Goal: Information Seeking & Learning: Compare options

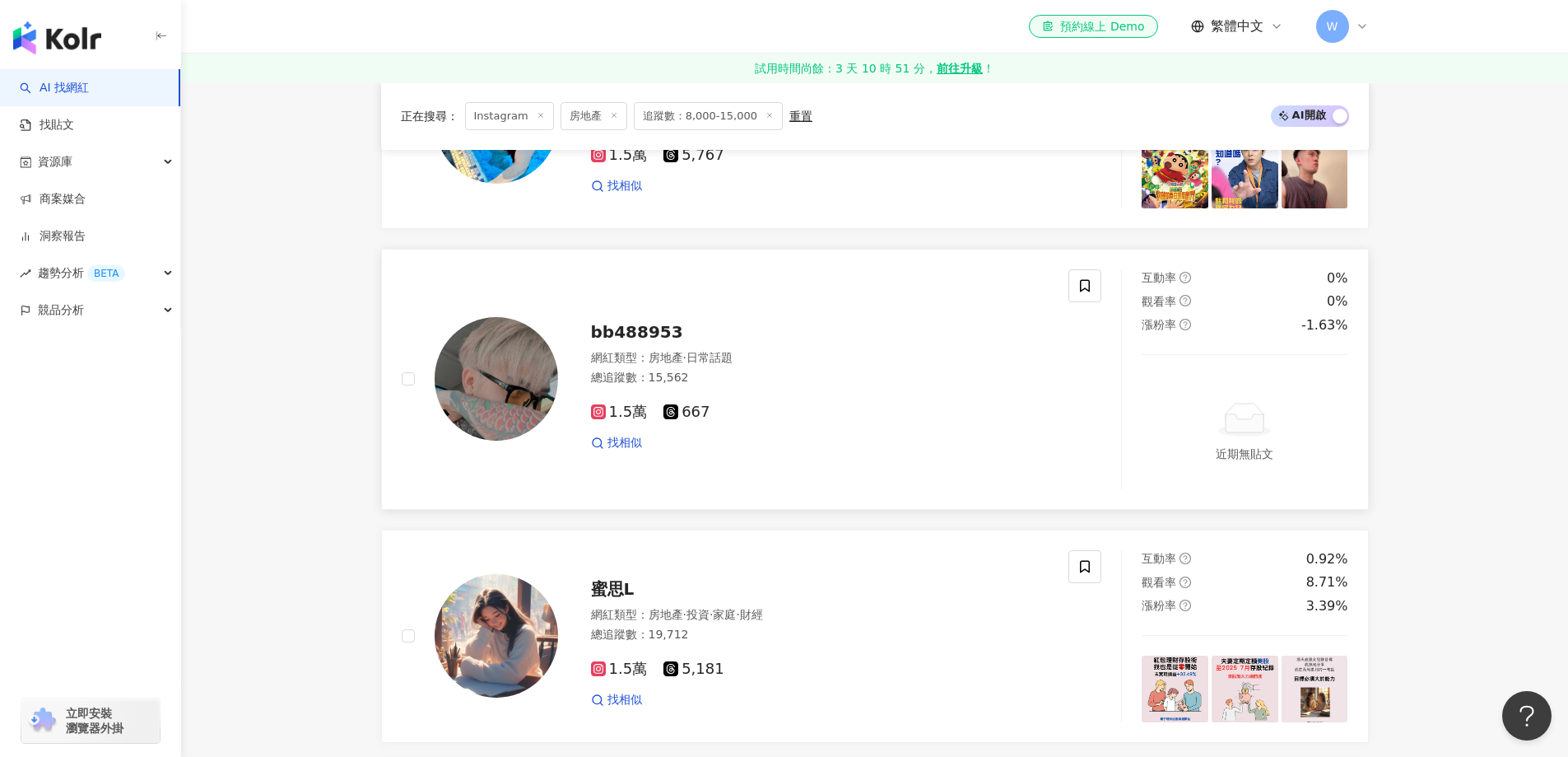
scroll to position [1154, 0]
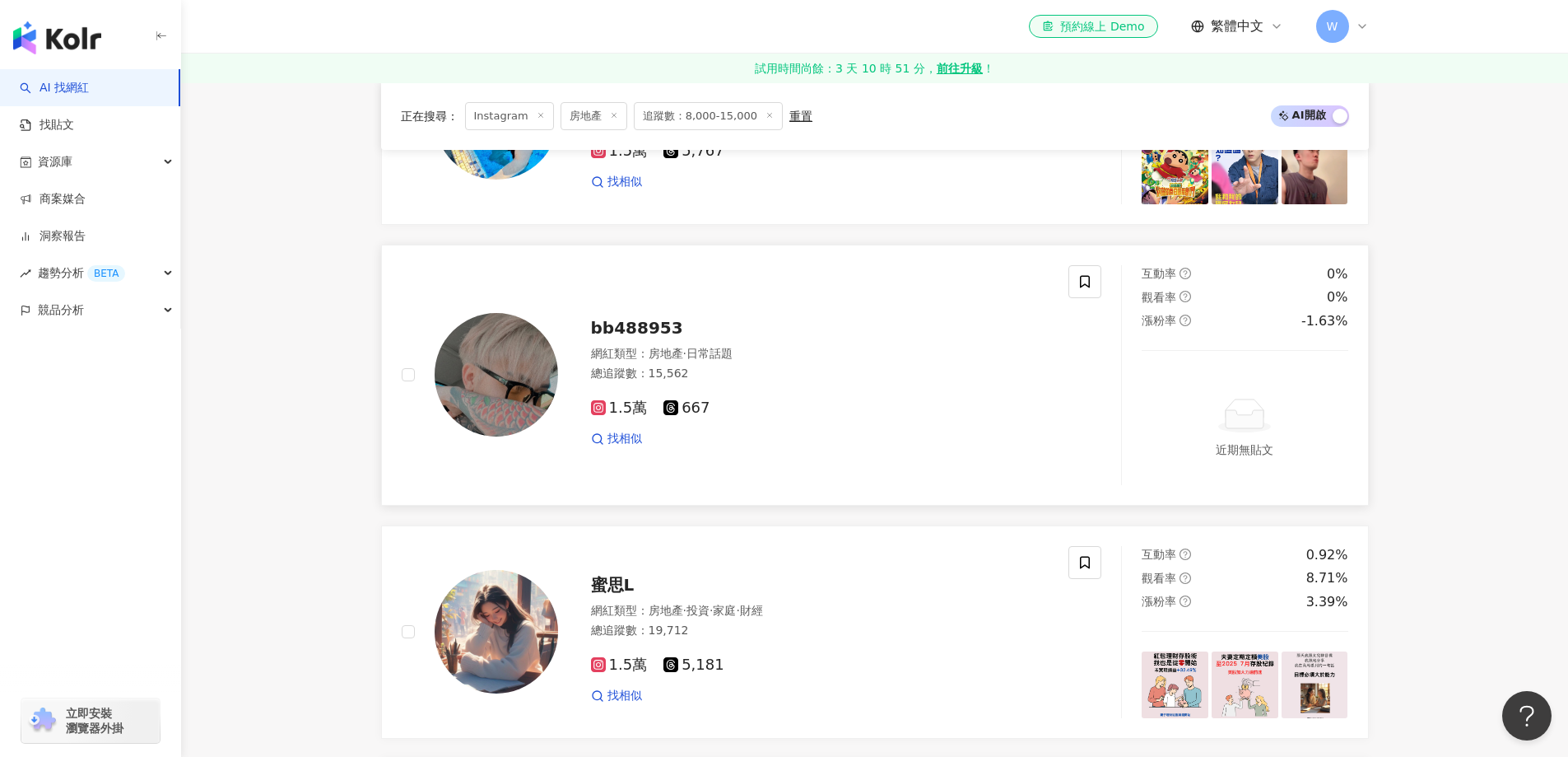
click at [763, 337] on div "bb488953" at bounding box center [820, 328] width 458 height 23
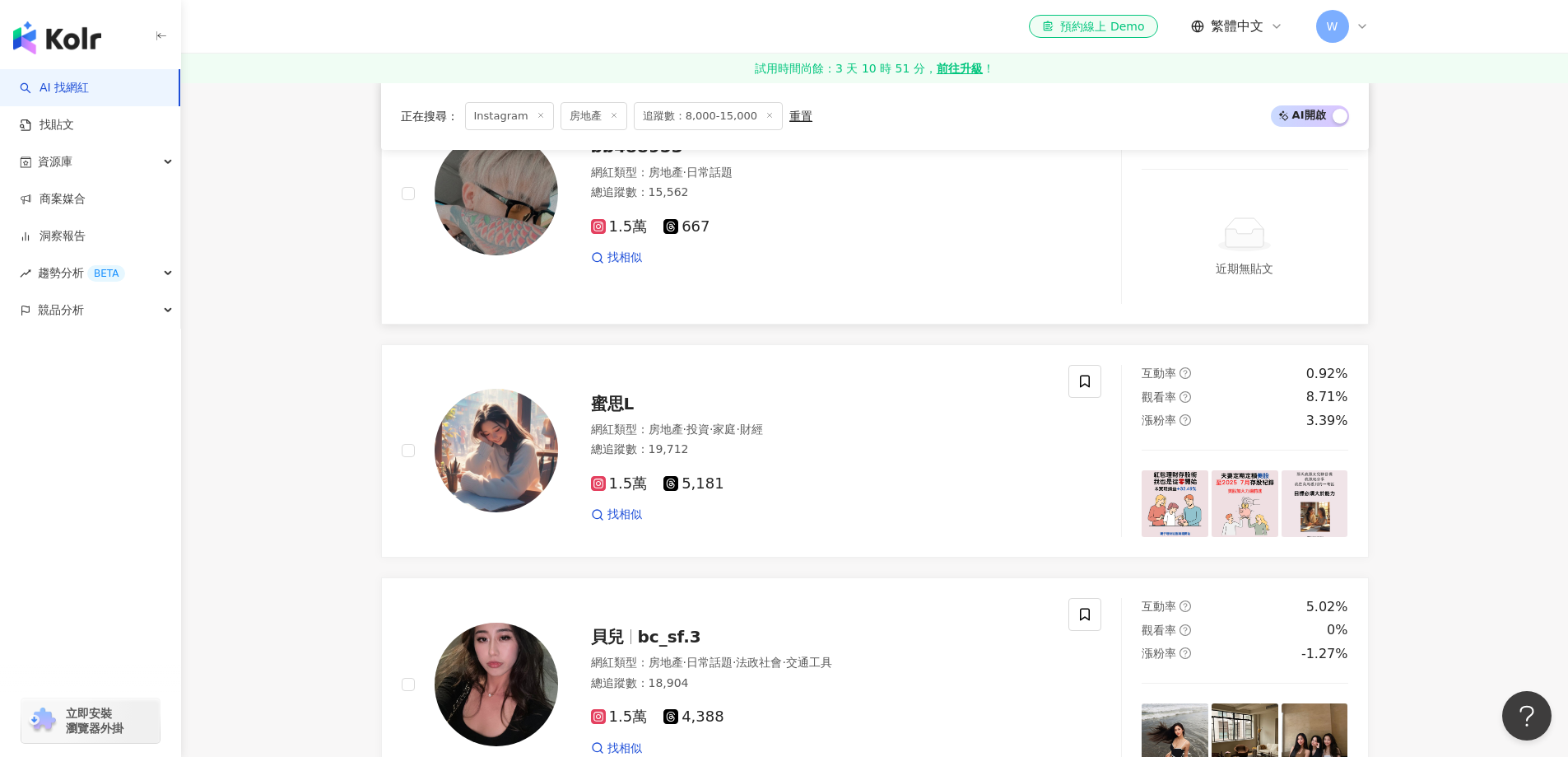
scroll to position [1483, 0]
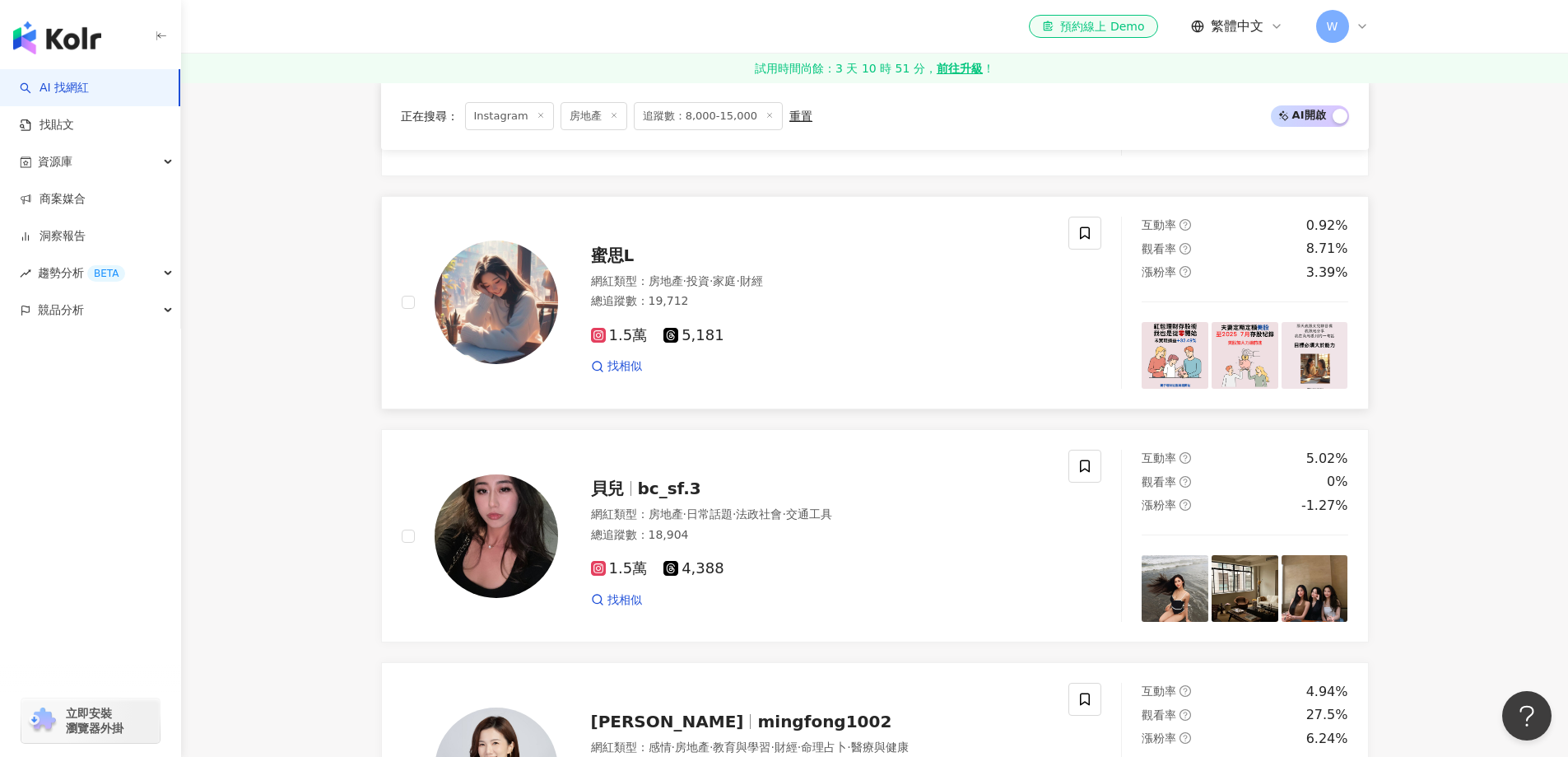
click at [586, 253] on div "蜜思L 網紅類型 ： 房地產 · 投資 · 家庭 · 財經 總追蹤數 ： 19,712 1.5萬 5,181 找相似" at bounding box center [803, 302] width 492 height 144
click at [726, 539] on div "總追蹤數 ： 18,904" at bounding box center [820, 535] width 458 height 17
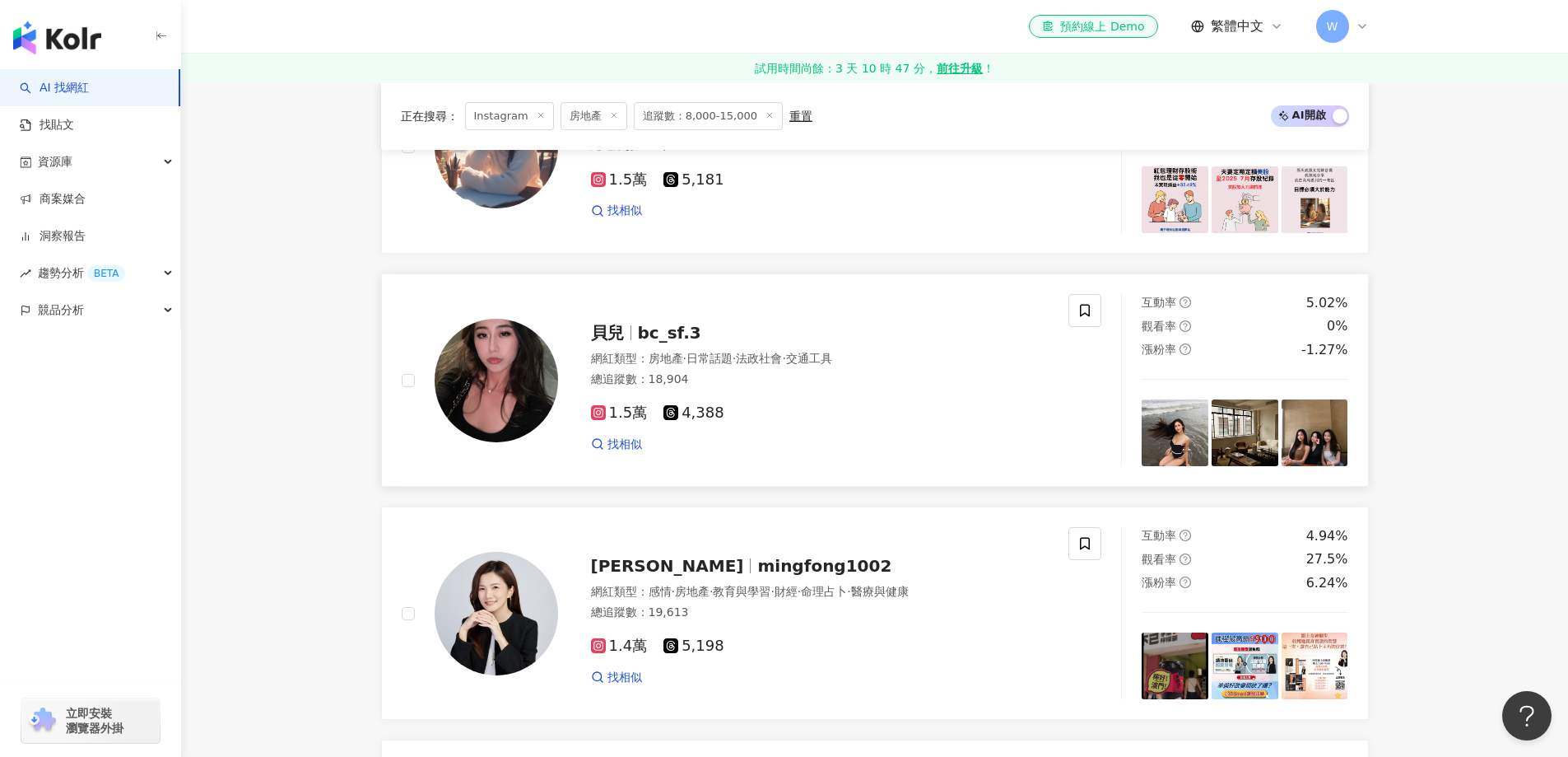
scroll to position [1730, 0]
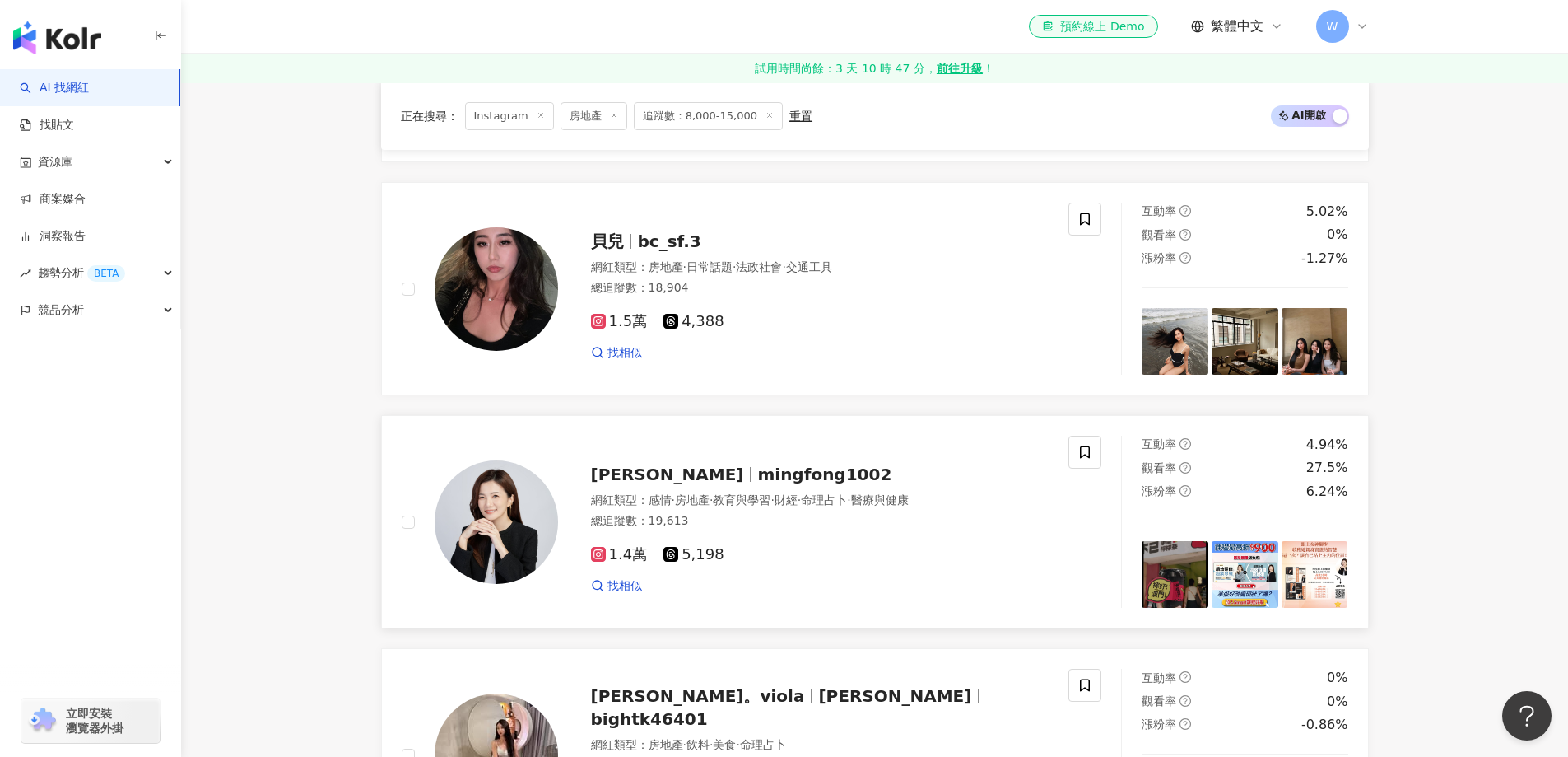
click at [922, 545] on div "1.4萬 5,198 找相似" at bounding box center [820, 563] width 458 height 61
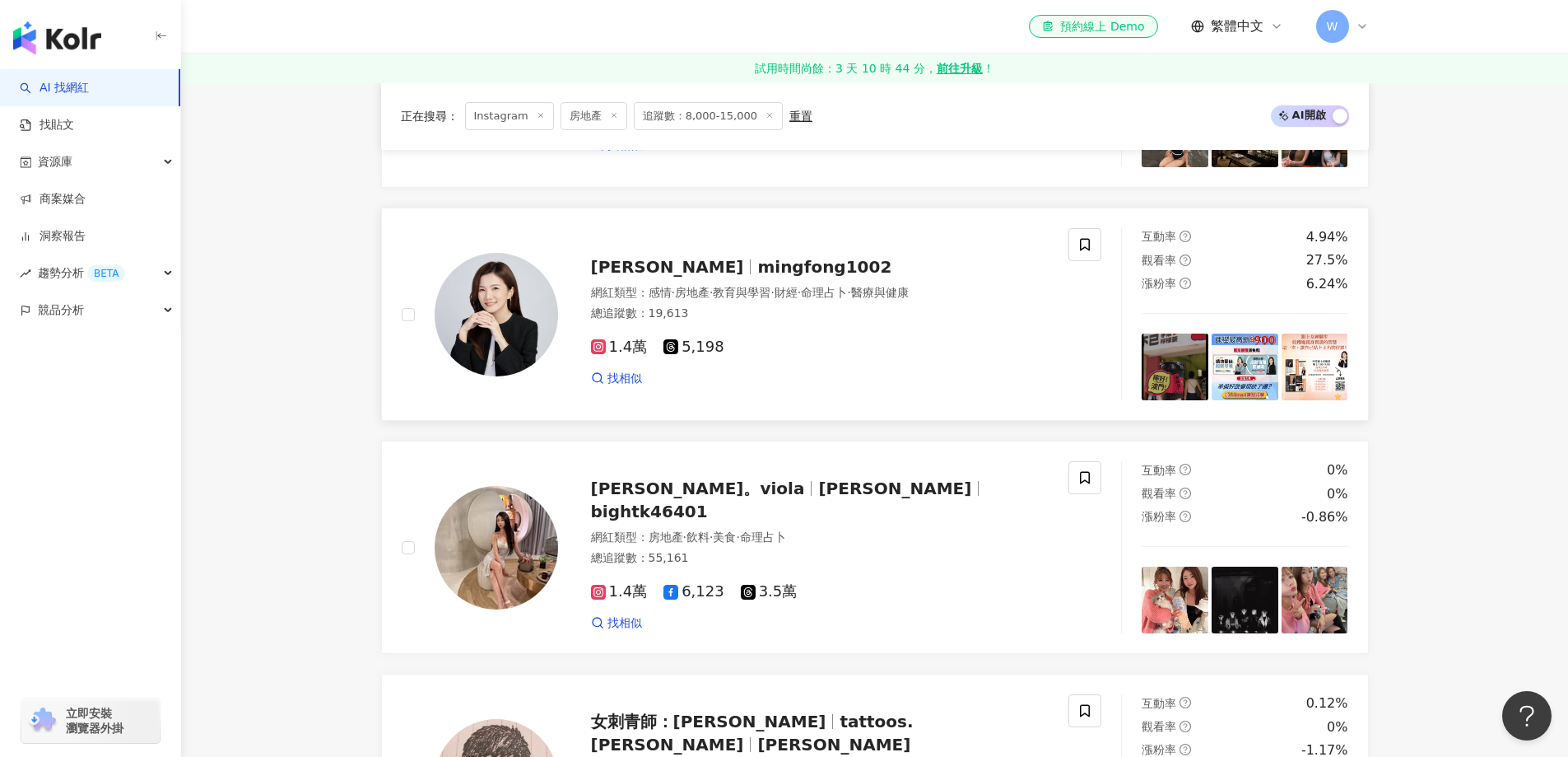
scroll to position [1977, 0]
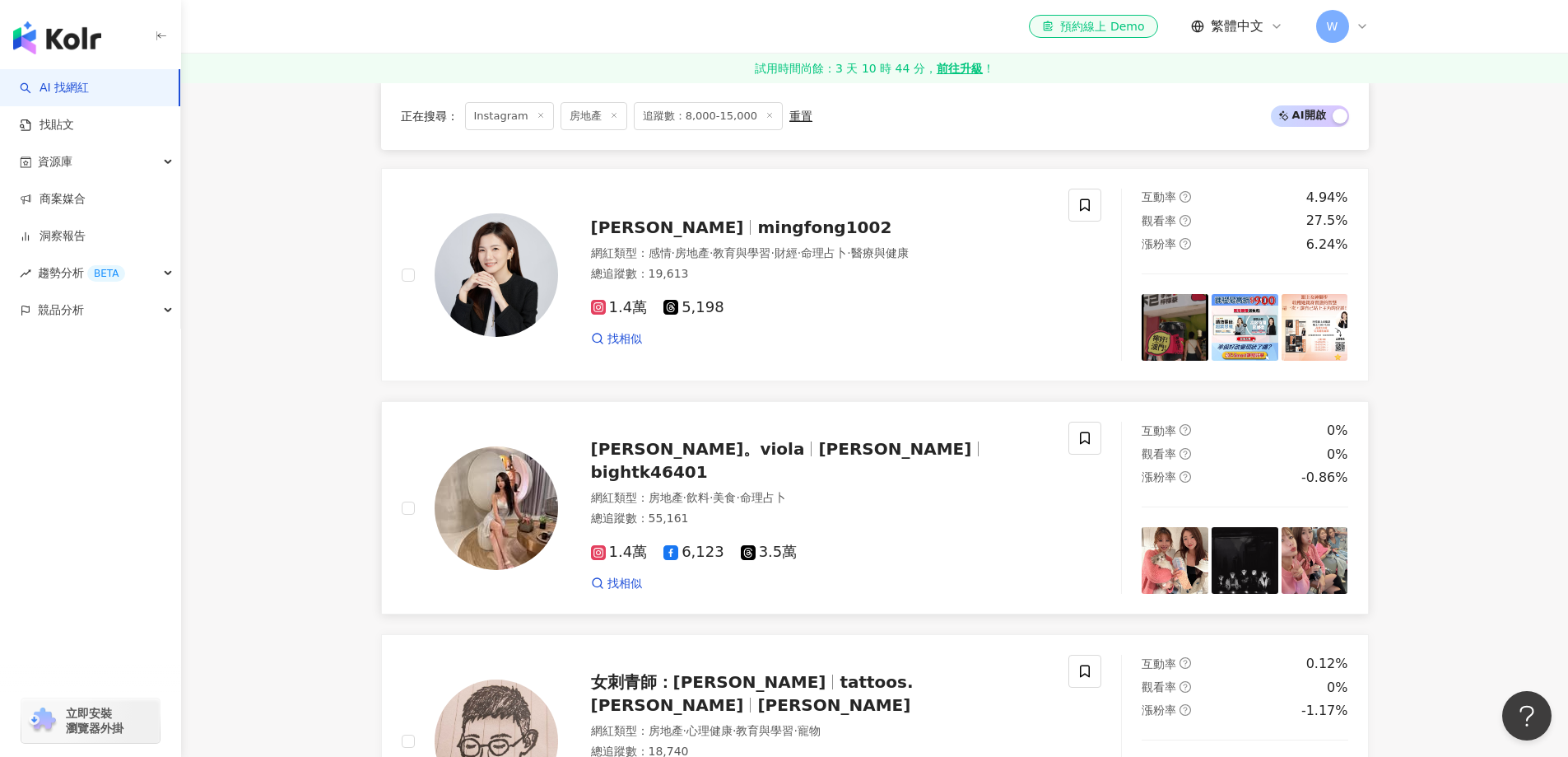
click at [825, 490] on div "網紅類型 ： 房地產 · 飲料 · 美食 · 命理占卜" at bounding box center [820, 498] width 458 height 17
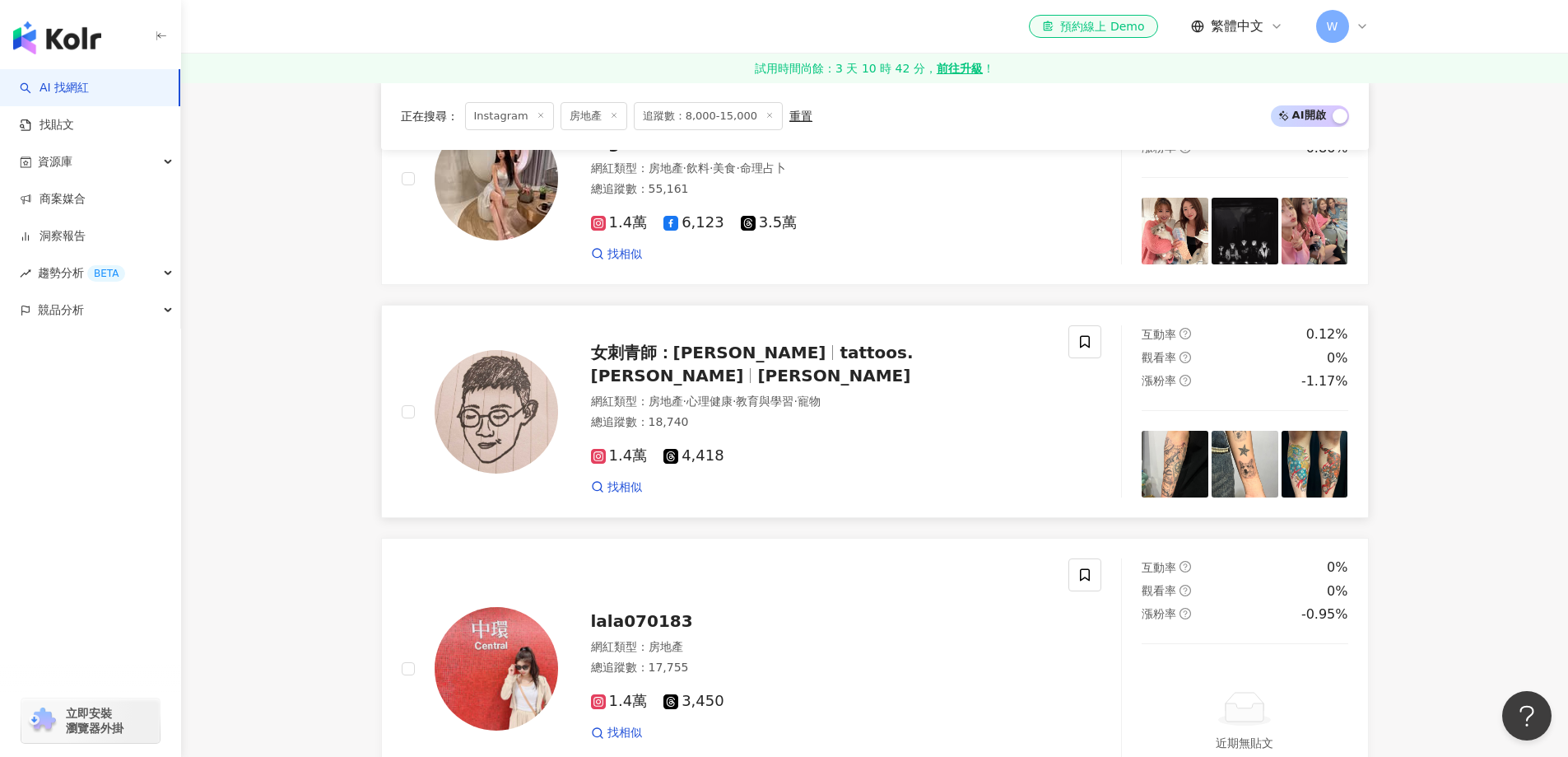
scroll to position [2388, 0]
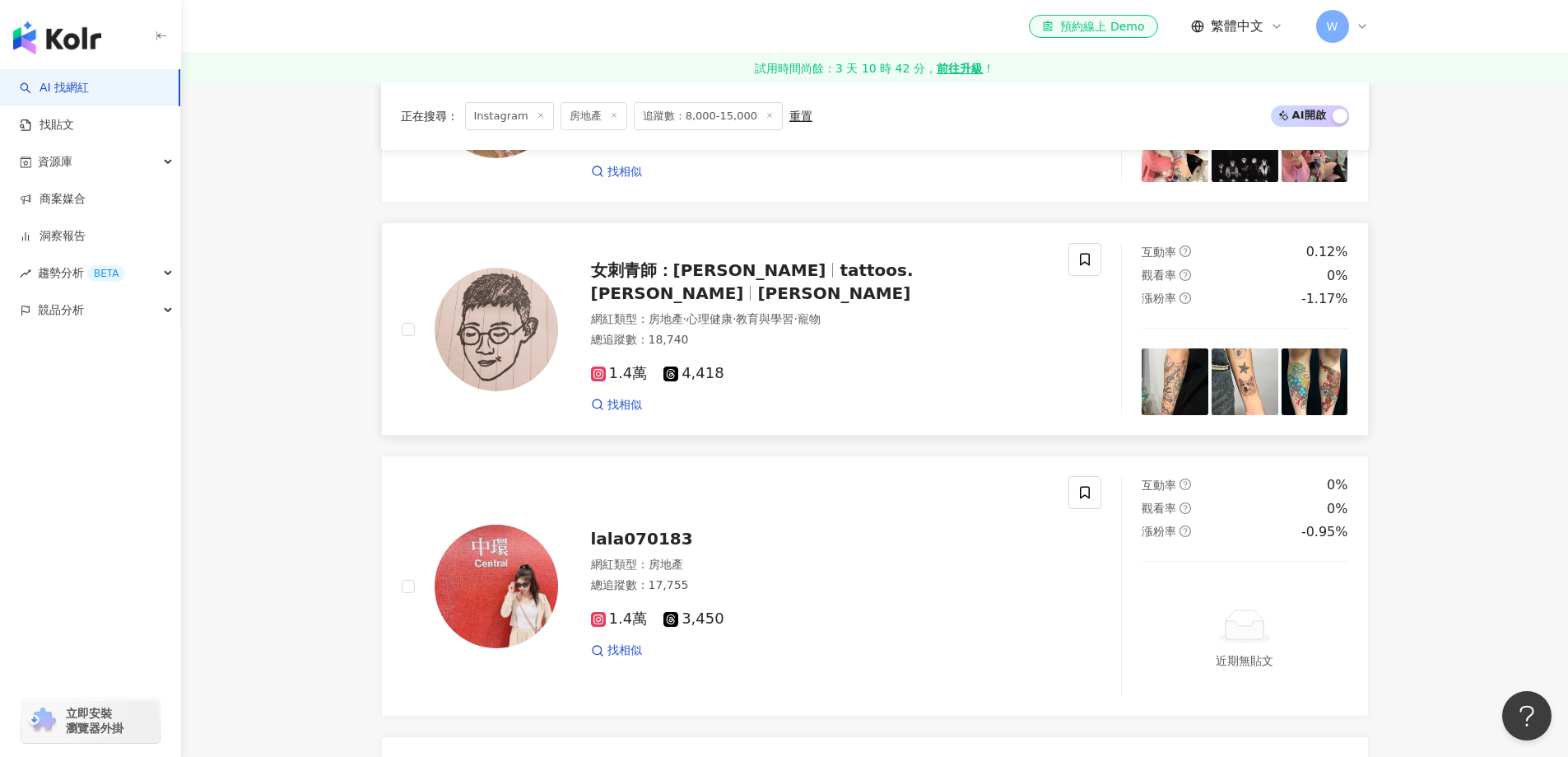
click at [876, 314] on div "網紅類型 ： 房地產 · 心理健康 · 教育與學習 · 寵物" at bounding box center [820, 319] width 458 height 17
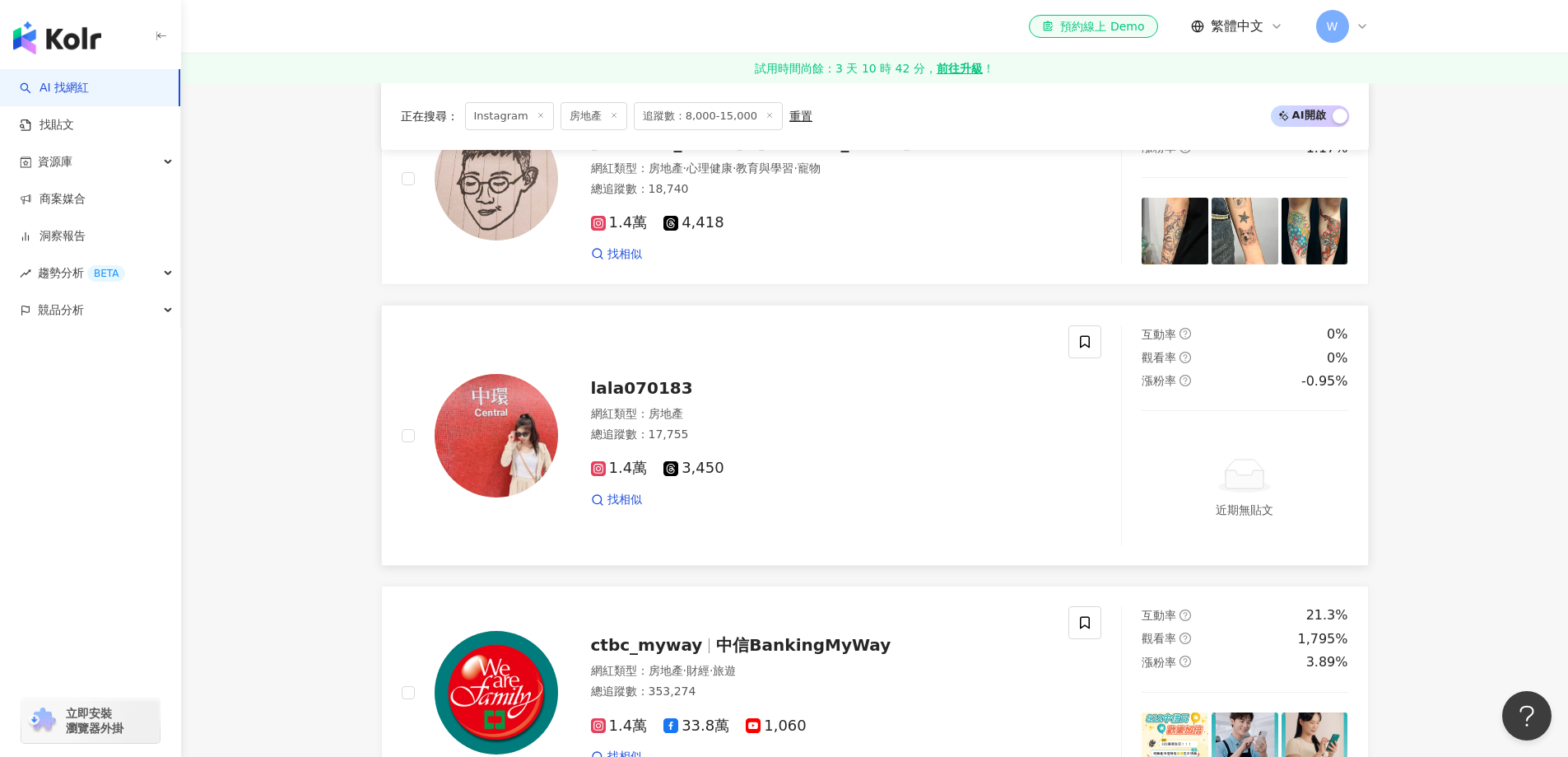
scroll to position [2554, 0]
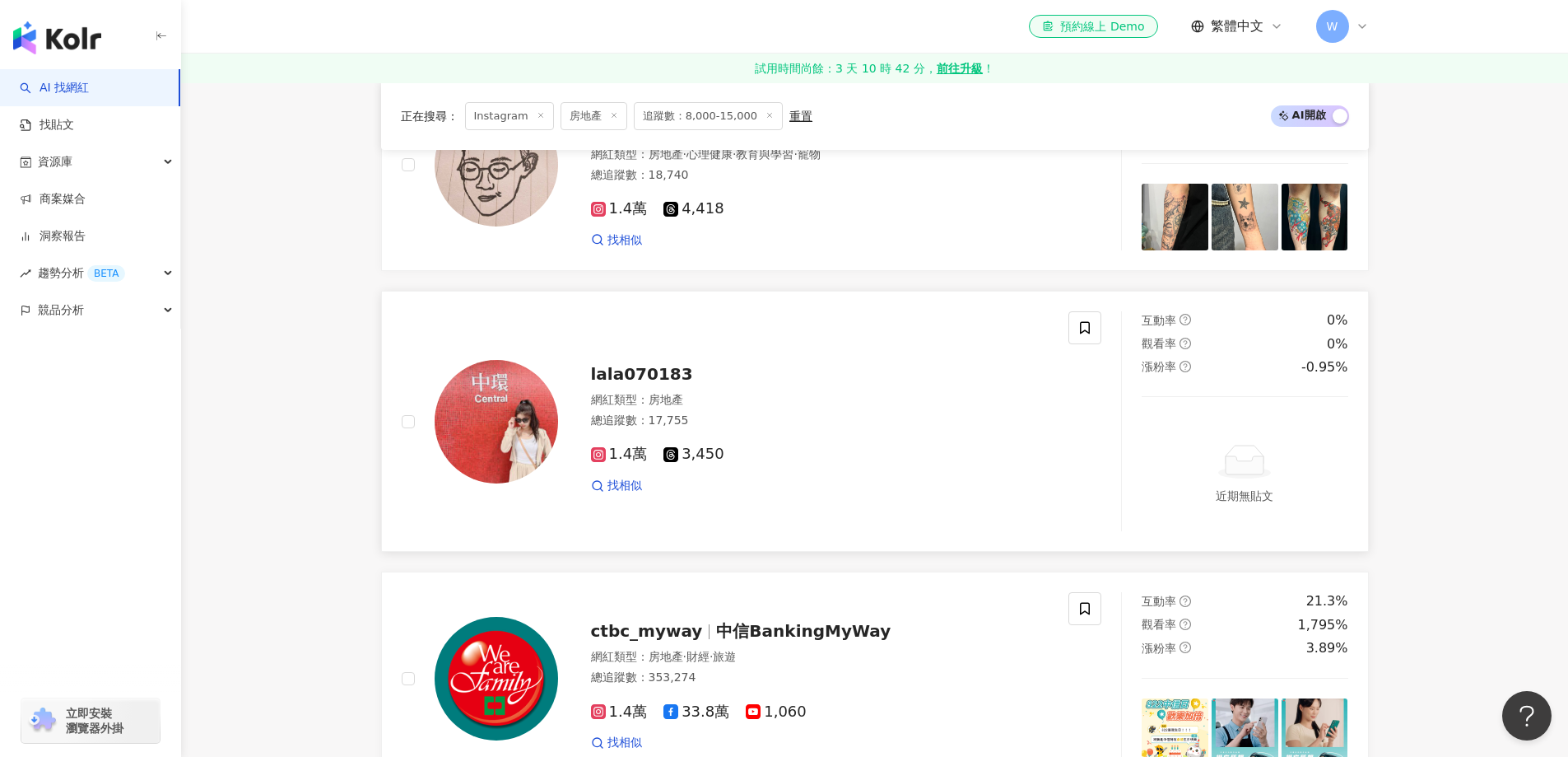
click at [775, 423] on div "總追蹤數 ： 17,755" at bounding box center [820, 420] width 458 height 17
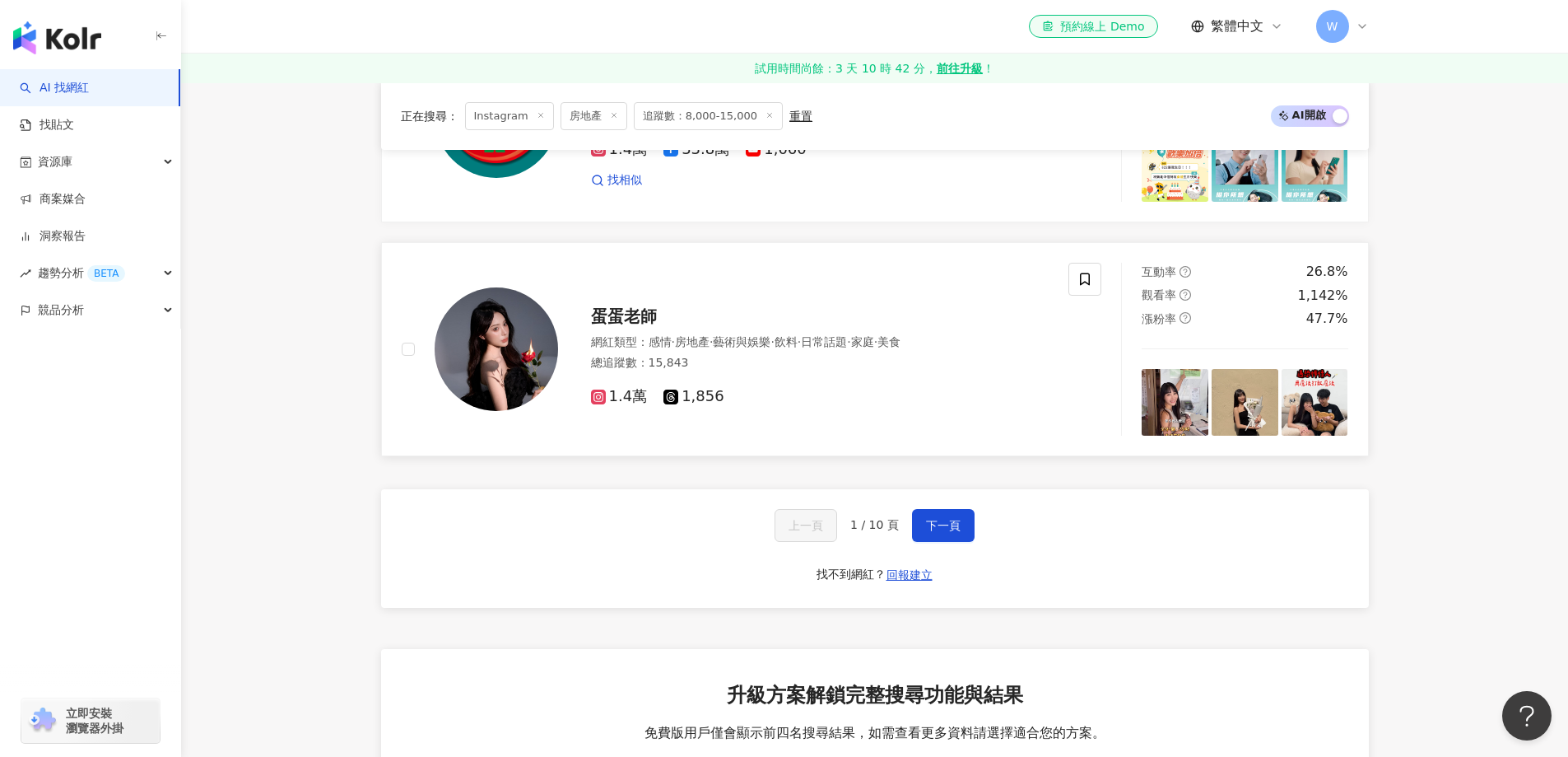
scroll to position [3130, 0]
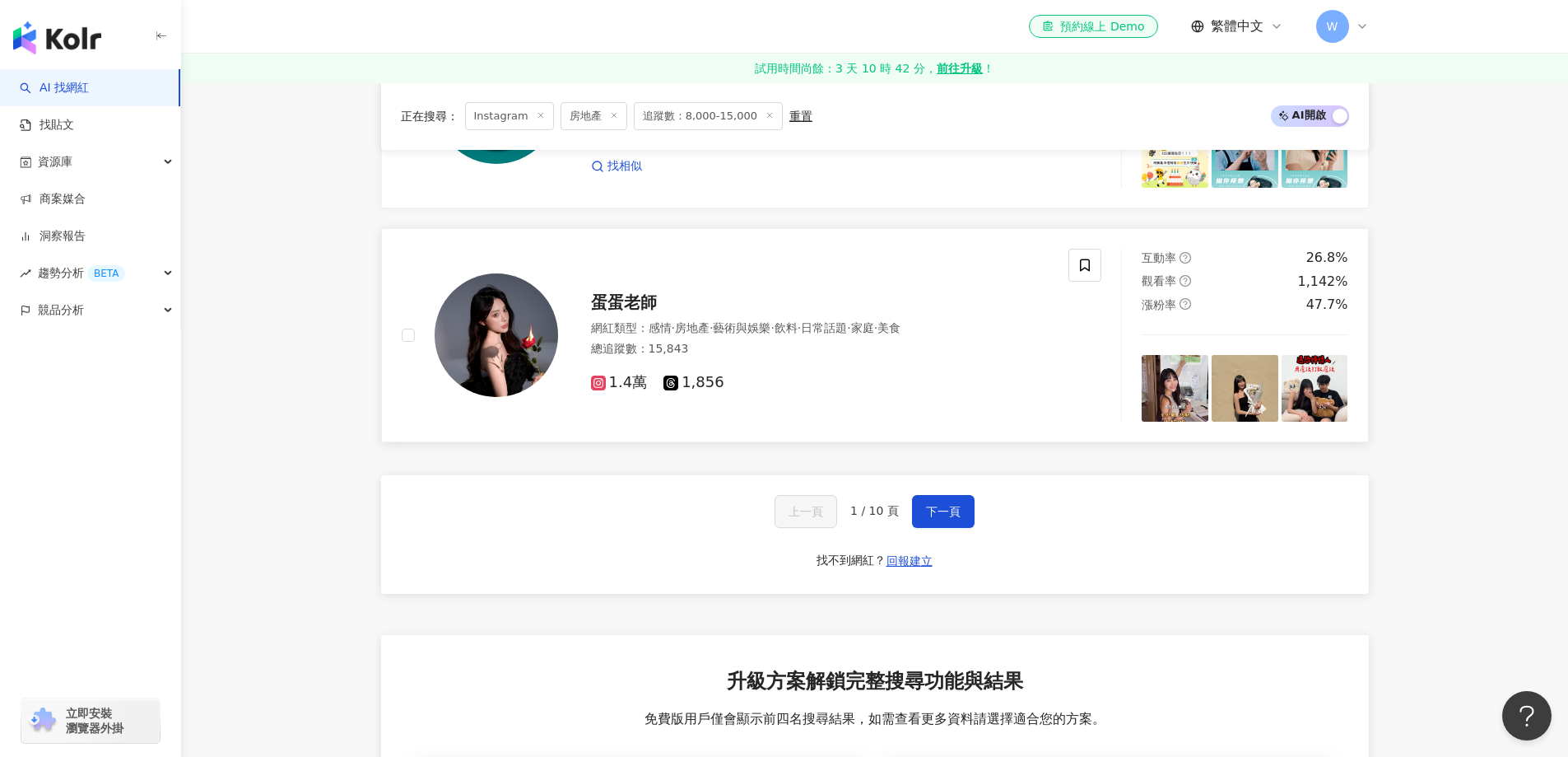
click at [721, 367] on div "1.4萬 1,856" at bounding box center [820, 375] width 458 height 31
click at [938, 496] on button "下一頁" at bounding box center [943, 511] width 63 height 33
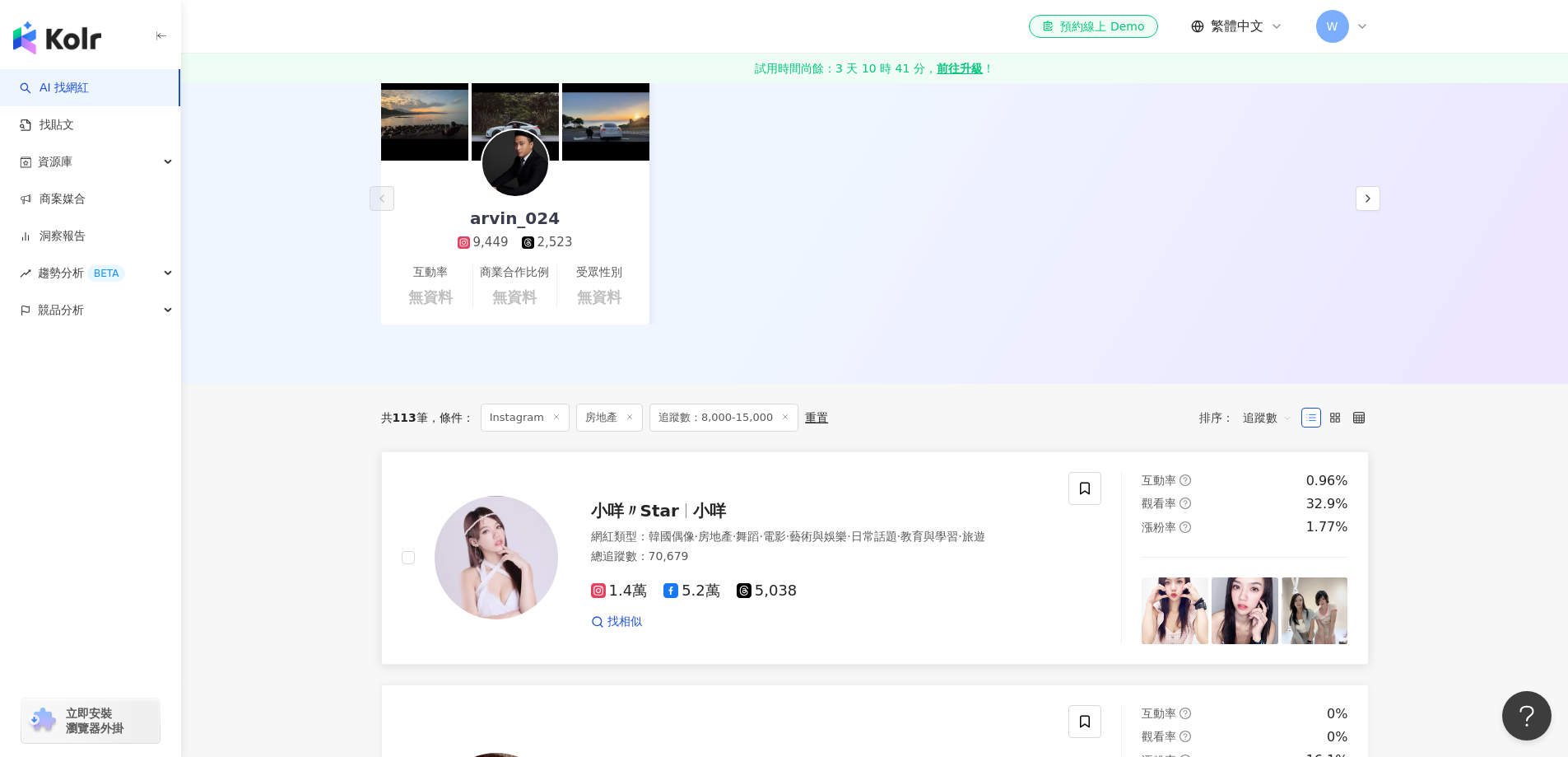
scroll to position [577, 0]
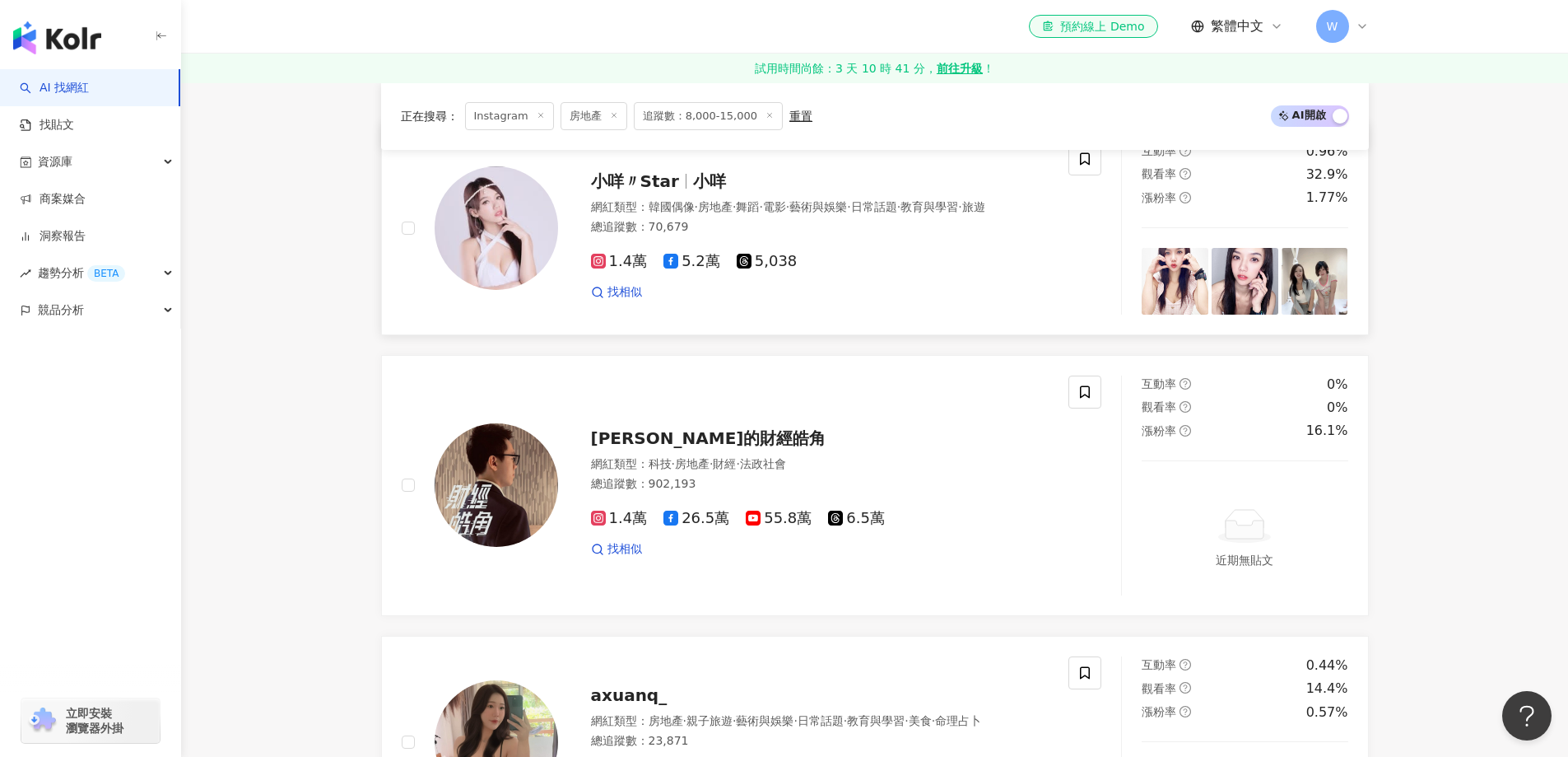
click at [682, 171] on span "小咩〃Star" at bounding box center [643, 181] width 102 height 19
click at [706, 450] on div "游庭皓的財經皓角 網紅類型 ： 科技 · 房地產 · 財經 · 法政社會 總追蹤數 ： 902,193 1.4萬 26.5萬 55.8萬 6.5萬 找相似" at bounding box center [803, 485] width 492 height 144
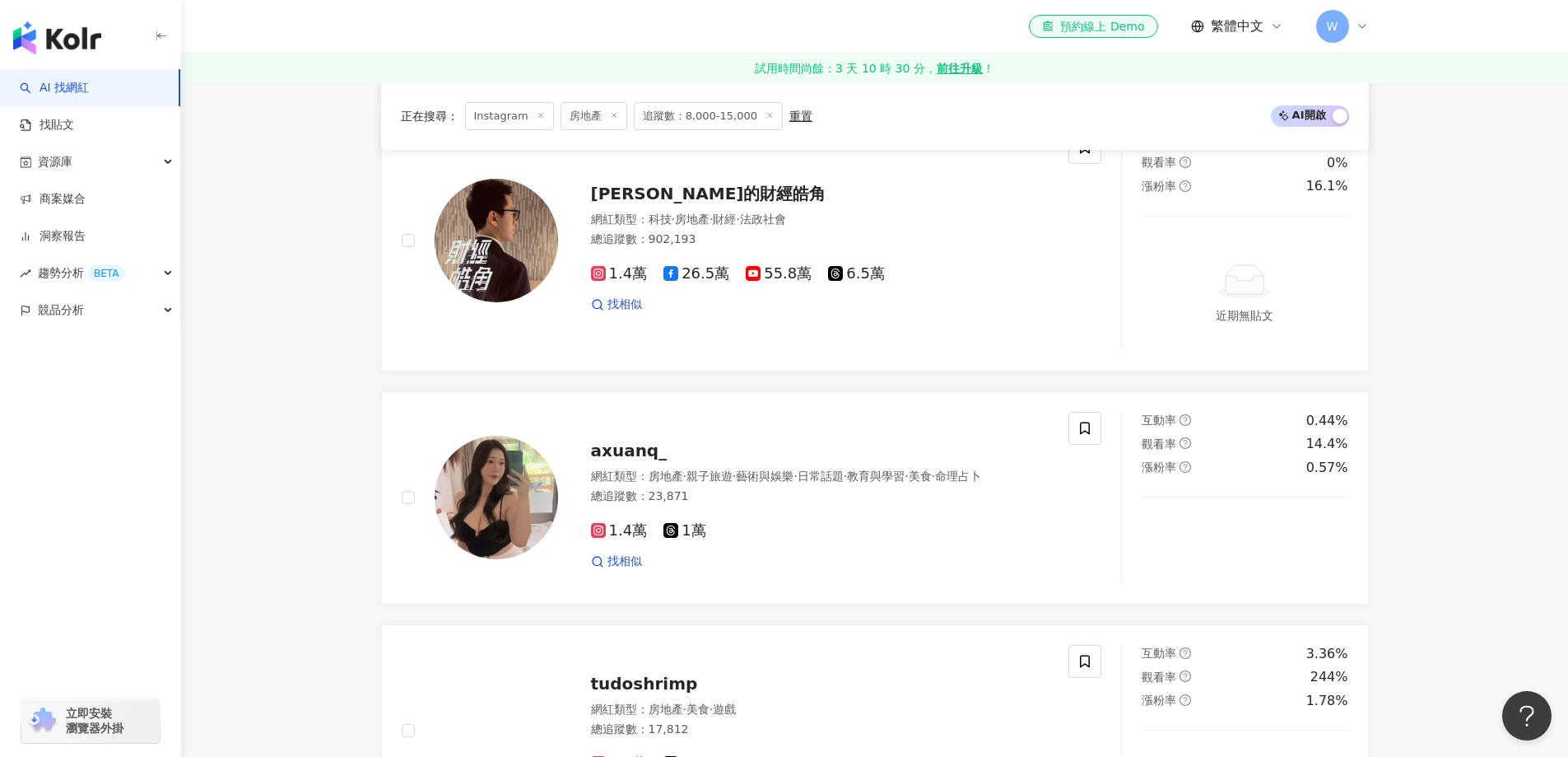
scroll to position [824, 0]
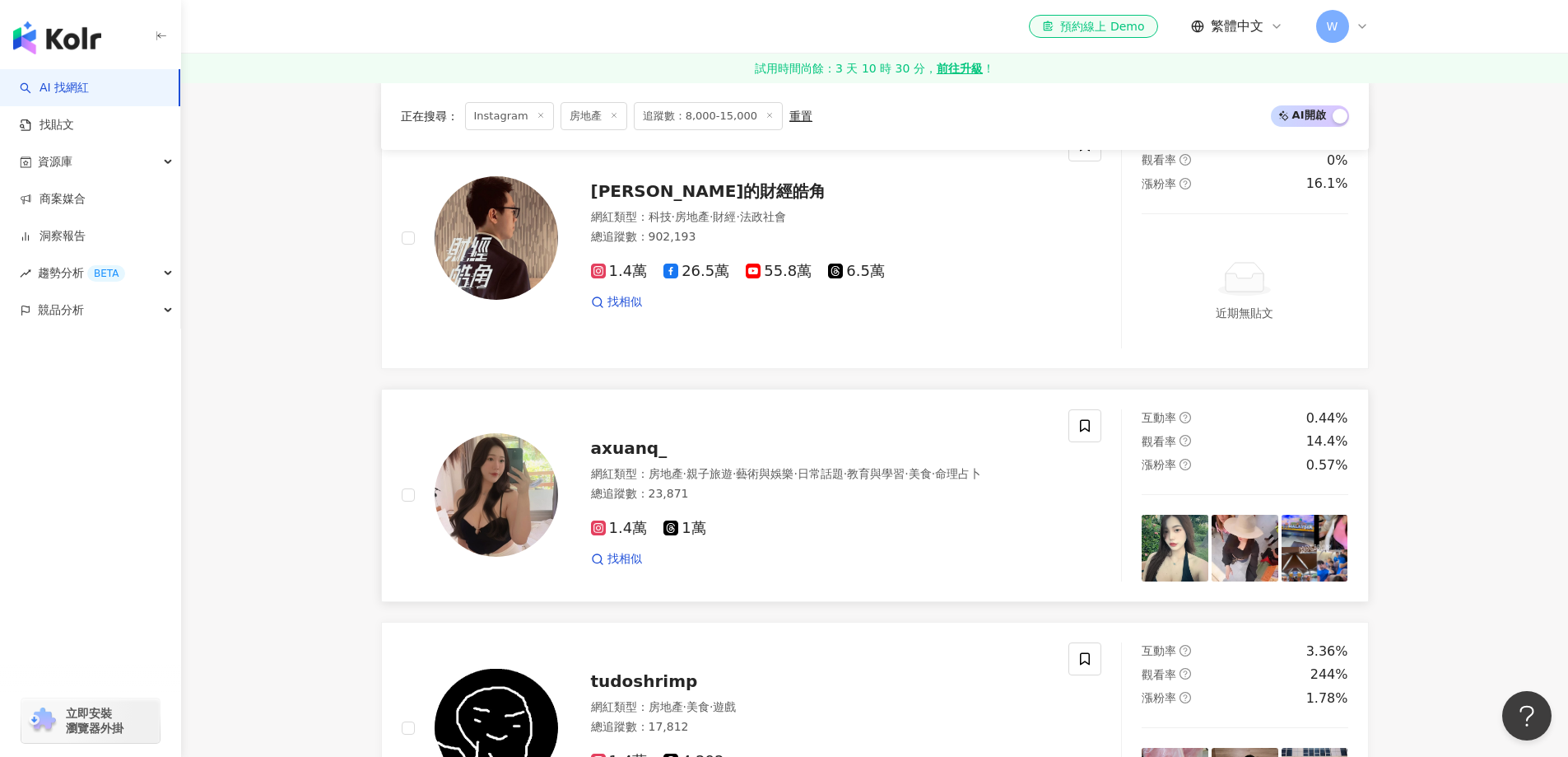
click at [728, 440] on div "axuanq_" at bounding box center [820, 448] width 458 height 23
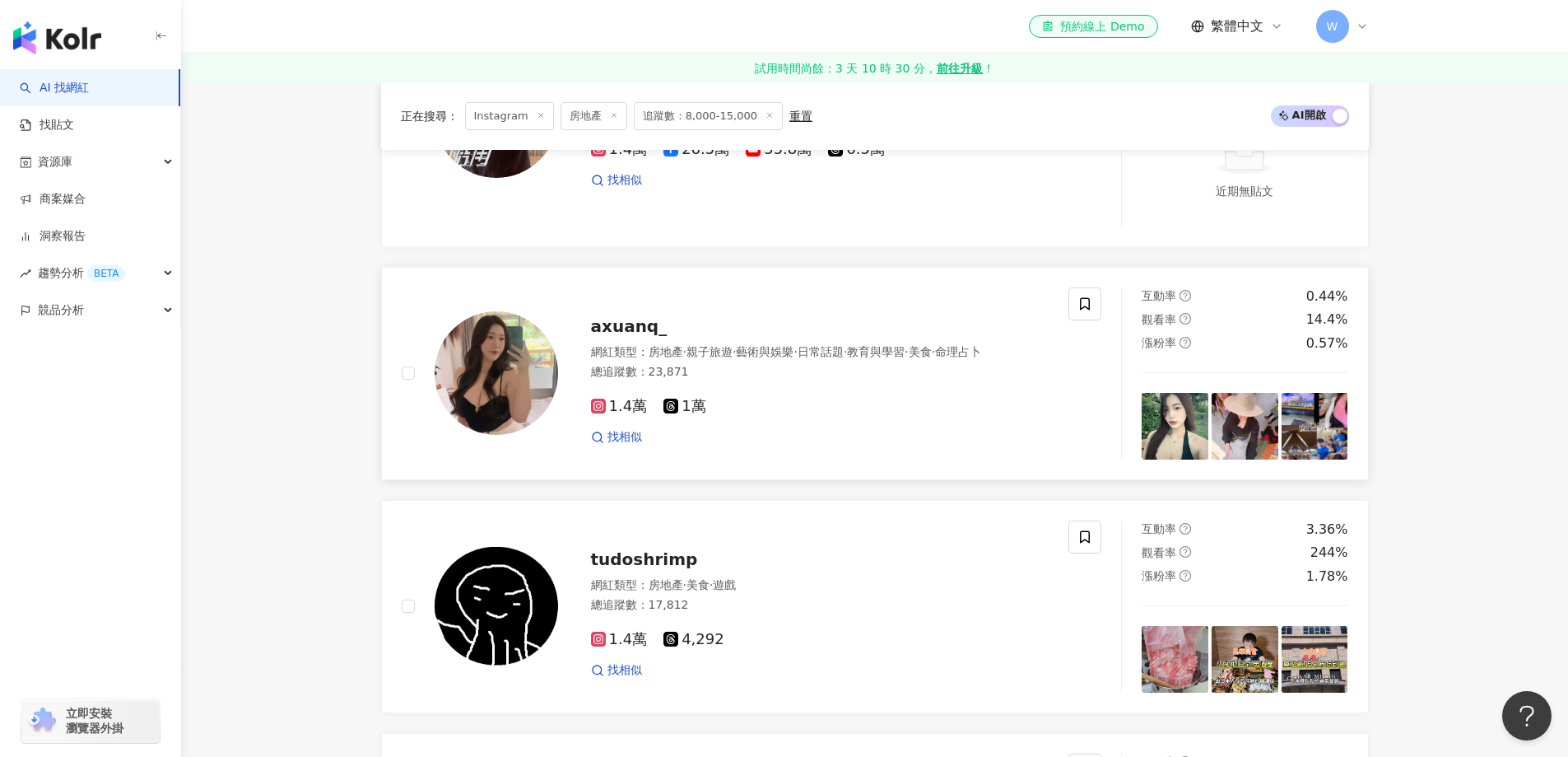
scroll to position [1154, 0]
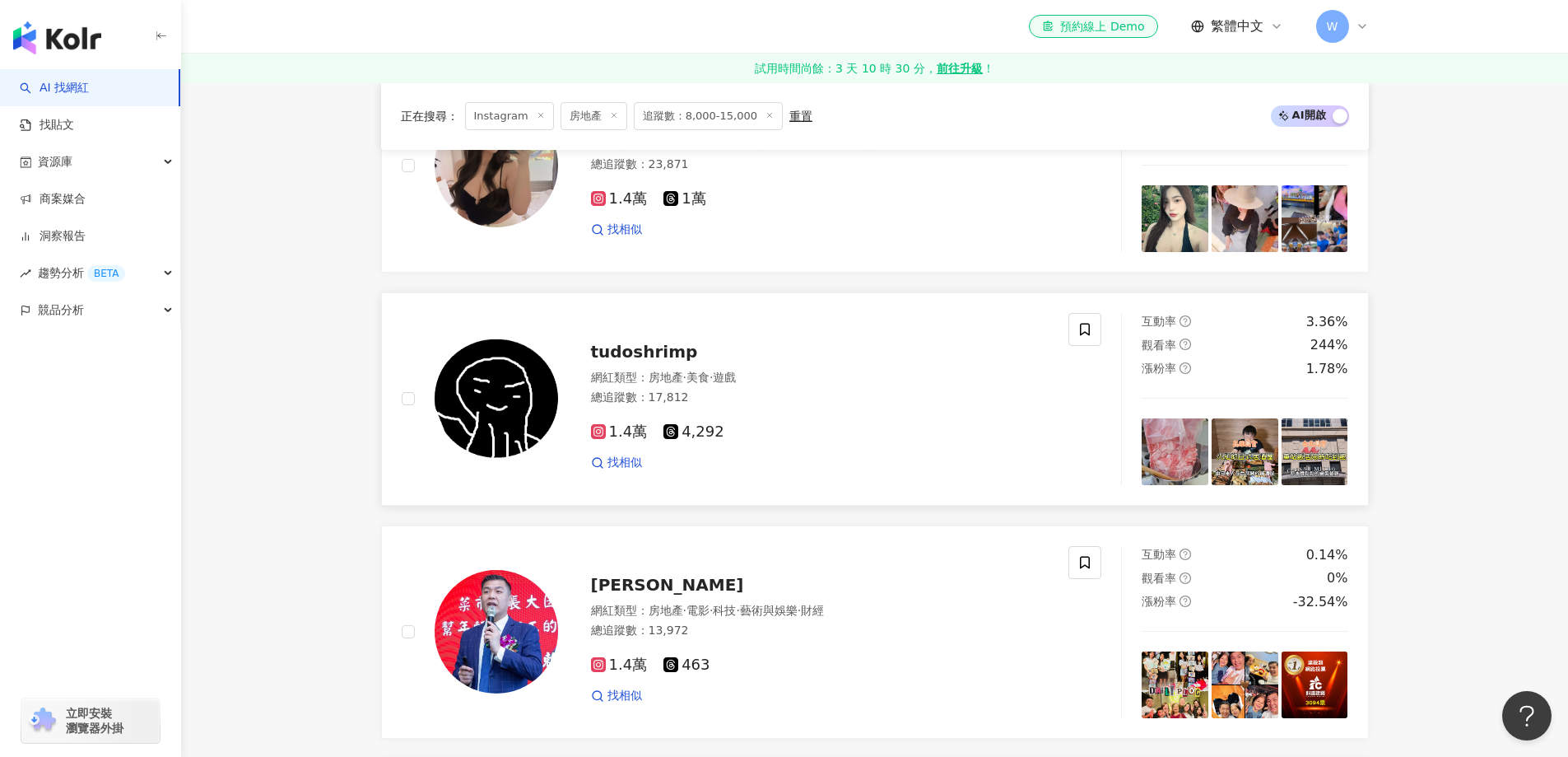
click at [789, 407] on div "網紅類型 ： 房地產 · 美食 · 遊戲 總追蹤數 ： 17,812" at bounding box center [820, 390] width 458 height 41
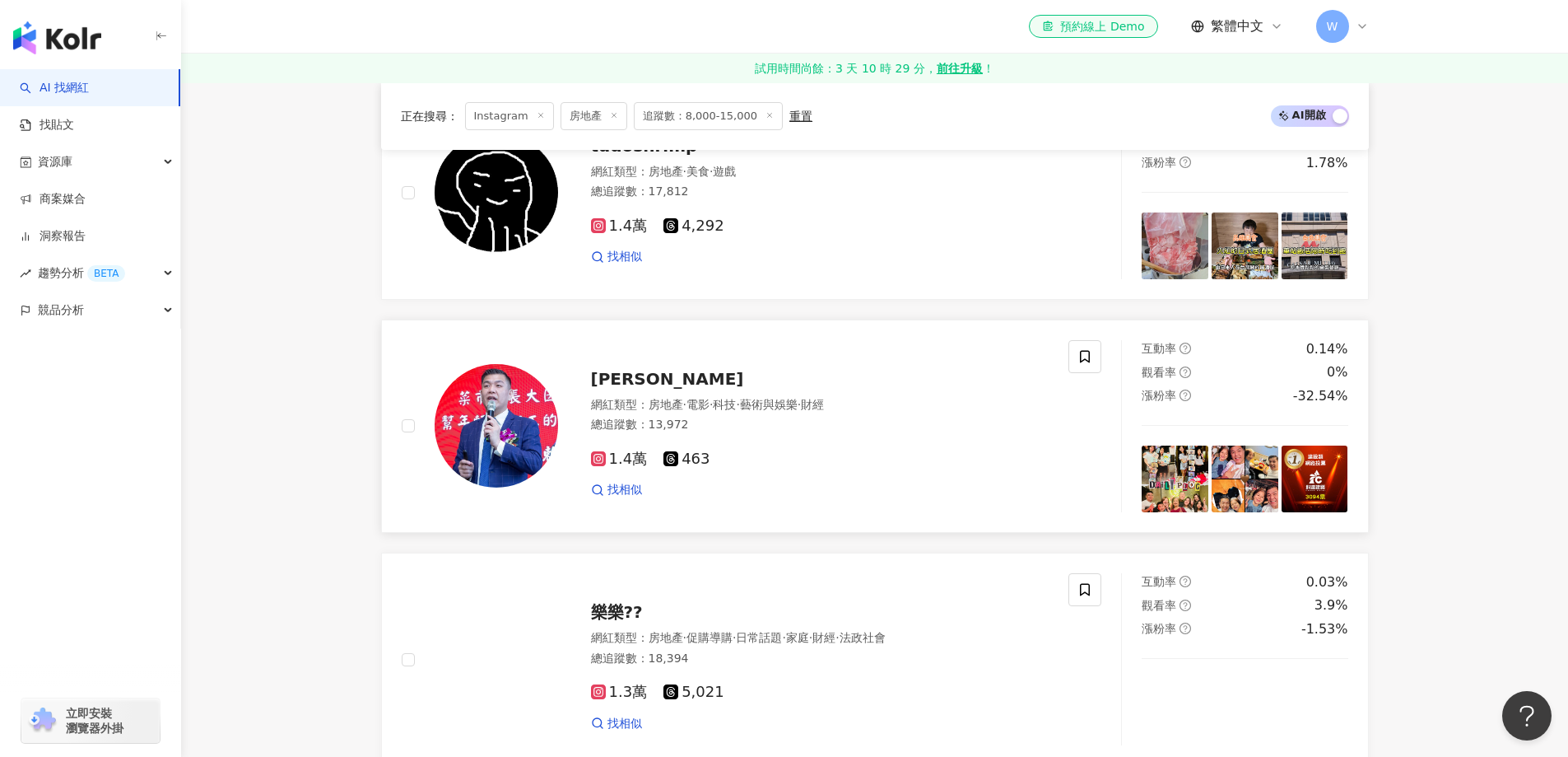
scroll to position [1400, 0]
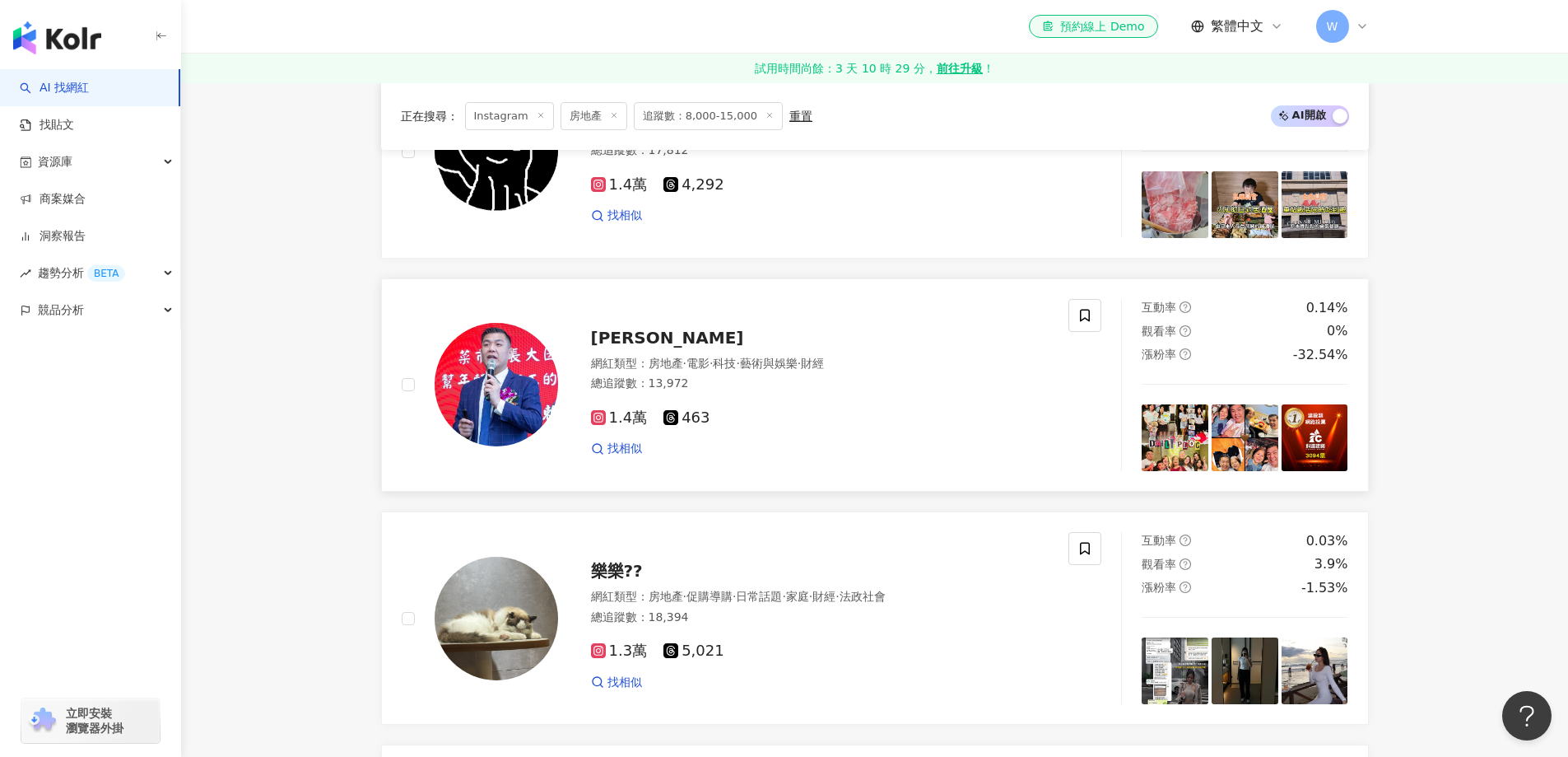
click at [732, 381] on div "總追蹤數 ： 13,972" at bounding box center [820, 383] width 458 height 17
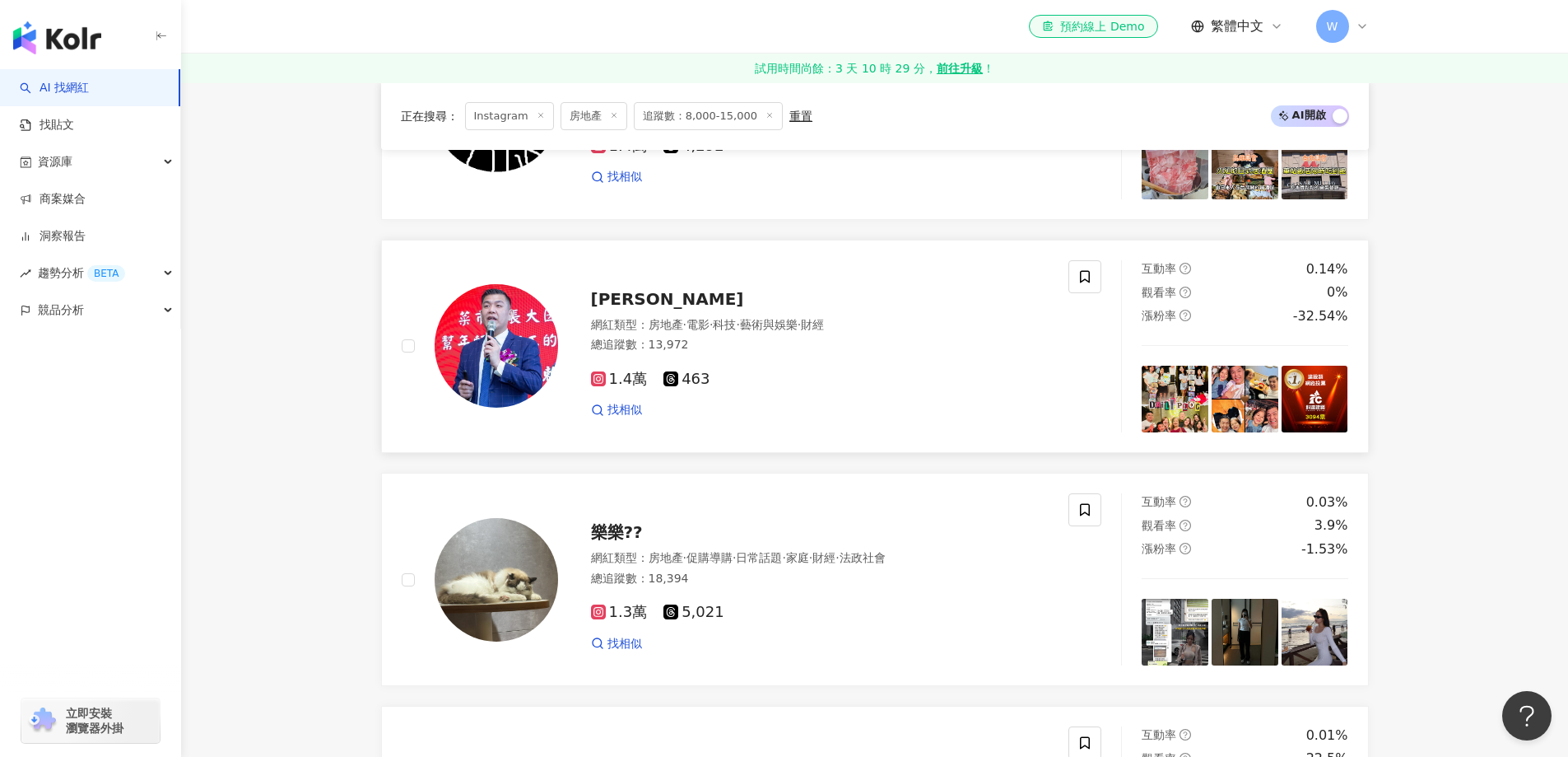
scroll to position [1647, 0]
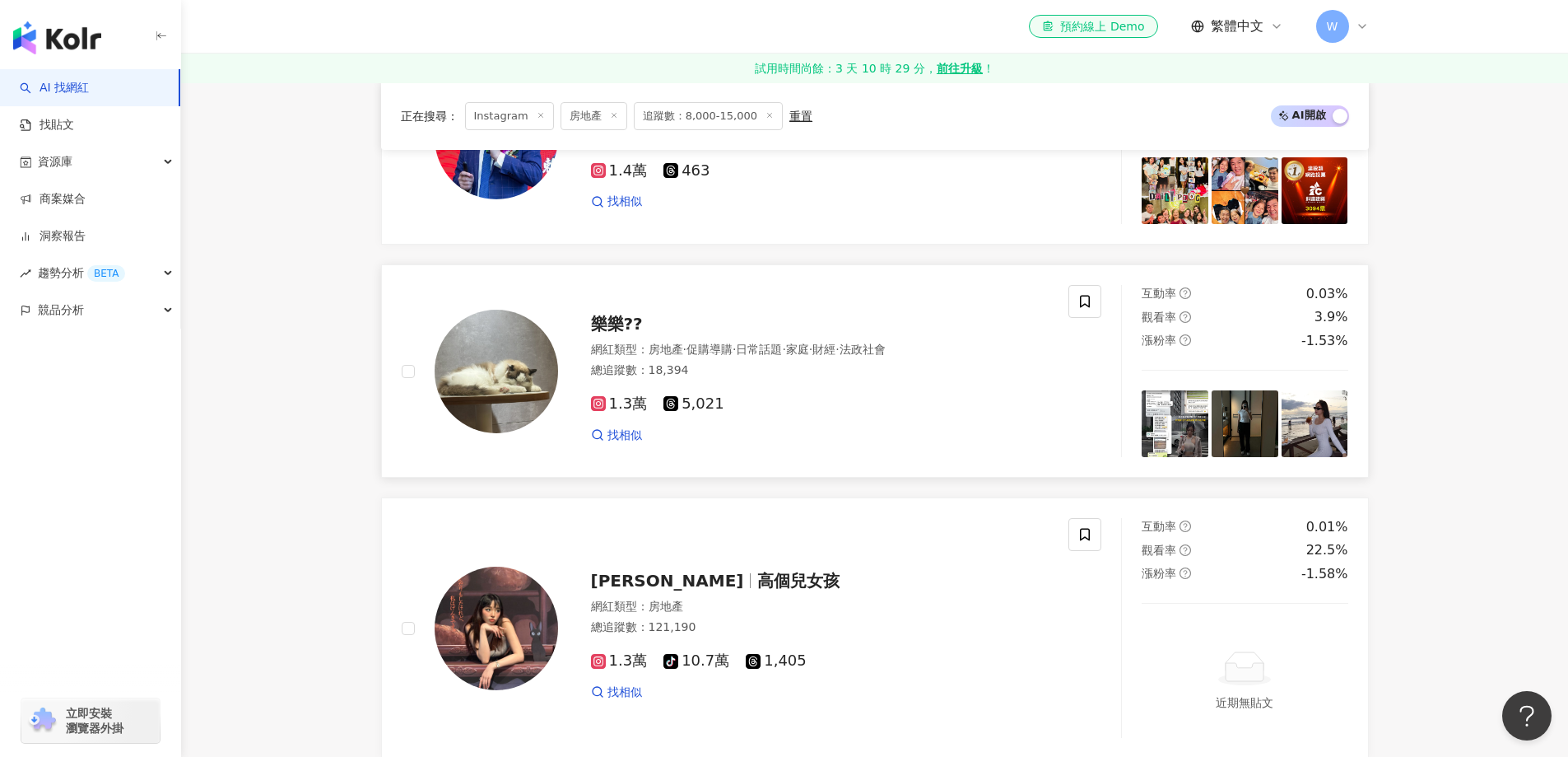
click at [620, 331] on span "樂樂??" at bounding box center [617, 323] width 52 height 19
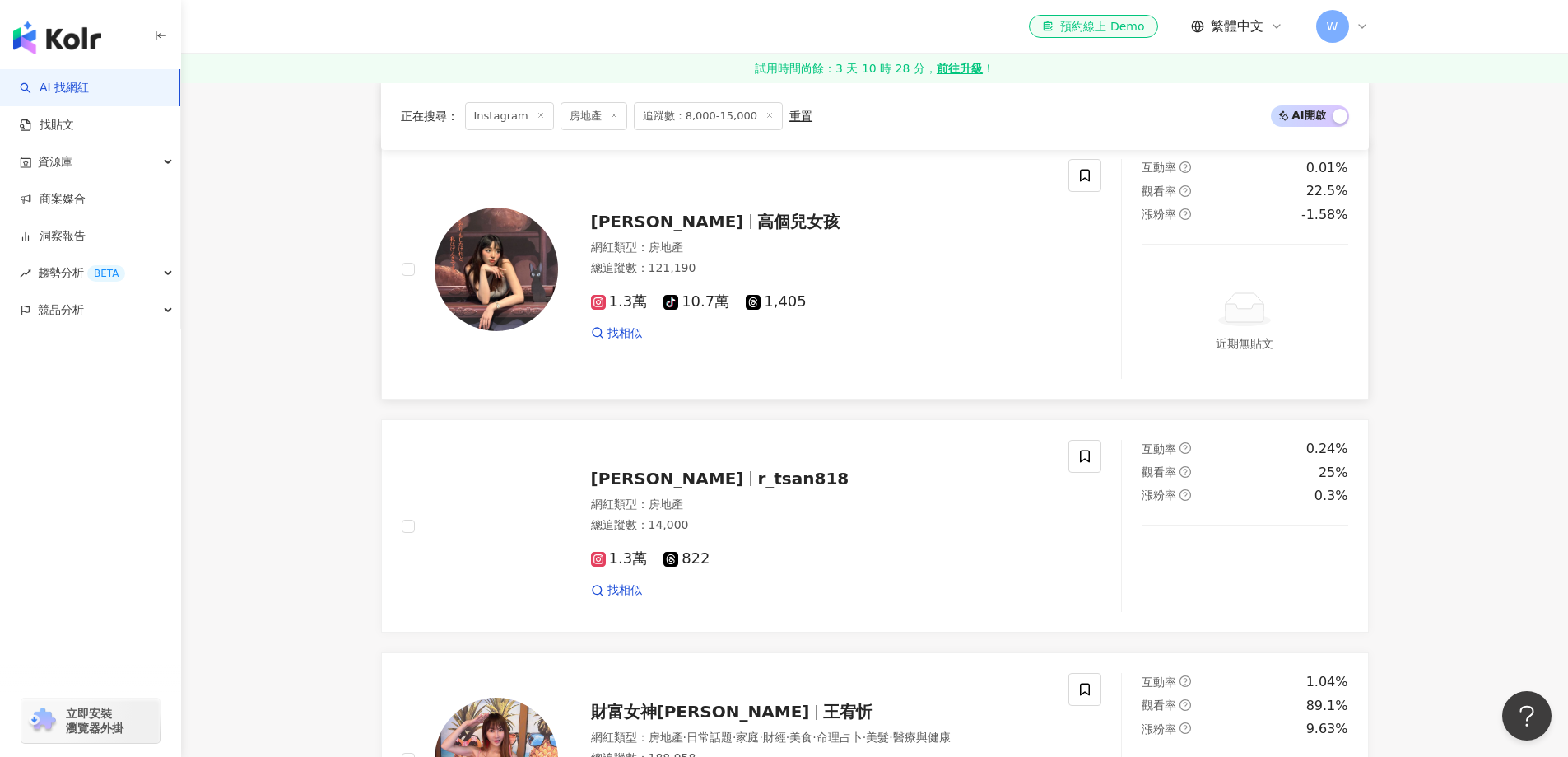
scroll to position [1977, 0]
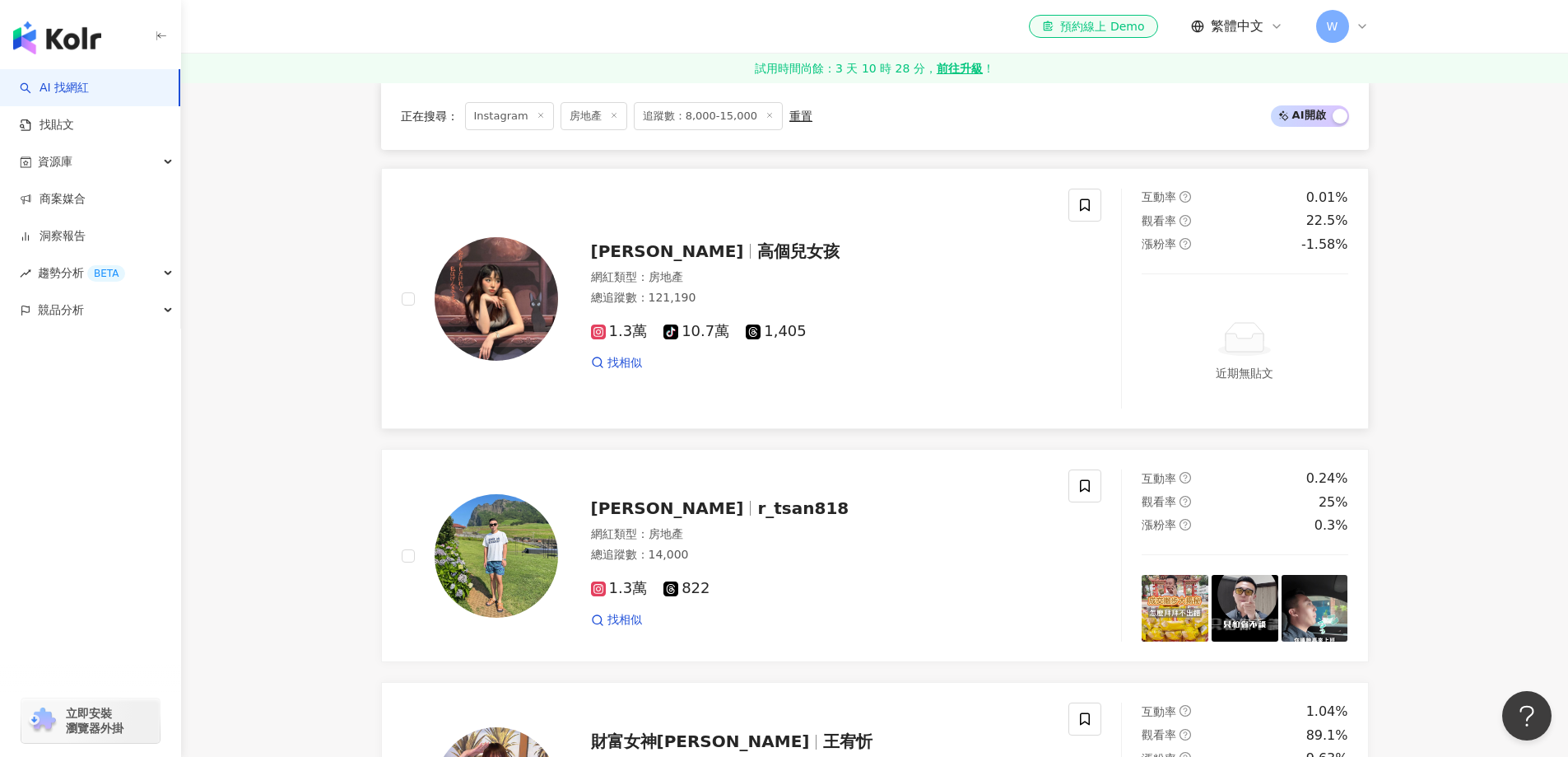
click at [712, 285] on div "網紅類型 ： 房地產" at bounding box center [820, 277] width 458 height 17
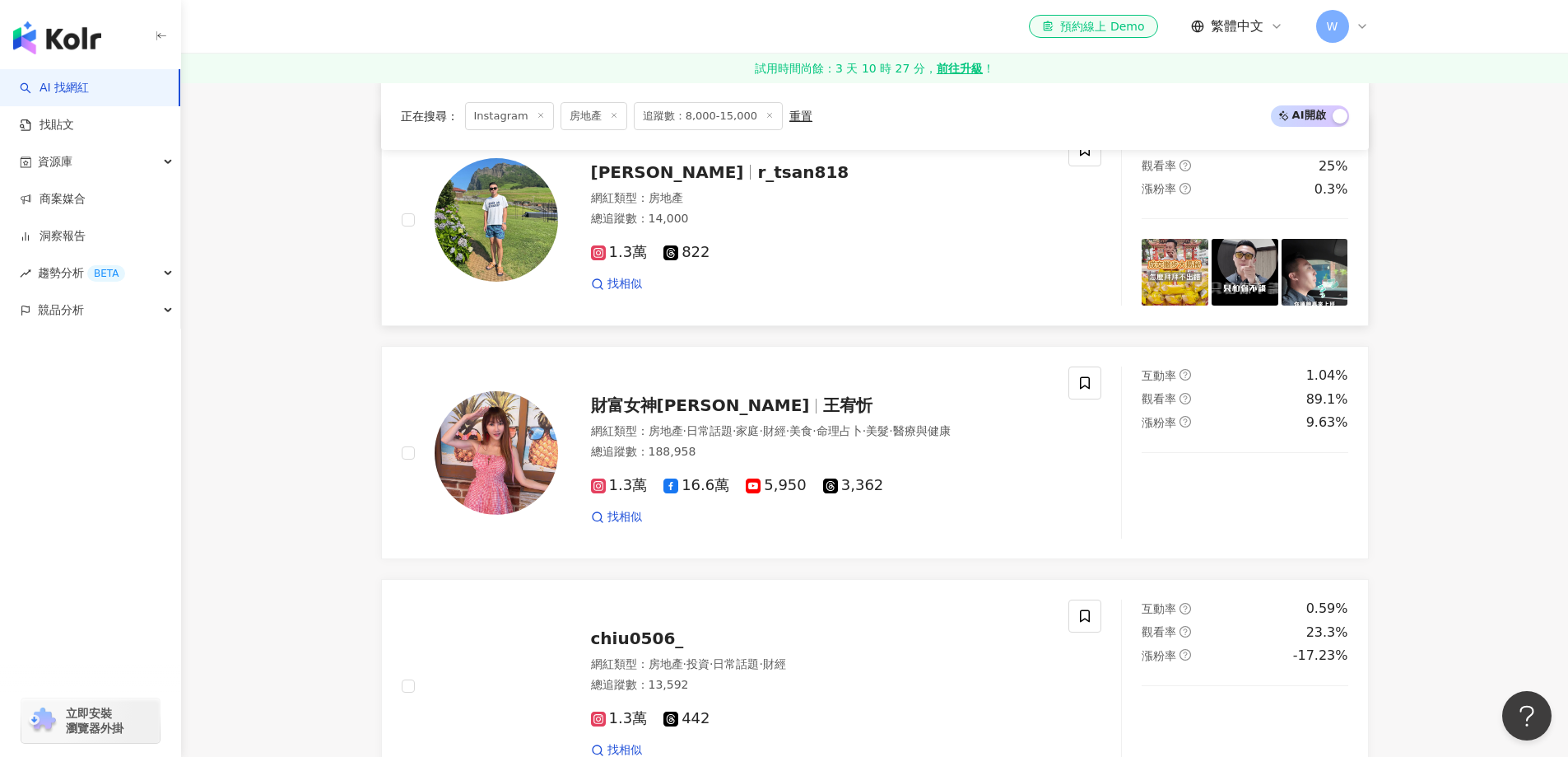
scroll to position [2224, 0]
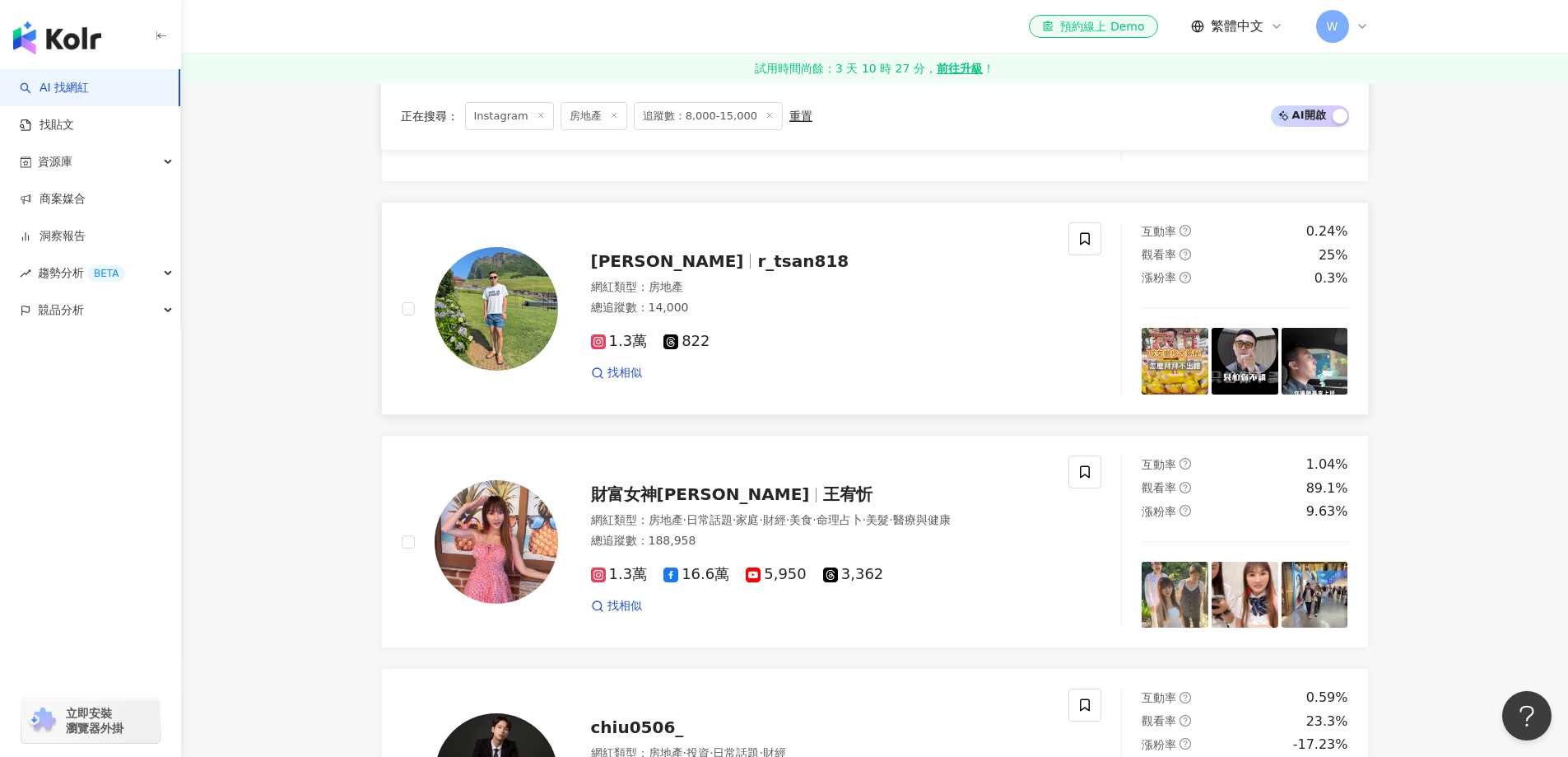
click at [758, 264] on span "r_tsan818" at bounding box center [803, 261] width 92 height 19
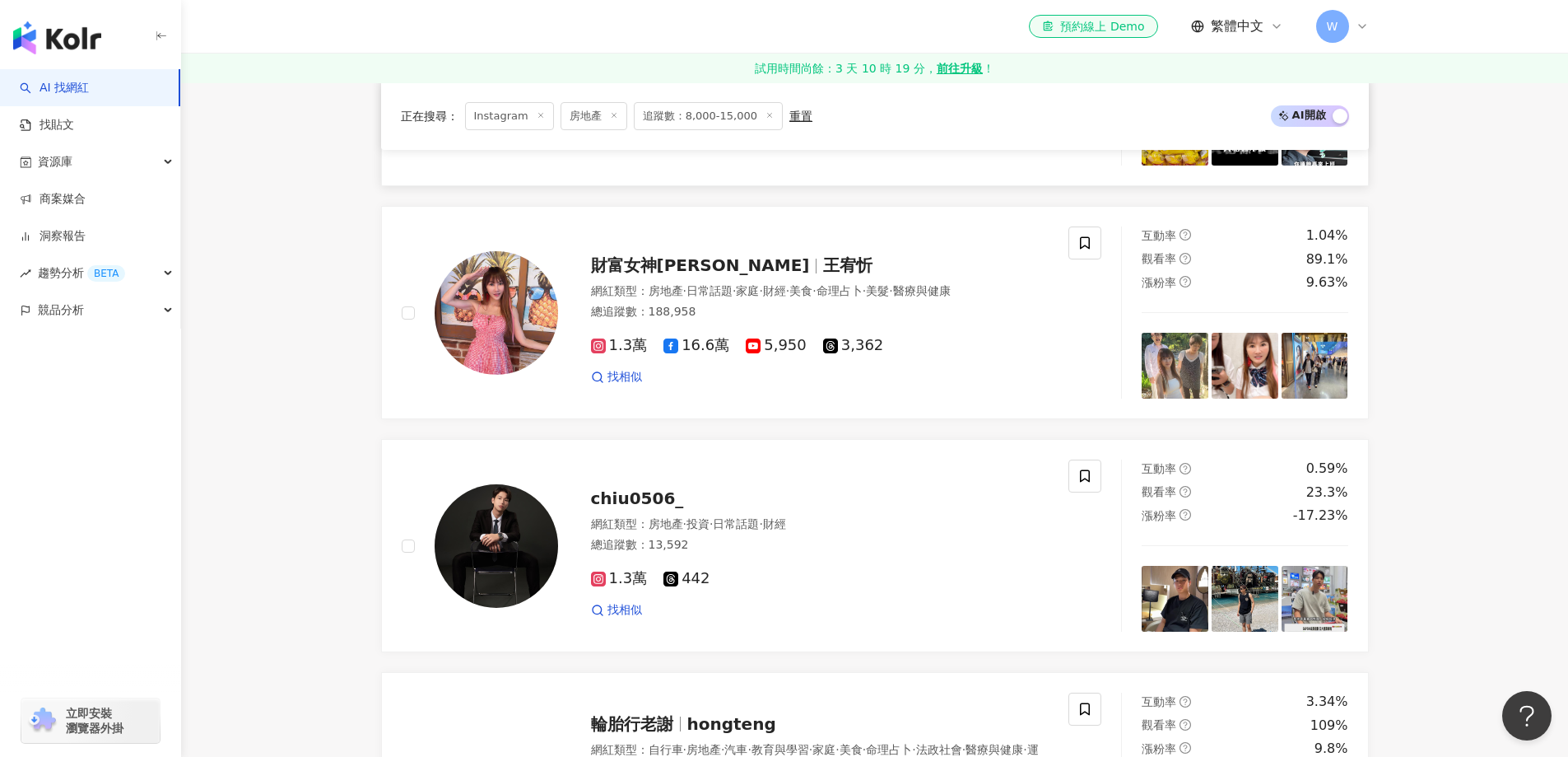
scroll to position [2472, 0]
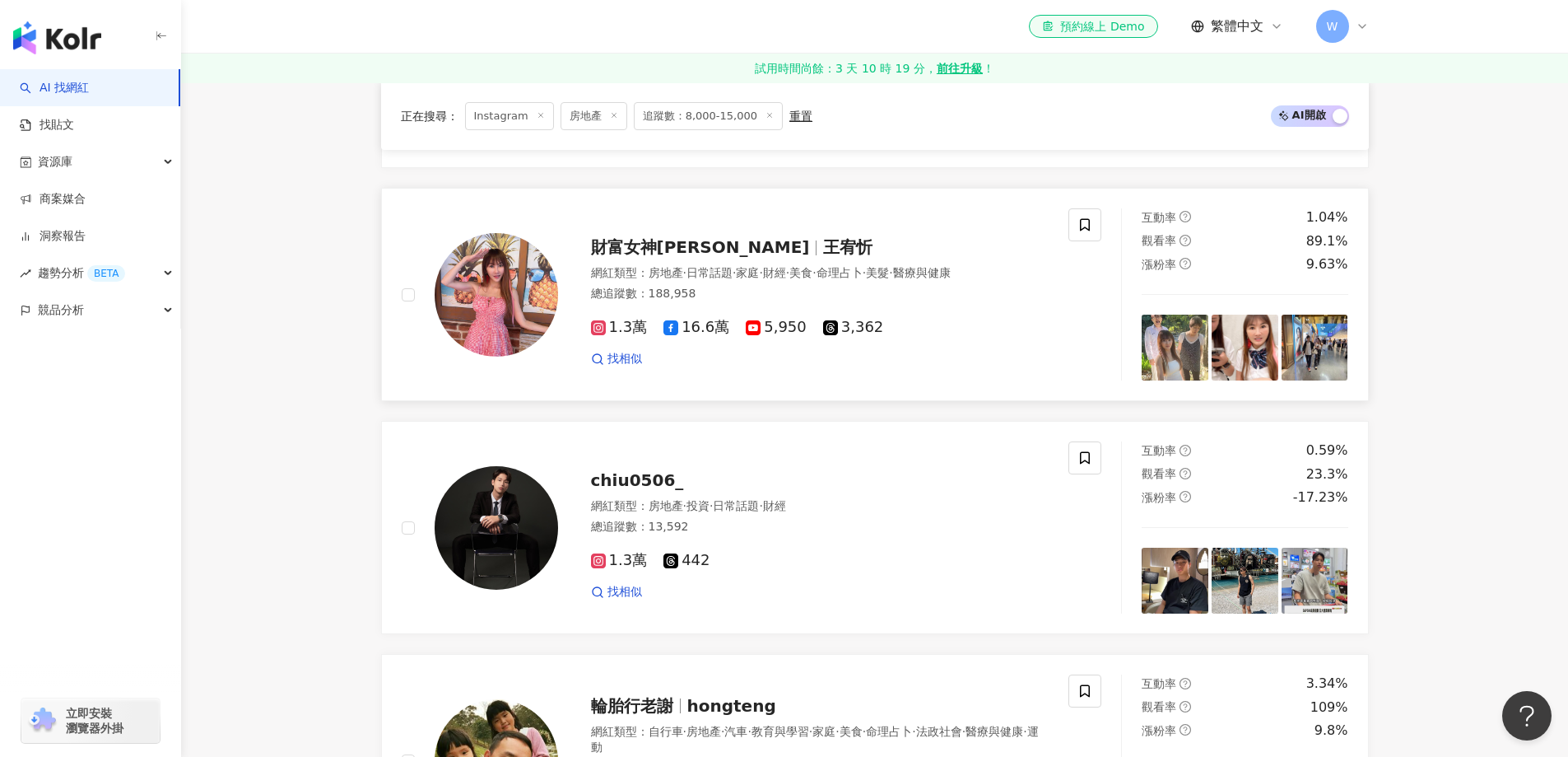
click at [733, 277] on span "日常話題" at bounding box center [710, 272] width 46 height 13
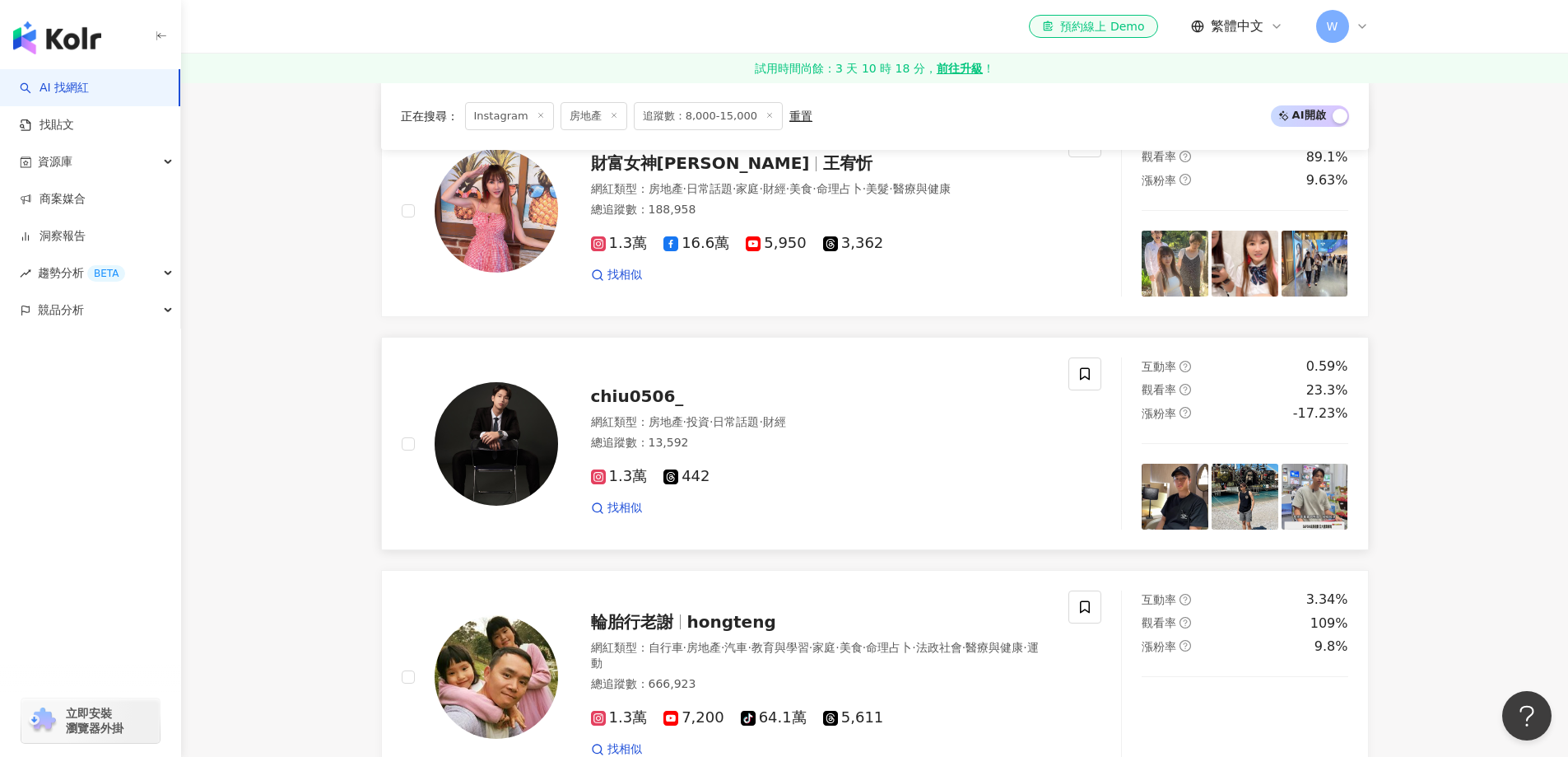
scroll to position [2636, 0]
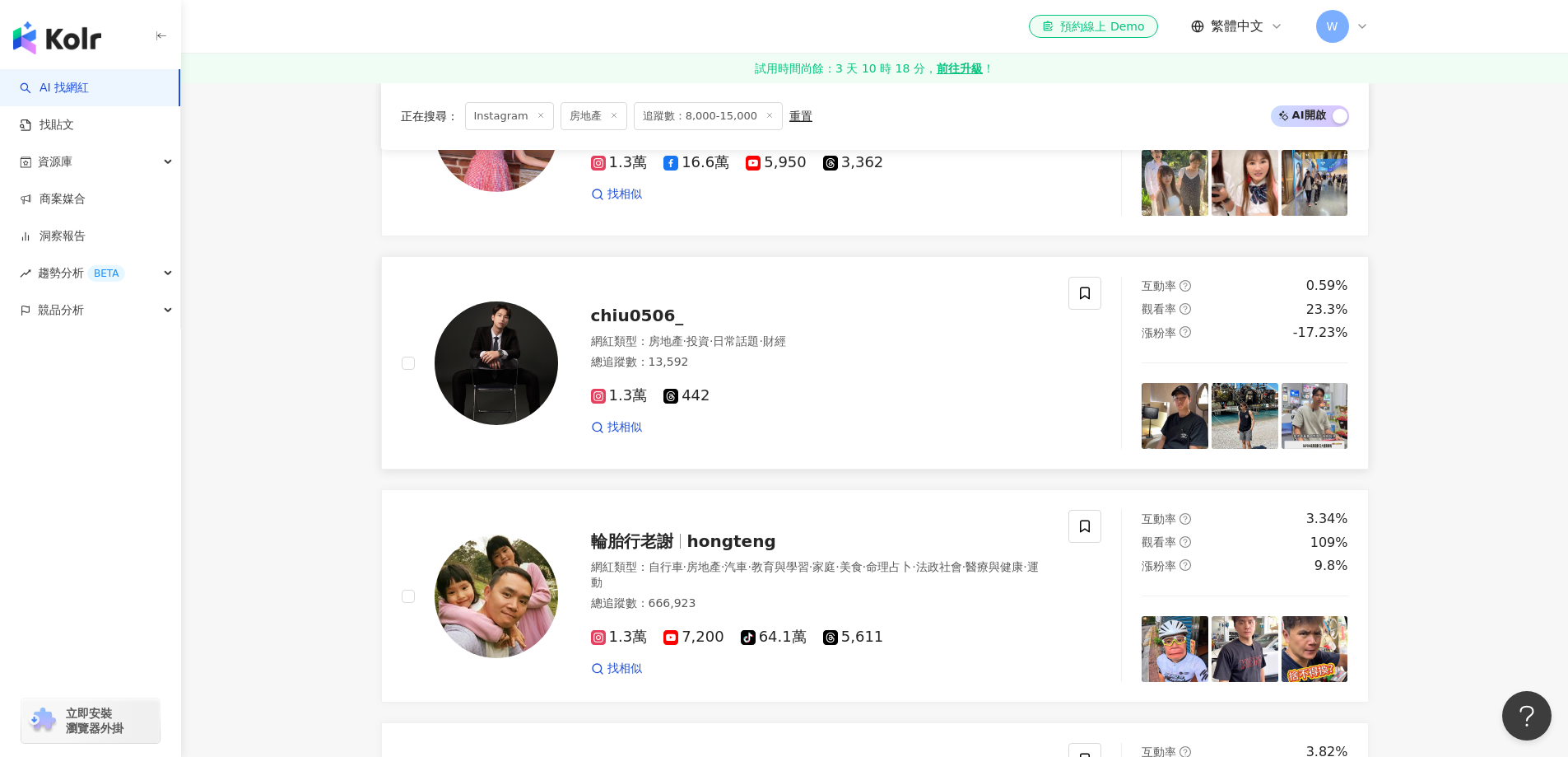
click at [646, 328] on div "chiu0506_ 網紅類型 ： 房地產 · 投資 · 日常話題 · 財經 總追蹤數 ： 13,592 1.3萬 442 找相似" at bounding box center [803, 362] width 492 height 144
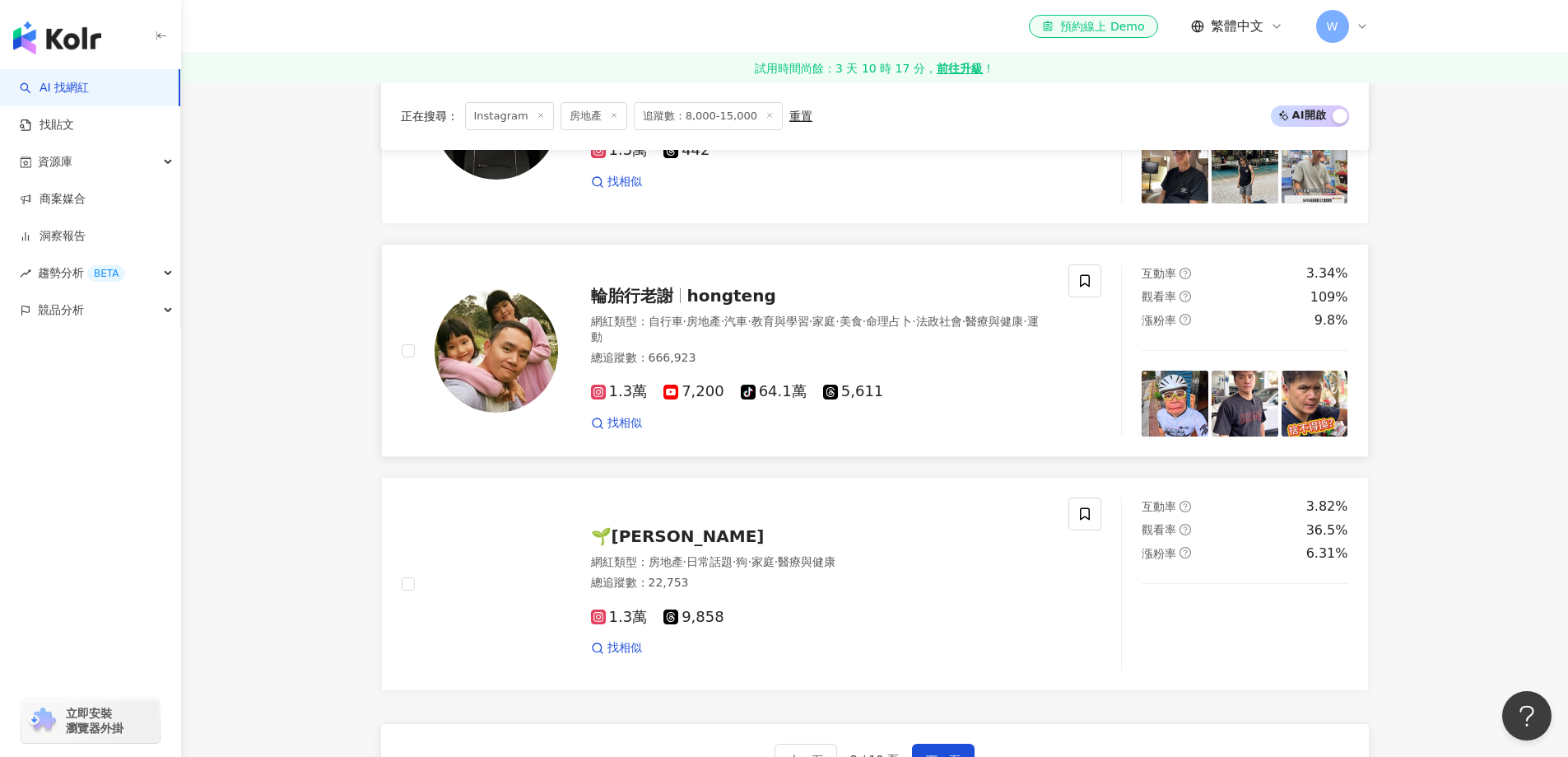
scroll to position [2883, 0]
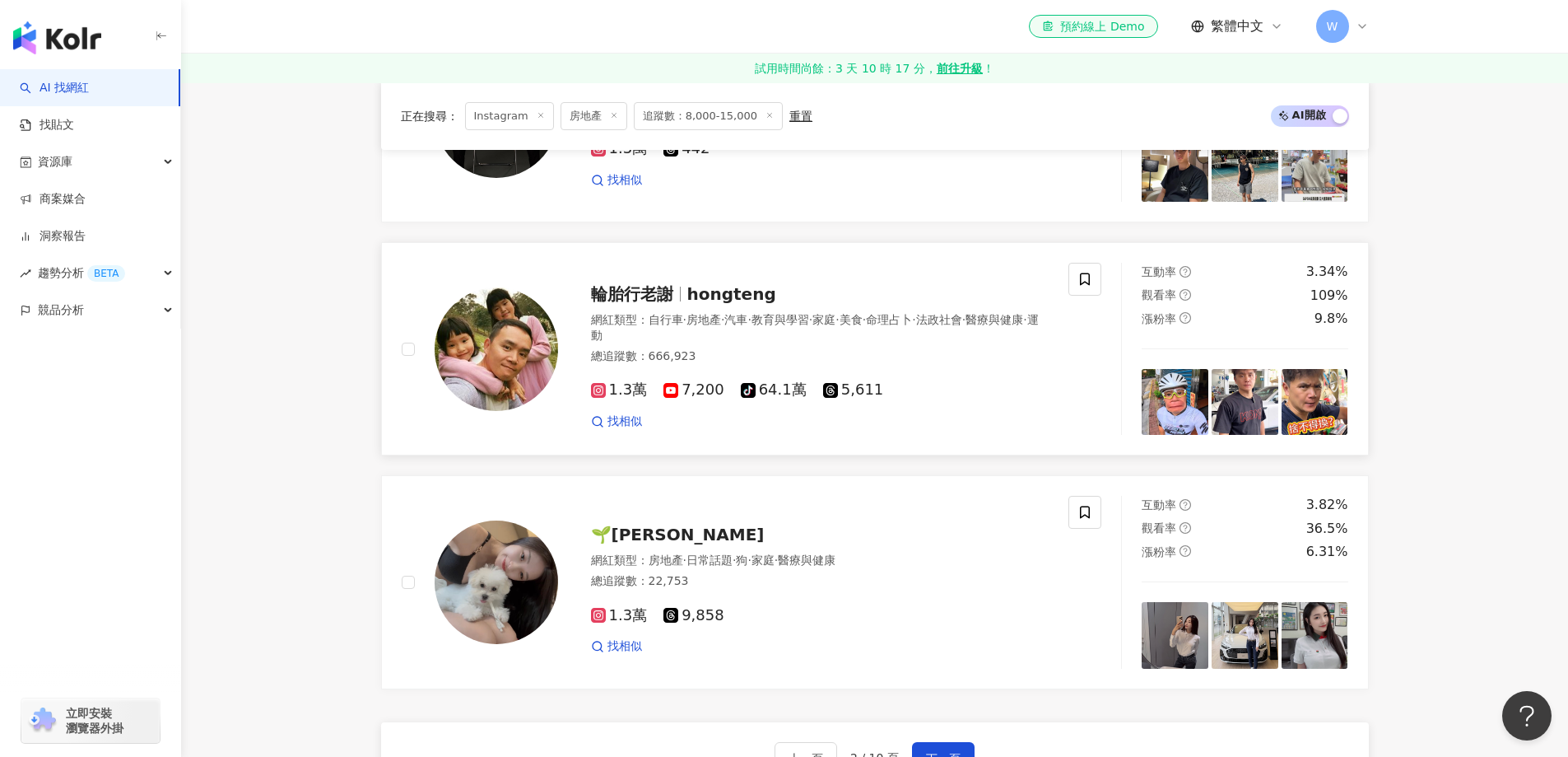
click at [680, 304] on span "輪胎行老謝" at bounding box center [639, 294] width 96 height 19
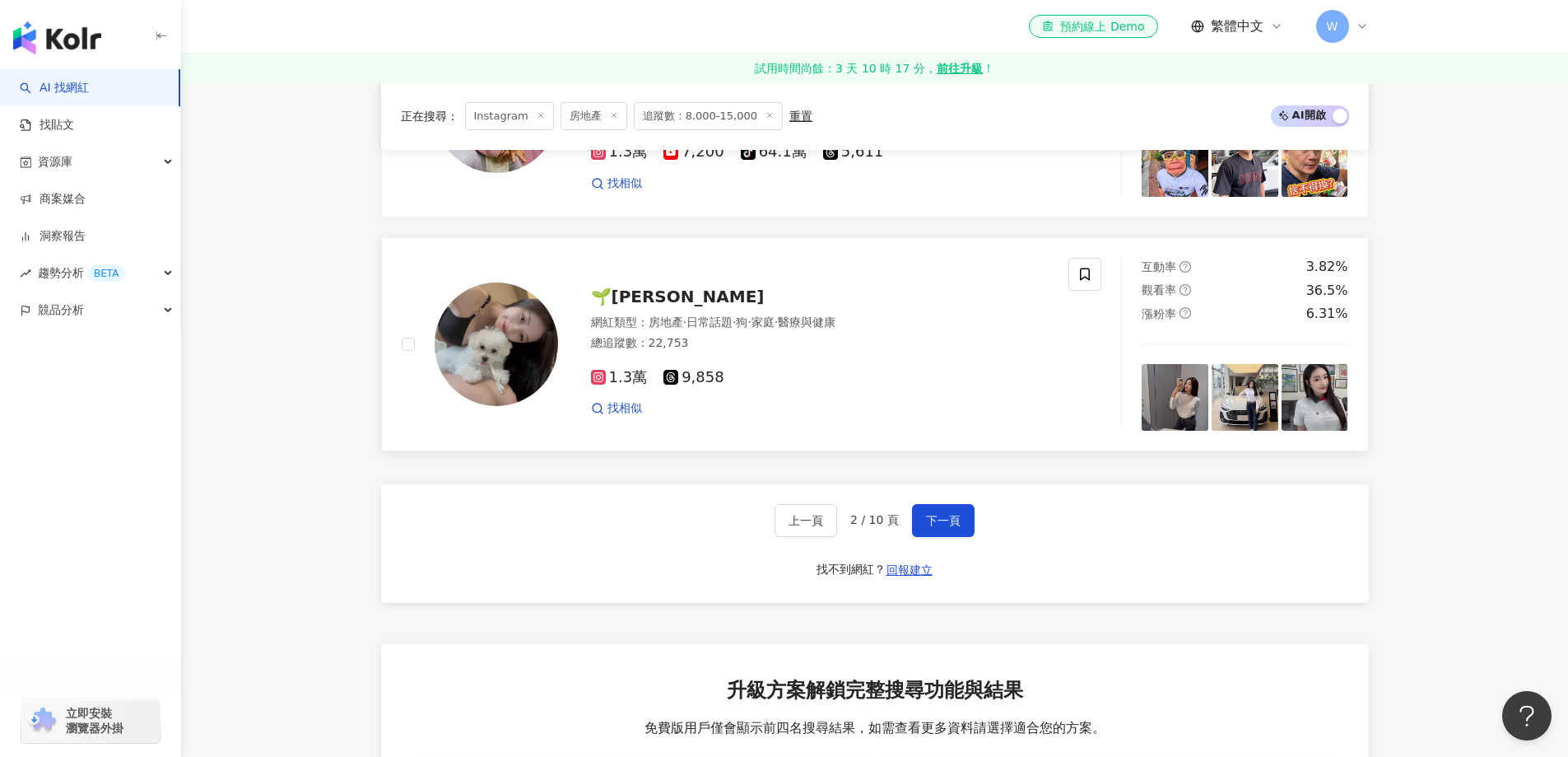
scroll to position [3130, 0]
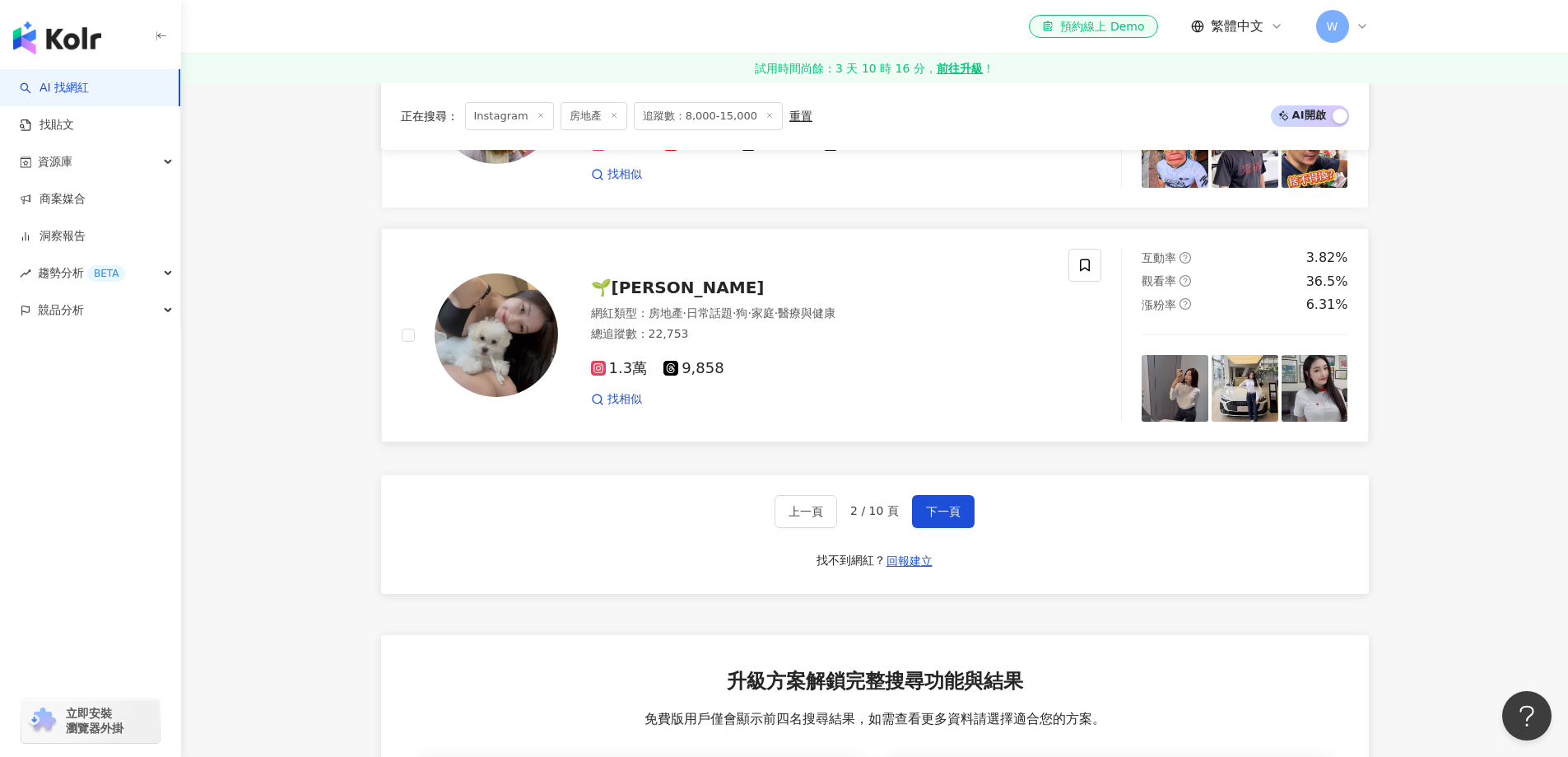
click at [690, 290] on span "🌱鐿婷 Emma" at bounding box center [678, 287] width 174 height 19
click at [967, 519] on button "下一頁" at bounding box center [943, 511] width 63 height 33
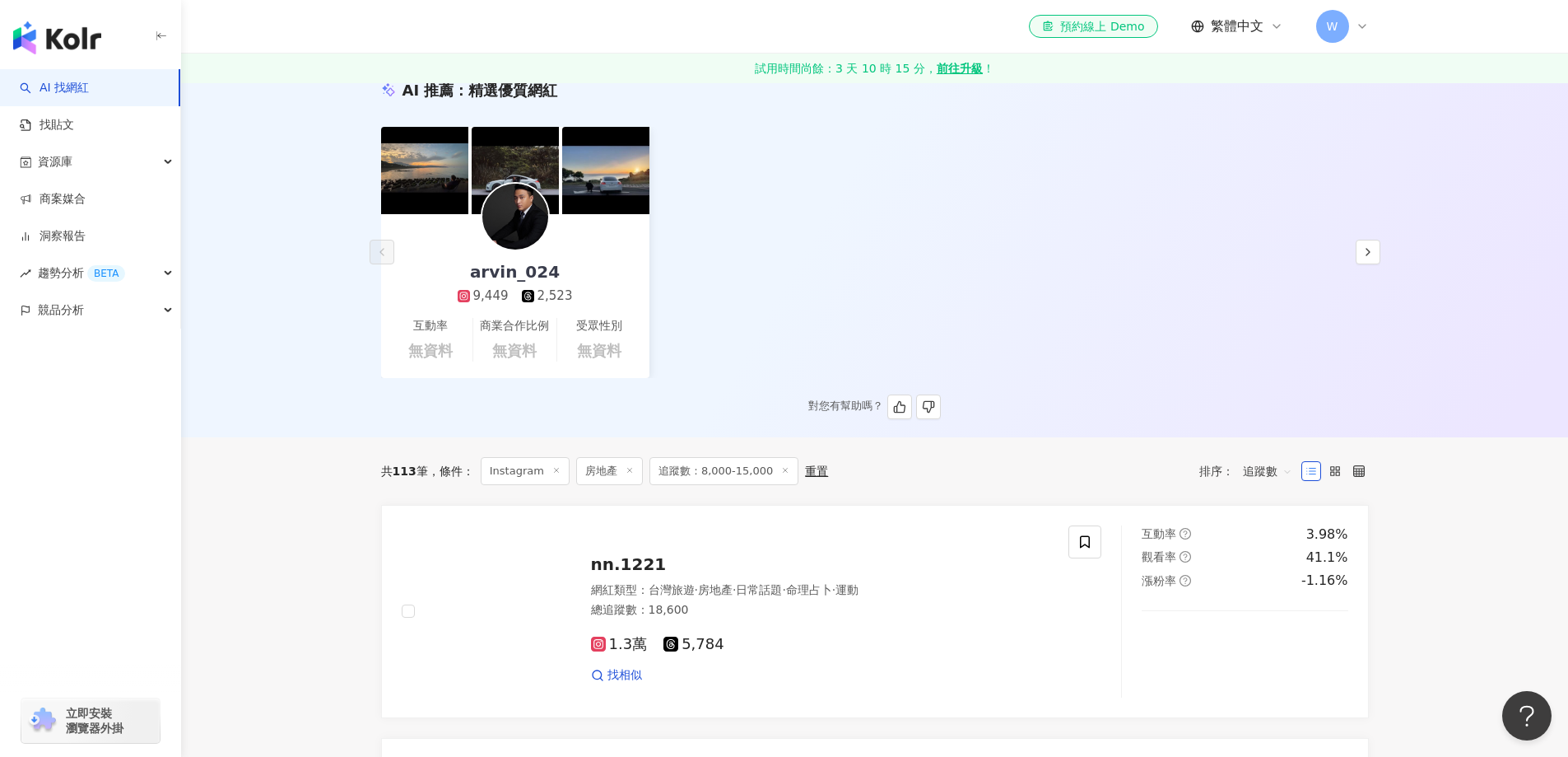
scroll to position [315, 0]
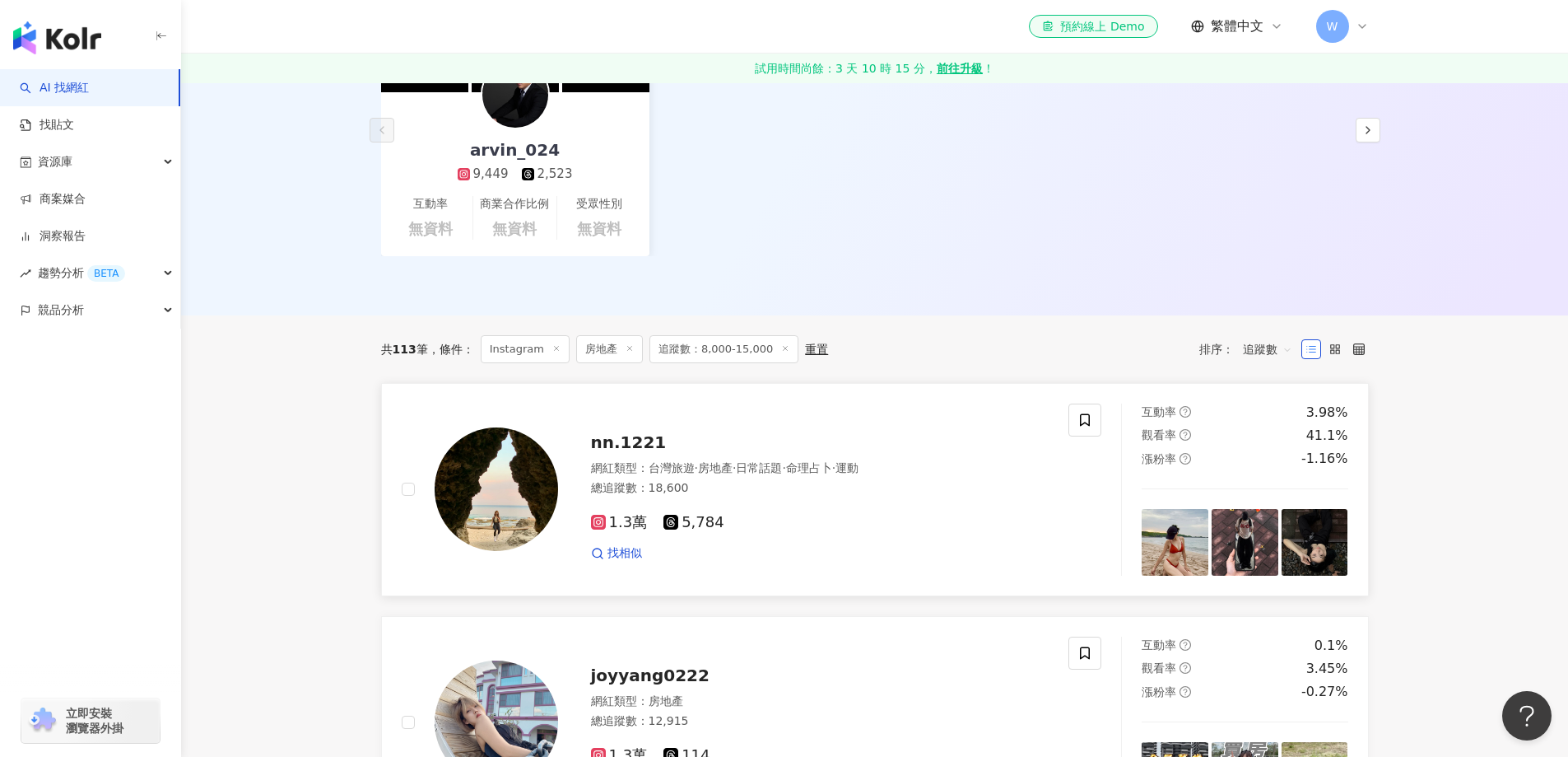
click at [652, 439] on span "nn.1221" at bounding box center [629, 443] width 76 height 19
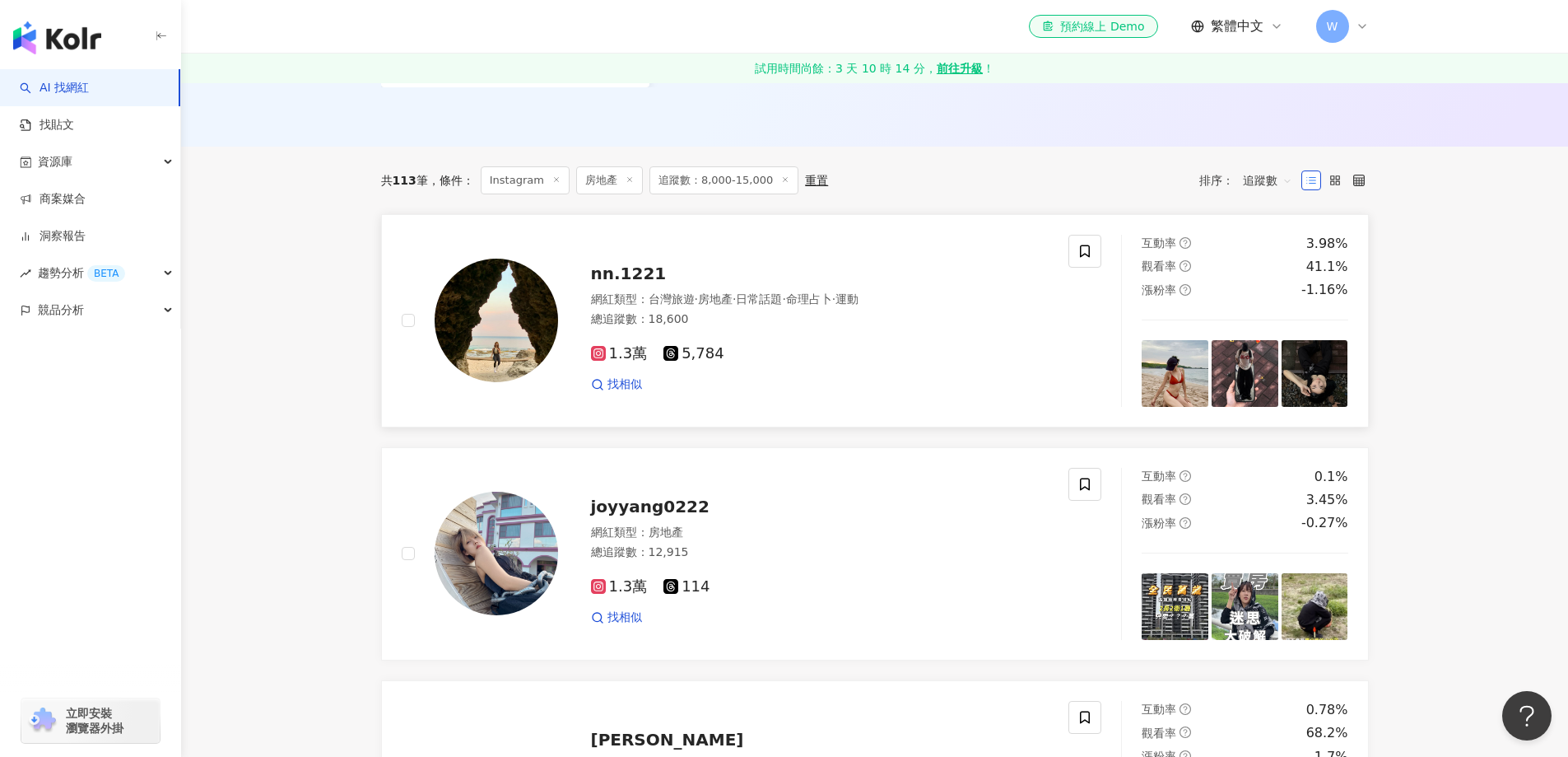
scroll to position [645, 0]
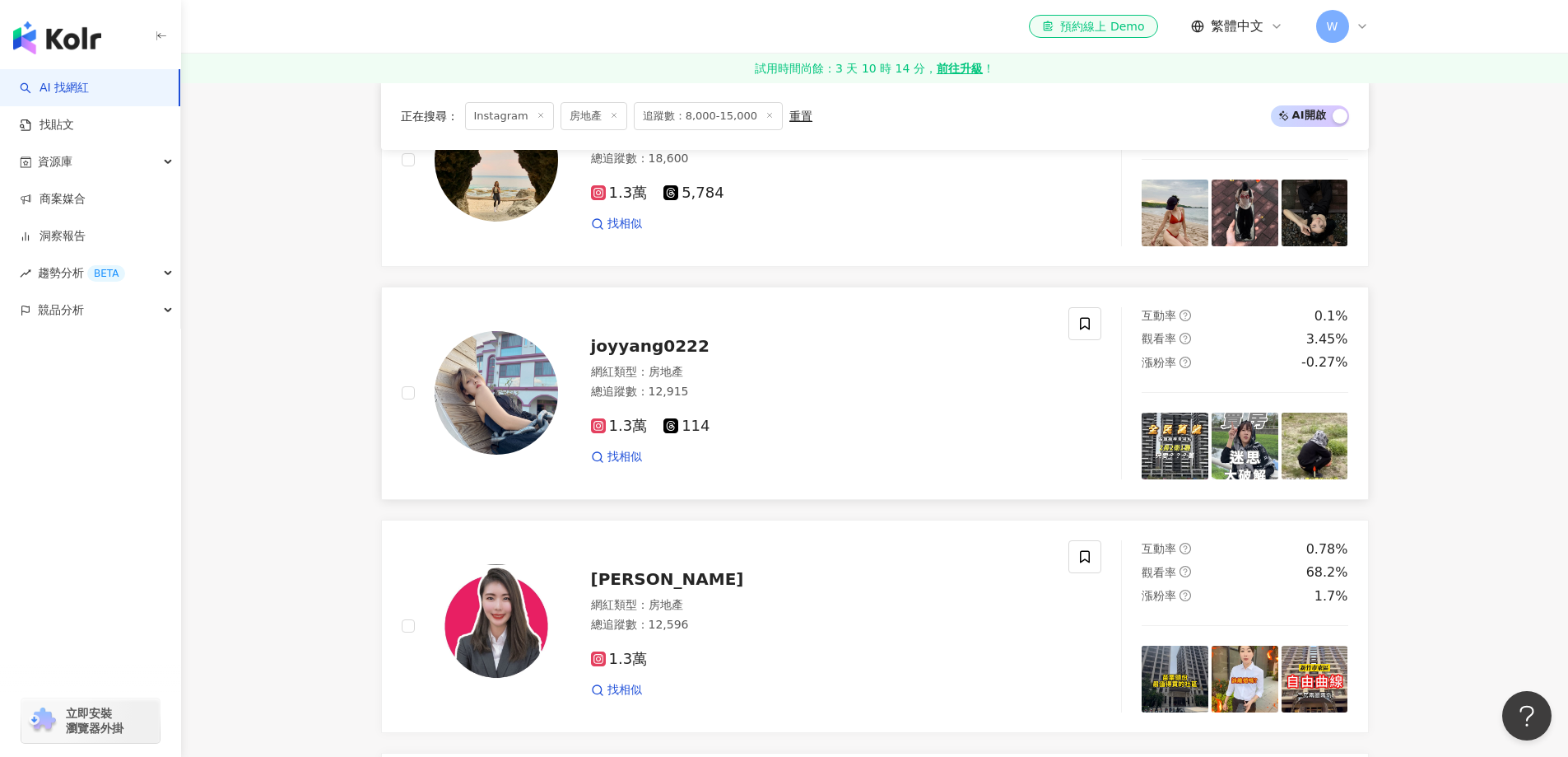
click at [691, 370] on div "網紅類型 ： 房地產" at bounding box center [820, 372] width 458 height 17
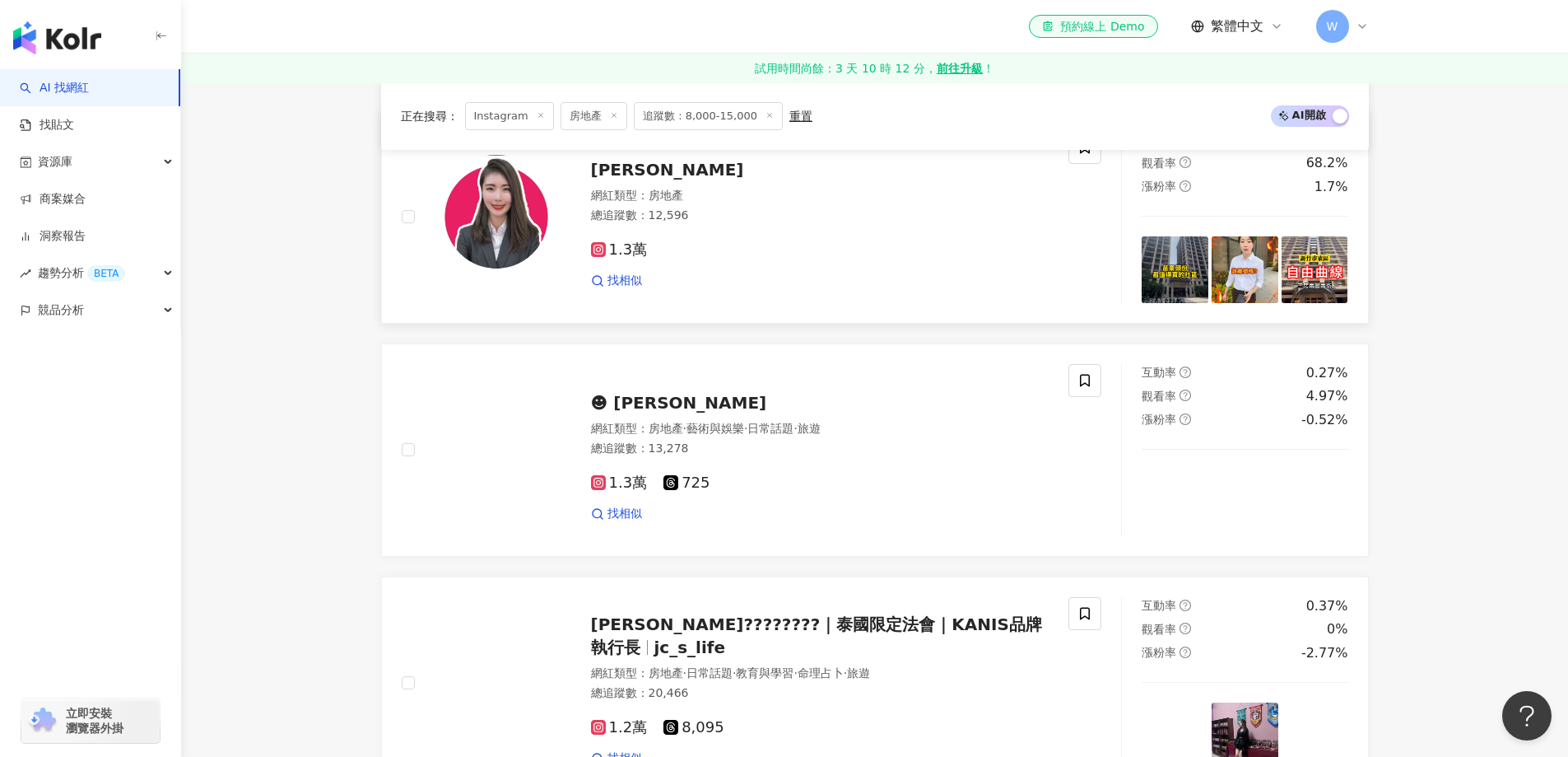
scroll to position [1056, 0]
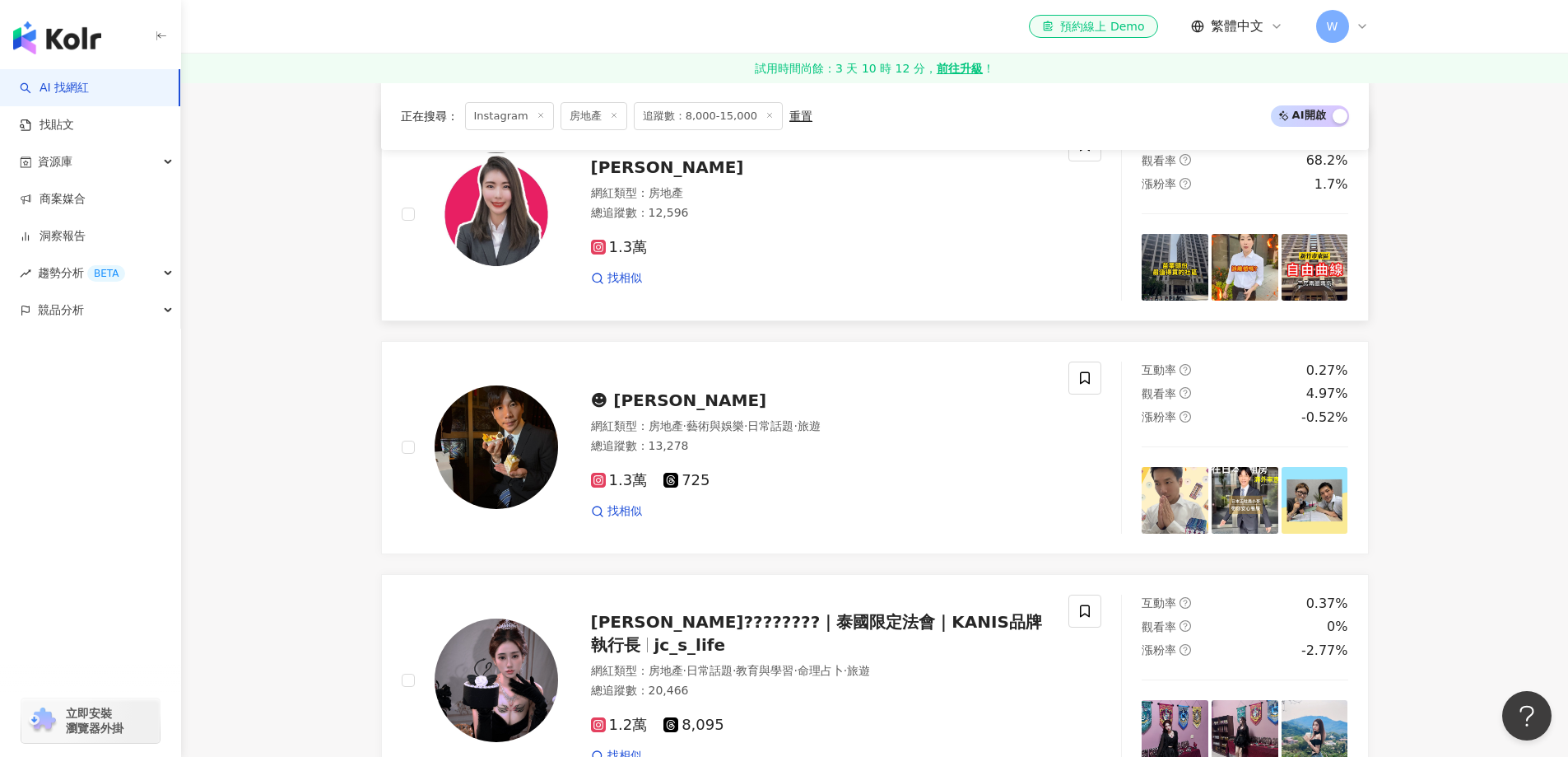
click at [740, 233] on div "1.3萬 找相似" at bounding box center [820, 256] width 458 height 61
click at [699, 445] on div "總追蹤數 ： 13,278" at bounding box center [820, 446] width 458 height 17
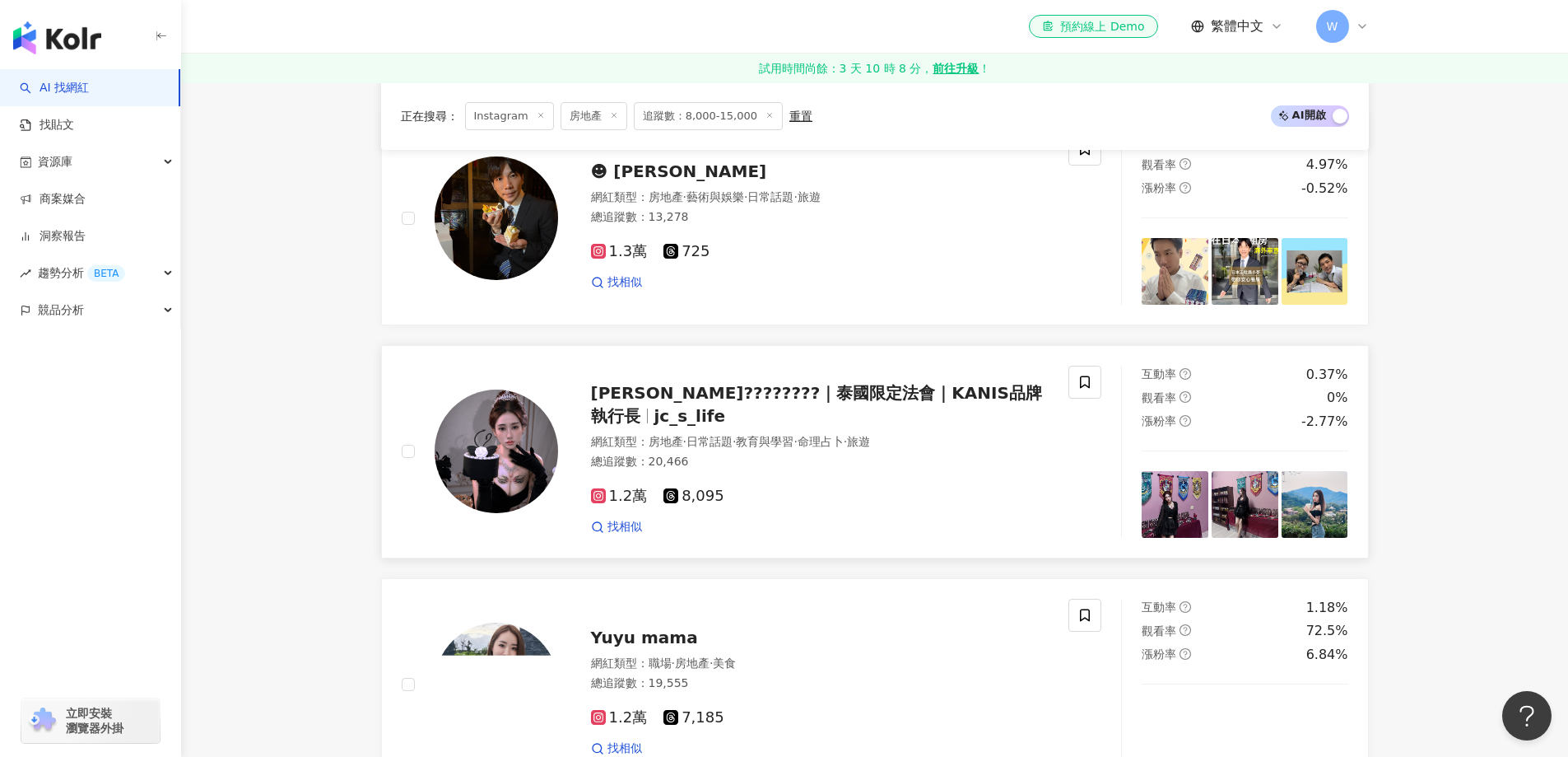
scroll to position [1304, 0]
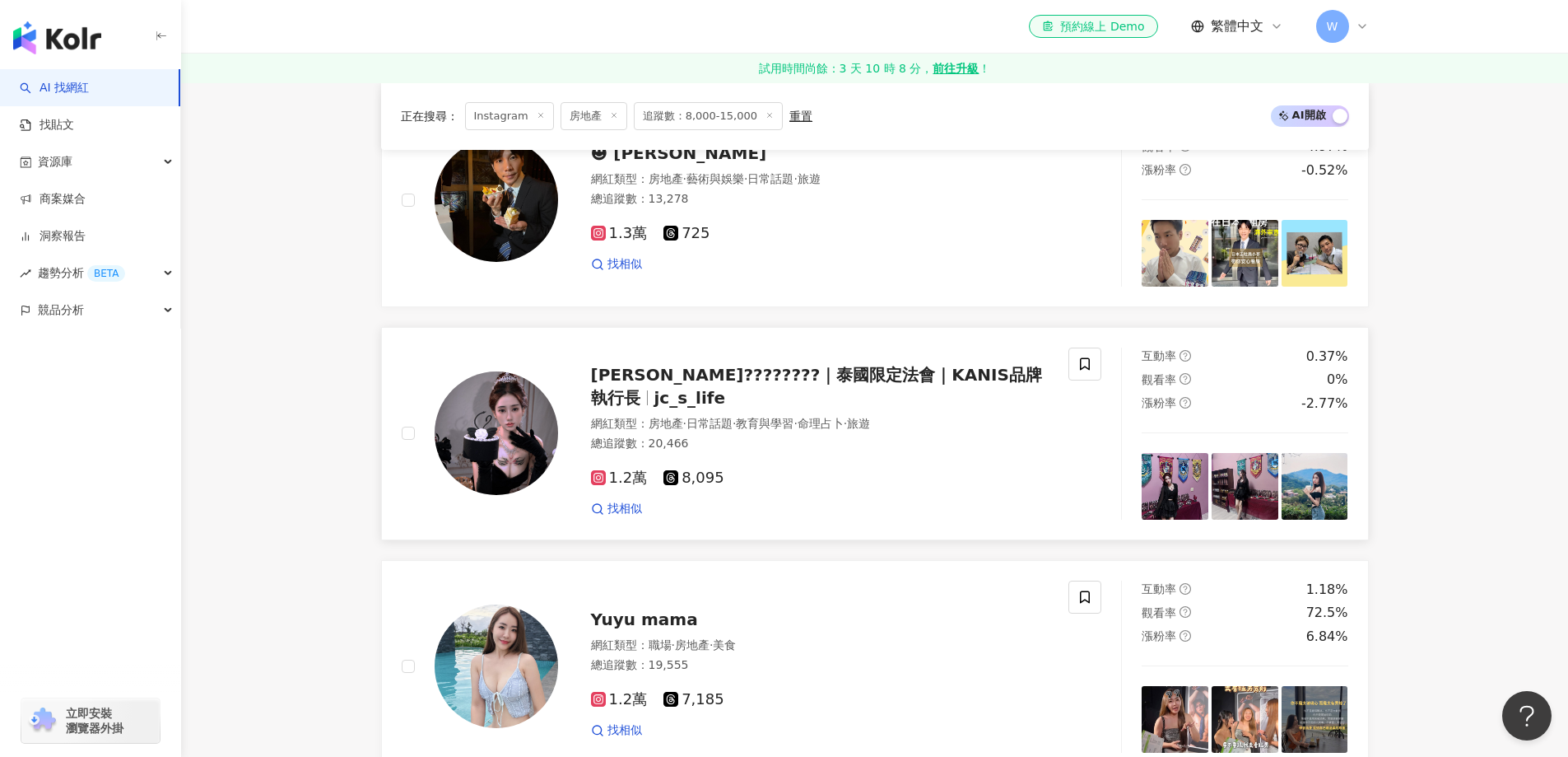
click at [794, 417] on span "教育與學習" at bounding box center [765, 423] width 57 height 13
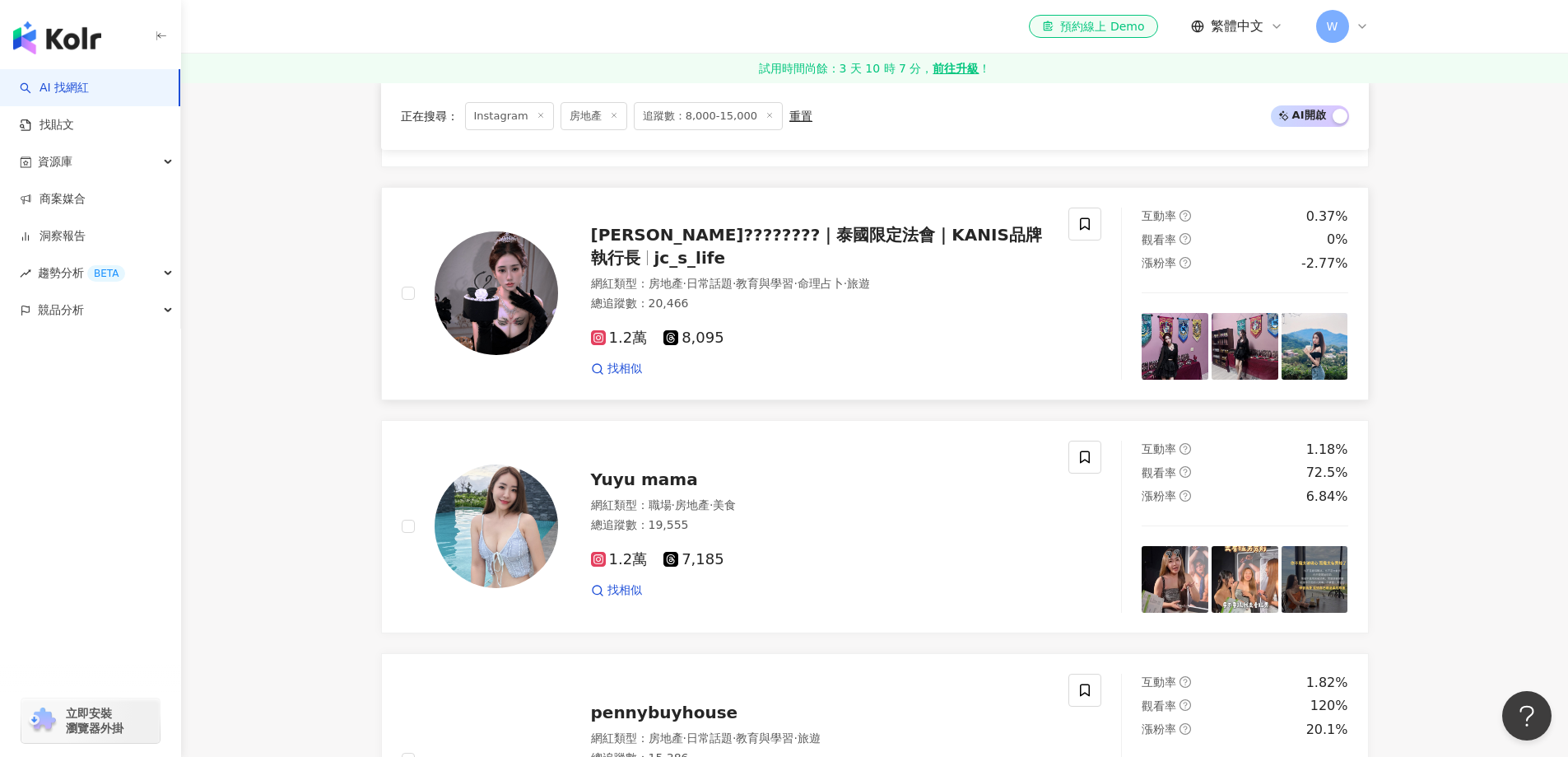
scroll to position [1469, 0]
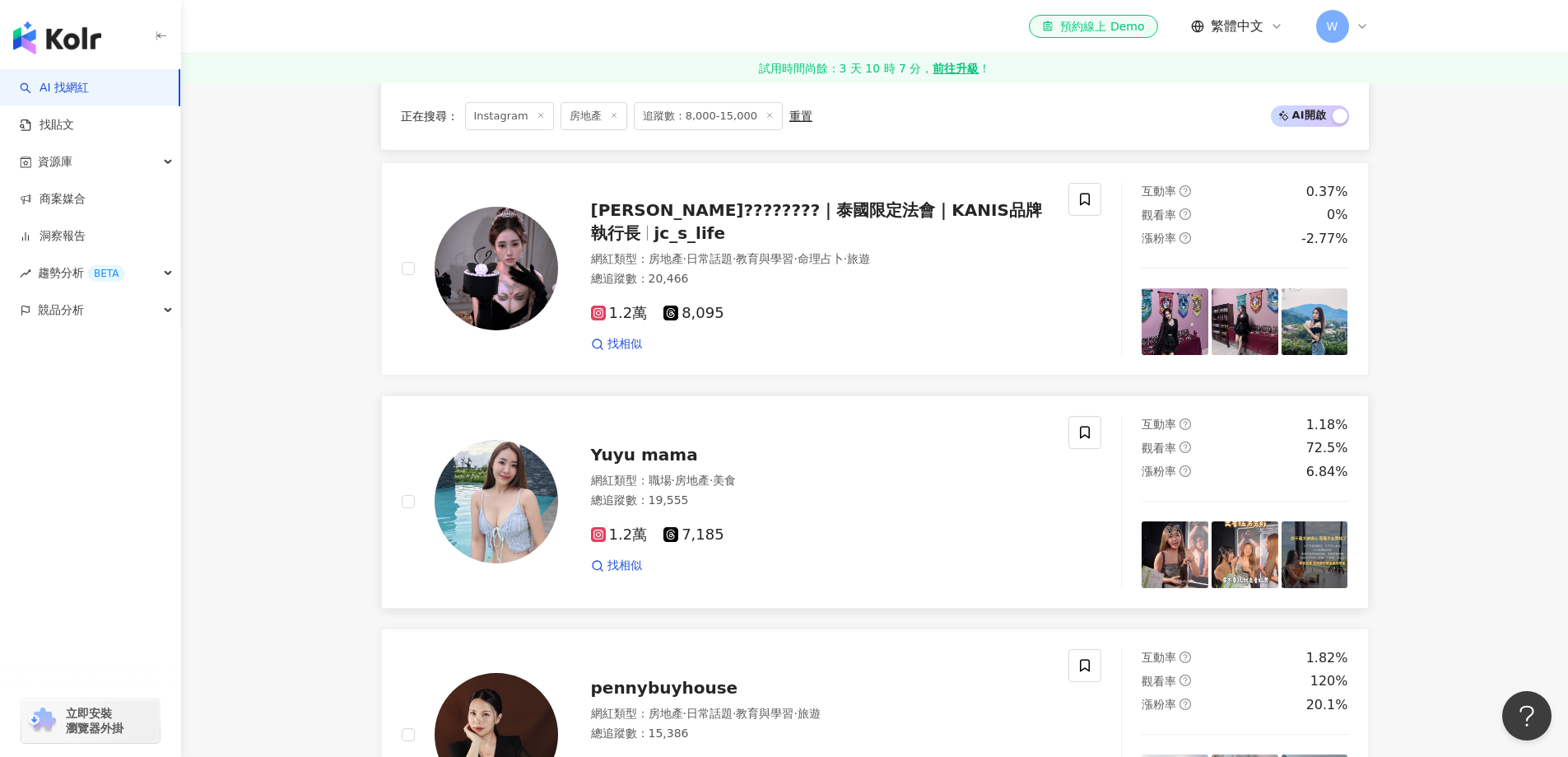
click at [845, 482] on div "網紅類型 ： 職場 · 房地產 · 美食" at bounding box center [820, 481] width 458 height 17
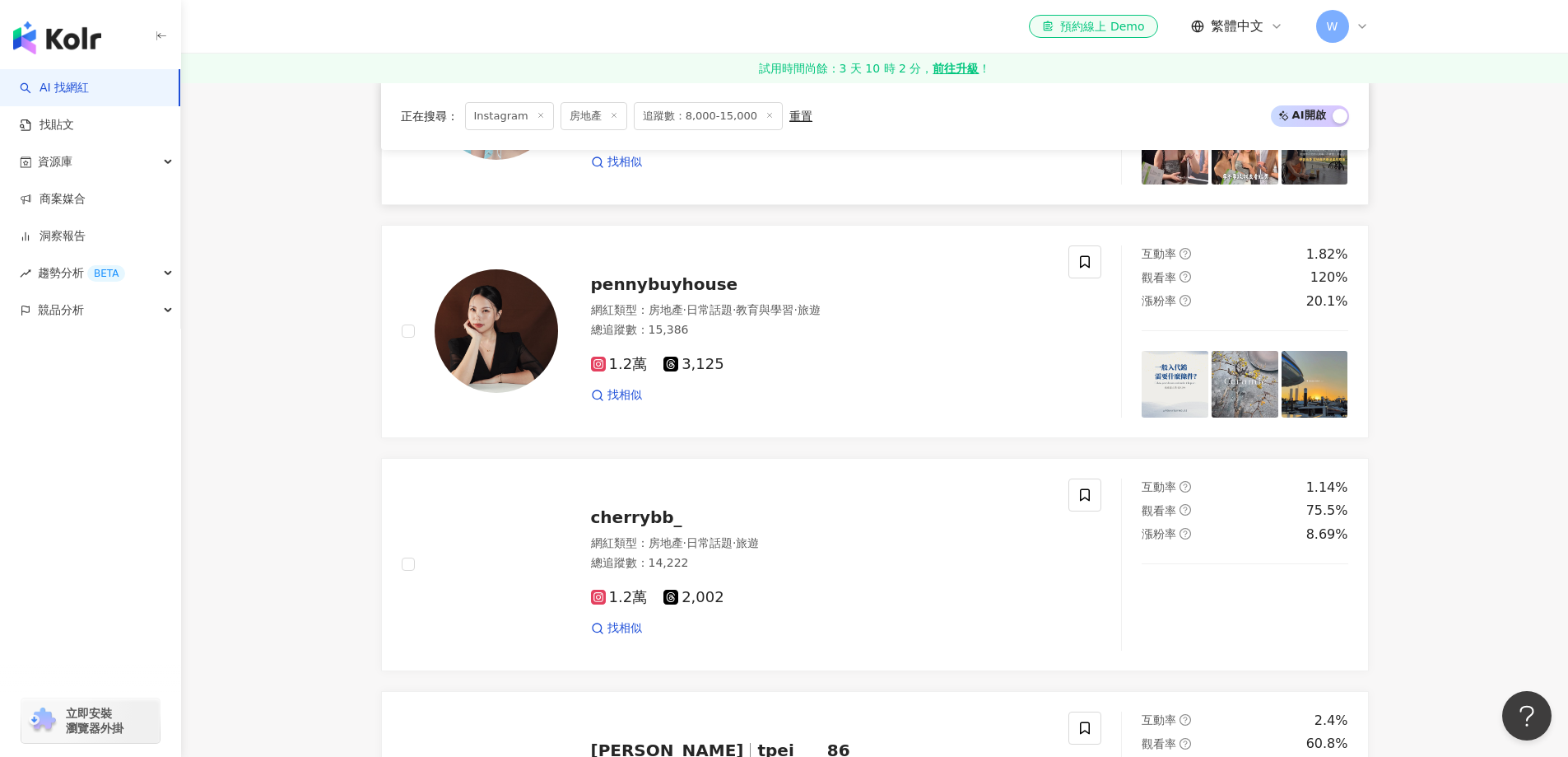
scroll to position [1881, 0]
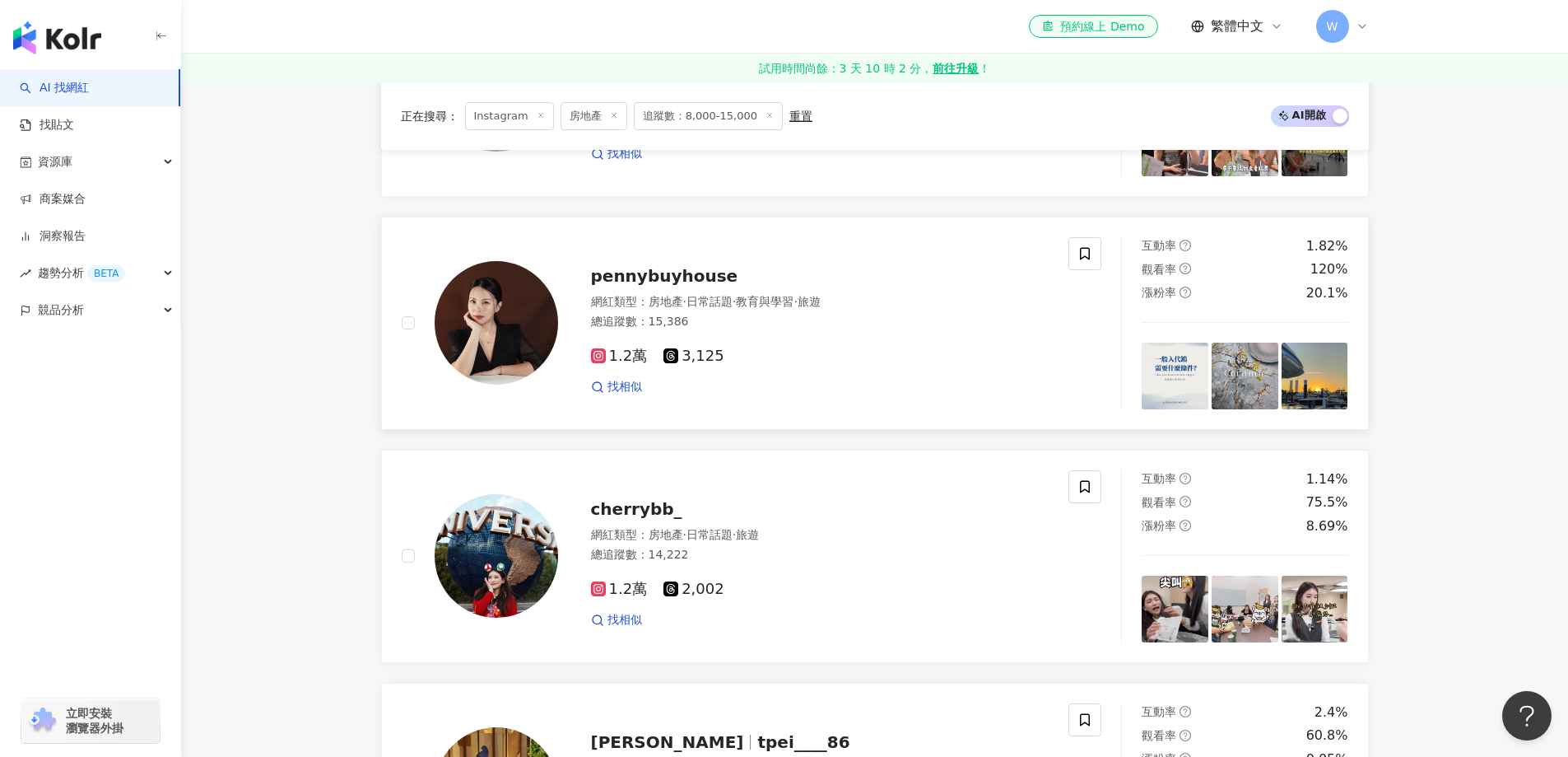
click at [765, 308] on span "教育與學習" at bounding box center [765, 301] width 57 height 13
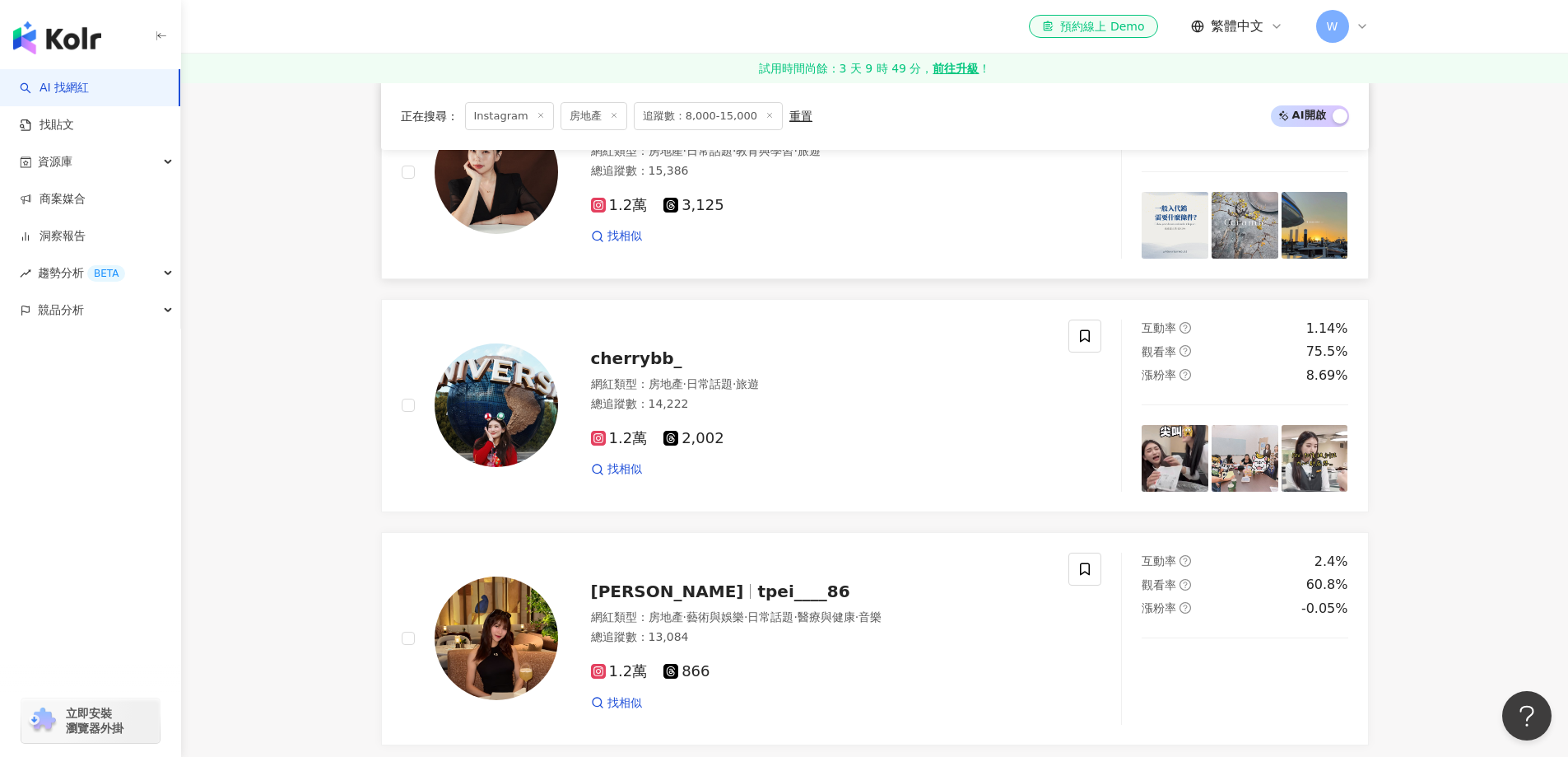
scroll to position [2045, 0]
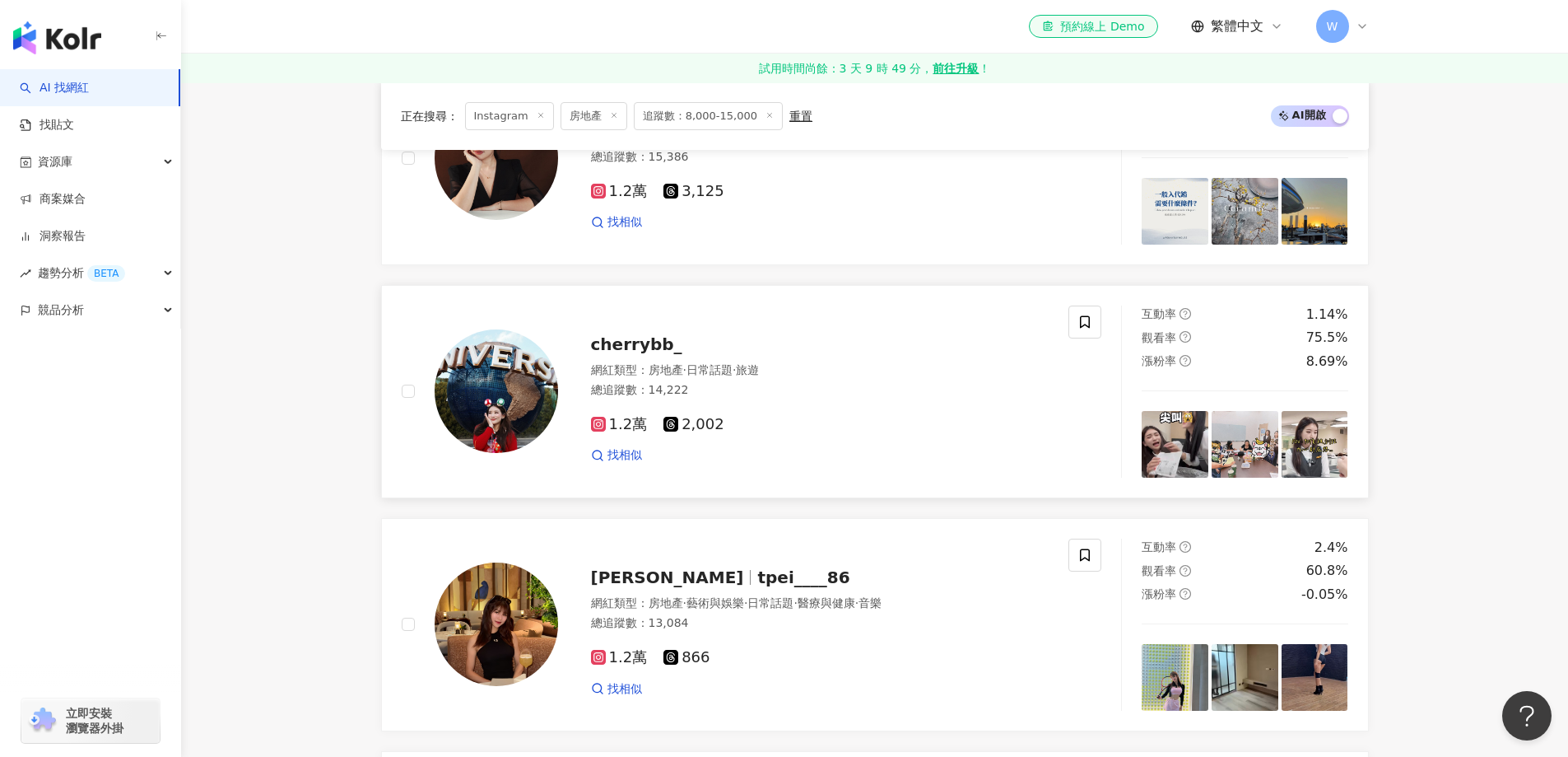
click at [702, 328] on div "cherrybb_ 網紅類型 ： 房地產 · 日常話題 · 旅遊 總追蹤數 ： 14,222 1.2萬 2,002 找相似" at bounding box center [803, 391] width 492 height 144
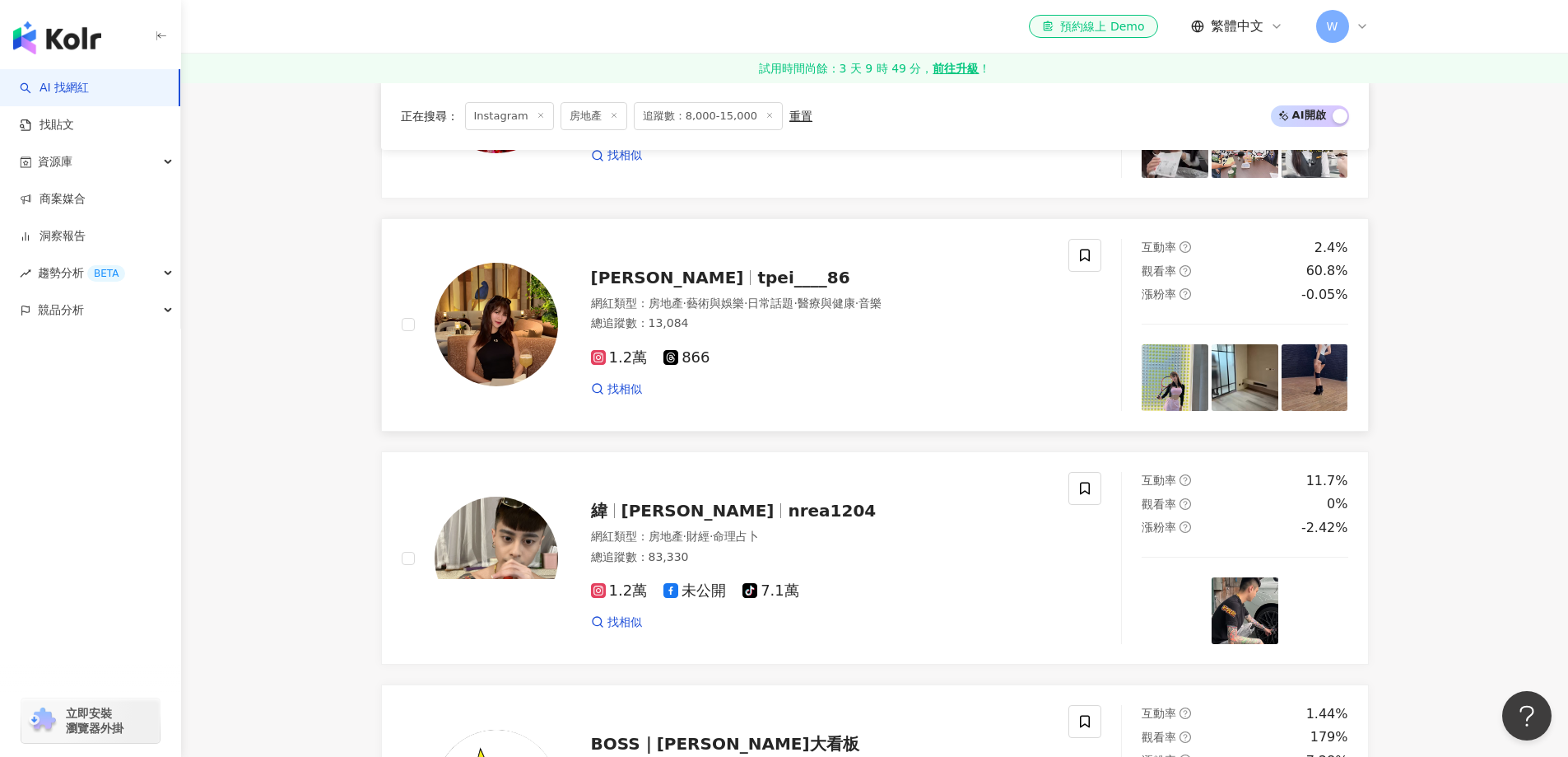
scroll to position [2374, 0]
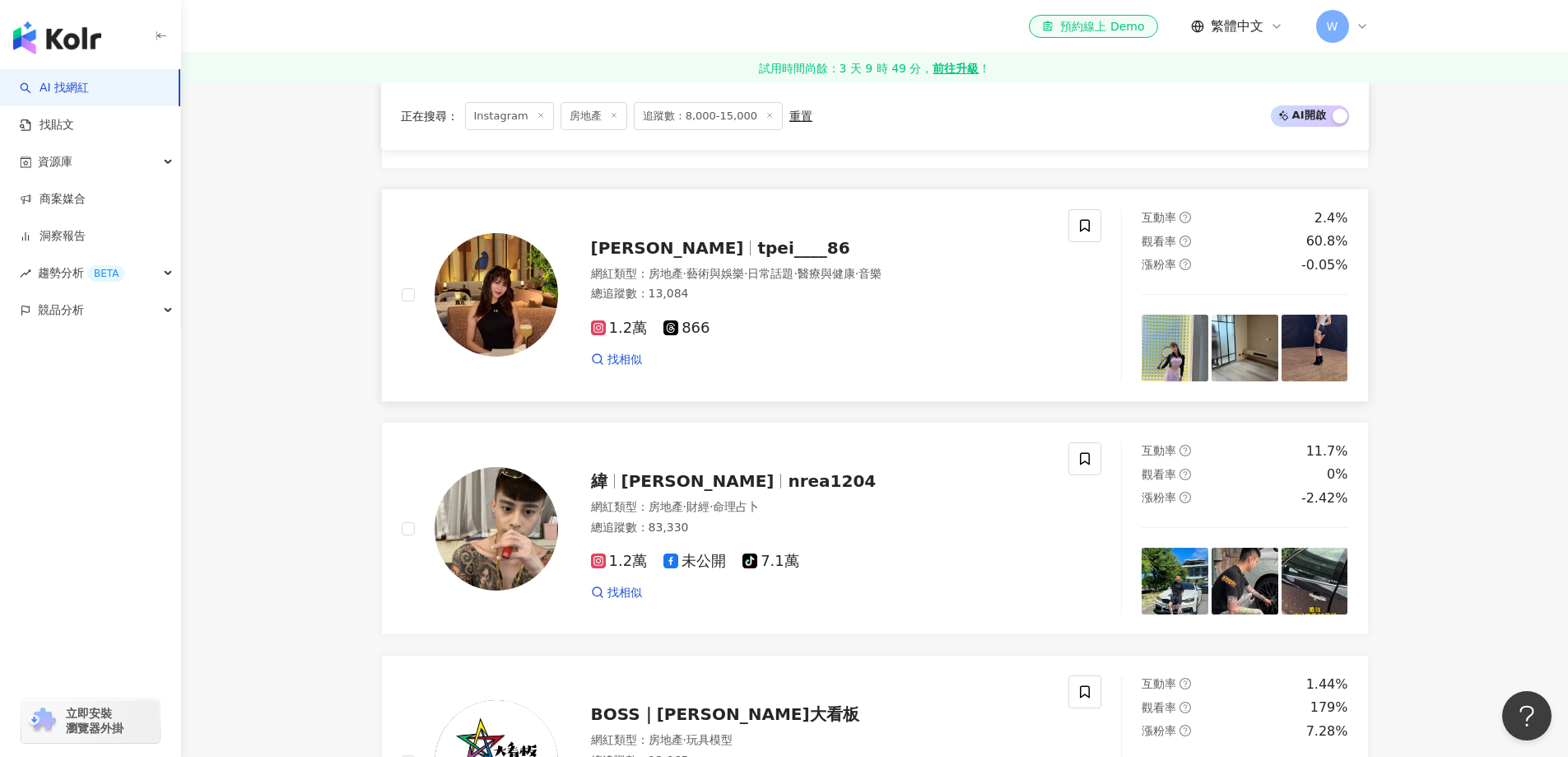
click at [762, 284] on div "網紅類型 ： 房地產 · 藝術與娛樂 · 日常話題 · 醫療與健康 · 音樂 總追蹤數 ： 13,084" at bounding box center [820, 286] width 458 height 41
click at [788, 486] on span "nrea1204" at bounding box center [832, 481] width 88 height 19
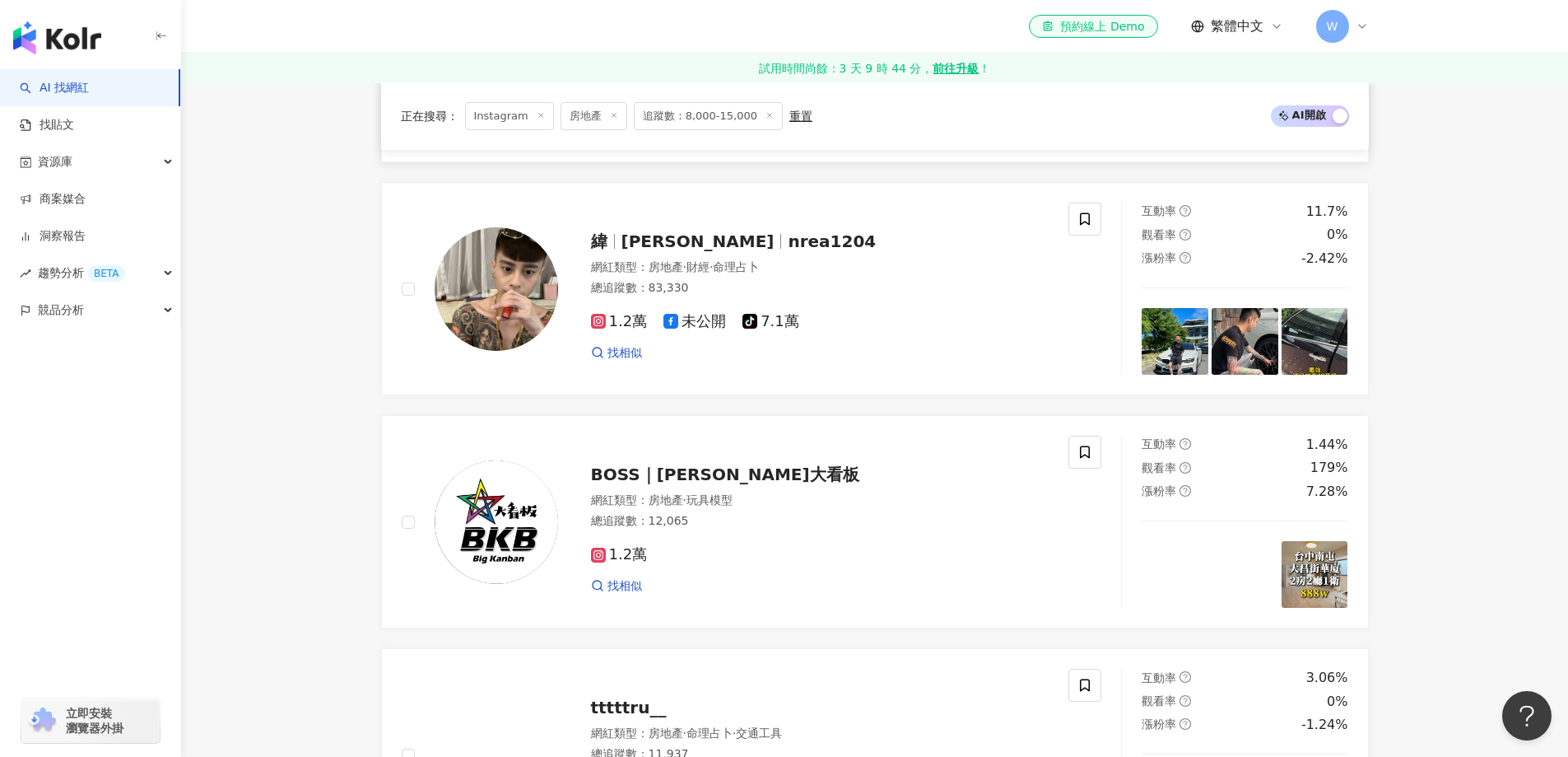
scroll to position [2705, 0]
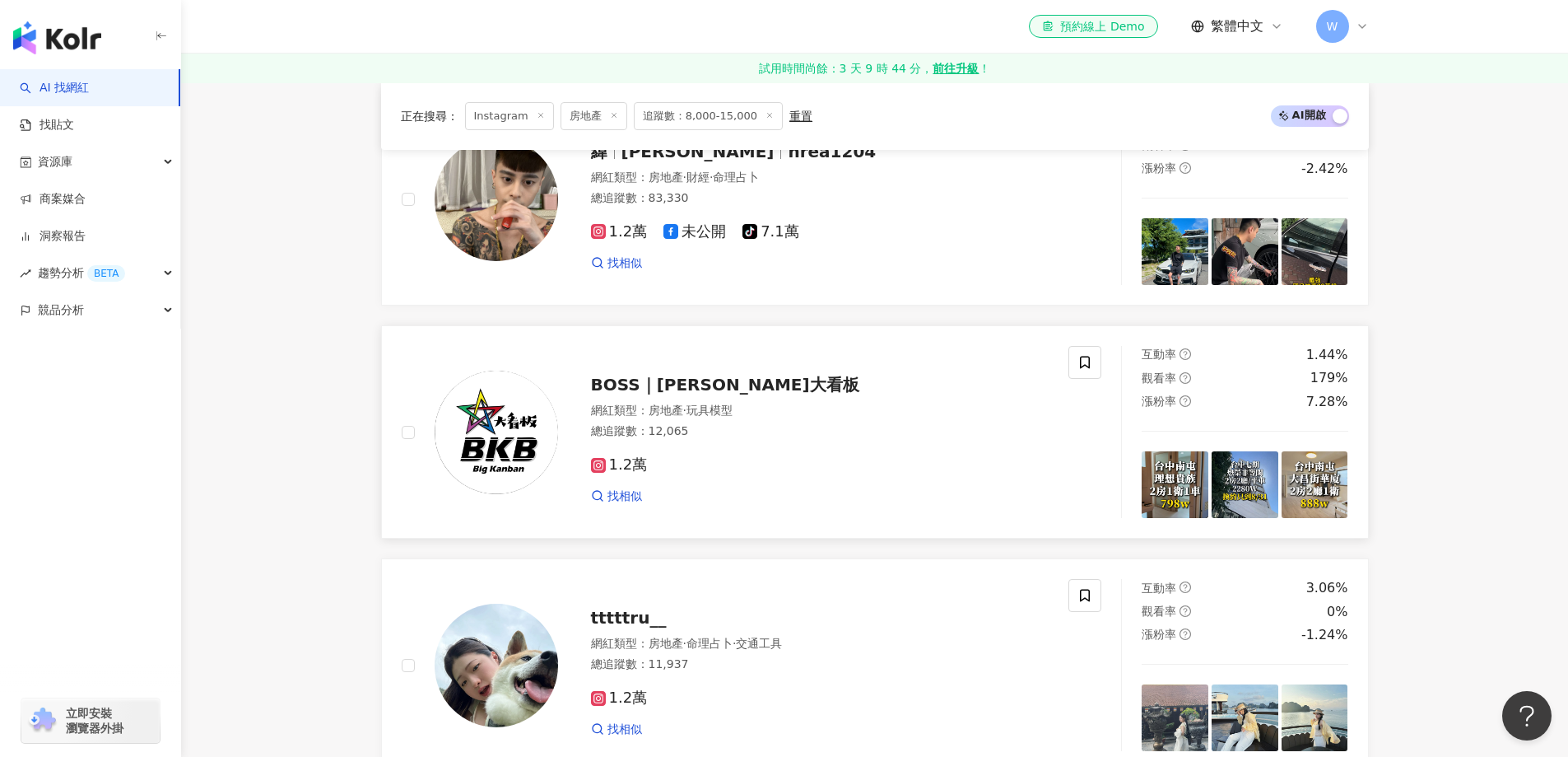
click at [703, 391] on span "BOSS｜房仲大看板" at bounding box center [726, 384] width 268 height 19
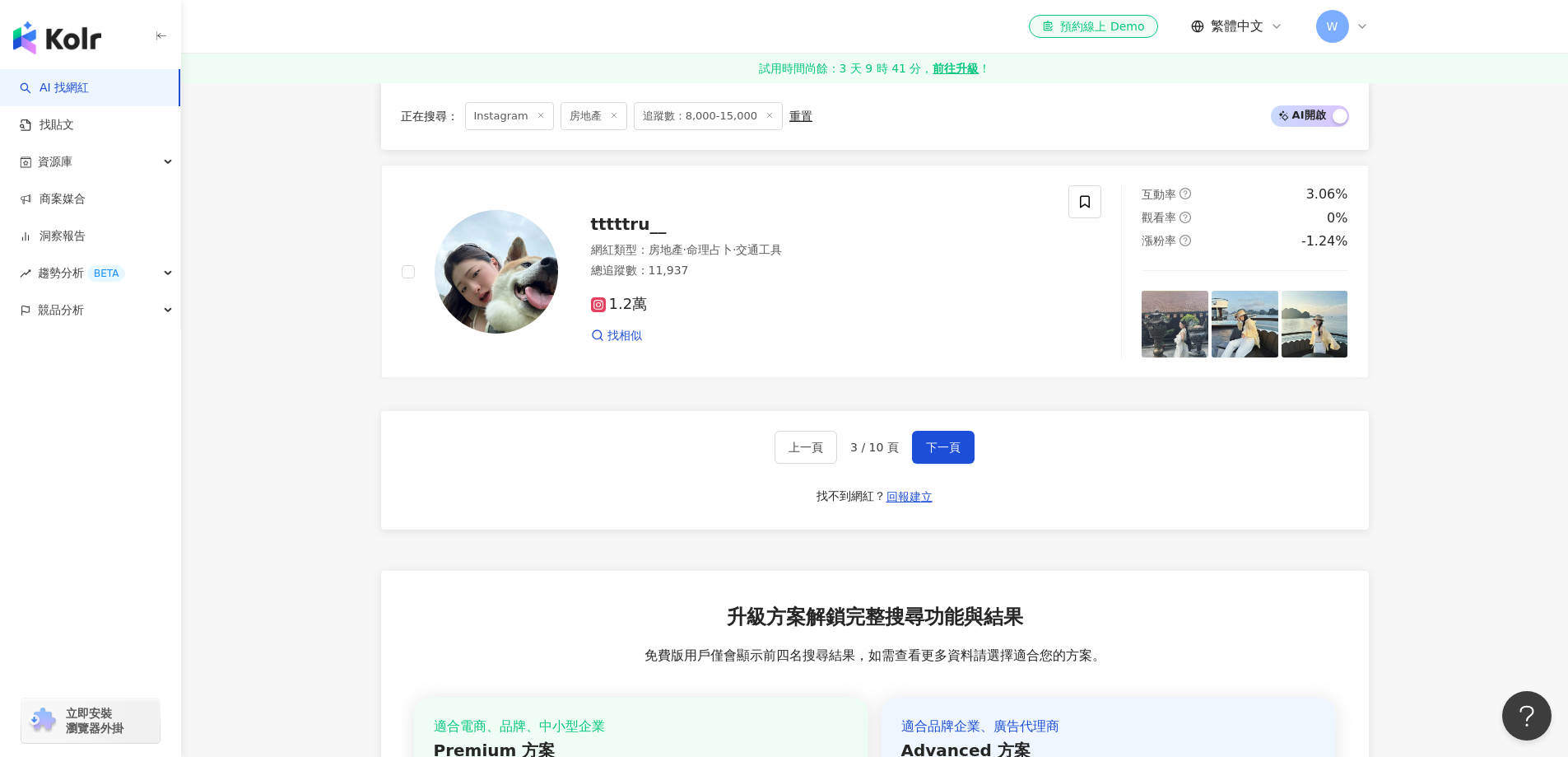
scroll to position [3116, 0]
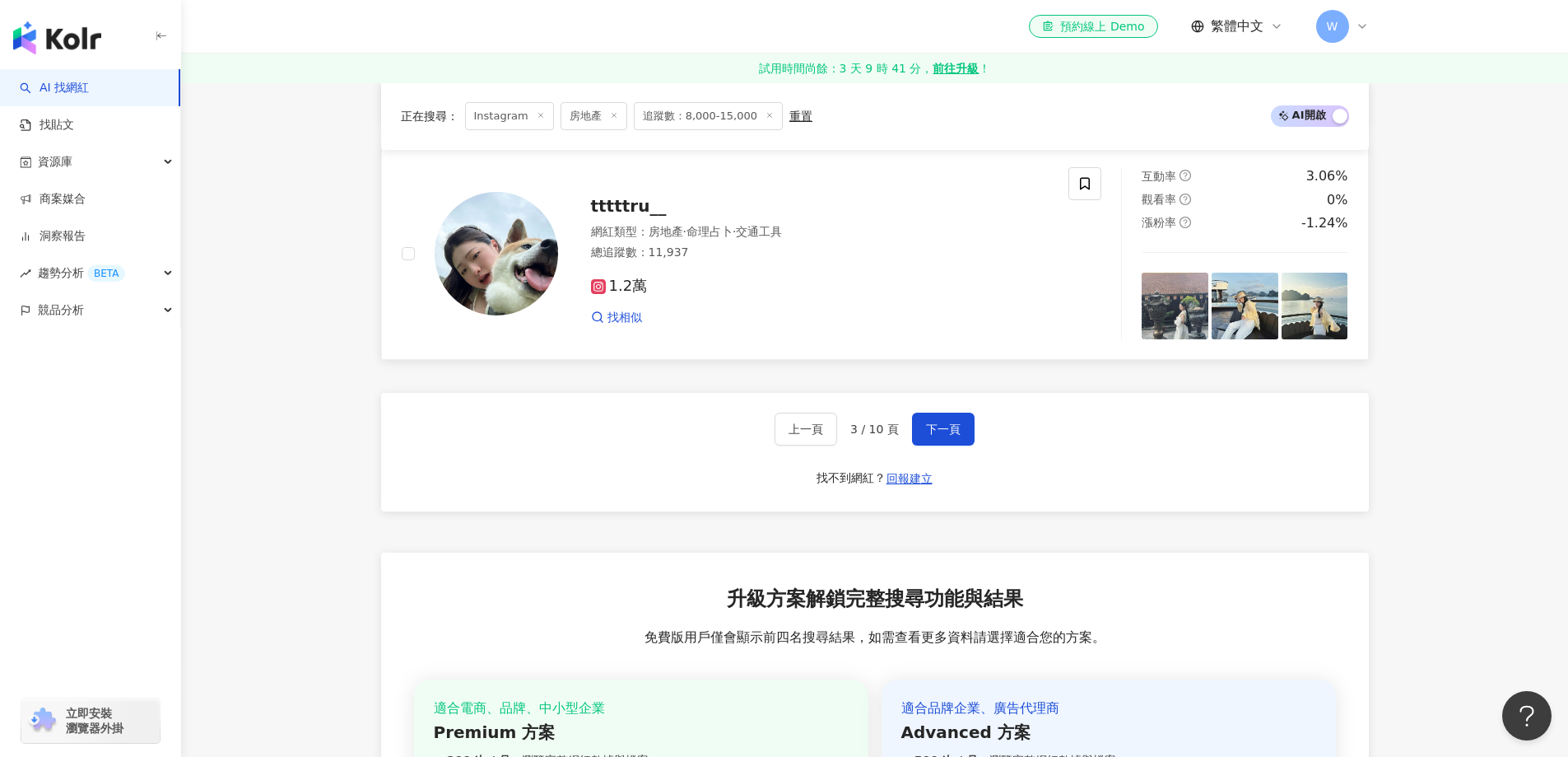
click at [636, 215] on span "tttttru__" at bounding box center [629, 206] width 76 height 19
click at [945, 442] on button "下一頁" at bounding box center [943, 428] width 63 height 33
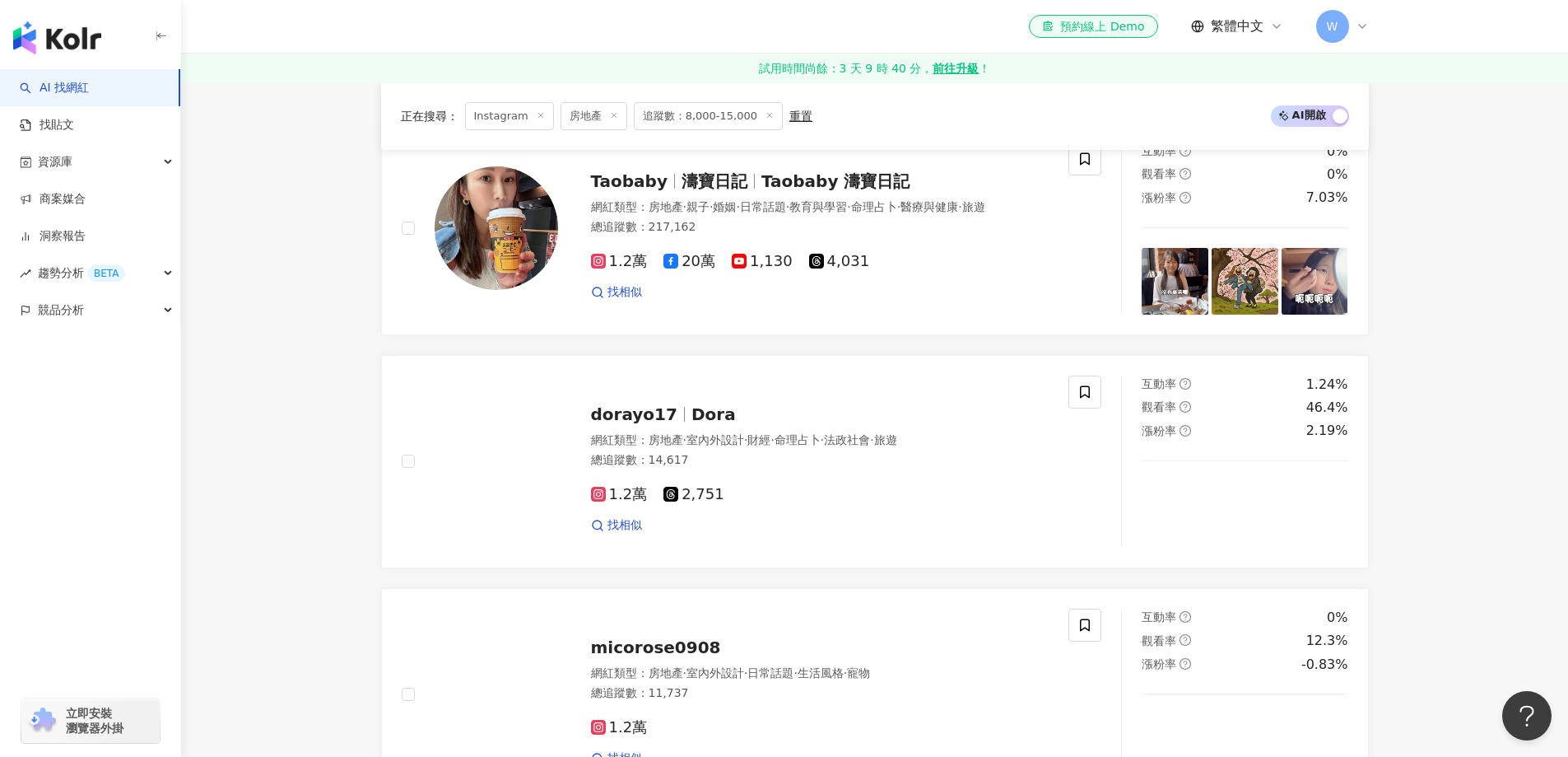
scroll to position [247, 0]
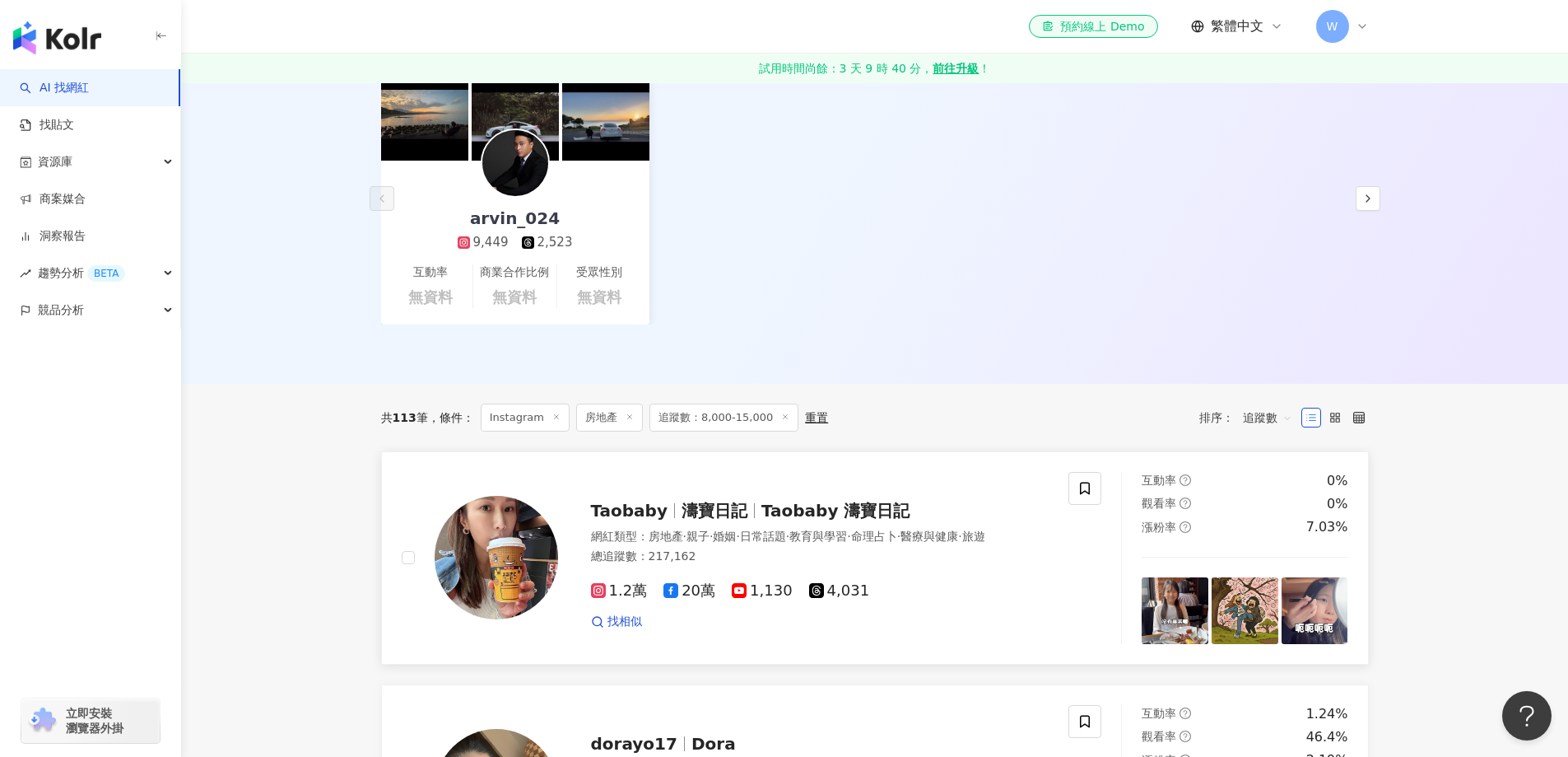
click at [863, 501] on span "Taobaby 濤寶日記" at bounding box center [836, 511] width 148 height 19
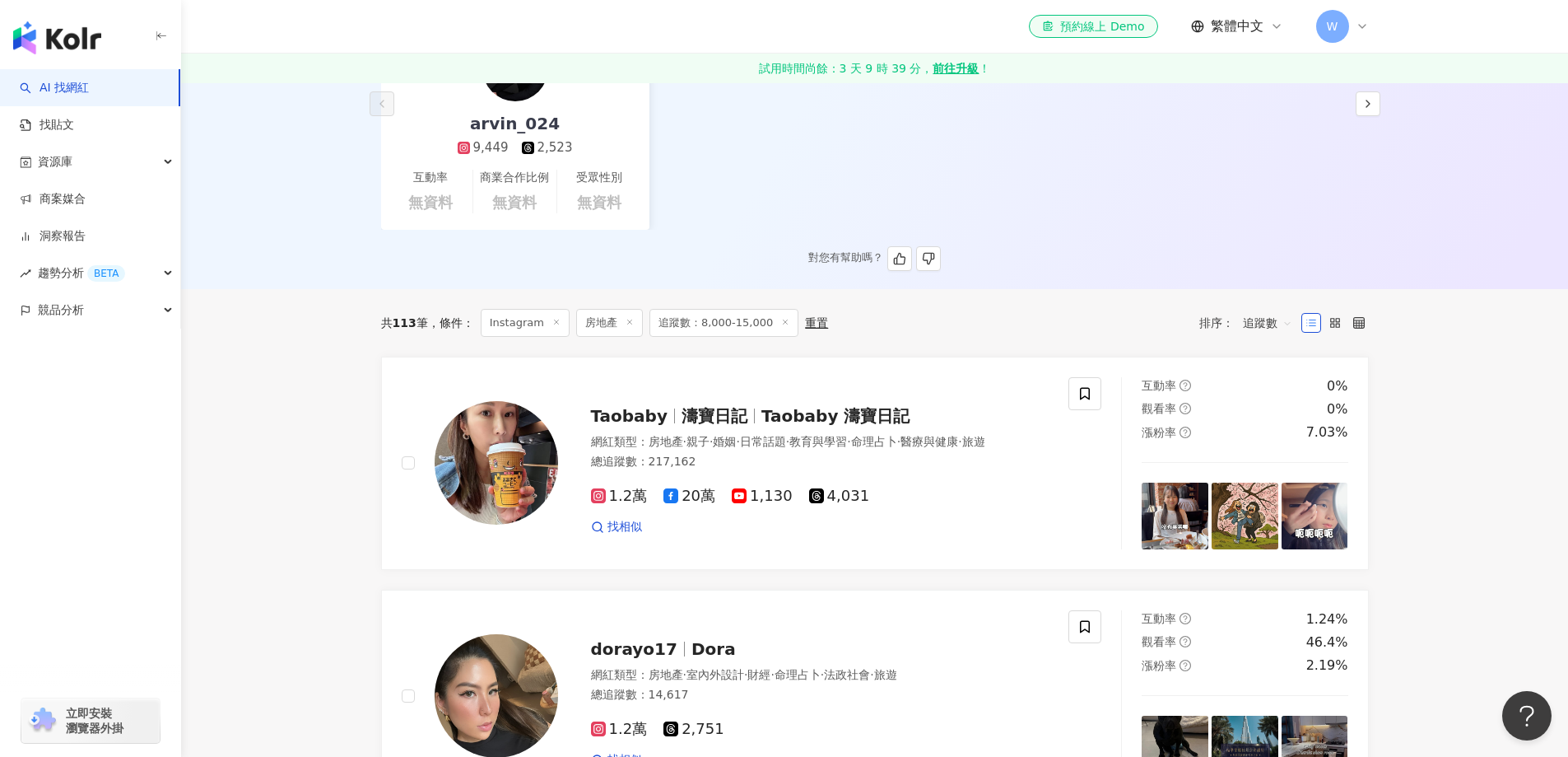
scroll to position [577, 0]
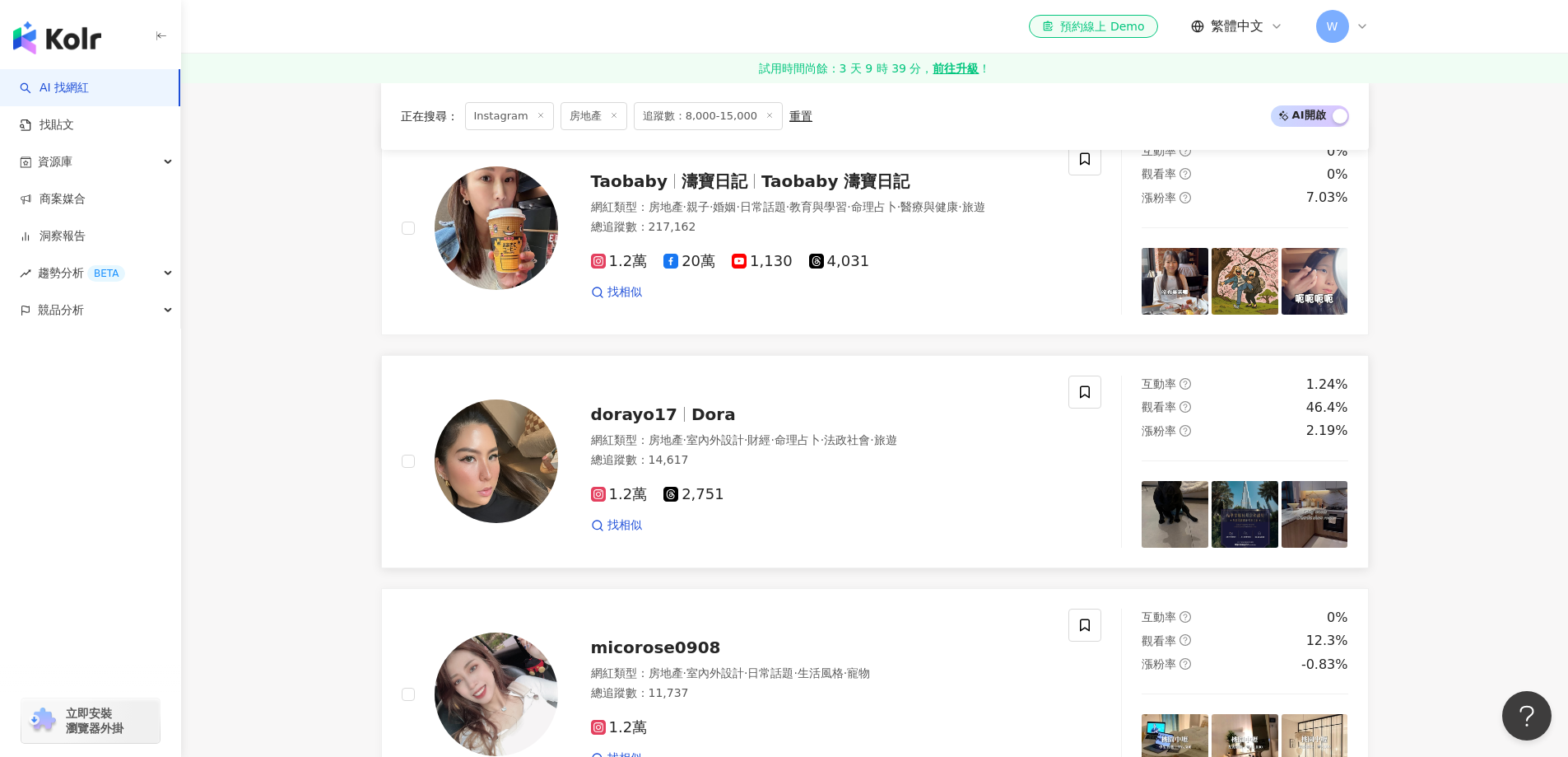
click at [771, 434] on span "財經" at bounding box center [759, 440] width 23 height 13
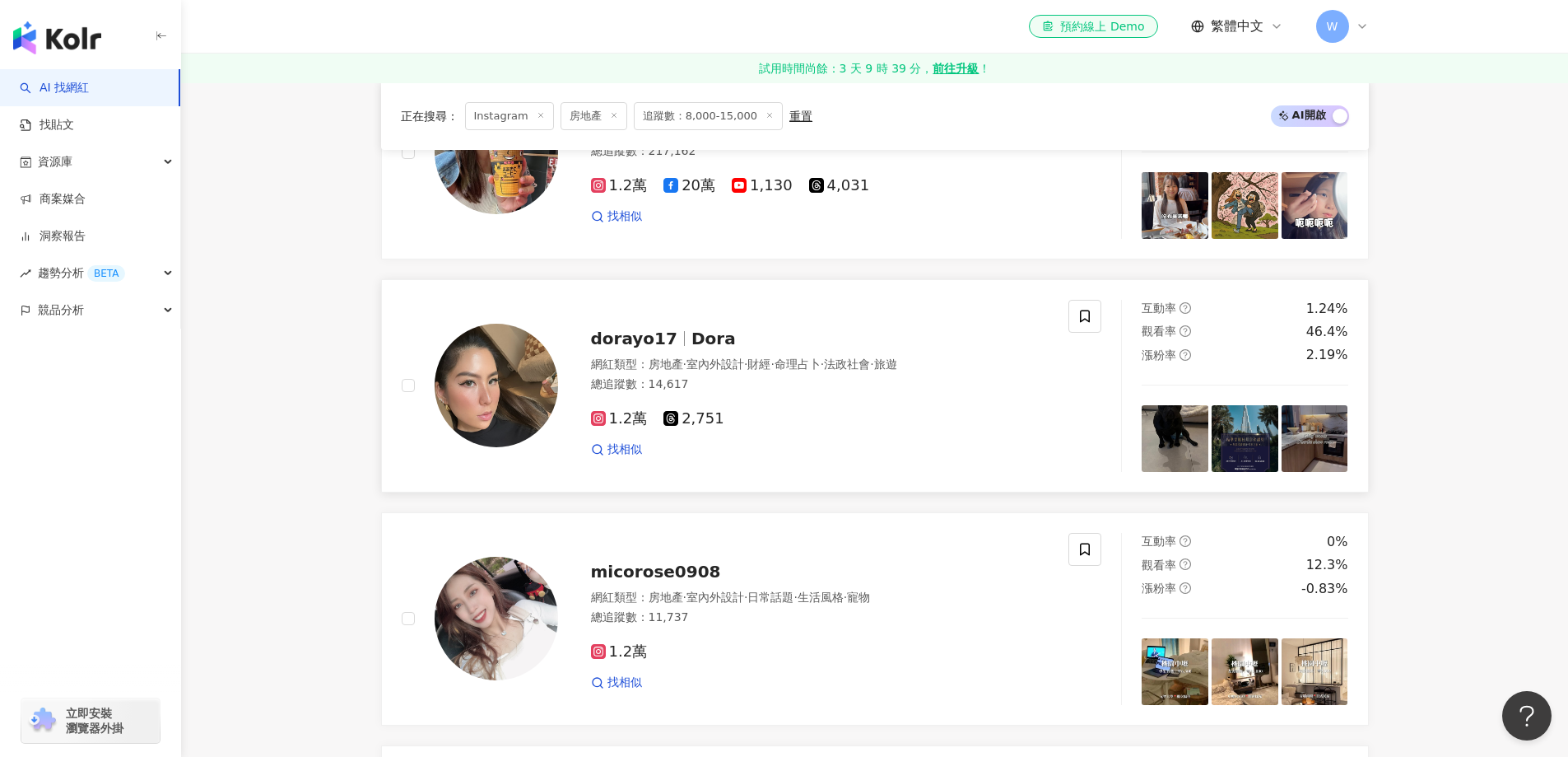
scroll to position [824, 0]
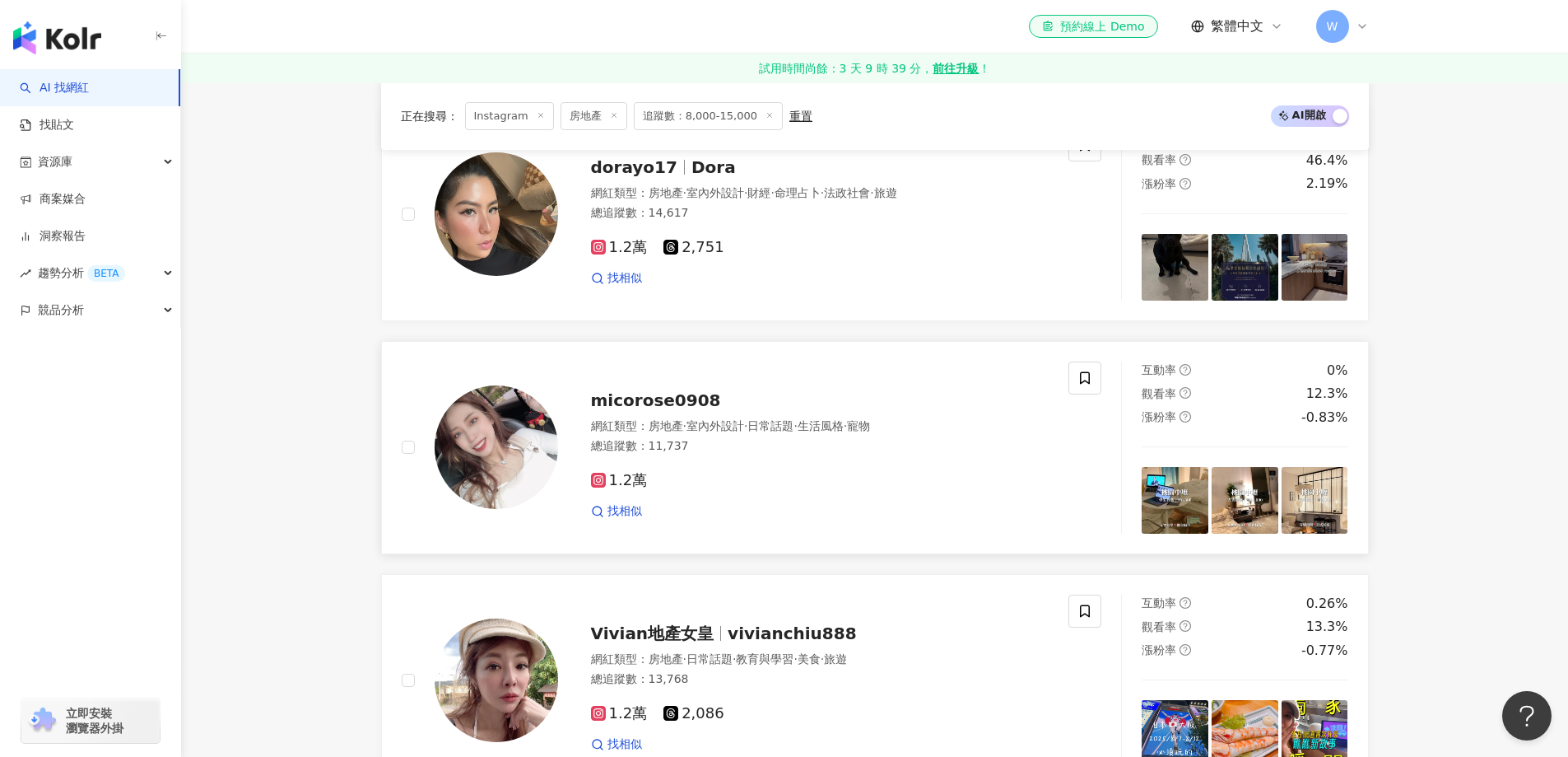
click at [780, 385] on div "micorose0908 網紅類型 ： 房地產 · 室內外設計 · 日常話題 · 生活風格 · 寵物 總追蹤數 ： 11,737 1.2萬 找相似" at bounding box center [803, 447] width 492 height 144
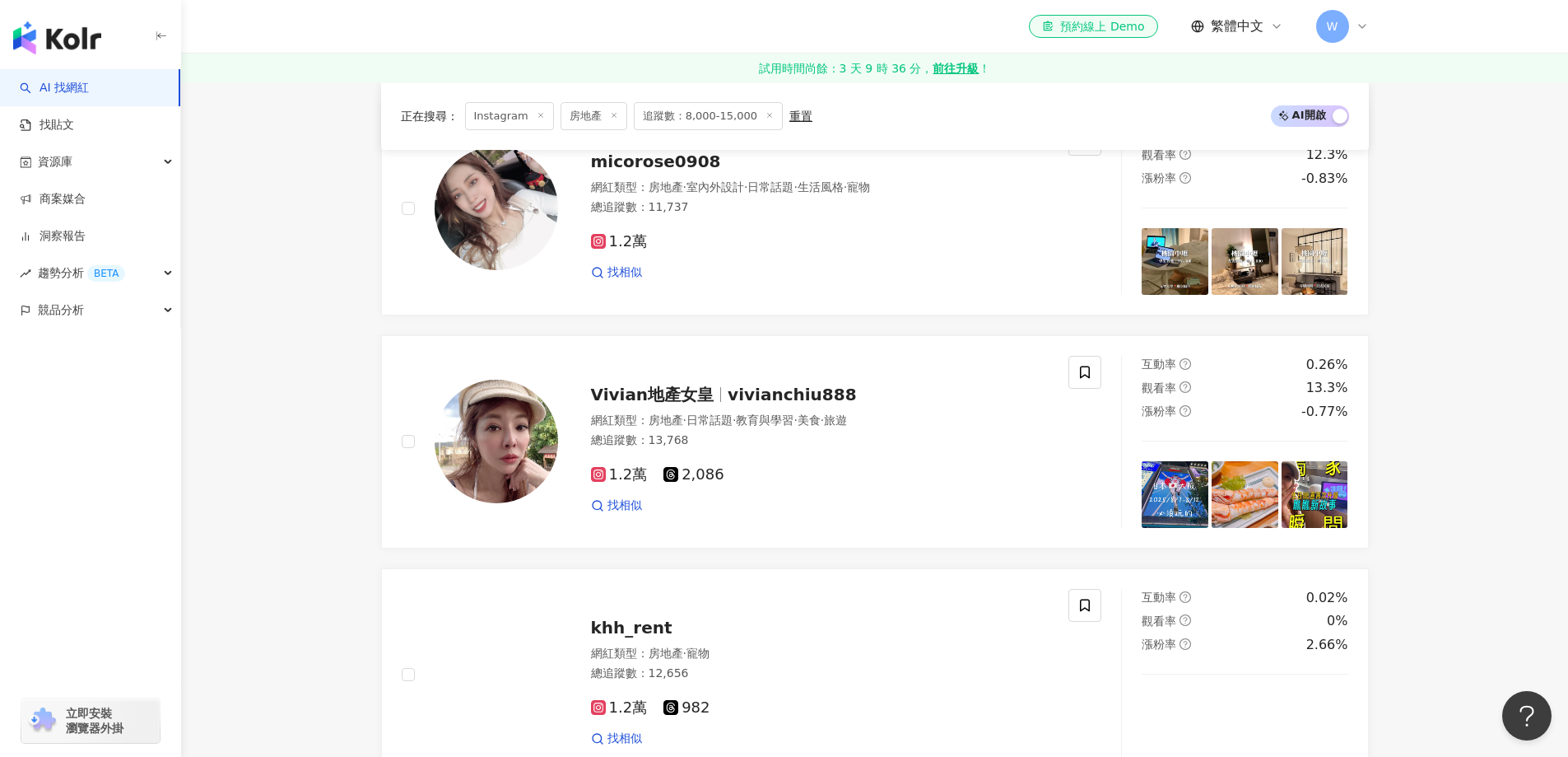
scroll to position [1154, 0]
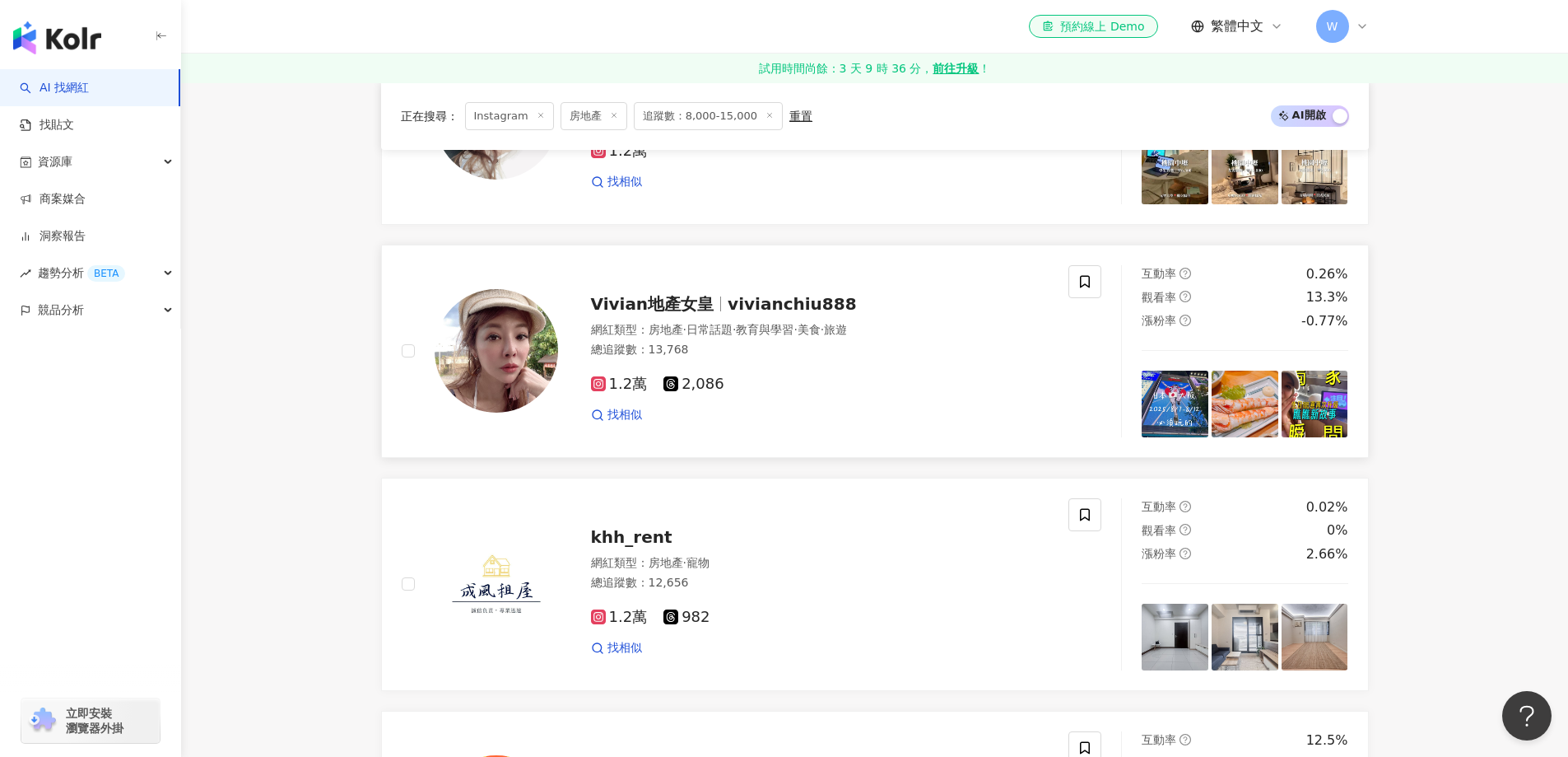
click at [733, 323] on span "日常話題" at bounding box center [710, 329] width 46 height 13
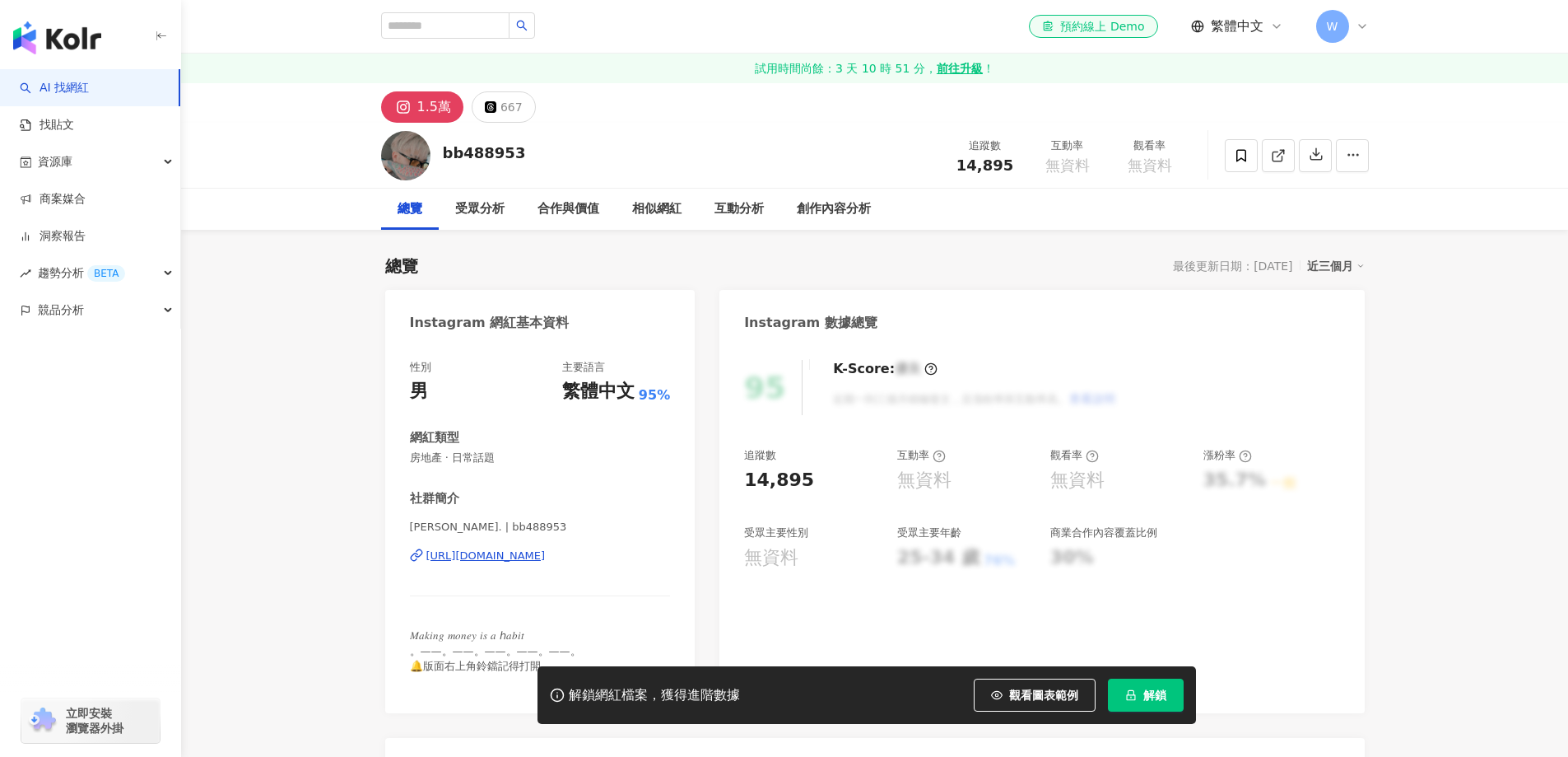
click at [510, 556] on div "[URL][DOMAIN_NAME]" at bounding box center [486, 556] width 119 height 15
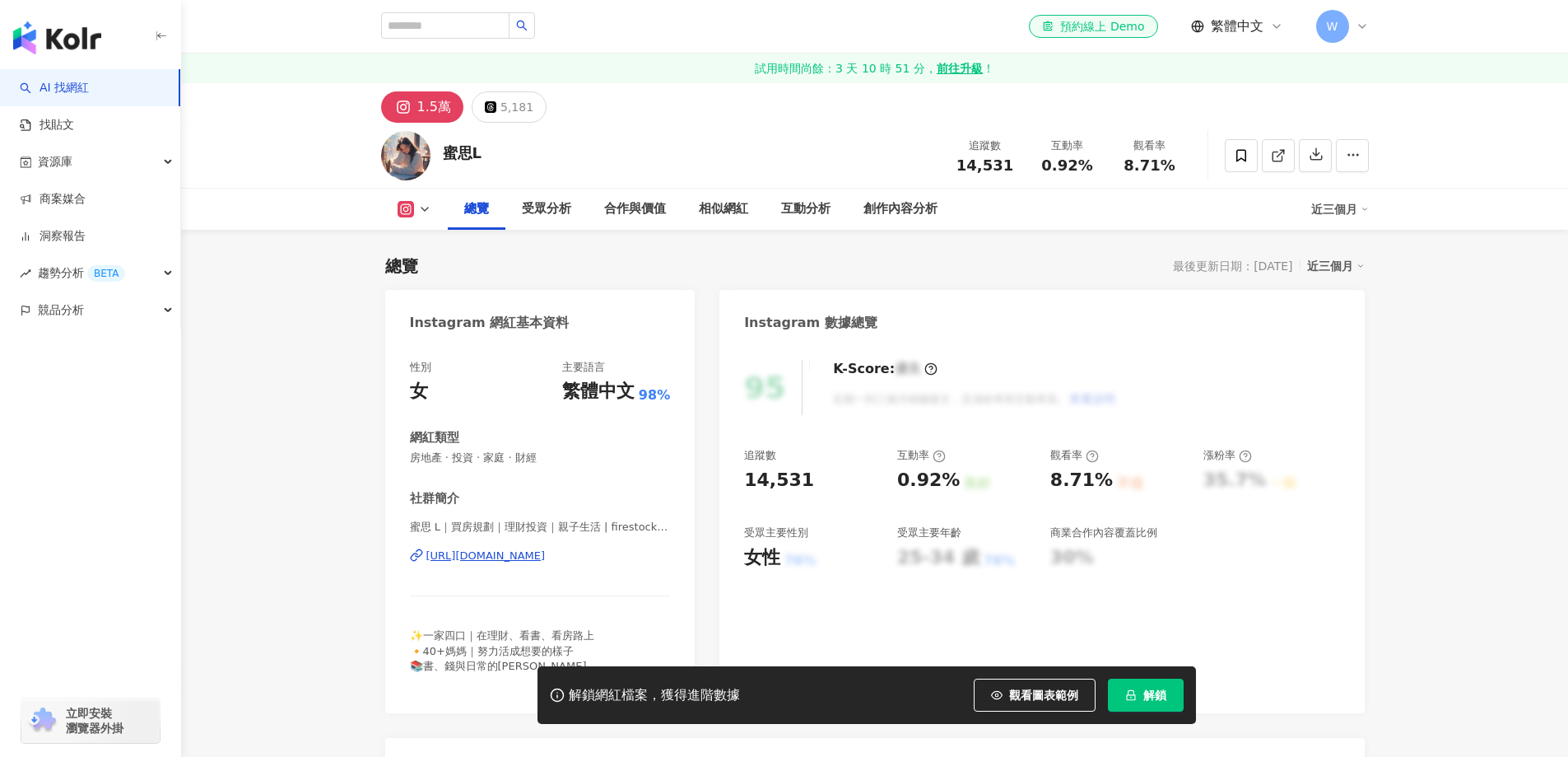
click at [546, 549] on div "https://www.instagram.com/firestockplan/" at bounding box center [486, 556] width 119 height 15
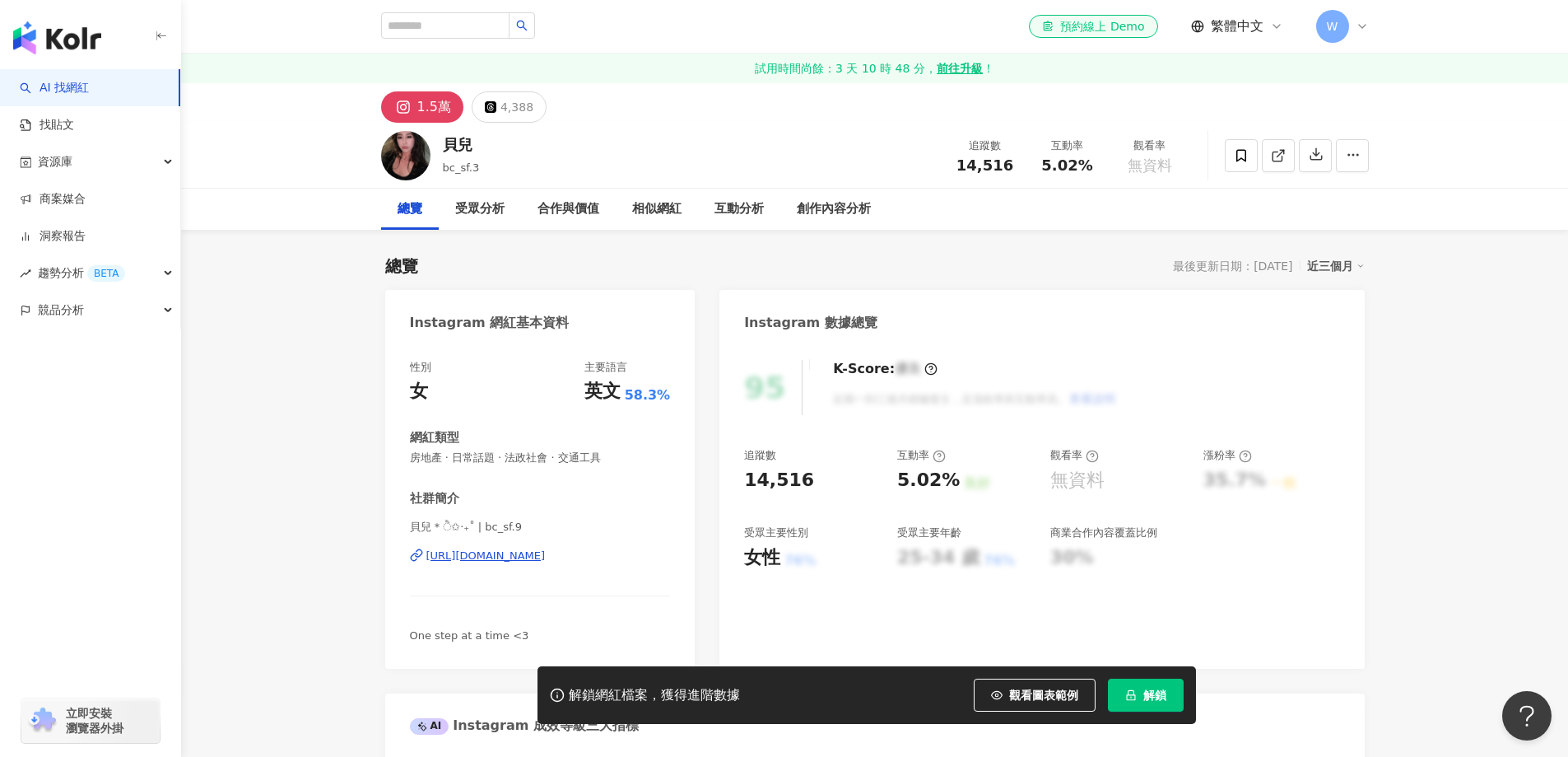
click at [546, 553] on div "https://www.instagram.com/bc_sf.9/" at bounding box center [486, 556] width 119 height 15
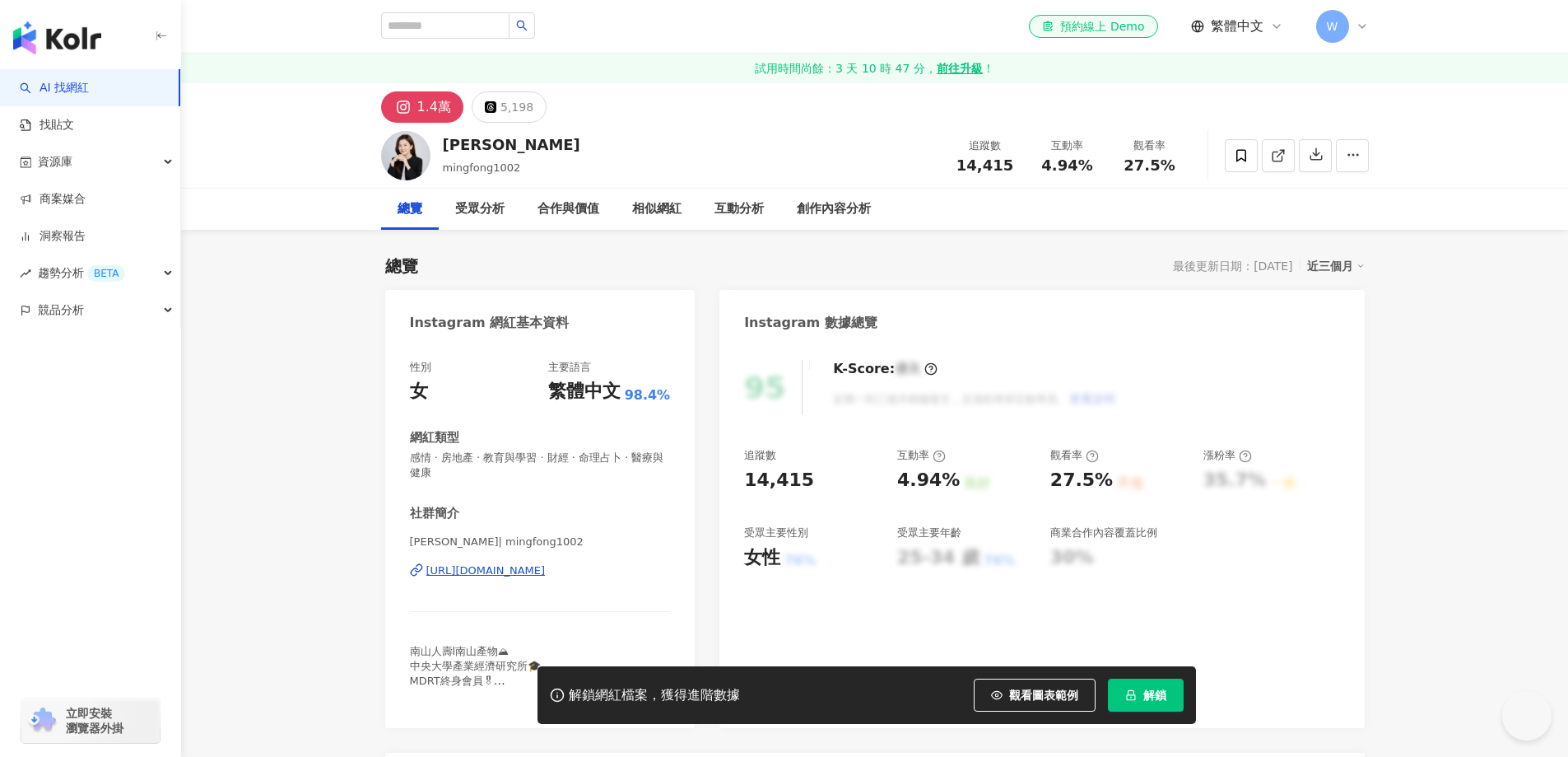
click at [546, 572] on div "https://www.instagram.com/mingfong1002/" at bounding box center [486, 571] width 119 height 15
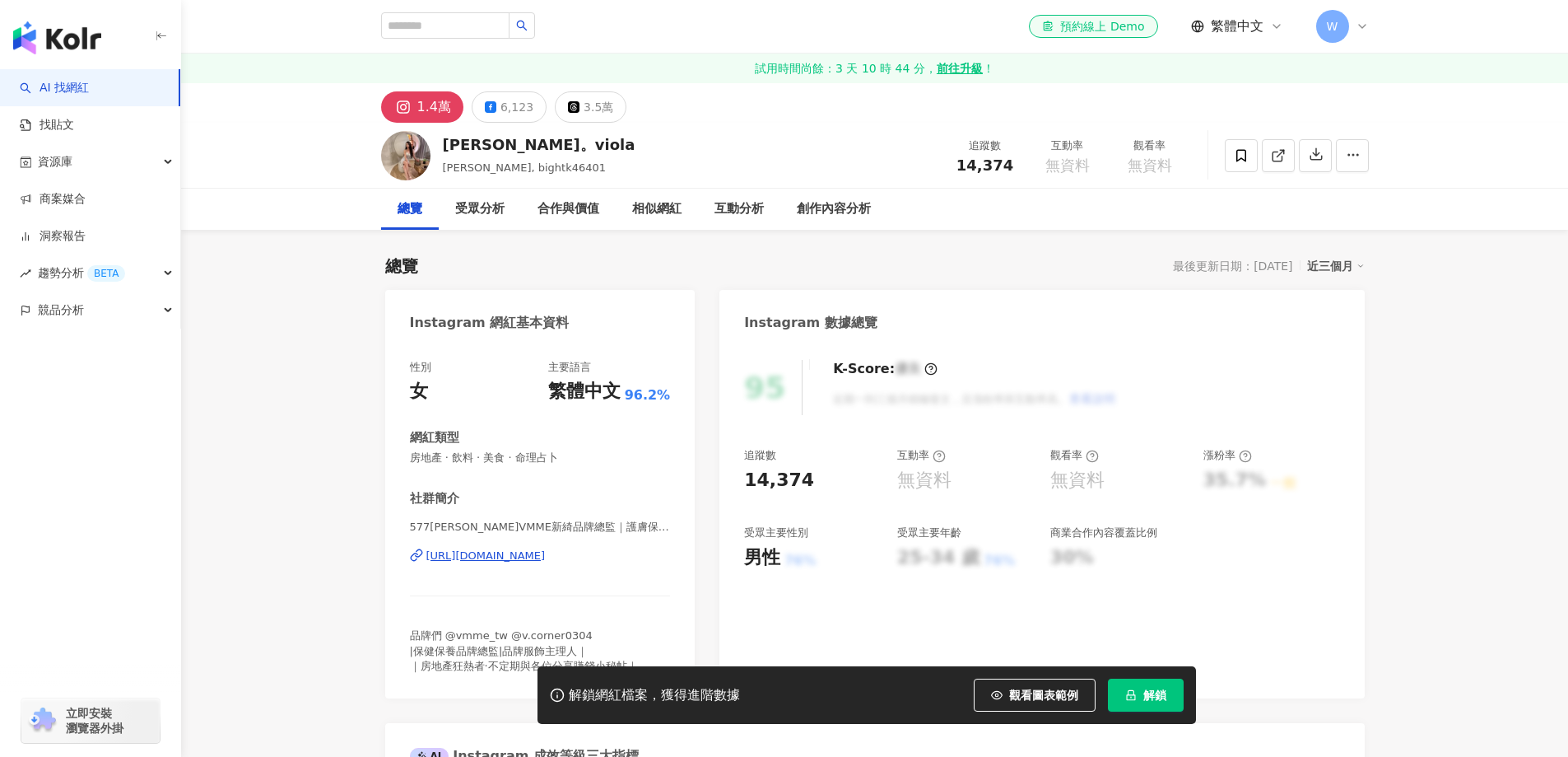
click at [508, 558] on div "[URL][DOMAIN_NAME]" at bounding box center [486, 556] width 119 height 15
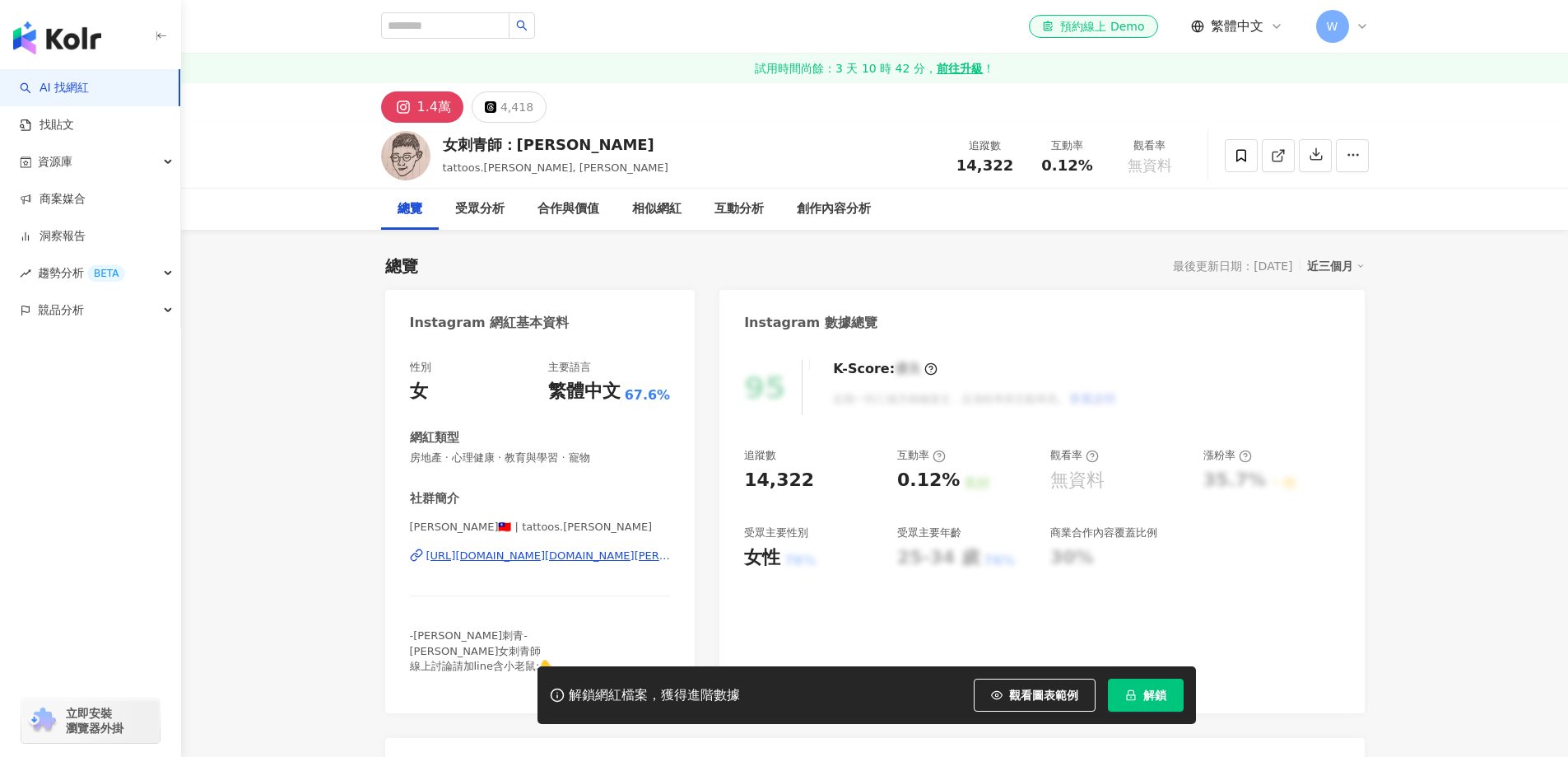
click at [555, 553] on div "https://www.instagram.com/tattoos.allen/" at bounding box center [548, 556] width 245 height 15
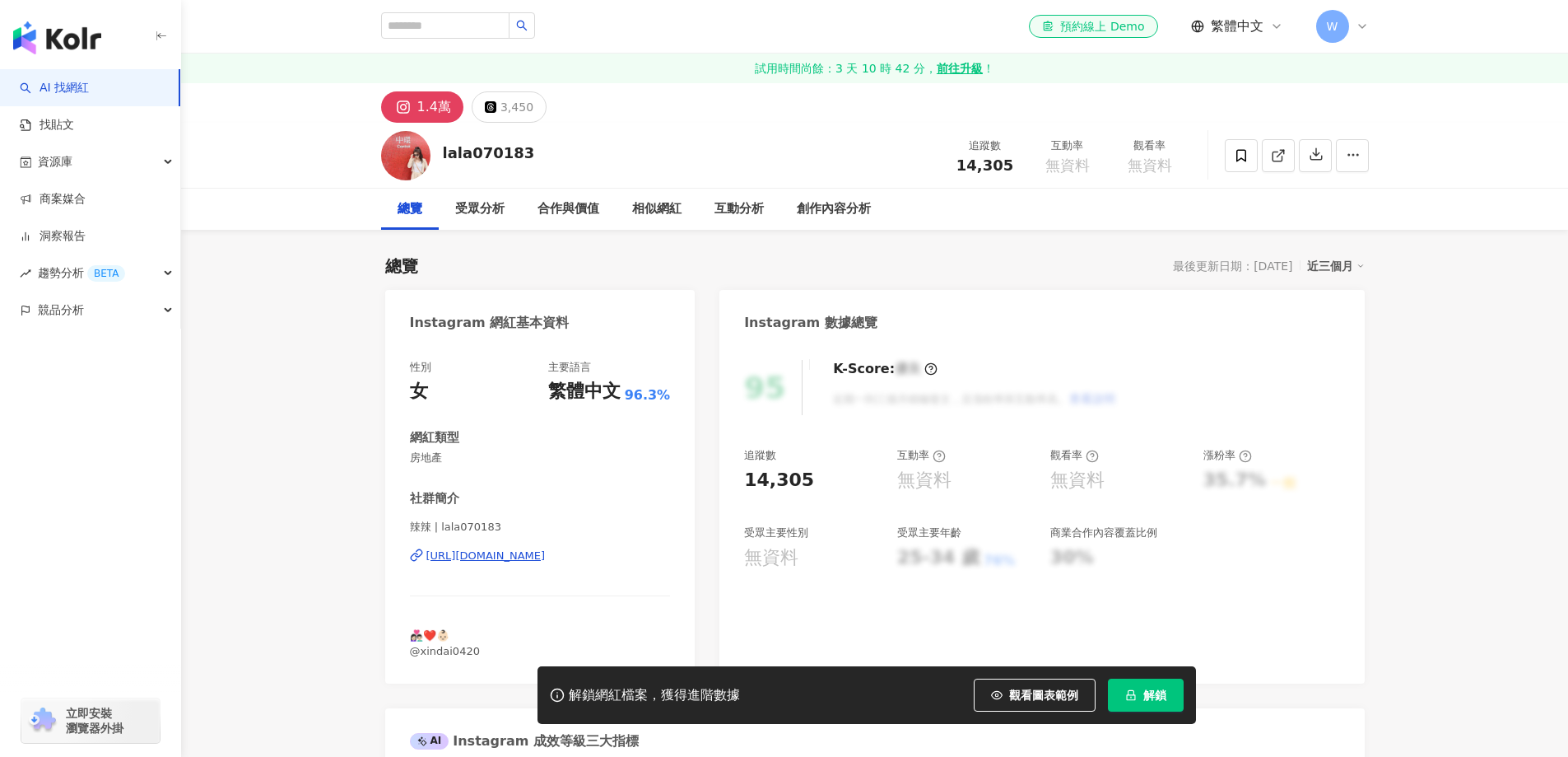
click at [546, 553] on div "https://www.instagram.com/lala070183/" at bounding box center [486, 556] width 119 height 15
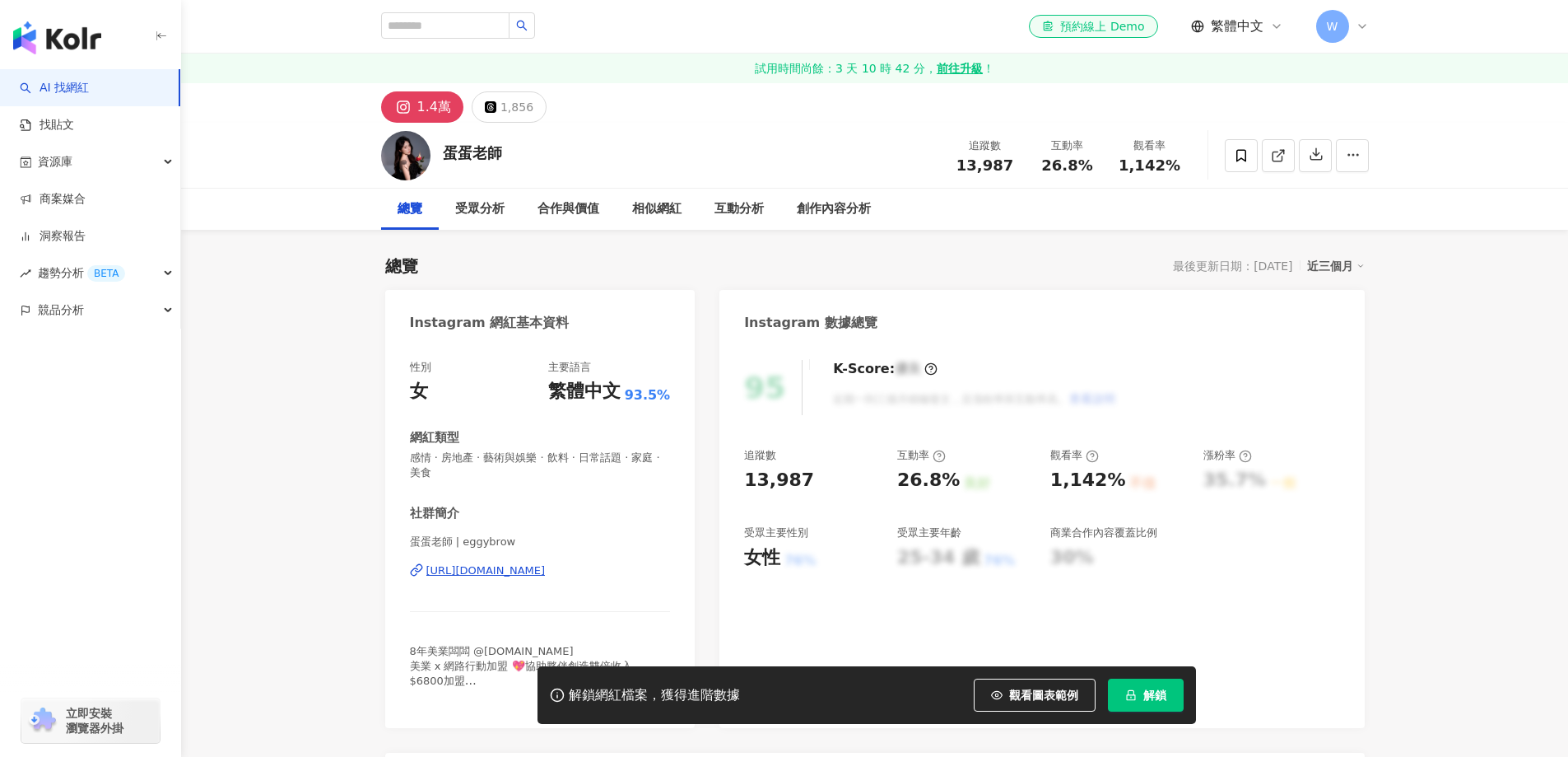
click at [546, 576] on div "https://www.instagram.com/eggybrow/" at bounding box center [486, 571] width 119 height 15
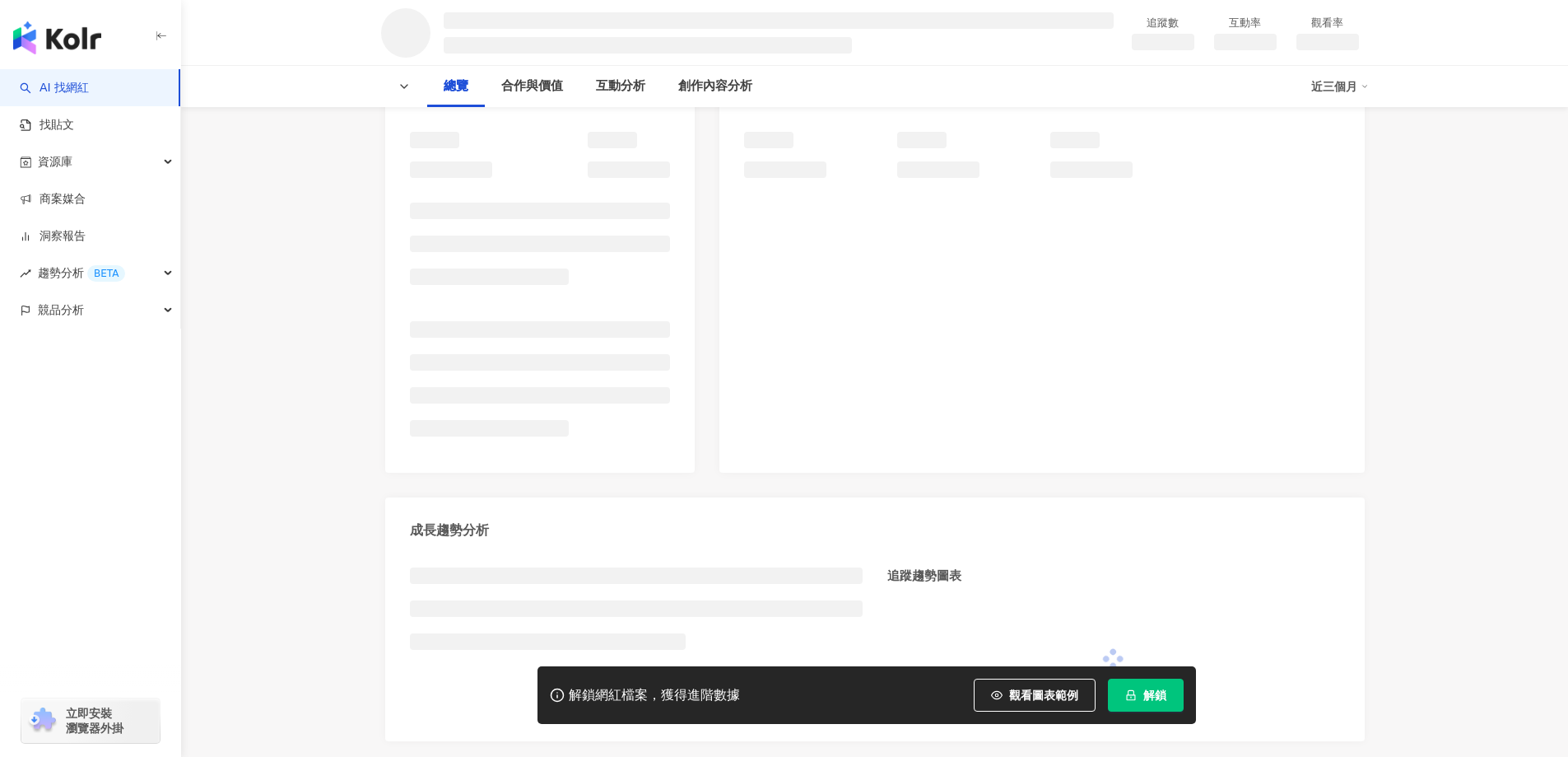
scroll to position [247, 0]
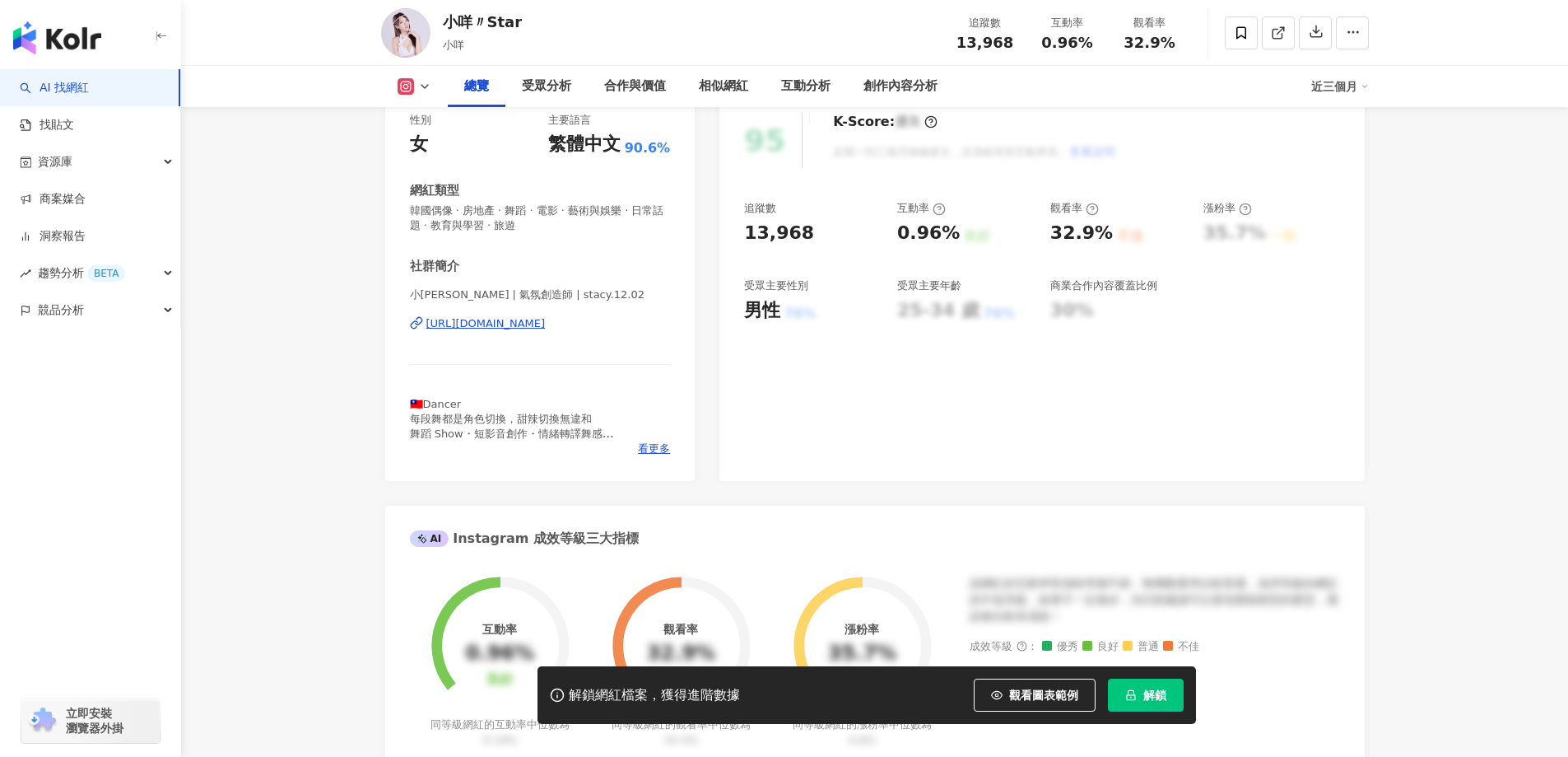
click at [546, 323] on div "[URL][DOMAIN_NAME]" at bounding box center [486, 323] width 119 height 15
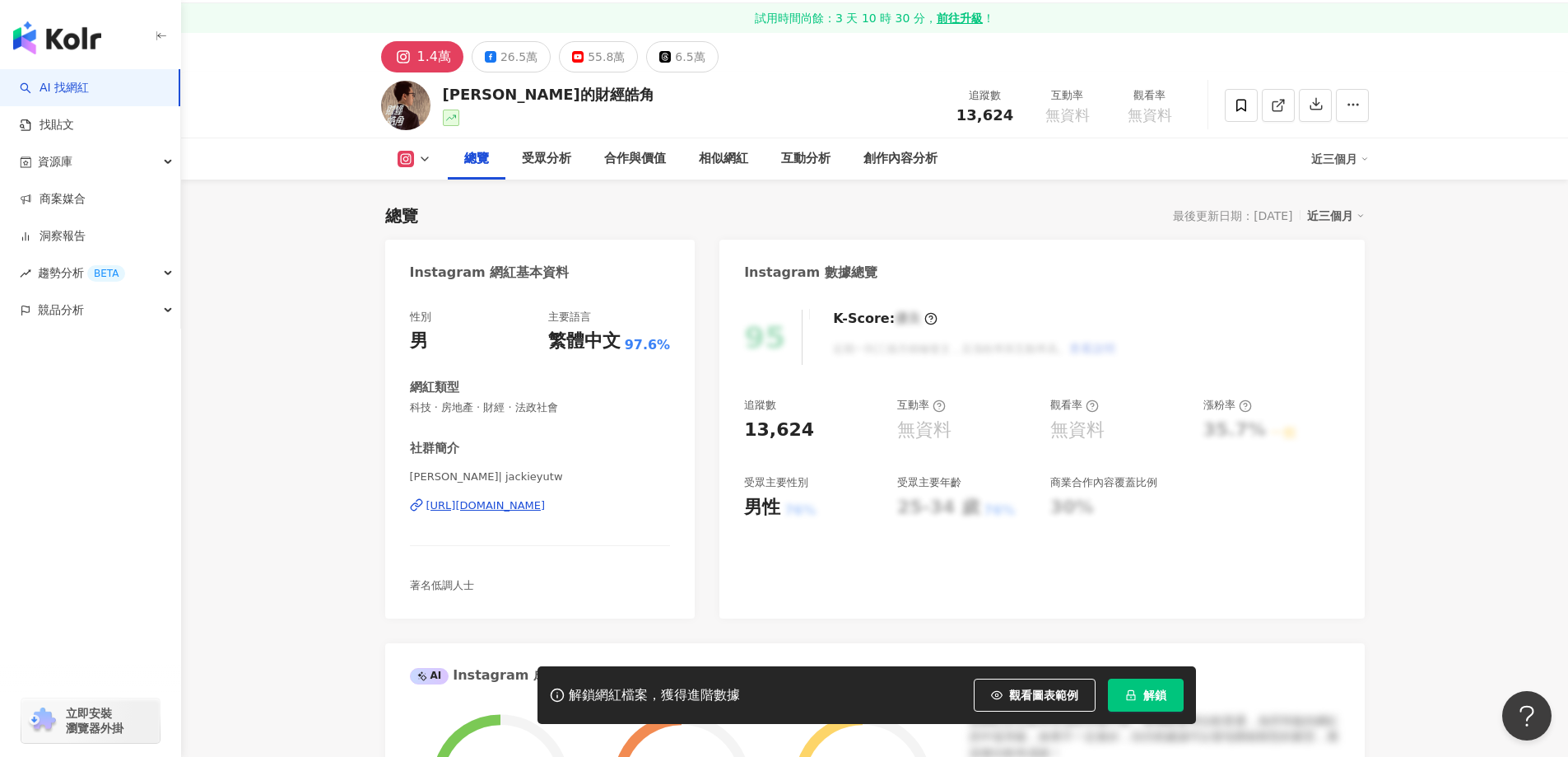
scroll to position [247, 0]
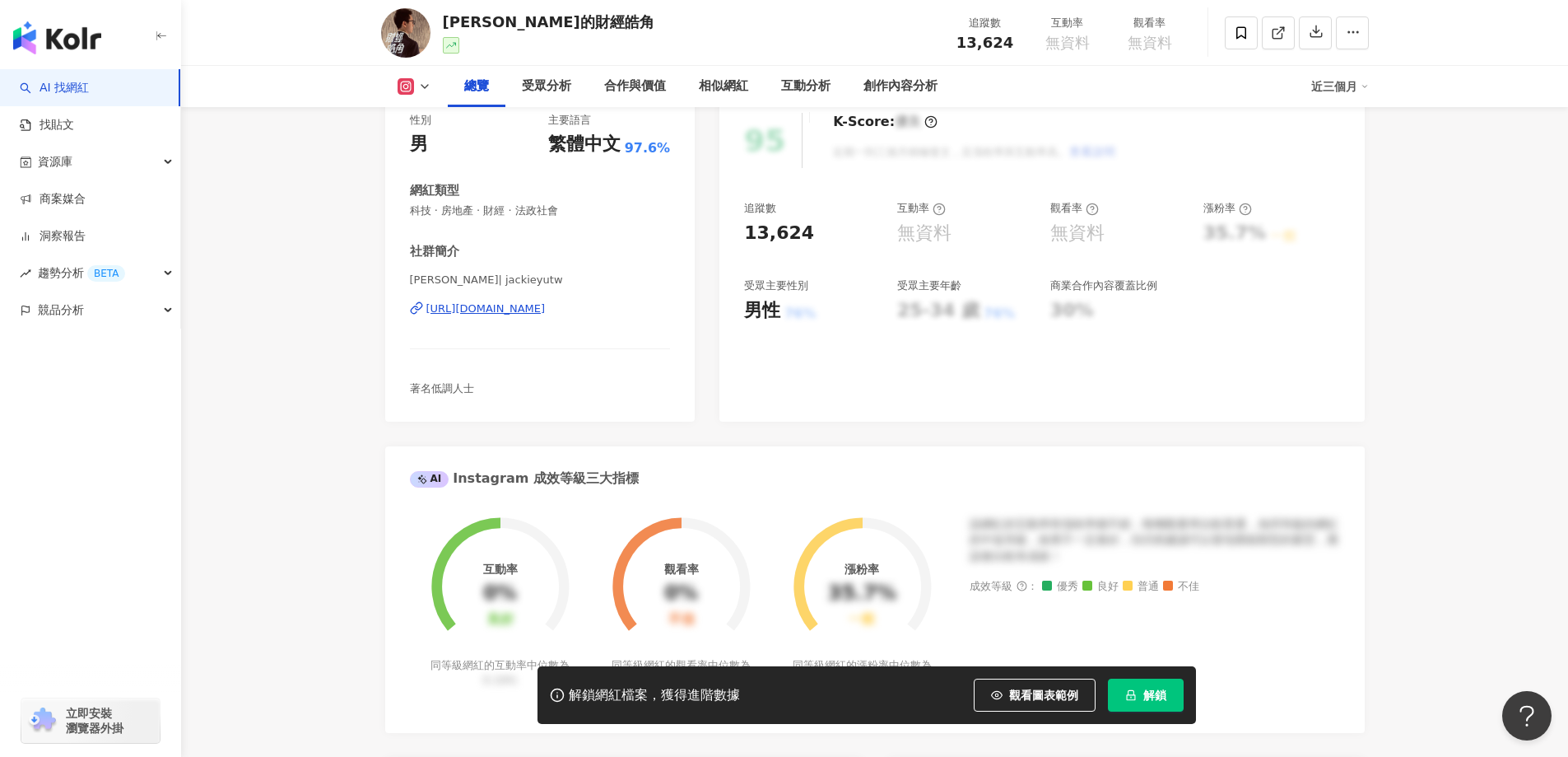
click at [472, 301] on div "https://www.instagram.com/jackieyutw/" at bounding box center [486, 308] width 119 height 15
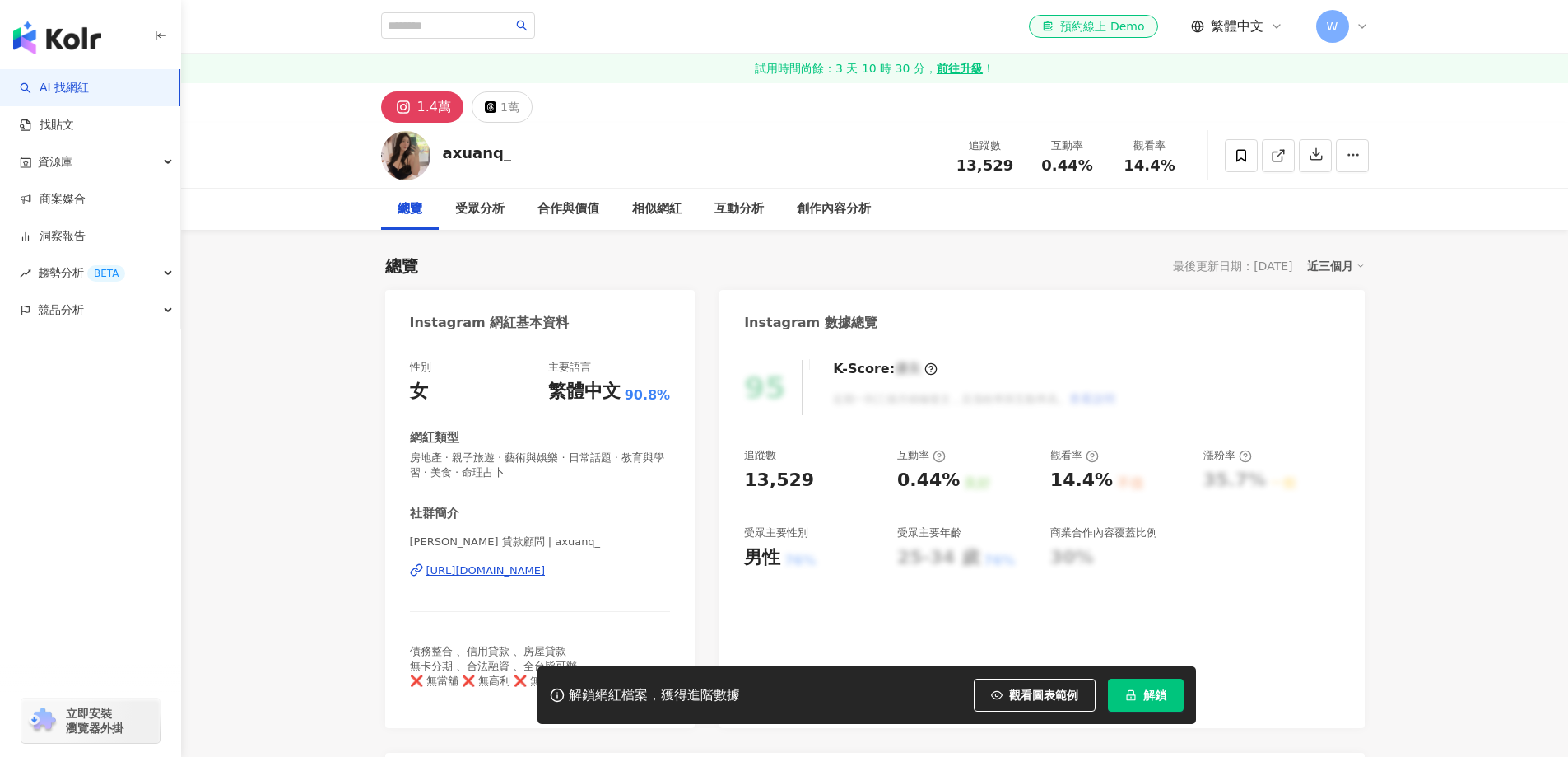
click at [546, 564] on div "https://www.instagram.com/axuanq_/" at bounding box center [486, 571] width 119 height 15
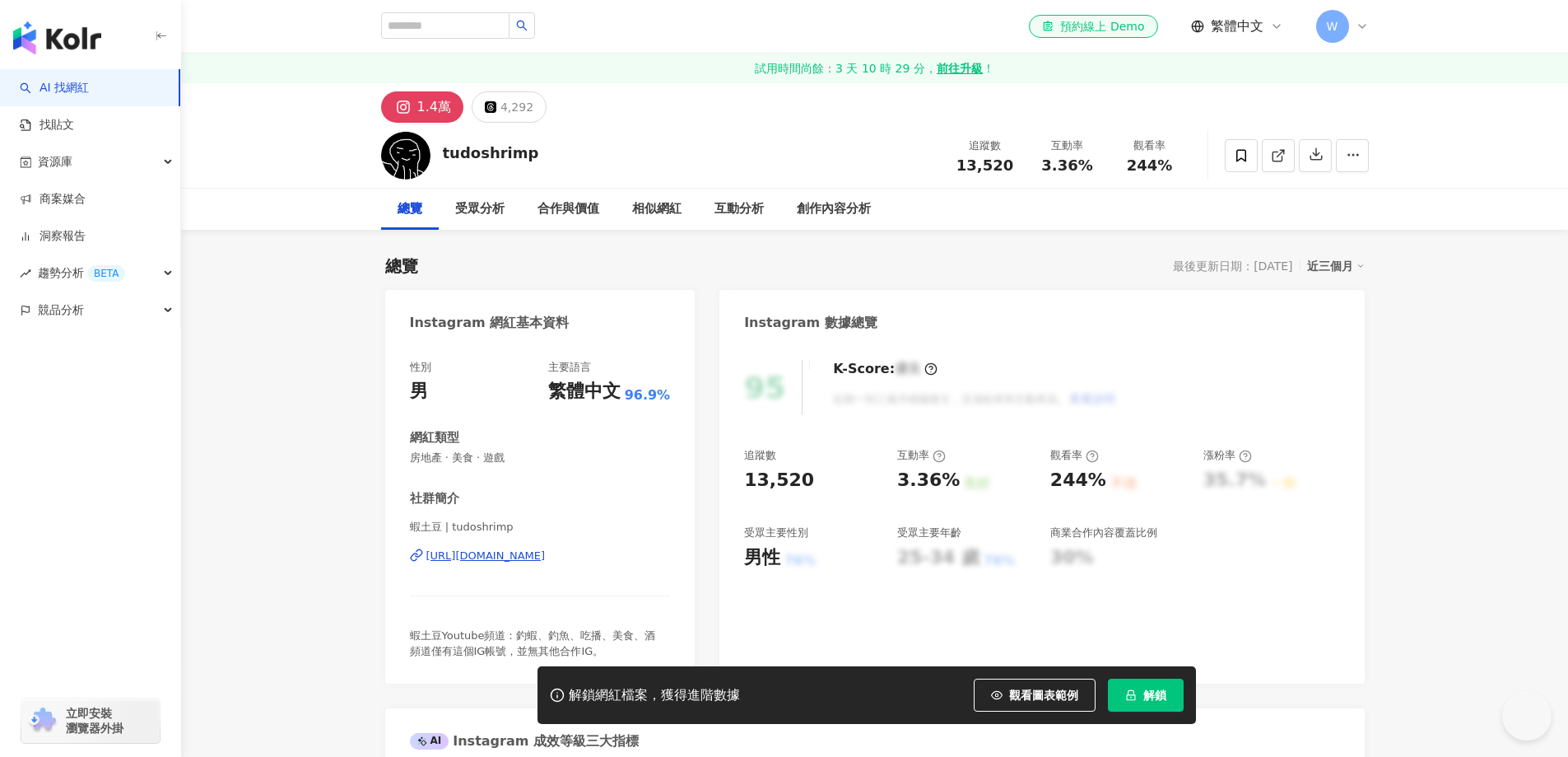
scroll to position [82, 0]
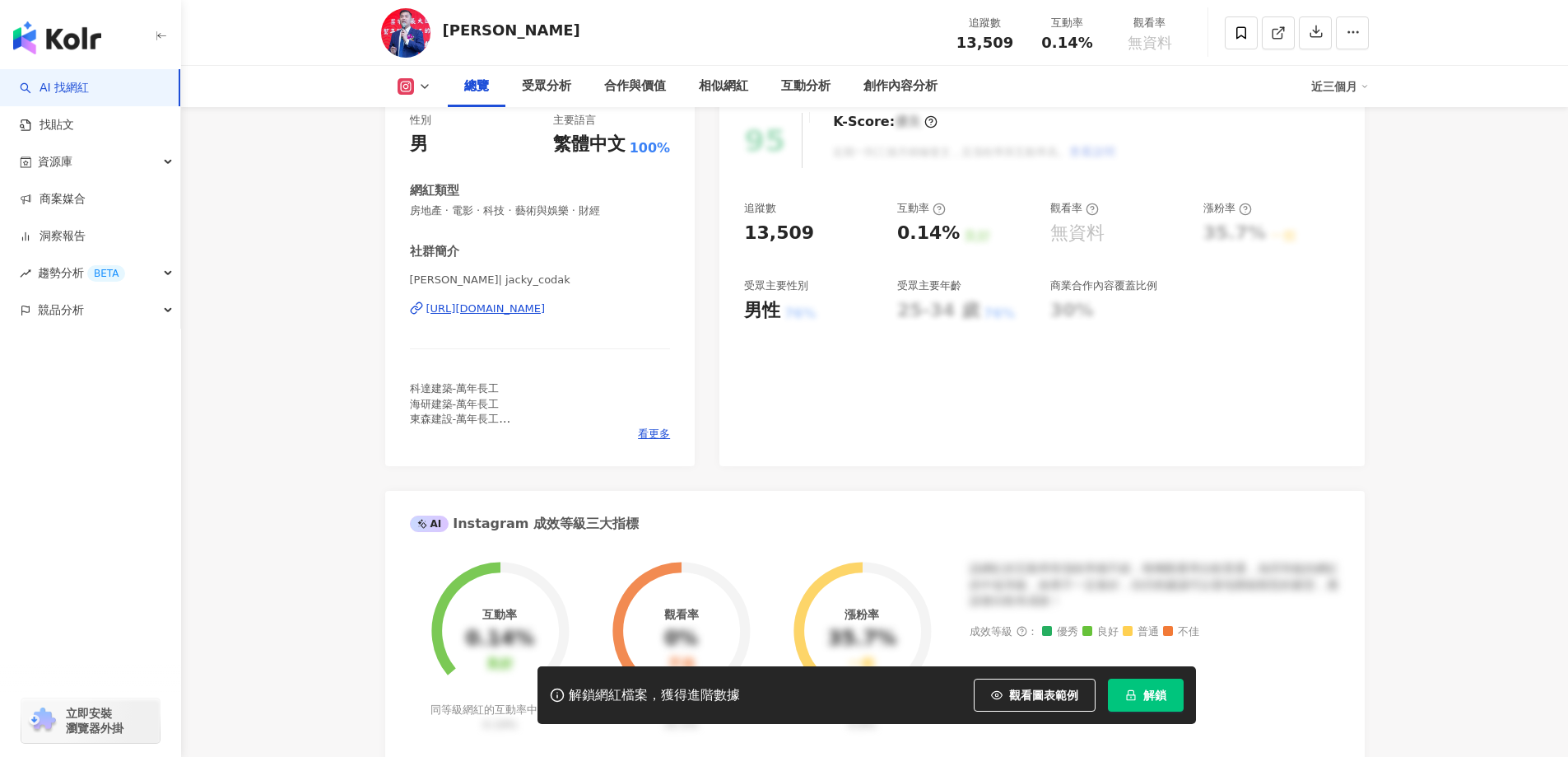
click at [544, 311] on div "https://www.instagram.com/jacky_codak/" at bounding box center [486, 308] width 119 height 15
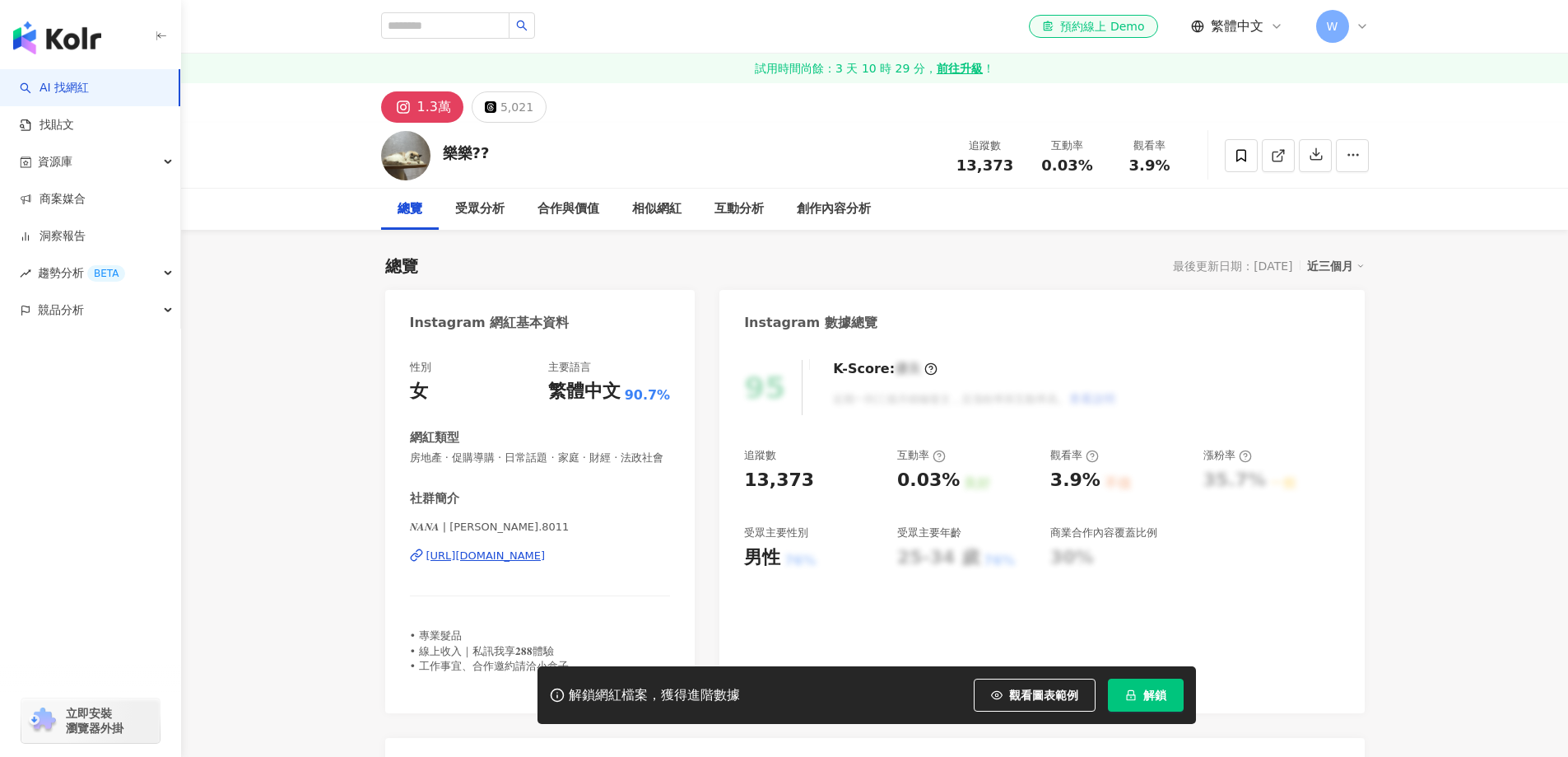
scroll to position [165, 0]
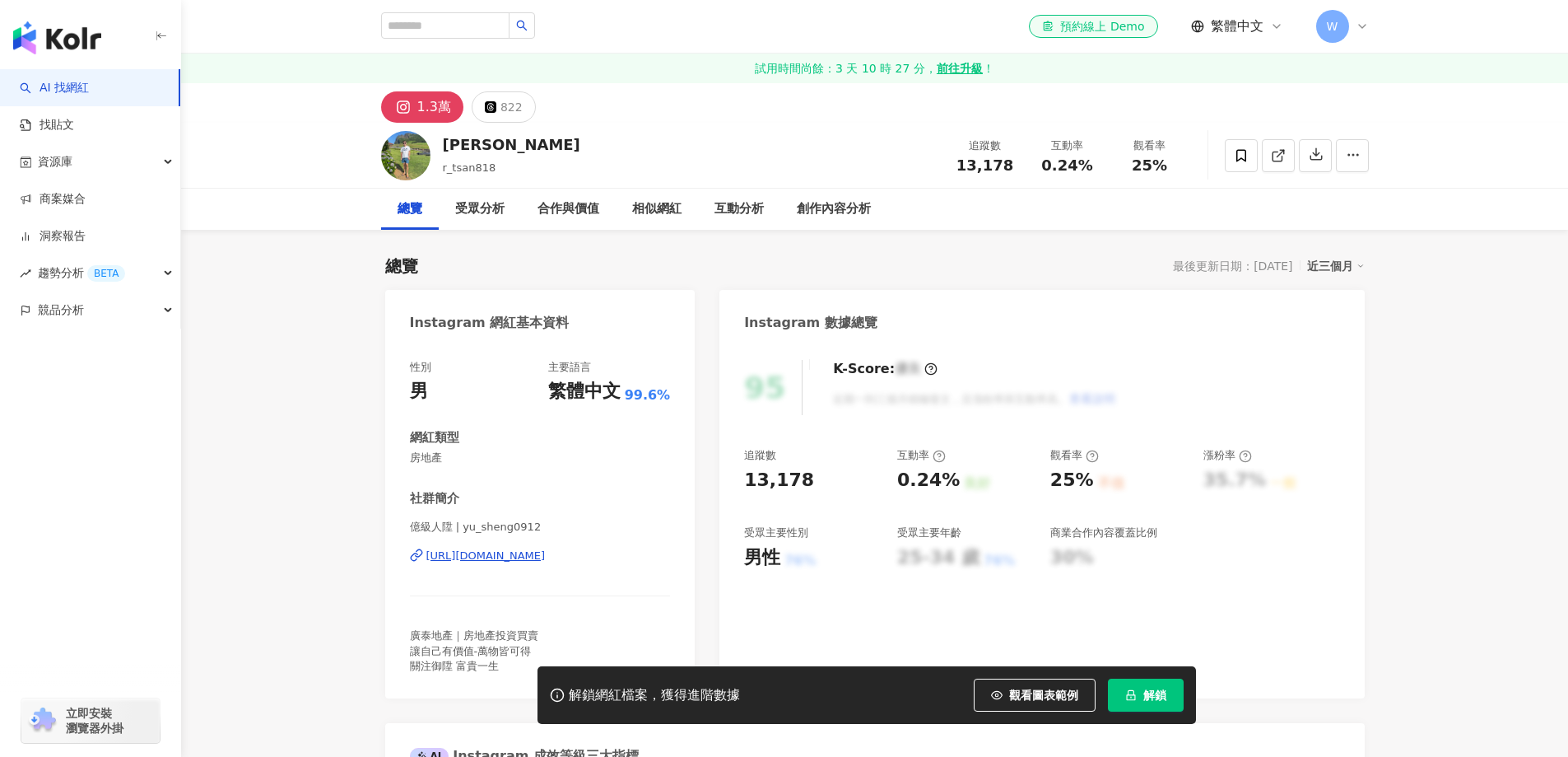
click at [543, 558] on div "https://www.instagram.com/yu_sheng0912/" at bounding box center [486, 556] width 119 height 15
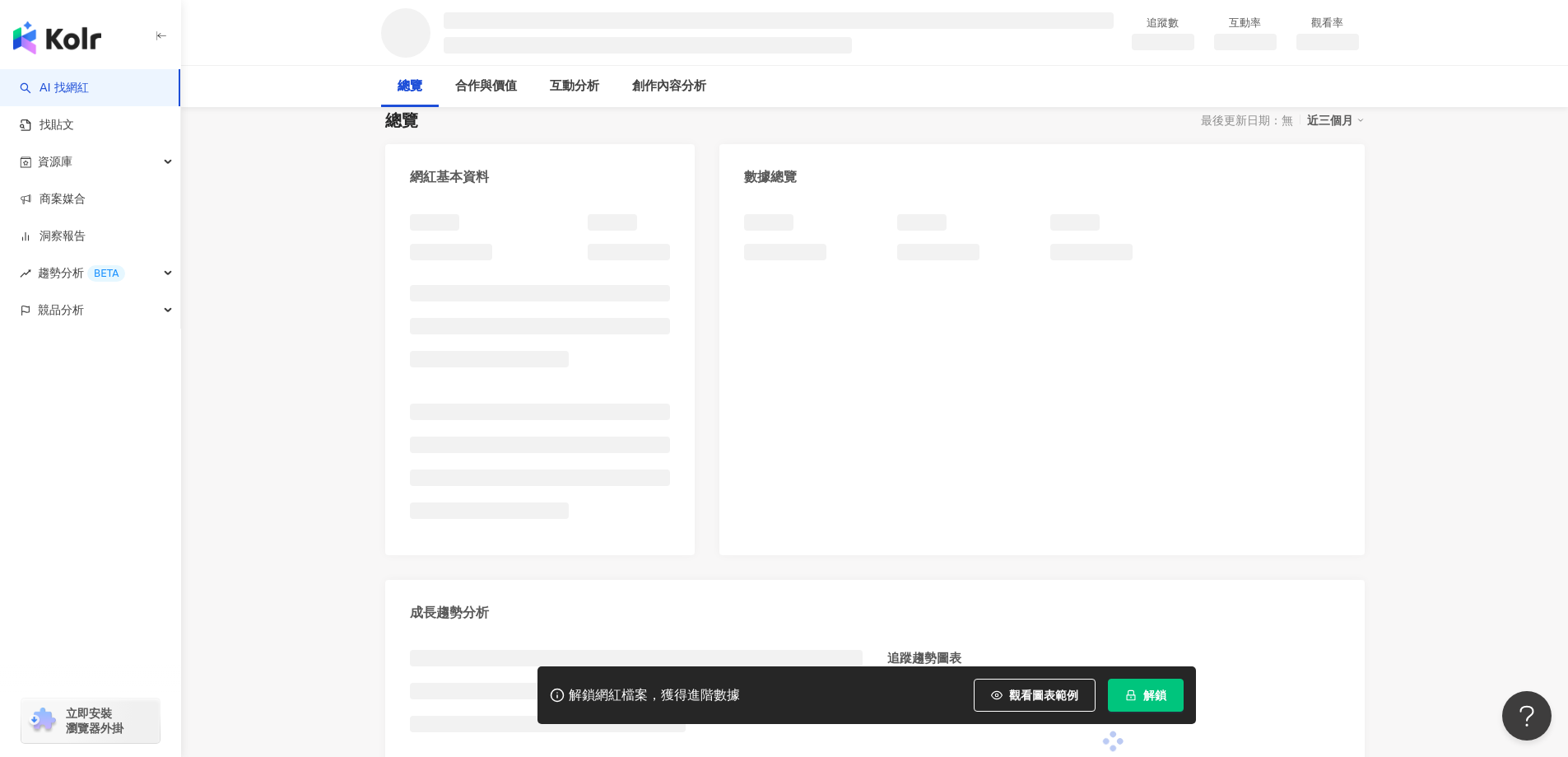
scroll to position [165, 0]
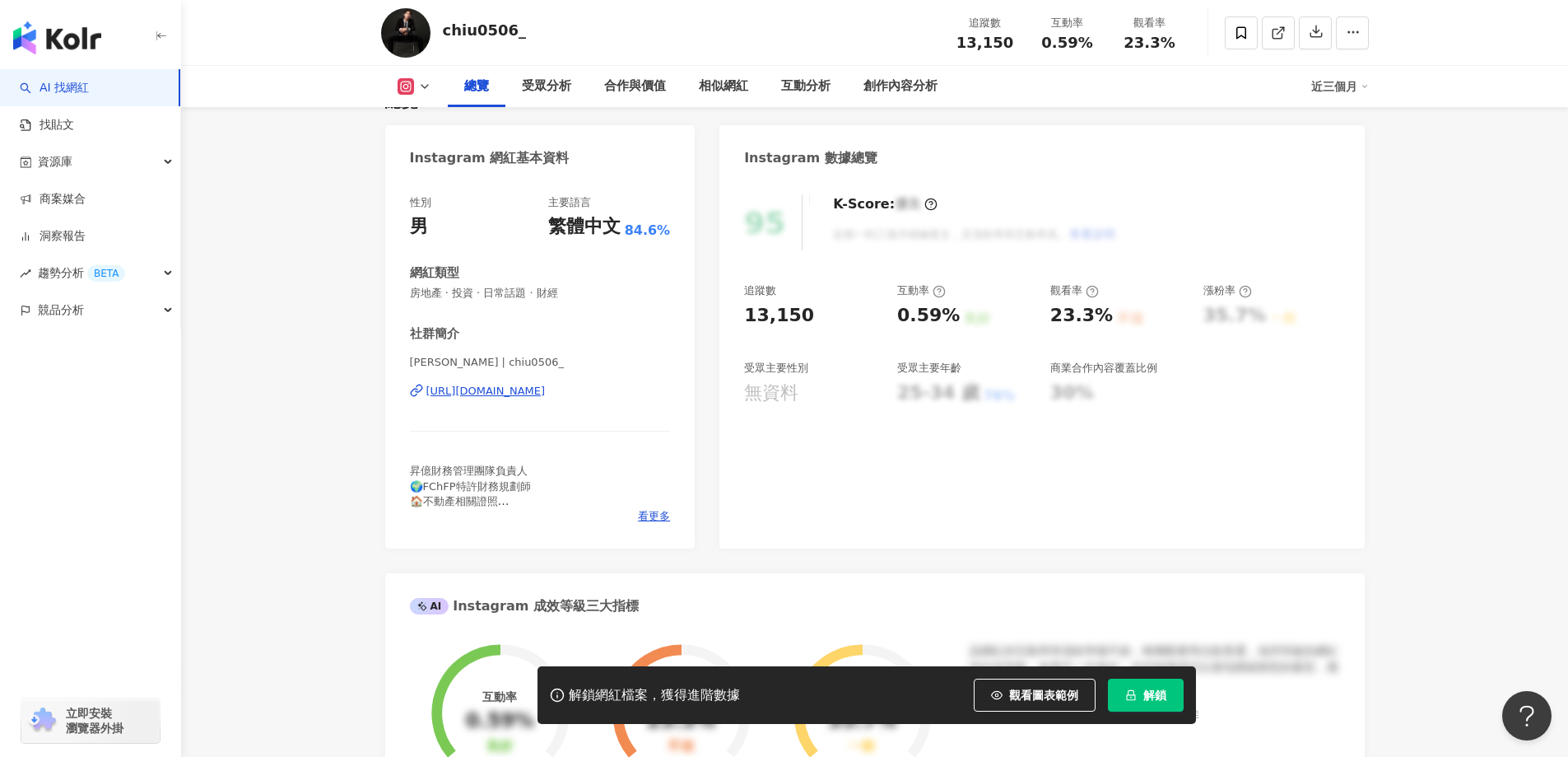
click at [546, 390] on div "https://www.instagram.com/chiu0506_/" at bounding box center [486, 391] width 119 height 15
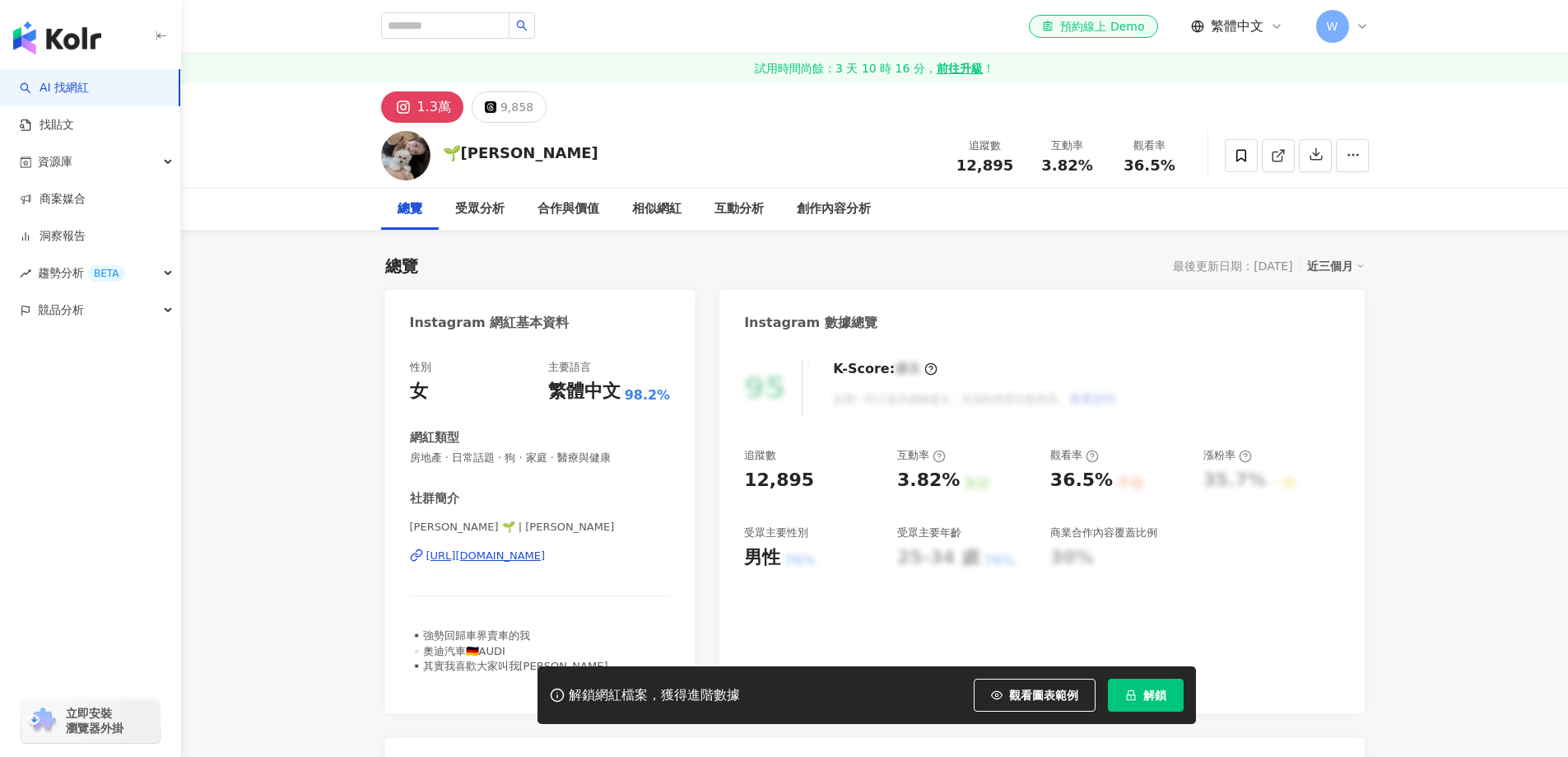
click at [546, 549] on div "https://www.instagram.com/emma______wang/" at bounding box center [486, 556] width 119 height 15
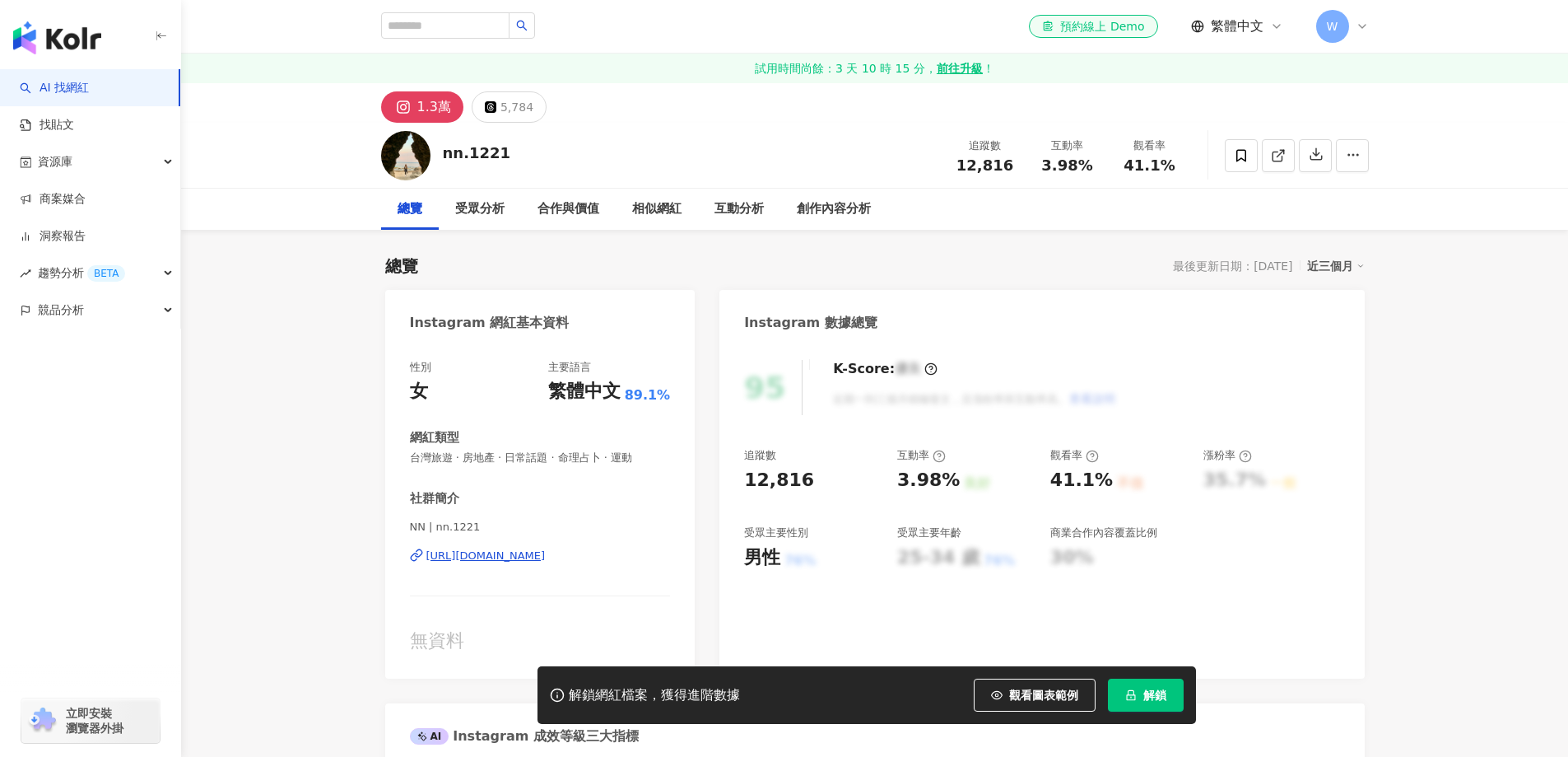
click at [546, 549] on div "https://www.instagram.com/nn.1221/" at bounding box center [486, 556] width 119 height 15
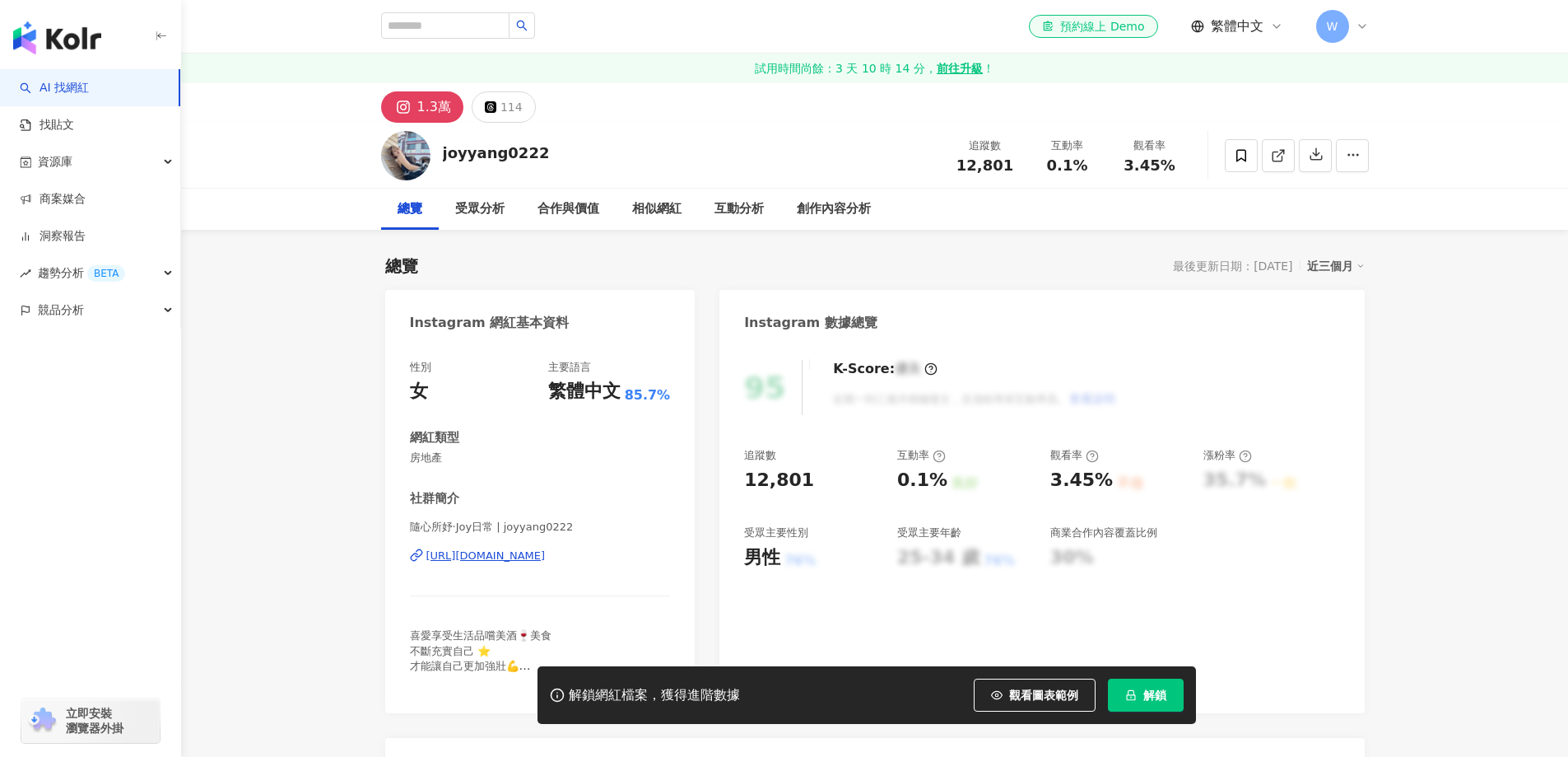
click at [533, 560] on div "https://www.instagram.com/joyyang0222/" at bounding box center [486, 556] width 119 height 15
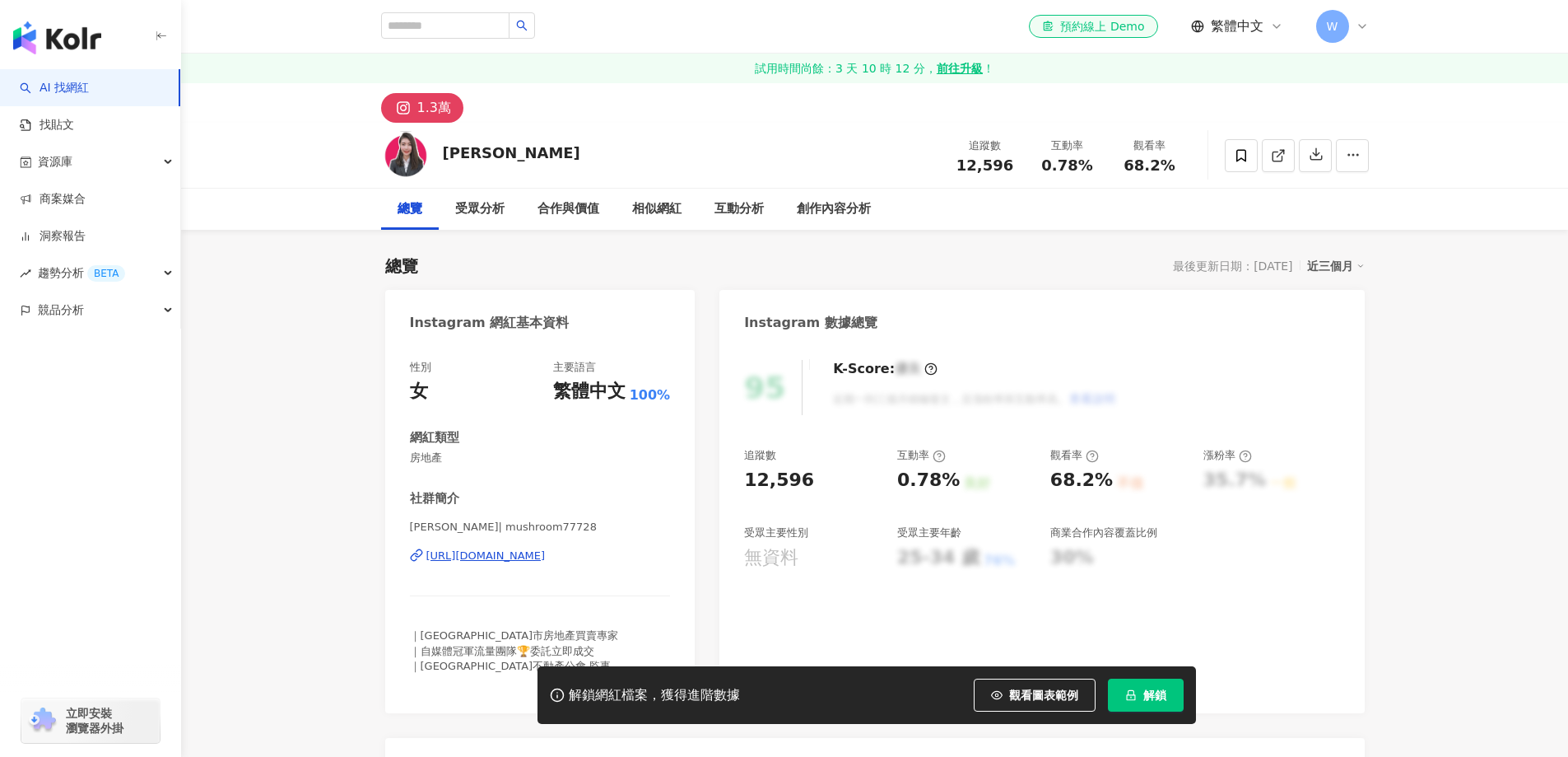
click at [546, 556] on div "https://www.instagram.com/mushroom77728/" at bounding box center [486, 556] width 119 height 15
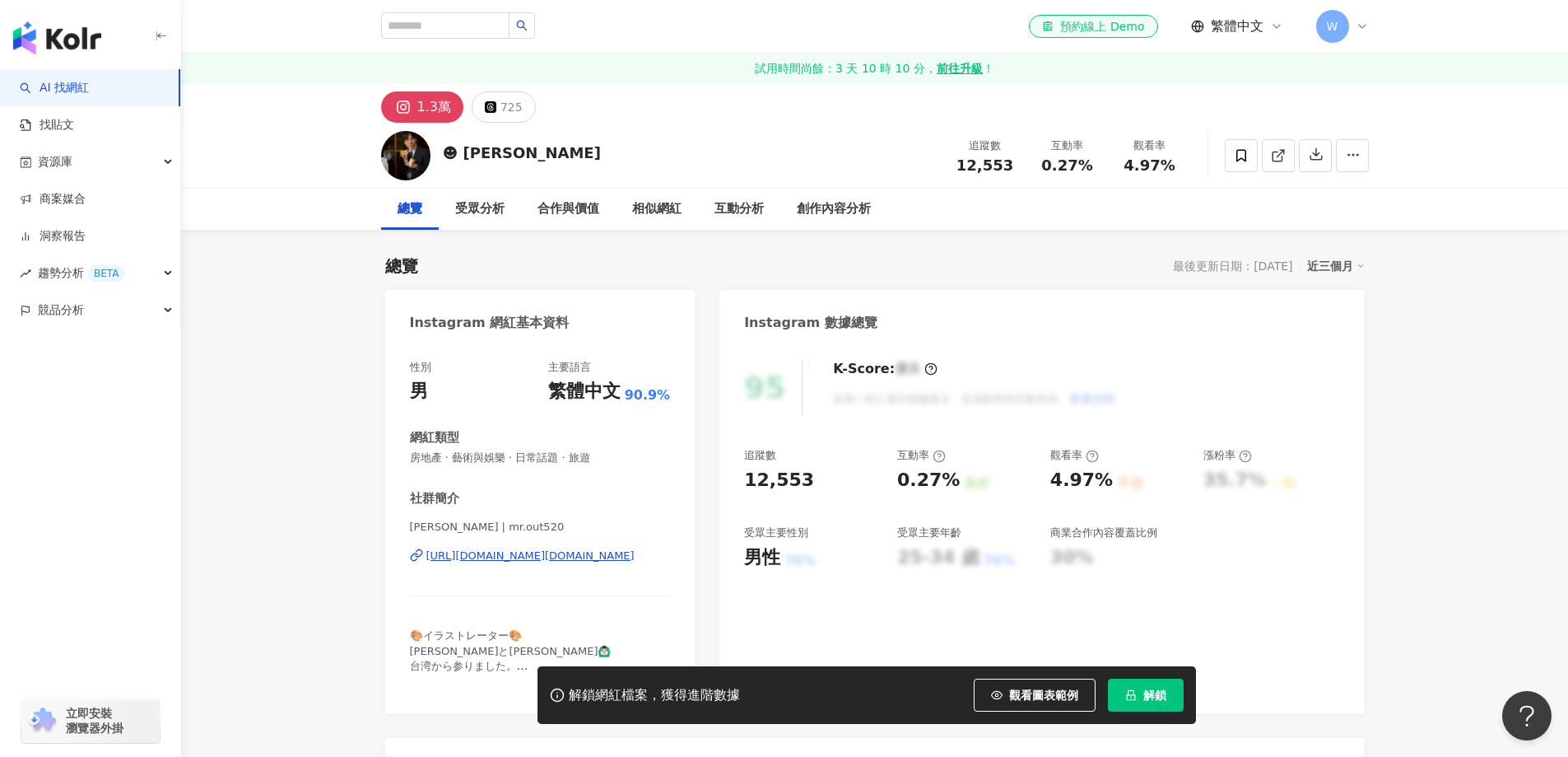
click at [574, 555] on div "https://www.instagram.com/mr.out520/" at bounding box center [531, 556] width 208 height 15
click at [555, 557] on div "https://www.instagram.com/mr.out520/" at bounding box center [531, 556] width 208 height 15
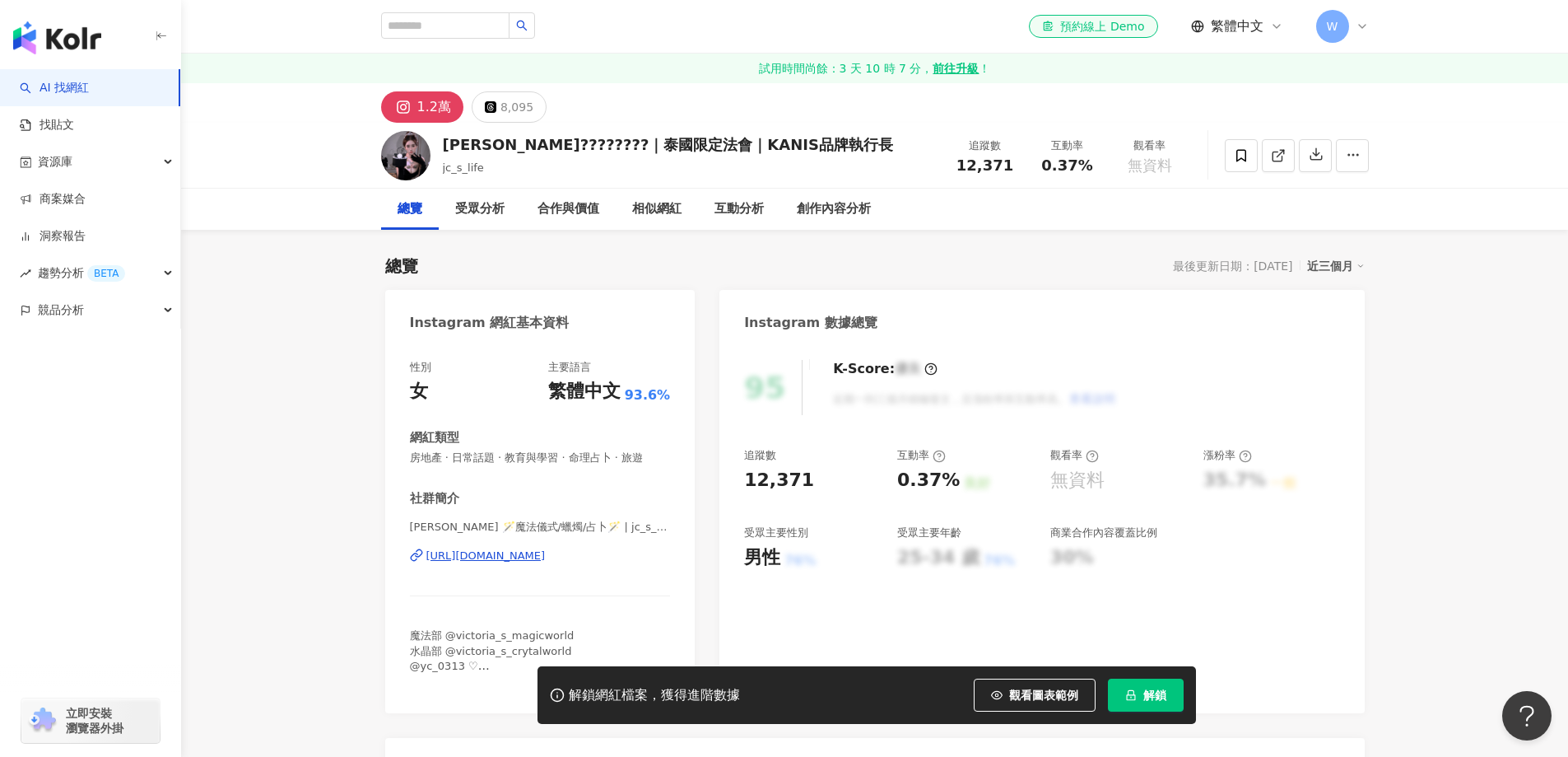
click at [546, 557] on div "https://www.instagram.com/jc_s_life/" at bounding box center [486, 556] width 119 height 15
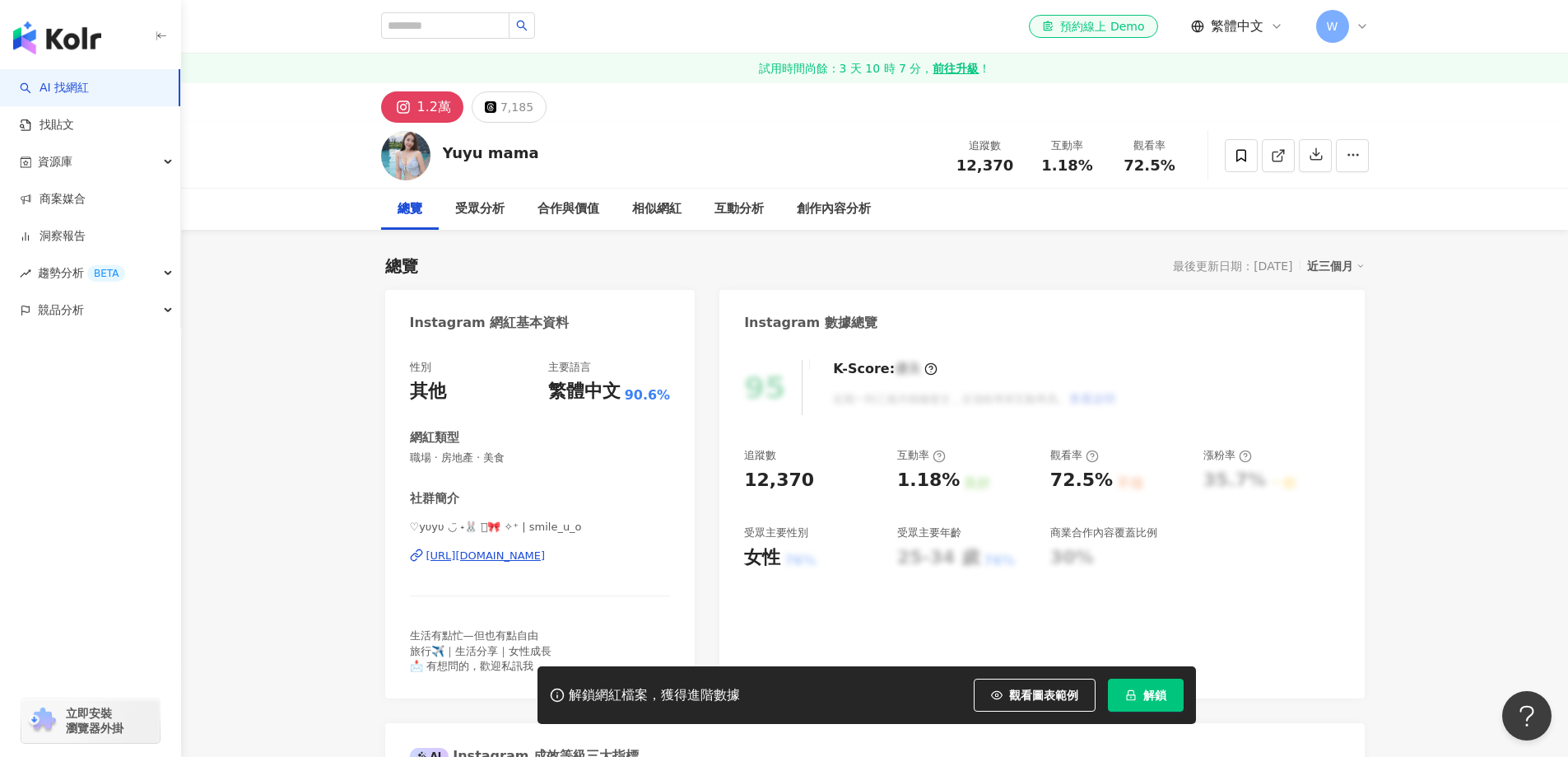
click at [546, 556] on div "https://www.instagram.com/smile_u_o/" at bounding box center [486, 556] width 119 height 15
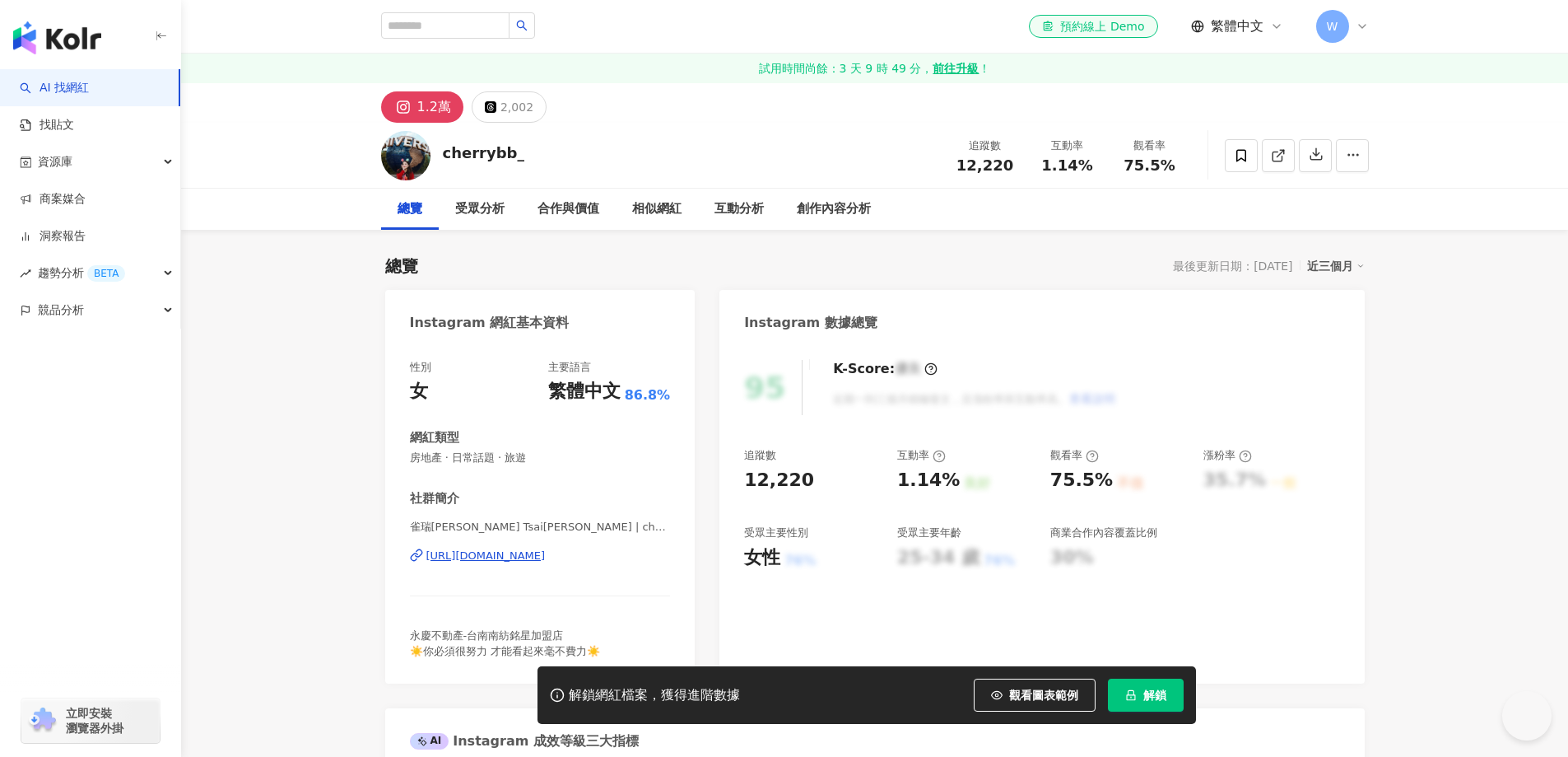
click at [532, 564] on div "https://www.instagram.com/cherrybb_/" at bounding box center [486, 556] width 119 height 15
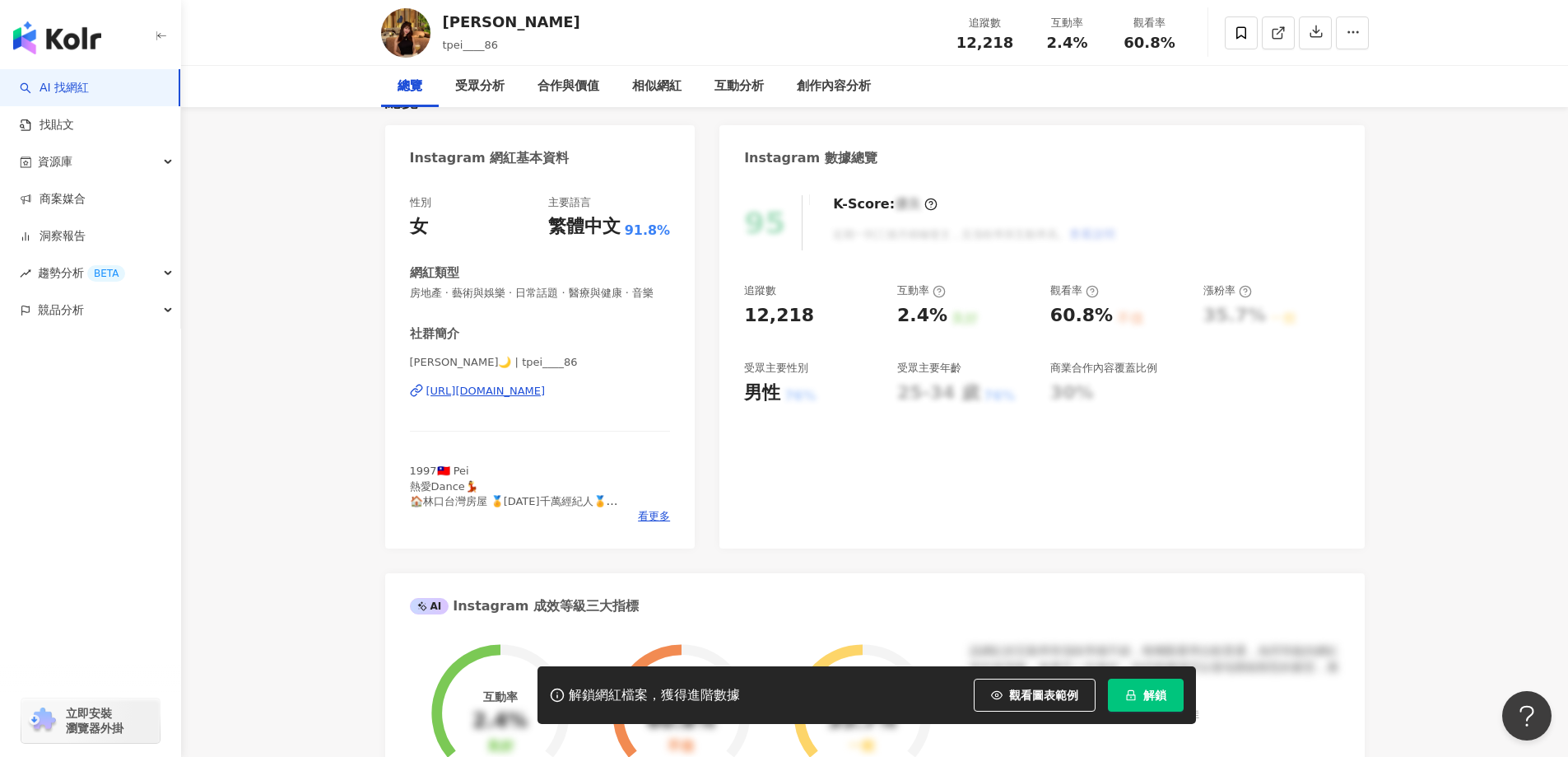
click at [546, 398] on div "https://www.instagram.com/tpei____86/" at bounding box center [486, 391] width 119 height 15
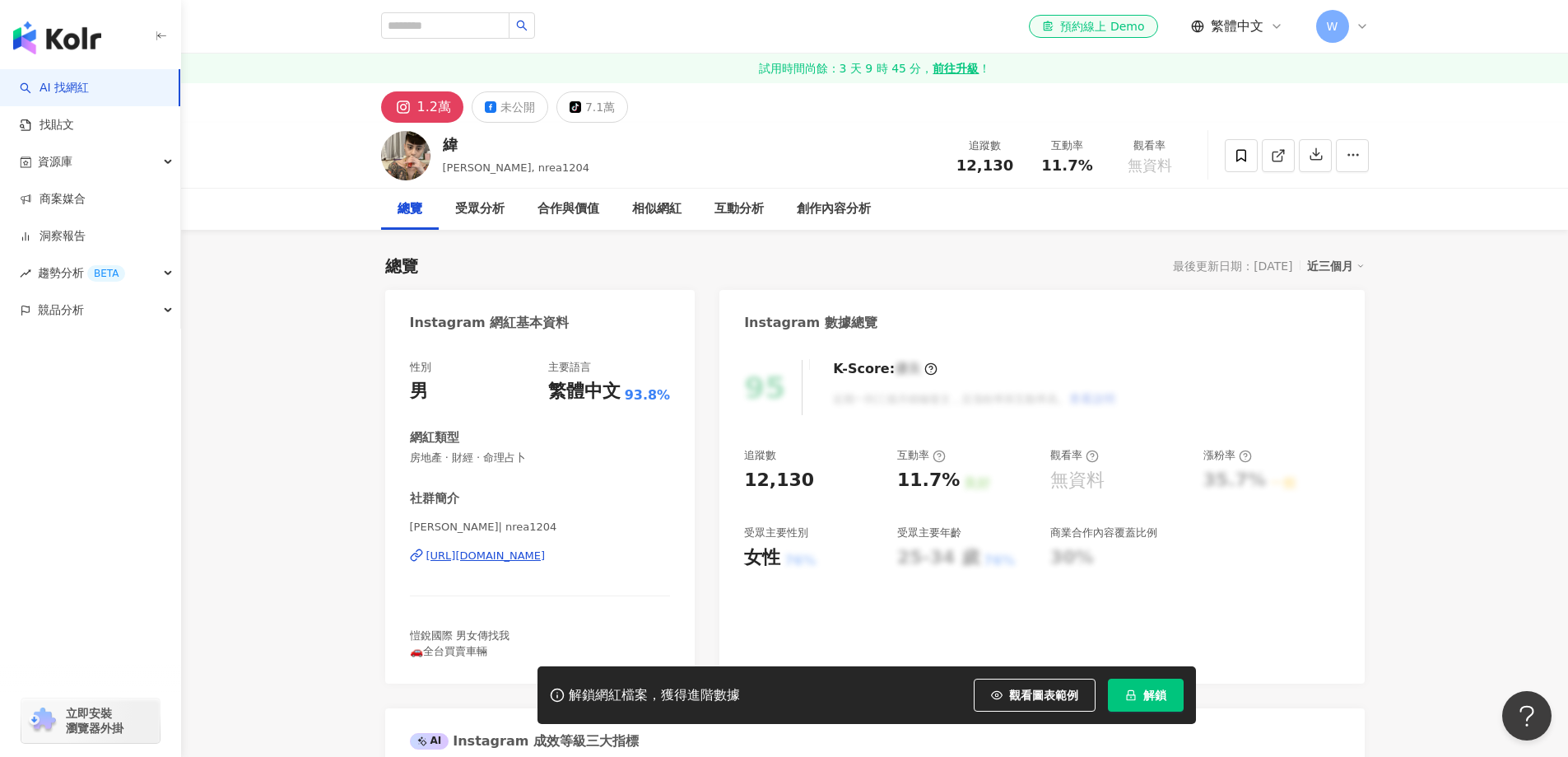
click at [511, 559] on div "https://www.instagram.com/nrea1204/" at bounding box center [486, 556] width 119 height 15
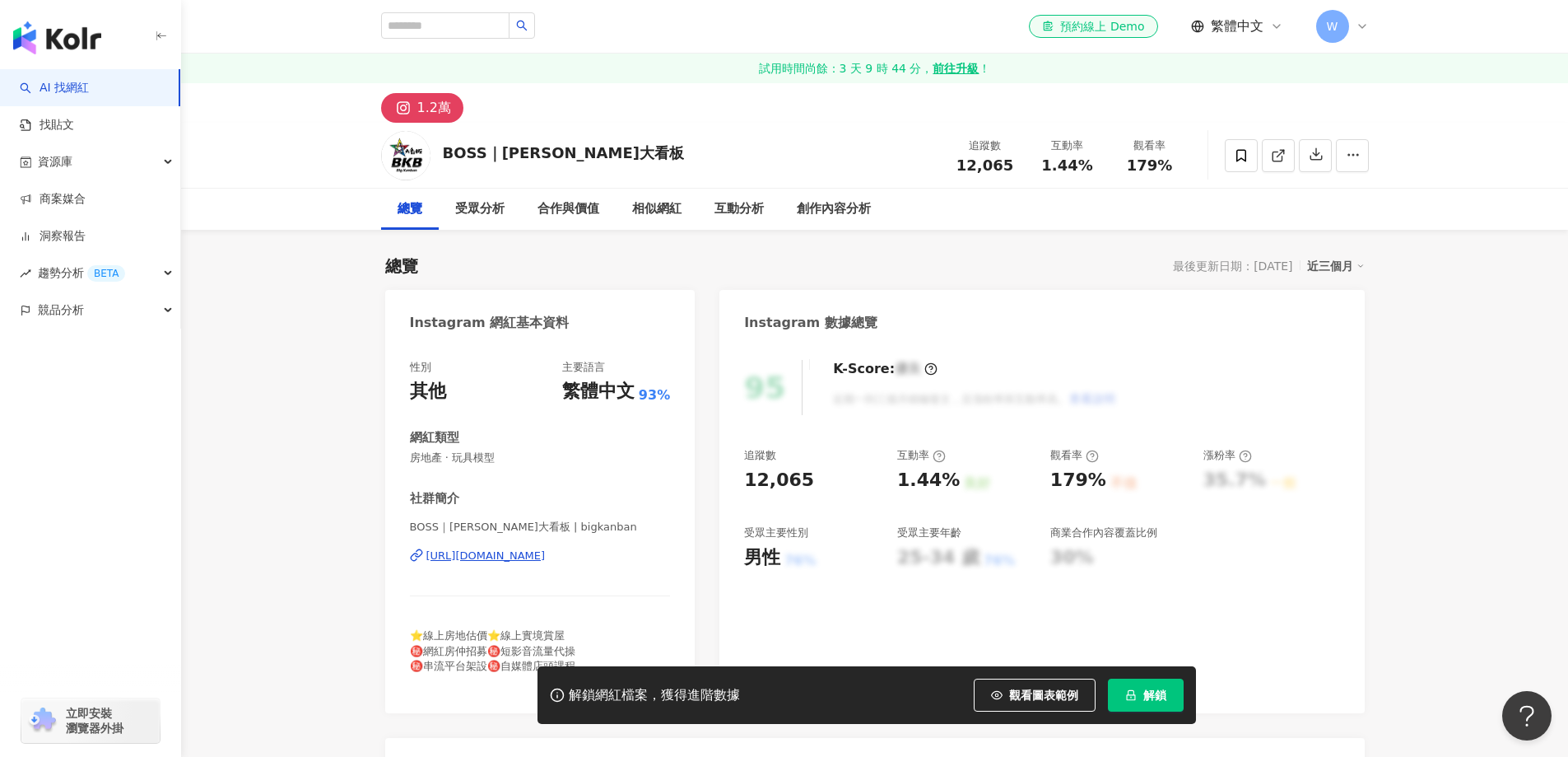
click at [546, 554] on div "[URL][DOMAIN_NAME]" at bounding box center [486, 556] width 119 height 15
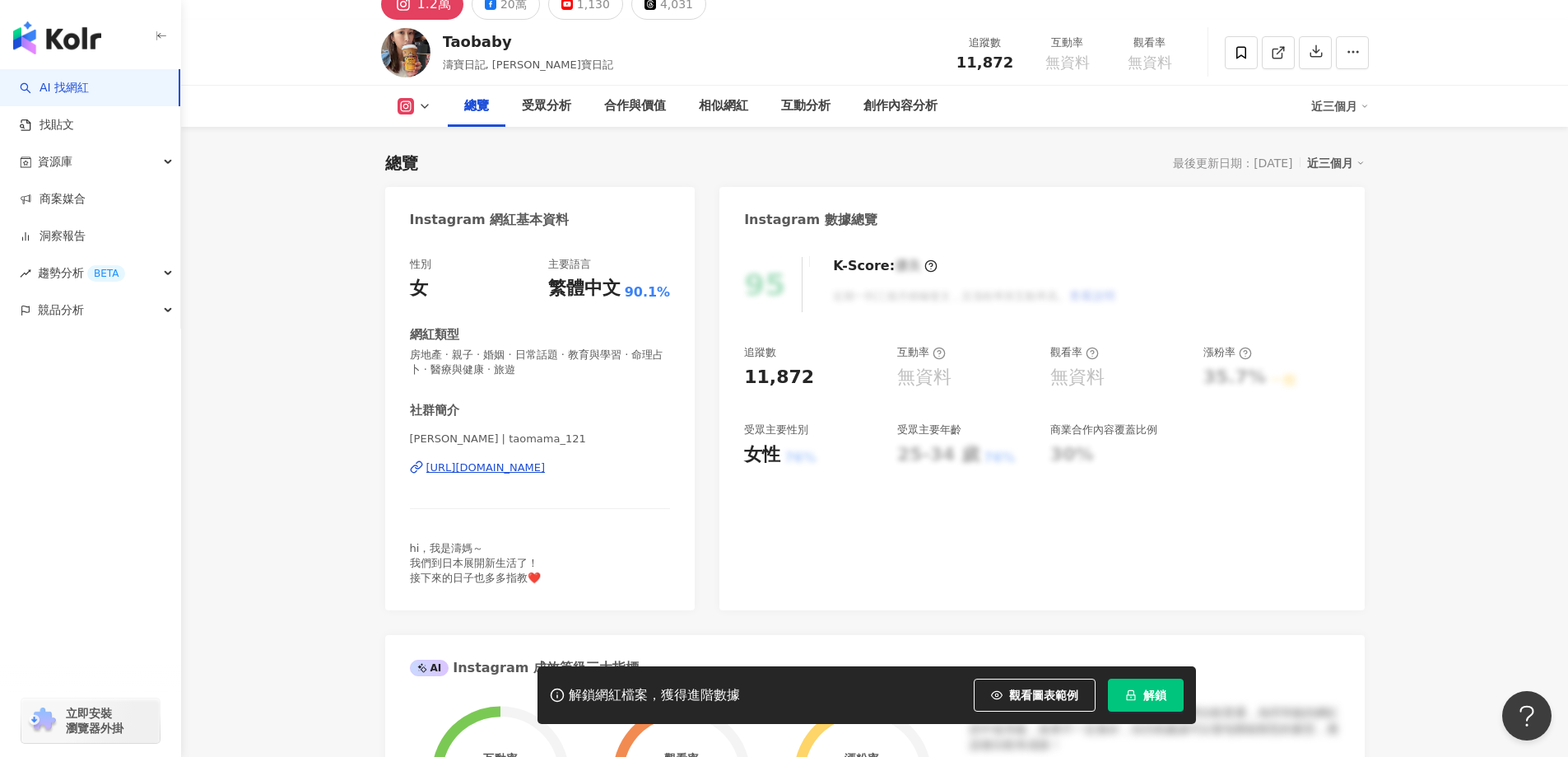
scroll to position [329, 0]
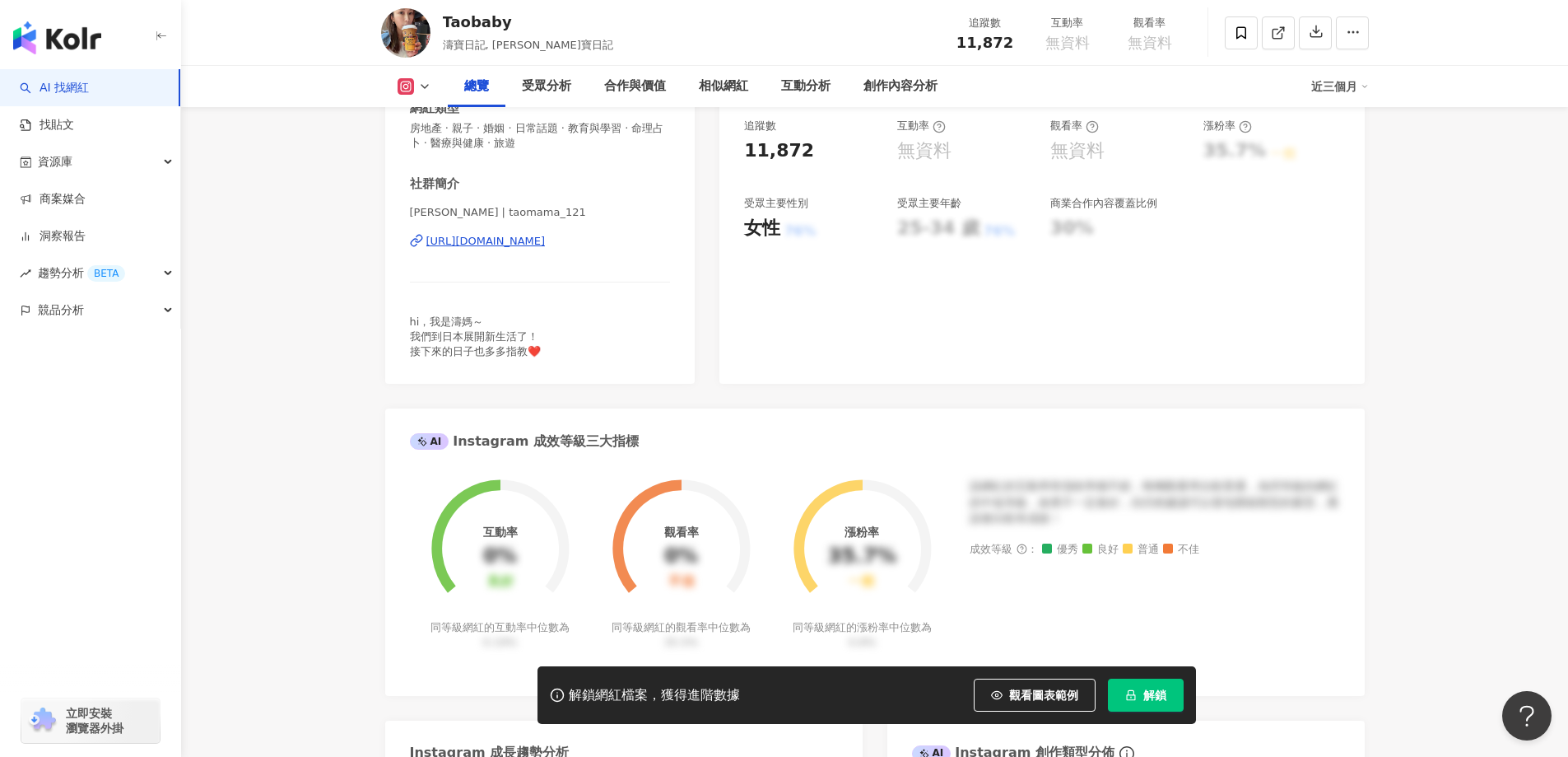
click at [546, 241] on div "https://www.instagram.com/taomama_121/" at bounding box center [486, 241] width 119 height 15
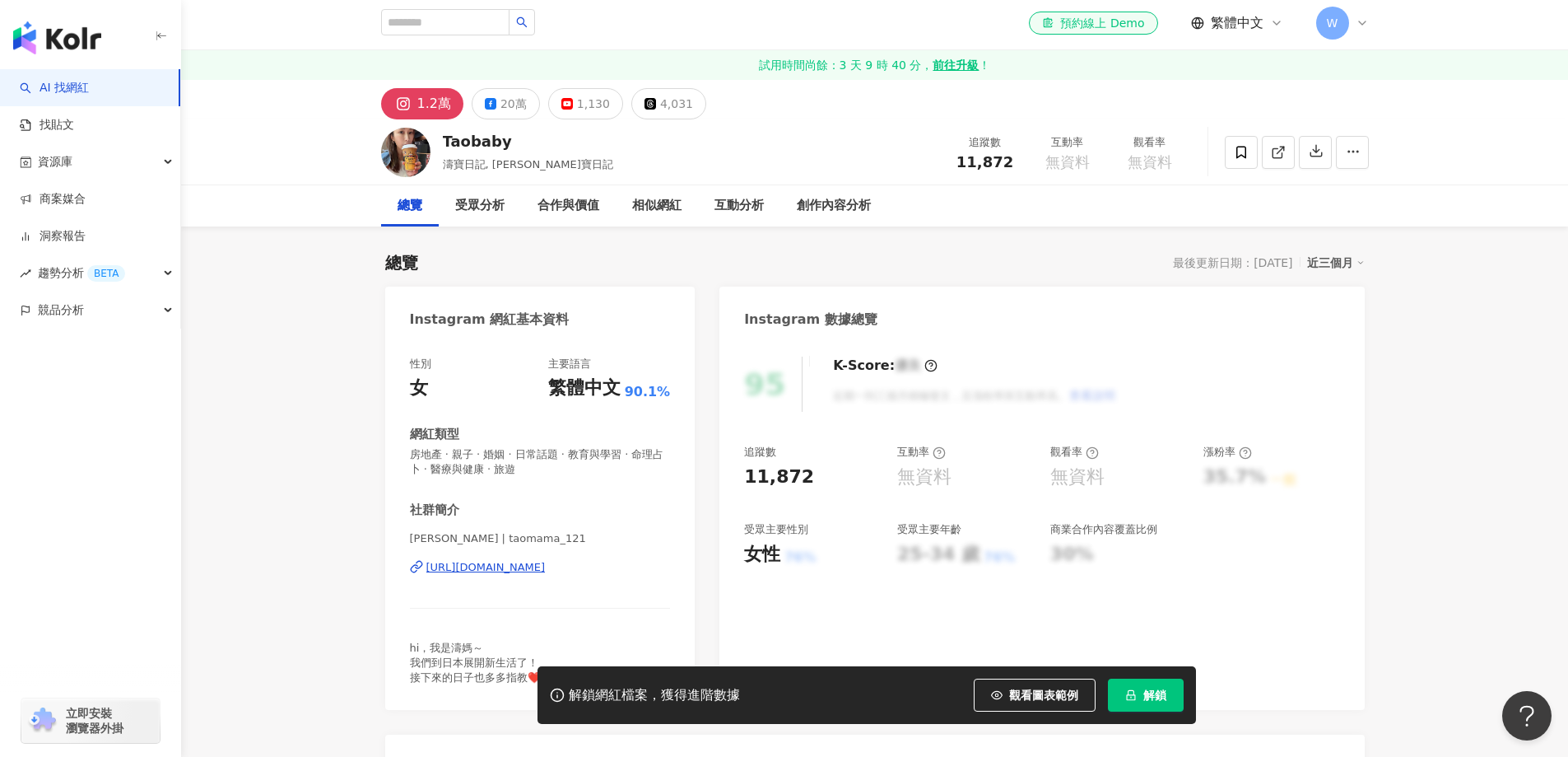
scroll to position [0, 0]
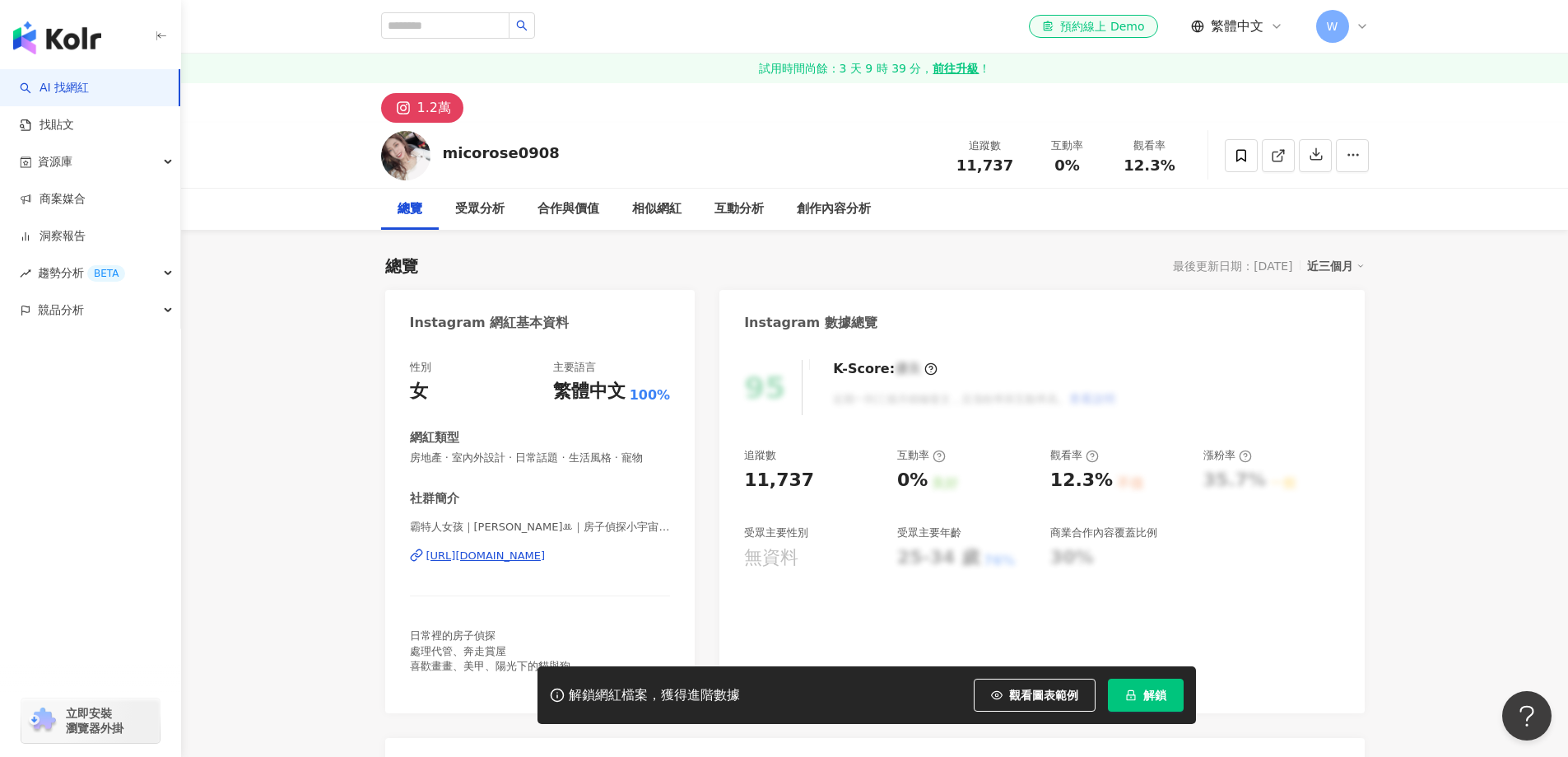
click at [546, 554] on div "https://www.instagram.com/butler_girl_0908/" at bounding box center [486, 556] width 119 height 15
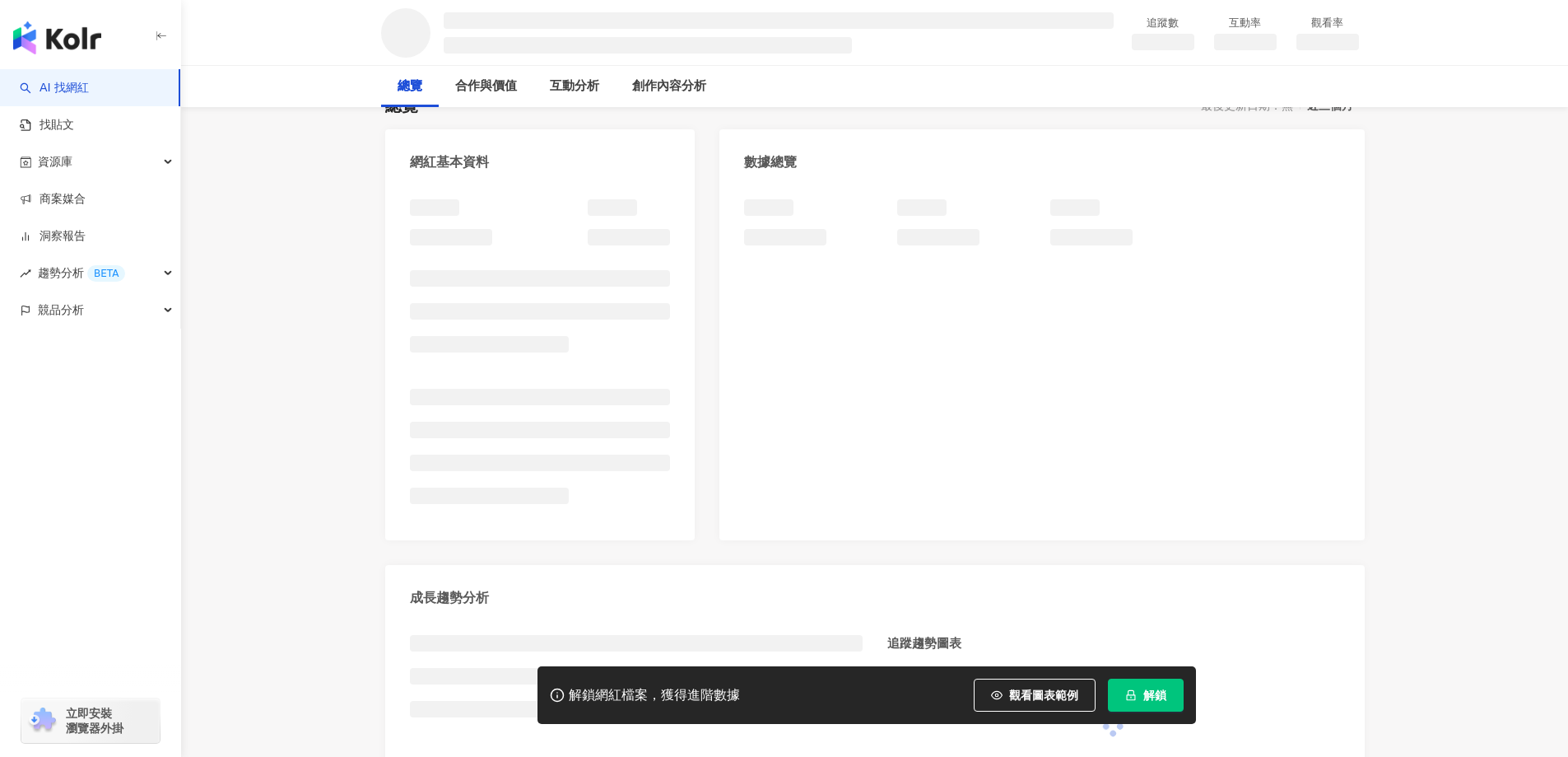
scroll to position [165, 0]
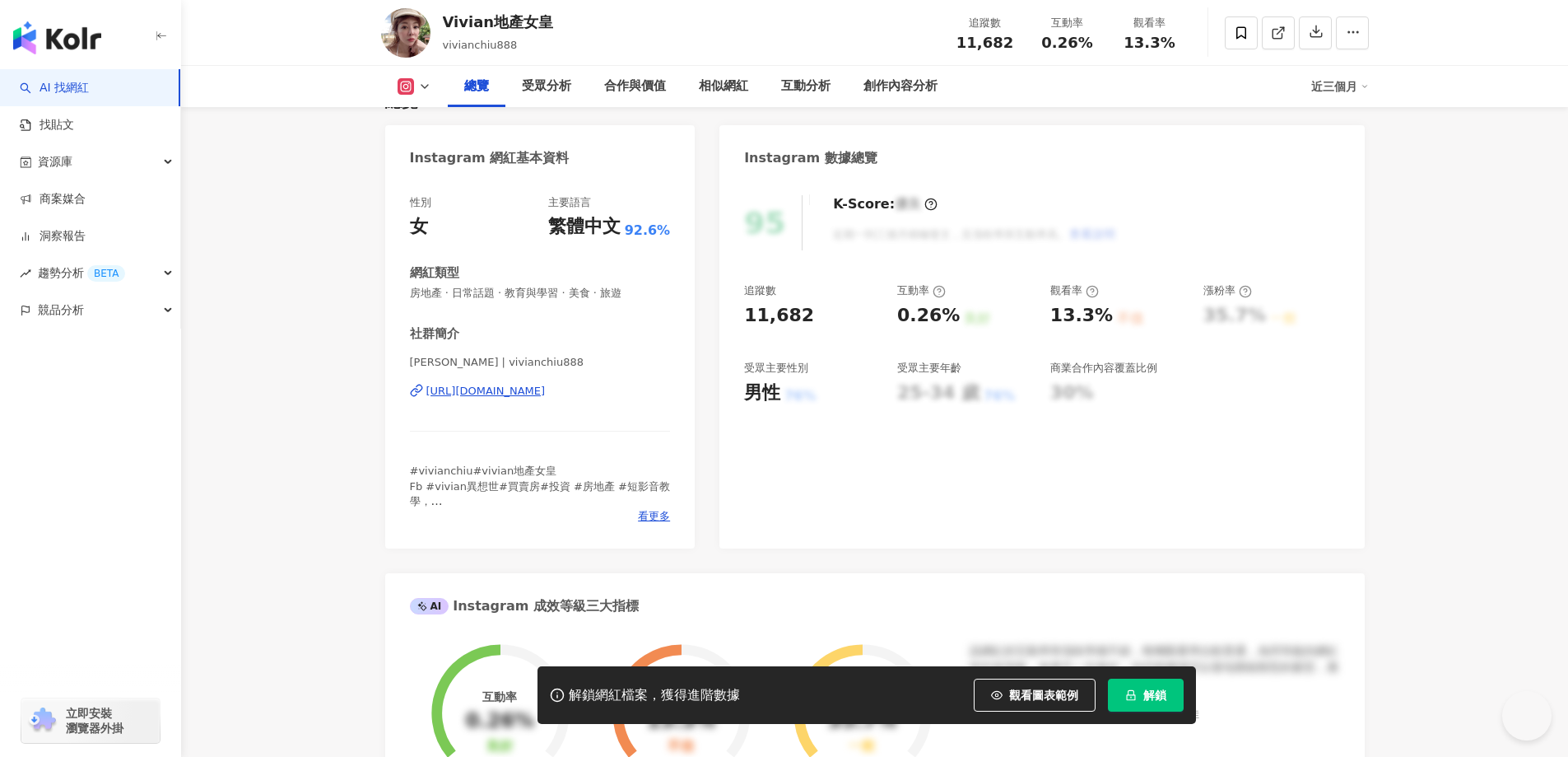
click at [546, 395] on div "https://www.instagram.com/vivianchiu888/" at bounding box center [486, 391] width 119 height 15
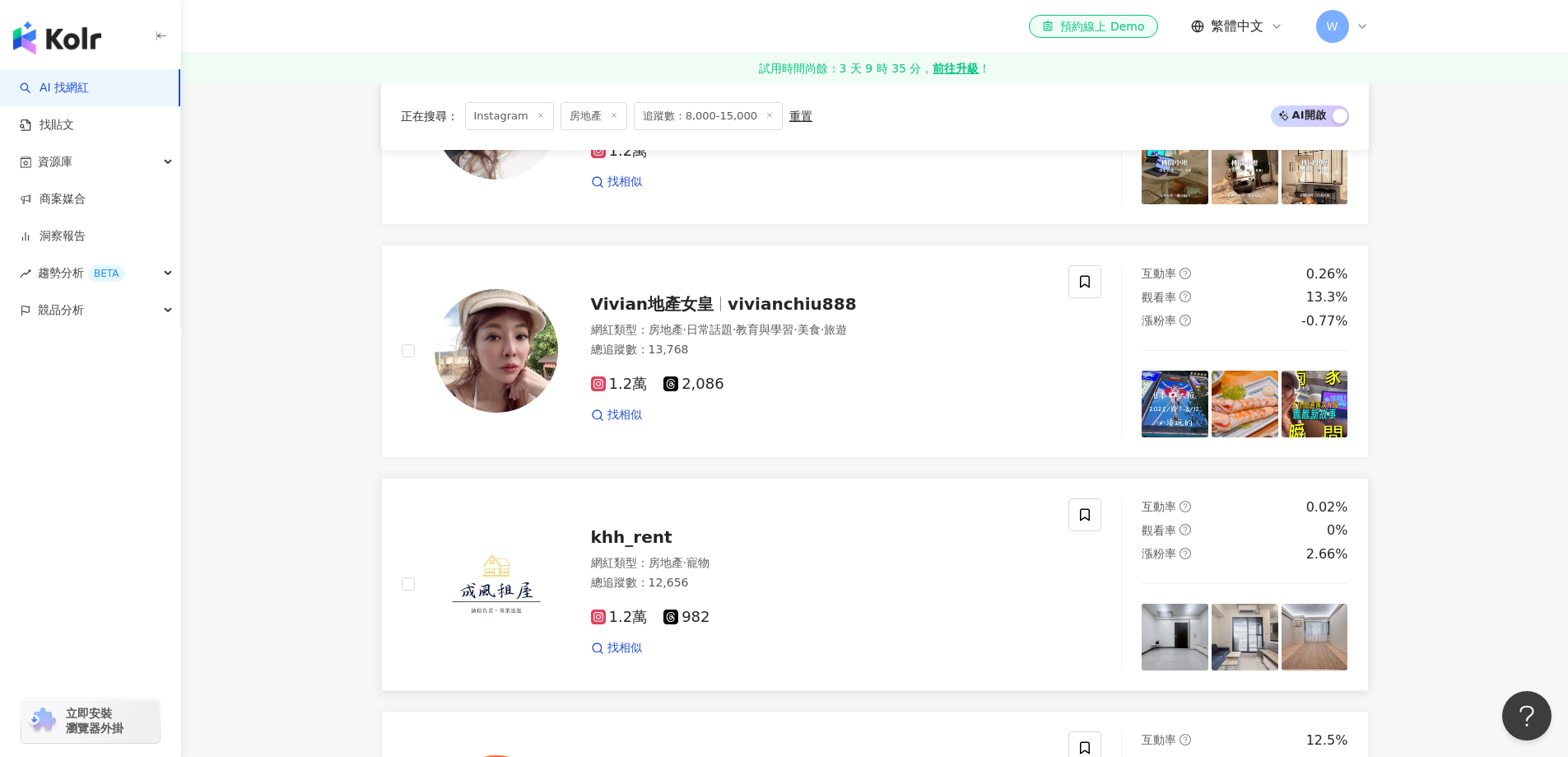
scroll to position [1400, 0]
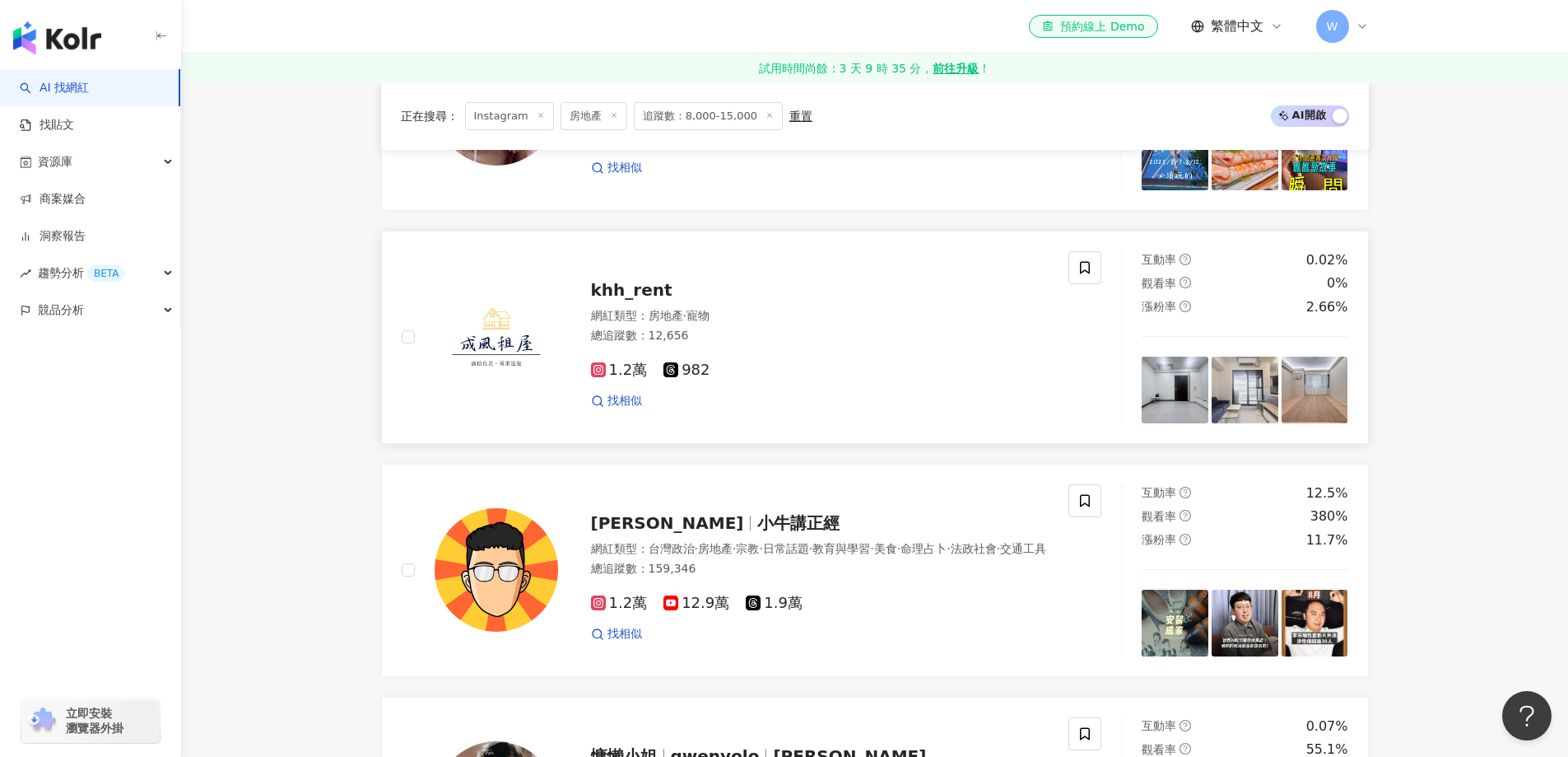
click at [836, 364] on div "1.2萬 982" at bounding box center [820, 370] width 458 height 19
click at [1473, 458] on main "Instagram 台灣 搜尋 df3a4028-e8b9-466f-9370-8d4e1d9ffd88 tt___0110 765 追蹤者 誠實地產仔@誠實…" at bounding box center [874, 704] width 1387 height 4044
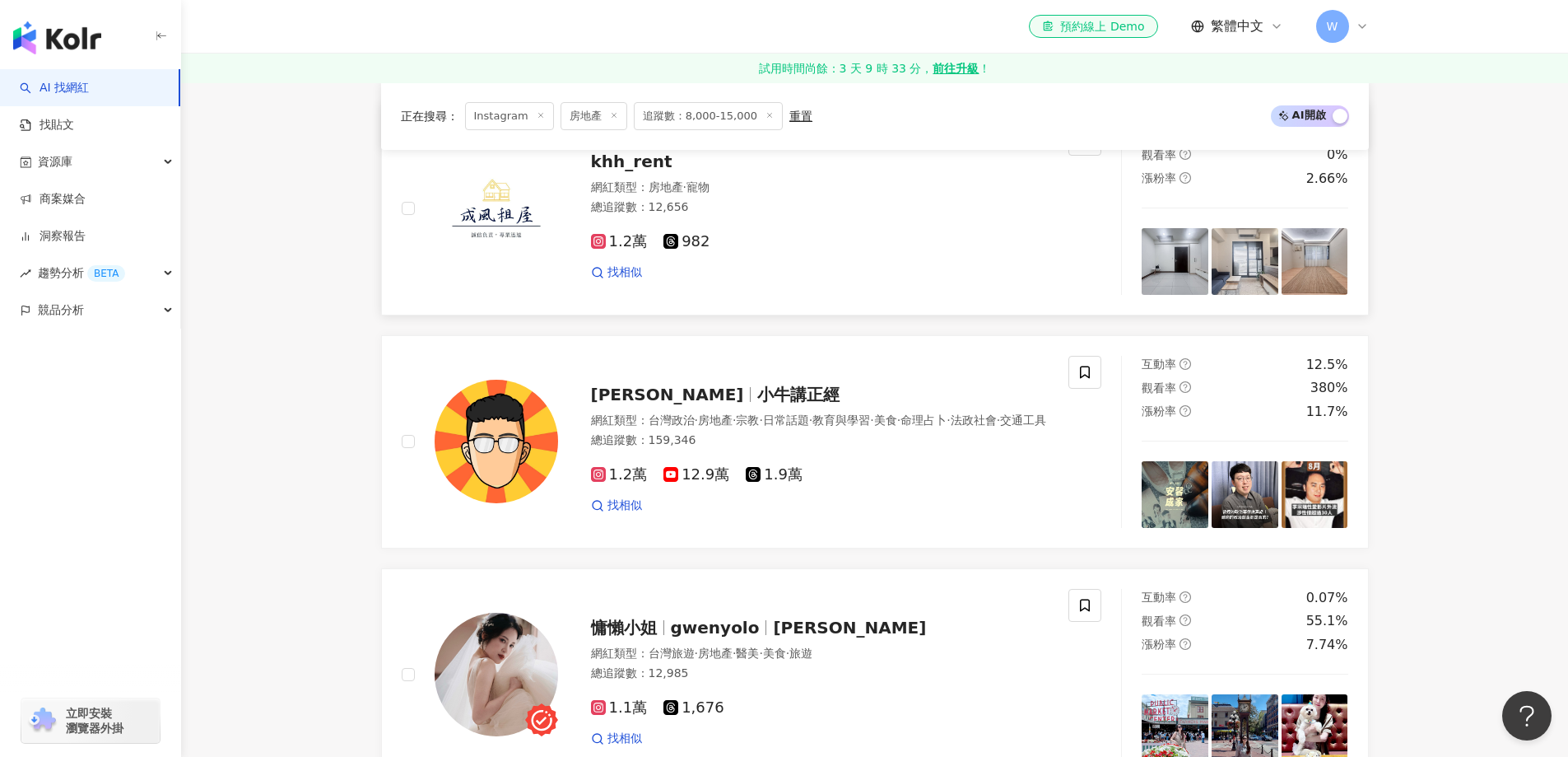
scroll to position [1565, 0]
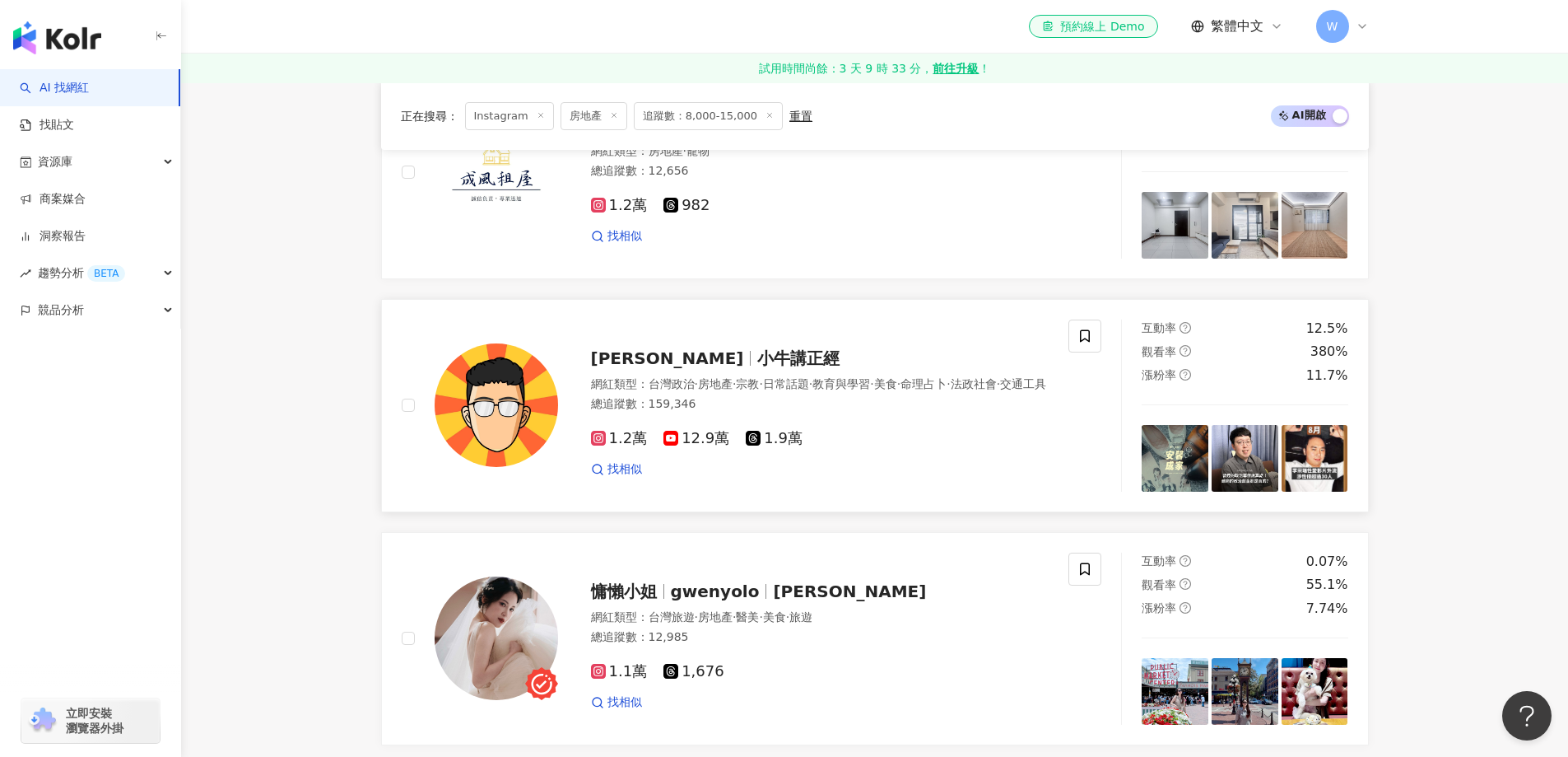
click at [788, 392] on div "網紅類型 ： 台灣政治 · 房地產 · 宗教 · 日常話題 · 教育與學習 · 美食 · 命理占卜 · 法政社會 · 交通工具" at bounding box center [820, 384] width 458 height 17
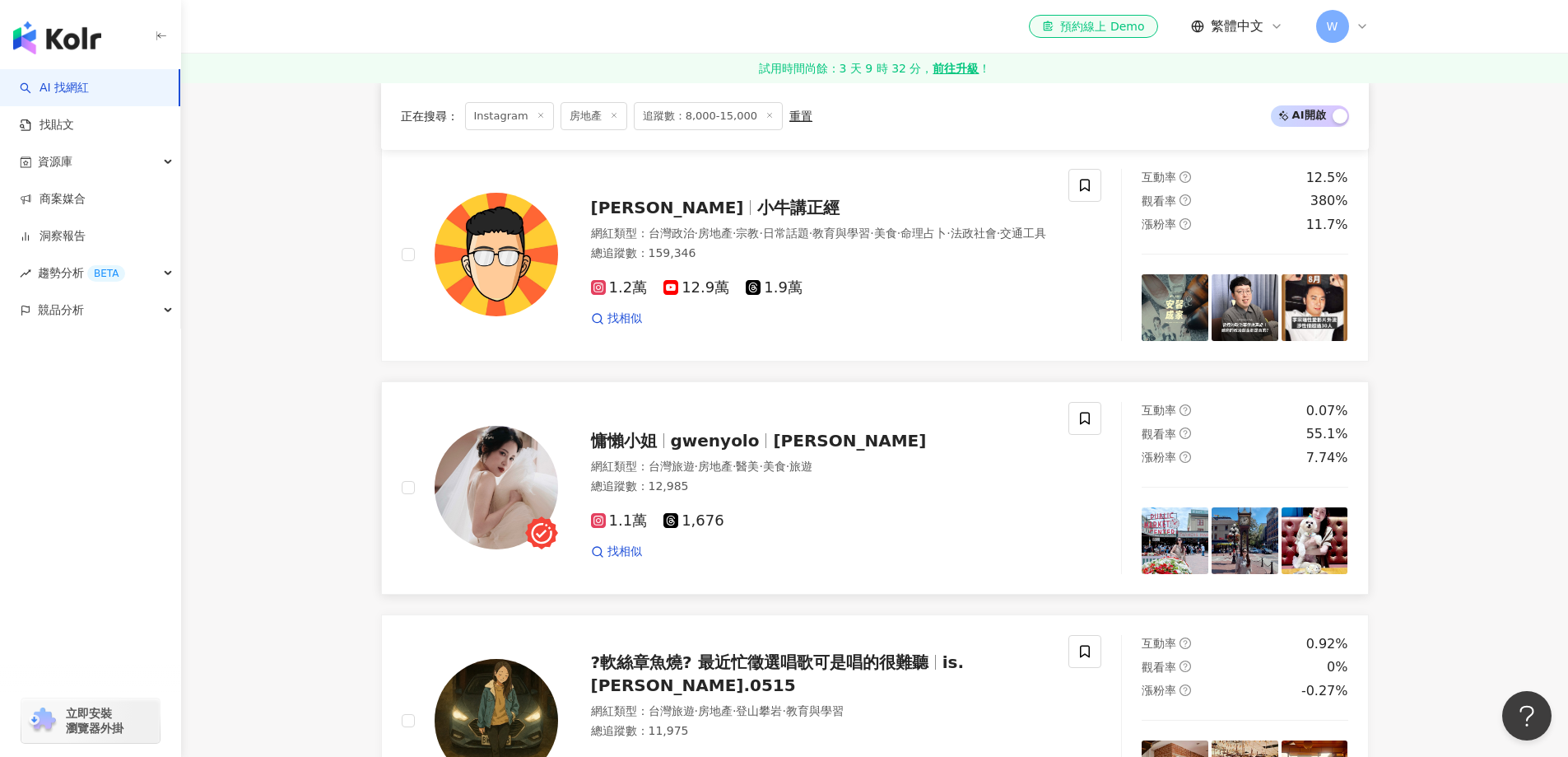
scroll to position [1813, 0]
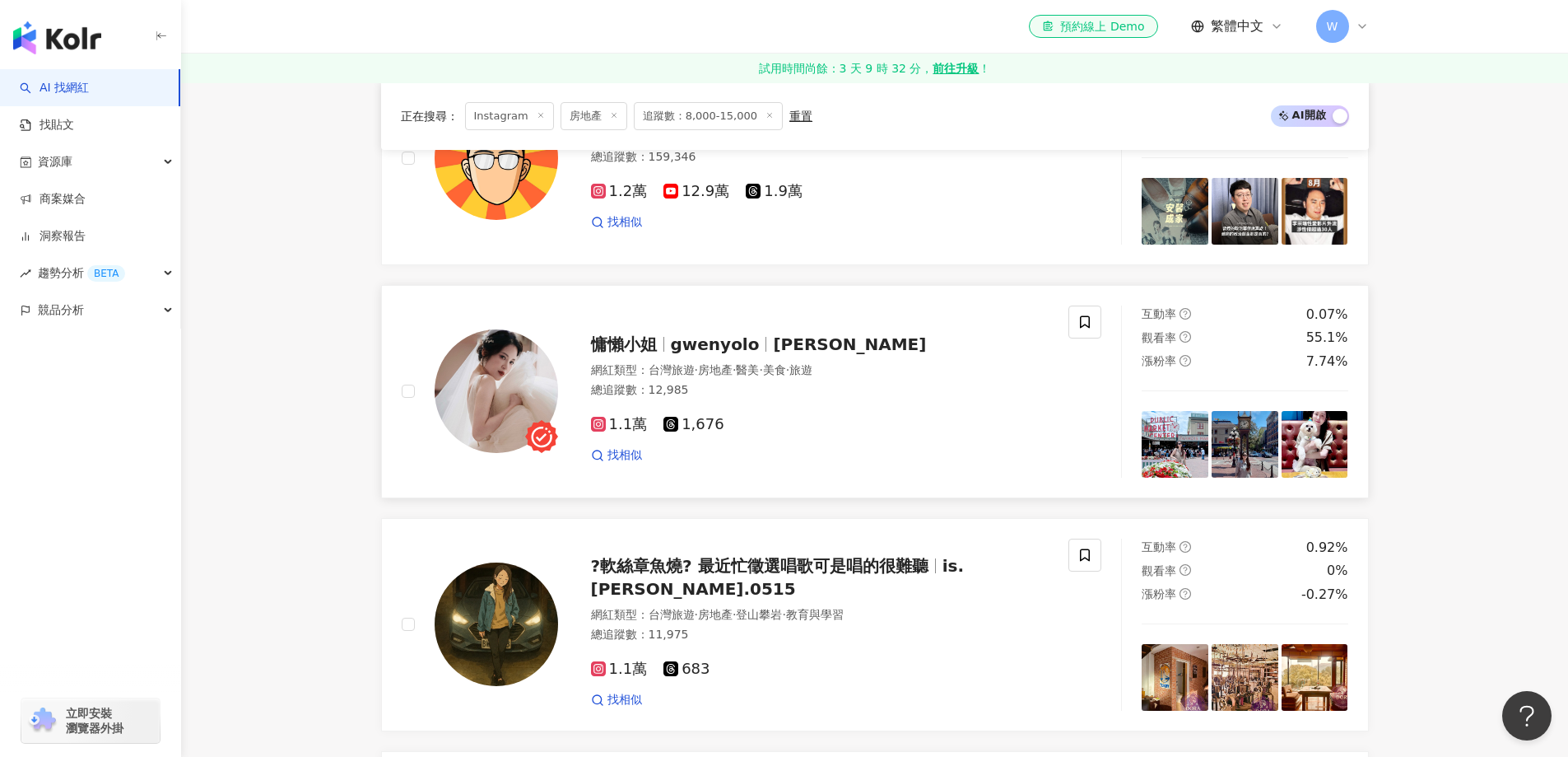
click at [736, 373] on span "·" at bounding box center [735, 369] width 4 height 13
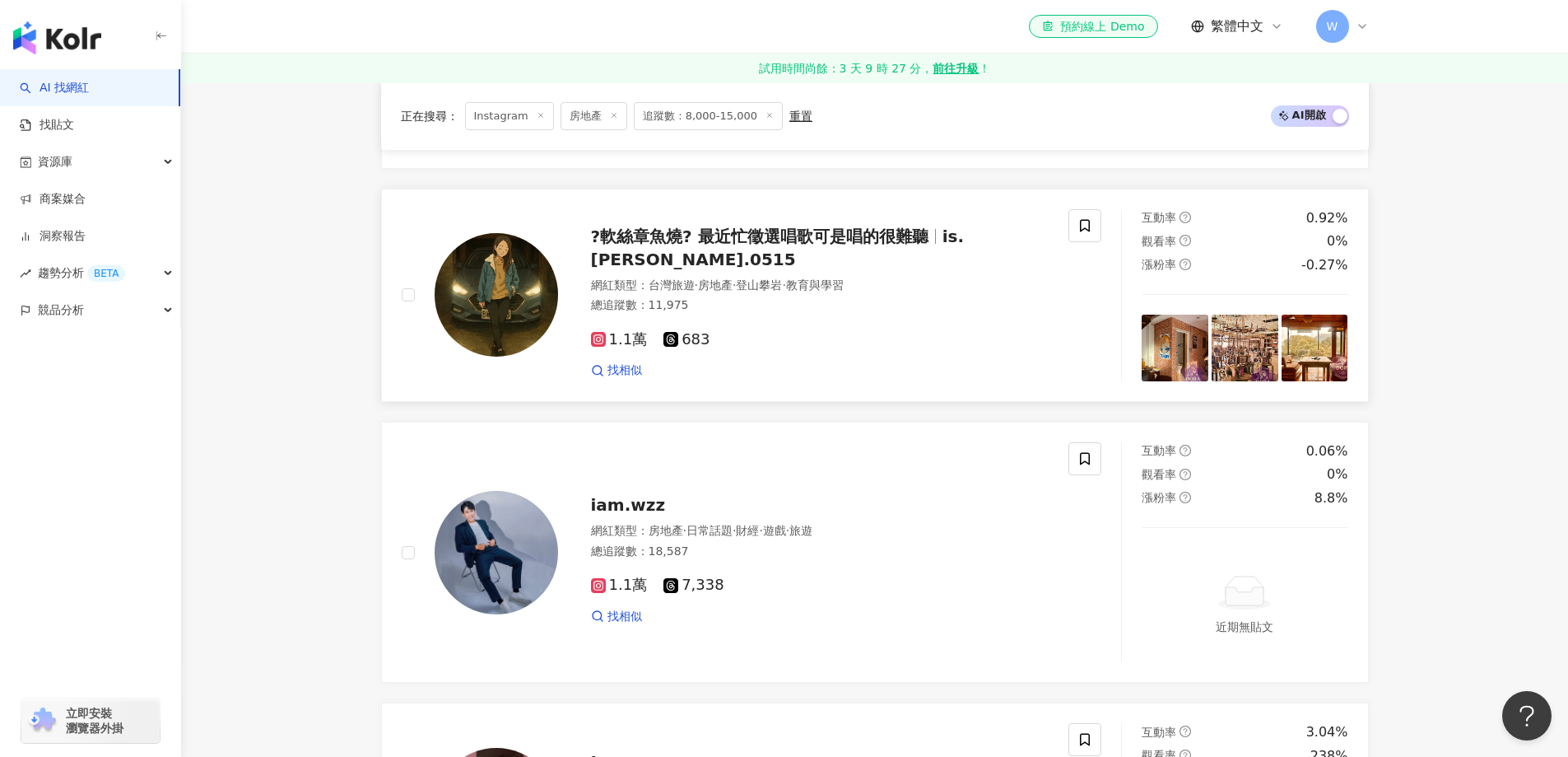
click at [786, 238] on span "?軟絲章魚燒? 最近忙徵選唱歌可是唱的很難聽" at bounding box center [760, 236] width 337 height 19
click at [736, 537] on span "·" at bounding box center [735, 530] width 4 height 13
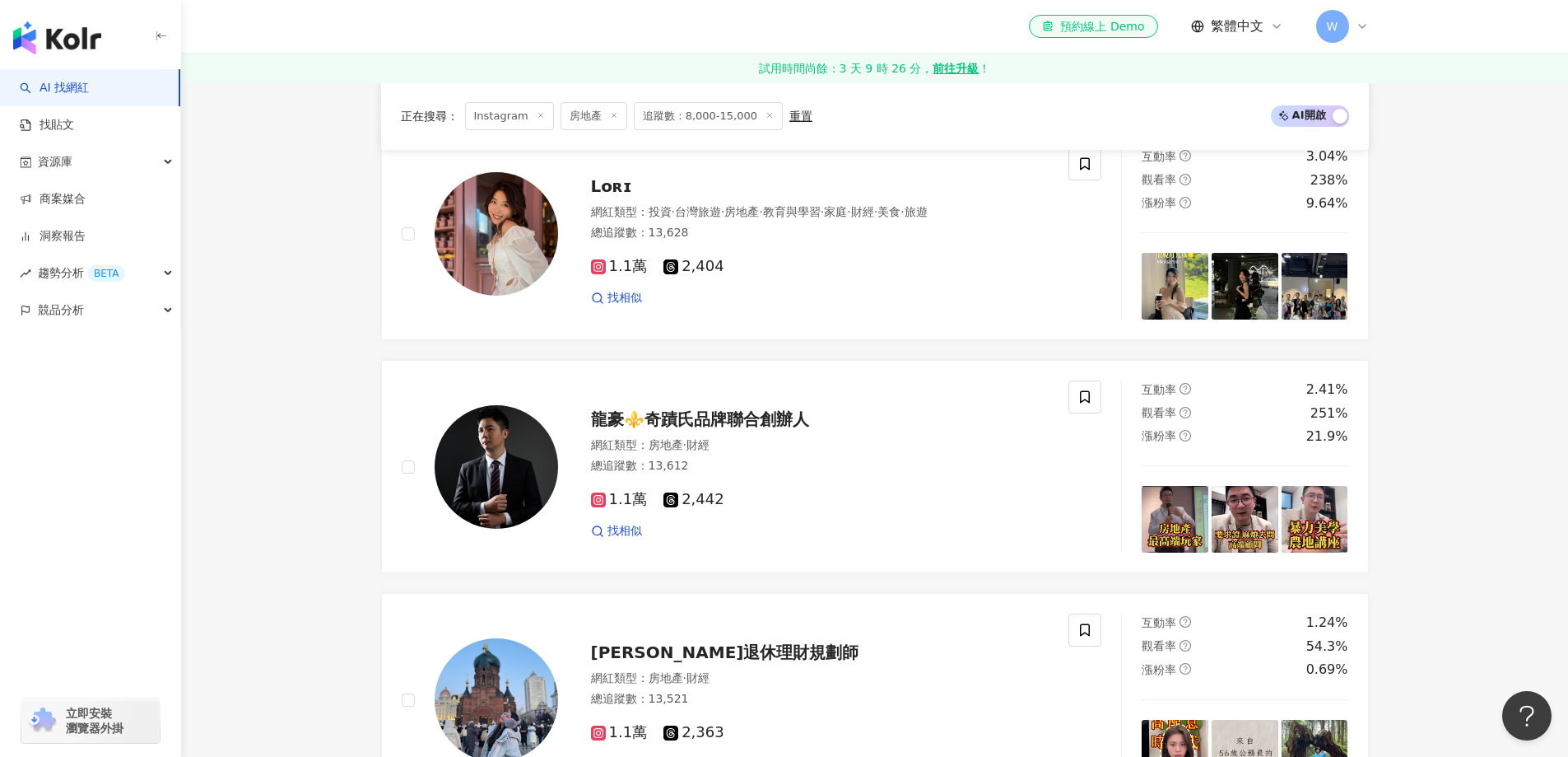
scroll to position [2718, 0]
click at [683, 259] on span "2,404" at bounding box center [694, 266] width 61 height 18
click at [675, 458] on div "總追蹤數 ： 13,612" at bounding box center [820, 466] width 458 height 17
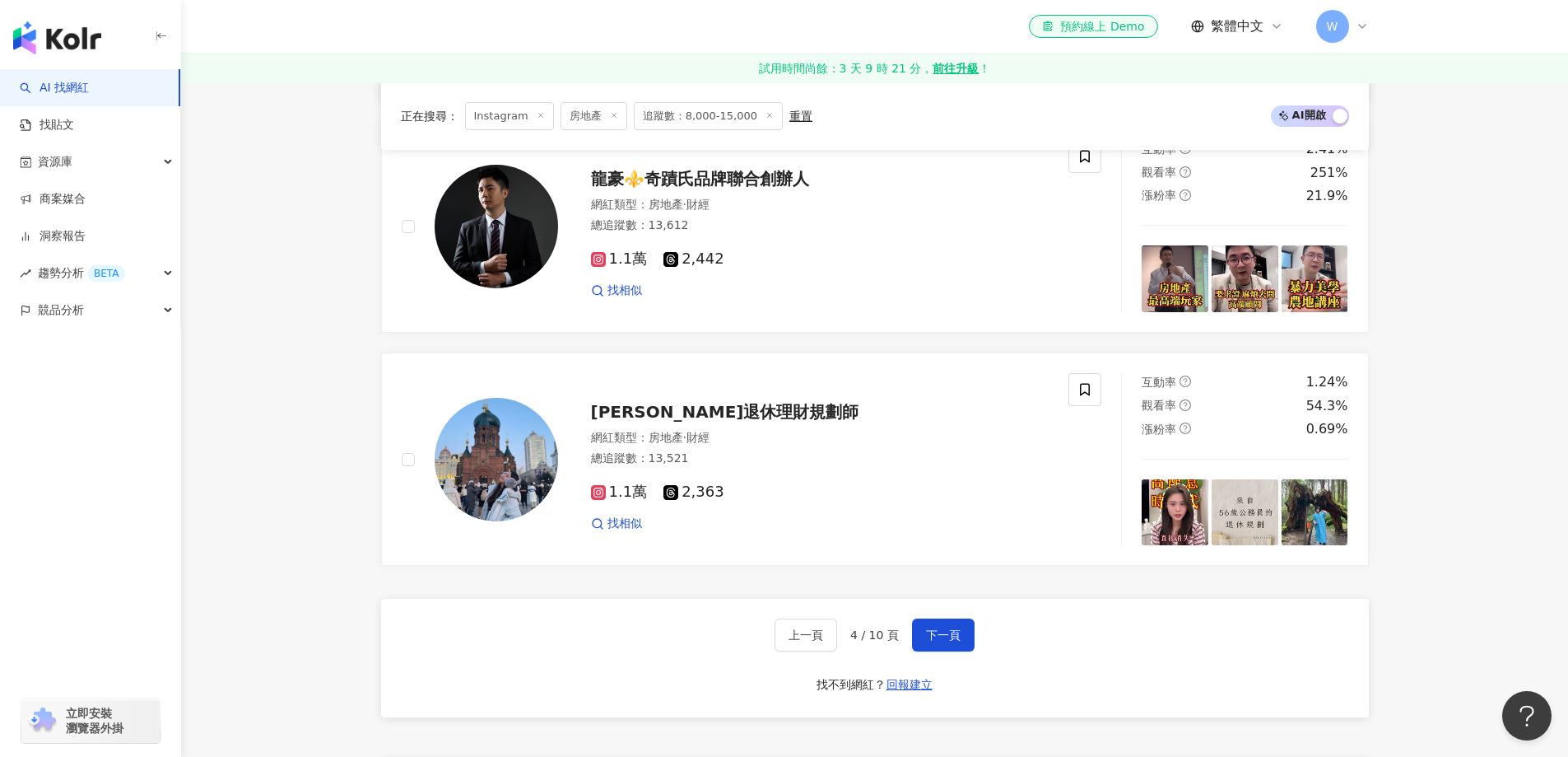
scroll to position [3047, 0]
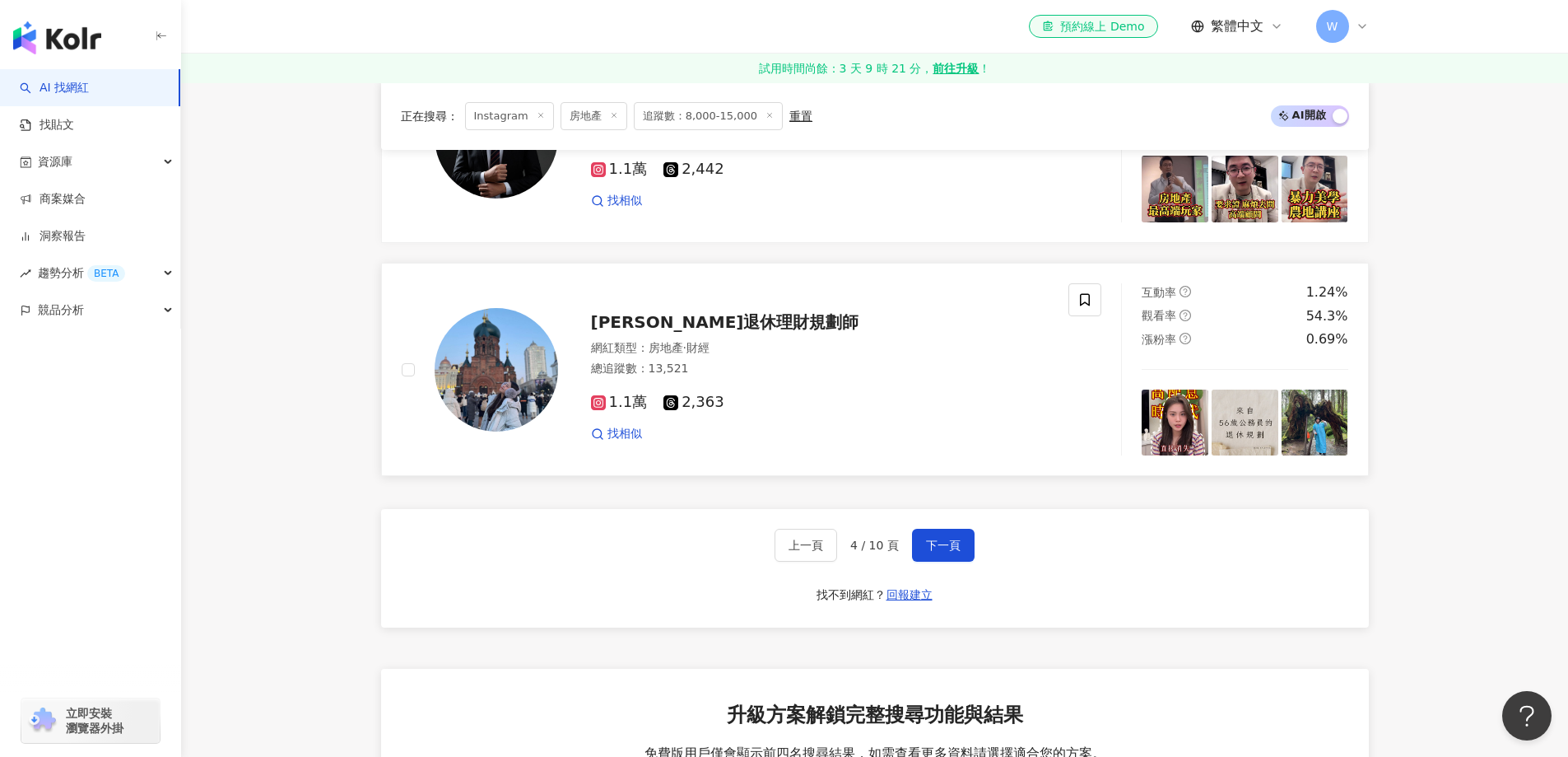
click at [744, 348] on div "網紅類型 ： 房地產 · 財經" at bounding box center [820, 348] width 458 height 17
click at [928, 543] on span "下一頁" at bounding box center [943, 545] width 34 height 13
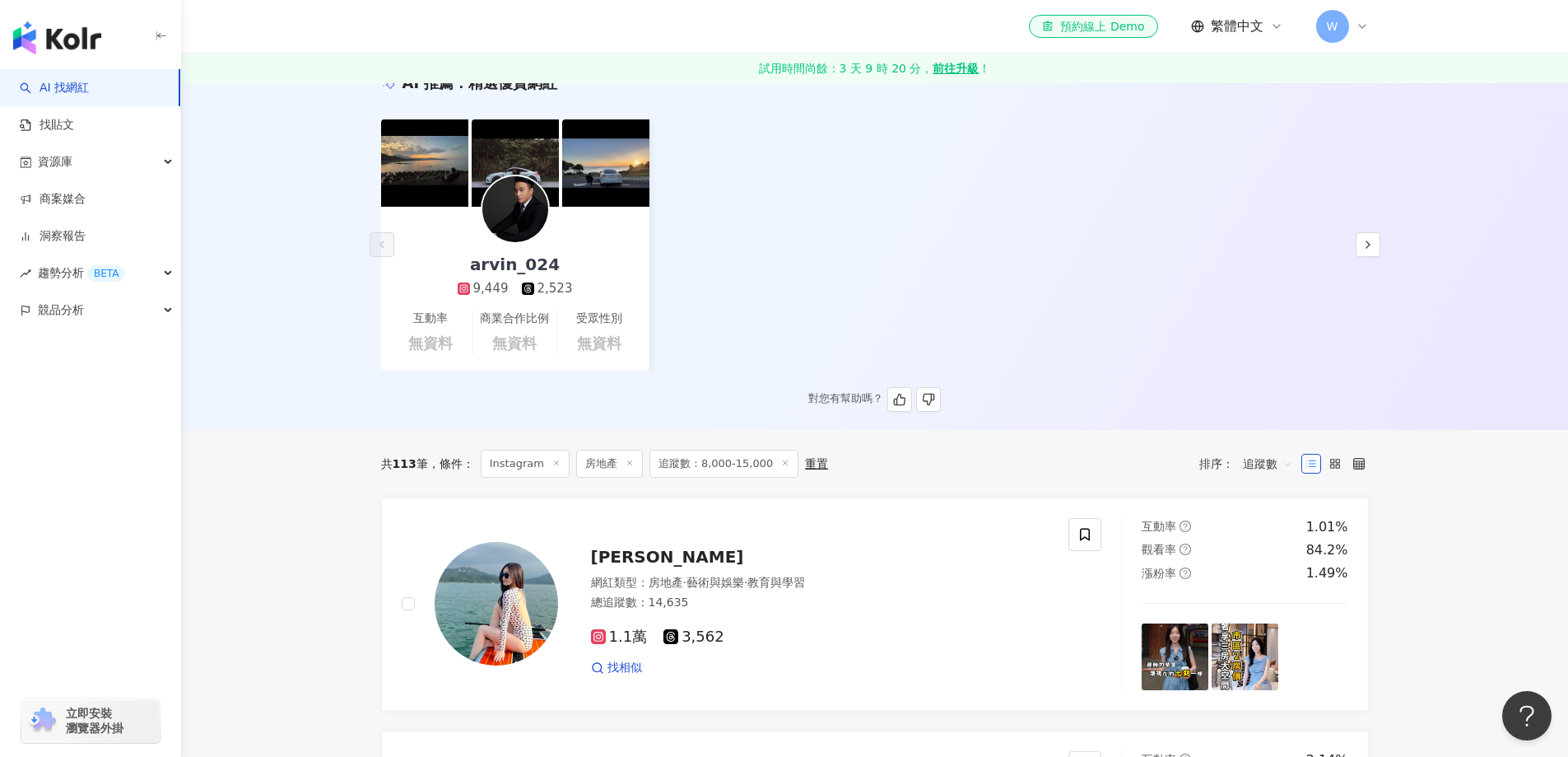
scroll to position [329, 0]
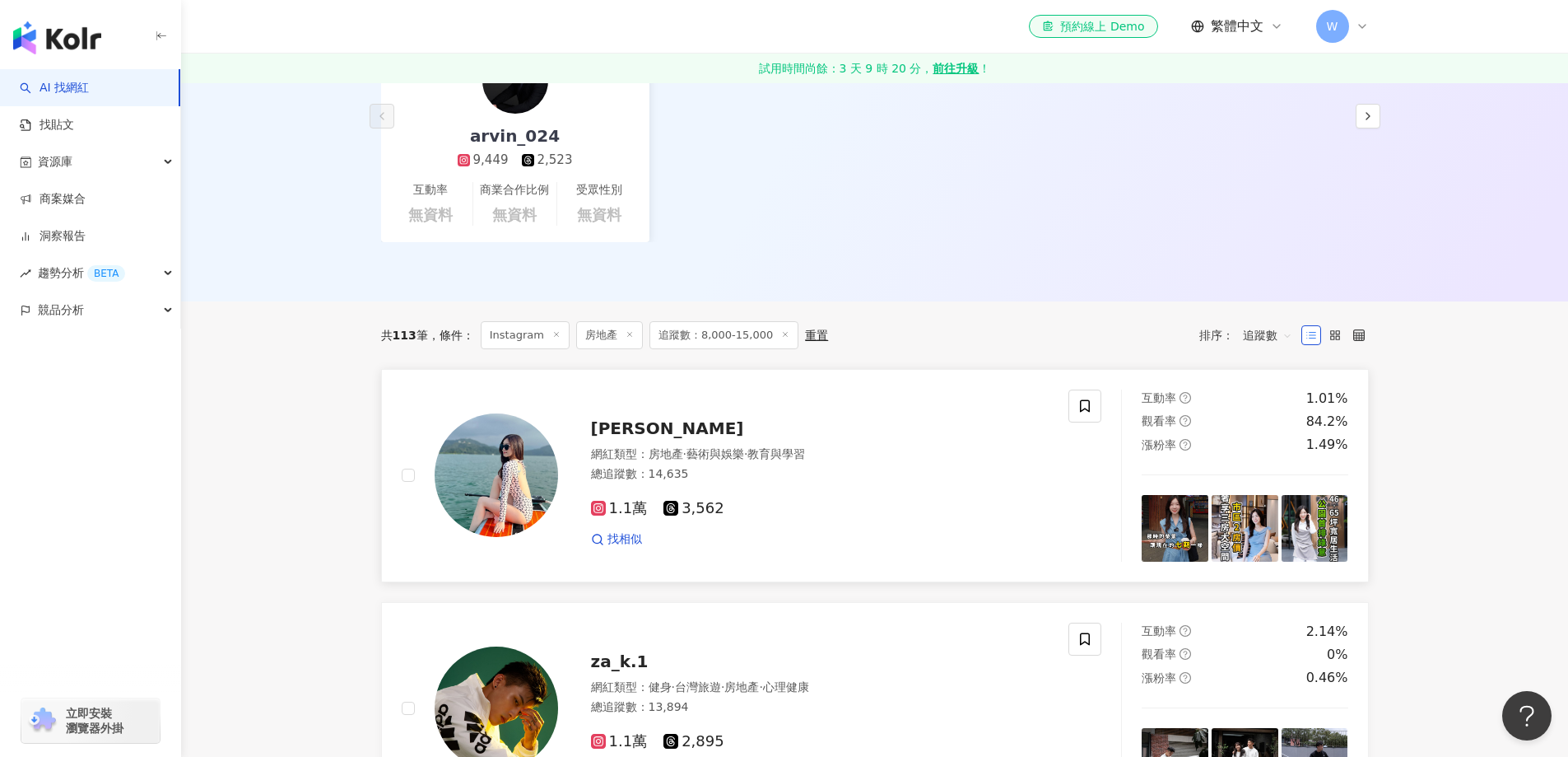
click at [734, 447] on span "藝術與娛樂" at bounding box center [715, 453] width 57 height 13
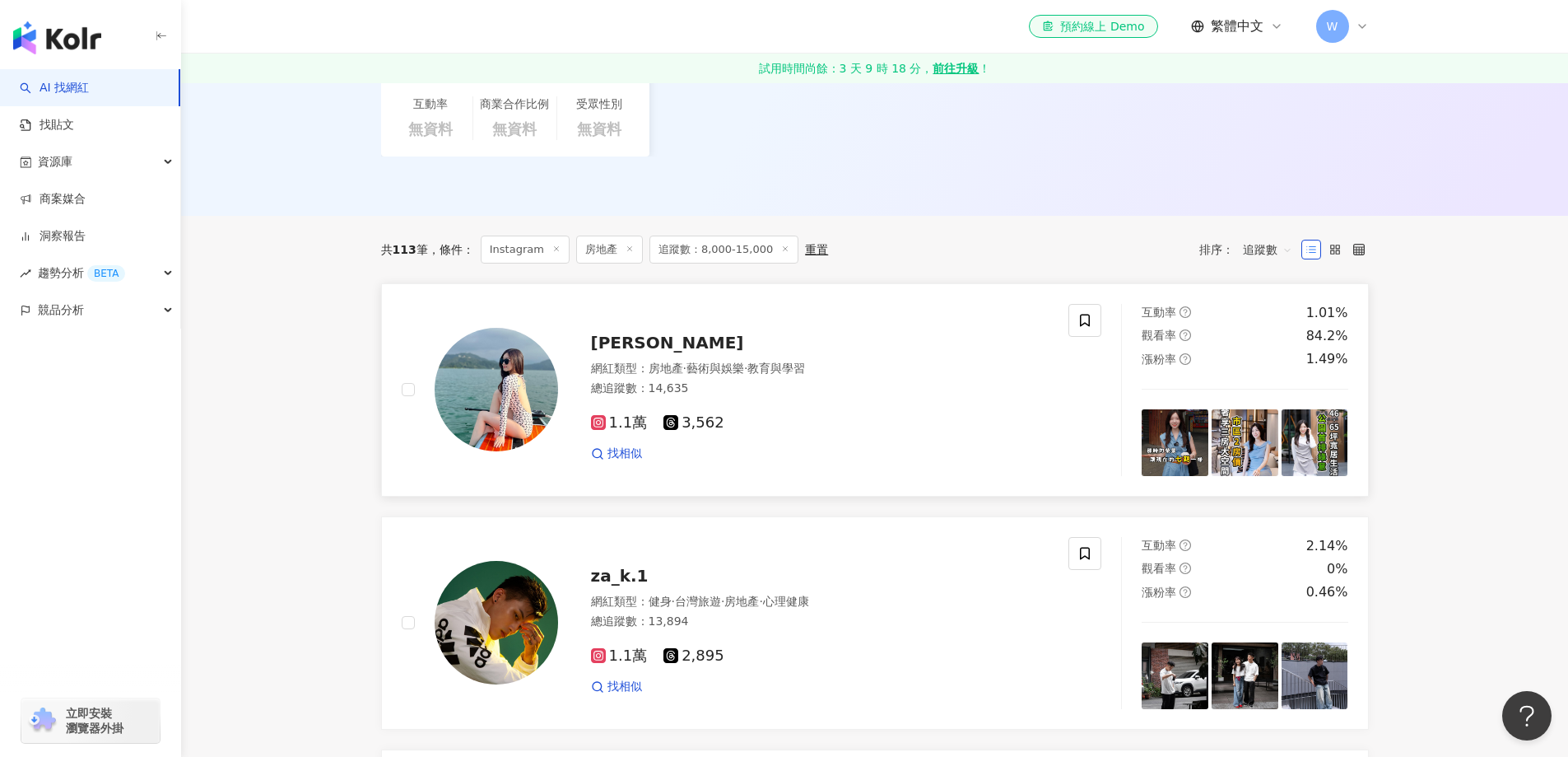
scroll to position [577, 0]
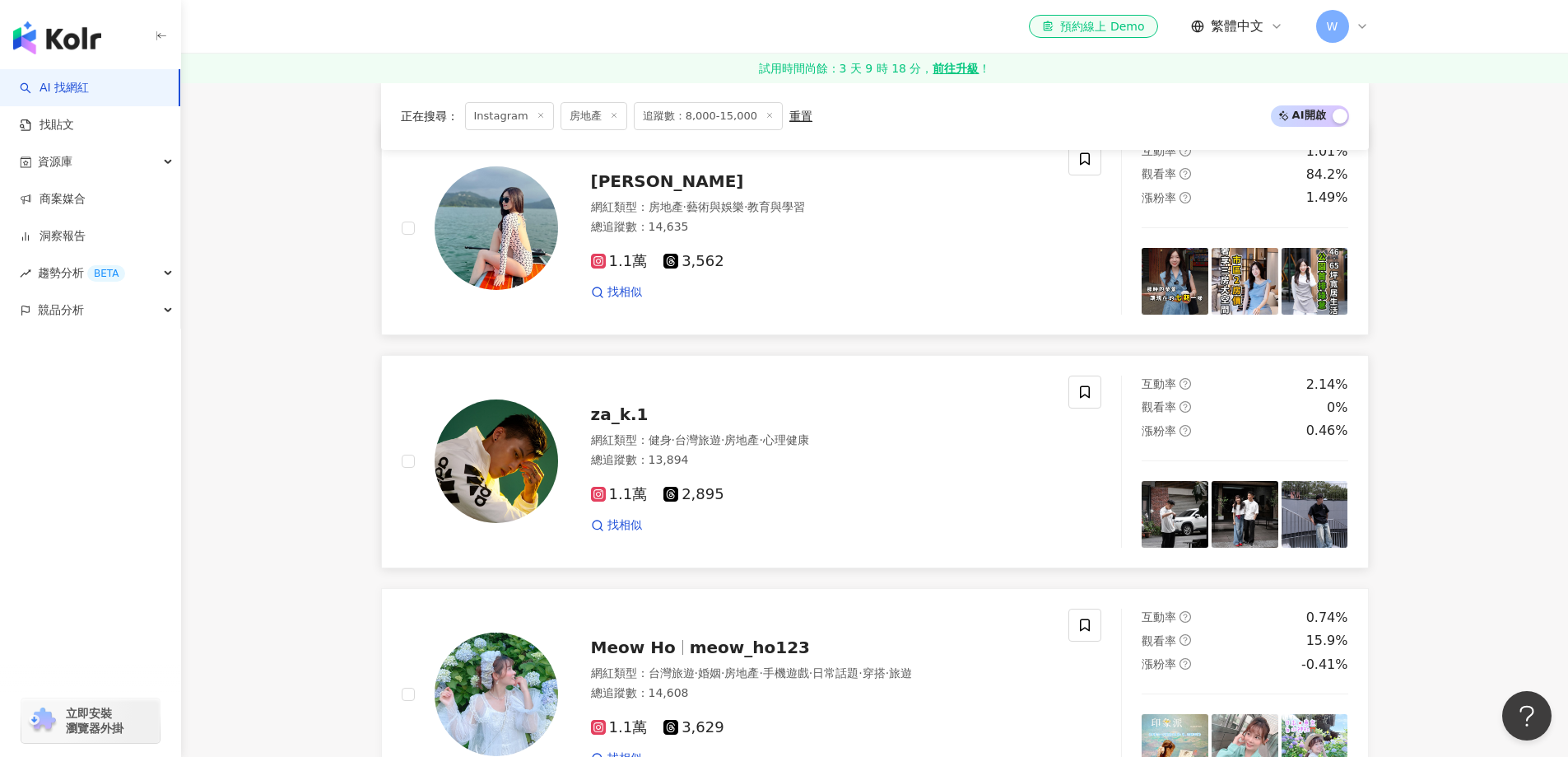
click at [691, 409] on div "za_k.1" at bounding box center [820, 414] width 458 height 23
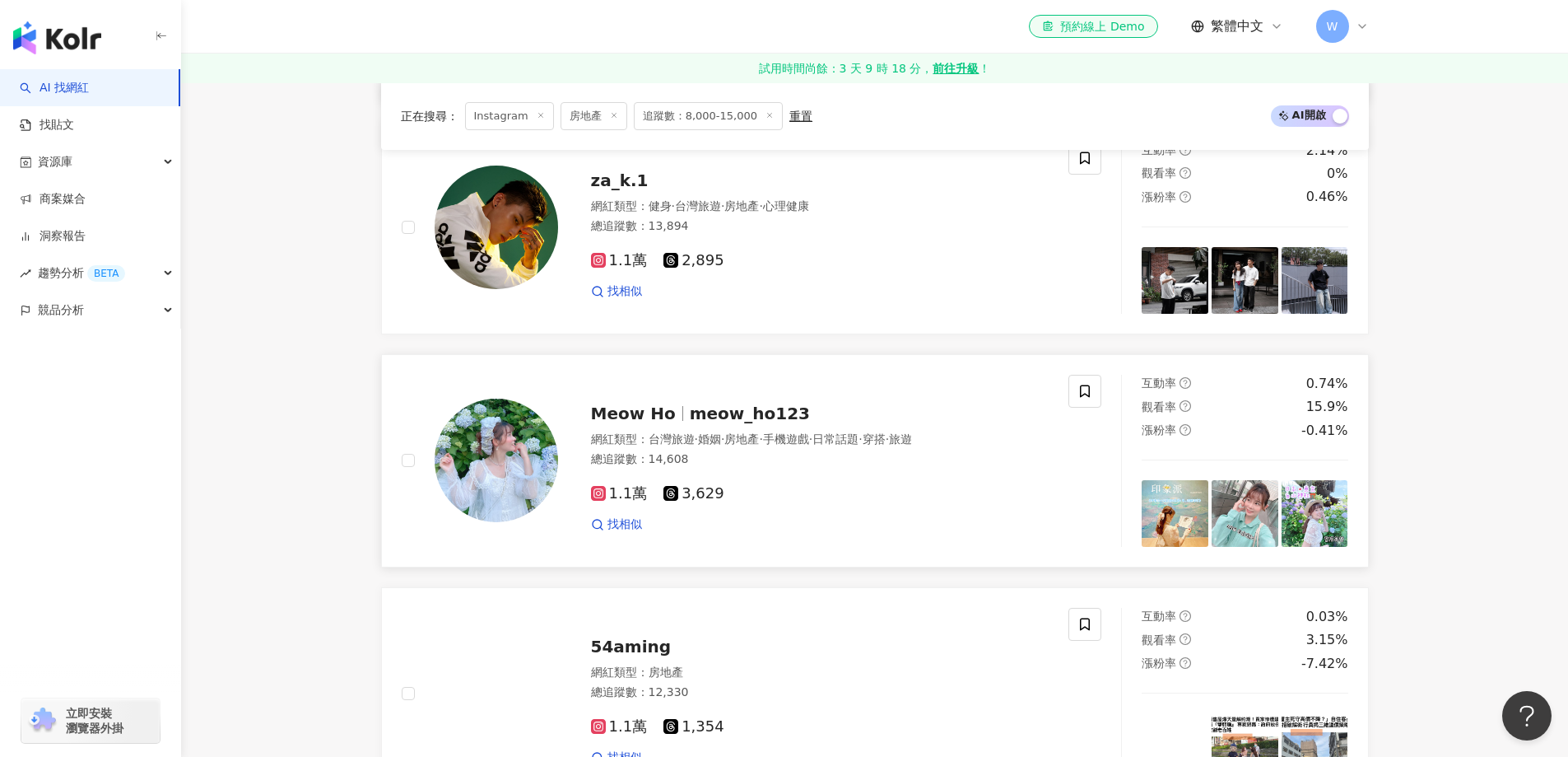
scroll to position [824, 0]
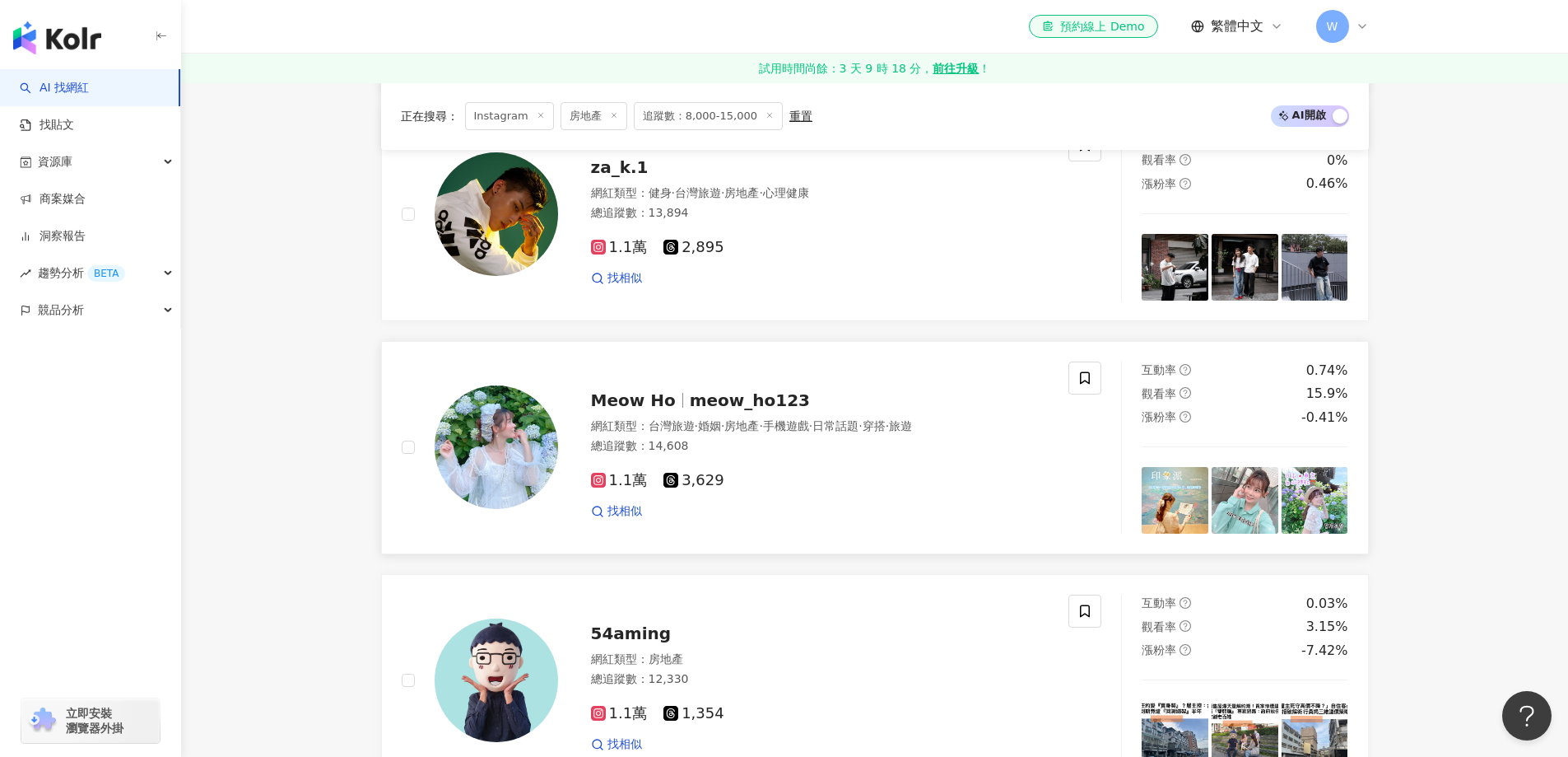
click at [833, 437] on div "網紅類型 ： 台灣旅遊 · 婚姻 · 房地產 · 手機遊戲 · 日常話題 · 穿搭 · 旅遊 總追蹤數 ： 14,608" at bounding box center [820, 439] width 458 height 41
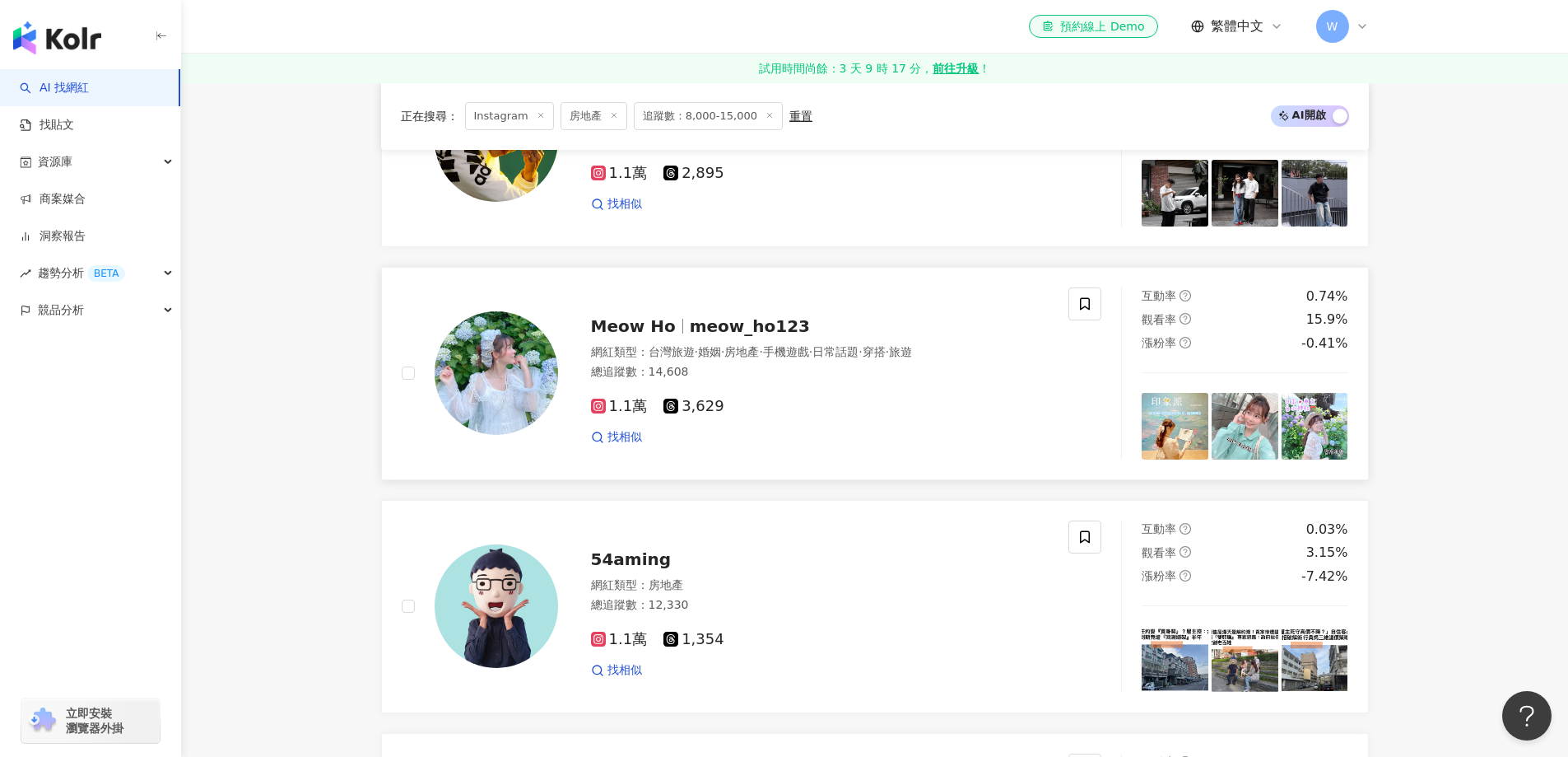
scroll to position [1154, 0]
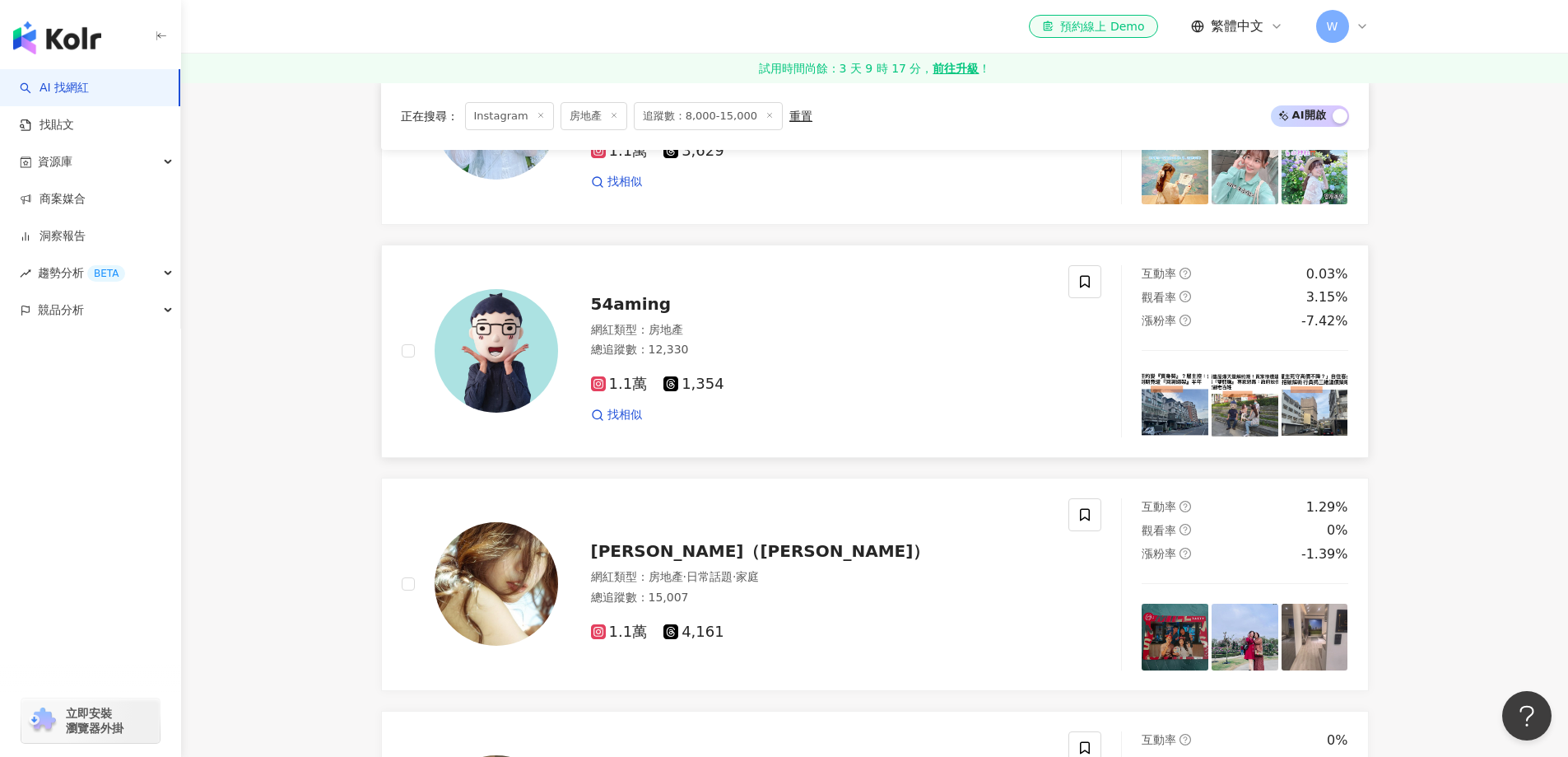
click at [739, 392] on div "1.1萬 1,354" at bounding box center [820, 384] width 458 height 19
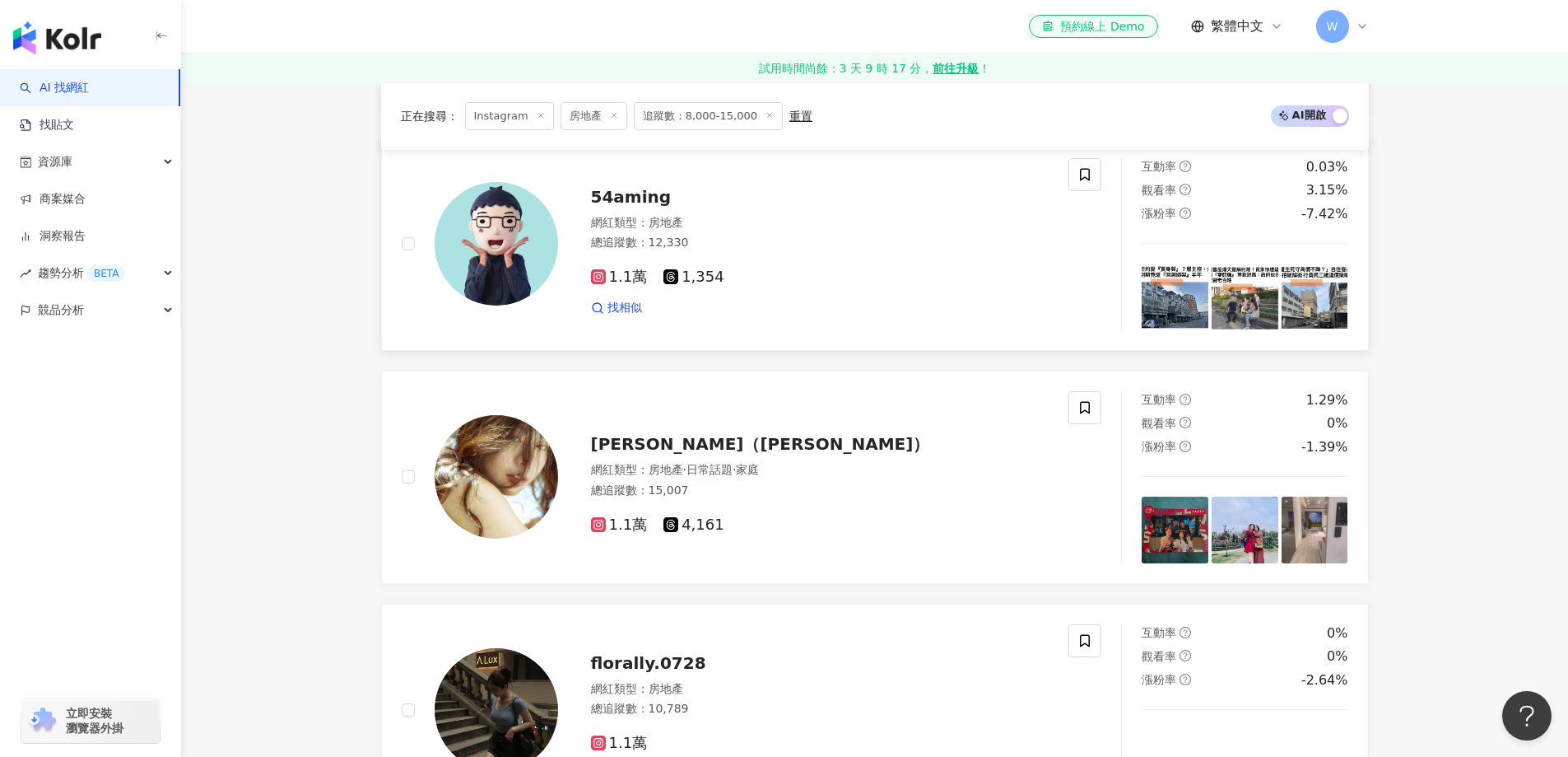
scroll to position [1318, 0]
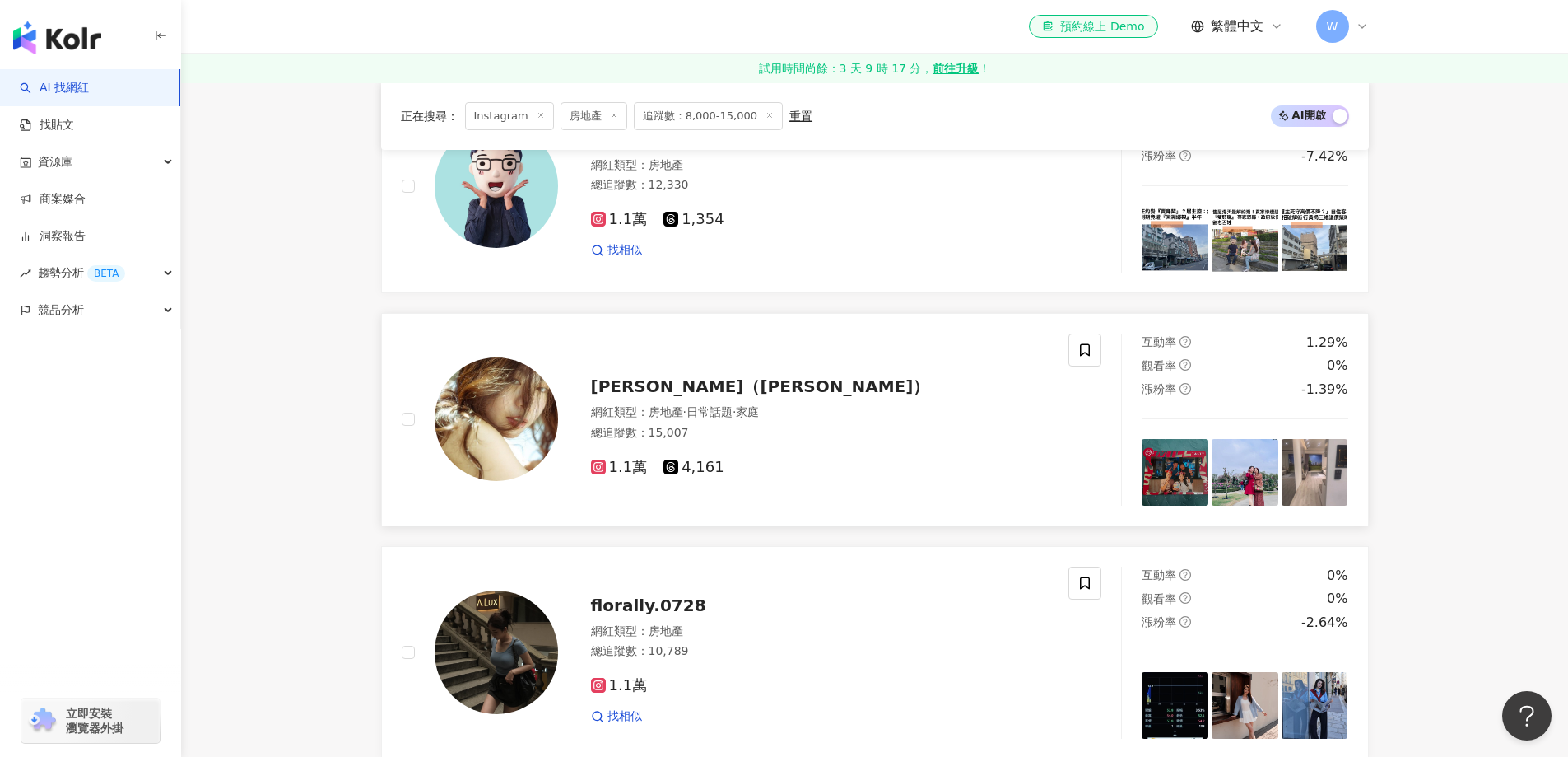
click at [759, 410] on span "家庭" at bounding box center [748, 412] width 23 height 13
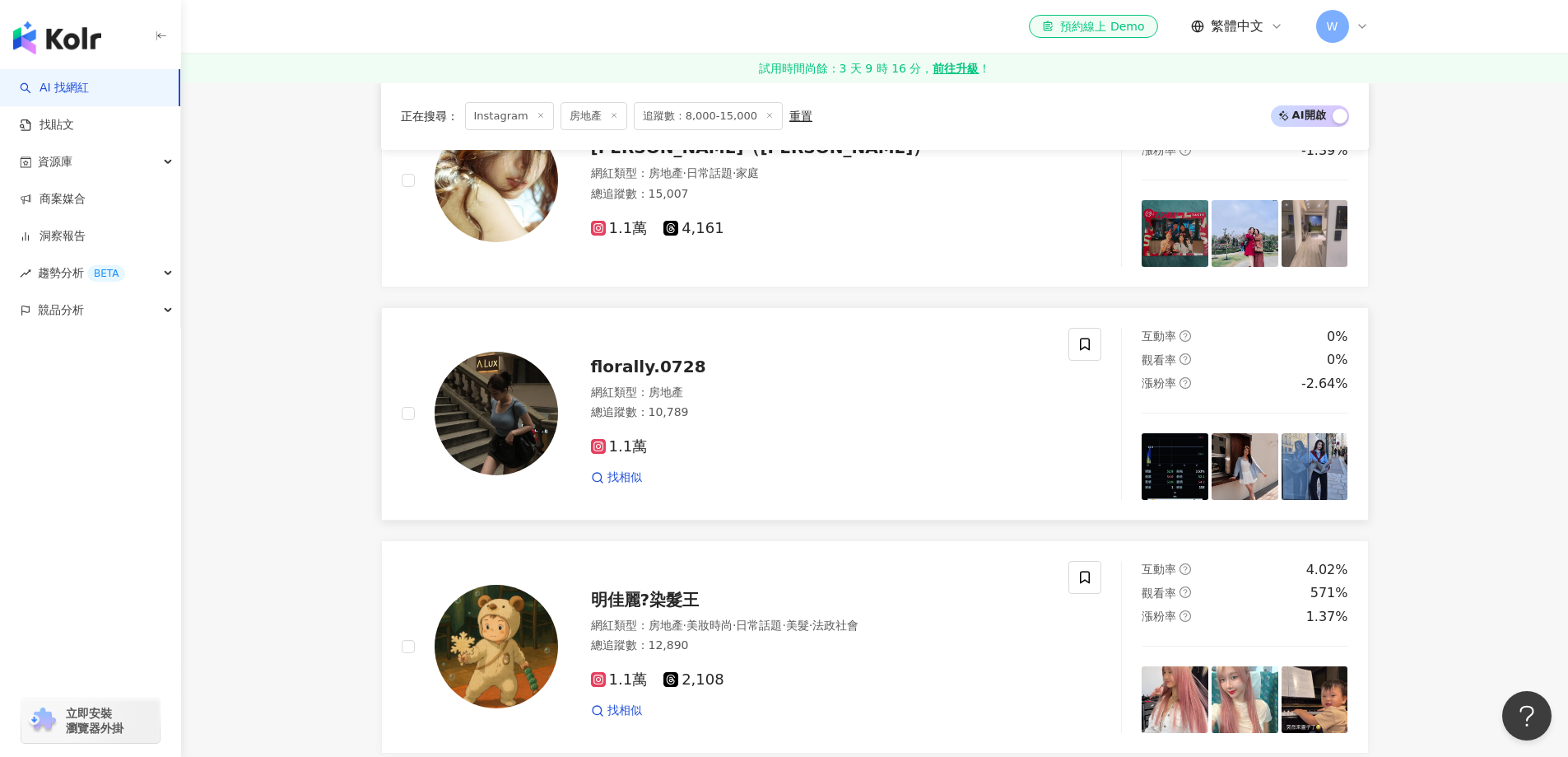
scroll to position [1565, 0]
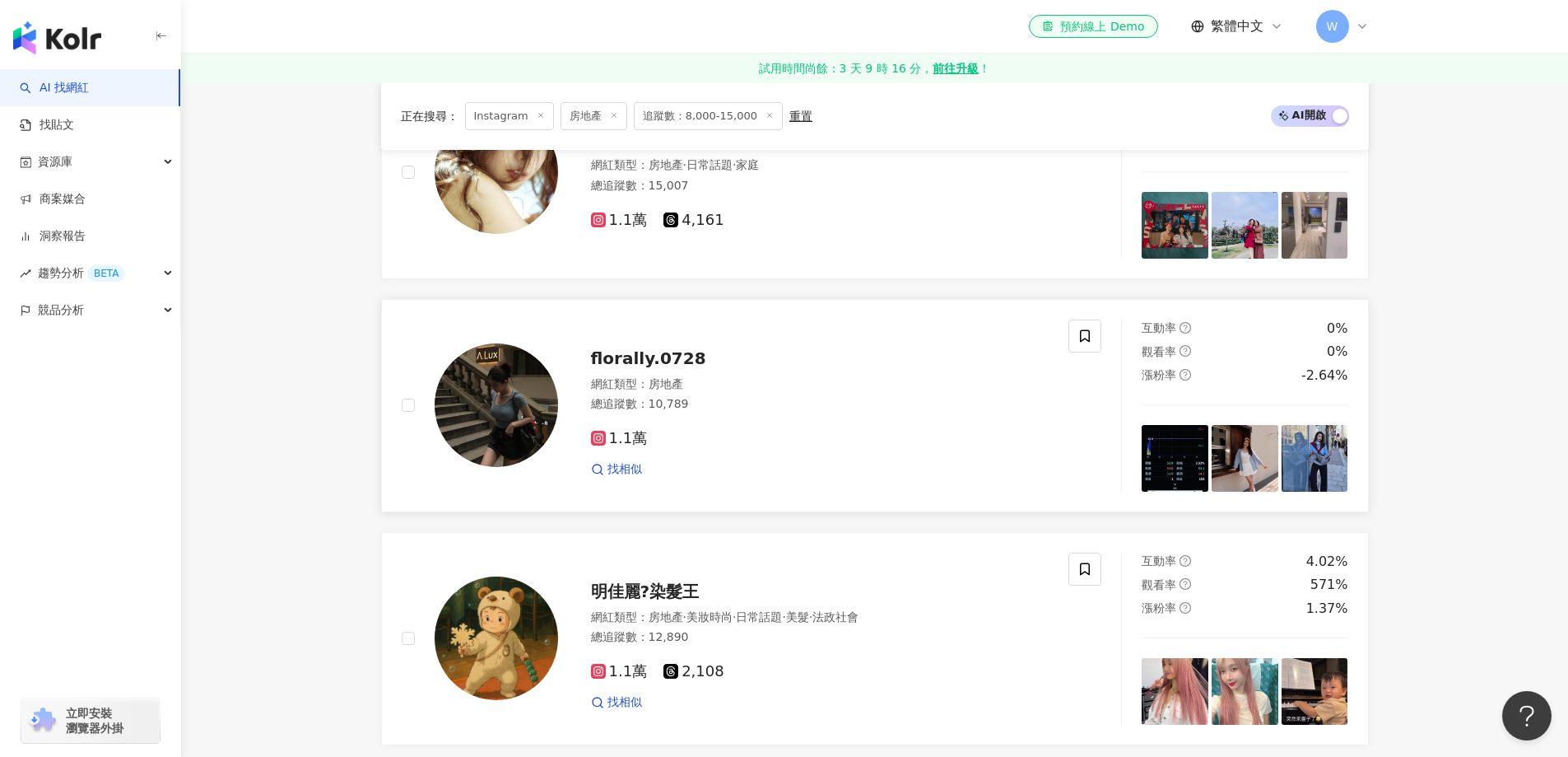
click at [840, 410] on div "總追蹤數 ： 10,789" at bounding box center [820, 405] width 458 height 17
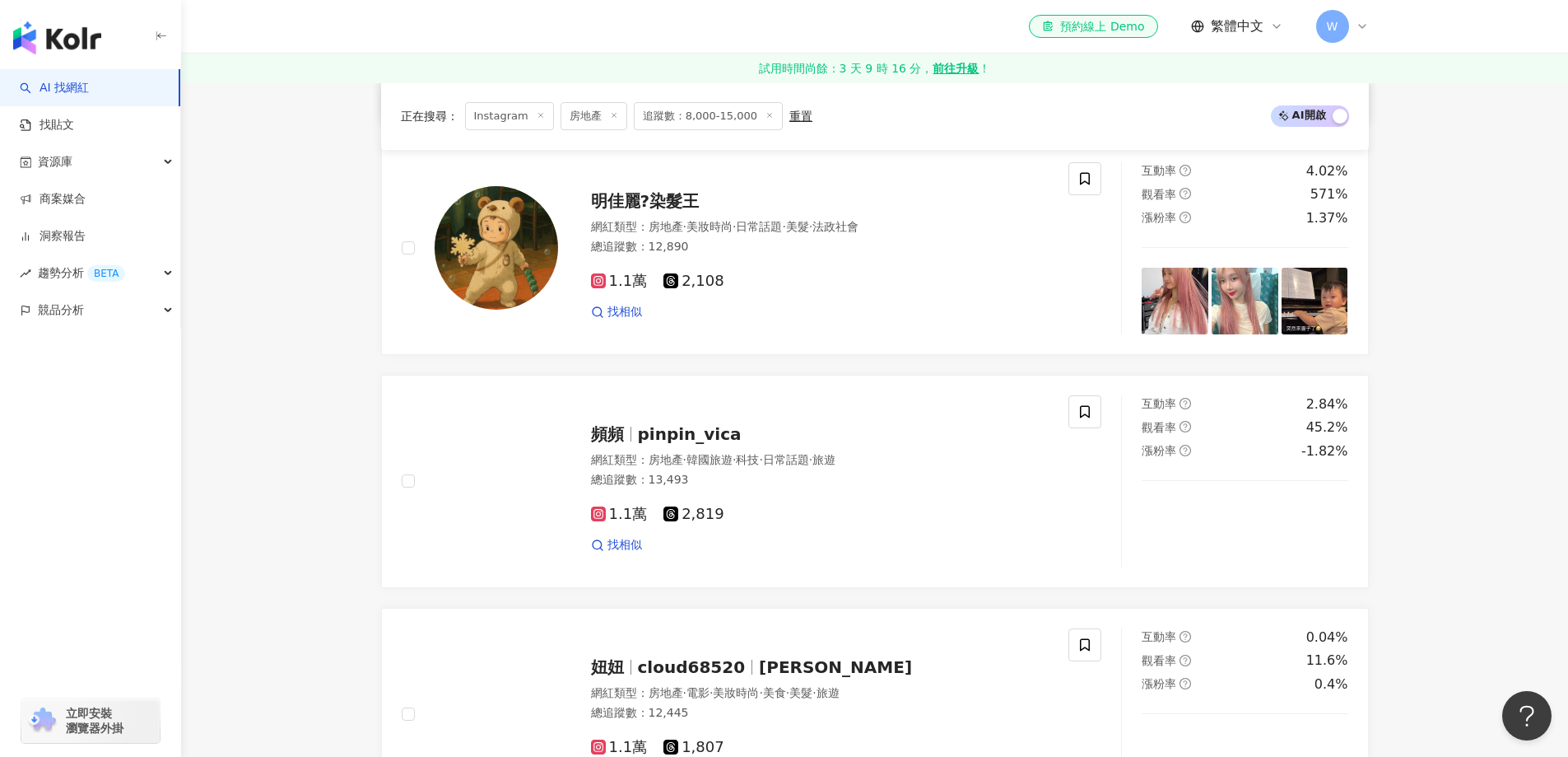
scroll to position [1977, 0]
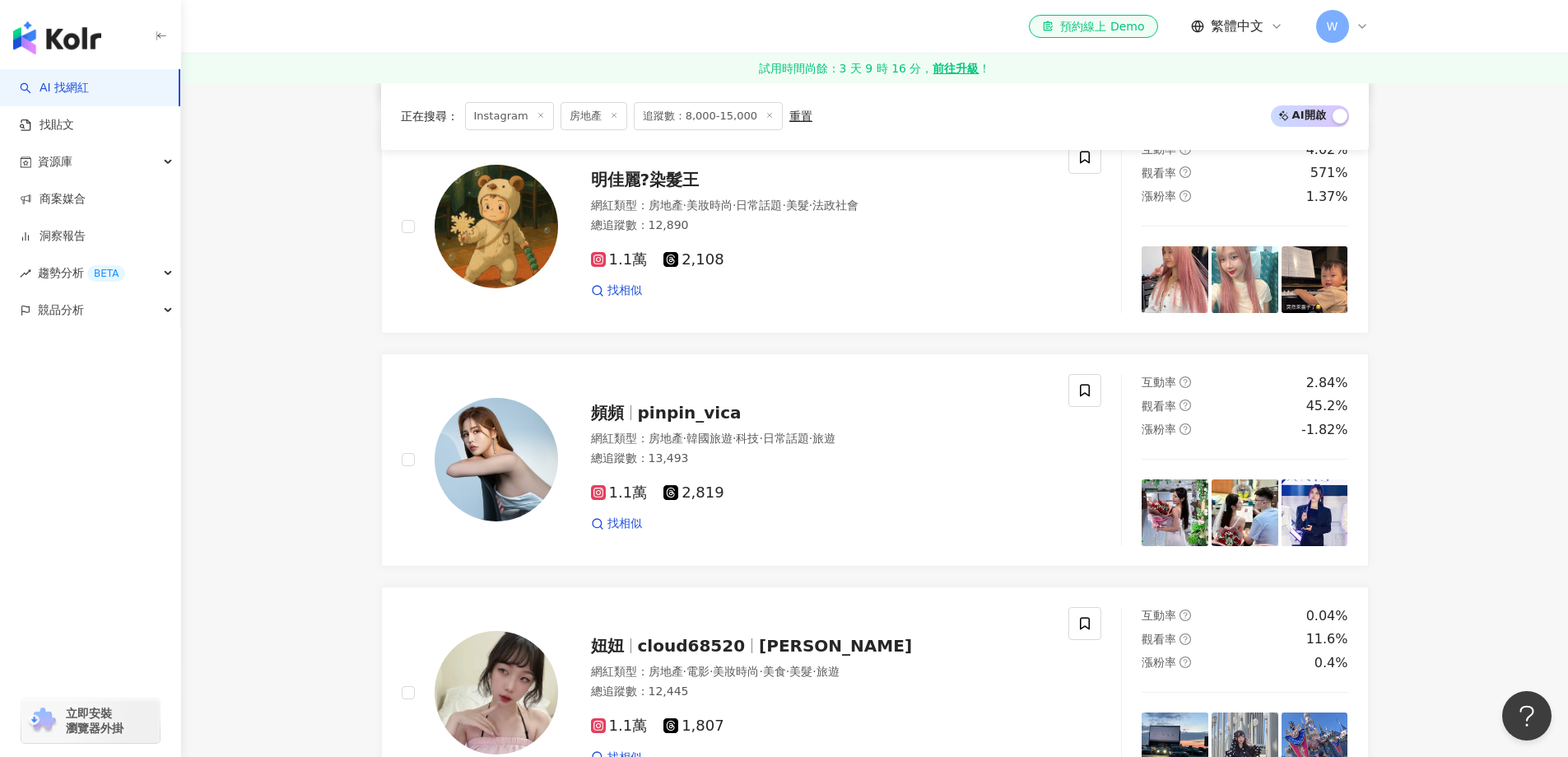
click at [754, 287] on div "找相似" at bounding box center [820, 291] width 458 height 17
click at [755, 499] on div "1.1萬 2,819" at bounding box center [820, 493] width 458 height 19
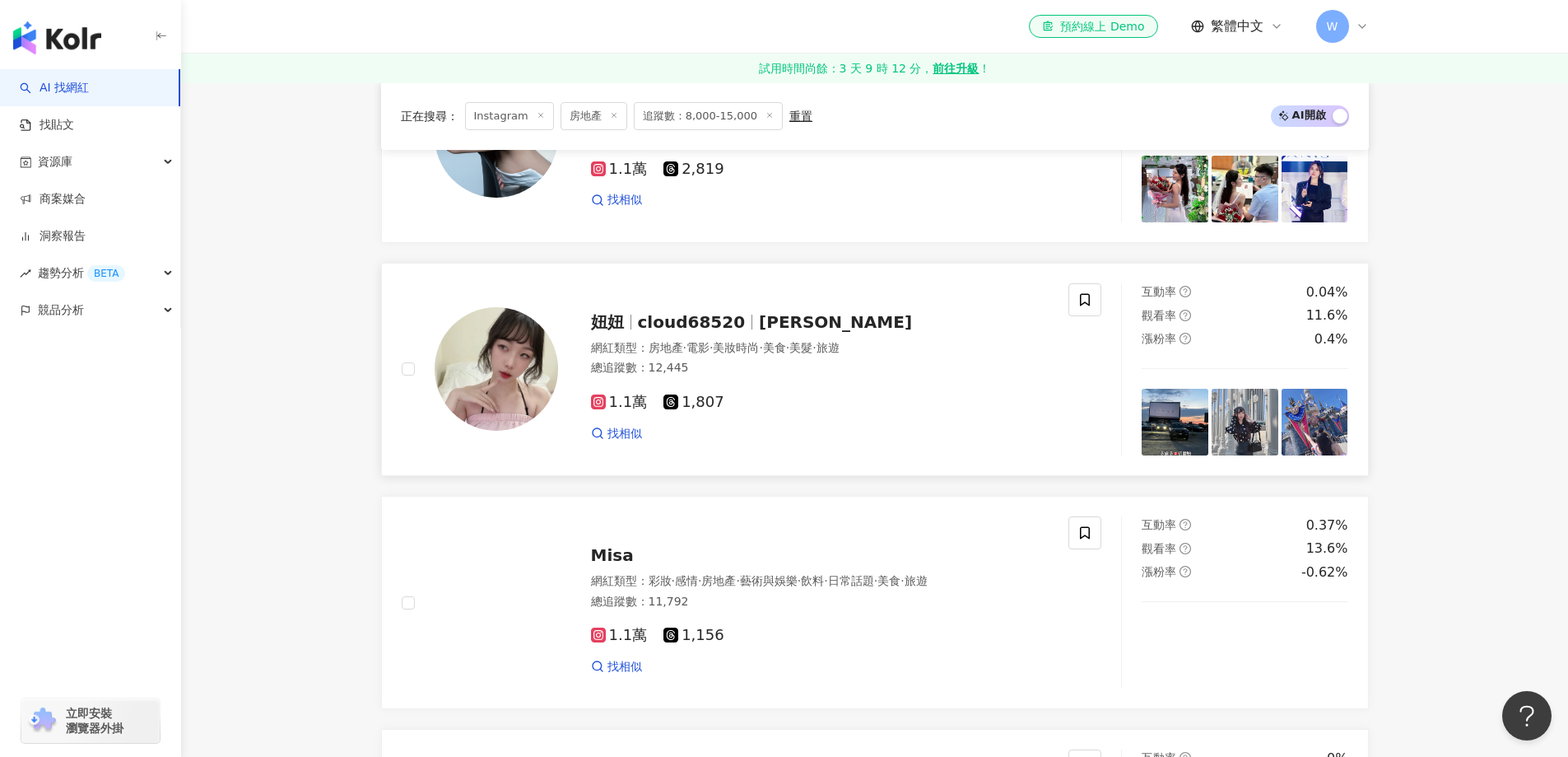
scroll to position [2306, 0]
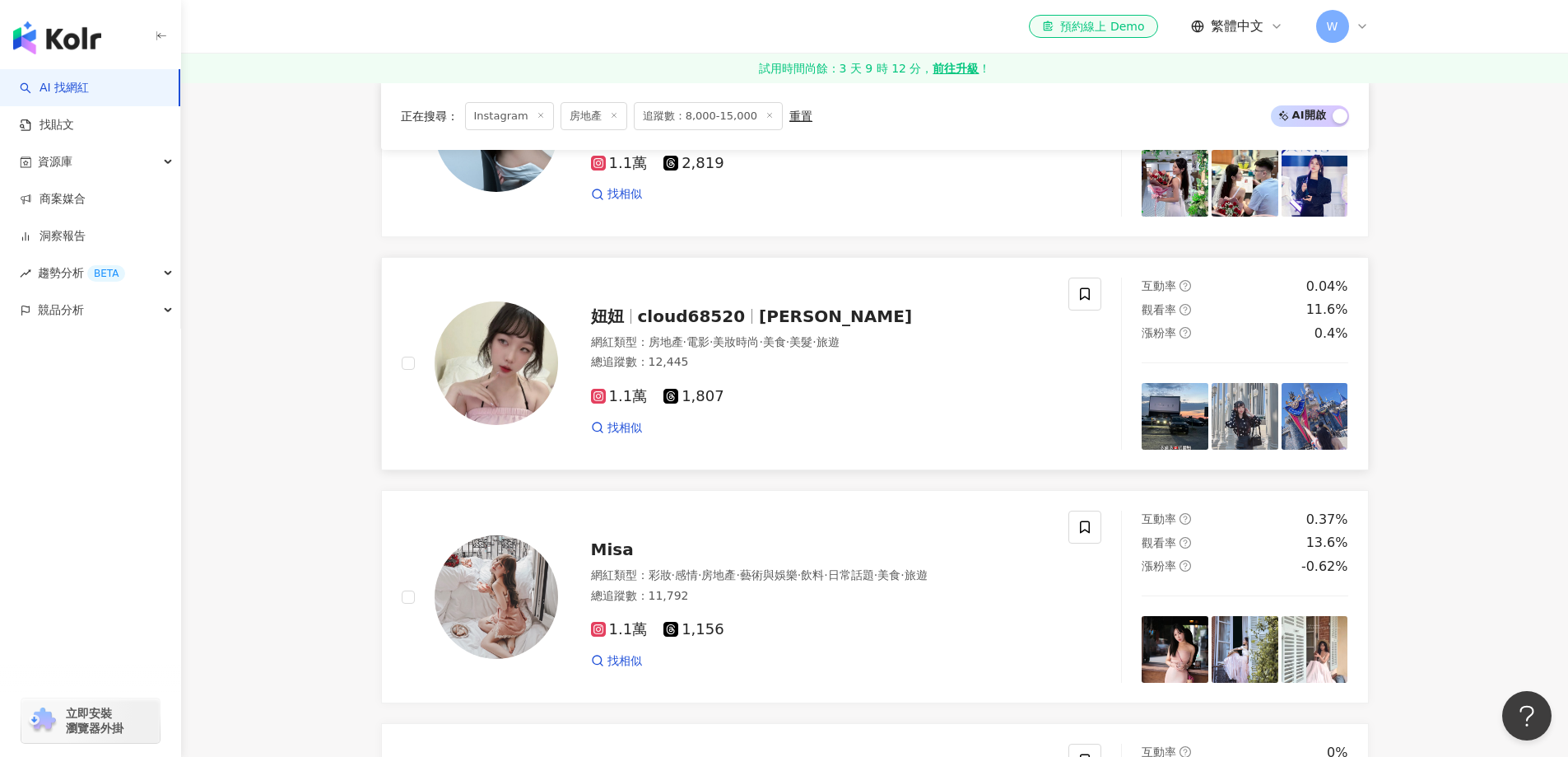
click at [750, 345] on span "美妝時尚" at bounding box center [736, 342] width 46 height 13
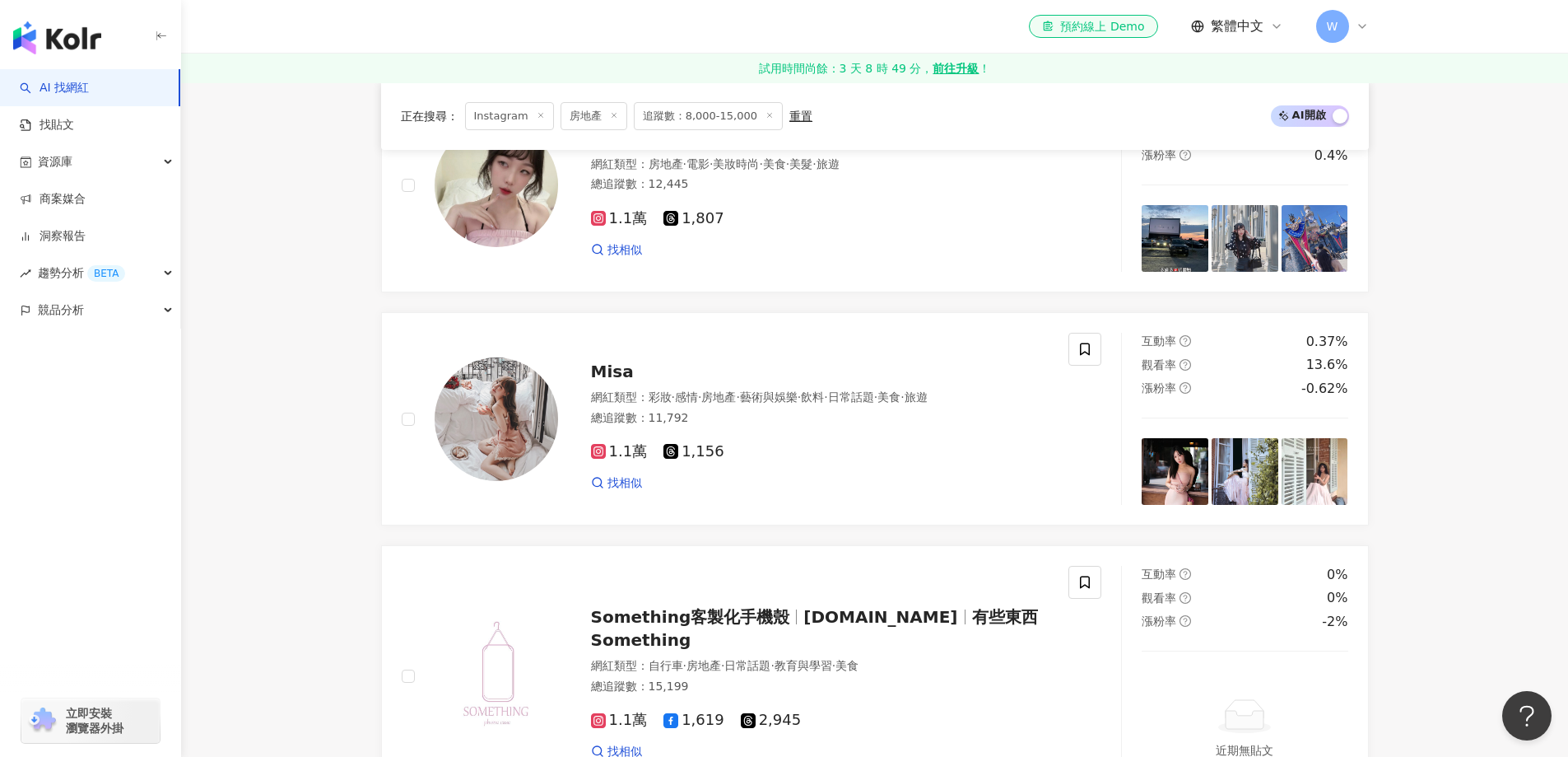
scroll to position [2554, 0]
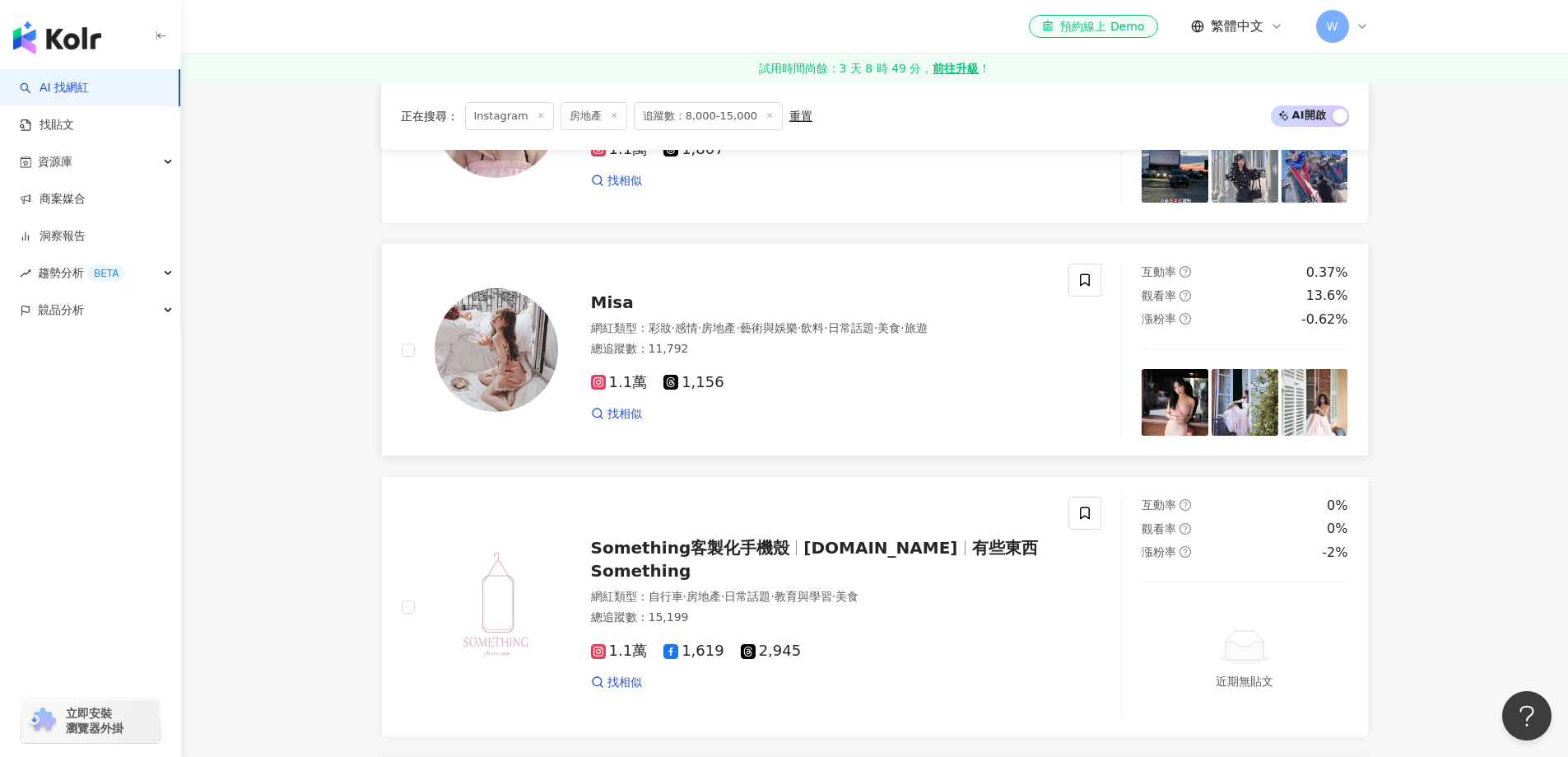
click at [806, 339] on div "網紅類型 ： 彩妝 · 感情 · 房地產 · 藝術與娛樂 · 飲料 · 日常話題 · 美食 · 旅遊 總追蹤數 ： 11,792" at bounding box center [820, 341] width 458 height 41
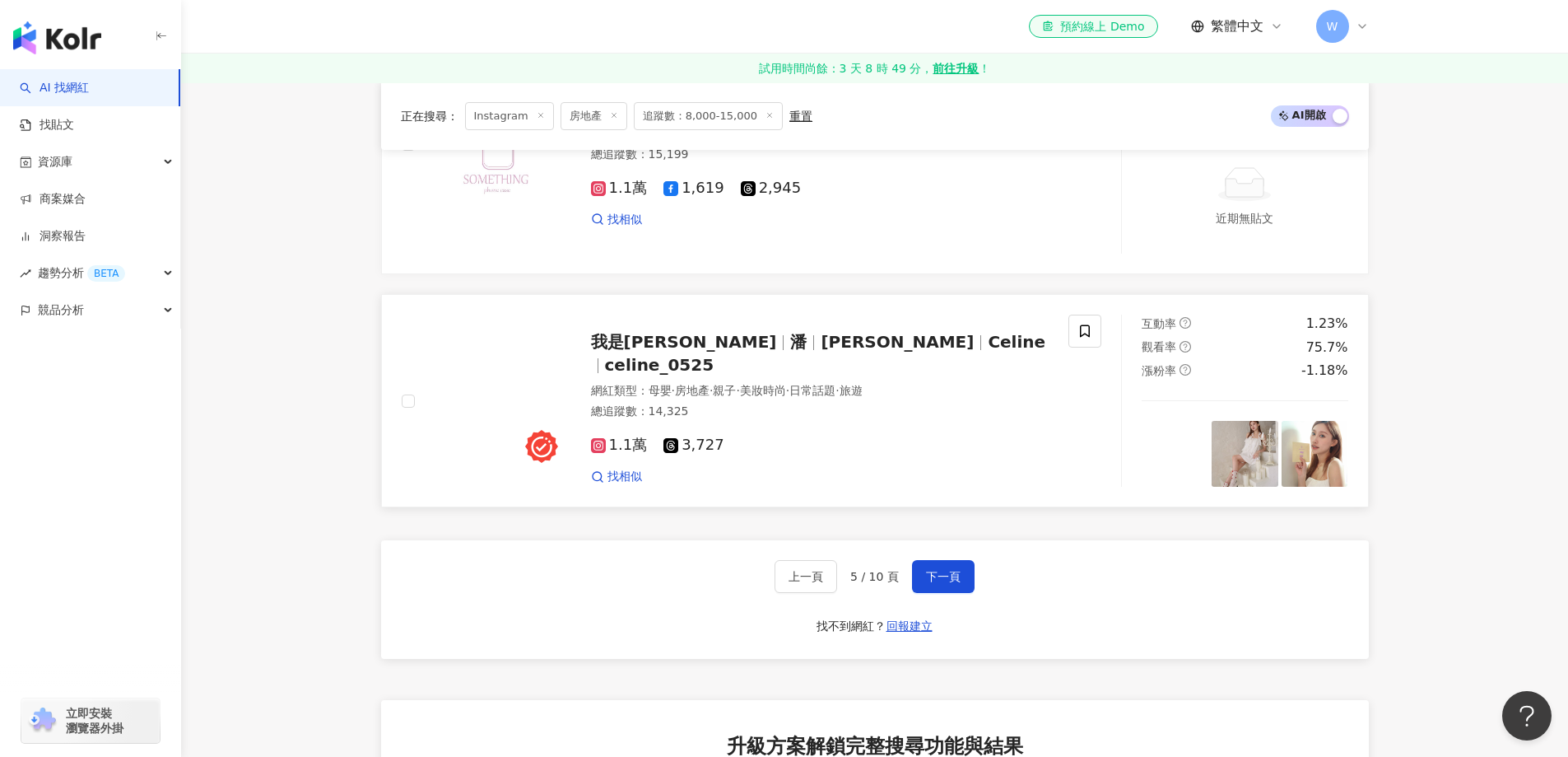
scroll to position [3047, 0]
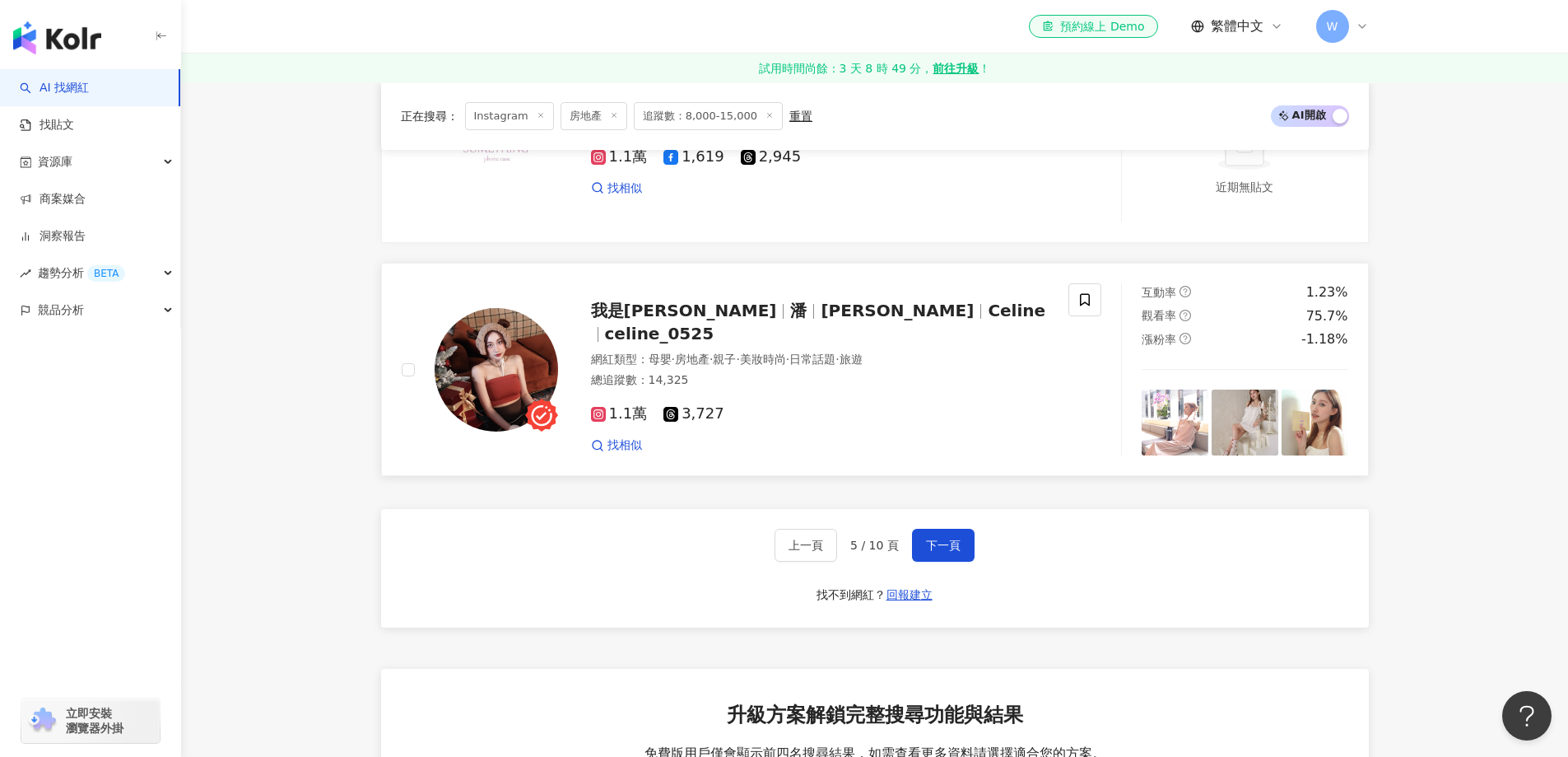
click at [839, 360] on div "網紅類型 ： 母嬰 · 房地產 · 親子 · 美妝時尚 · 日常話題 · 旅遊 總追蹤數 ： 14,325" at bounding box center [820, 372] width 458 height 41
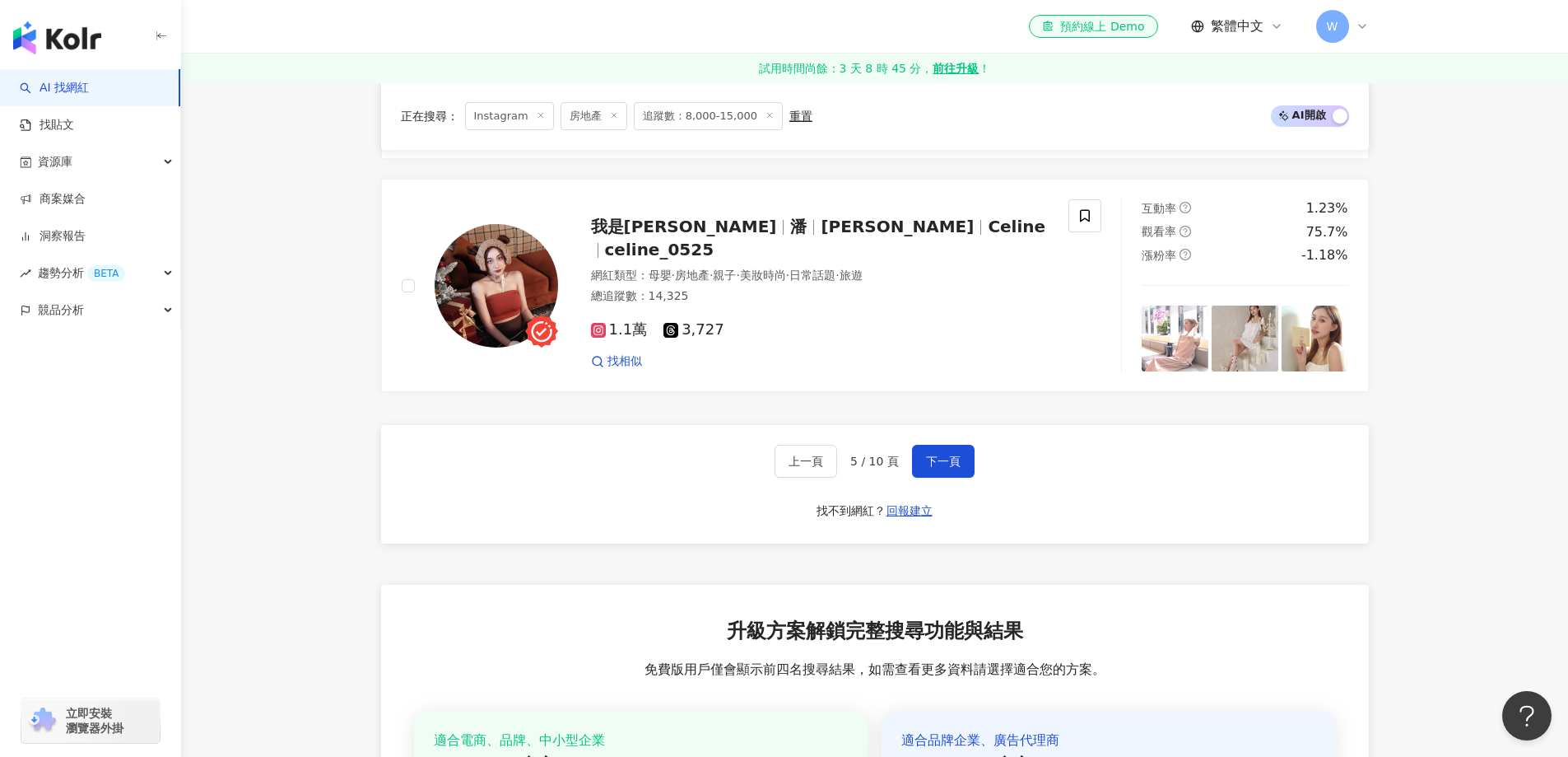
scroll to position [3213, 0]
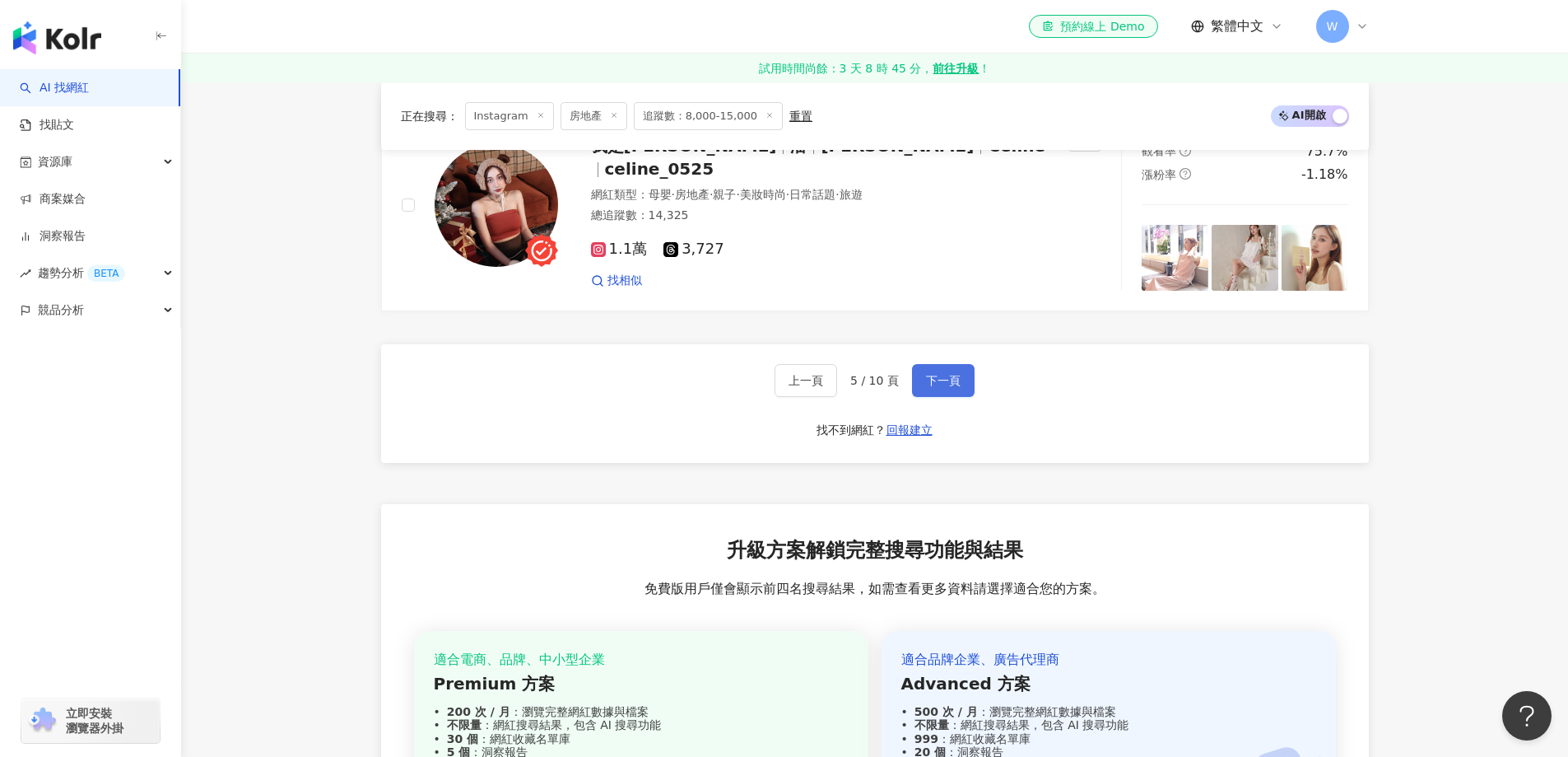
click at [957, 384] on span "下一頁" at bounding box center [943, 380] width 34 height 13
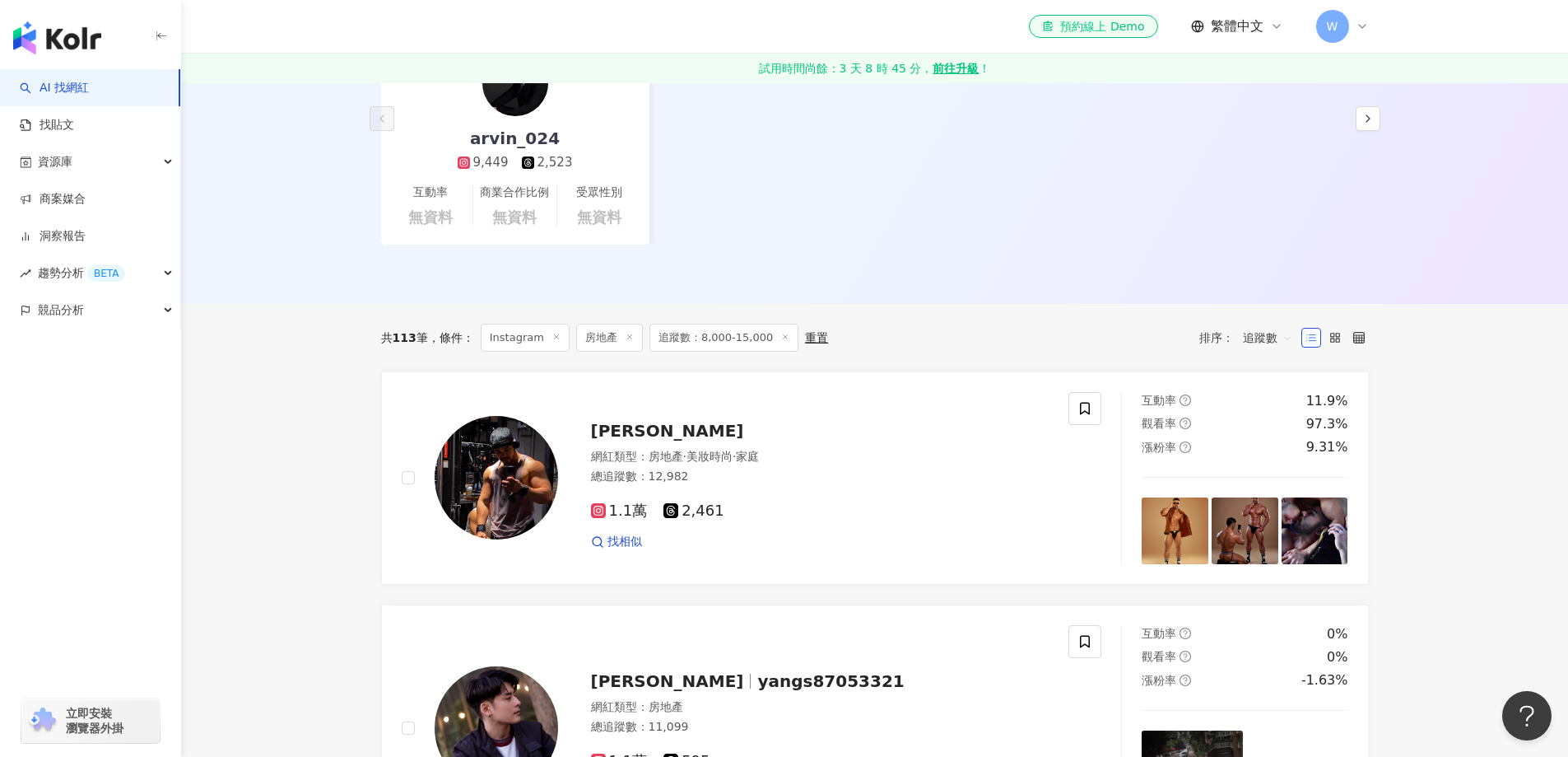
scroll to position [412, 0]
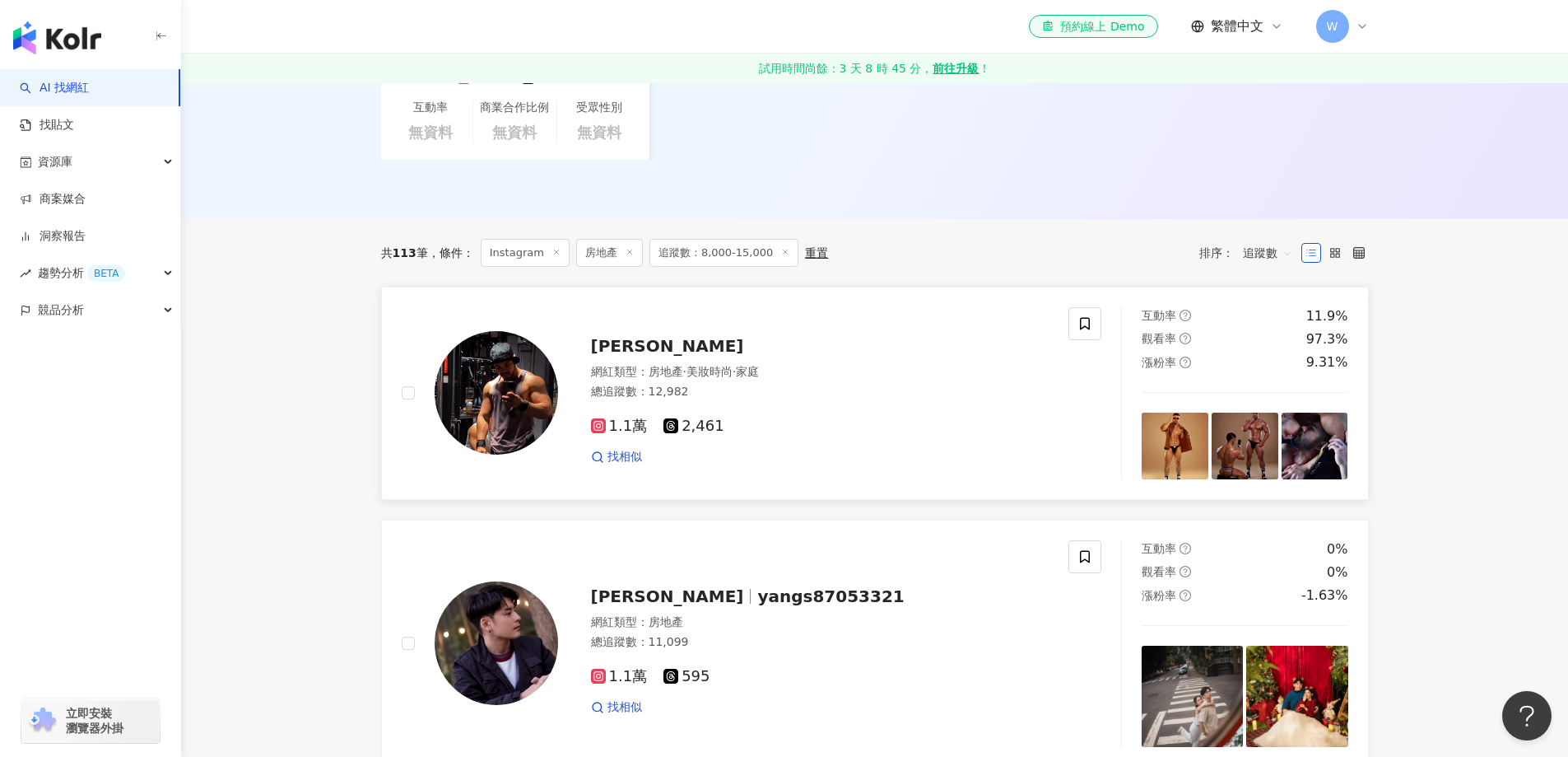
click at [763, 390] on div "總追蹤數 ： 12,982" at bounding box center [820, 392] width 458 height 17
click at [759, 365] on span "家庭" at bounding box center [748, 371] width 23 height 13
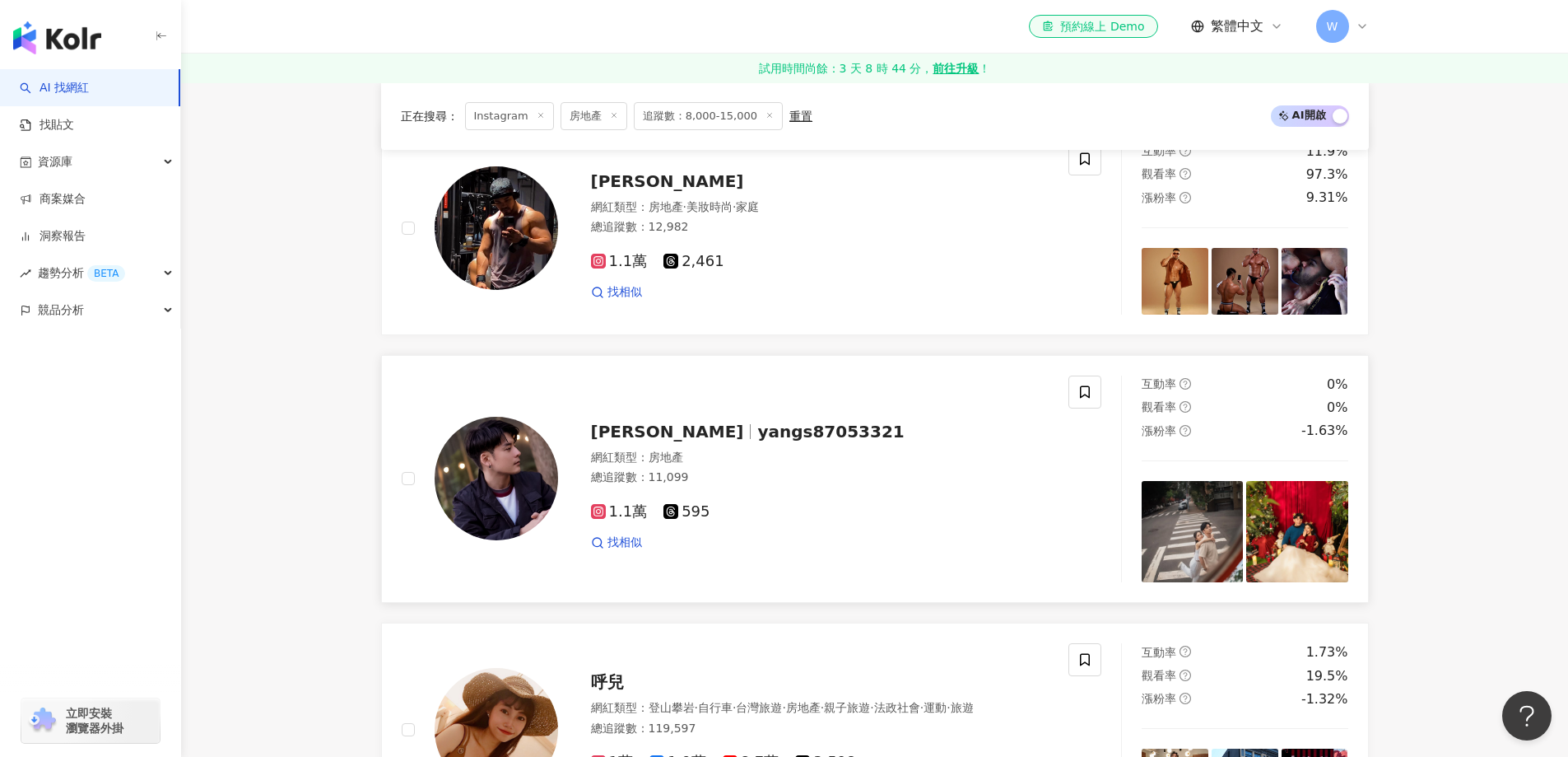
click at [752, 405] on div "Hsien Tzu yangs87053321 網紅類型 ： 房地產 總追蹤數 ： 11,099 1.1萬 595 找相似" at bounding box center [735, 479] width 667 height 207
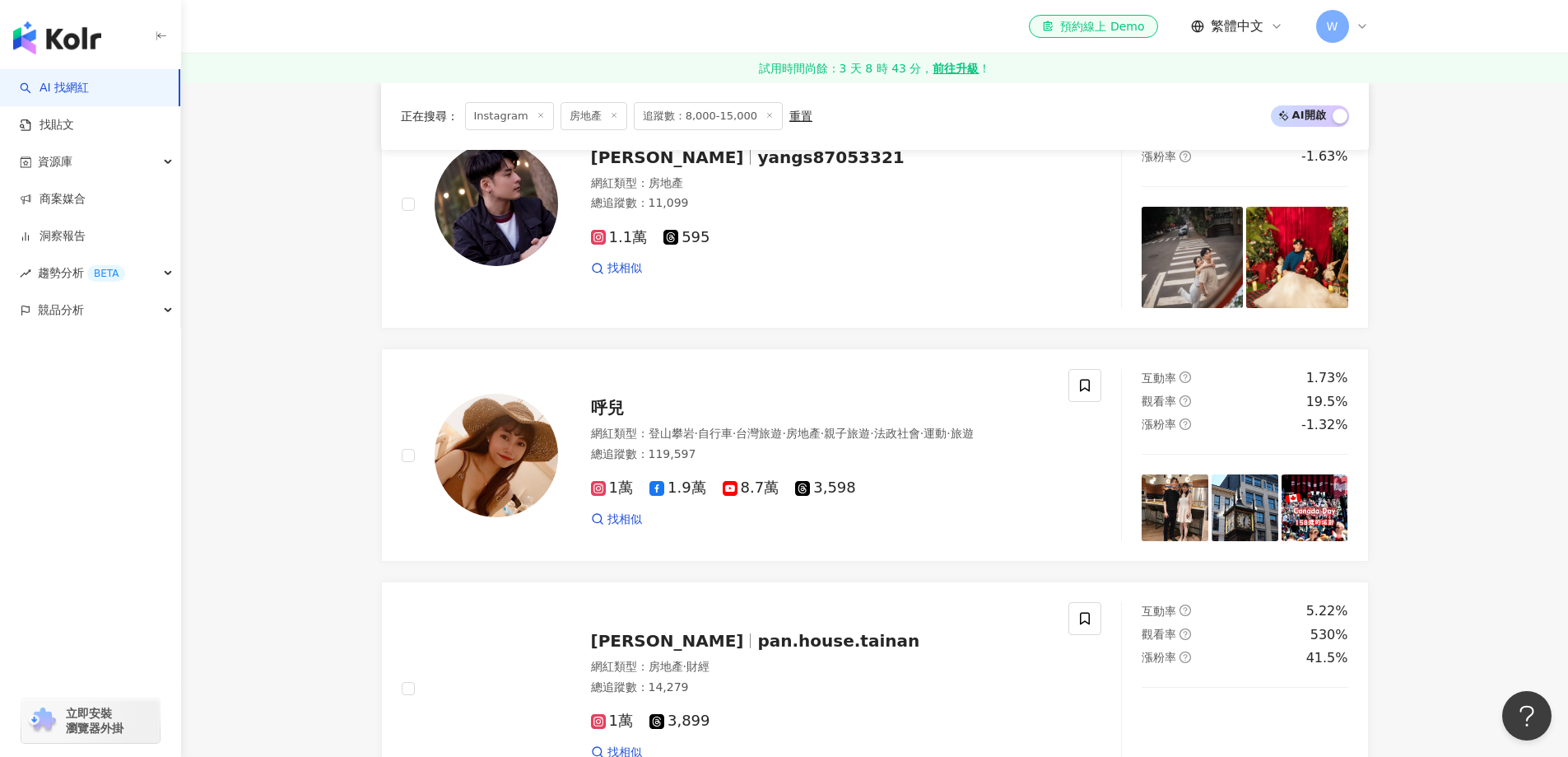
scroll to position [906, 0]
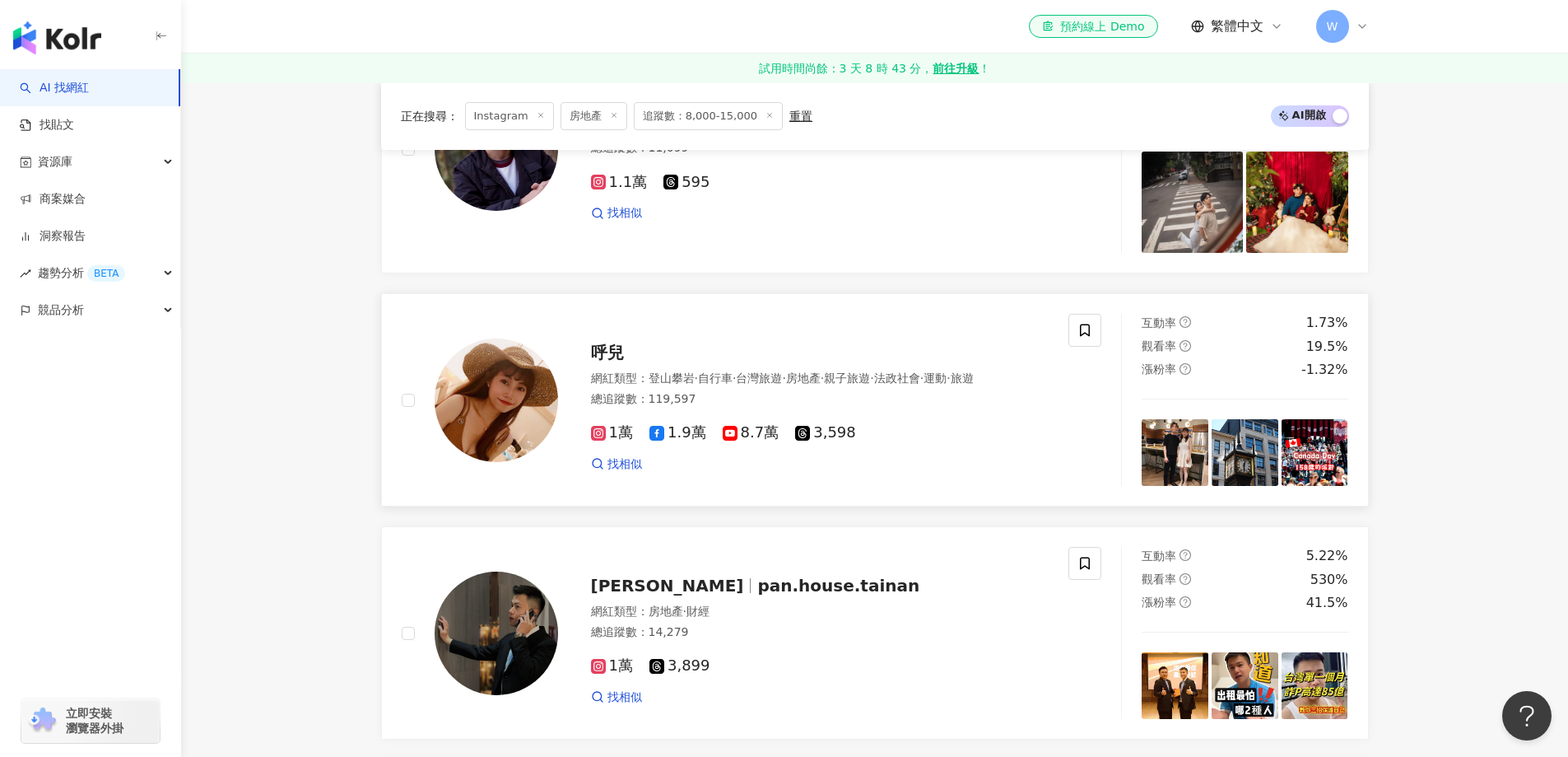
click at [822, 387] on div "網紅類型 ： 登山攀岩 · 自行車 · 台灣旅遊 · 房地產 · 親子旅遊 · 法政社會 · 運動 · 旅遊" at bounding box center [820, 379] width 458 height 17
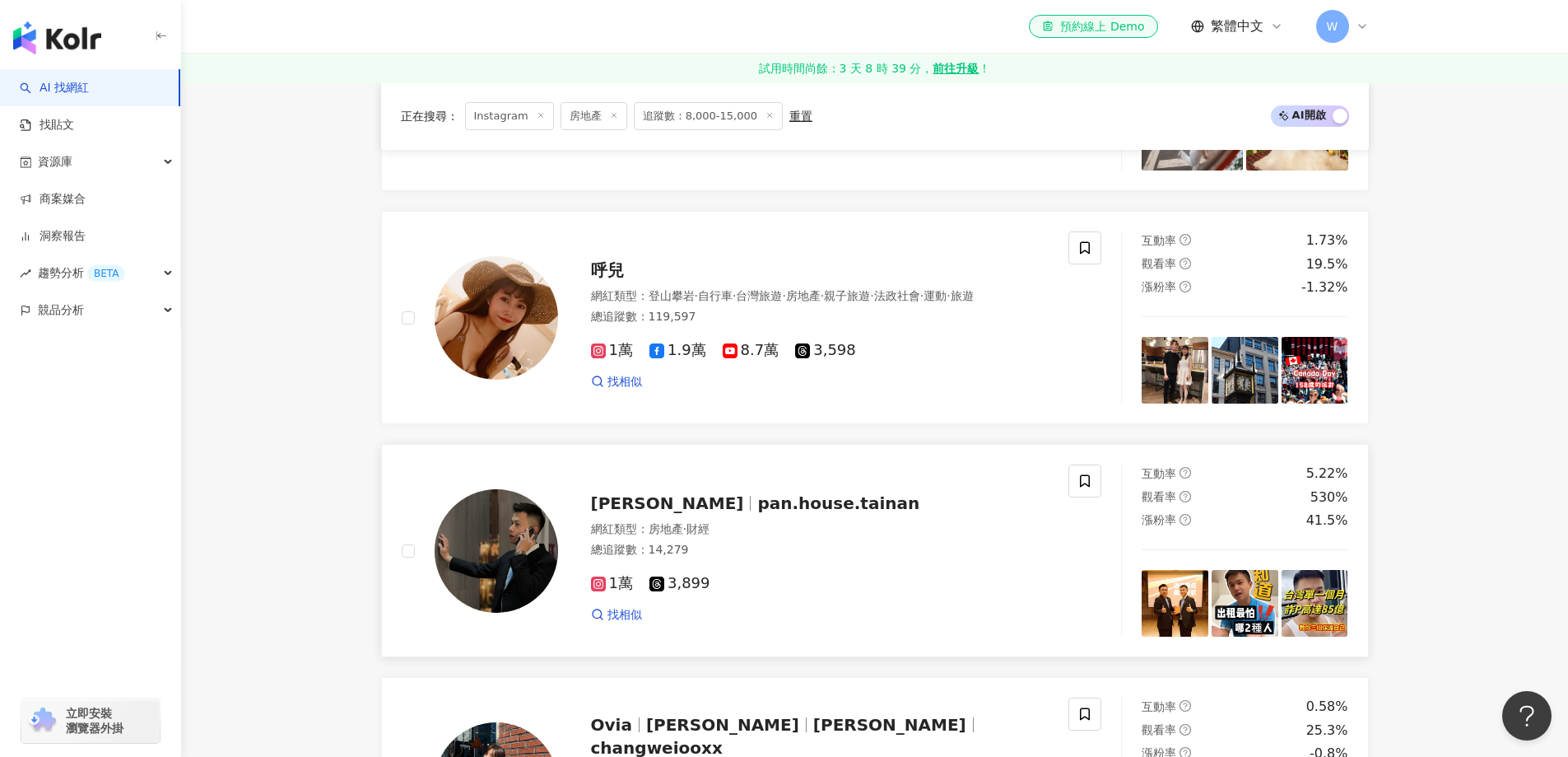
click at [844, 560] on div "潘柏彥 pan.house.tainan 網紅類型 ： 房地產 · 財經 總追蹤數 ： 14,279 1萬 3,899 找相似" at bounding box center [803, 550] width 492 height 144
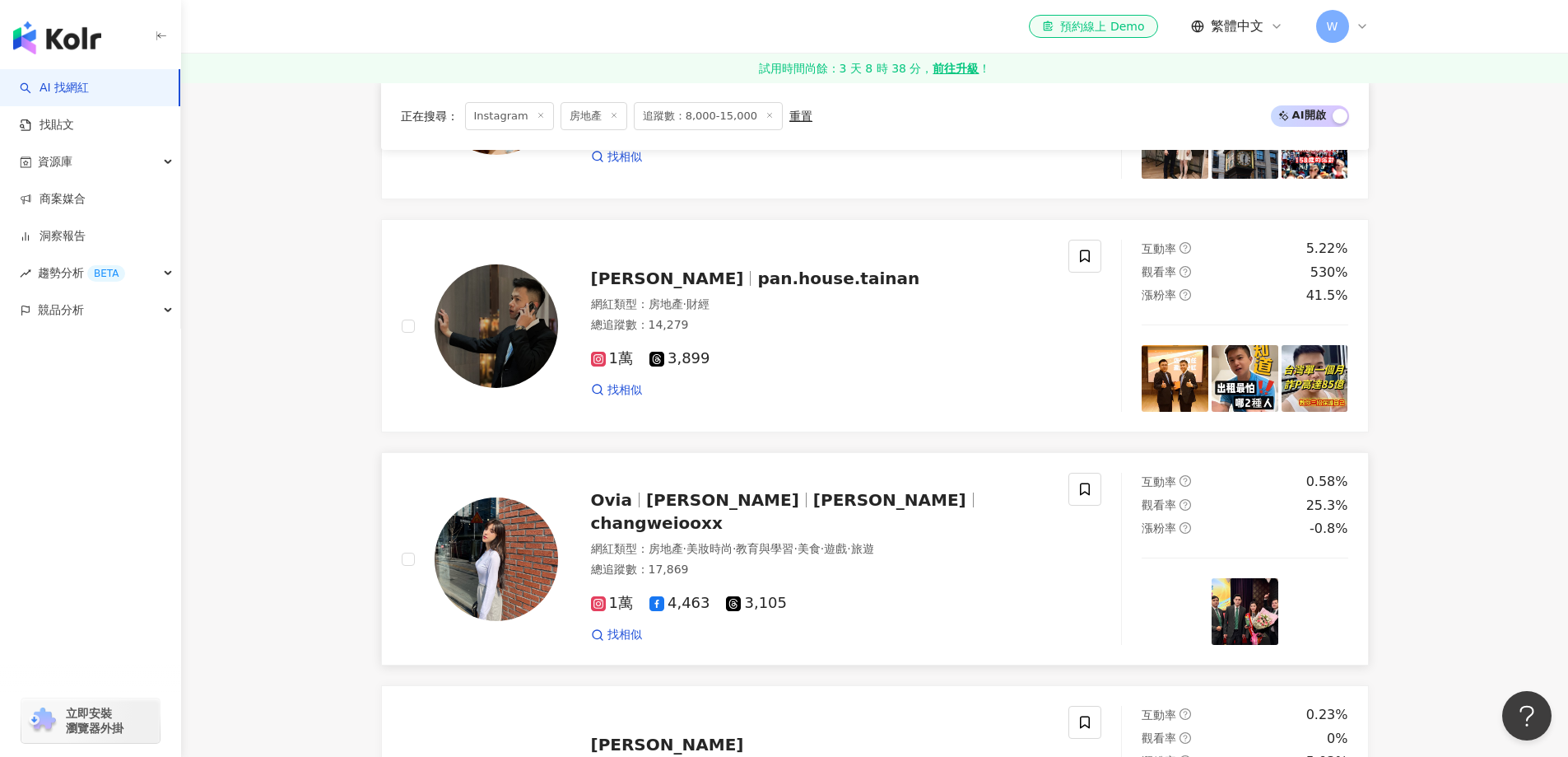
scroll to position [1236, 0]
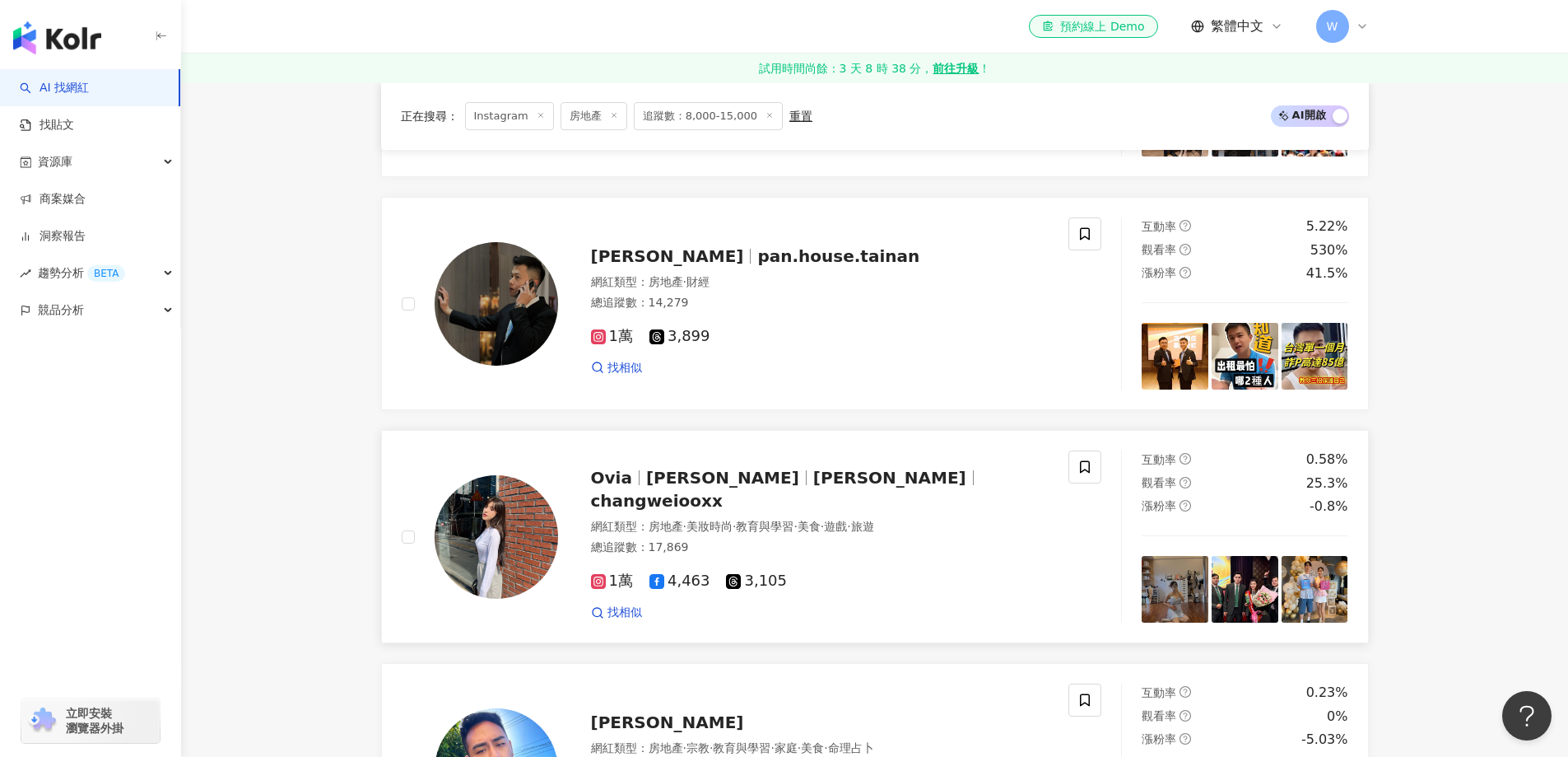
click at [750, 541] on div "總追蹤數 ： 17,869" at bounding box center [820, 548] width 458 height 17
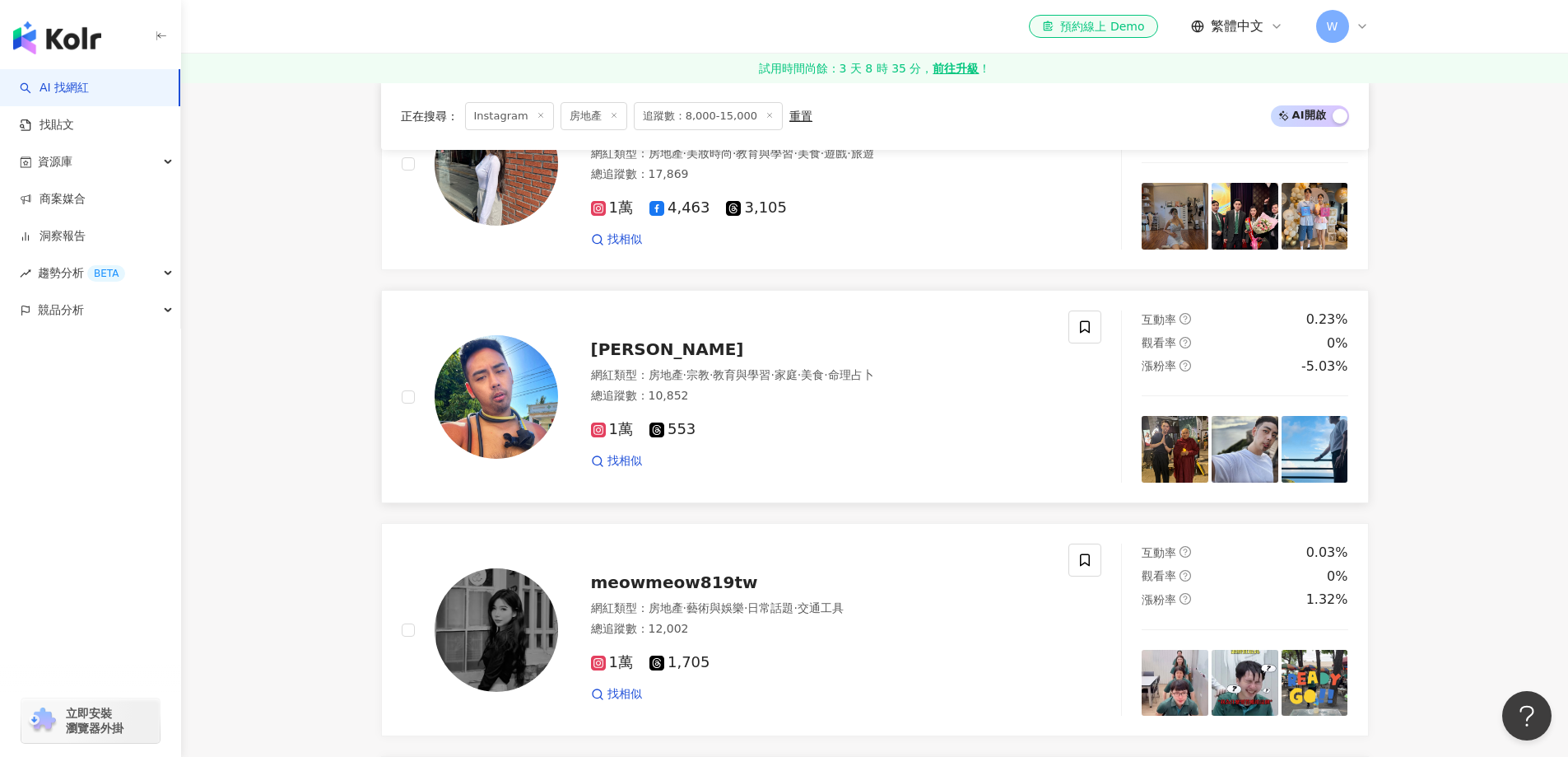
scroll to position [1647, 0]
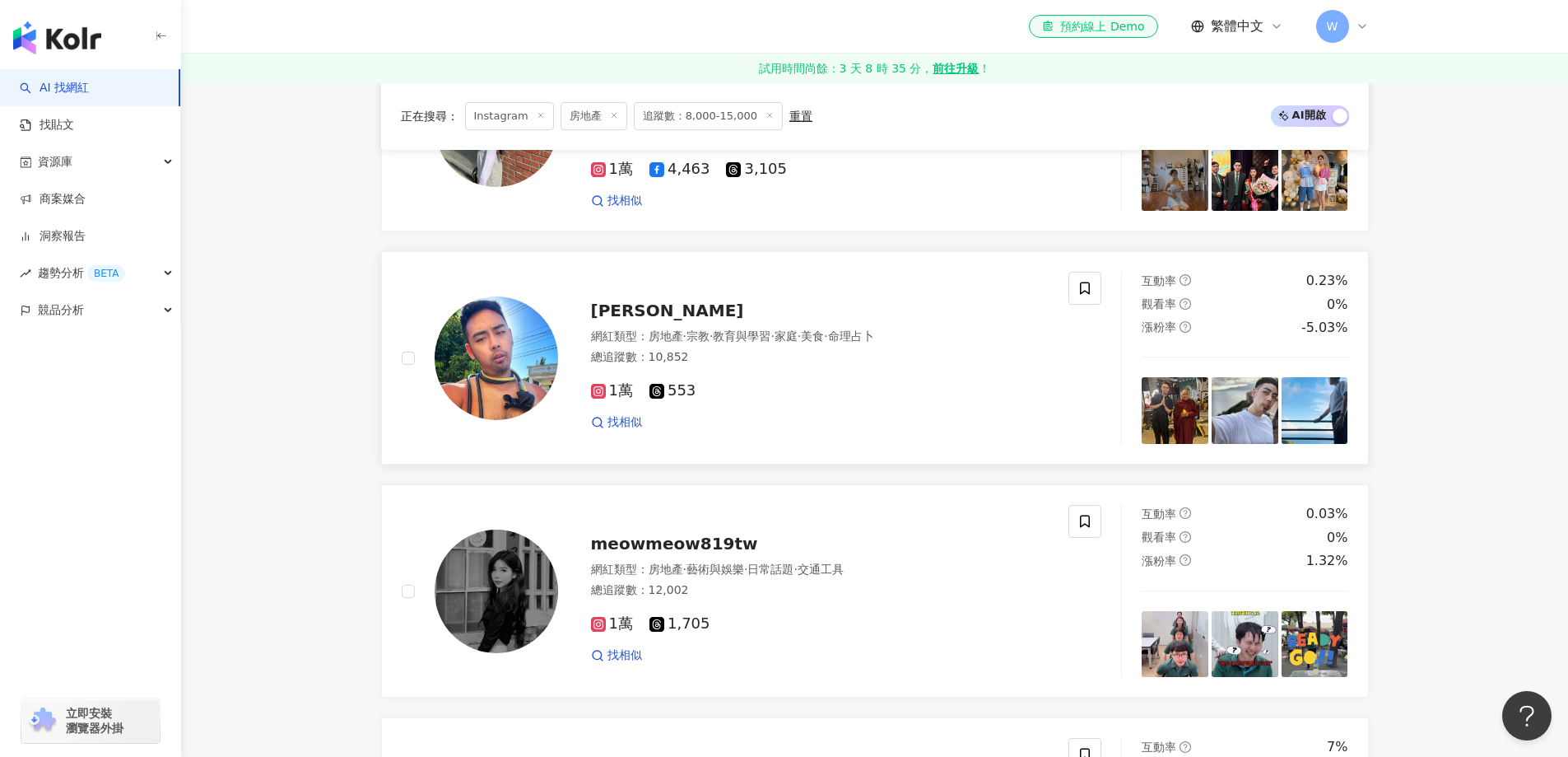
click at [706, 351] on div "總追蹤數 ： 10,852" at bounding box center [820, 357] width 458 height 17
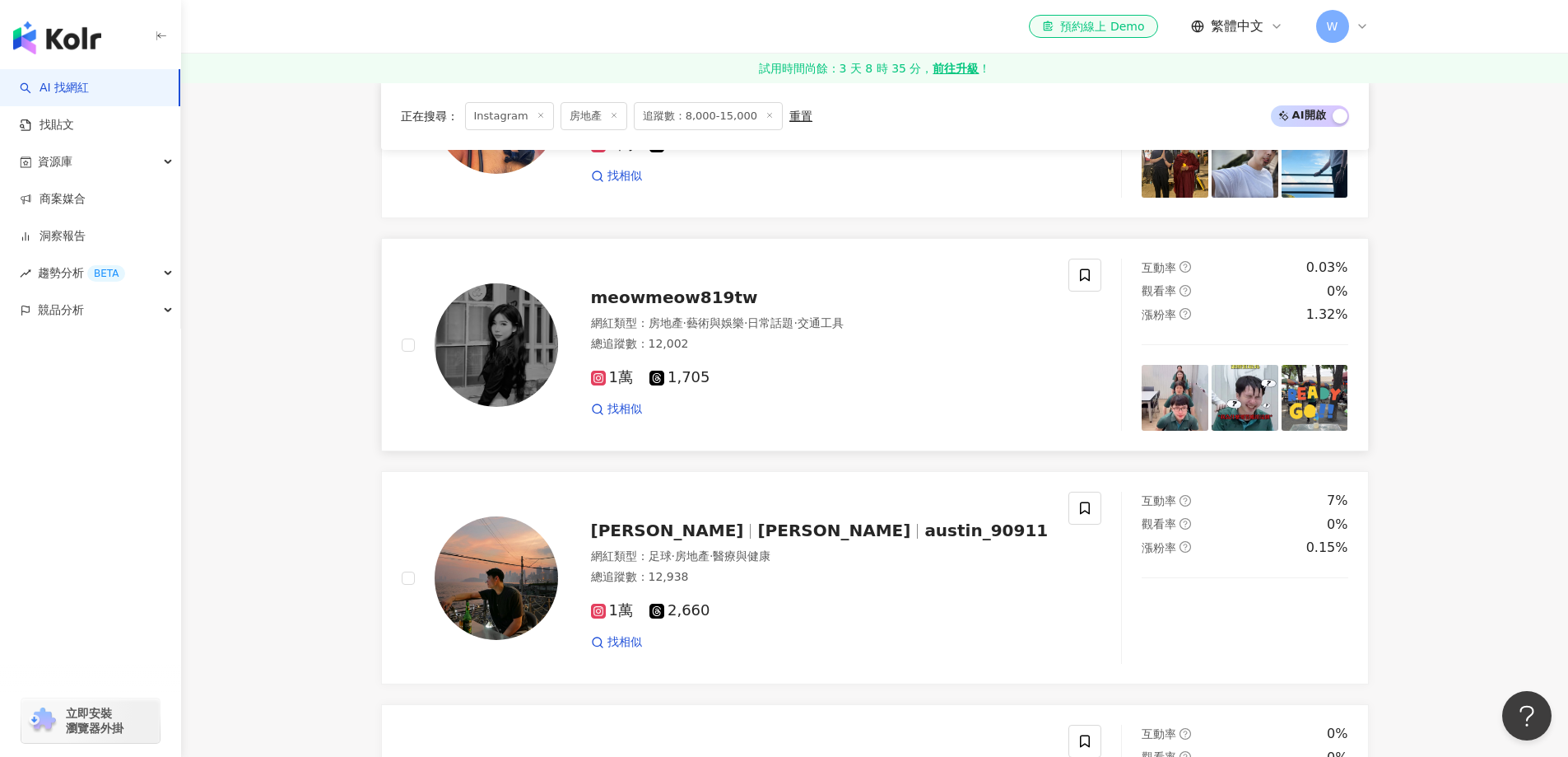
scroll to position [1895, 0]
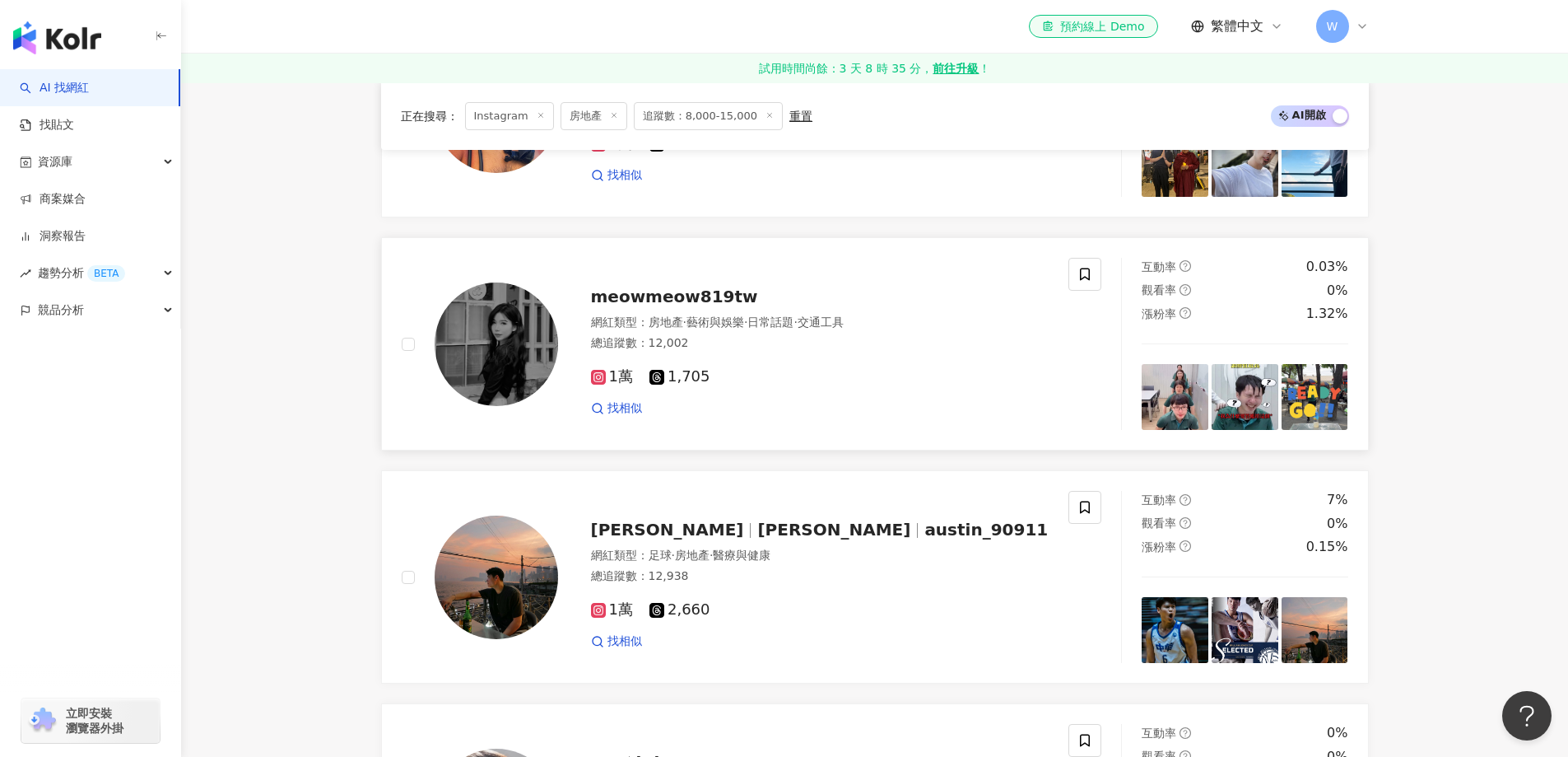
click at [786, 331] on div "網紅類型 ： 房地產 · 藝術與娛樂 · 日常話題 · 交通工具" at bounding box center [820, 322] width 458 height 17
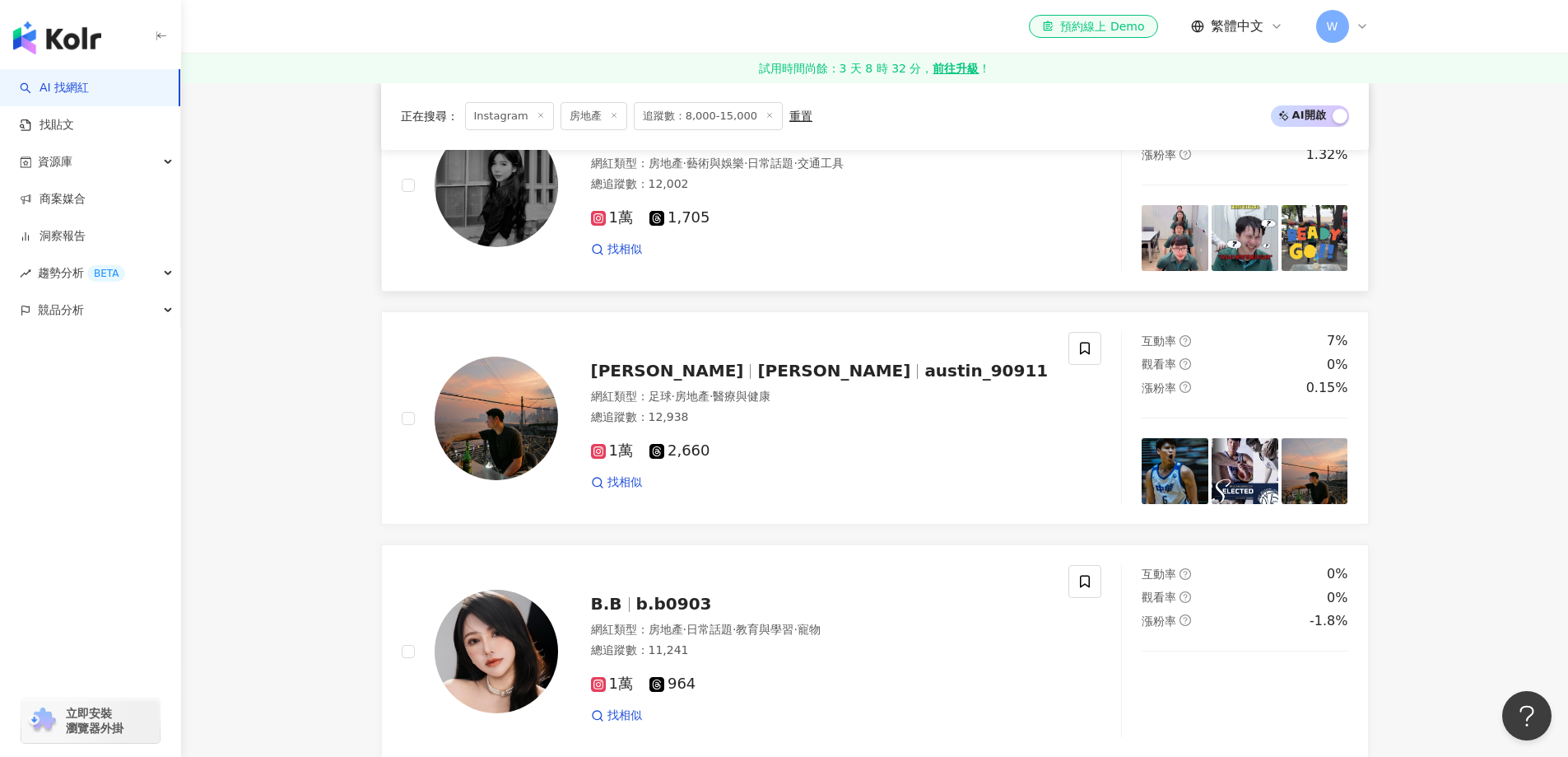
scroll to position [2059, 0]
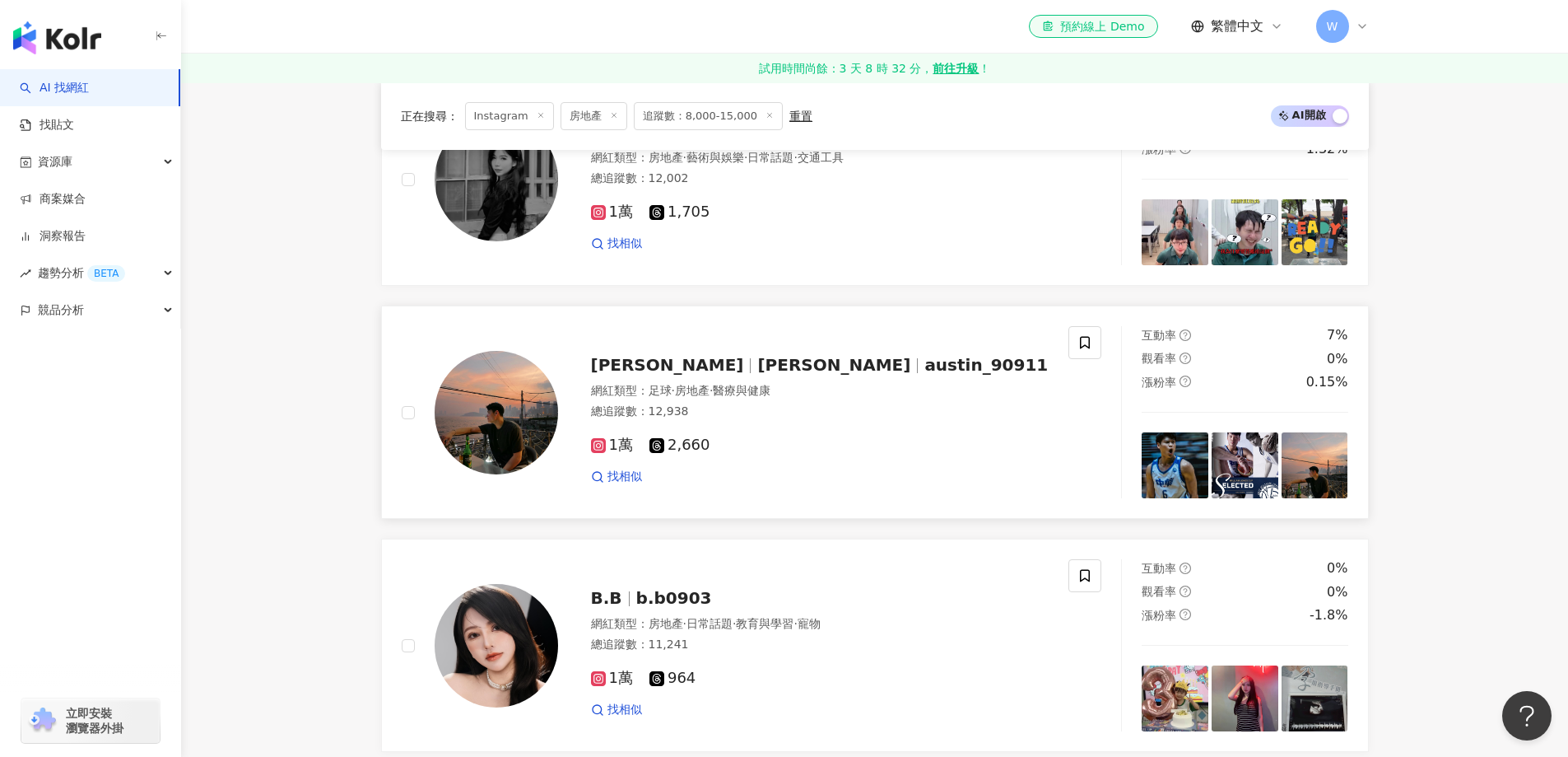
click at [758, 356] on span "江均" at bounding box center [833, 365] width 153 height 19
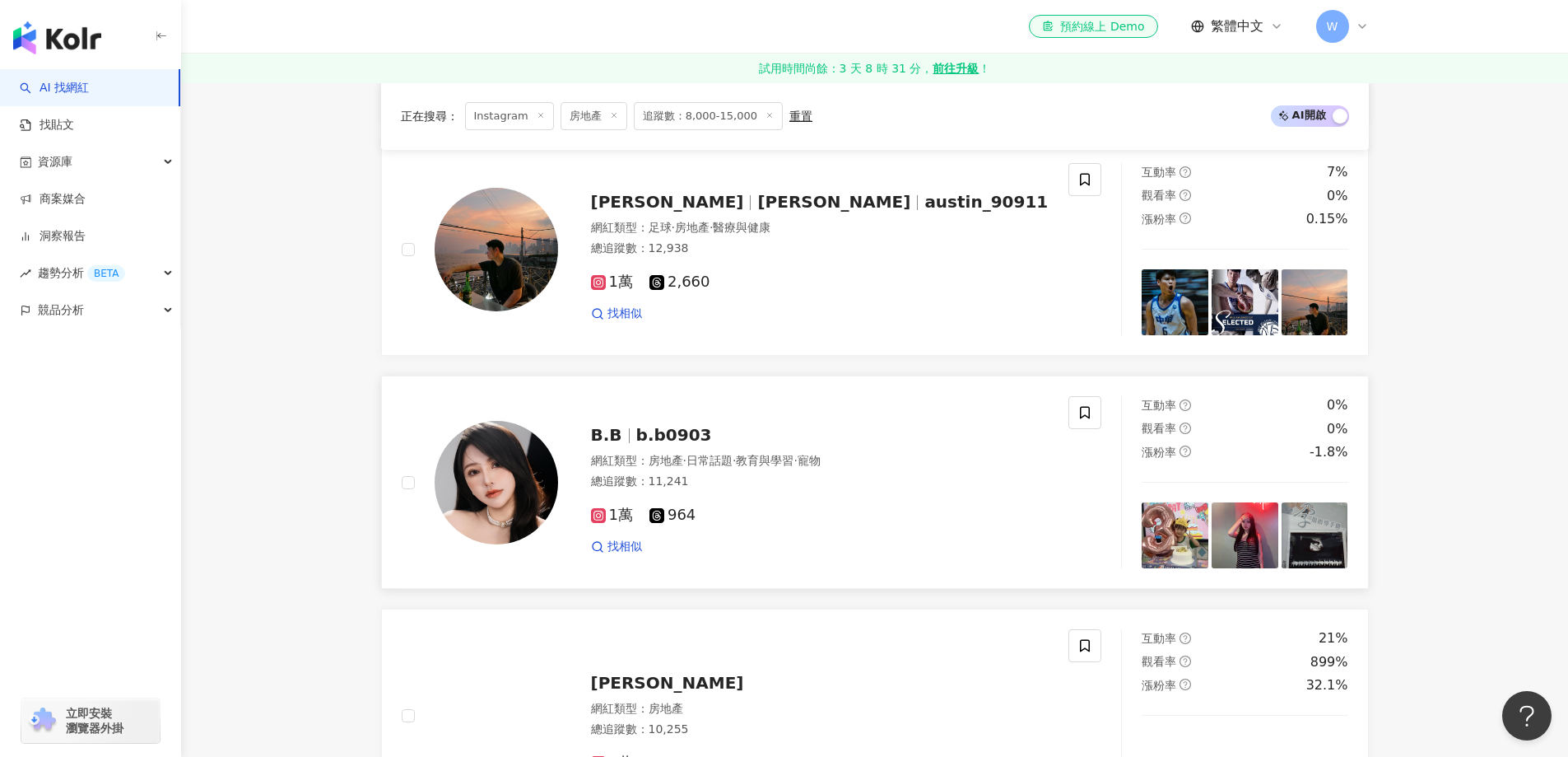
scroll to position [2224, 0]
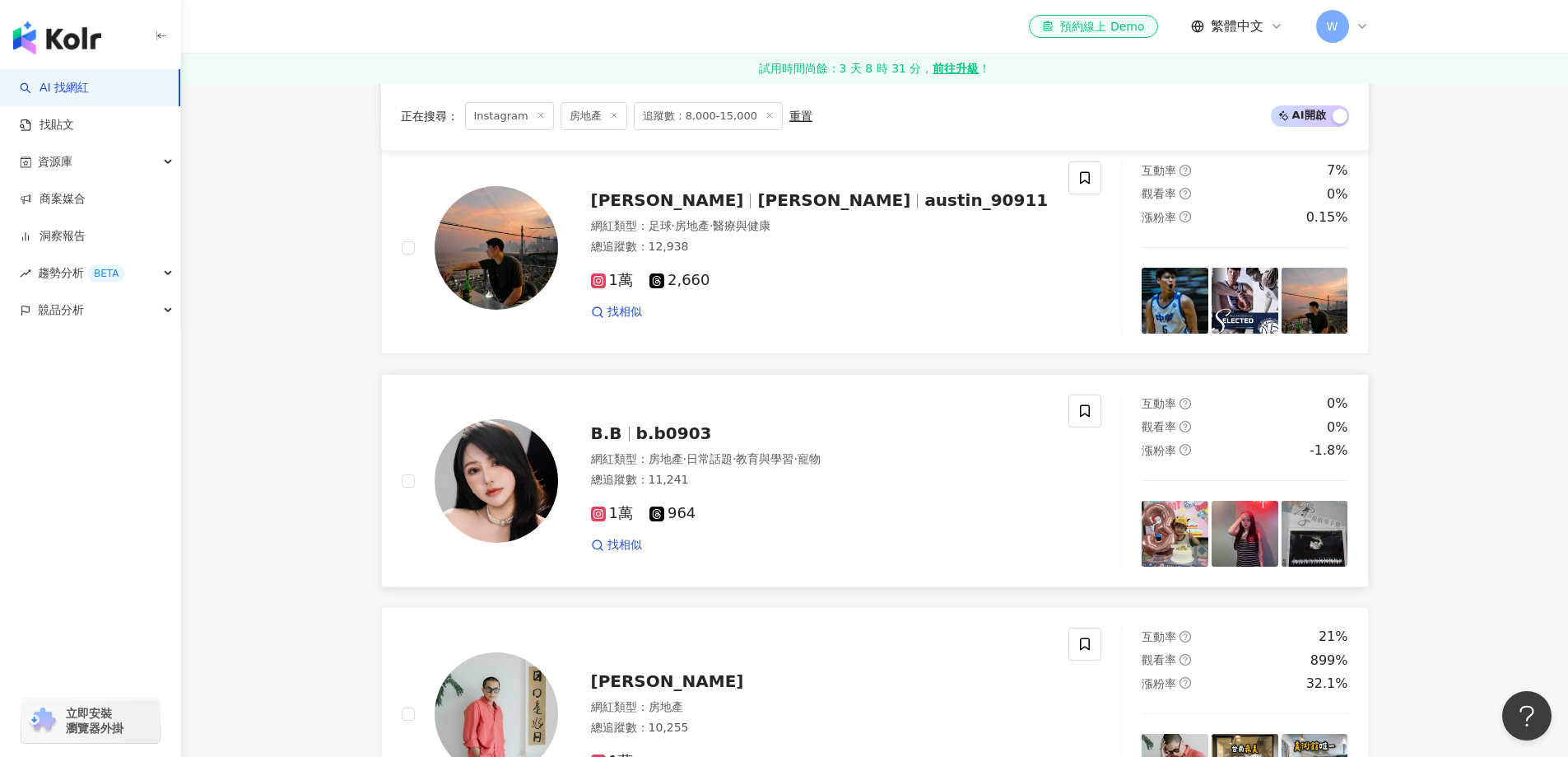
click at [805, 426] on div "B.B b.b0903" at bounding box center [820, 433] width 458 height 23
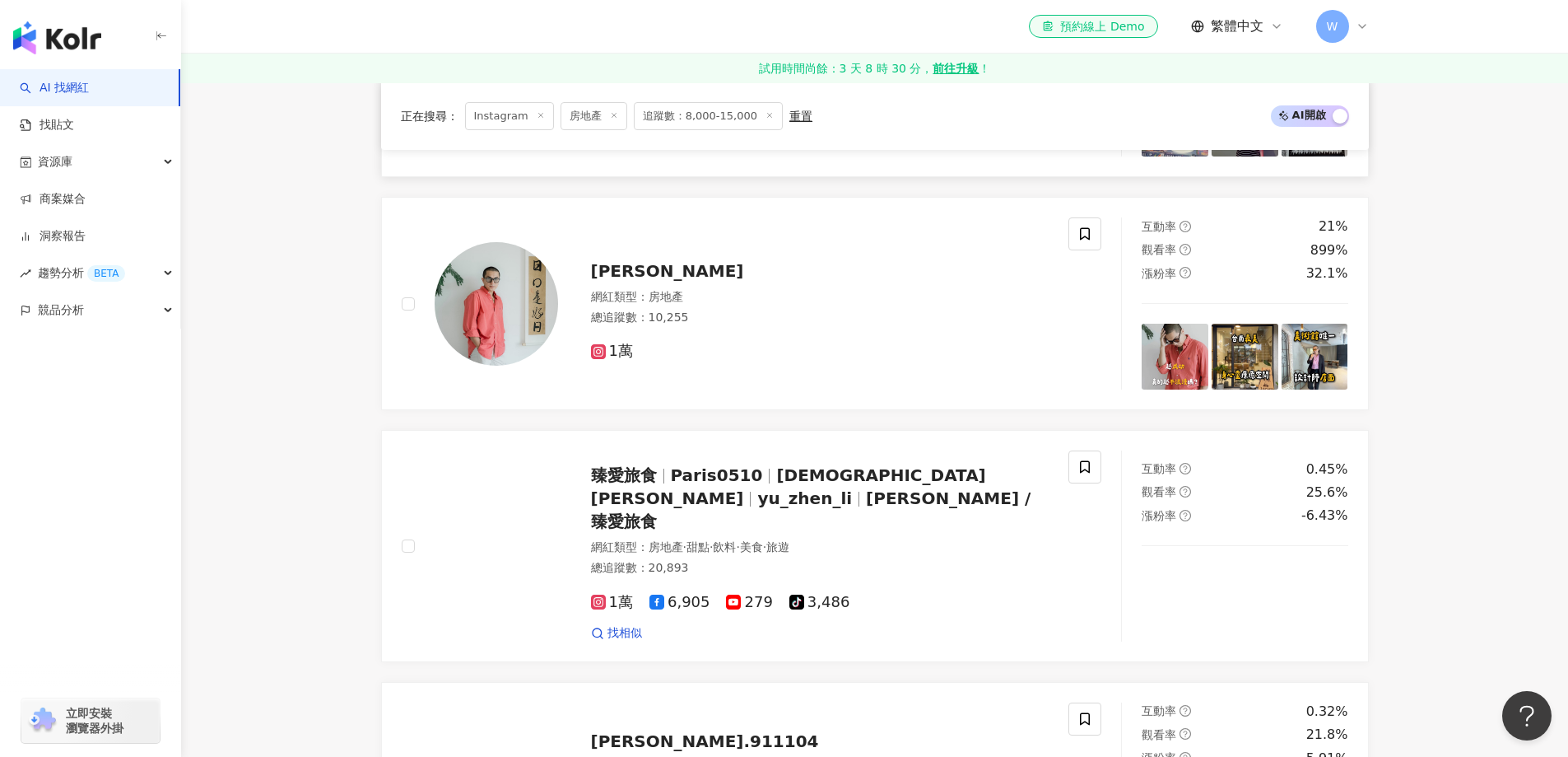
scroll to position [2636, 0]
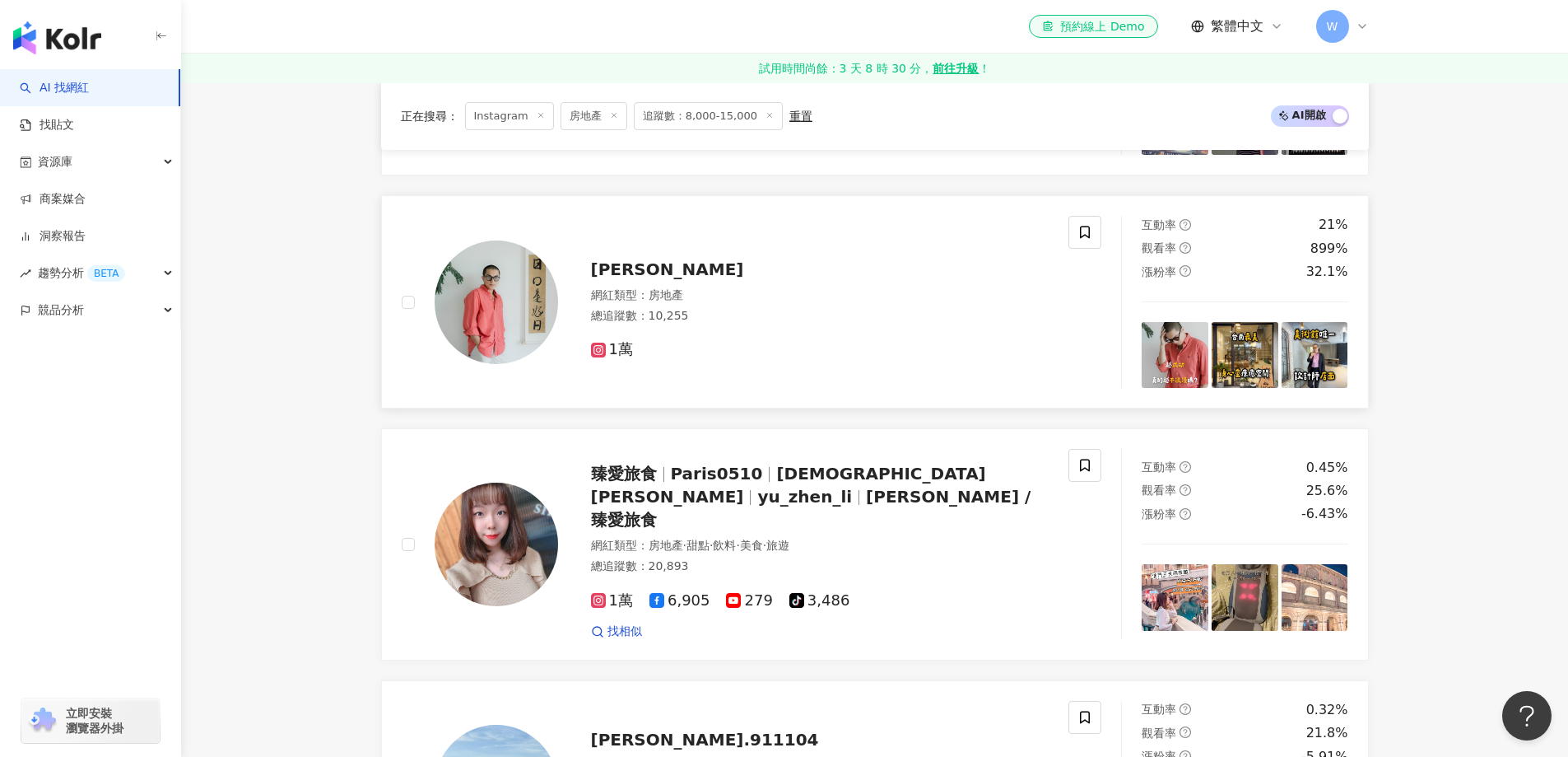
click at [705, 297] on div "網紅類型 ： 房地產" at bounding box center [820, 295] width 458 height 17
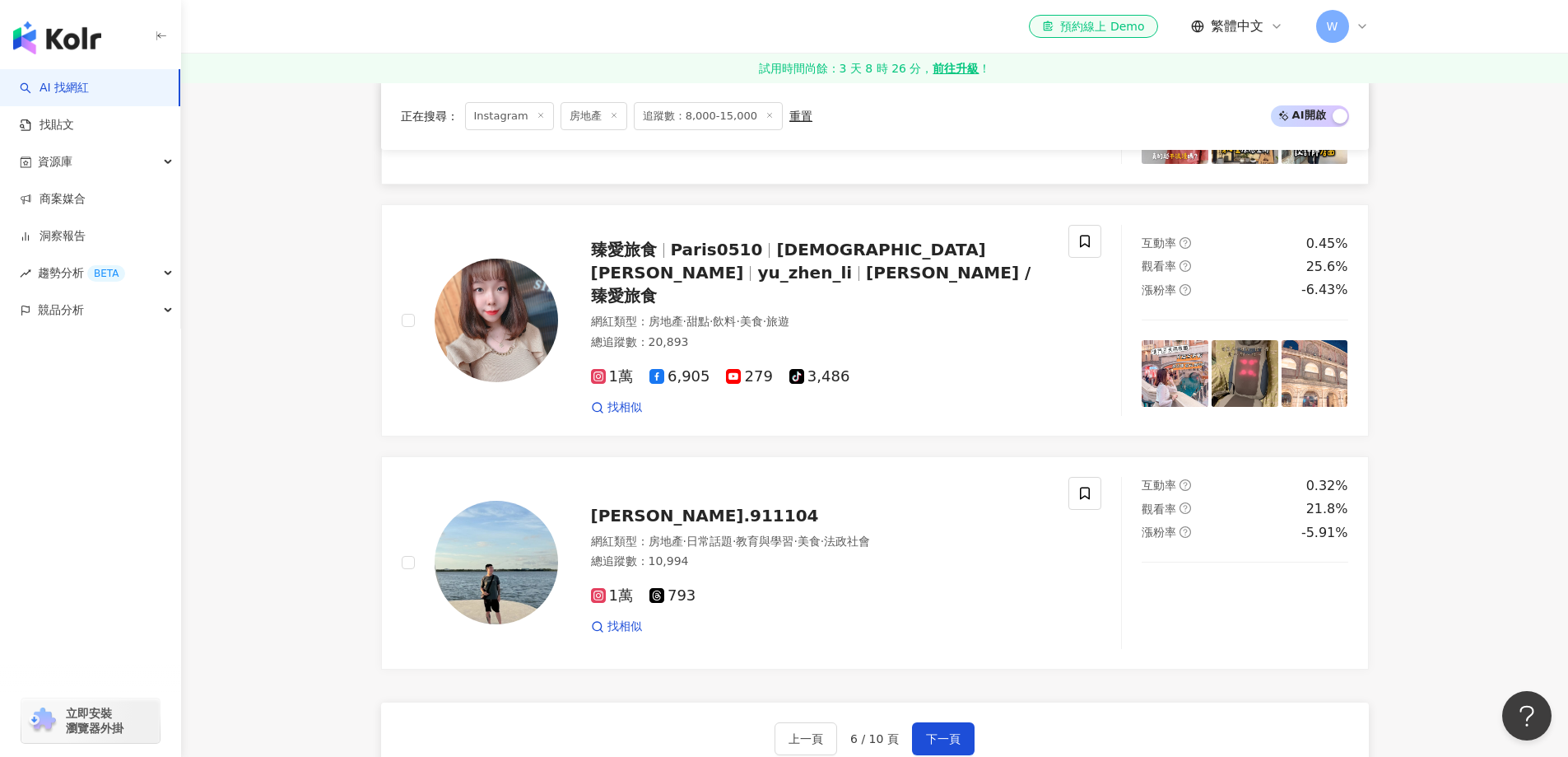
scroll to position [2883, 0]
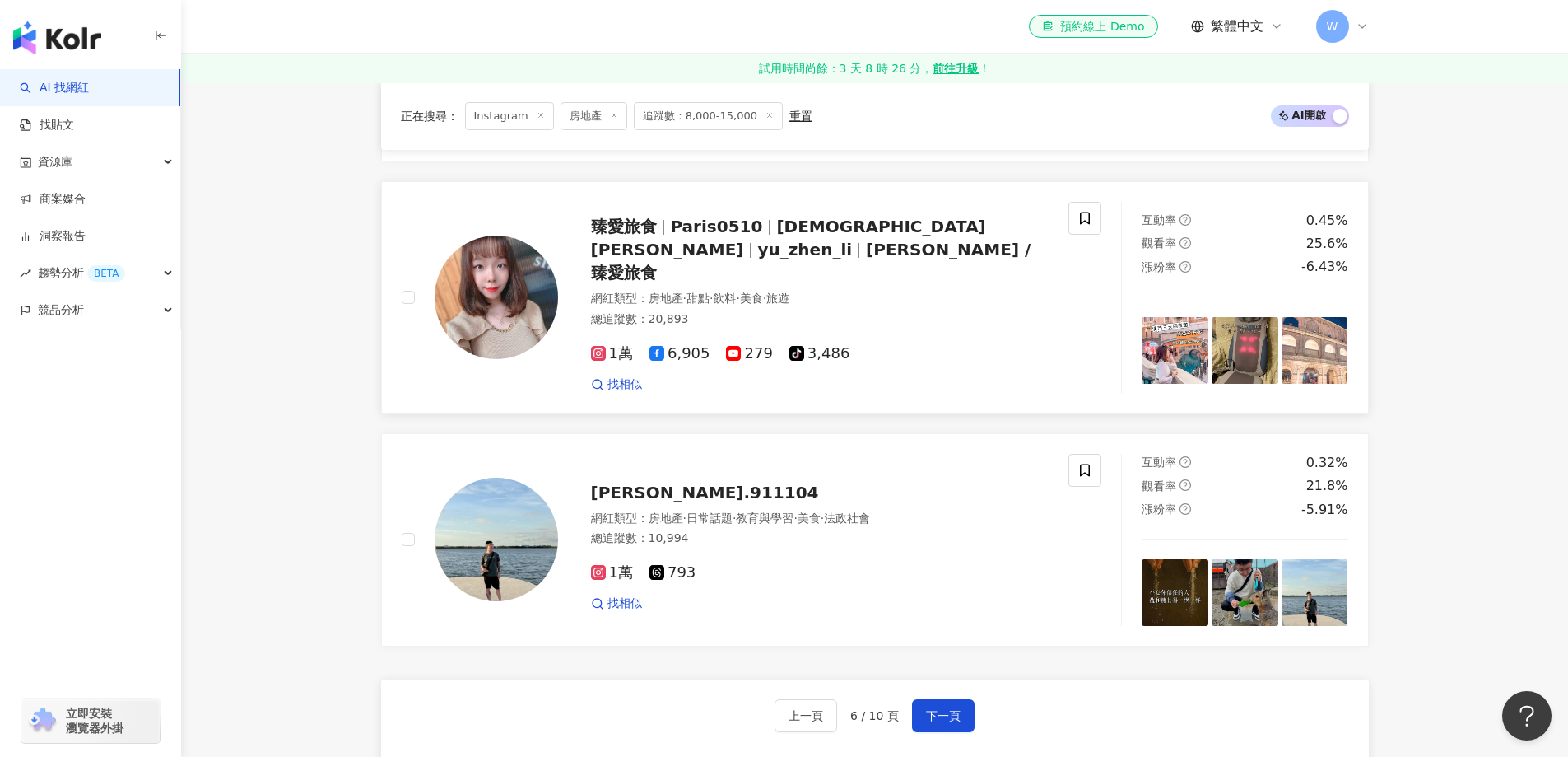
click at [763, 291] on span "美食" at bounding box center [751, 298] width 23 height 13
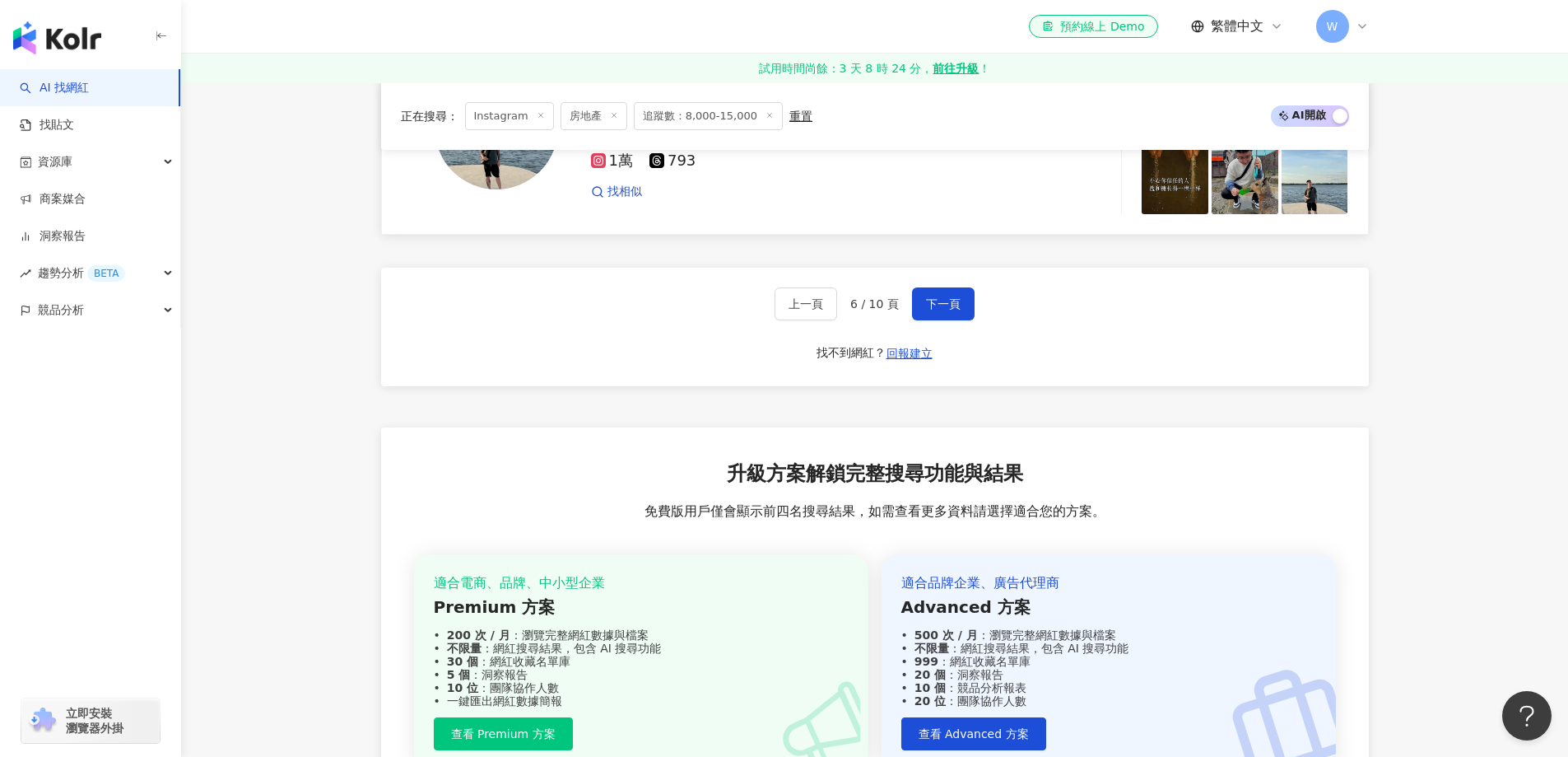
click at [813, 503] on span "免費版用戶僅會顯示前四名搜尋結果，如需查看更多資料請選擇適合您的方案。" at bounding box center [875, 511] width 461 height 19
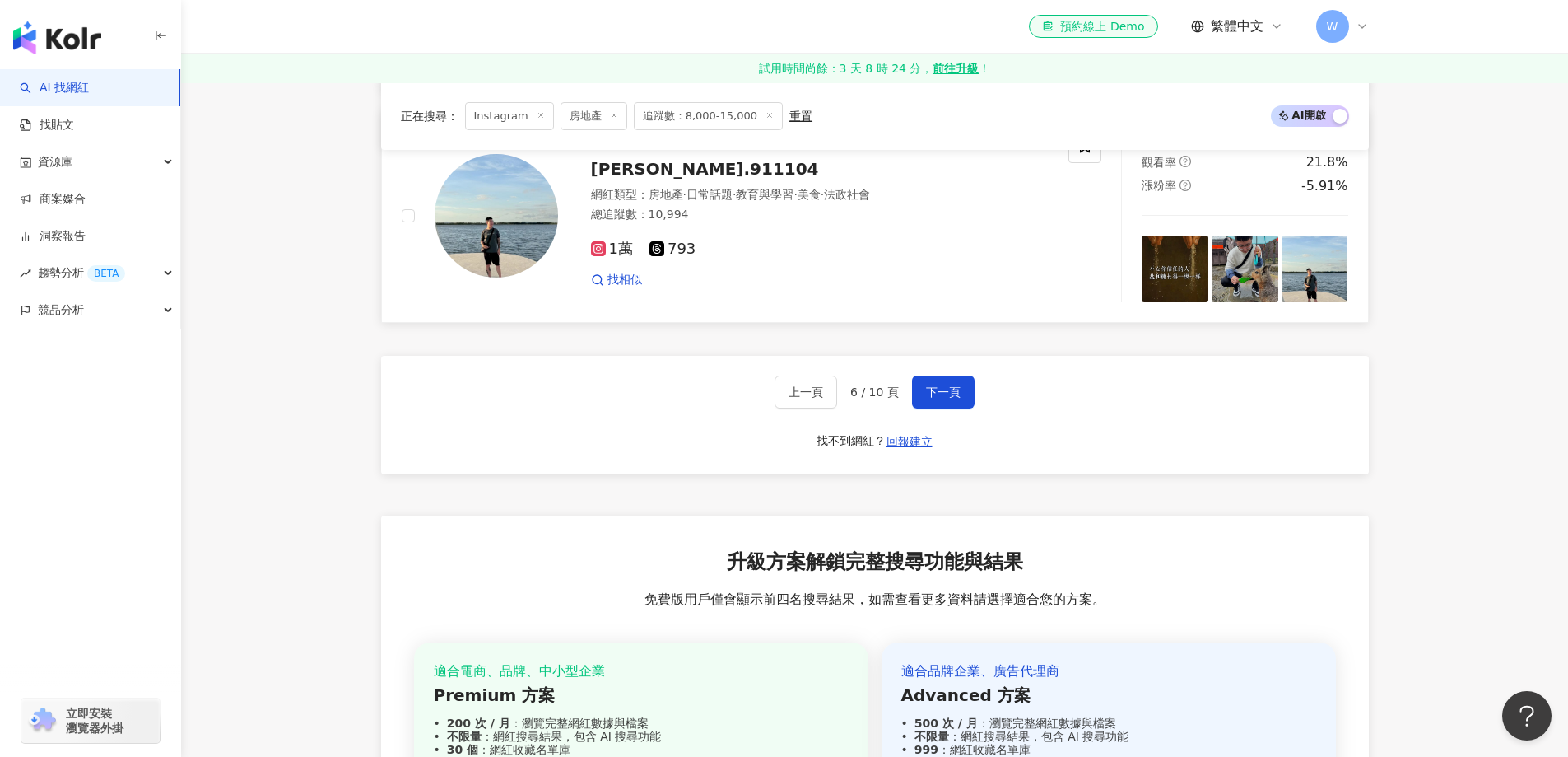
scroll to position [3047, 0]
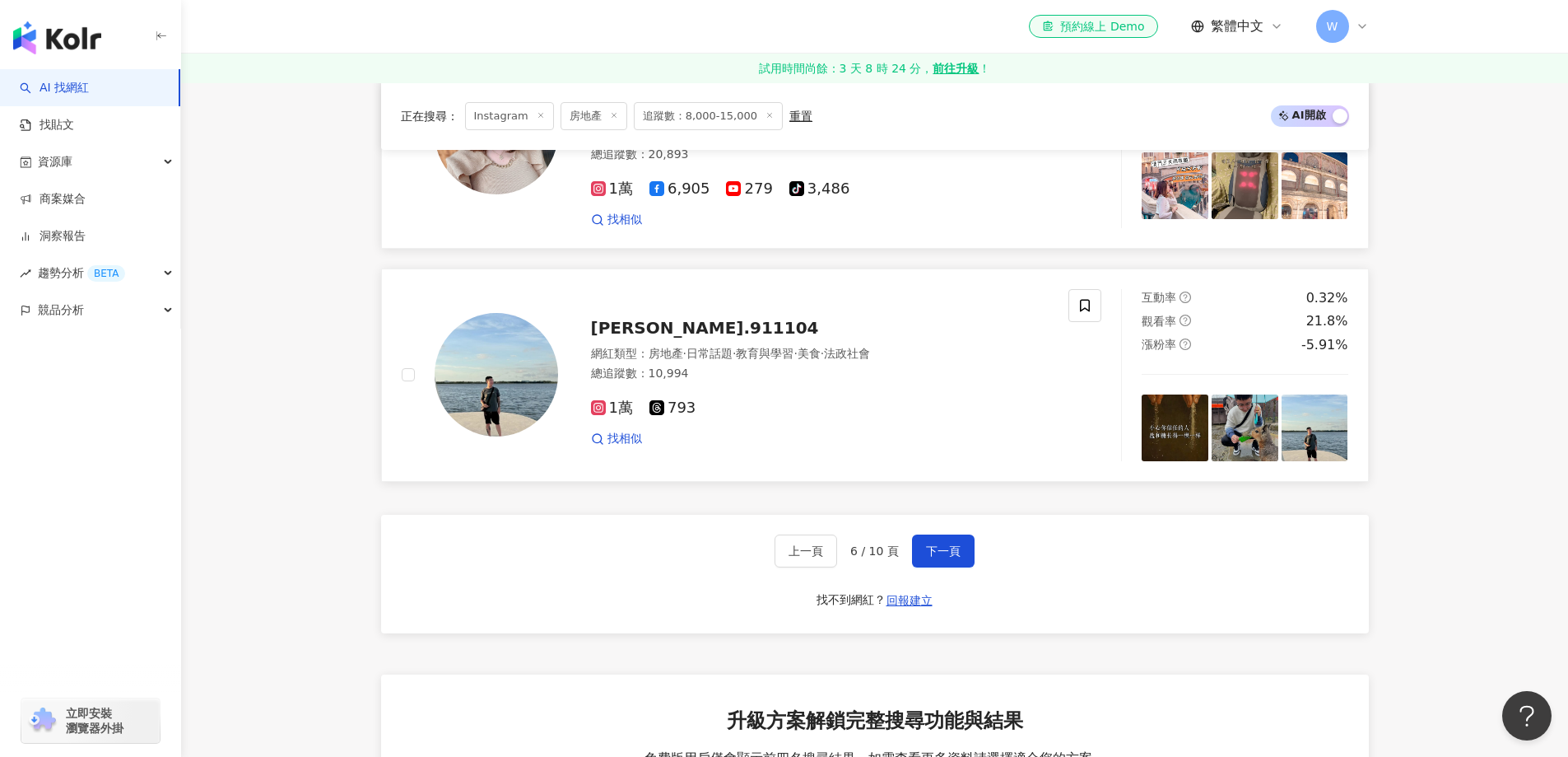
click at [724, 366] on div "總追蹤數 ： 10,994" at bounding box center [820, 374] width 458 height 17
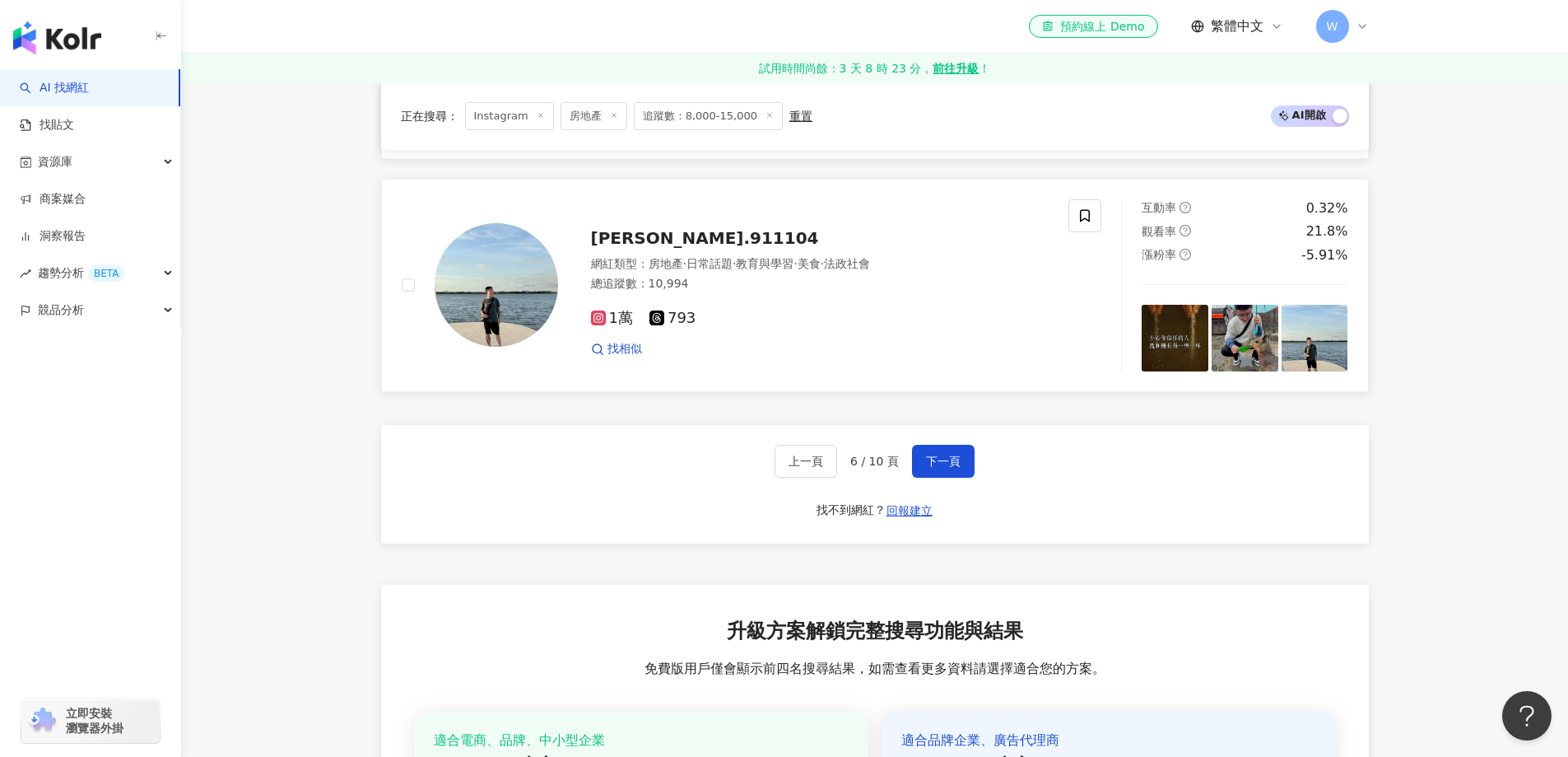
scroll to position [3295, 0]
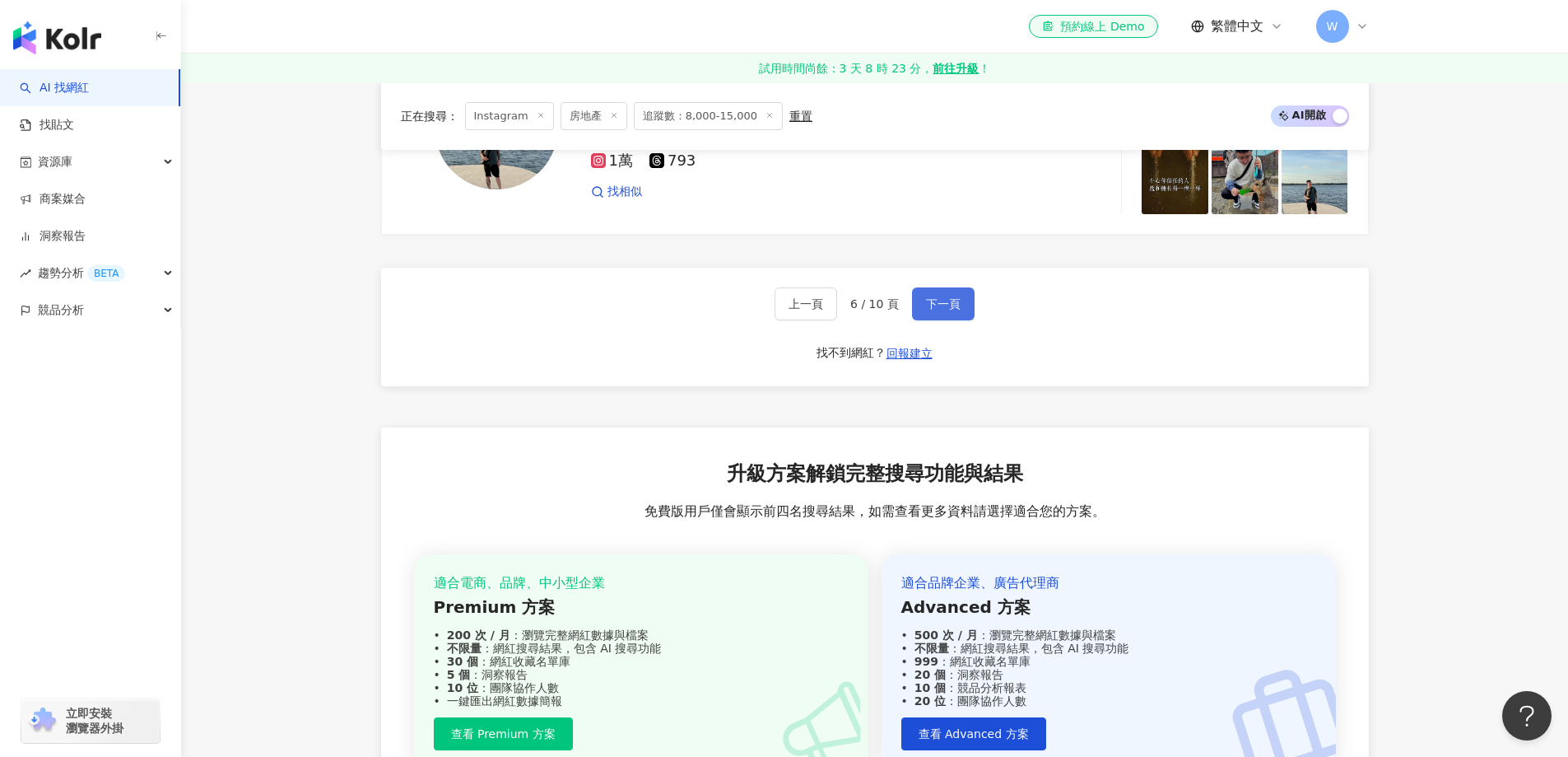
click at [931, 298] on span "下一頁" at bounding box center [943, 304] width 34 height 13
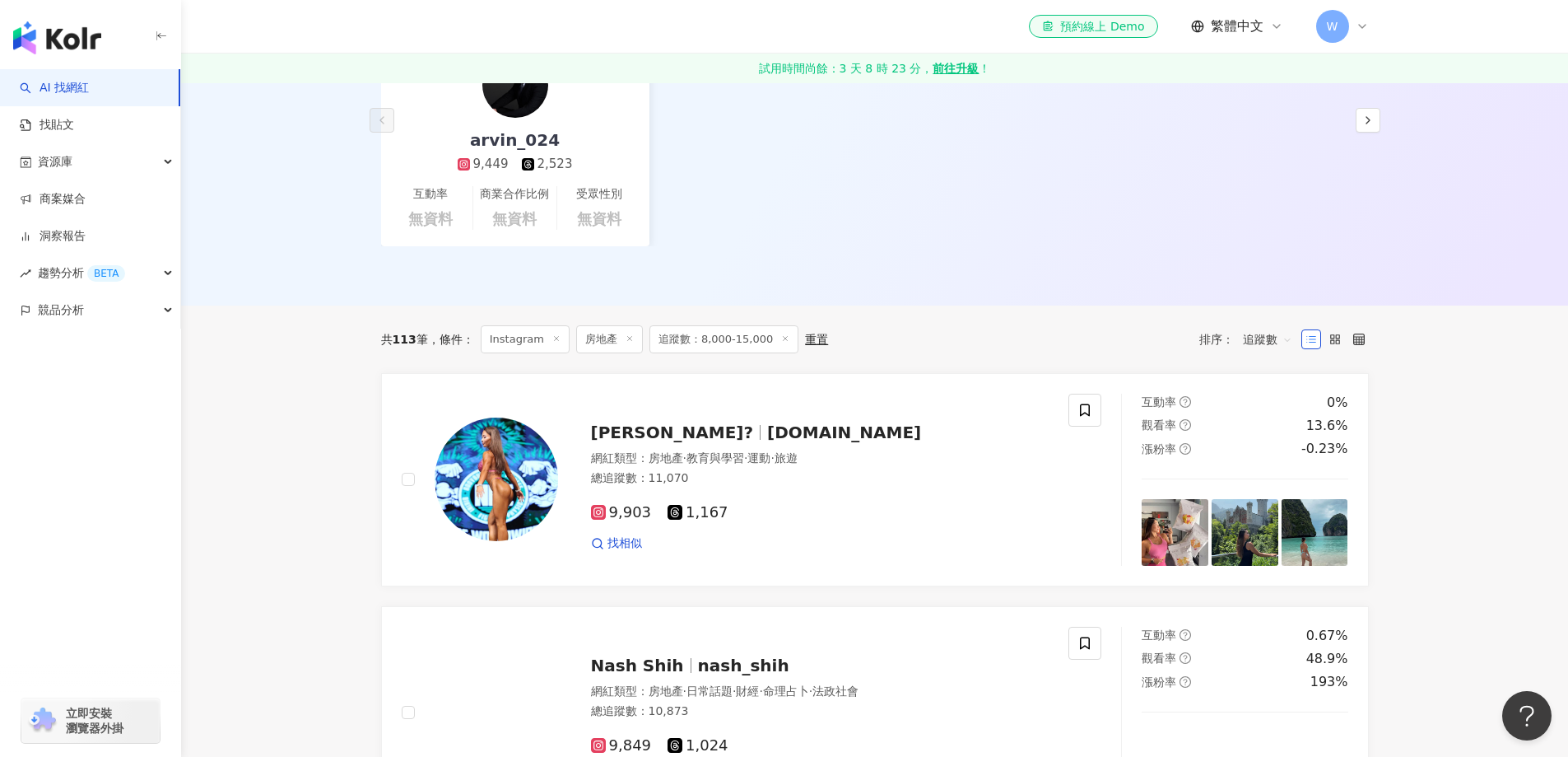
scroll to position [329, 0]
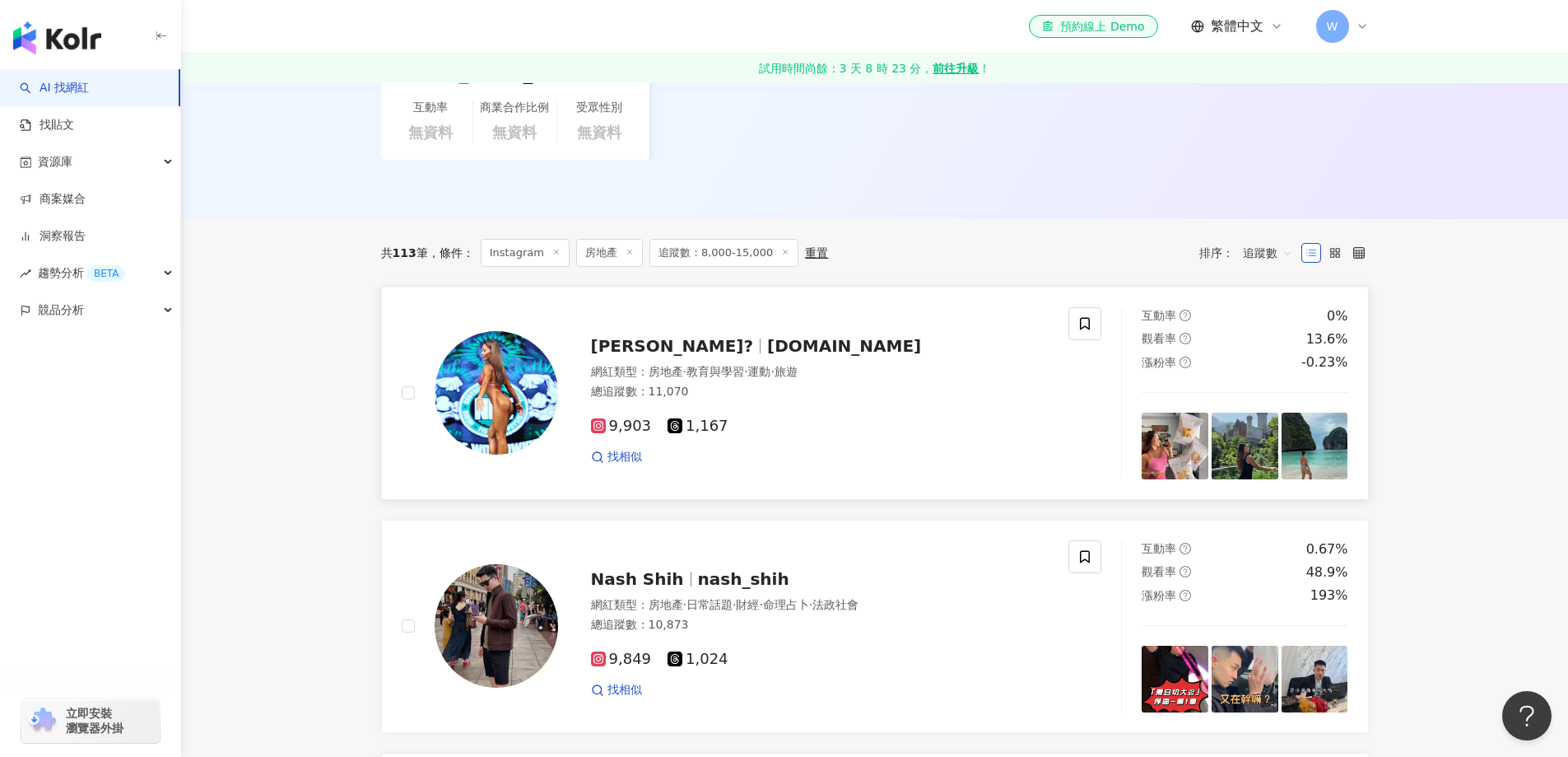
click at [767, 347] on span "kelly.fitness.tw" at bounding box center [844, 345] width 154 height 19
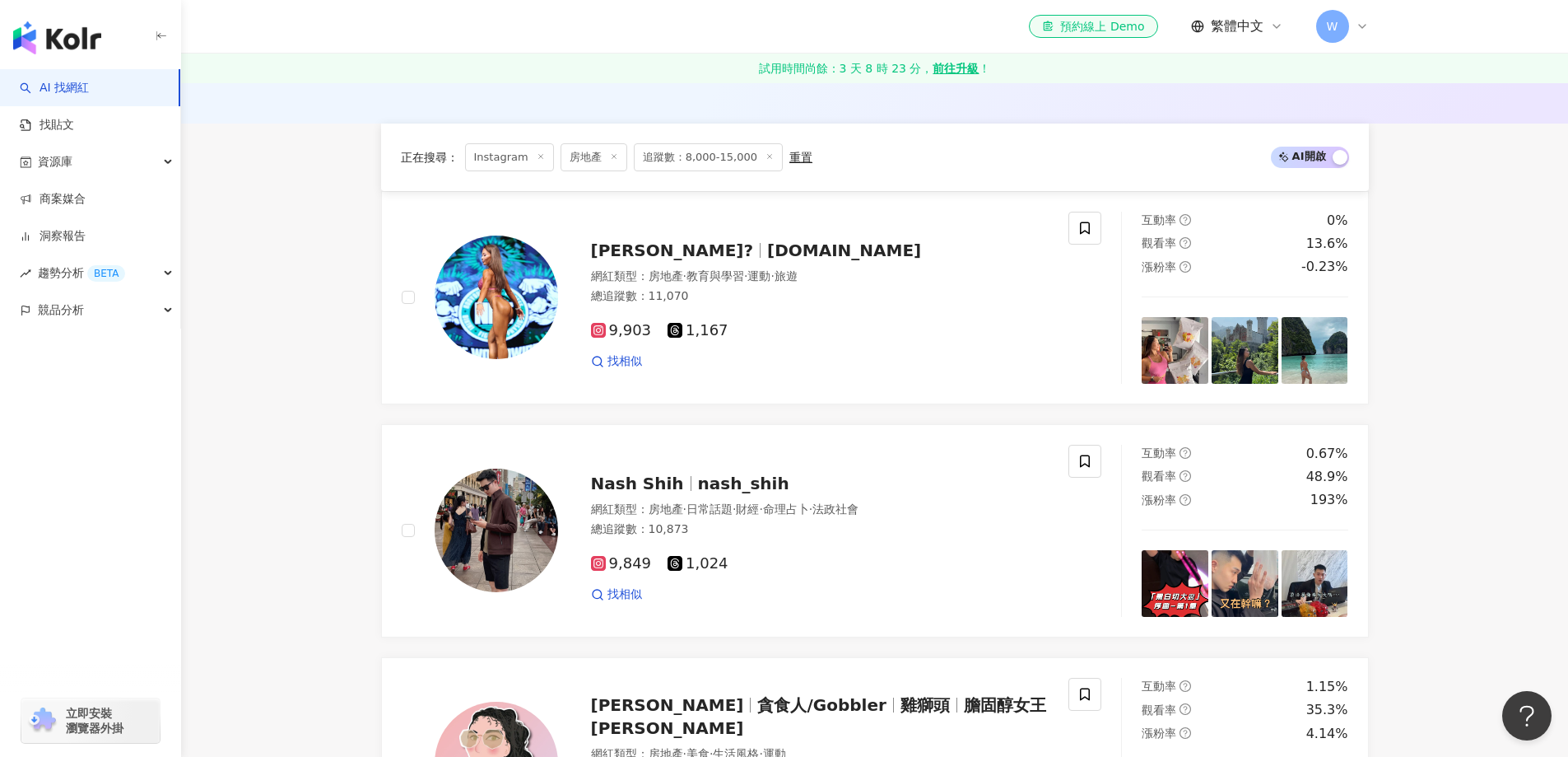
scroll to position [577, 0]
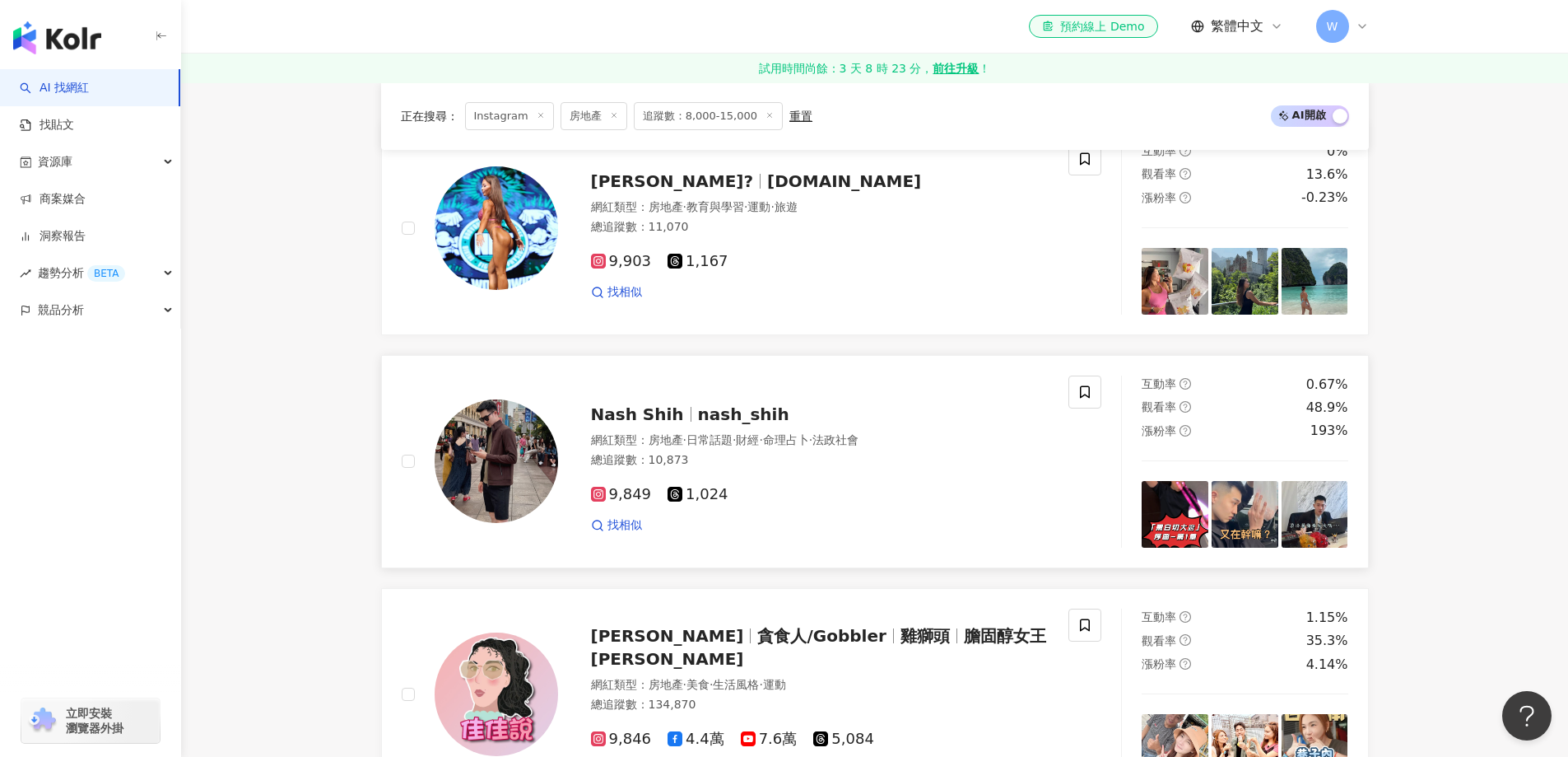
click at [729, 389] on div "Nash Shih nash_shih 網紅類型 ： 房地產 · 日常話題 · 財經 · 命理占卜 · 法政社會 總追蹤數 ： 10,873 9,849 1,…" at bounding box center [735, 461] width 667 height 172
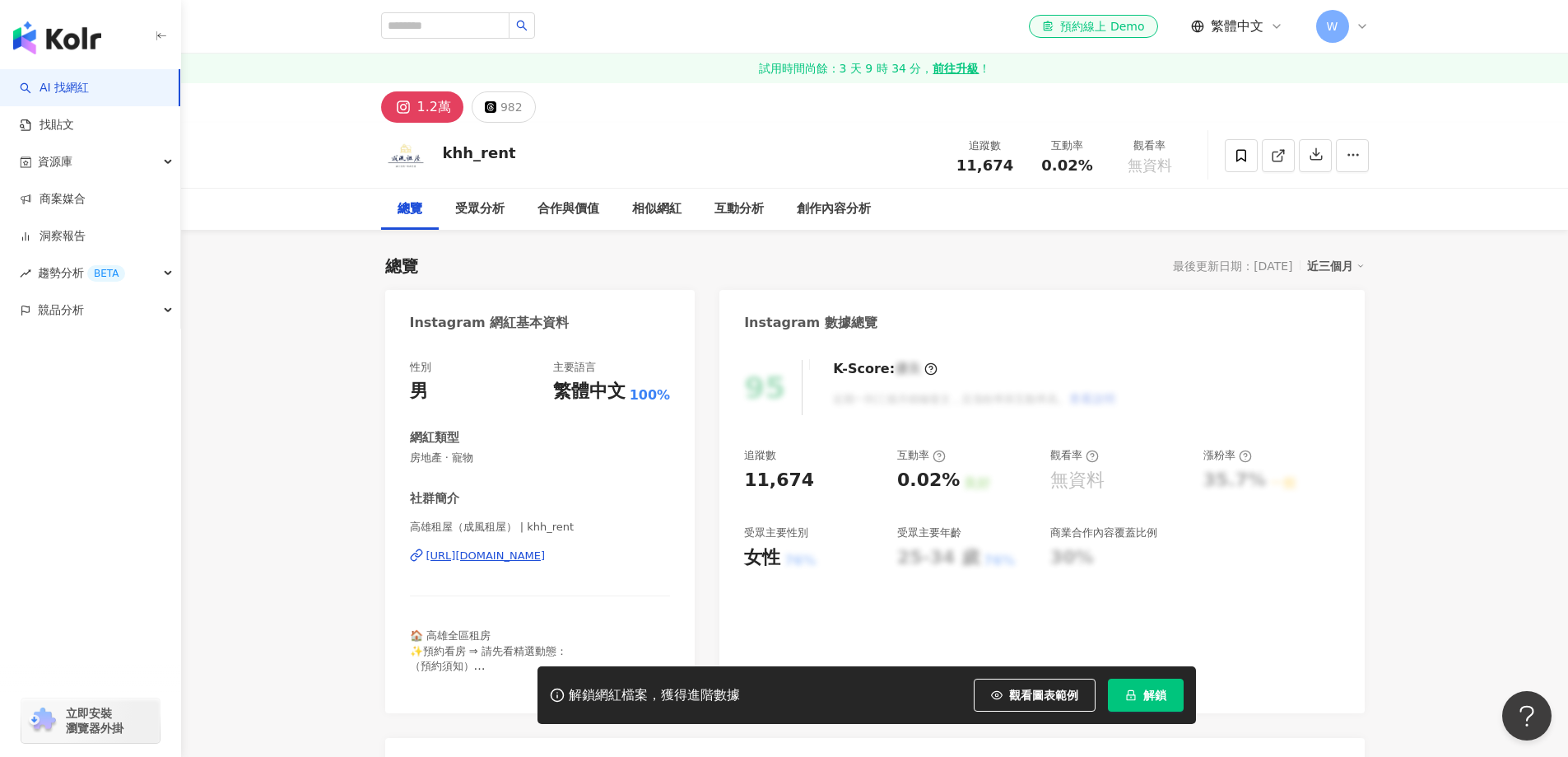
click at [546, 564] on div "https://www.instagram.com/khh_rent/" at bounding box center [486, 556] width 119 height 15
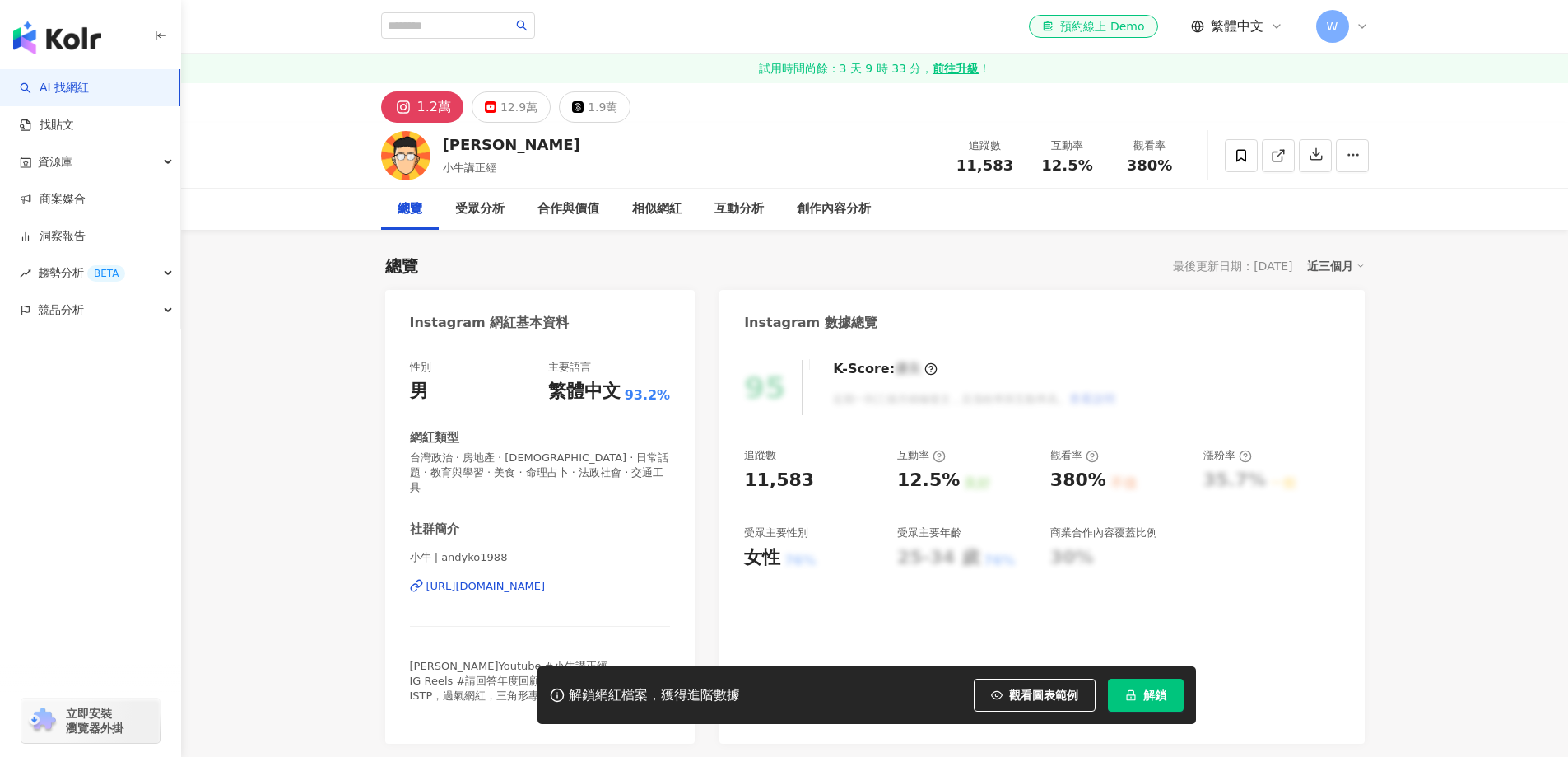
click at [546, 579] on div "[URL][DOMAIN_NAME]" at bounding box center [486, 587] width 119 height 15
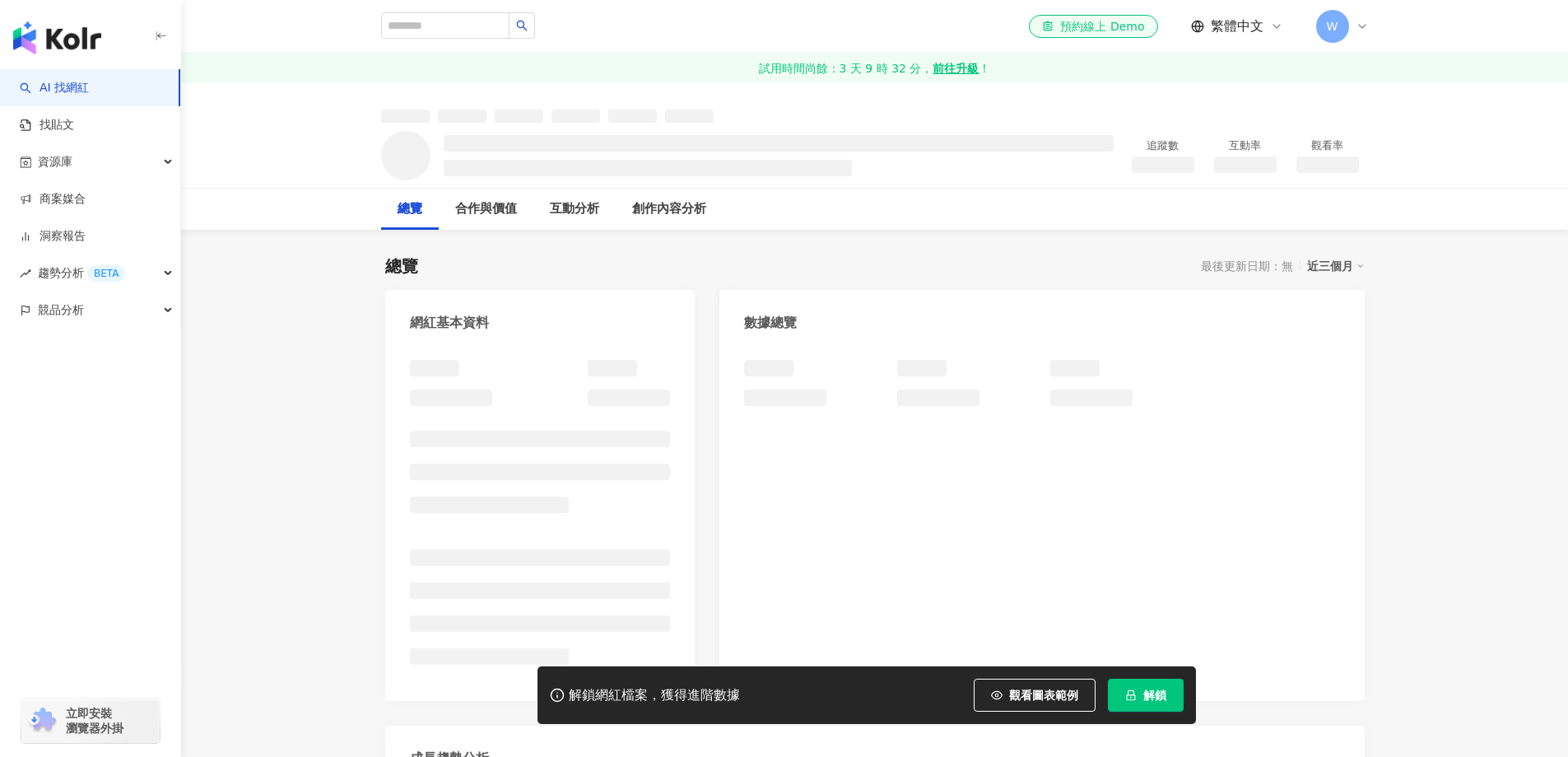
scroll to position [11, 0]
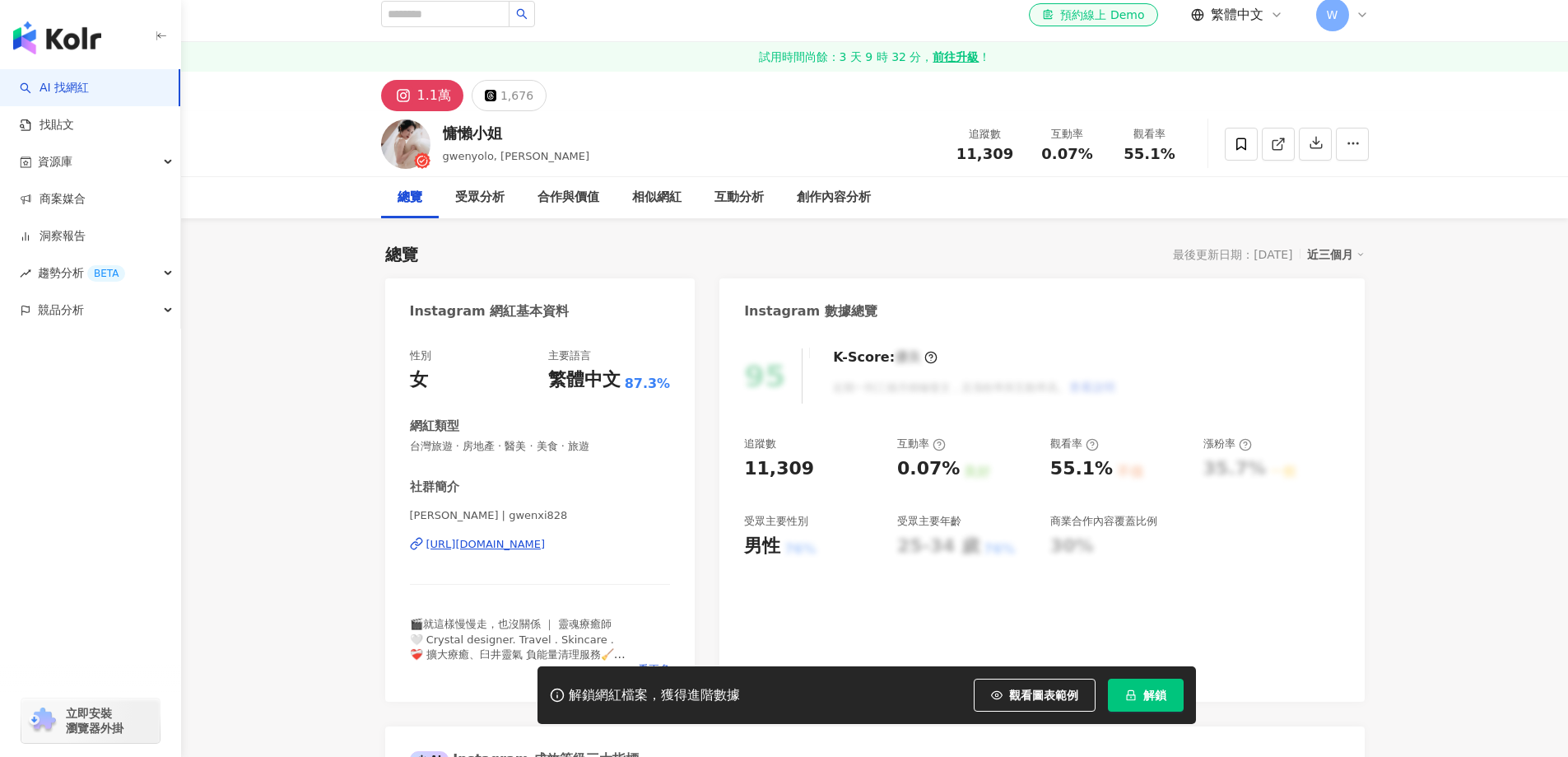
click at [546, 537] on div "https://www.instagram.com/gwenxi828/" at bounding box center [486, 544] width 119 height 15
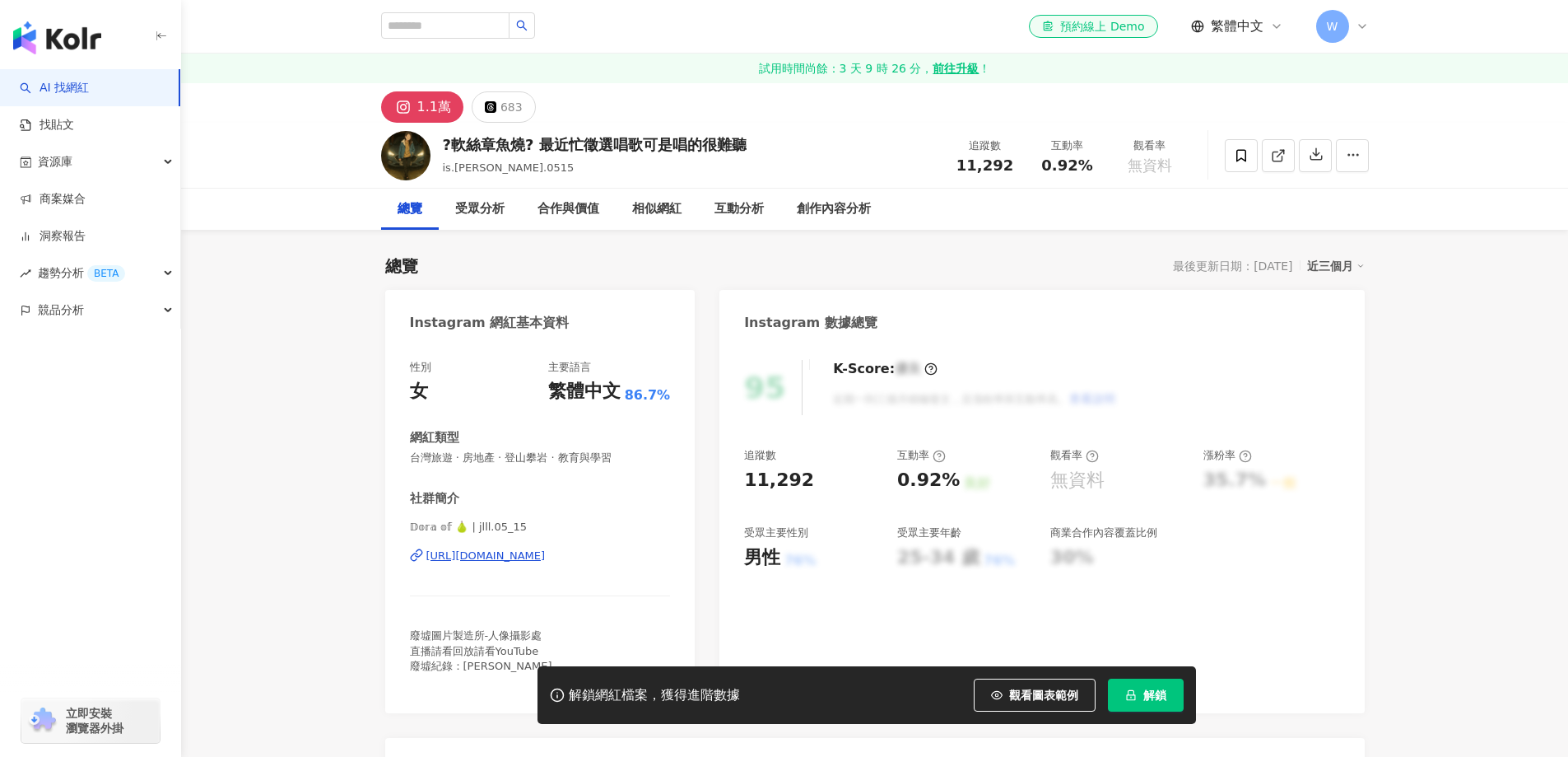
click at [548, 519] on div "𝔻𝕠𝕣𝕒 𝕠𝕗 🍐 | jlll.05_15 https://www.instagram.com/jlll.05_15/" at bounding box center [540, 567] width 261 height 96
click at [546, 549] on div "https://www.instagram.com/jlll.05_15/" at bounding box center [486, 556] width 119 height 15
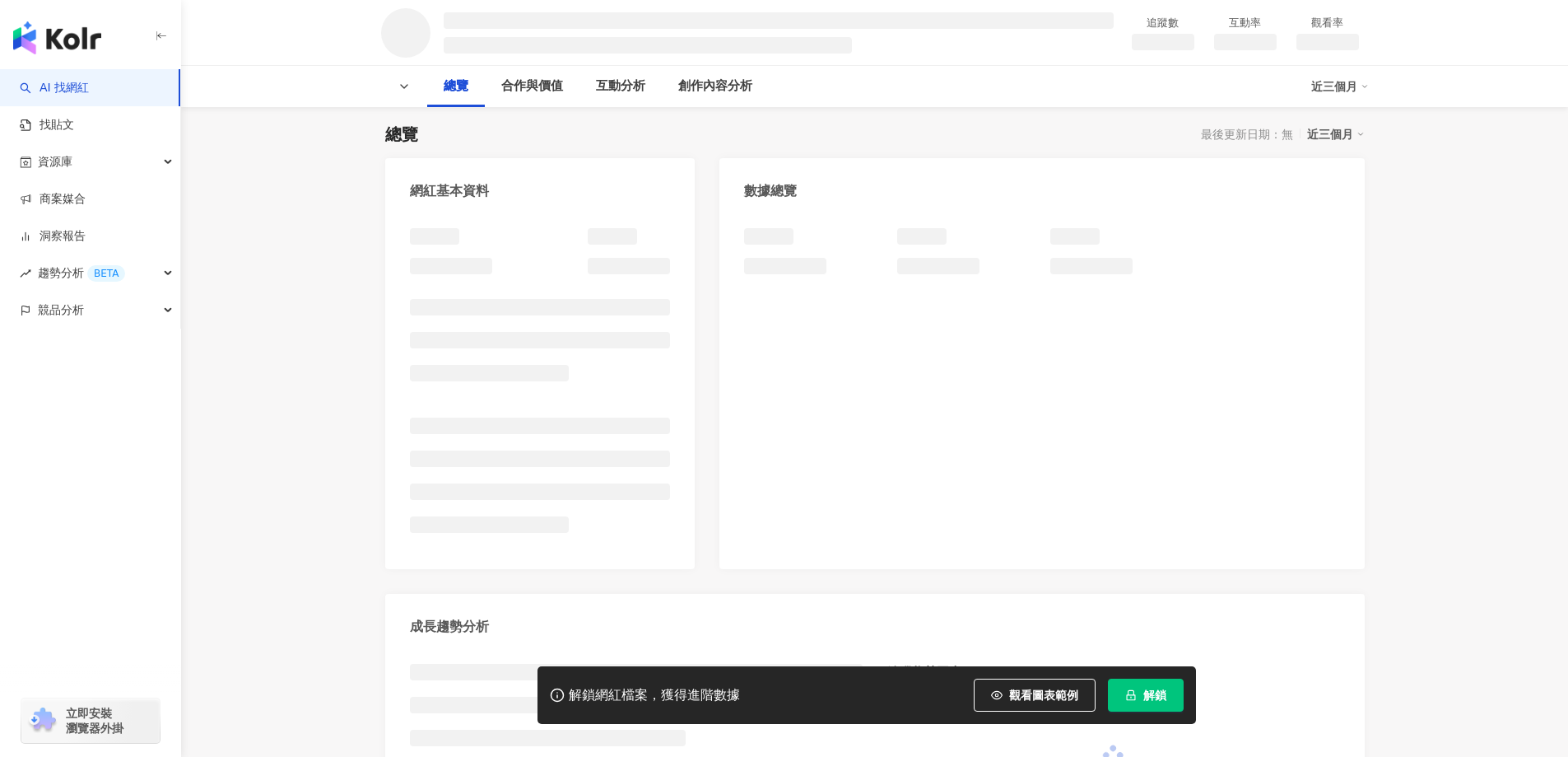
scroll to position [165, 0]
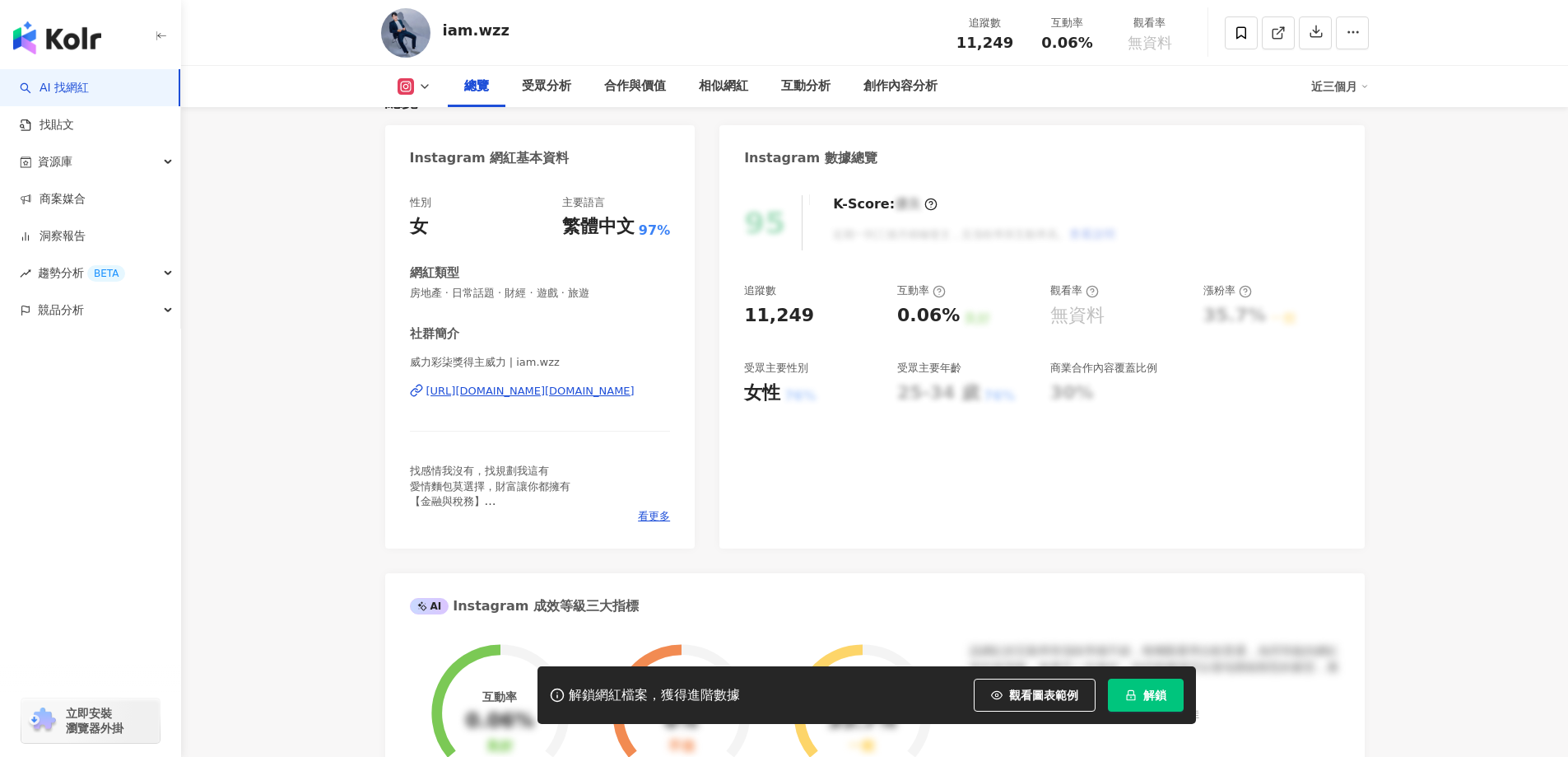
click at [547, 397] on div "[URL][DOMAIN_NAME][DOMAIN_NAME]" at bounding box center [531, 391] width 208 height 15
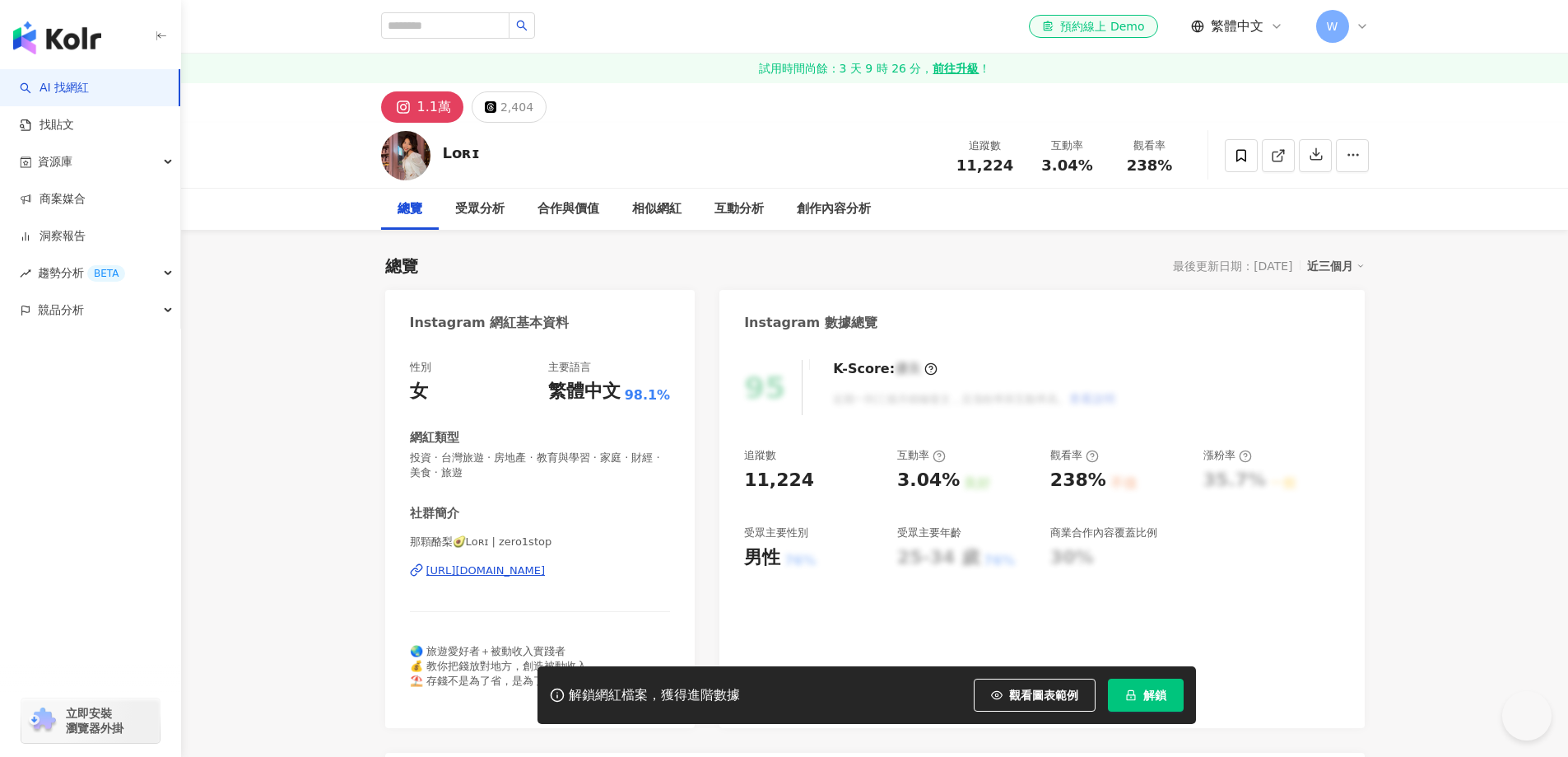
click at [546, 566] on div "https://www.instagram.com/zero1stop/" at bounding box center [486, 571] width 119 height 15
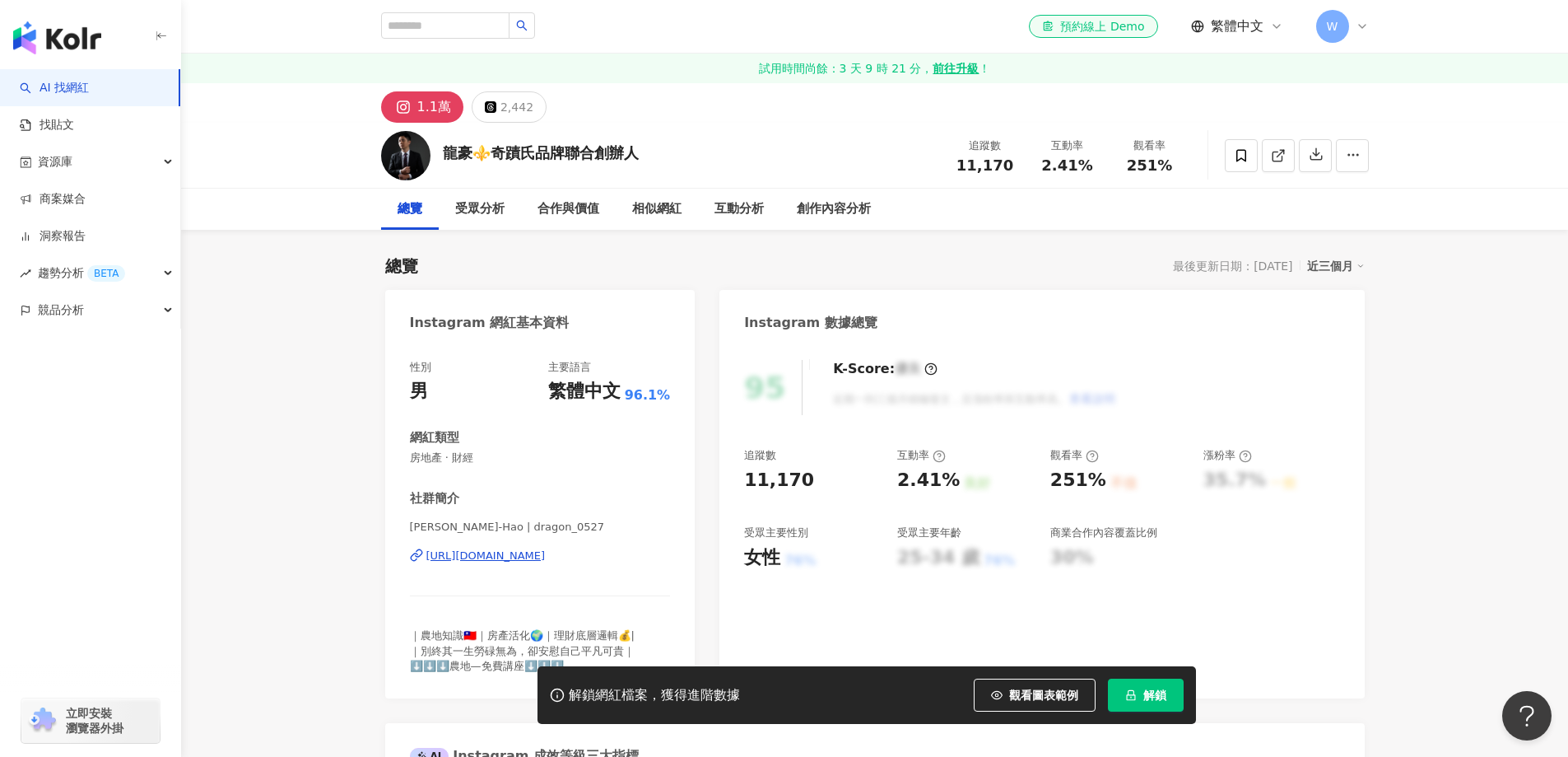
click at [532, 556] on div "https://www.instagram.com/dragon_0527/" at bounding box center [486, 556] width 119 height 15
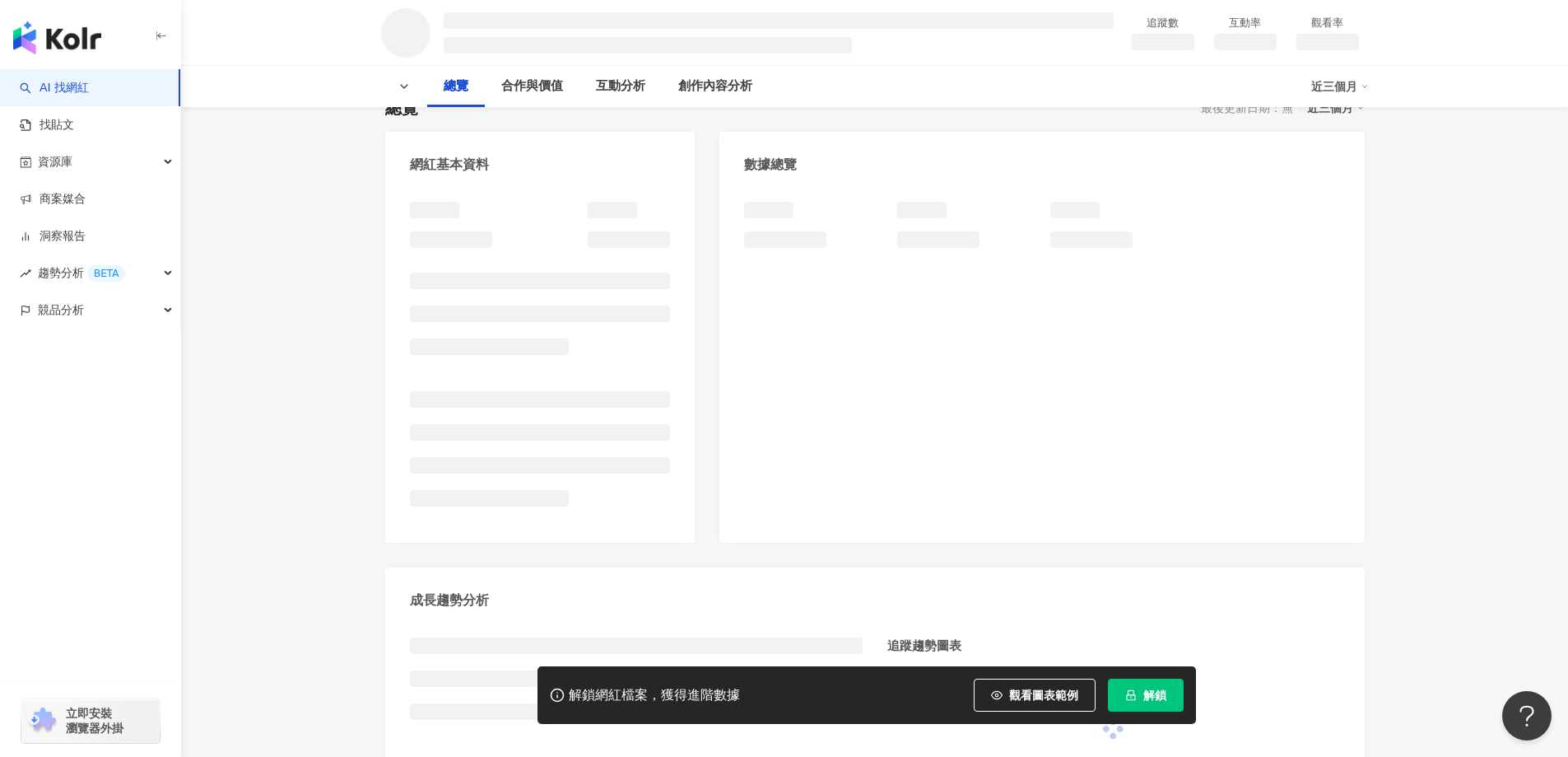
scroll to position [165, 0]
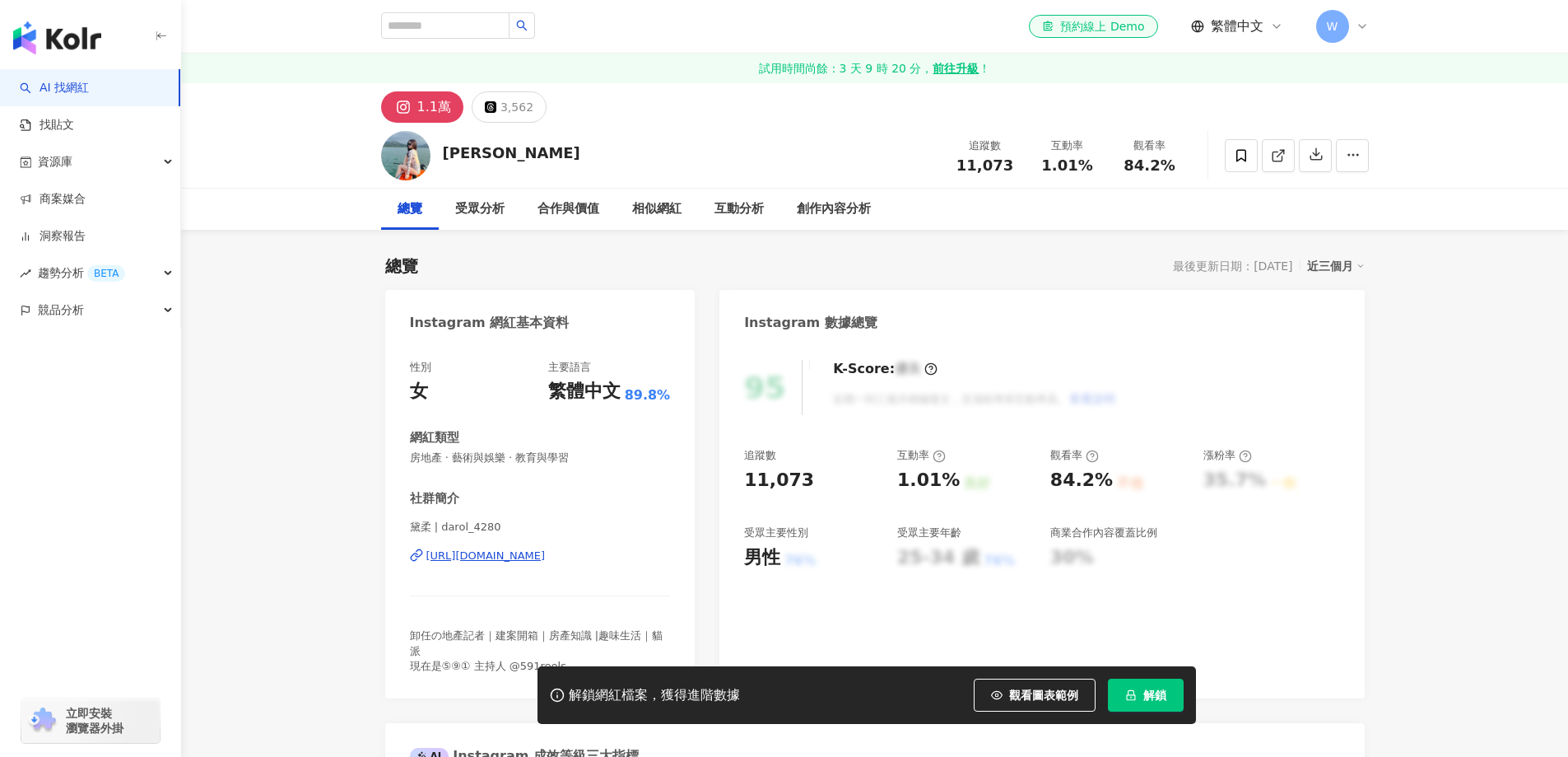
click at [546, 553] on div "https://www.instagram.com/darol_4280/" at bounding box center [486, 556] width 119 height 15
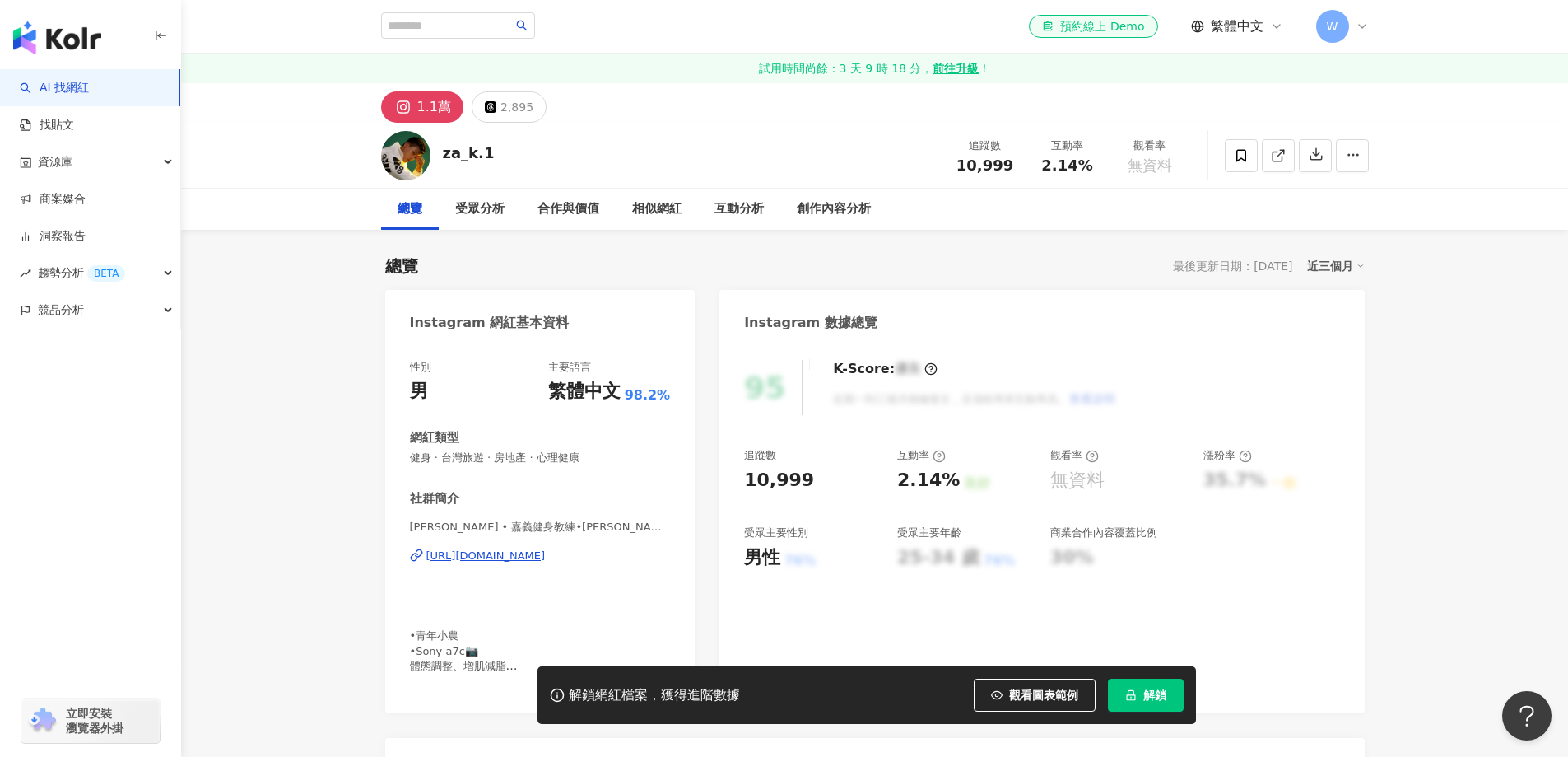
click at [546, 559] on div "https://www.instagram.com/za_k.1/" at bounding box center [486, 556] width 119 height 15
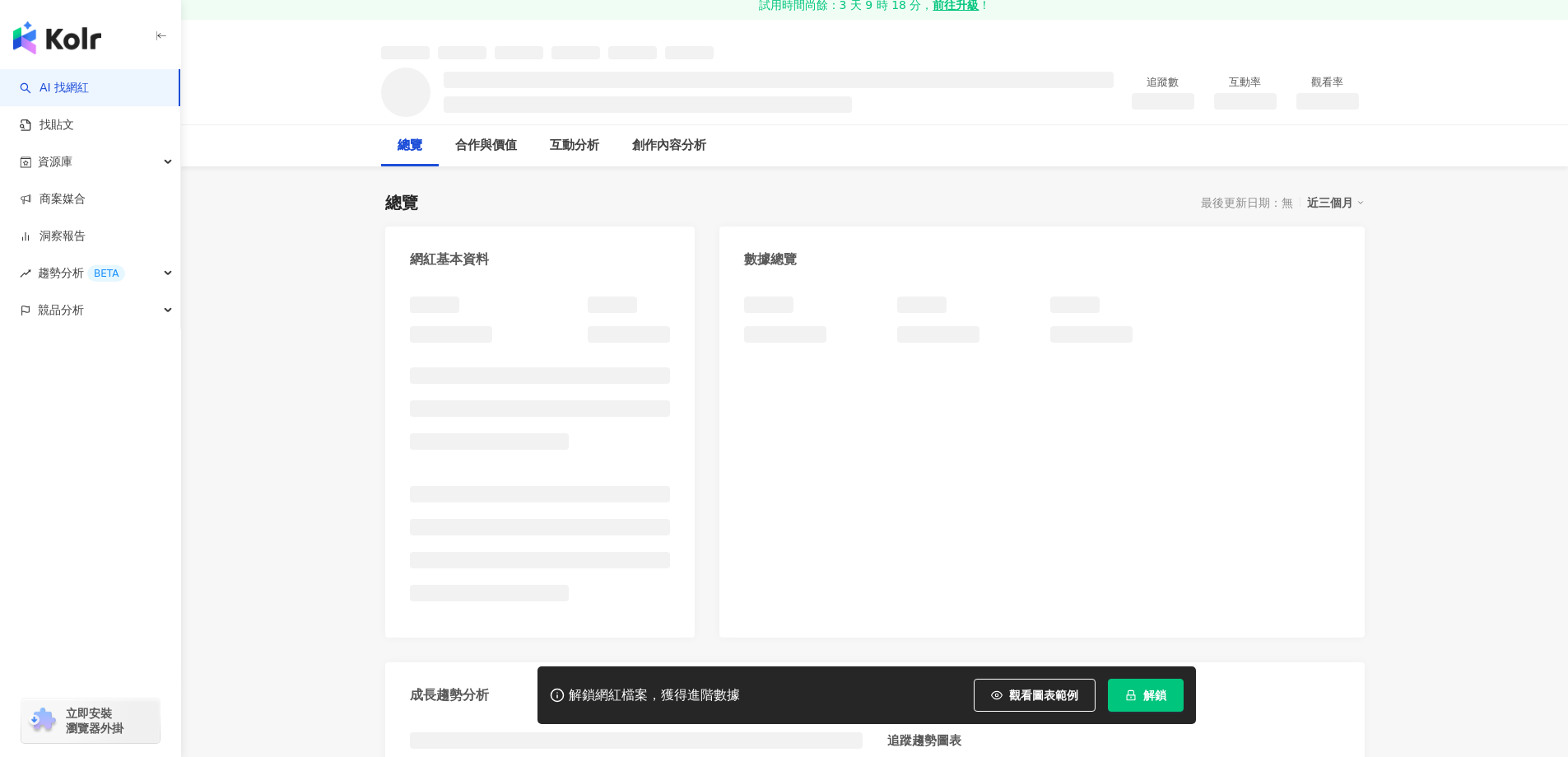
scroll to position [82, 0]
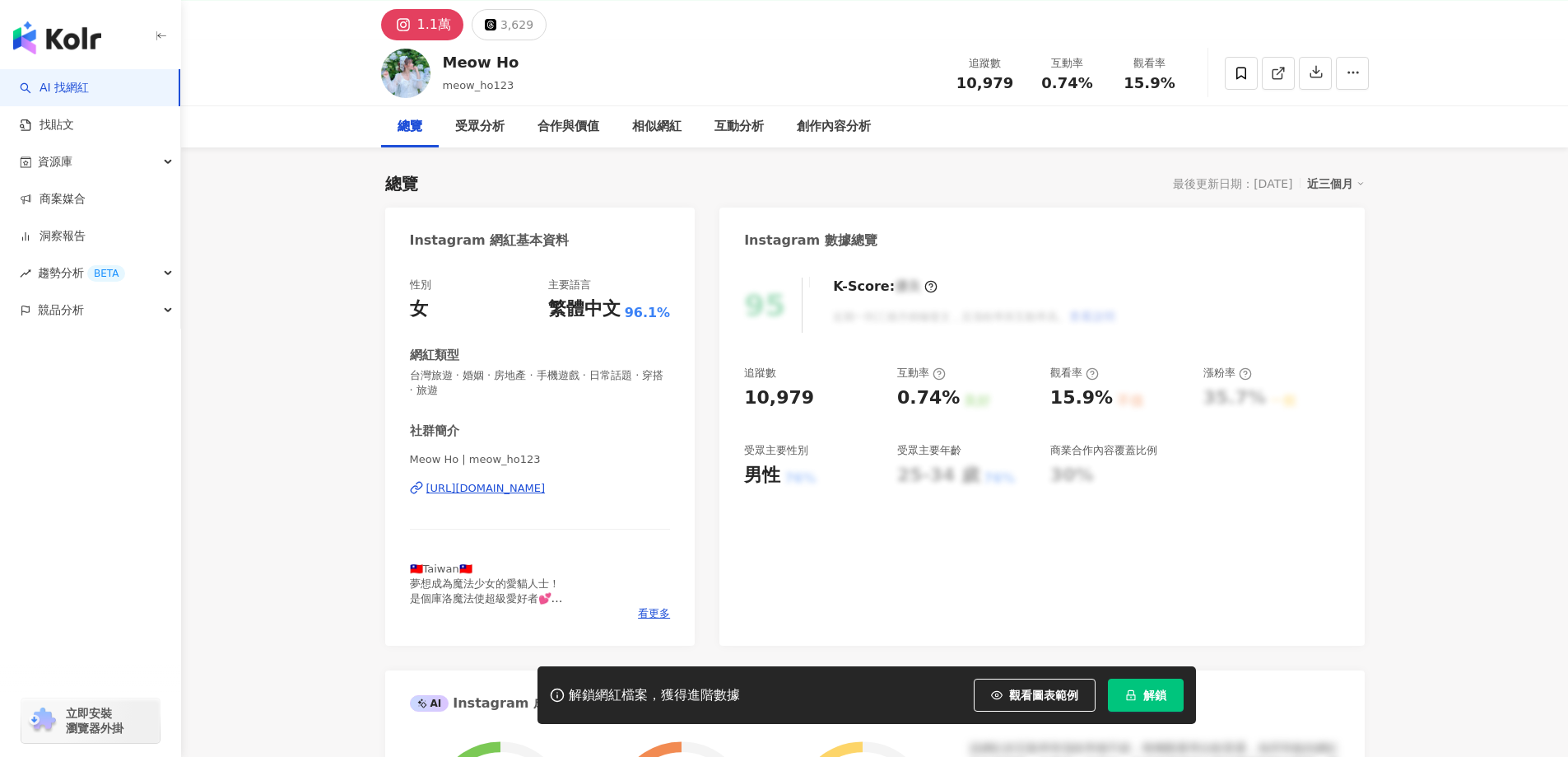
click at [521, 493] on div "https://www.instagram.com/meow_ho123/" at bounding box center [486, 488] width 119 height 15
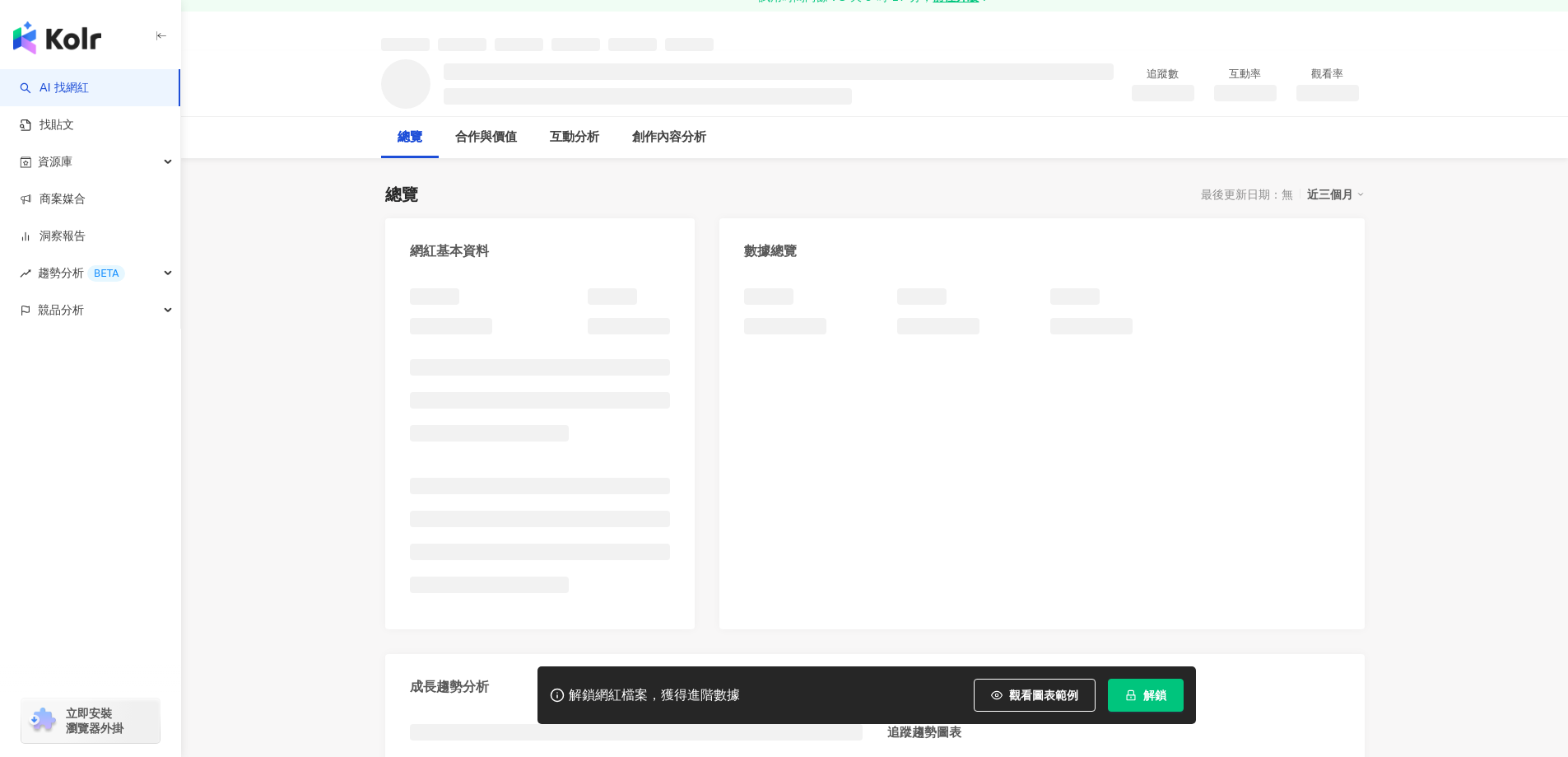
scroll to position [82, 0]
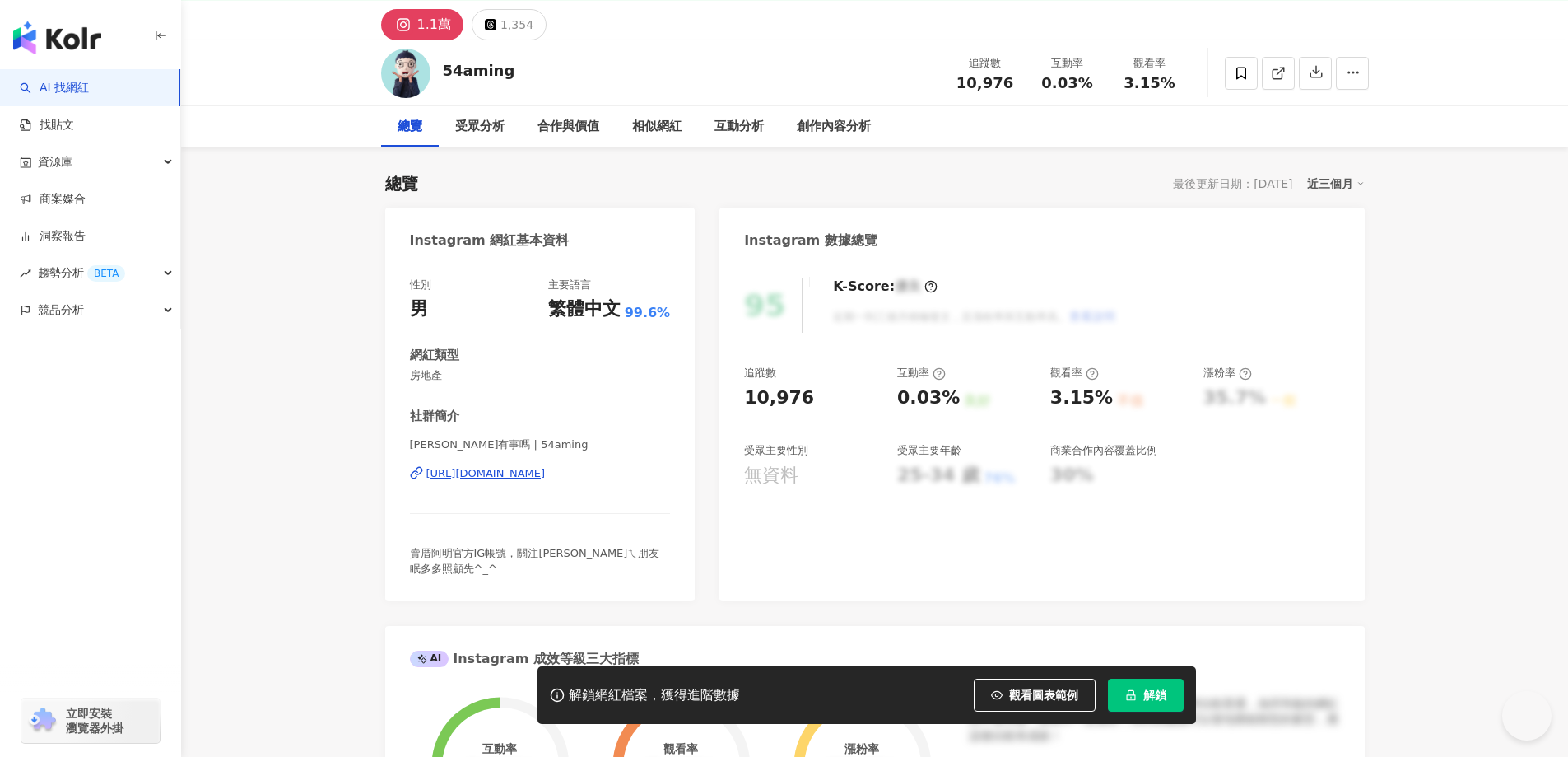
click at [515, 476] on div "https://www.instagram.com/54aming/" at bounding box center [486, 473] width 119 height 15
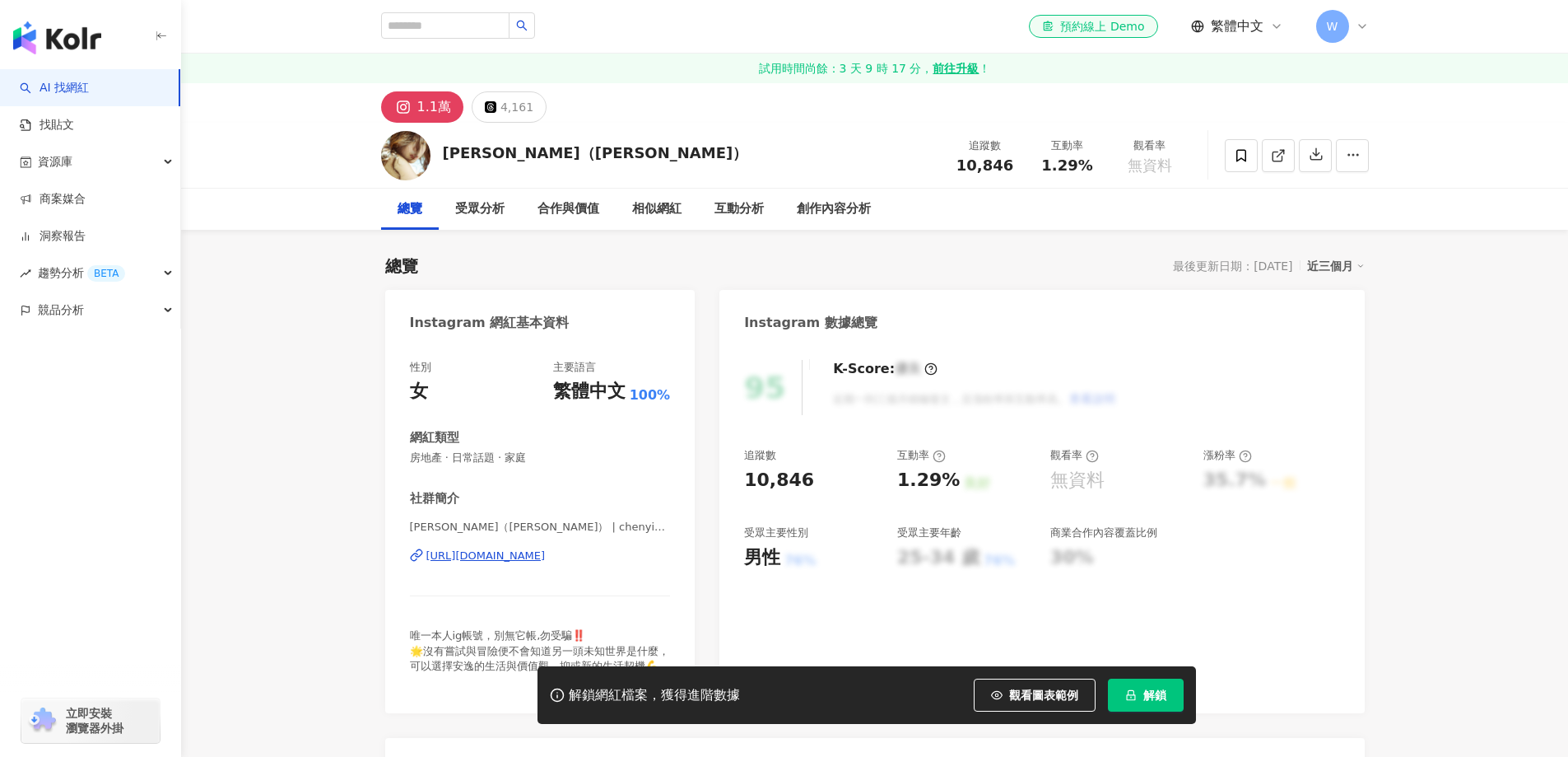
click at [545, 560] on div "[URL][DOMAIN_NAME]" at bounding box center [486, 556] width 119 height 15
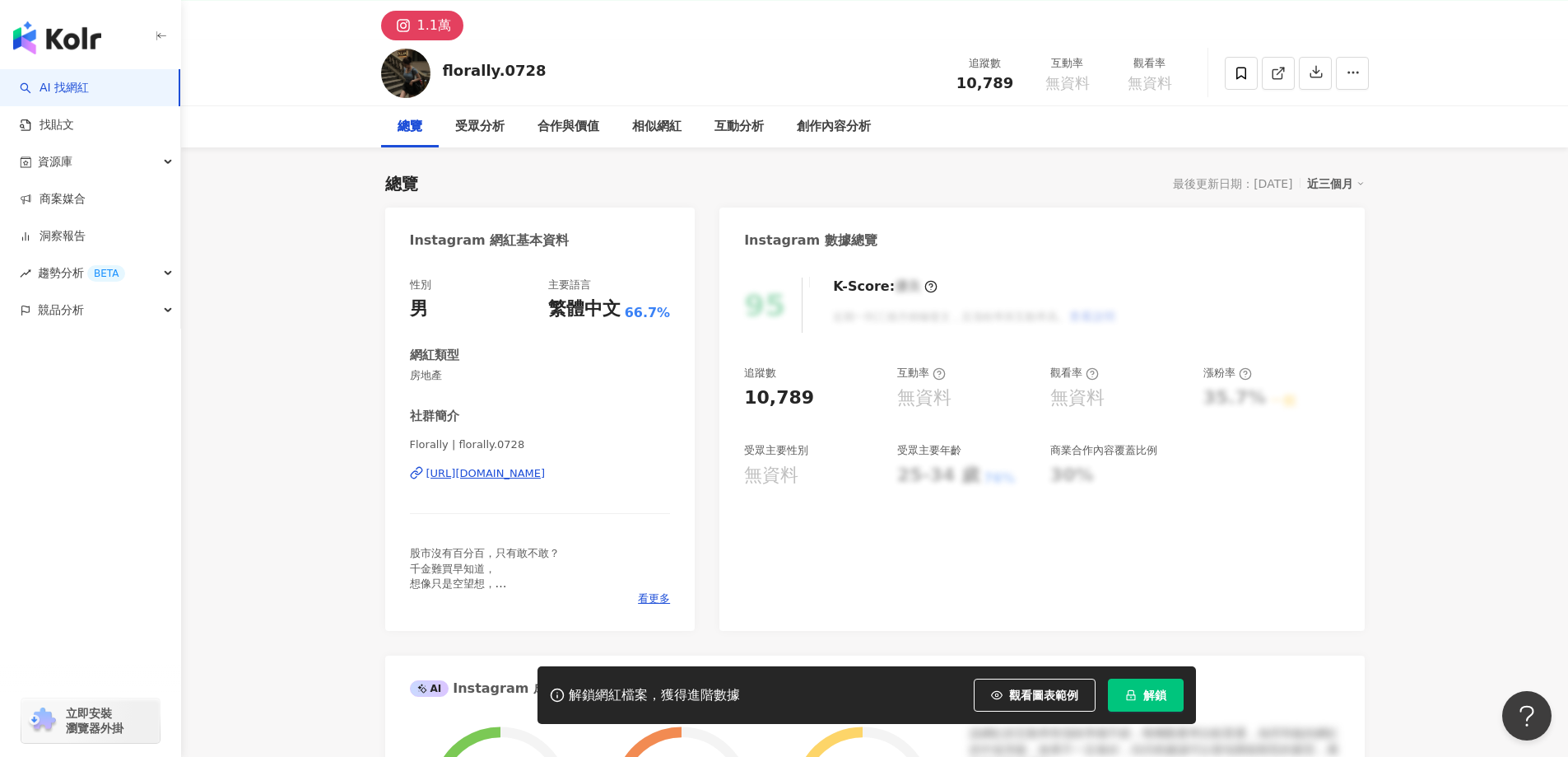
click at [546, 475] on div "https://www.instagram.com/florally.0728/" at bounding box center [486, 473] width 119 height 15
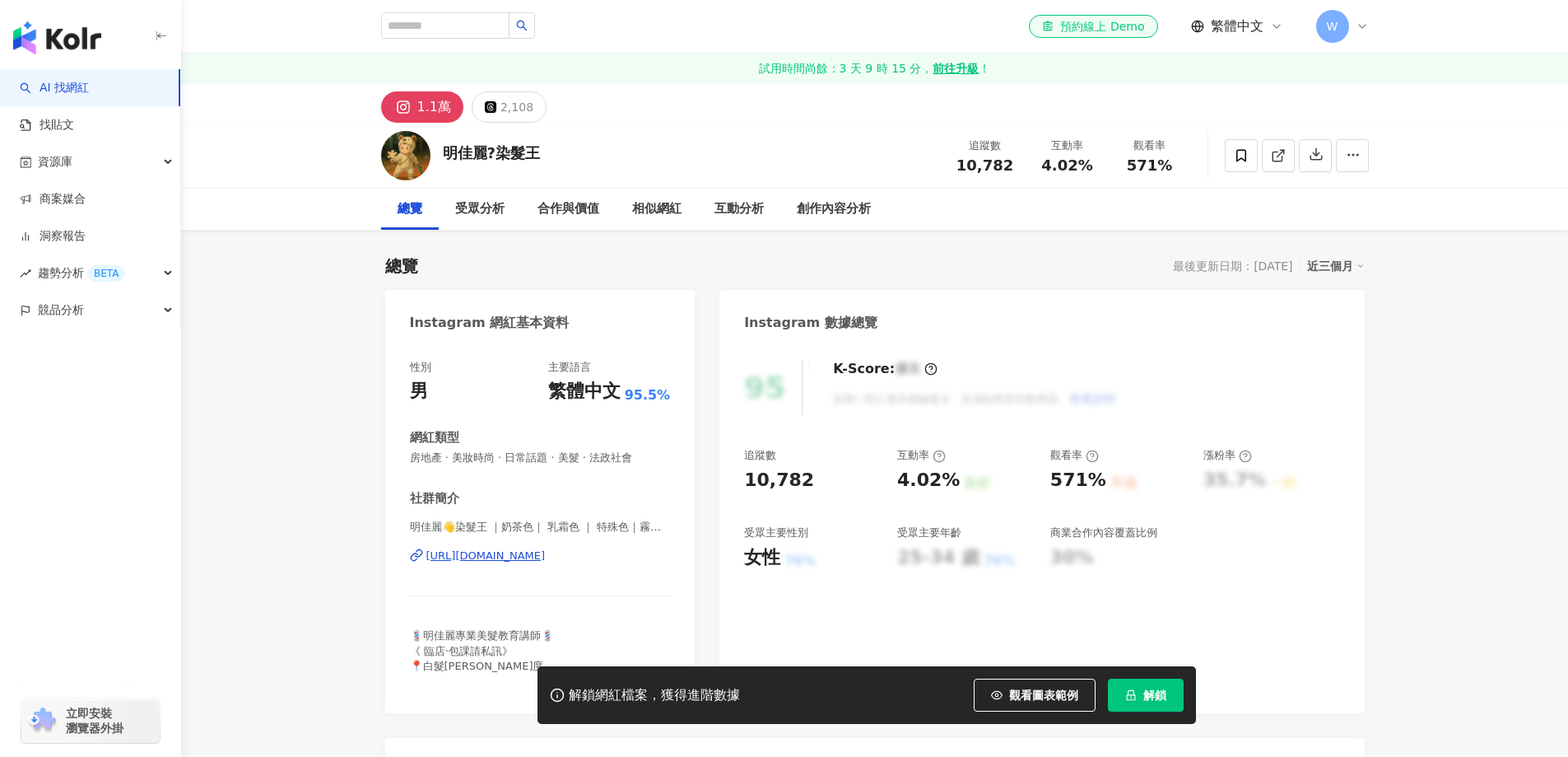
click at [546, 549] on div "https://www.instagram.com/mjl_rich/" at bounding box center [486, 556] width 119 height 15
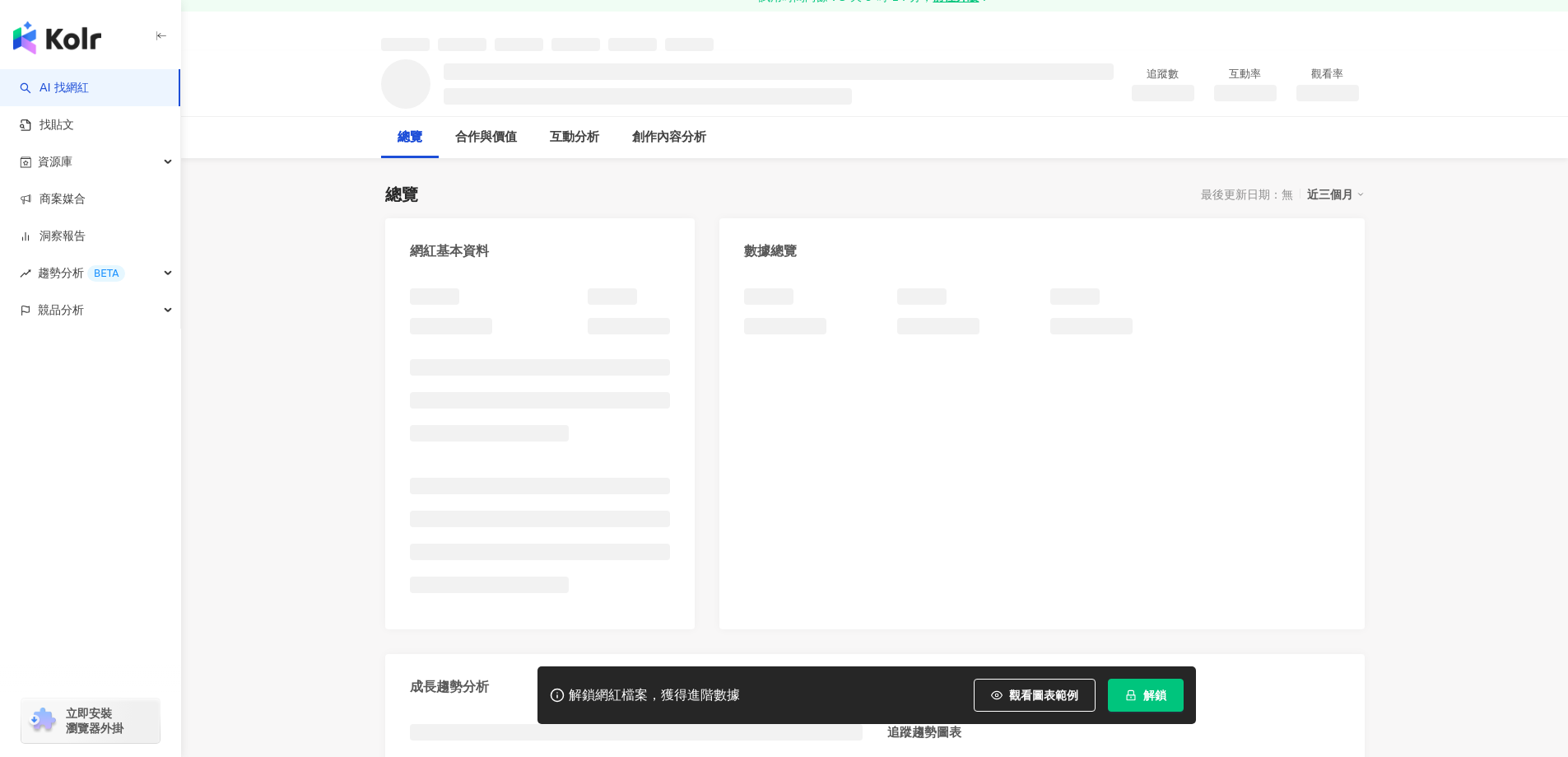
scroll to position [82, 0]
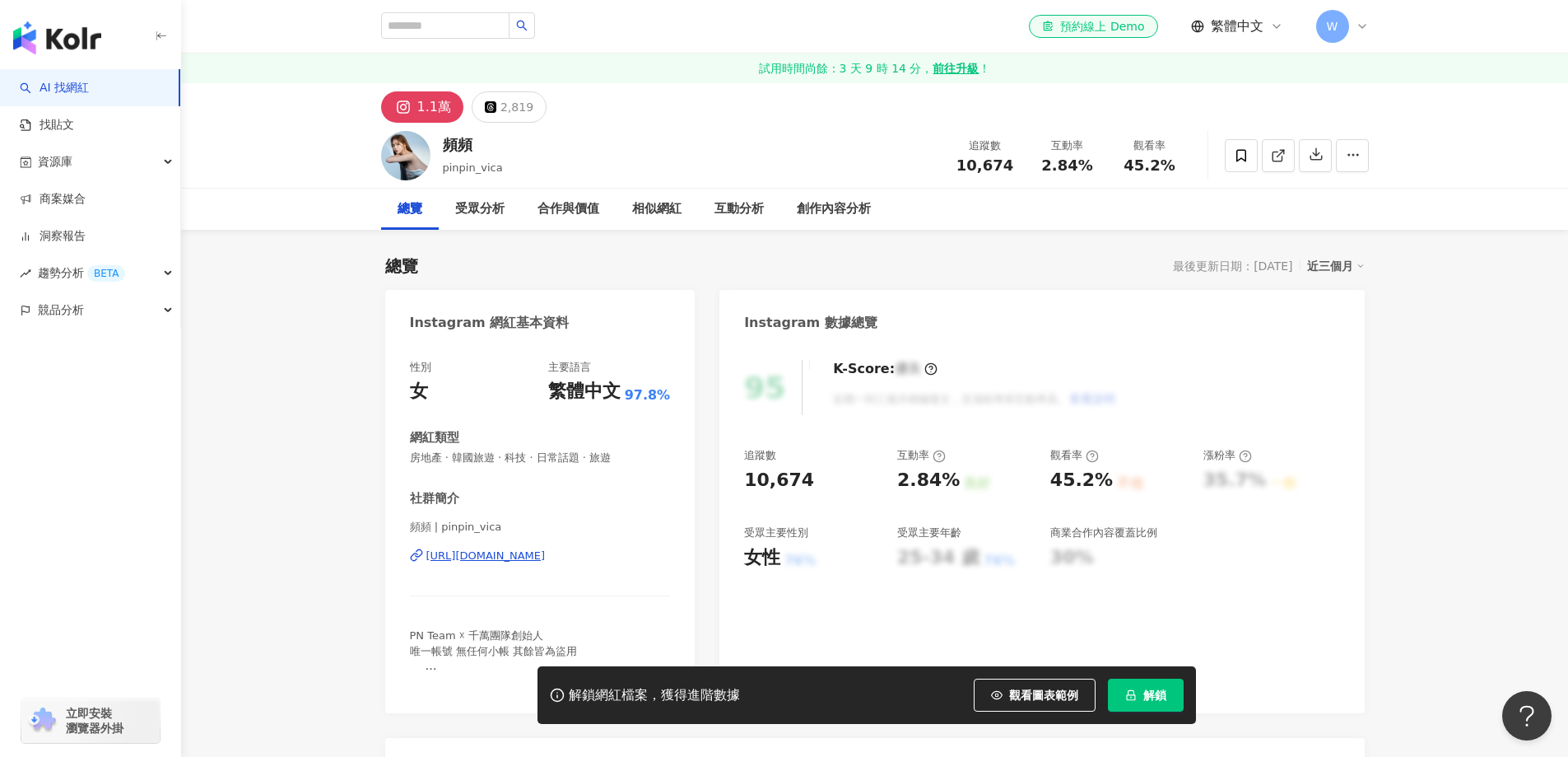
scroll to position [165, 0]
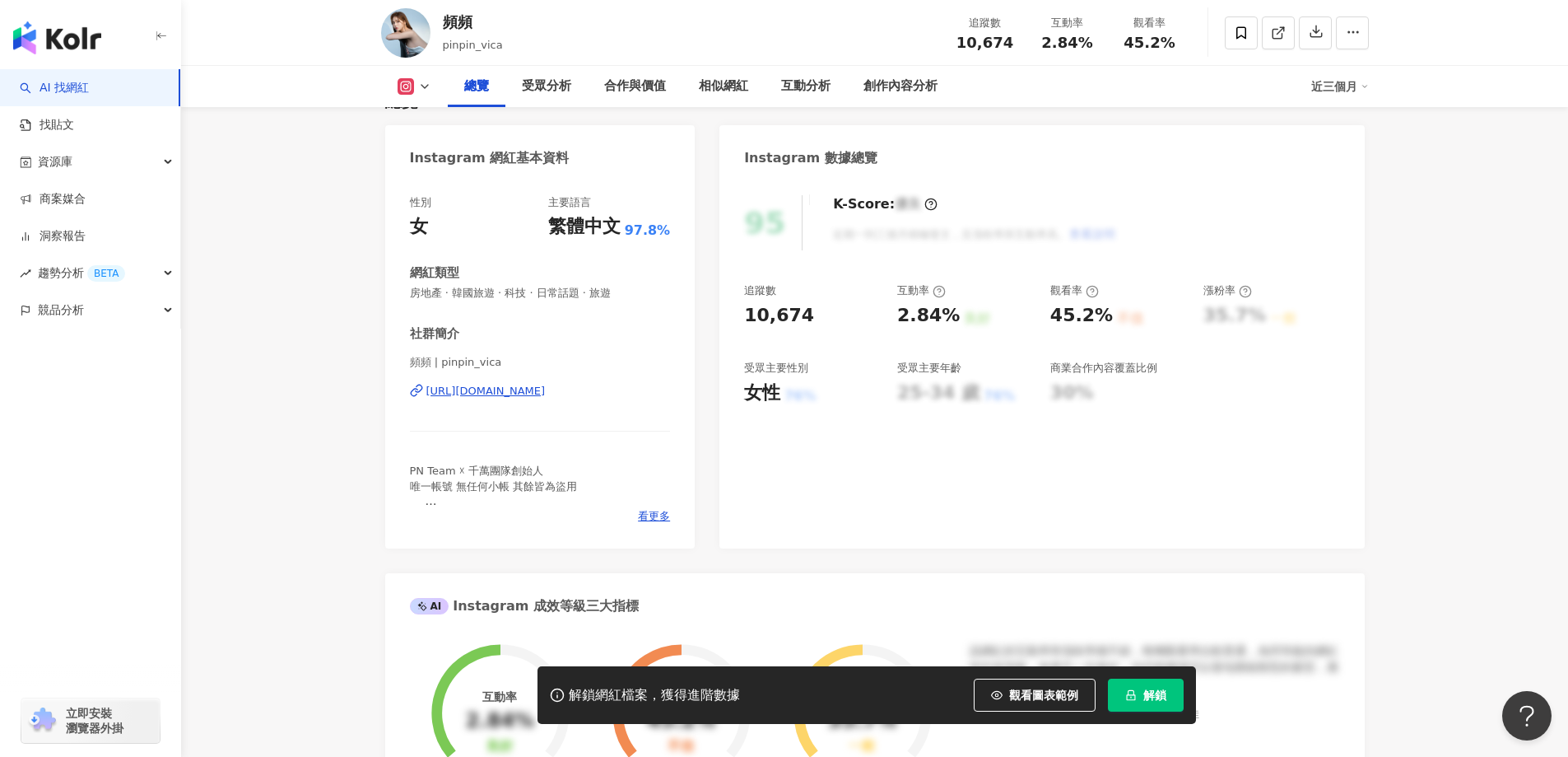
click at [534, 388] on div "[URL][DOMAIN_NAME]" at bounding box center [486, 391] width 119 height 15
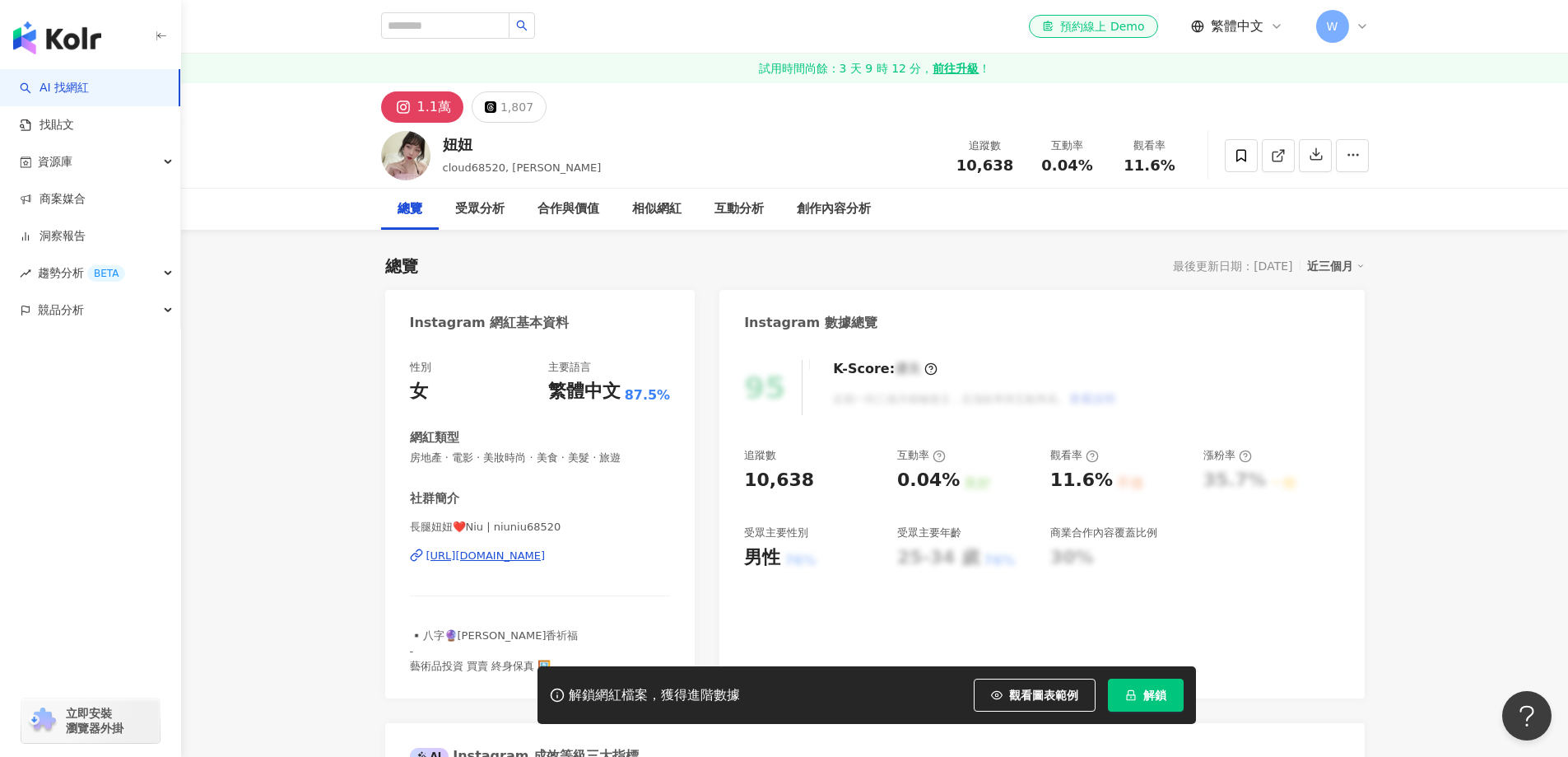
click at [546, 549] on div "https://www.instagram.com/niuniu68520/" at bounding box center [486, 556] width 119 height 15
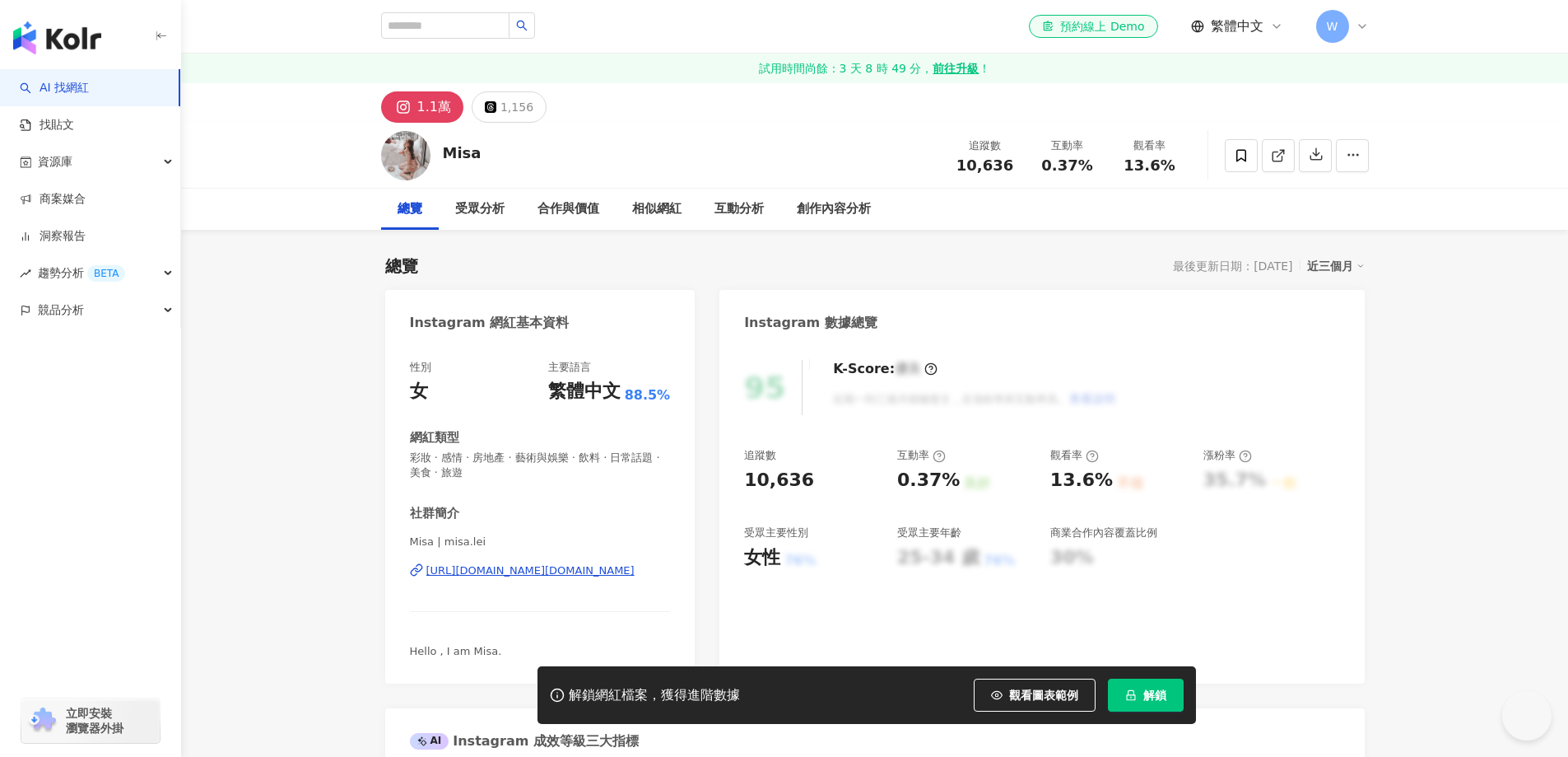
click at [556, 564] on div "https://www.instagram.com/misa.lei/" at bounding box center [531, 571] width 208 height 15
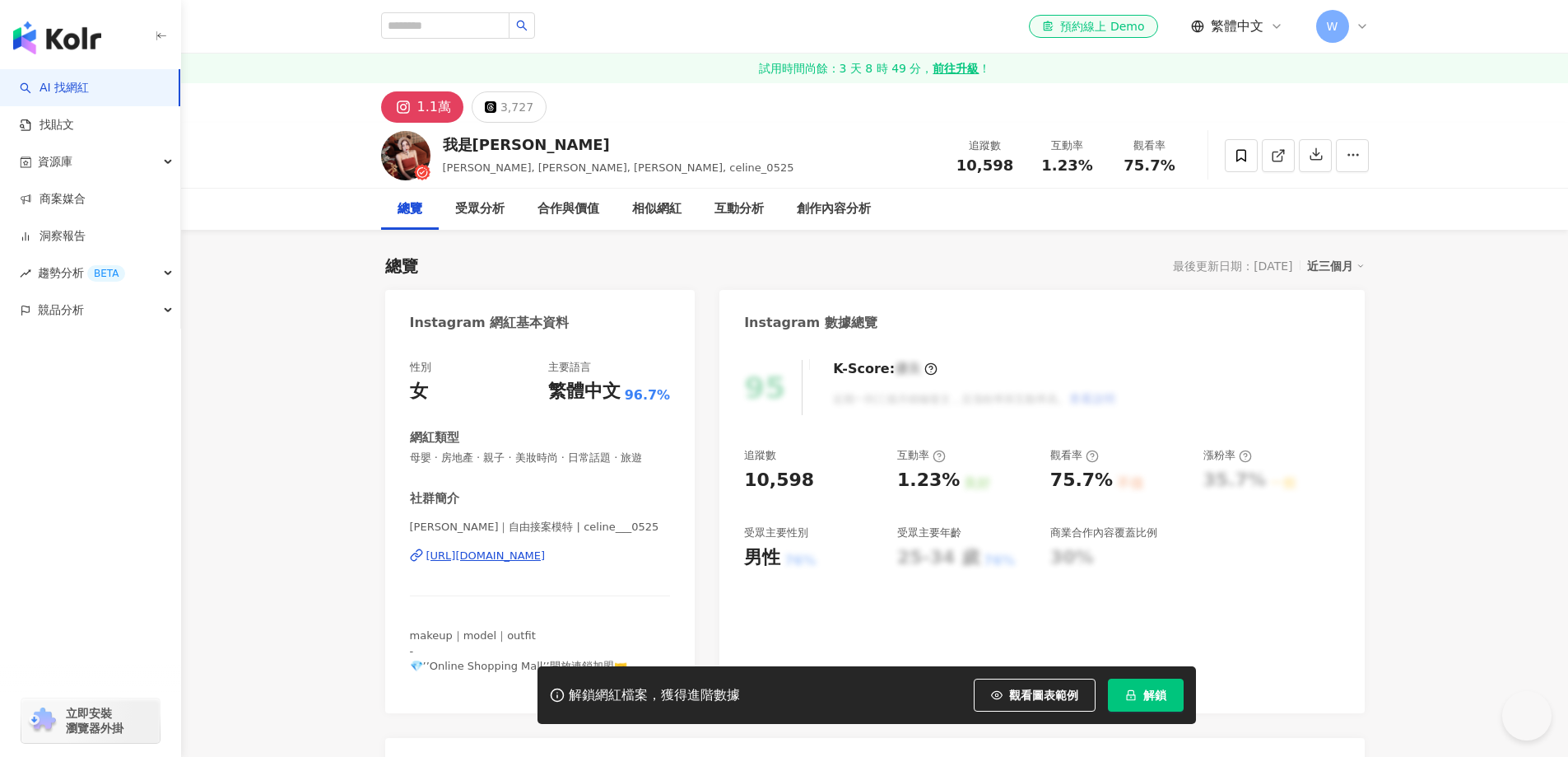
click at [574, 390] on div "性別 女 主要語言 繁體中文 96.7% 網紅類型 母嬰 · 房地產 · 親子 · 美妝時尚 · 日常話題 · 旅遊 社群簡介 [PERSON_NAME]｜自…" at bounding box center [540, 525] width 261 height 329
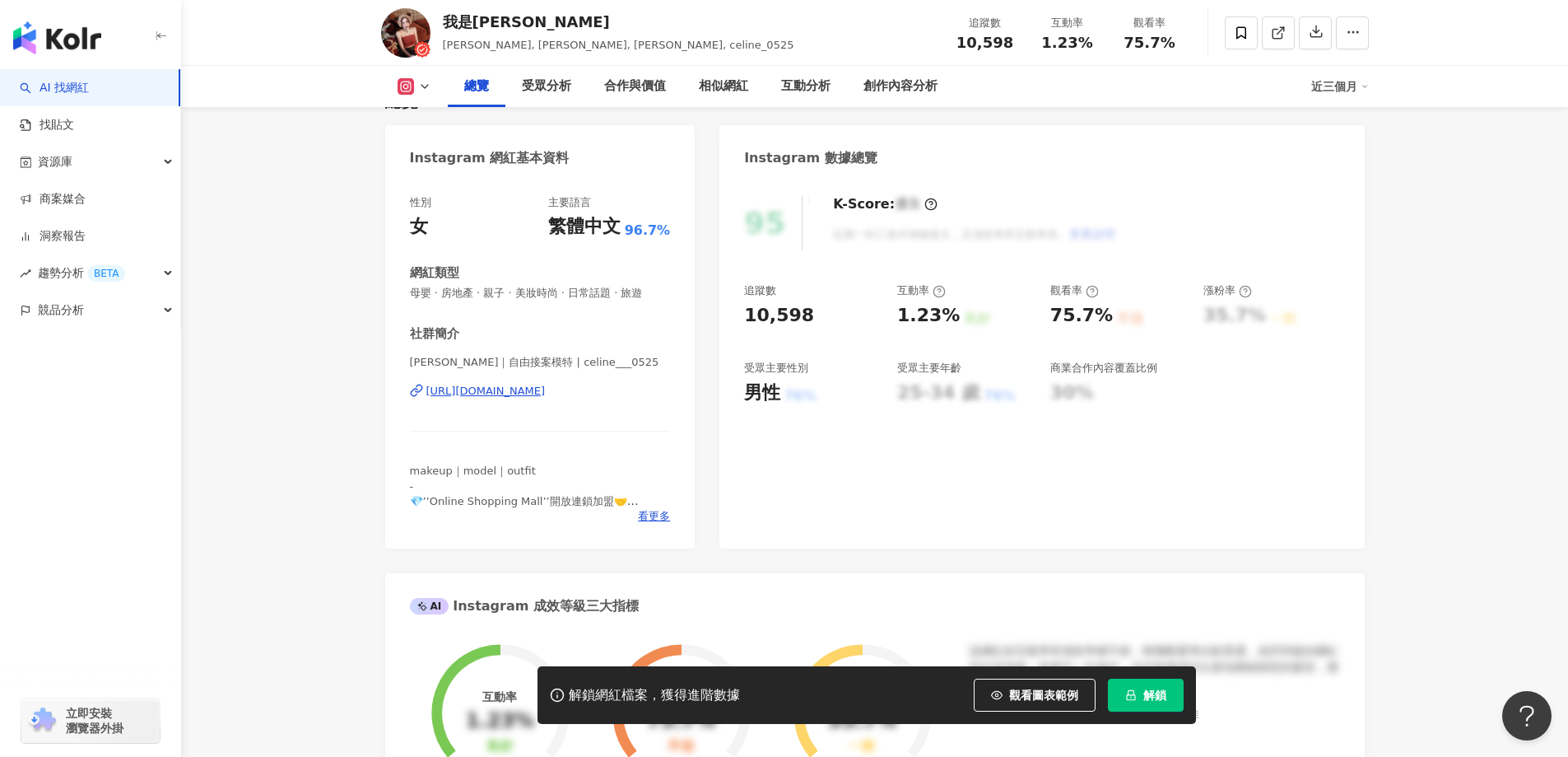
click at [546, 393] on div "https://www.instagram.com/celine___0525/" at bounding box center [486, 391] width 119 height 15
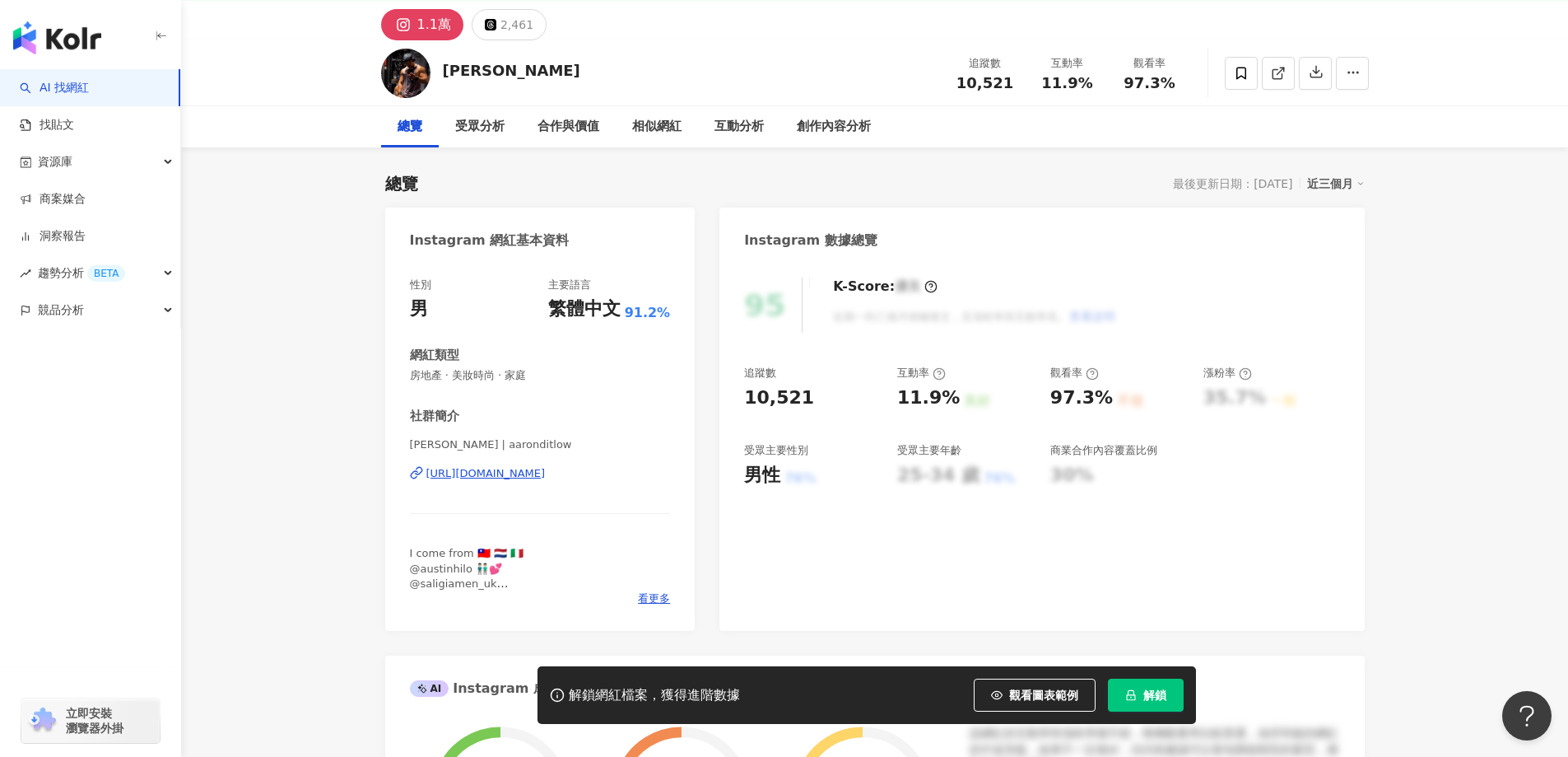
click at [546, 478] on div "https://www.instagram.com/aaronditlow/" at bounding box center [486, 473] width 119 height 15
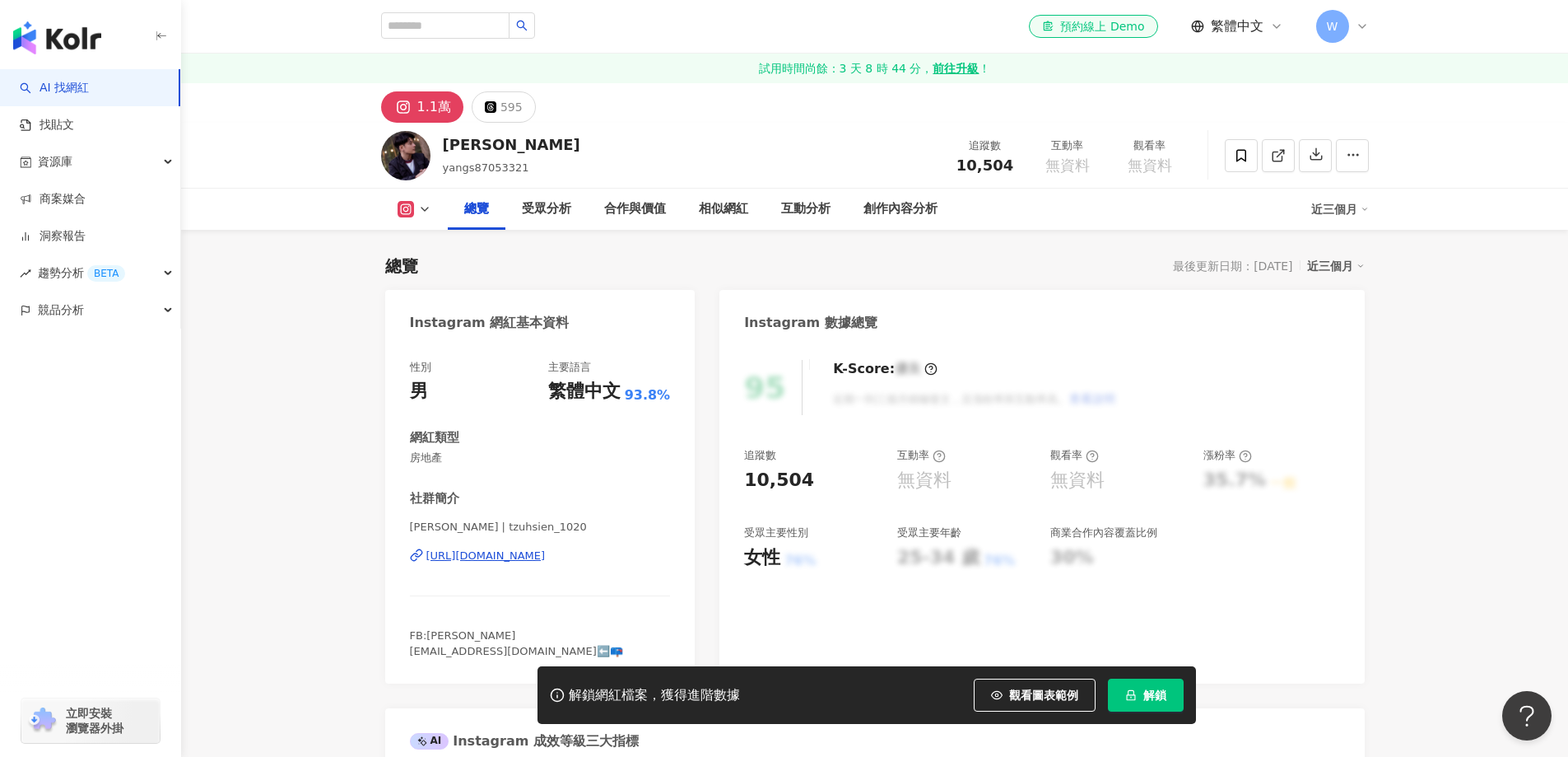
scroll to position [165, 0]
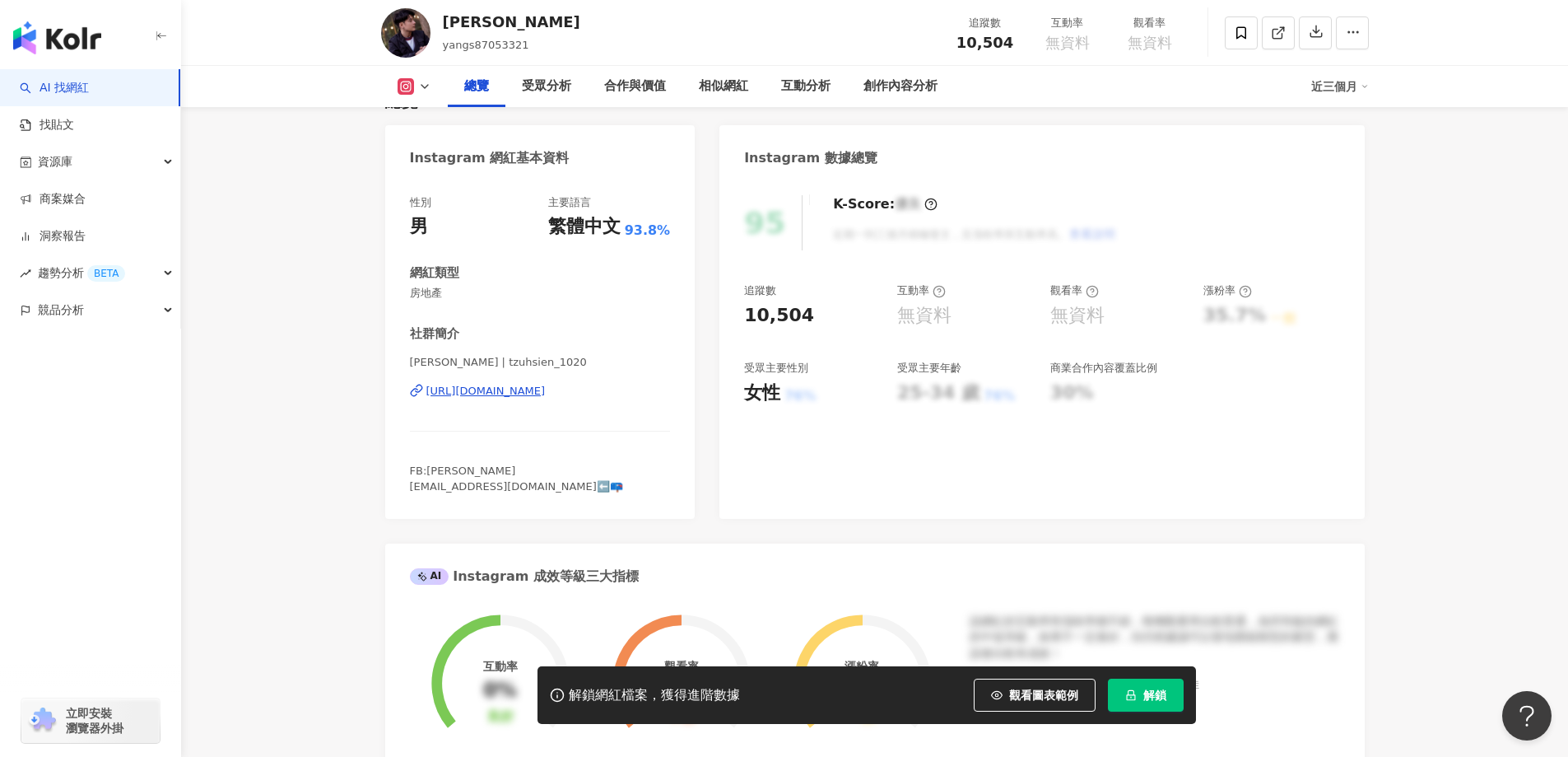
click at [546, 385] on div "https://www.instagram.com/tzuhsien_1020/" at bounding box center [486, 391] width 119 height 15
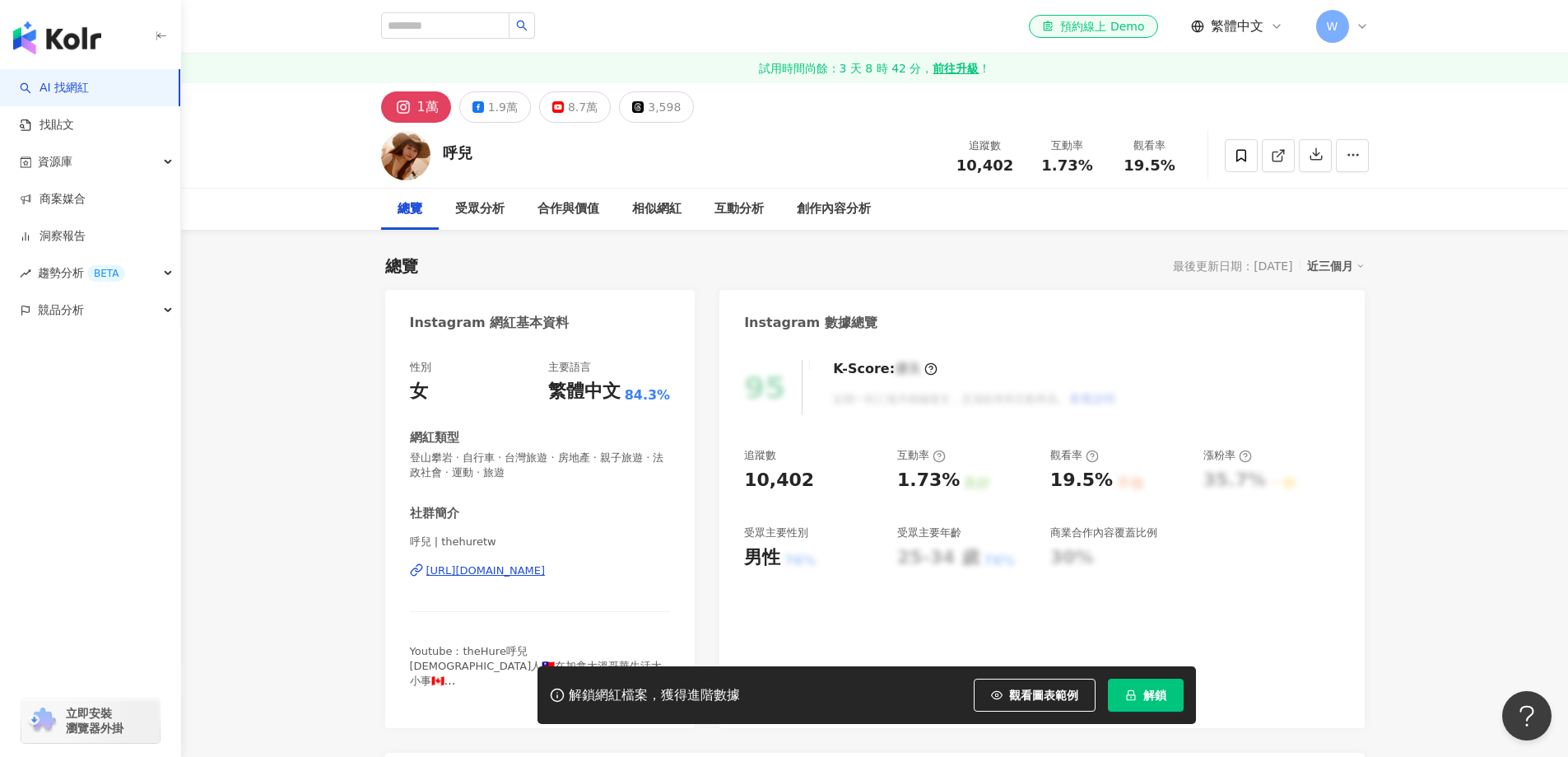
scroll to position [82, 0]
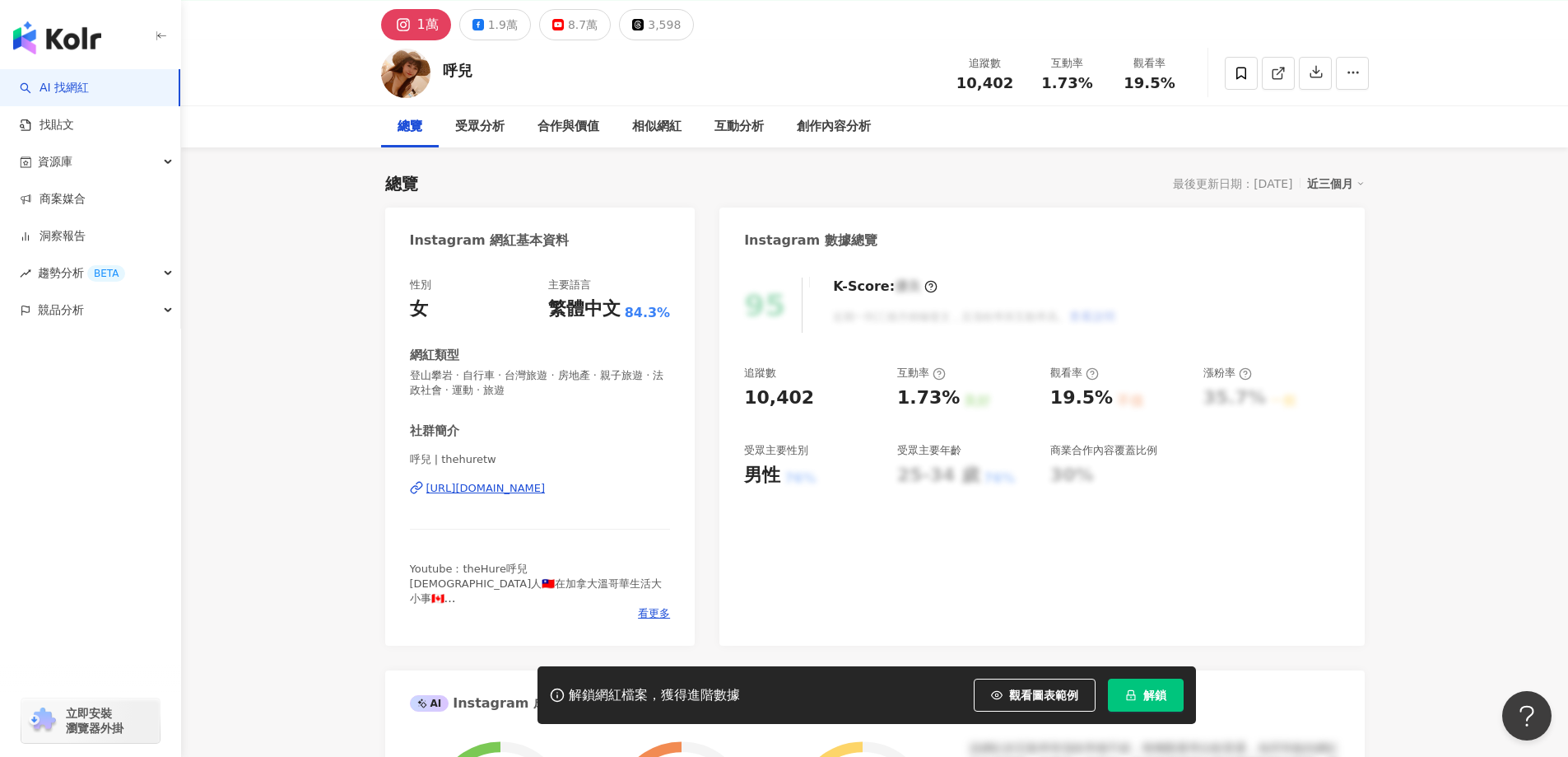
click at [538, 489] on div "https://www.instagram.com/thehuretw/" at bounding box center [486, 488] width 119 height 15
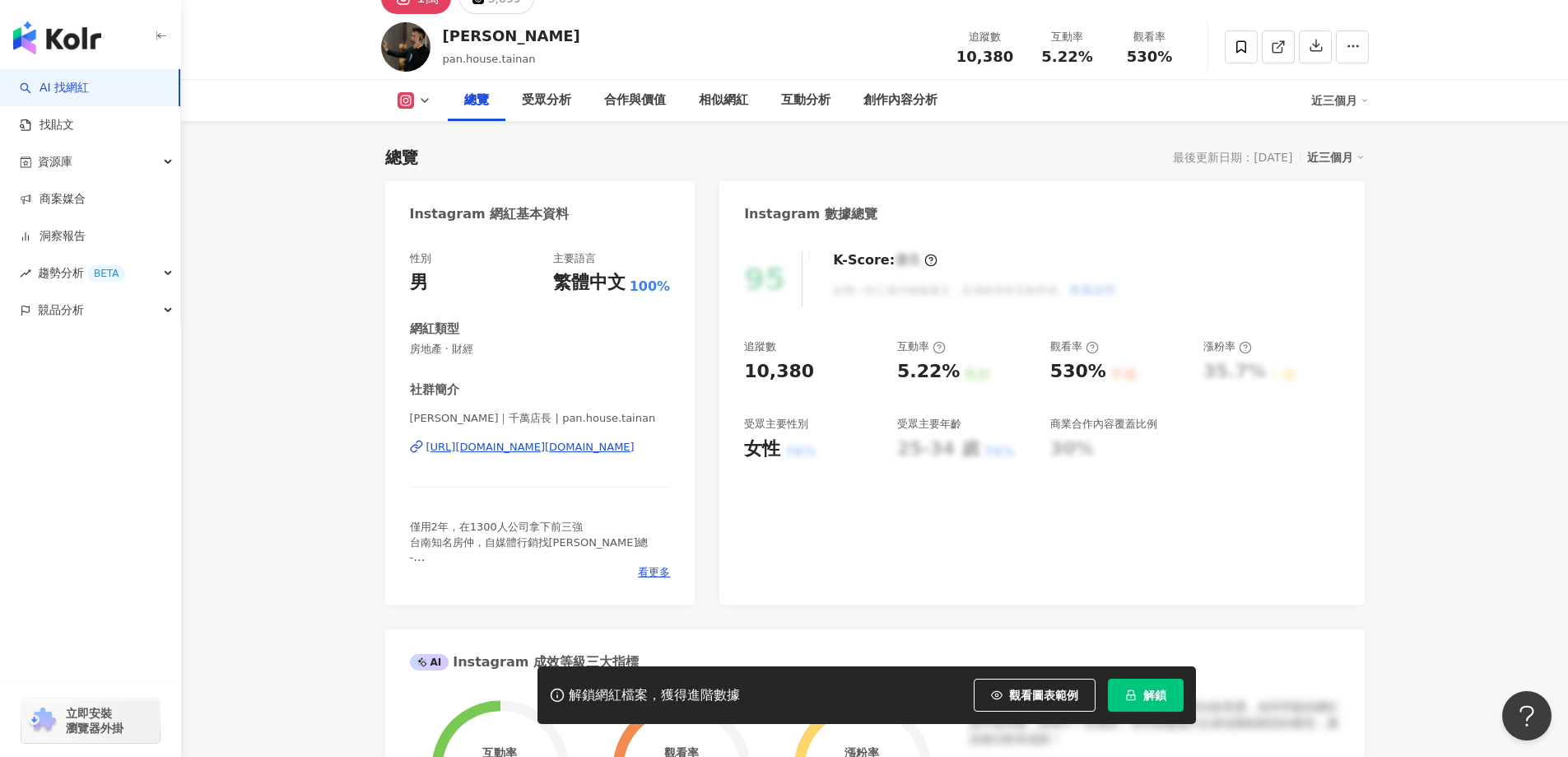
scroll to position [165, 0]
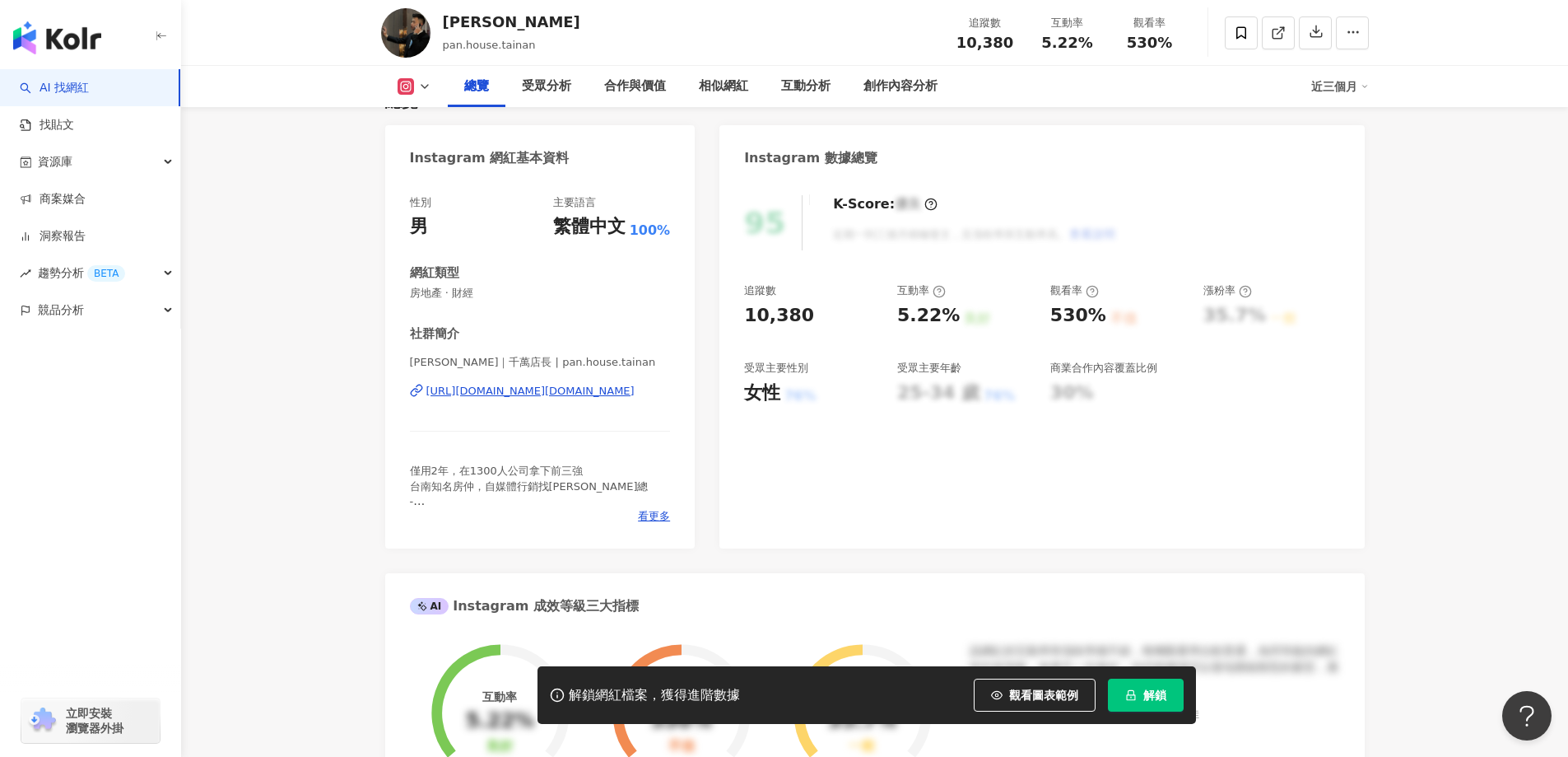
click at [595, 397] on div "https://www.instagram.com/pan.house.tainan/" at bounding box center [531, 391] width 208 height 15
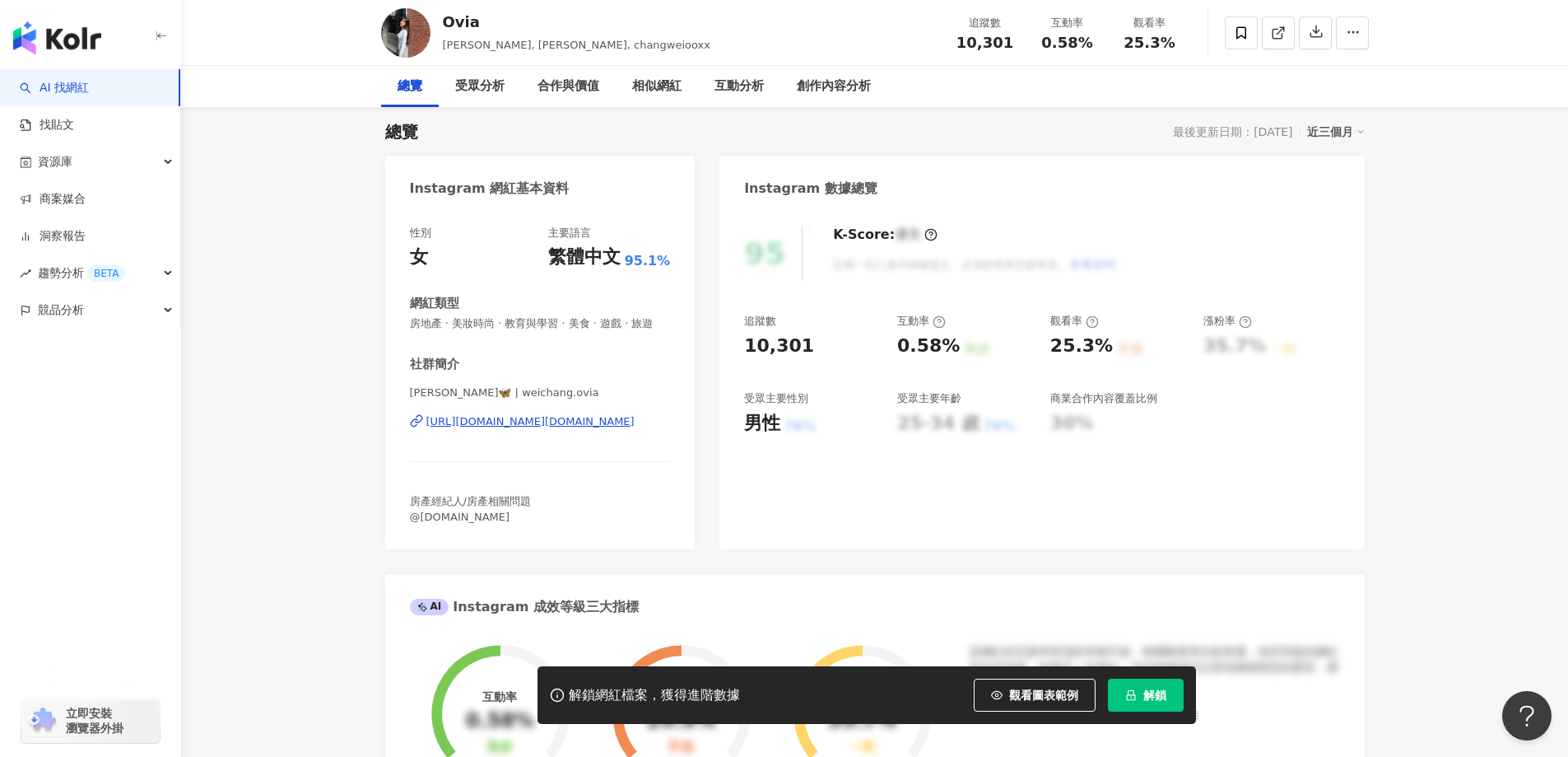
scroll to position [247, 0]
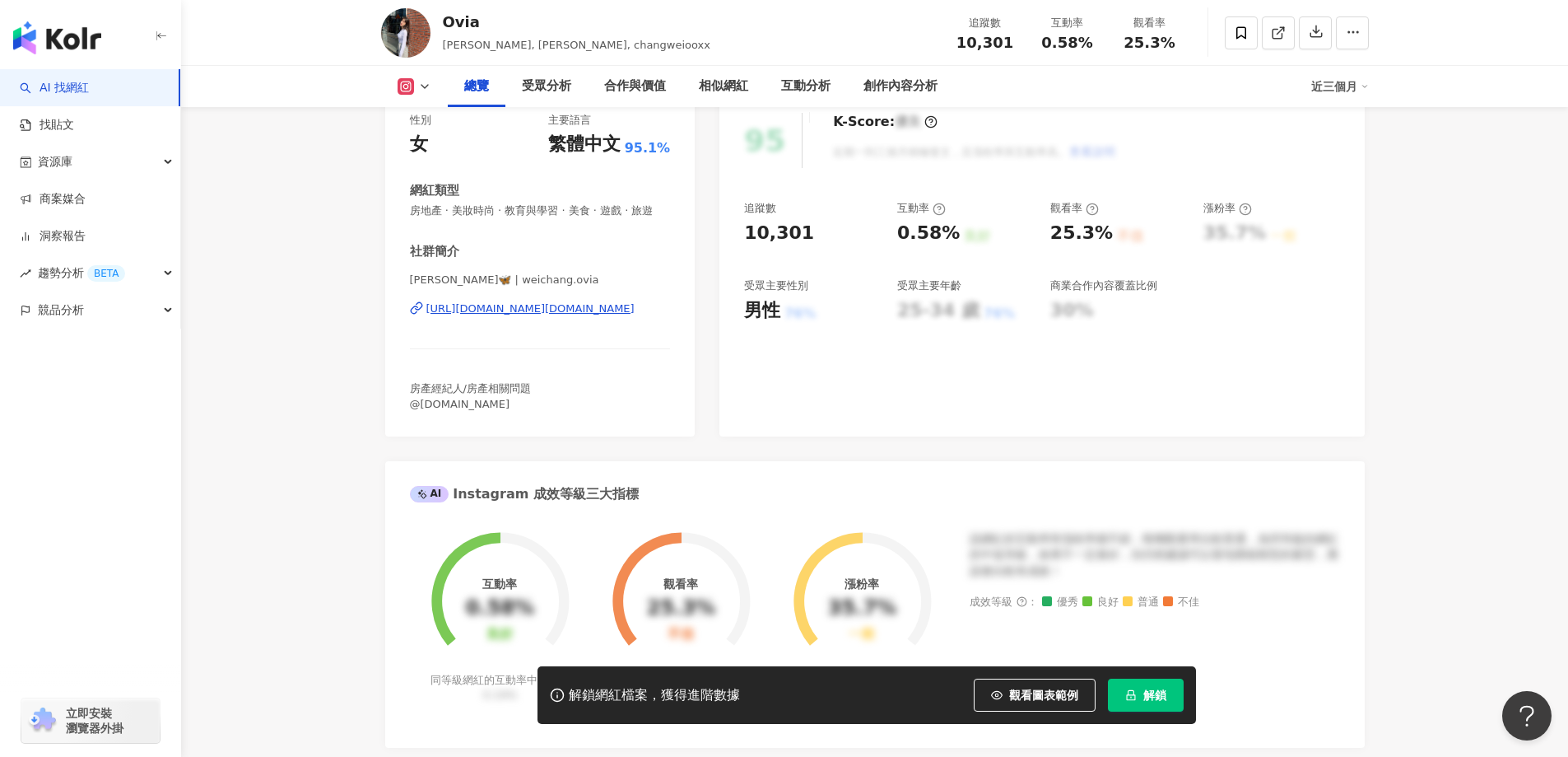
click at [610, 316] on div "https://www.instagram.com/weichang.ovia/" at bounding box center [531, 308] width 208 height 15
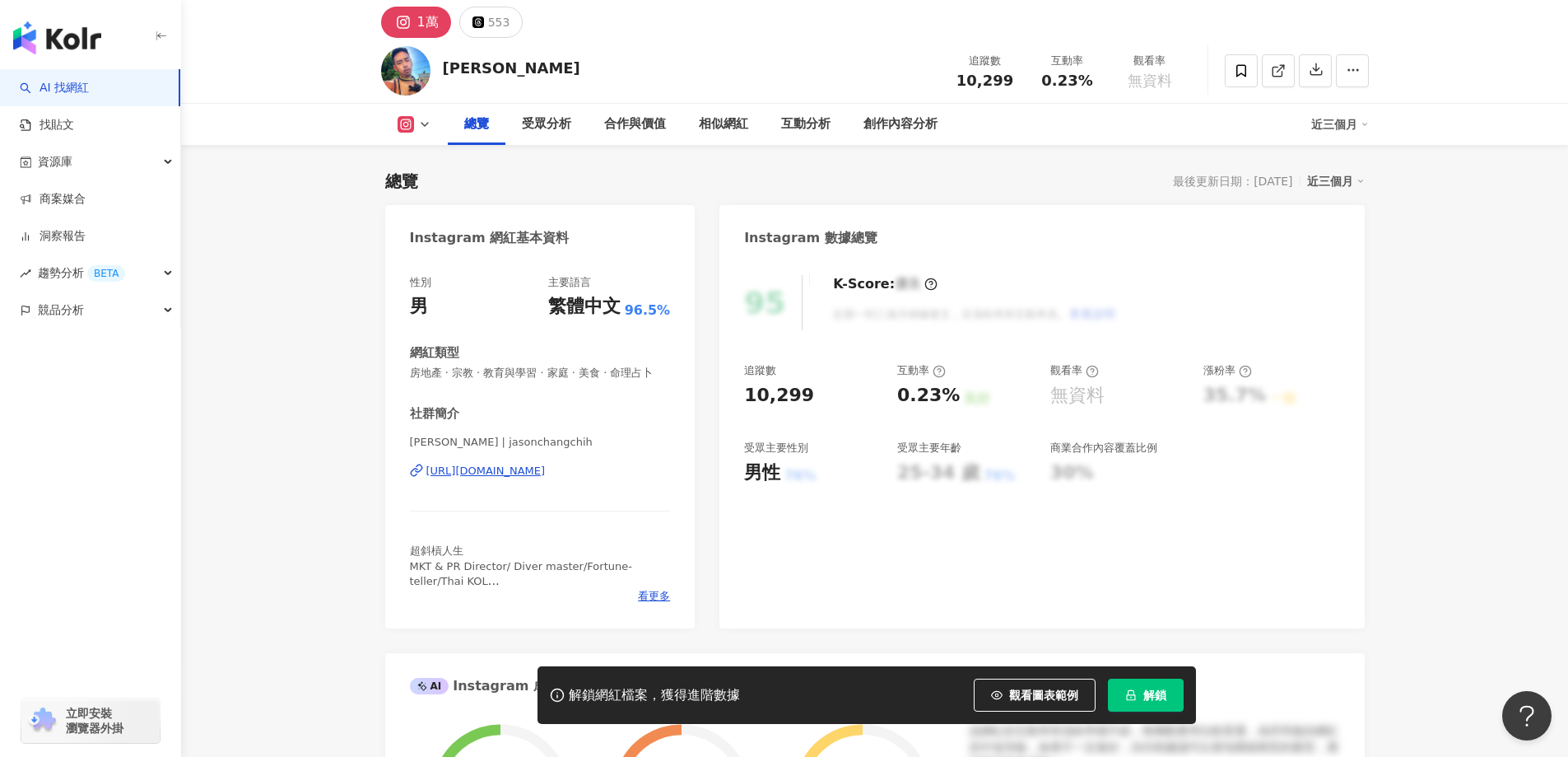
scroll to position [247, 0]
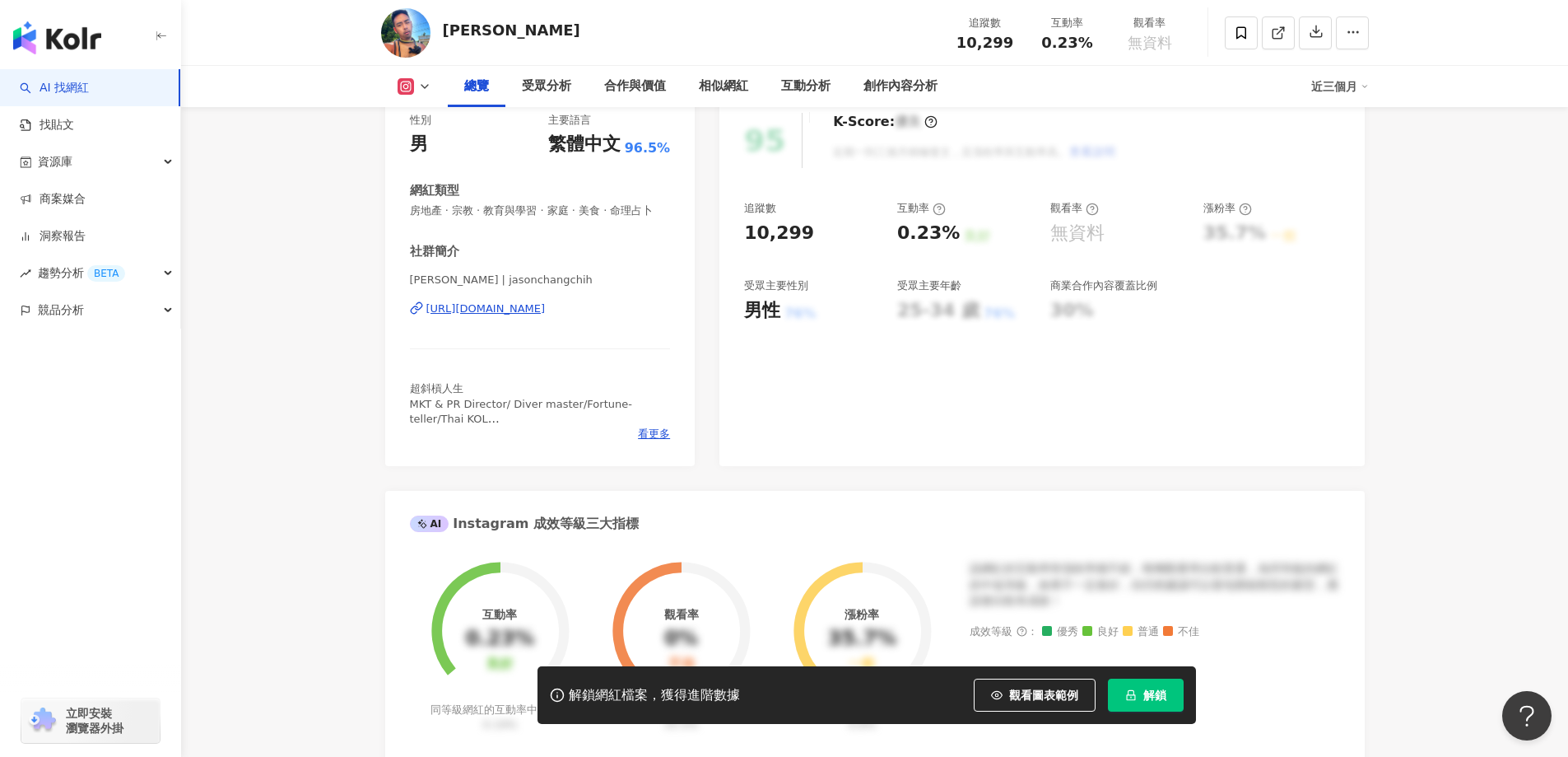
click at [546, 316] on div "https://www.instagram.com/jasonchangchih/" at bounding box center [486, 308] width 119 height 15
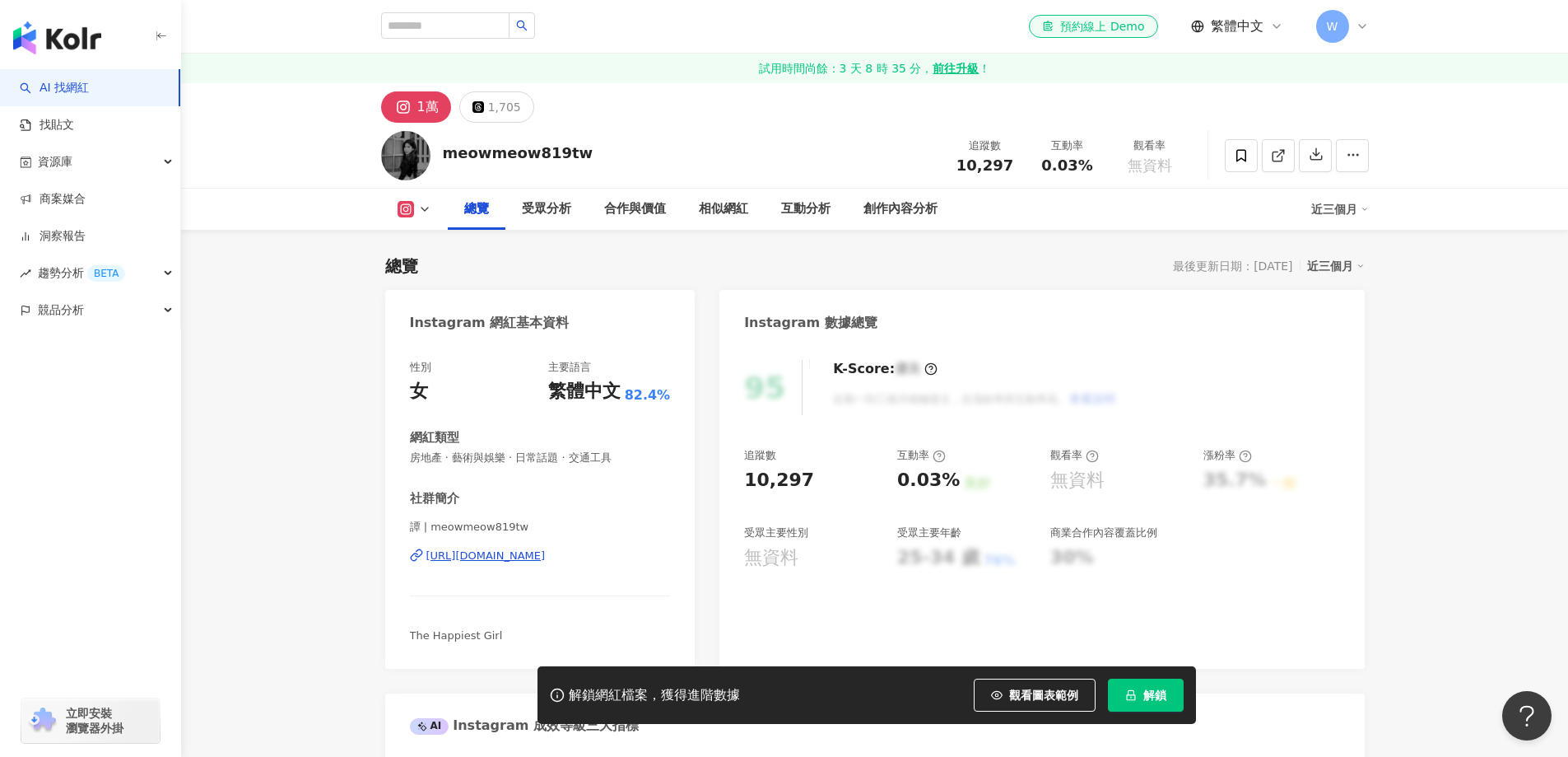
click at [524, 549] on div "[URL][DOMAIN_NAME]" at bounding box center [486, 556] width 119 height 15
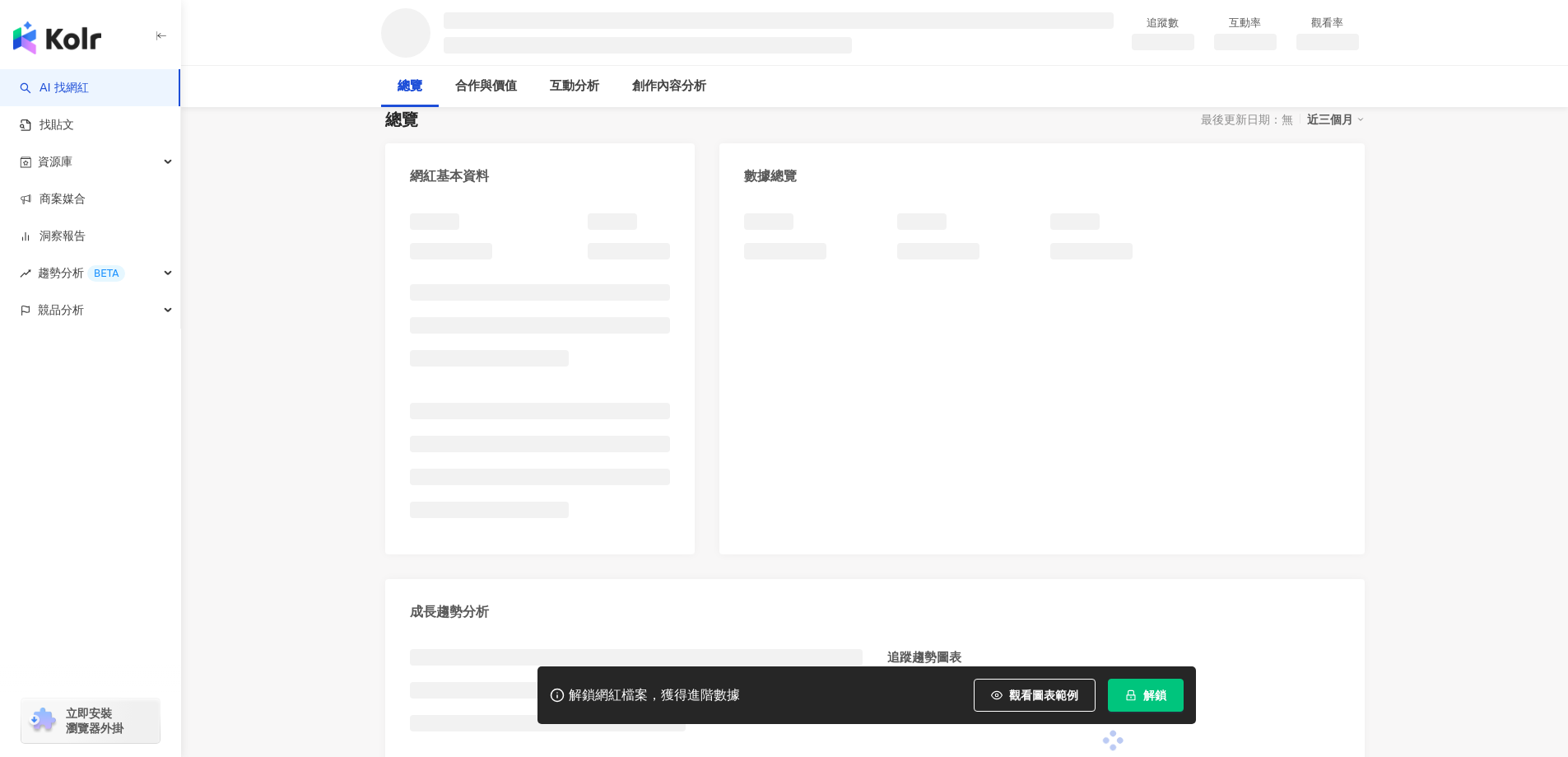
scroll to position [165, 0]
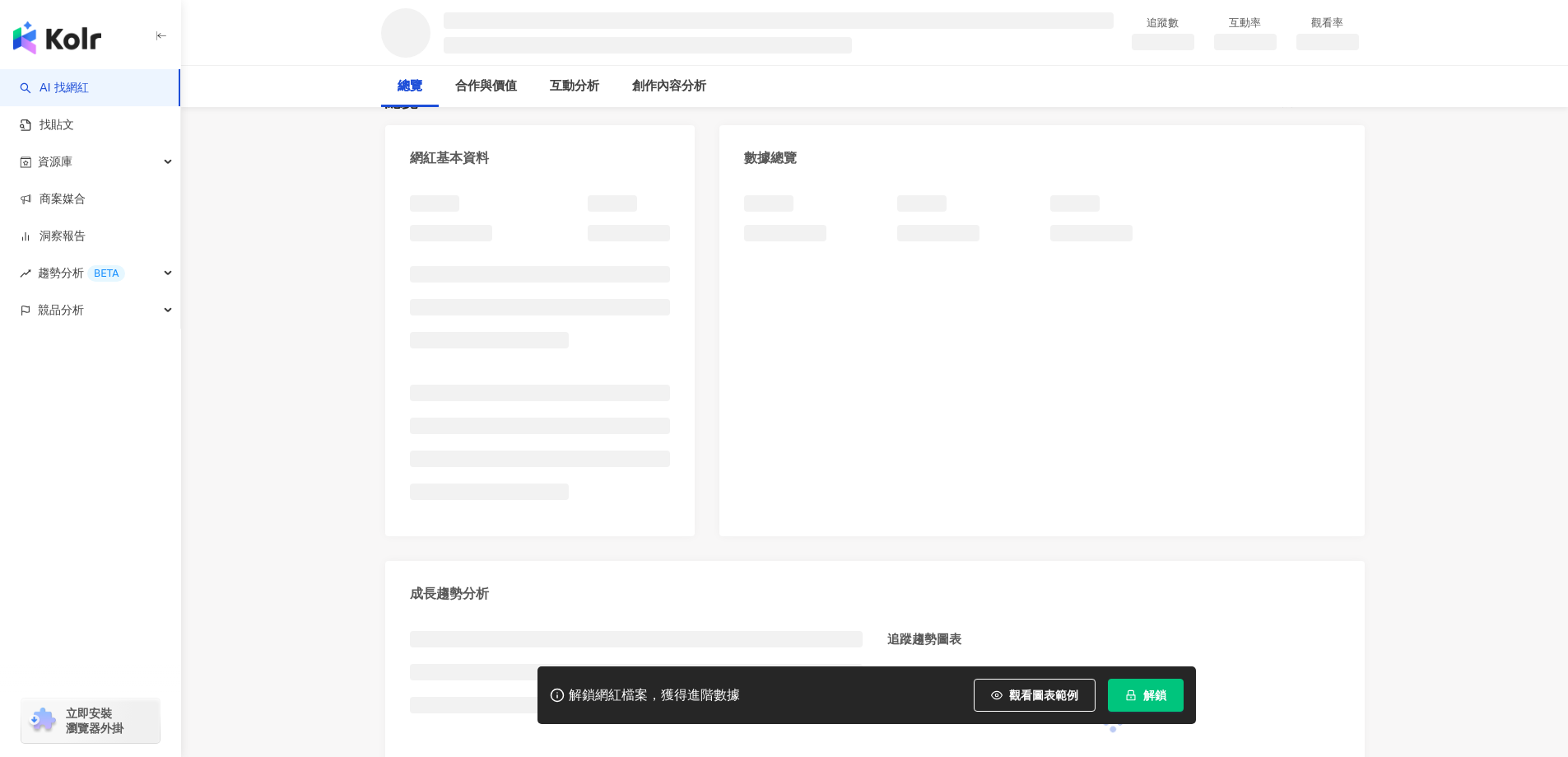
click at [699, 337] on div "網紅基本資料 數據總覽 成長趨勢分析 追蹤趨勢圖表" at bounding box center [875, 465] width 980 height 679
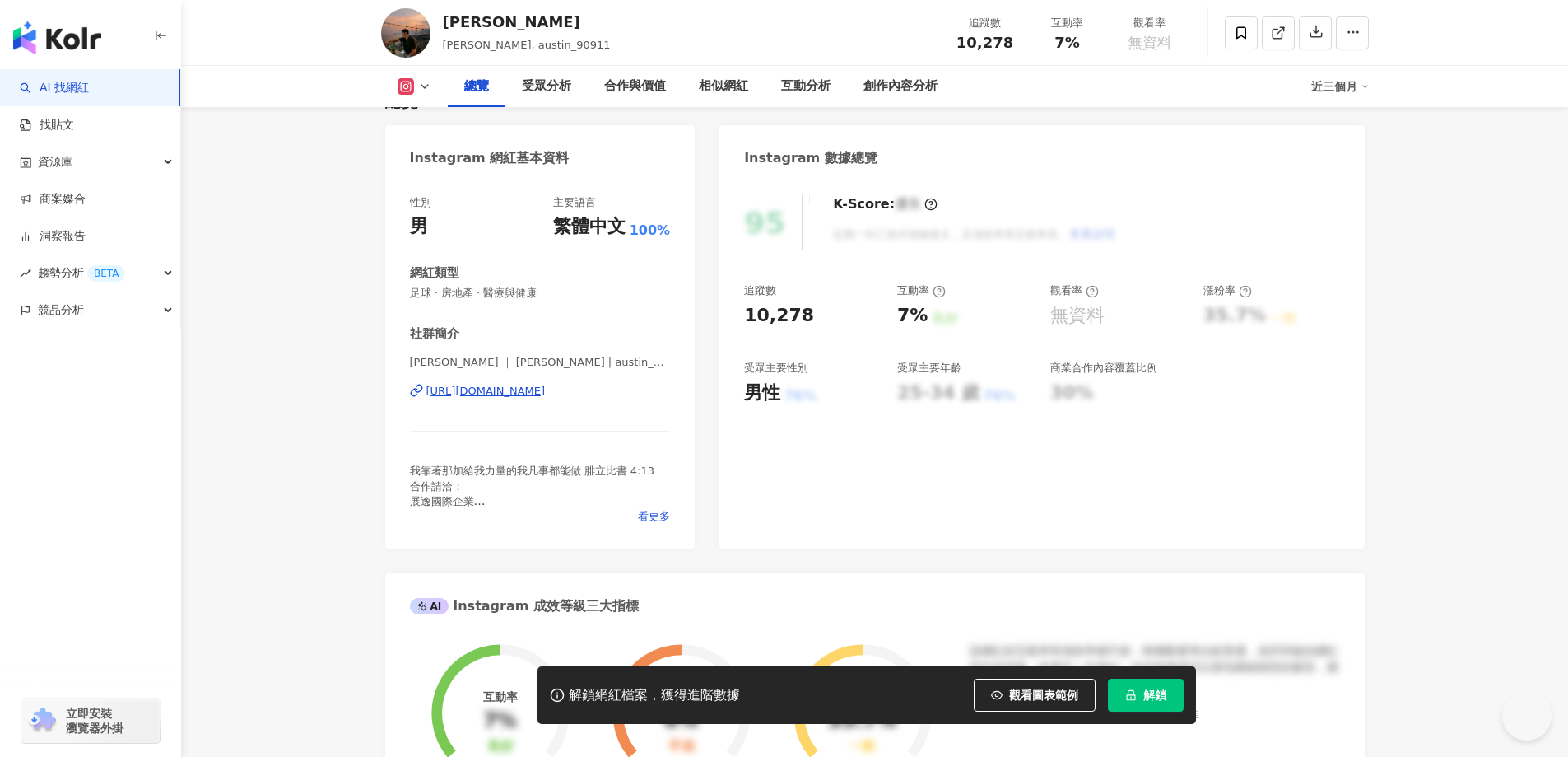
click at [546, 384] on div "https://www.instagram.com/austin_90911/" at bounding box center [486, 391] width 119 height 15
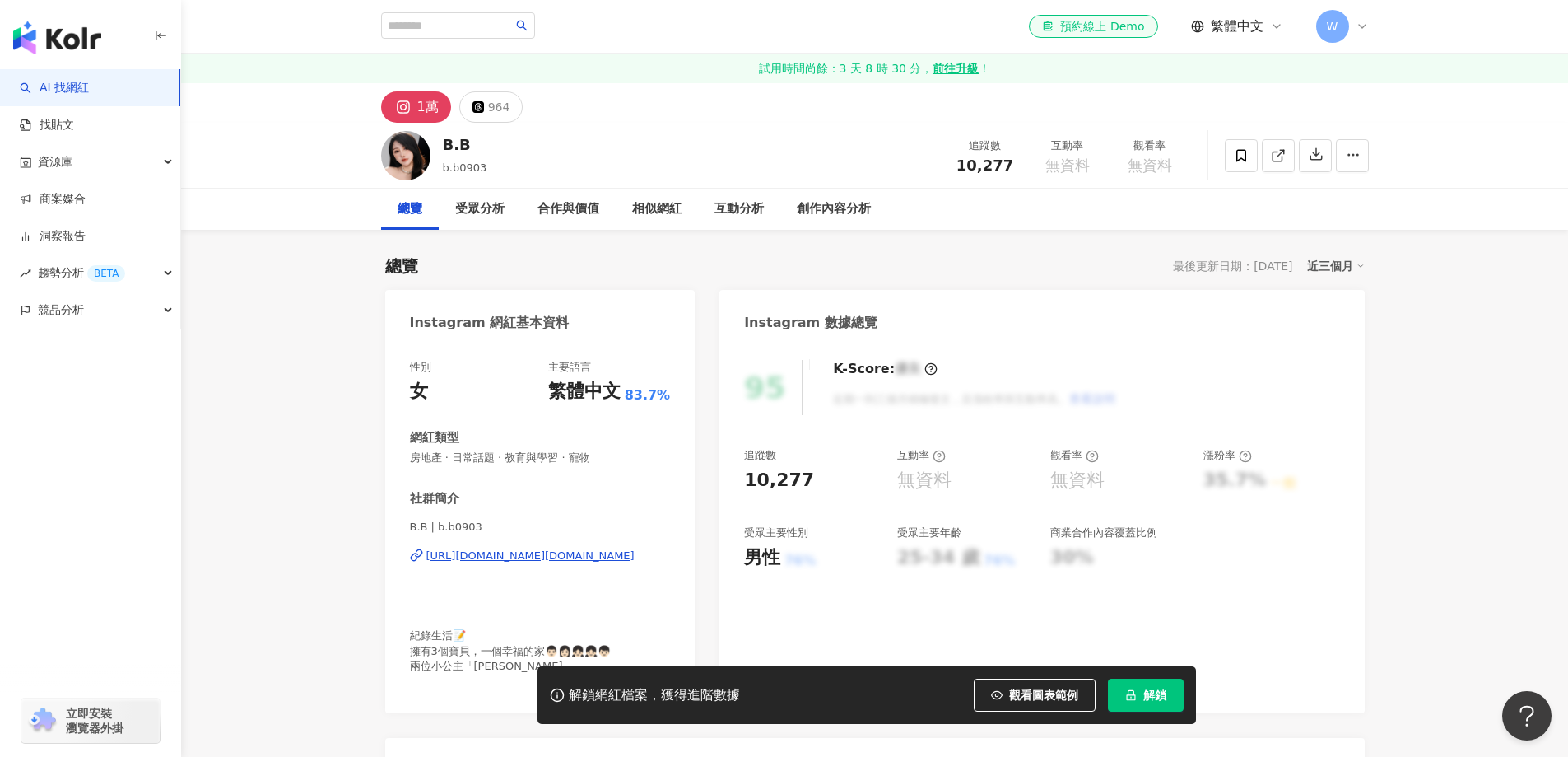
click at [570, 556] on div "https://www.instagram.com/b.b0903/" at bounding box center [531, 556] width 208 height 15
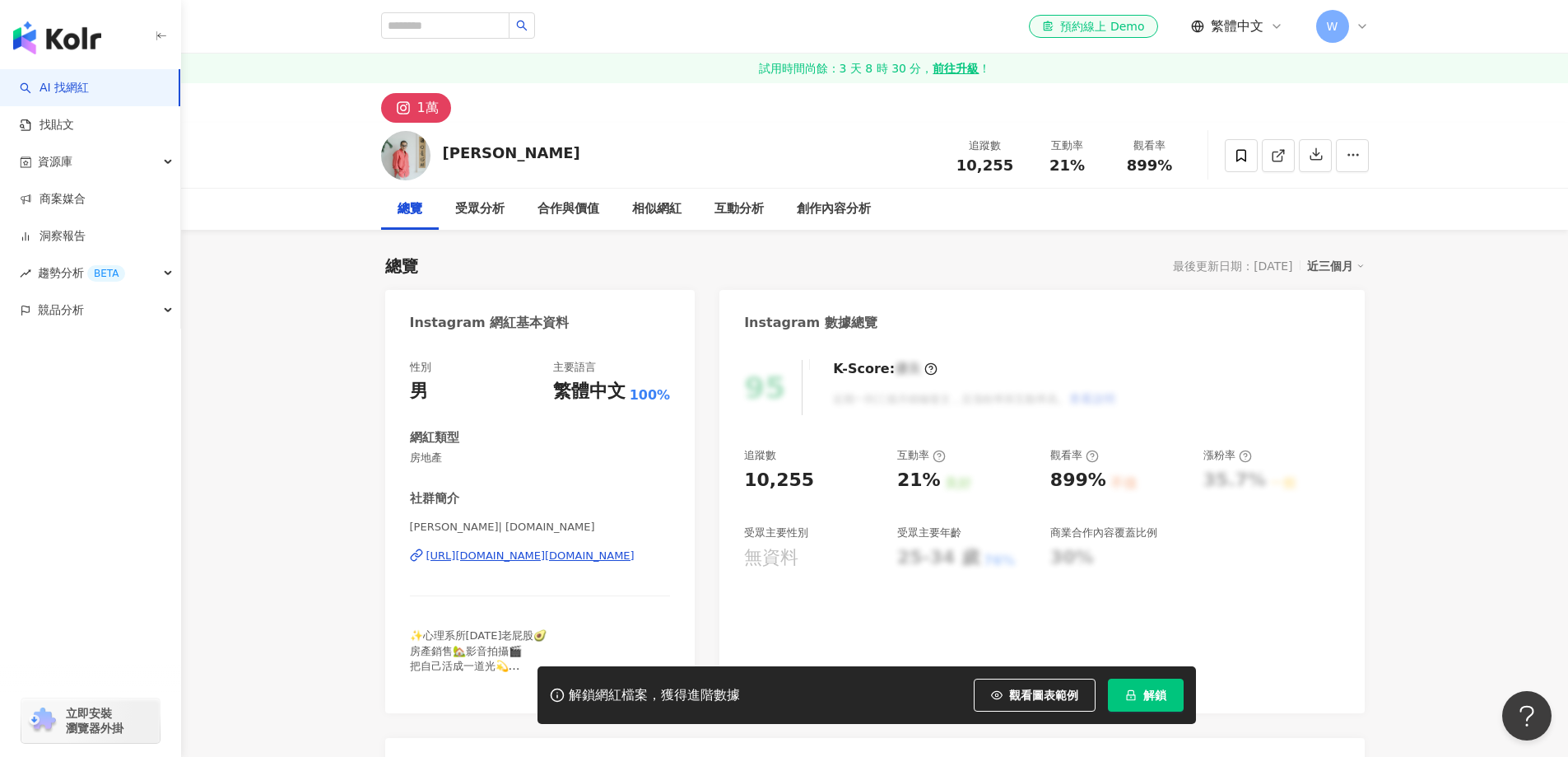
click at [555, 519] on div "[PERSON_NAME]| [DOMAIN_NAME] [URL][DOMAIN_NAME][DOMAIN_NAME]" at bounding box center [540, 567] width 261 height 96
click at [553, 549] on div "https://www.instagram.com/cos.tk/" at bounding box center [531, 556] width 208 height 15
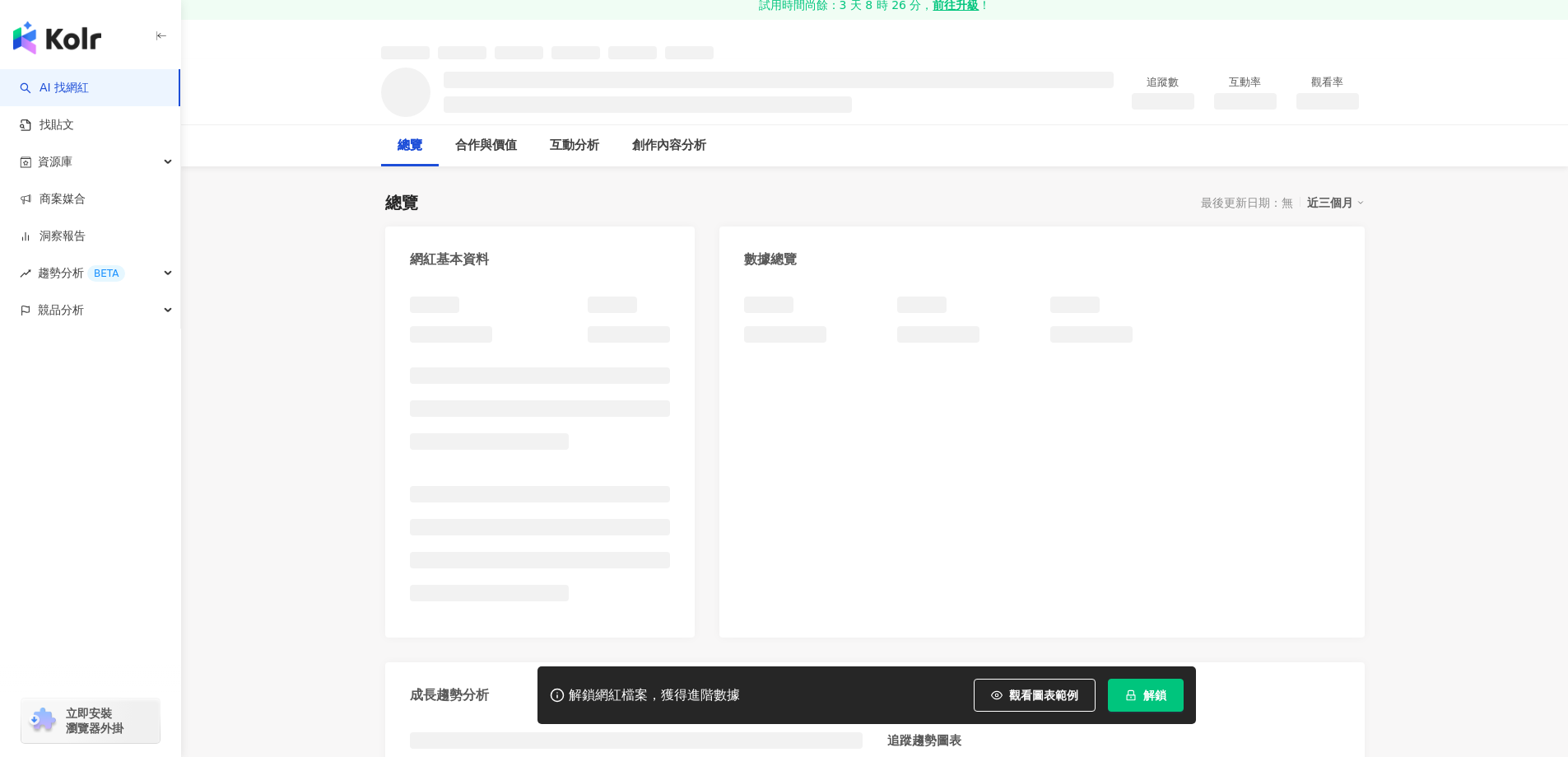
scroll to position [82, 0]
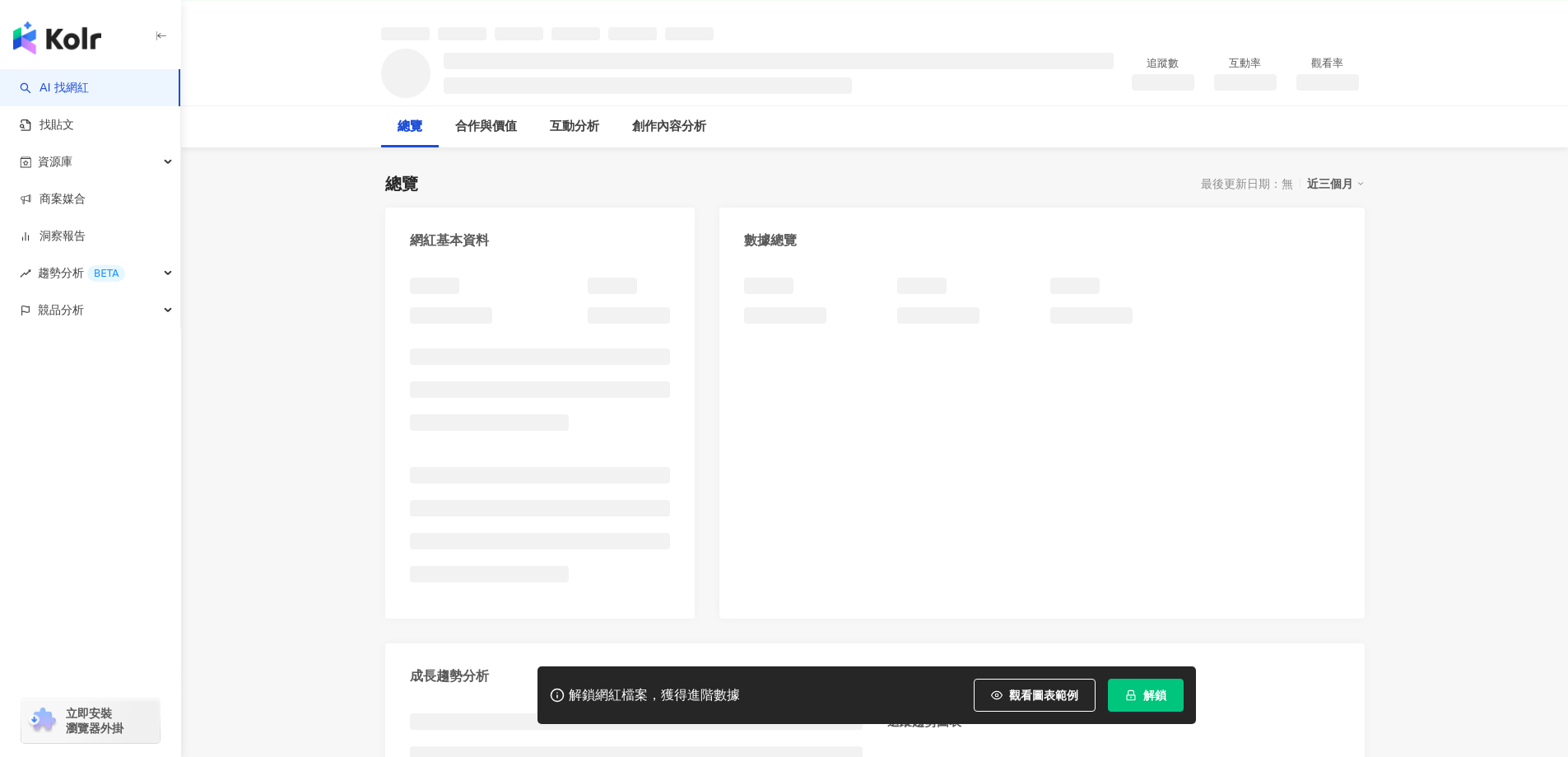
click at [710, 484] on div "網紅基本資料 數據總覽 成長趨勢分析 追蹤趨勢圖表" at bounding box center [875, 547] width 980 height 679
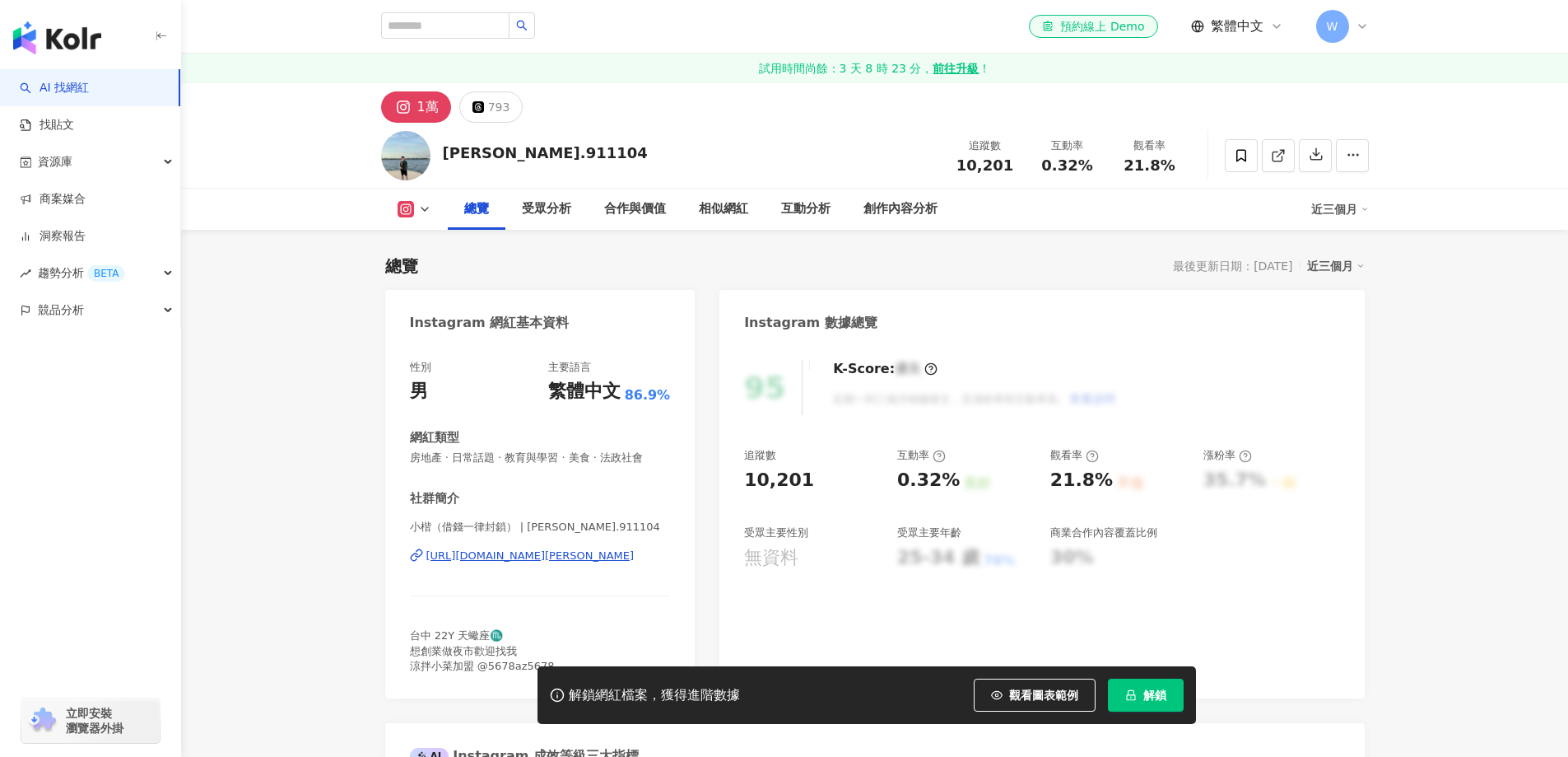
click at [579, 549] on div "https://www.instagram.com/alex.911104/" at bounding box center [531, 556] width 208 height 15
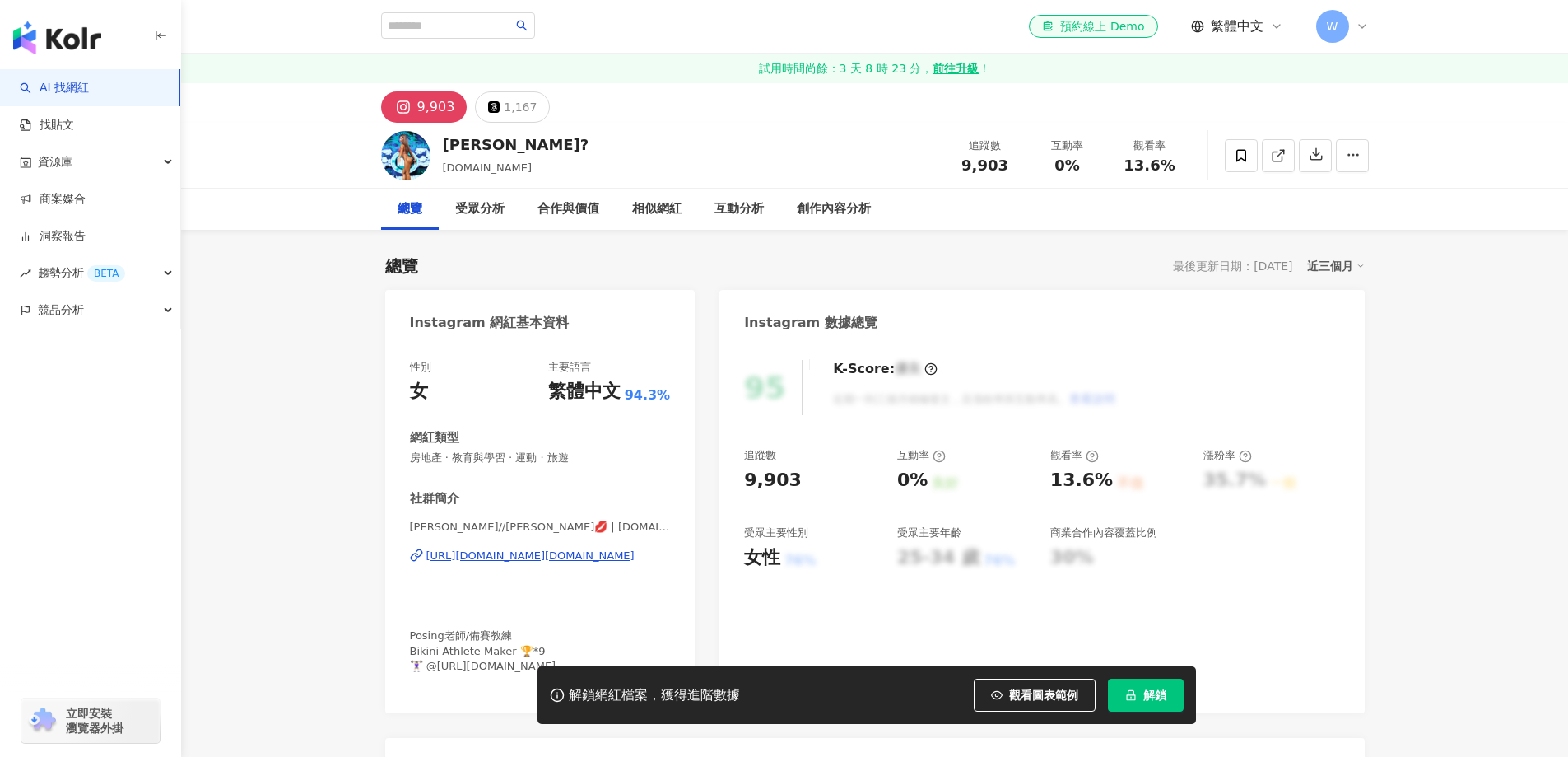
click at [598, 564] on div "https://www.instagram.com/kelly.fitness.tw/" at bounding box center [531, 556] width 208 height 15
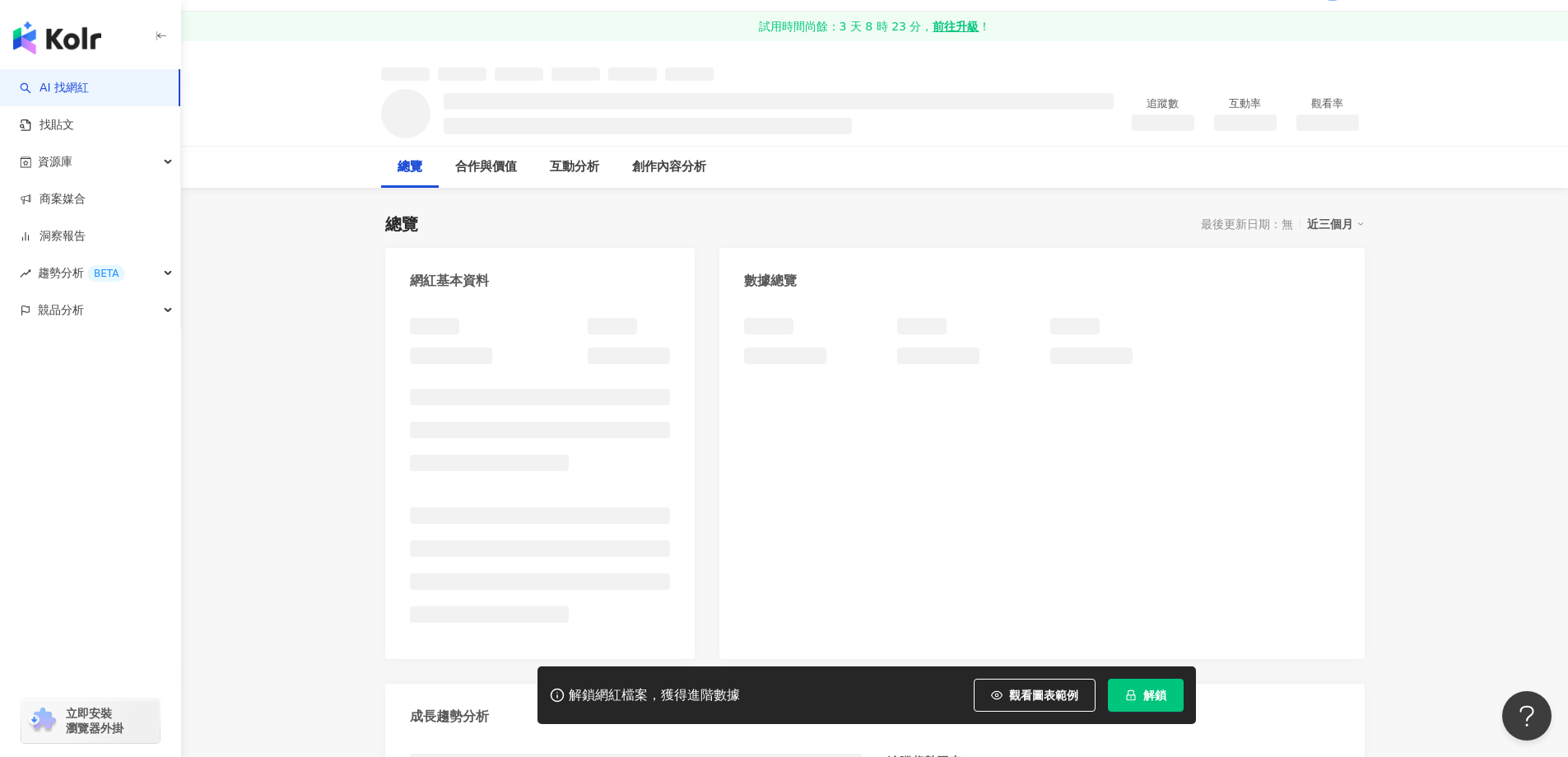
scroll to position [165, 0]
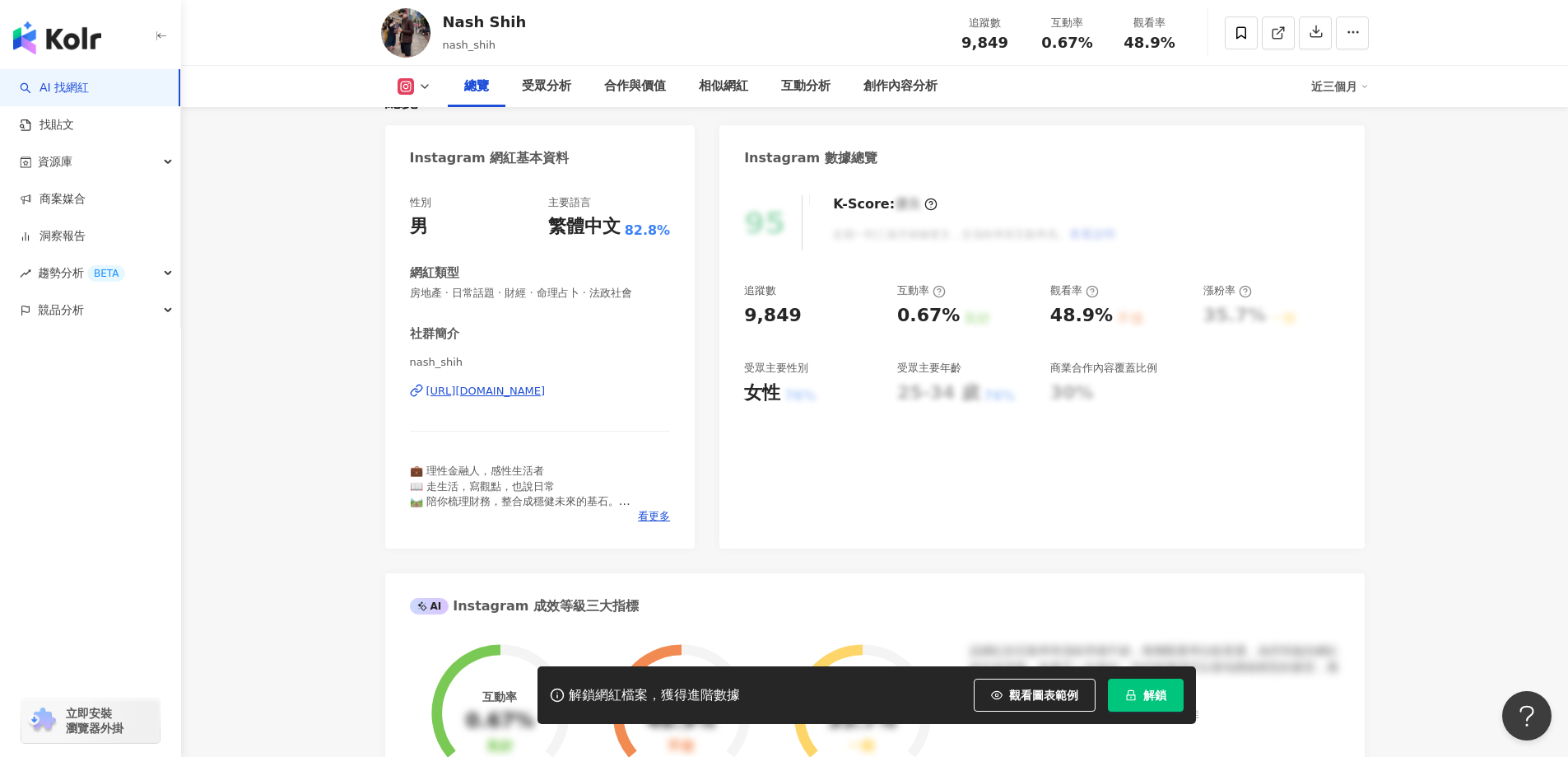
click at [546, 389] on div "[URL][DOMAIN_NAME]" at bounding box center [486, 391] width 119 height 15
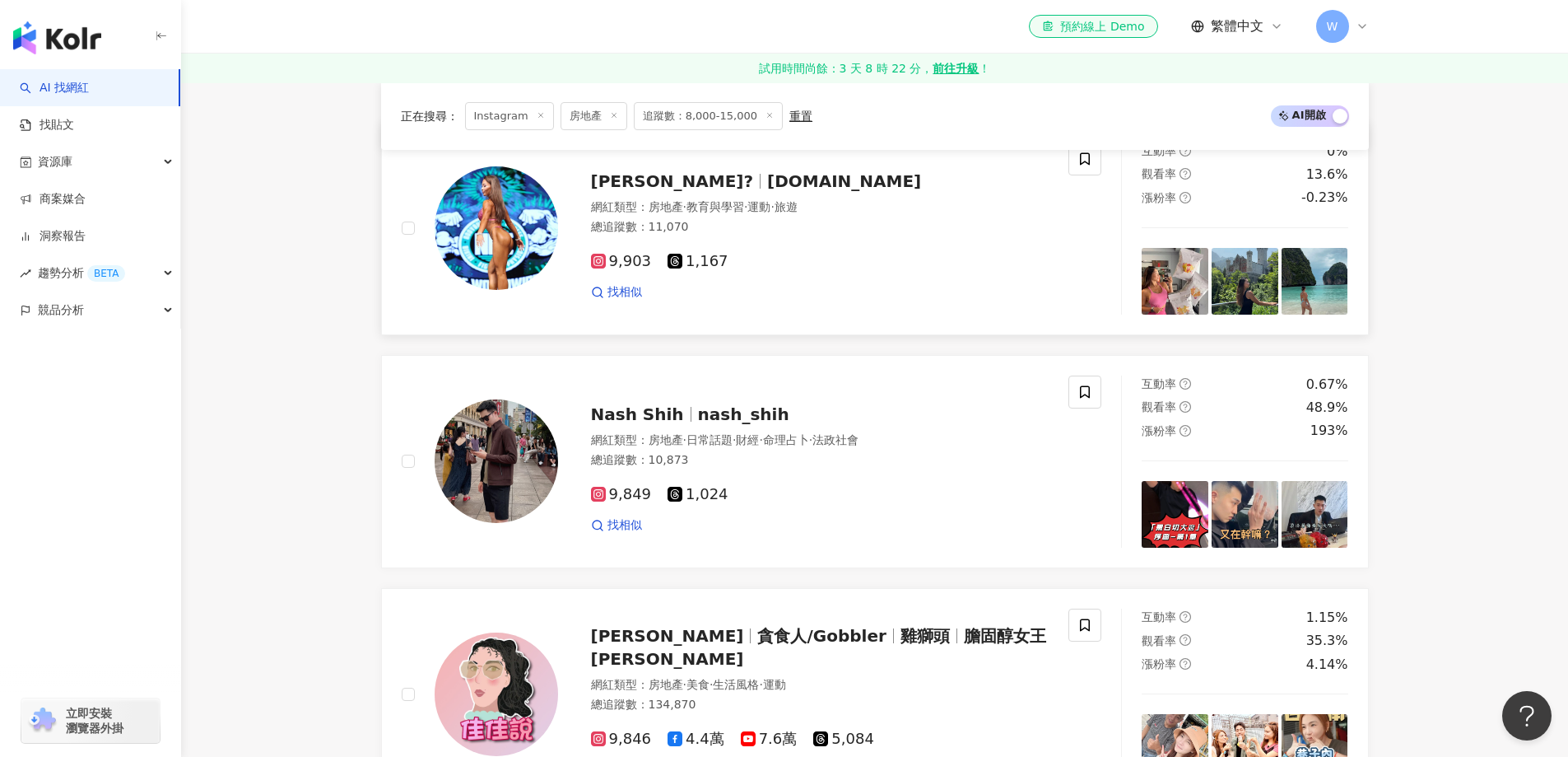
scroll to position [824, 0]
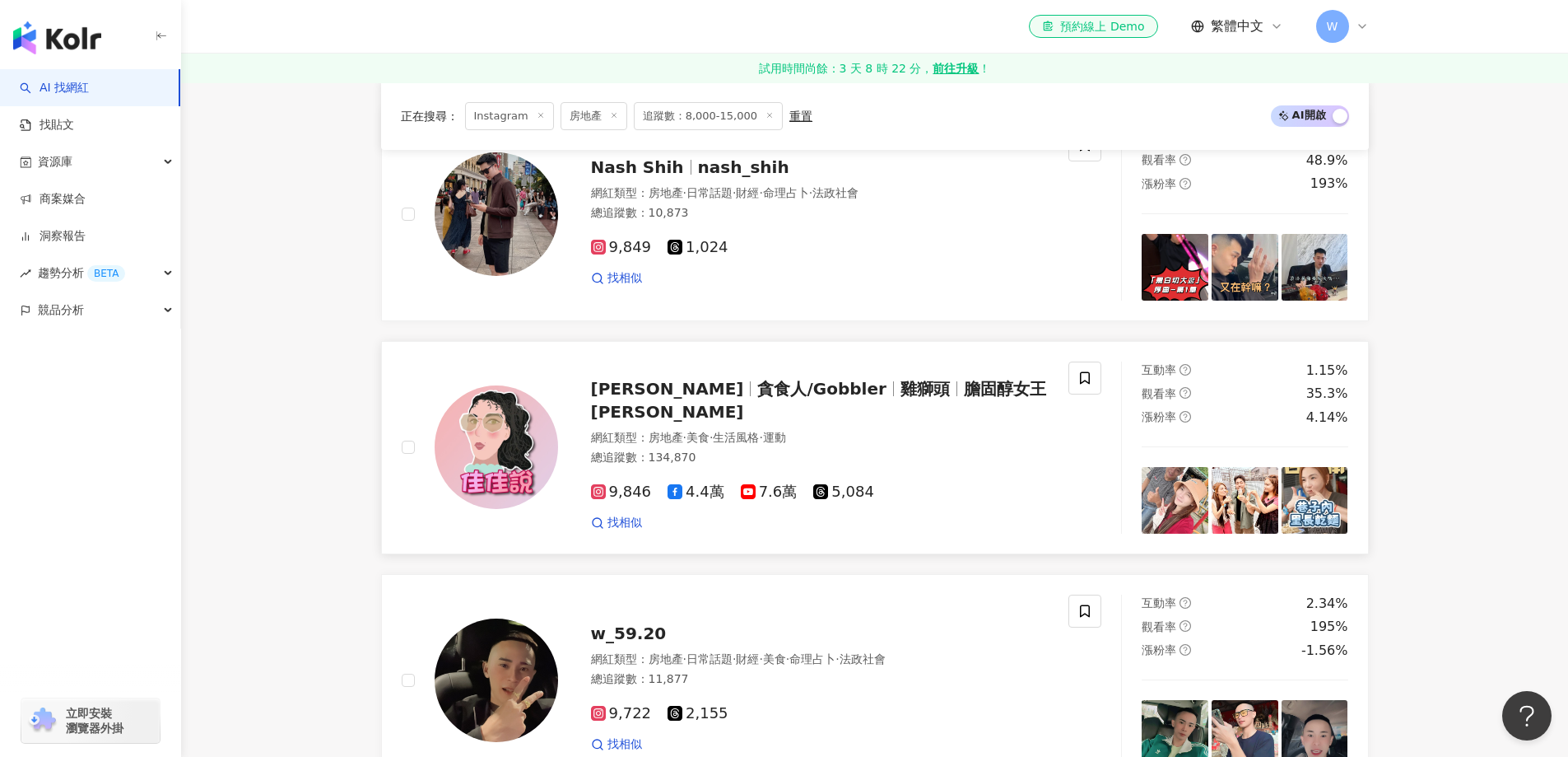
click at [745, 379] on div "邵阿咩 貪食人/Gobbler 雞獅頭 膽固醇女王邵阿咩 網紅類型 ： 房地產 · 美食 · 生活風格 · 運動 總追蹤數 ： 134,870 9,846 4…" at bounding box center [803, 447] width 492 height 167
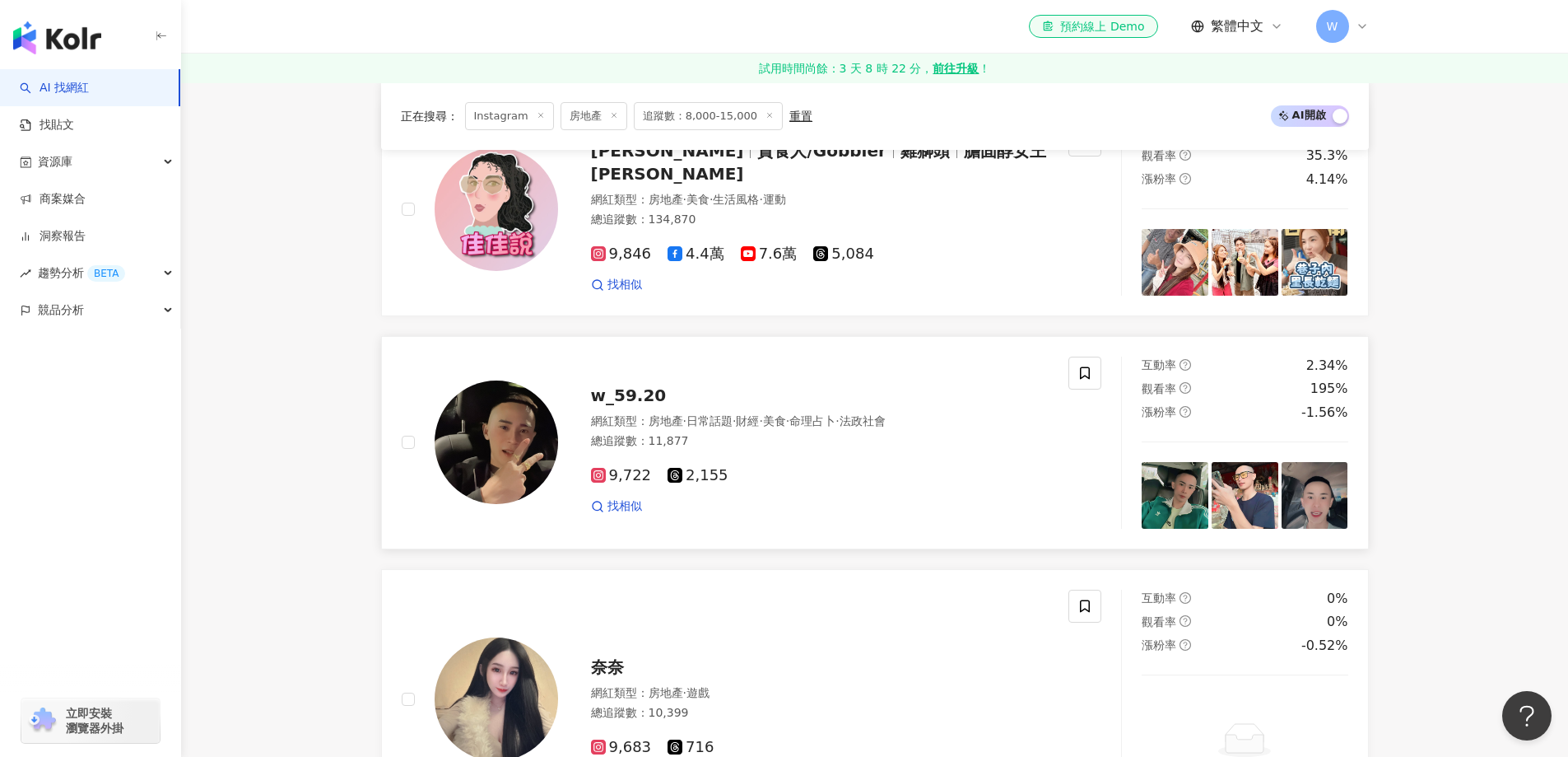
scroll to position [1071, 0]
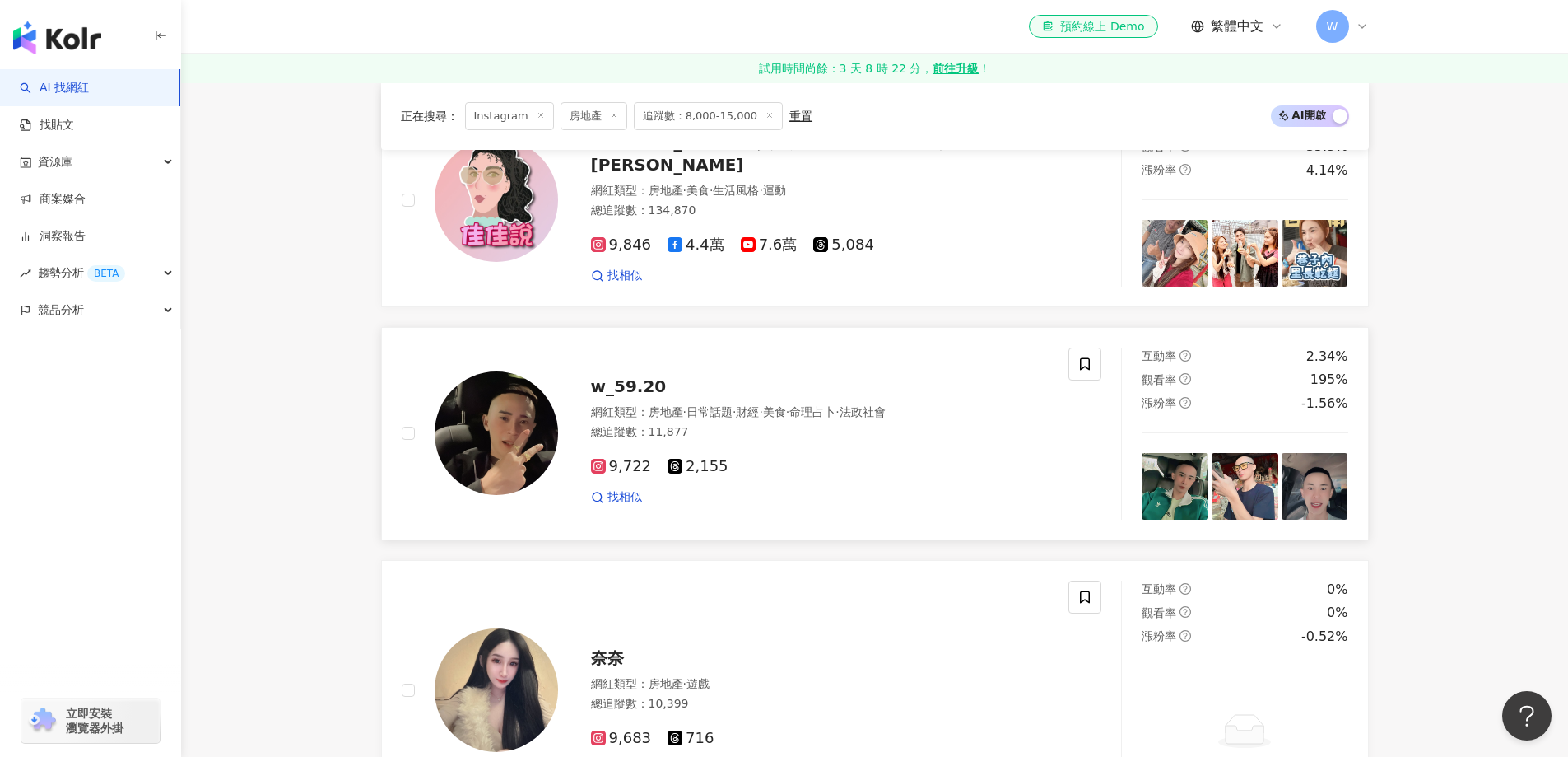
click at [712, 436] on div "總追蹤數 ： 11,877" at bounding box center [820, 432] width 458 height 17
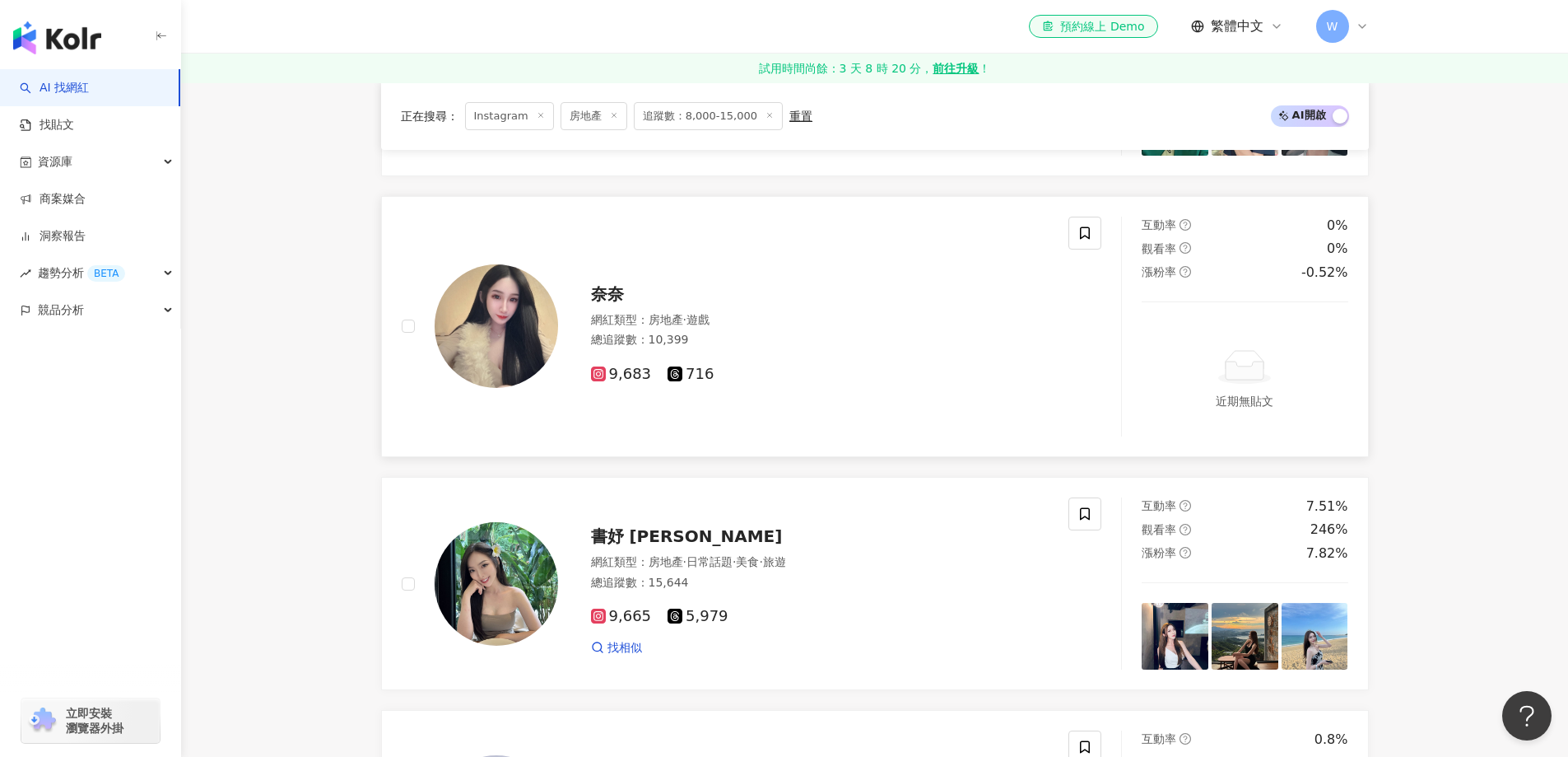
scroll to position [1483, 0]
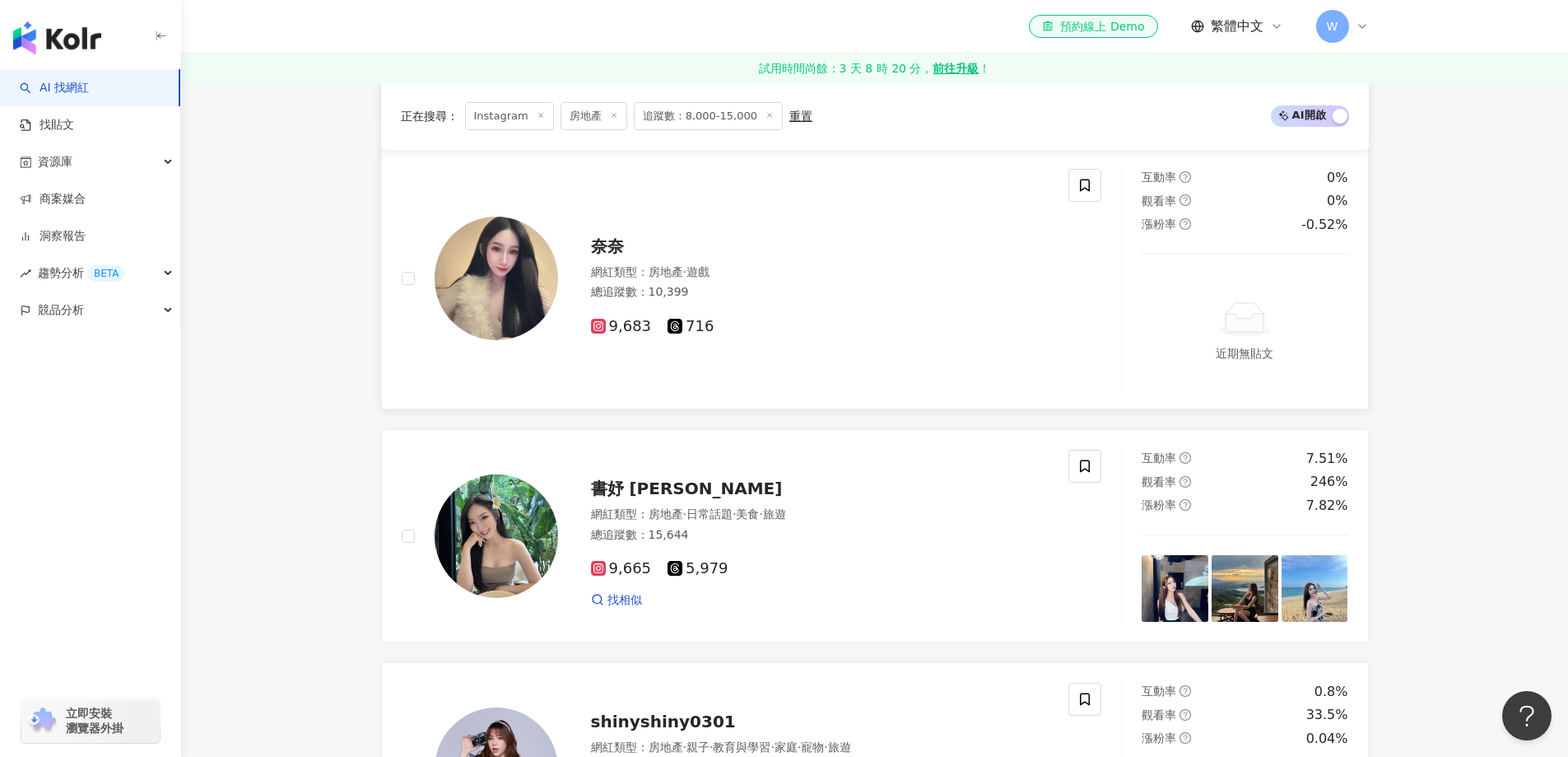
click at [721, 311] on div "9,683 716" at bounding box center [820, 320] width 458 height 31
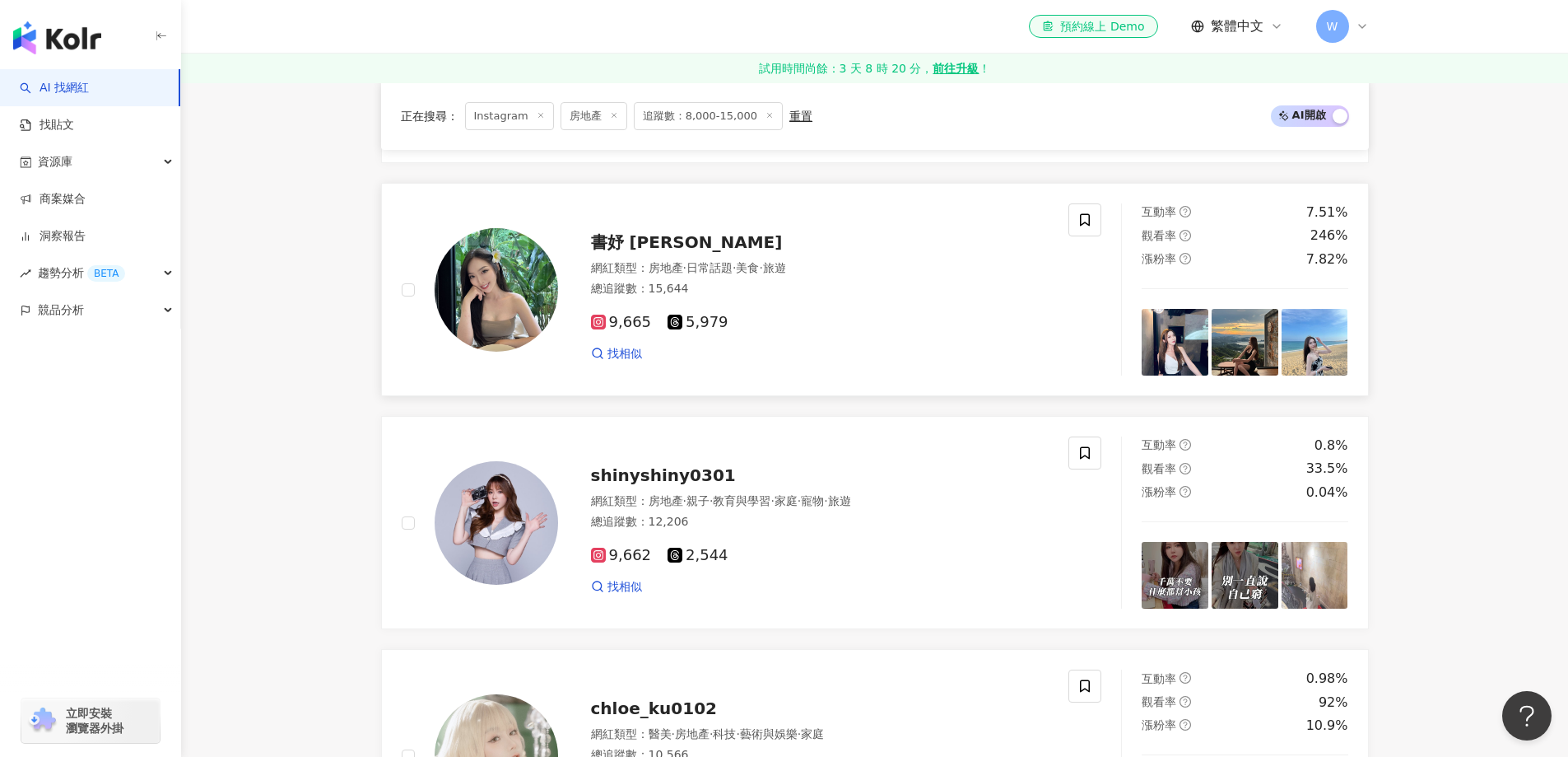
scroll to position [1730, 0]
click at [702, 290] on div "總追蹤數 ： 15,644" at bounding box center [820, 288] width 458 height 17
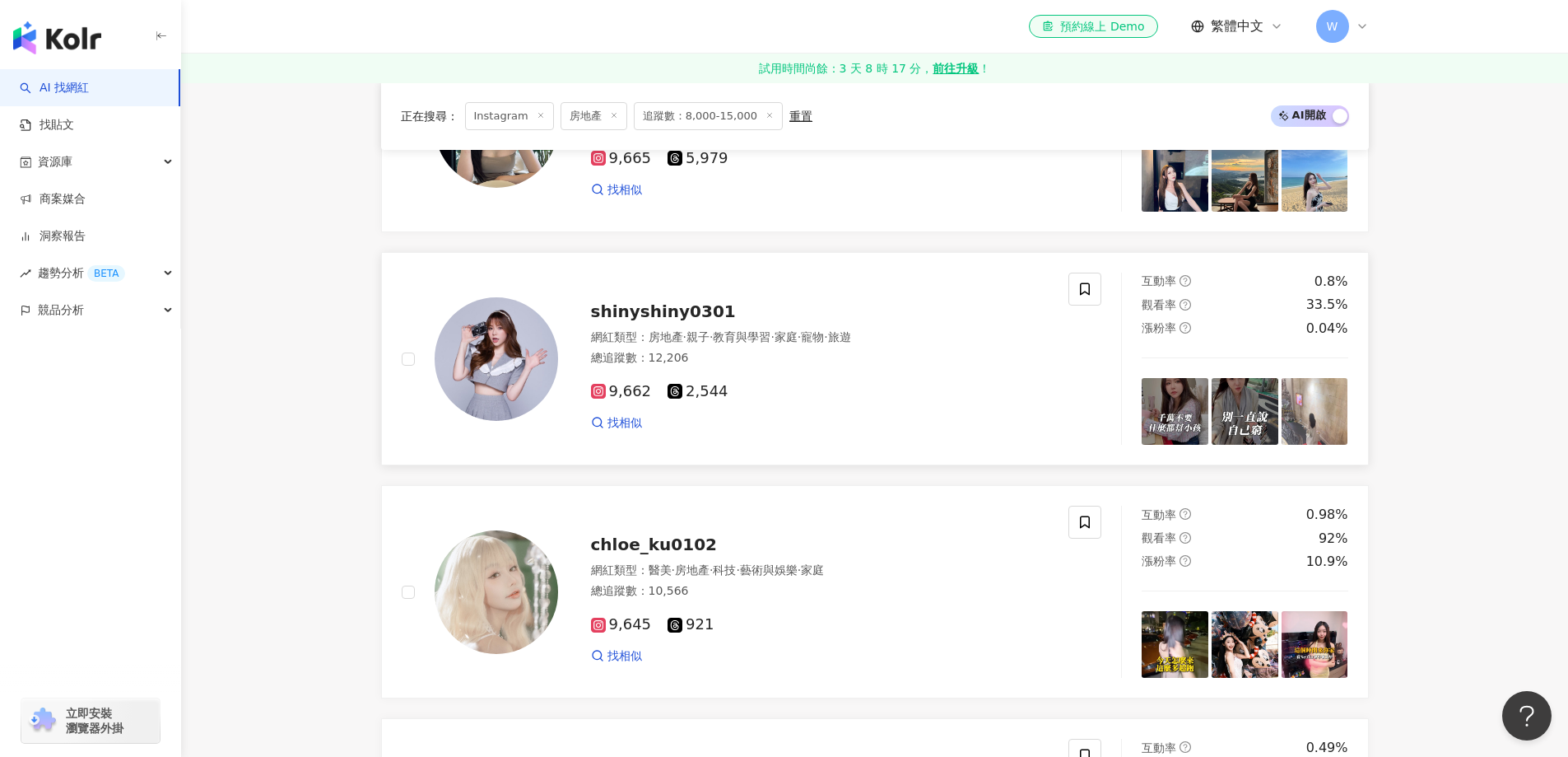
scroll to position [1895, 0]
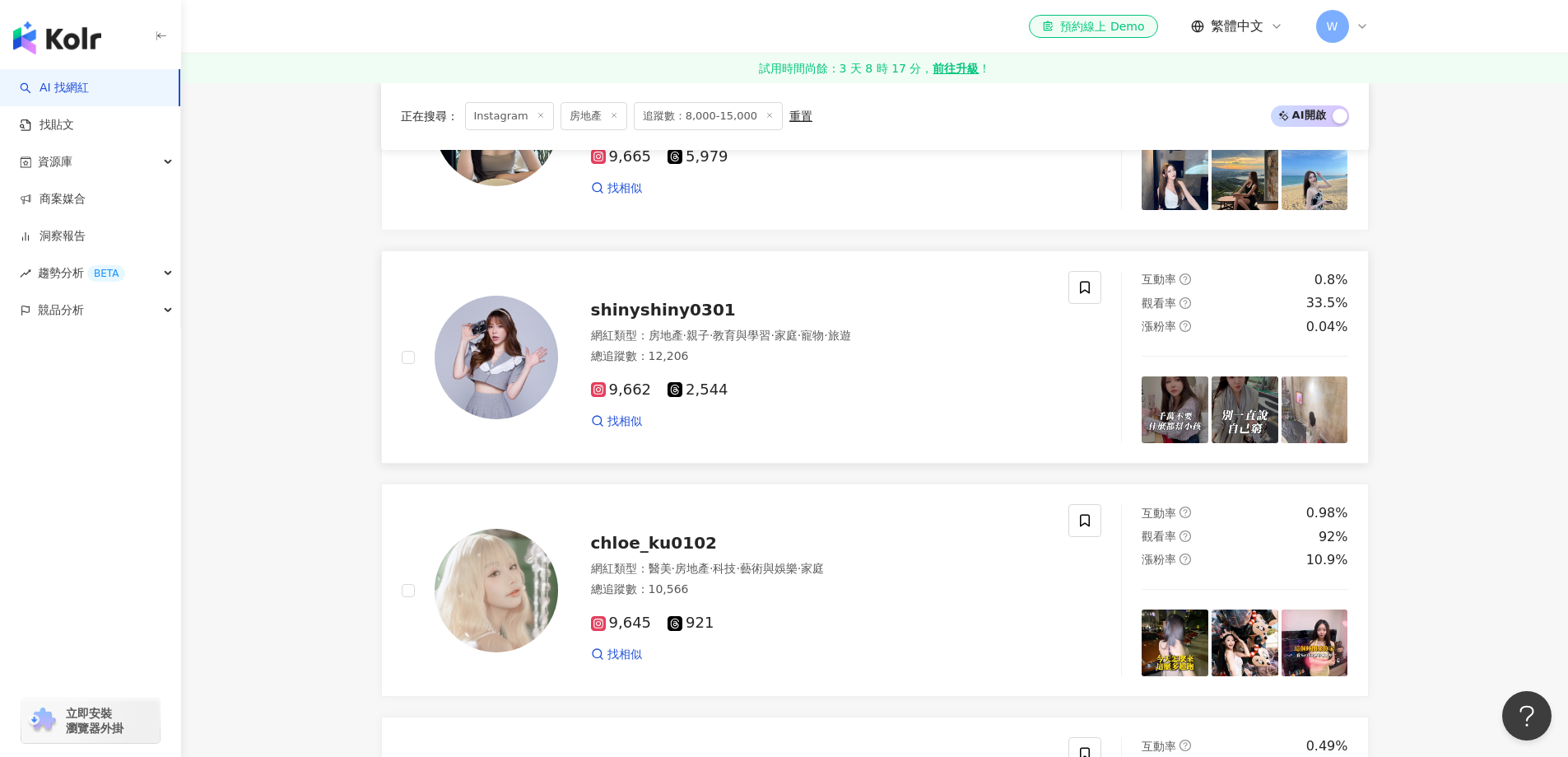
click at [726, 344] on div "網紅類型 ： 房地產 · 親子 · 教育與學習 · 家庭 · 寵物 · 旅遊" at bounding box center [820, 336] width 458 height 17
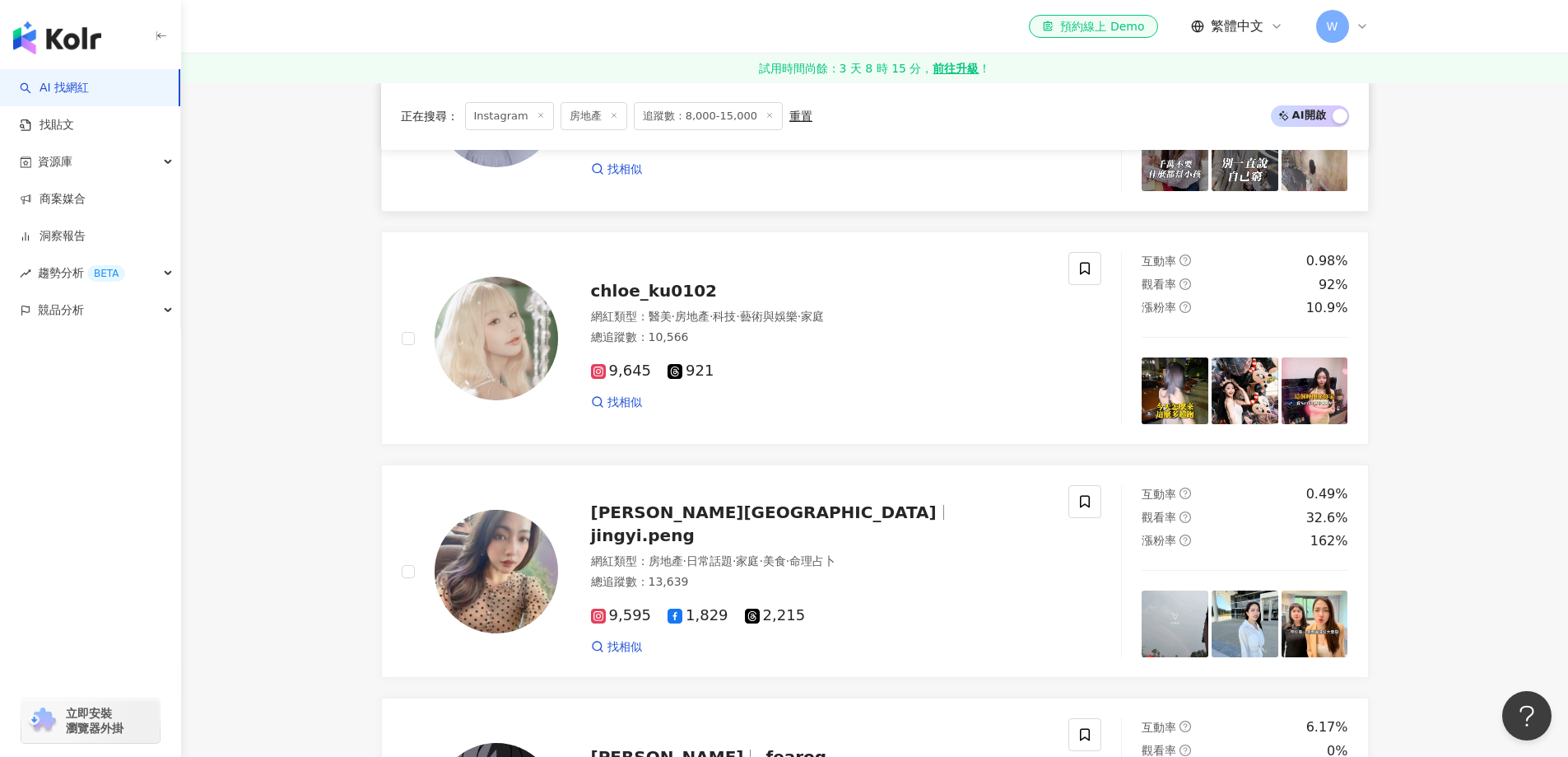
scroll to position [2224, 0]
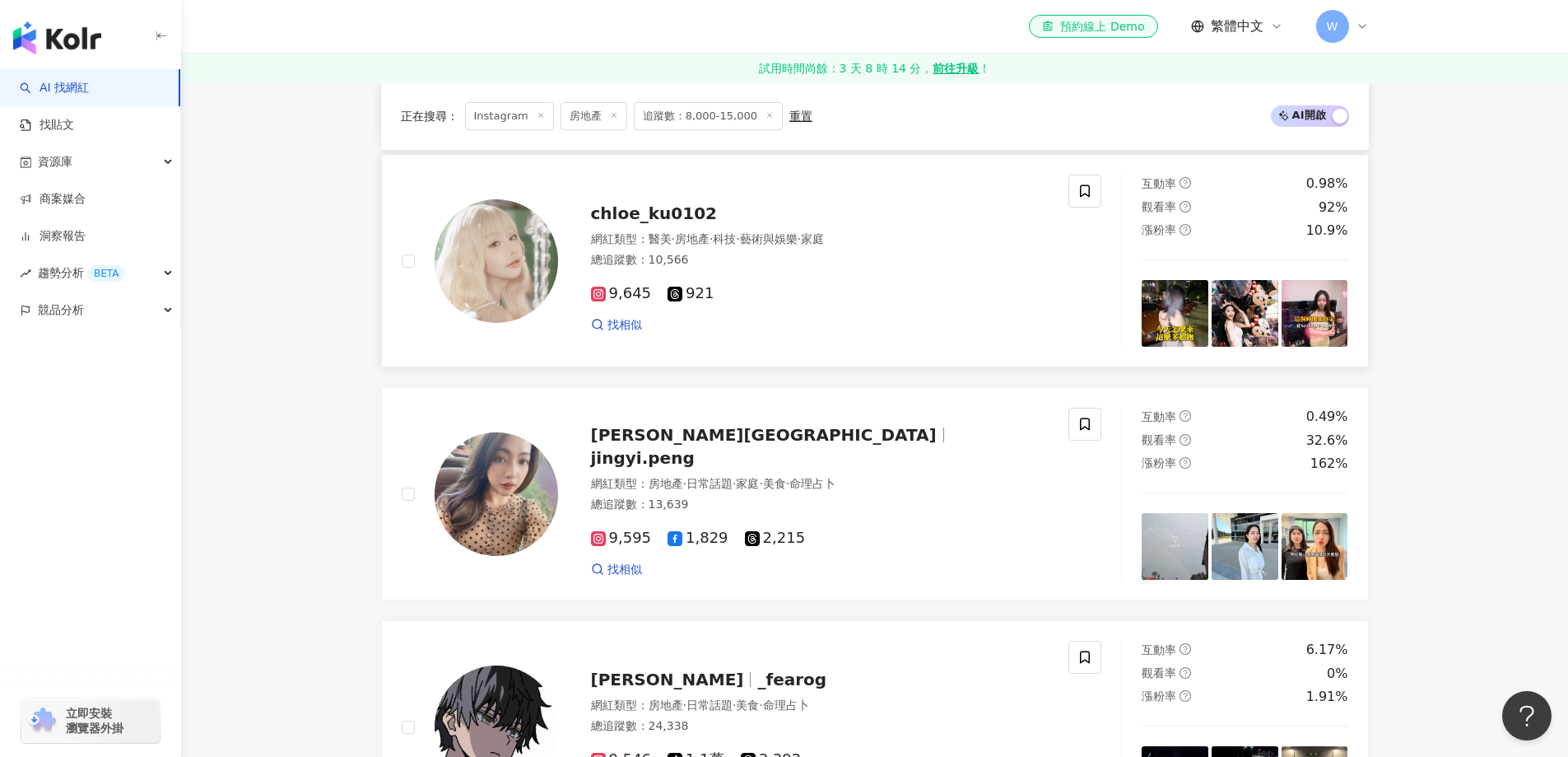
click at [702, 267] on div "總追蹤數 ： 10,566" at bounding box center [820, 260] width 458 height 17
click at [695, 456] on span "jingyi.peng" at bounding box center [643, 458] width 103 height 19
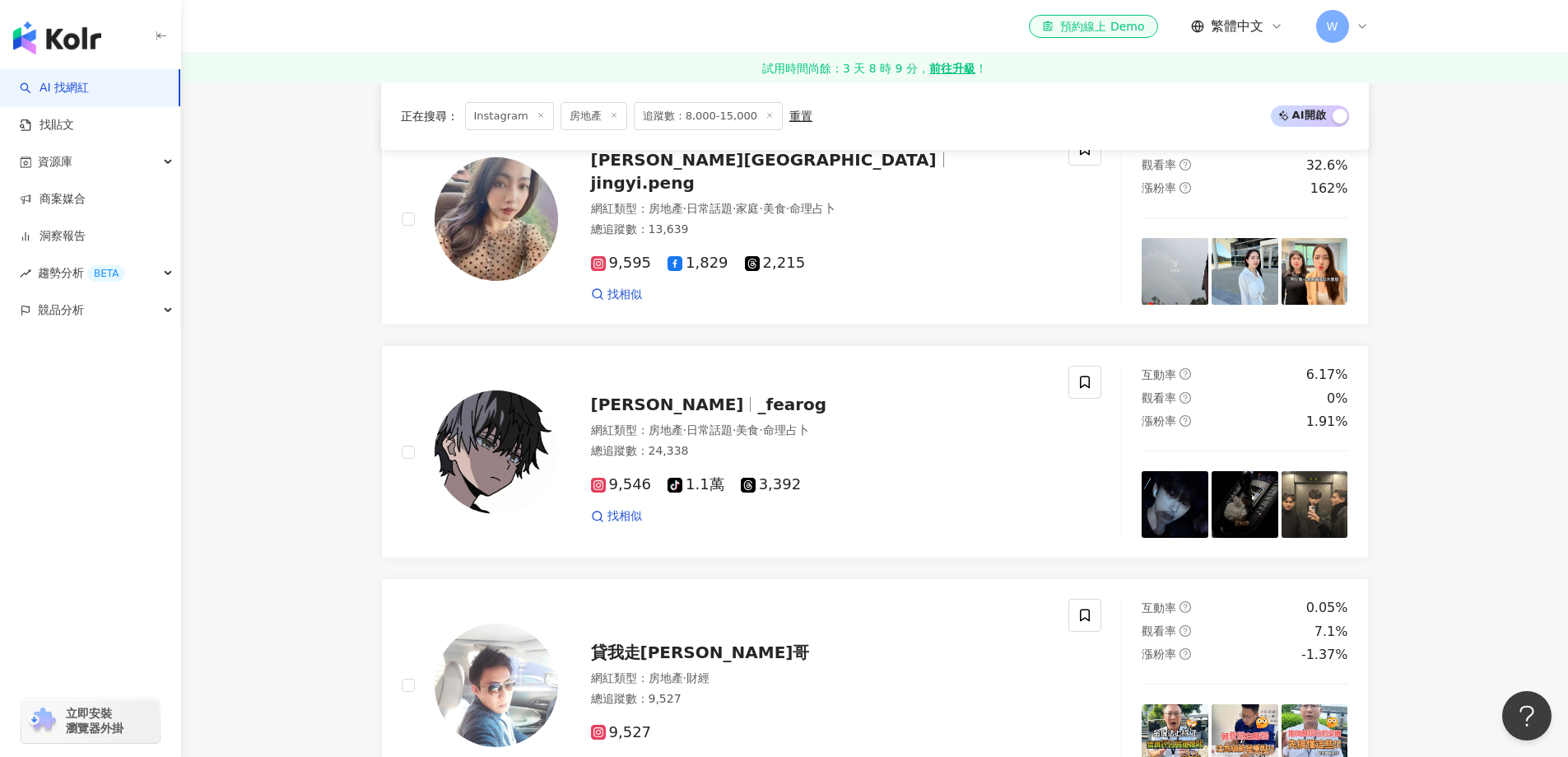
scroll to position [2554, 0]
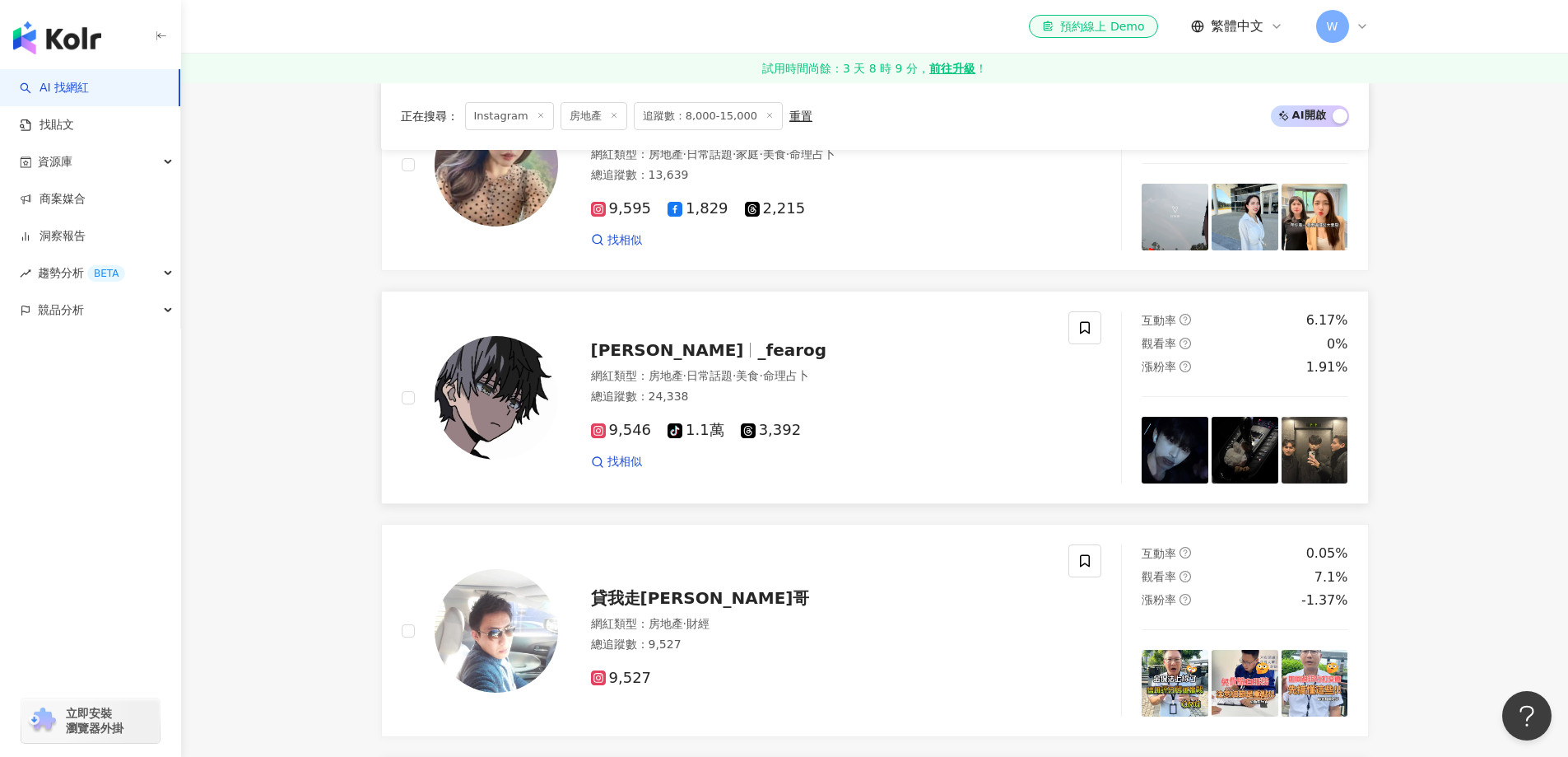
click at [854, 402] on div "總追蹤數 ： 24,338" at bounding box center [820, 397] width 458 height 17
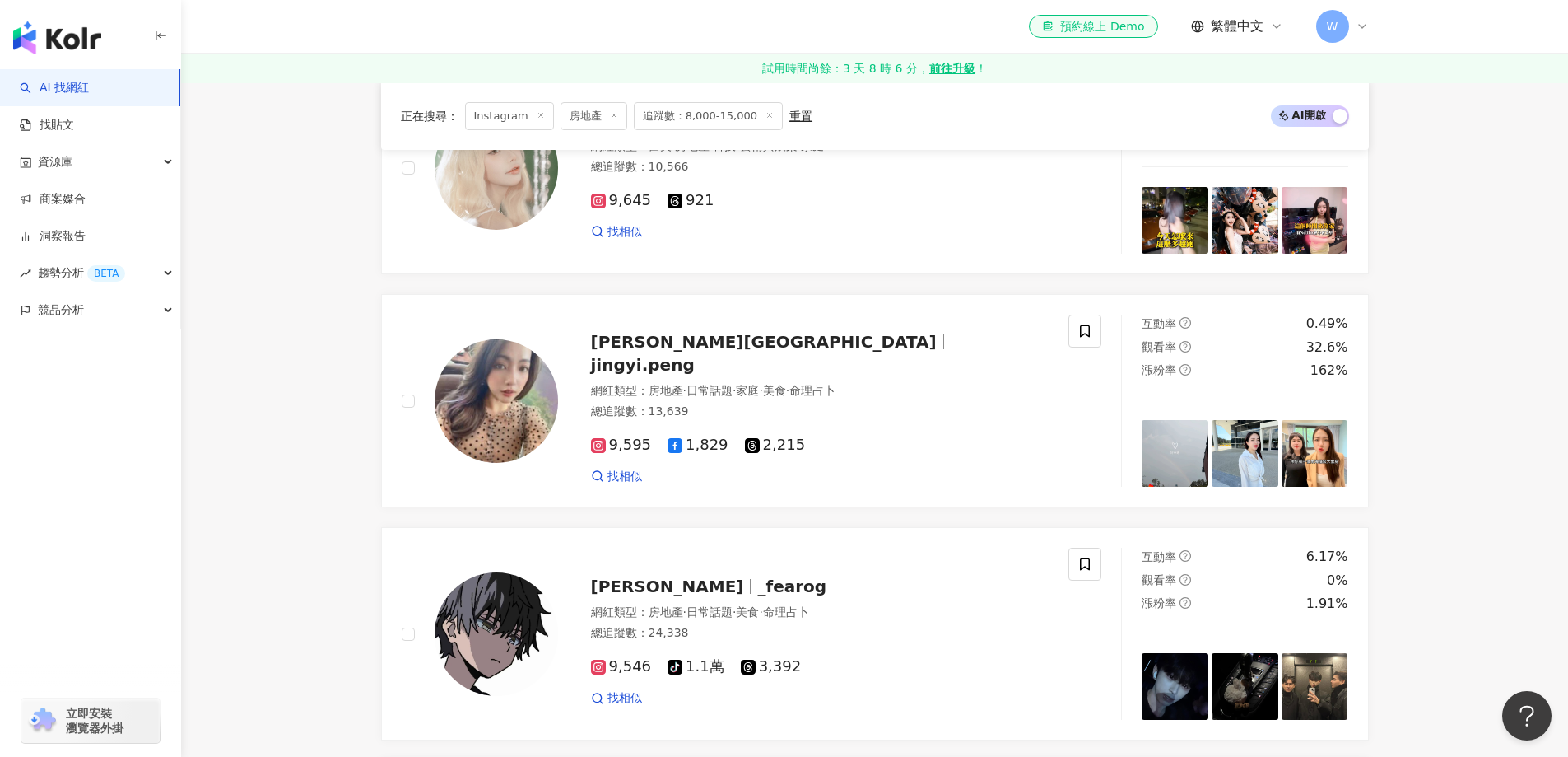
scroll to position [2306, 0]
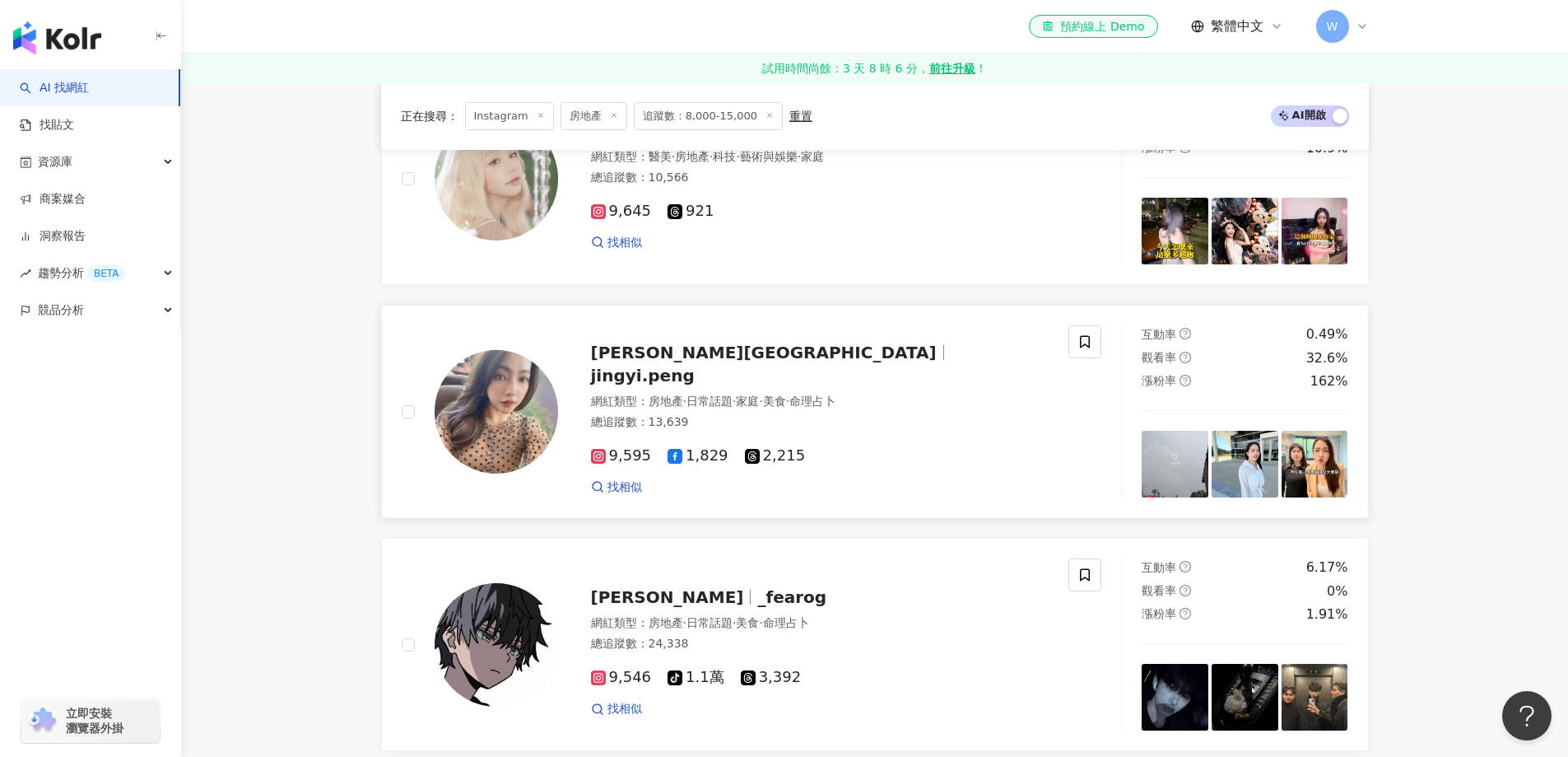
click at [644, 381] on div "LisaBaby澎澎 jingyi.peng 網紅類型 ： 房地產 · 日常話題 · 家庭 · 美食 · 命理占卜 總追蹤數 ： 13,639 9,595 1…" at bounding box center [803, 411] width 492 height 167
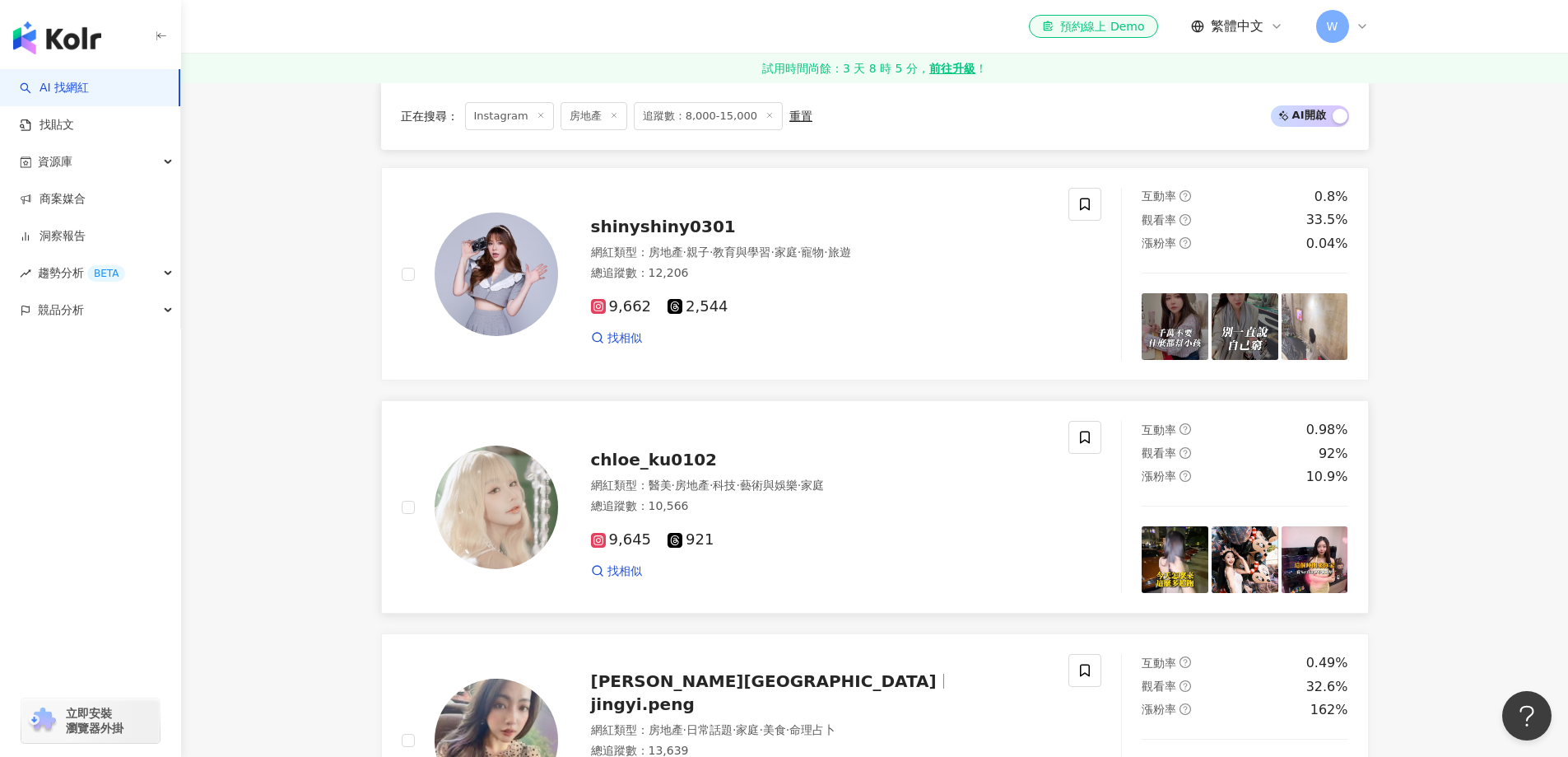
scroll to position [1977, 0]
click at [710, 493] on span "房地產" at bounding box center [692, 486] width 34 height 13
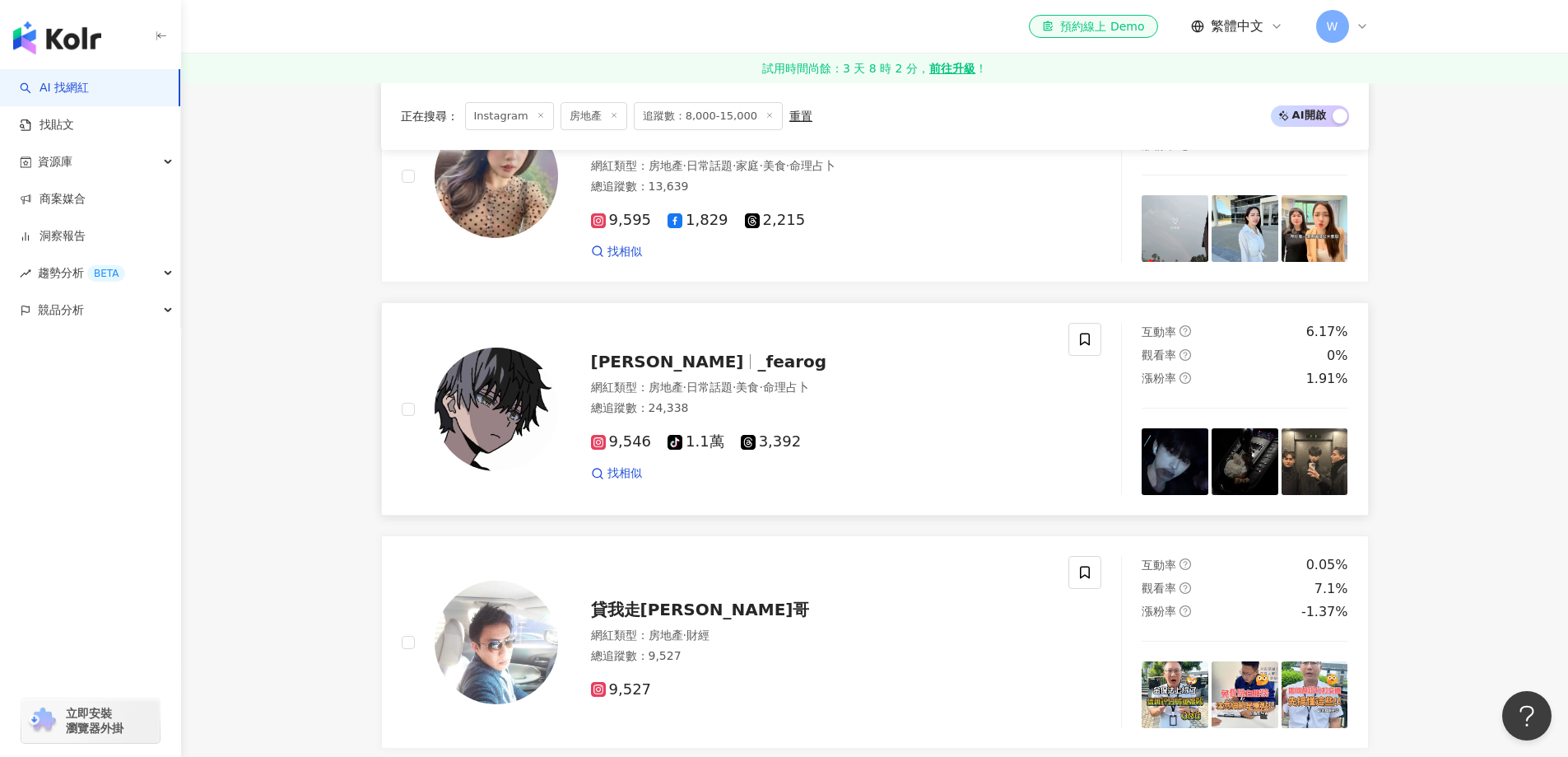
scroll to position [2718, 0]
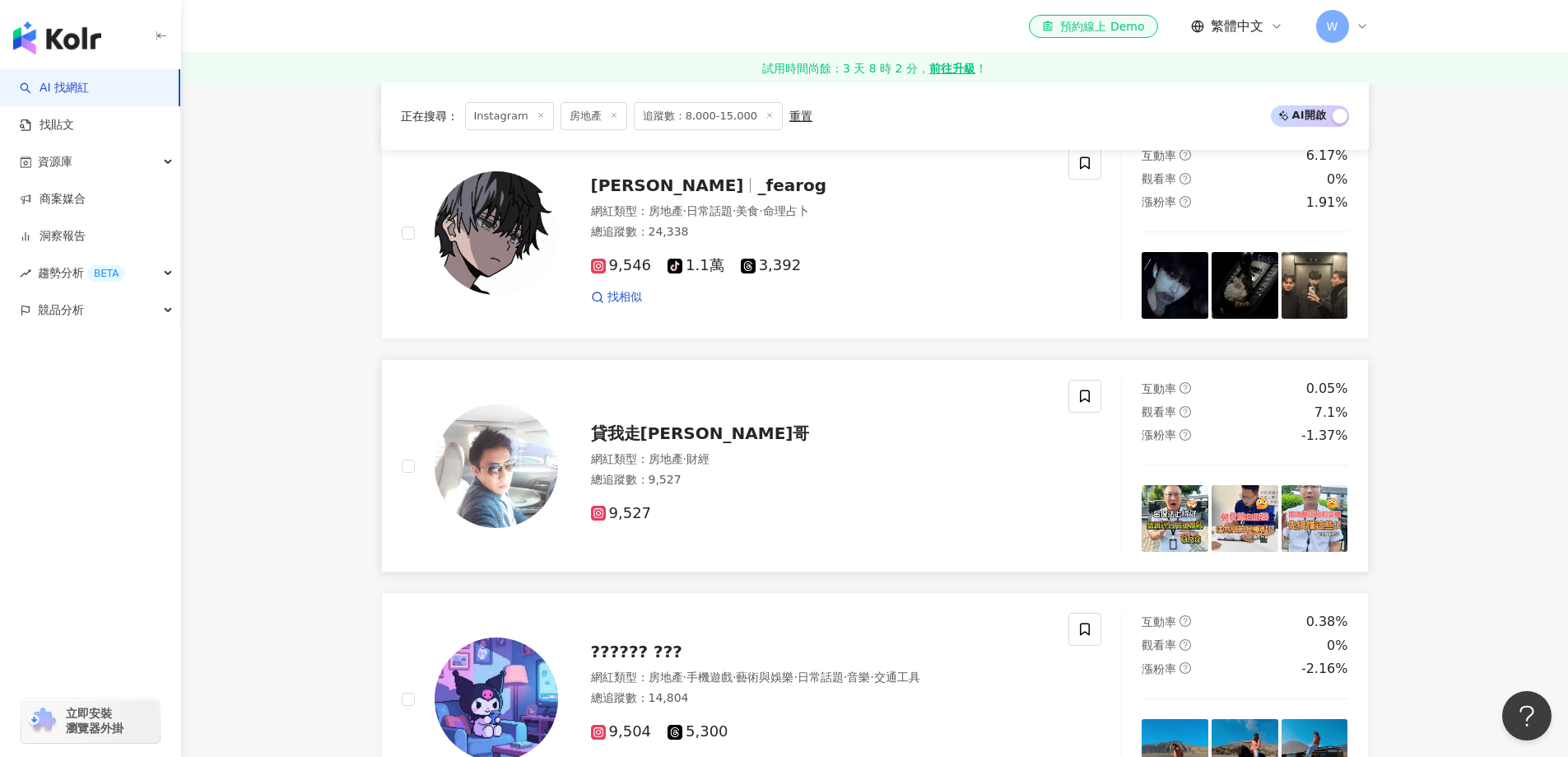
click at [729, 482] on div "總追蹤數 ： 9,527" at bounding box center [820, 480] width 458 height 17
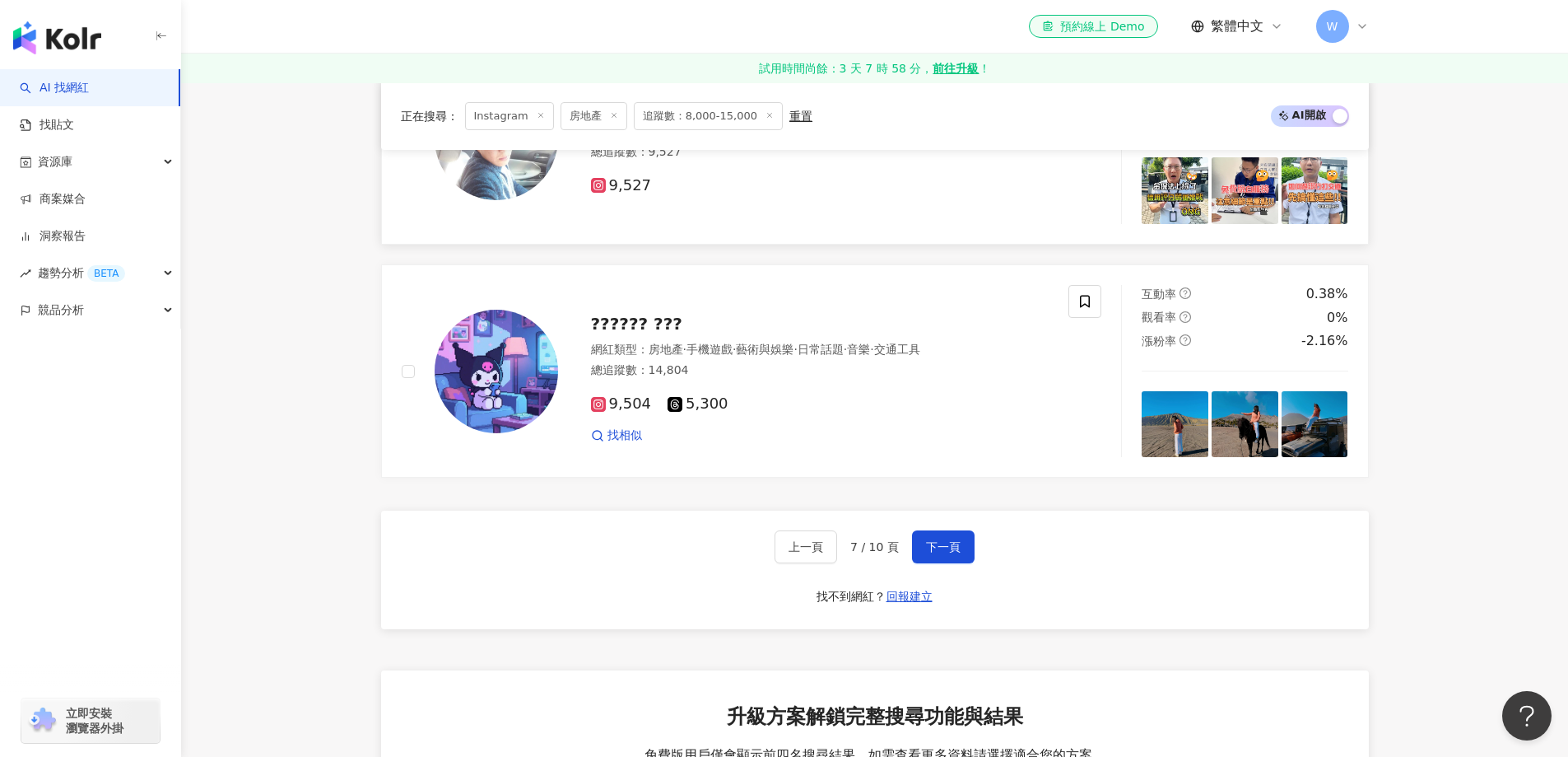
scroll to position [3047, 0]
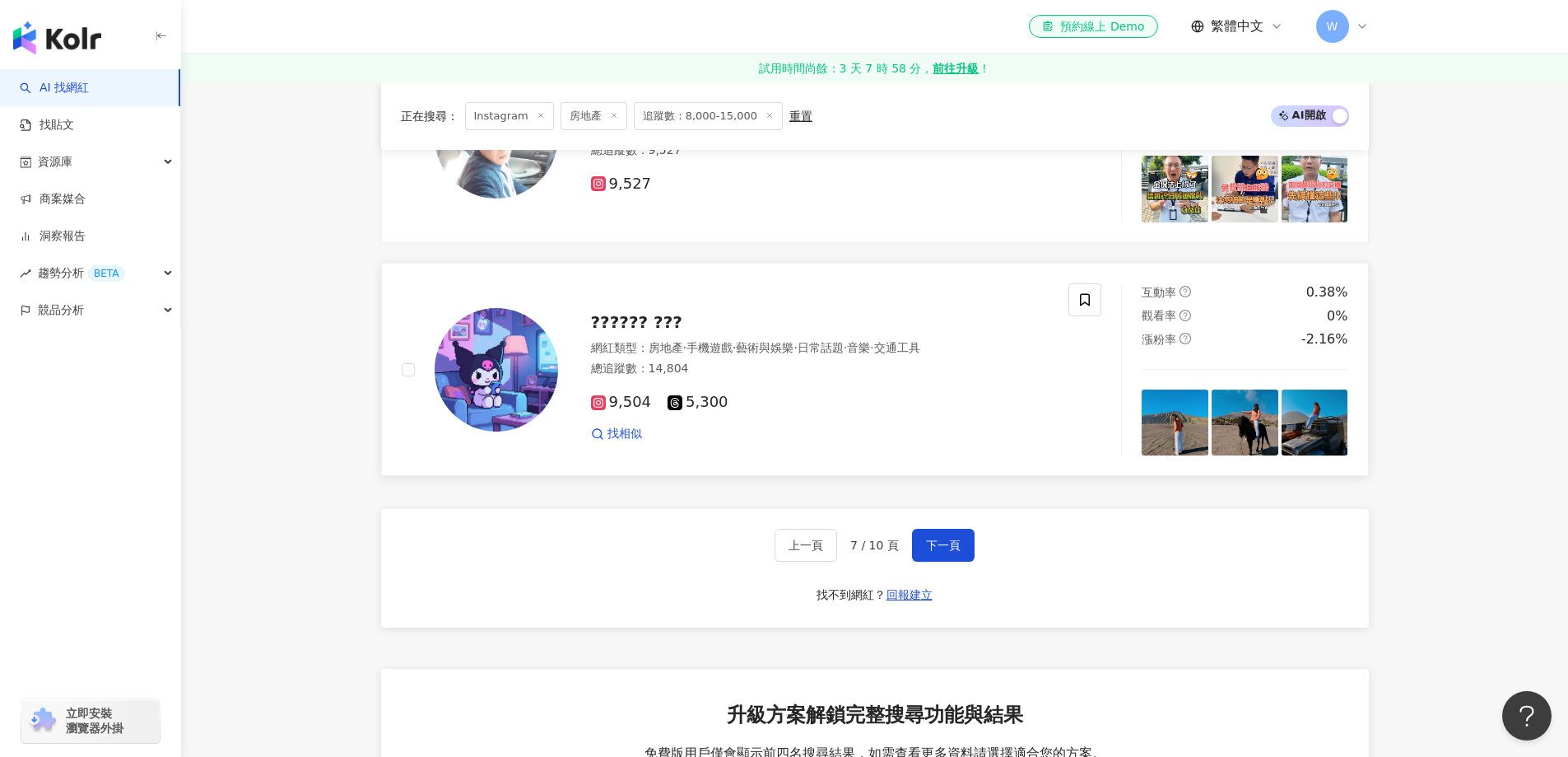
click at [687, 342] on span "·" at bounding box center [685, 347] width 4 height 13
click at [931, 532] on button "下一頁" at bounding box center [943, 545] width 63 height 33
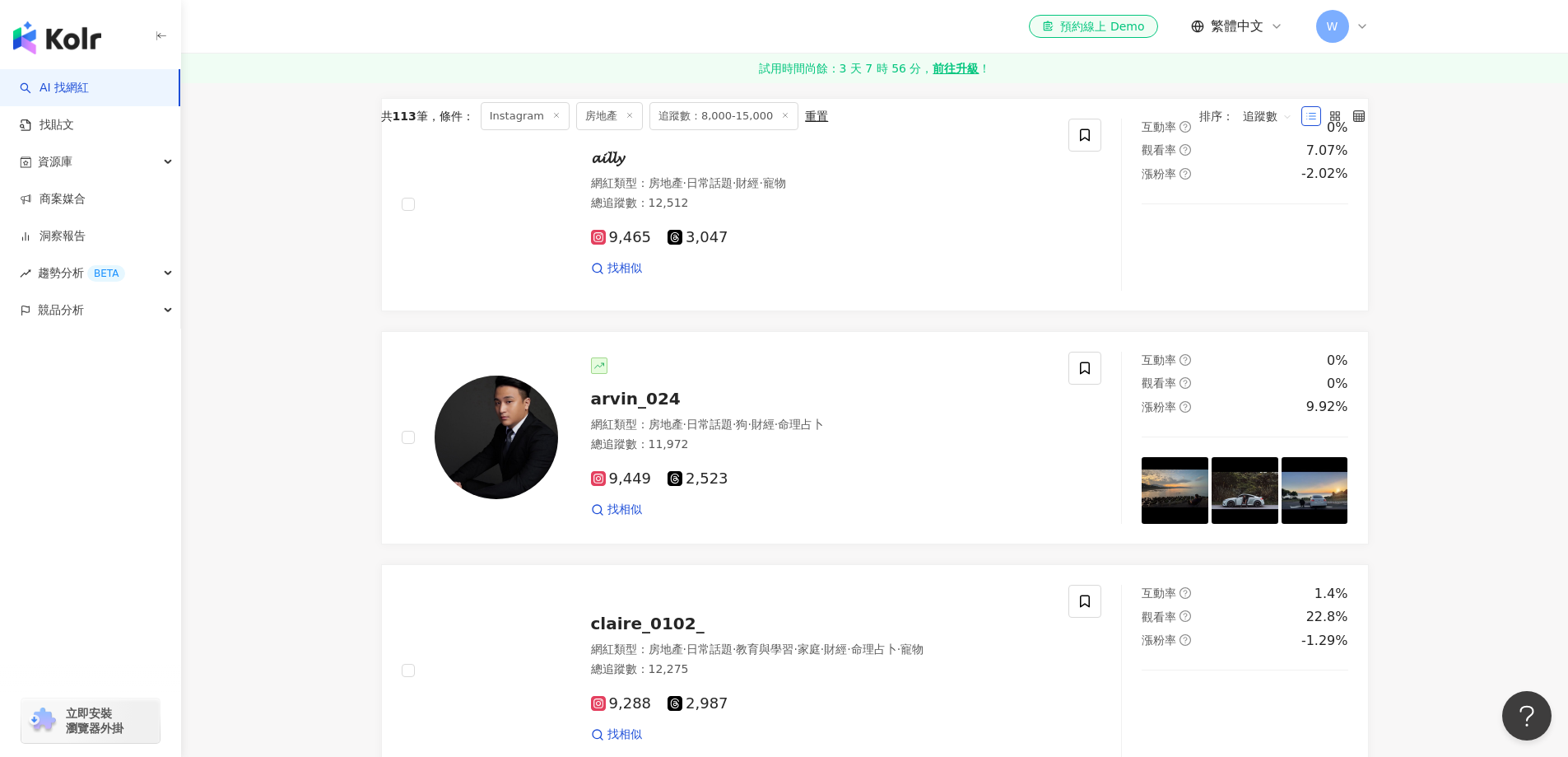
scroll to position [329, 0]
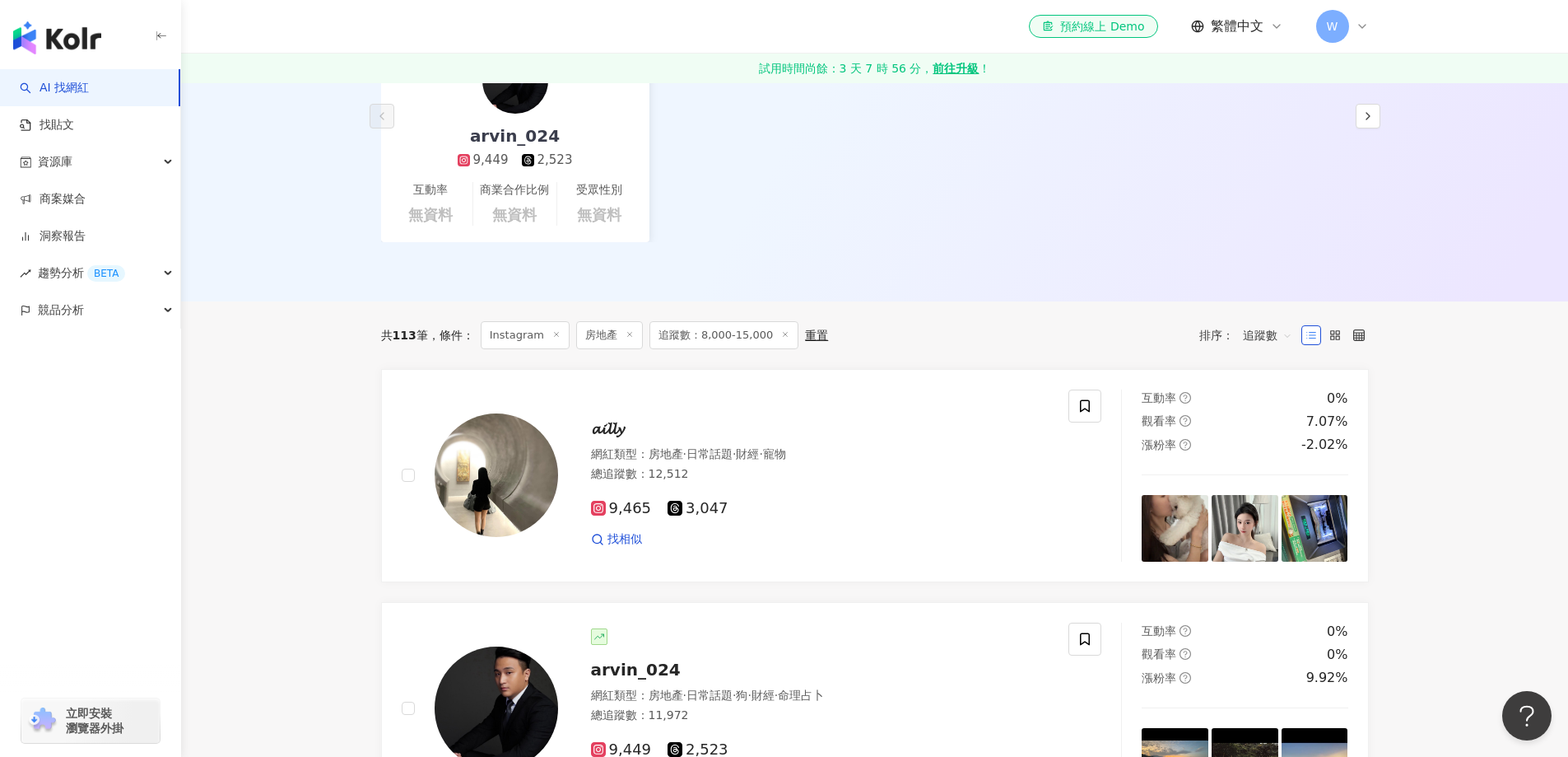
click at [795, 482] on div "總追蹤數 ： 12,512" at bounding box center [820, 474] width 458 height 17
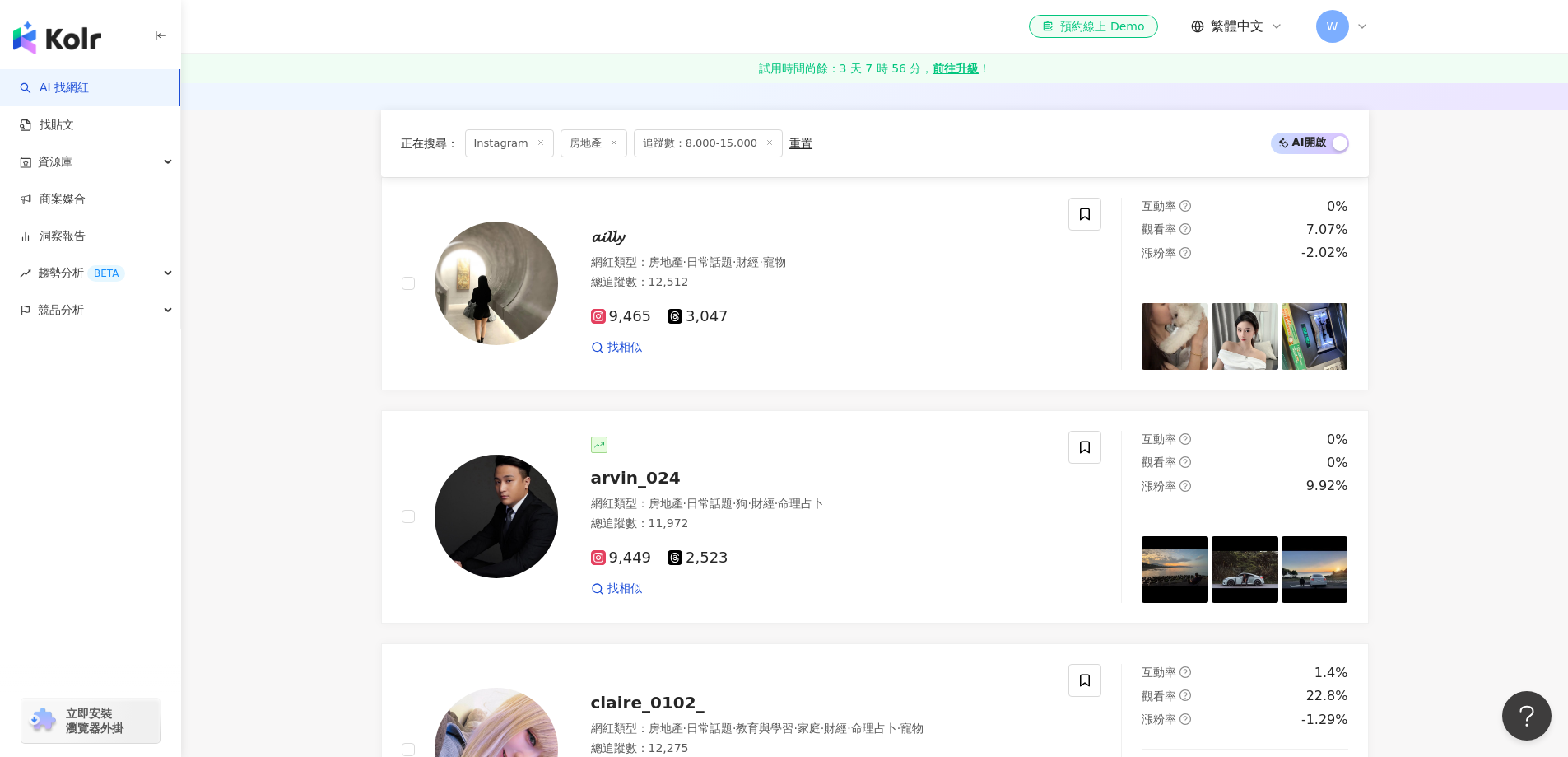
scroll to position [577, 0]
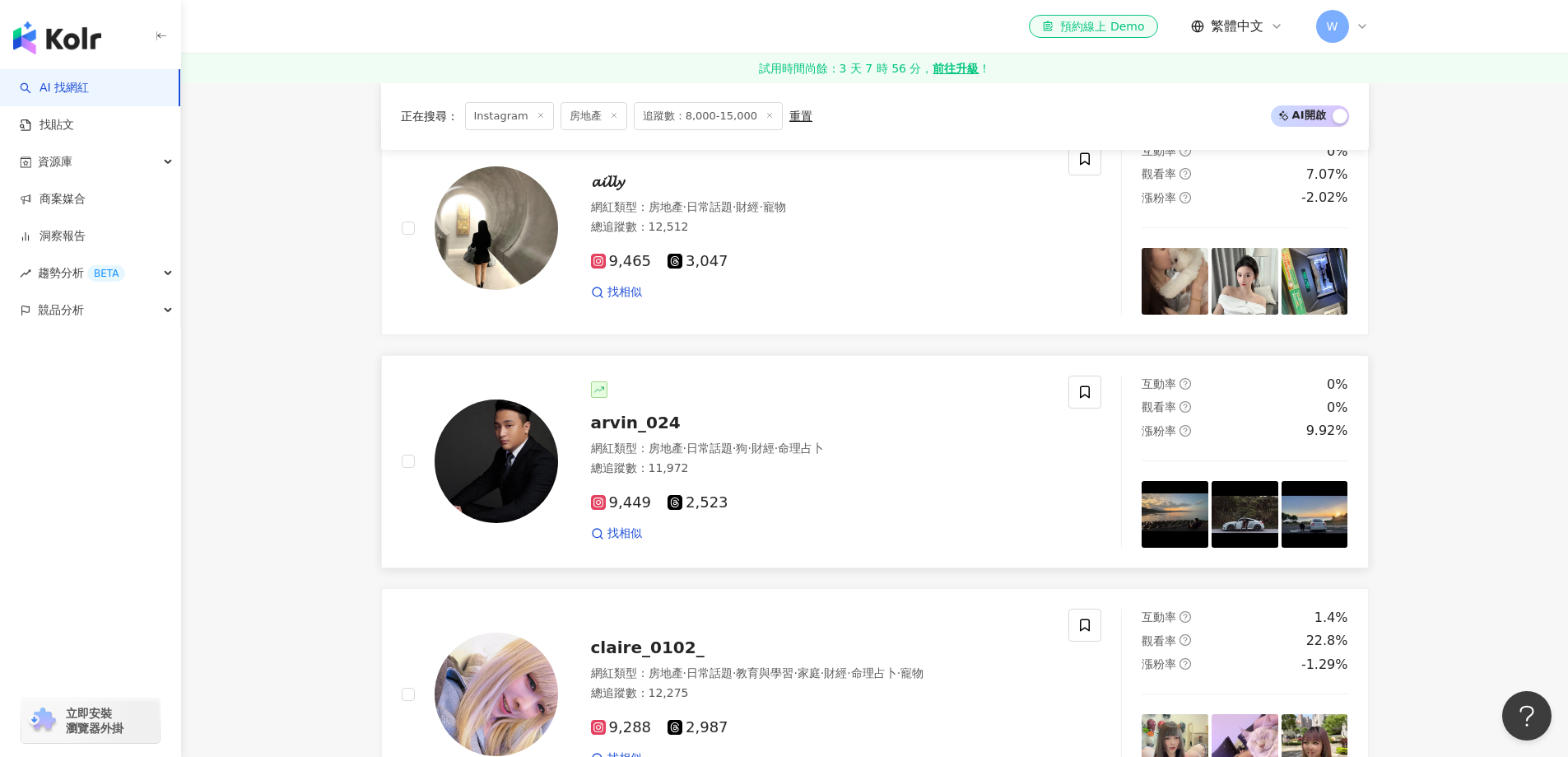
click at [759, 435] on div "arvin_024 網紅類型 ： 房地產 · 日常話題 · 狗 · 財經 · 命理占卜 總追蹤數 ： 11,972 9,449 2,523 找相似" at bounding box center [803, 462] width 492 height 161
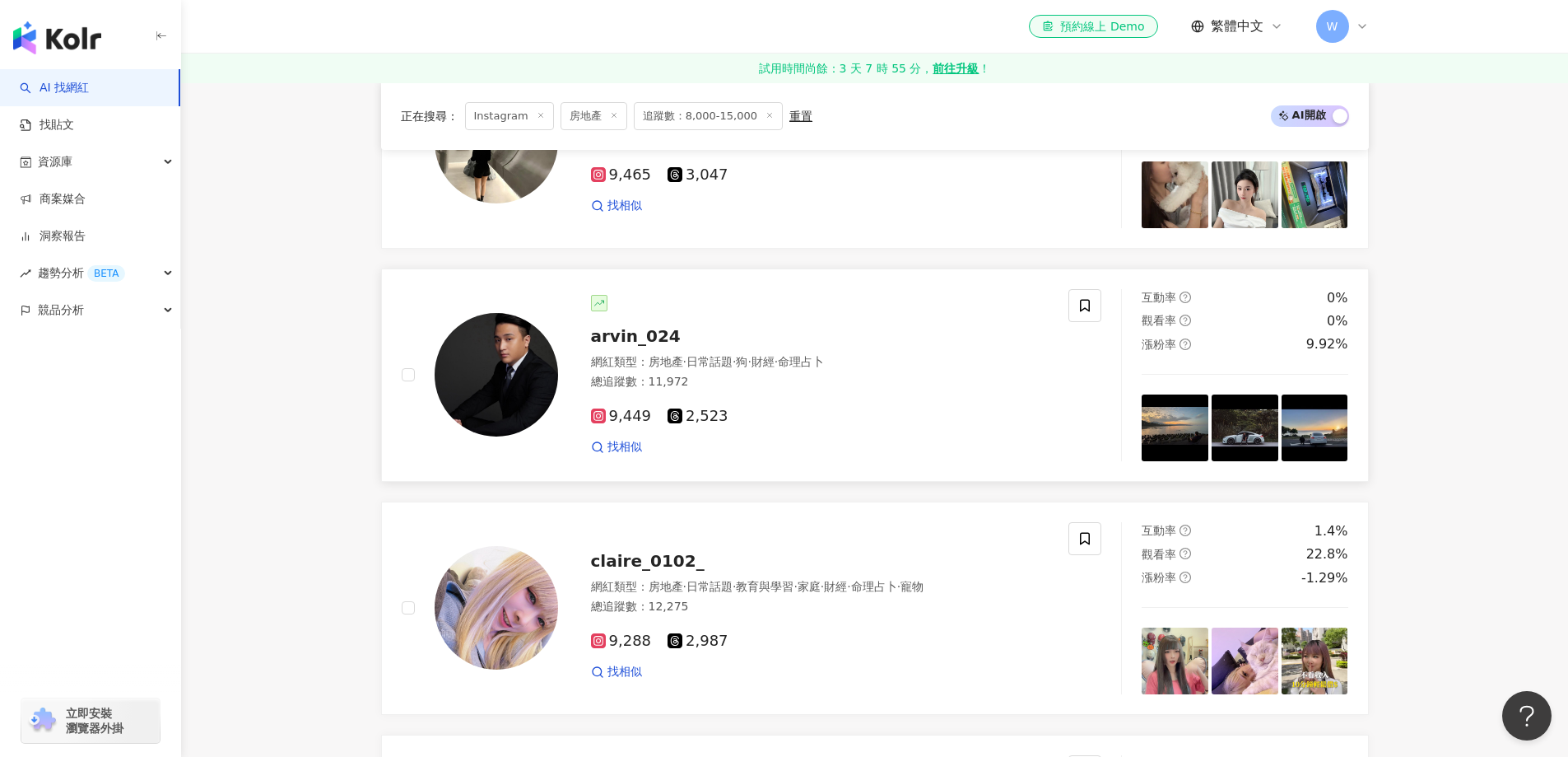
scroll to position [824, 0]
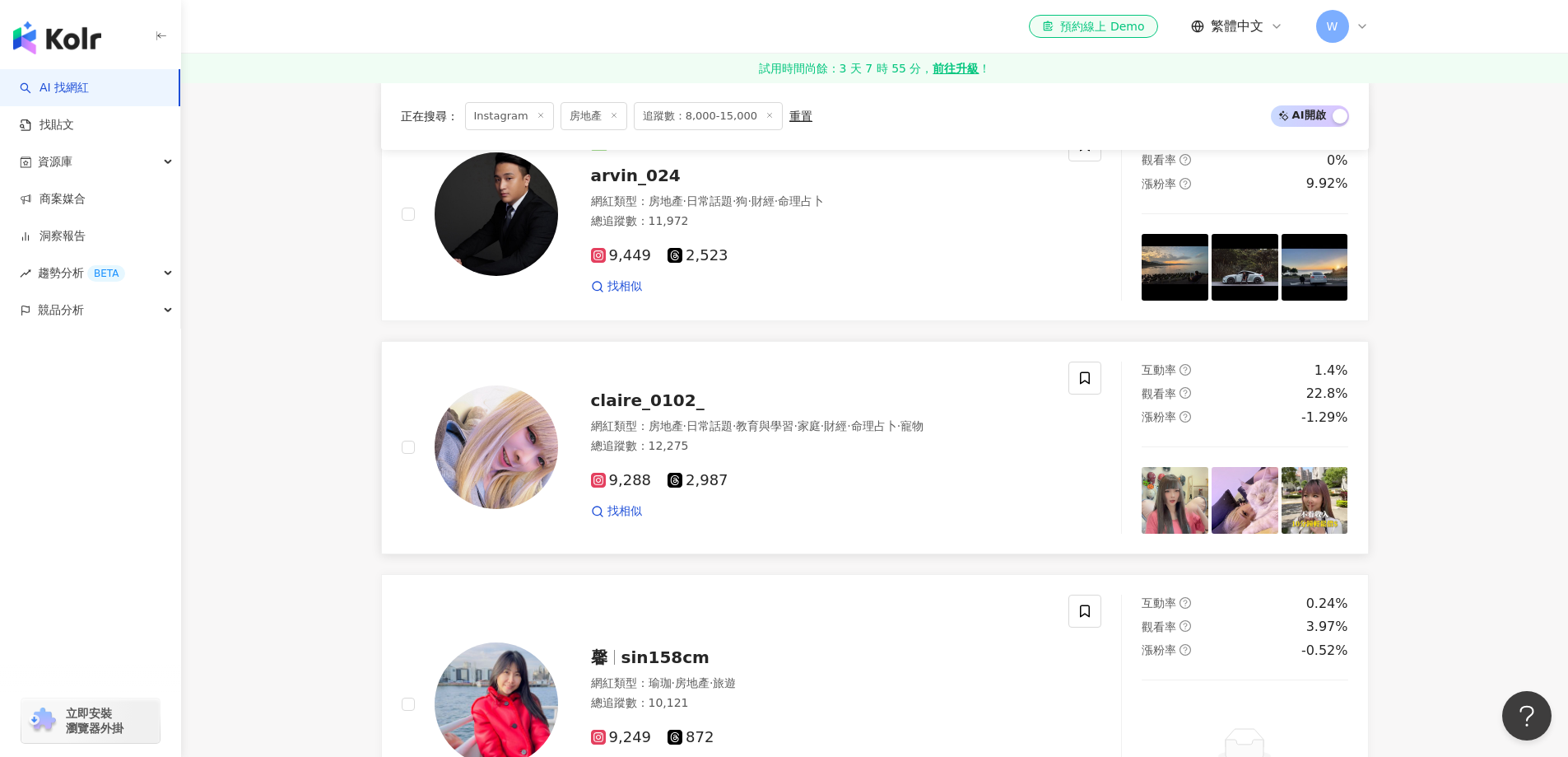
click at [874, 484] on div "9,288 2,987" at bounding box center [820, 481] width 458 height 19
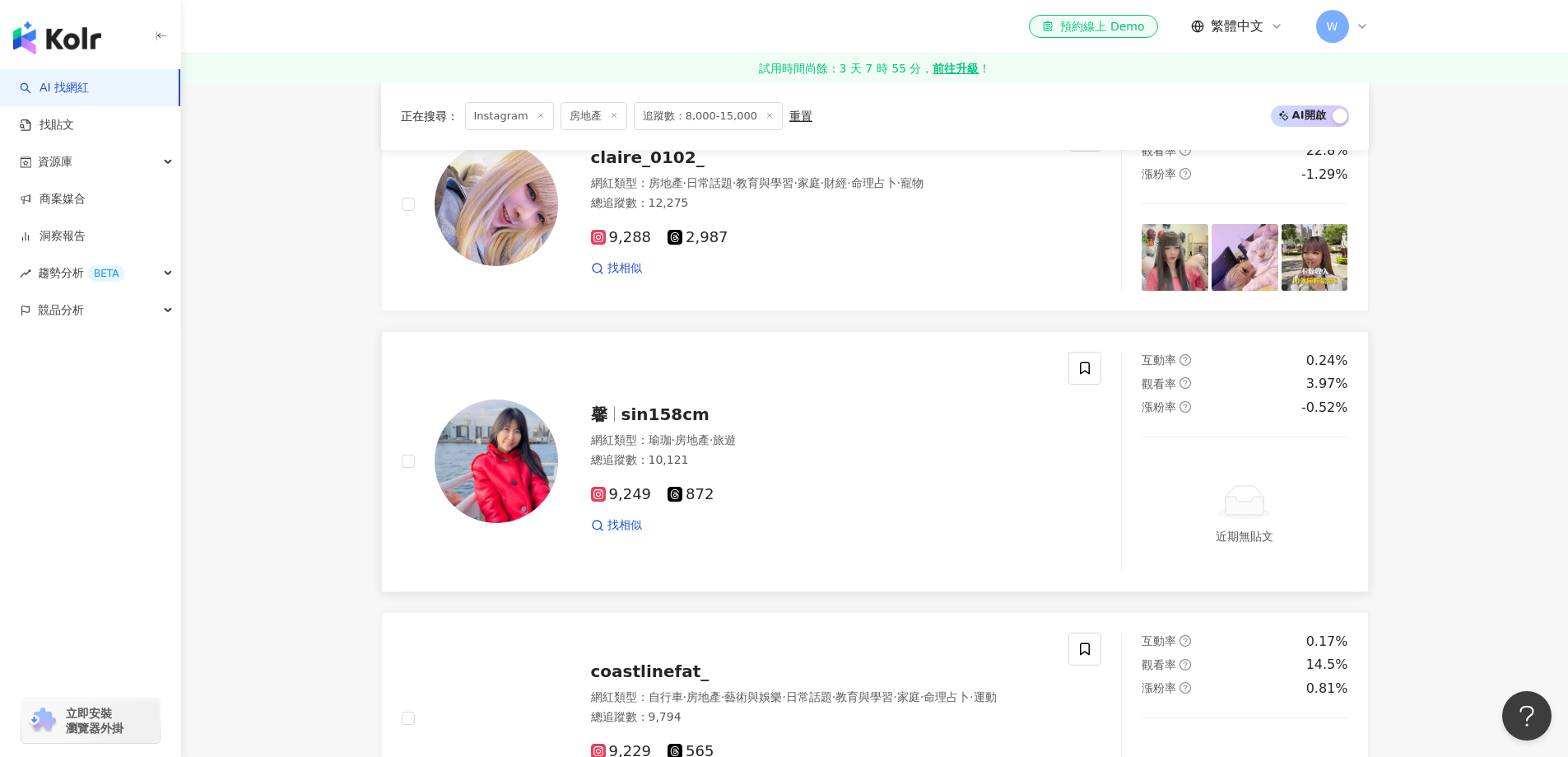
scroll to position [1071, 0]
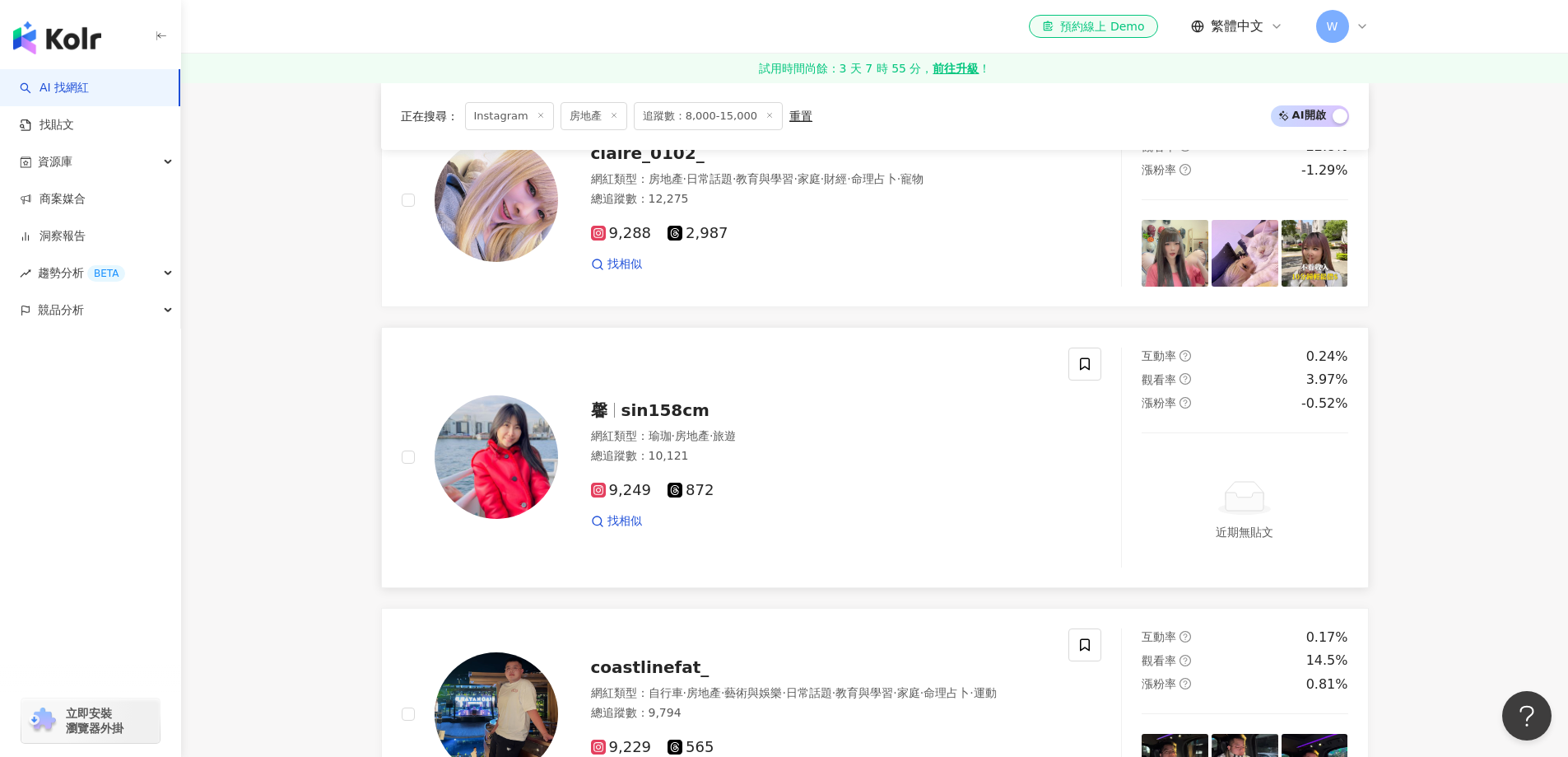
click at [744, 405] on div "馨 sin158cm" at bounding box center [820, 410] width 458 height 23
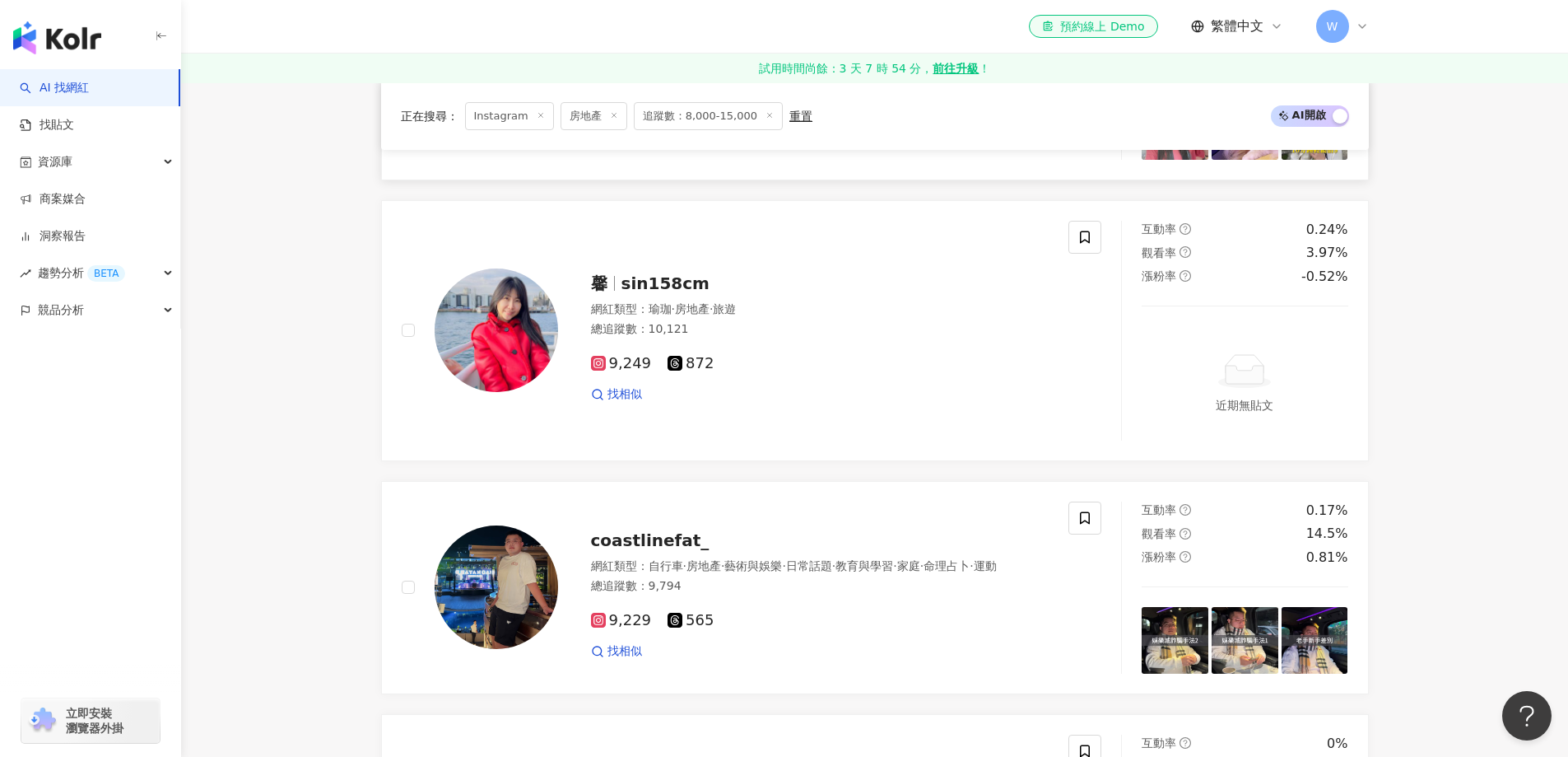
scroll to position [1318, 0]
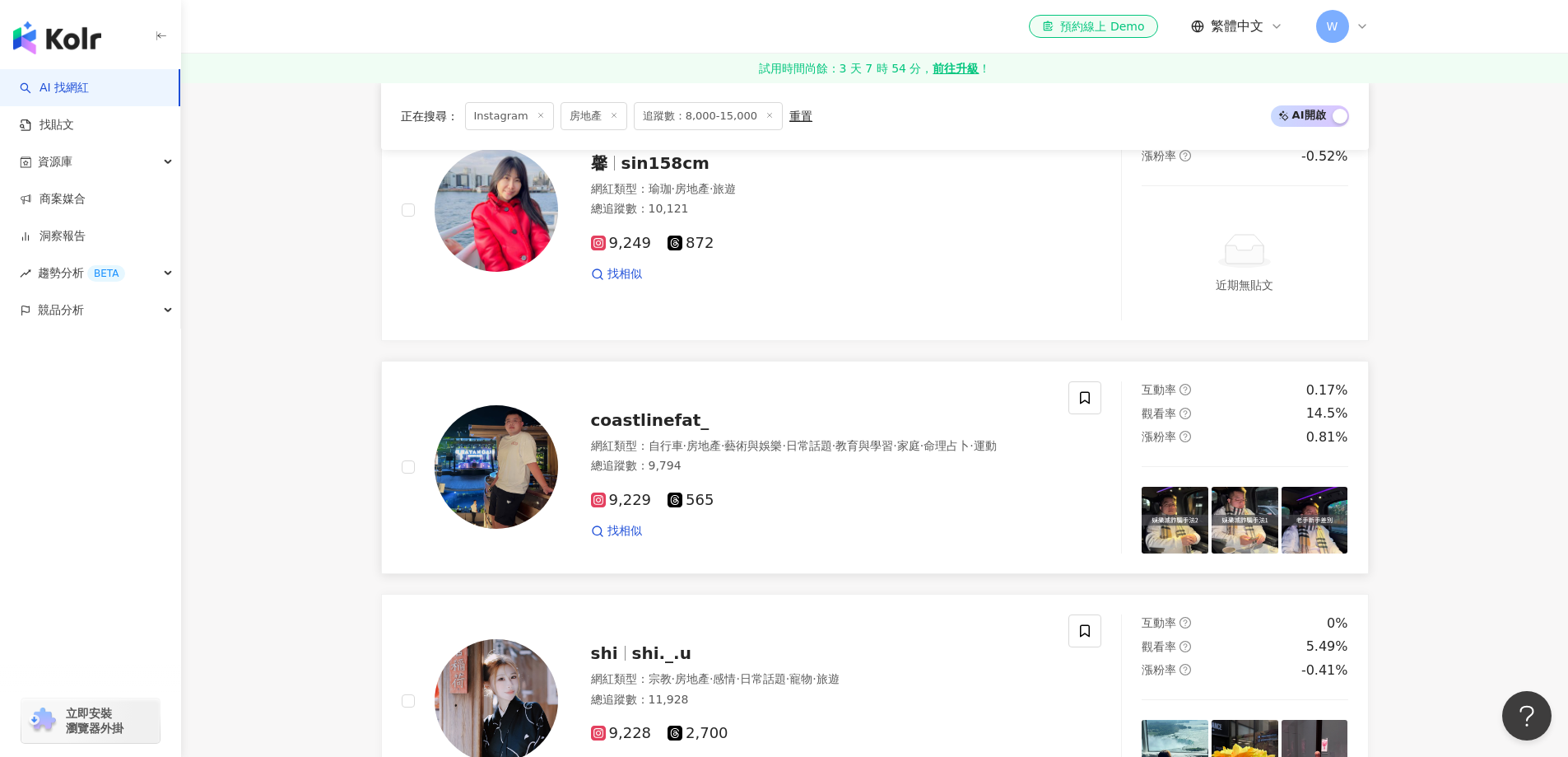
click at [784, 502] on div "9,229 565" at bounding box center [820, 501] width 458 height 19
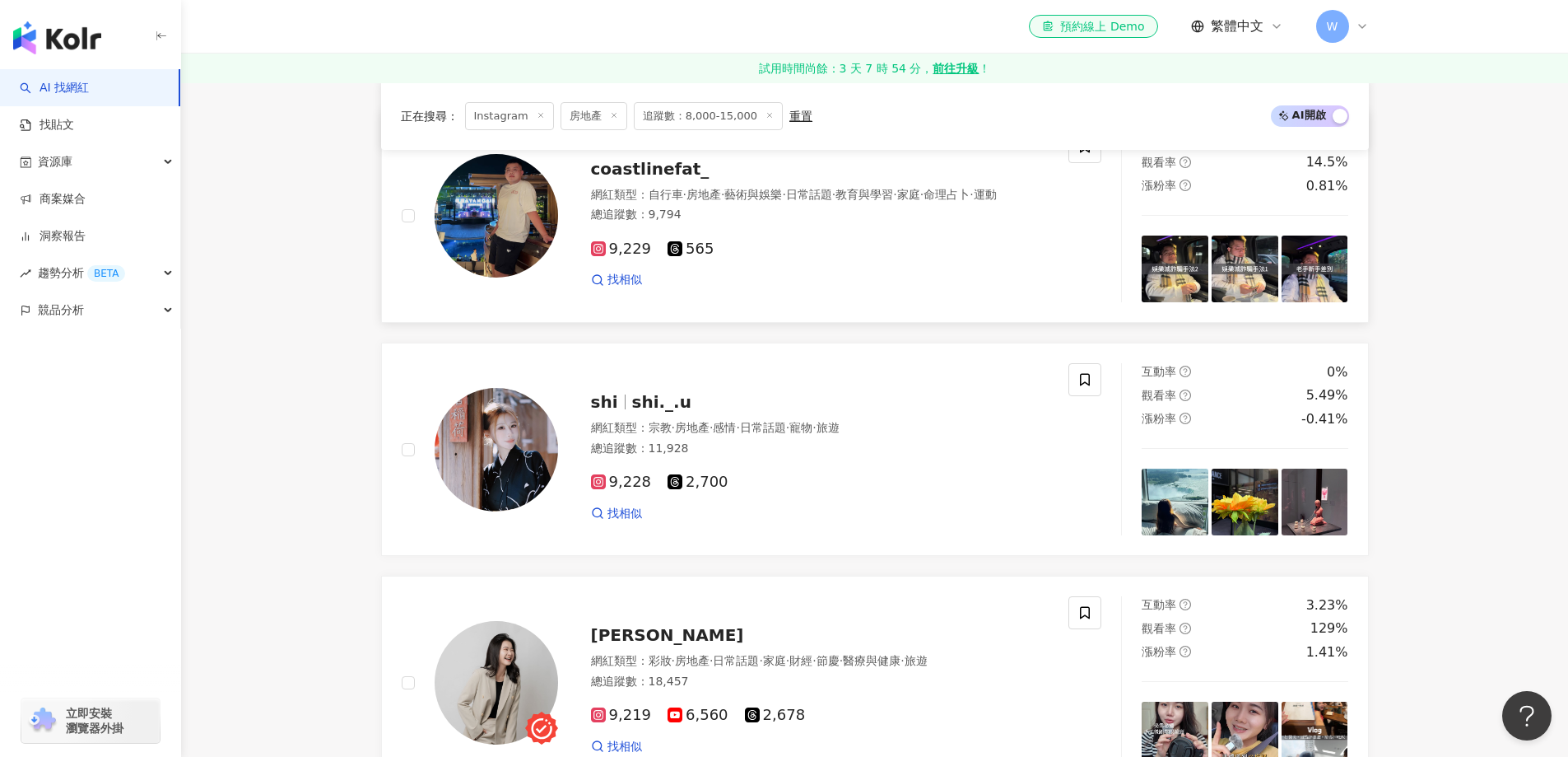
scroll to position [1813, 0]
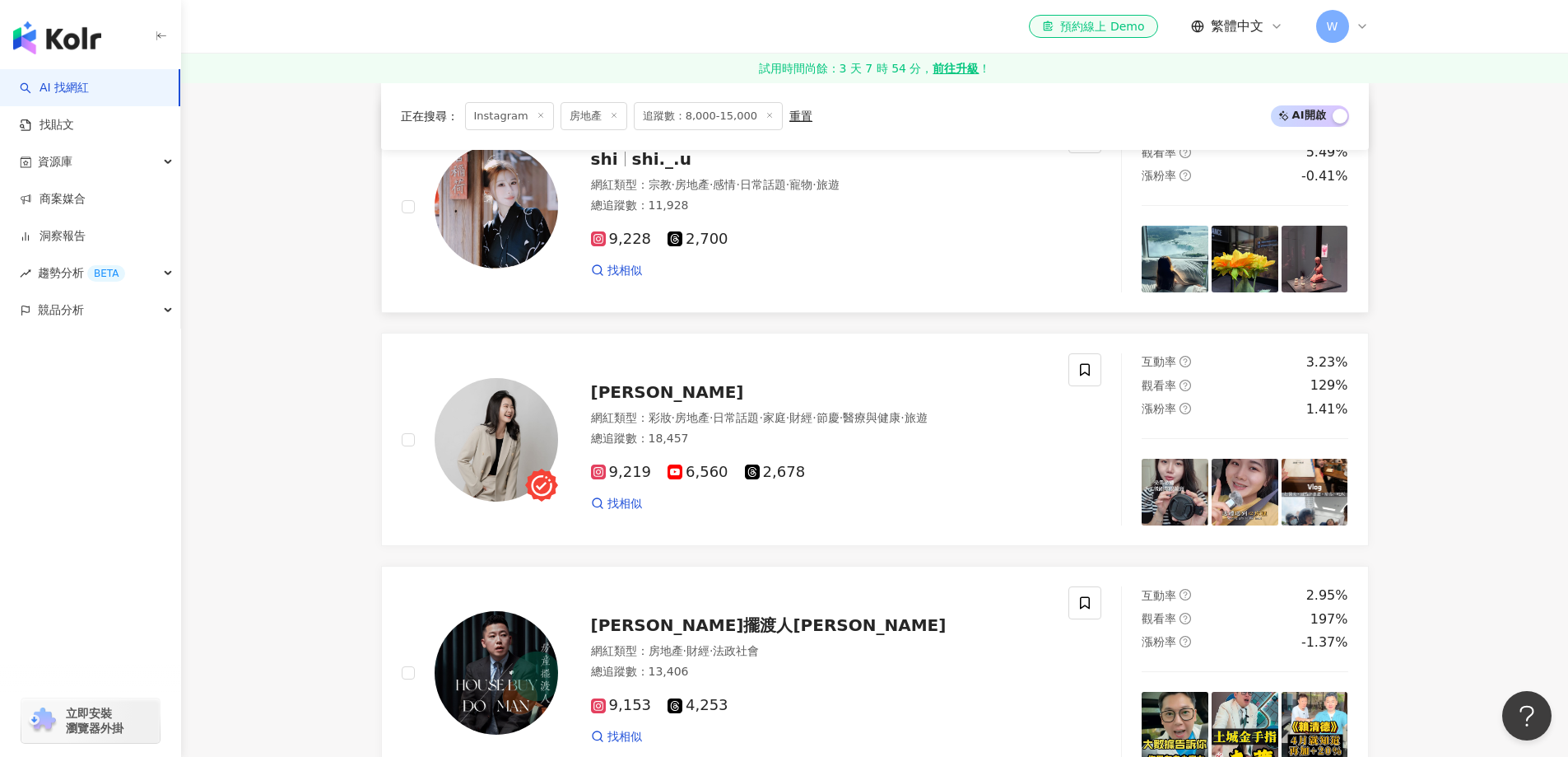
click at [810, 264] on div "找相似" at bounding box center [820, 270] width 458 height 17
click at [711, 388] on div "Fan Wu" at bounding box center [820, 392] width 458 height 23
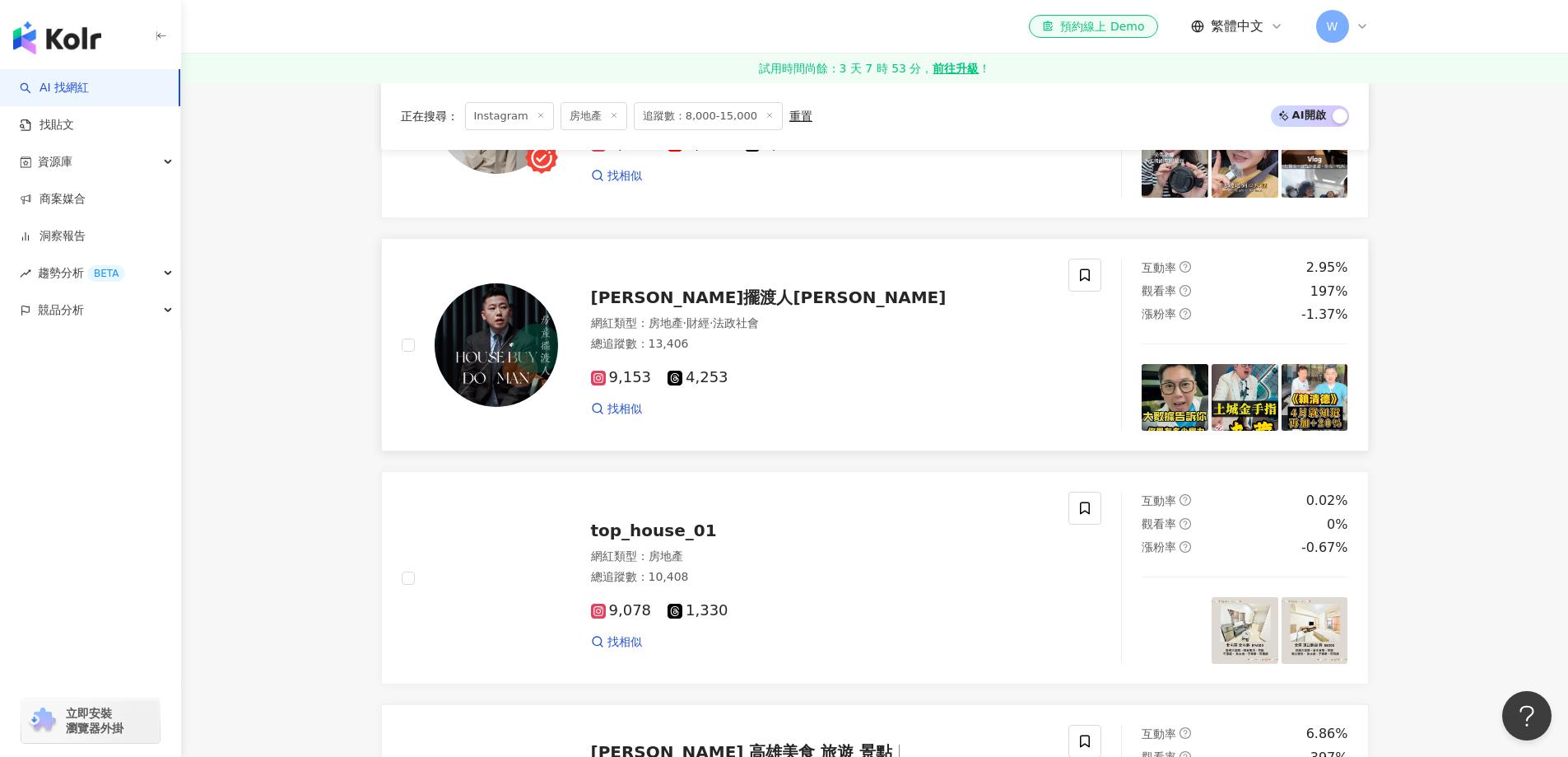
scroll to position [2142, 0]
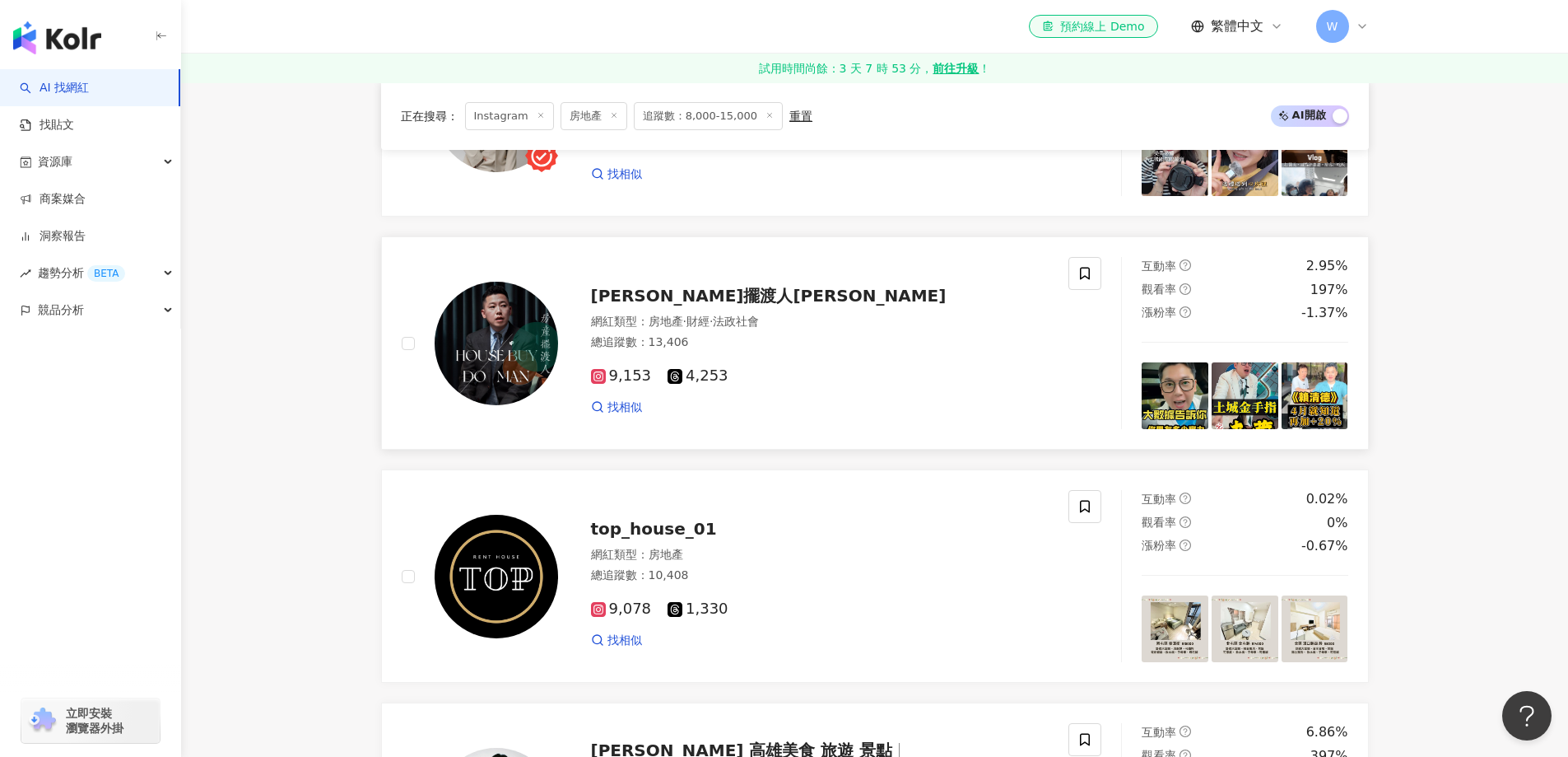
click at [717, 331] on div "網紅類型 ： 房地產 · 財經 · 法政社會 總追蹤數 ： 13,406" at bounding box center [820, 334] width 458 height 41
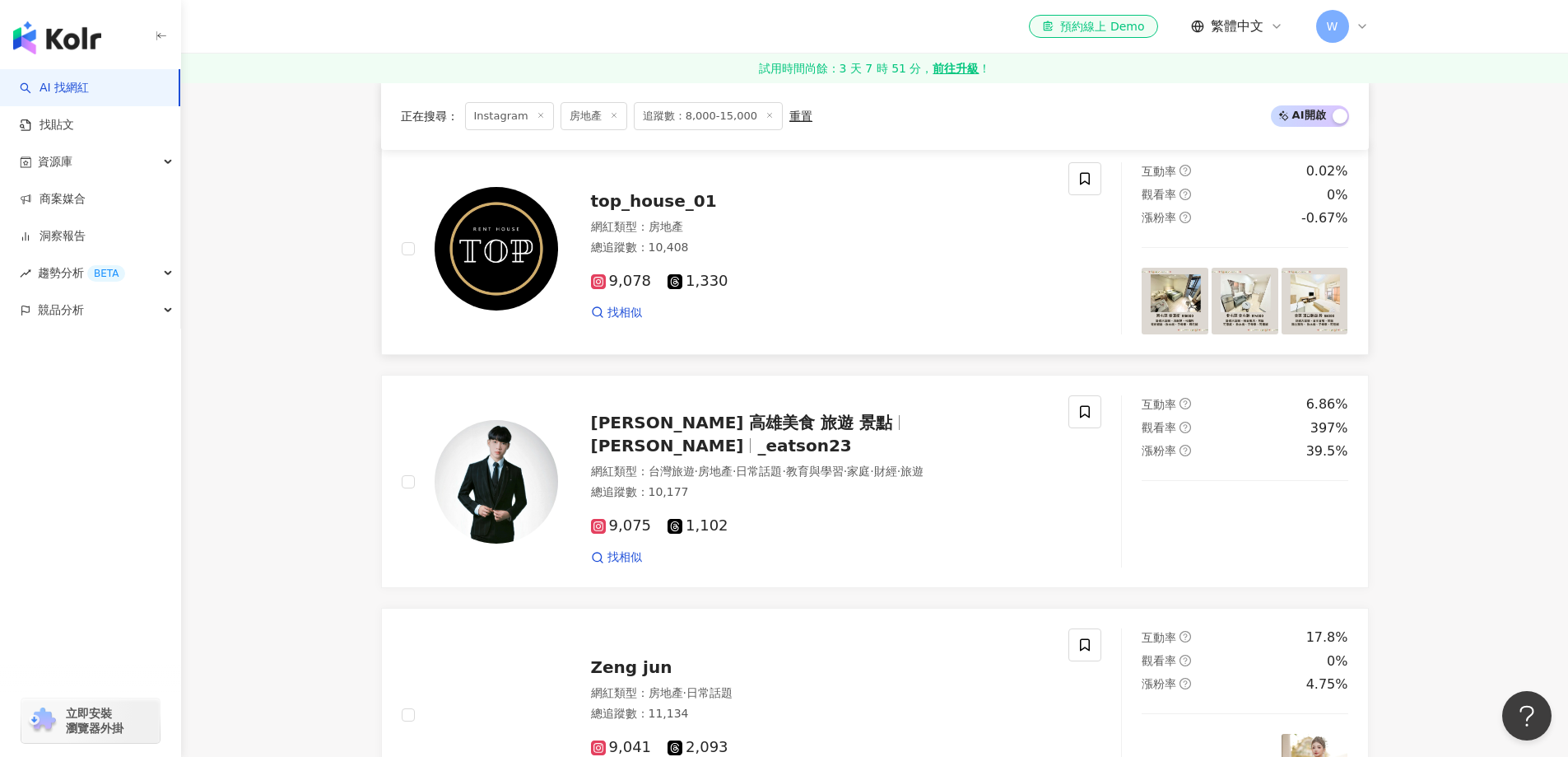
scroll to position [2472, 0]
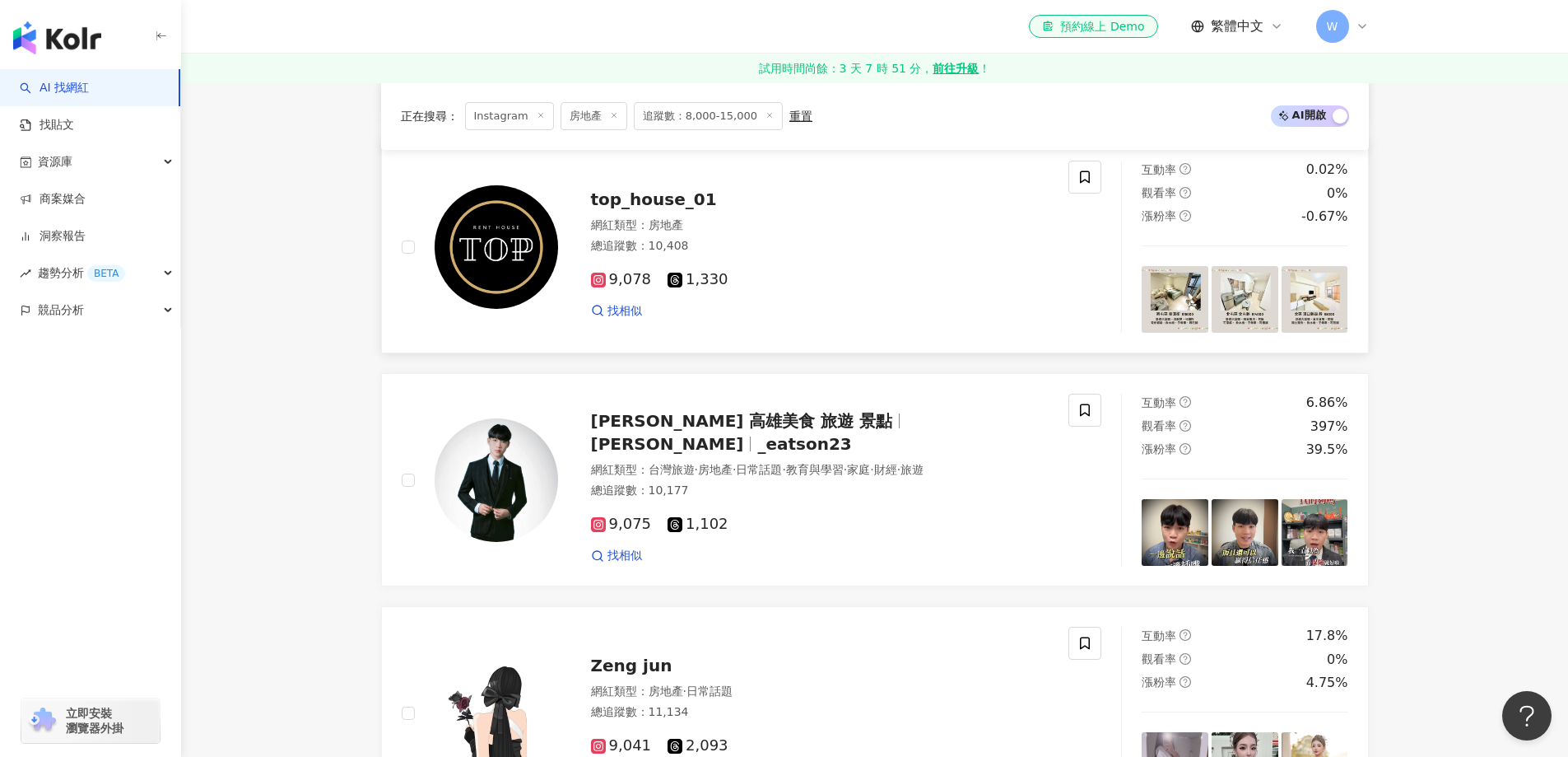
click at [720, 259] on div "9,078 1,330 找相似" at bounding box center [820, 288] width 458 height 61
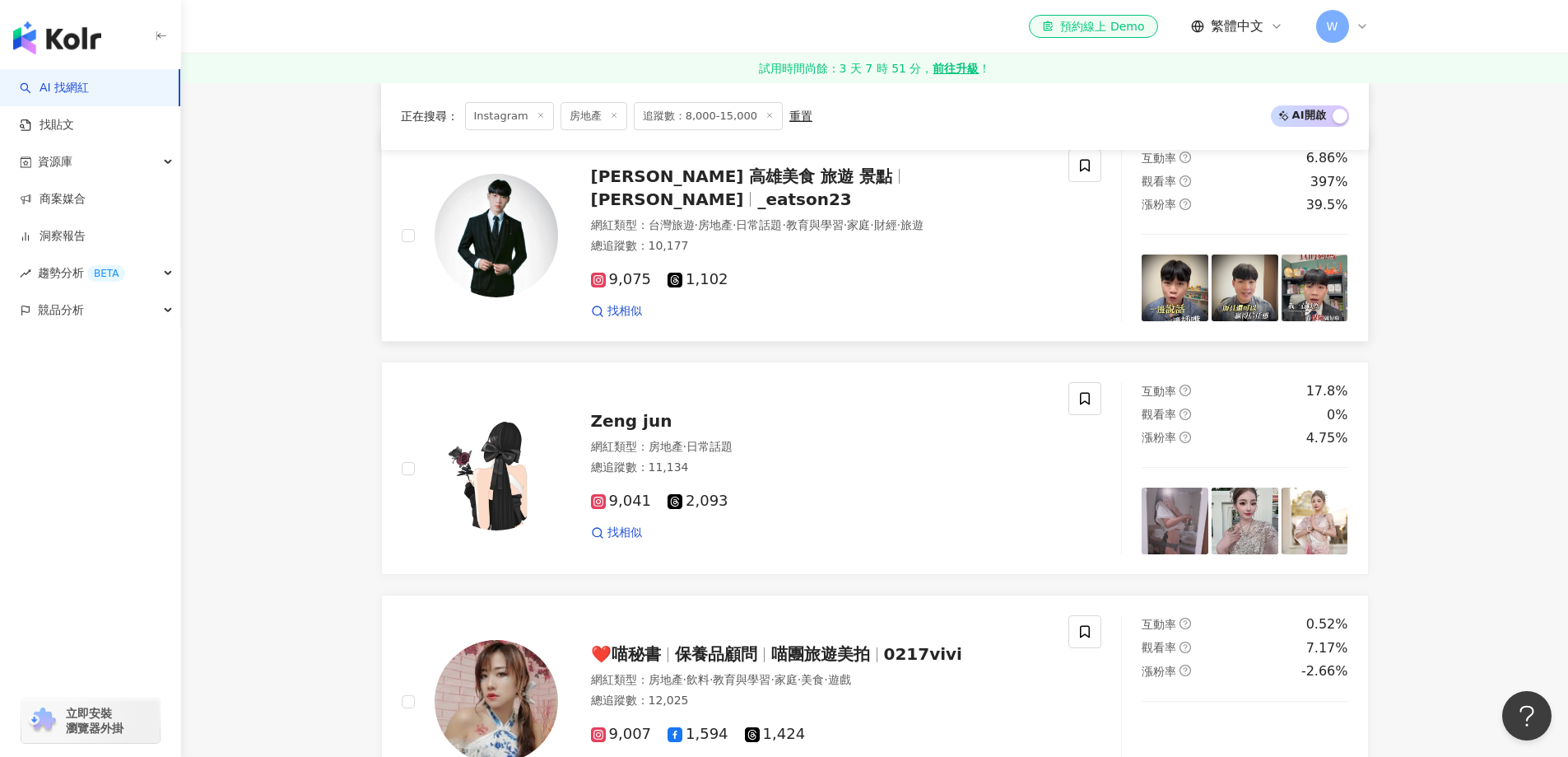
scroll to position [2718, 0]
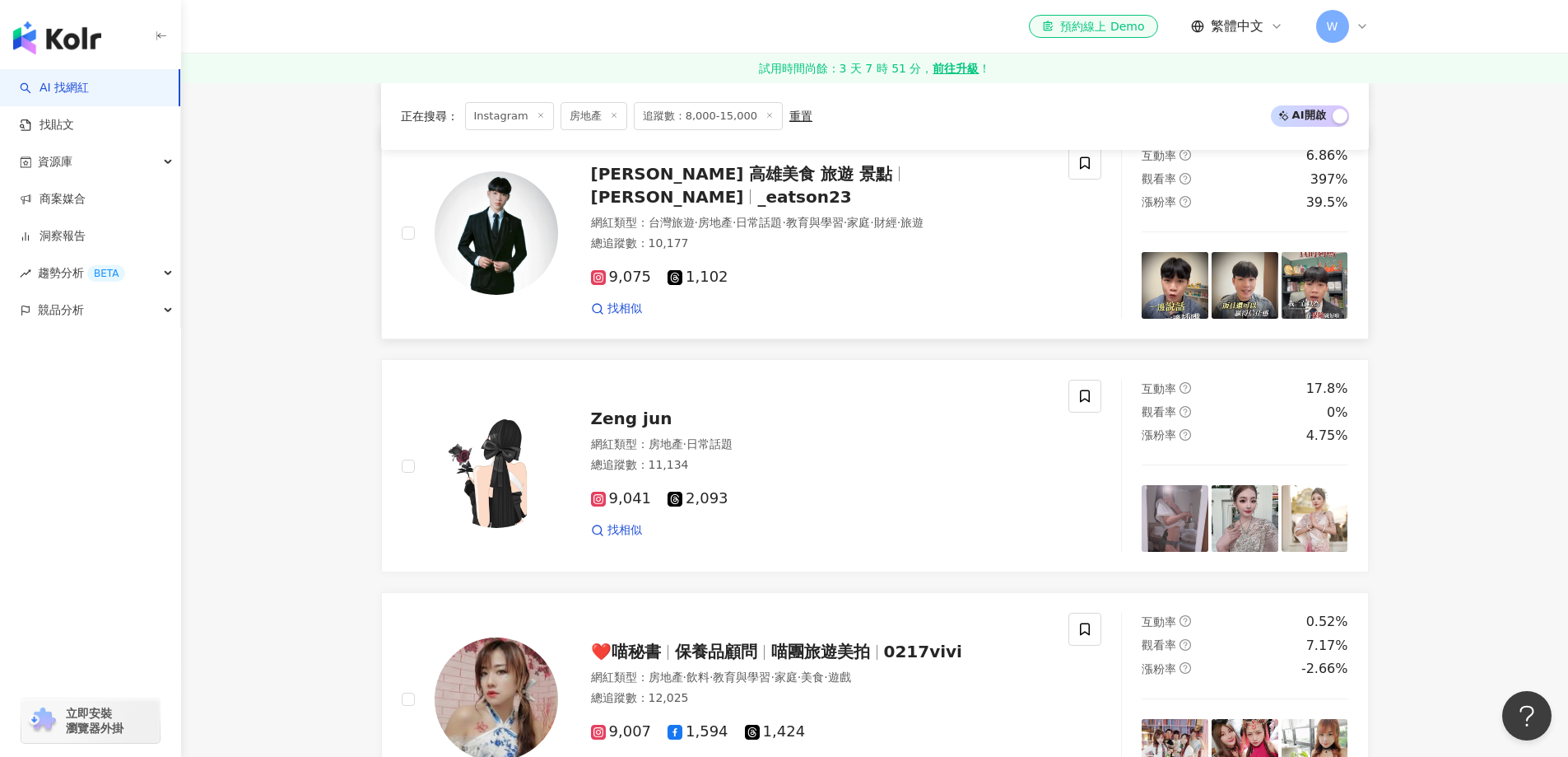
click at [850, 269] on div "9,075 1,102" at bounding box center [820, 277] width 458 height 19
click at [729, 490] on div "9,041 2,093" at bounding box center [820, 499] width 458 height 19
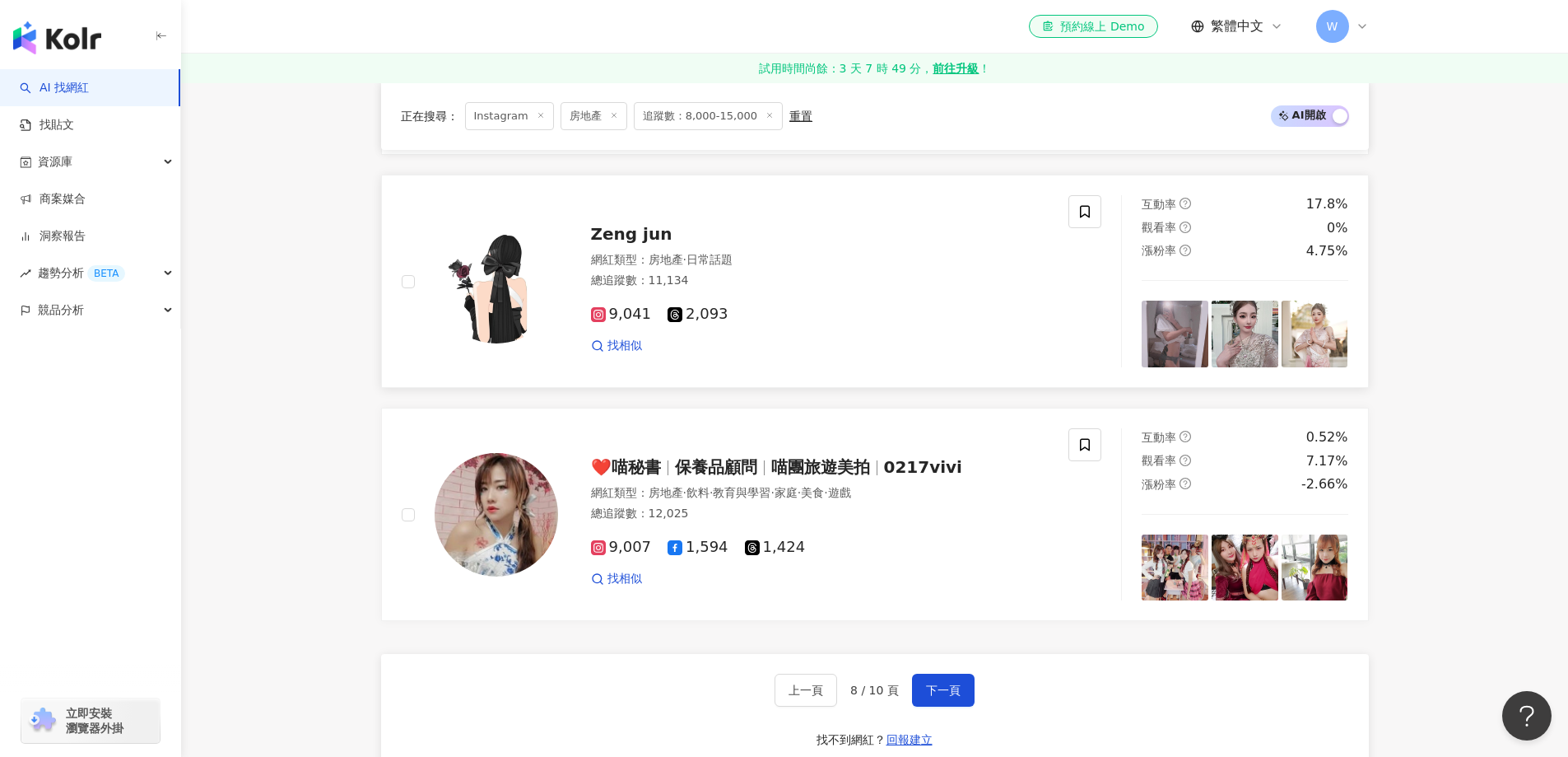
scroll to position [3130, 0]
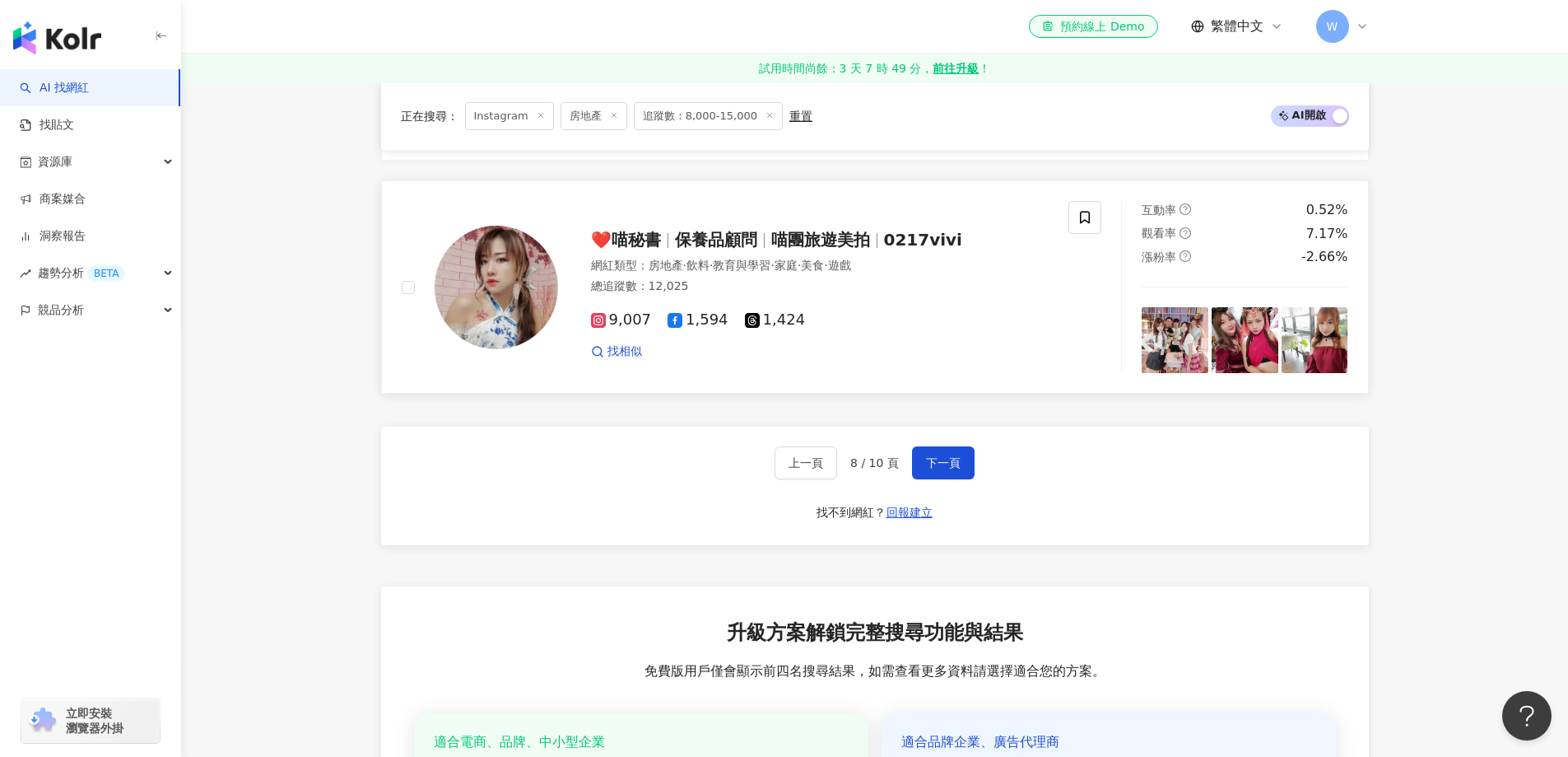
click at [806, 294] on div "總追蹤數 ： 12,025" at bounding box center [820, 286] width 458 height 17
click at [943, 446] on button "下一頁" at bounding box center [943, 462] width 63 height 33
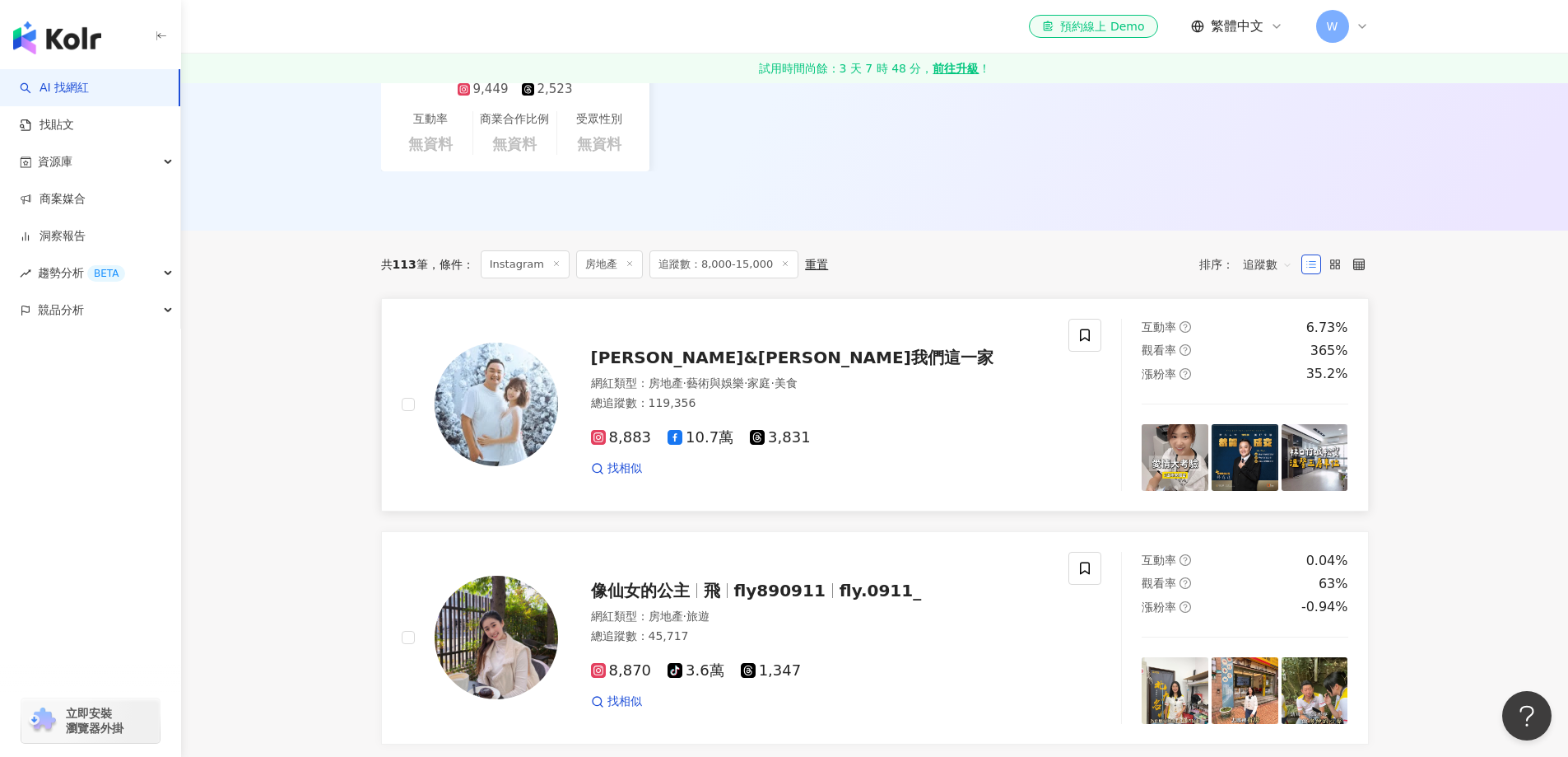
scroll to position [495, 0]
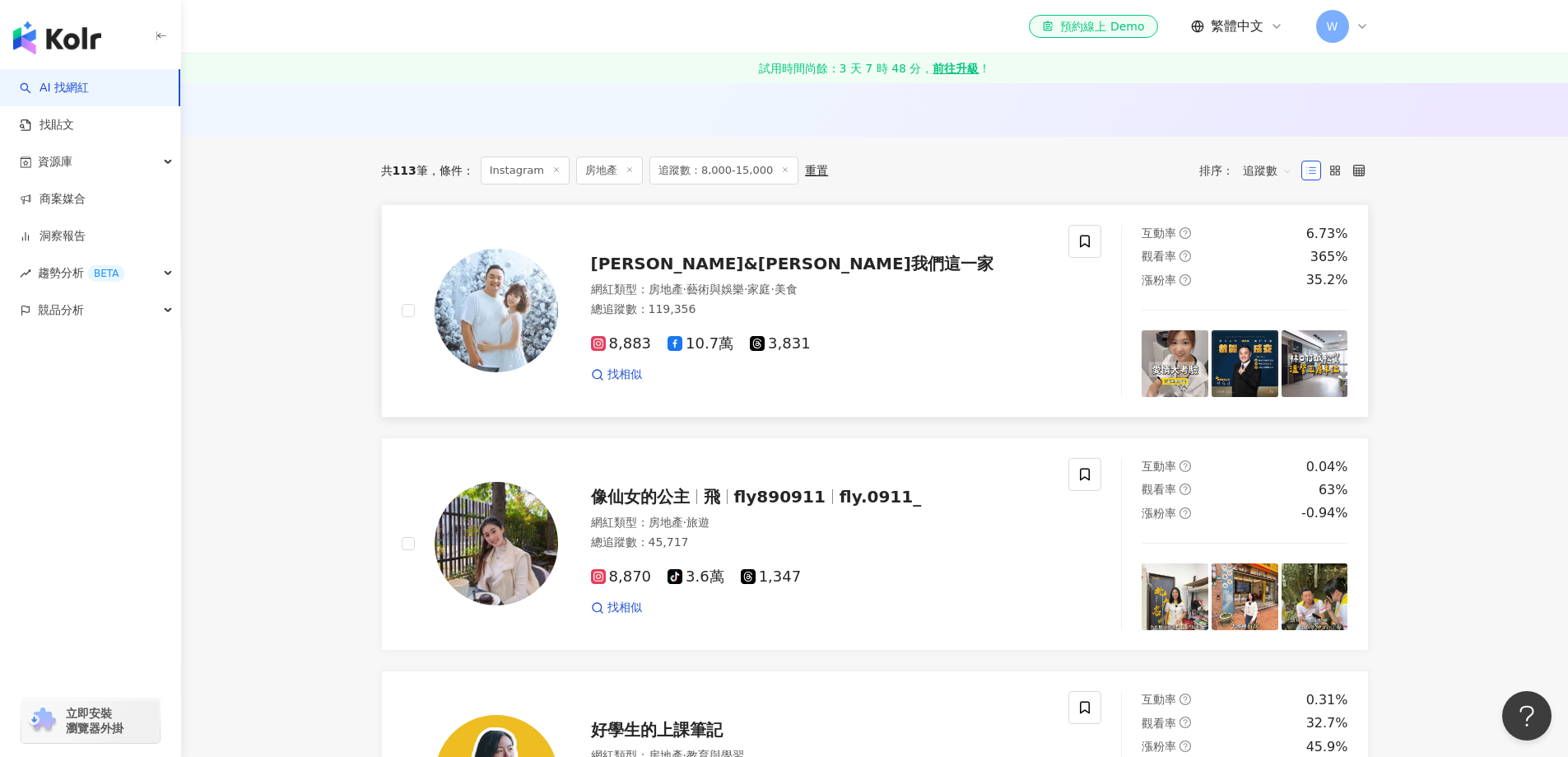
click at [738, 258] on span "林道遠&張淨婷之我們這一家" at bounding box center [793, 263] width 403 height 19
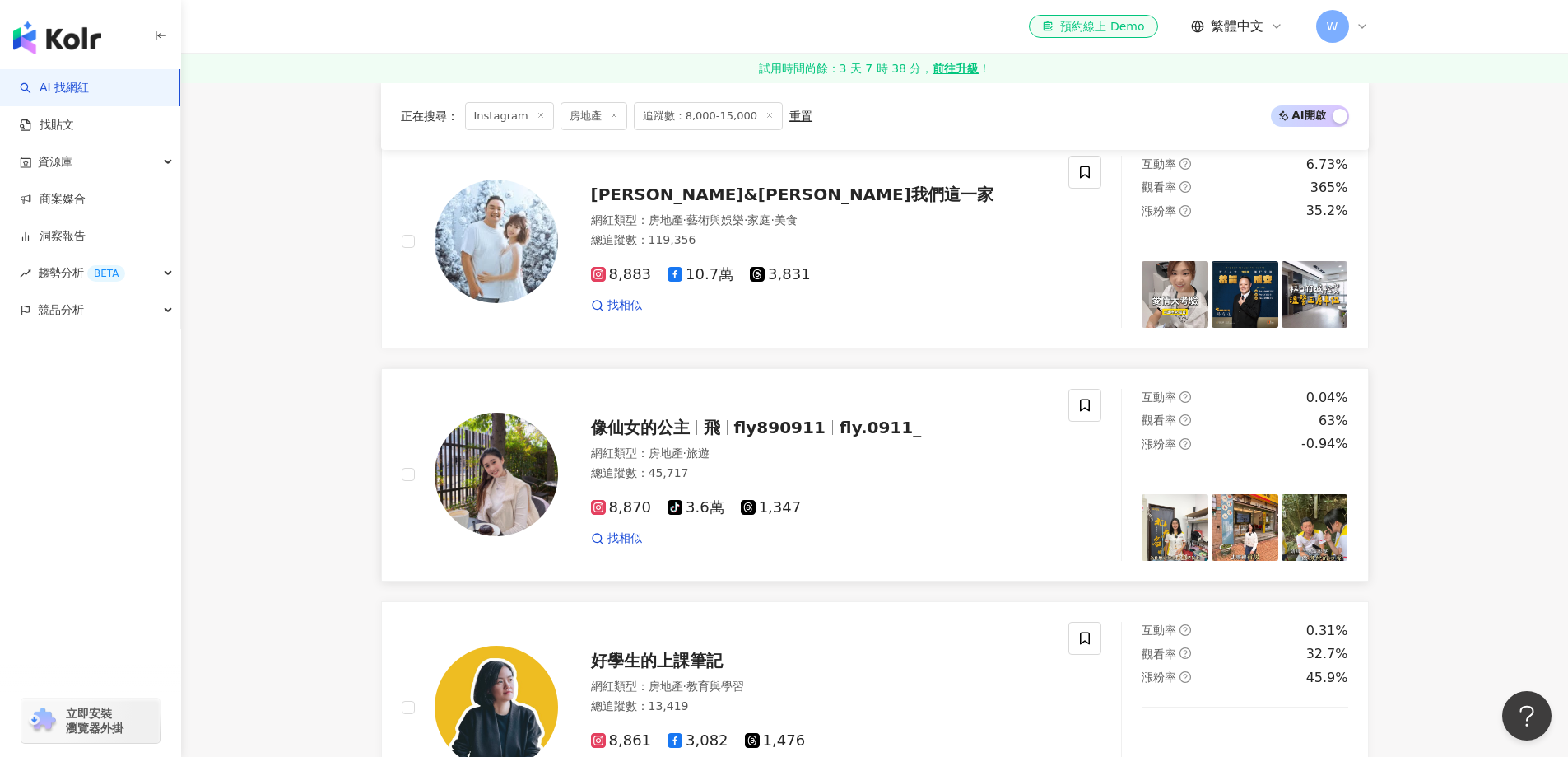
scroll to position [659, 0]
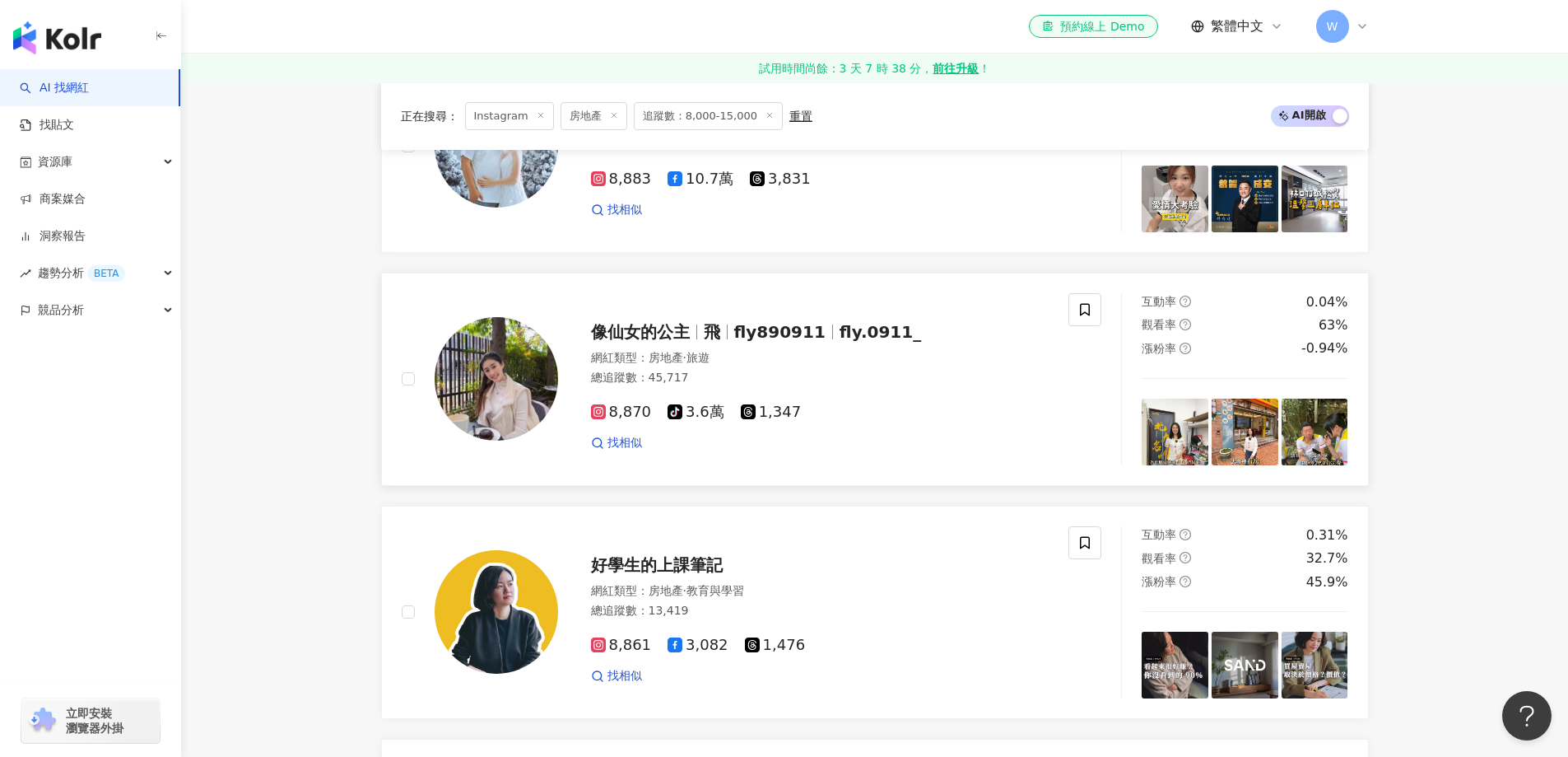
click at [710, 354] on span "旅遊" at bounding box center [698, 357] width 23 height 13
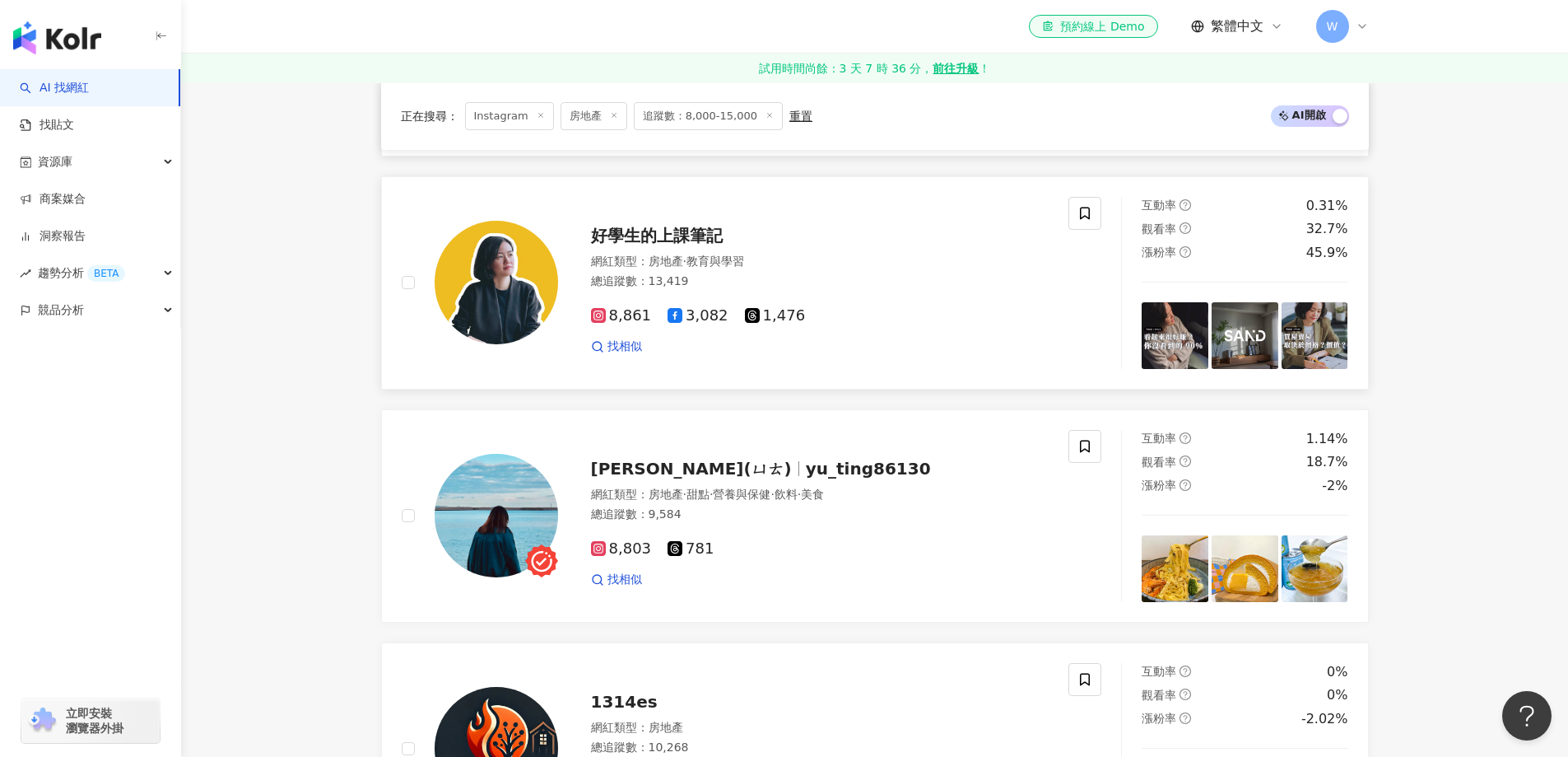
click at [714, 262] on span "教育與學習" at bounding box center [715, 261] width 57 height 13
click at [771, 488] on span "營養與保健" at bounding box center [742, 494] width 57 height 13
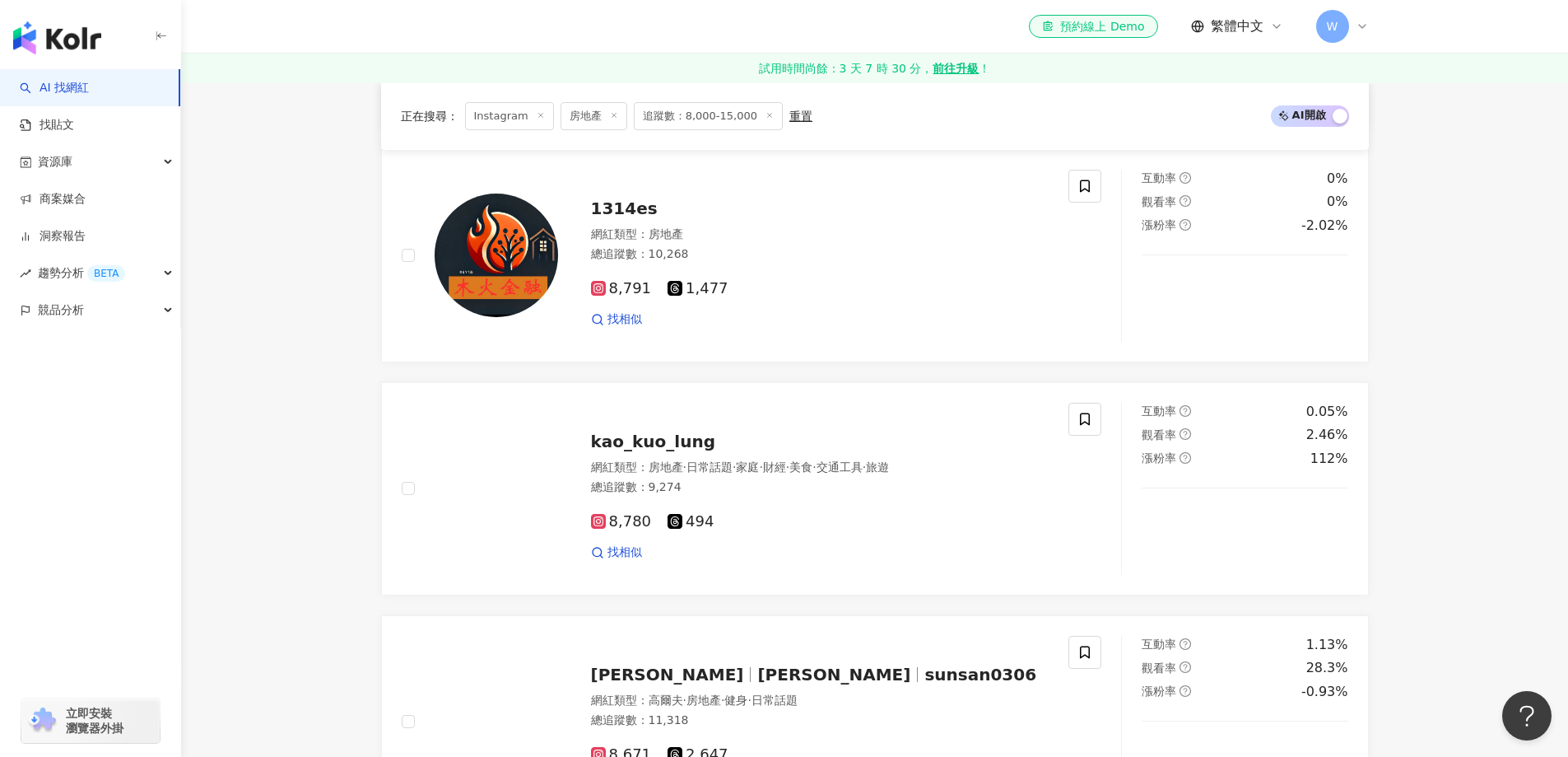
scroll to position [1483, 0]
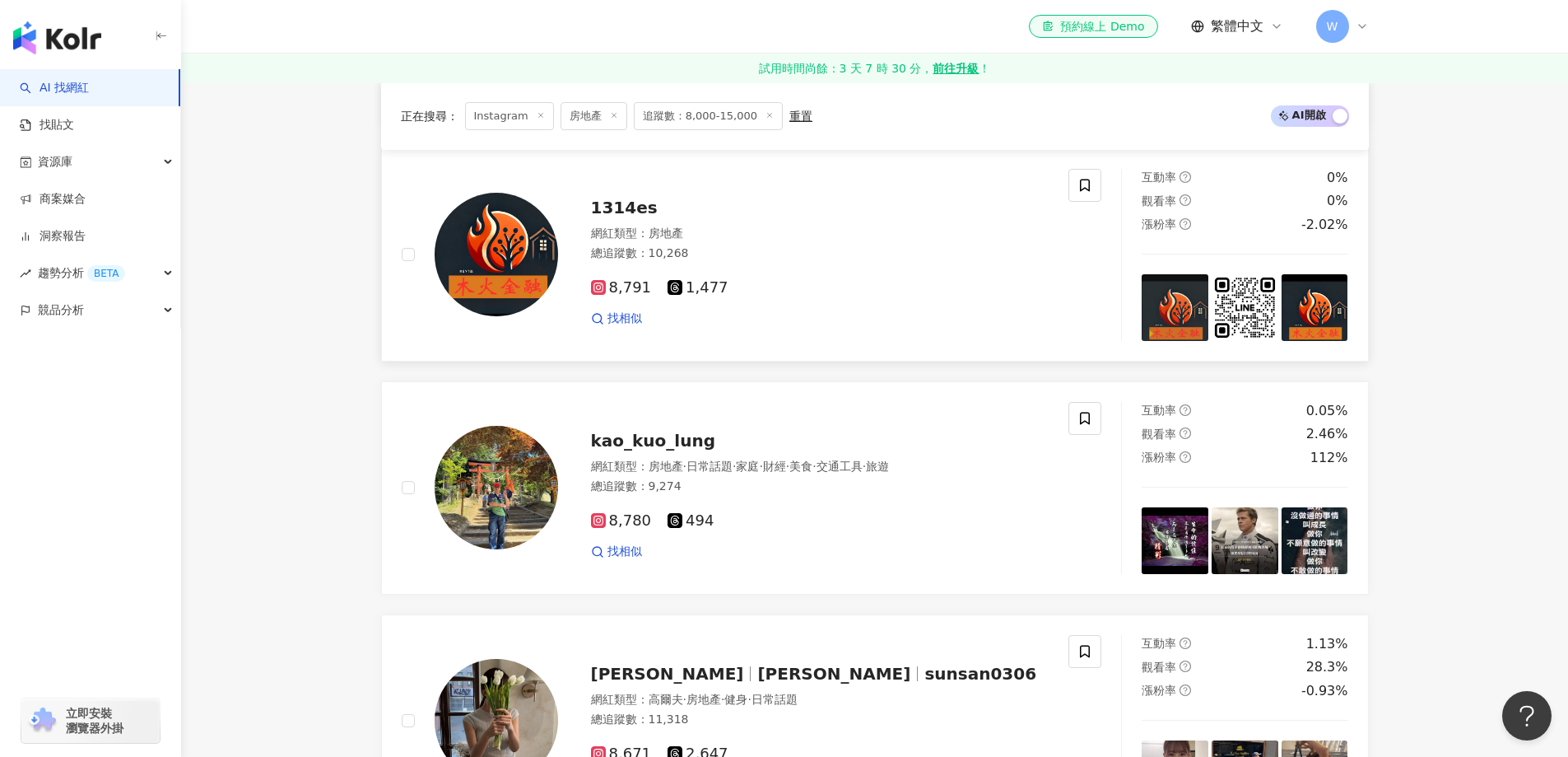
click at [770, 290] on div "8,791 1,477" at bounding box center [820, 288] width 458 height 19
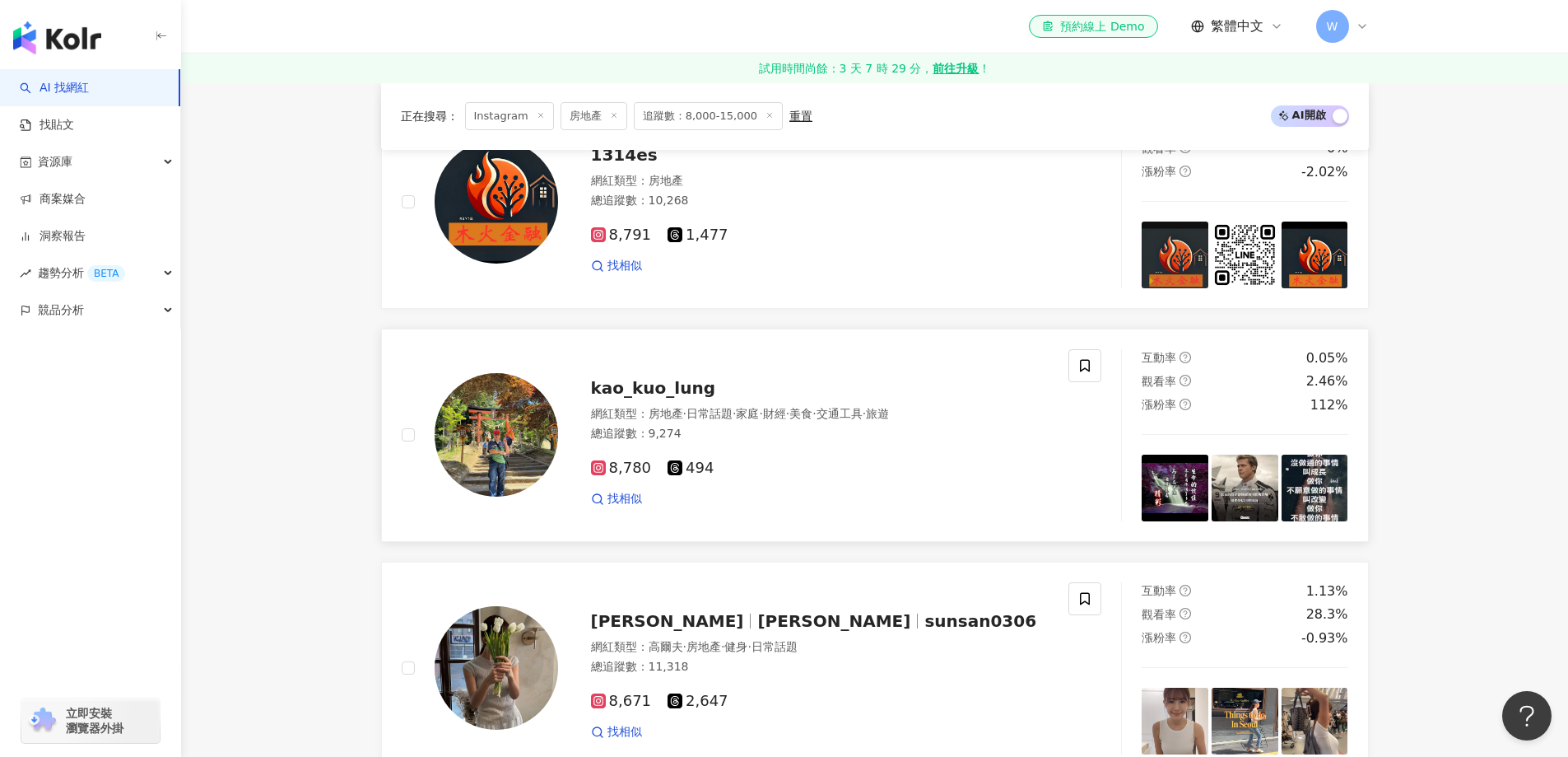
scroll to position [1565, 0]
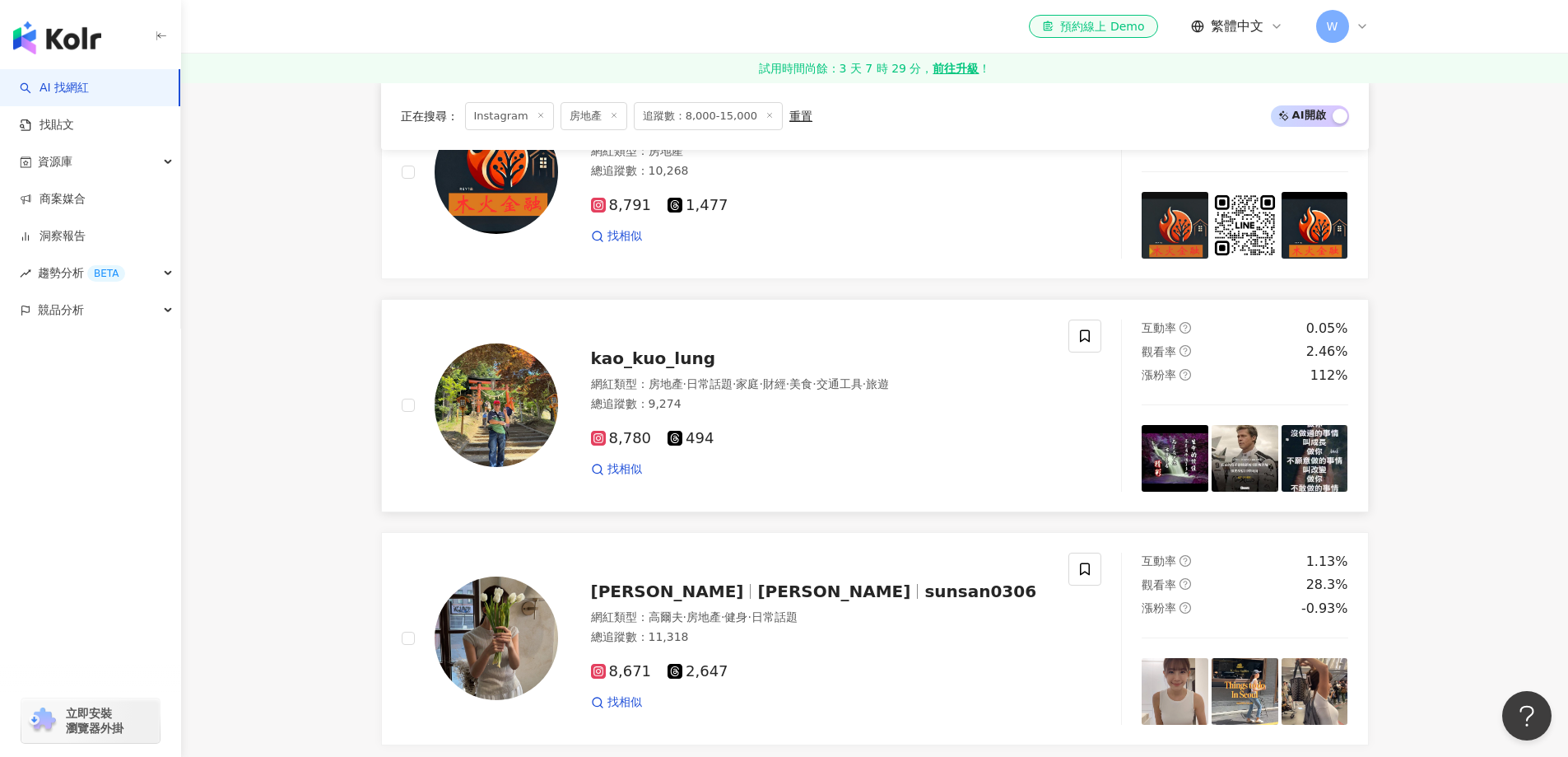
click at [763, 387] on span "·" at bounding box center [761, 383] width 4 height 13
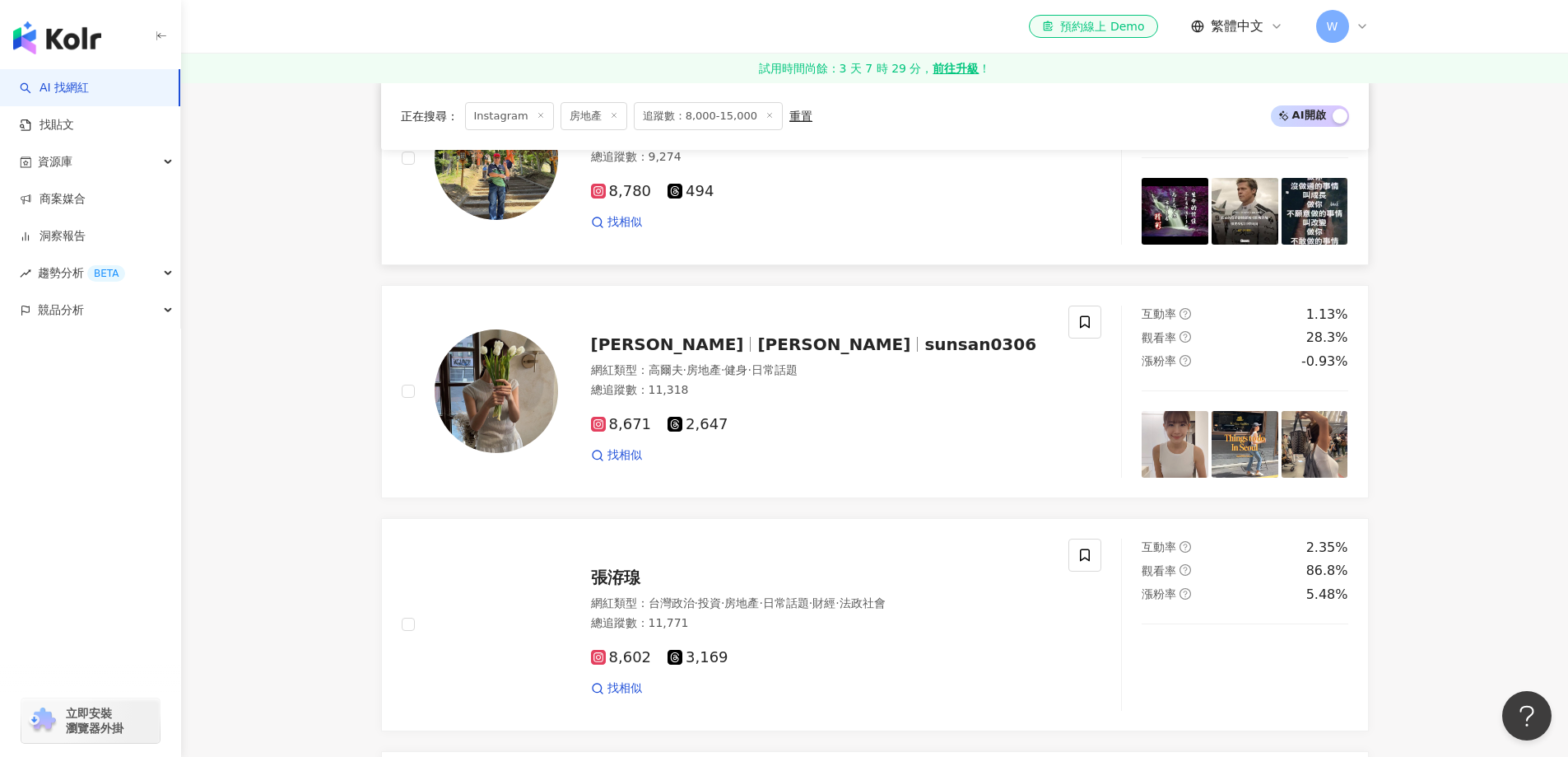
scroll to position [1895, 0]
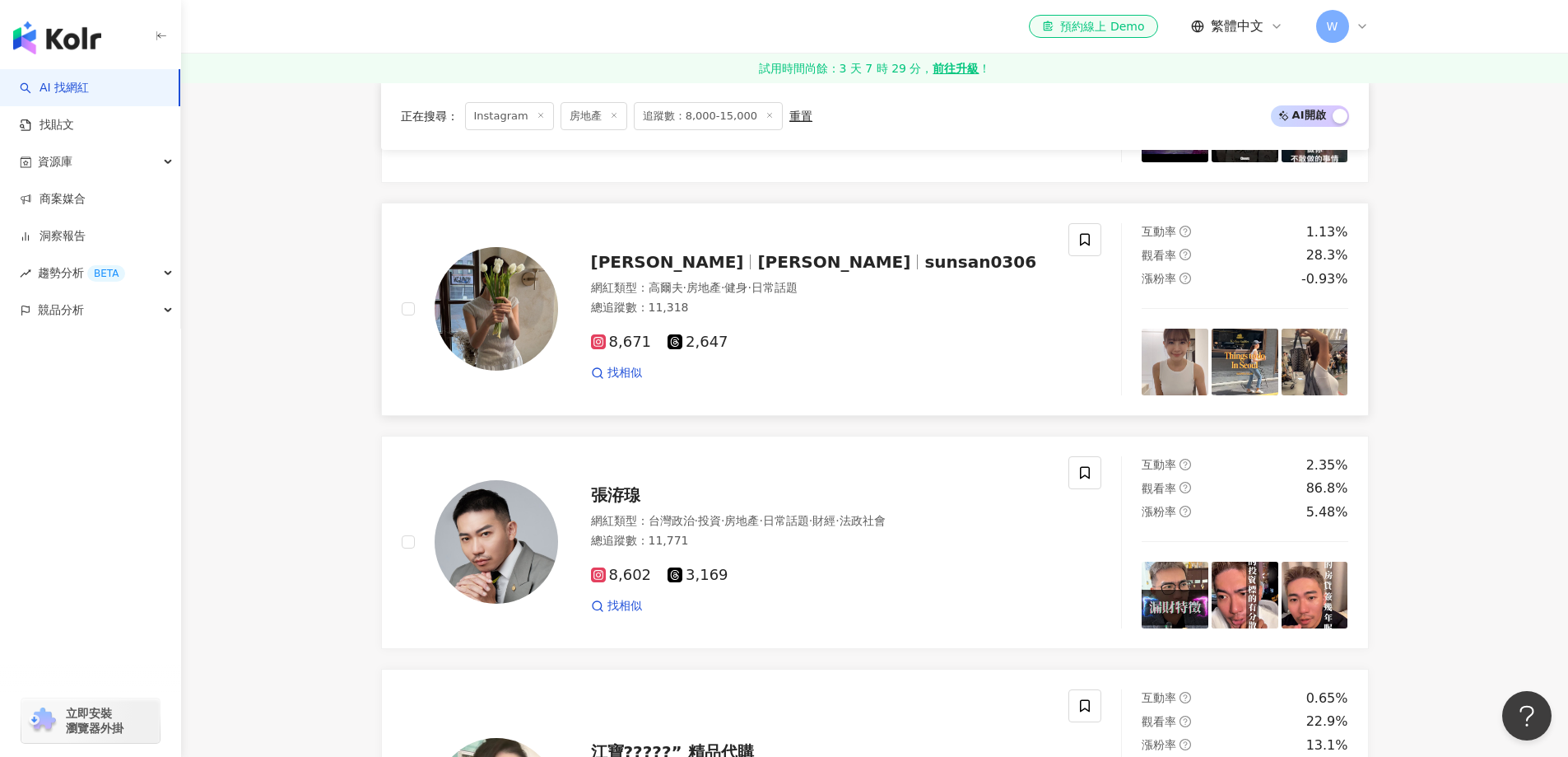
click at [894, 329] on div "8,671 2,647 找相似" at bounding box center [820, 351] width 458 height 61
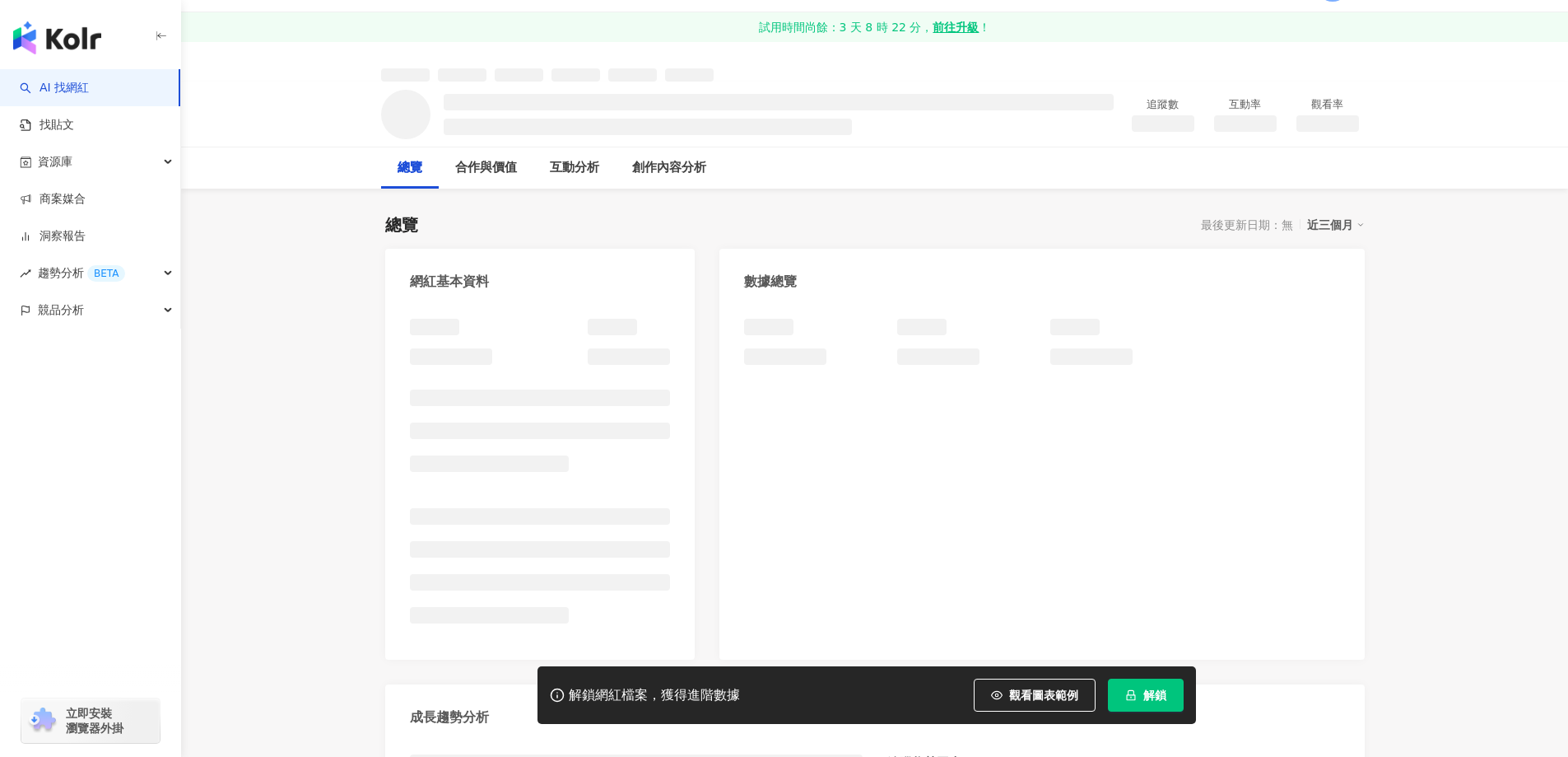
scroll to position [82, 0]
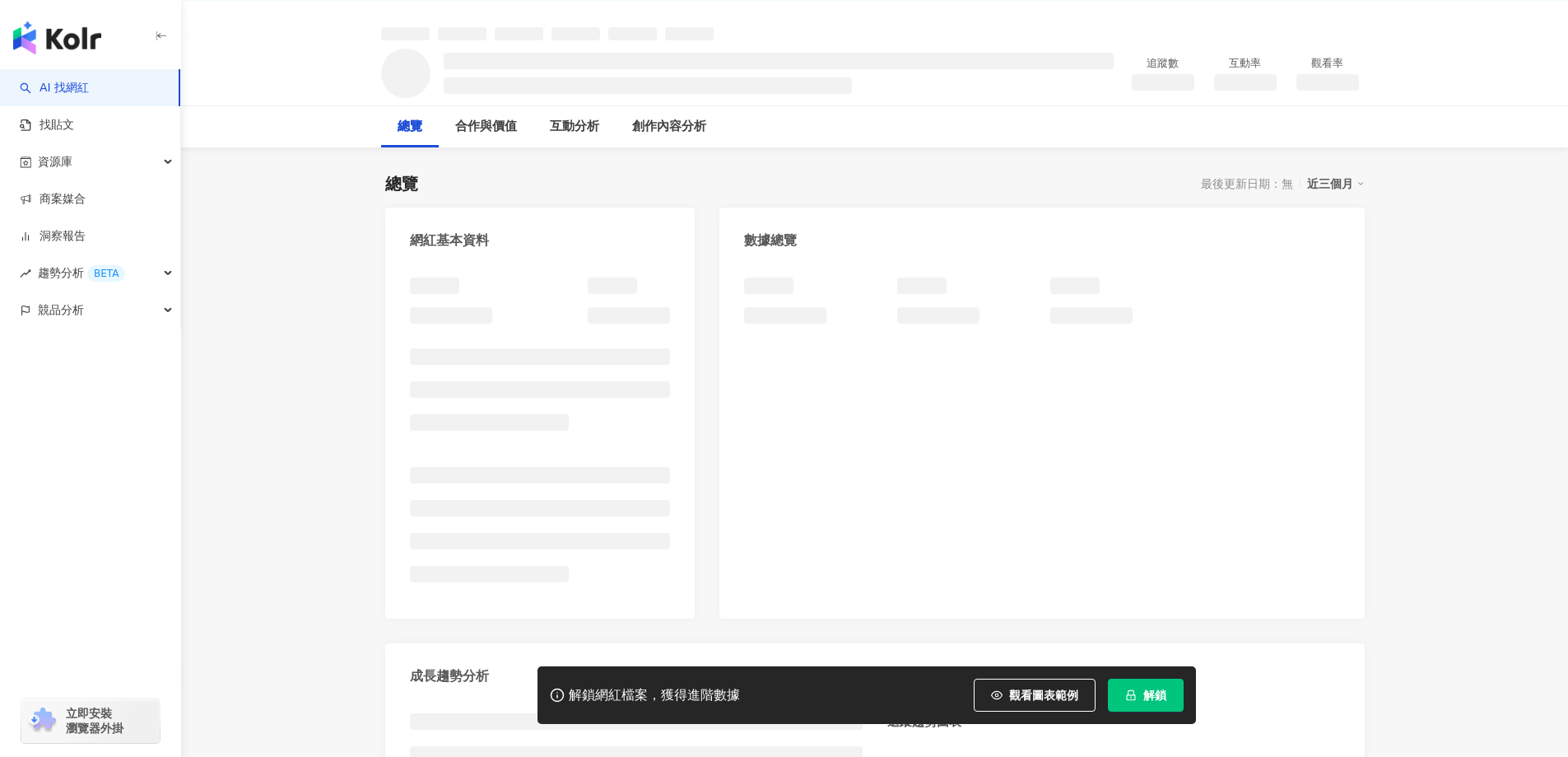
click at [703, 420] on div "網紅基本資料 數據總覽 成長趨勢分析 追蹤趨勢圖表" at bounding box center [875, 547] width 980 height 679
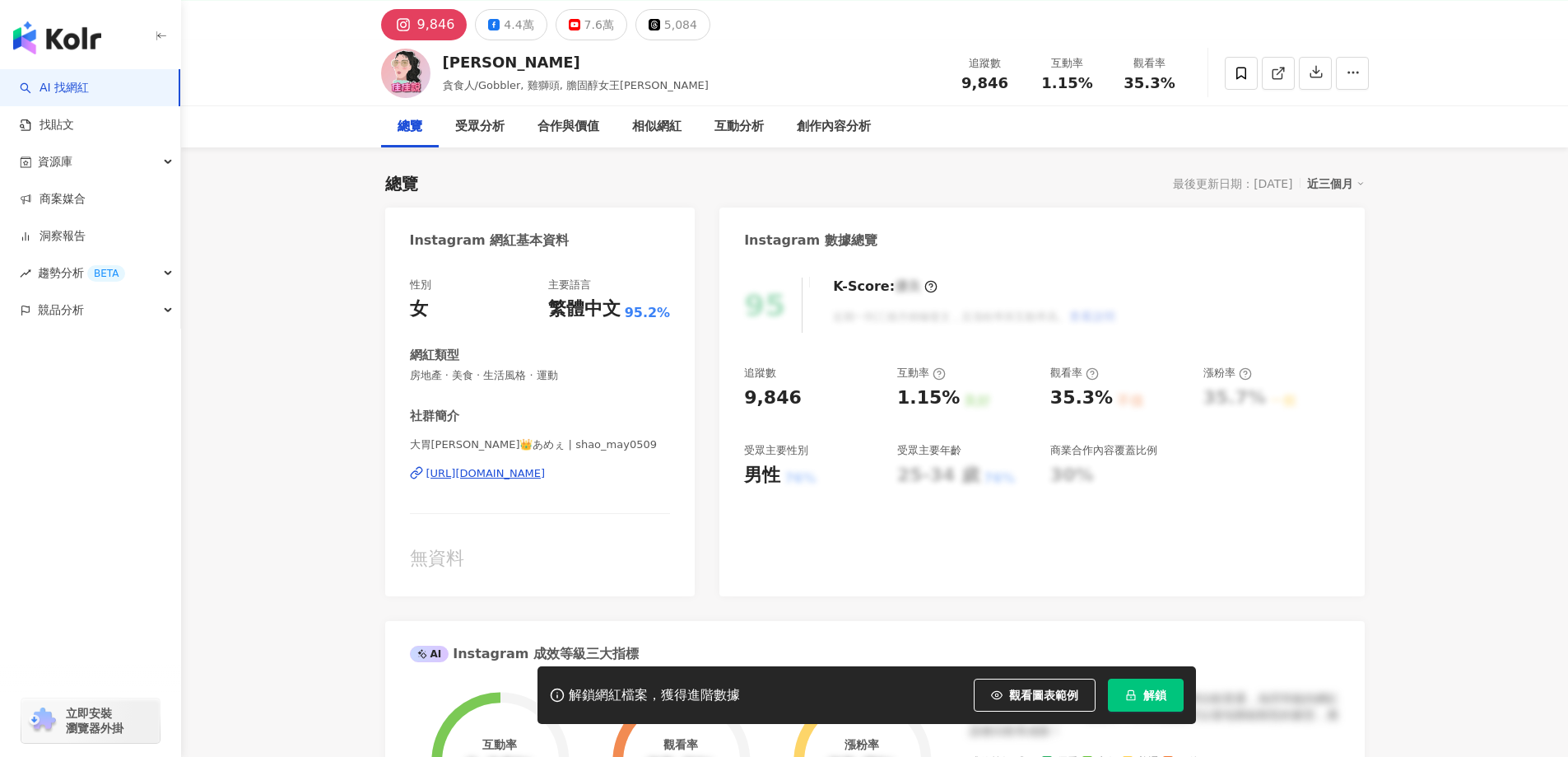
click at [546, 466] on div "https://www.instagram.com/shao_may0509/" at bounding box center [486, 473] width 119 height 15
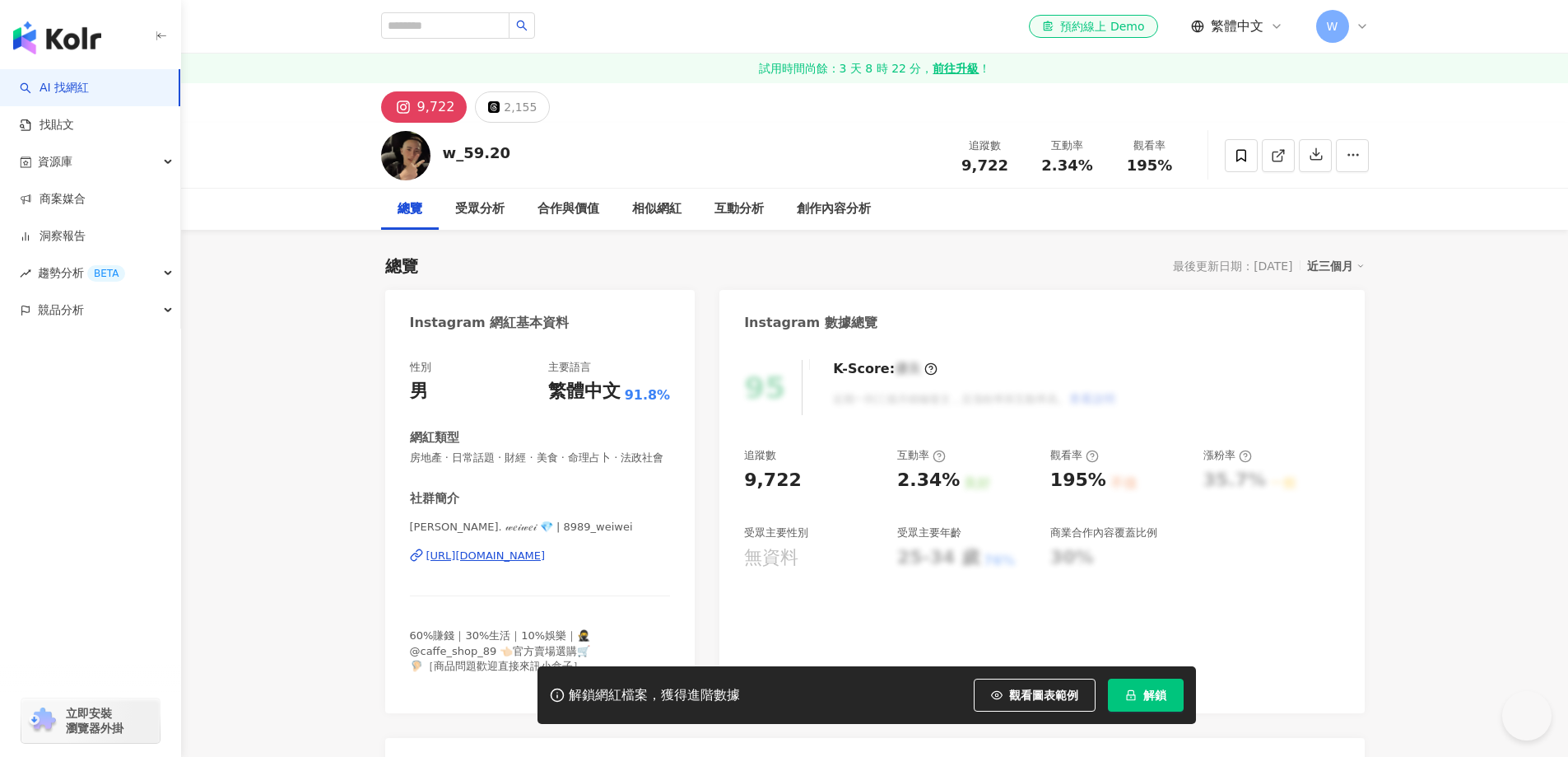
click at [535, 564] on div "[URL][DOMAIN_NAME]" at bounding box center [486, 556] width 119 height 15
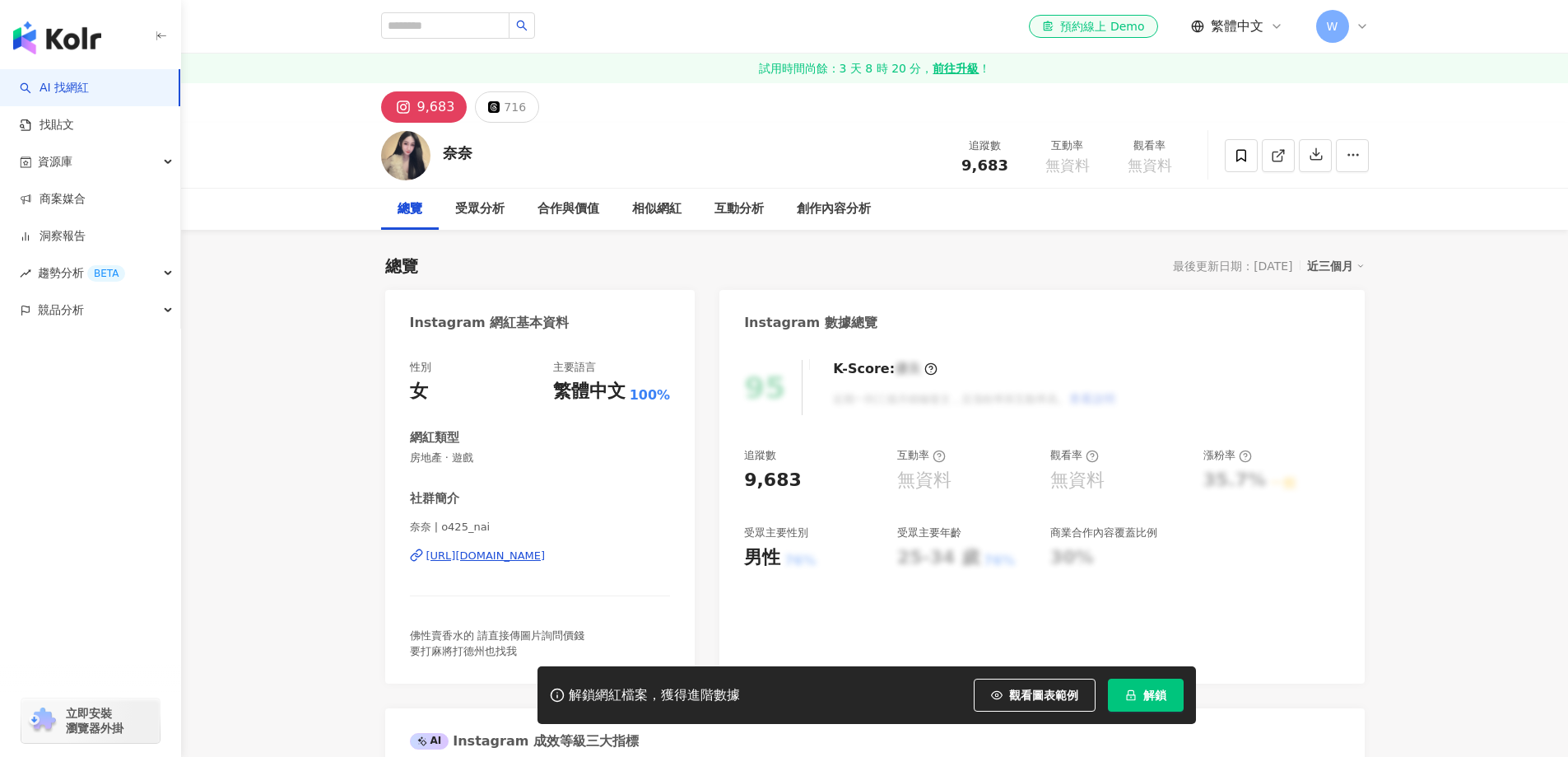
click at [546, 549] on div "https://www.instagram.com/o425_nai/" at bounding box center [486, 556] width 119 height 15
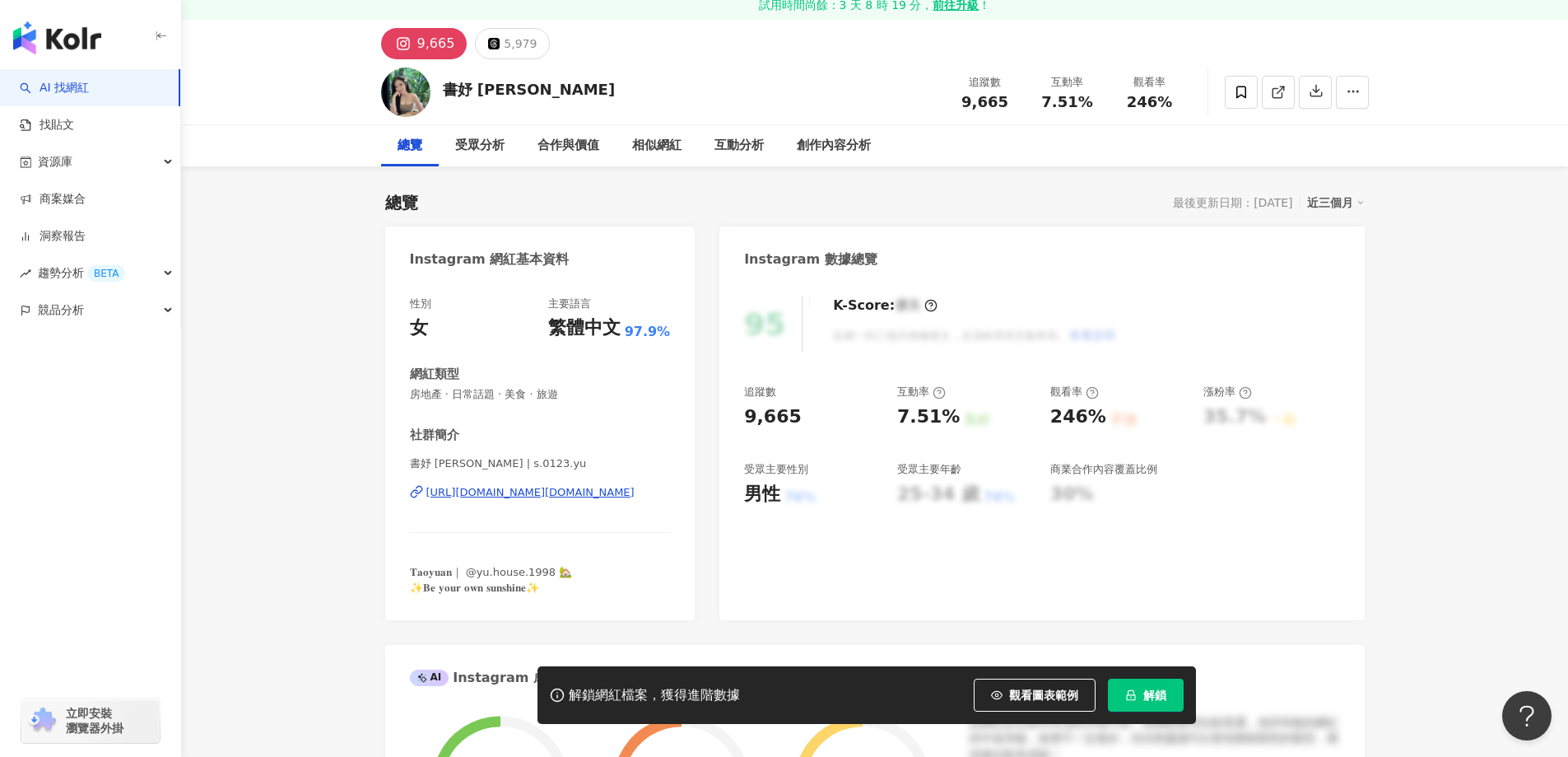
scroll to position [82, 0]
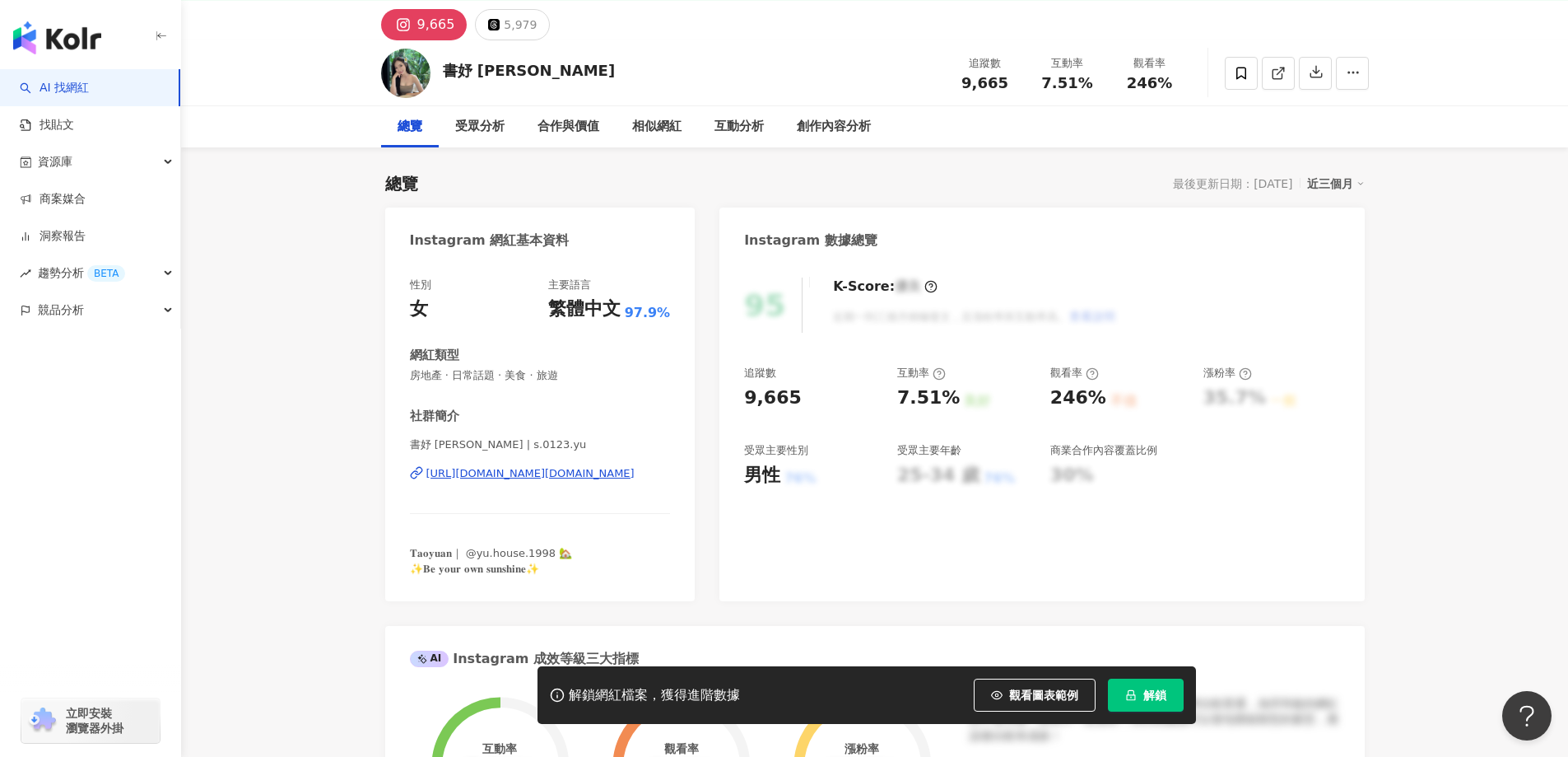
click at [589, 475] on div "https://www.instagram.com/s.0123.yu/" at bounding box center [531, 473] width 208 height 15
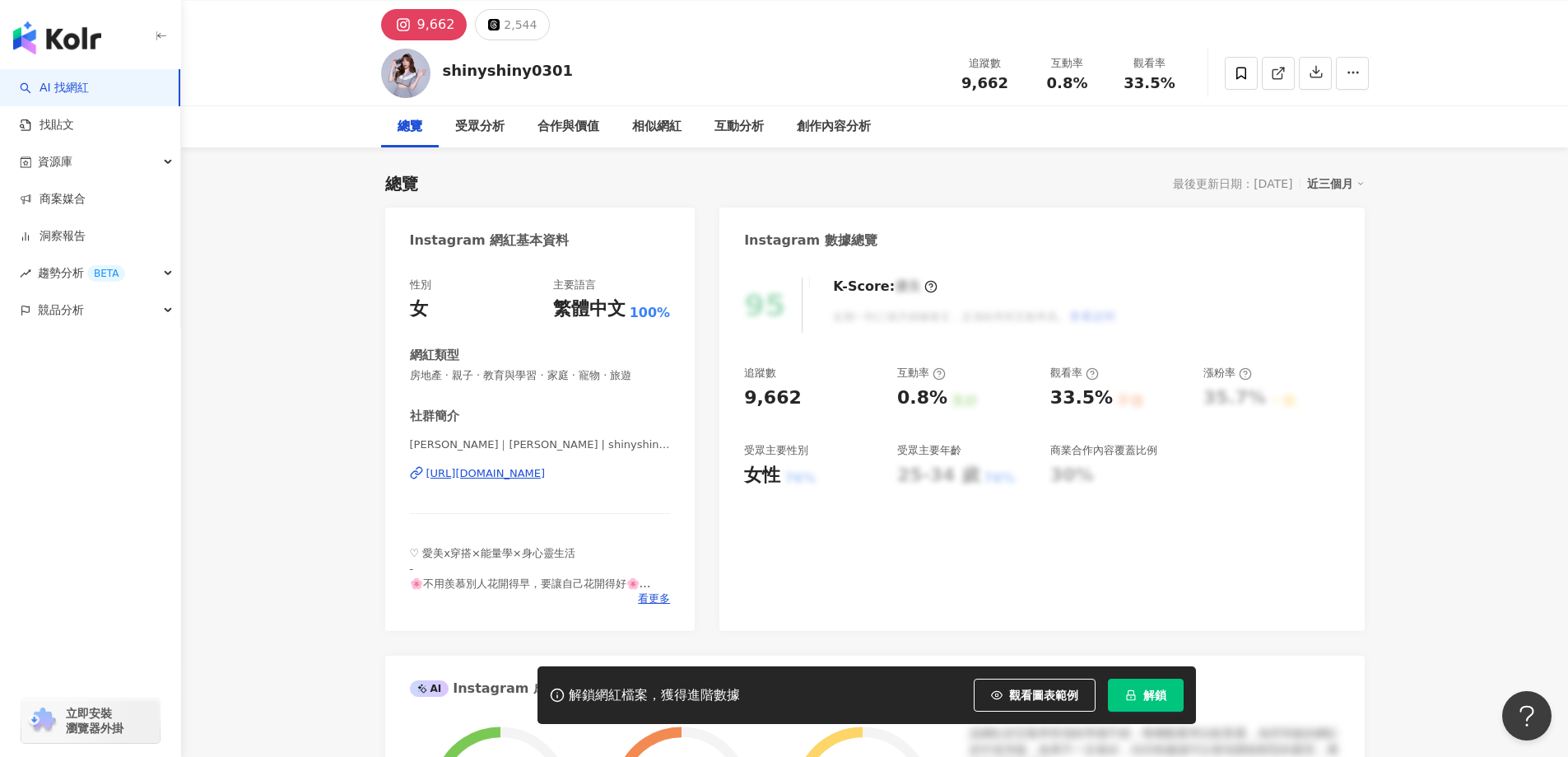
click at [546, 472] on div "https://www.instagram.com/shinyshiny0301/" at bounding box center [486, 473] width 119 height 15
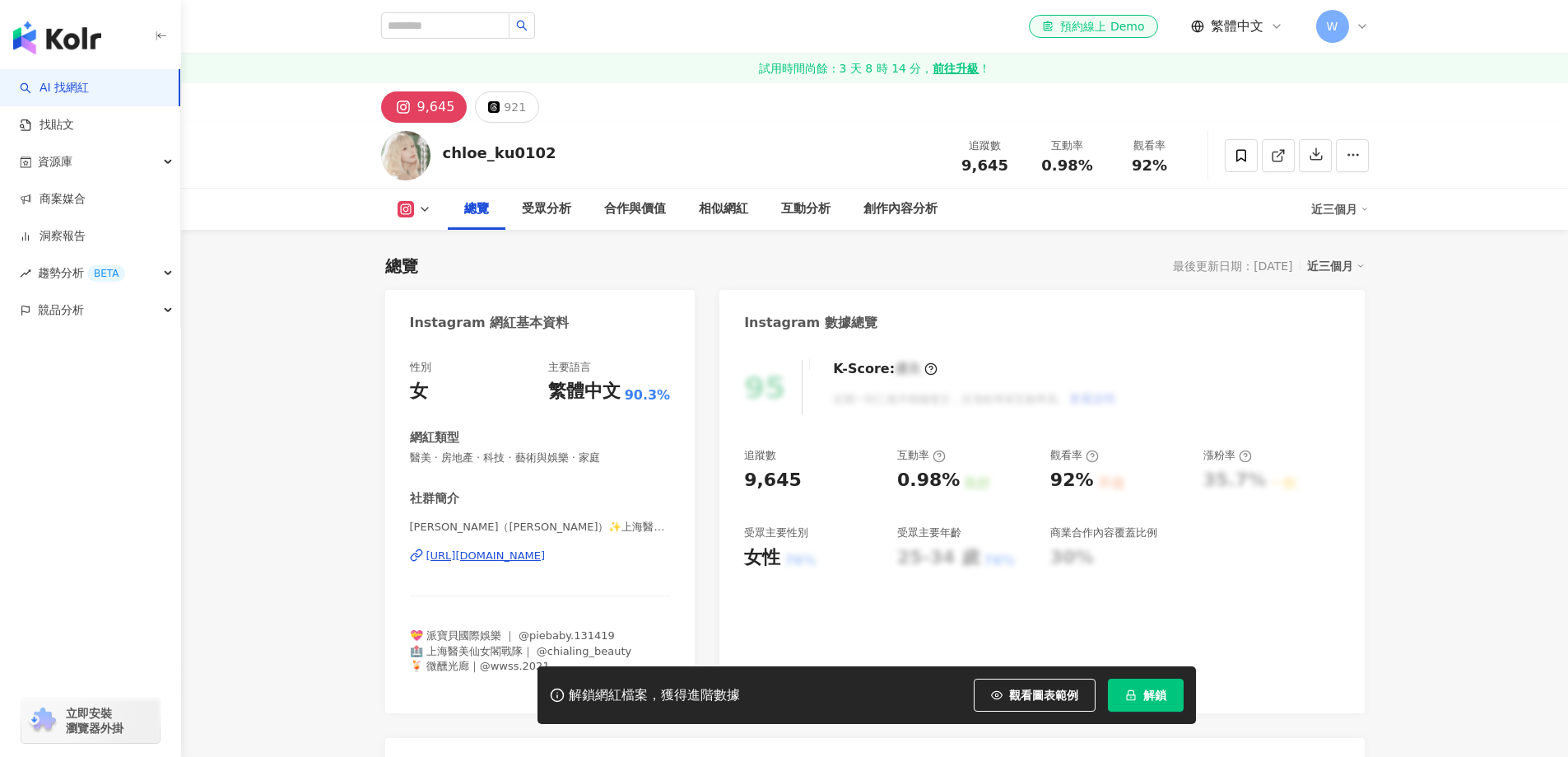
click at [546, 549] on div "[URL][DOMAIN_NAME]" at bounding box center [486, 556] width 119 height 15
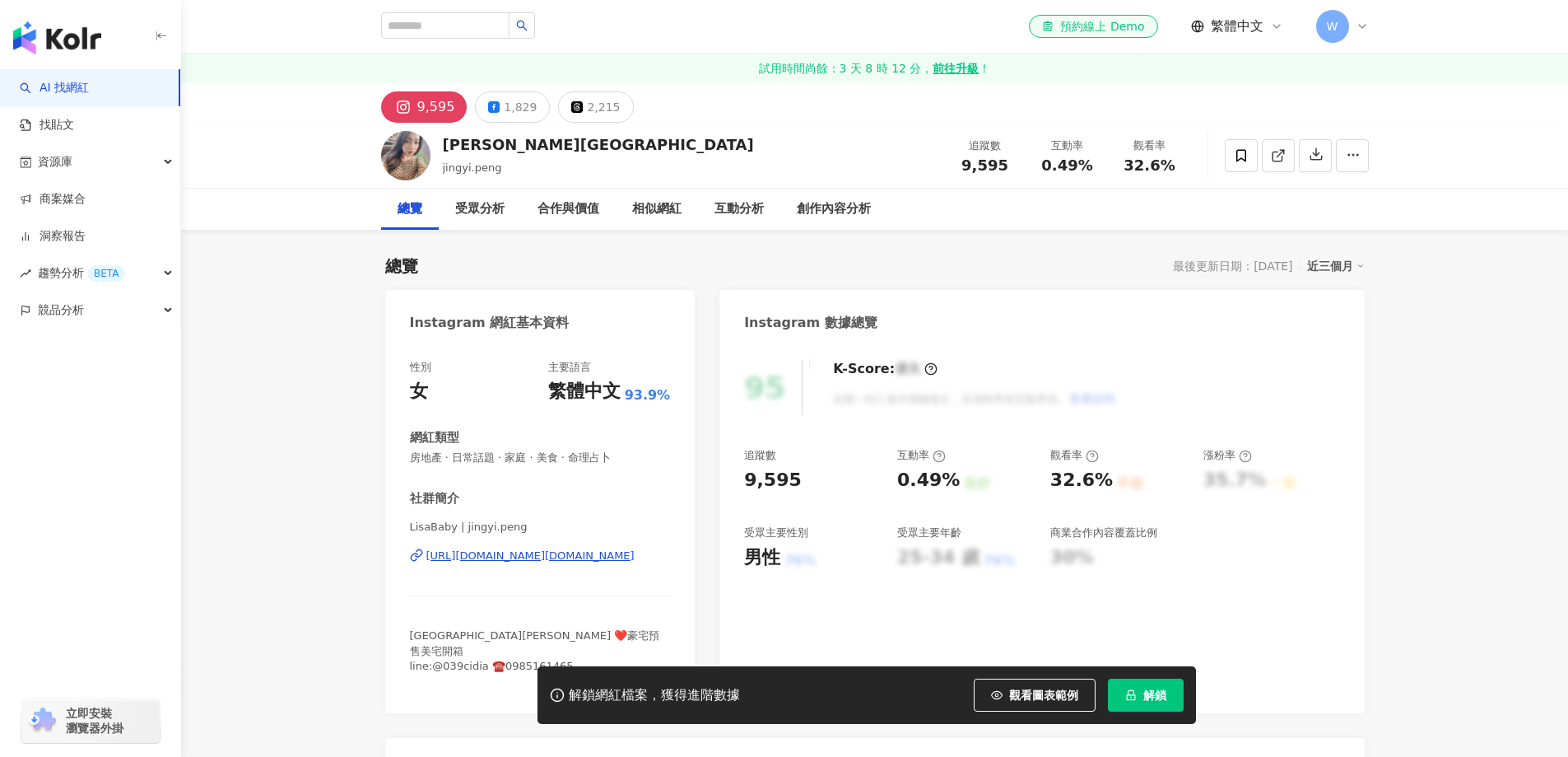
click at [522, 555] on div "https://www.instagram.com/jingyi.peng/" at bounding box center [531, 556] width 208 height 15
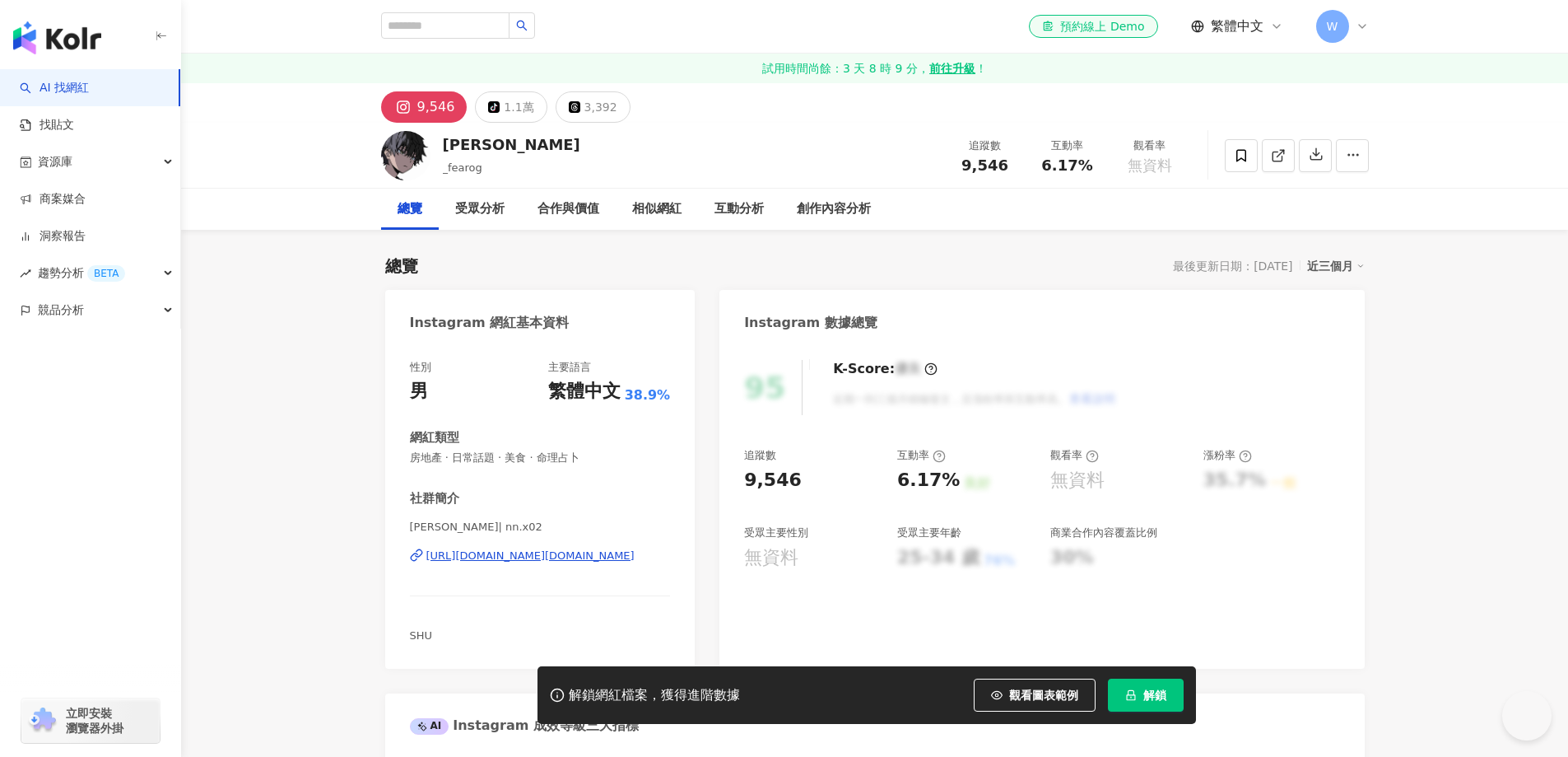
click at [507, 553] on div "[URL][DOMAIN_NAME][DOMAIN_NAME]" at bounding box center [531, 556] width 208 height 15
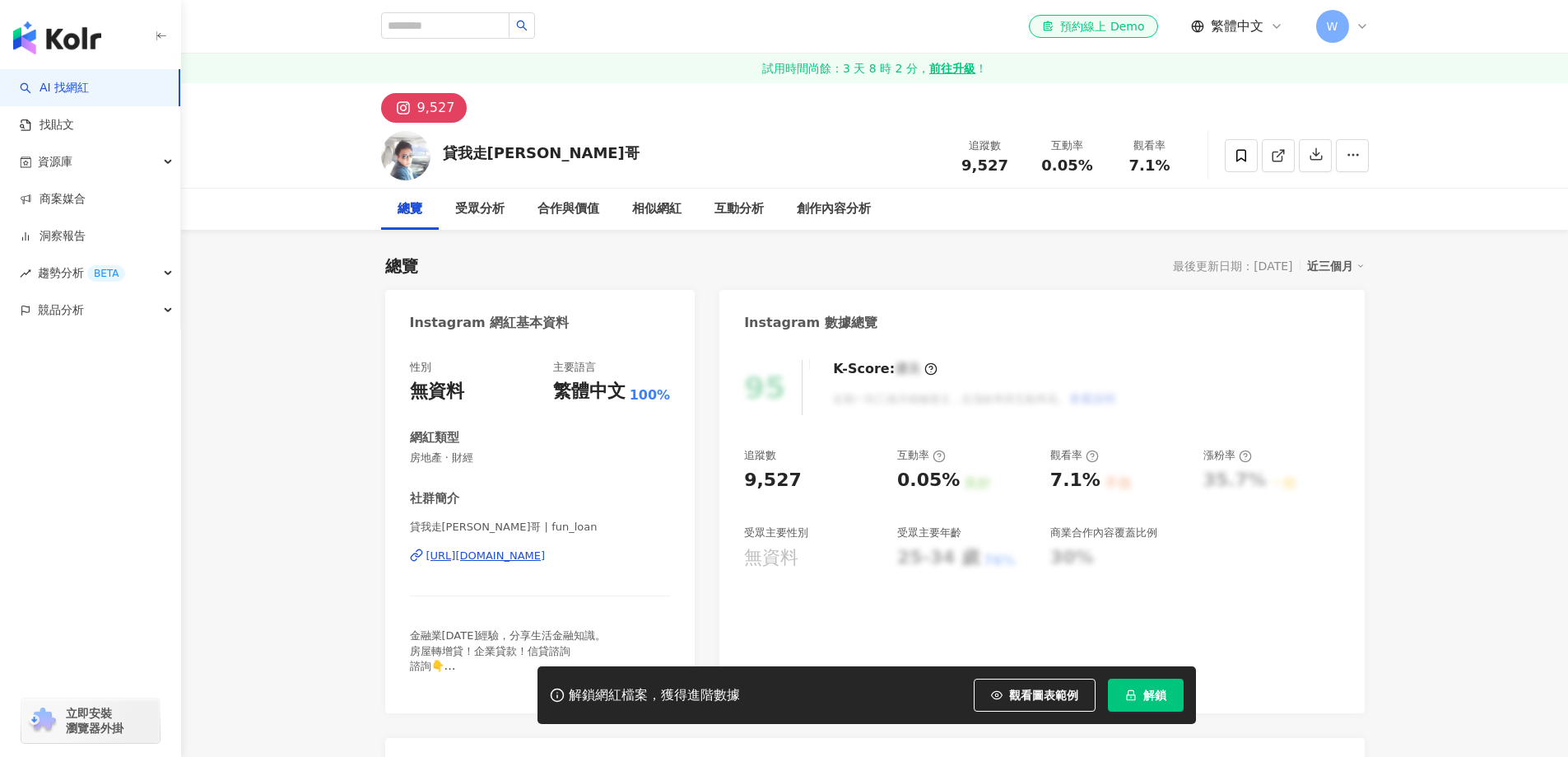
click at [546, 549] on div "https://www.instagram.com/fun_loan/" at bounding box center [486, 556] width 119 height 15
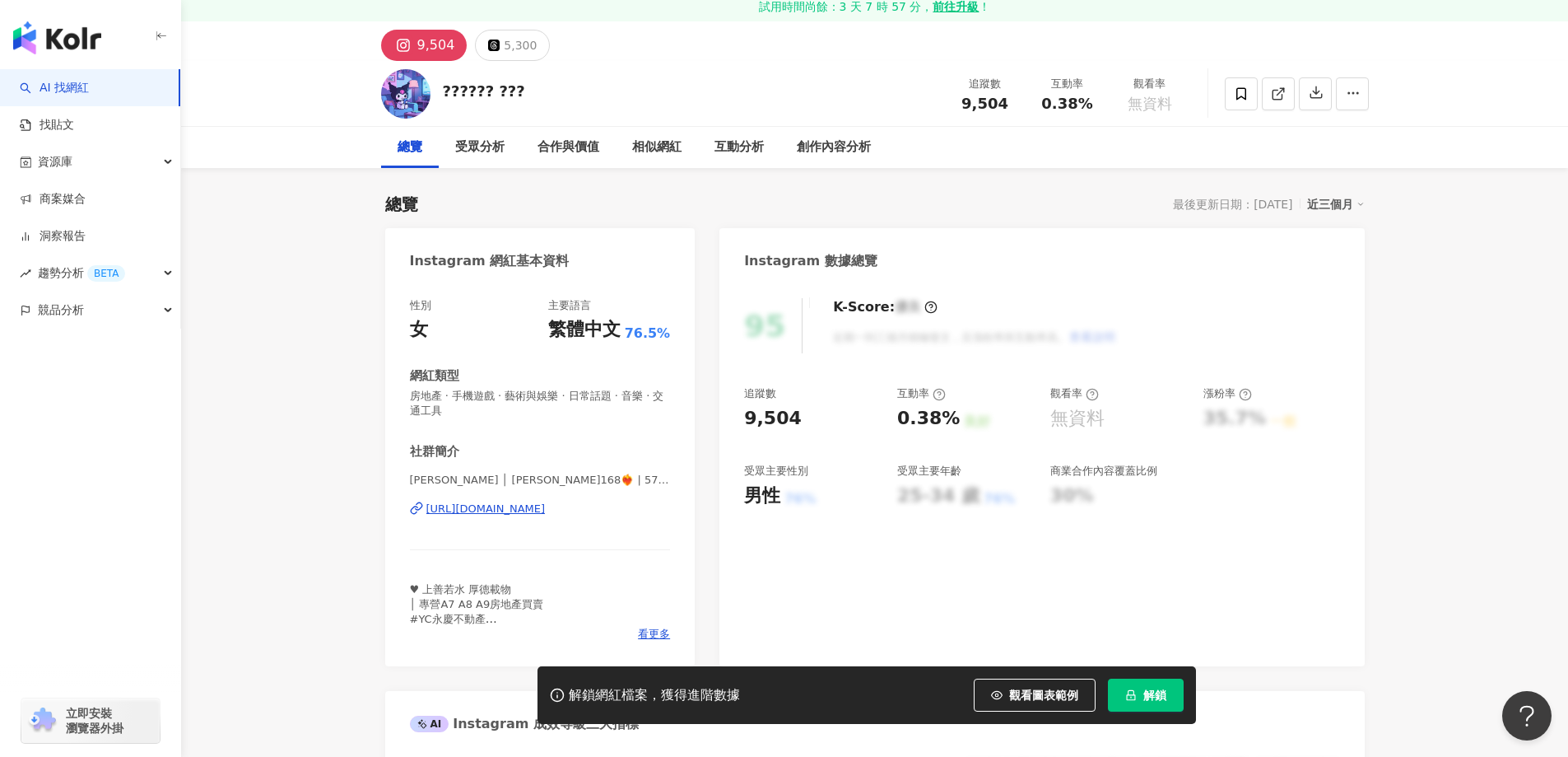
scroll to position [165, 0]
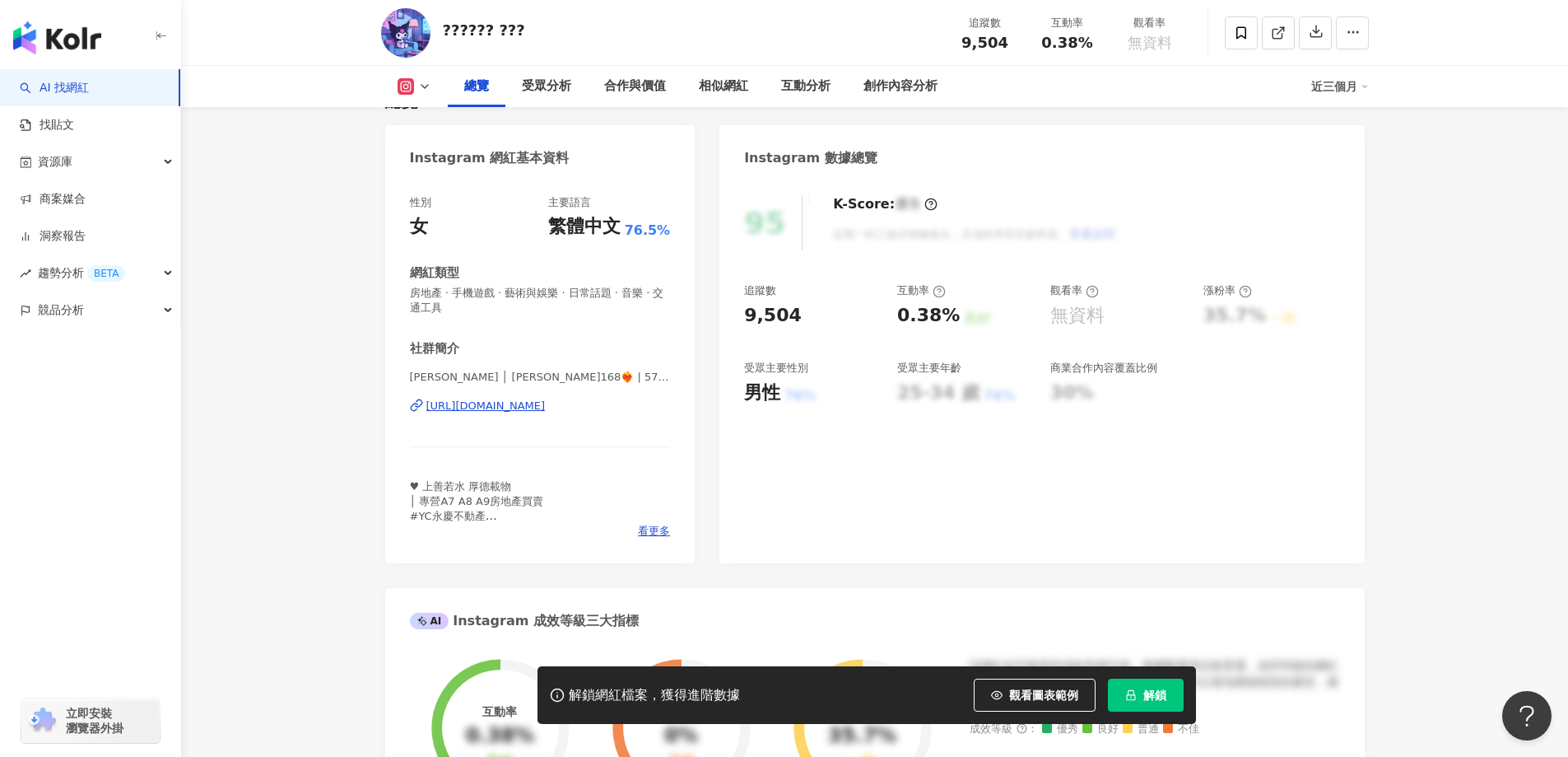
click at [543, 411] on div "https://www.instagram.com/5757.777/" at bounding box center [486, 405] width 119 height 15
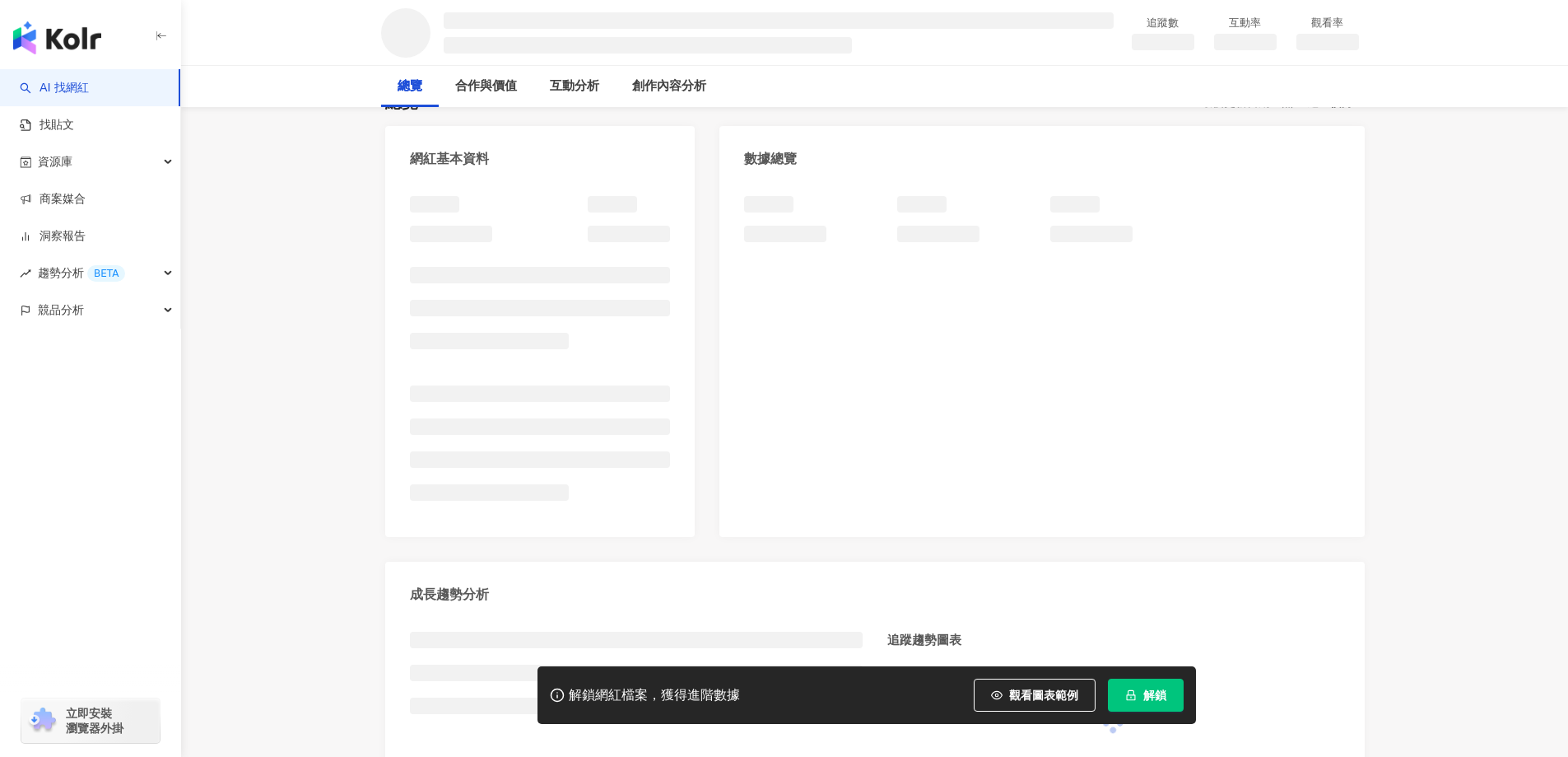
scroll to position [165, 0]
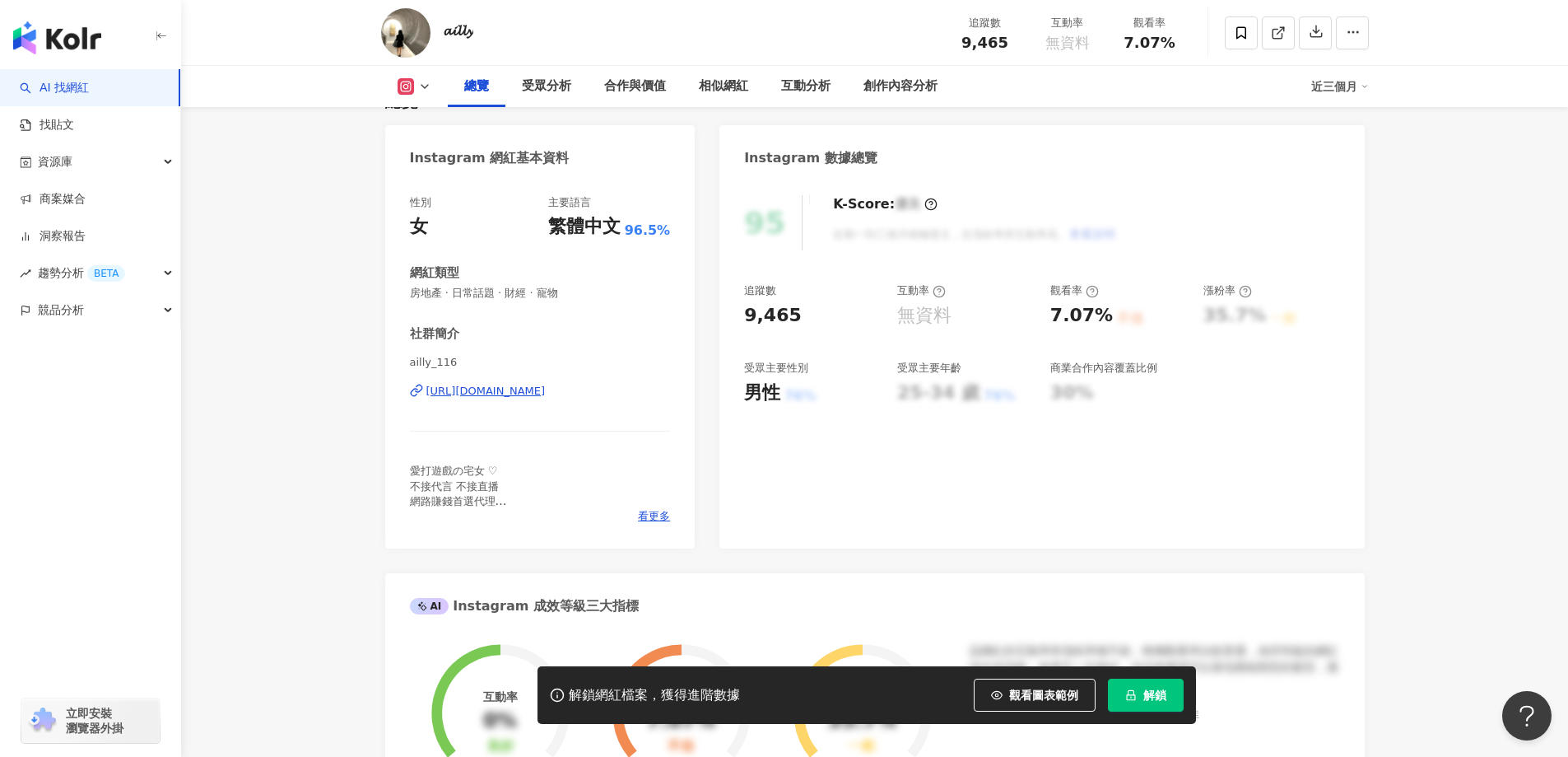
click at [546, 393] on div "https://www.instagram.com/ailly_116/" at bounding box center [486, 391] width 119 height 15
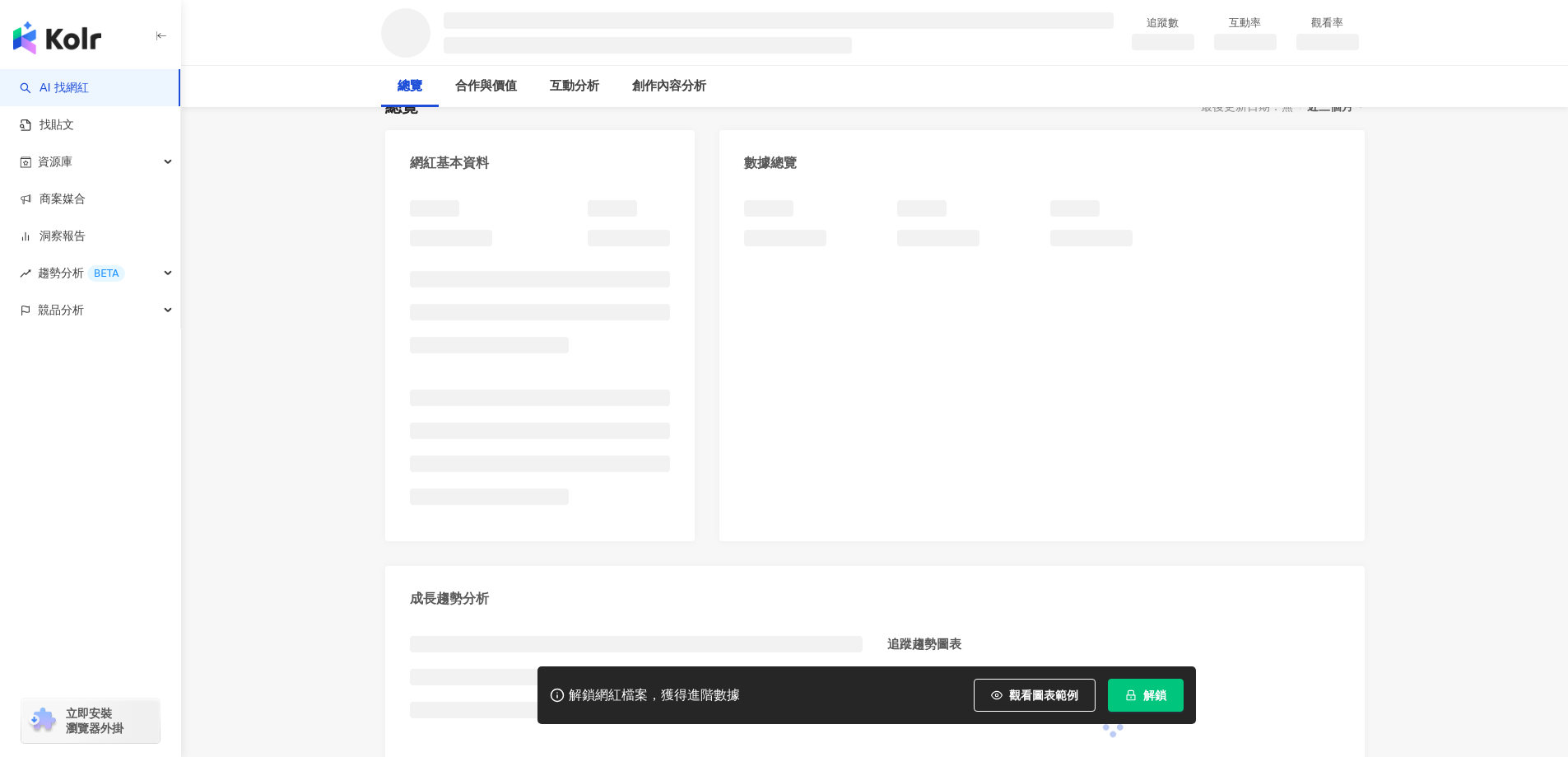
scroll to position [165, 0]
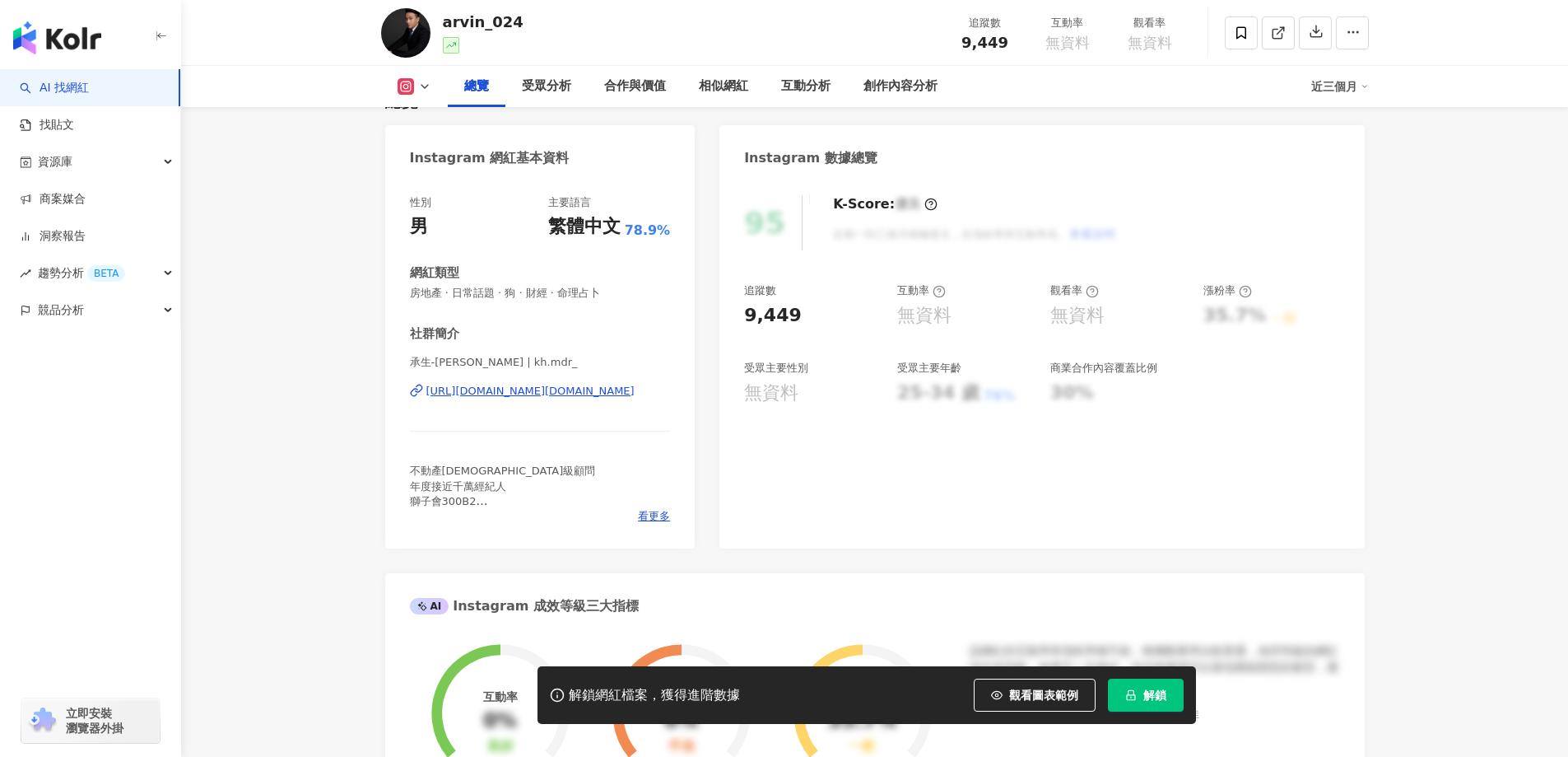
click at [569, 392] on div "https://www.instagram.com/kh.mdr_/" at bounding box center [531, 391] width 208 height 15
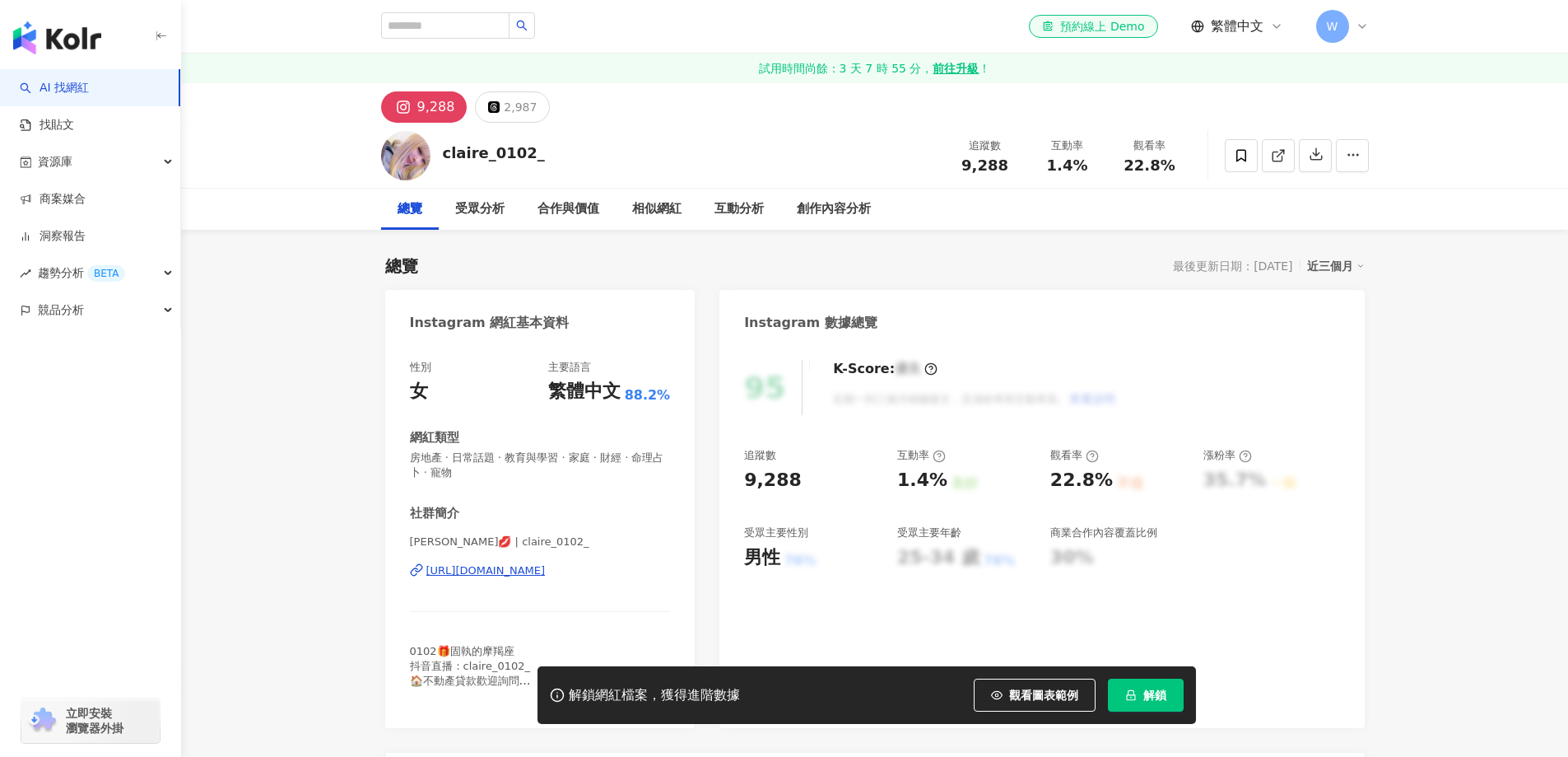
click at [546, 570] on div "https://www.instagram.com/claire_0102_/" at bounding box center [486, 571] width 119 height 15
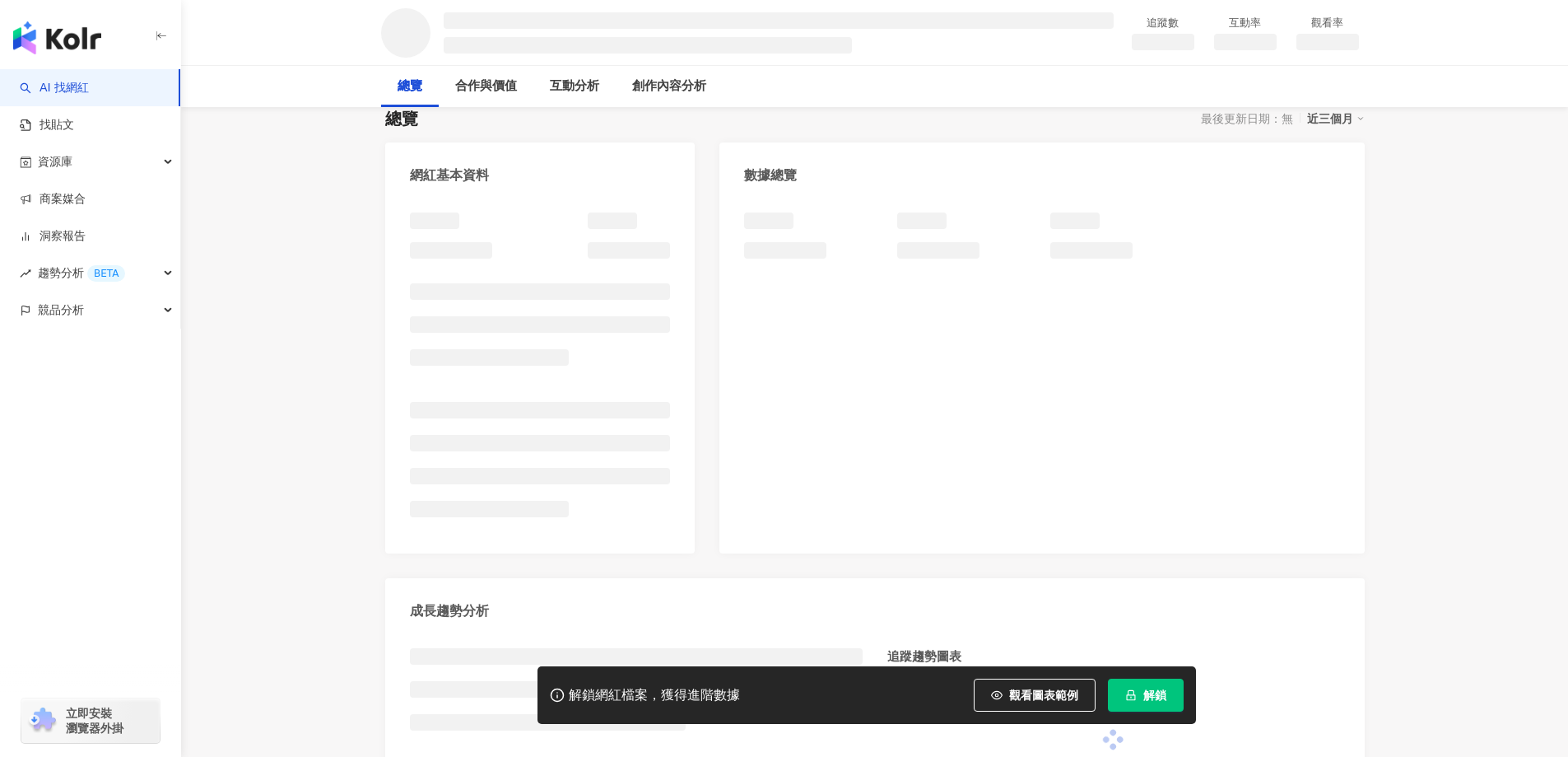
scroll to position [165, 0]
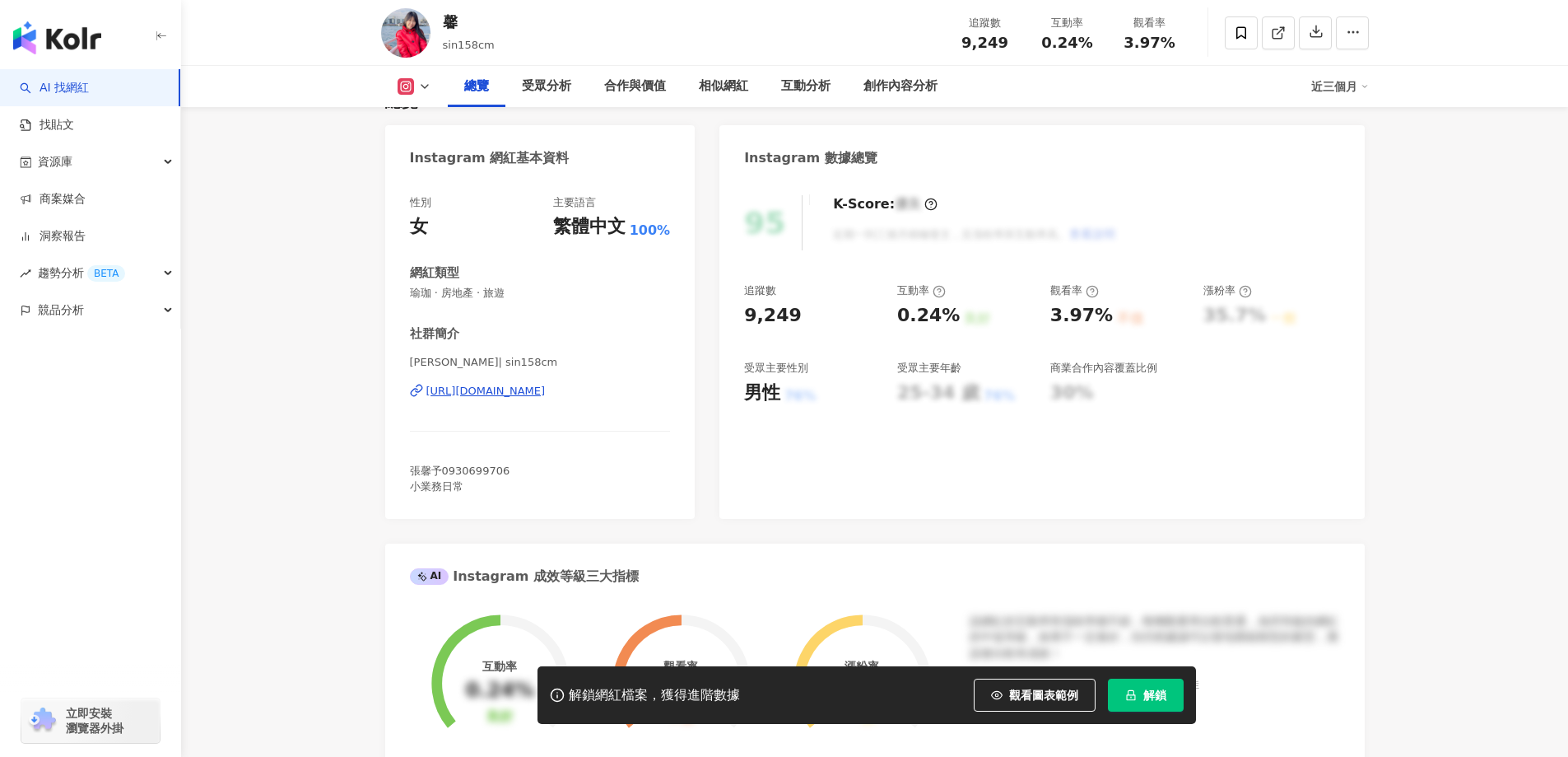
click at [546, 385] on div "https://www.instagram.com/sin158cm/" at bounding box center [486, 391] width 119 height 15
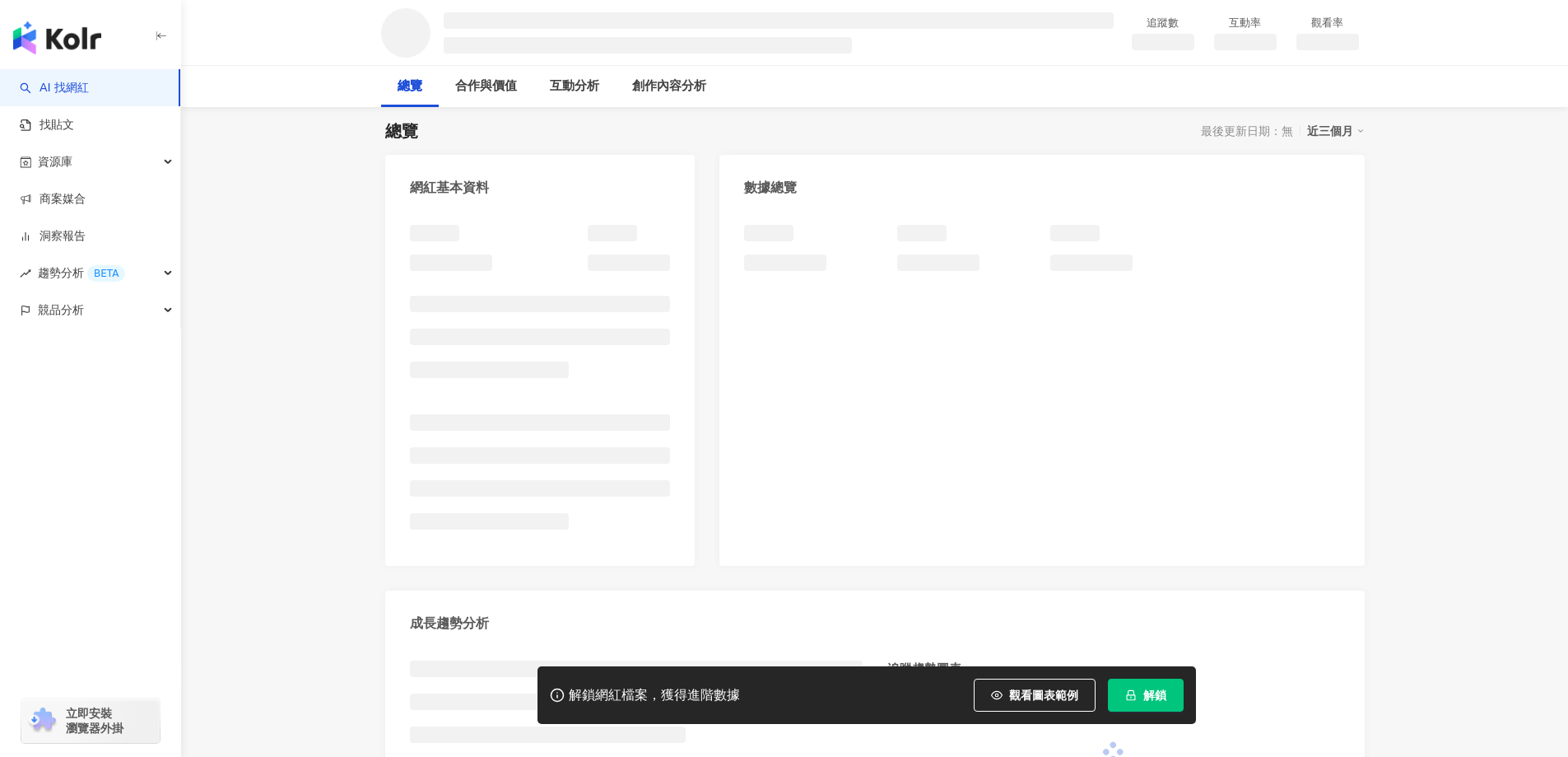
scroll to position [165, 0]
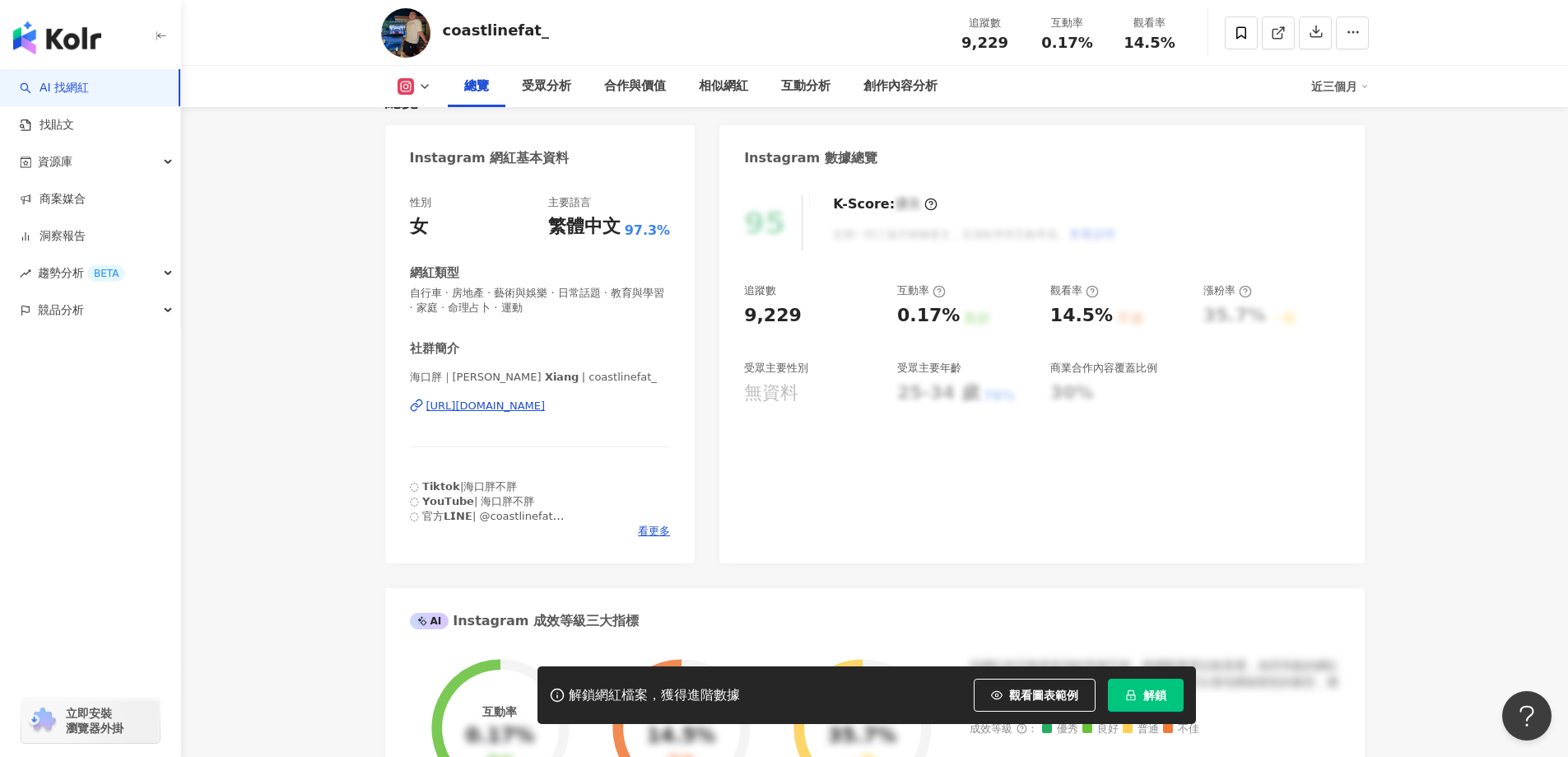
click at [546, 408] on div "https://www.instagram.com/coastlinefat_/" at bounding box center [486, 405] width 119 height 15
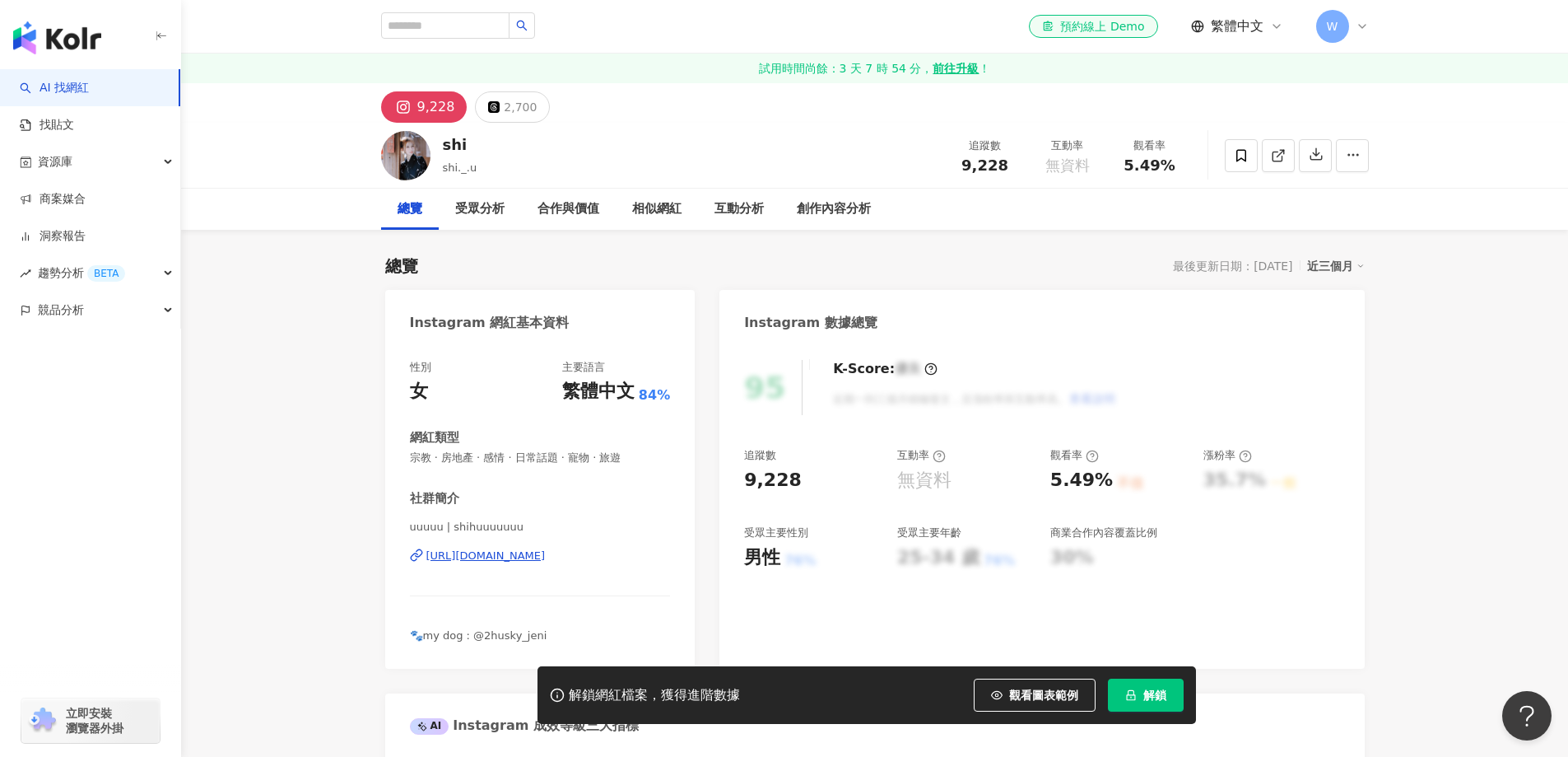
click at [501, 556] on div "https://www.instagram.com/shihuuuuuuu/" at bounding box center [486, 556] width 119 height 15
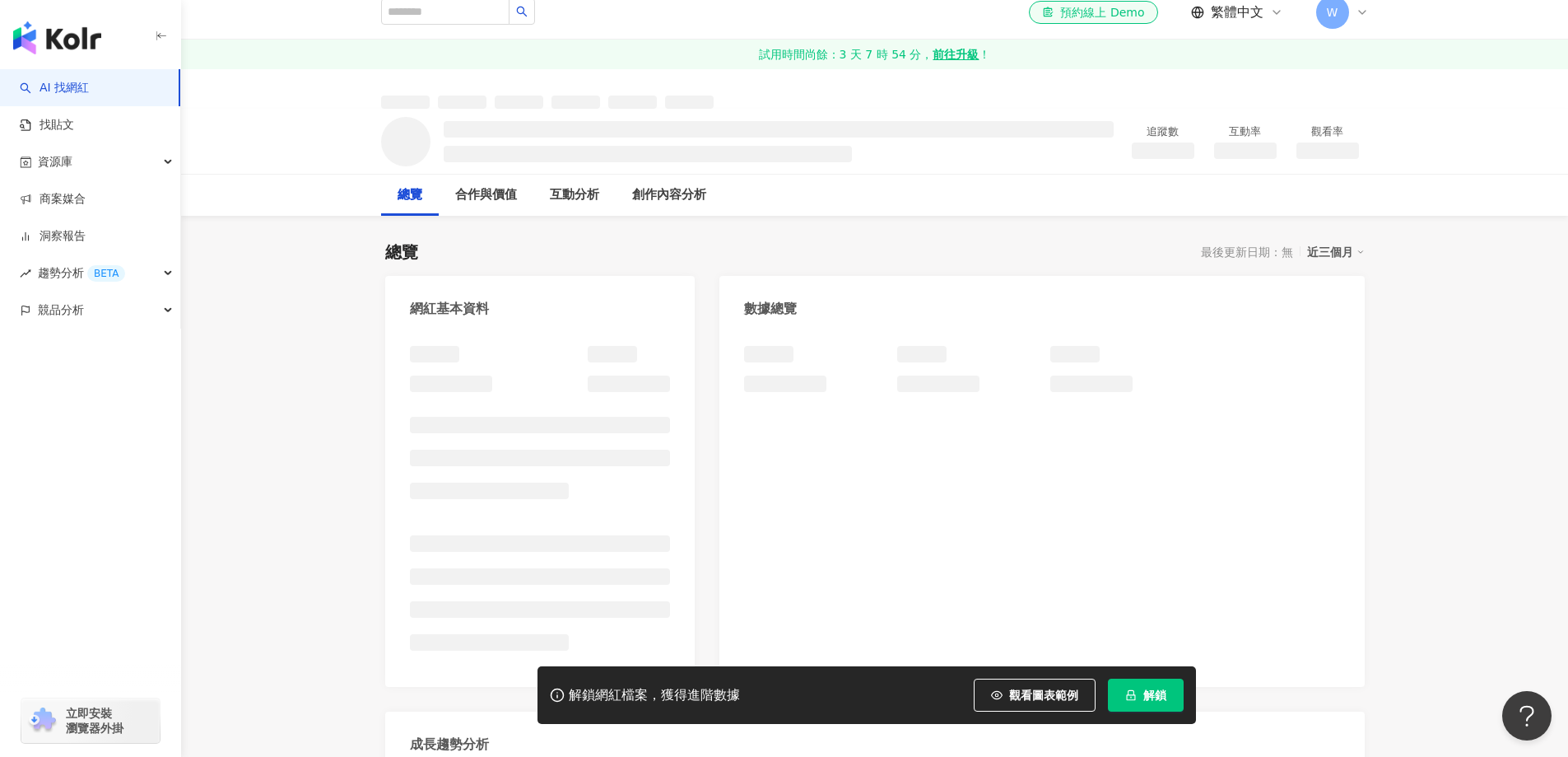
scroll to position [79, 0]
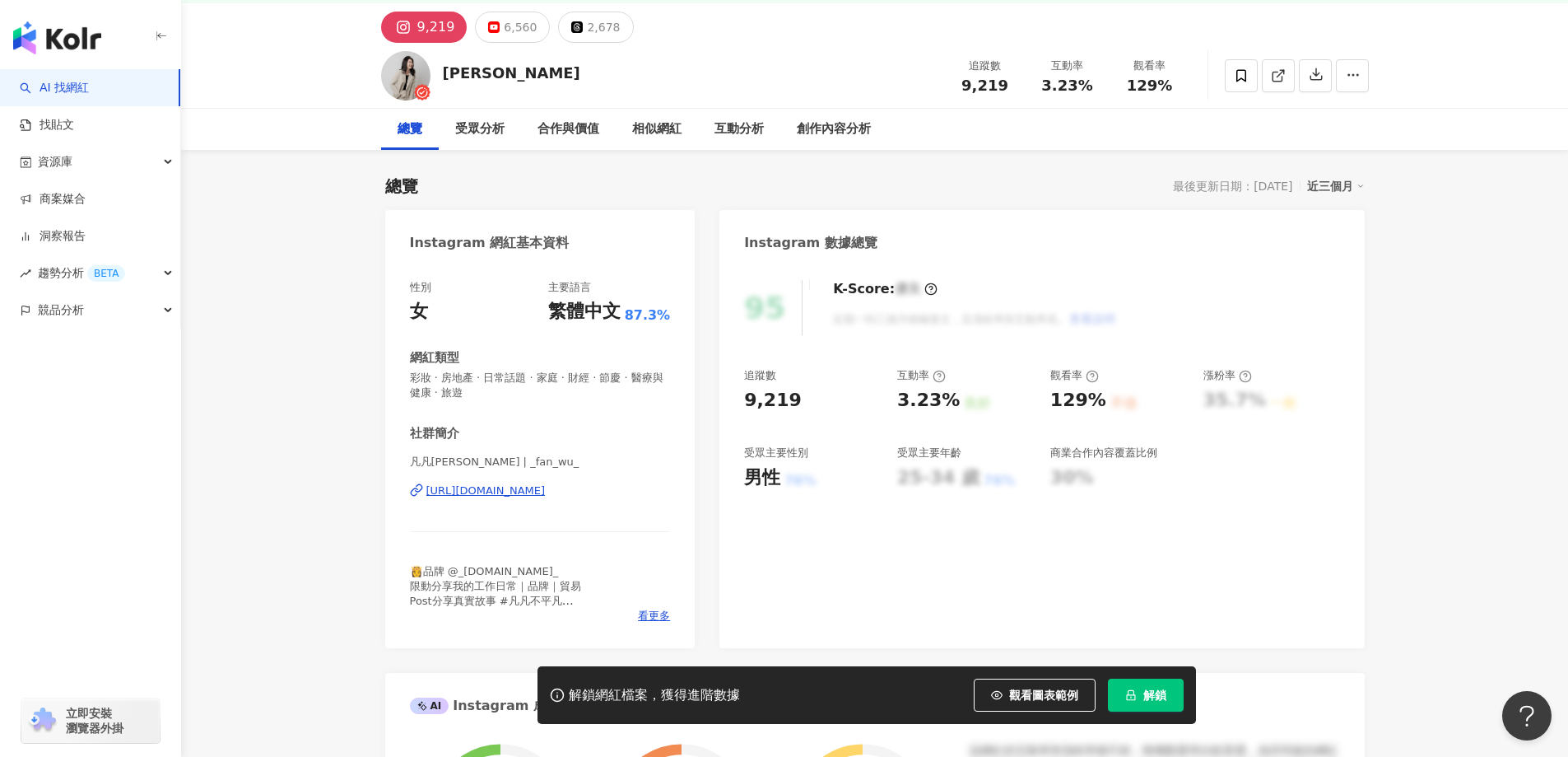
click at [526, 483] on div "https://www.instagram.com/_fan_wu_/" at bounding box center [486, 490] width 119 height 15
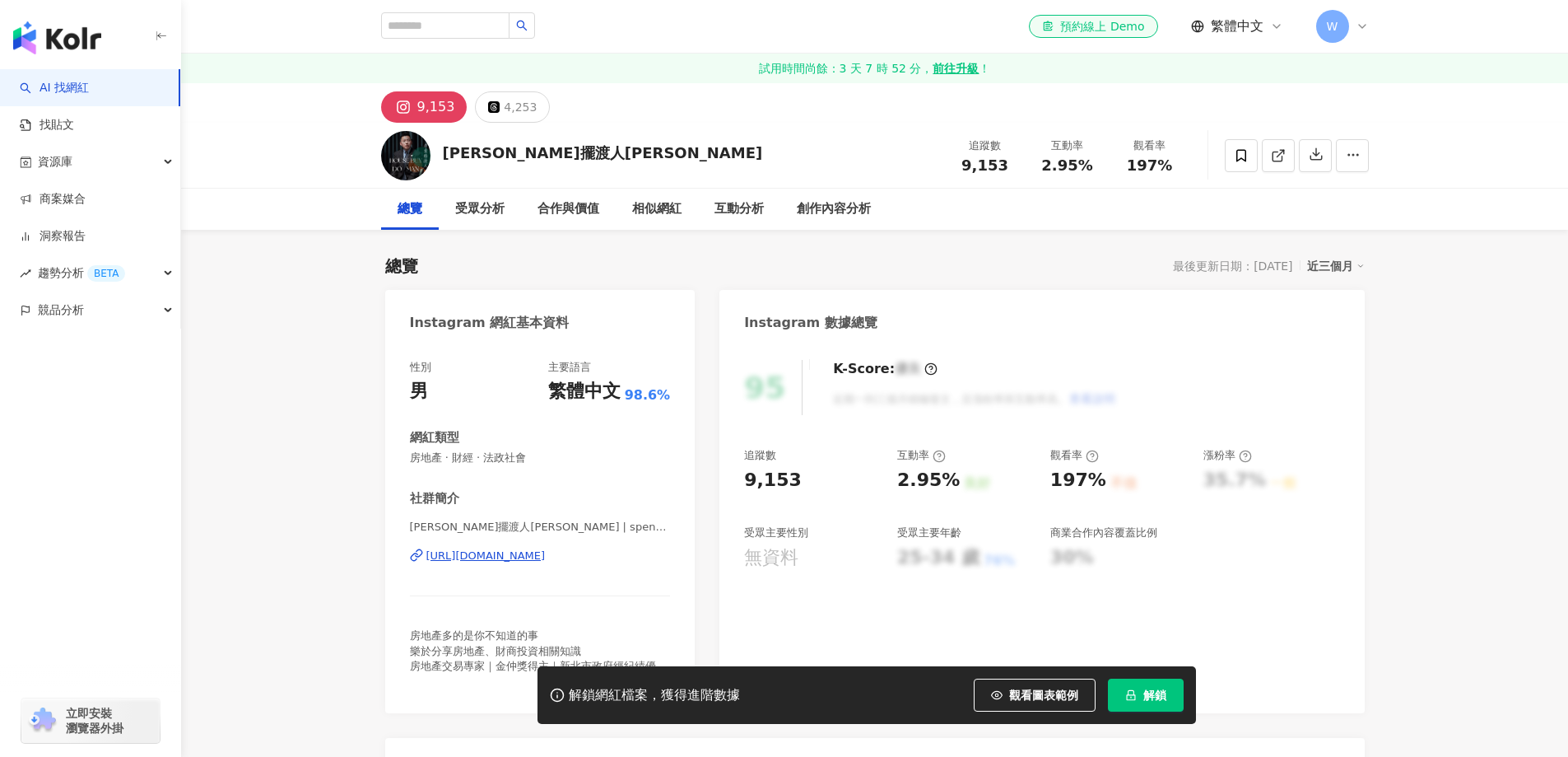
click at [546, 556] on div "https://www.instagram.com/spencerchiang926/" at bounding box center [486, 556] width 119 height 15
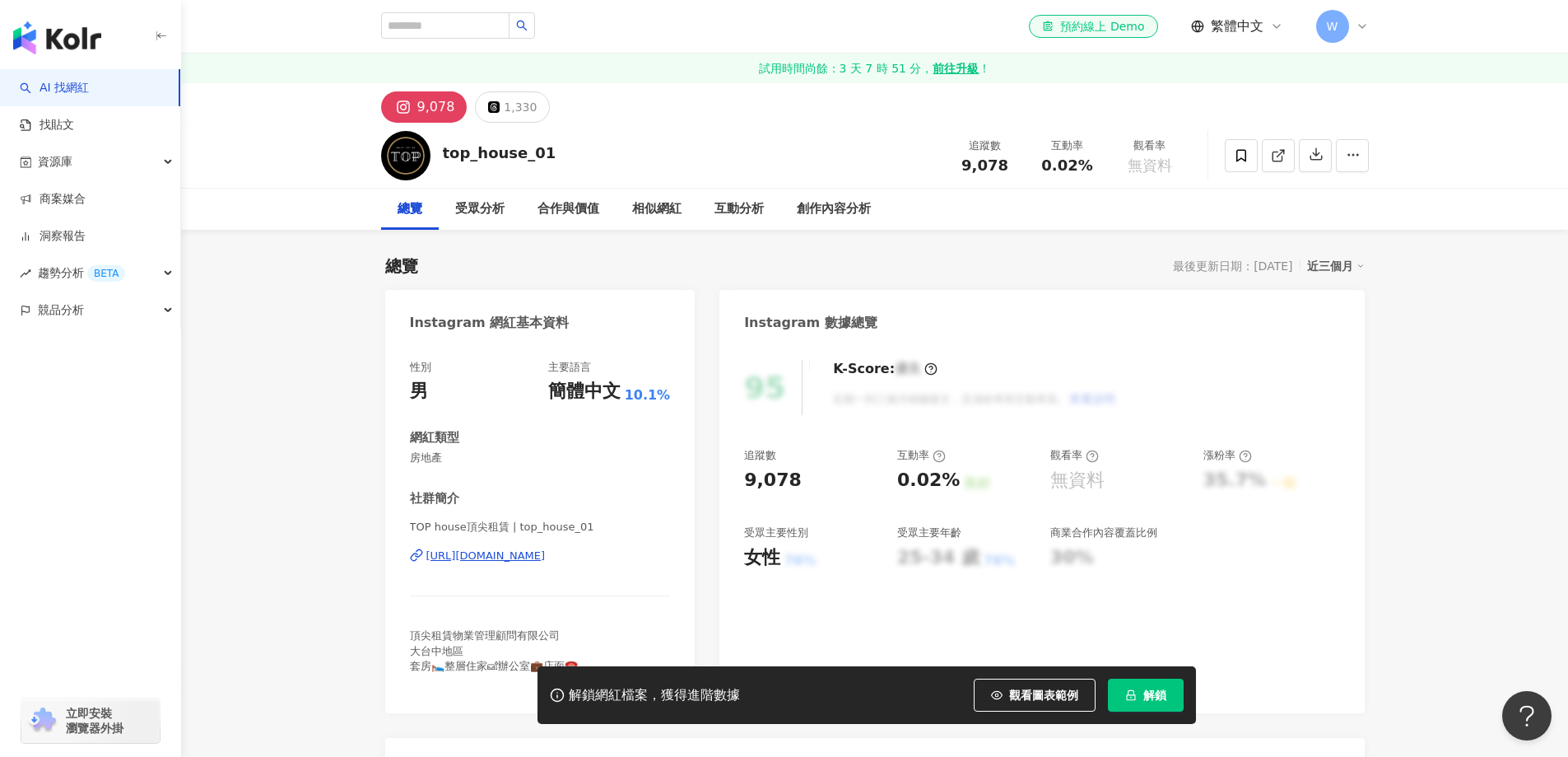
click at [546, 549] on div "https://www.instagram.com/top_house_01/" at bounding box center [486, 556] width 119 height 15
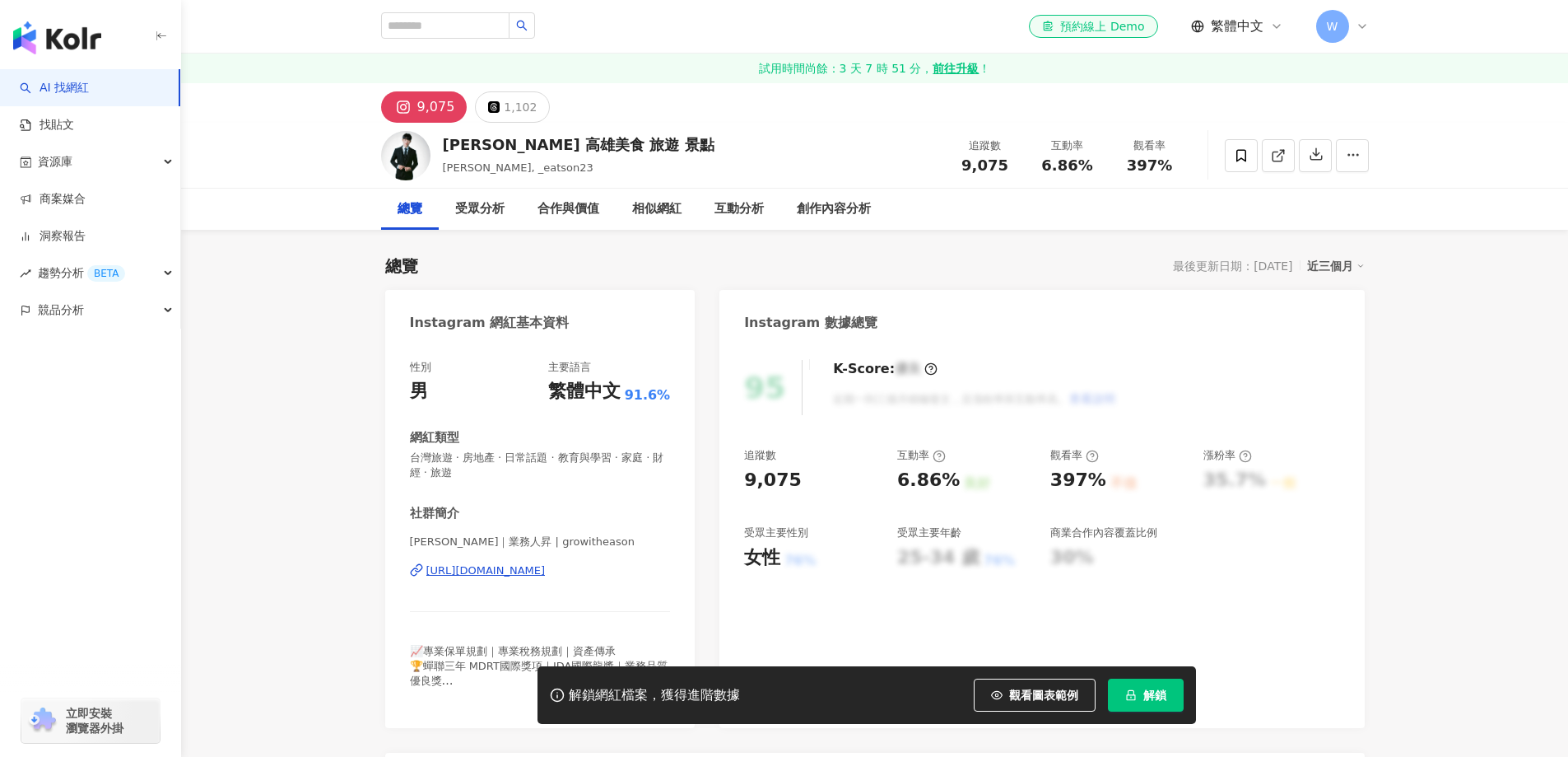
click at [546, 564] on div "https://www.instagram.com/growitheason/" at bounding box center [486, 571] width 119 height 15
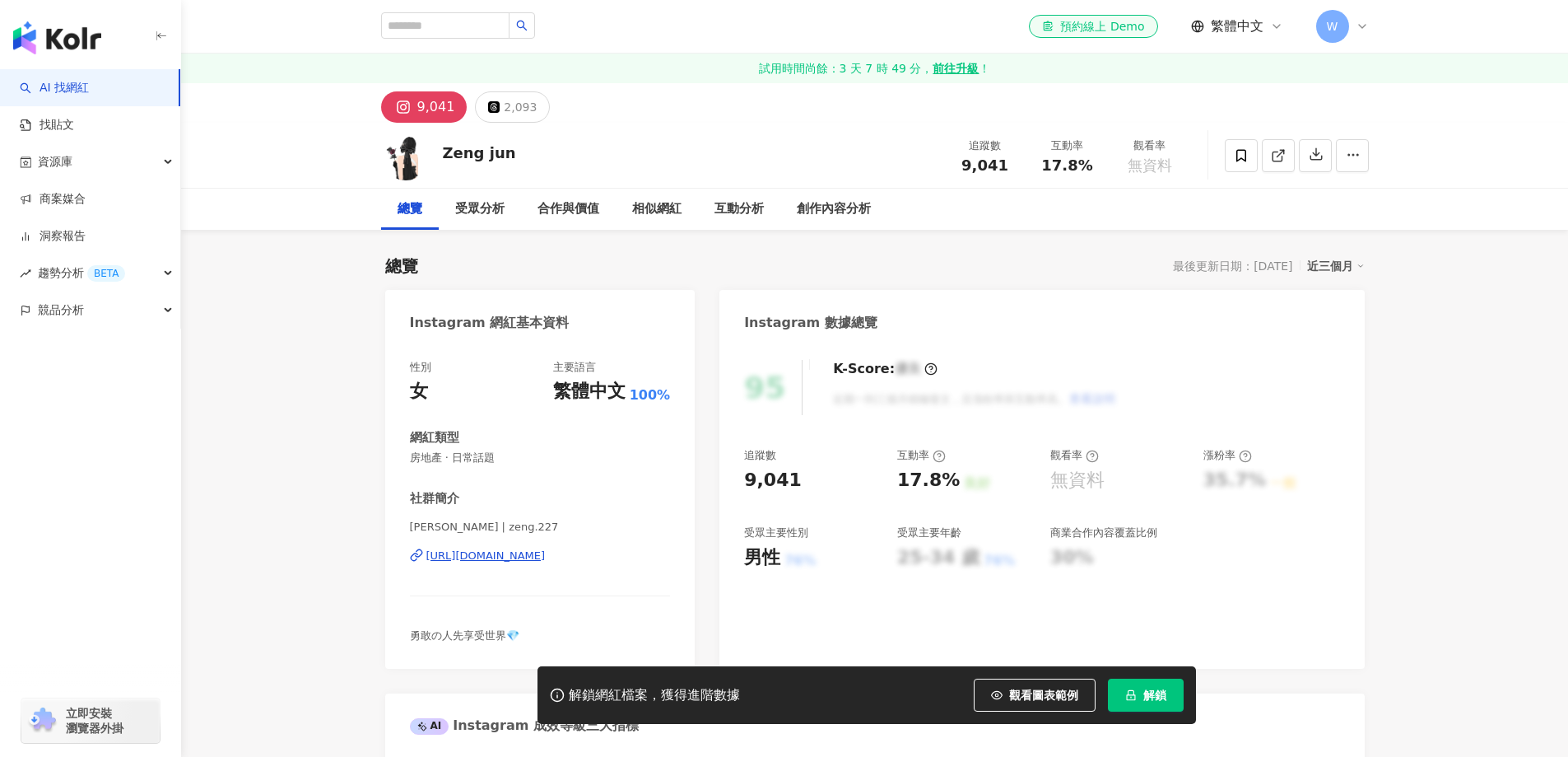
click at [486, 550] on div "https://www.instagram.com/zeng.227/" at bounding box center [486, 556] width 119 height 15
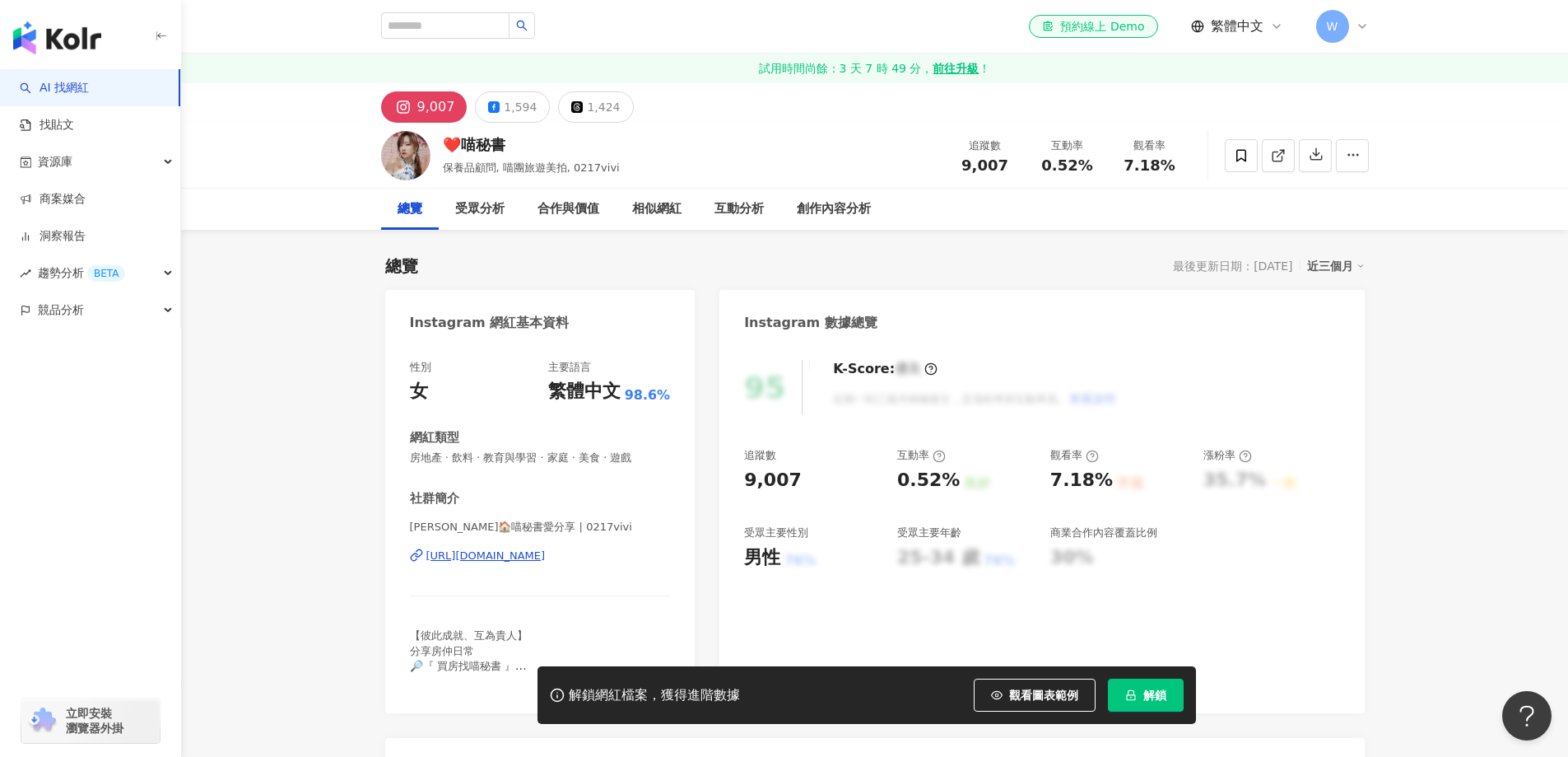
click at [546, 555] on div "[URL][DOMAIN_NAME]" at bounding box center [486, 556] width 119 height 15
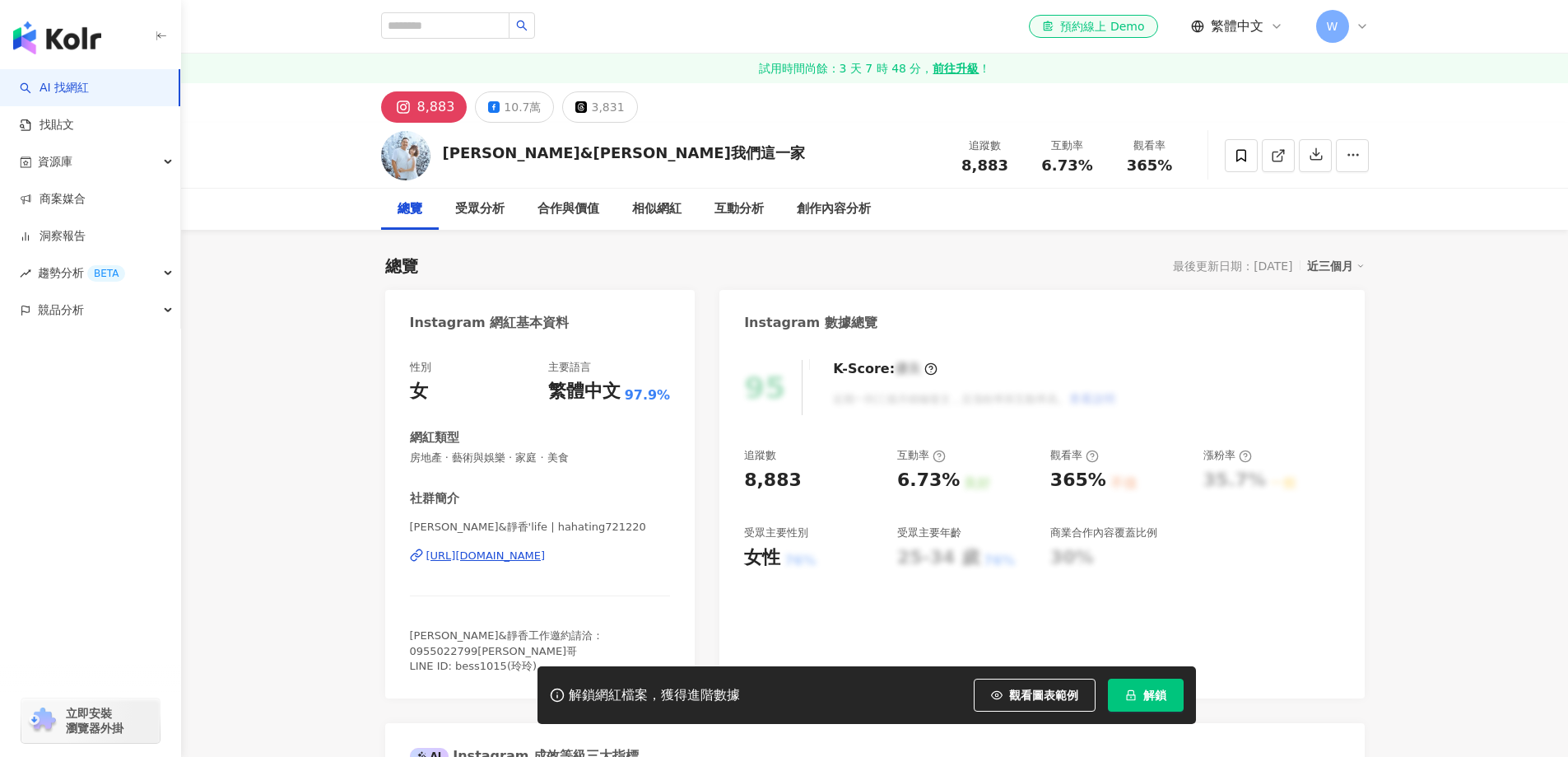
click at [561, 564] on div "林道遠&靜香'life | hahating721220 https://www.instagram.com/hahating721220/" at bounding box center [540, 567] width 261 height 96
click at [546, 557] on div "https://www.instagram.com/hahating721220/" at bounding box center [486, 556] width 119 height 15
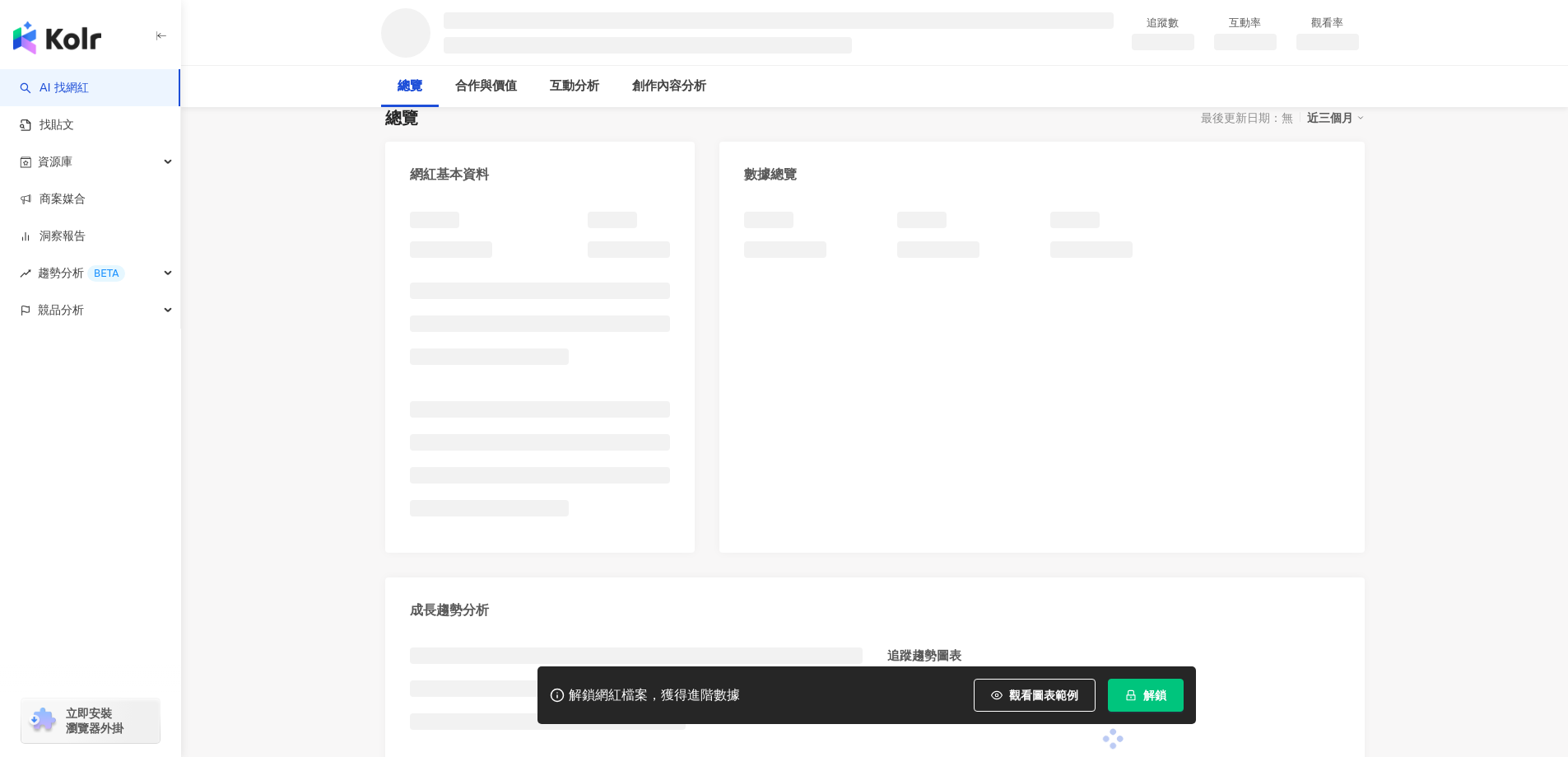
scroll to position [165, 0]
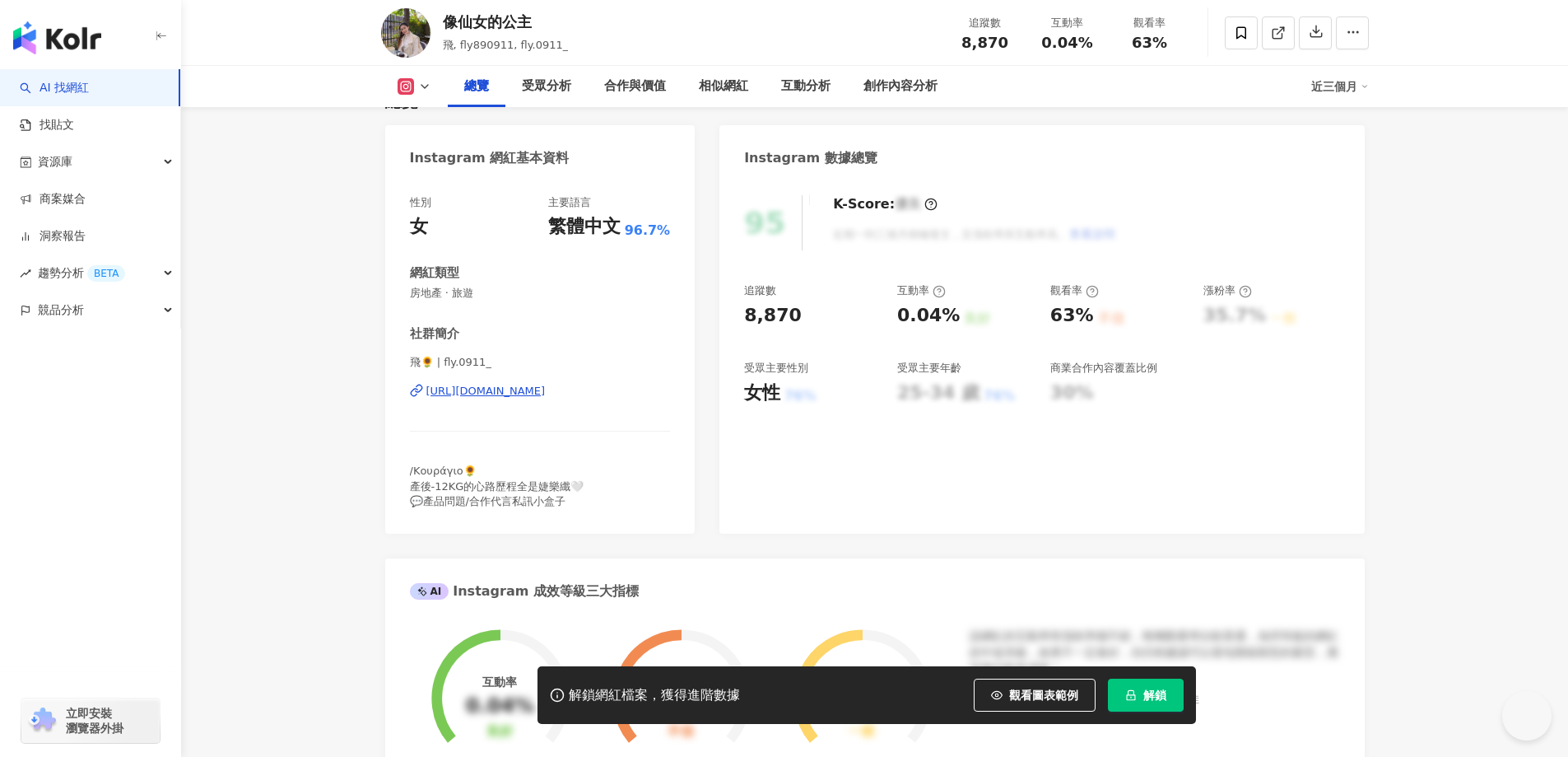
click at [546, 392] on div "[URL][DOMAIN_NAME]" at bounding box center [486, 391] width 119 height 15
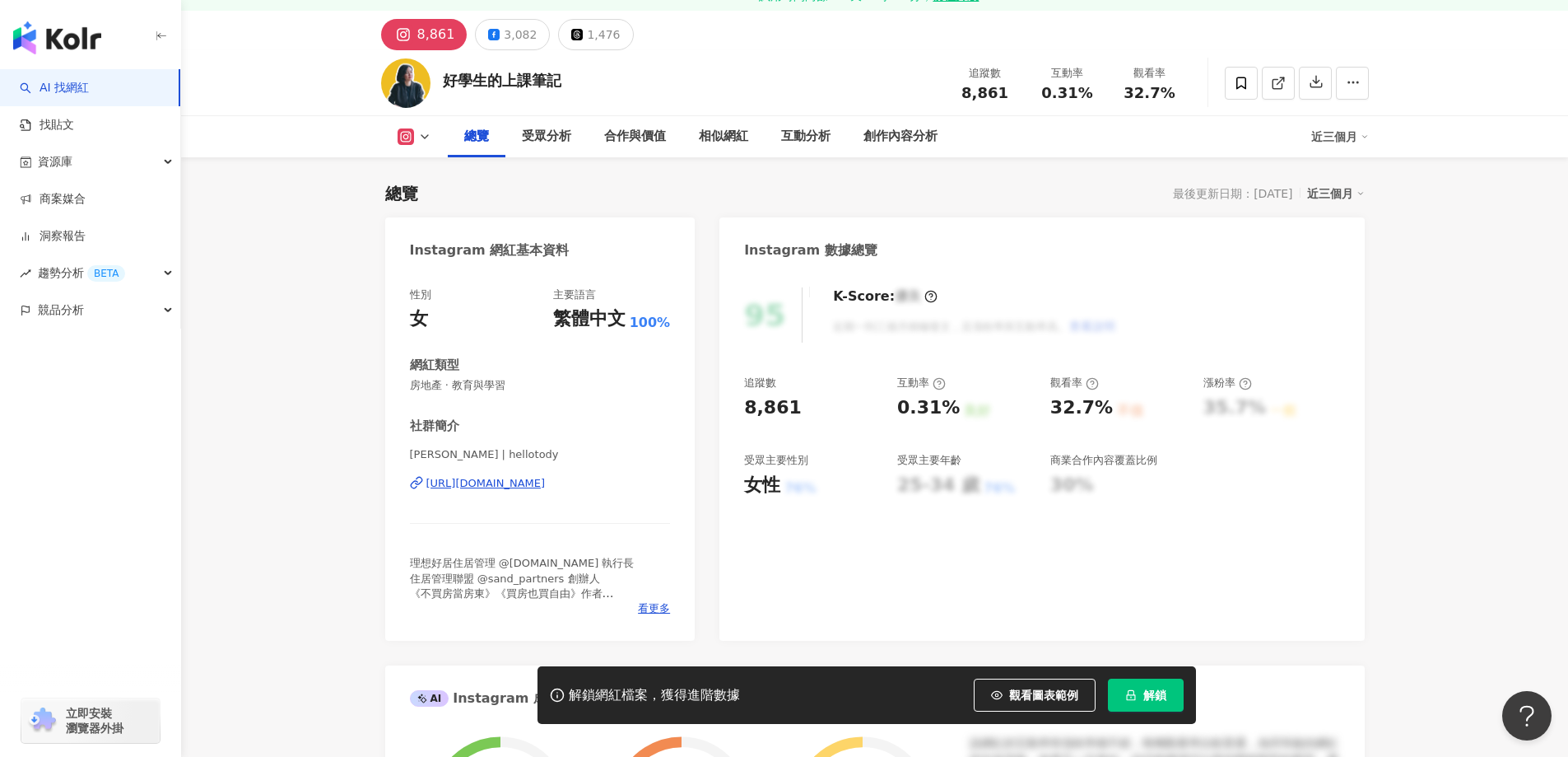
scroll to position [165, 0]
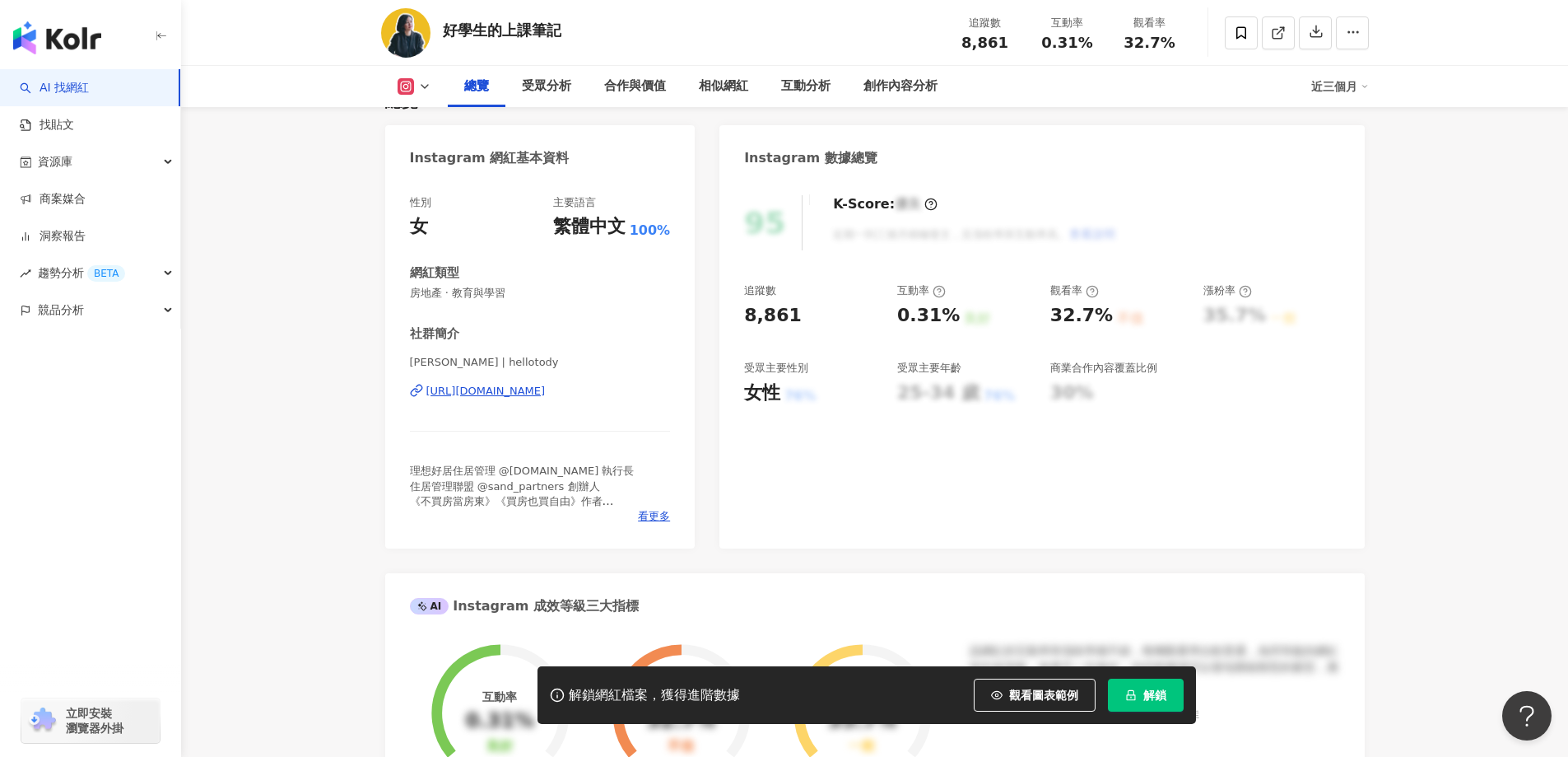
click at [546, 384] on div "https://www.instagram.com/hellotody/" at bounding box center [486, 391] width 119 height 15
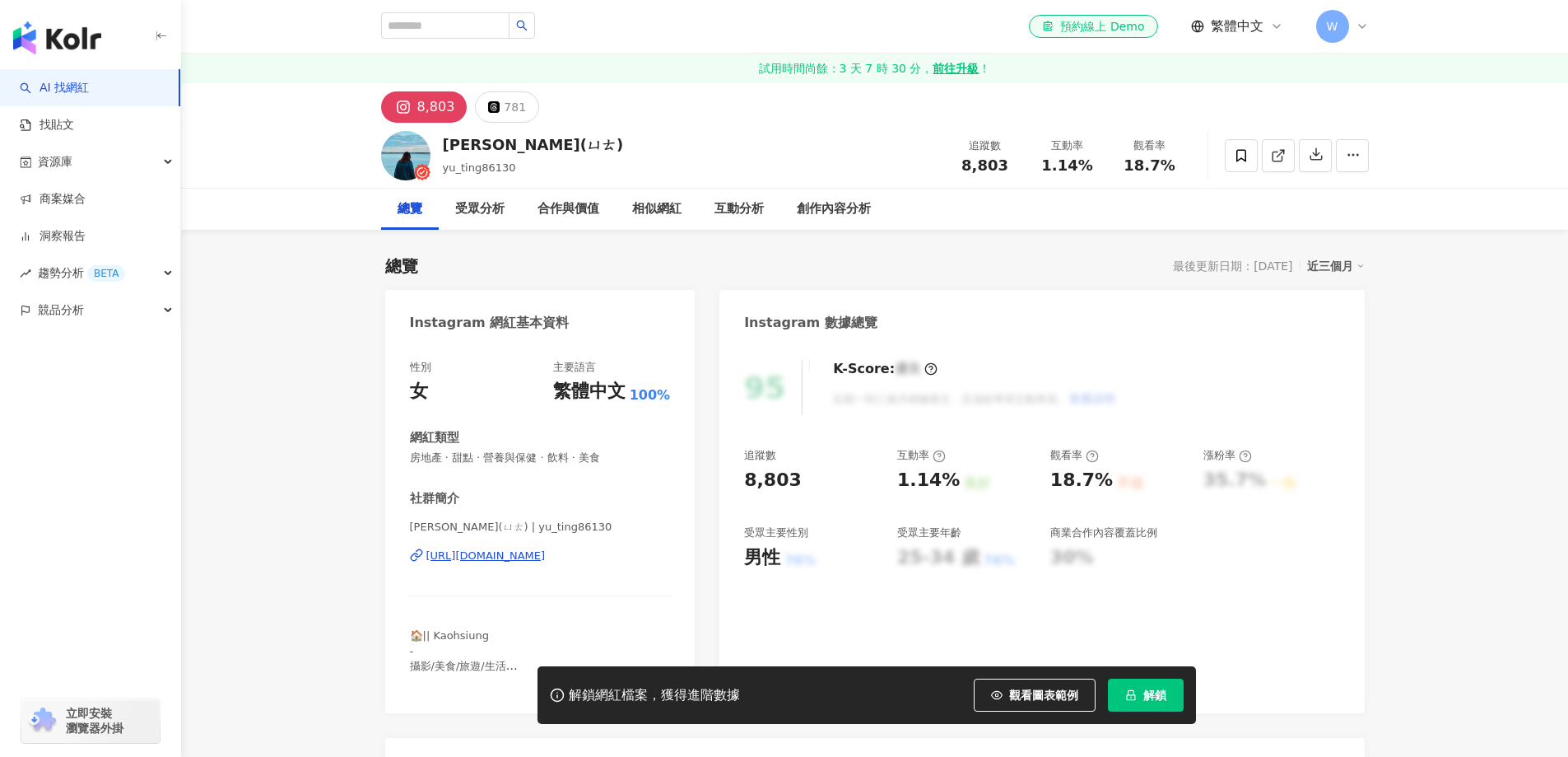
click at [546, 549] on div "[URL][DOMAIN_NAME]" at bounding box center [486, 556] width 119 height 15
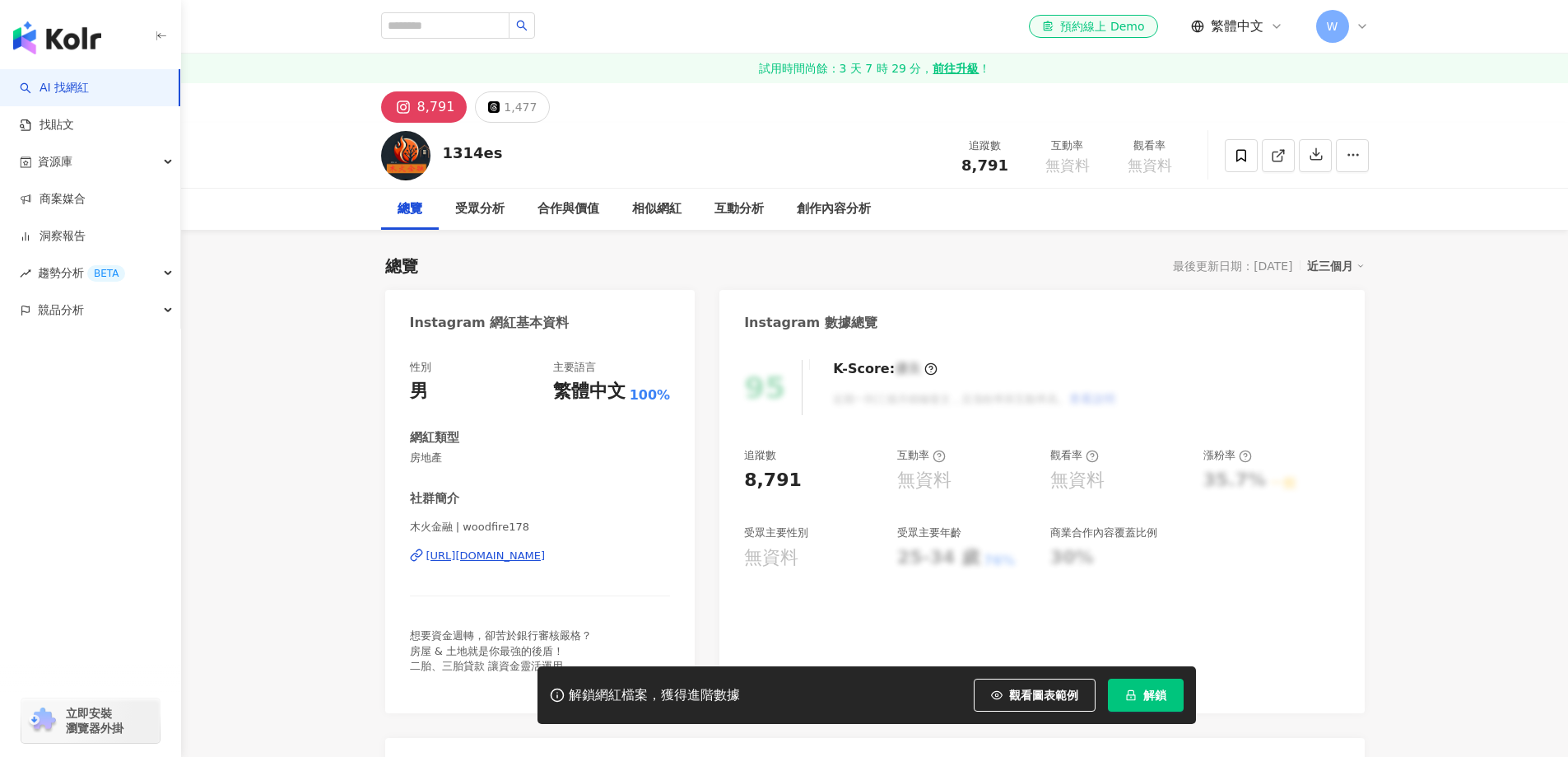
click at [546, 553] on div "https://www.instagram.com/woodfire178/" at bounding box center [486, 556] width 119 height 15
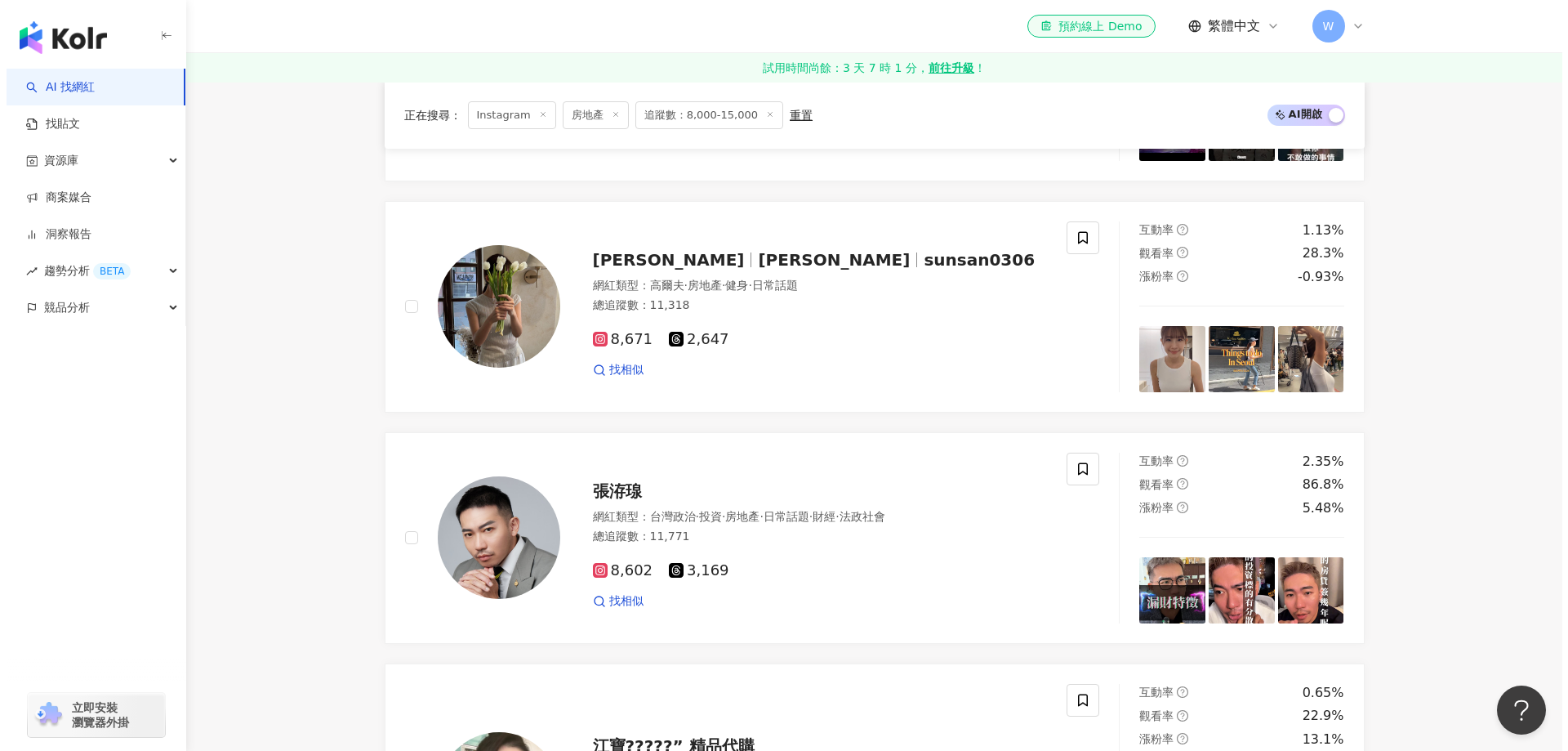
scroll to position [2043, 0]
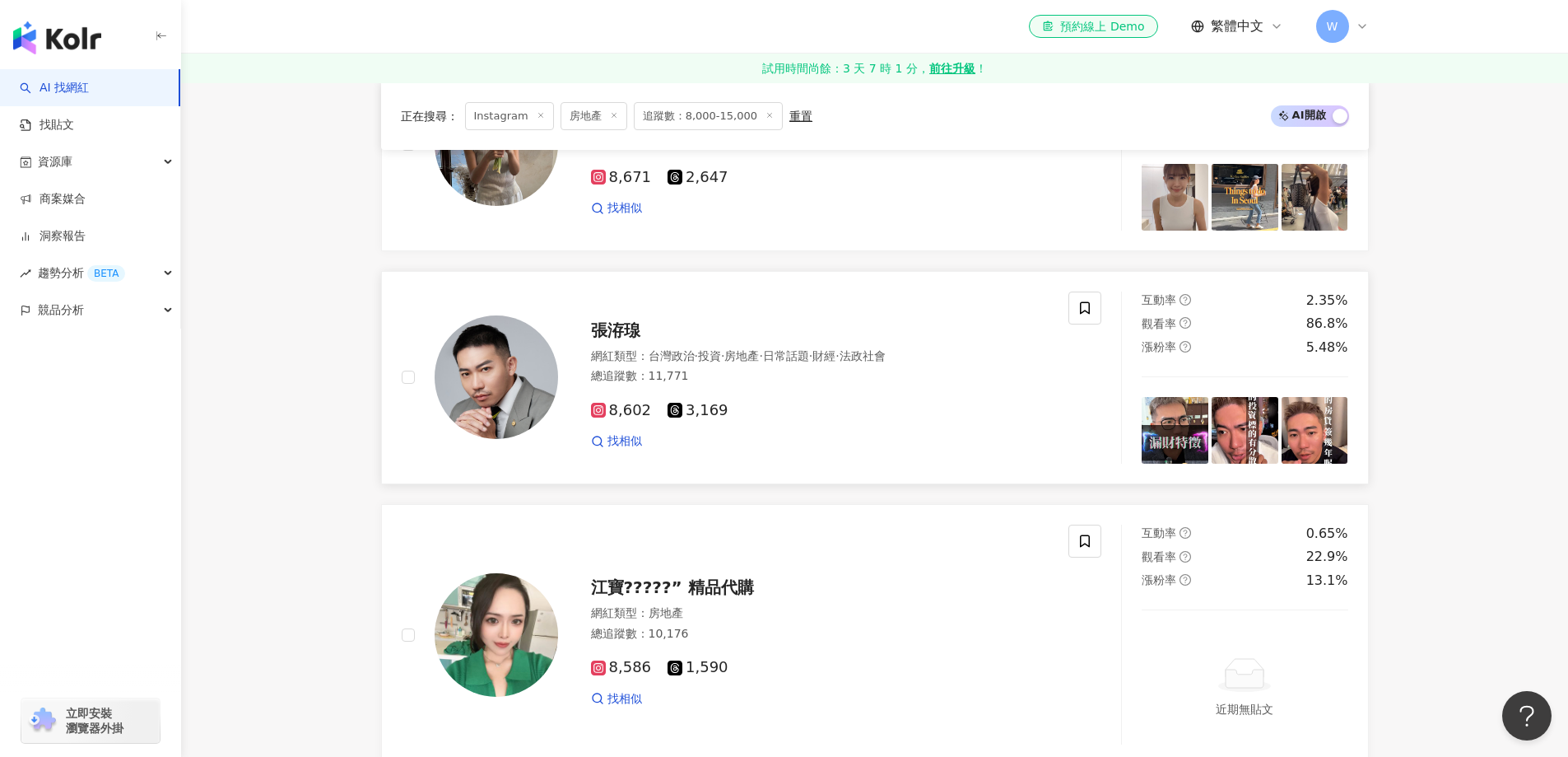
click at [775, 331] on div "張洊瑔" at bounding box center [820, 330] width 458 height 23
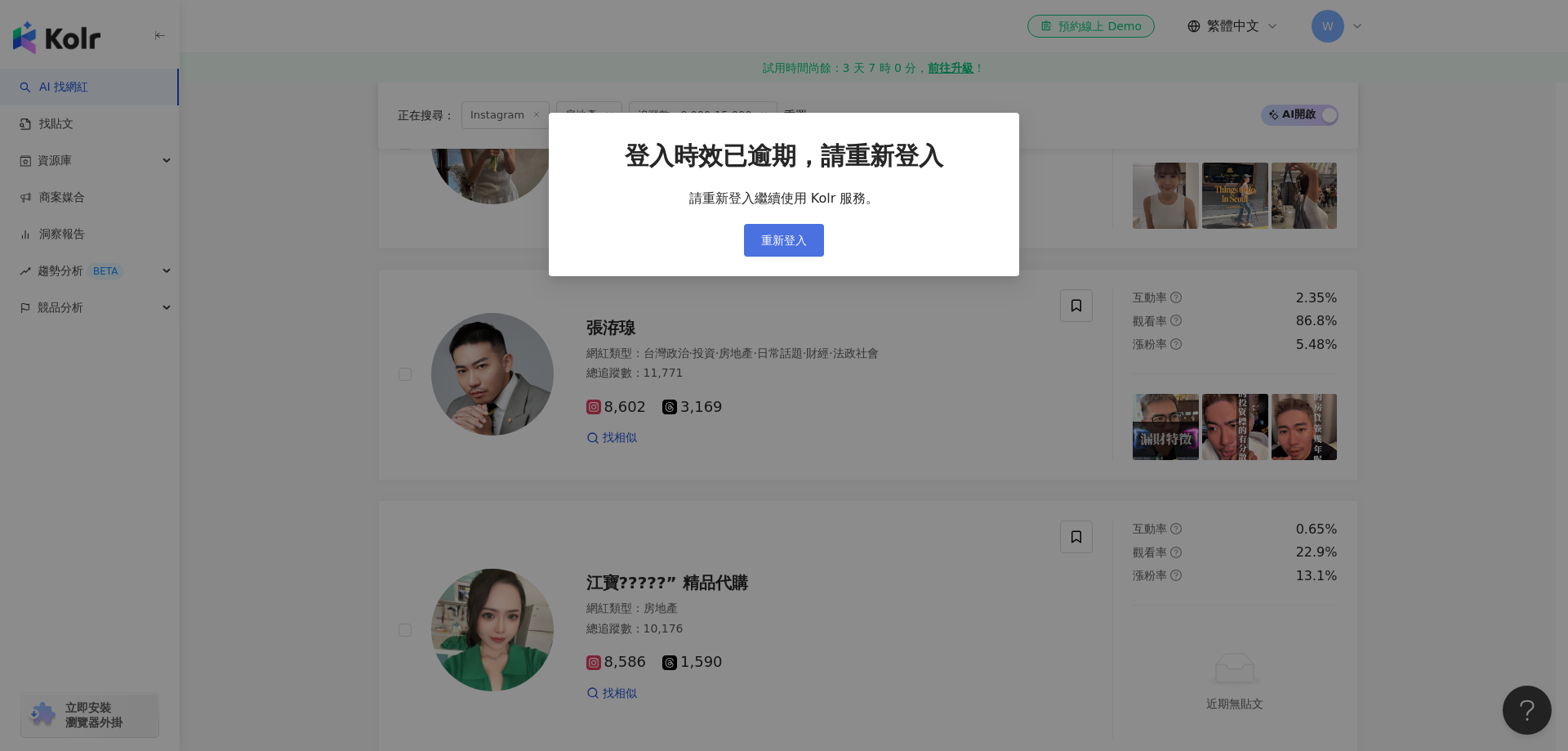
click at [816, 249] on button "重新登入" at bounding box center [784, 240] width 80 height 32
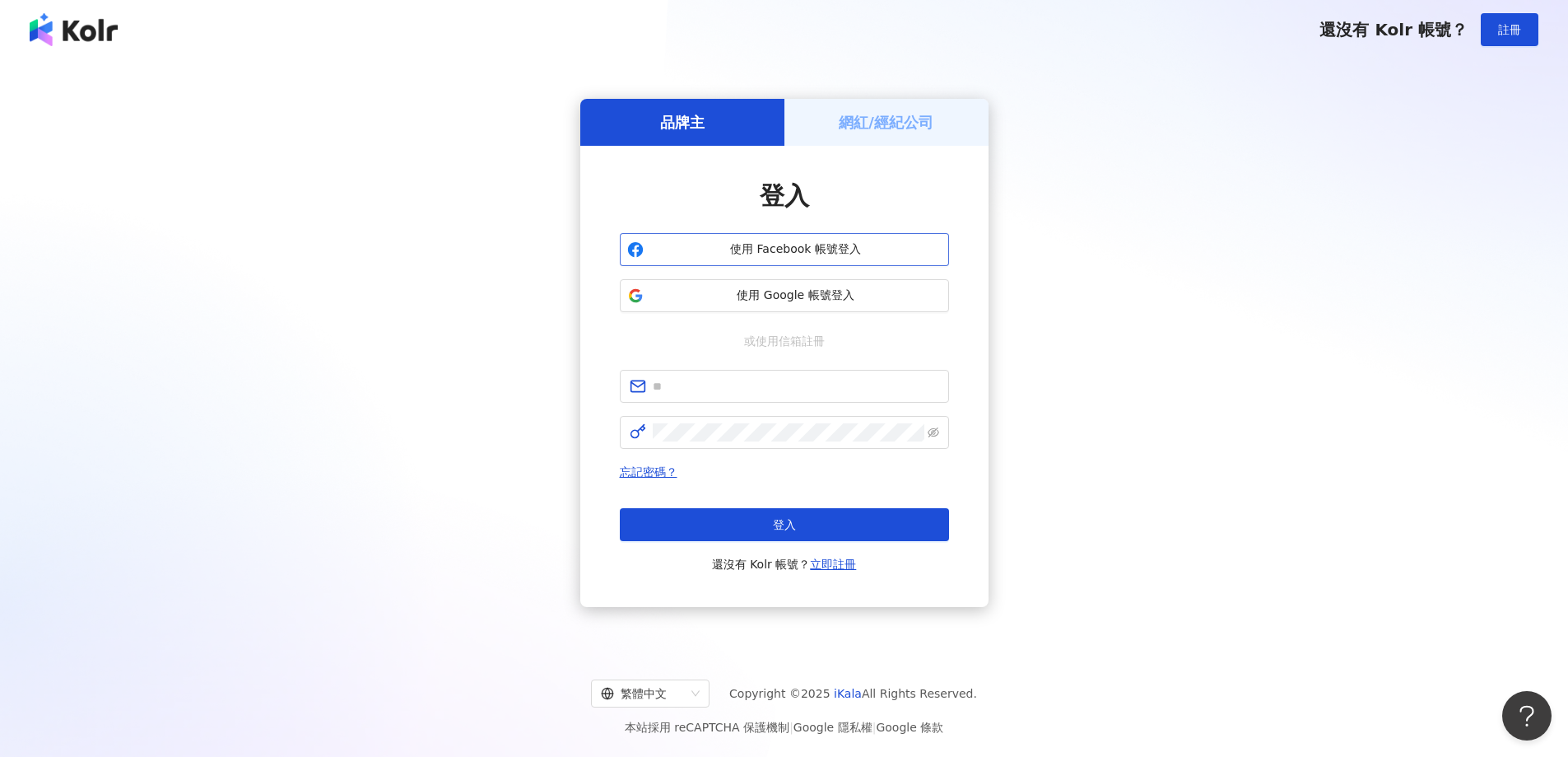
click at [847, 255] on span "使用 Facebook 帳號登入" at bounding box center [796, 249] width 291 height 17
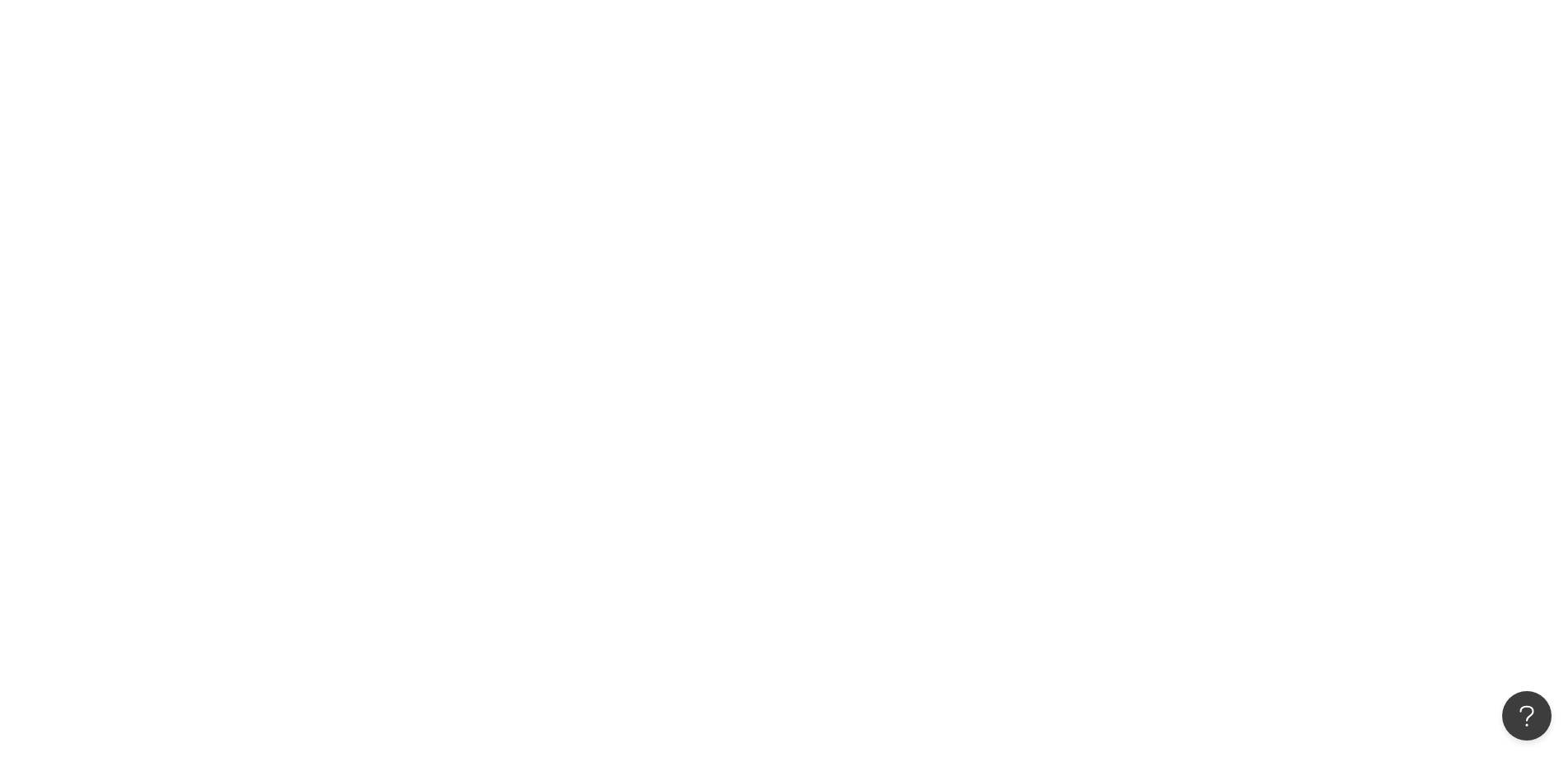
click at [1092, 72] on div at bounding box center [784, 378] width 1568 height 757
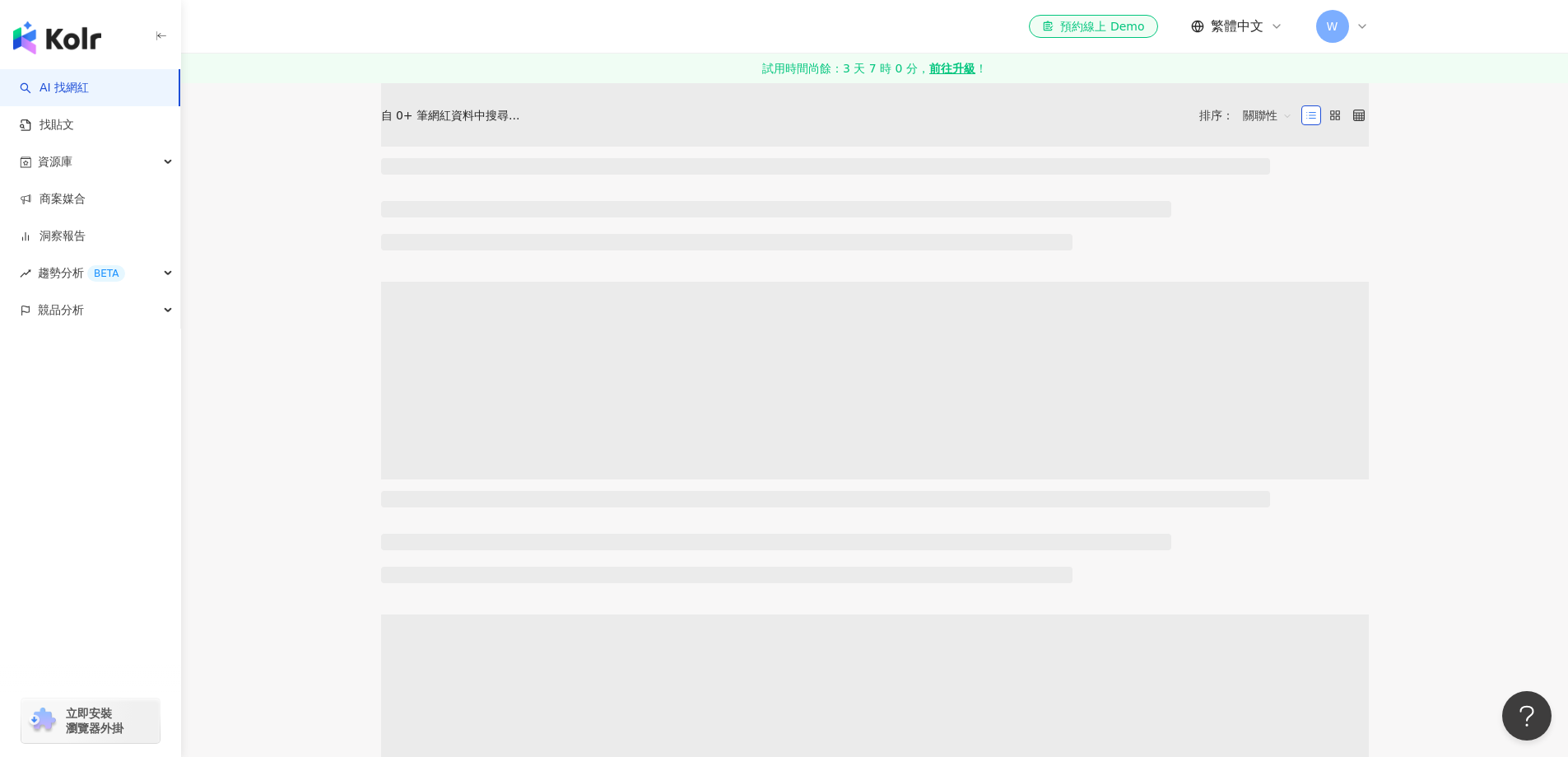
scroll to position [32, 0]
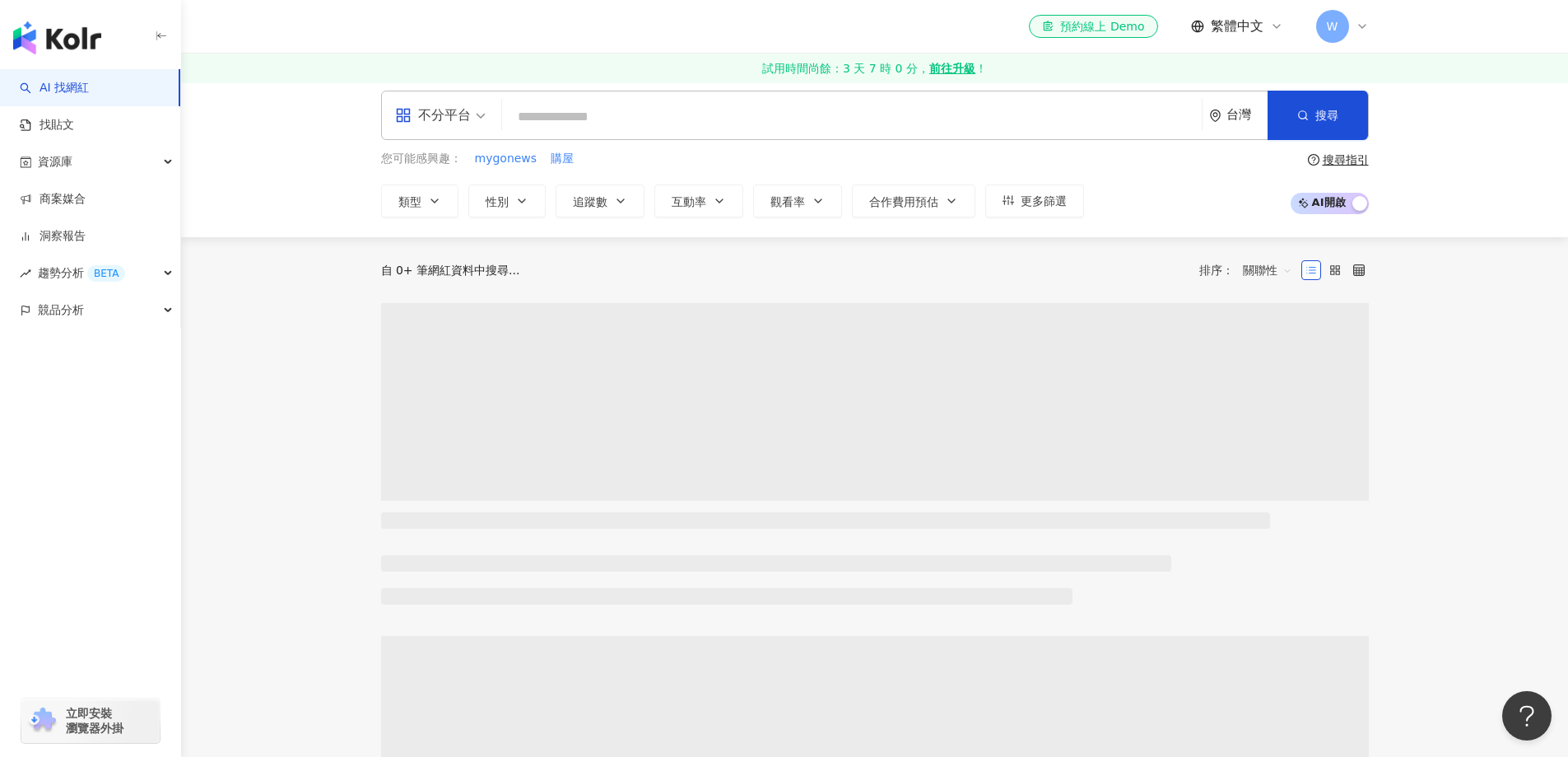
scroll to position [0, 0]
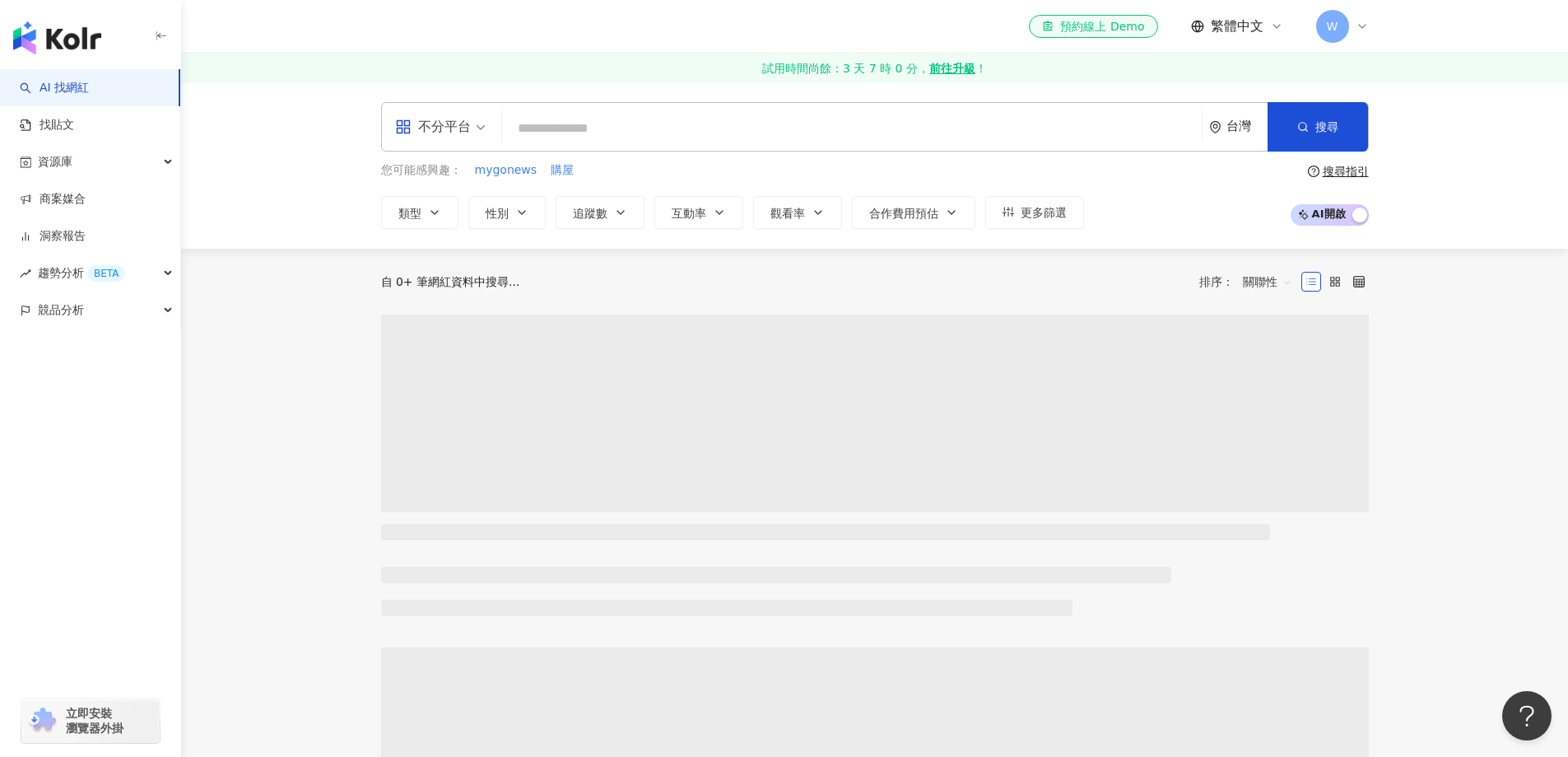
click at [595, 276] on div "自 0+ 筆網紅資料中搜尋... 排序： 關聯性" at bounding box center [875, 282] width 988 height 26
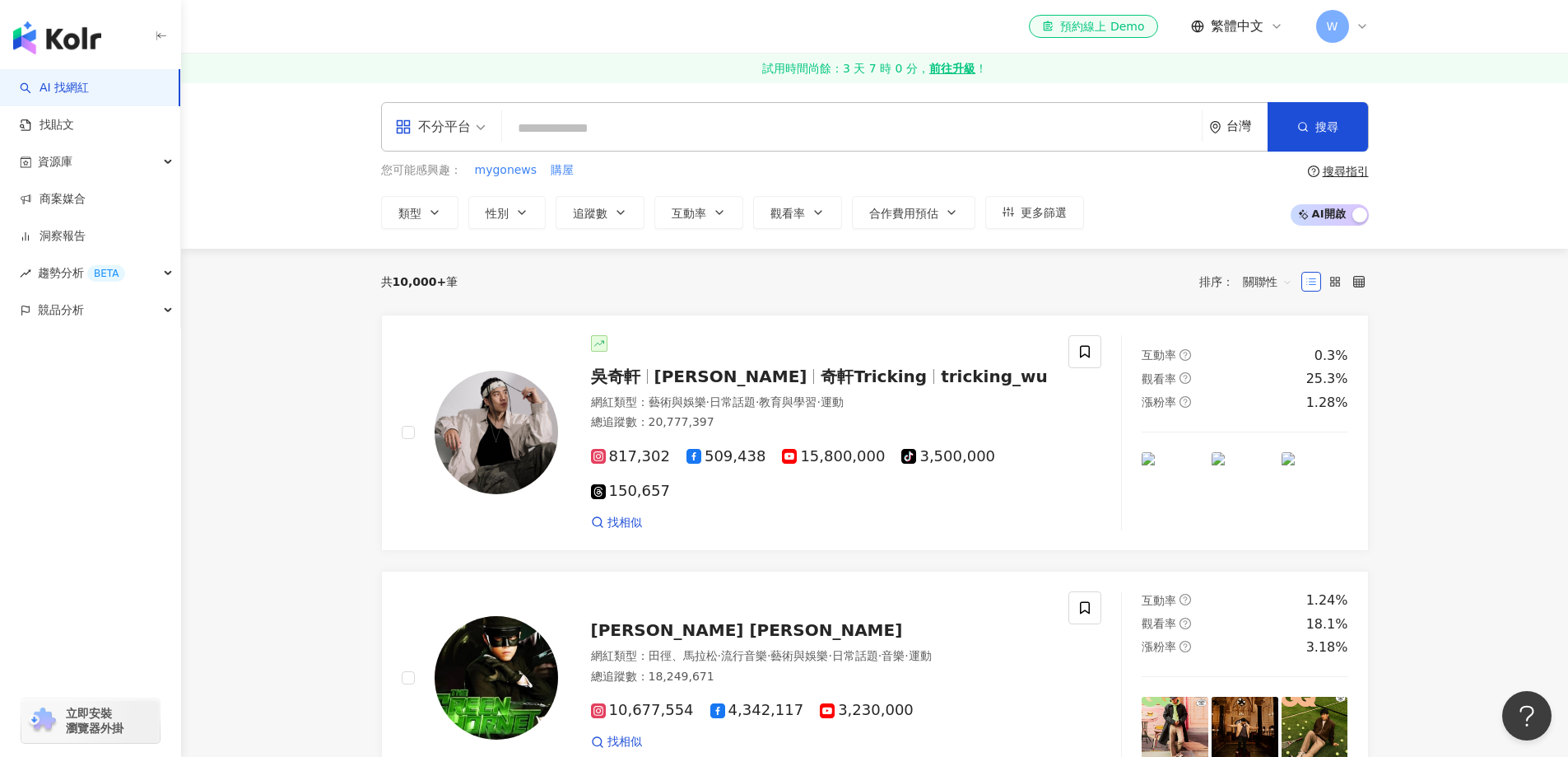
click at [475, 277] on div "共 10,000+ 筆 排序： 關聯性" at bounding box center [875, 282] width 988 height 26
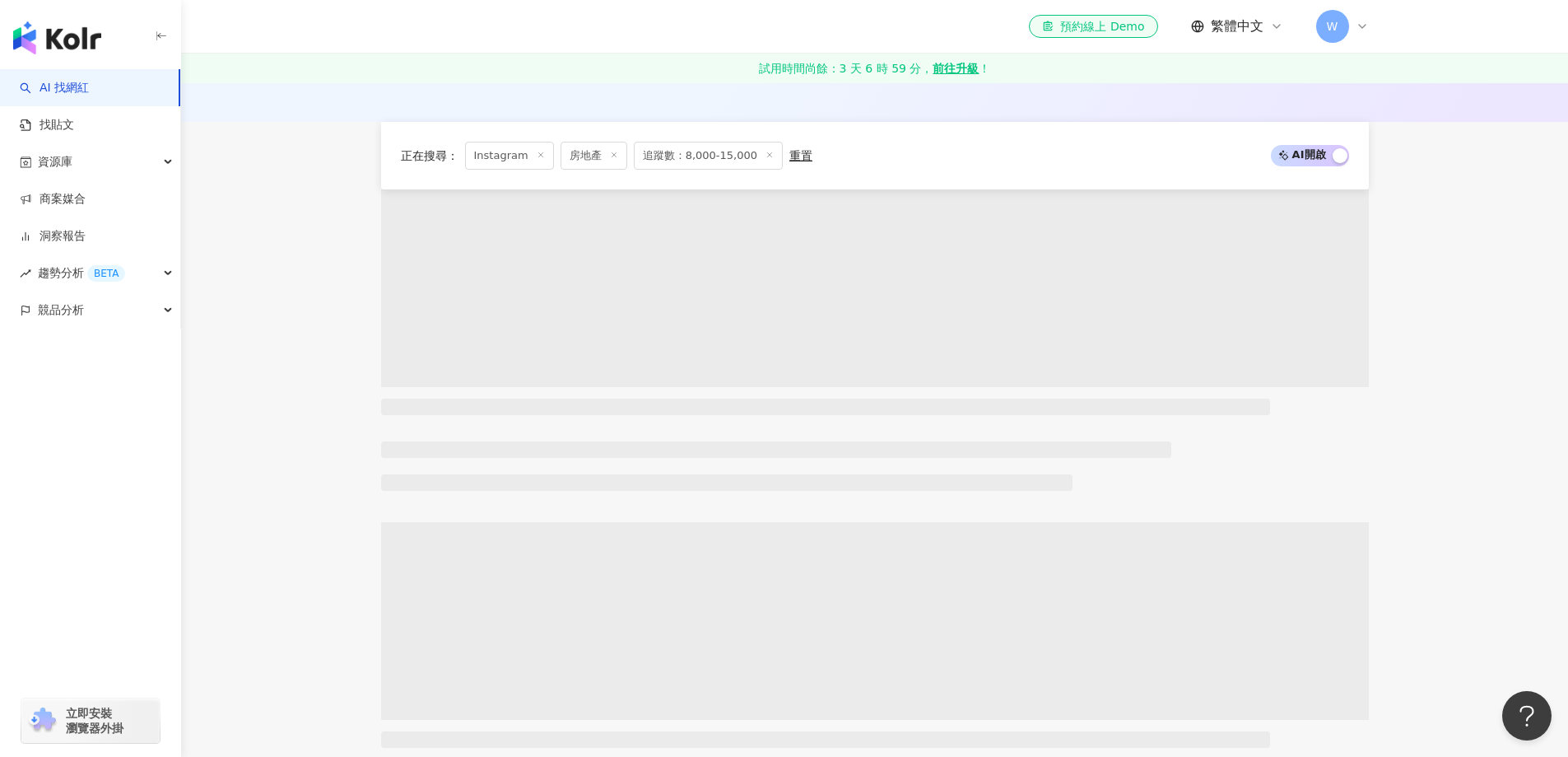
scroll to position [249, 0]
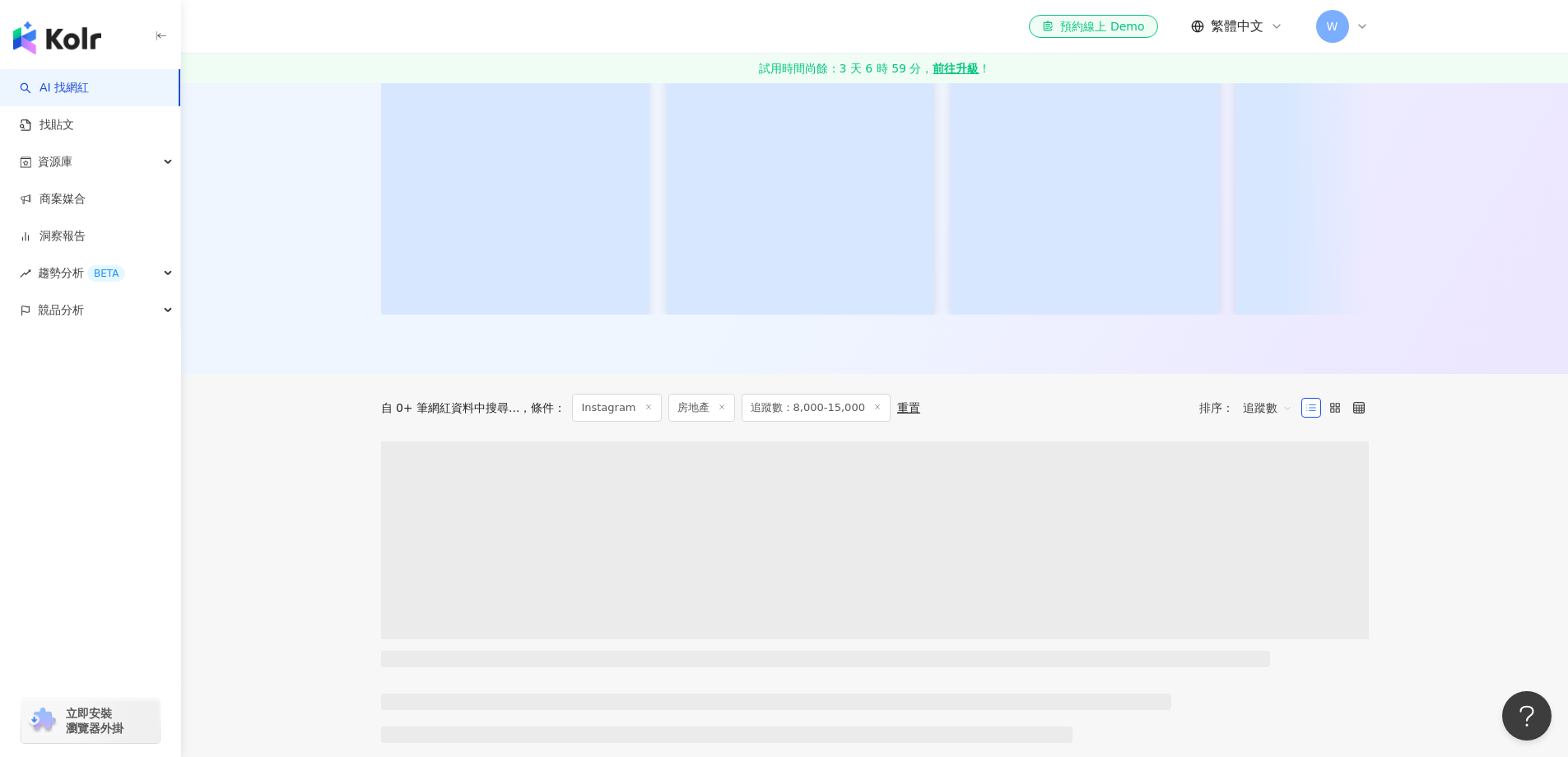
click at [509, 414] on div "自 0+ 筆網紅資料中搜尋..." at bounding box center [451, 407] width 139 height 13
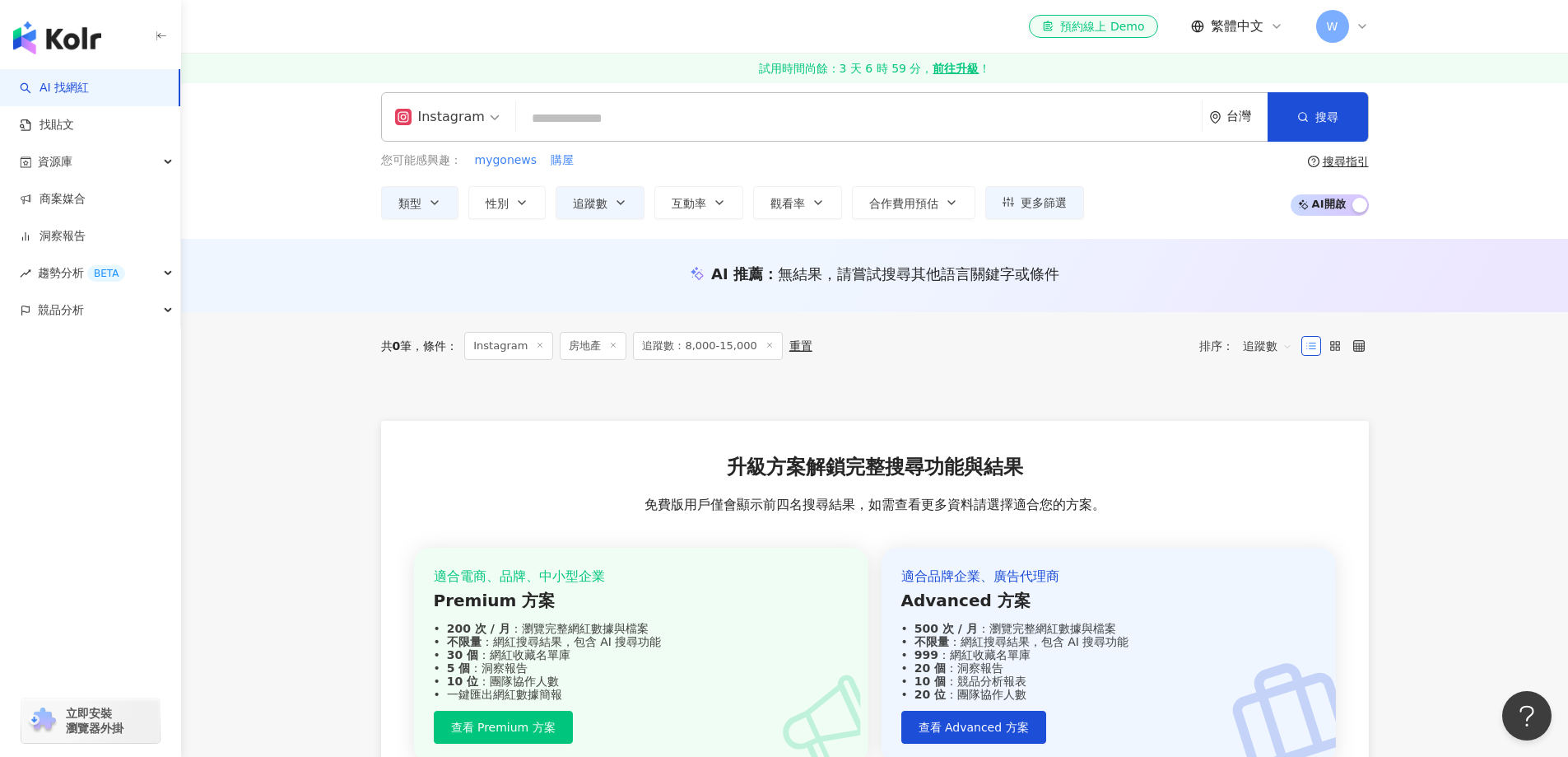
scroll to position [0, 0]
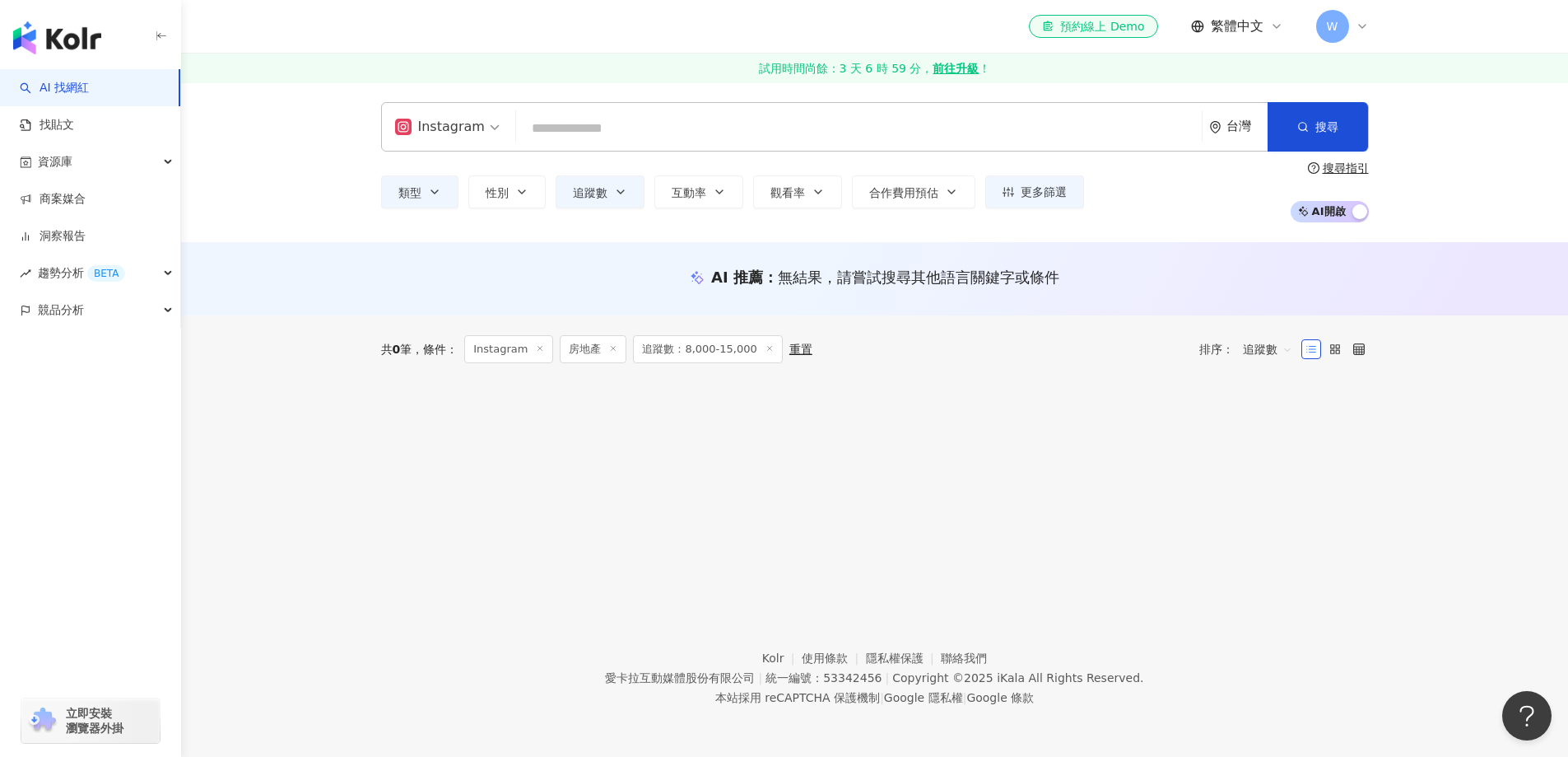
click at [858, 447] on div "Instagram 台灣 搜尋 類型 性別 追蹤數 互動率 觀看率 合作費用預估 更多篩選 搜尋指引 AI 開啟 AI 關閉 AI 推薦 ： 無結果，請嘗試搜…" at bounding box center [874, 328] width 1387 height 492
click at [777, 127] on input "search" at bounding box center [859, 128] width 673 height 31
click at [457, 122] on div "Instagram" at bounding box center [441, 127] width 90 height 26
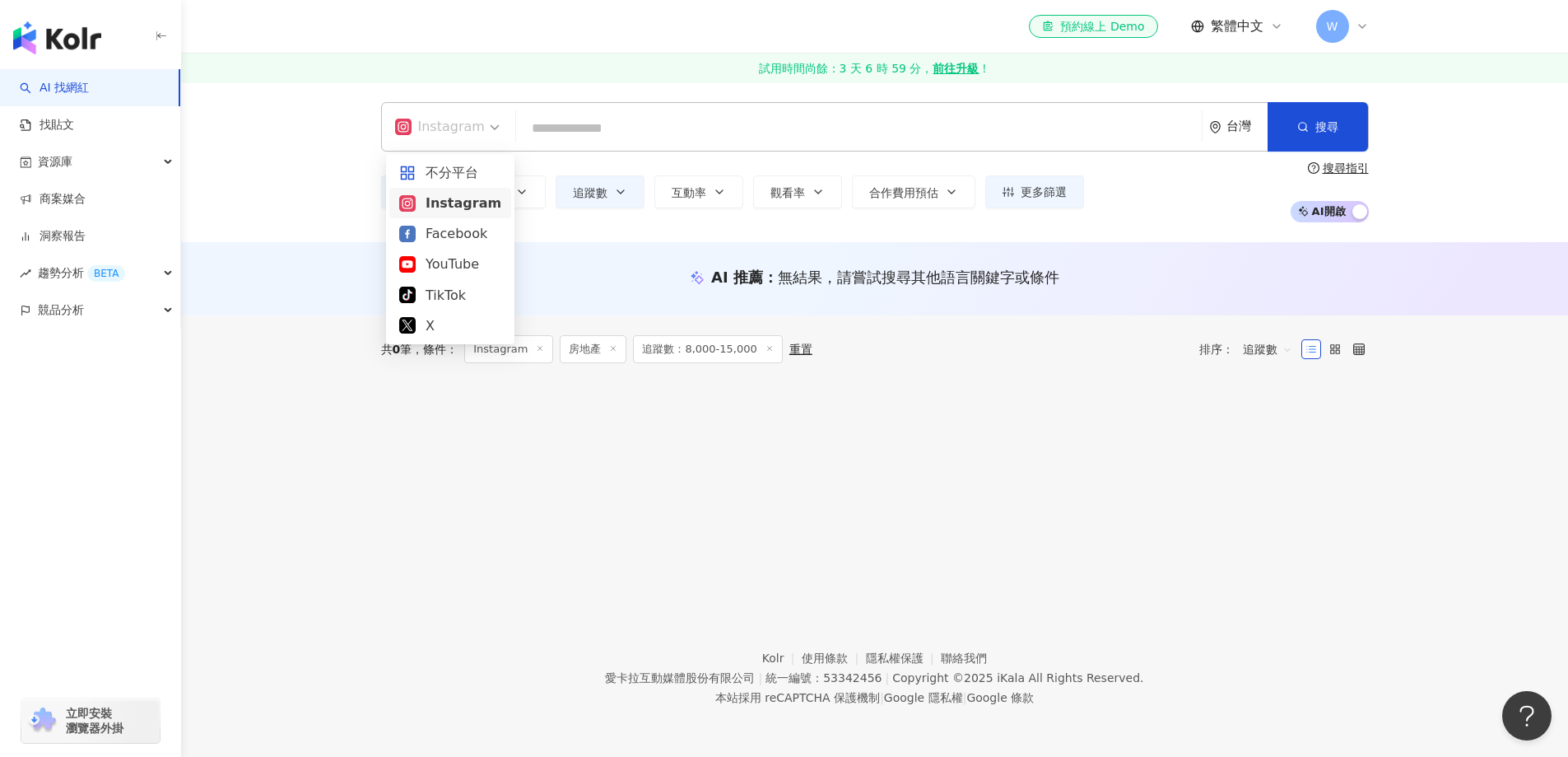
click at [417, 207] on div "Instagram" at bounding box center [450, 202] width 102 height 20
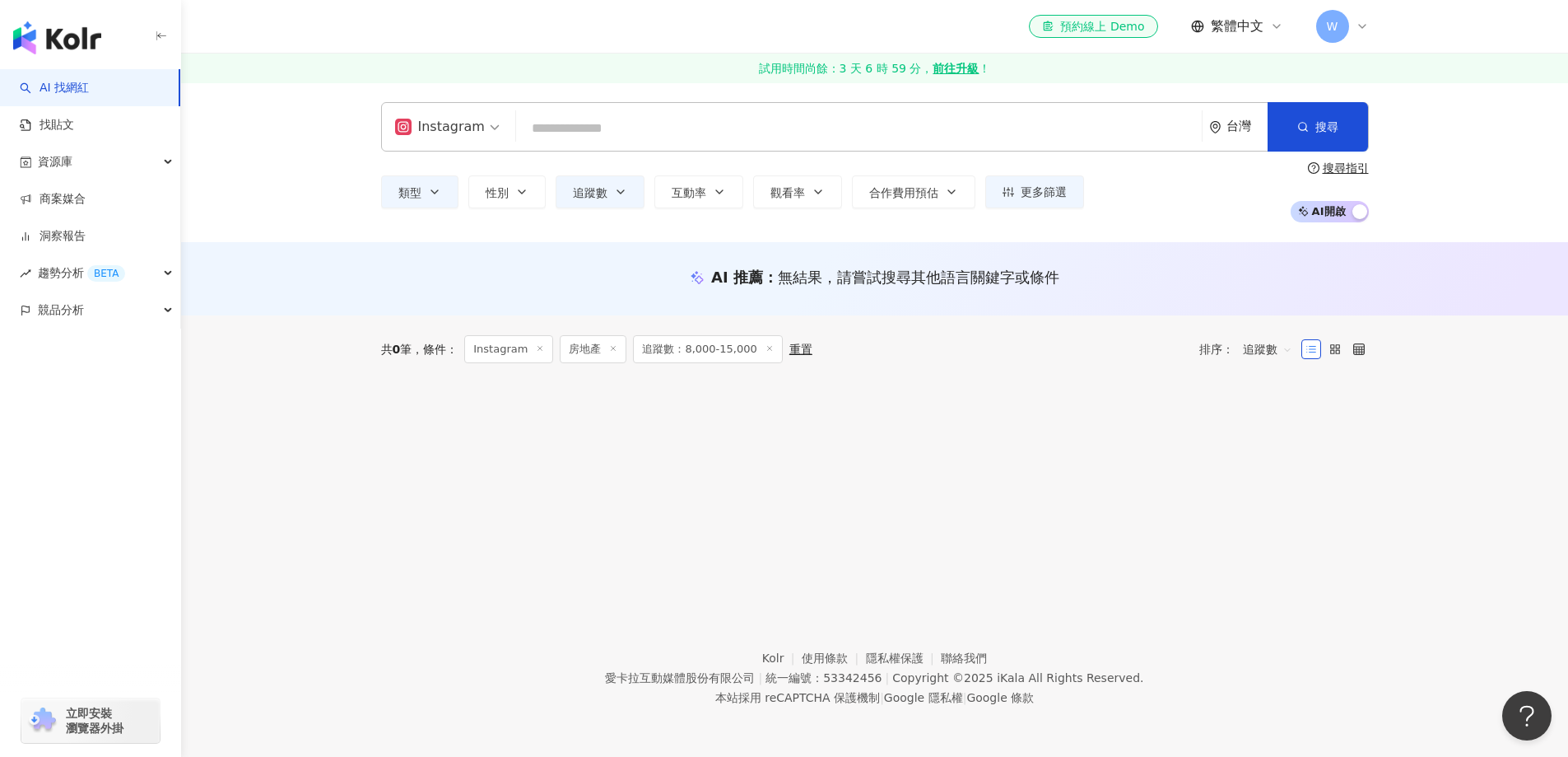
click at [332, 220] on div "ig Instagram 台灣 搜尋 類型 性別 追蹤數 互動率 觀看率 合作費用預估 更多篩選 搜尋指引 AI 開啟 AI 關閉" at bounding box center [874, 162] width 1387 height 160
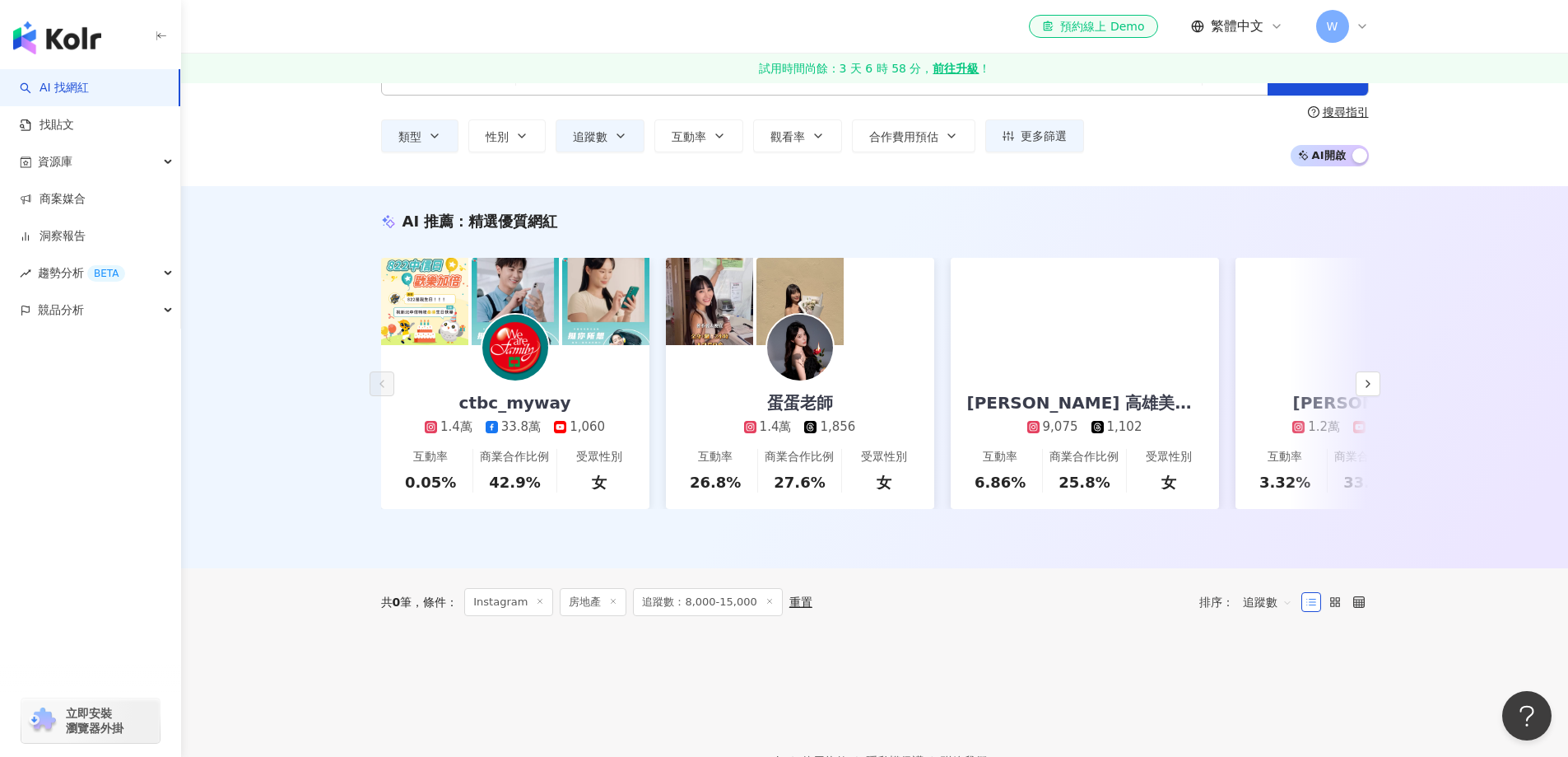
scroll to position [89, 0]
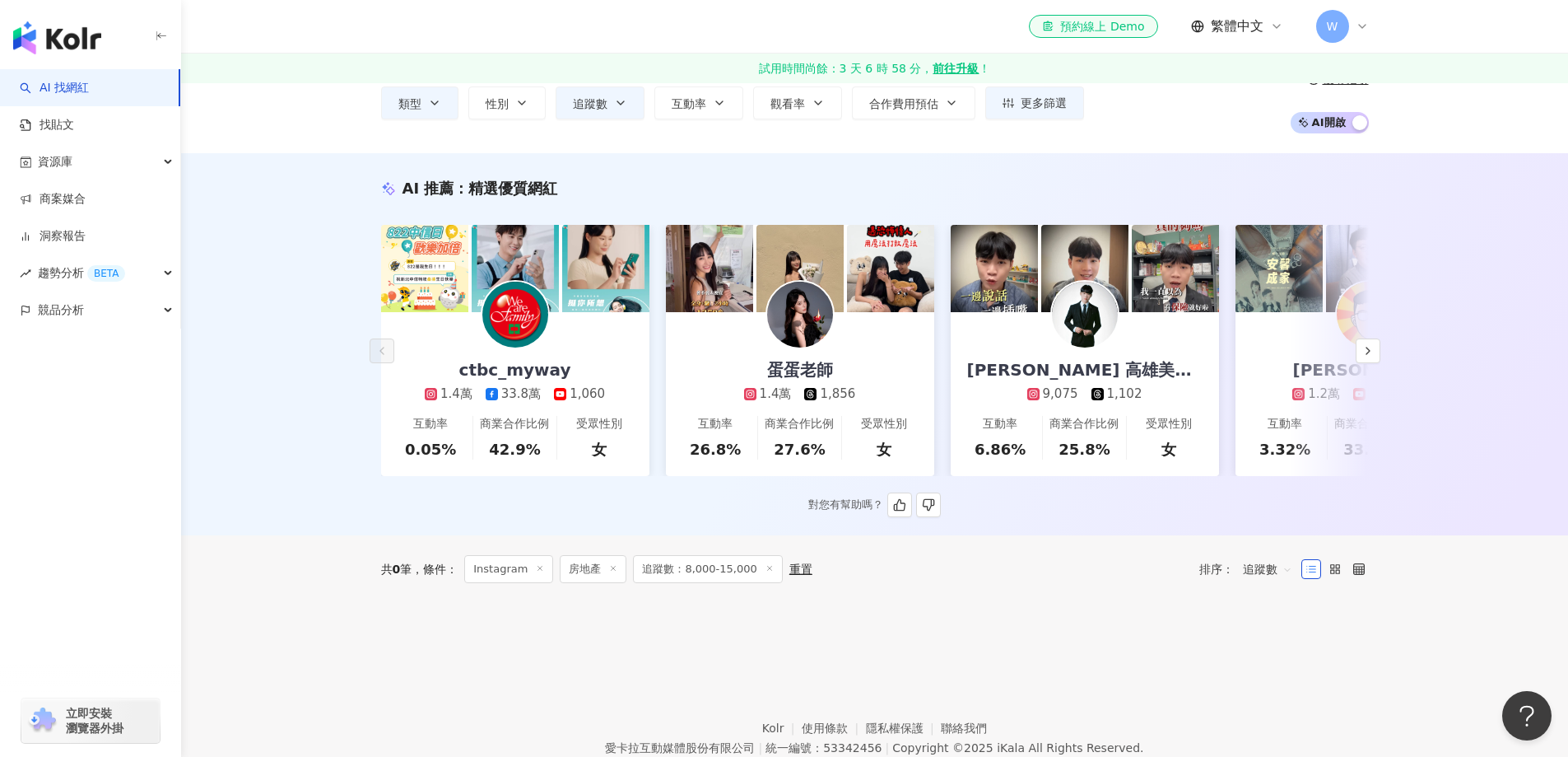
click at [841, 518] on div "對您有幫助嗎？" at bounding box center [875, 505] width 132 height 25
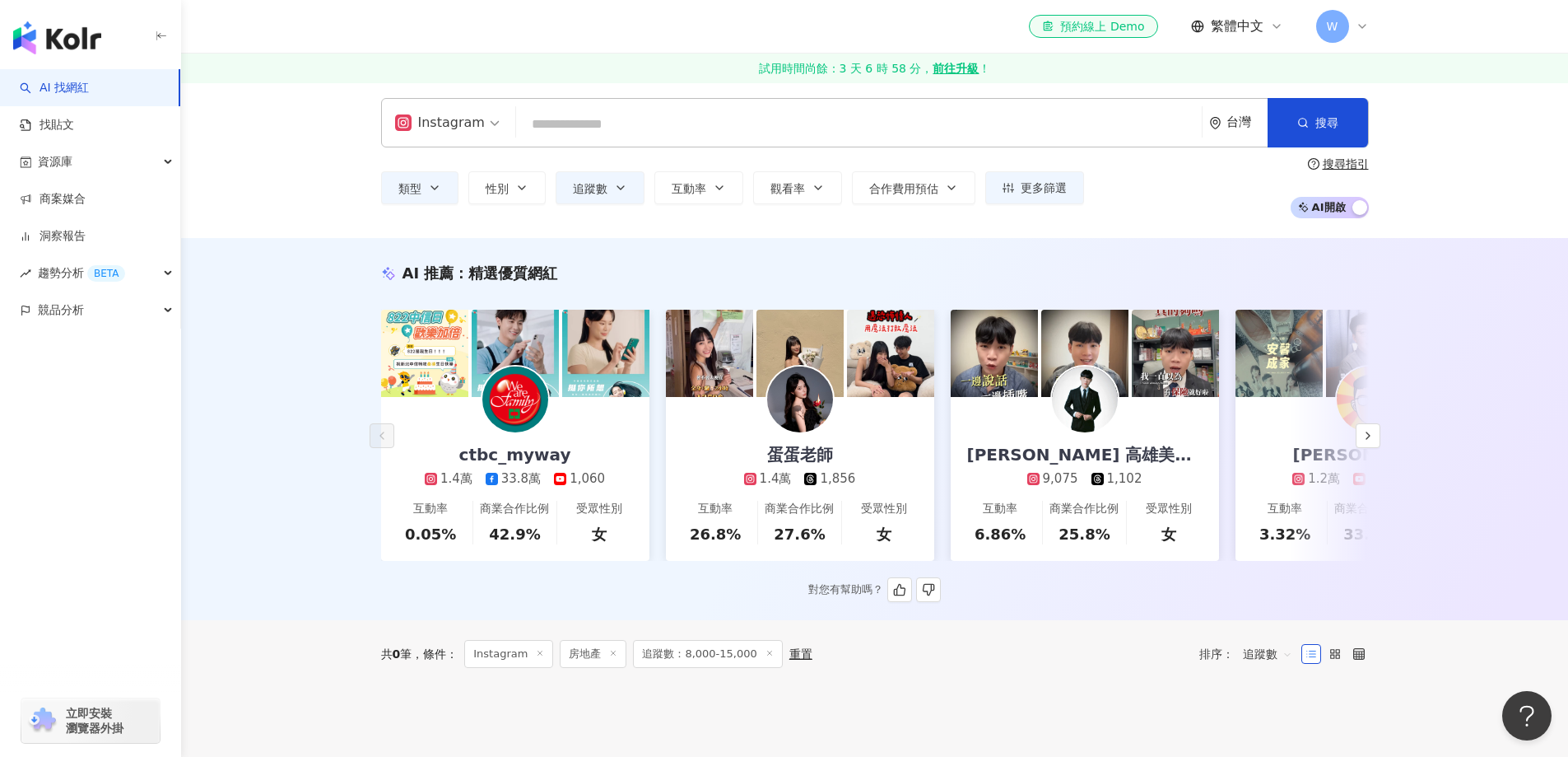
scroll to position [0, 0]
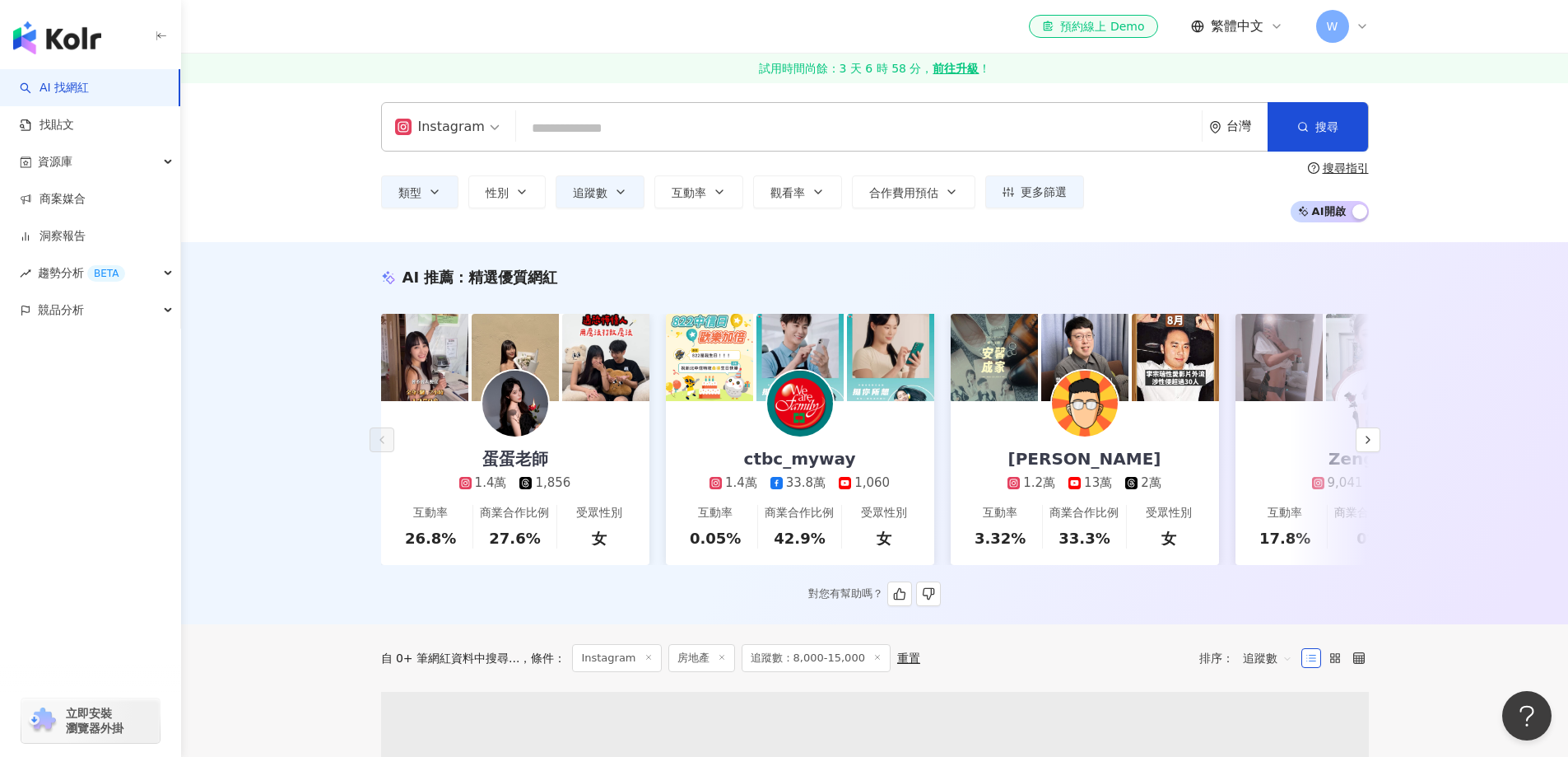
click at [352, 344] on div "AI 推薦 ： 精選優質網紅 蛋蛋老師 1.4萬 1,856 互動率 26.8% 商業合作比例 27.6% 受眾性別 女 ctbc_myway 1.4萬 33…" at bounding box center [875, 436] width 1054 height 339
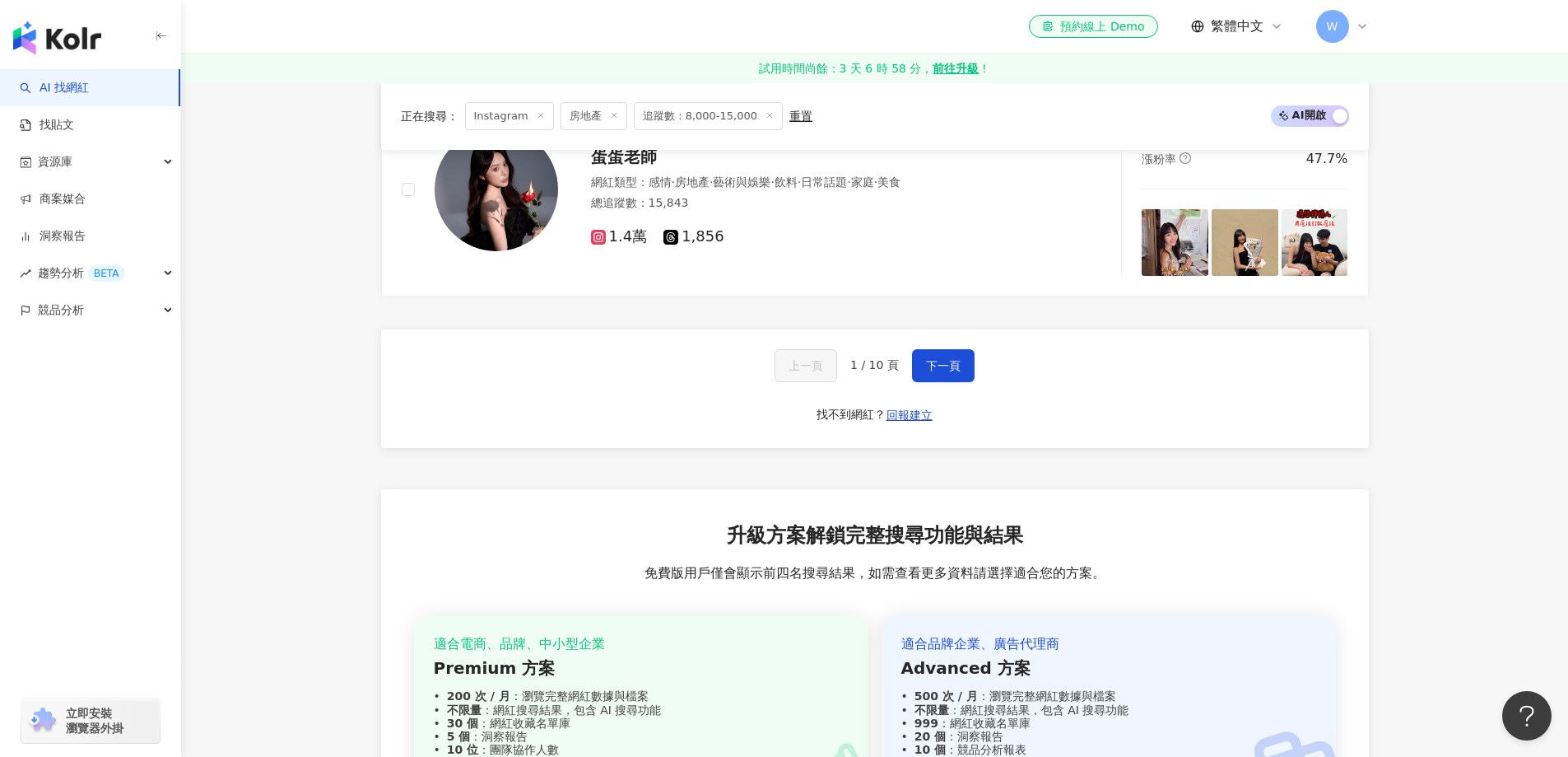
scroll to position [3118, 0]
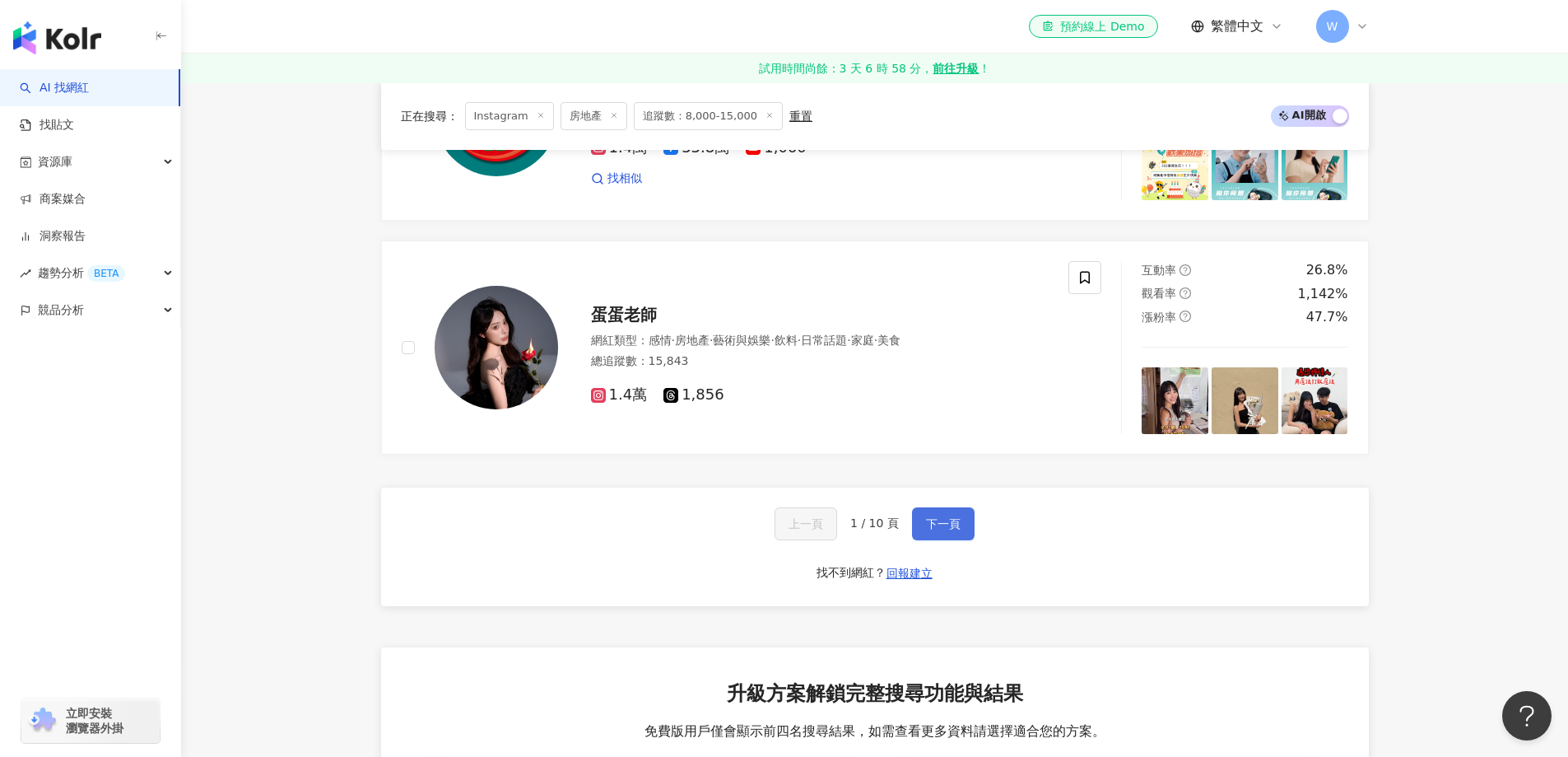
click at [950, 531] on span "下一頁" at bounding box center [943, 524] width 34 height 13
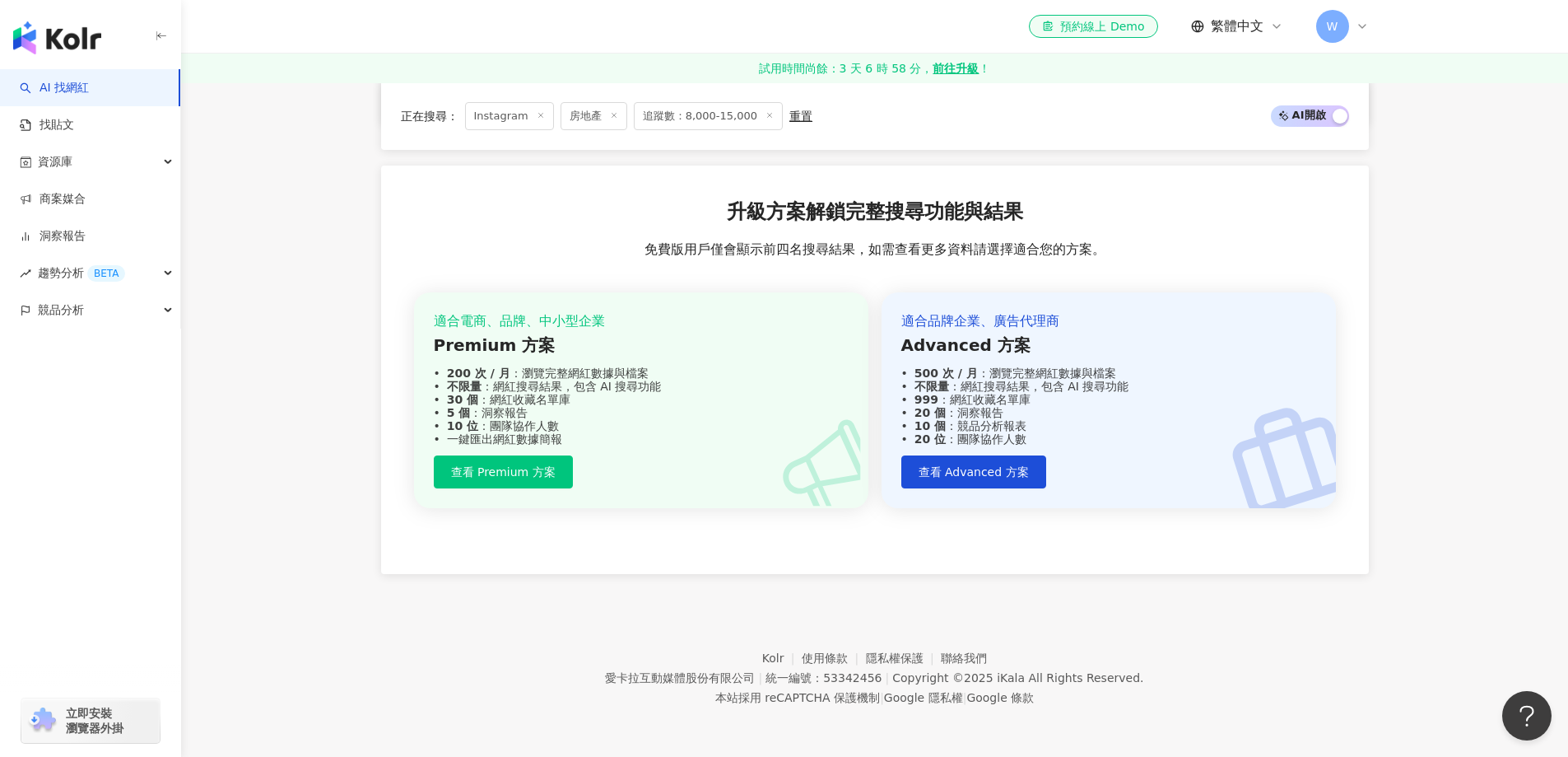
scroll to position [1223, 0]
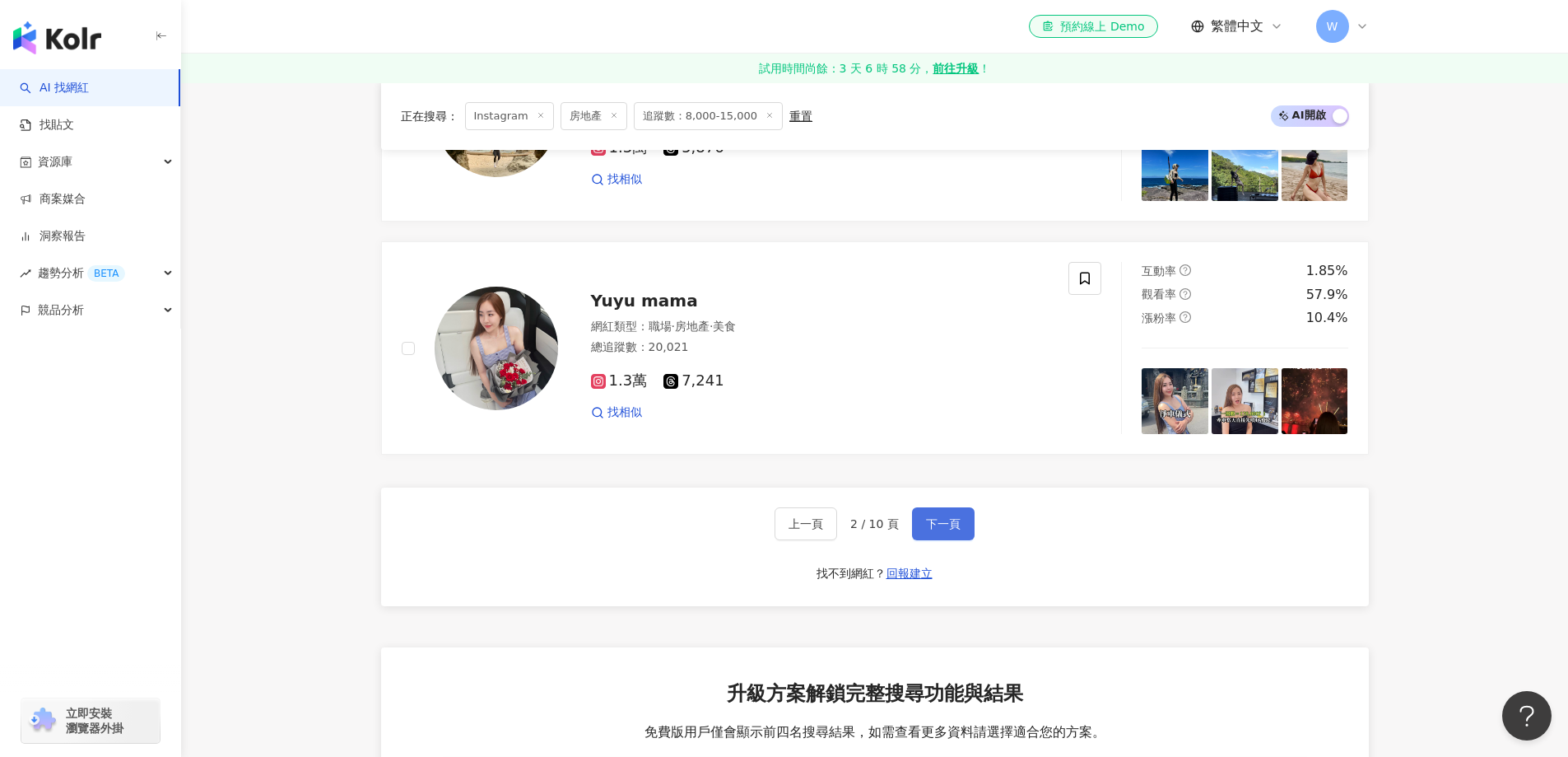
click at [950, 531] on span "下一頁" at bounding box center [943, 524] width 34 height 13
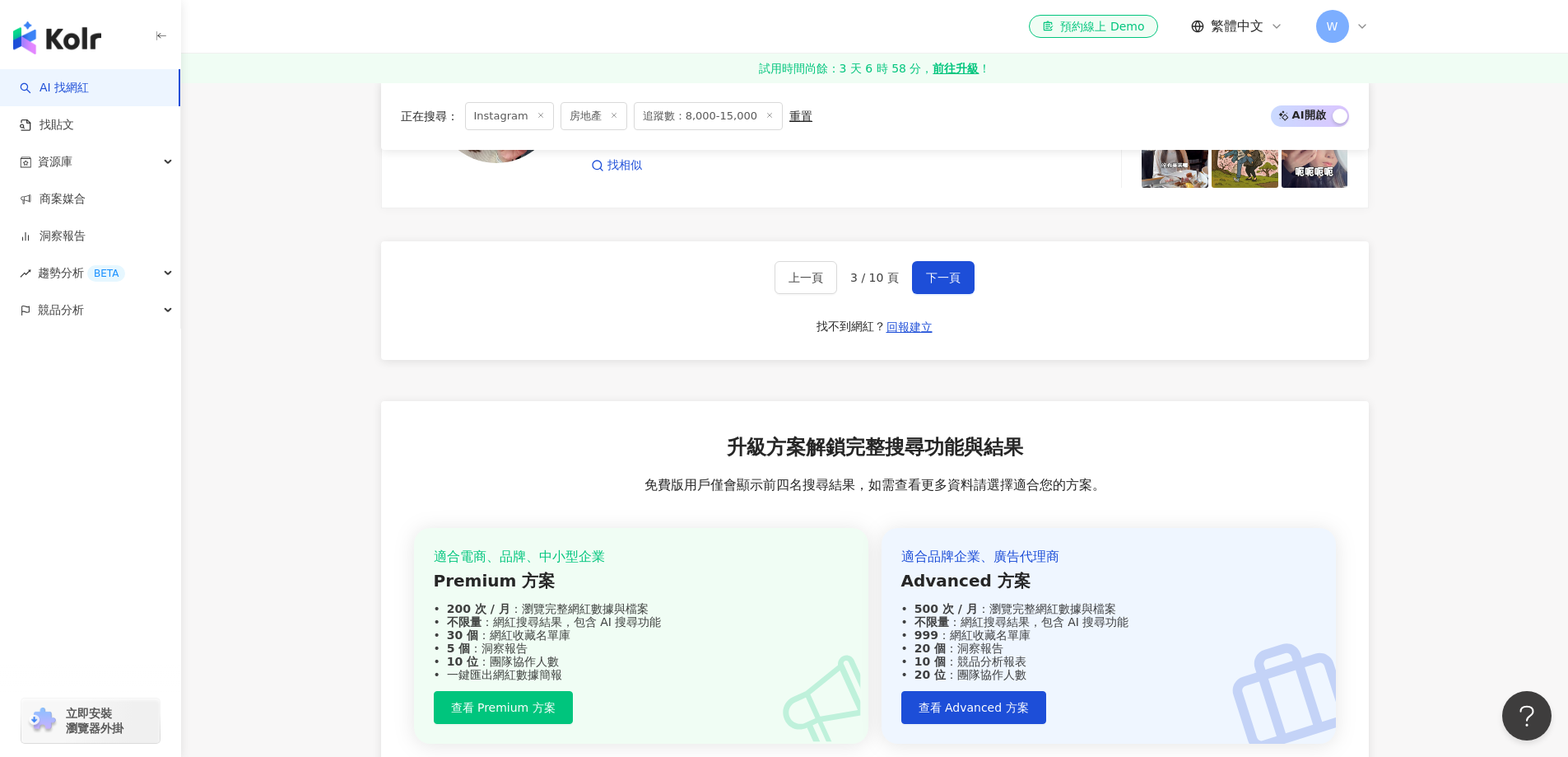
scroll to position [3409, 0]
click at [934, 282] on span "下一頁" at bounding box center [943, 276] width 34 height 13
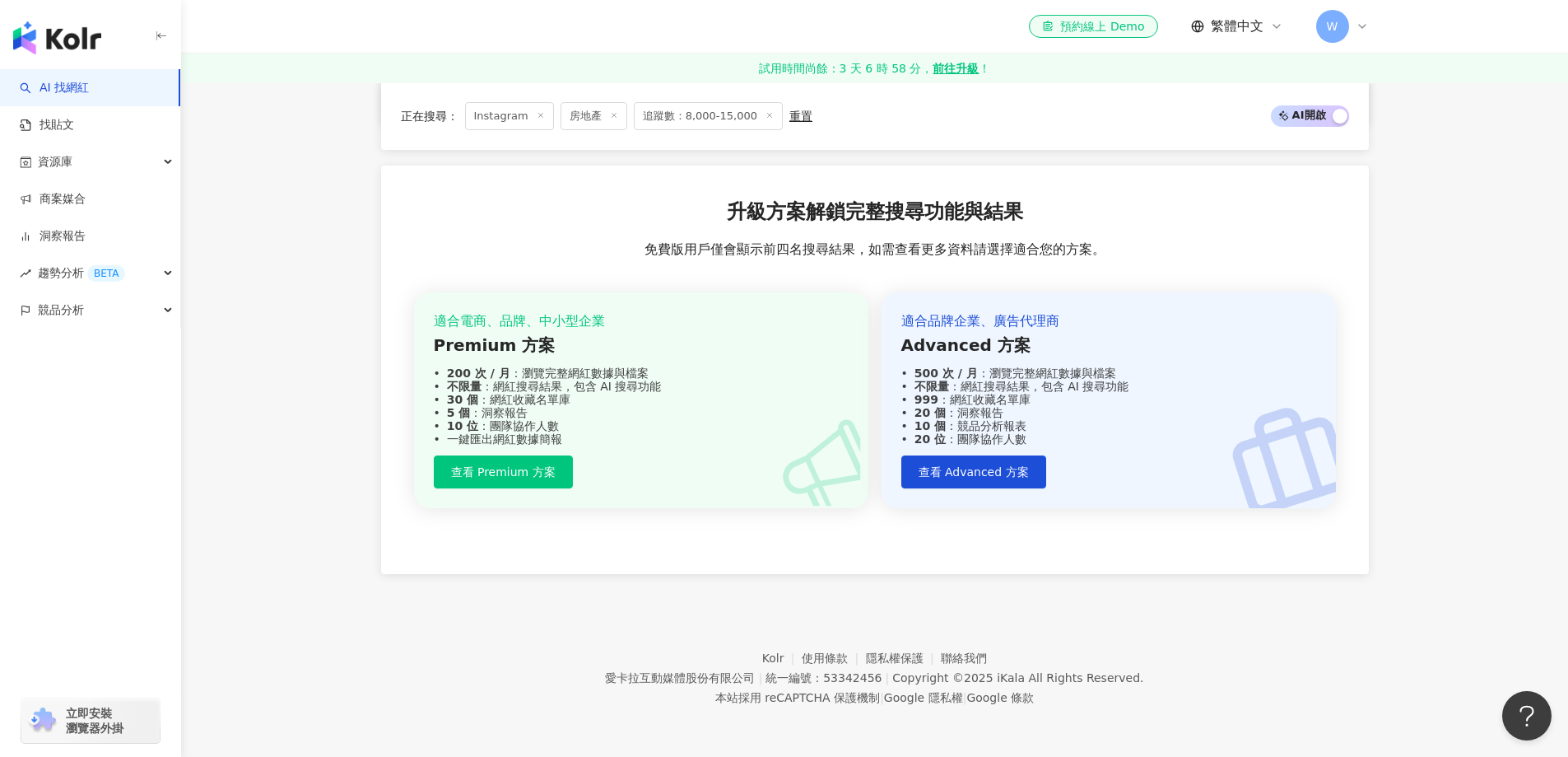
scroll to position [1470, 0]
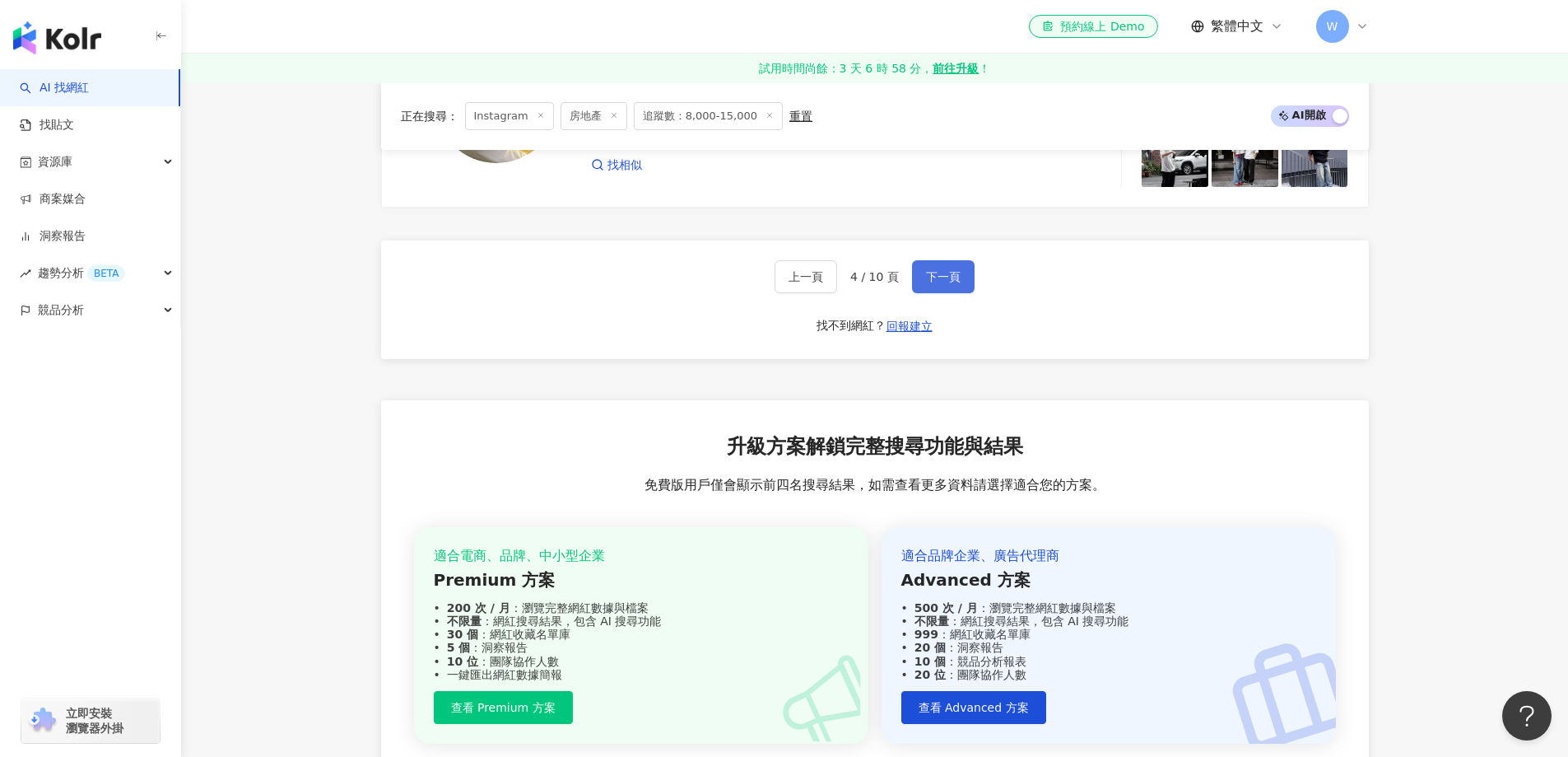
click at [944, 284] on span "下一頁" at bounding box center [943, 276] width 34 height 13
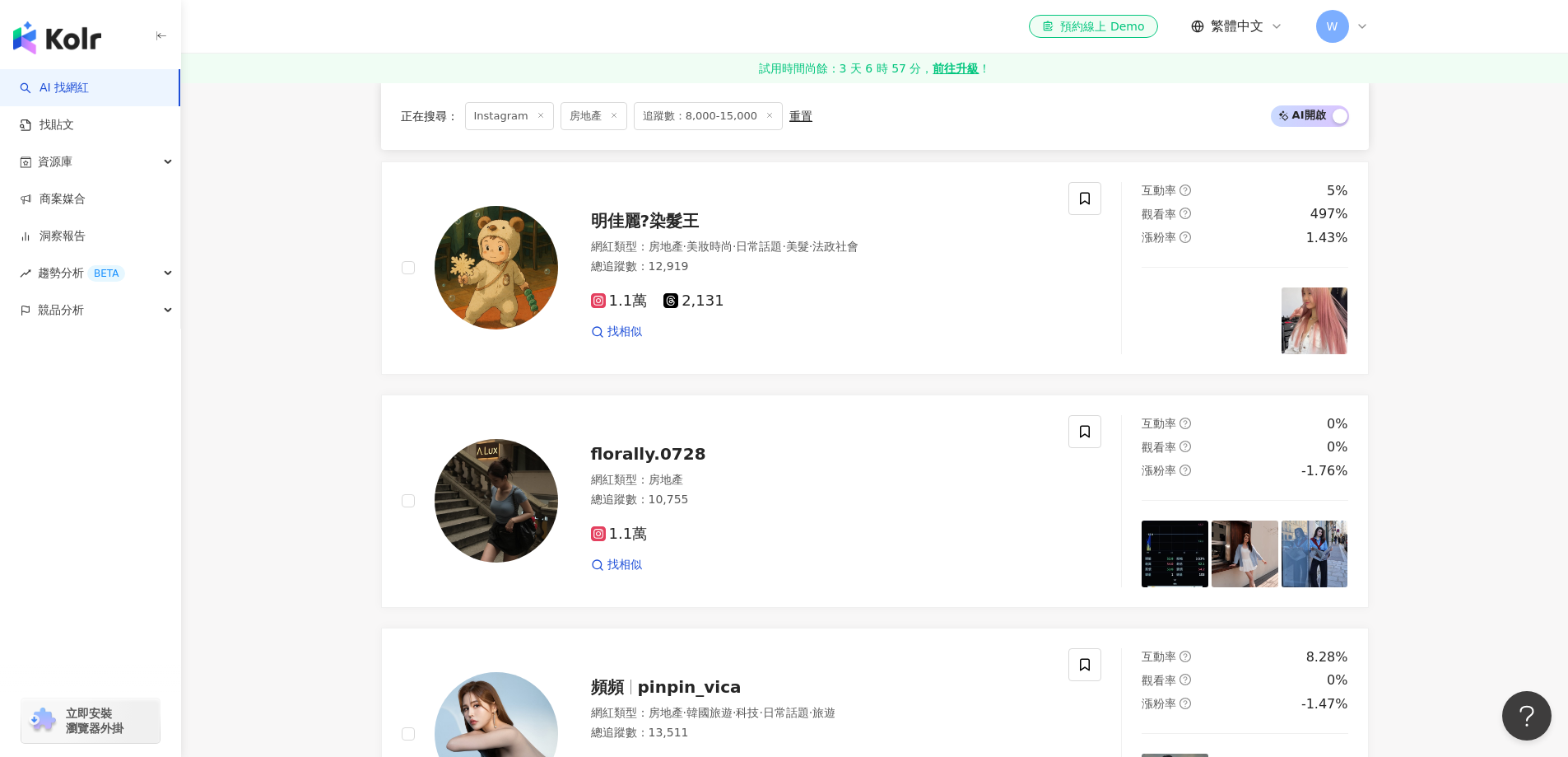
scroll to position [3316, 0]
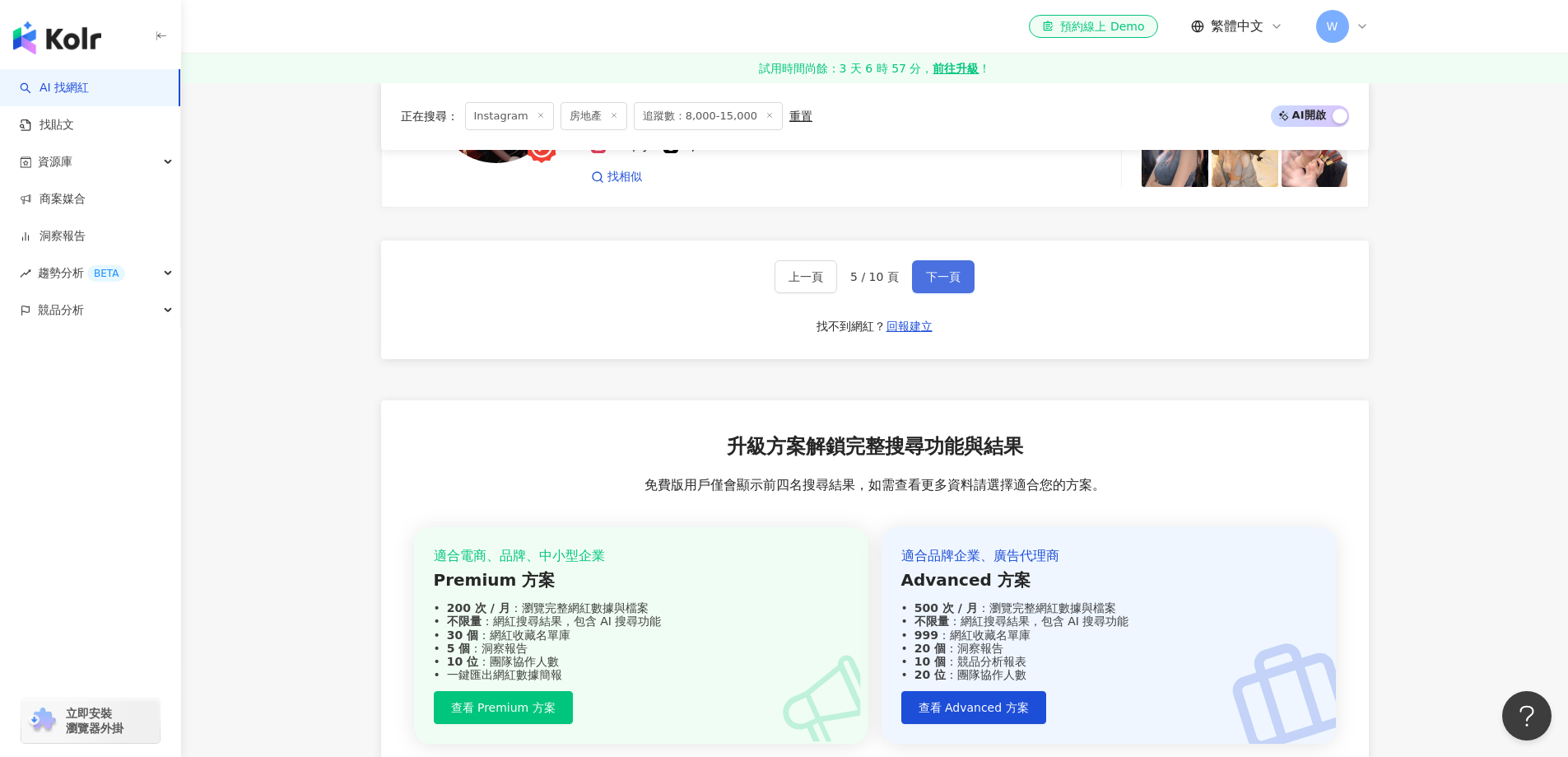
click at [944, 284] on span "下一頁" at bounding box center [943, 276] width 34 height 13
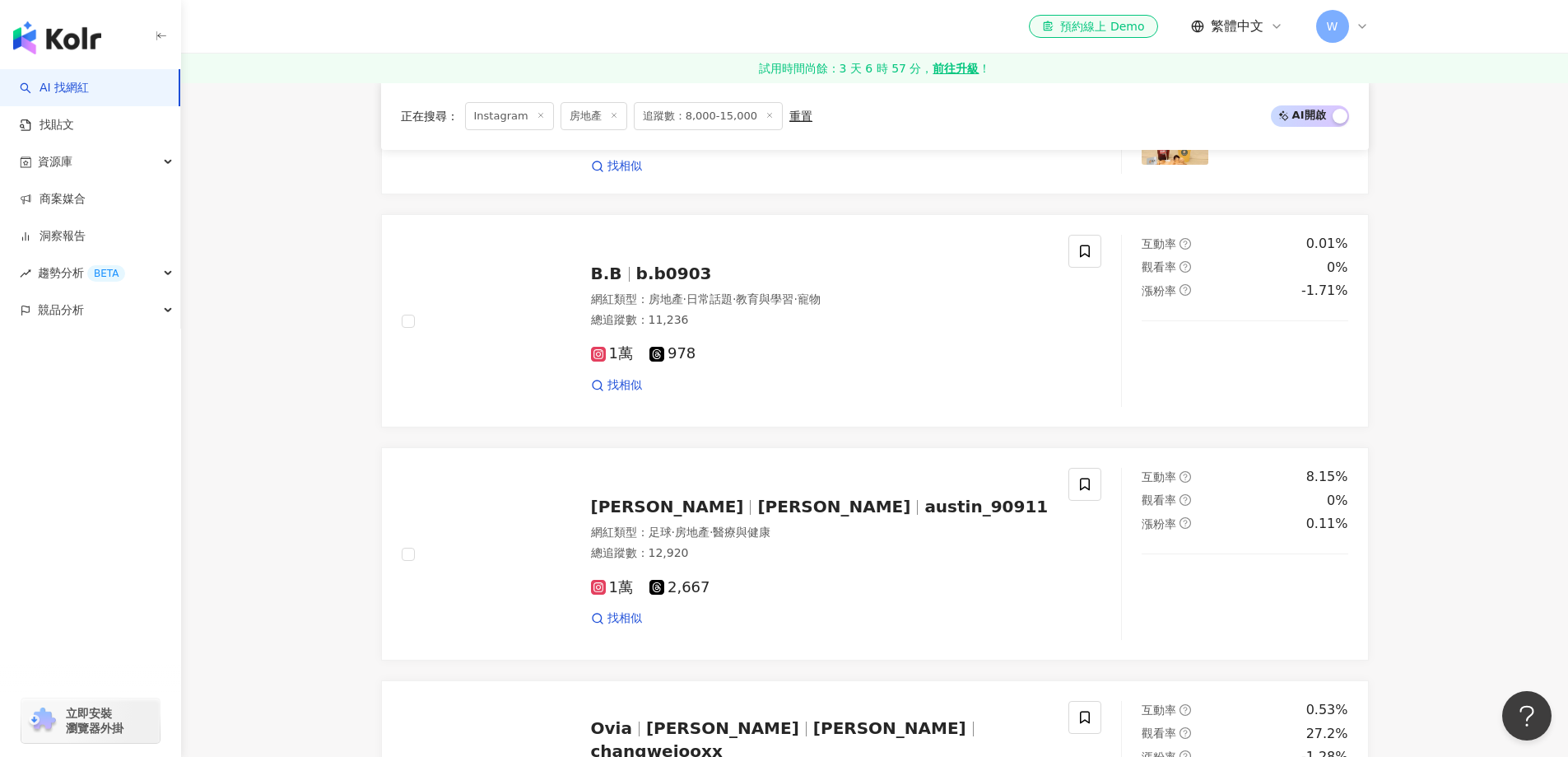
scroll to position [3304, 0]
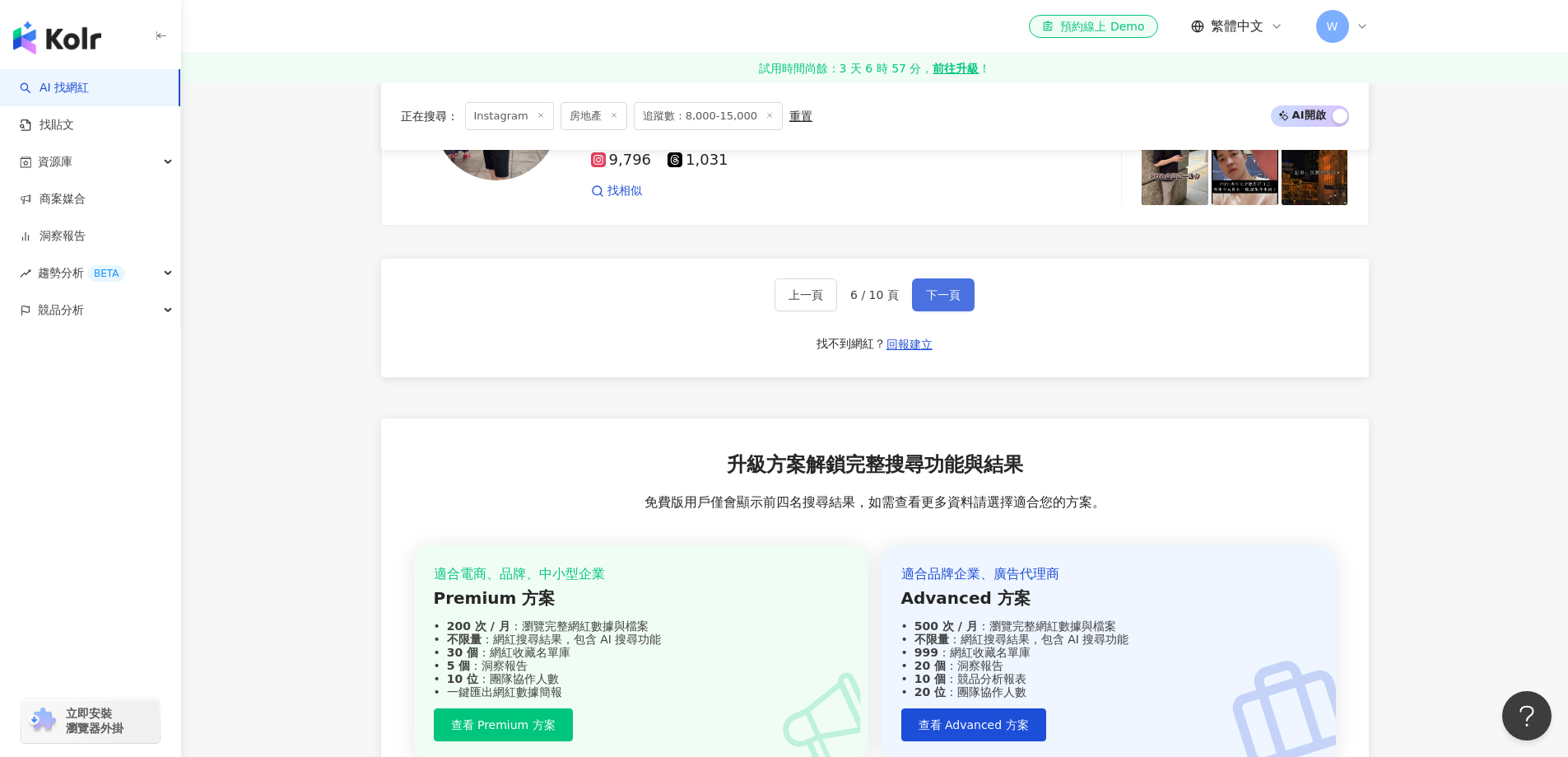
click at [966, 289] on button "下一頁" at bounding box center [943, 294] width 63 height 33
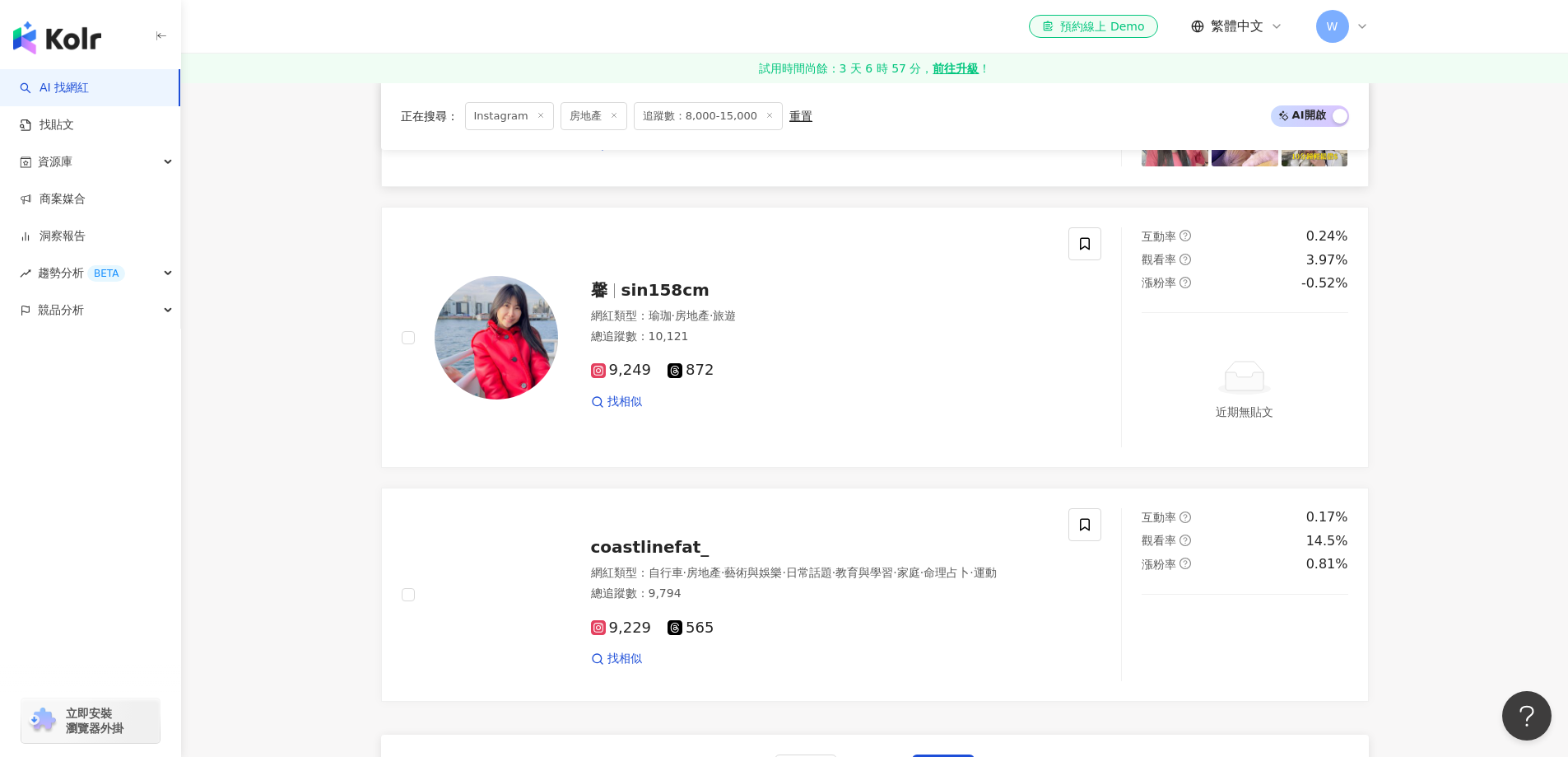
scroll to position [3118, 0]
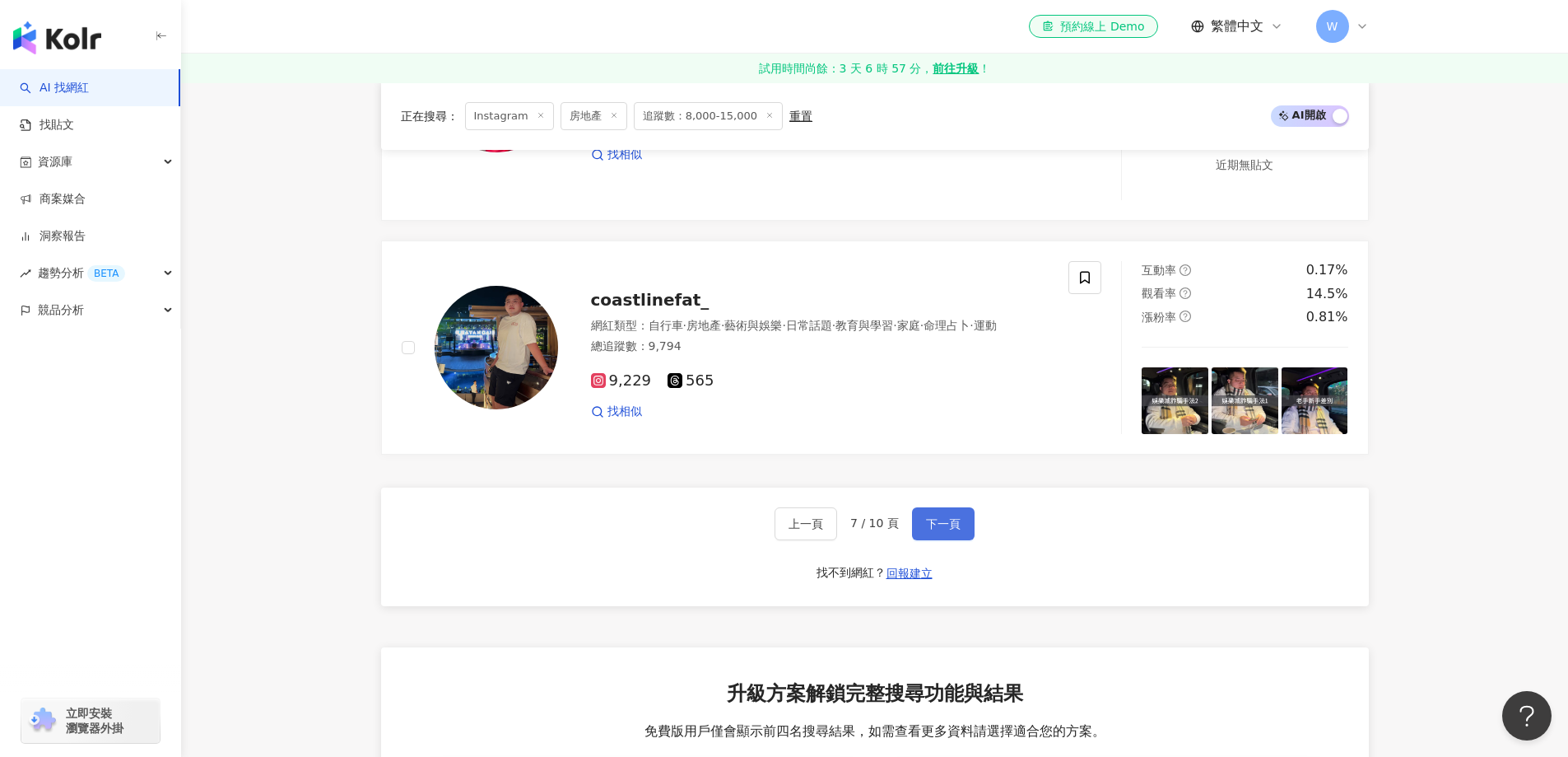
click at [929, 531] on span "下一頁" at bounding box center [943, 524] width 34 height 13
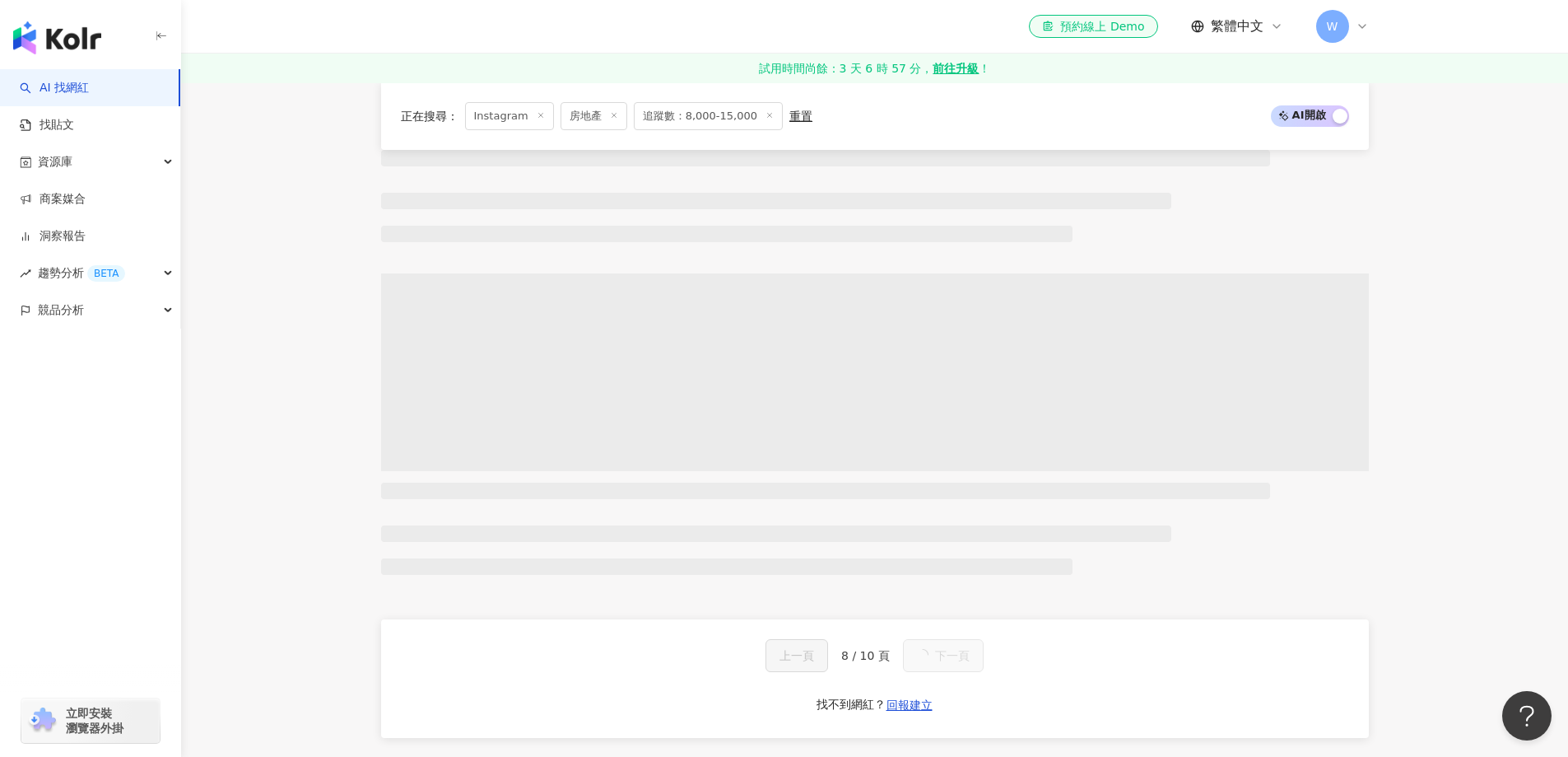
scroll to position [1057, 0]
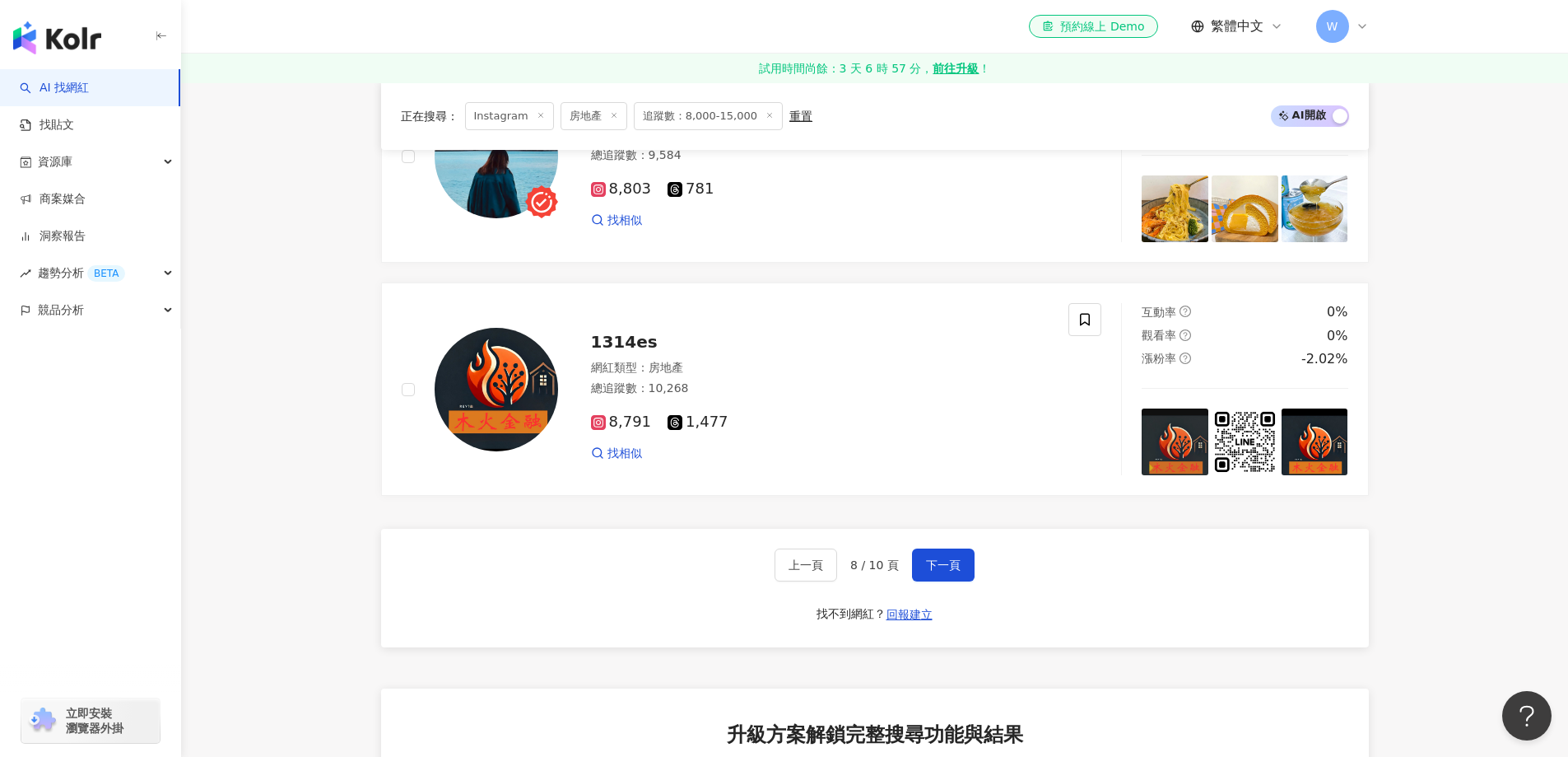
scroll to position [3104, 0]
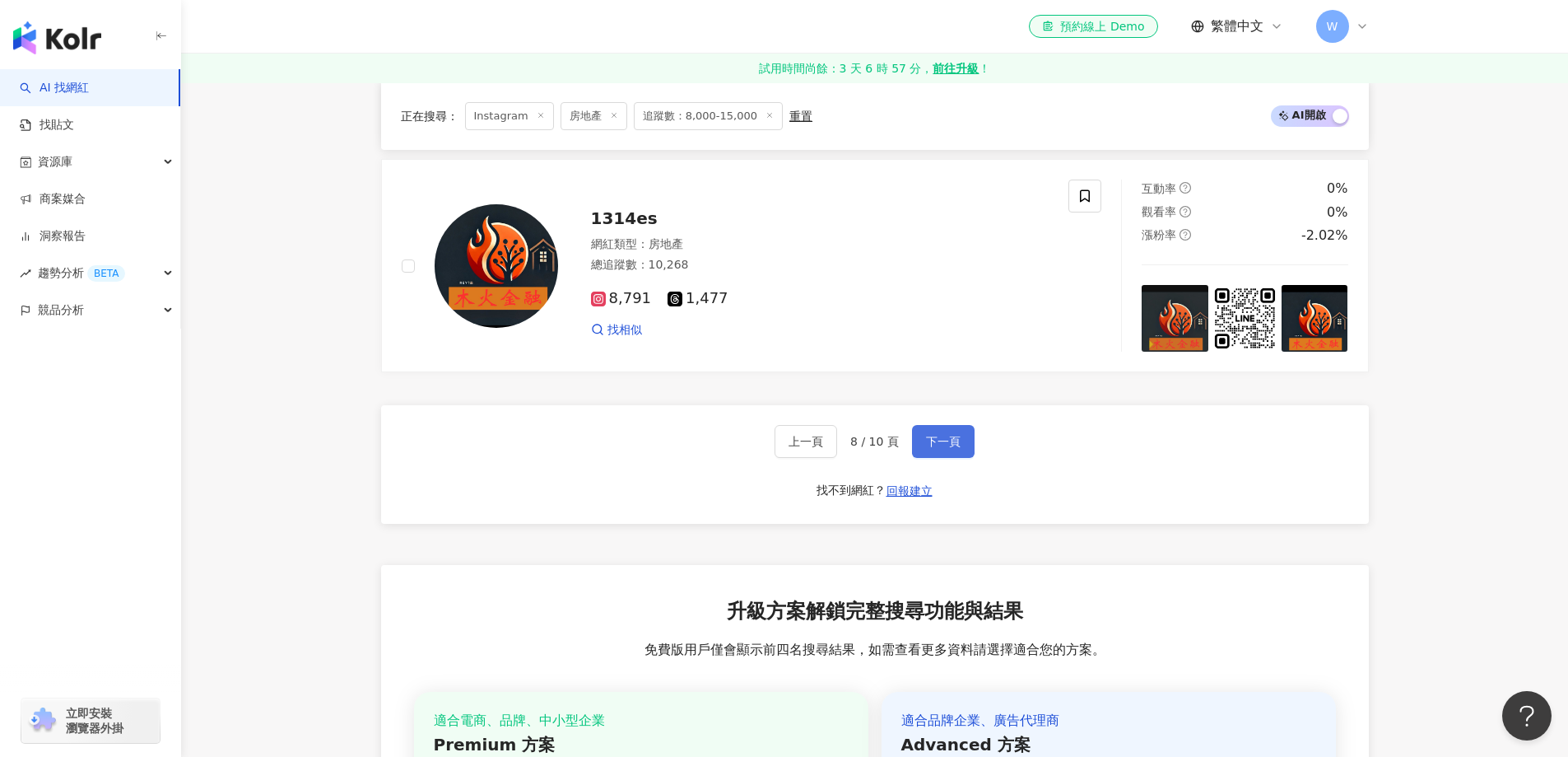
click at [912, 458] on button "下一頁" at bounding box center [943, 441] width 63 height 33
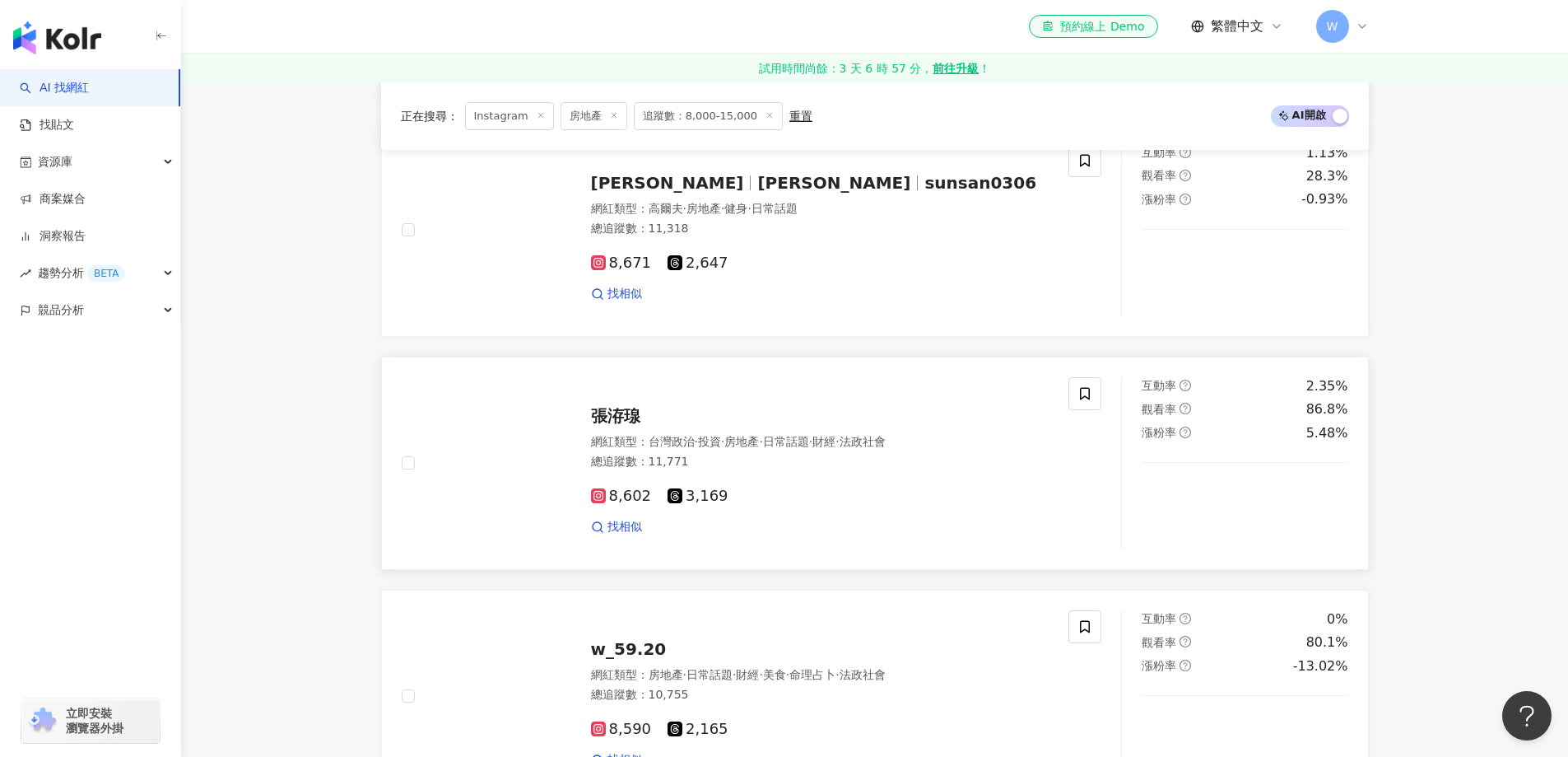
scroll to position [812, 0]
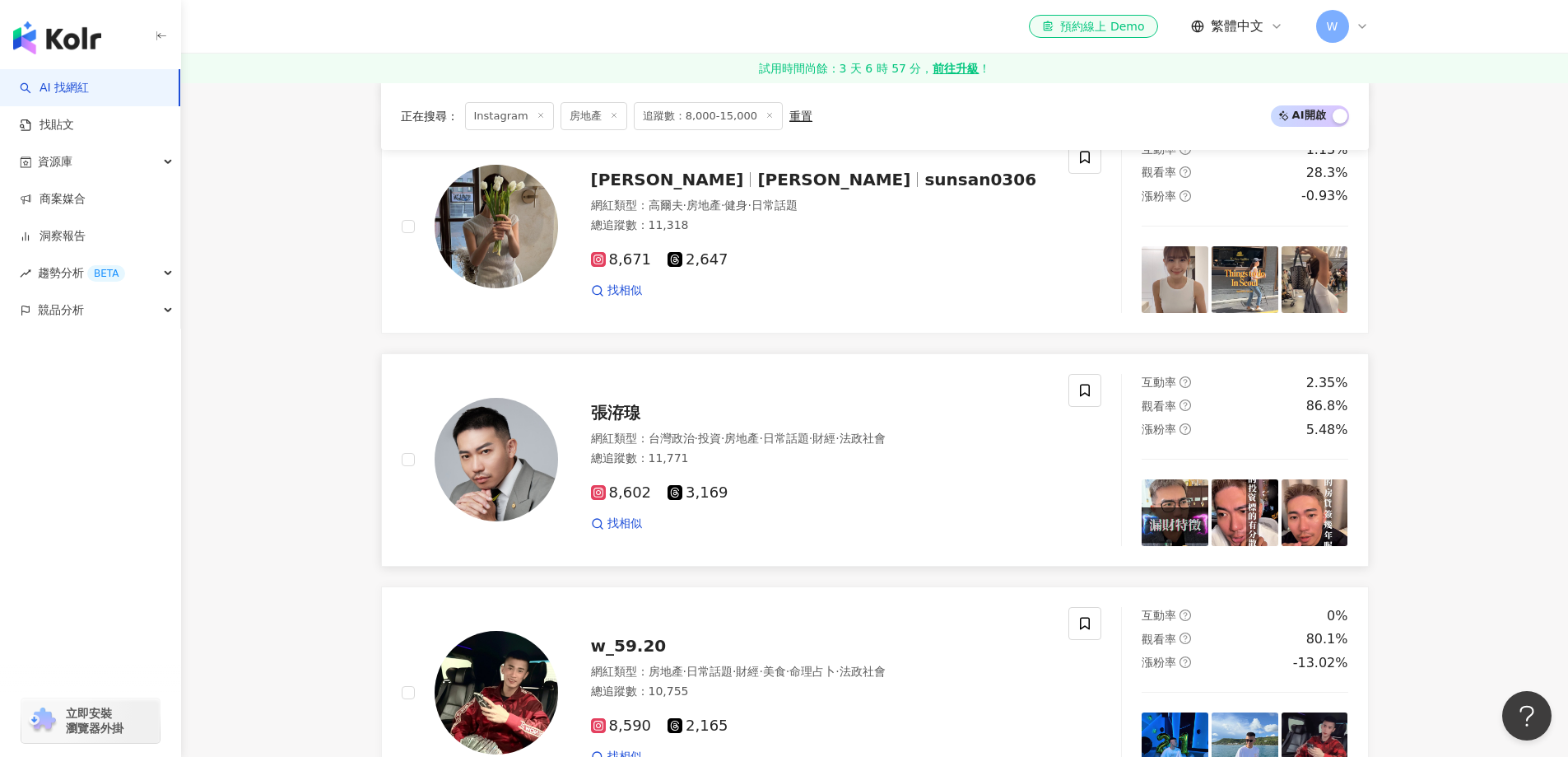
click at [641, 422] on div "張洊瑔" at bounding box center [820, 413] width 458 height 23
click at [675, 238] on div "網紅類型 ： 高爾夫 · 房地產 · 健身 · 日常話題 總追蹤數 ： 11,318" at bounding box center [820, 218] width 458 height 41
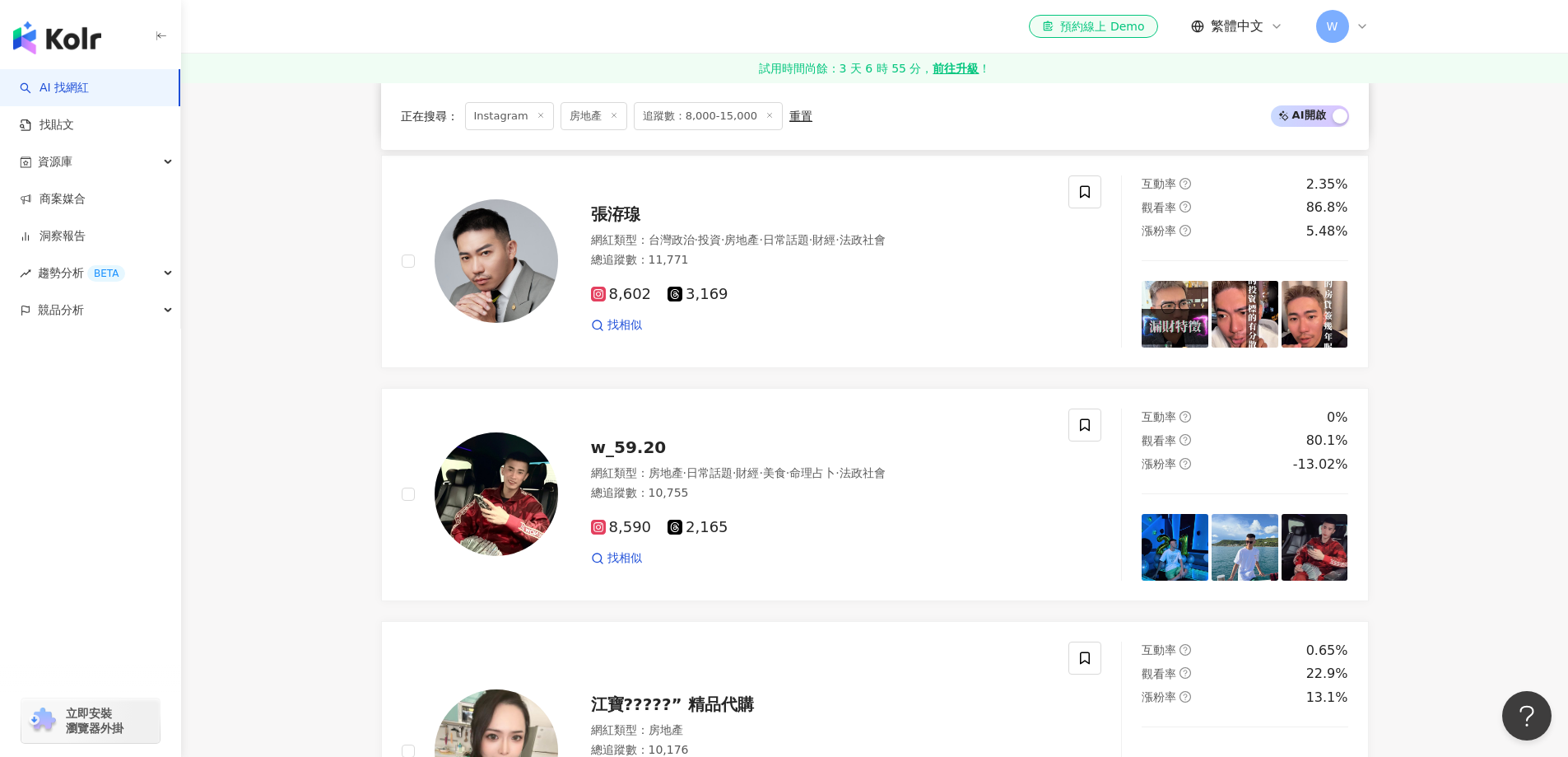
scroll to position [1058, 0]
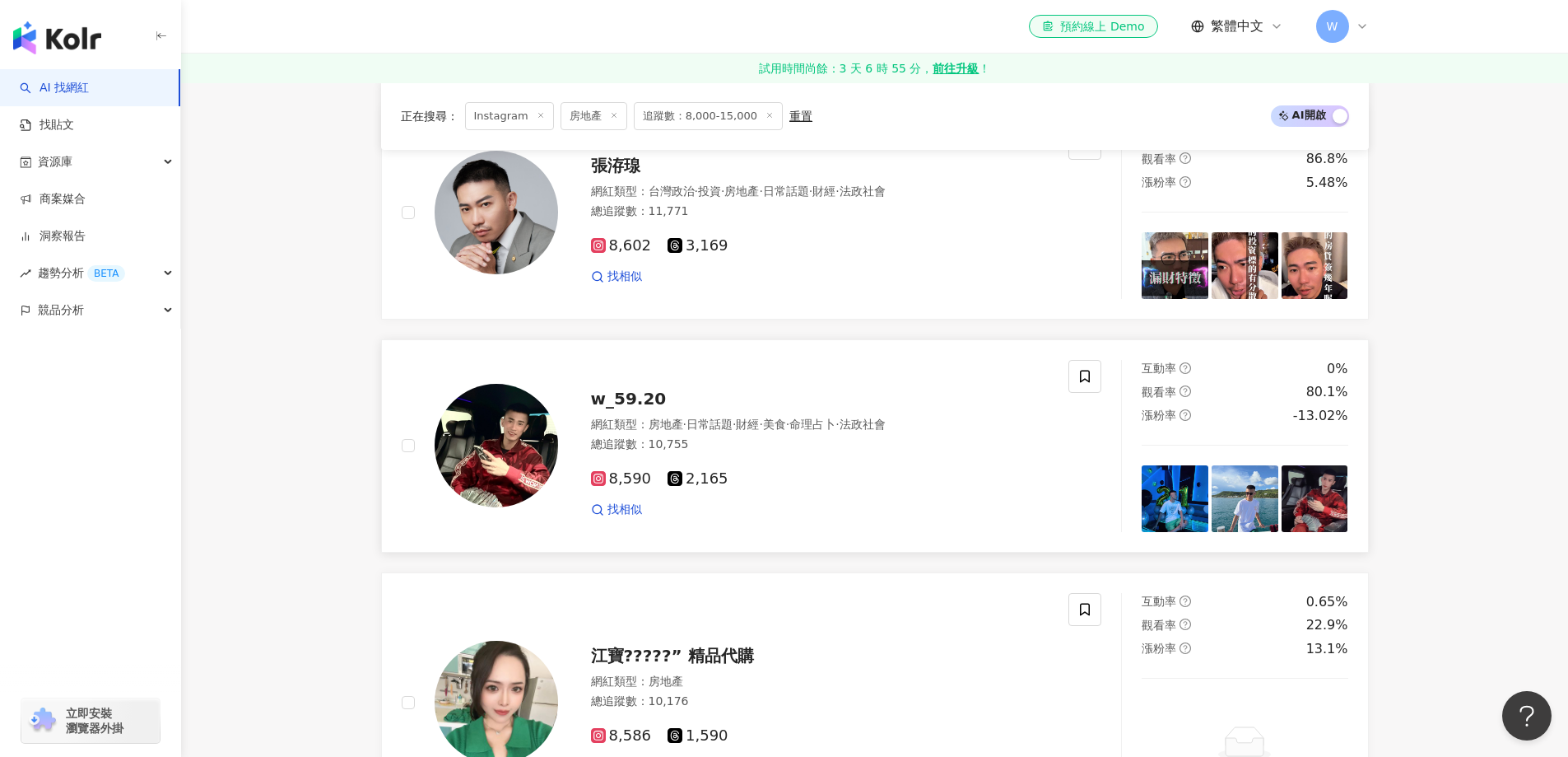
click at [645, 409] on span "w_59.20" at bounding box center [629, 398] width 76 height 19
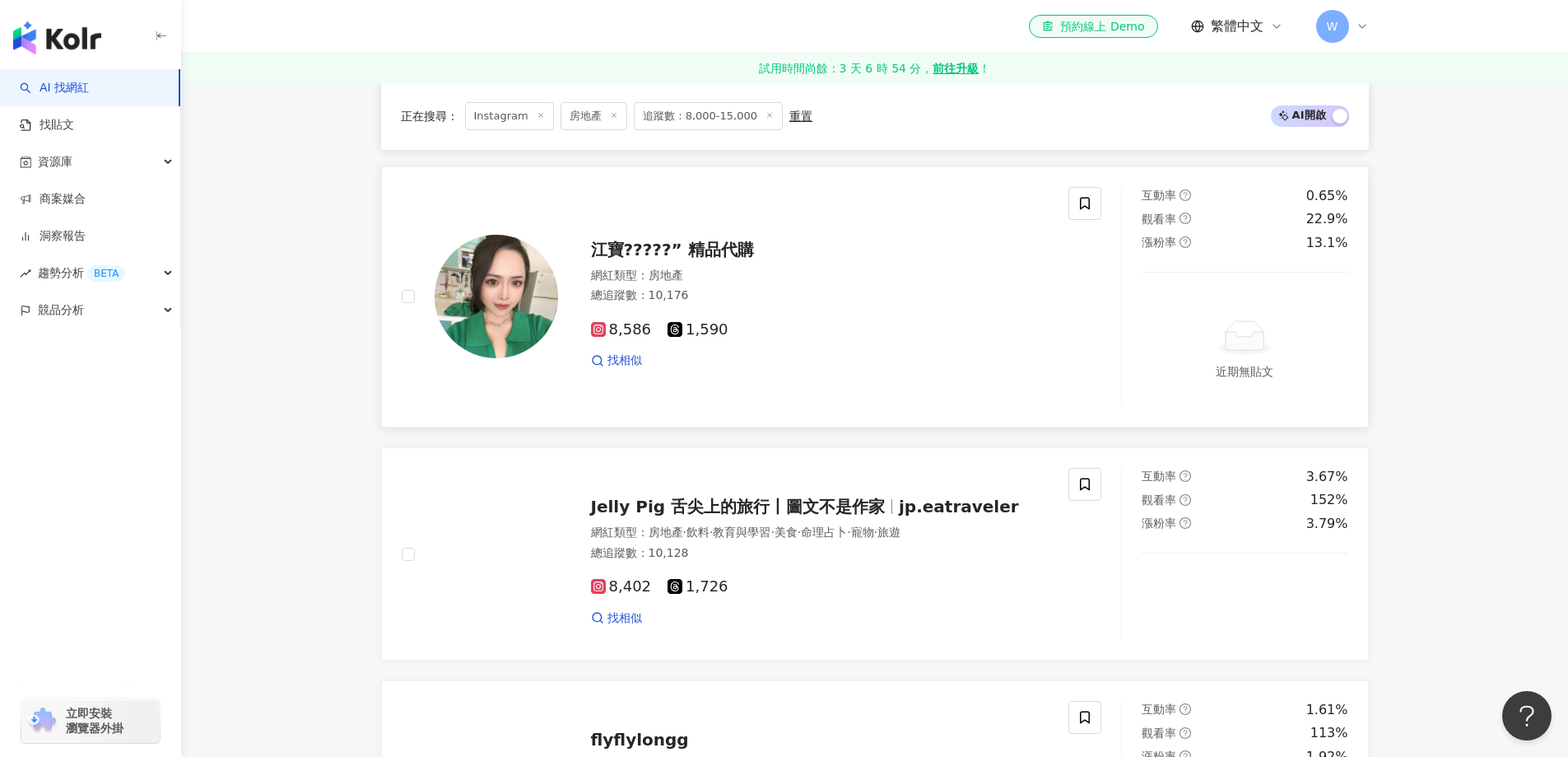
scroll to position [1471, 0]
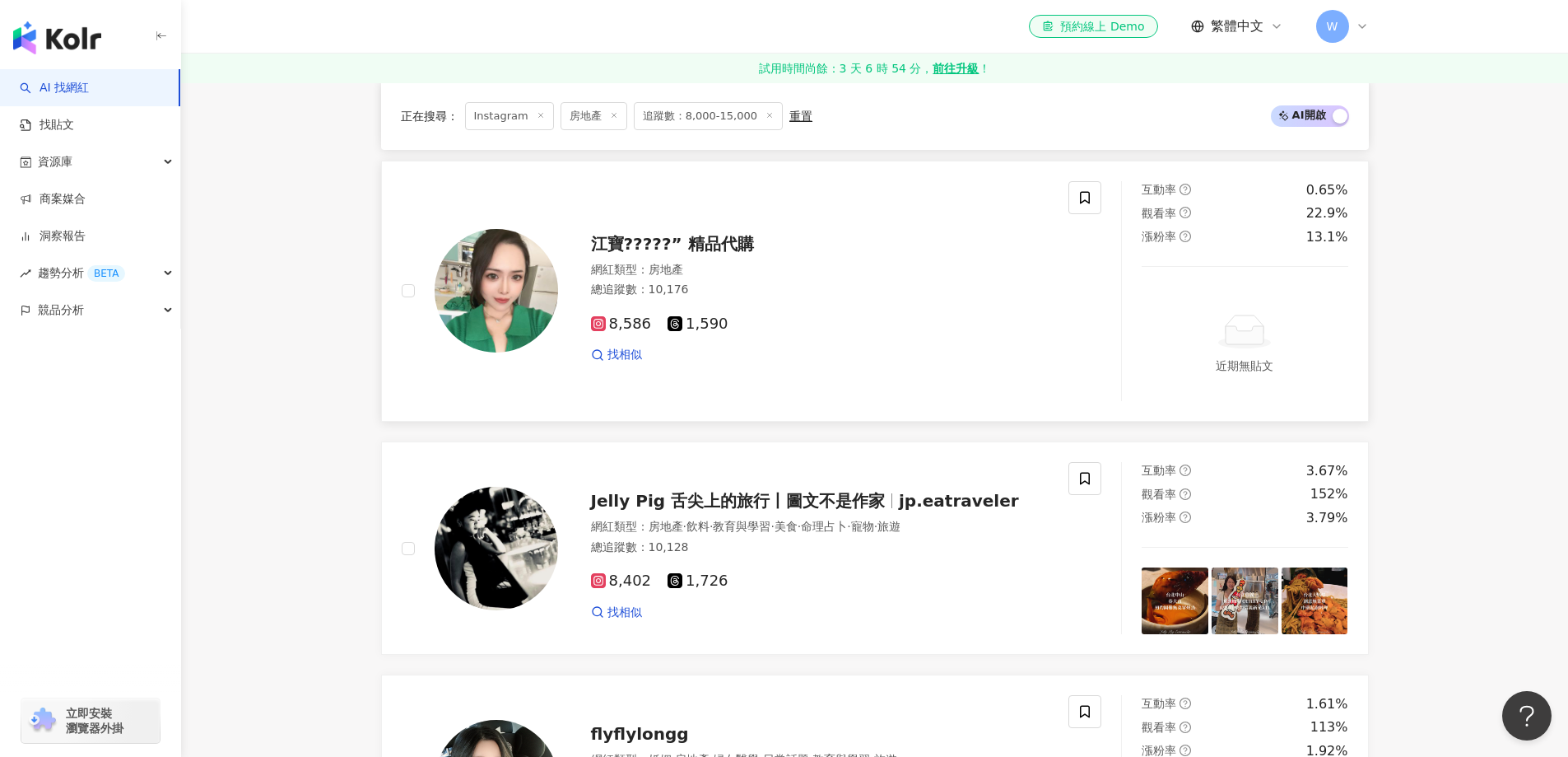
click at [659, 276] on span "房地產" at bounding box center [666, 269] width 34 height 13
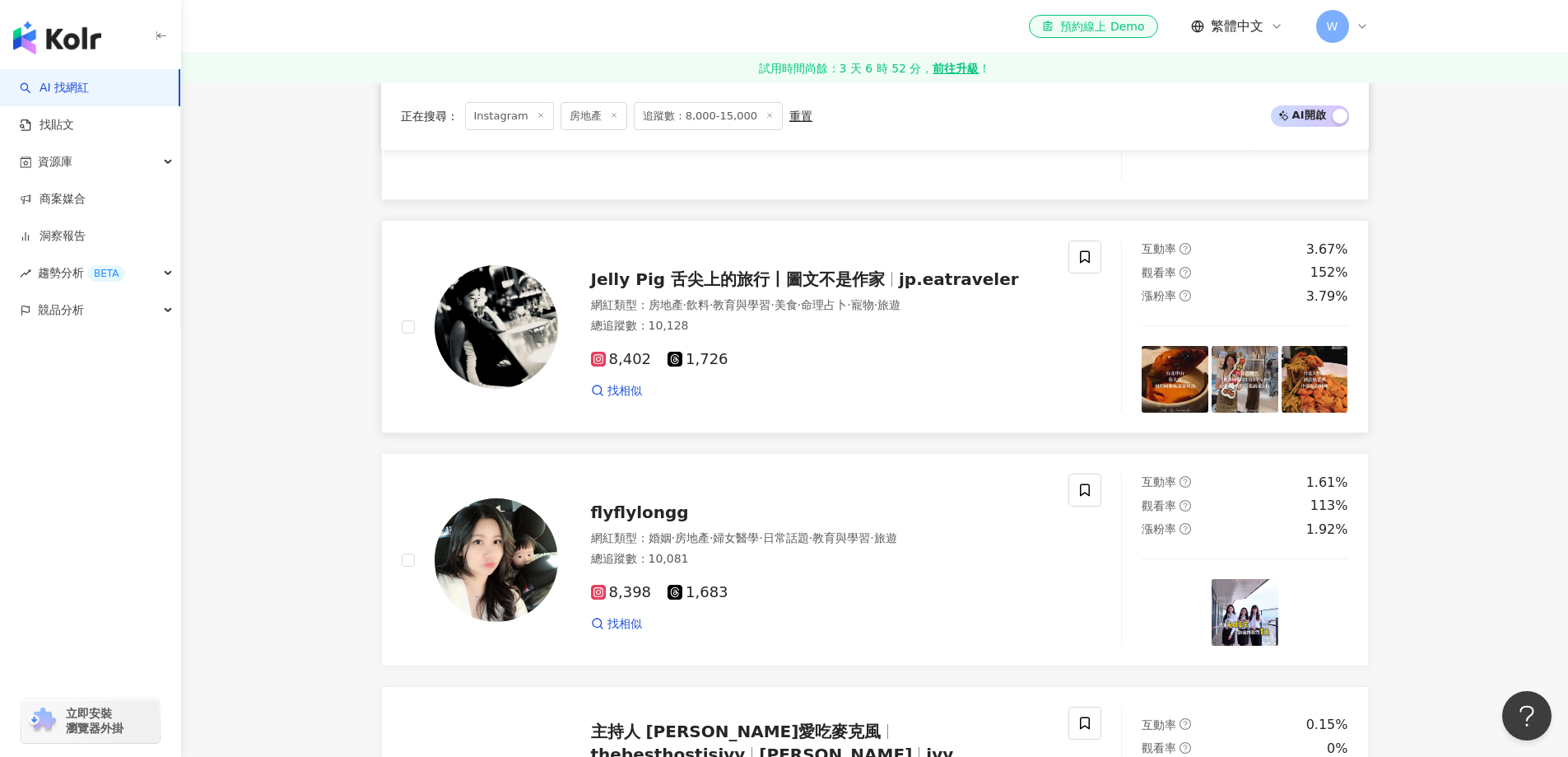
scroll to position [1717, 0]
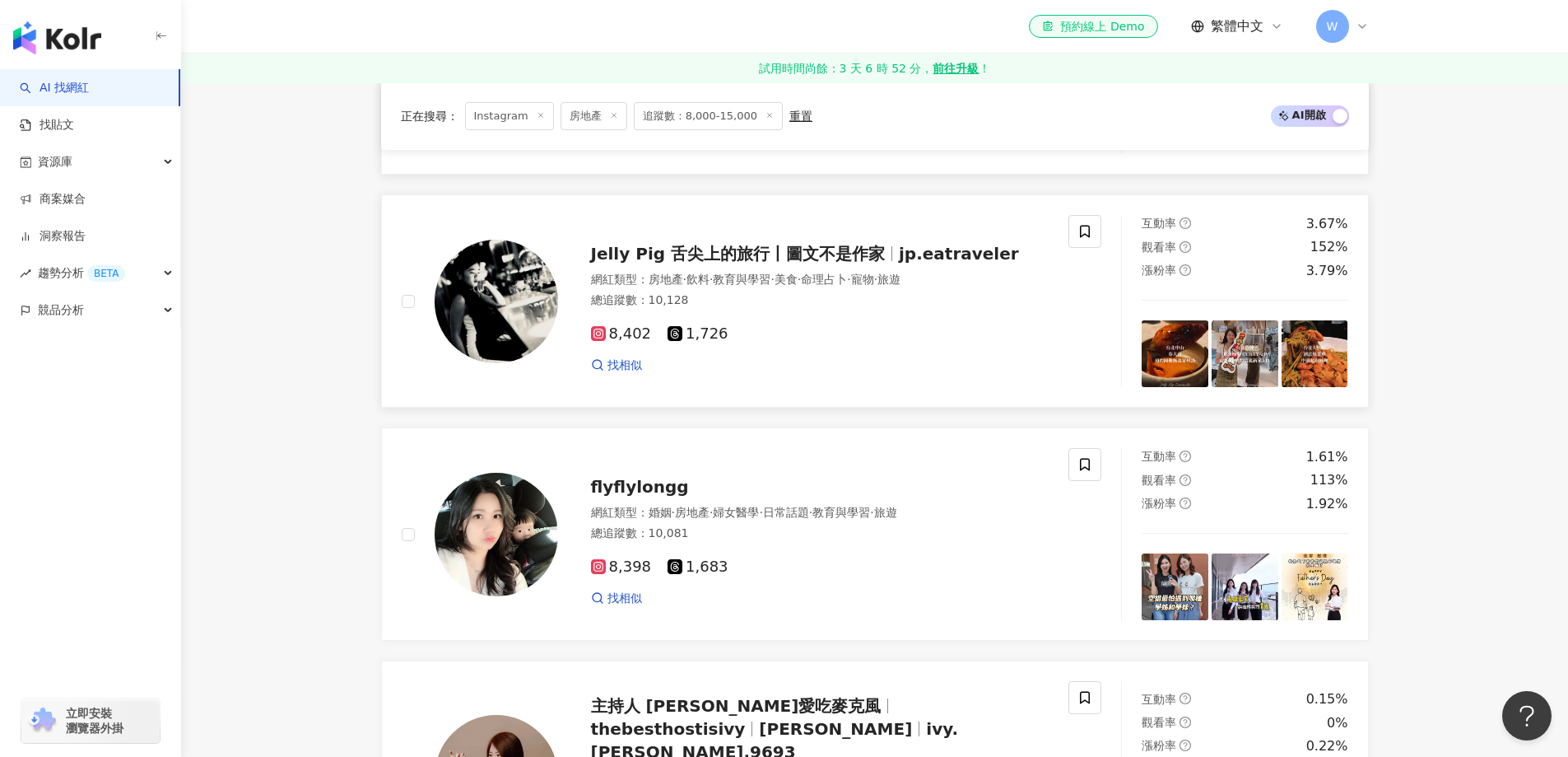
click at [821, 331] on div "8,402 1,726 找相似" at bounding box center [820, 342] width 458 height 61
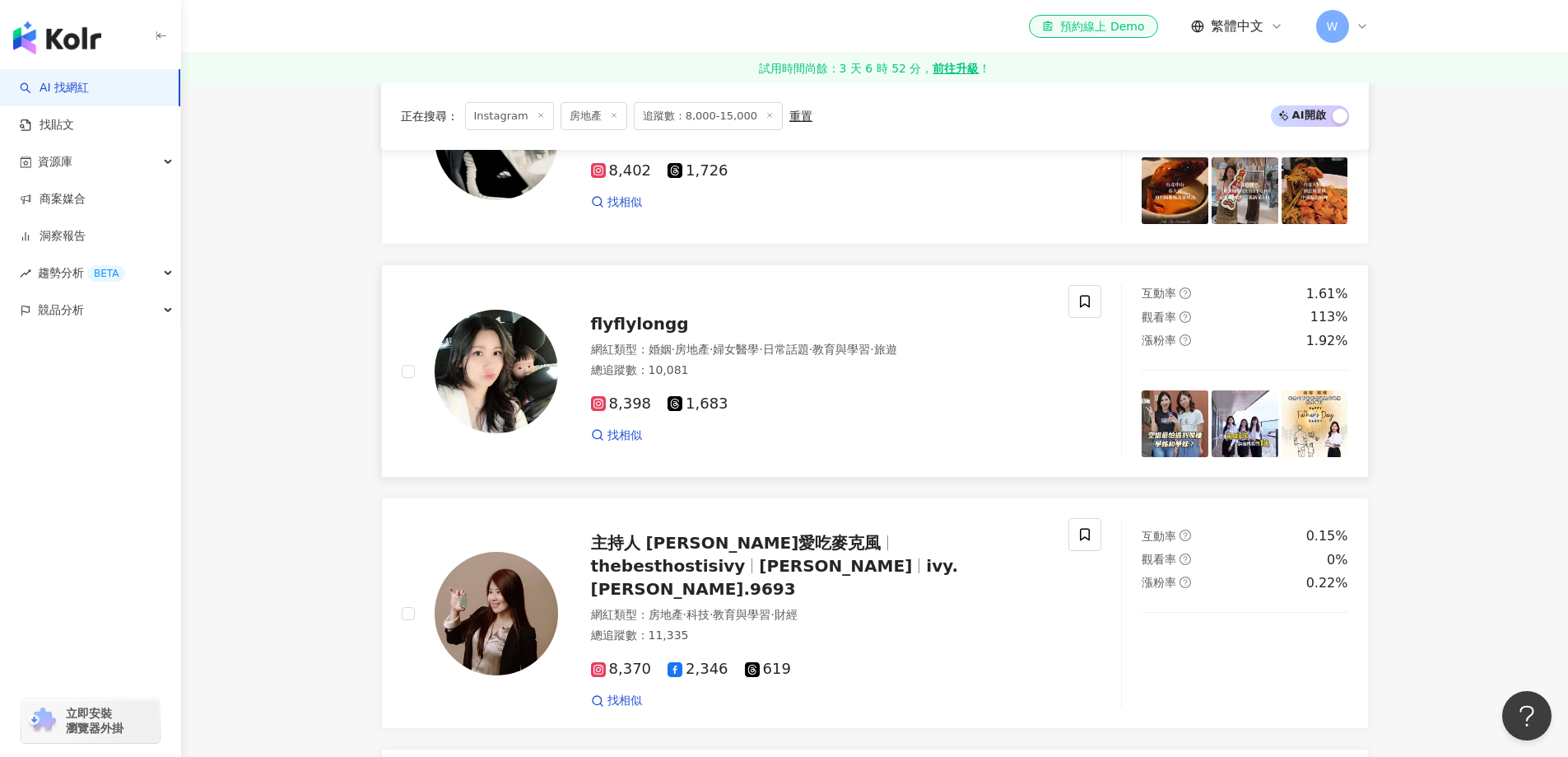
scroll to position [1882, 0]
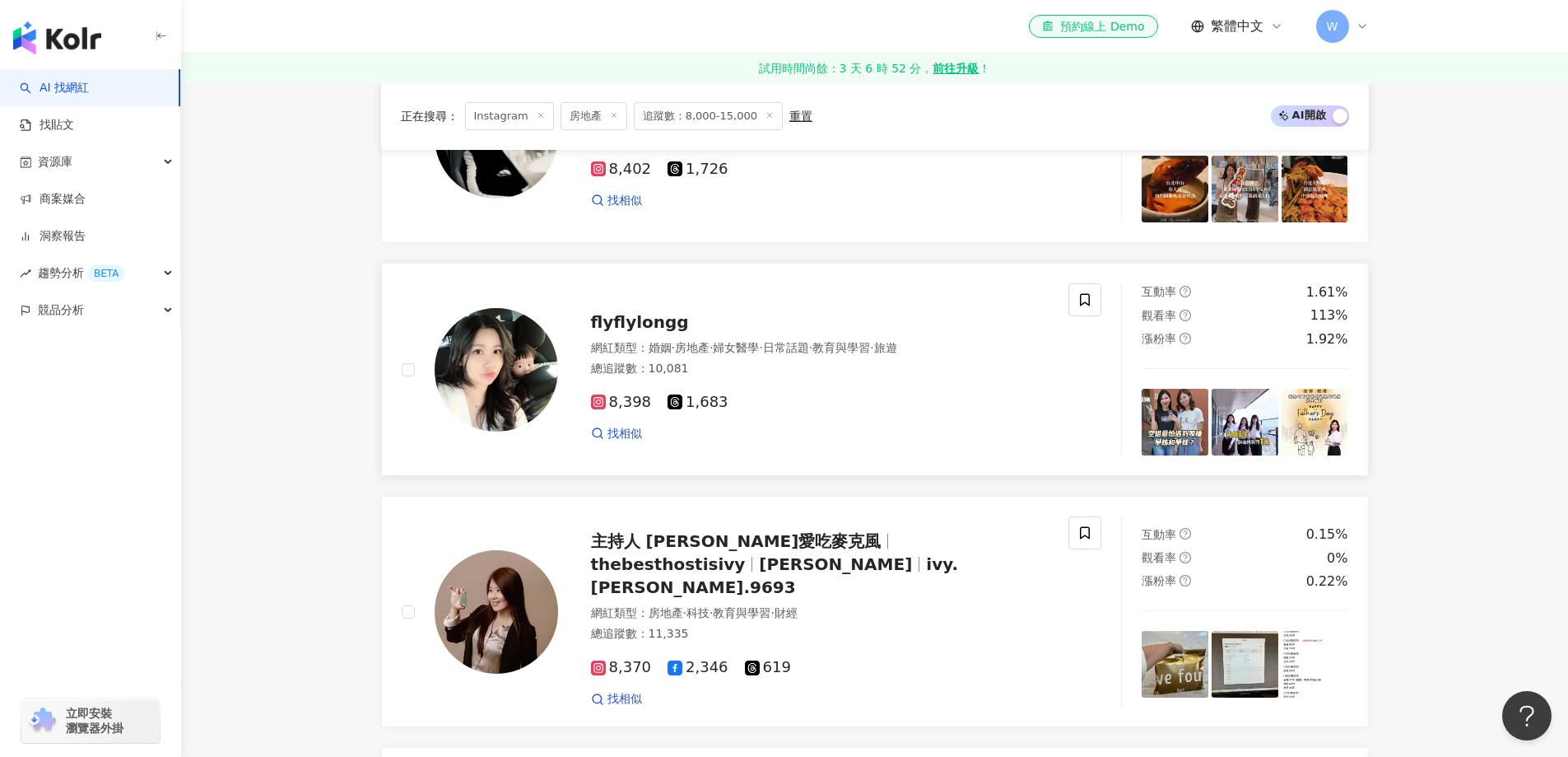
click at [763, 354] on span "·" at bounding box center [761, 347] width 4 height 13
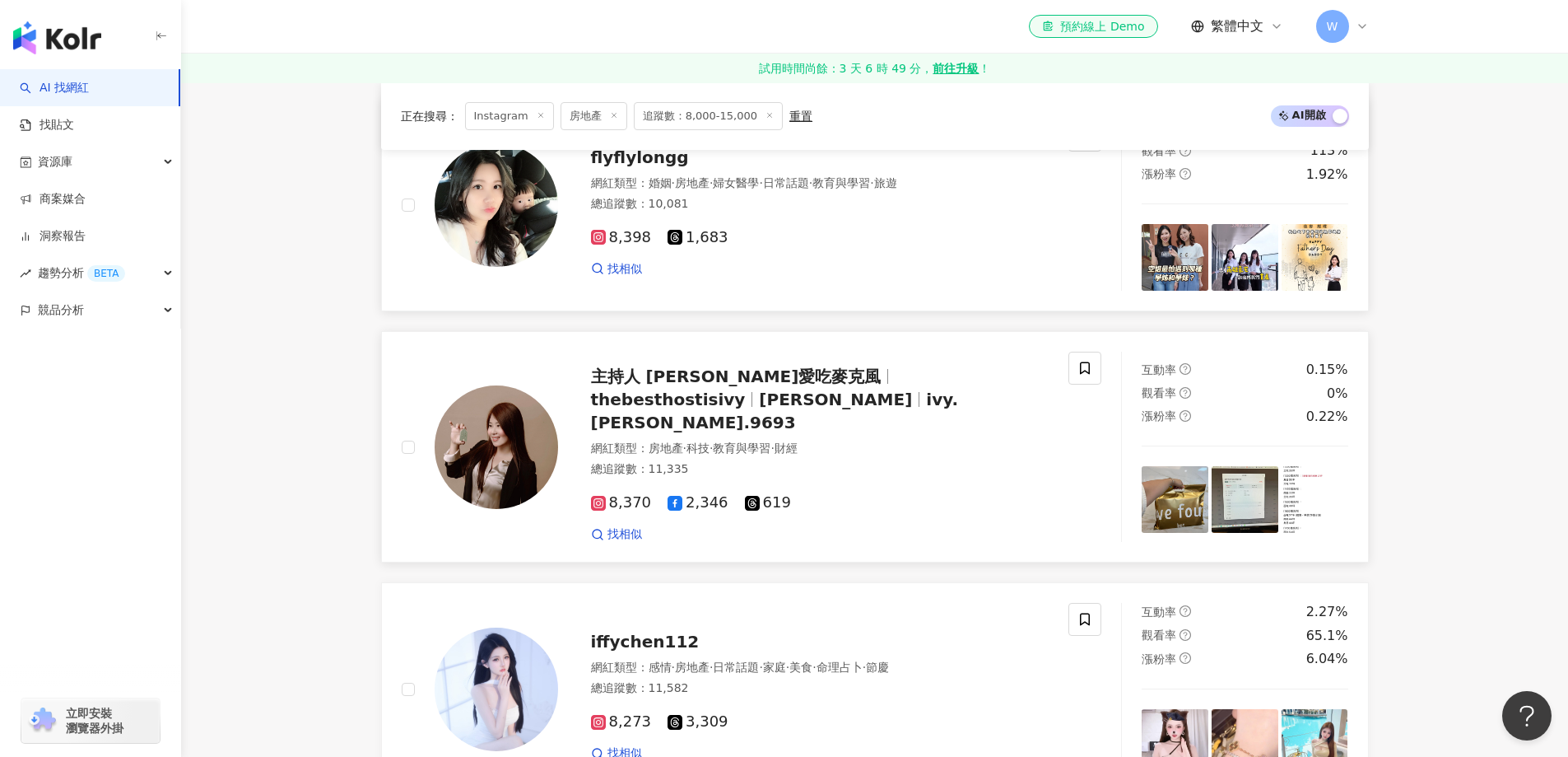
click at [767, 386] on span "主持人 愛咪愛吃麥克風" at bounding box center [743, 376] width 305 height 19
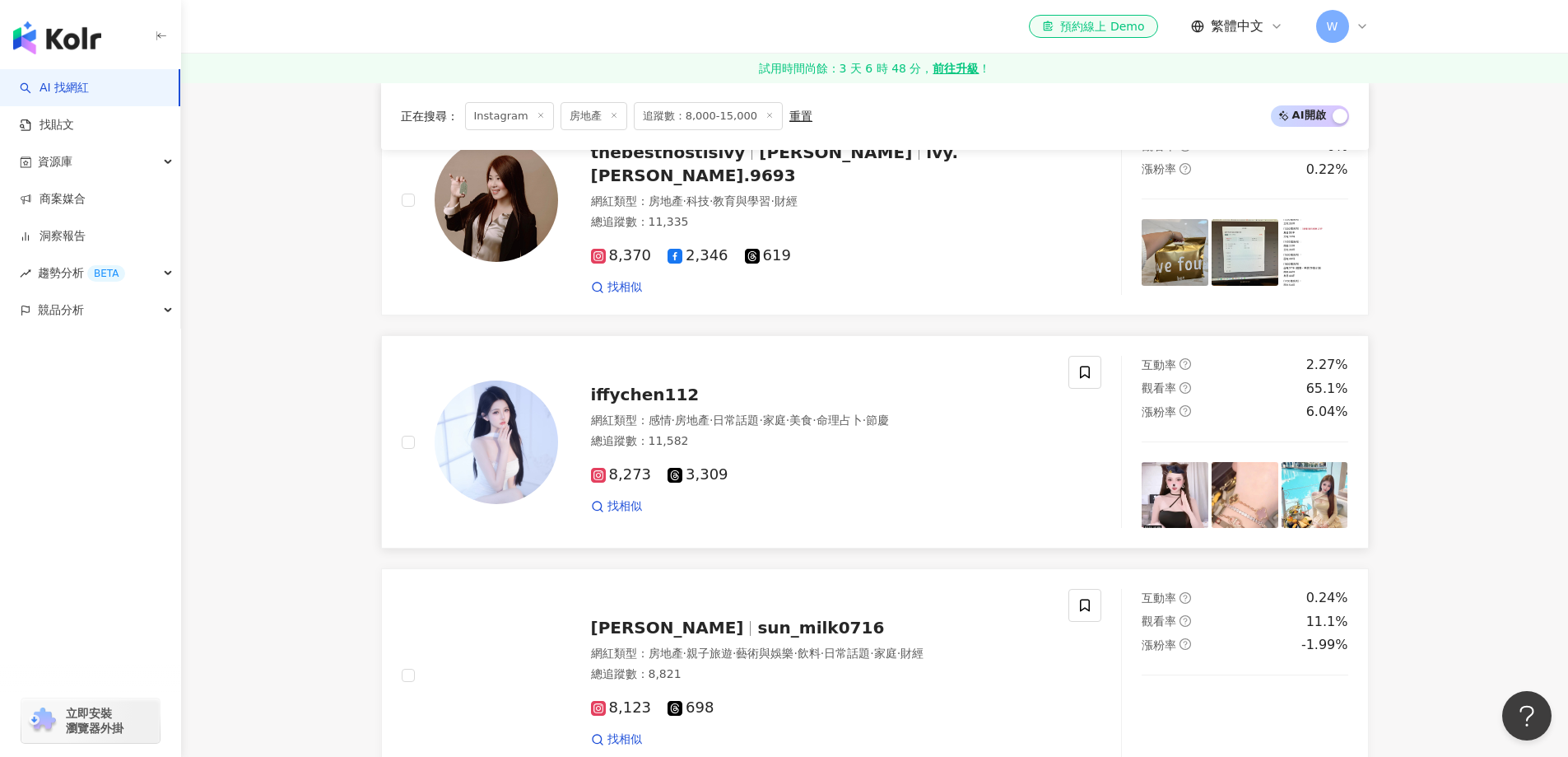
scroll to position [2212, 0]
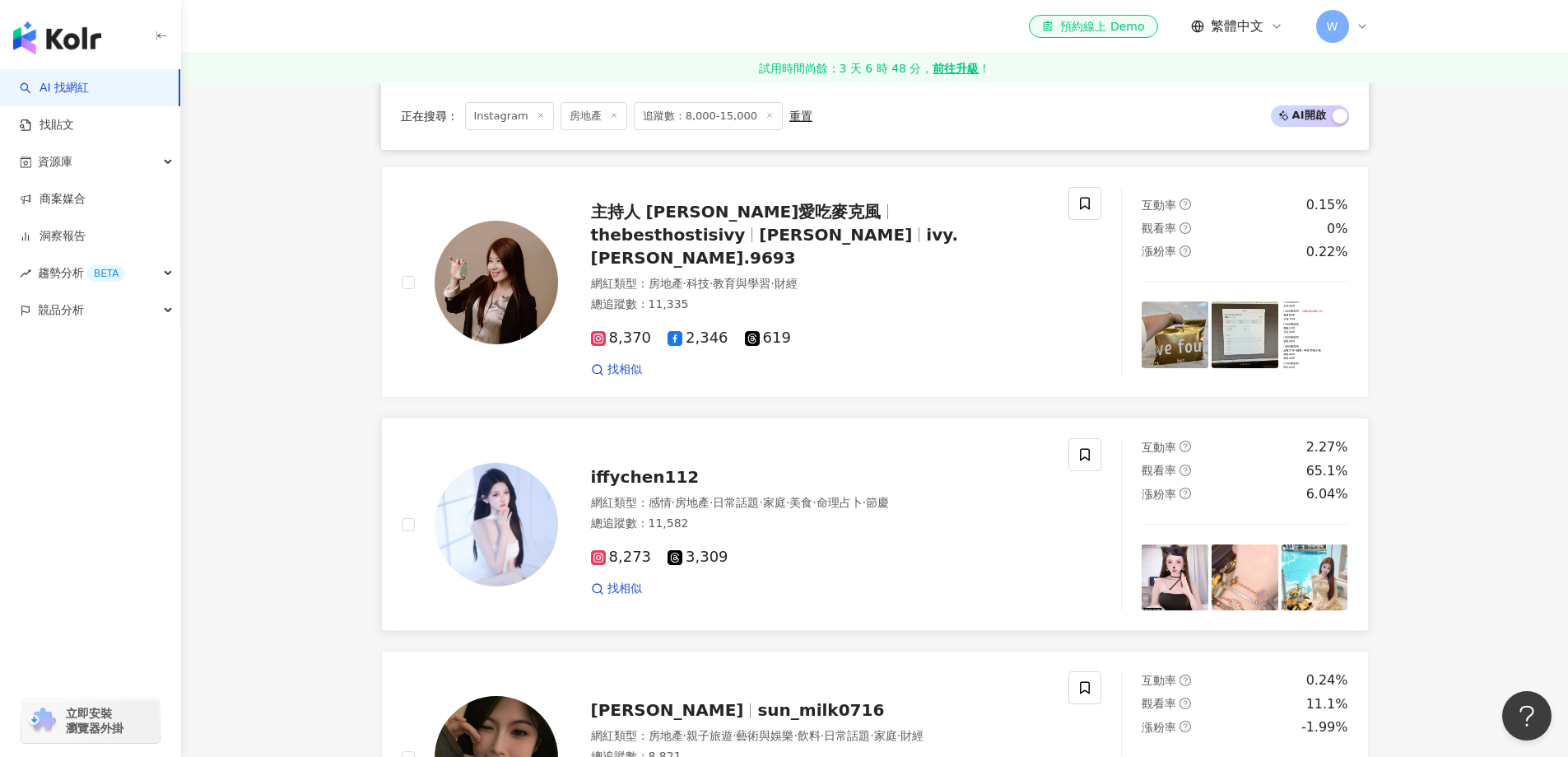
click at [818, 485] on div "iffychen112 網紅類型 ： 感情 · 房地產 · 日常話題 · 家庭 · 美食 · 命理占卜 · 節慶 總追蹤數 ： 11,582 8,273 3,…" at bounding box center [803, 524] width 492 height 144
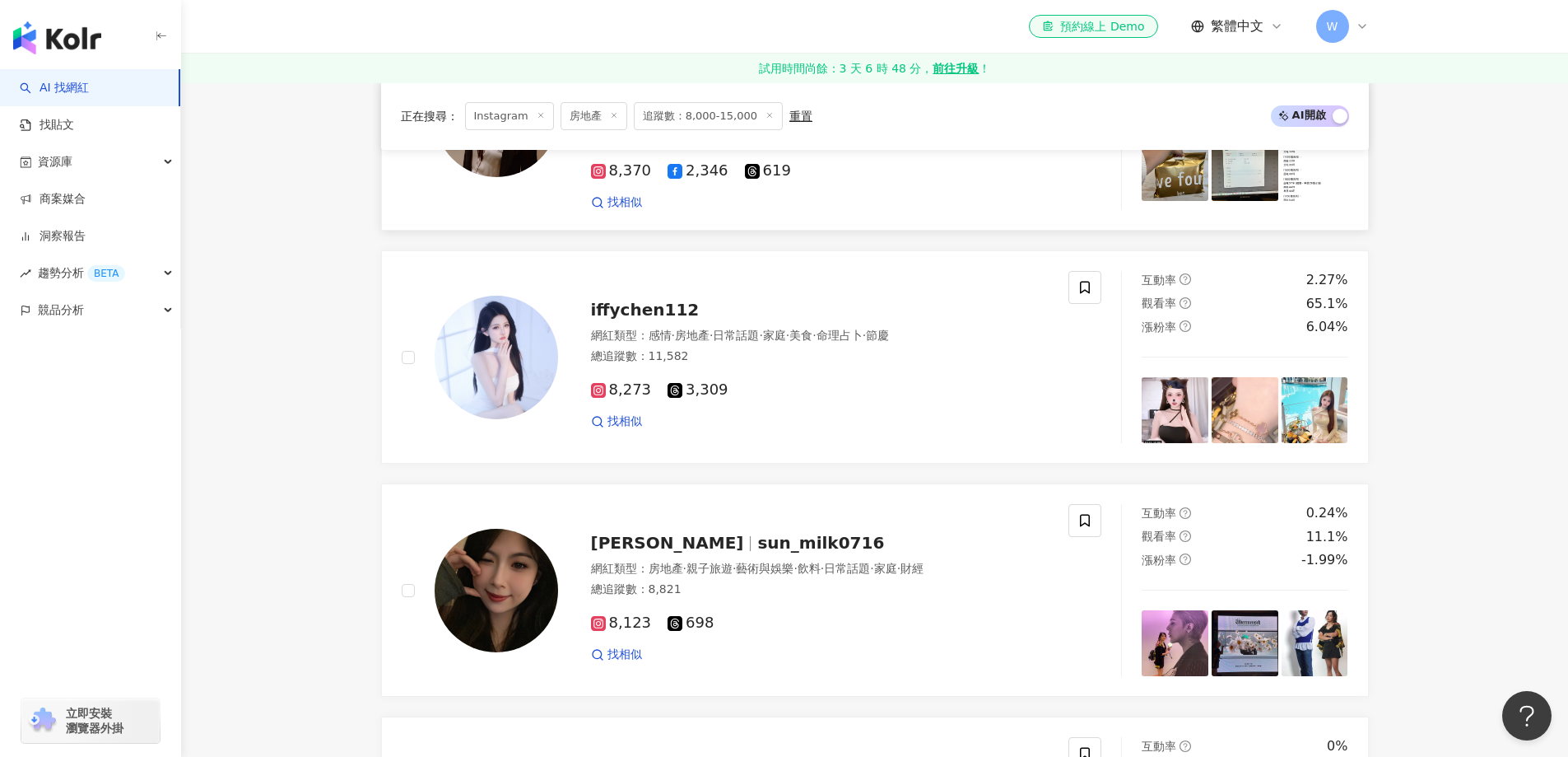
scroll to position [2541, 0]
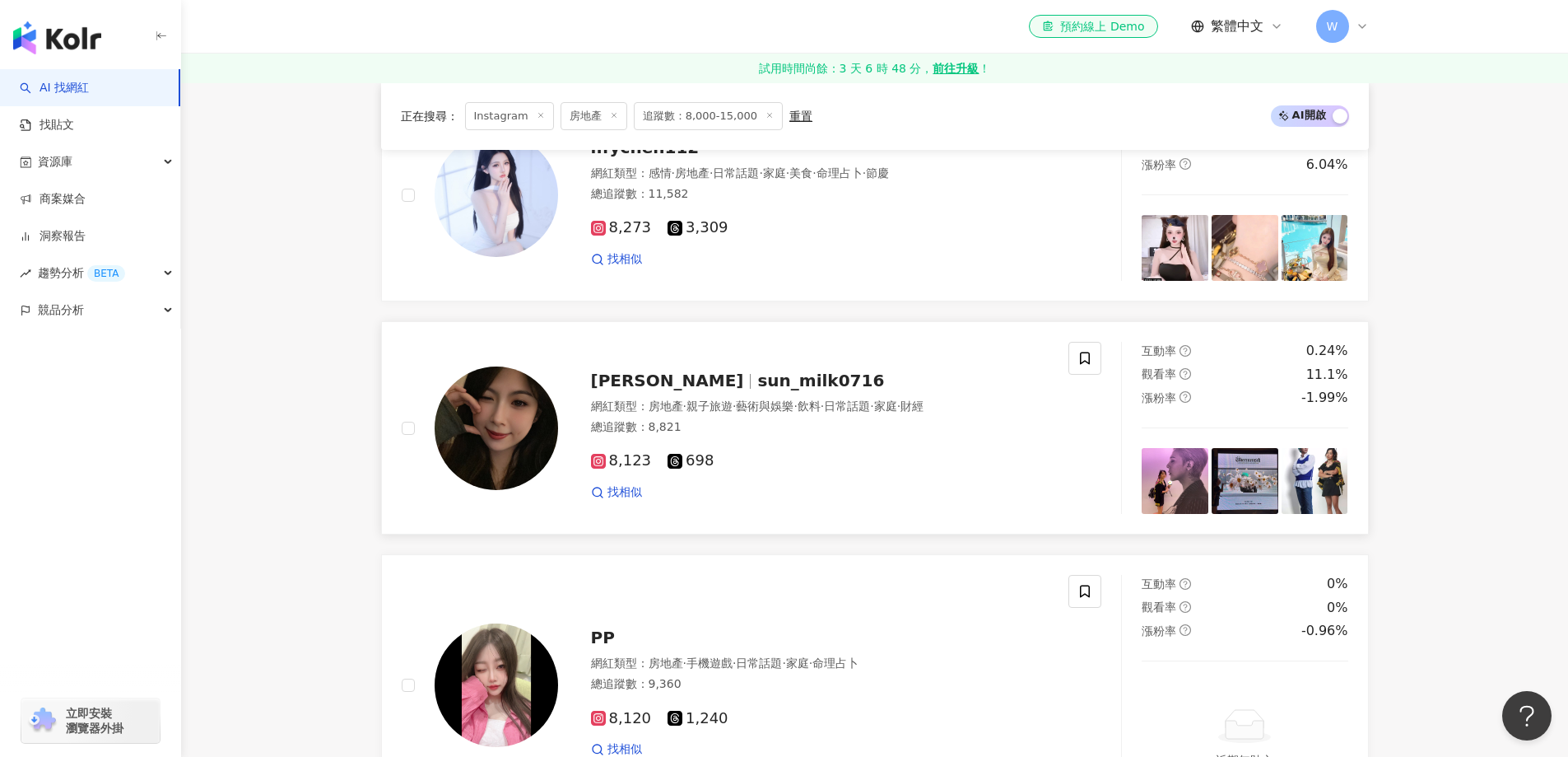
click at [758, 375] on span "sun_milk0716" at bounding box center [821, 381] width 127 height 19
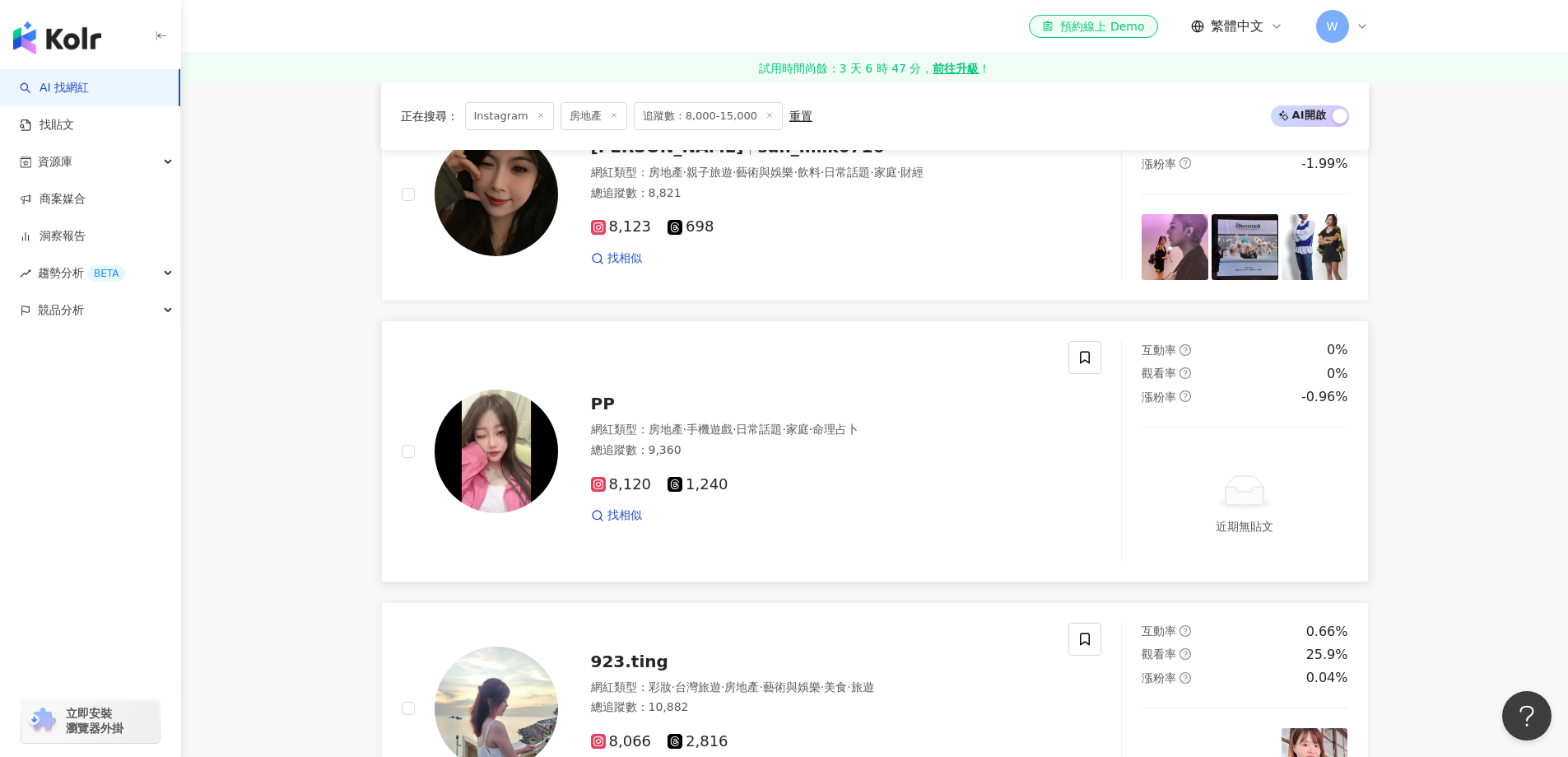
scroll to position [2789, 0]
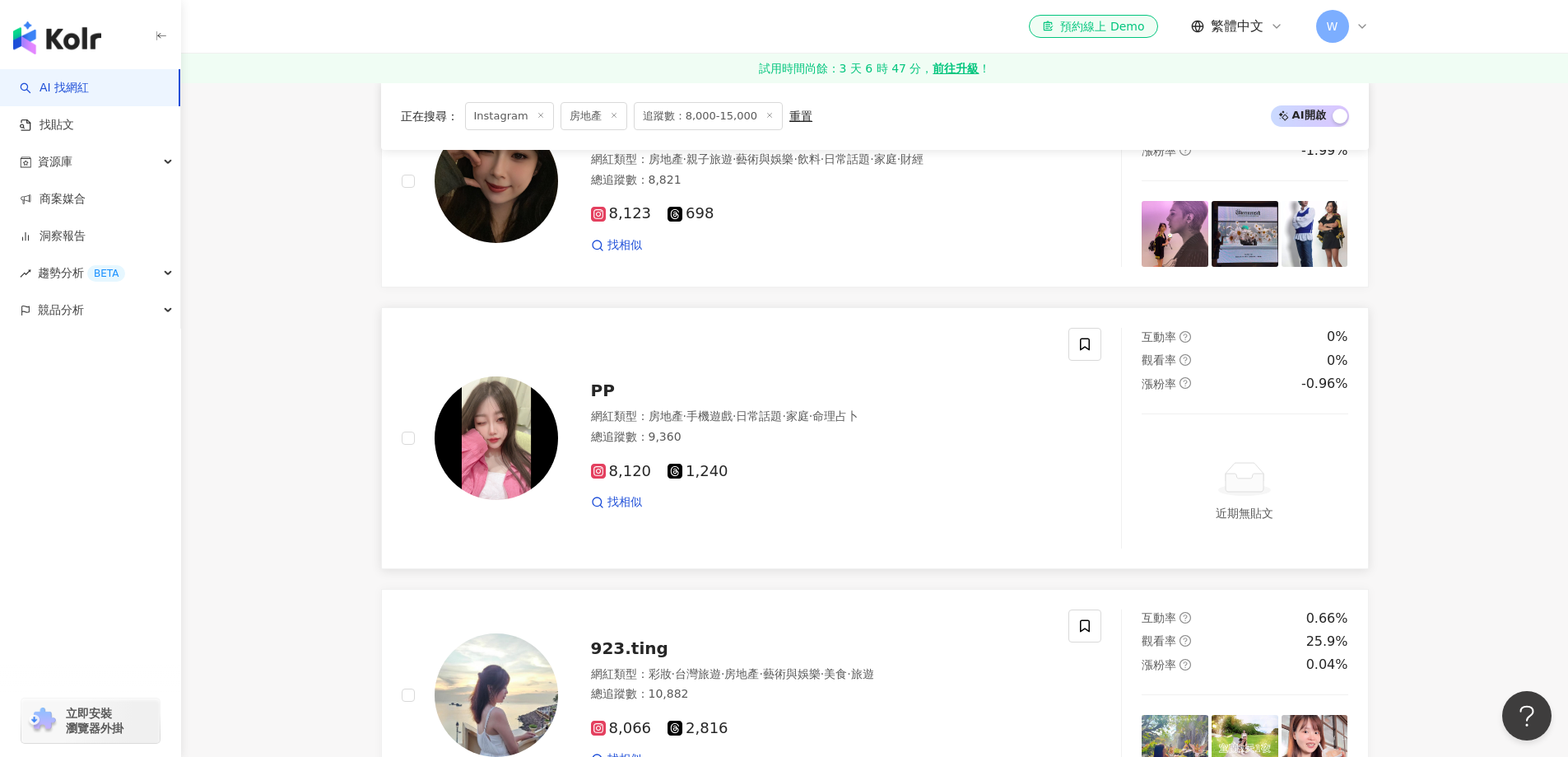
click at [756, 471] on div "8,120 1,240" at bounding box center [820, 472] width 458 height 19
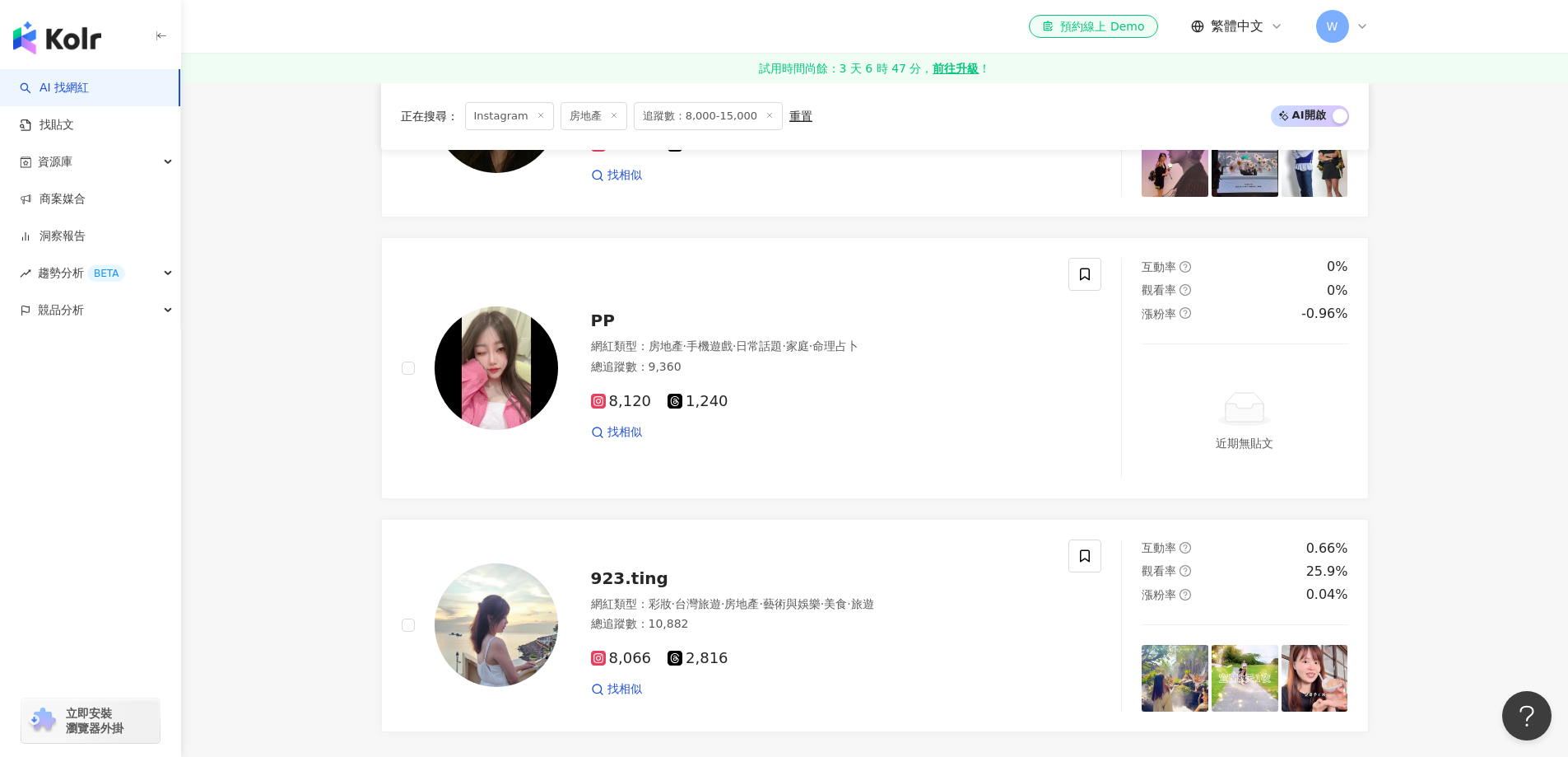
scroll to position [3035, 0]
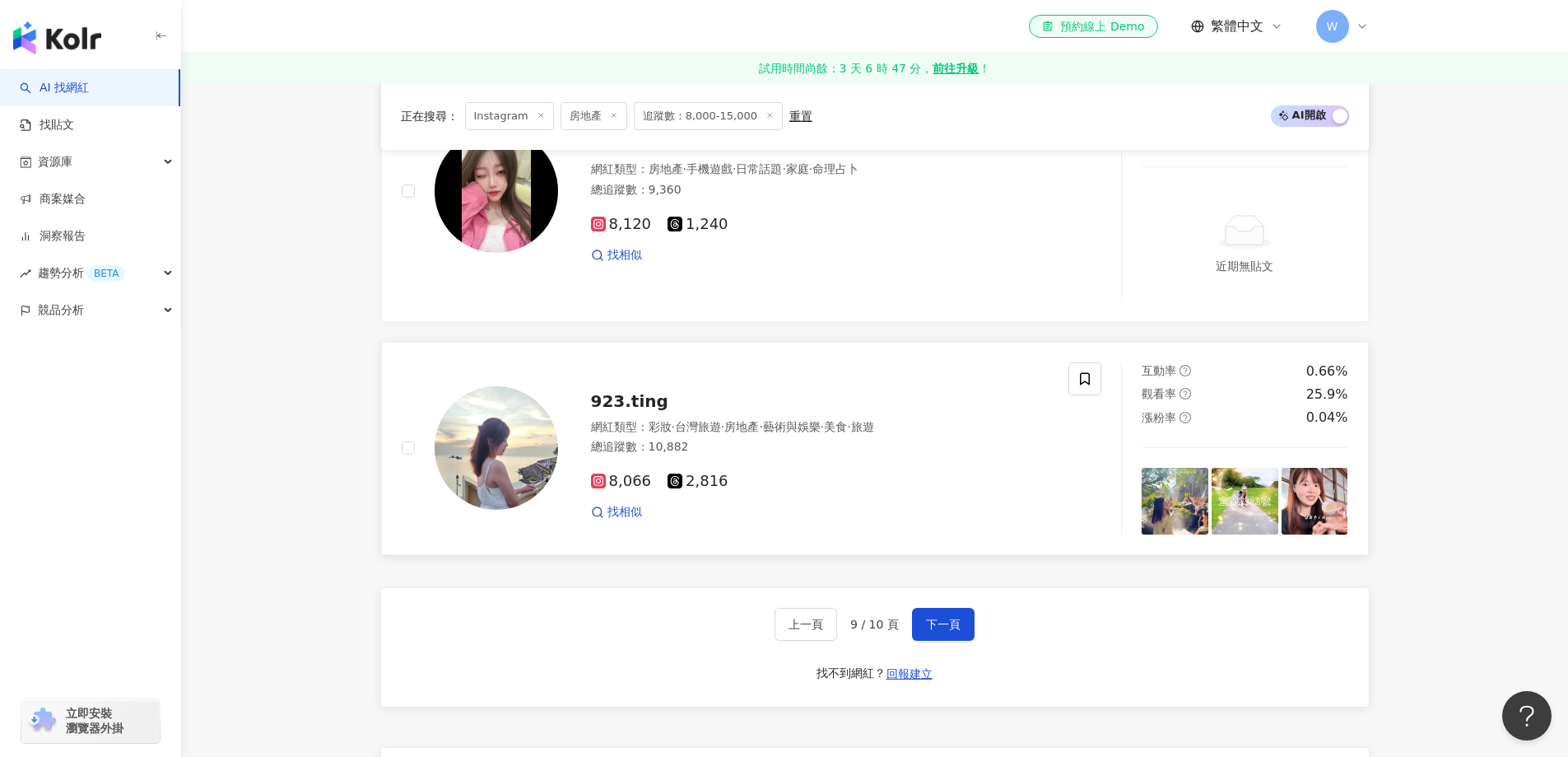
click at [752, 393] on div "923.ting" at bounding box center [820, 401] width 458 height 23
click at [951, 617] on span "下一頁" at bounding box center [943, 624] width 34 height 13
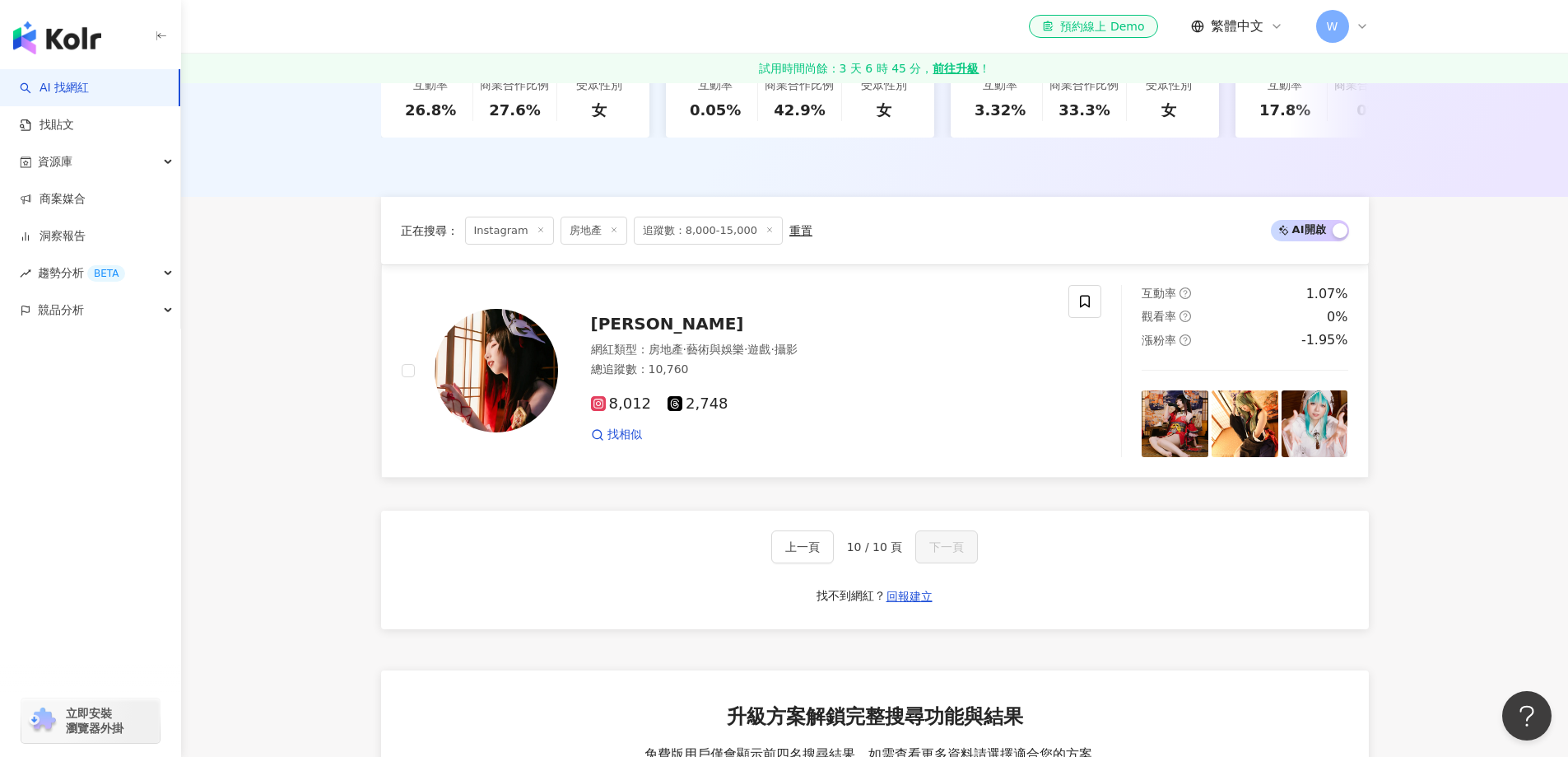
scroll to position [375, 0]
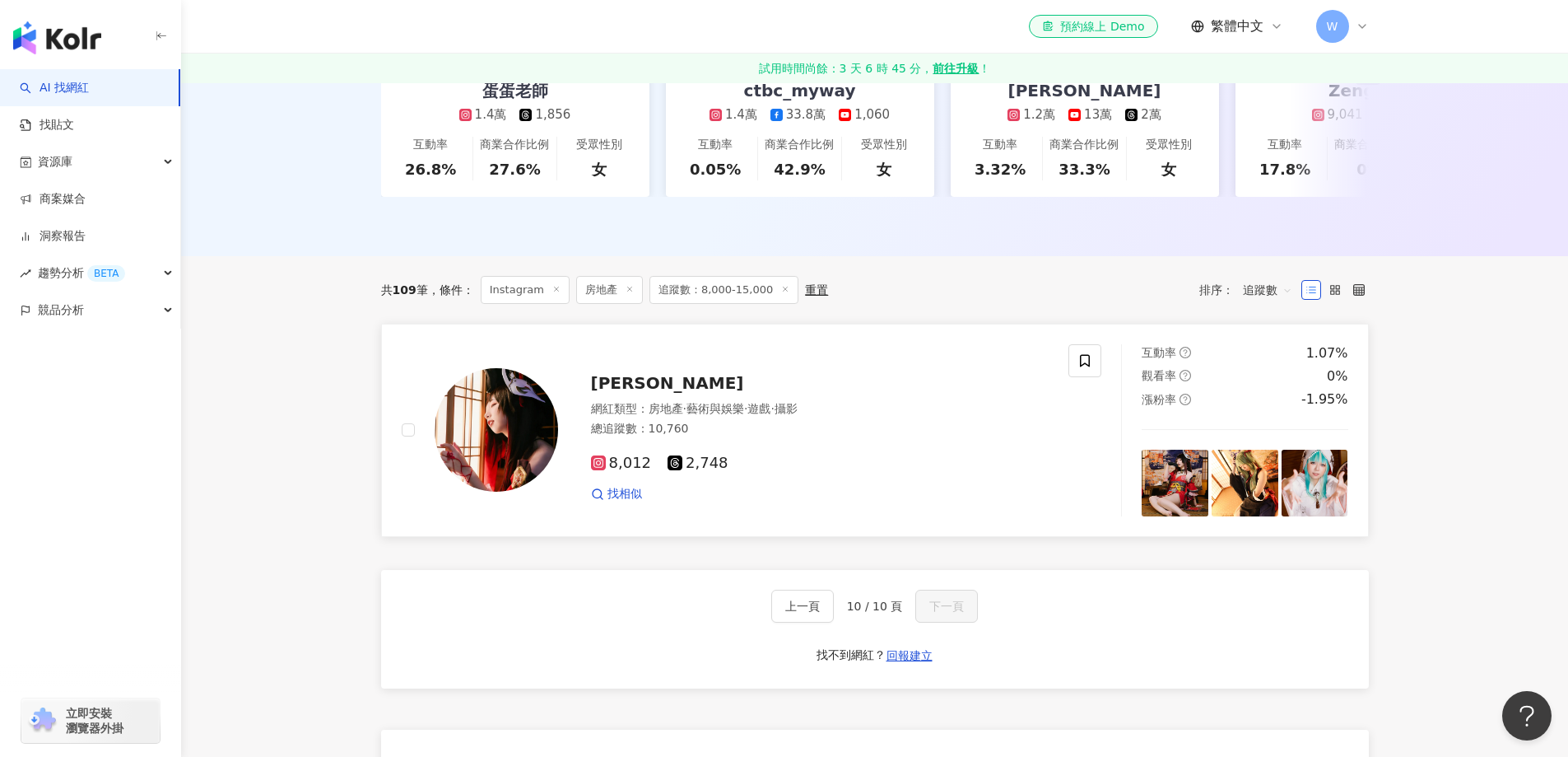
click at [812, 491] on div "8,012 2,748 找相似" at bounding box center [820, 472] width 458 height 61
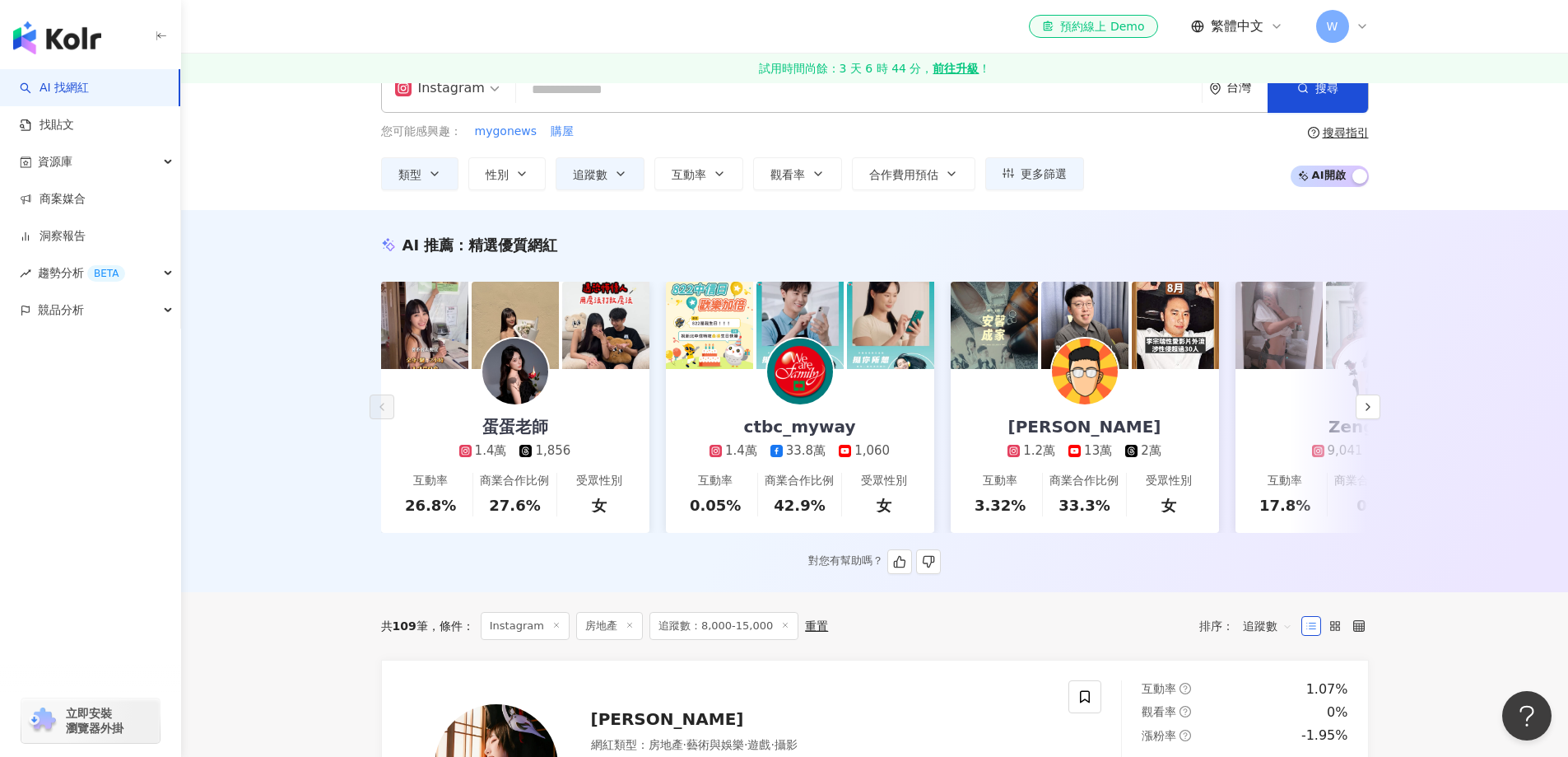
scroll to position [0, 0]
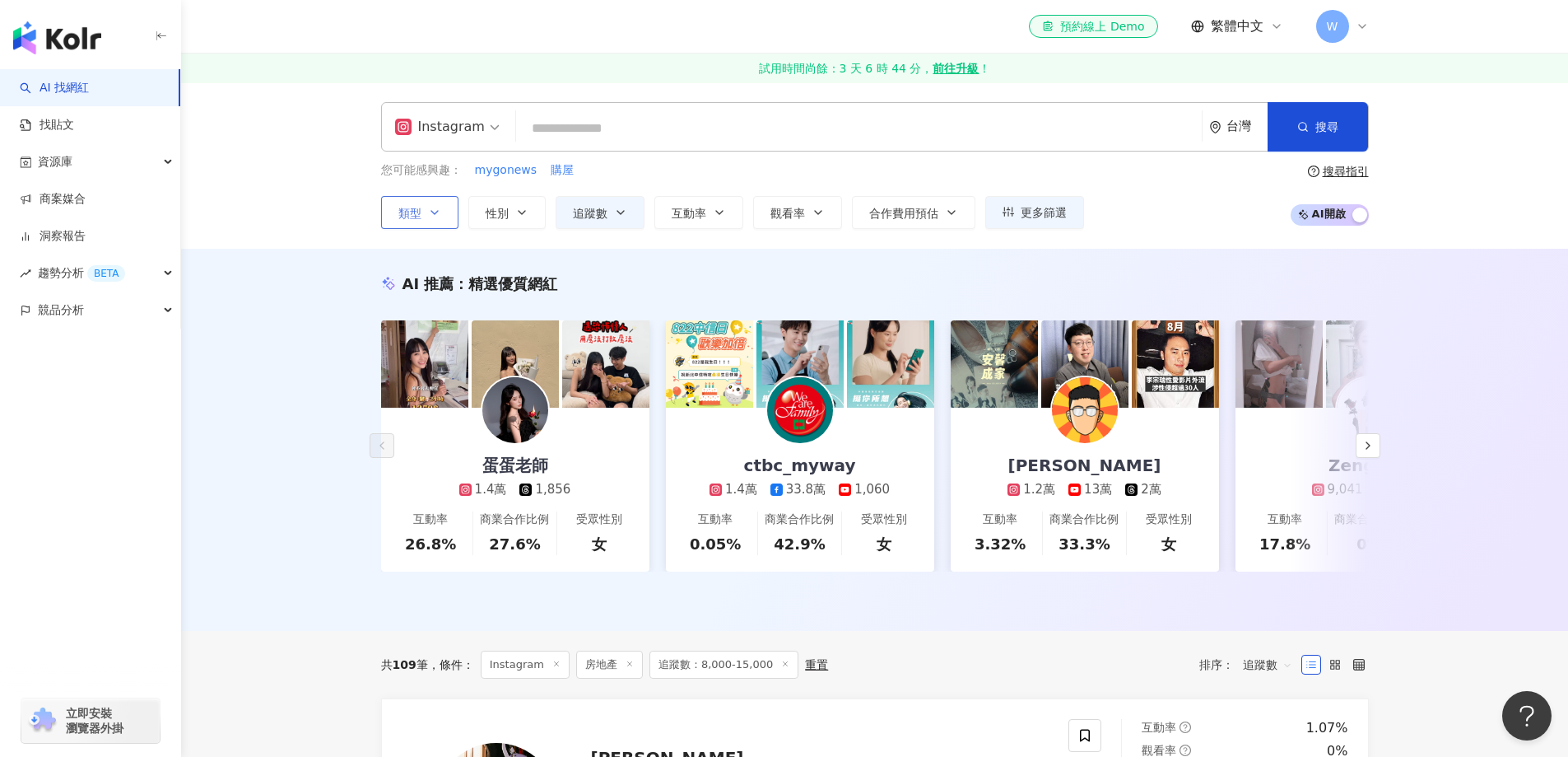
click at [418, 207] on span "類型" at bounding box center [410, 213] width 23 height 13
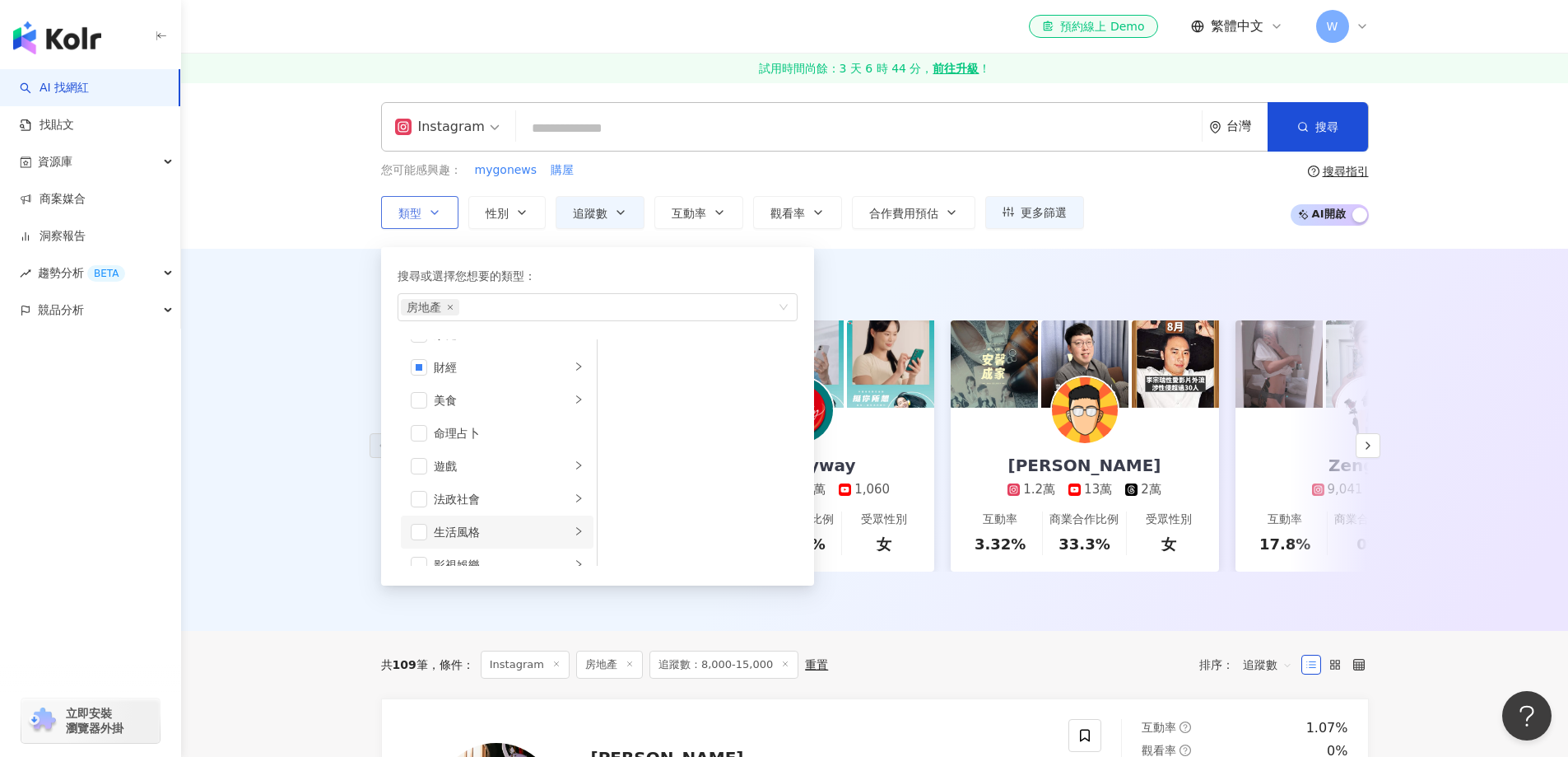
scroll to position [165, 0]
click at [426, 393] on span "button" at bounding box center [418, 392] width 17 height 17
click at [437, 312] on span "財經" at bounding box center [424, 307] width 47 height 17
click at [440, 305] on icon "close" at bounding box center [438, 307] width 6 height 6
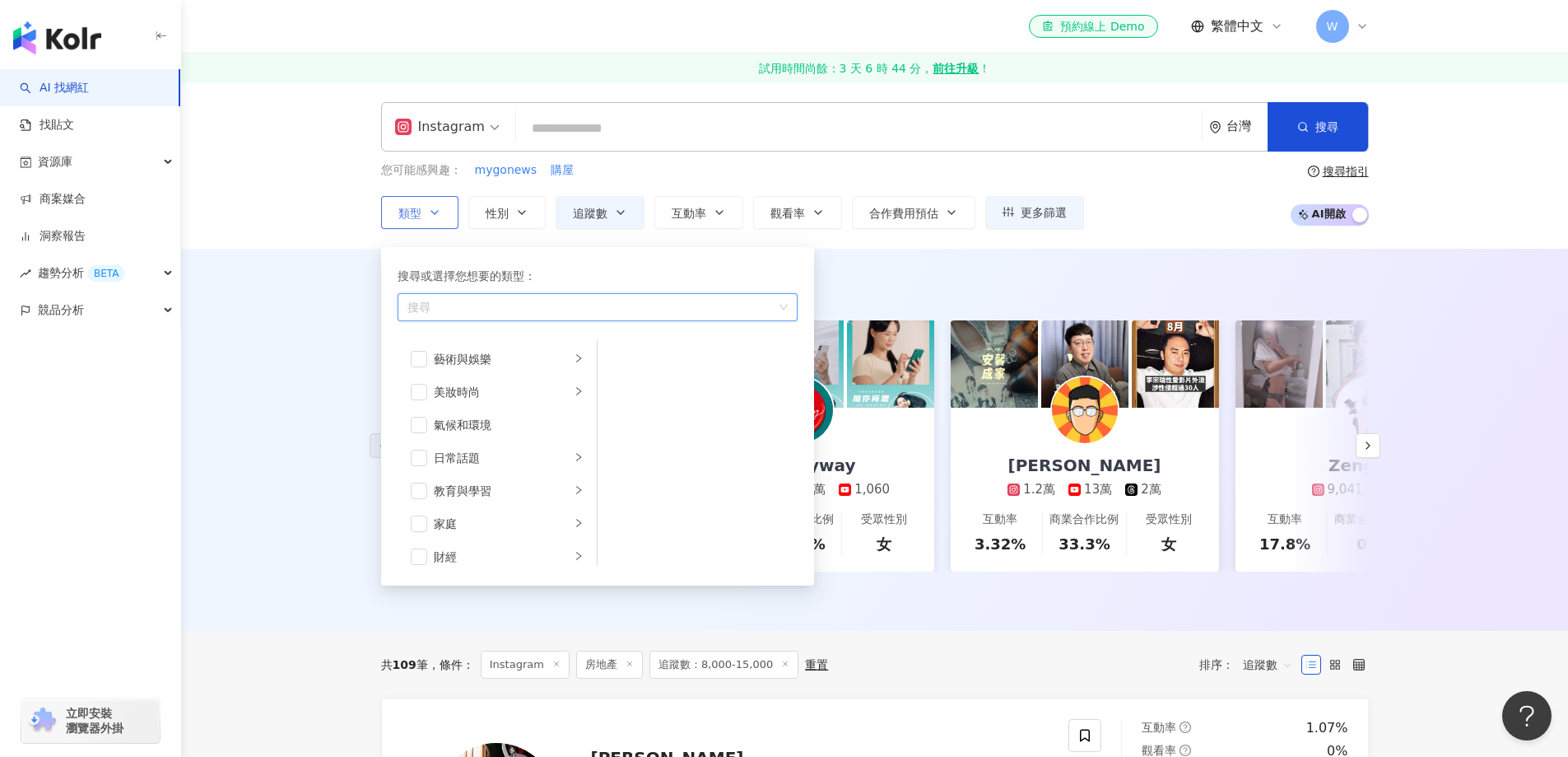
click at [336, 228] on div "Instagram 台灣 搜尋 您可能感興趣： mygonews 購屋 類型 搜尋或選擇您想要的類型： 搜尋 藝術與娛樂 美妝時尚 氣候和環境 日常話題 教育…" at bounding box center [874, 165] width 1387 height 166
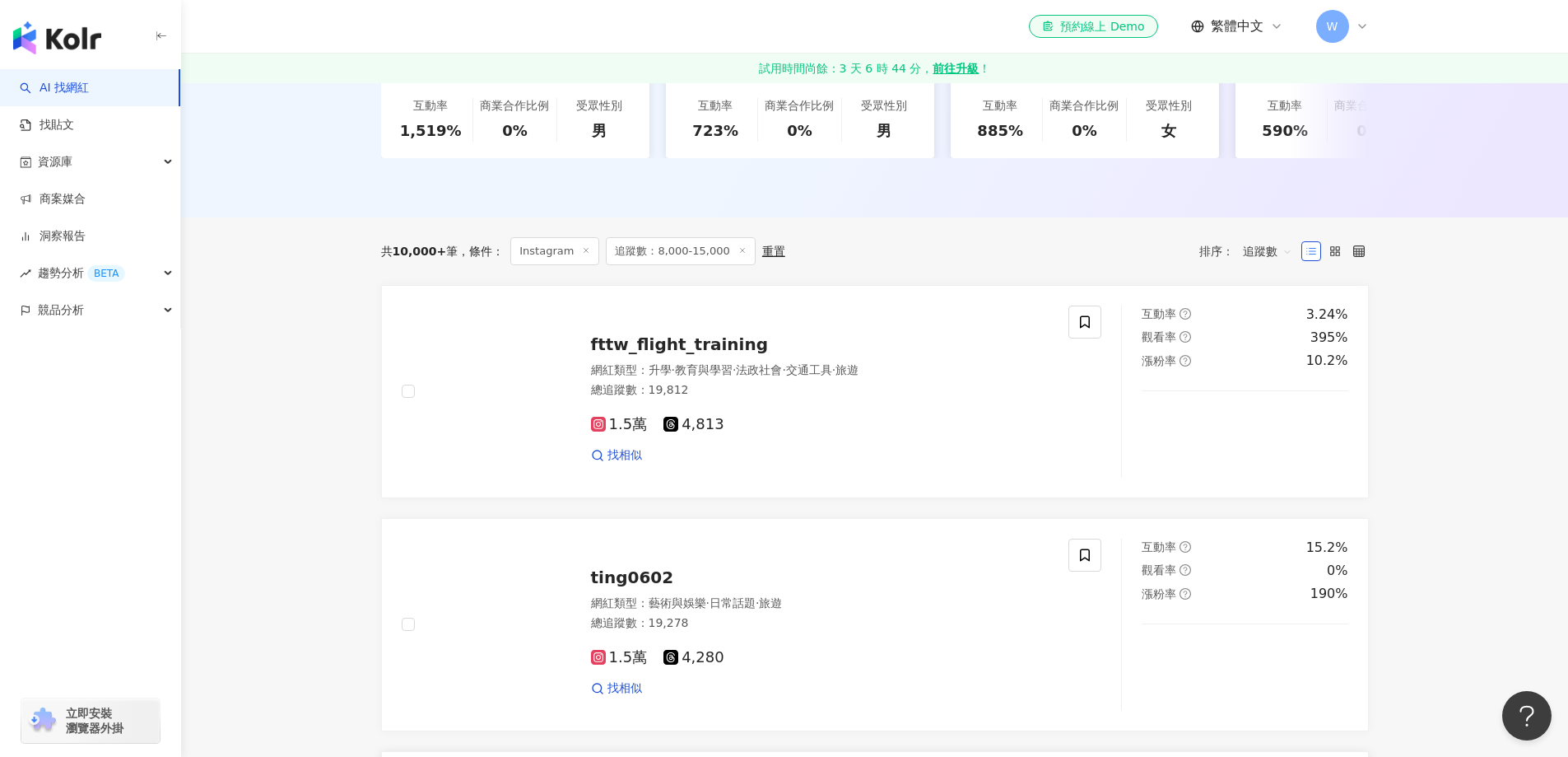
scroll to position [412, 0]
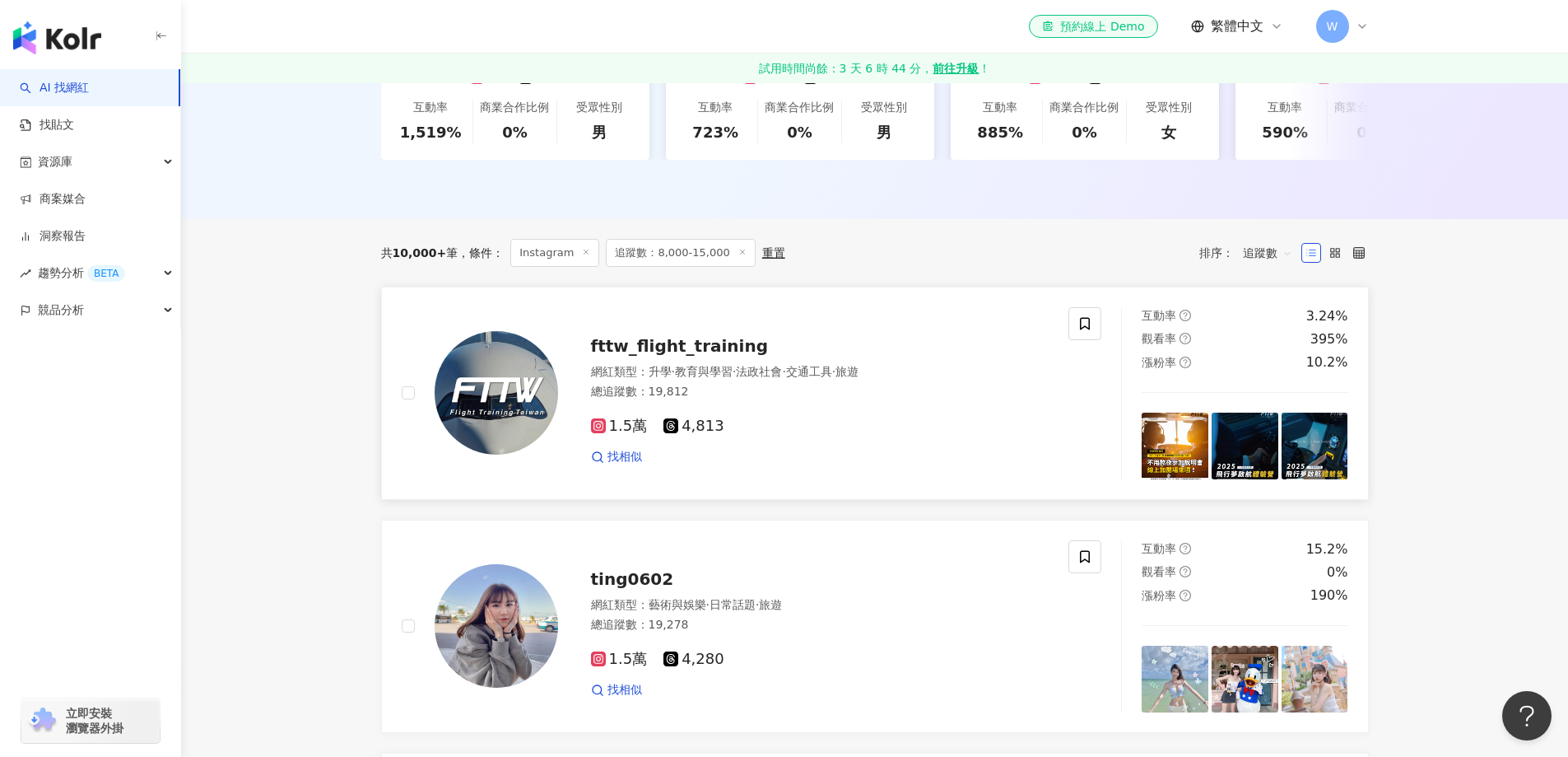
click at [803, 430] on div "1.5萬 4,813" at bounding box center [820, 427] width 458 height 19
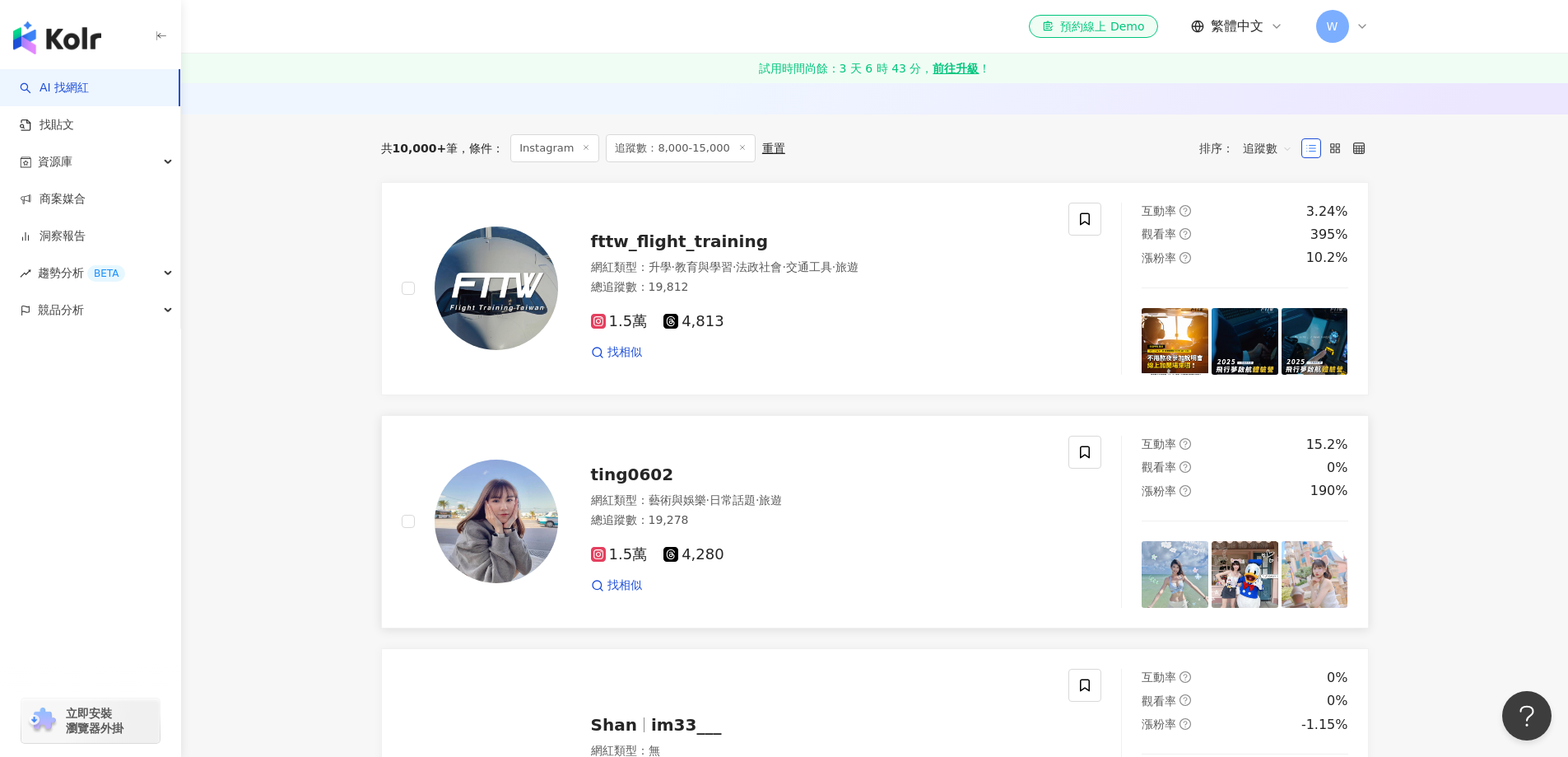
scroll to position [577, 0]
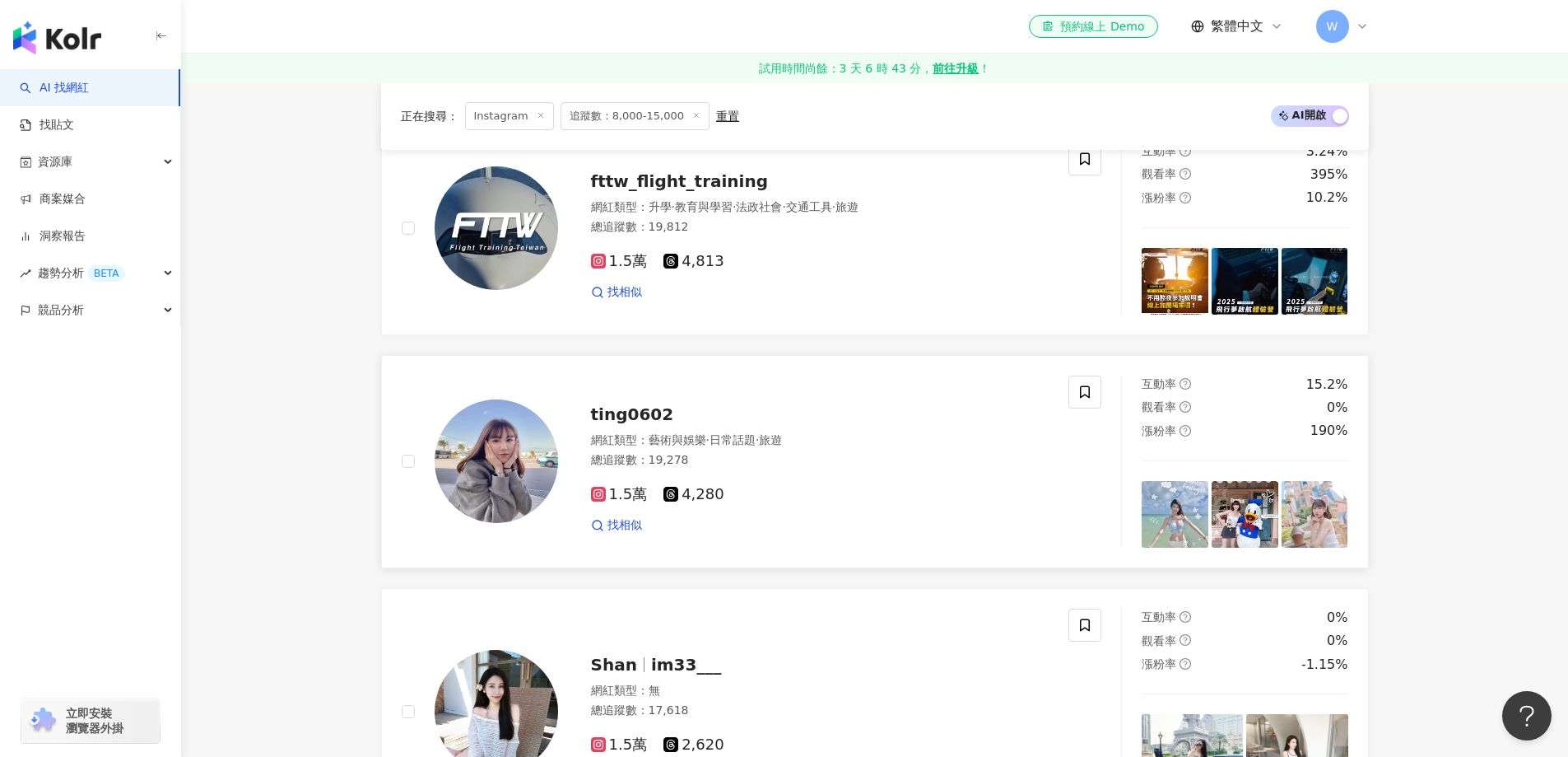
click at [720, 426] on div "ting0602" at bounding box center [820, 414] width 458 height 23
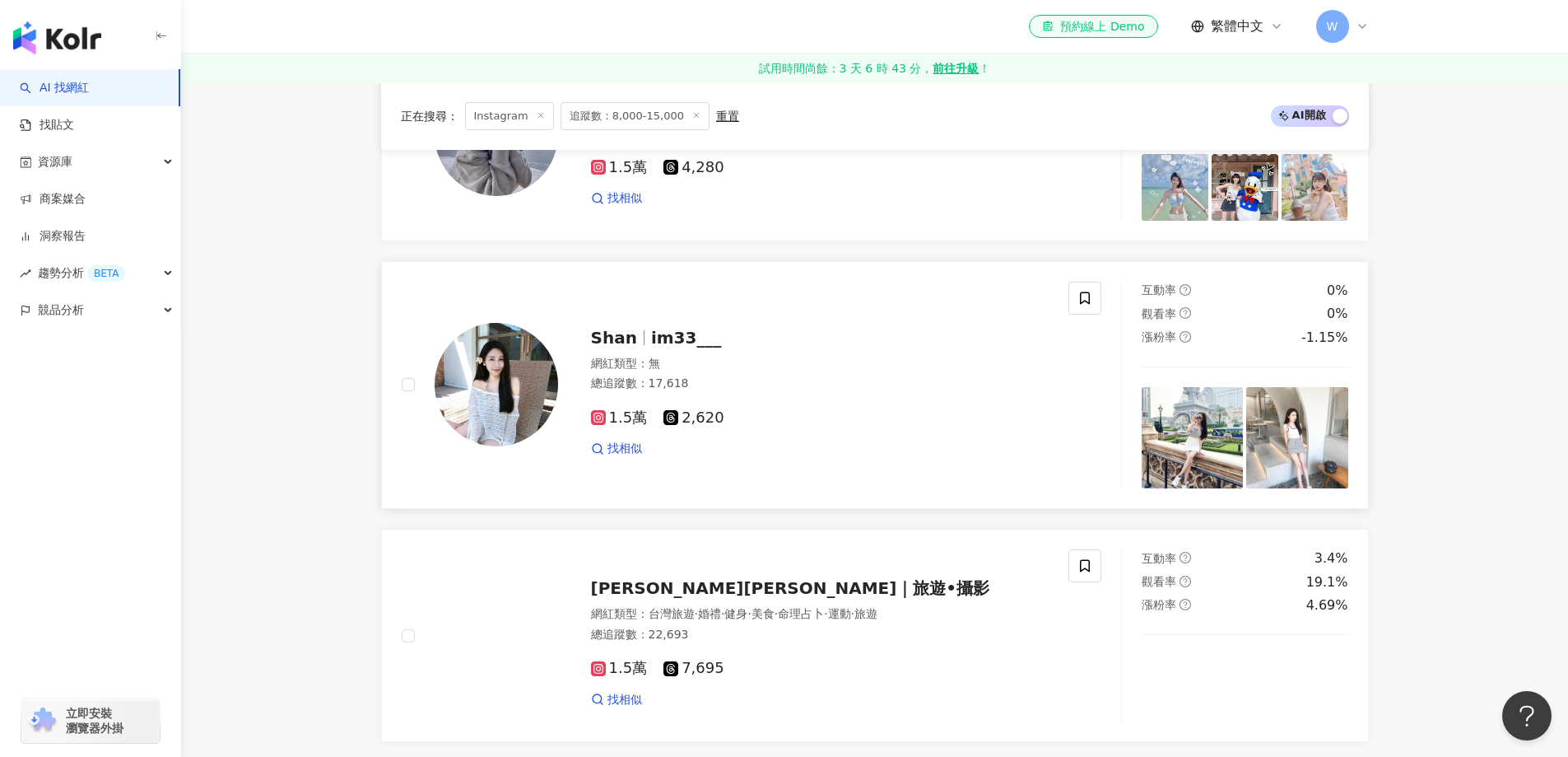
scroll to position [906, 0]
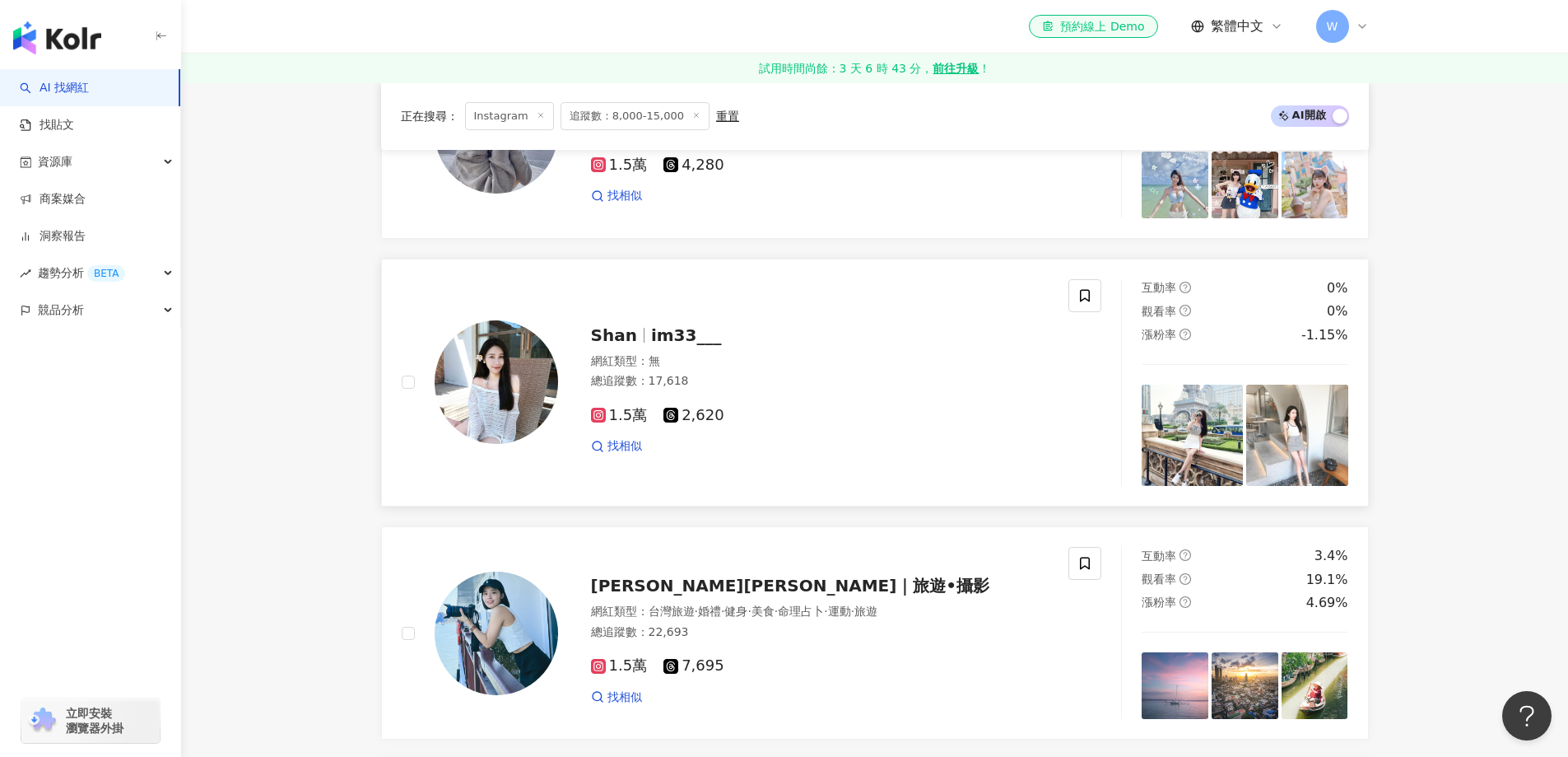
click at [787, 390] on div "總追蹤數 ： 17,618" at bounding box center [820, 381] width 458 height 17
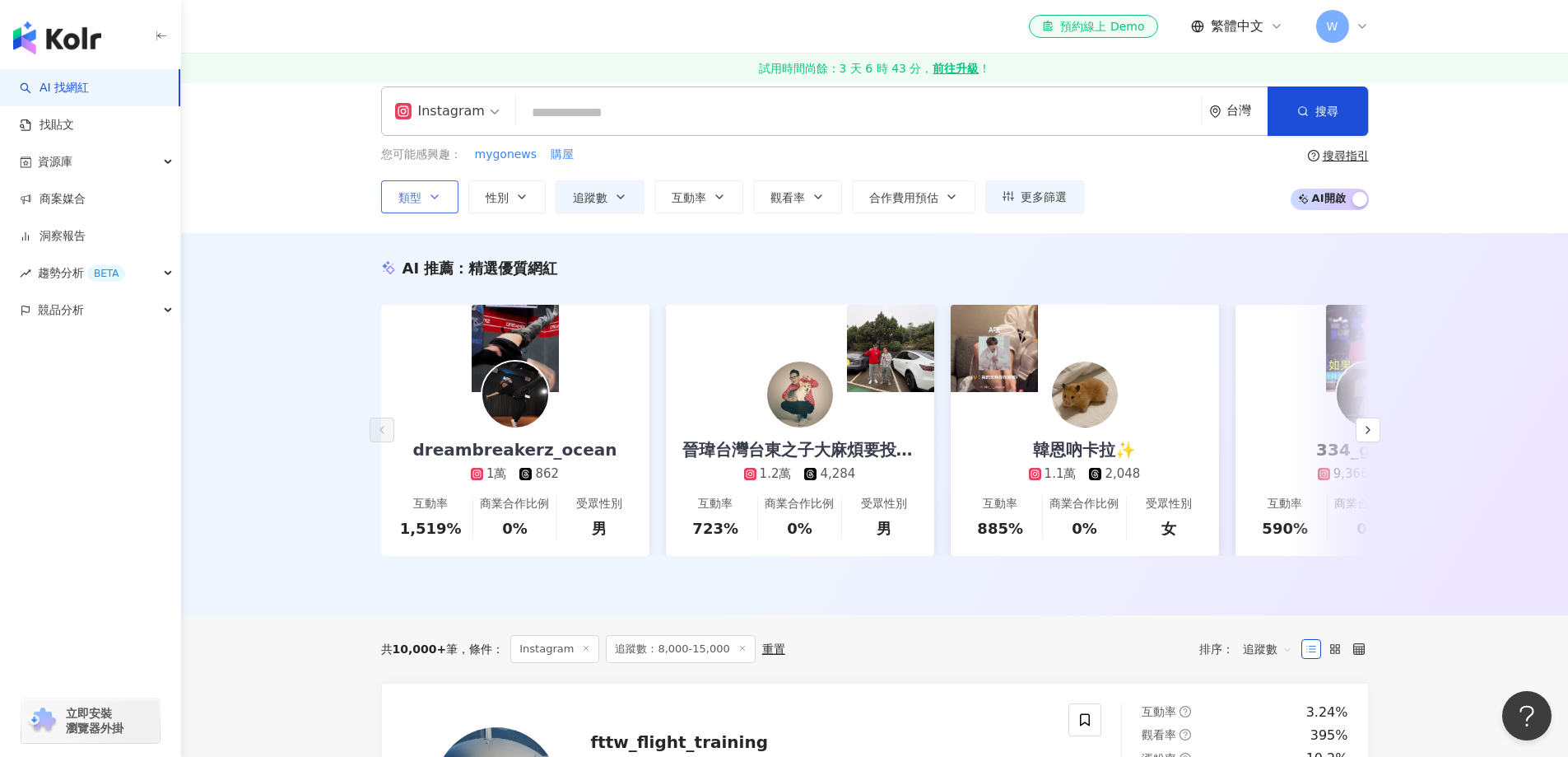
scroll to position [0, 0]
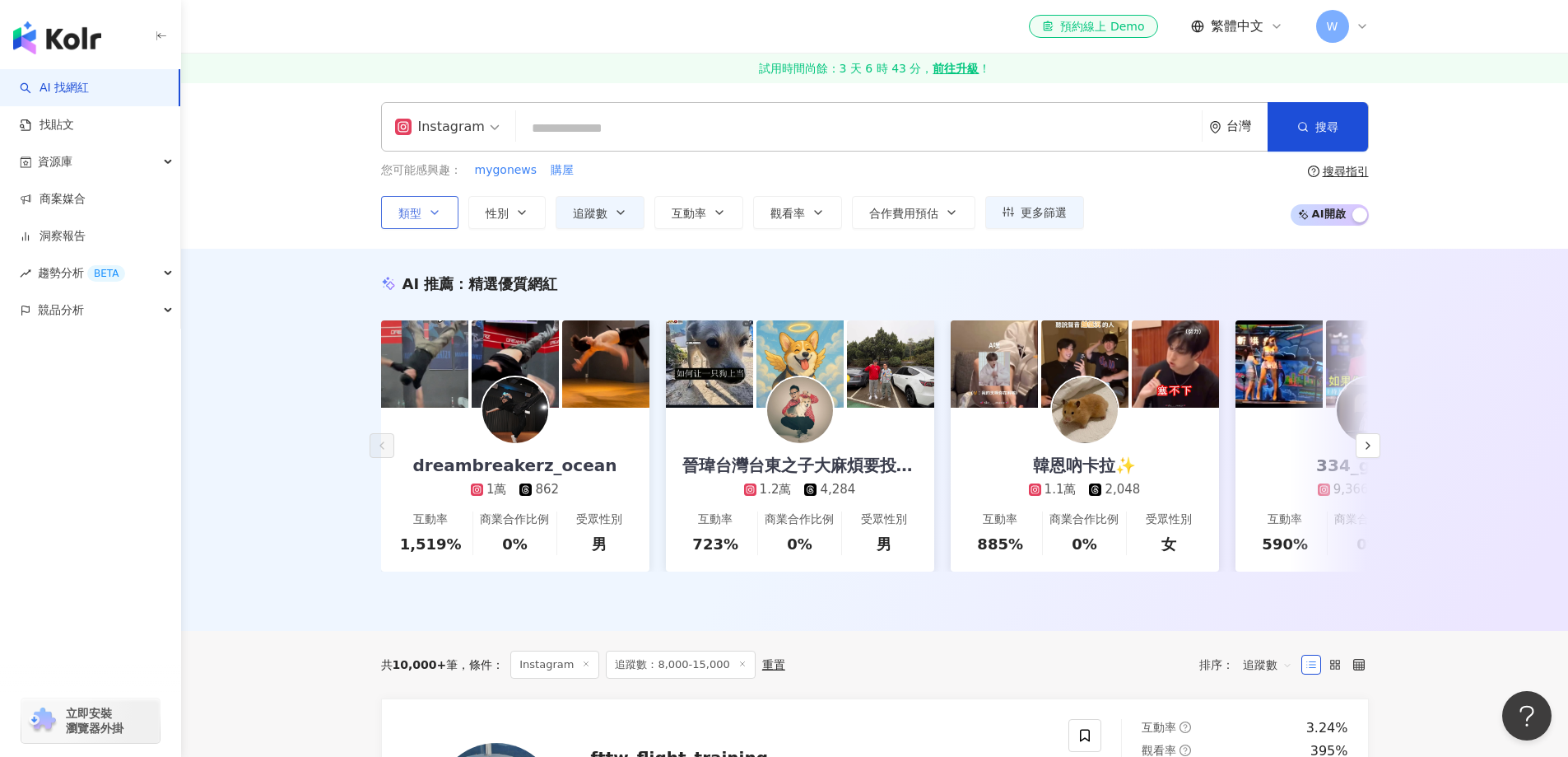
click at [456, 223] on button "類型" at bounding box center [420, 212] width 78 height 33
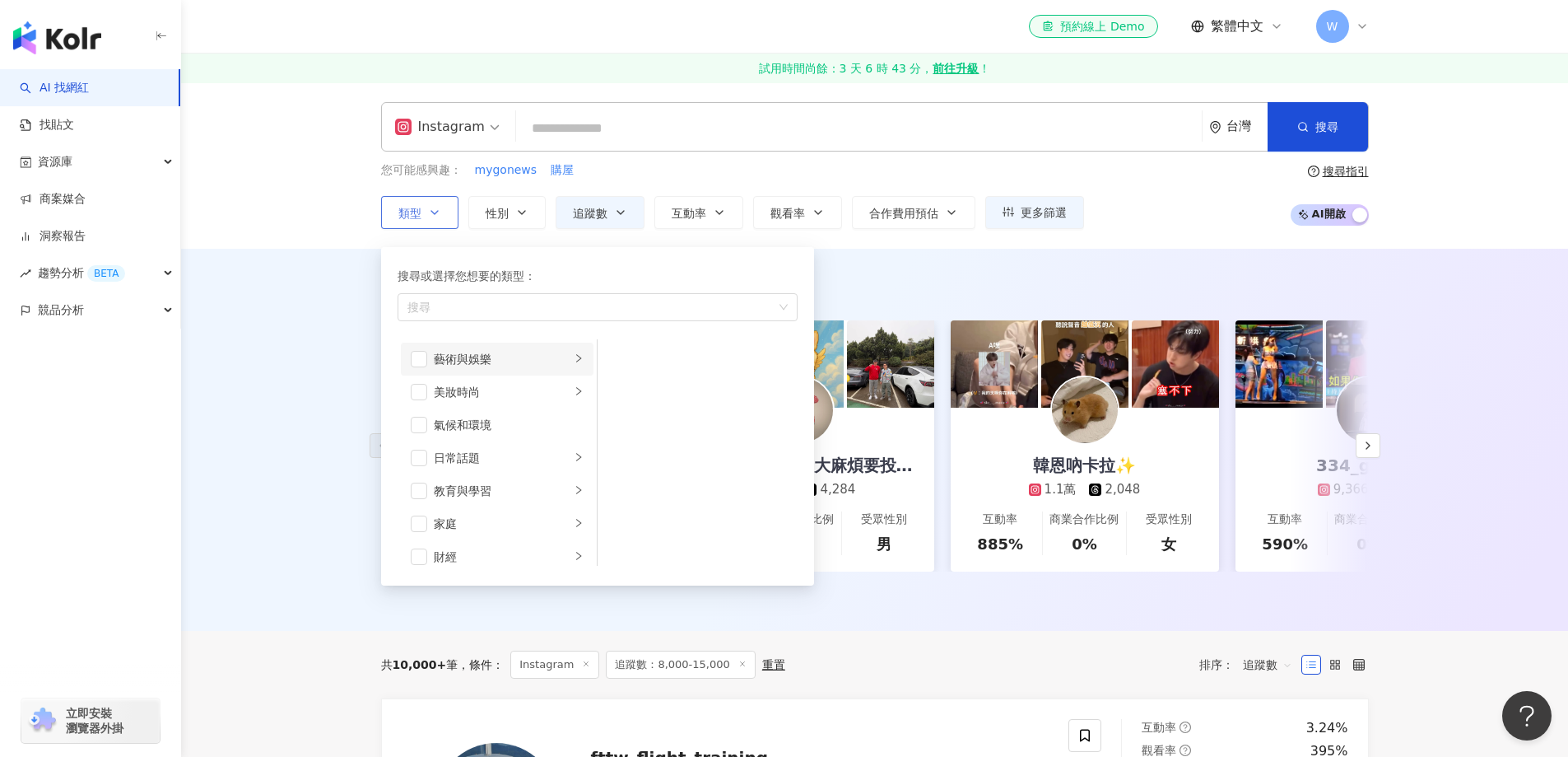
click at [512, 371] on li "藝術與娛樂" at bounding box center [497, 359] width 192 height 33
click at [524, 405] on li "美妝時尚" at bounding box center [497, 391] width 192 height 33
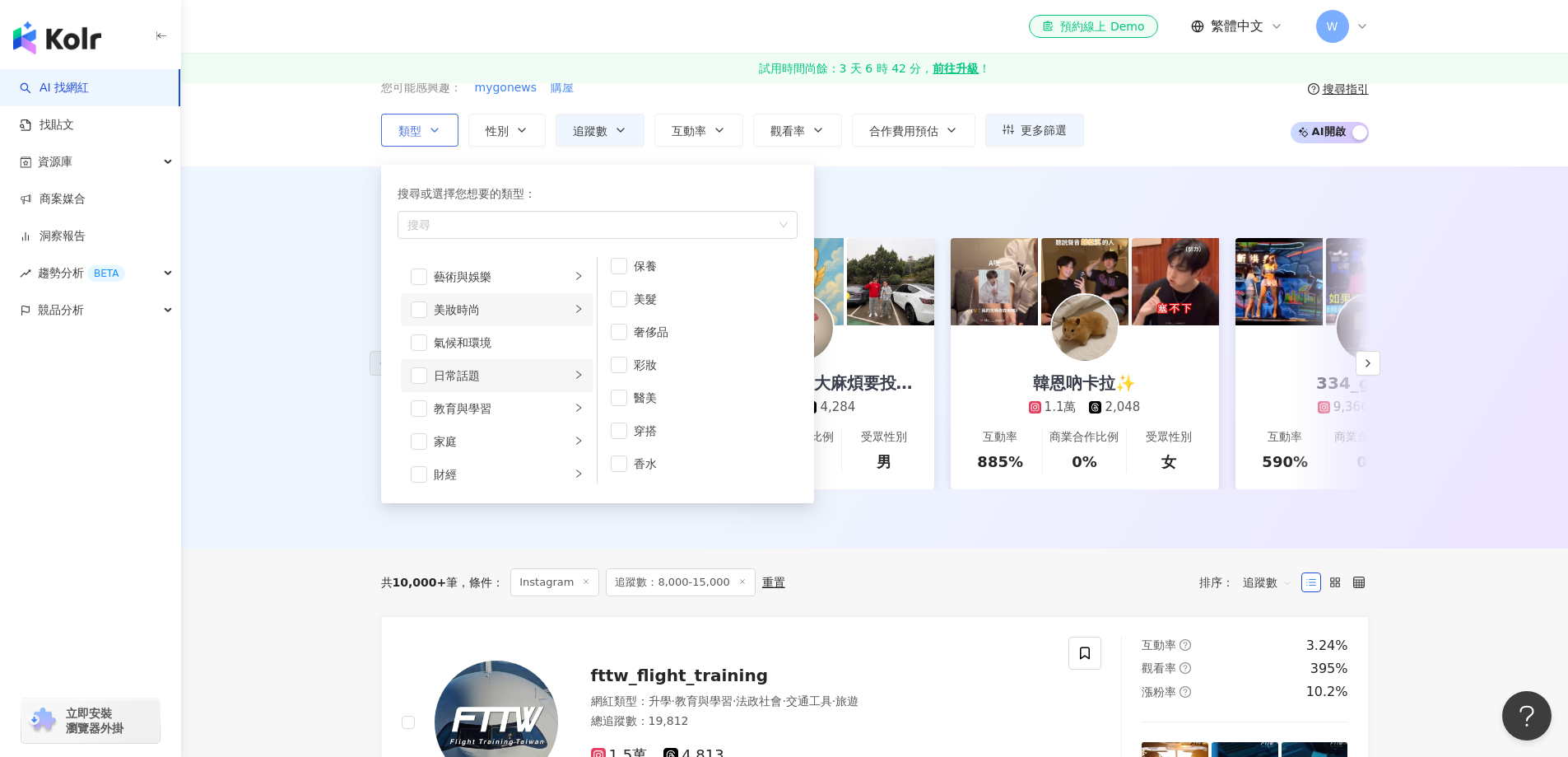
click at [509, 361] on li "日常話題" at bounding box center [497, 375] width 192 height 33
click at [510, 401] on div "教育與學習" at bounding box center [501, 408] width 137 height 19
click at [505, 472] on div "成人" at bounding box center [509, 464] width 150 height 19
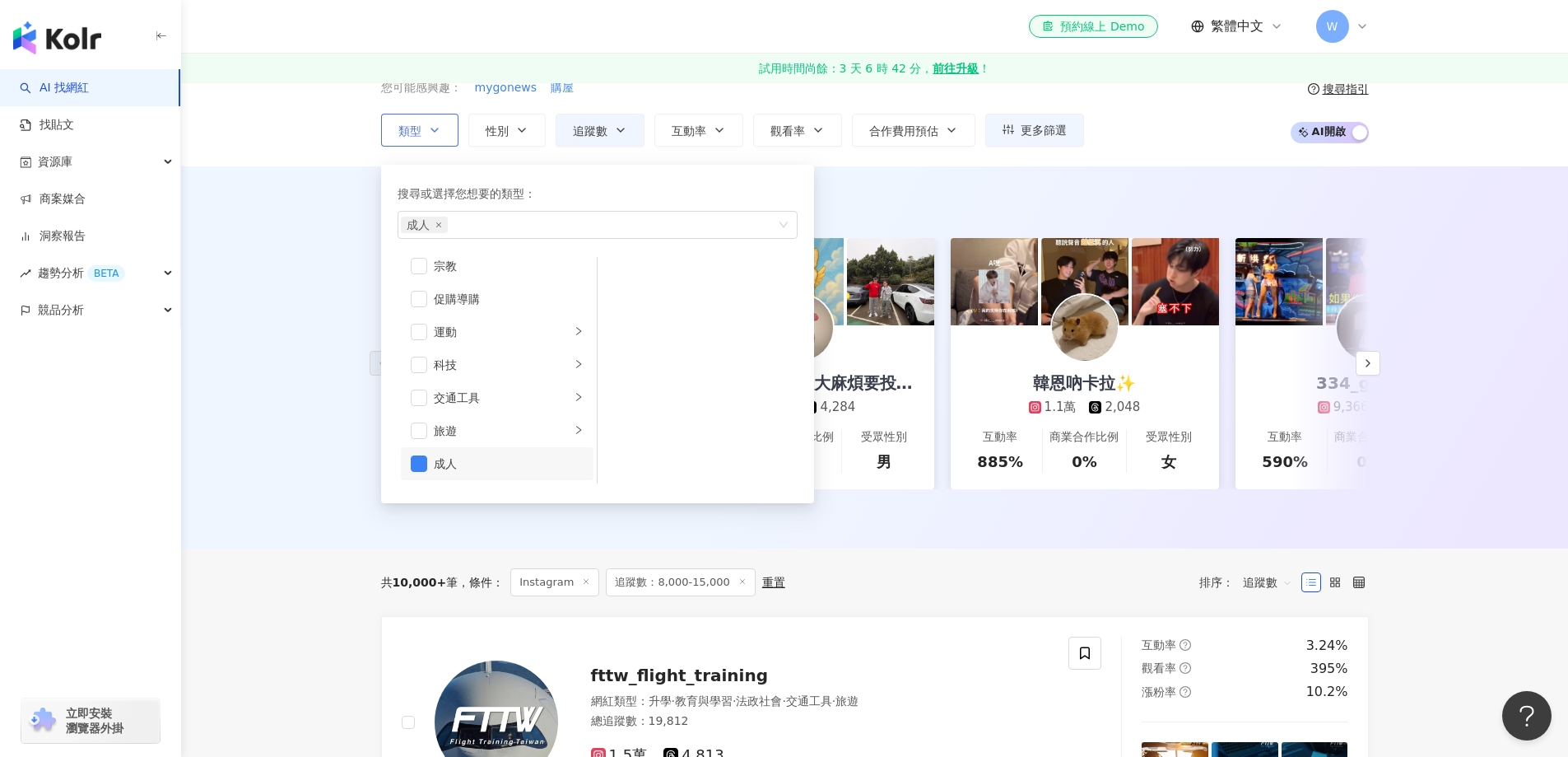
click at [505, 472] on div "成人" at bounding box center [509, 464] width 150 height 19
click at [358, 57] on link "試用時間尚餘：3 天 6 時 42 分， 前往升級 ！" at bounding box center [874, 69] width 1387 height 30
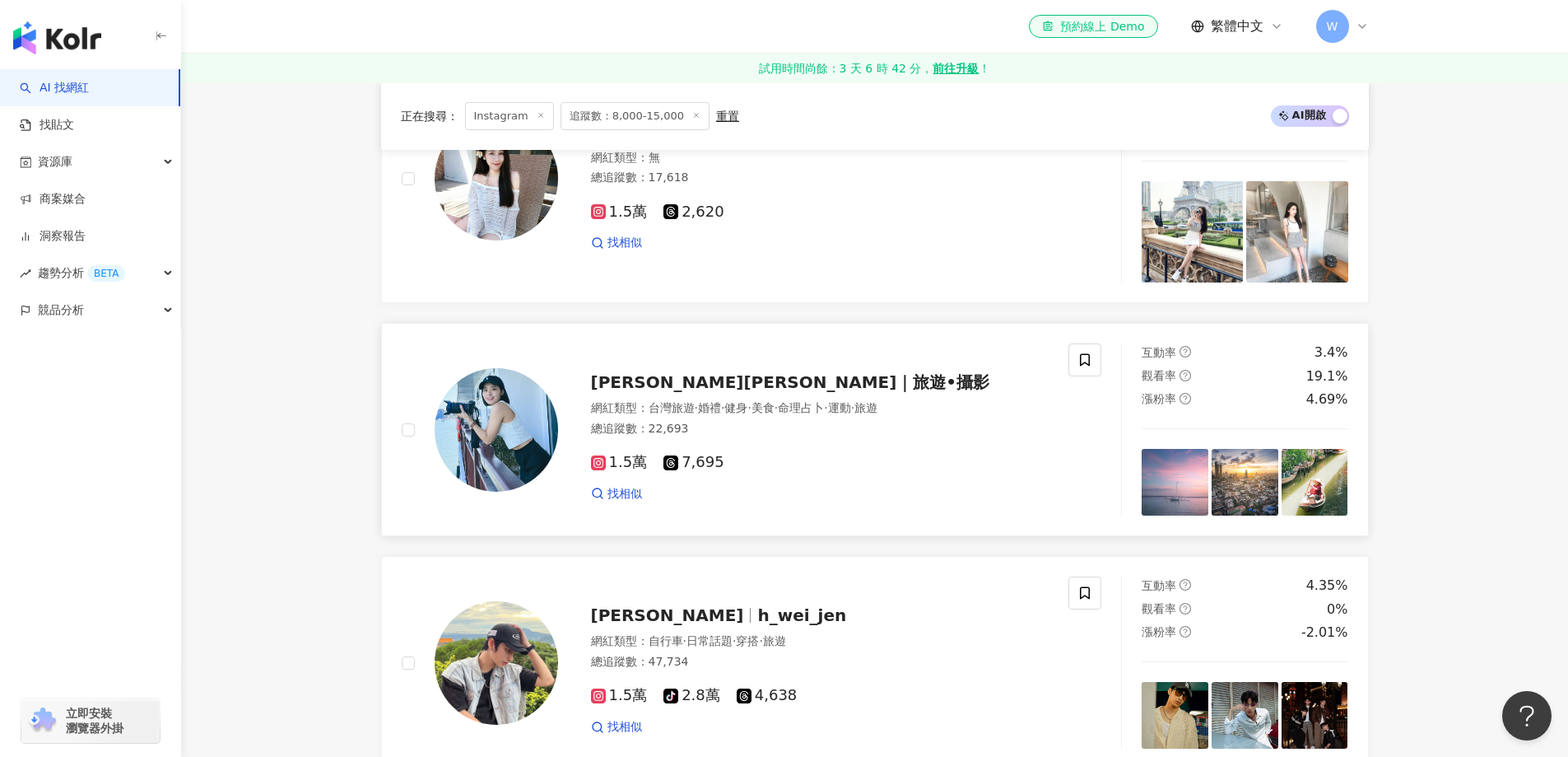
scroll to position [1071, 0]
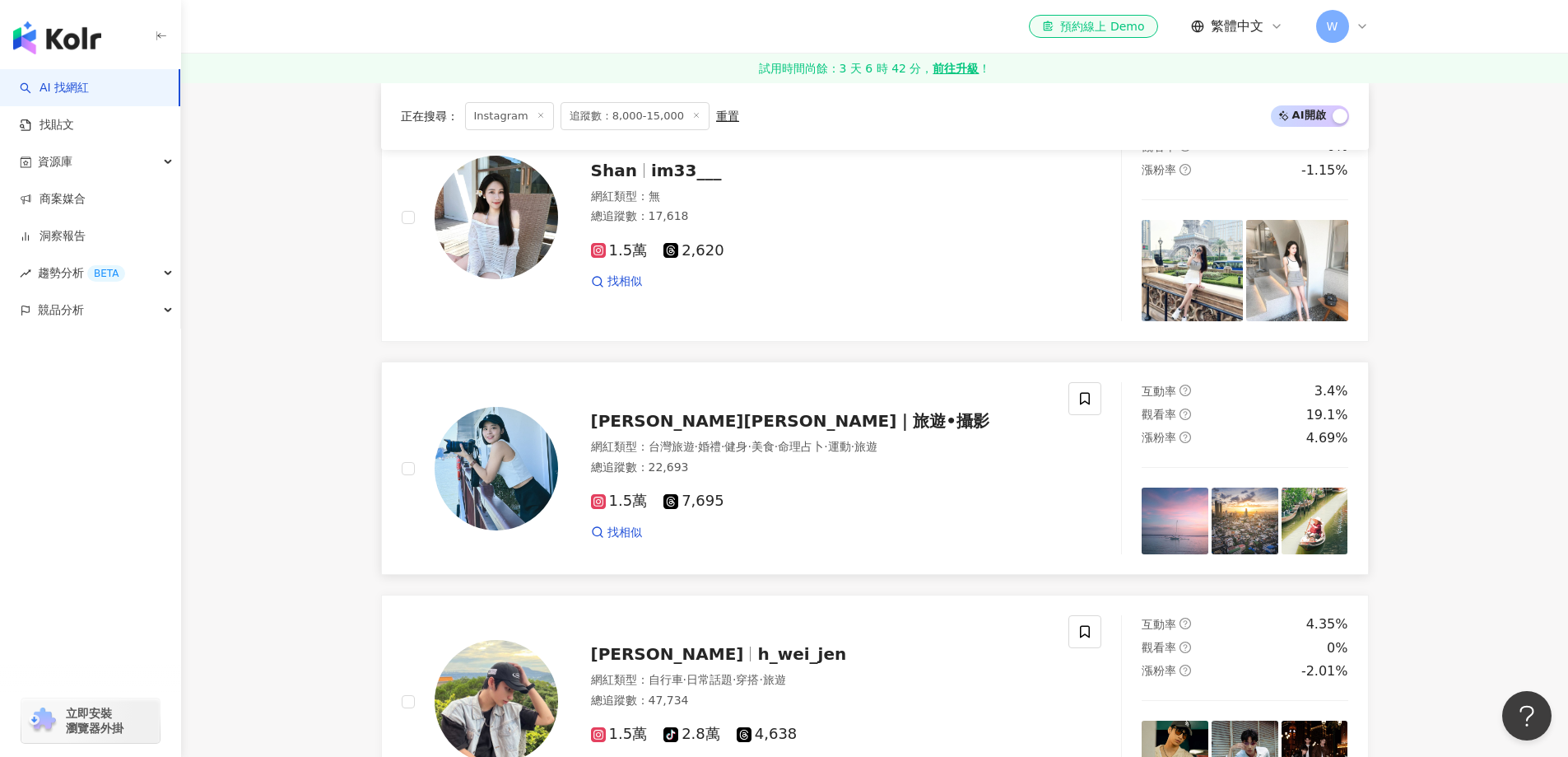
click at [700, 423] on span "J.HAN｜旅遊•攝影" at bounding box center [791, 420] width 399 height 19
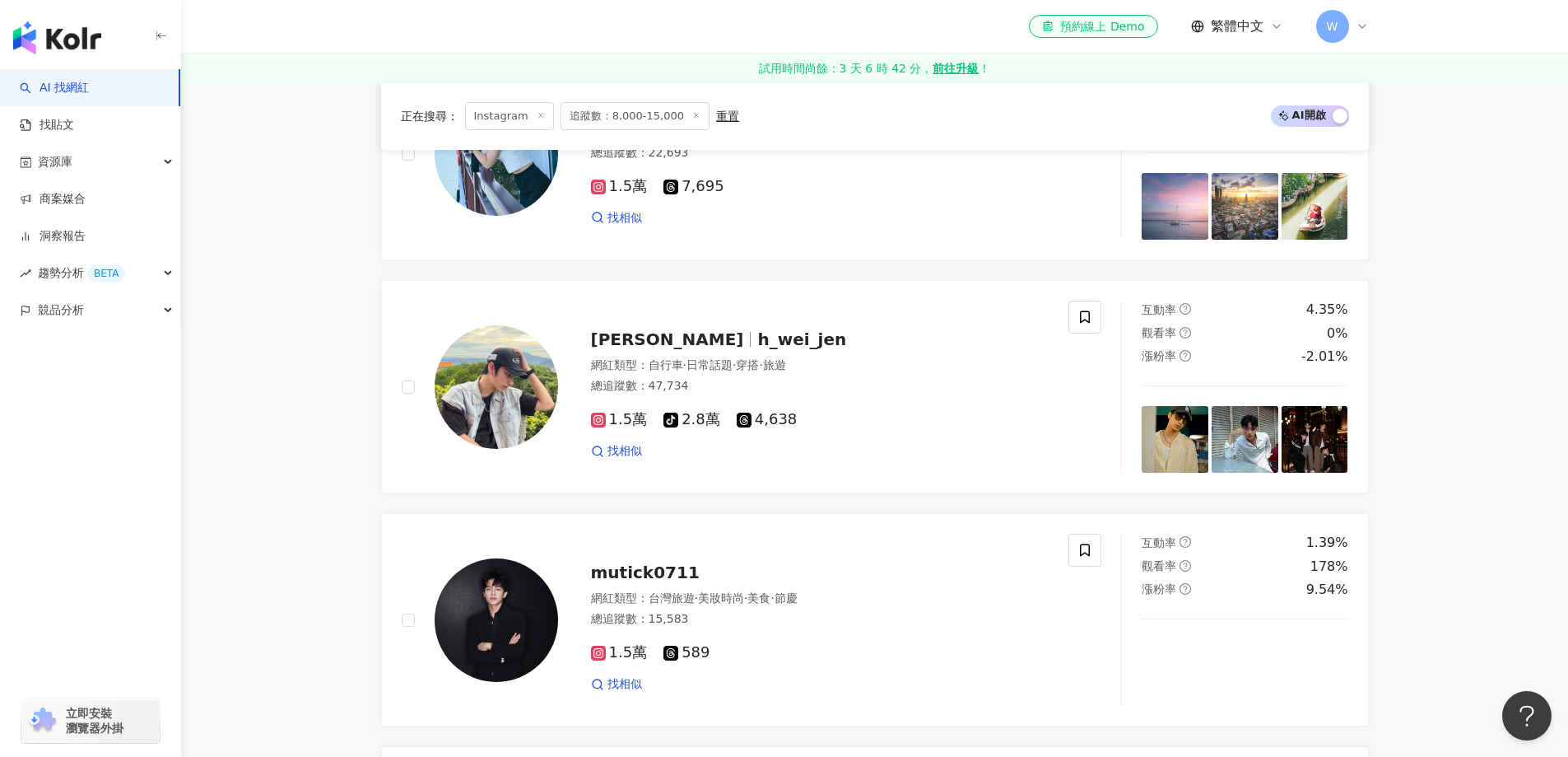
scroll to position [1400, 0]
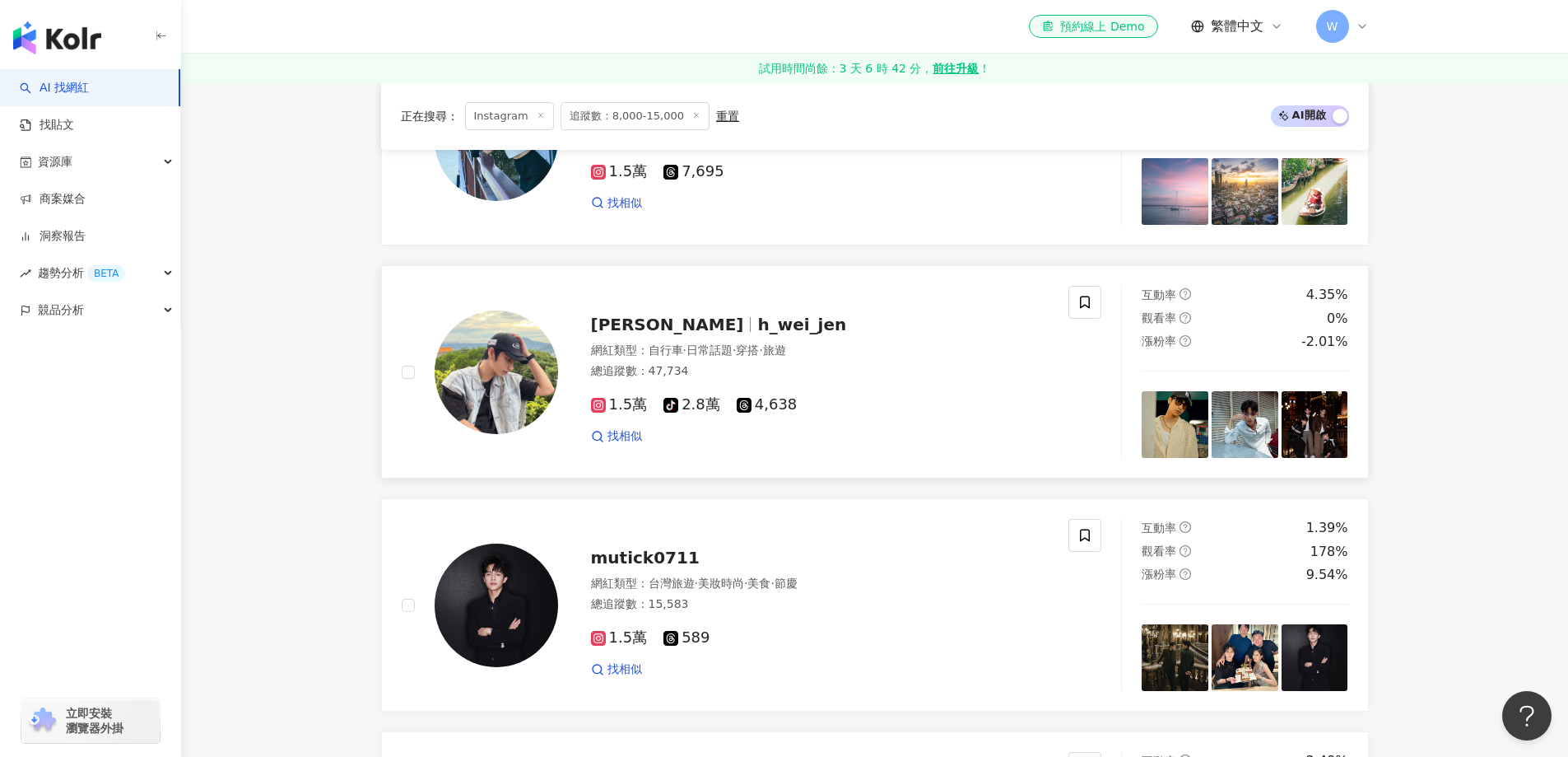
click at [703, 353] on div "黃威任 h_wei_jen 網紅類型 ： 自行車 · 日常話題 · 穿搭 · 旅遊 總追蹤數 ： 47,734 1.5萬 tiktok-icon 2.8萬 4…" at bounding box center [803, 371] width 492 height 144
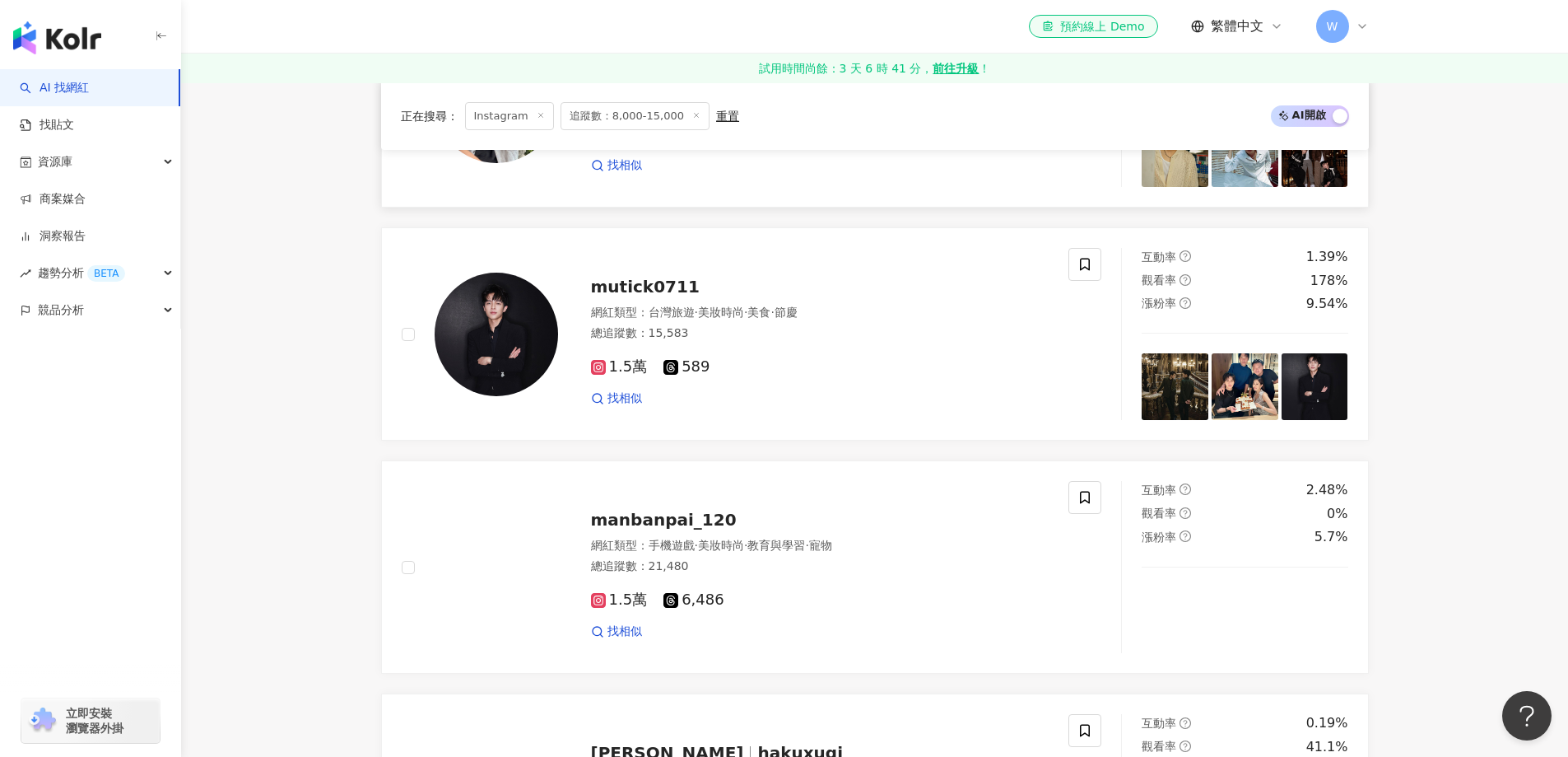
scroll to position [1730, 0]
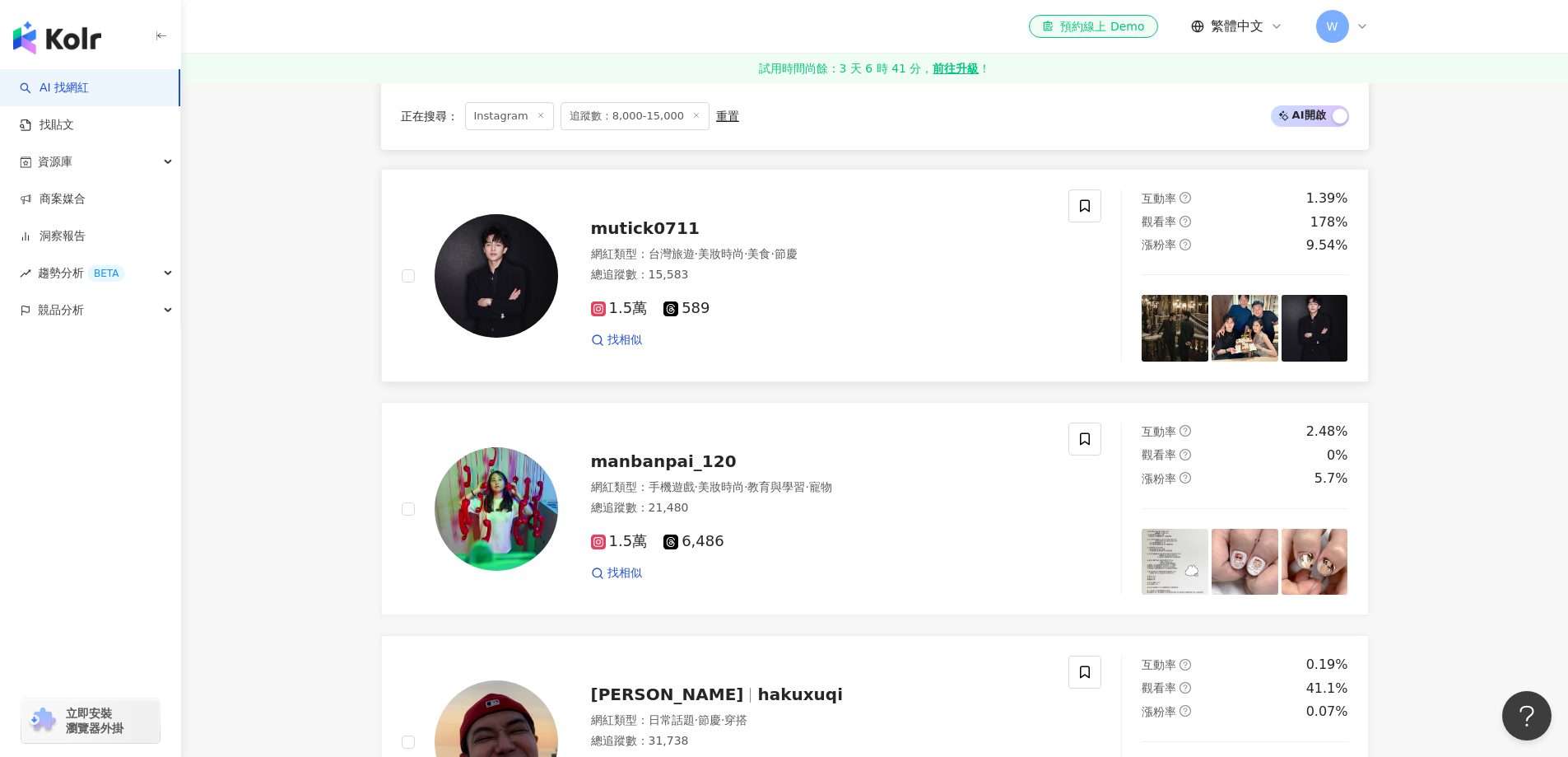
click at [763, 299] on div "1.5萬 589 找相似" at bounding box center [820, 317] width 458 height 61
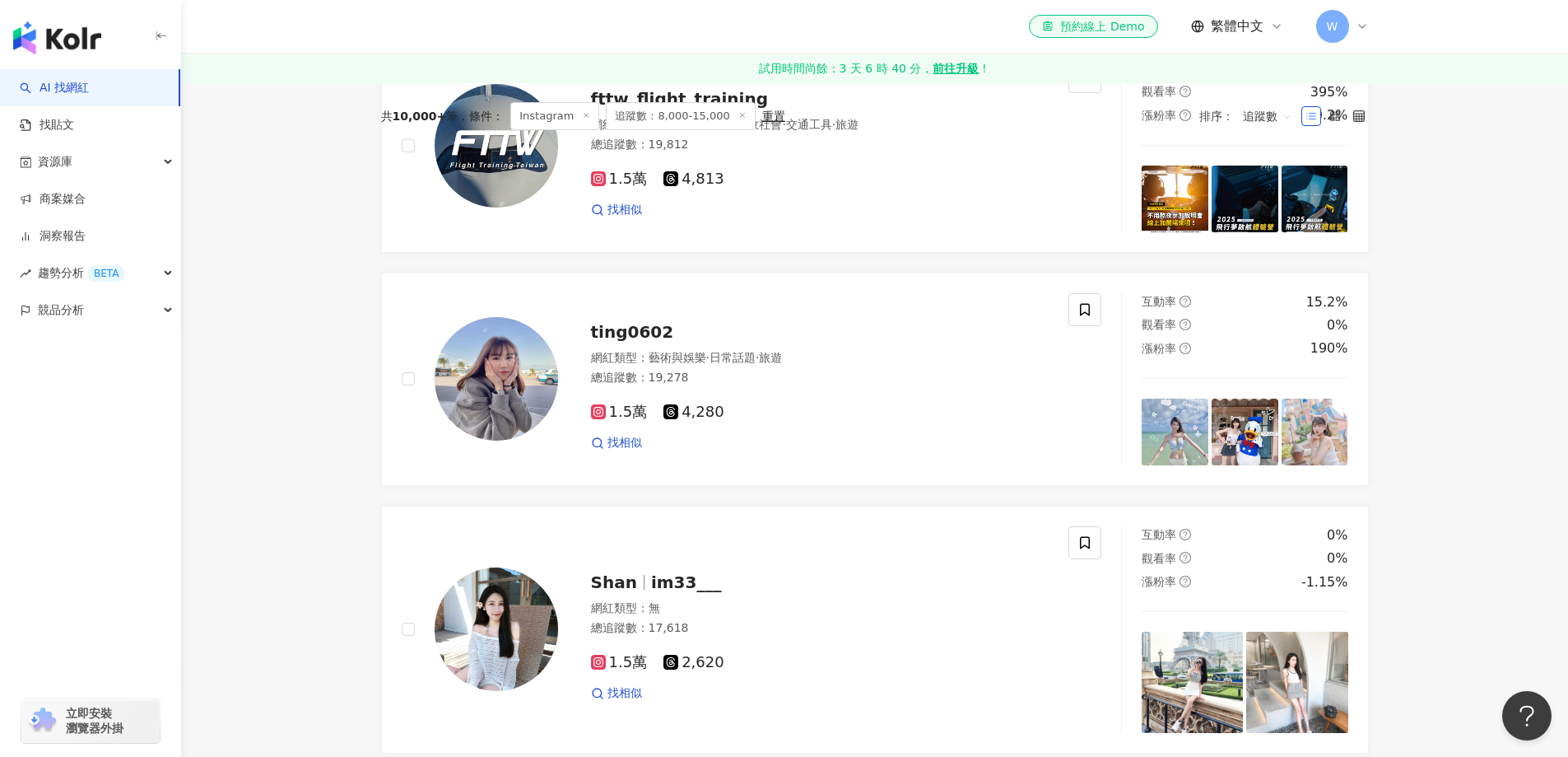
scroll to position [0, 0]
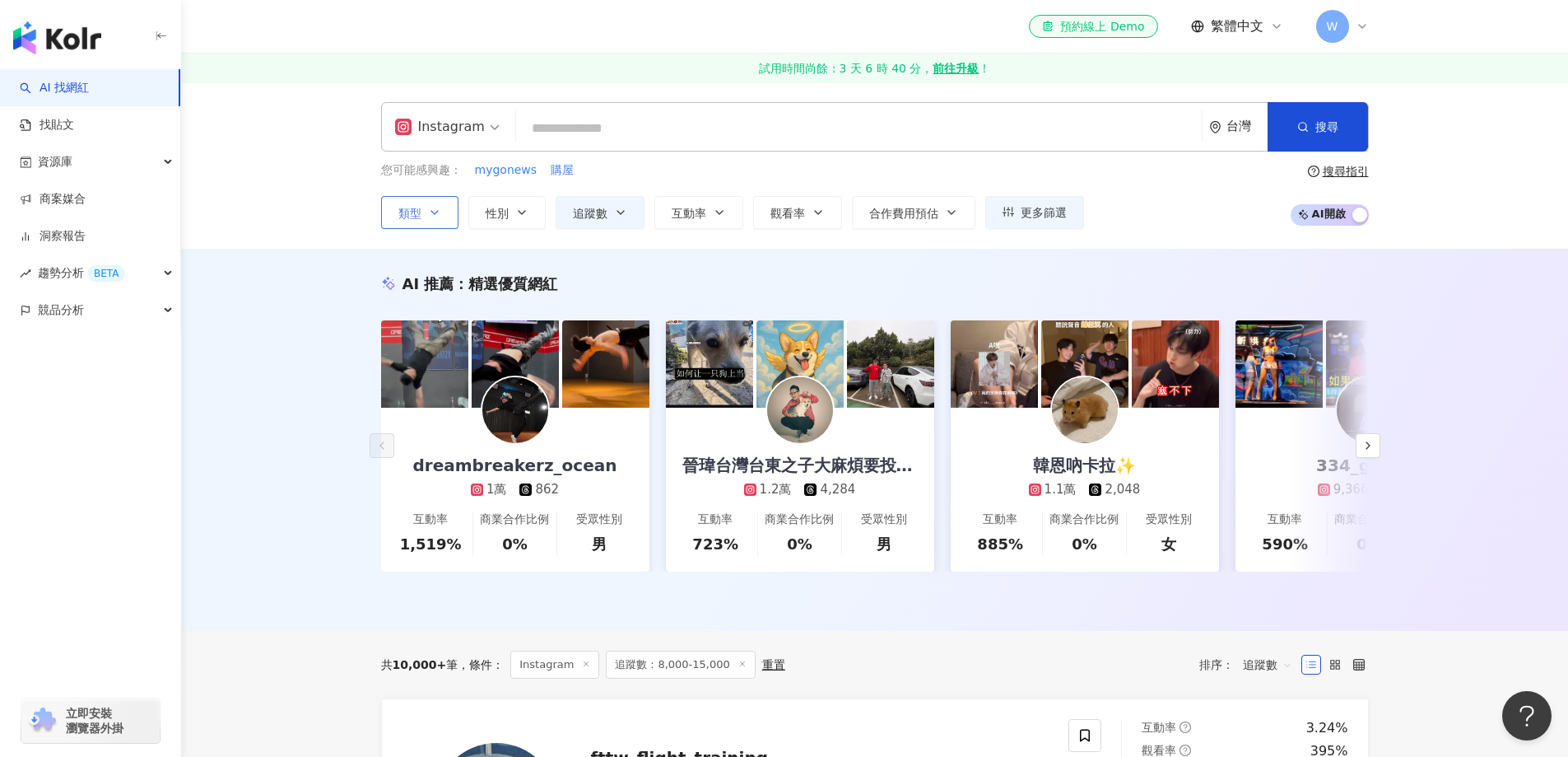
click at [450, 215] on button "類型" at bounding box center [420, 212] width 78 height 33
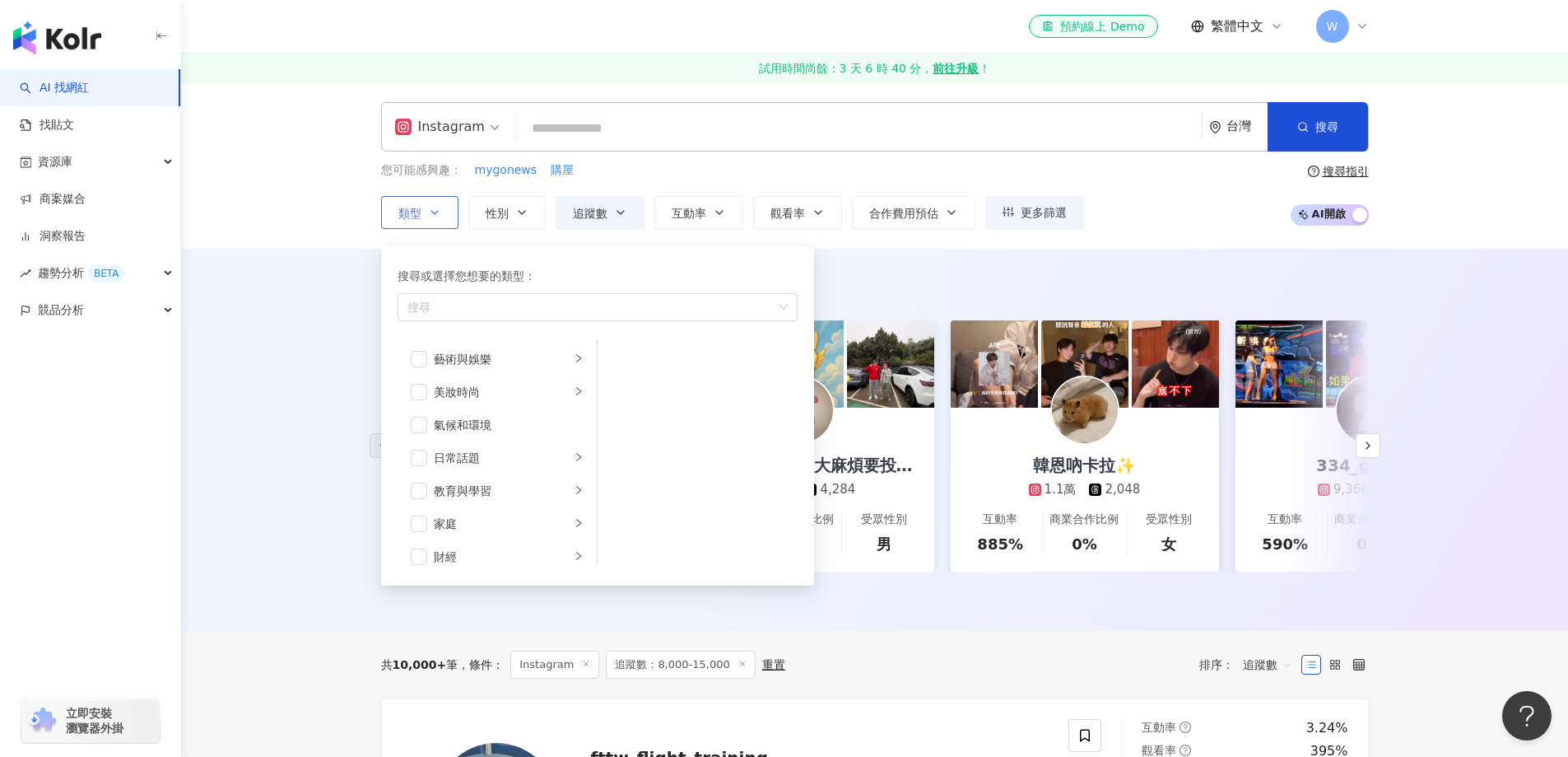
click at [474, 322] on div "搜尋或選擇您想要的類型： 搜尋" at bounding box center [597, 294] width 400 height 56
click at [487, 318] on div "搜尋" at bounding box center [597, 307] width 400 height 28
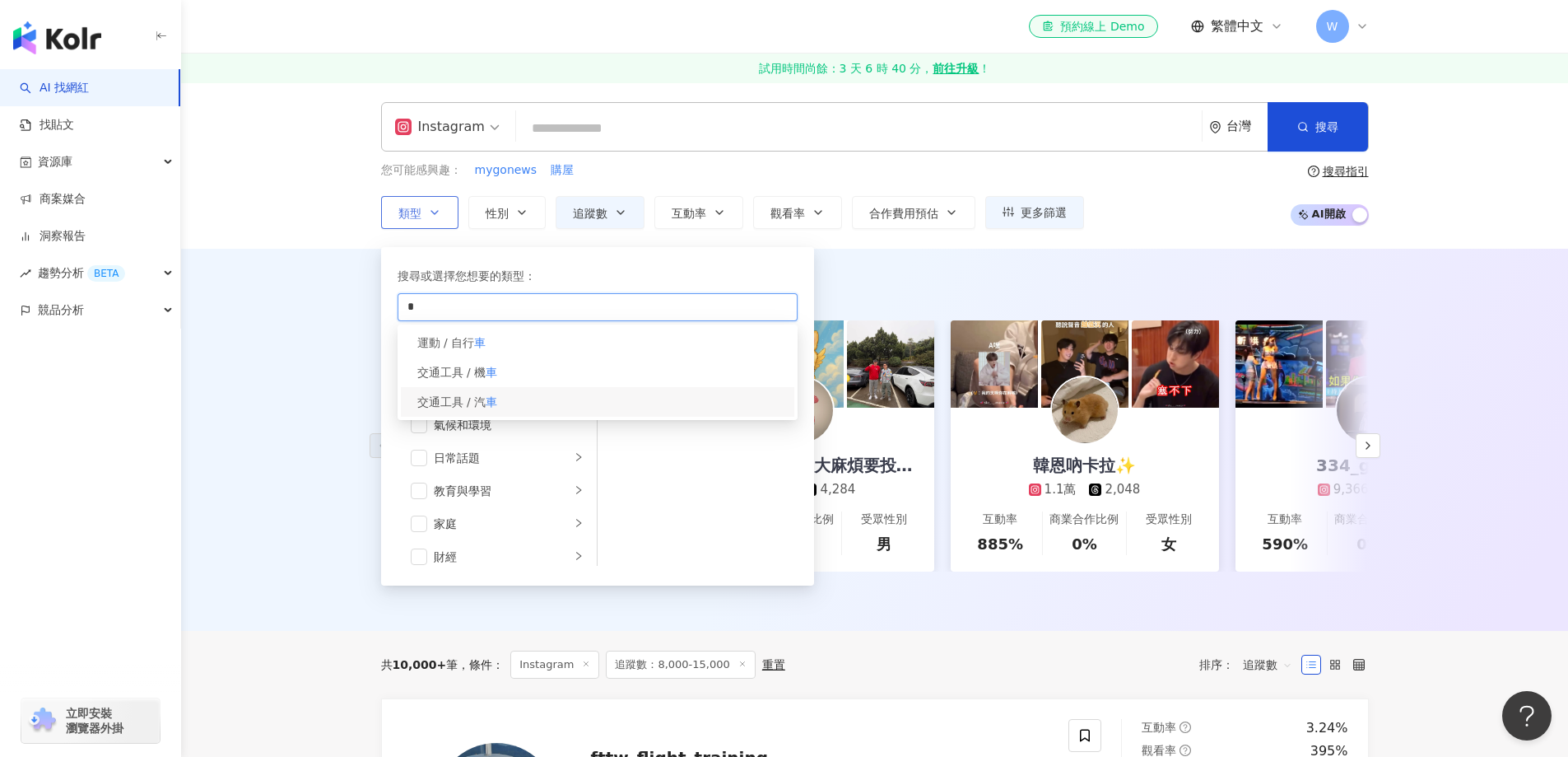
type input "*"
click at [551, 414] on div "交通工具 / 汽 車" at bounding box center [598, 402] width 394 height 30
click at [860, 264] on div "AI 推薦 ： 精選優質網紅 dreambreakerz_ocean 1萬 862 互動率 1,519% 商業合作比例 0% 受眾性別 男 晉瑋台灣台東之子大…" at bounding box center [874, 440] width 1387 height 382
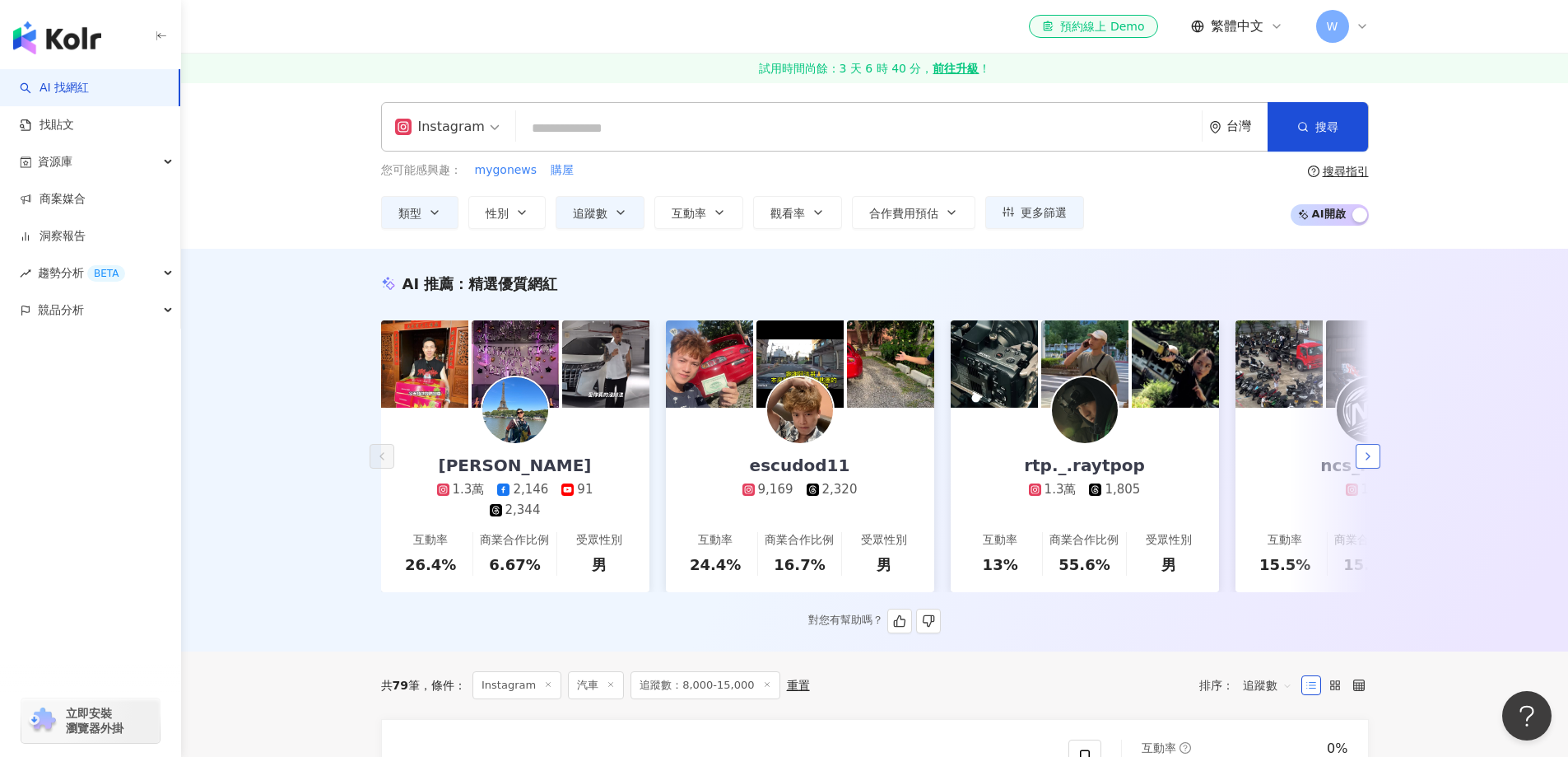
click at [1380, 465] on button "button" at bounding box center [1368, 457] width 25 height 25
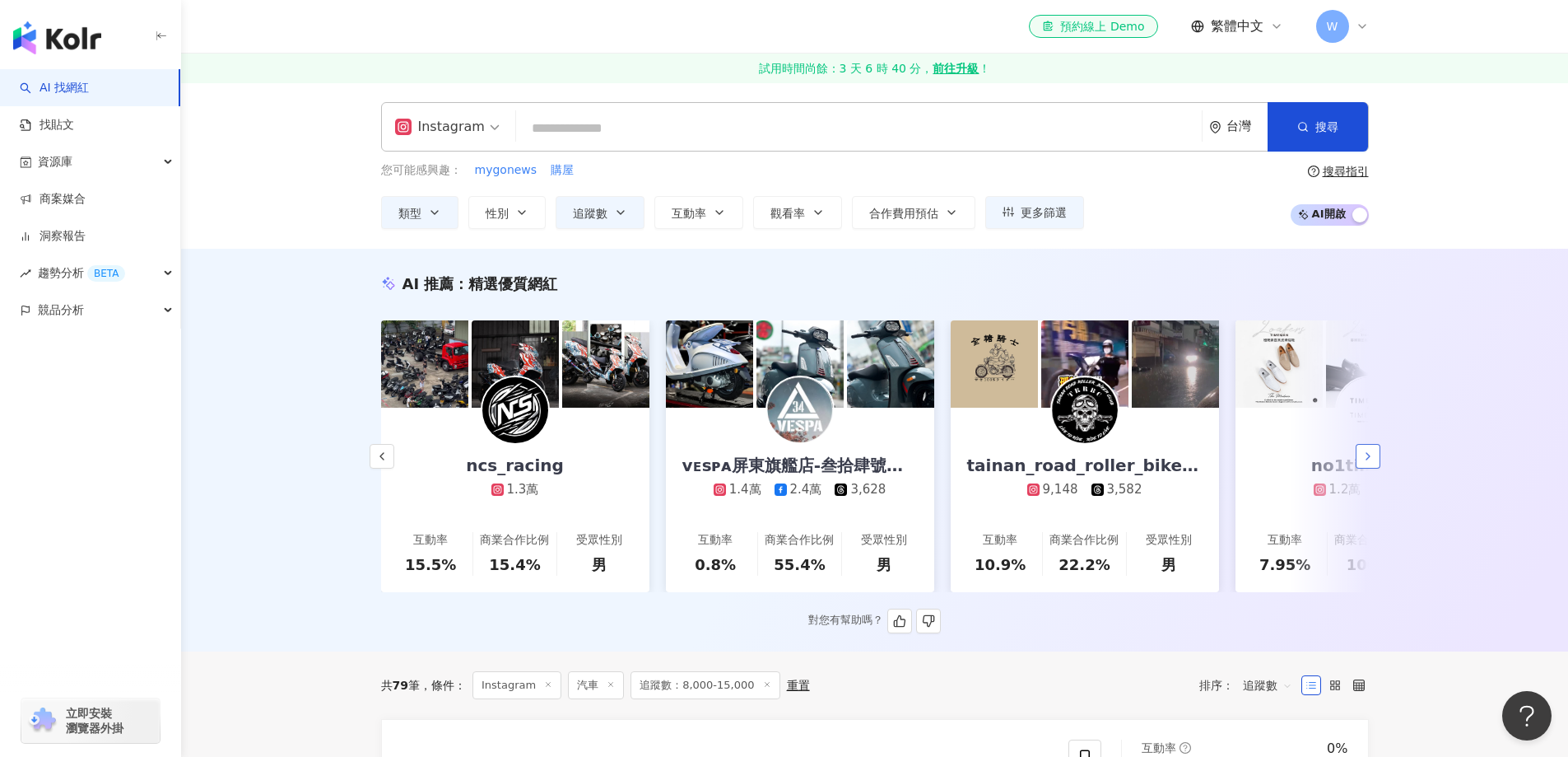
click at [1380, 465] on button "button" at bounding box center [1368, 457] width 25 height 25
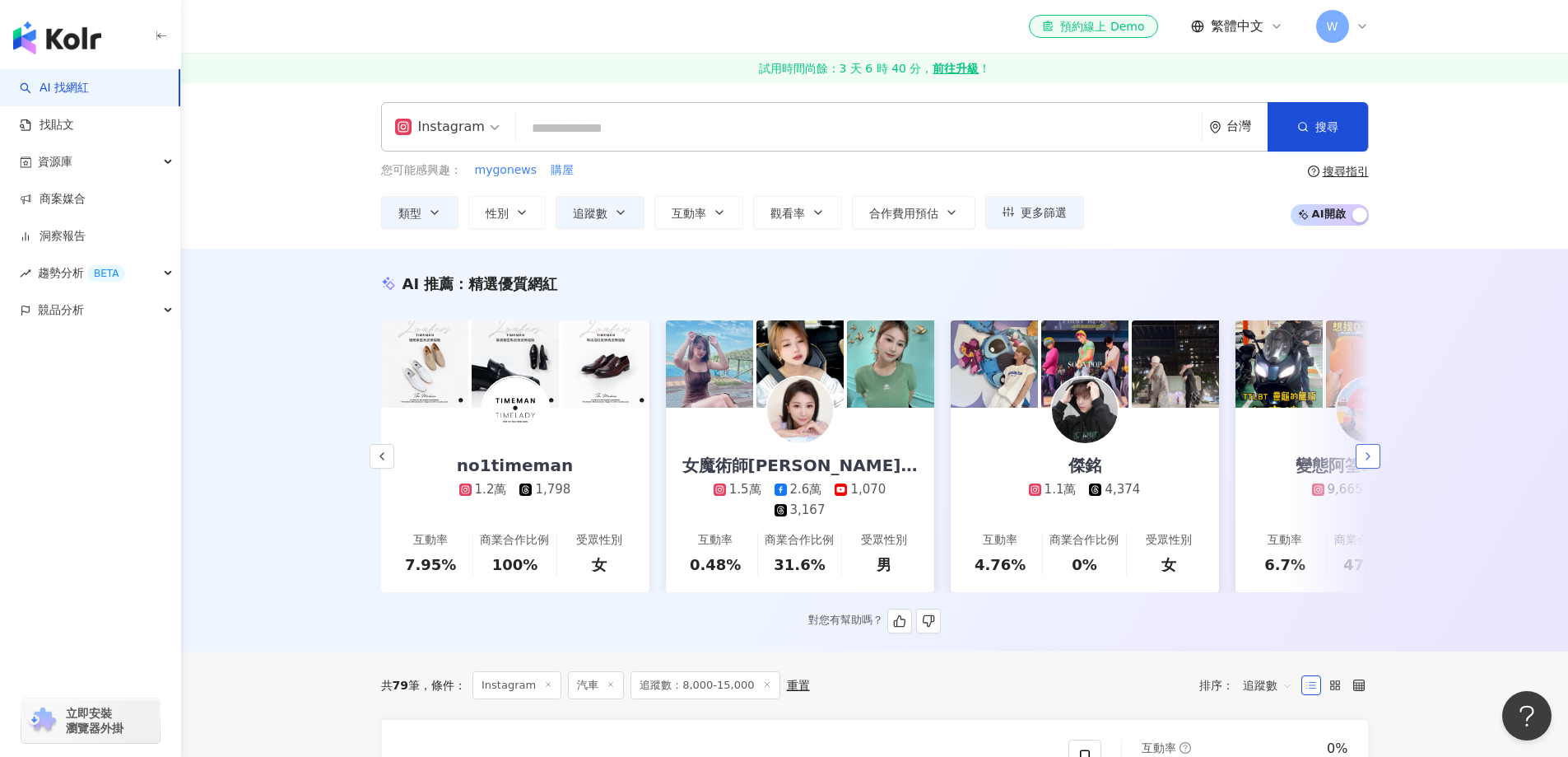
click at [1380, 465] on button "button" at bounding box center [1368, 457] width 25 height 25
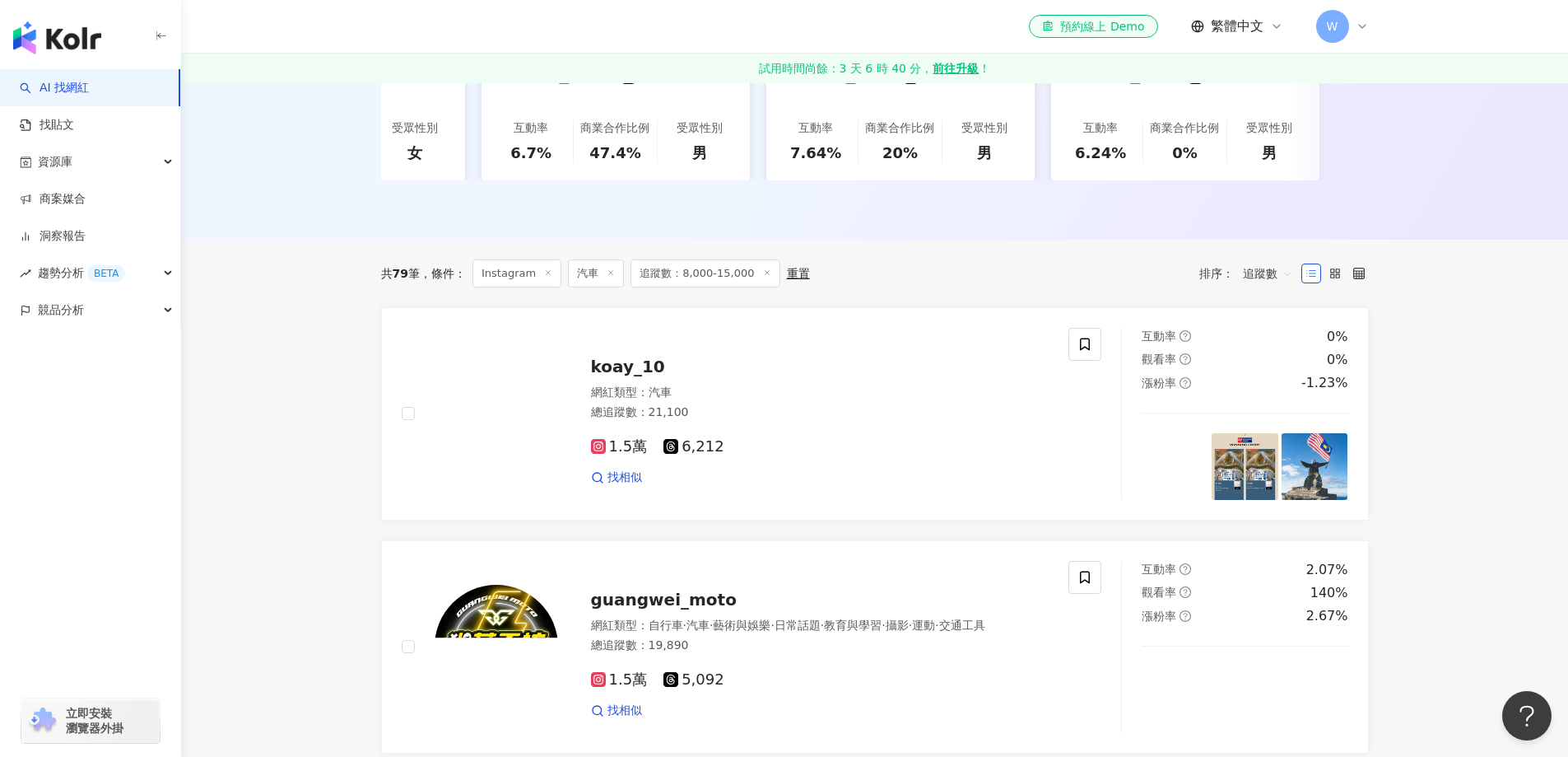
scroll to position [495, 0]
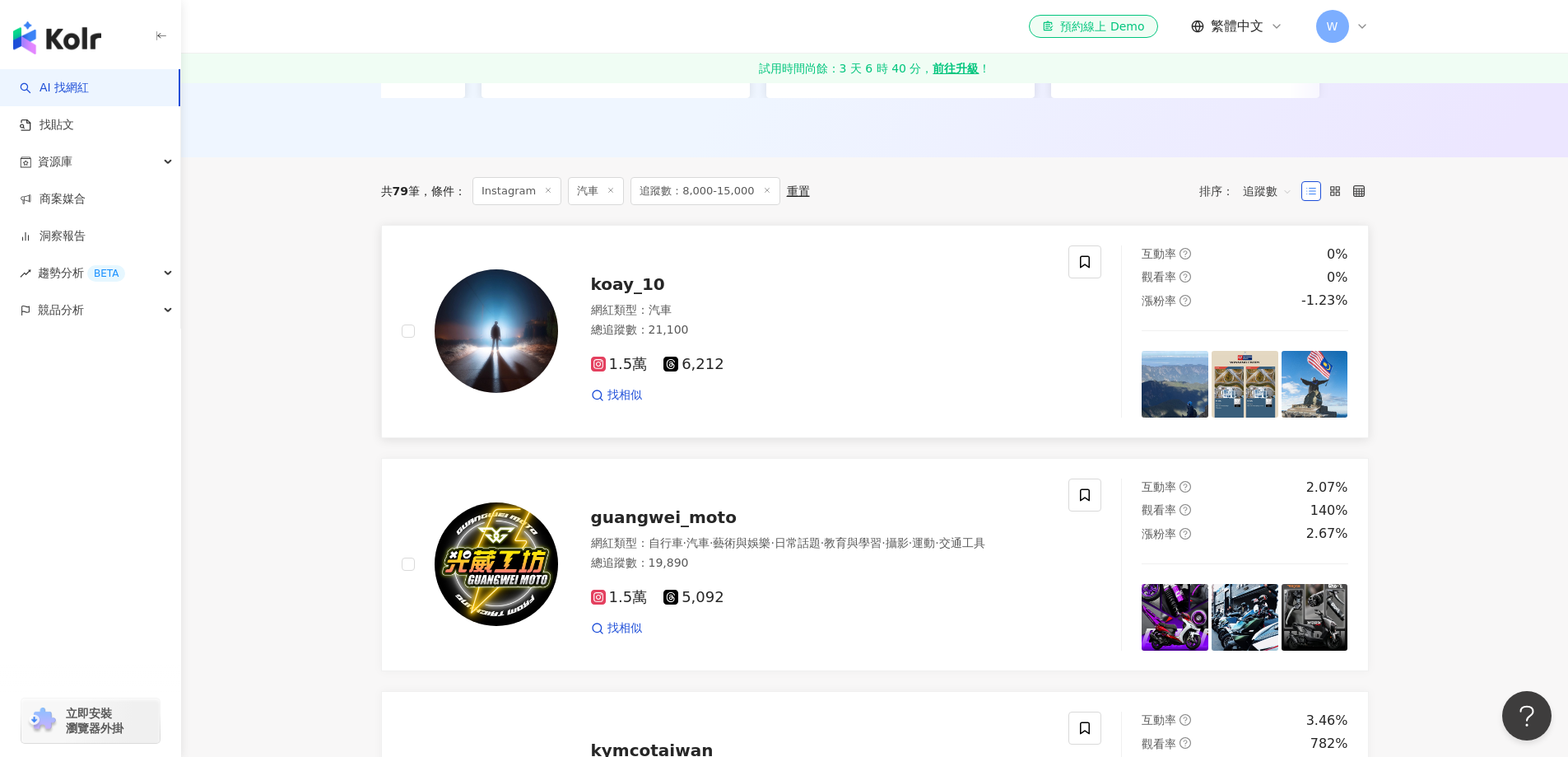
click at [629, 294] on span "koay_10" at bounding box center [629, 284] width 74 height 19
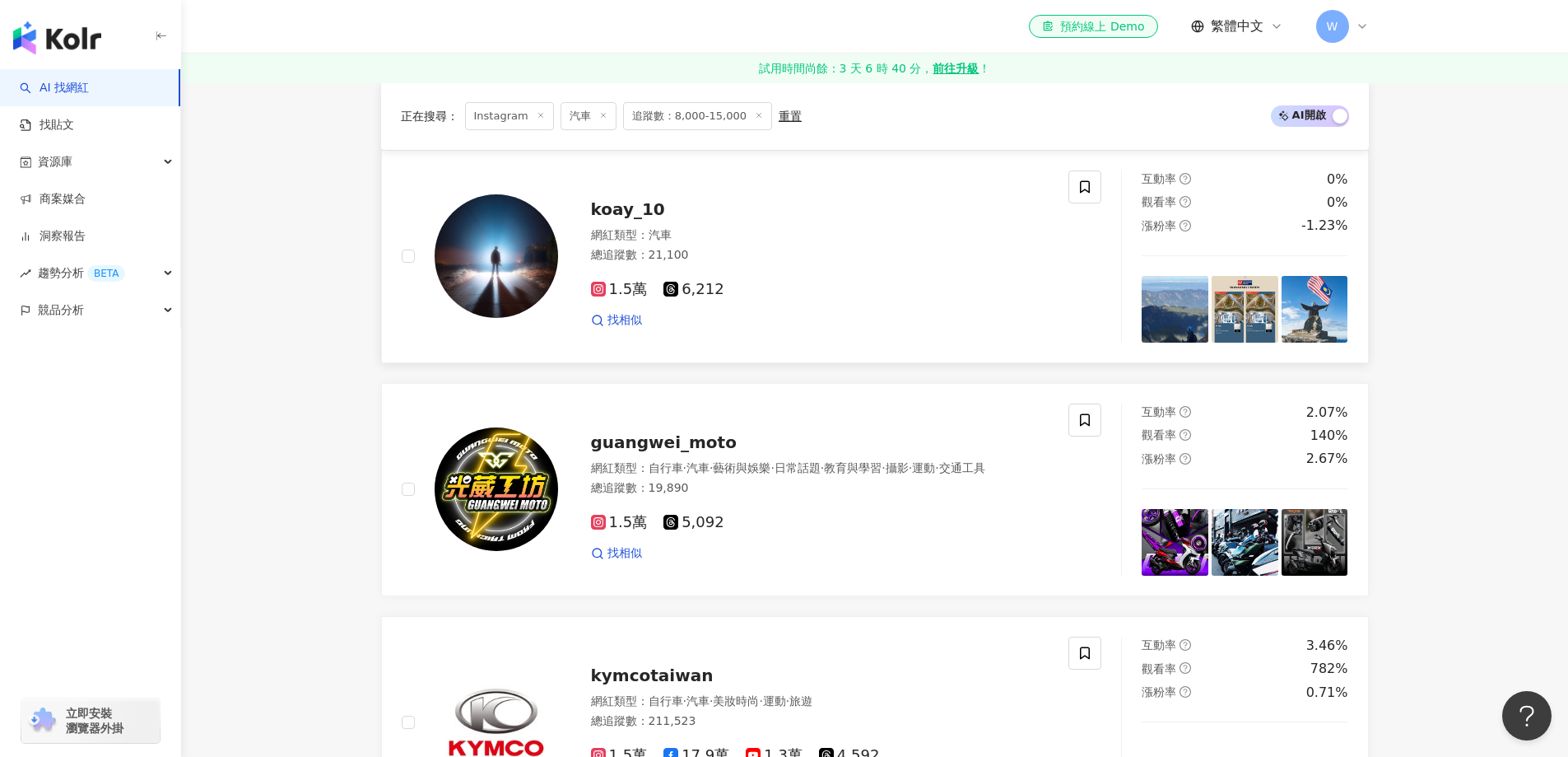
scroll to position [741, 0]
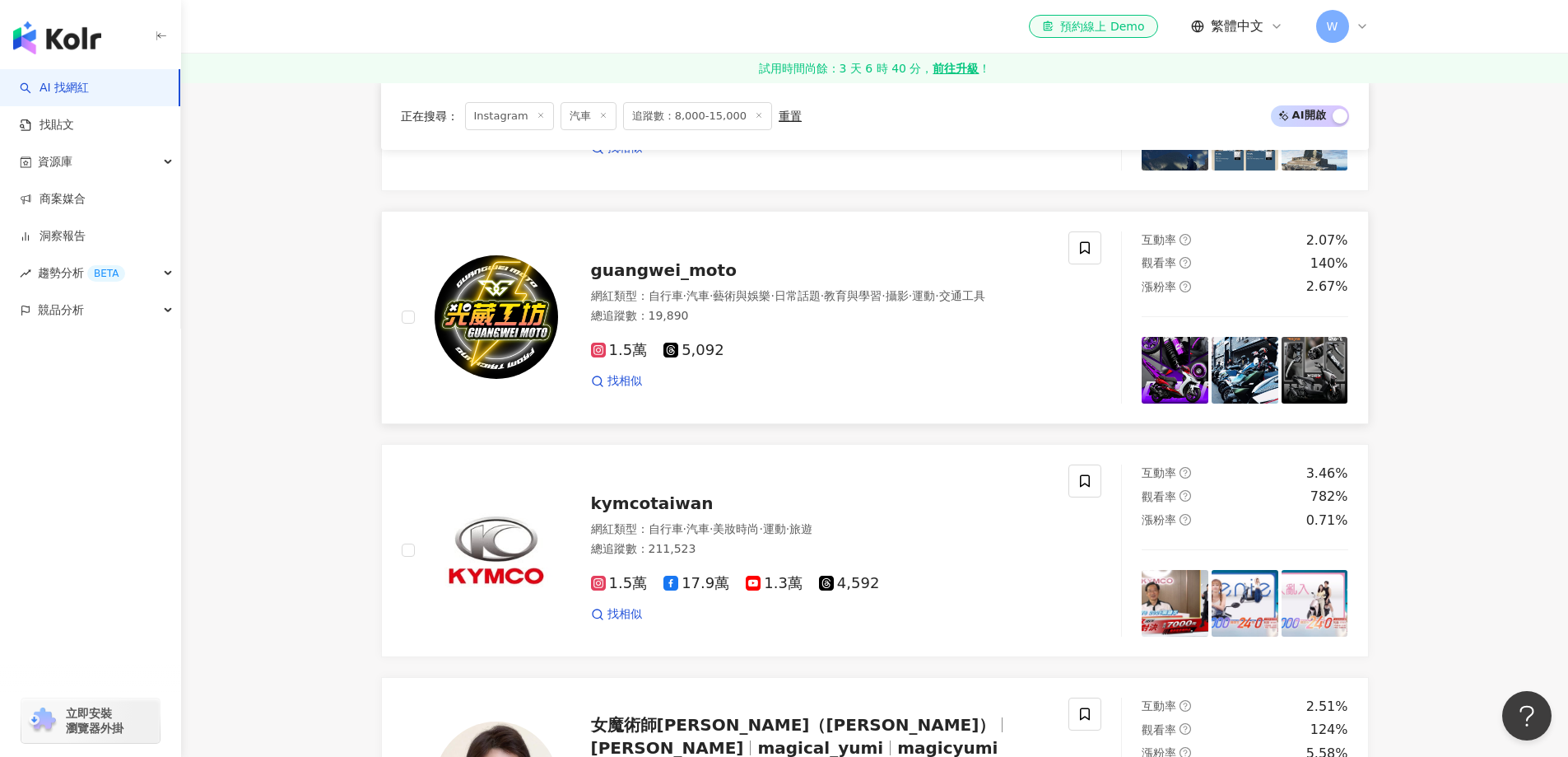
click at [728, 329] on div "網紅類型 ： 自行車 · 汽車 · 藝術與娛樂 · 日常話題 · 教育與學習 · 攝影 · 運動 · 交通工具 總追蹤數 ： 19,890" at bounding box center [820, 308] width 458 height 41
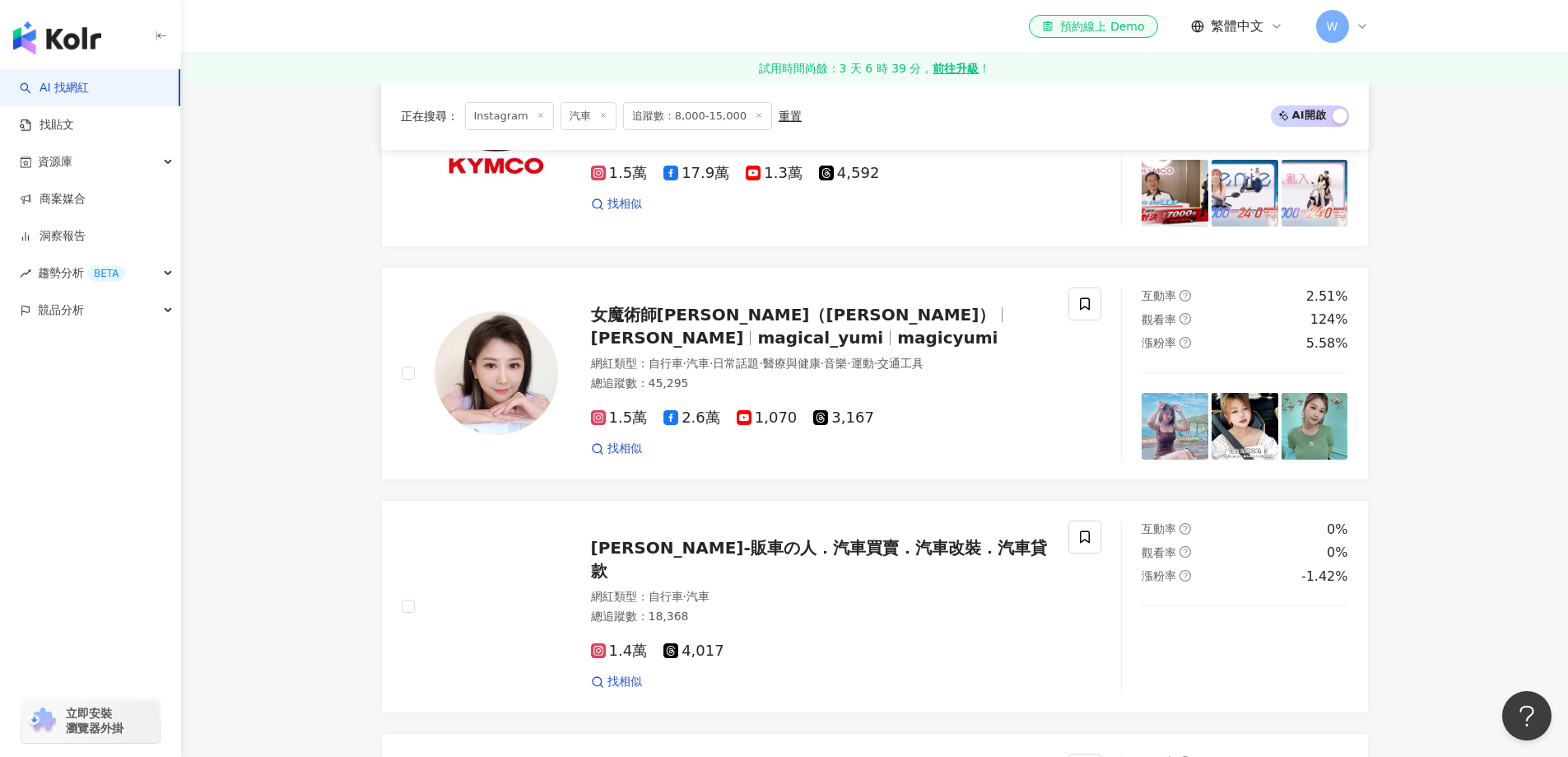
scroll to position [1154, 0]
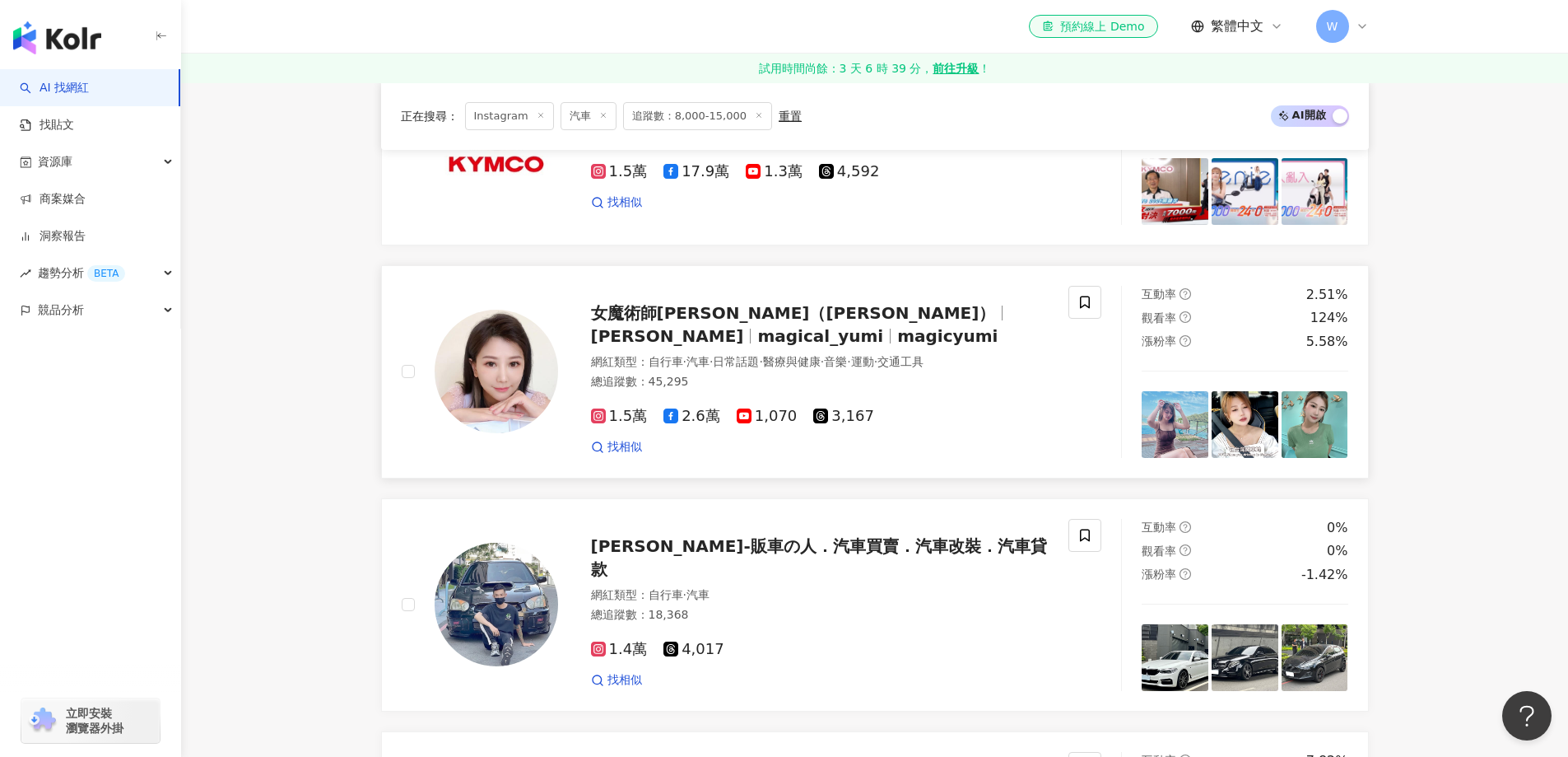
click at [724, 348] on div "女魔術師Yumi Chen（芝妤） Yumi Chen magical_yumi magicyumi" at bounding box center [820, 324] width 458 height 46
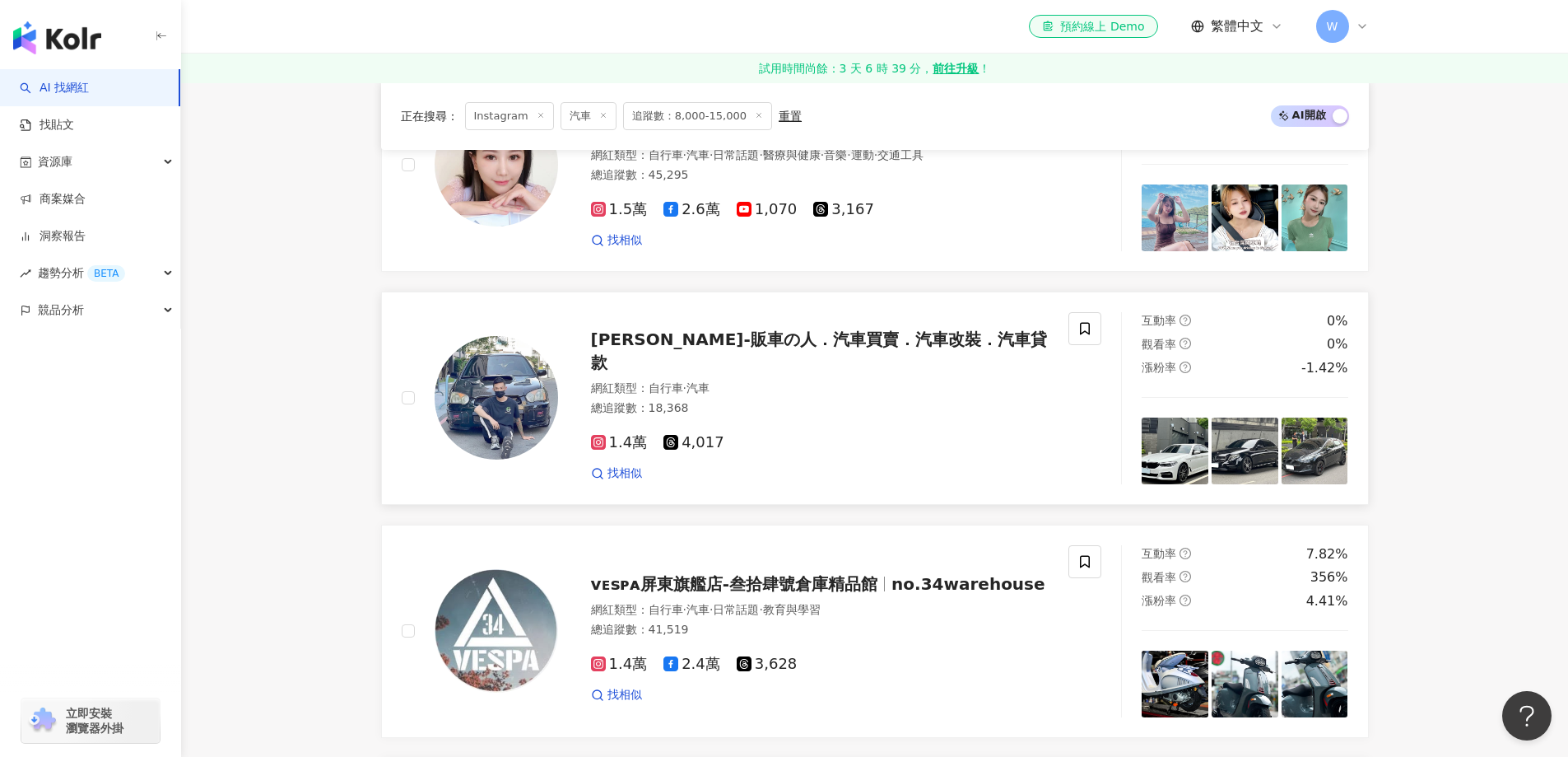
scroll to position [1400, 0]
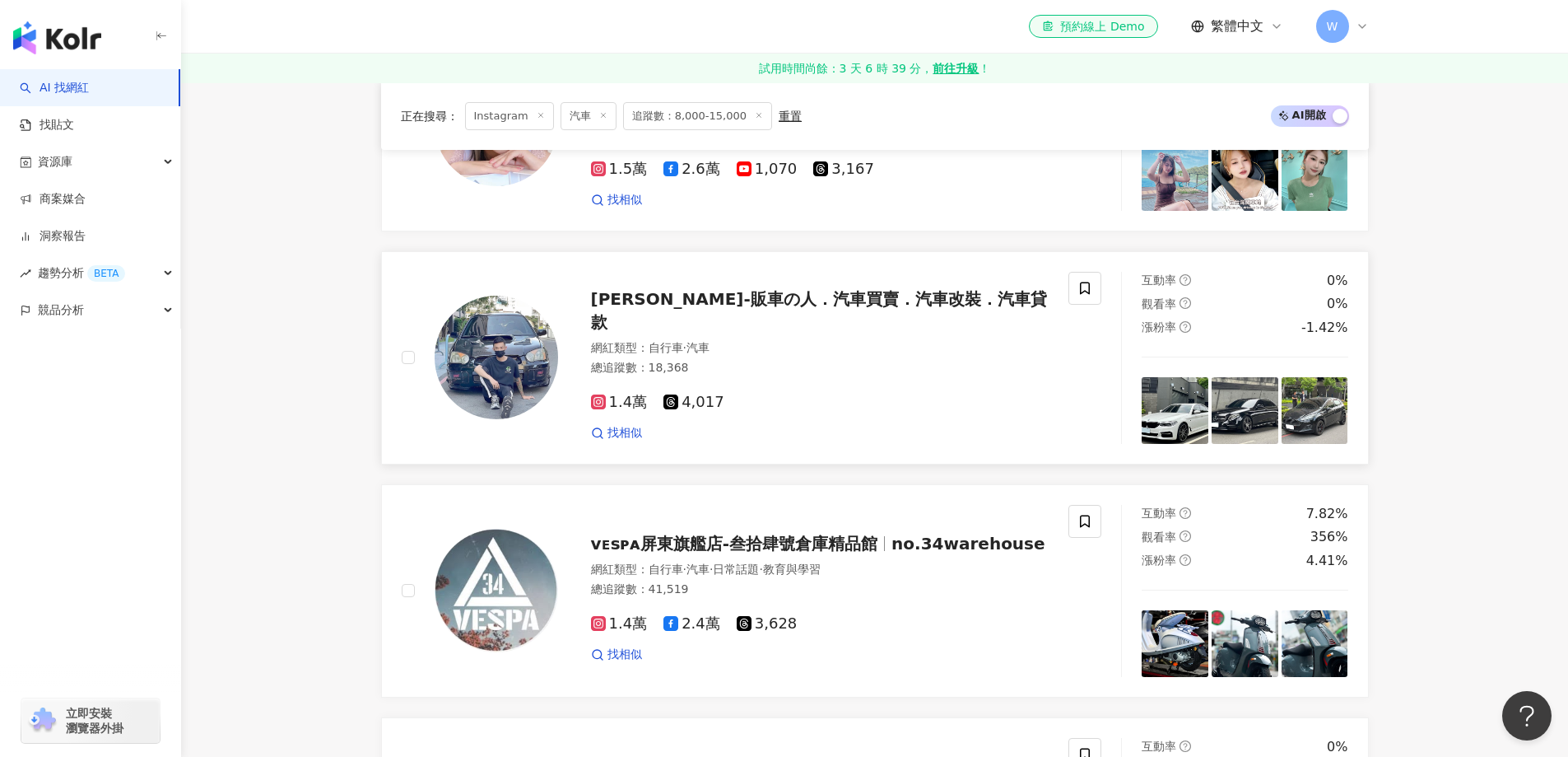
click at [896, 428] on div "找相似" at bounding box center [820, 433] width 458 height 17
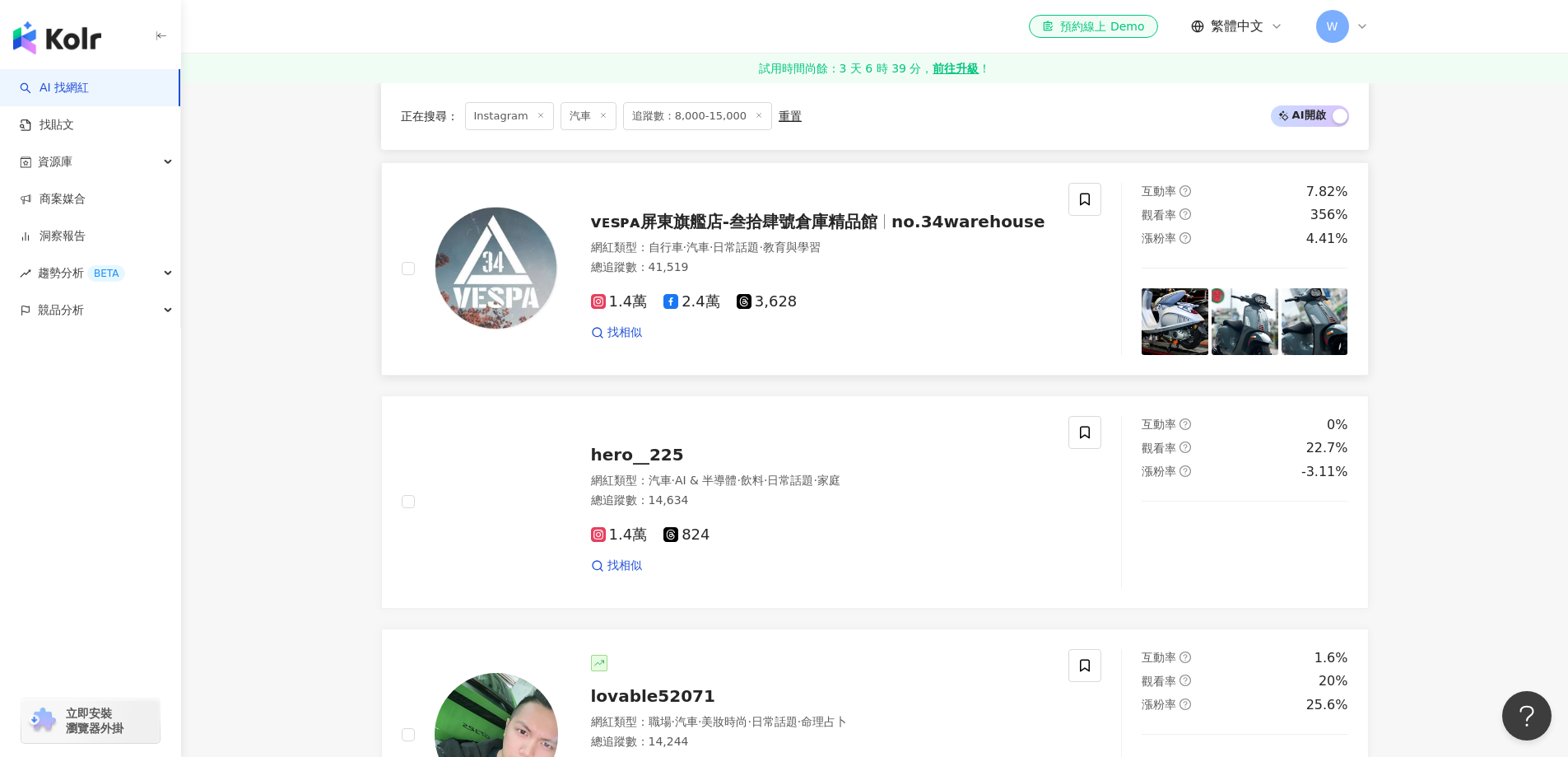
scroll to position [1813, 0]
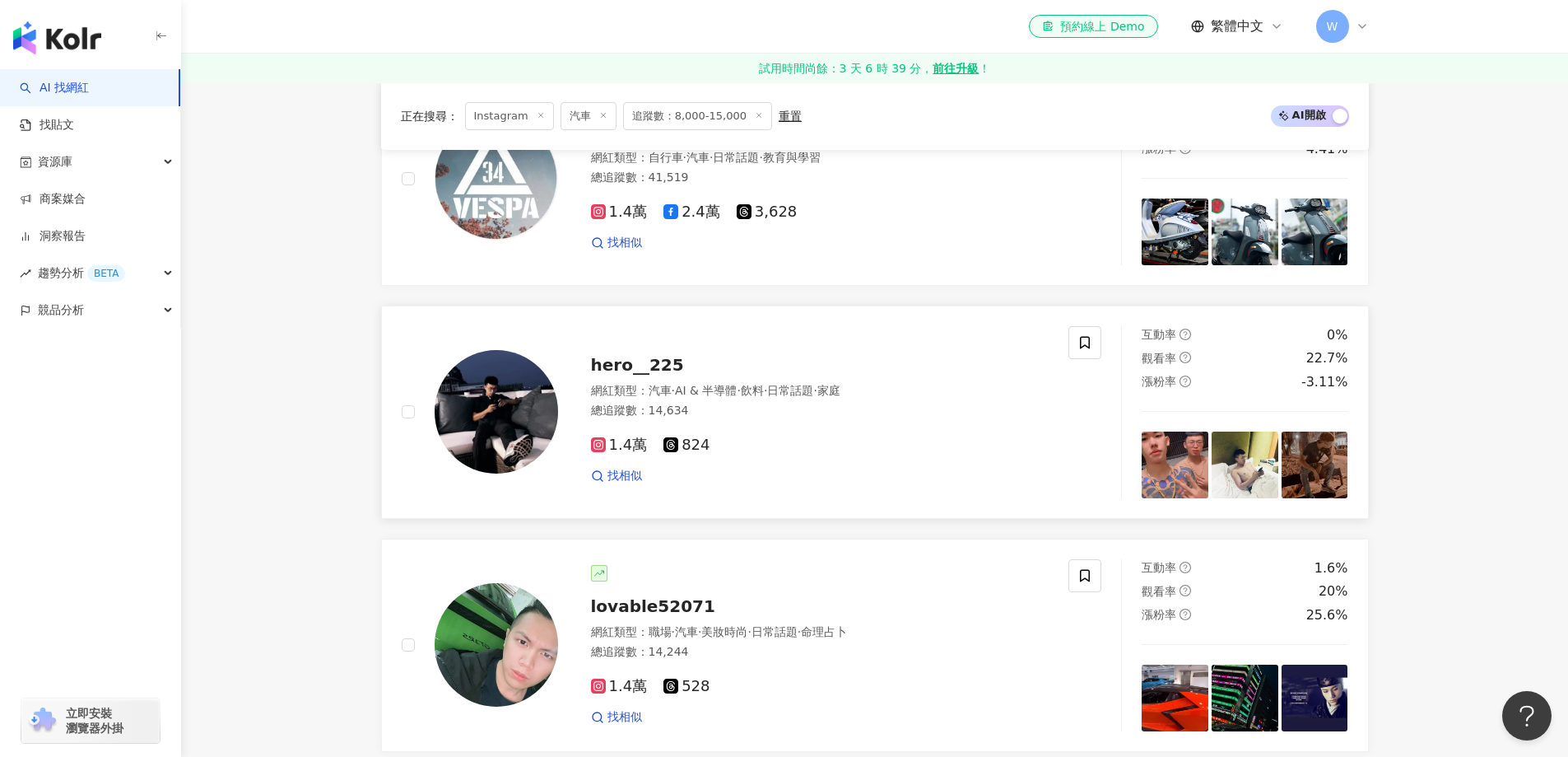
click at [878, 416] on div "總追蹤數 ： 14,634" at bounding box center [820, 411] width 458 height 17
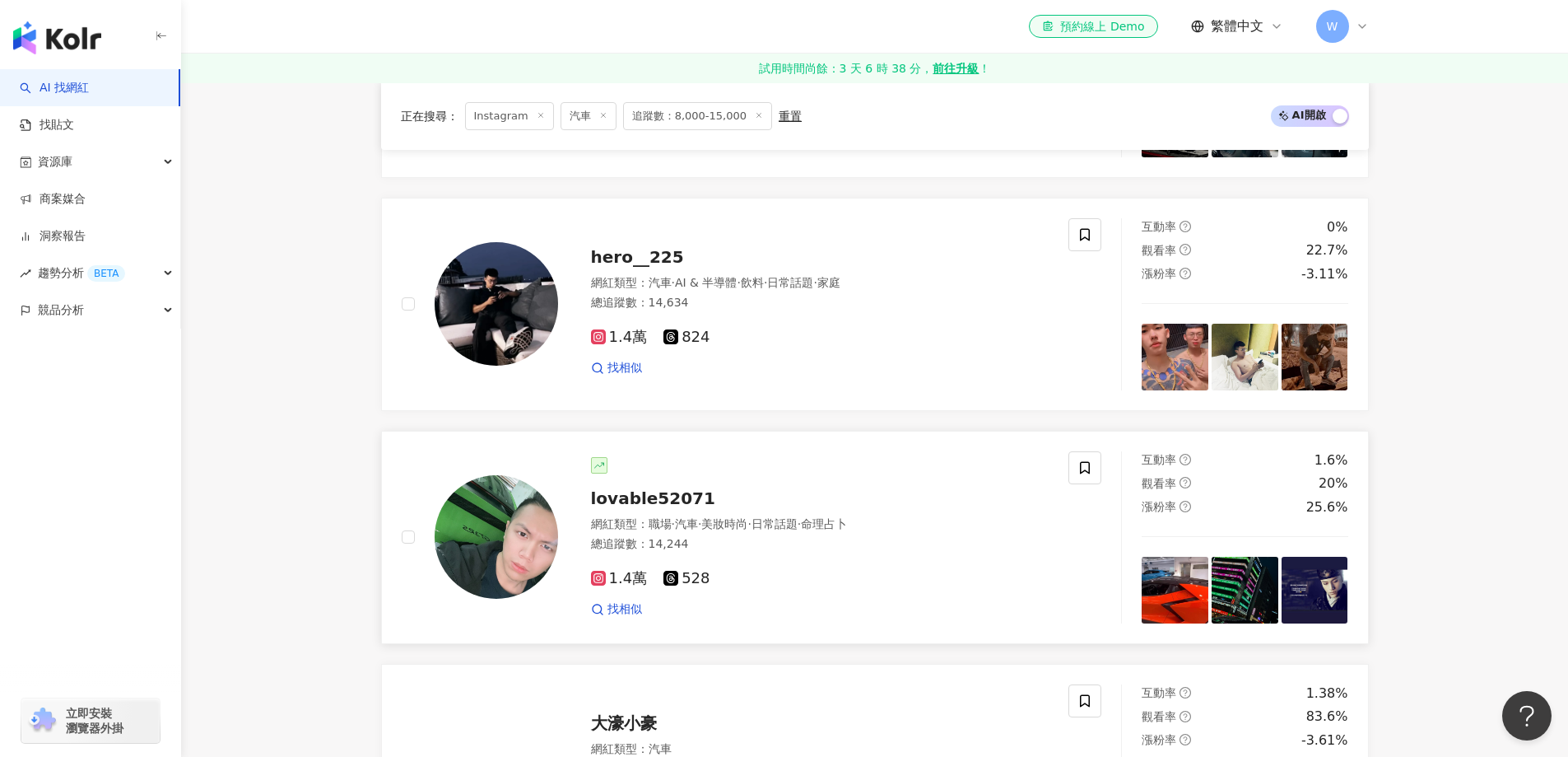
scroll to position [2059, 0]
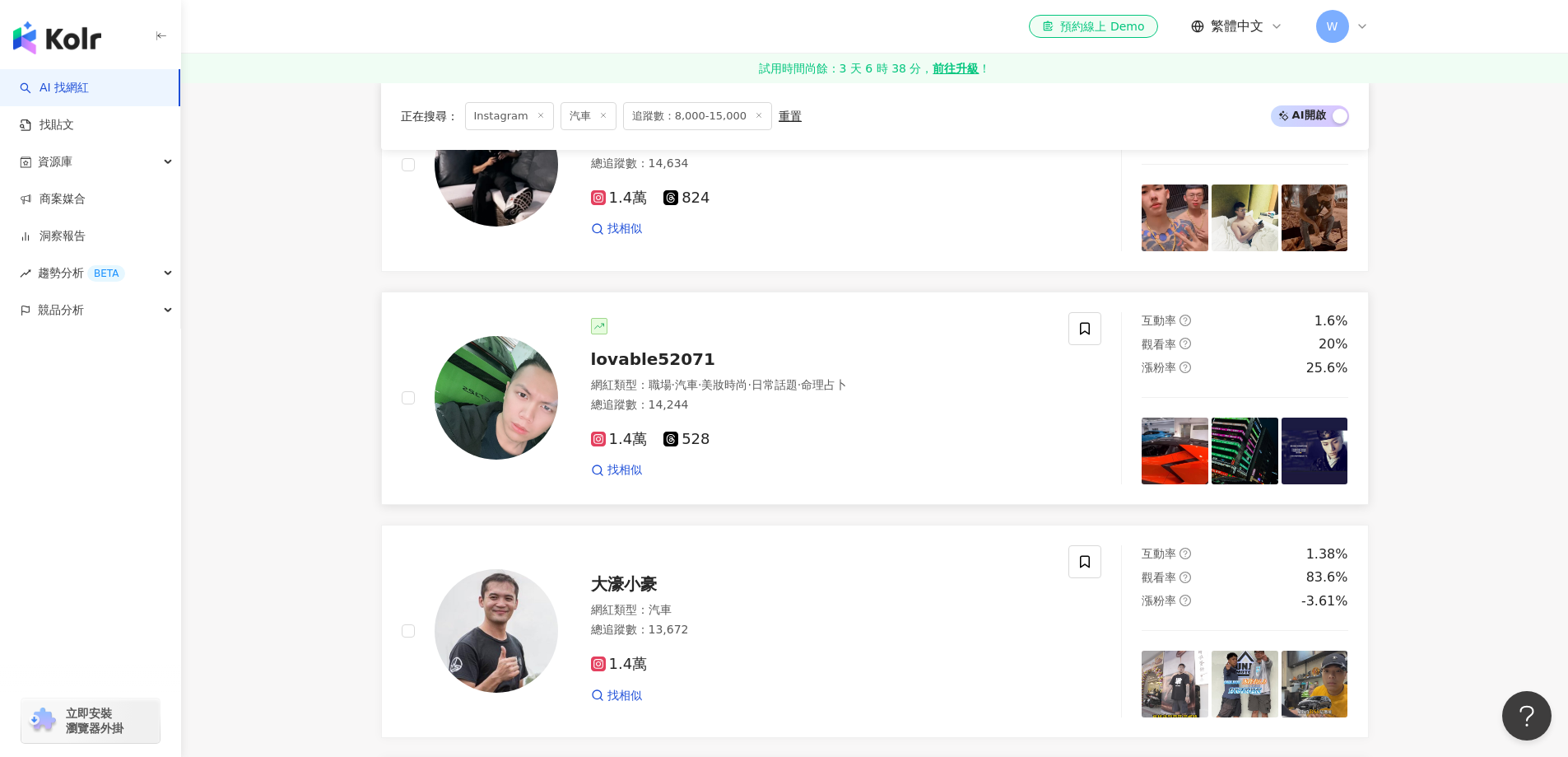
click at [756, 371] on div "lovable52071" at bounding box center [820, 360] width 458 height 23
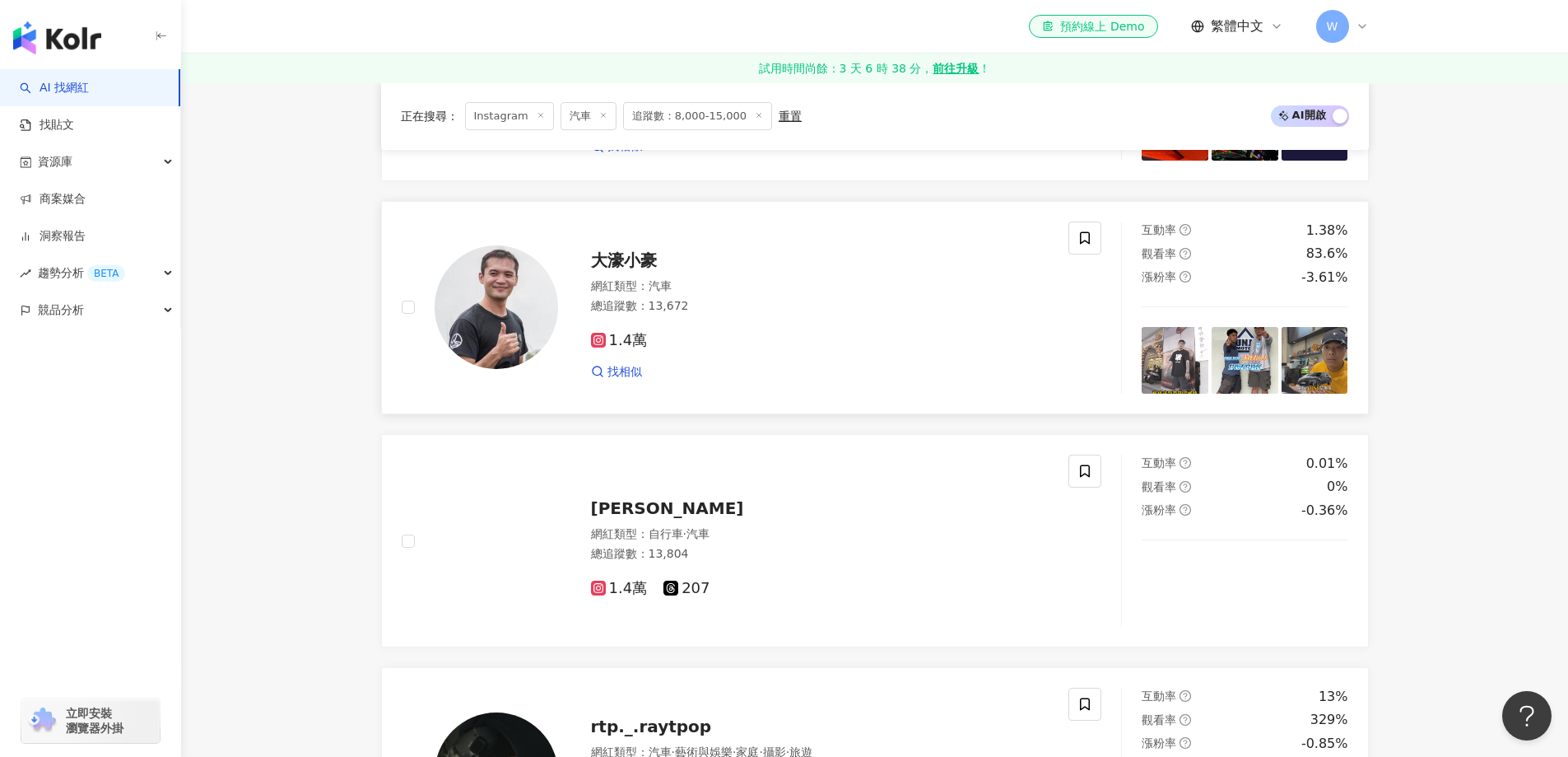
scroll to position [2388, 0]
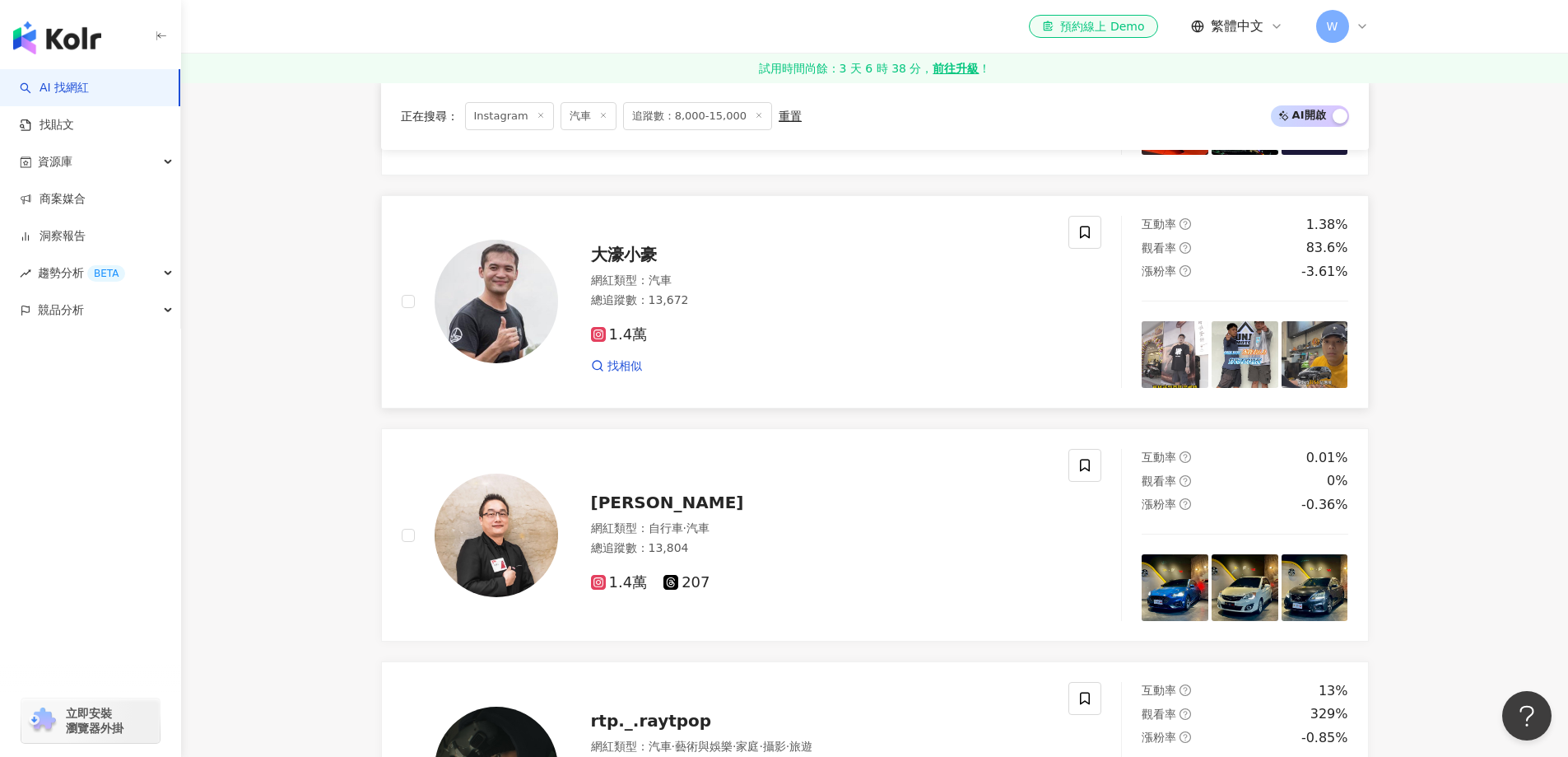
click at [857, 309] on div "總追蹤數 ： 13,672" at bounding box center [820, 300] width 458 height 17
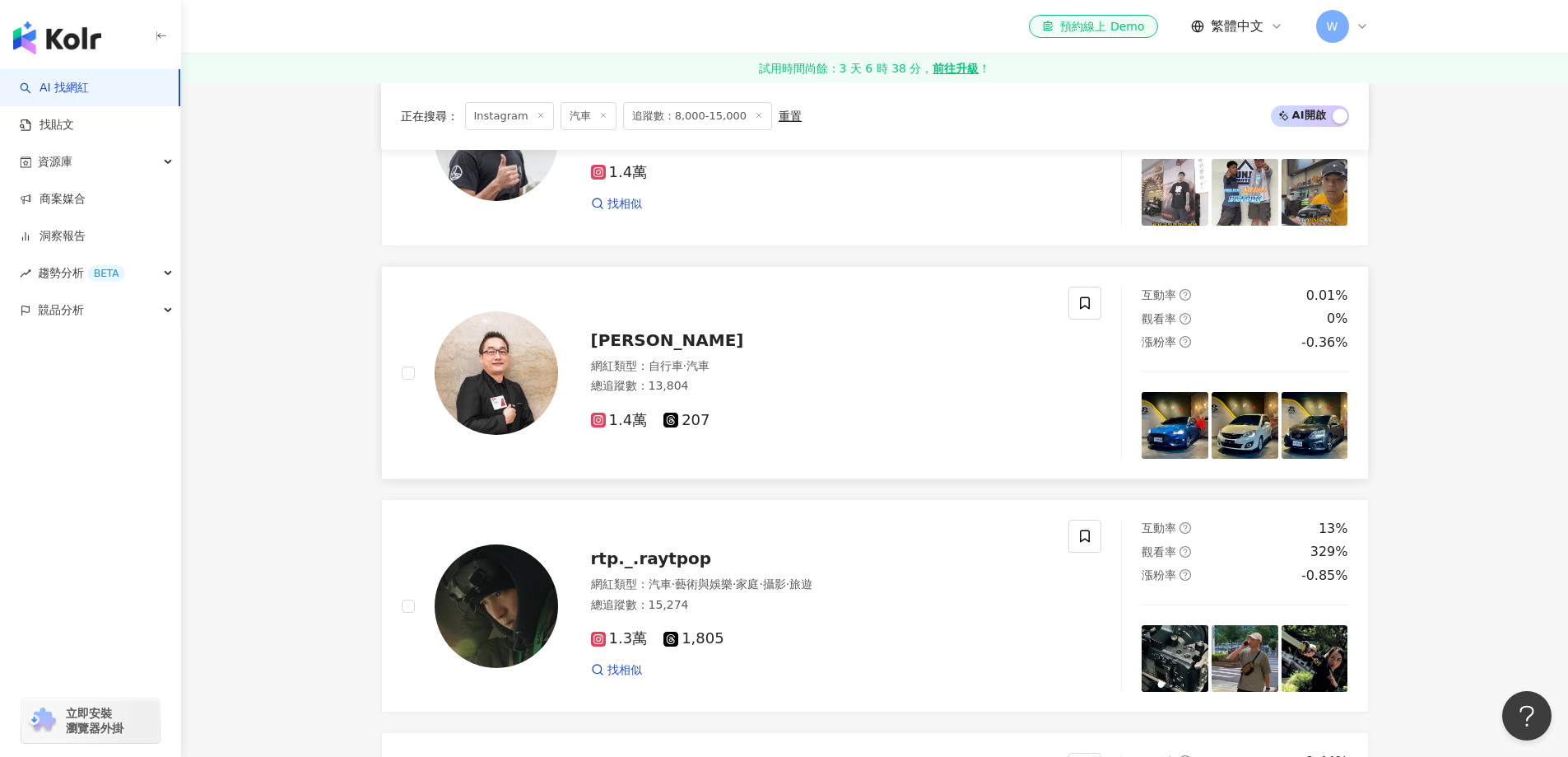
scroll to position [2636, 0]
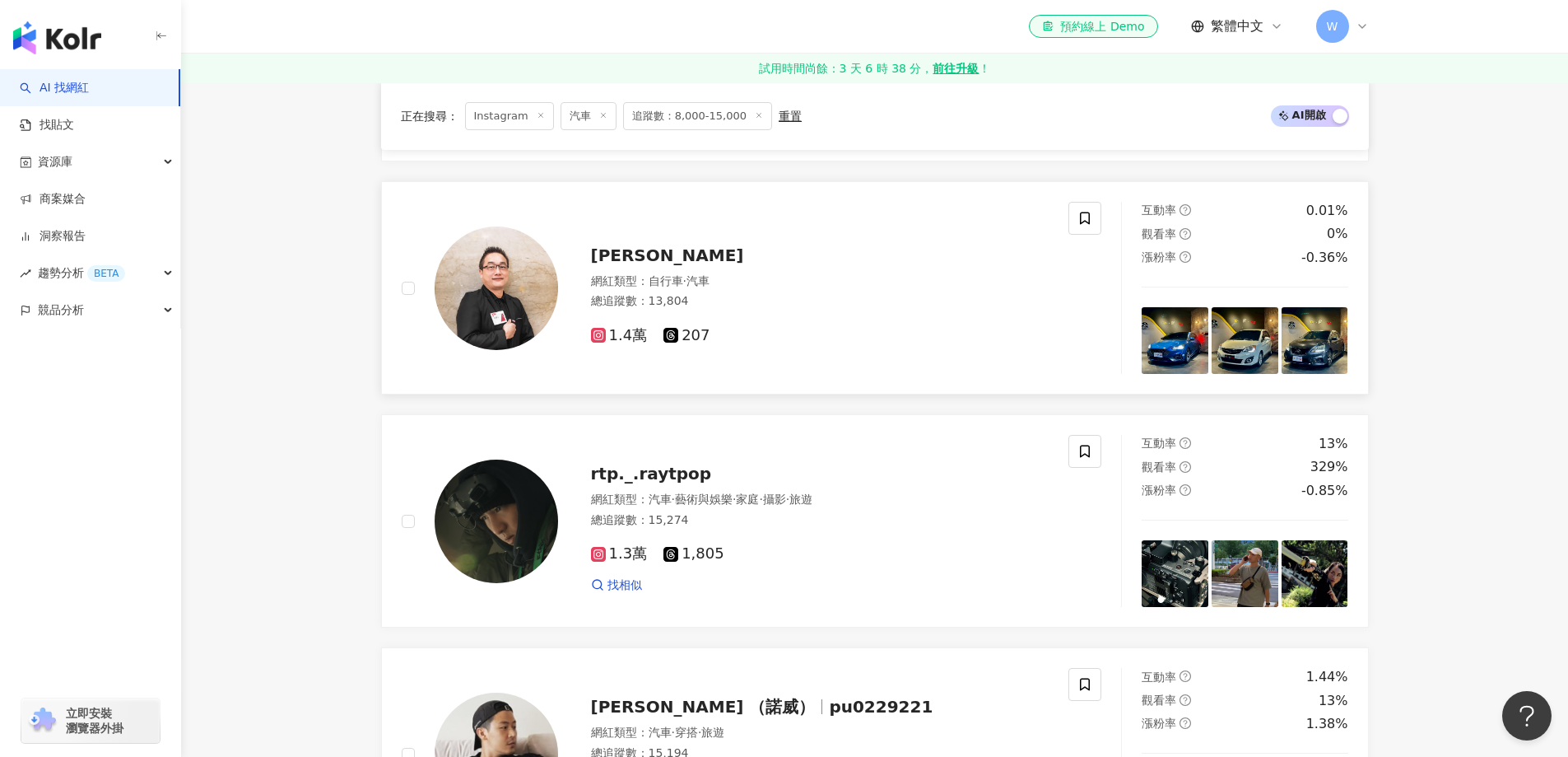
click at [710, 287] on span "汽車" at bounding box center [698, 281] width 23 height 13
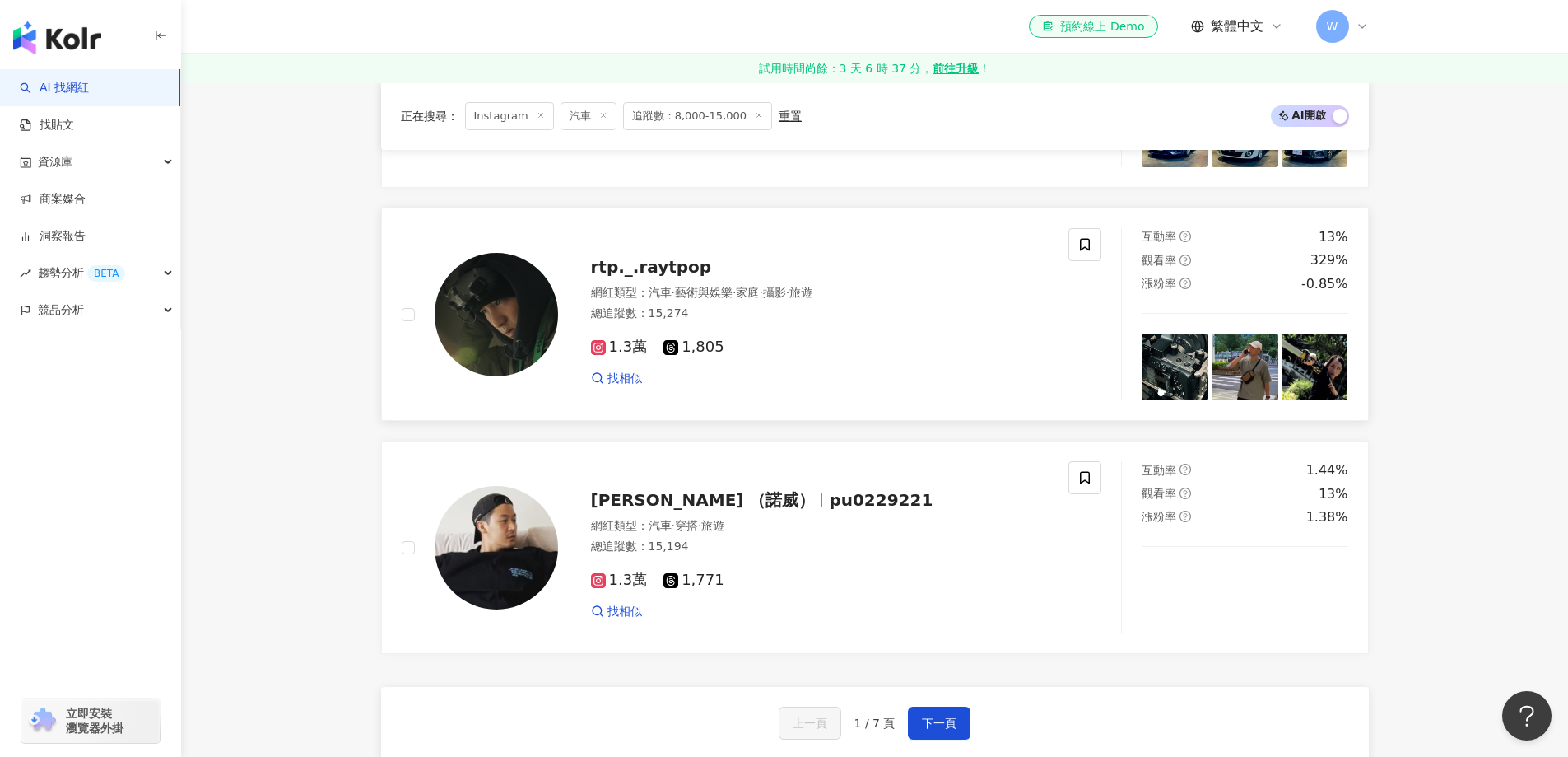
scroll to position [2883, 0]
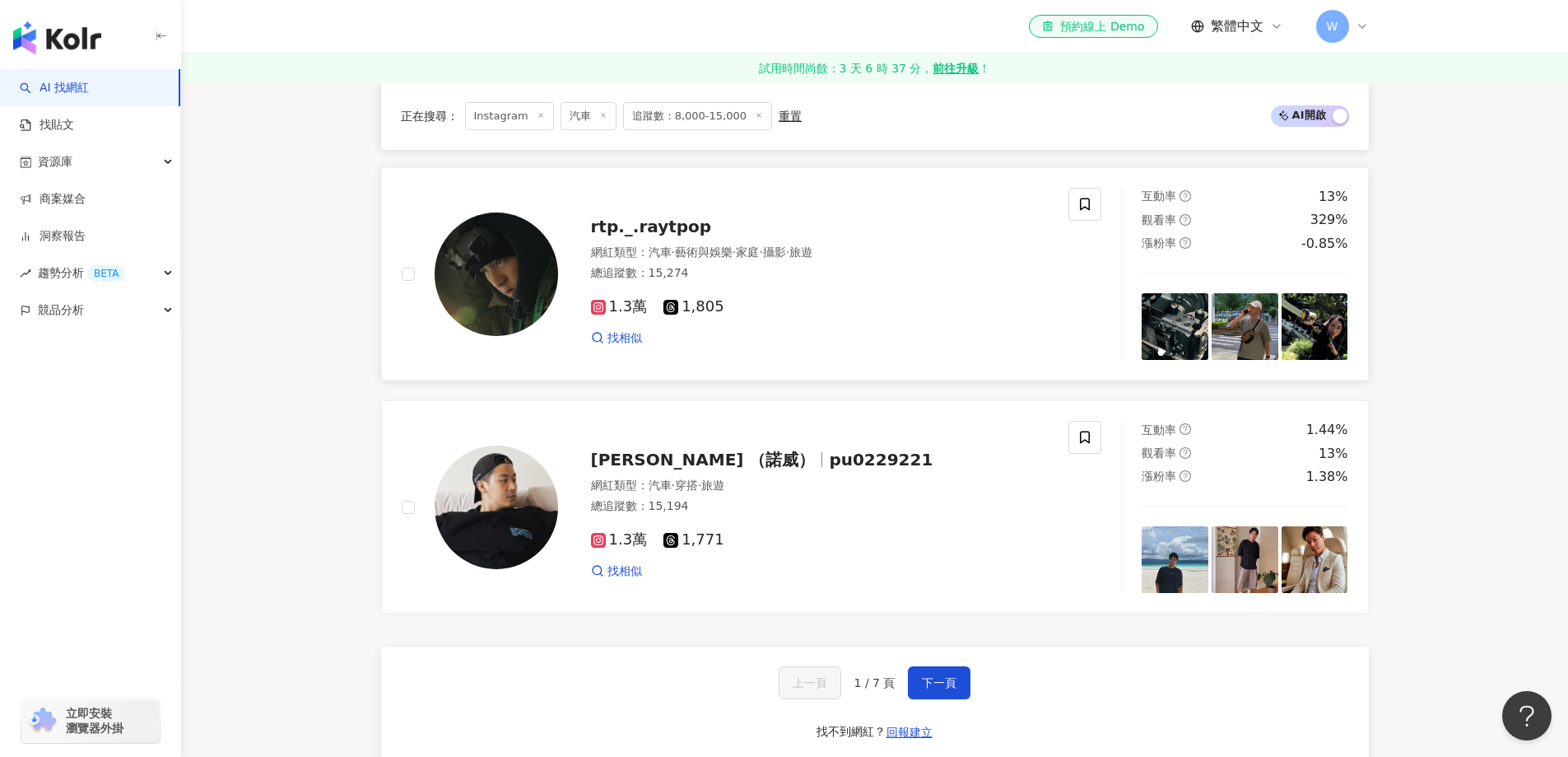
click at [644, 311] on span "1.3萬" at bounding box center [620, 307] width 57 height 18
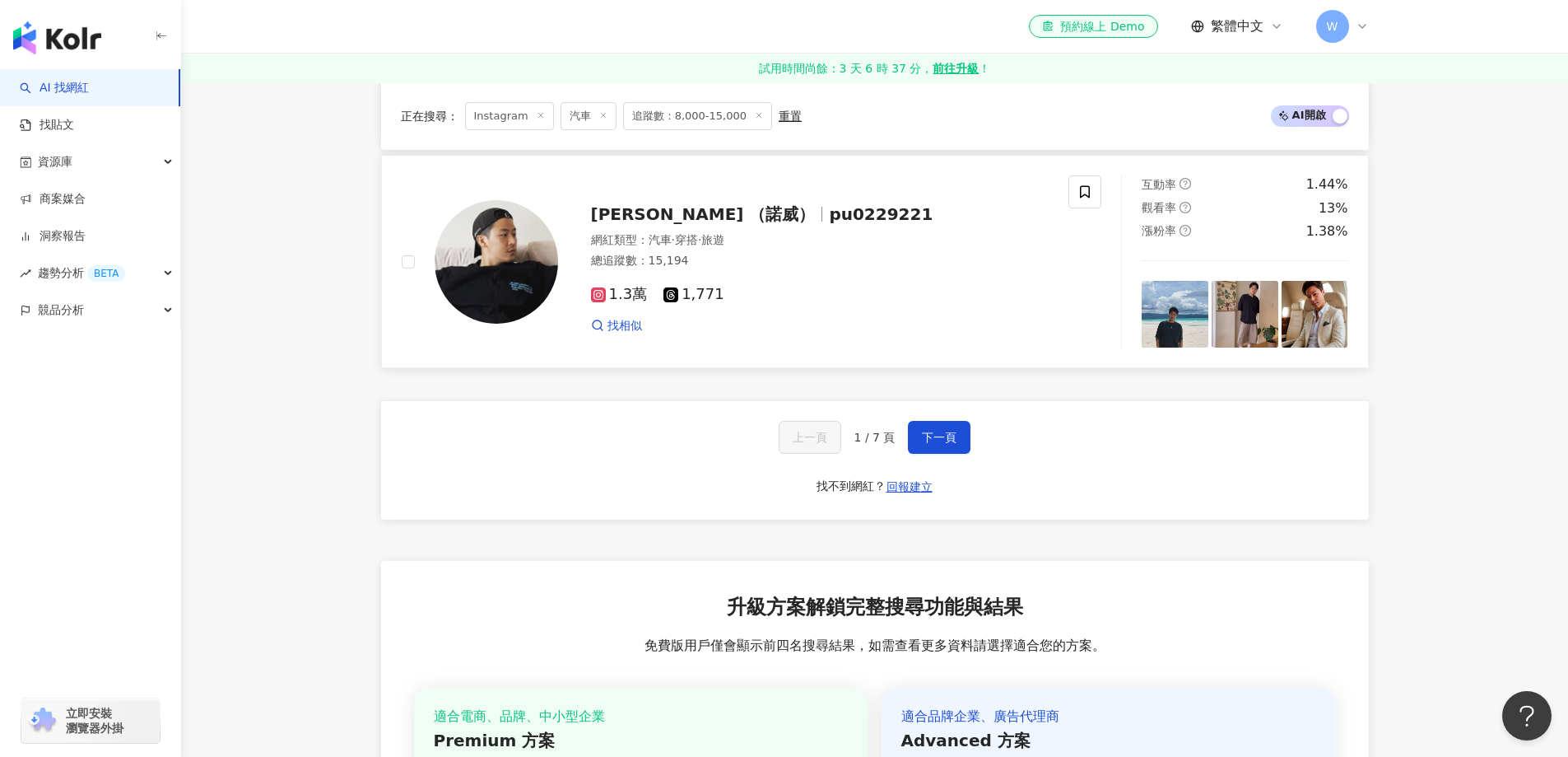
scroll to position [3130, 0]
click at [780, 292] on div "1.3萬 1,771 找相似" at bounding box center [820, 301] width 458 height 61
click at [939, 441] on button "下一頁" at bounding box center [939, 435] width 63 height 33
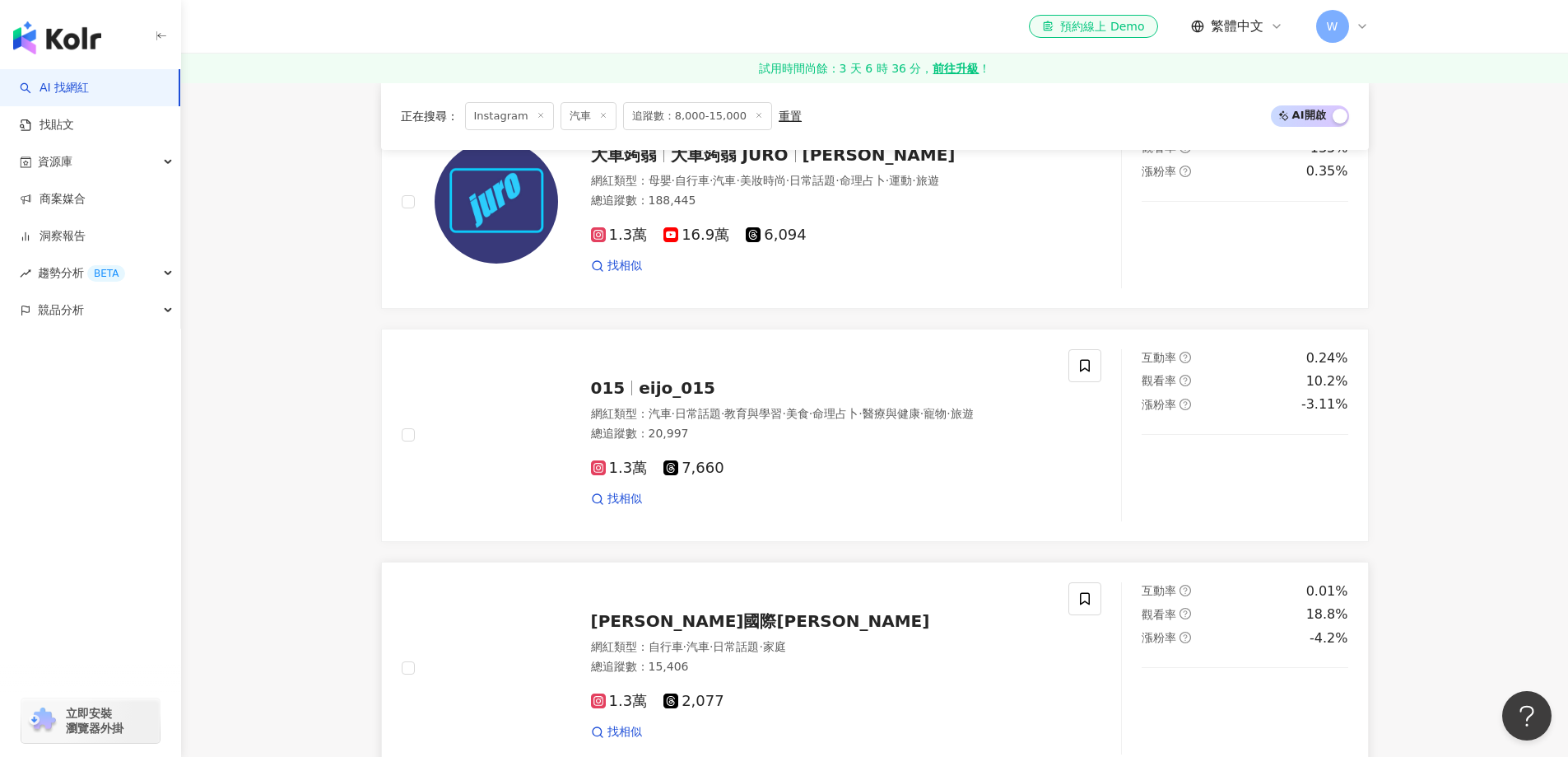
scroll to position [412, 0]
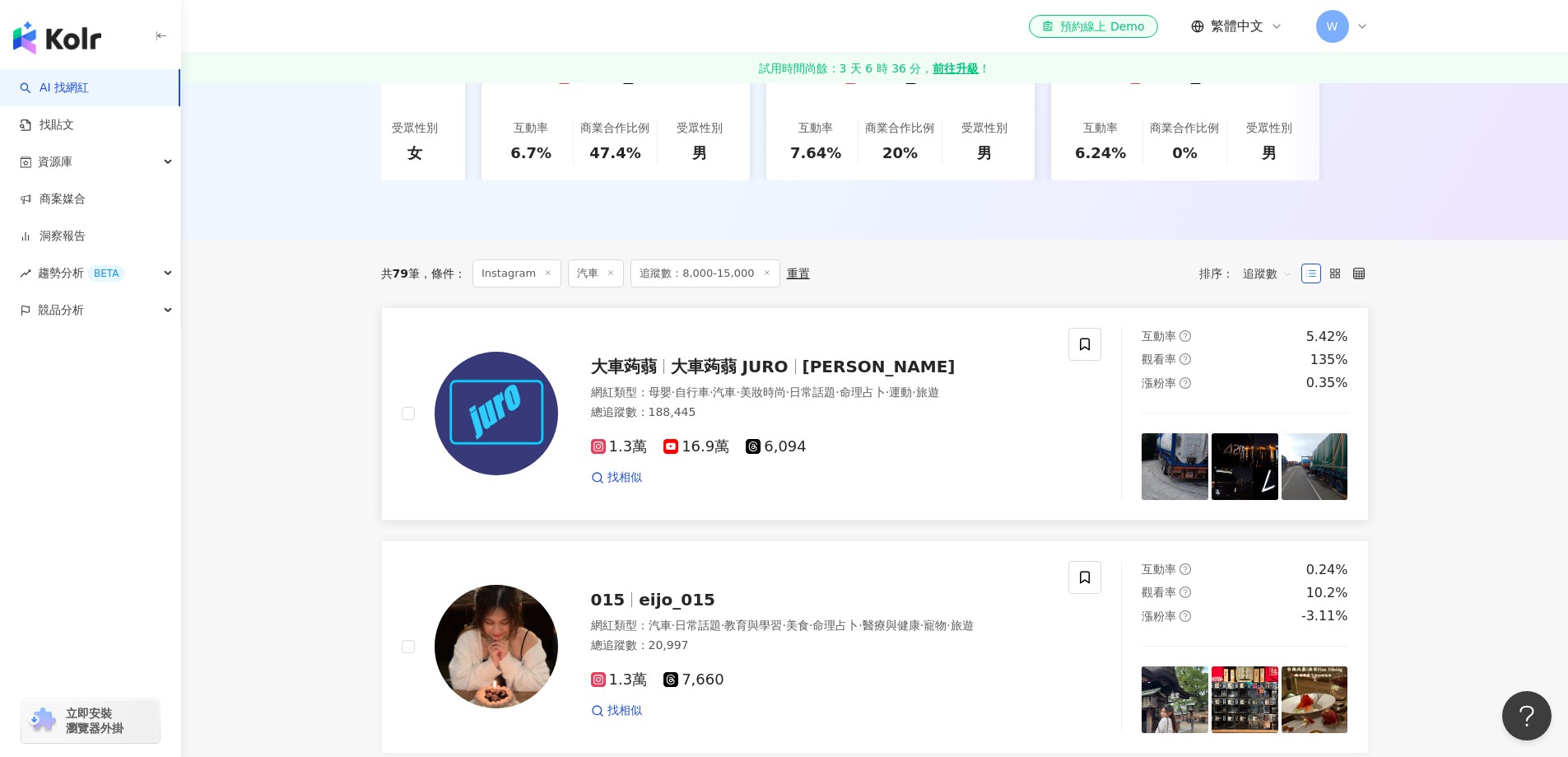
click at [767, 420] on div "總追蹤數 ： 188,445" at bounding box center [820, 413] width 458 height 17
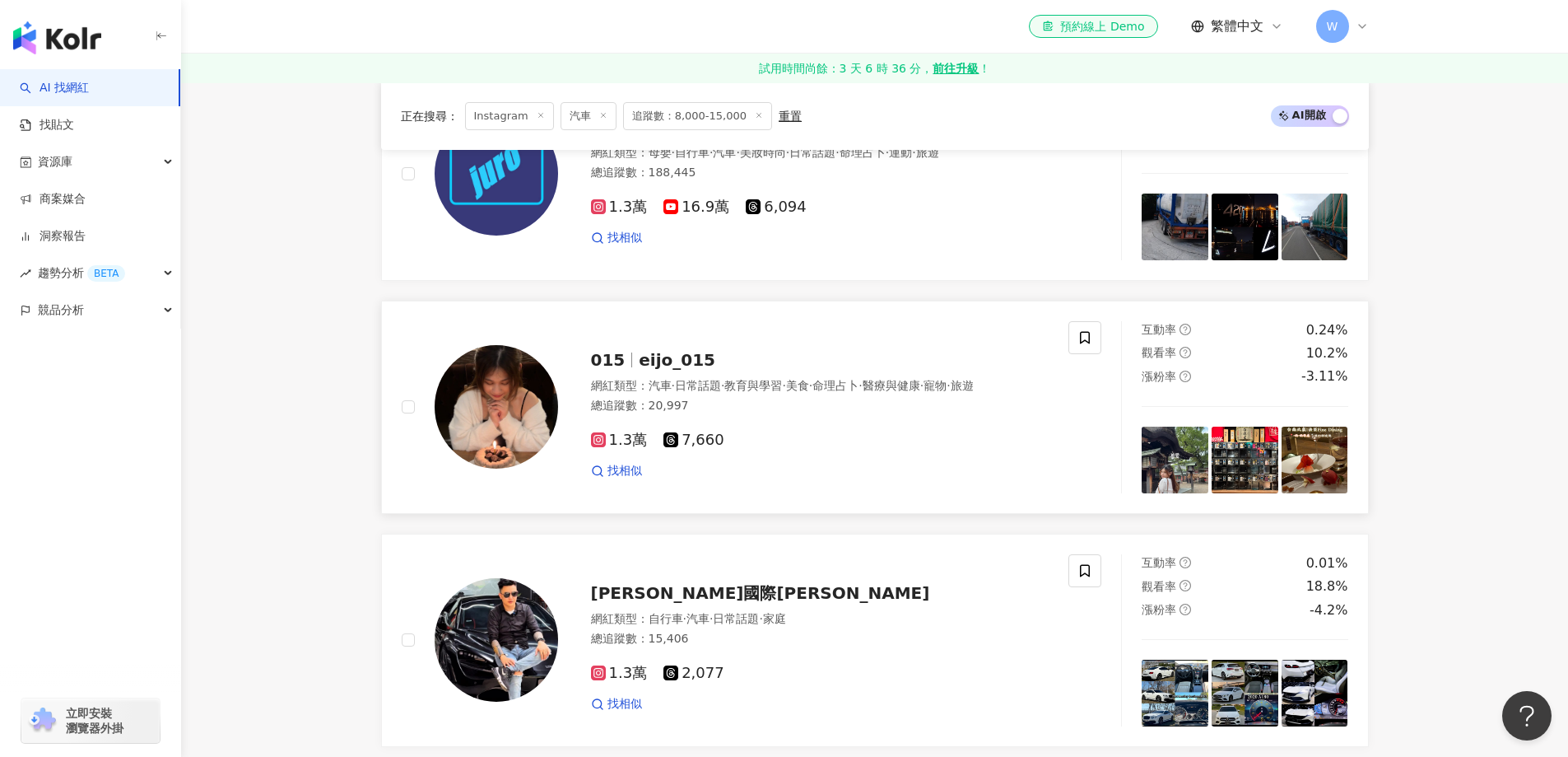
scroll to position [659, 0]
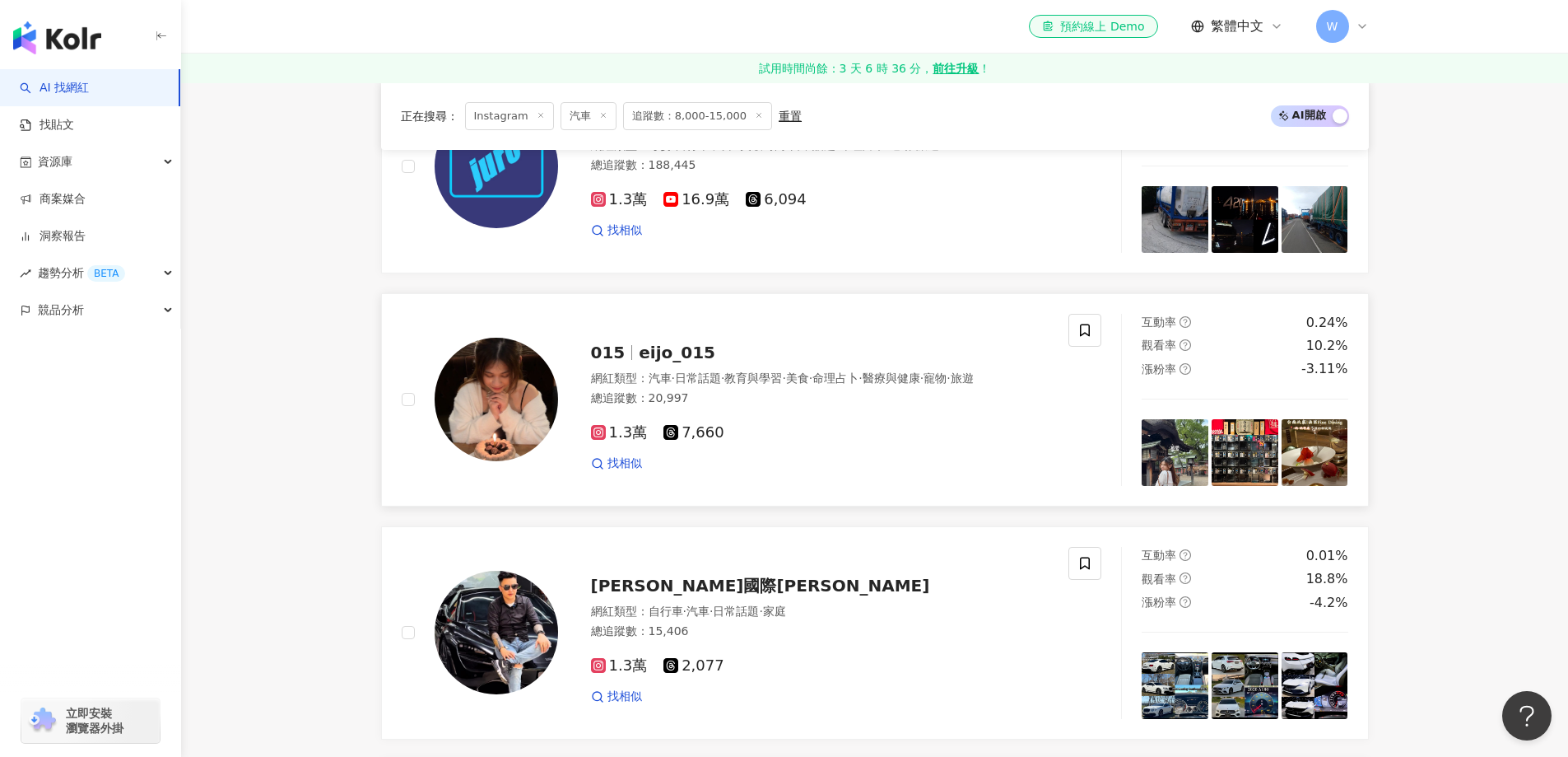
click at [707, 387] on div "網紅類型 ： 汽車 · 日常話題 · 教育與學習 · 美食 · 命理占卜 · 醫療與健康 · 寵物 · 旅遊" at bounding box center [820, 379] width 458 height 17
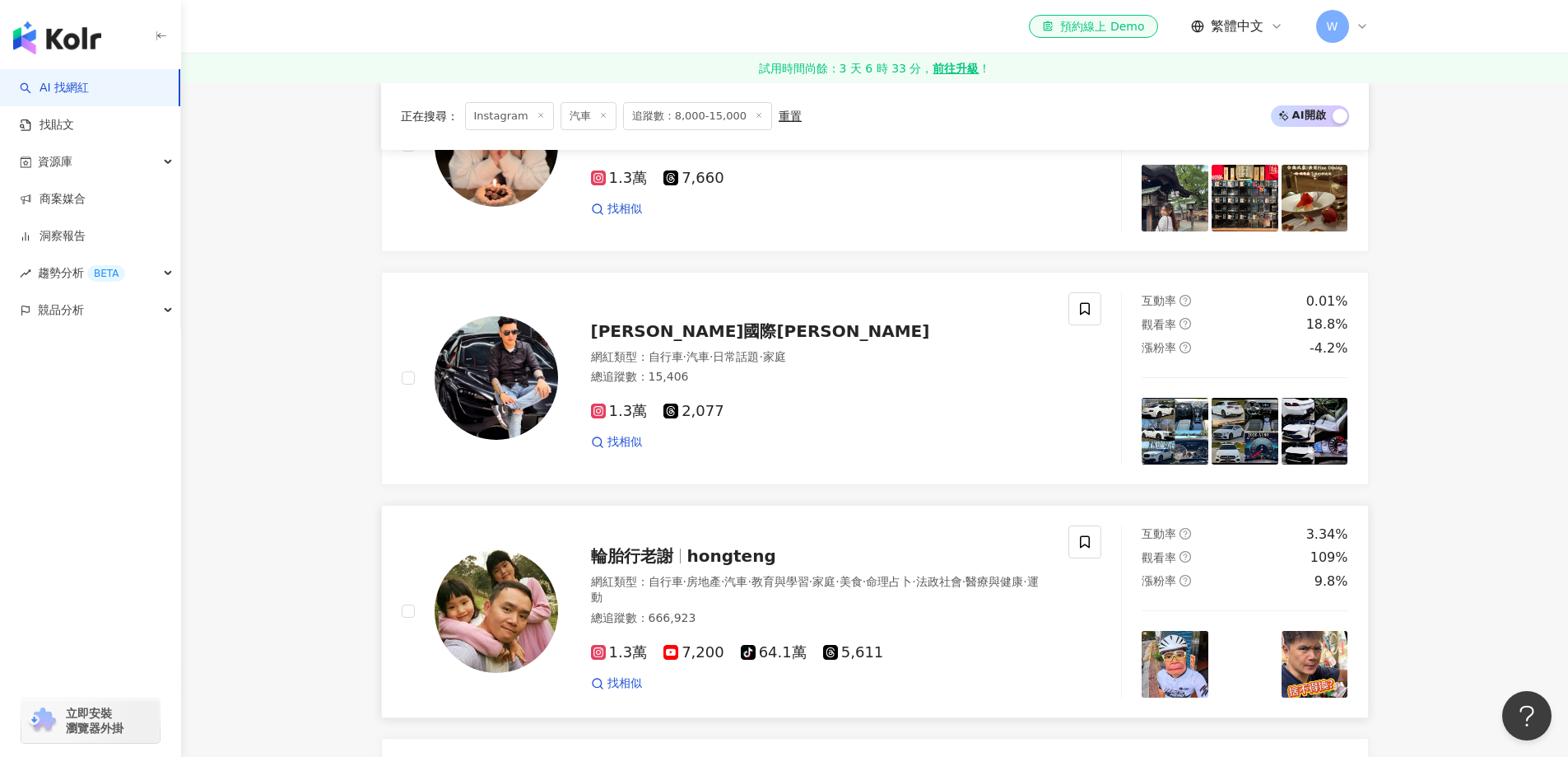
scroll to position [906, 0]
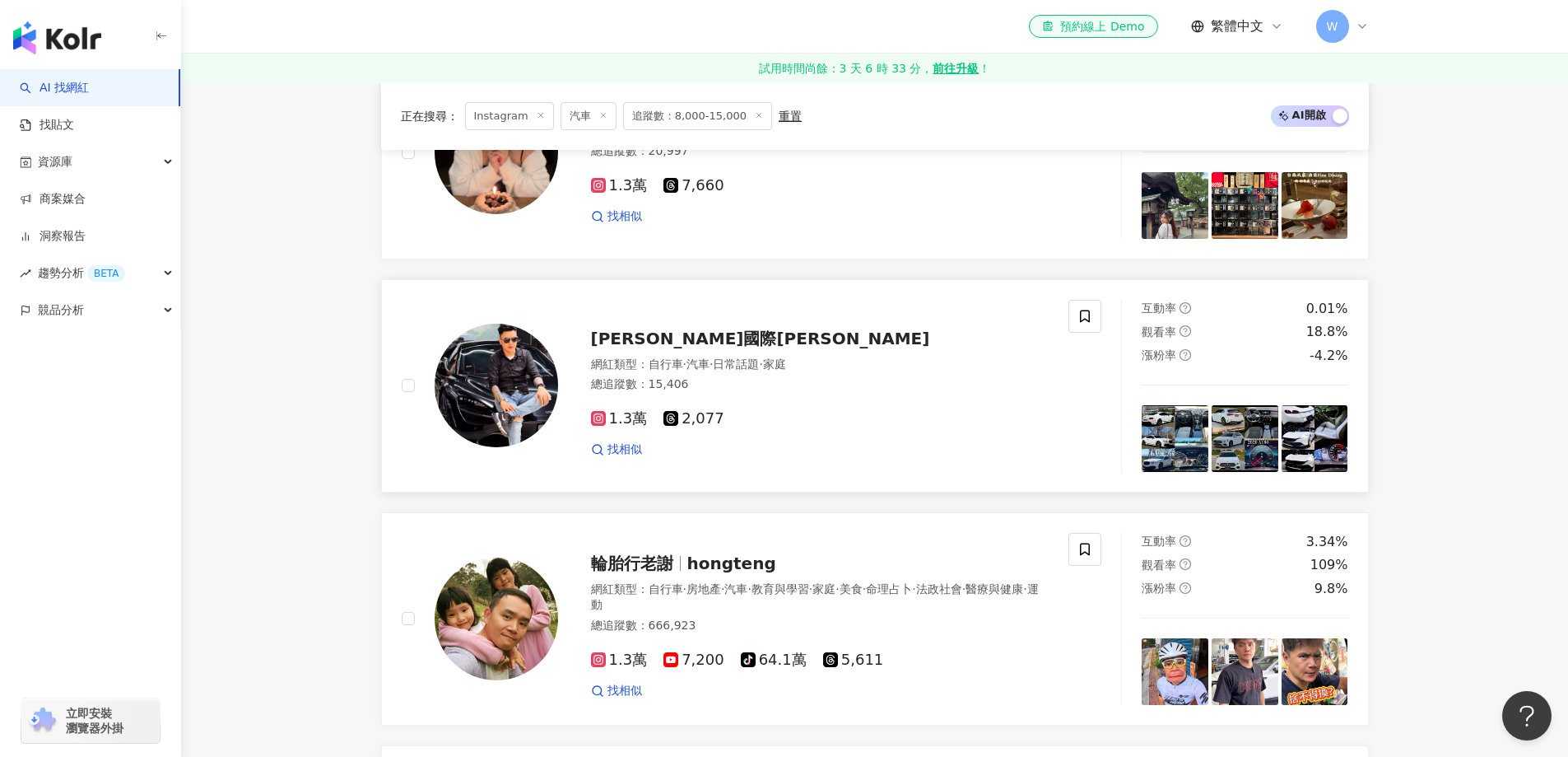
click at [825, 423] on div "1.3萬 2,077" at bounding box center [820, 419] width 458 height 19
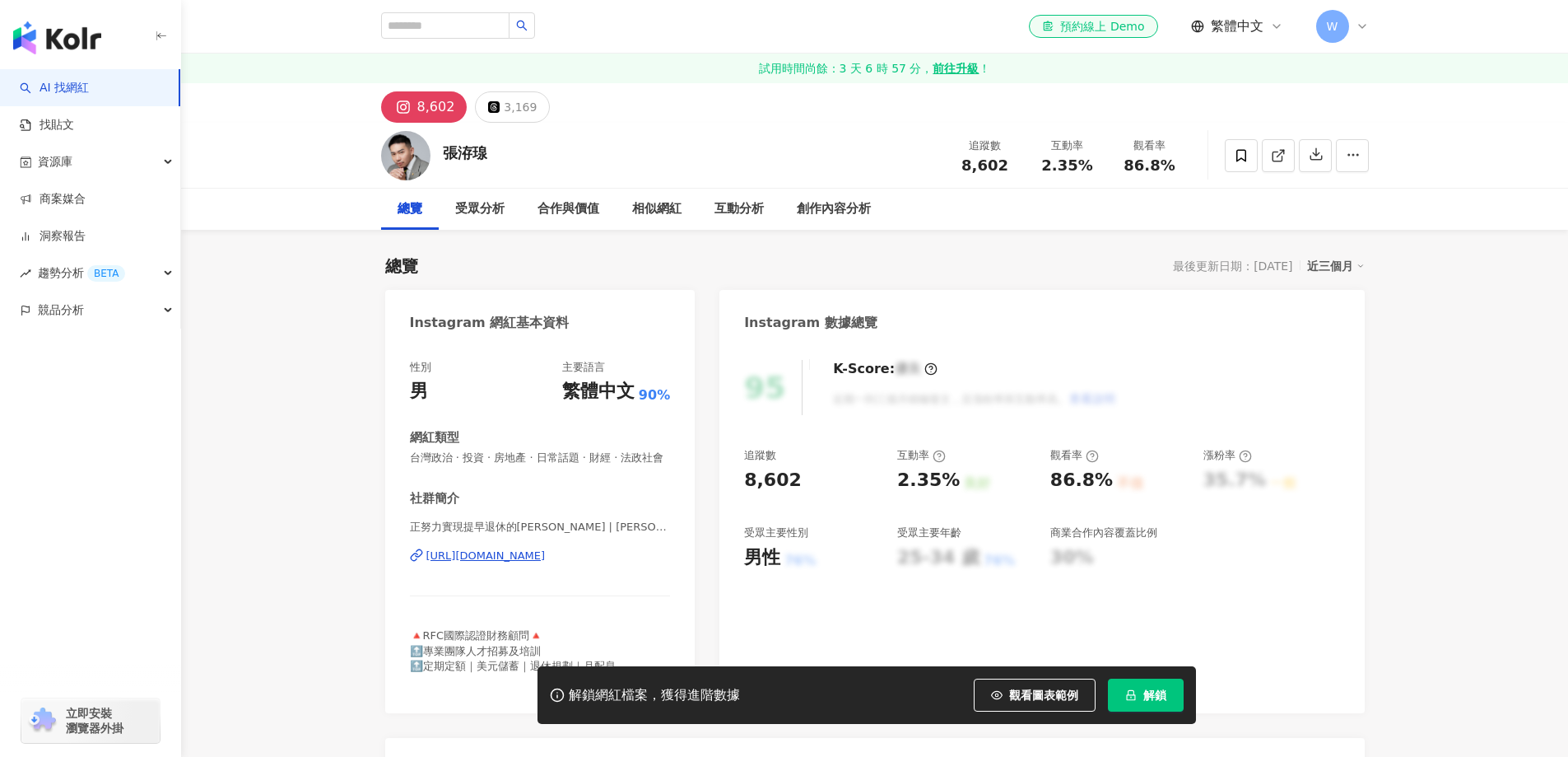
click at [546, 564] on div "[URL][DOMAIN_NAME]" at bounding box center [486, 556] width 119 height 15
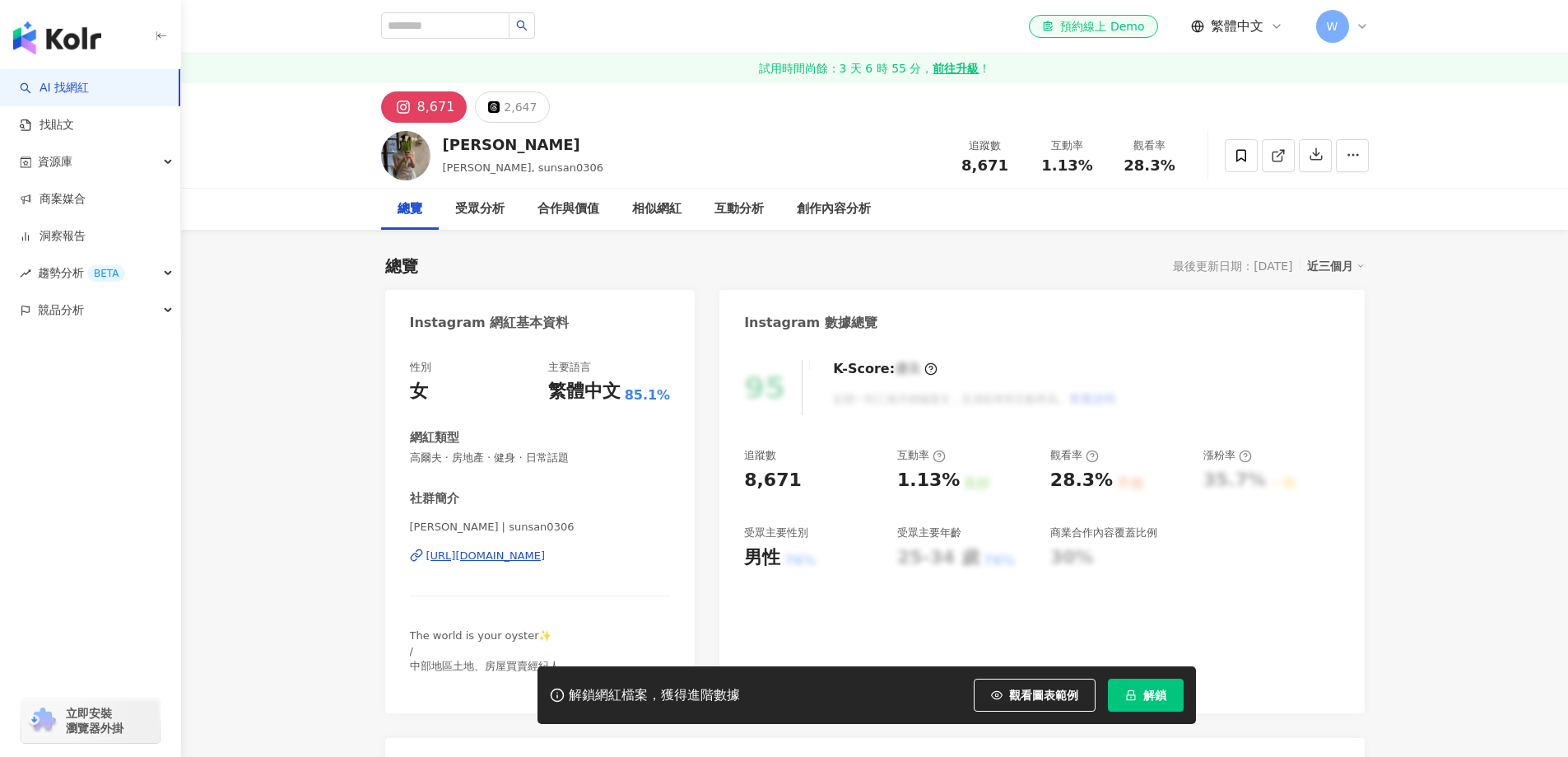
click at [546, 550] on div "https://www.instagram.com/sunsan0306/" at bounding box center [486, 556] width 119 height 15
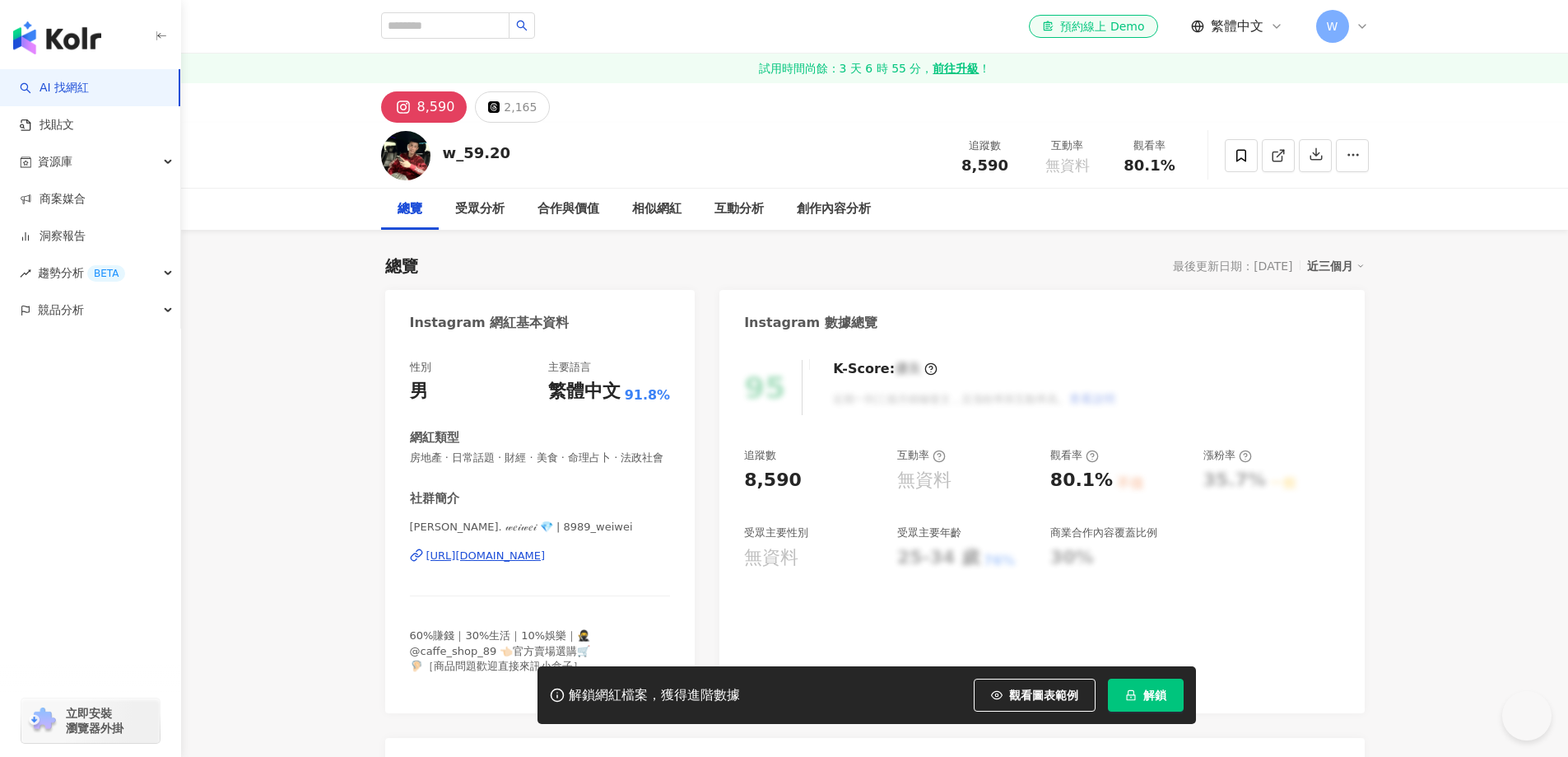
click at [510, 564] on div "https://www.instagram.com/8989_weiwei/" at bounding box center [486, 556] width 119 height 15
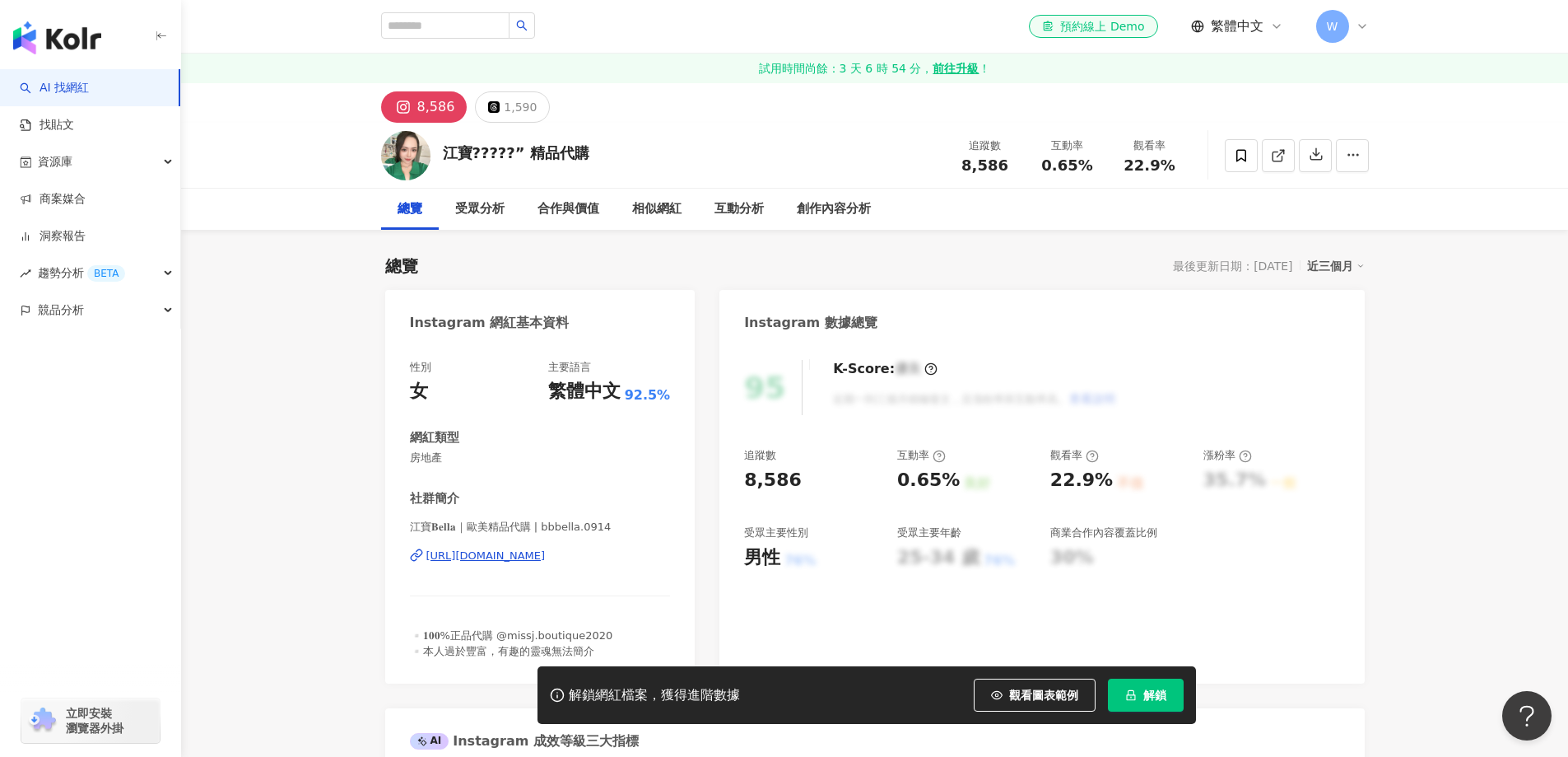
click at [546, 554] on div "https://www.instagram.com/bbbella.0914/" at bounding box center [486, 556] width 119 height 15
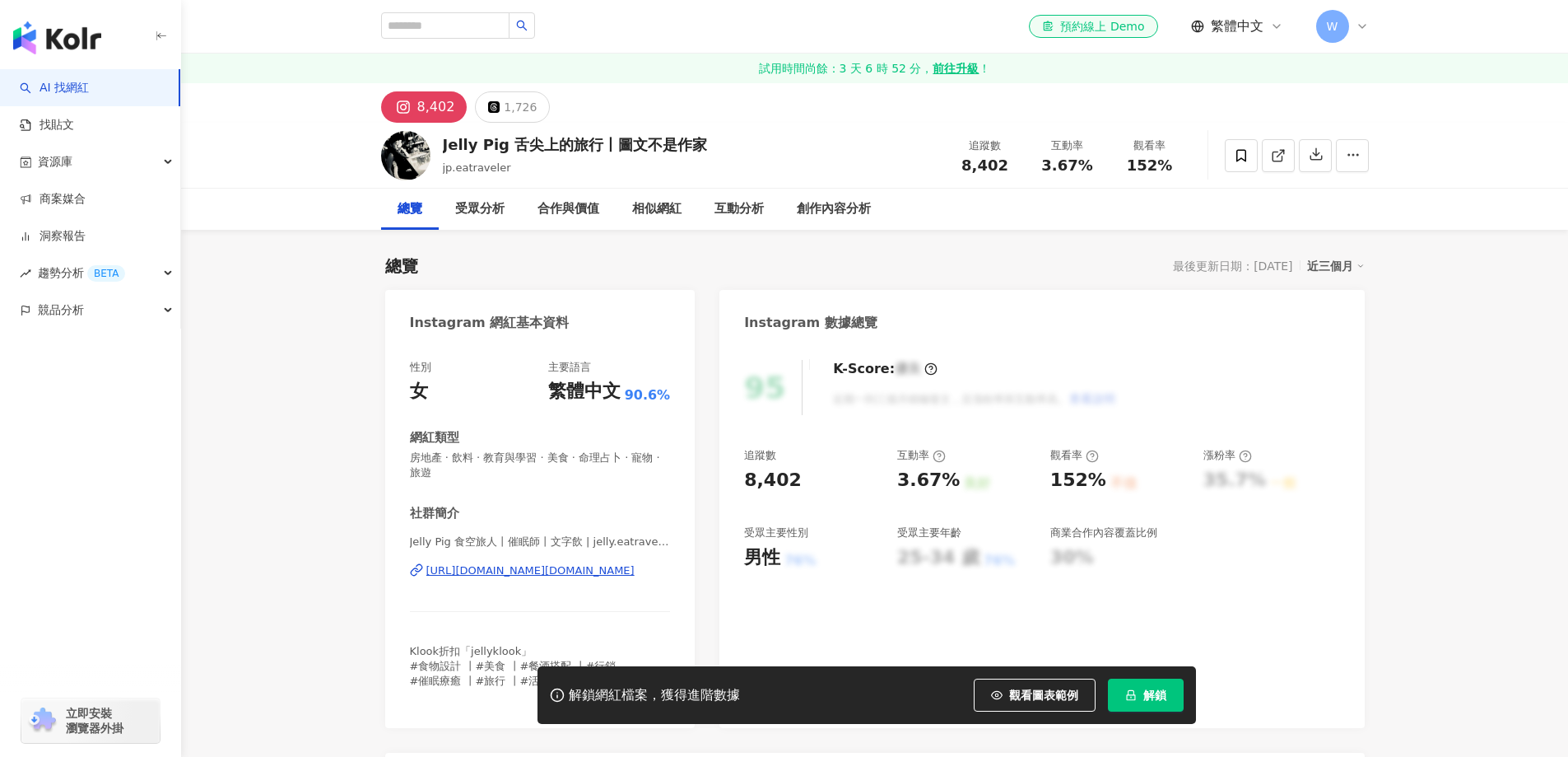
click at [589, 576] on div "https://www.instagram.com/jelly.eatraveler/" at bounding box center [531, 571] width 208 height 15
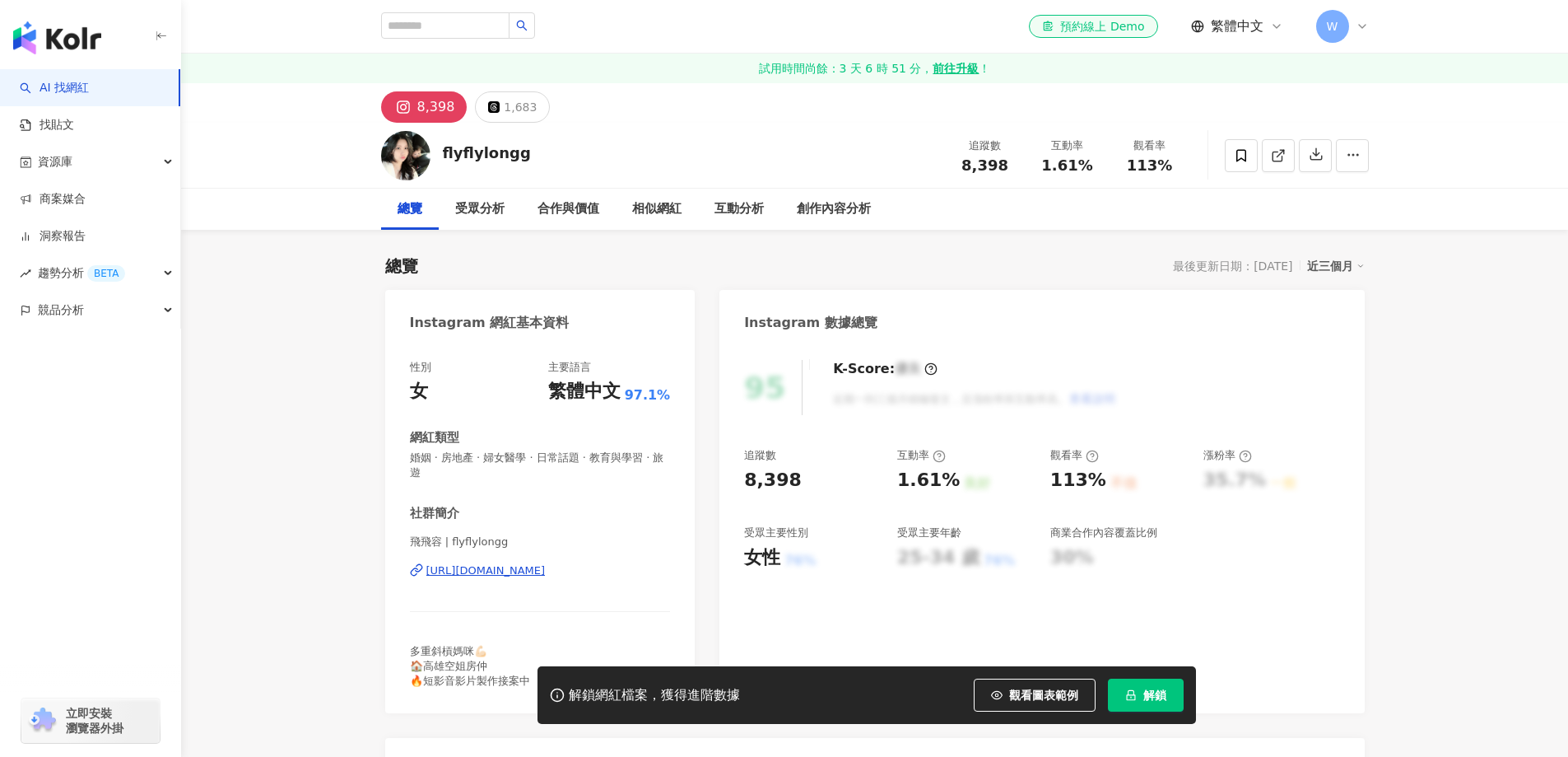
scroll to position [165, 0]
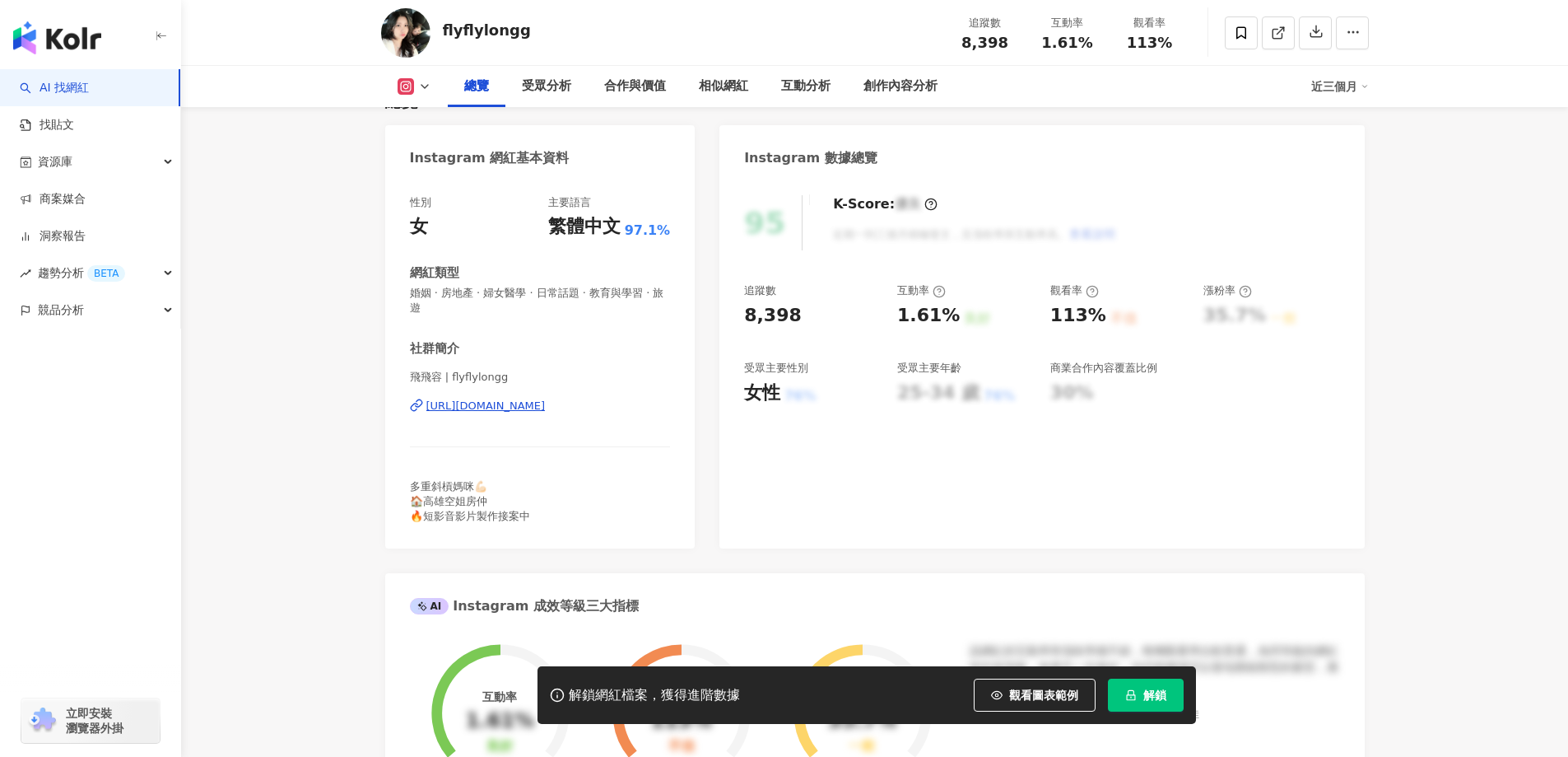
click at [546, 405] on div "https://www.instagram.com/flyflylongg/" at bounding box center [486, 405] width 119 height 15
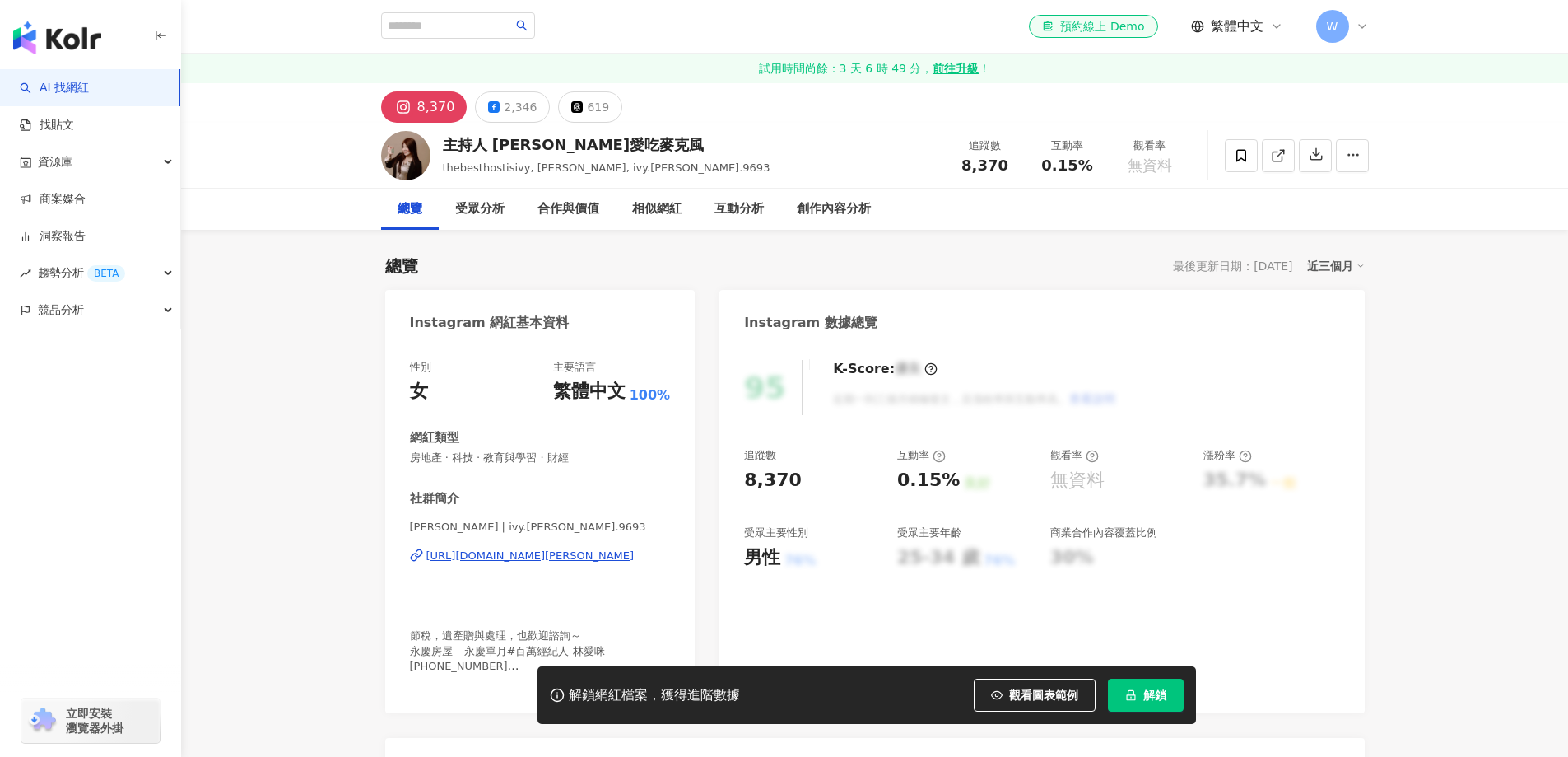
click at [577, 473] on div "性別 女 主要語言 繁體中文 100% 網紅類型 房地產 · 科技 · 教育與學習 · 財經 社群簡介 Ivy Lin | ivy.lin.9693 http…" at bounding box center [540, 525] width 261 height 329
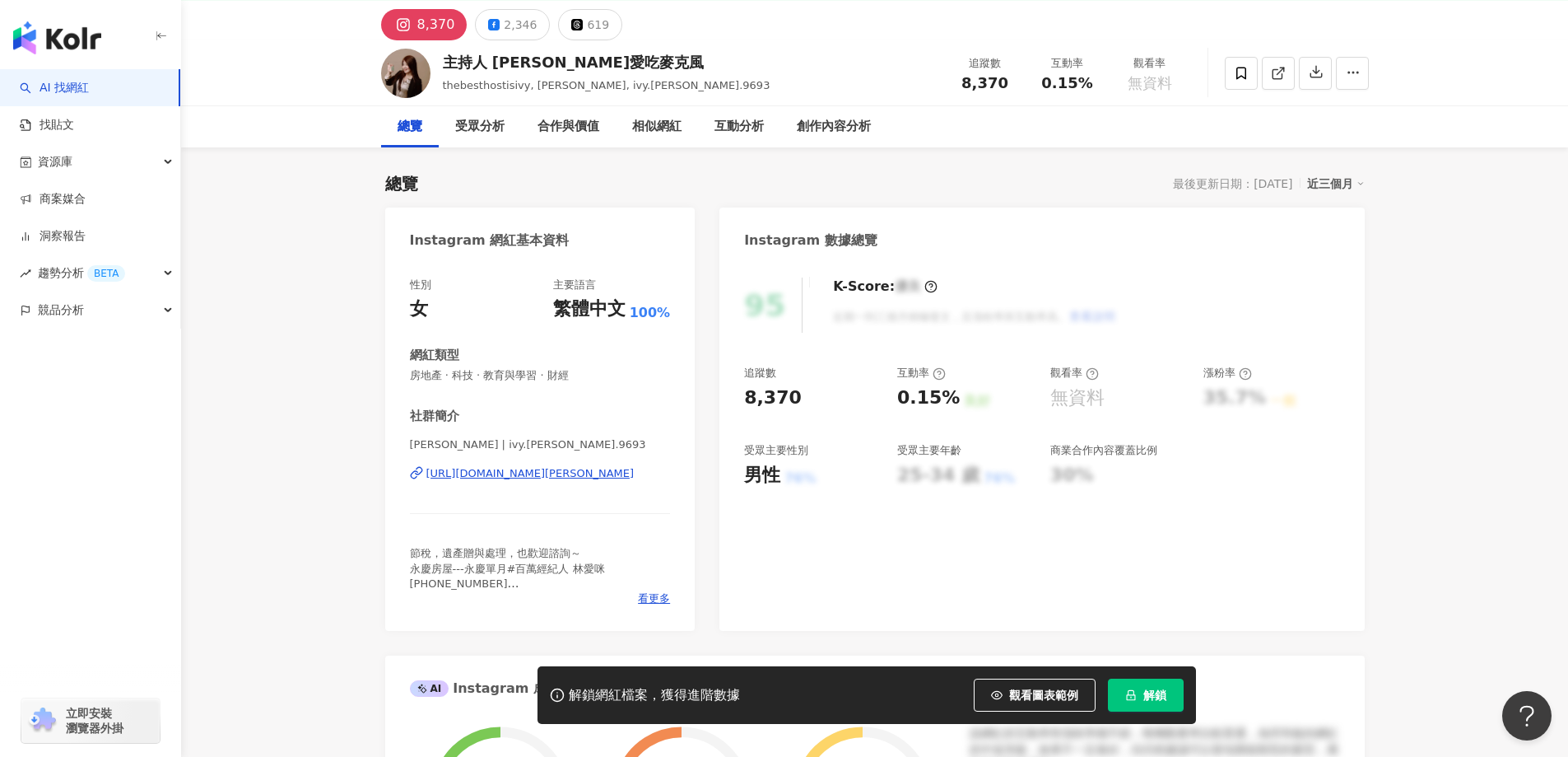
click at [577, 473] on div "https://www.instagram.com/ivy.lin.9693/" at bounding box center [531, 473] width 208 height 15
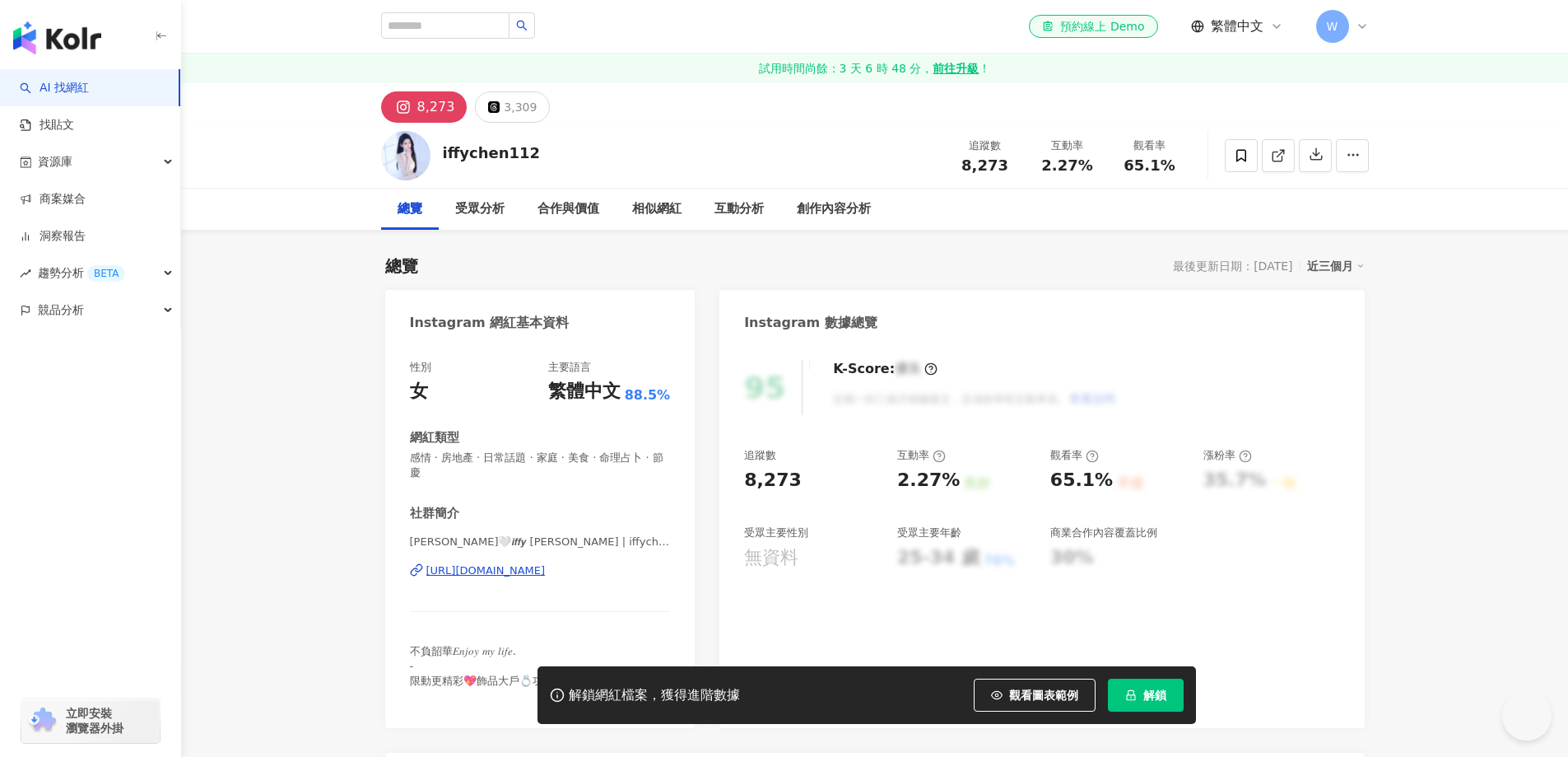
click at [501, 572] on div "[URL][DOMAIN_NAME]" at bounding box center [486, 571] width 119 height 15
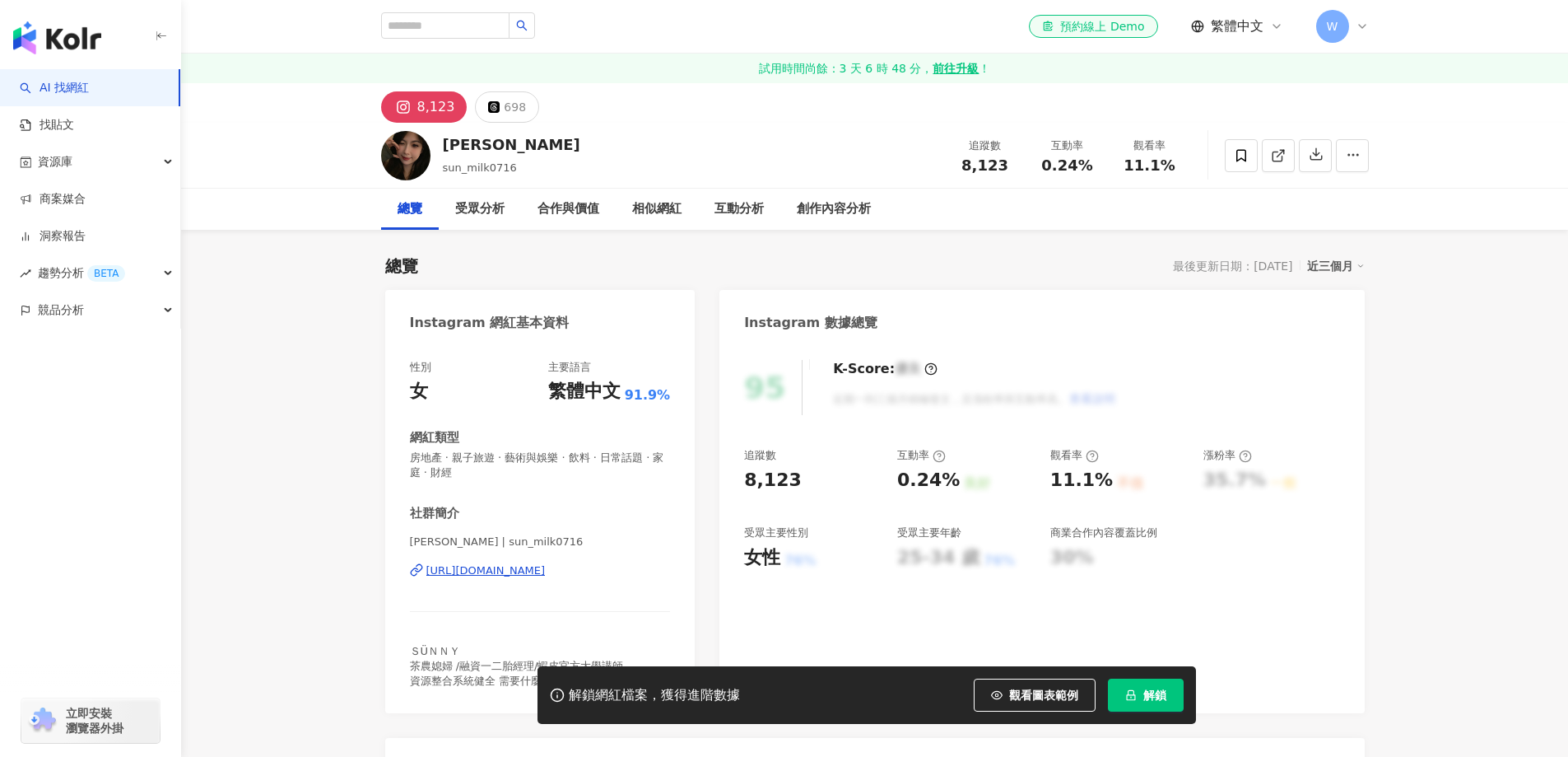
click at [546, 564] on div "[URL][DOMAIN_NAME]" at bounding box center [486, 571] width 119 height 15
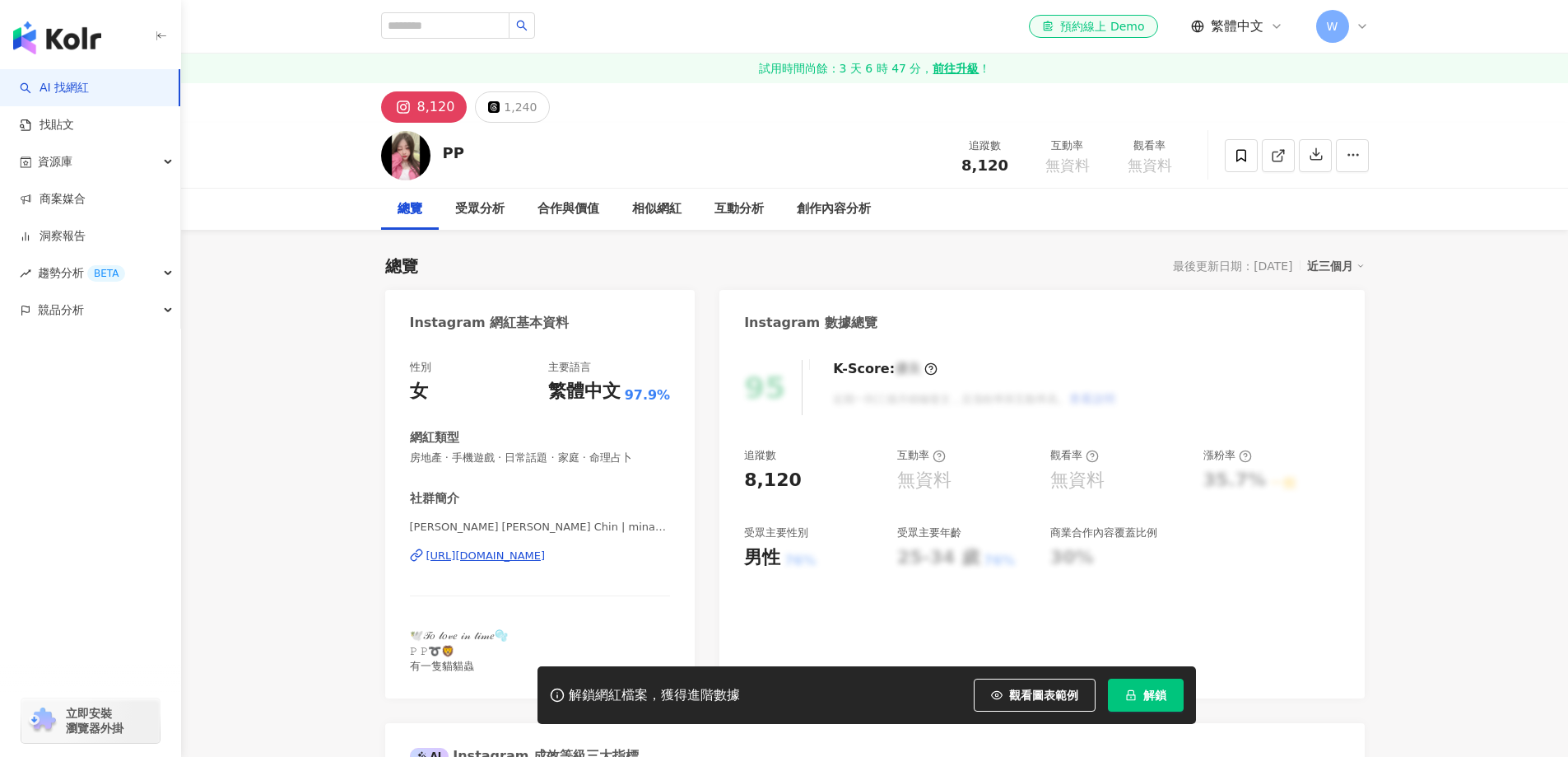
click at [546, 549] on div "https://www.instagram.com/minamaluko/" at bounding box center [486, 556] width 119 height 15
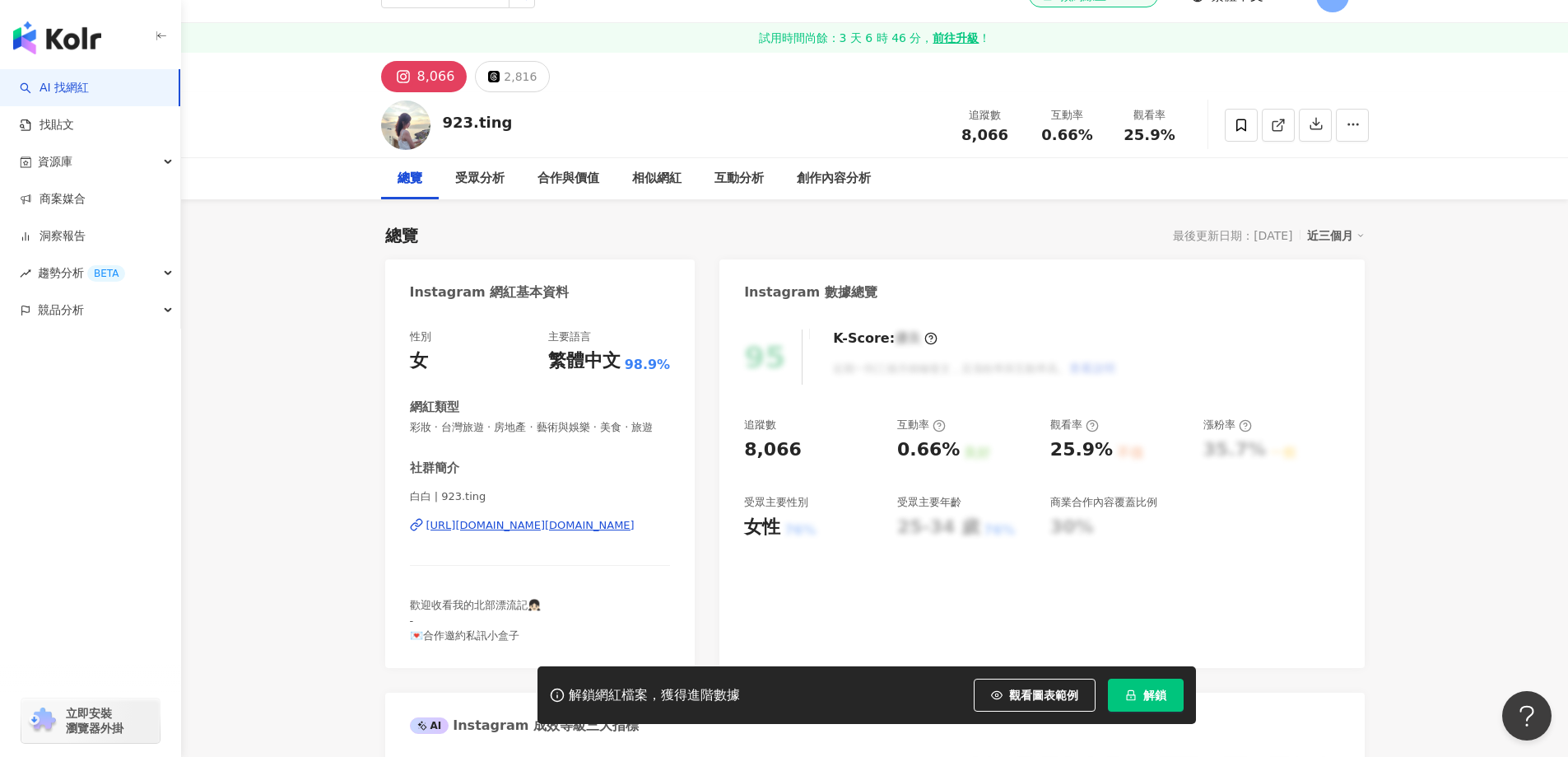
scroll to position [165, 0]
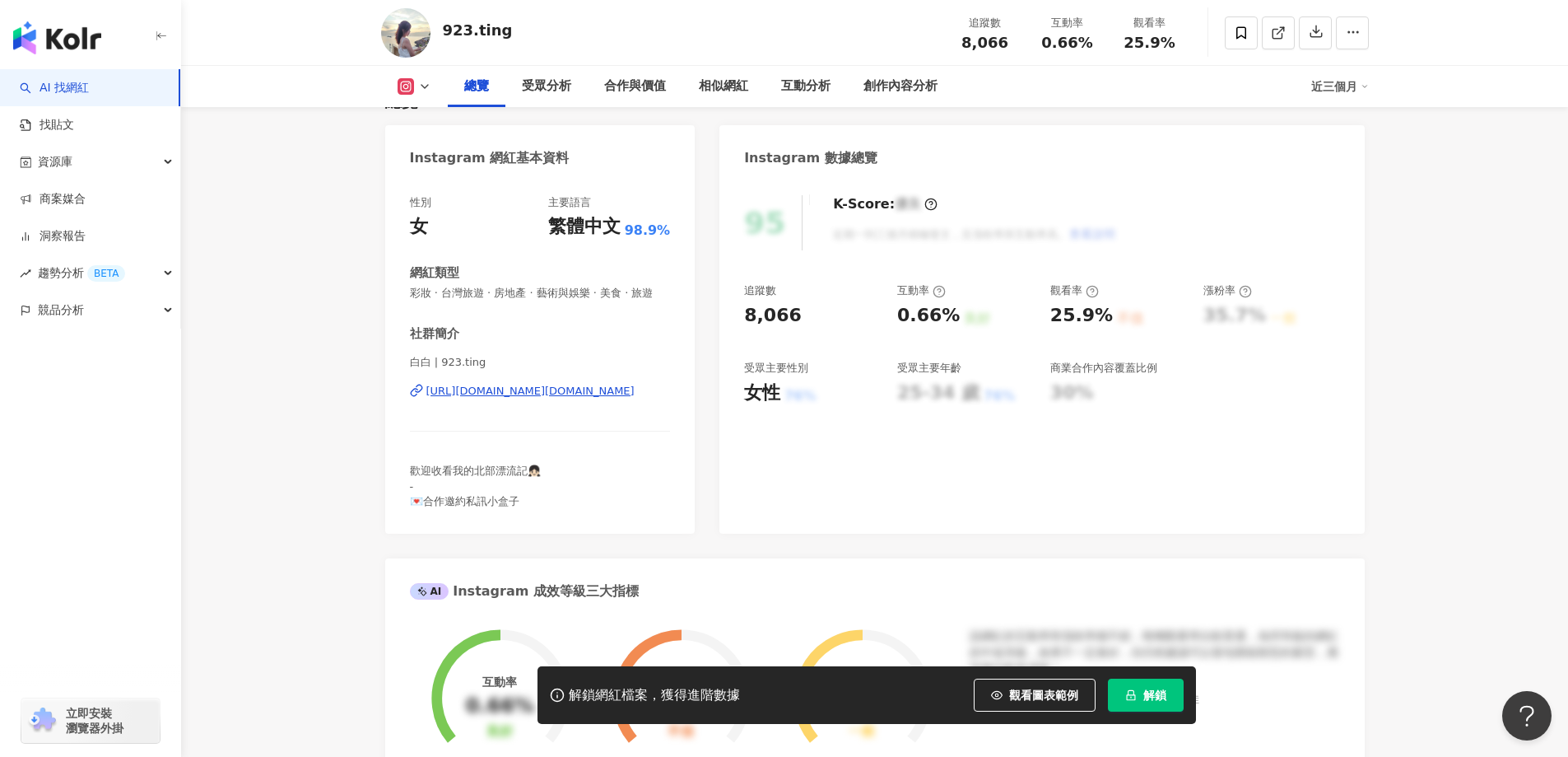
click at [566, 398] on div "https://www.instagram.com/923.ting/" at bounding box center [531, 391] width 208 height 15
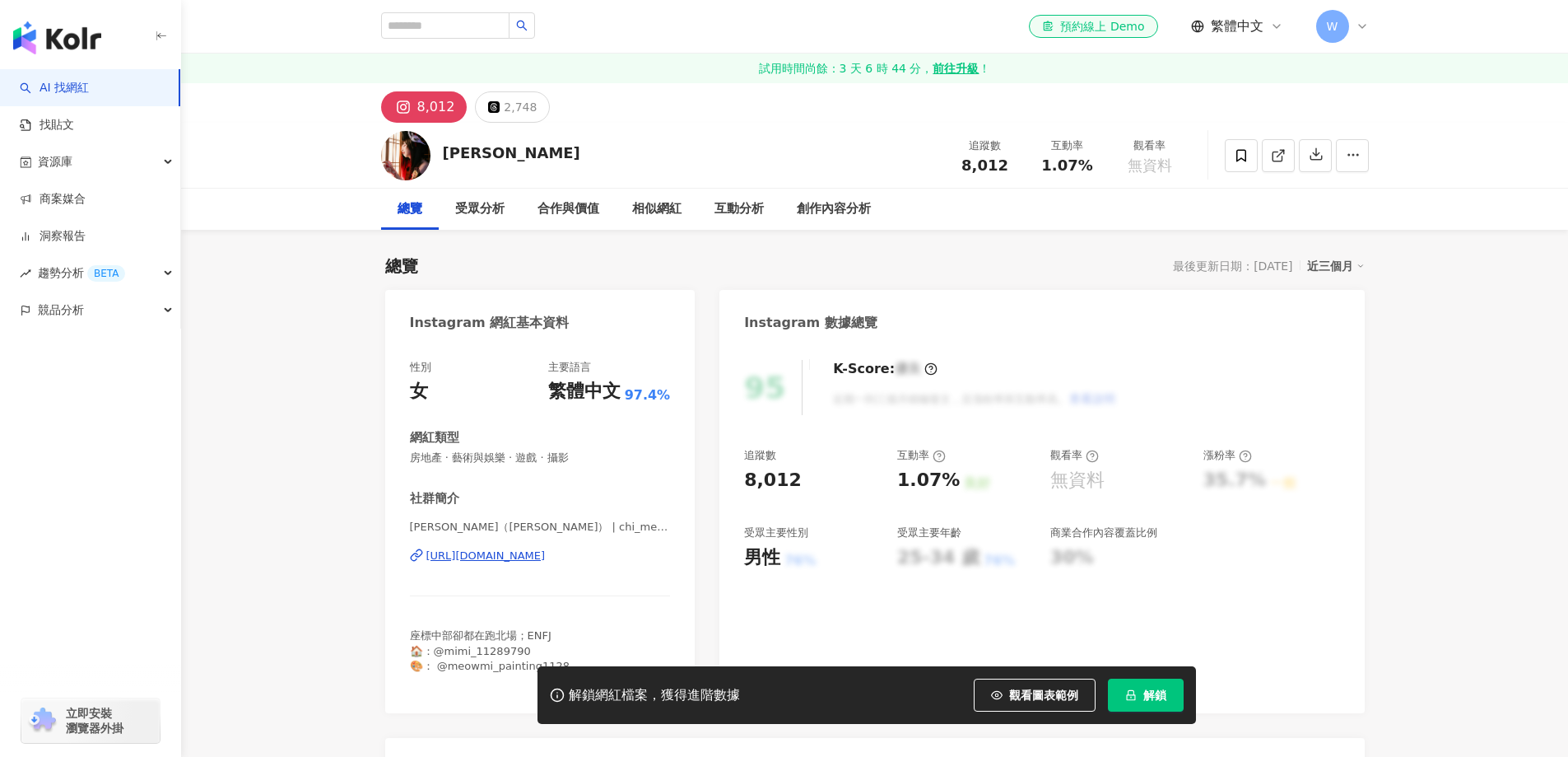
click at [540, 556] on div "https://www.instagram.com/chi_meow520/" at bounding box center [486, 556] width 119 height 15
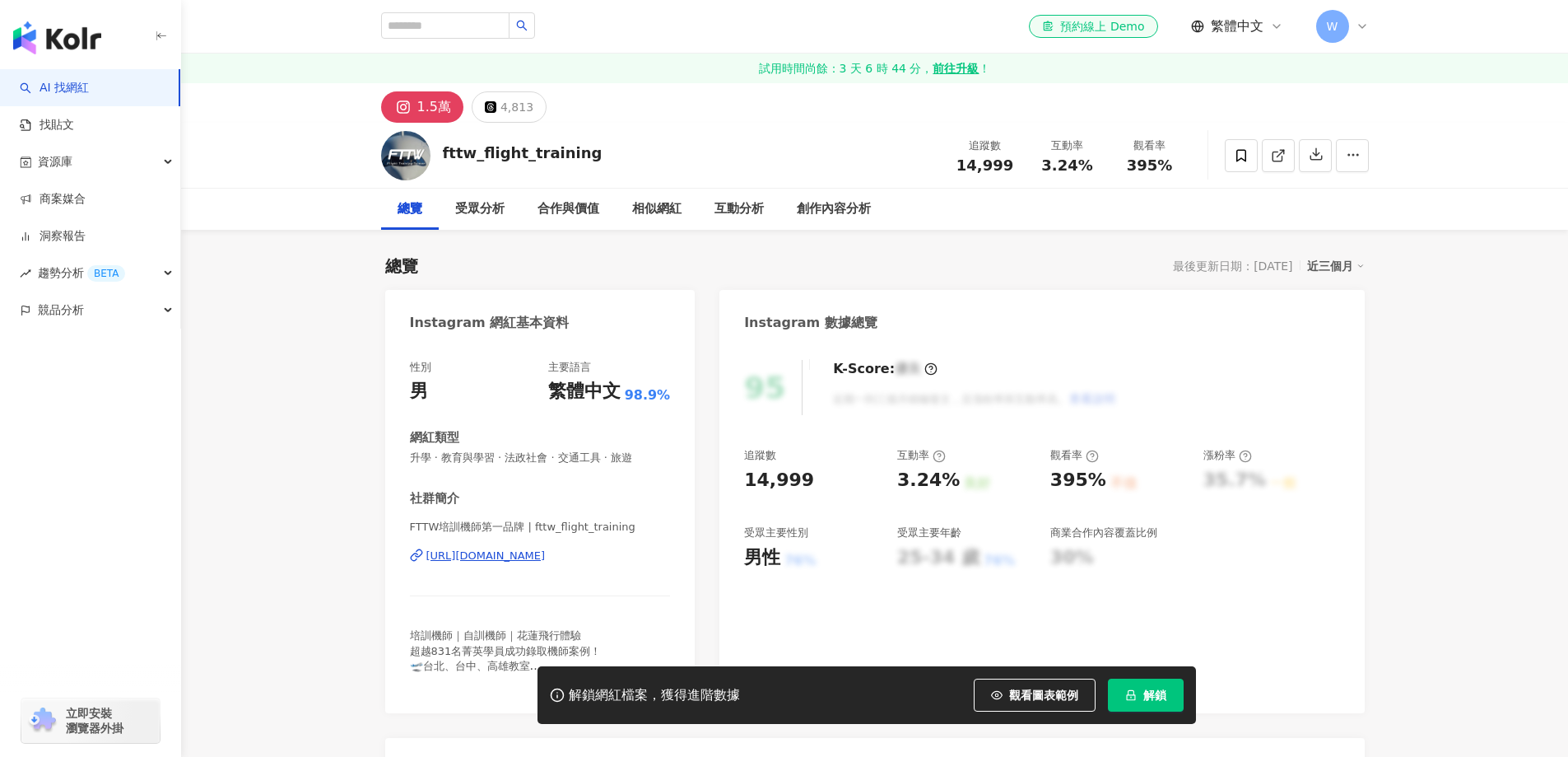
click at [527, 559] on div "https://www.instagram.com/fttw_flight_training/" at bounding box center [486, 556] width 119 height 15
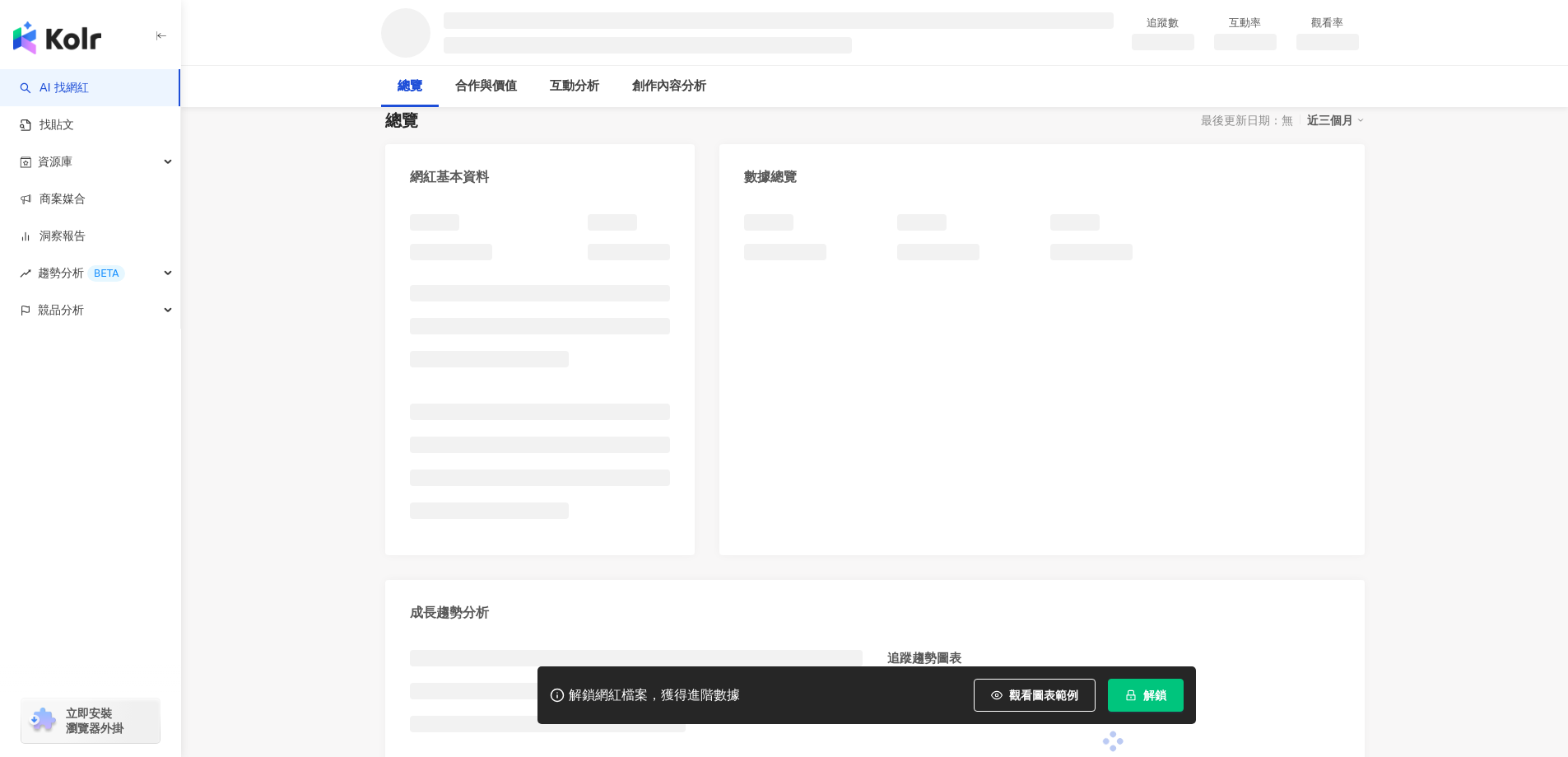
scroll to position [165, 0]
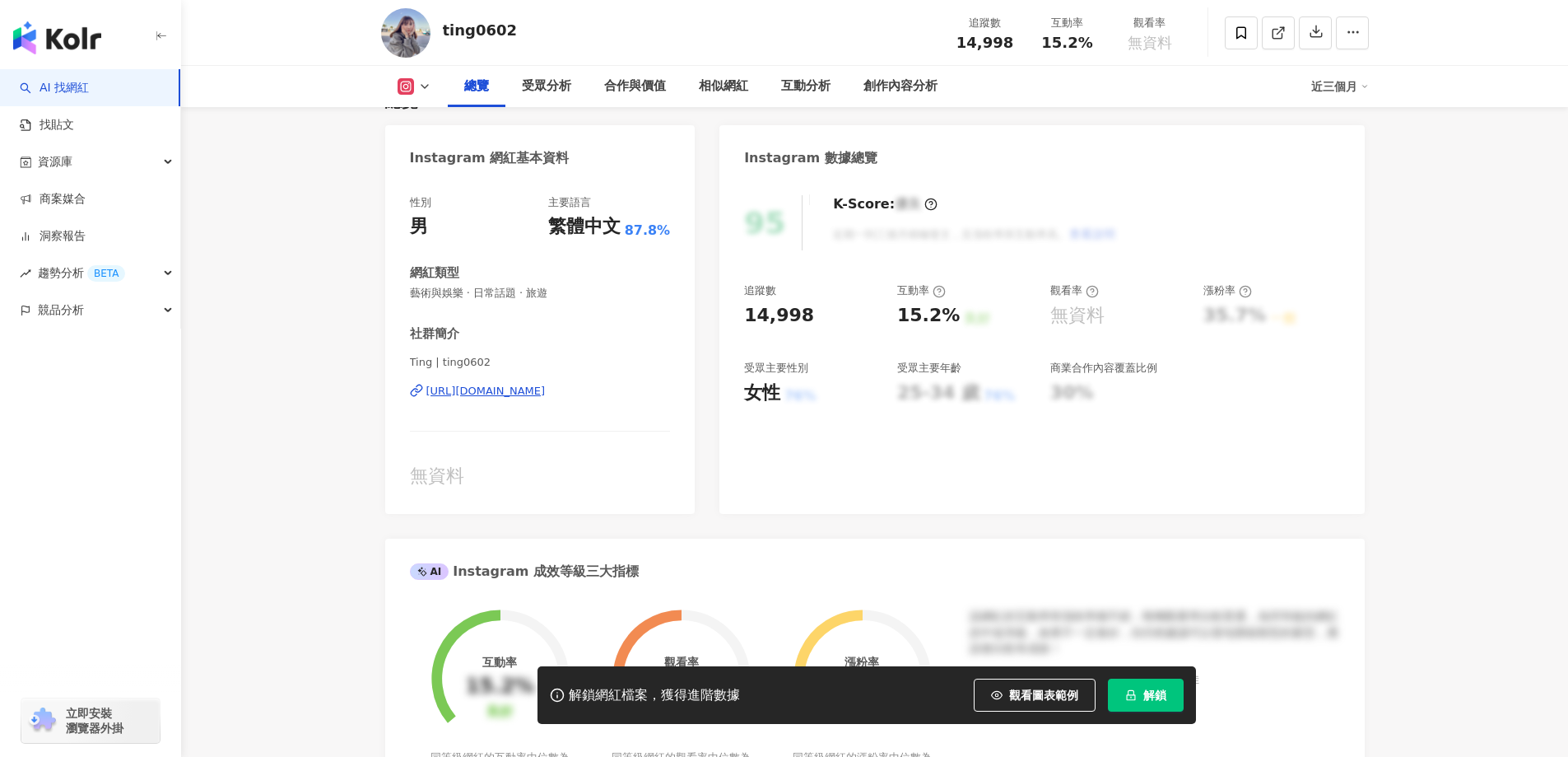
click at [535, 389] on div "https://www.instagram.com/ting0602/" at bounding box center [486, 391] width 119 height 15
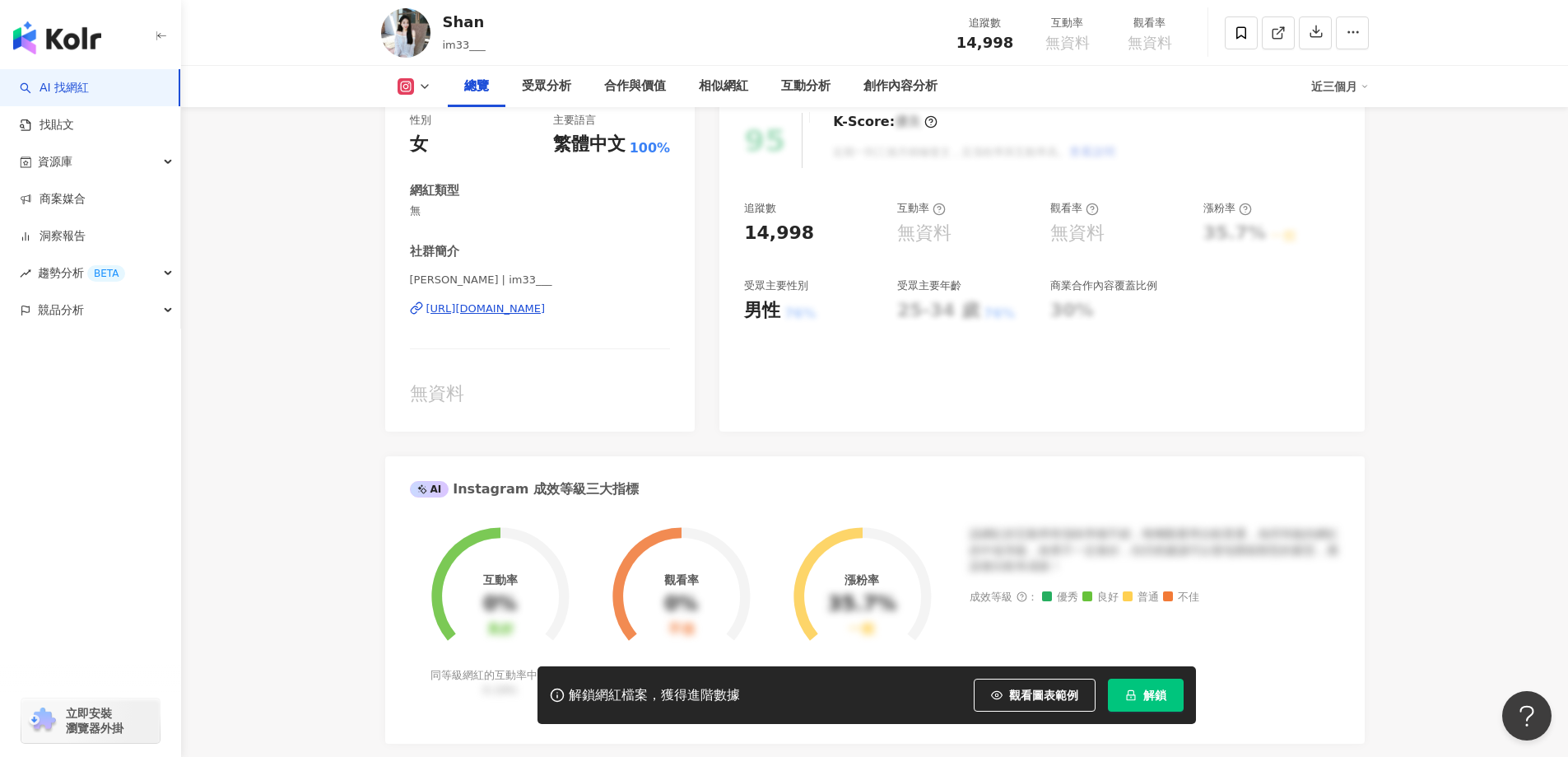
click at [502, 312] on div "https://www.instagram.com/im33___/" at bounding box center [486, 308] width 119 height 15
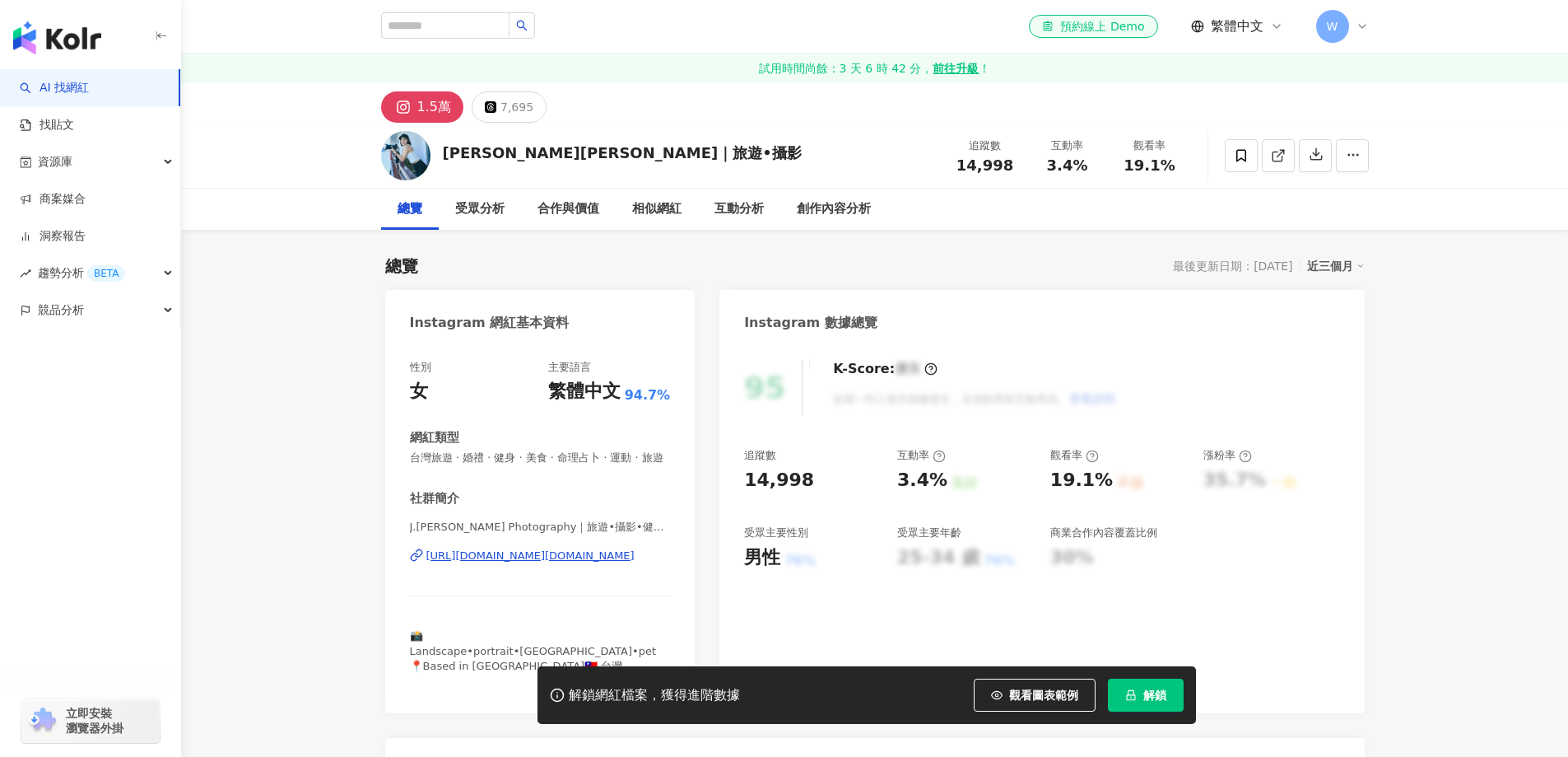
click at [564, 564] on div "https://www.instagram.com/tw.jhan_1107/" at bounding box center [531, 556] width 208 height 15
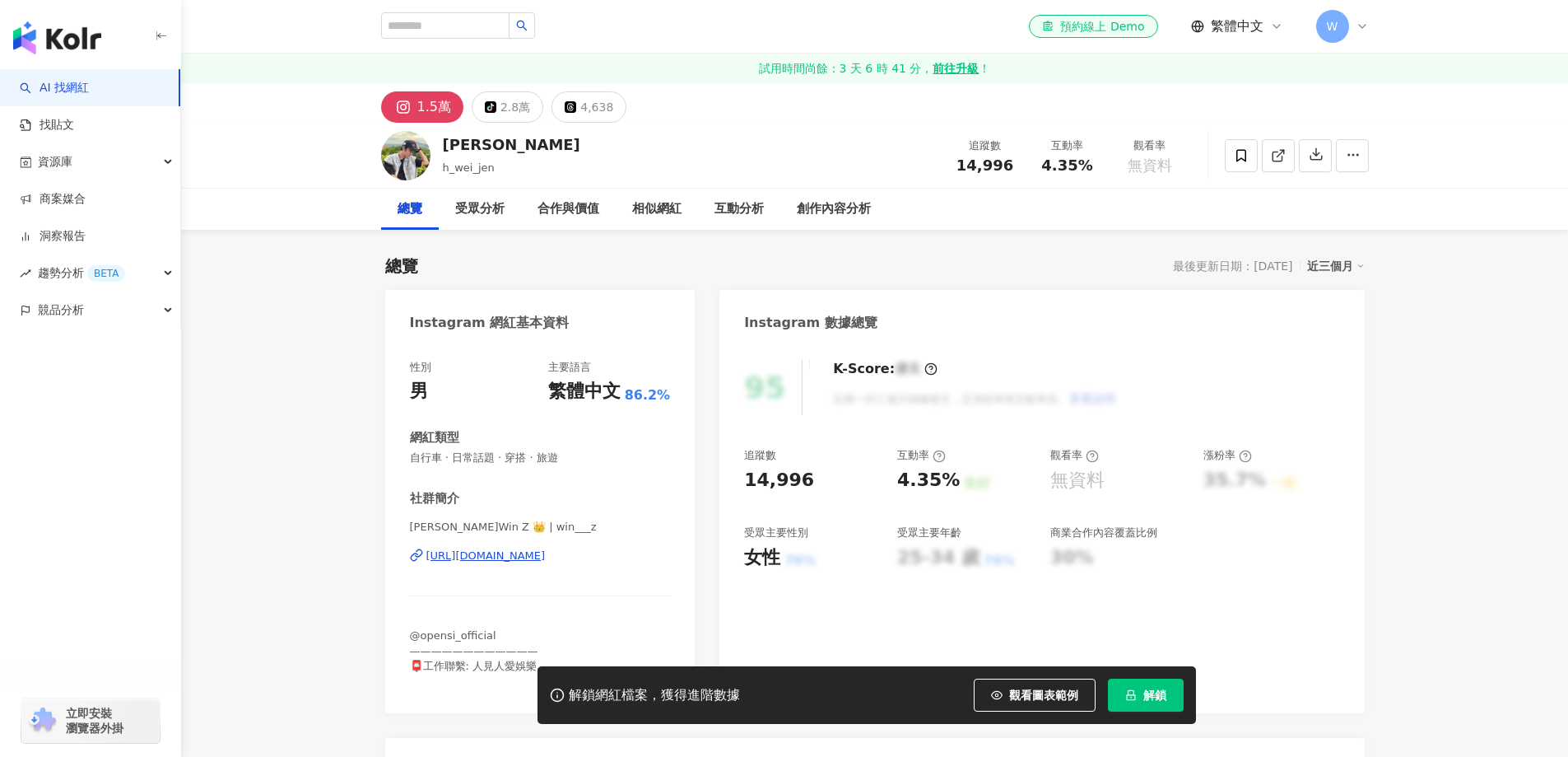
click at [544, 549] on div "https://www.instagram.com/win___z/" at bounding box center [486, 556] width 119 height 15
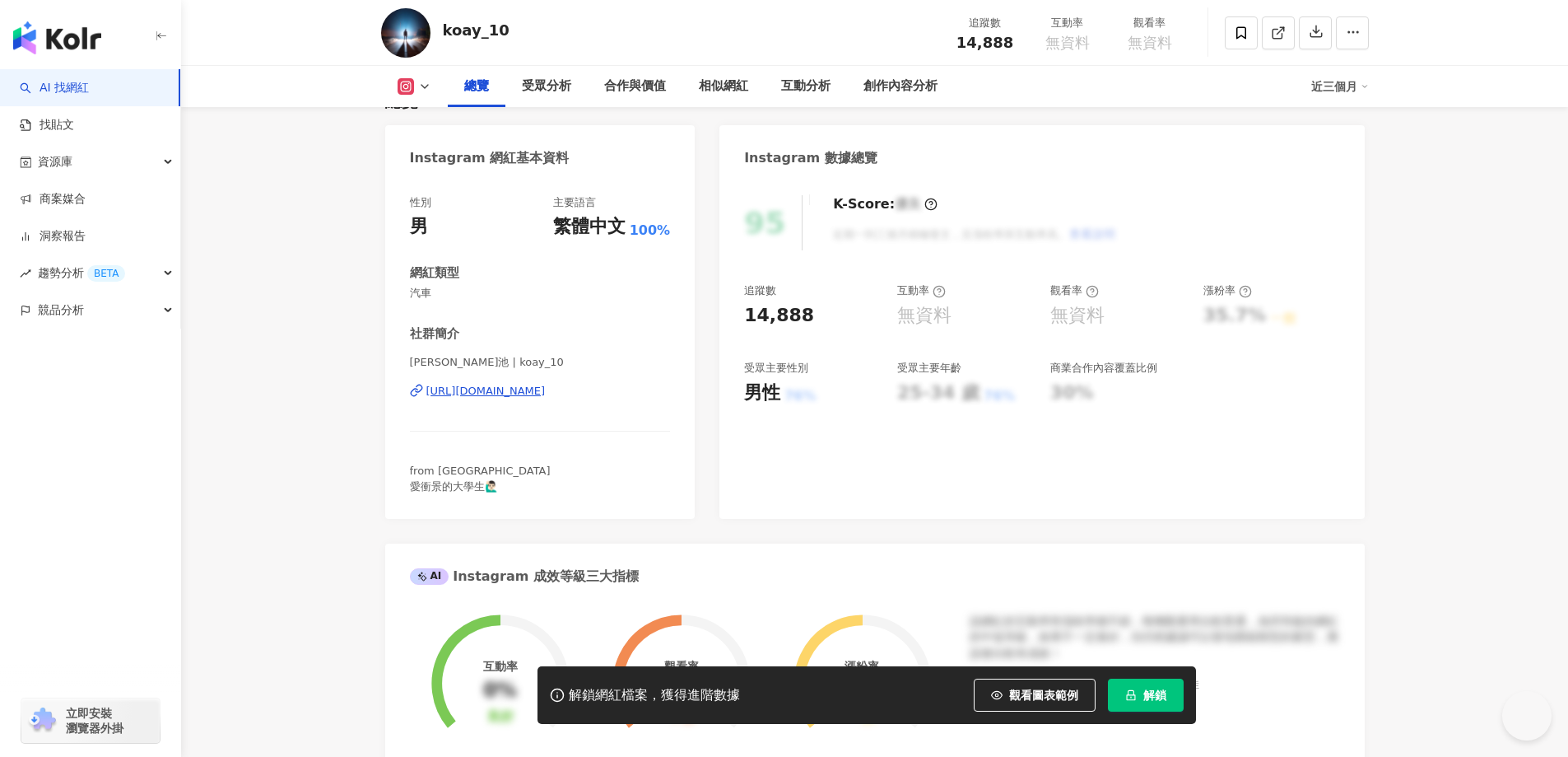
click at [492, 395] on div "https://www.instagram.com/koay_10/" at bounding box center [486, 391] width 119 height 15
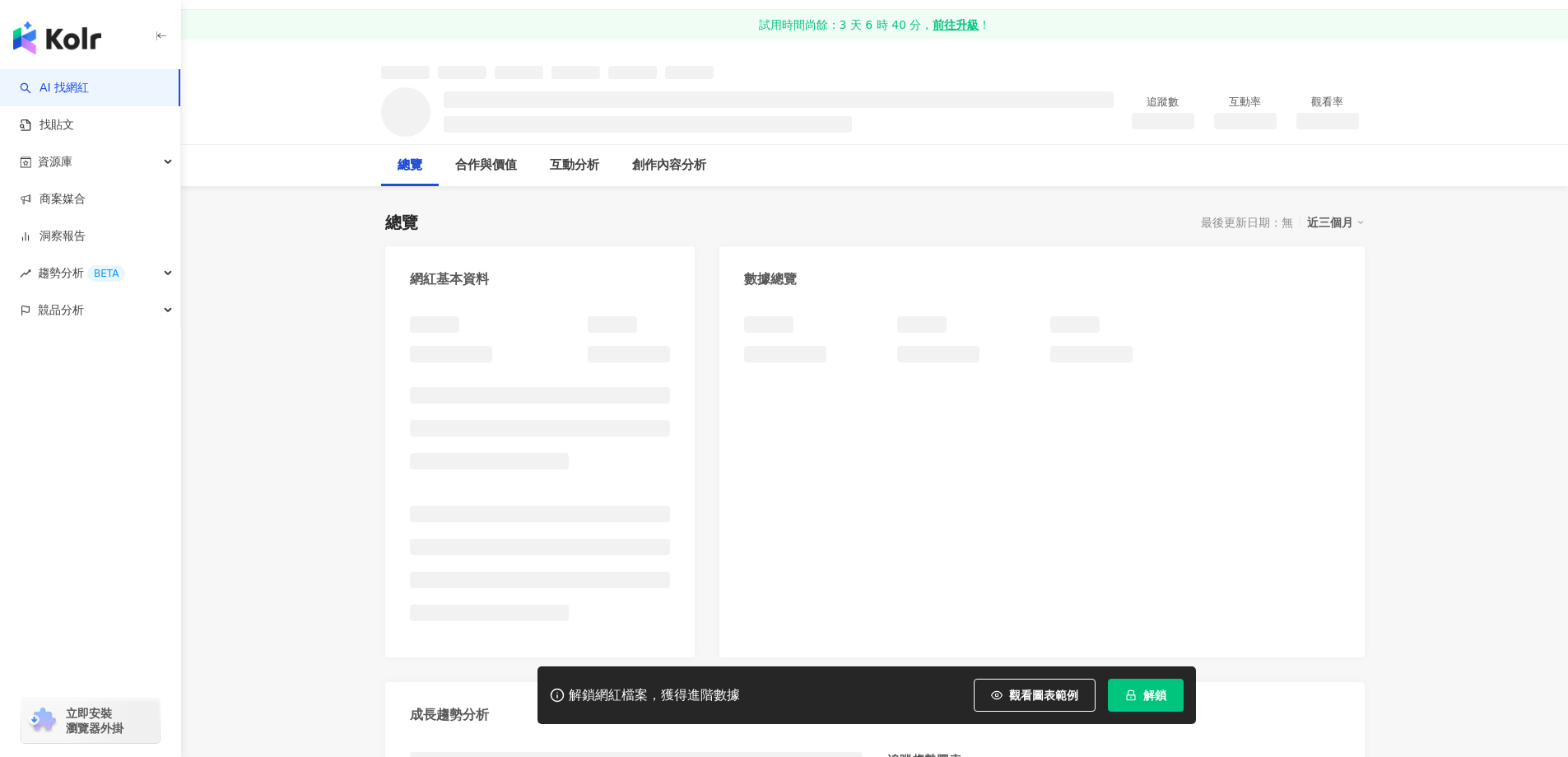
scroll to position [82, 0]
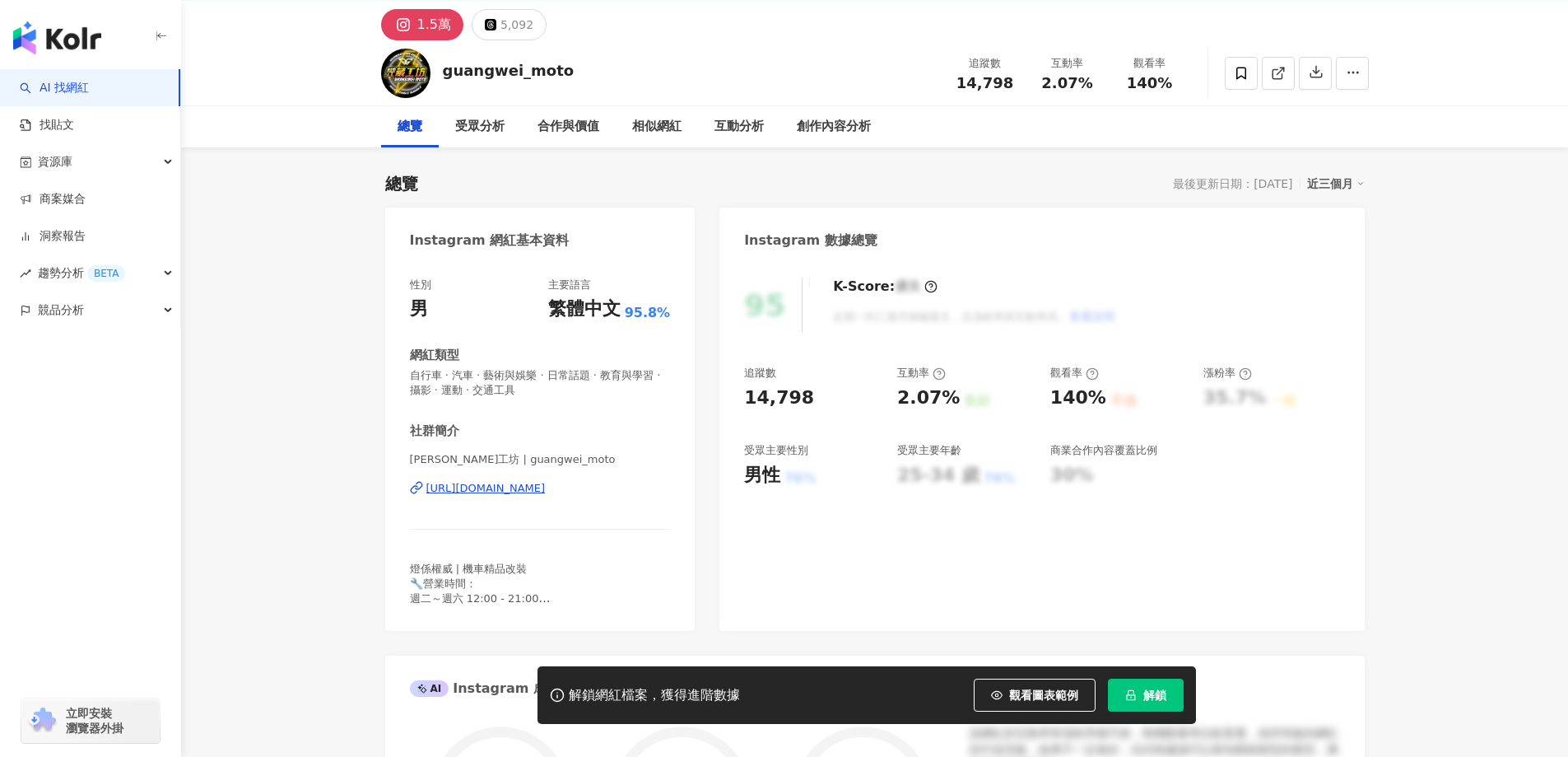
click at [546, 488] on div "https://www.instagram.com/guangwei_moto/" at bounding box center [486, 488] width 119 height 15
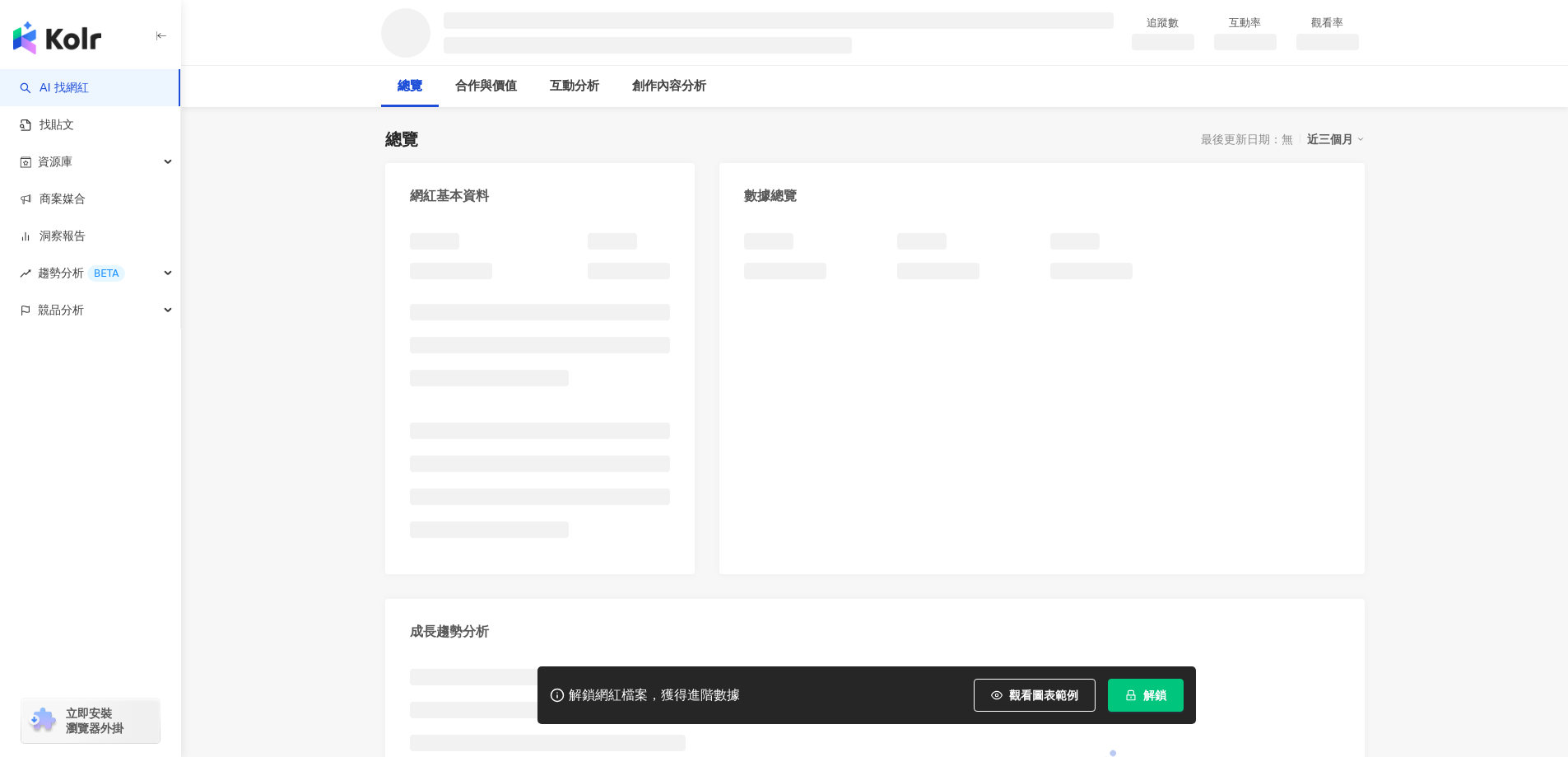
scroll to position [165, 0]
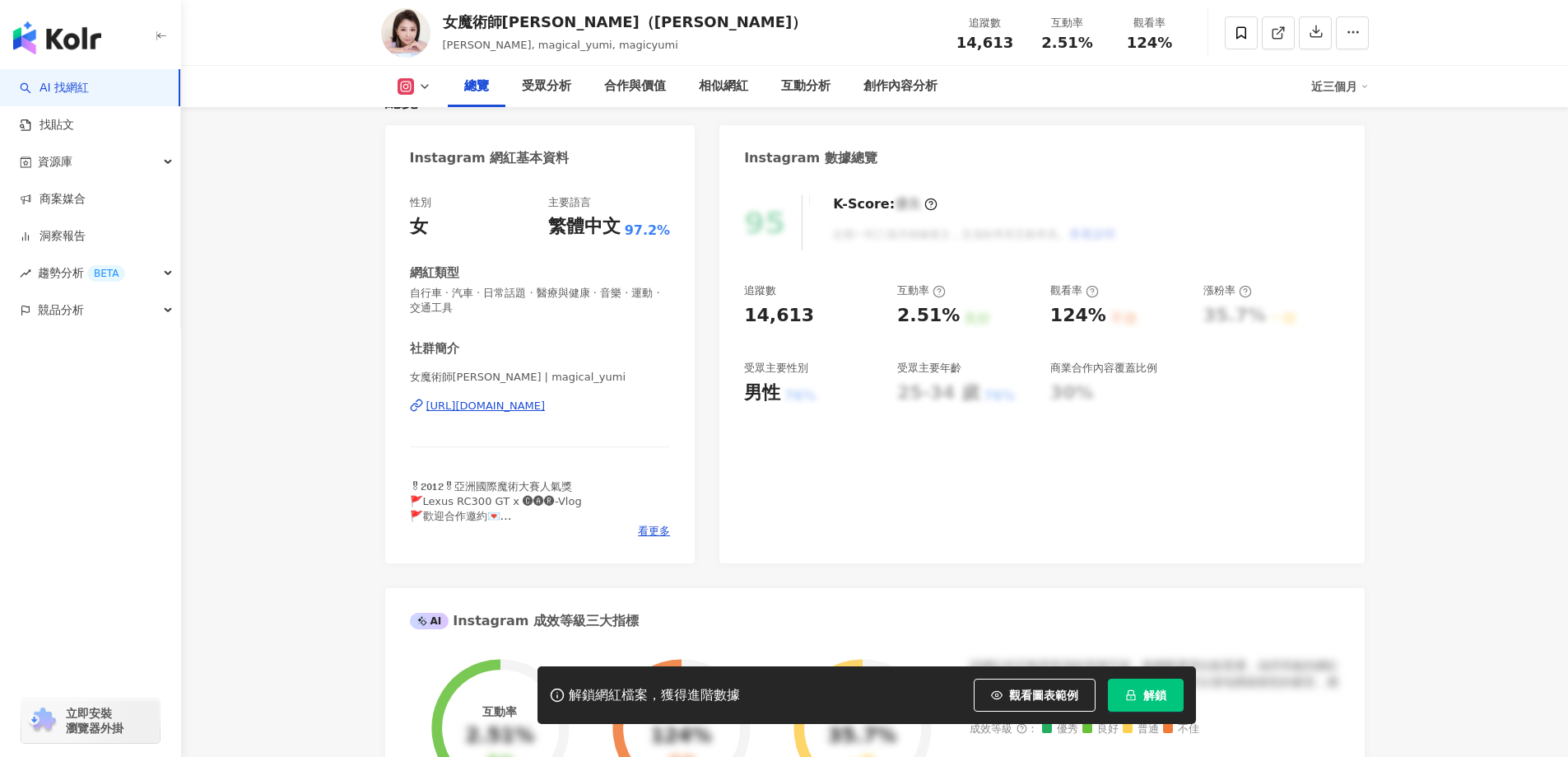
click at [546, 409] on div "https://www.instagram.com/magical_yumi/" at bounding box center [486, 405] width 119 height 15
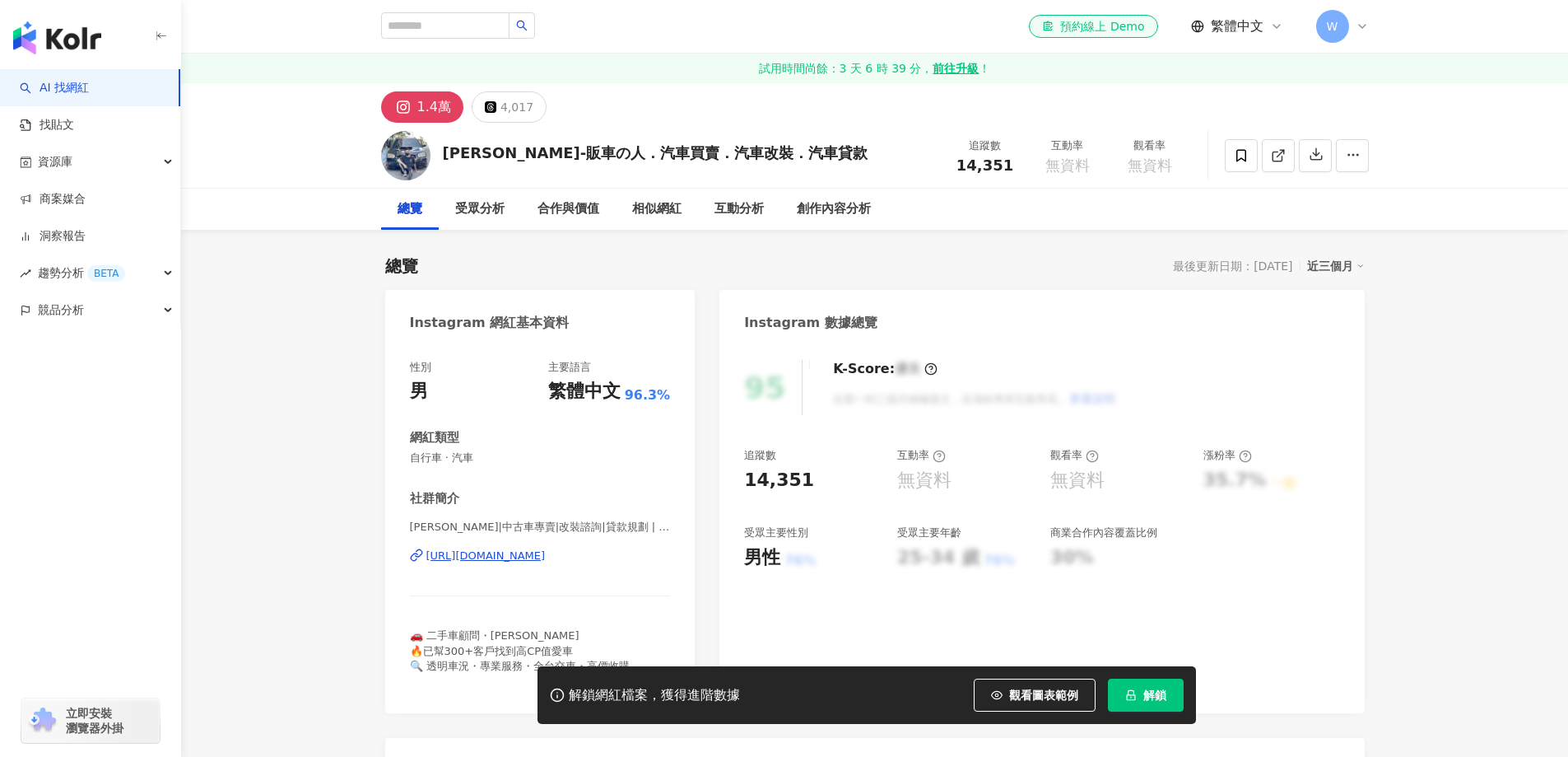
click at [546, 549] on div "[URL][DOMAIN_NAME]" at bounding box center [486, 556] width 119 height 15
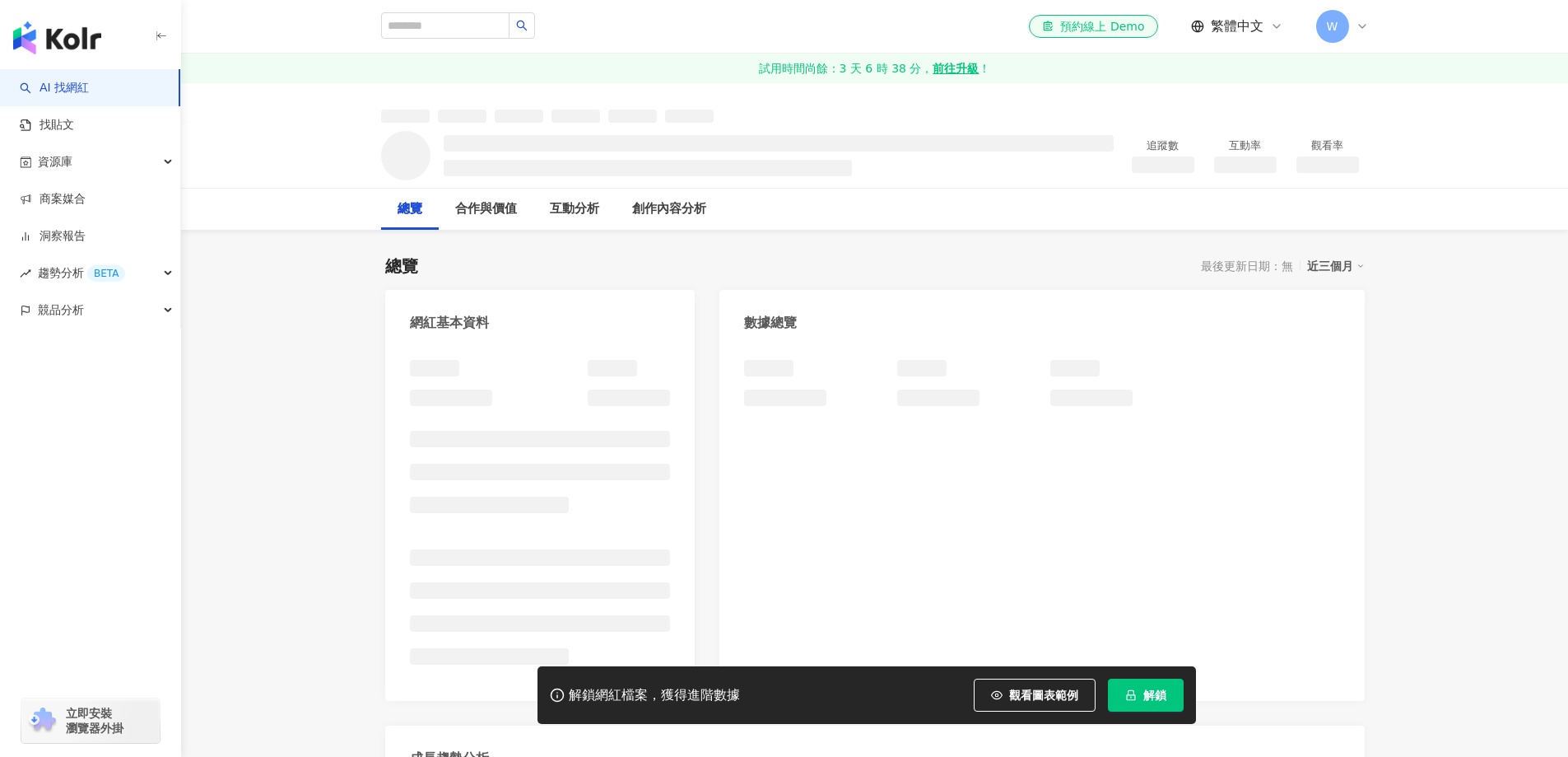
scroll to position [72, 0]
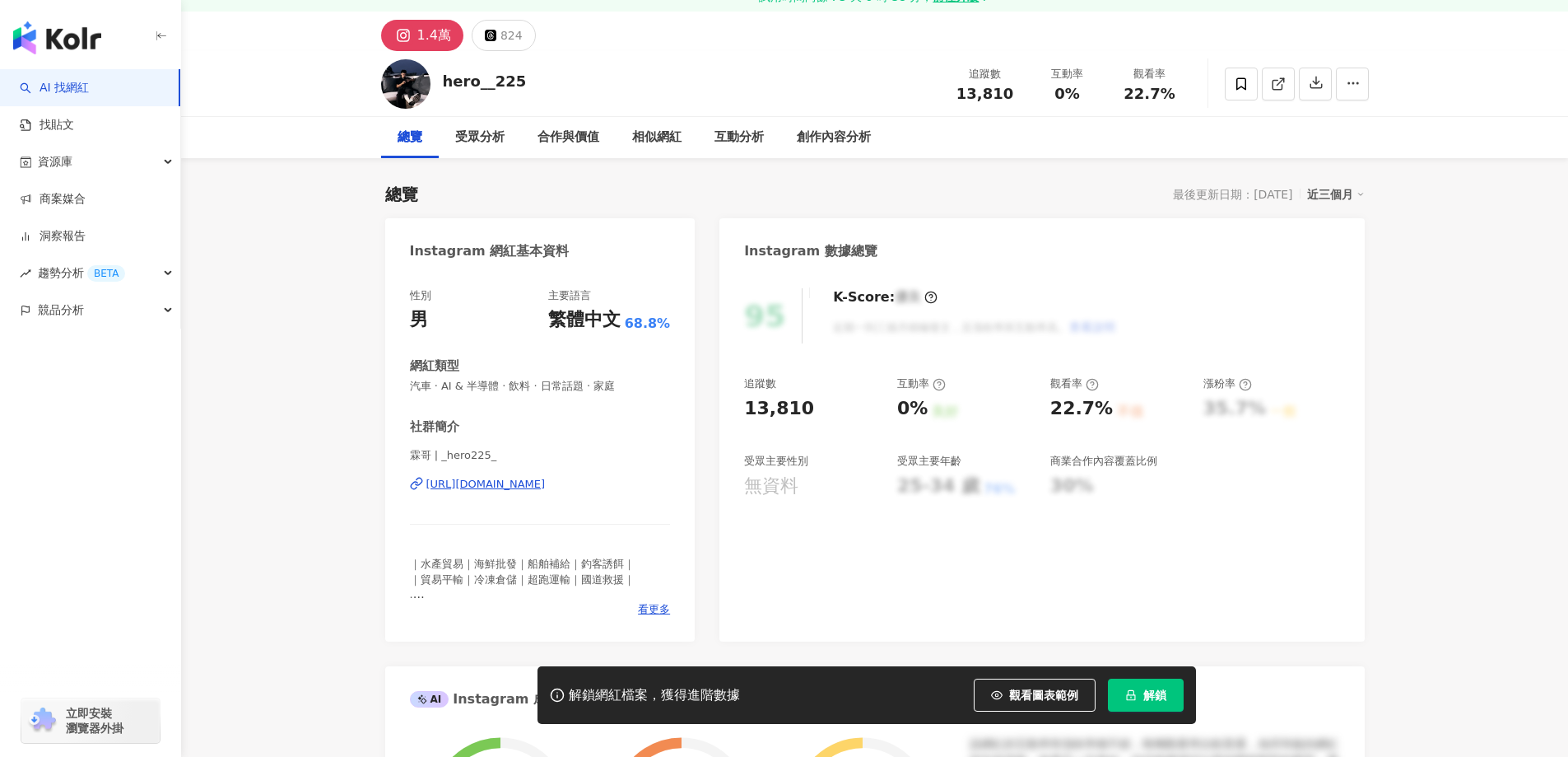
click at [538, 477] on div "https://www.instagram.com/_hero225_/" at bounding box center [486, 484] width 119 height 15
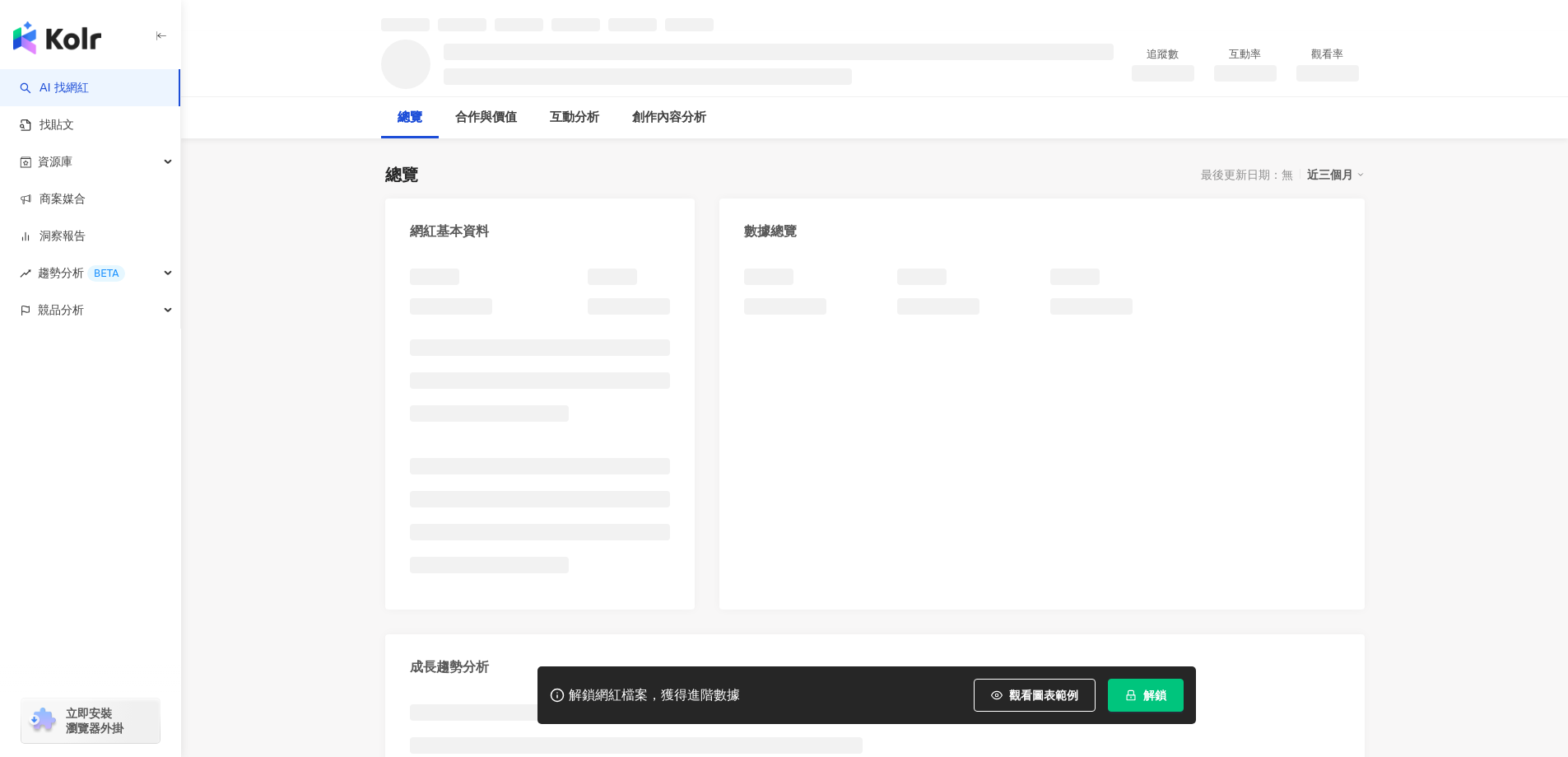
scroll to position [165, 0]
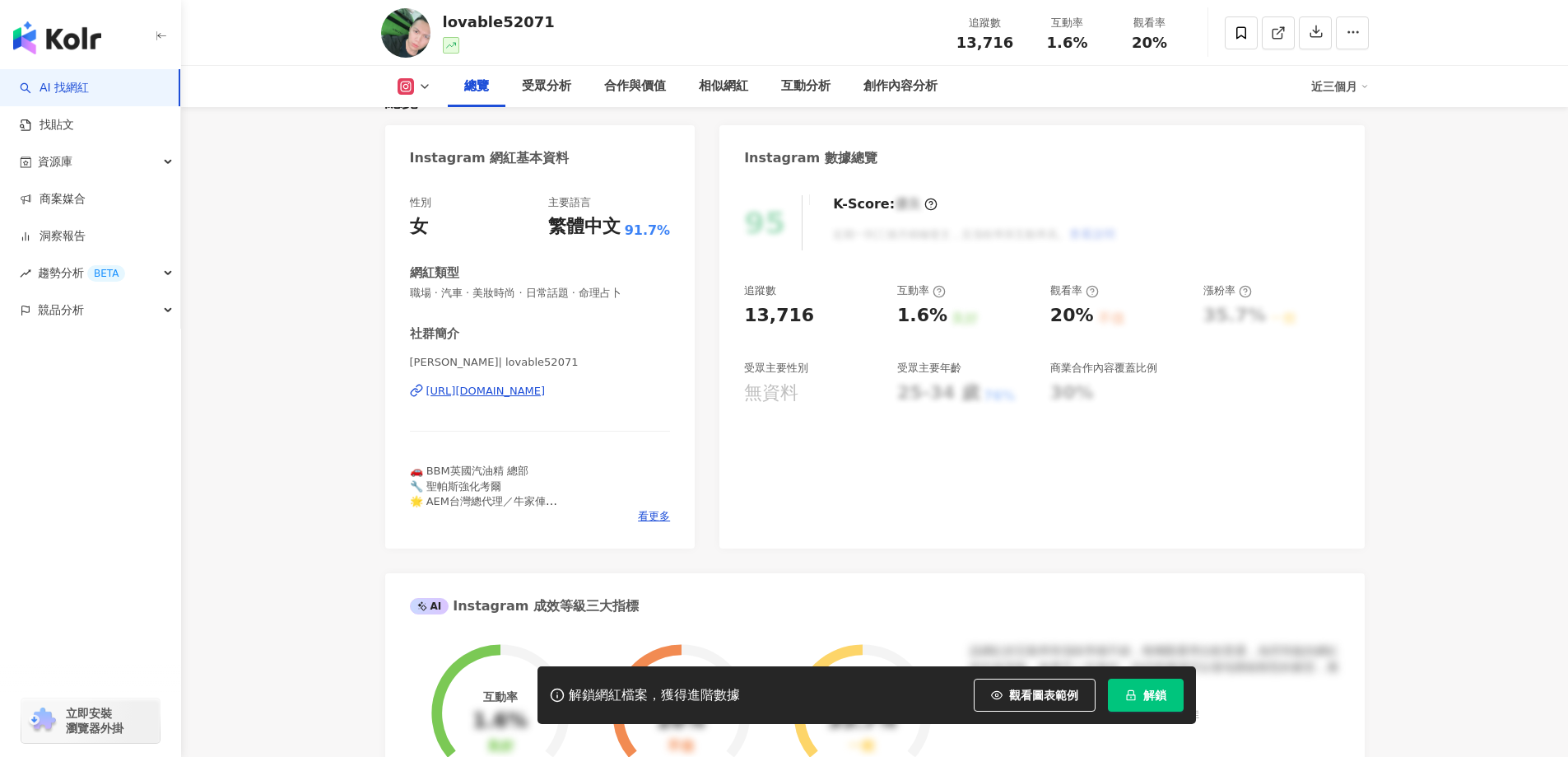
click at [546, 392] on div "[URL][DOMAIN_NAME]" at bounding box center [486, 391] width 119 height 15
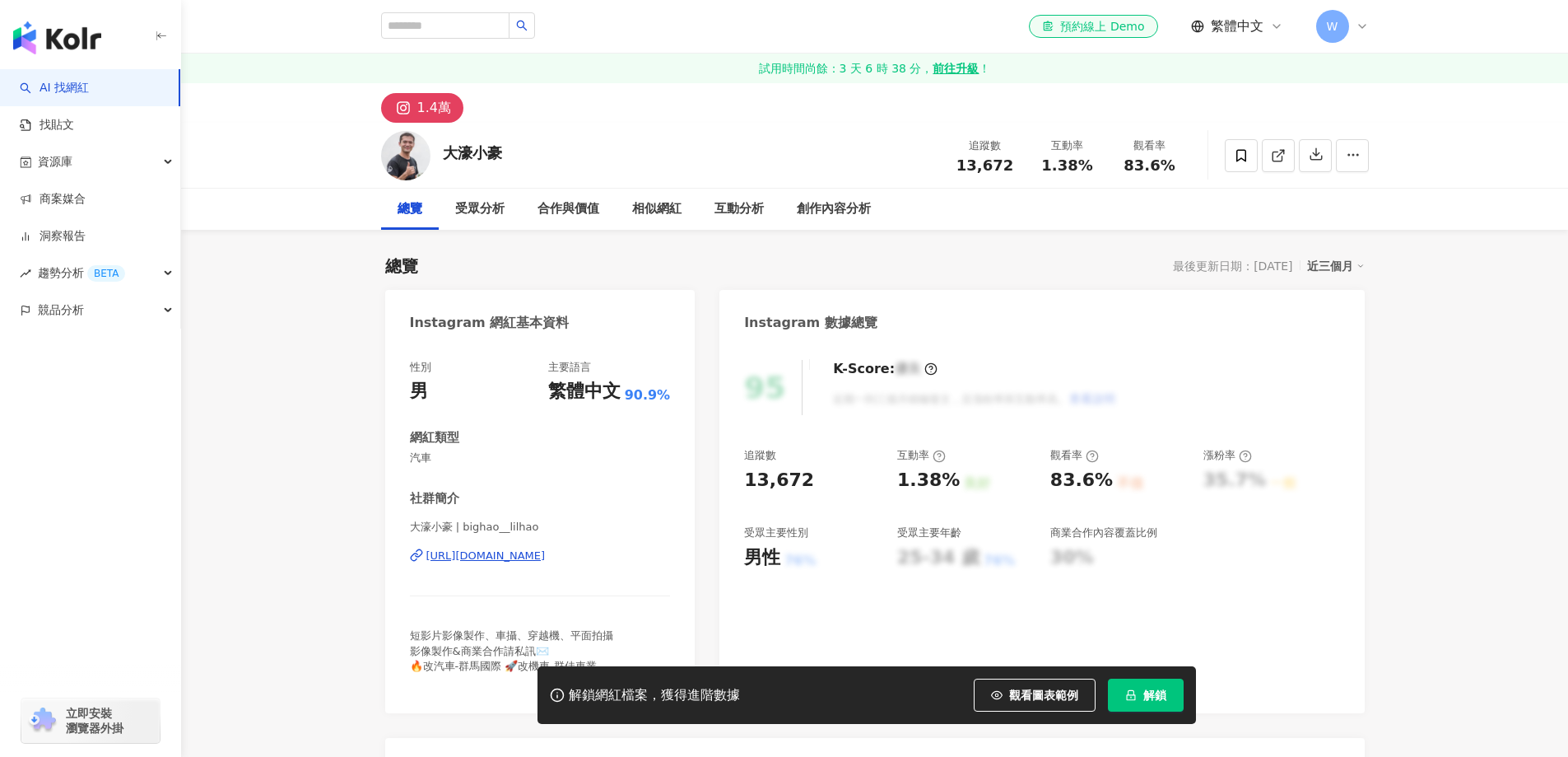
click at [438, 562] on div "https://www.instagram.com/bighao__lilhao/" at bounding box center [486, 556] width 119 height 15
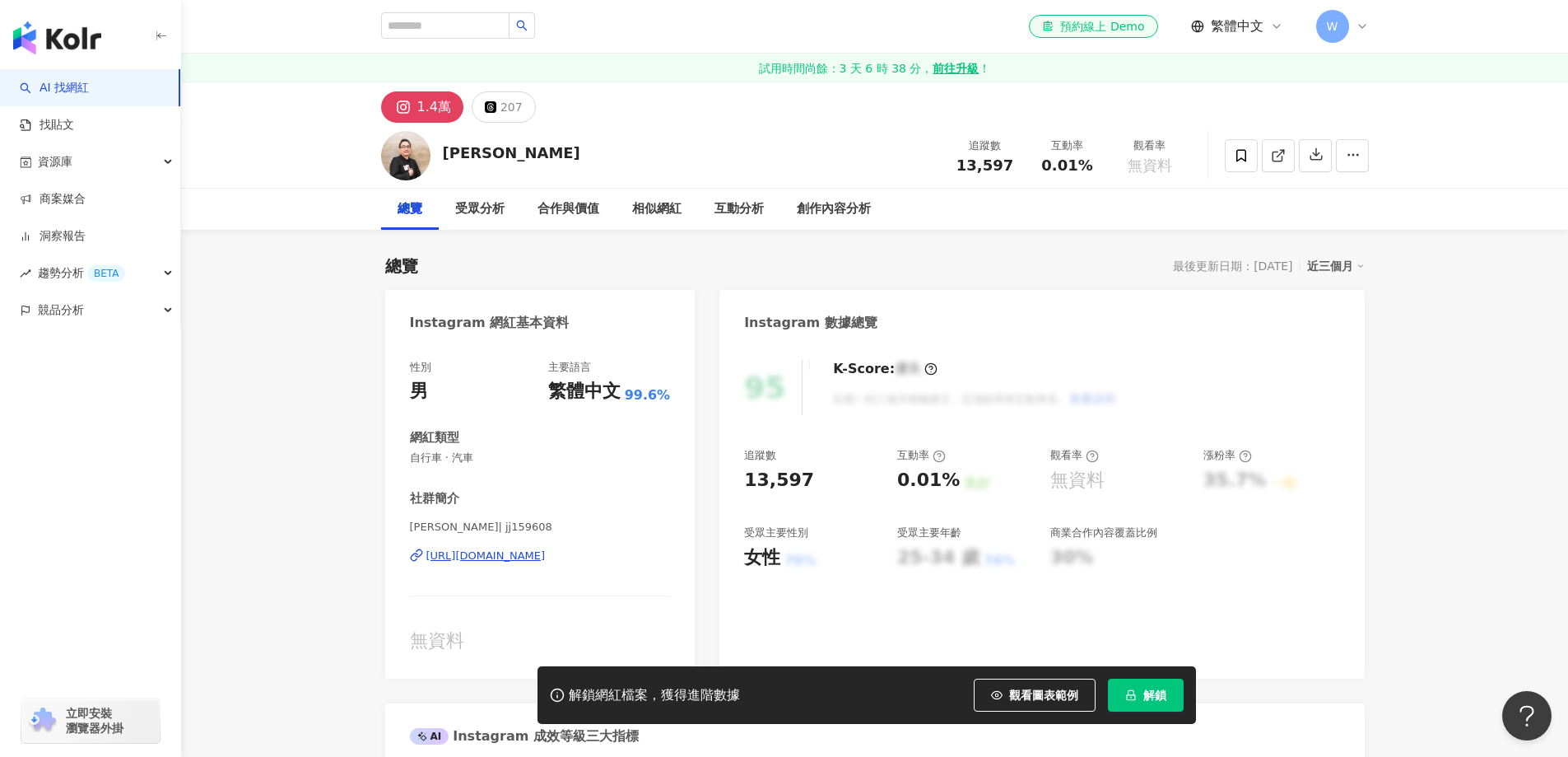
click at [511, 558] on div "https://www.instagram.com/jj159608/" at bounding box center [486, 556] width 119 height 15
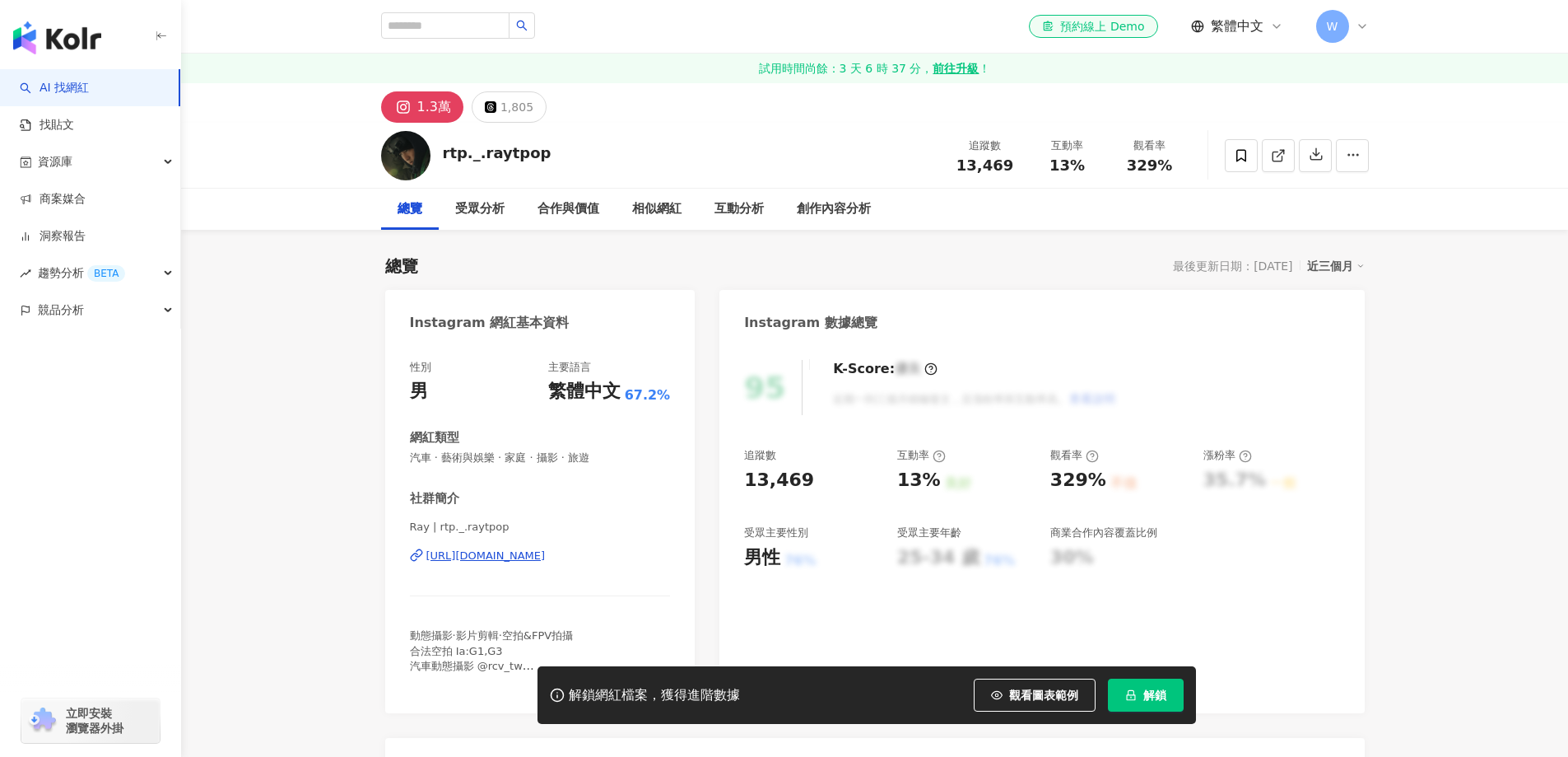
click at [546, 558] on div "https://www.instagram.com/rtp._.raytpop/" at bounding box center [486, 556] width 119 height 15
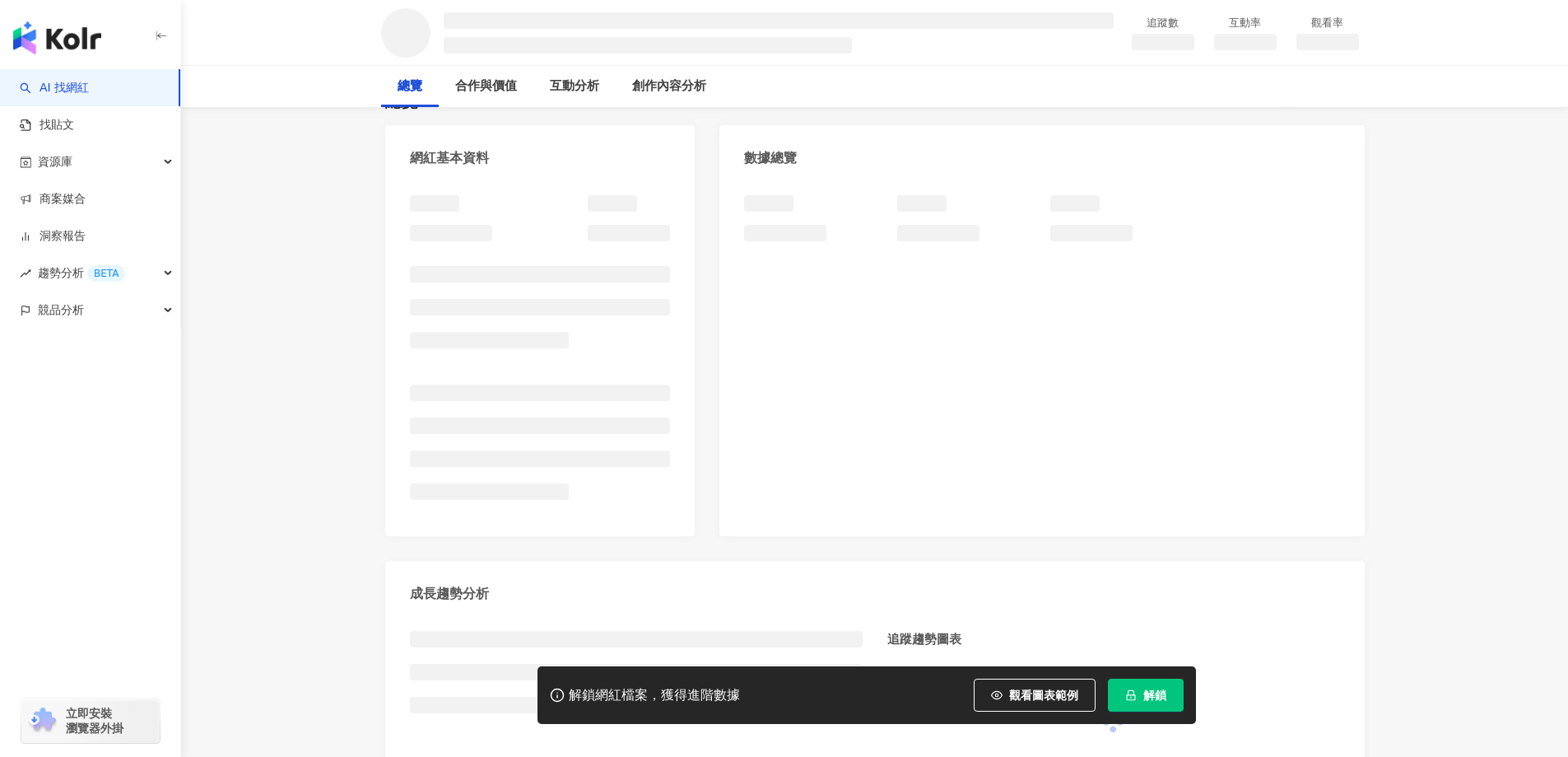
scroll to position [219, 0]
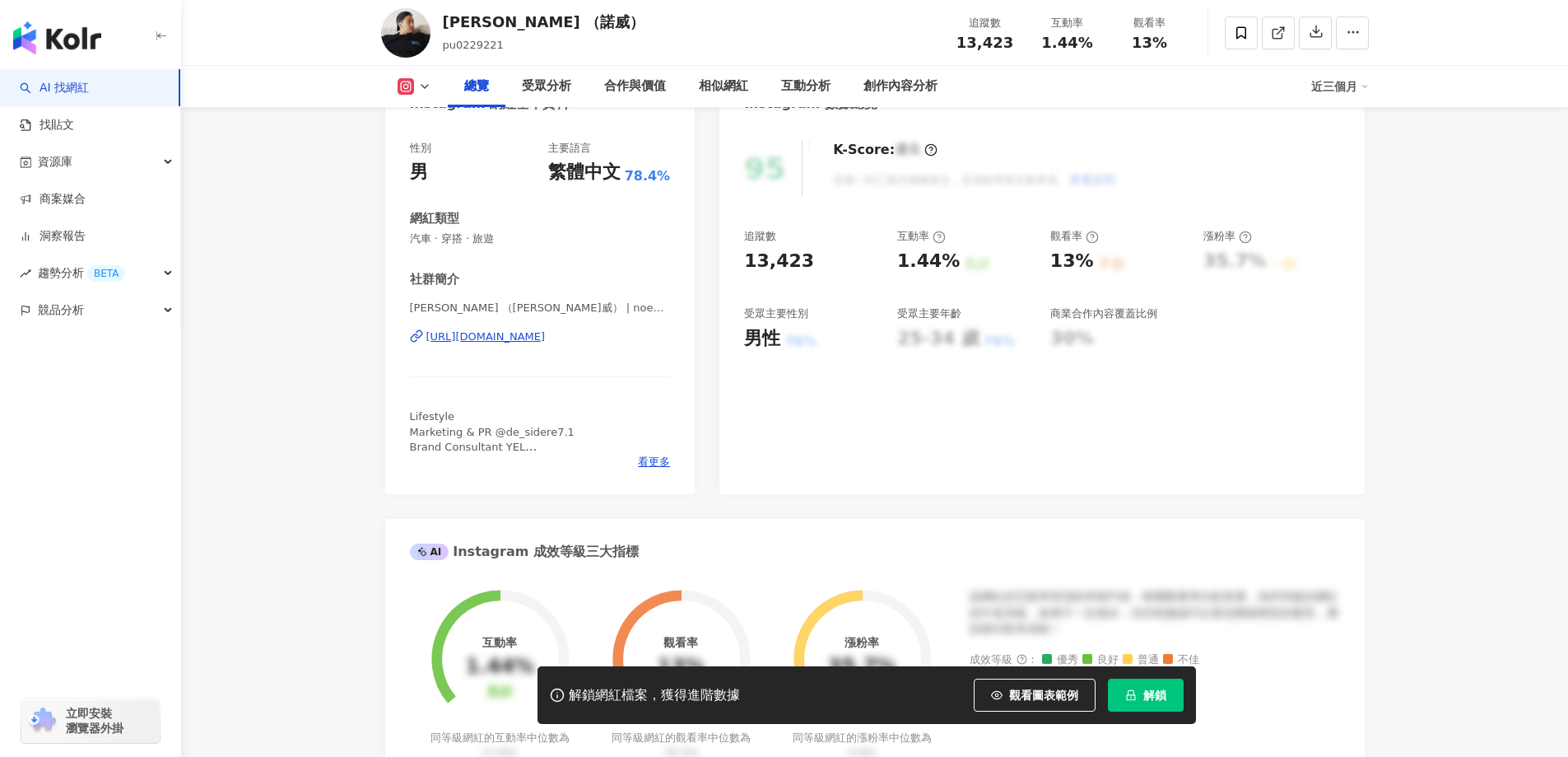
click at [546, 329] on div "https://www.instagram.com/noewei/" at bounding box center [486, 337] width 119 height 15
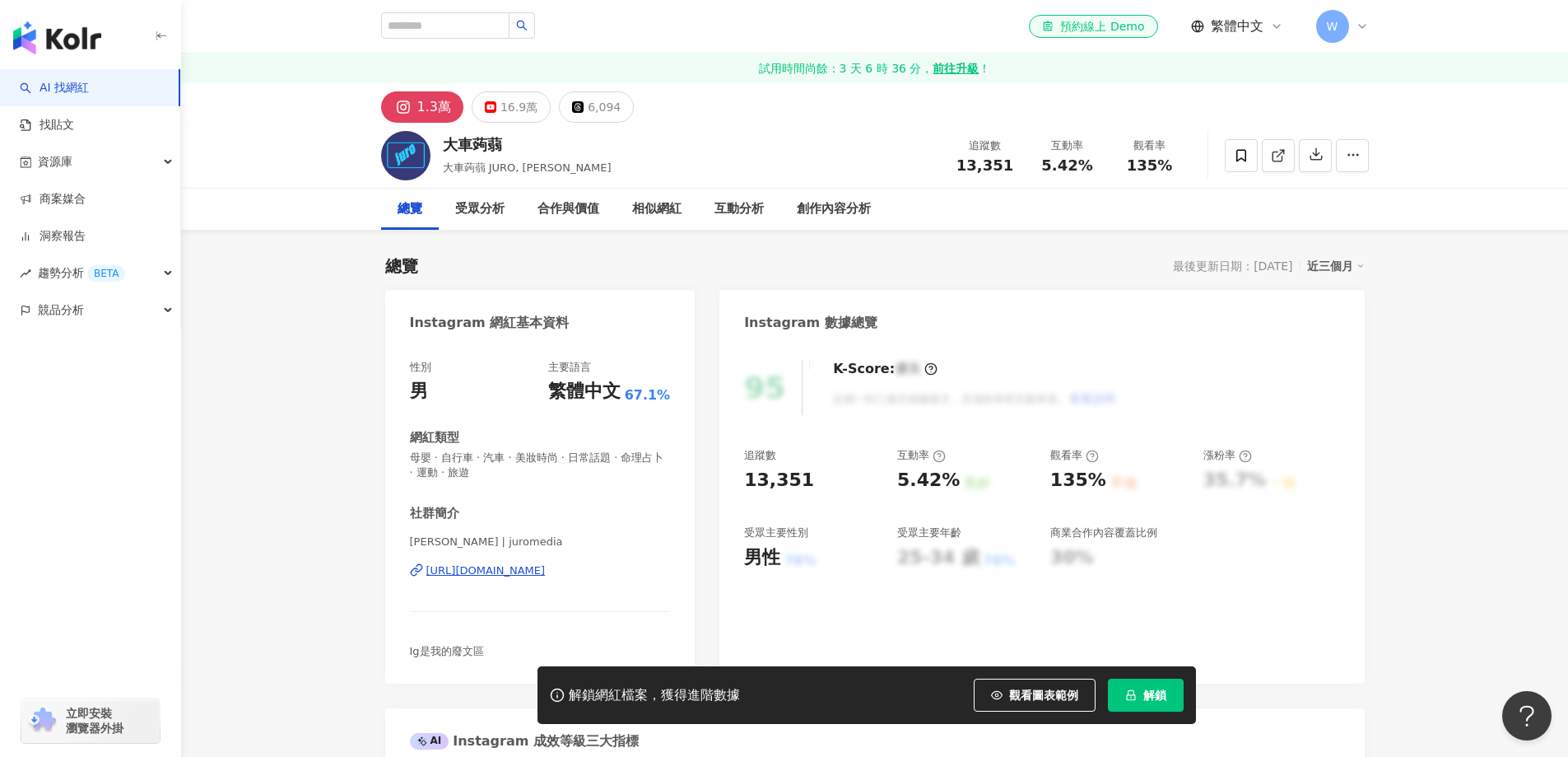
click at [546, 564] on div "https://www.instagram.com/juromedia/" at bounding box center [486, 571] width 119 height 15
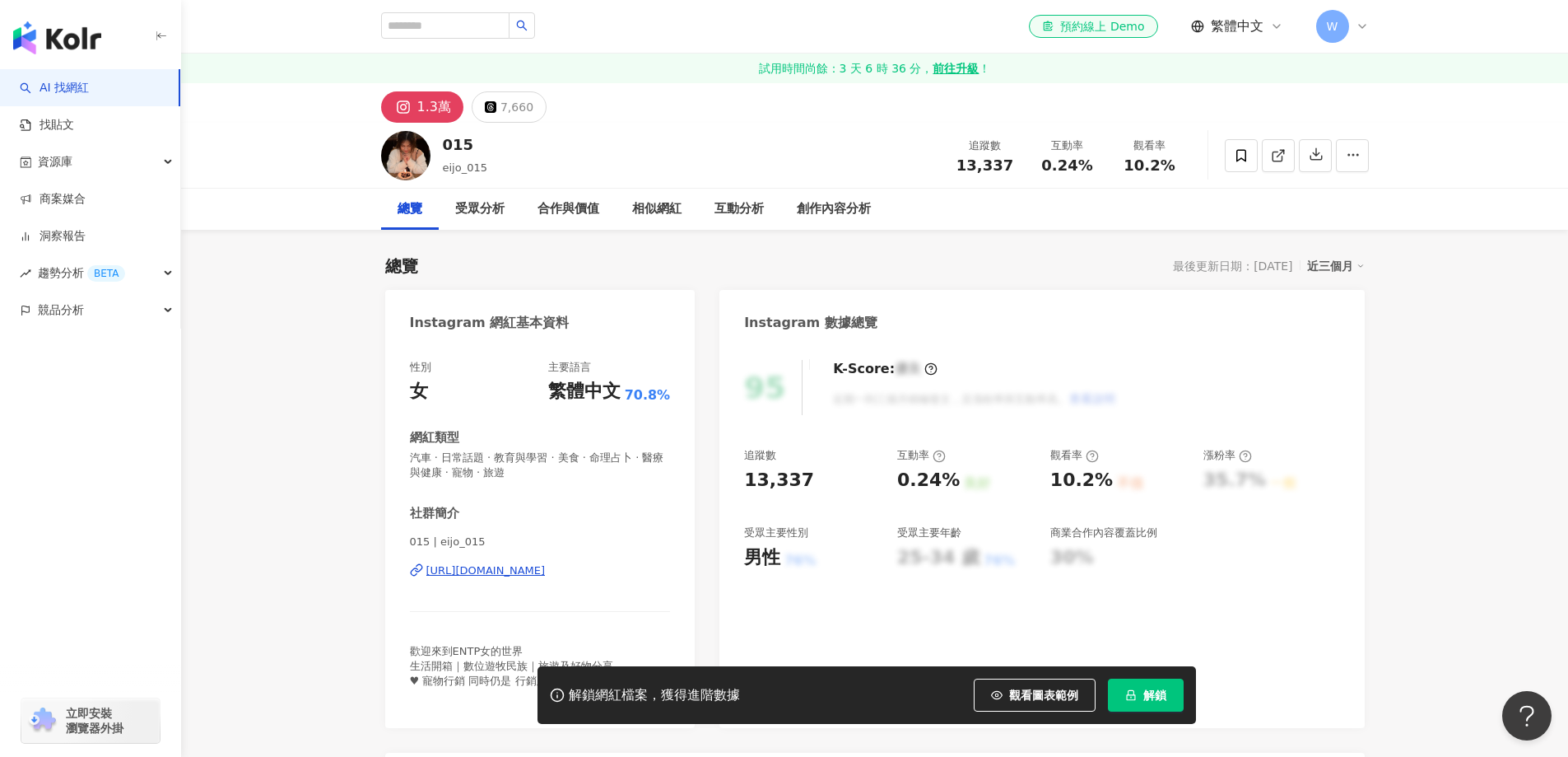
click at [580, 534] on span "015 | eijo_015" at bounding box center [540, 541] width 261 height 15
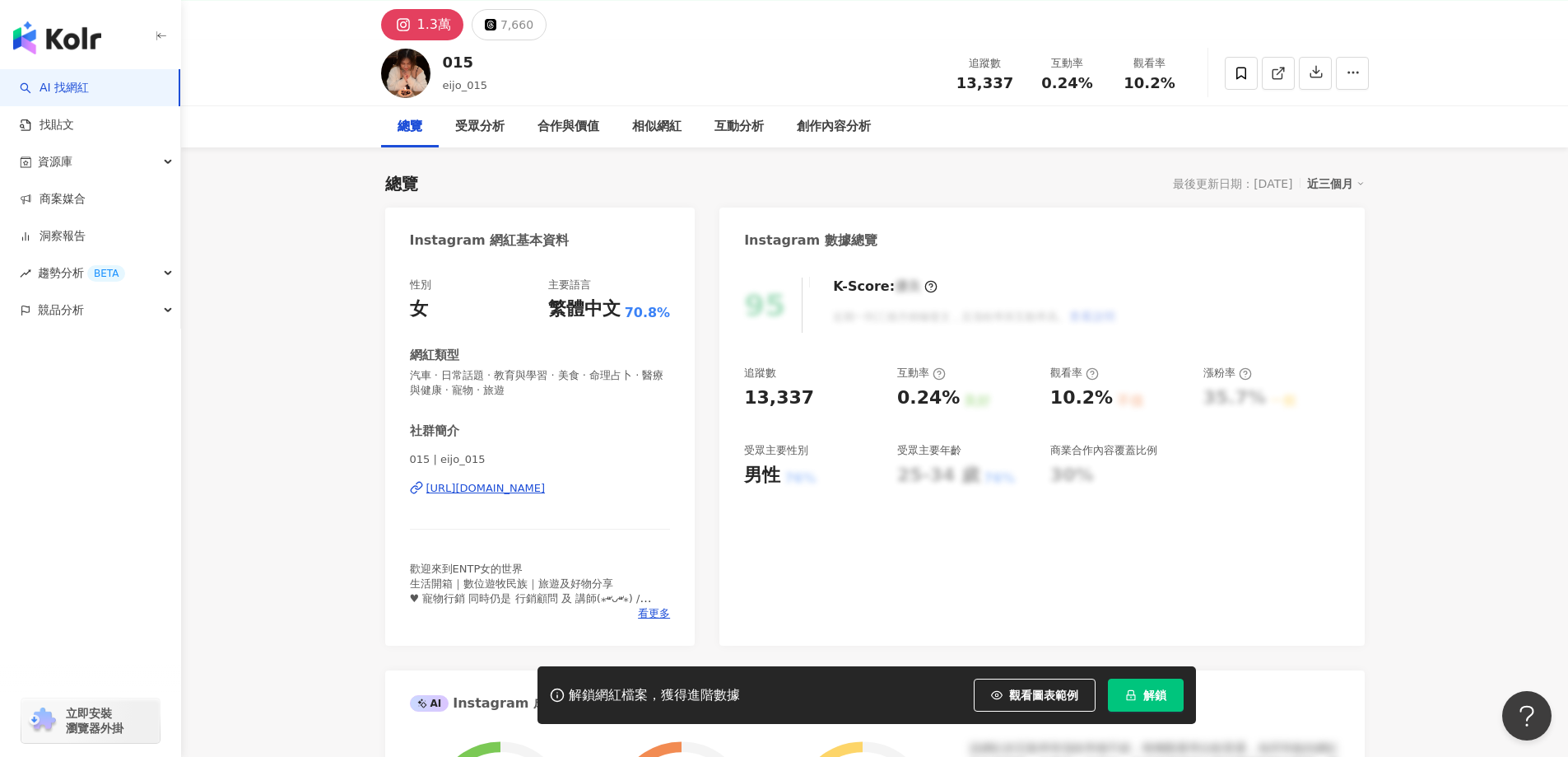
click at [546, 492] on div "https://www.instagram.com/eijo_015/" at bounding box center [486, 488] width 119 height 15
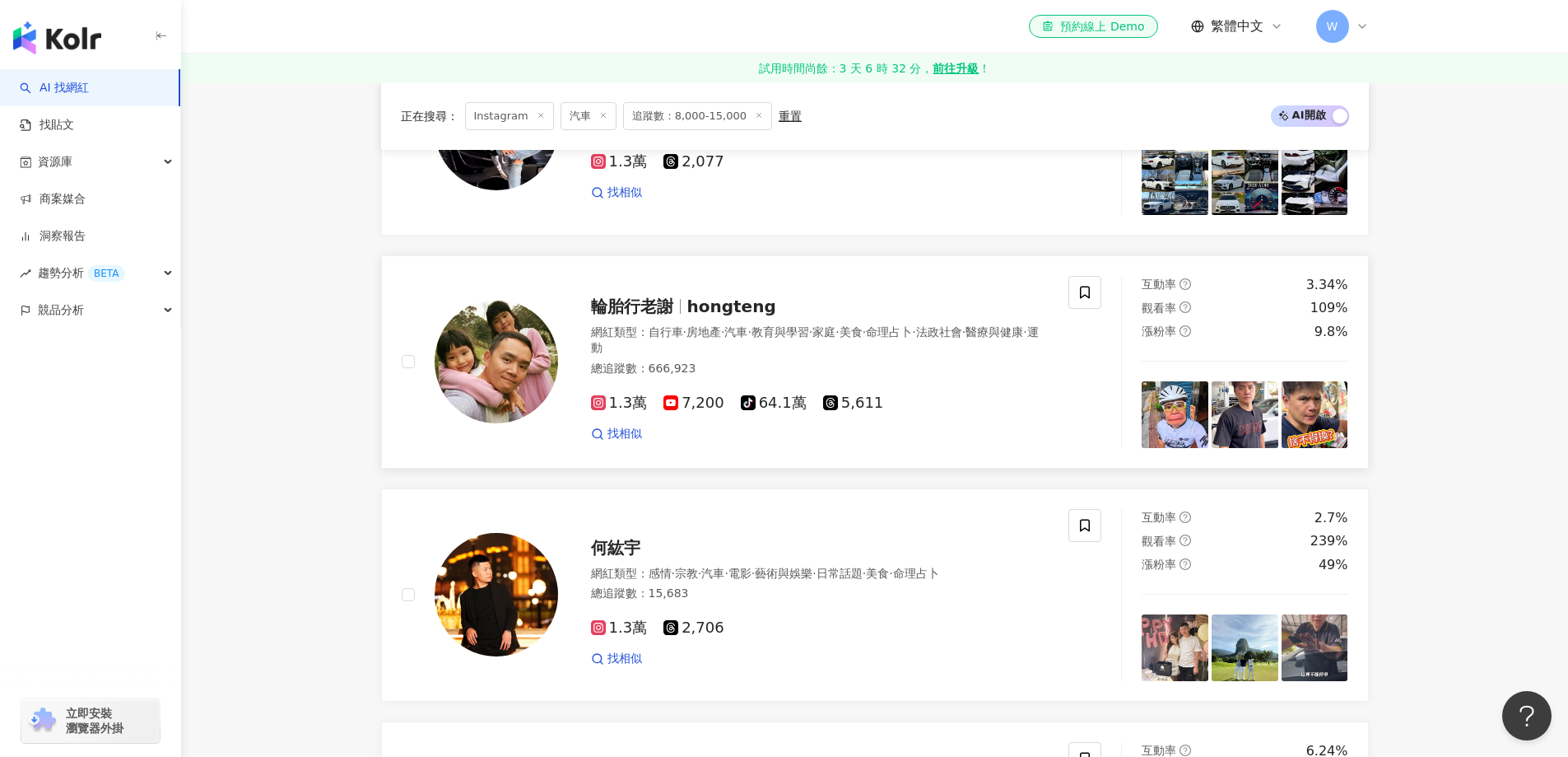
scroll to position [1236, 0]
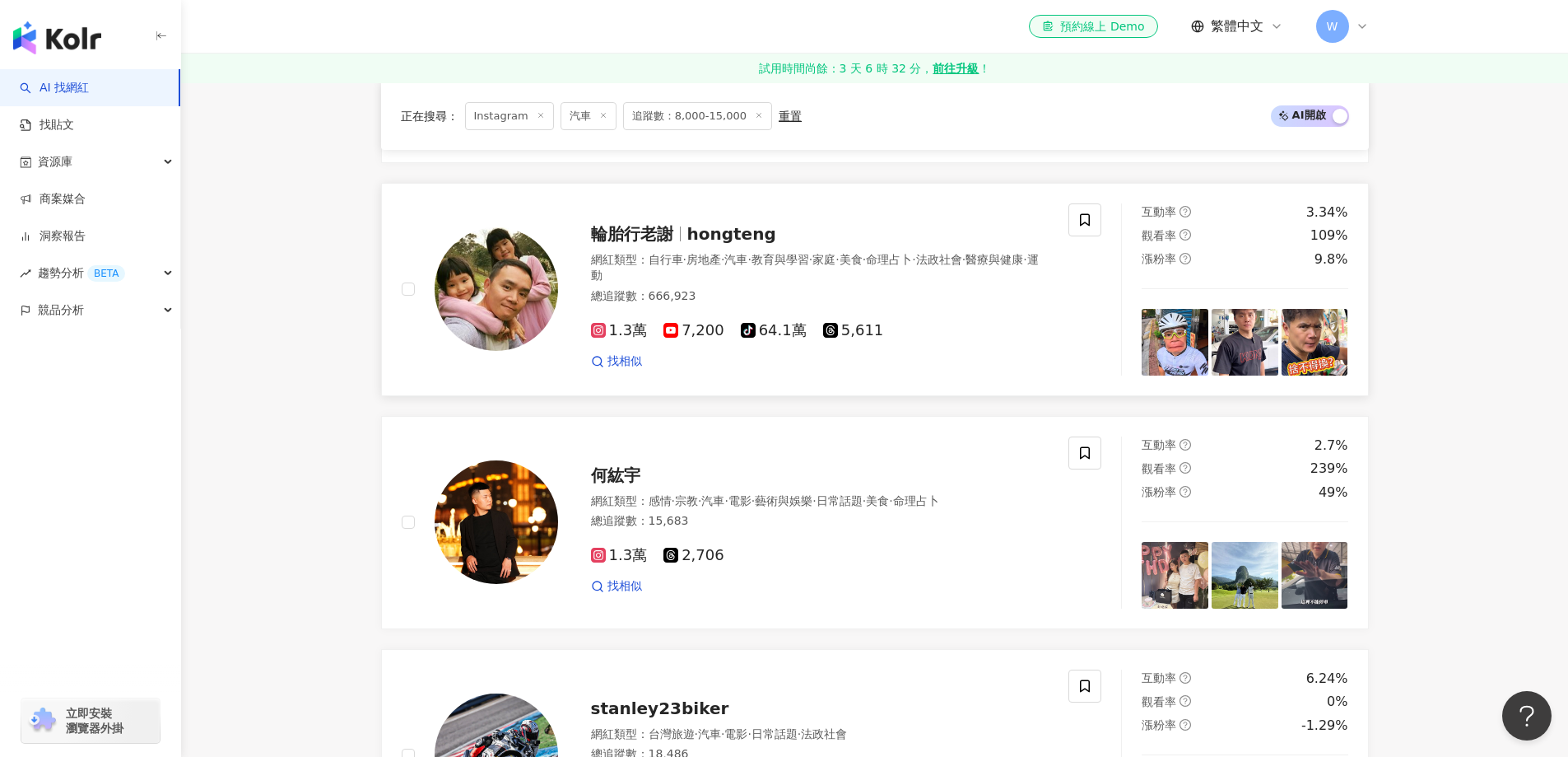
click at [795, 323] on div "1.3萬 7,200 tiktok-icon 64.1萬 5,611 找相似" at bounding box center [820, 339] width 458 height 61
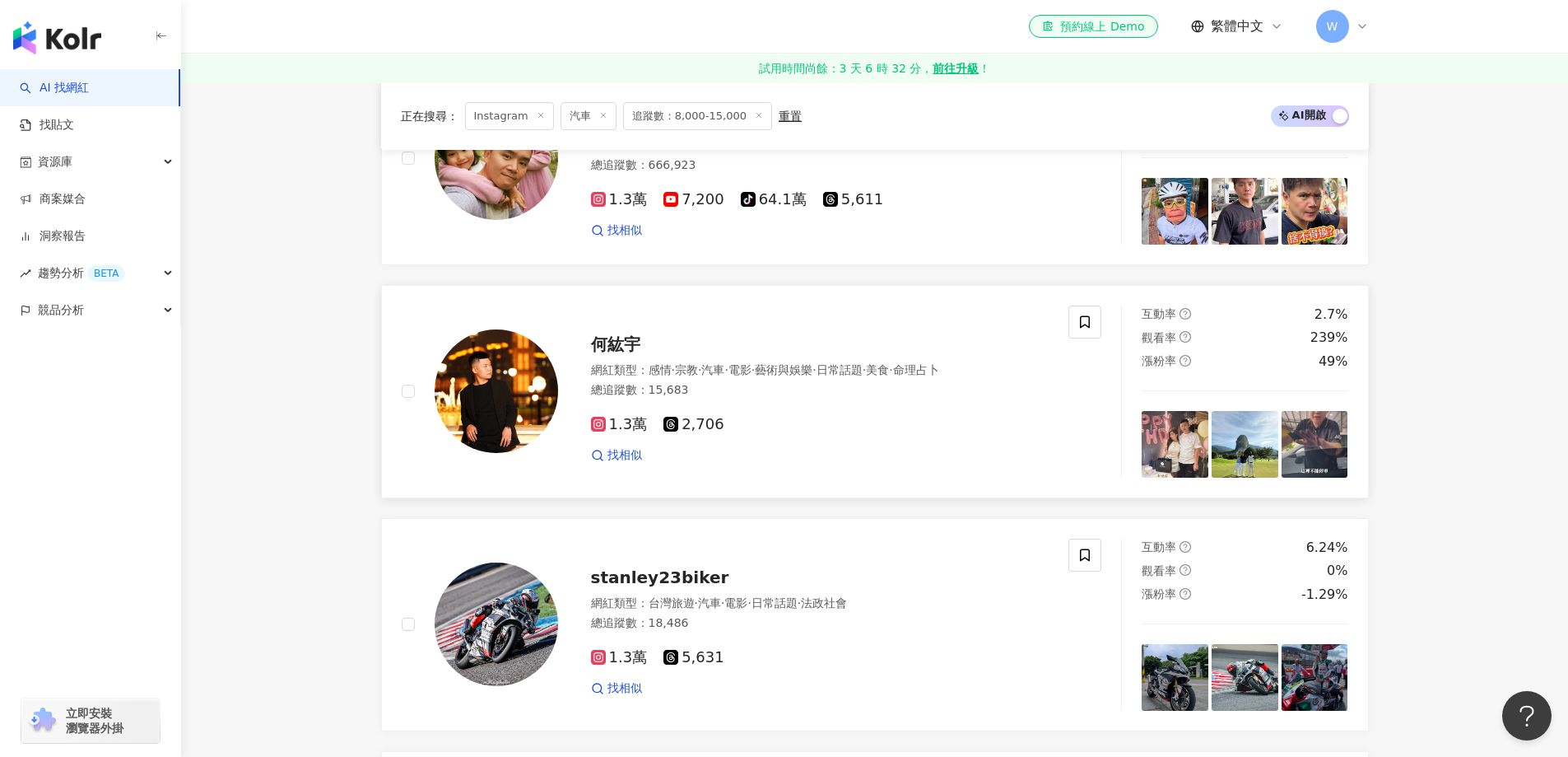
scroll to position [1483, 0]
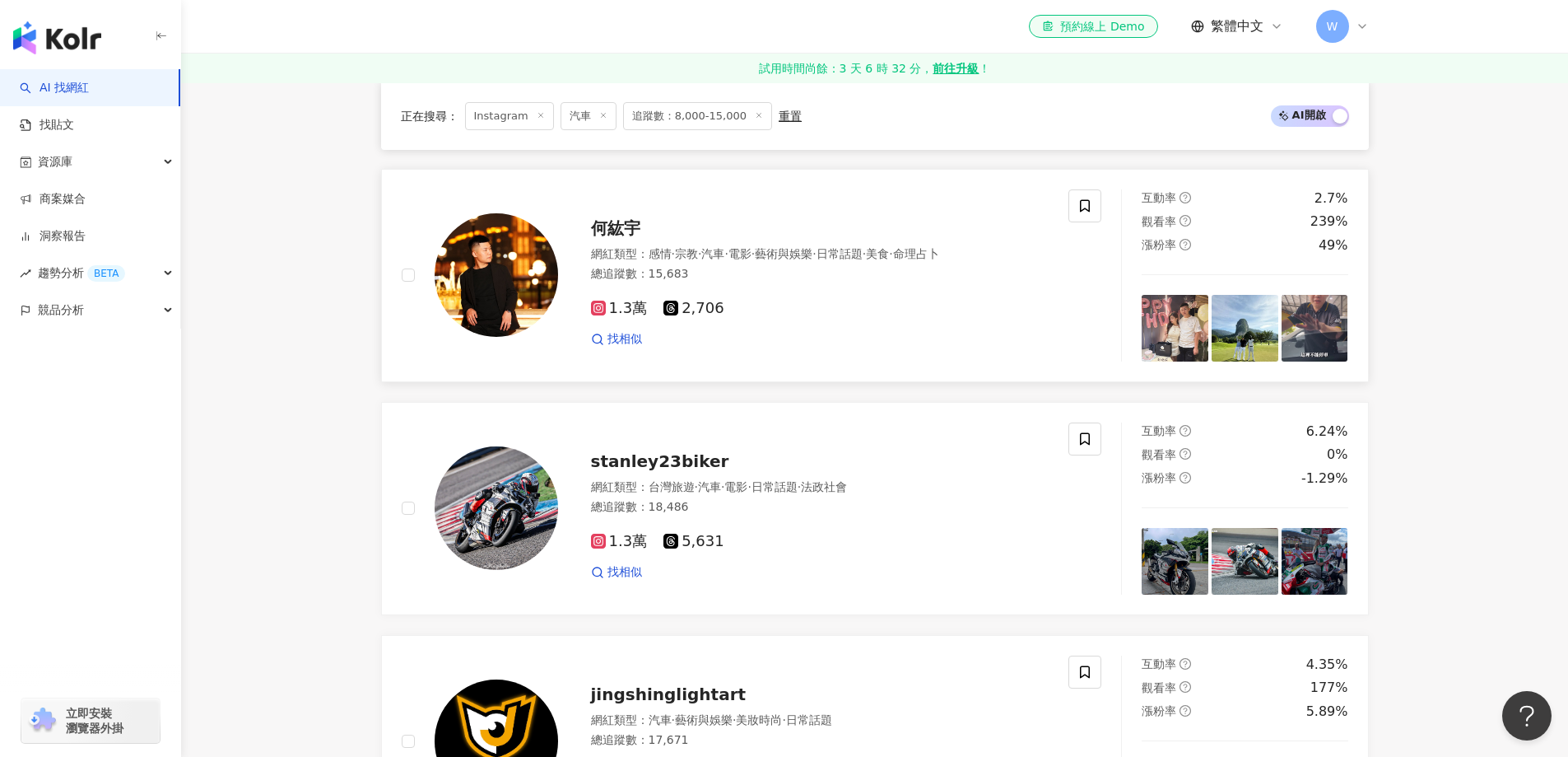
click at [708, 287] on div "網紅類型 ： 感情 · 宗教 · 汽車 · 電影 · 藝術與娛樂 · 日常話題 · 美食 · 命理占卜 總追蹤數 ： 15,683" at bounding box center [820, 267] width 458 height 41
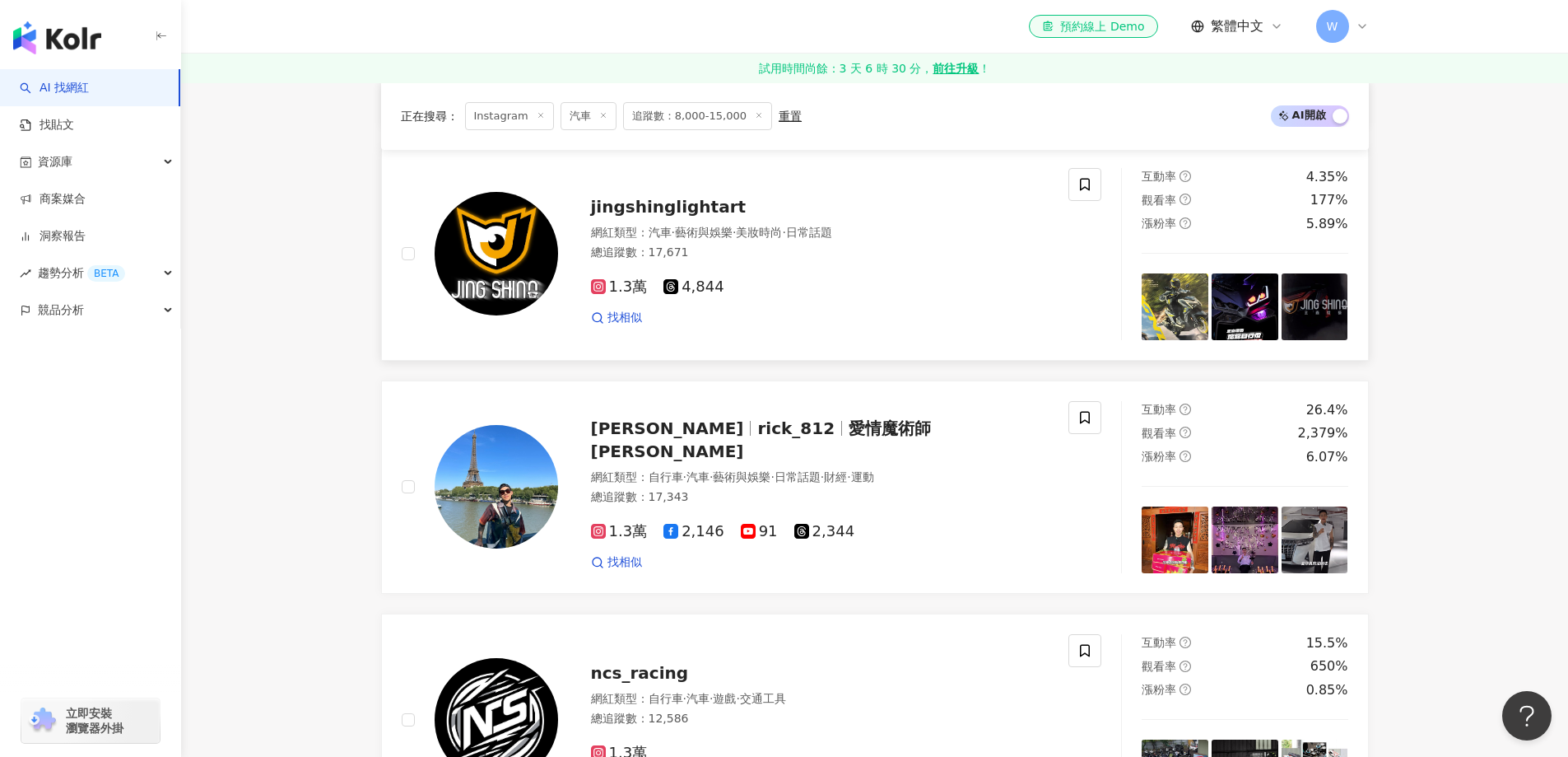
scroll to position [1977, 0]
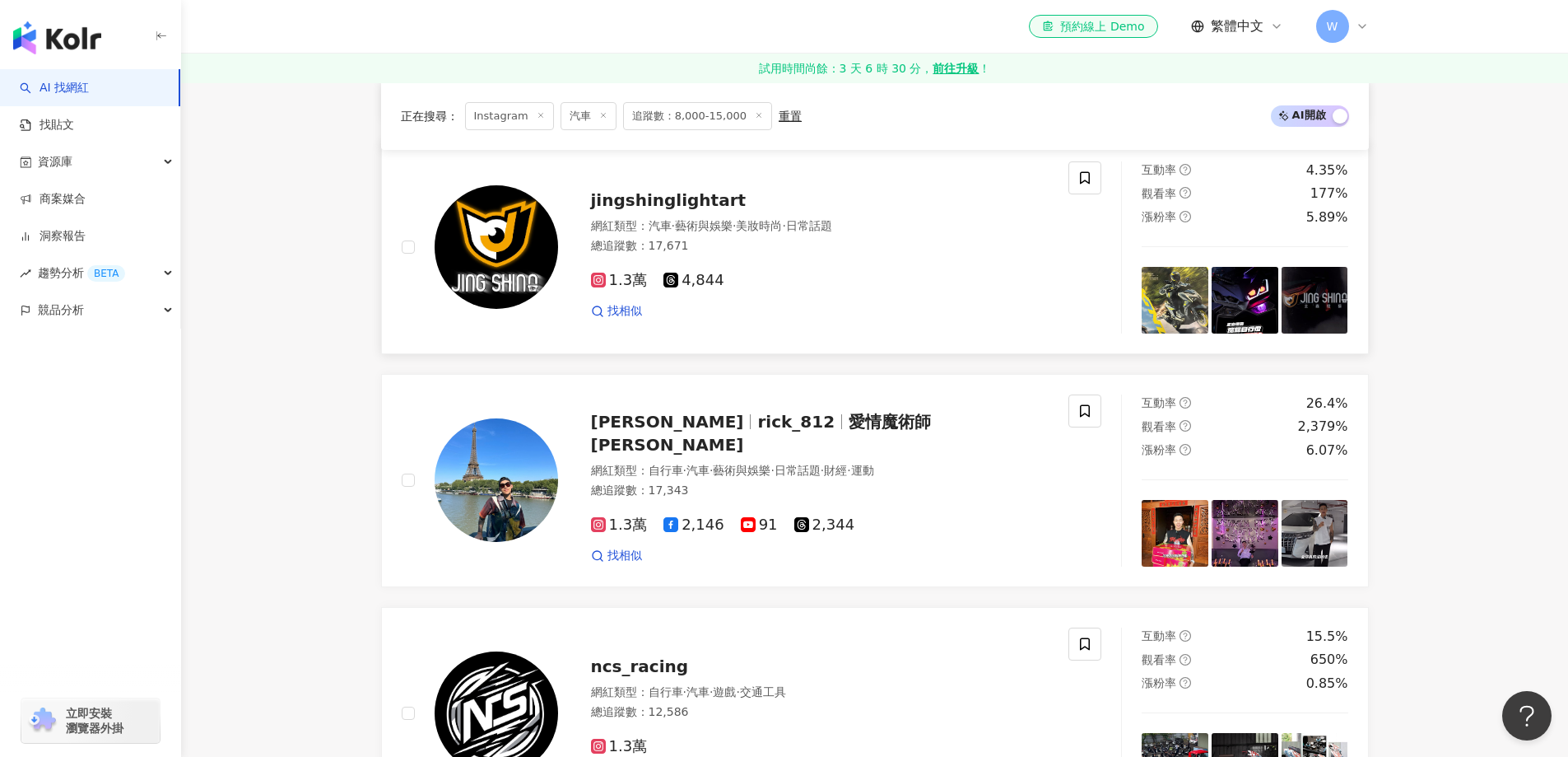
click at [750, 334] on div "jingshinglightart 網紅類型 ： 汽車 · 藝術與娛樂 · 美妝時尚 · 日常話題 總追蹤數 ： 17,671 1.3萬 4,844 找相似" at bounding box center [735, 247] width 667 height 172
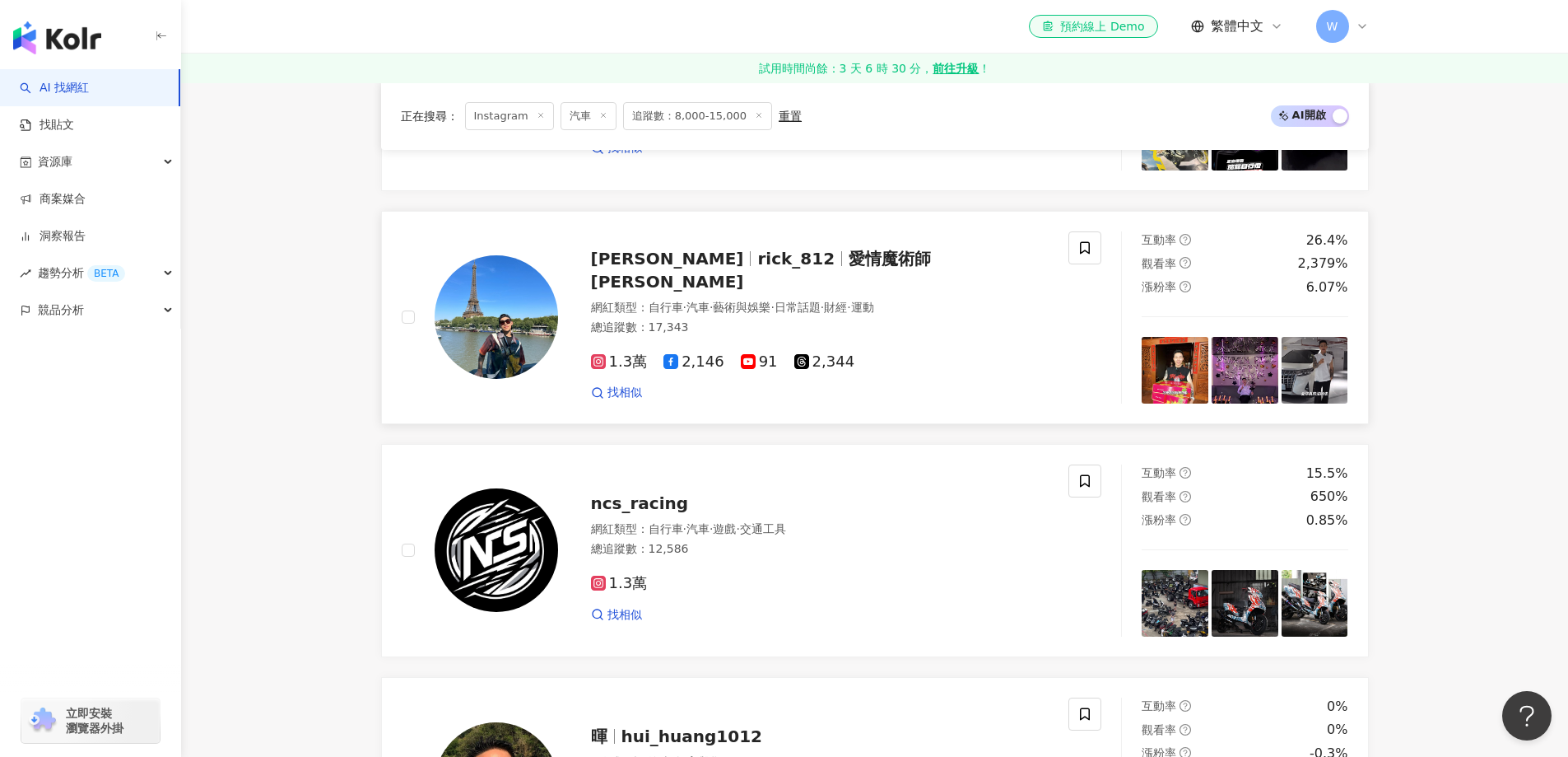
scroll to position [2142, 0]
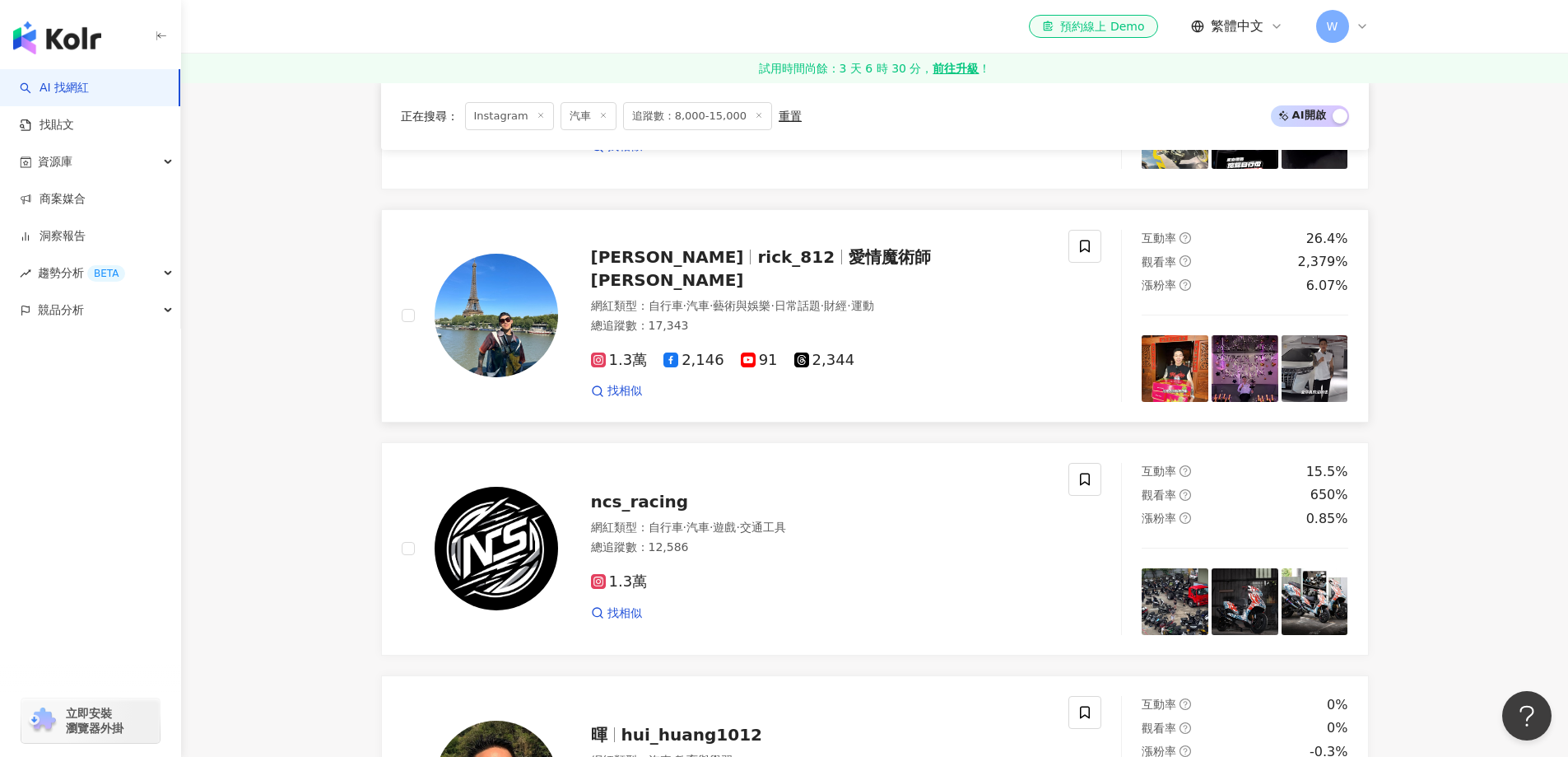
click at [848, 346] on div "1.3萬 2,146 91 2,344 找相似" at bounding box center [820, 368] width 458 height 61
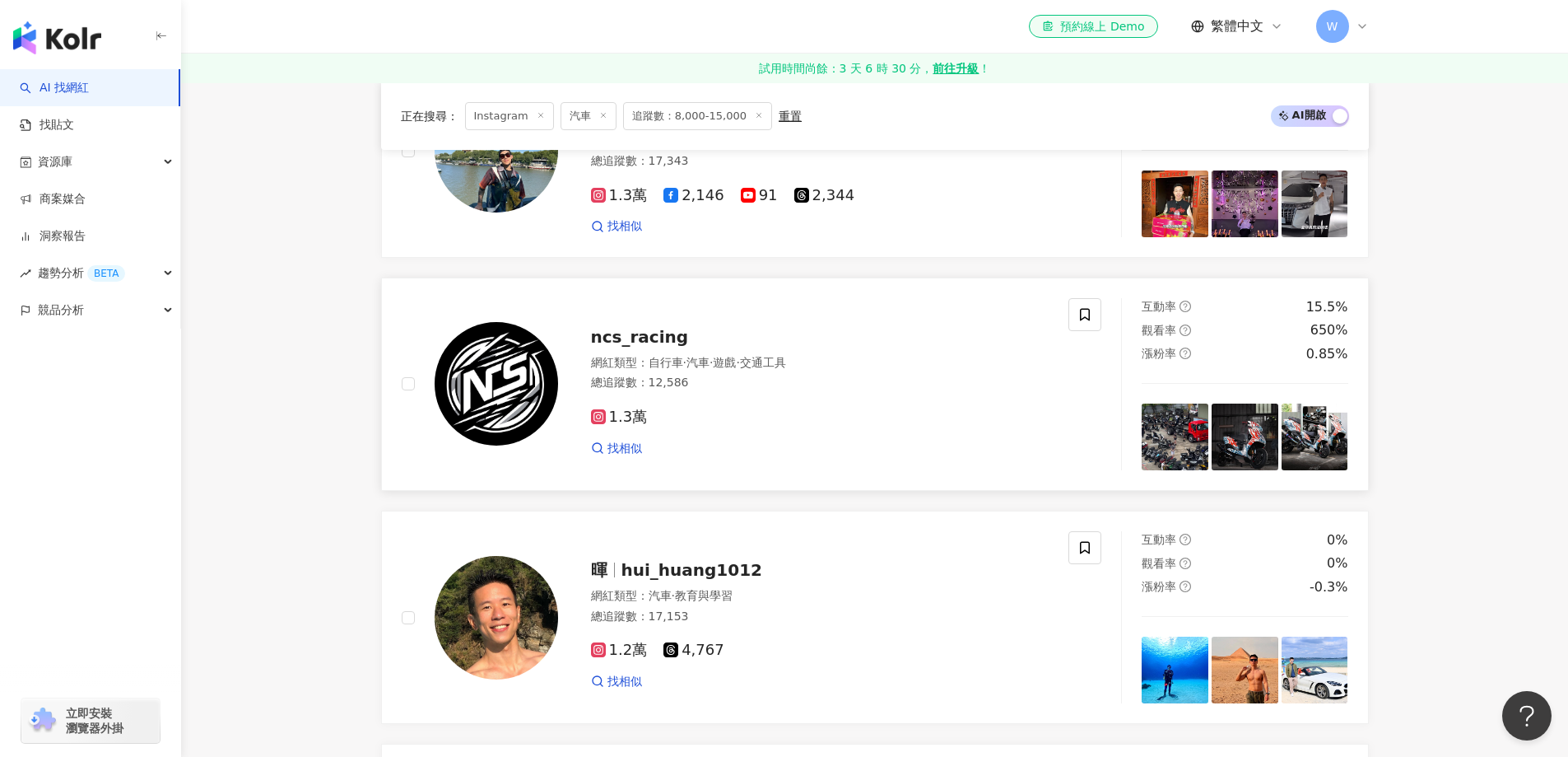
click at [751, 391] on div "總追蹤數 ： 12,586" at bounding box center [820, 382] width 458 height 17
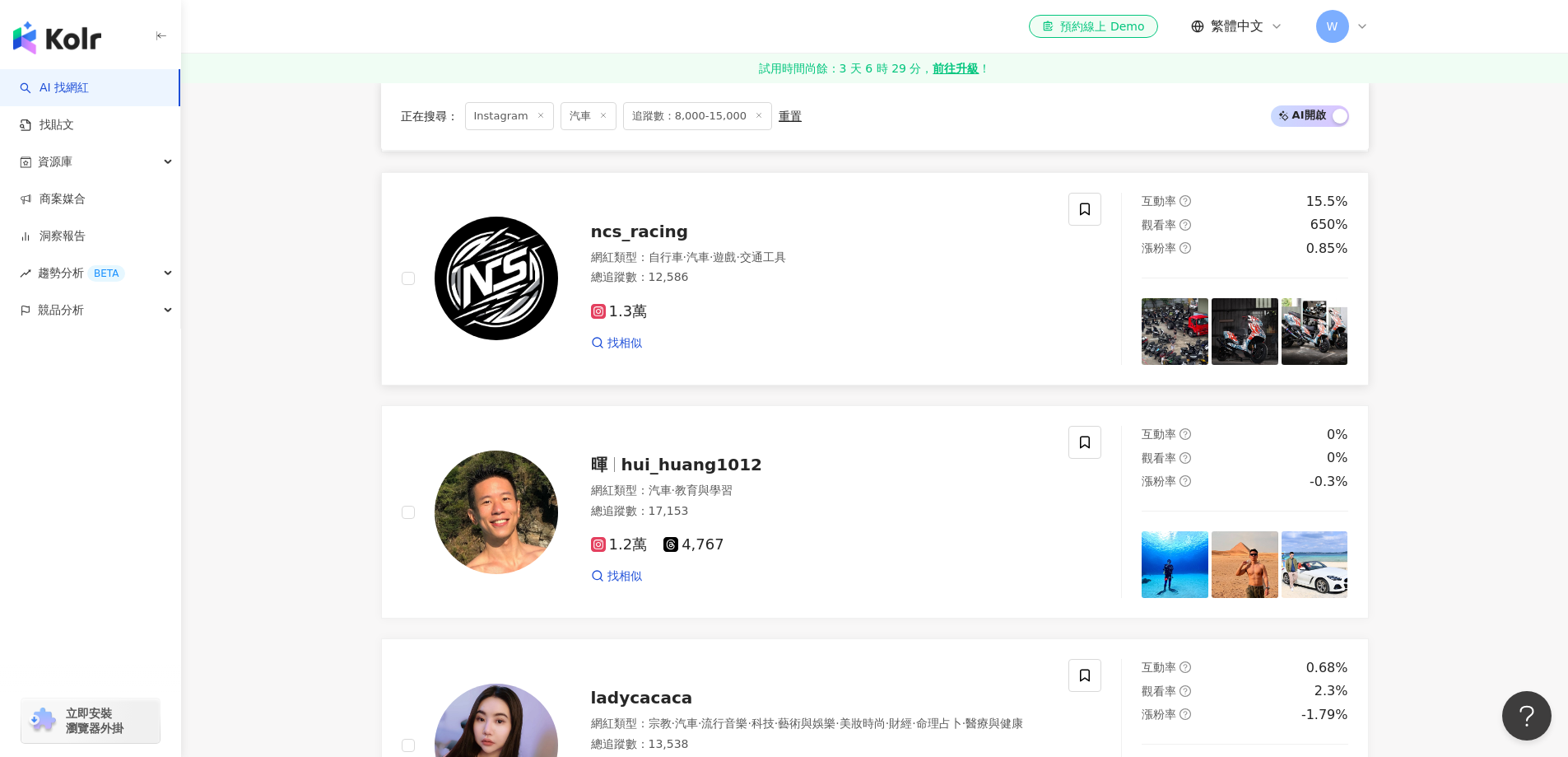
scroll to position [2554, 0]
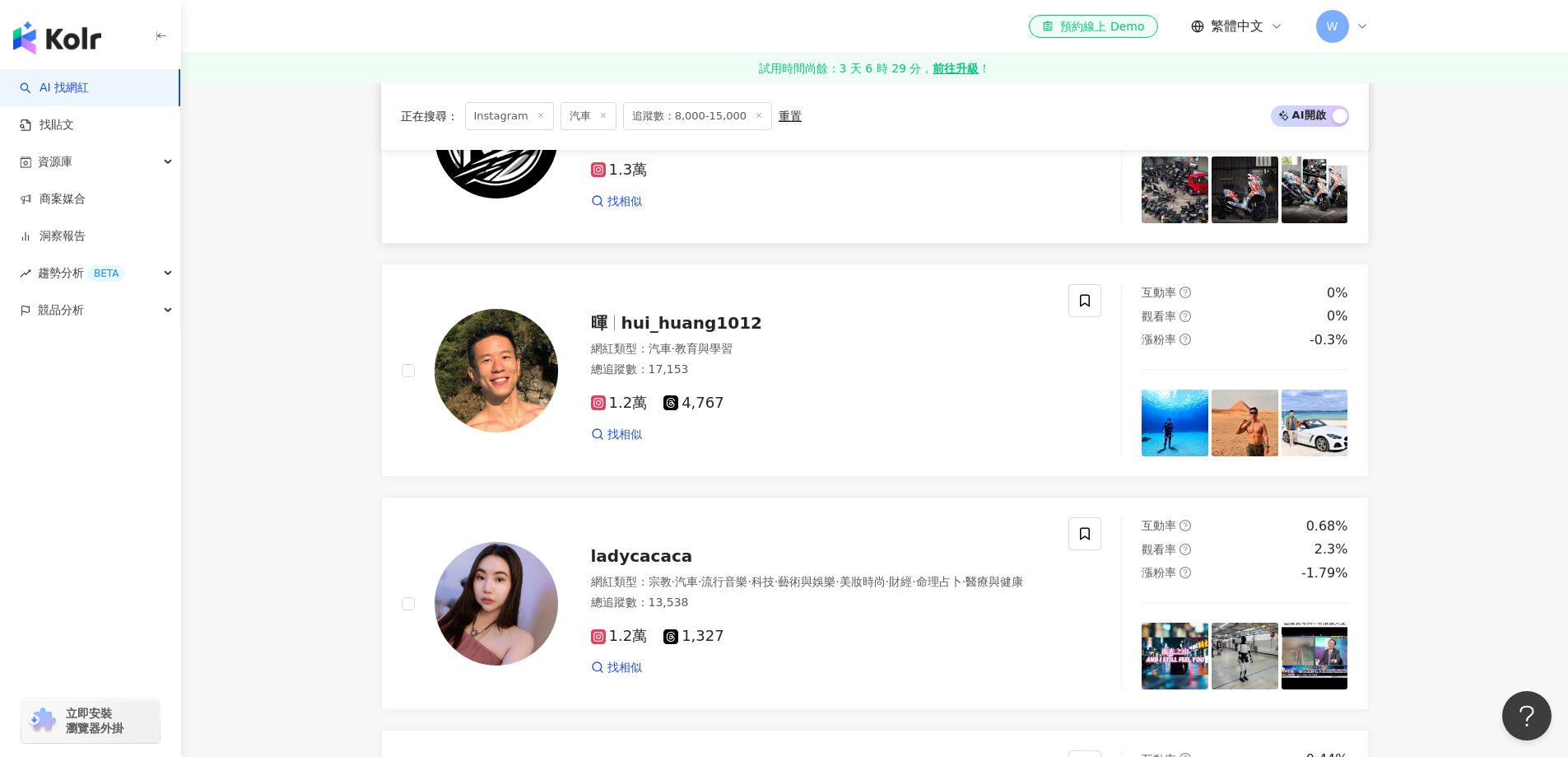
click at [803, 382] on div "網紅類型 ： 汽車 · 教育與學習 總追蹤數 ： 17,153" at bounding box center [820, 361] width 458 height 41
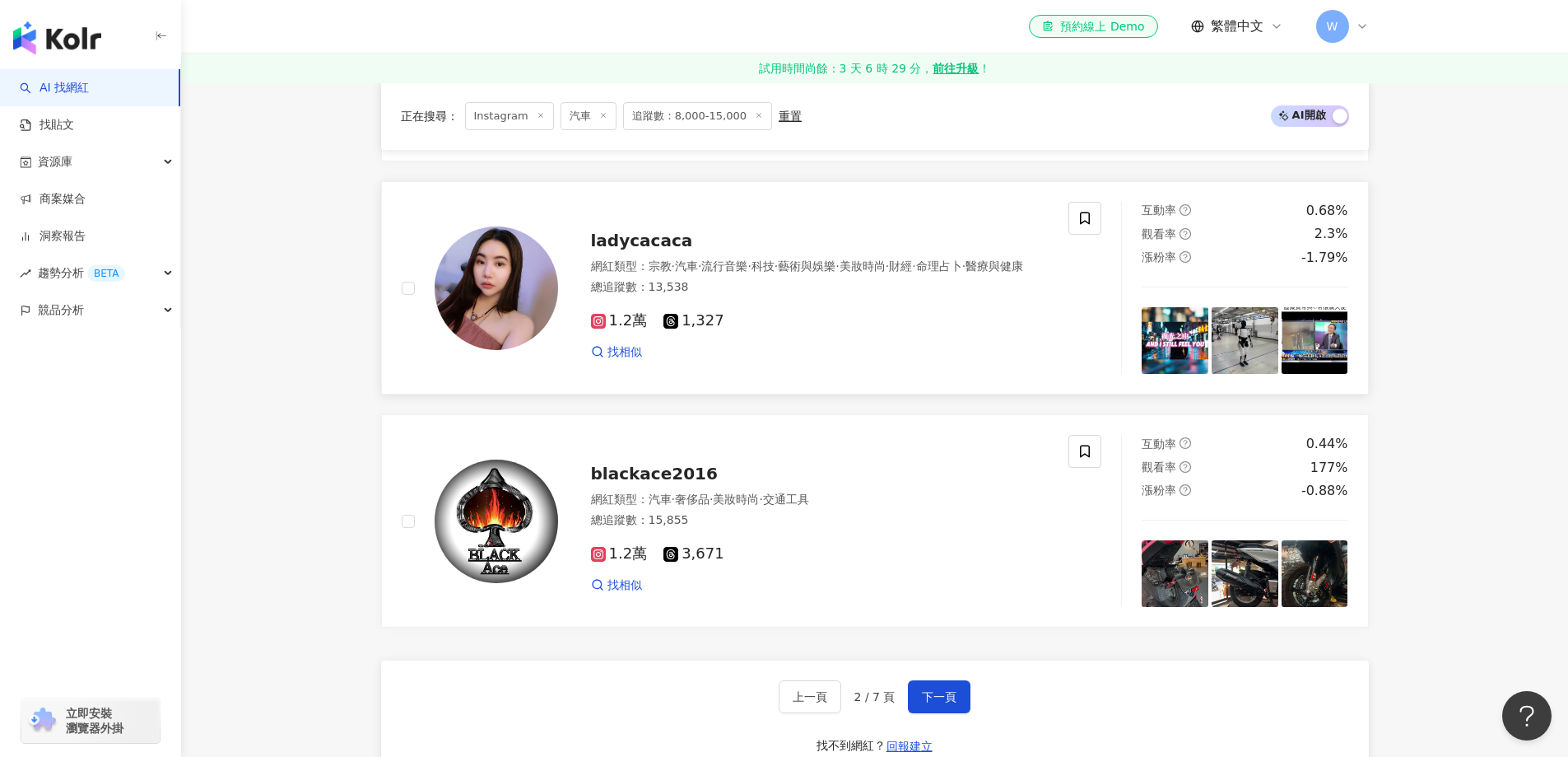
scroll to position [2883, 0]
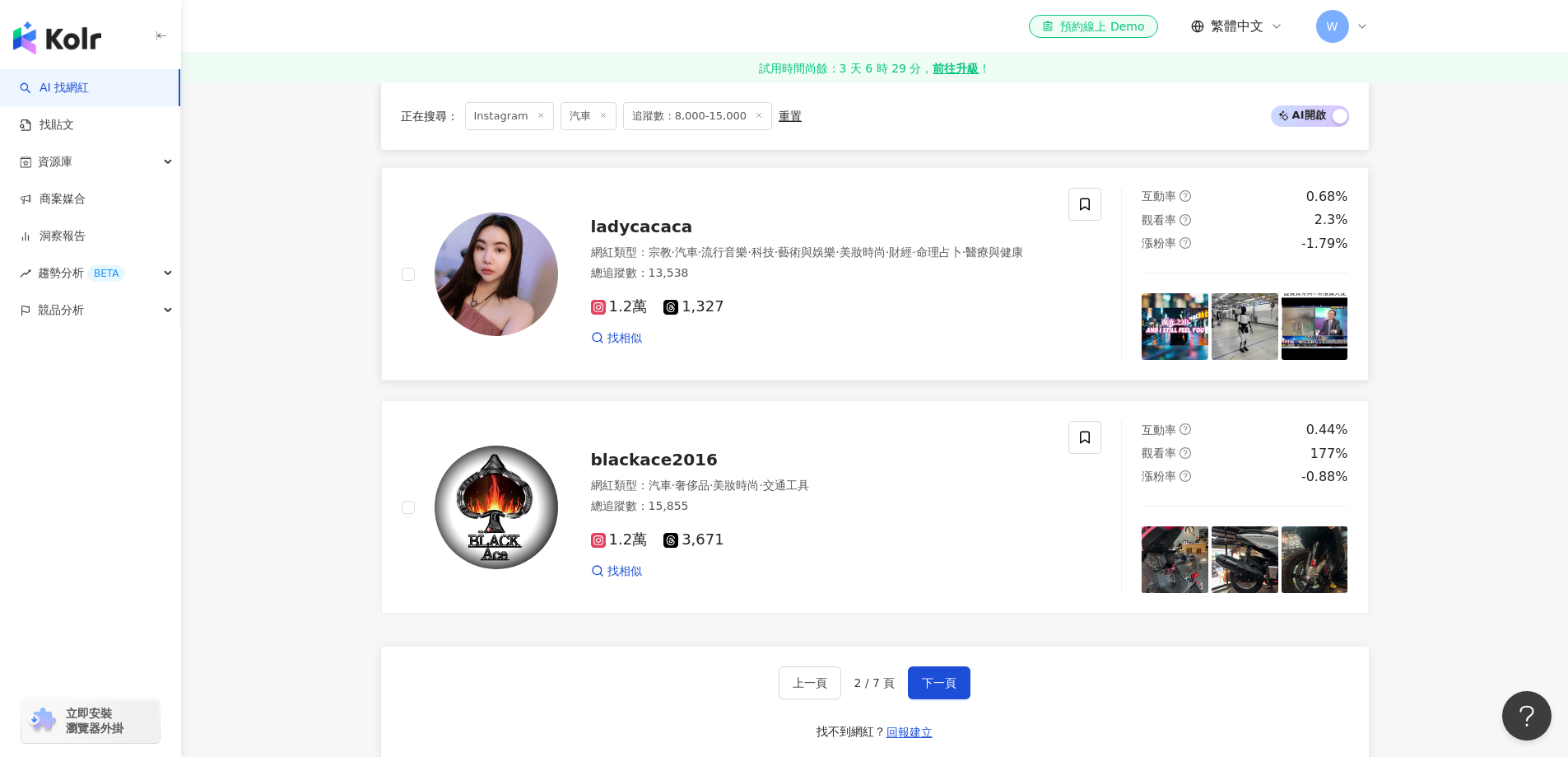
click at [765, 285] on div "網紅類型 ： 宗教 · 汽車 · 流行音樂 · 科技 · 藝術與娛樂 · 美妝時尚 · 財經 · 命理占卜 · 醫療與健康 總追蹤數 ： 13,538" at bounding box center [820, 265] width 458 height 41
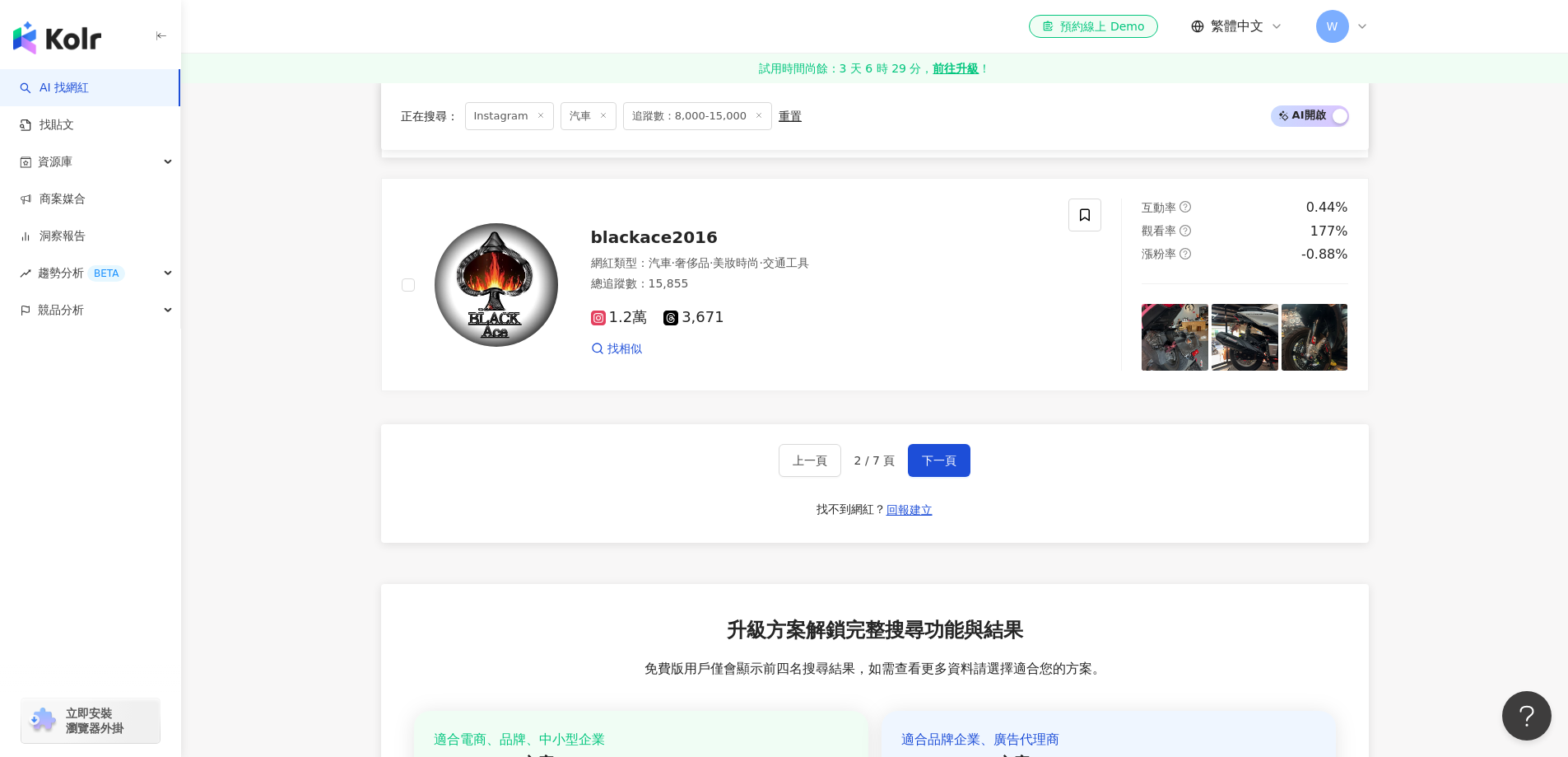
scroll to position [3130, 0]
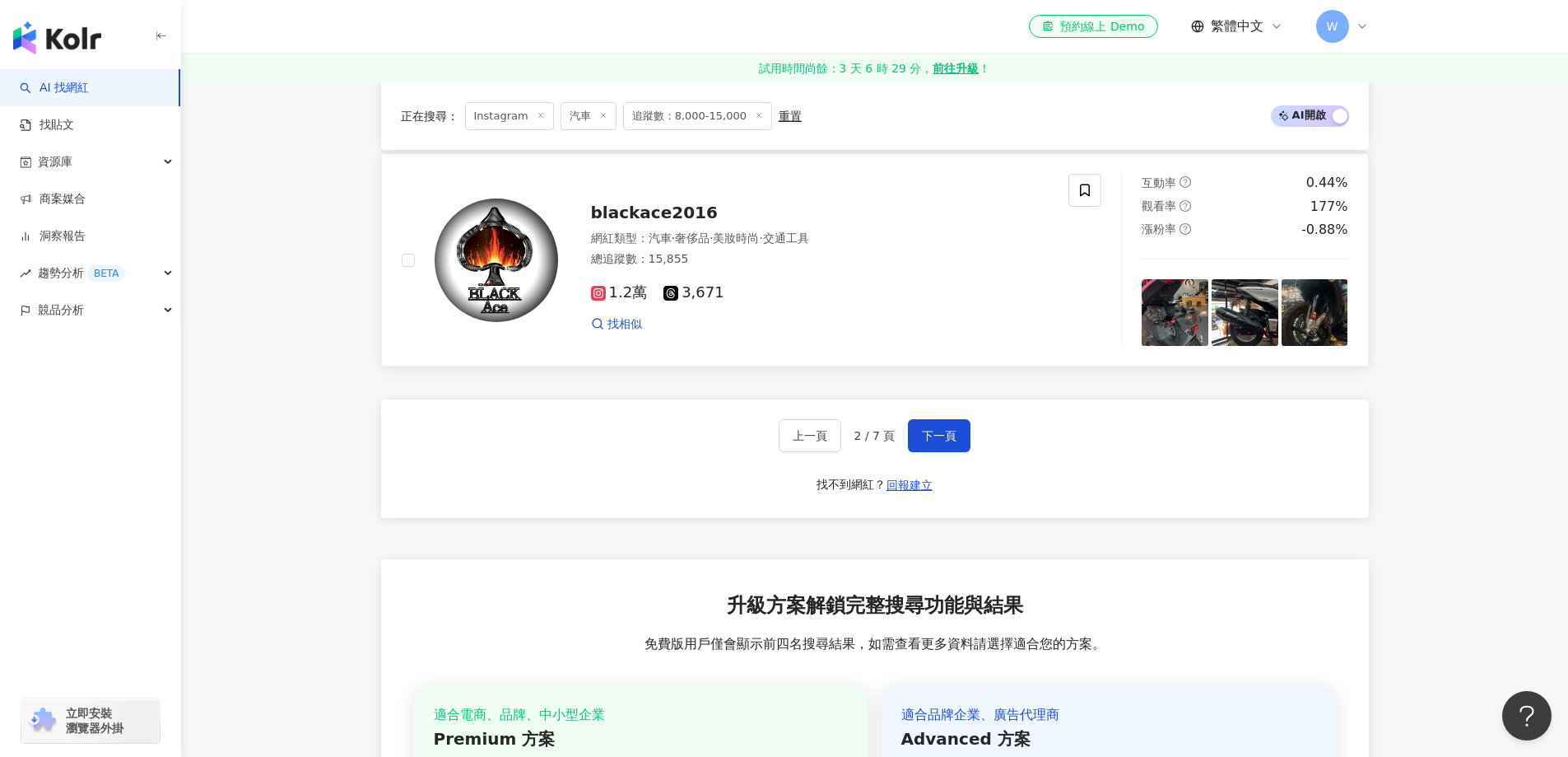
click at [640, 218] on span "blackace2016" at bounding box center [655, 212] width 127 height 19
click at [955, 452] on button "下一頁" at bounding box center [939, 435] width 63 height 33
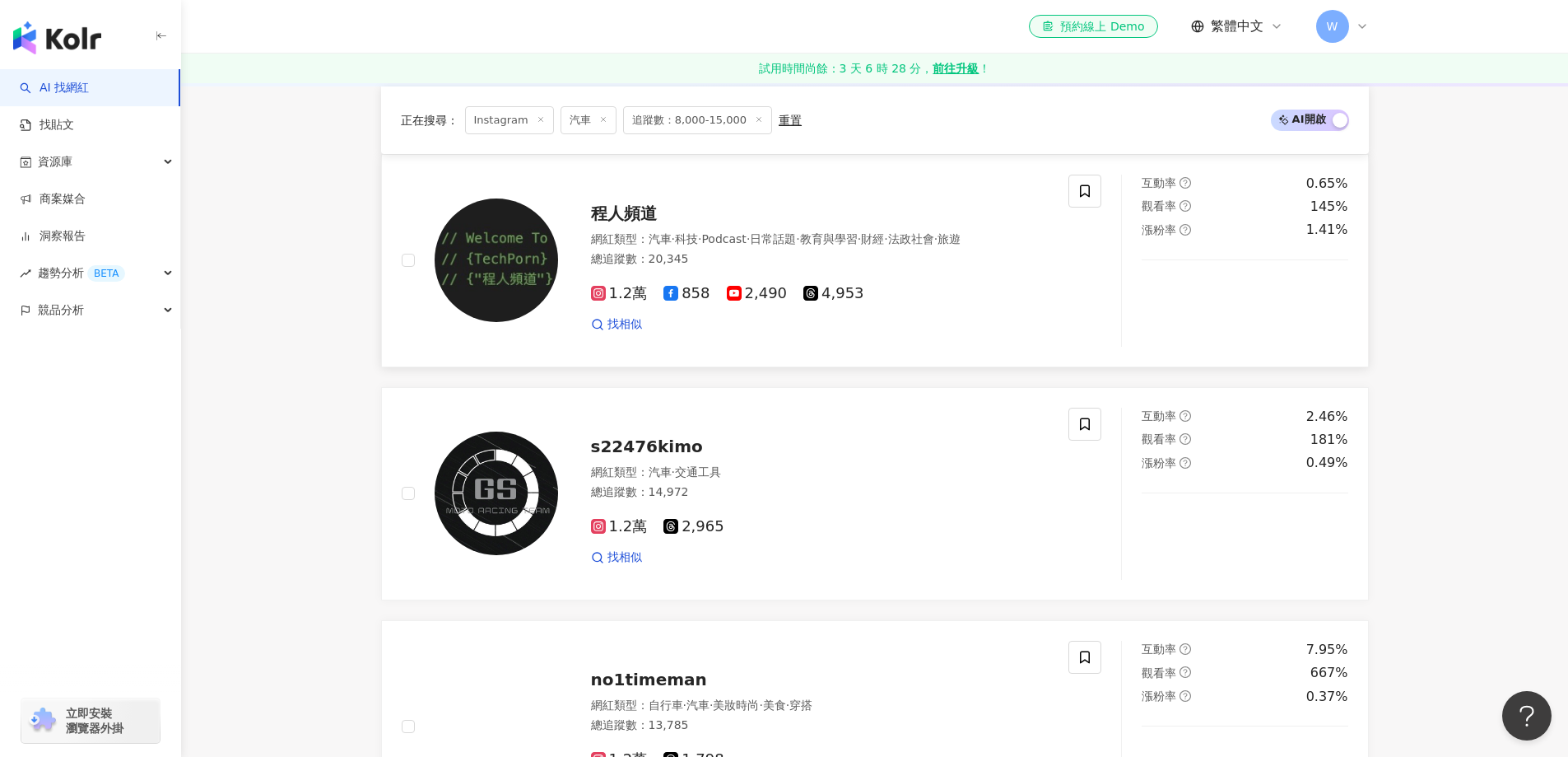
scroll to position [659, 0]
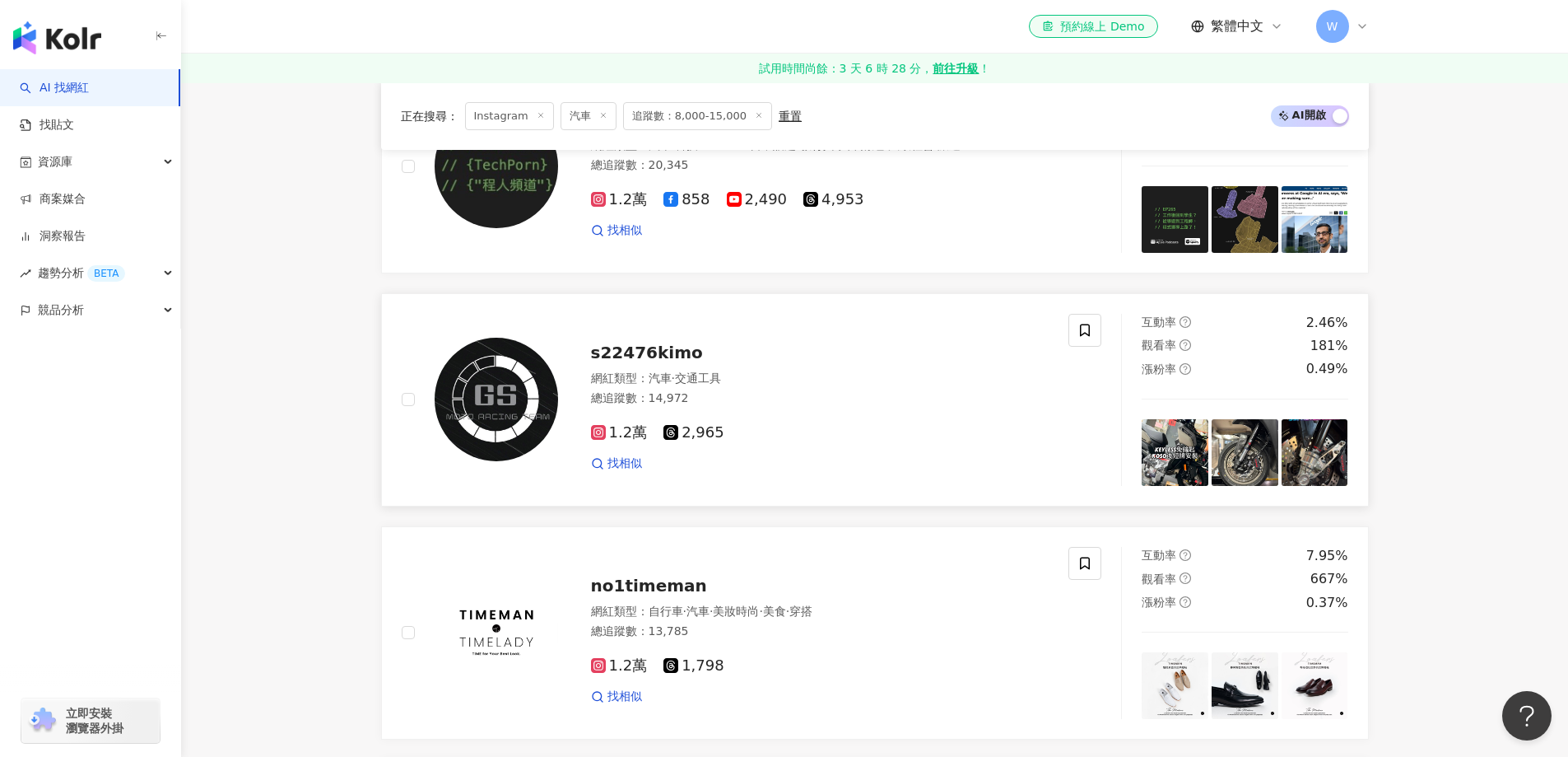
click at [641, 362] on span "s22476kimo" at bounding box center [647, 352] width 112 height 19
click at [726, 378] on div "s22476kimo 網紅類型 ： 汽車 · 交通工具 總追蹤數 ： 14,972 1.2萬 2,965 找相似" at bounding box center [803, 399] width 492 height 144
click at [745, 443] on div "1.2萬 2,965" at bounding box center [820, 433] width 458 height 19
click at [781, 644] on div "網紅類型 ： 自行車 · 汽車 · 美妝時尚 · 美食 · 穿搭 總追蹤數 ： 13,785" at bounding box center [820, 625] width 458 height 41
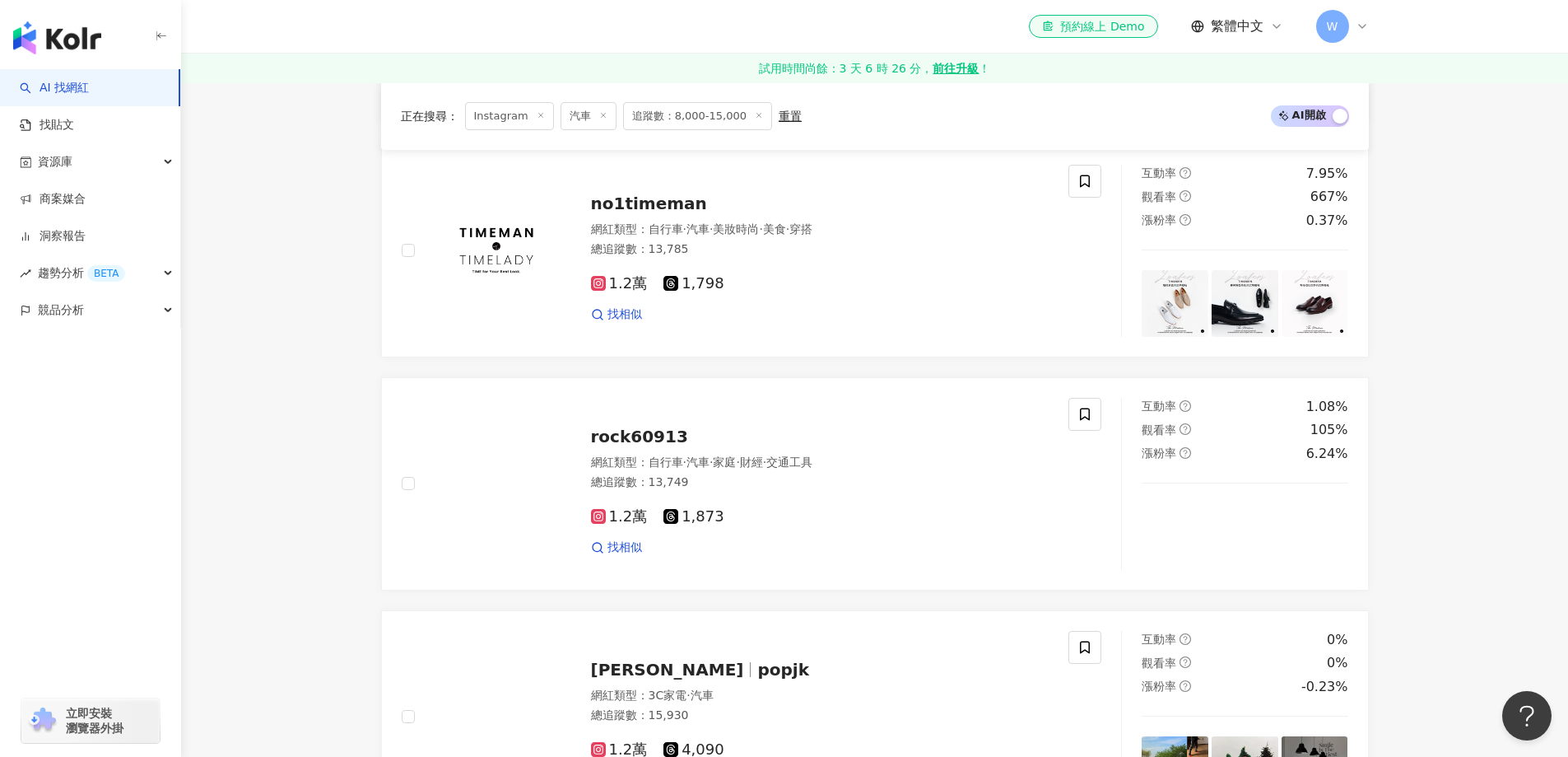
scroll to position [1071, 0]
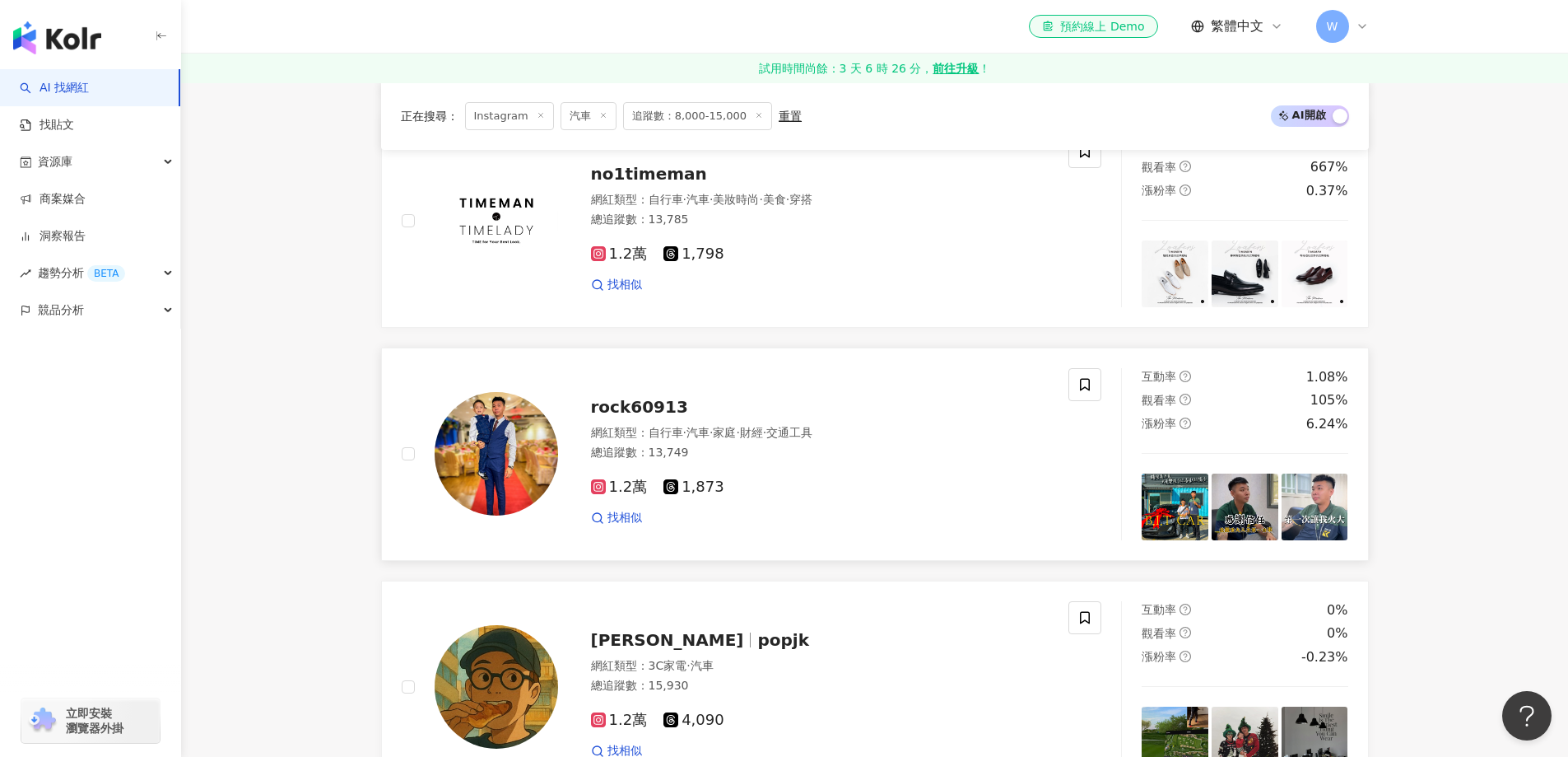
click at [691, 419] on div "rock60913" at bounding box center [820, 407] width 458 height 23
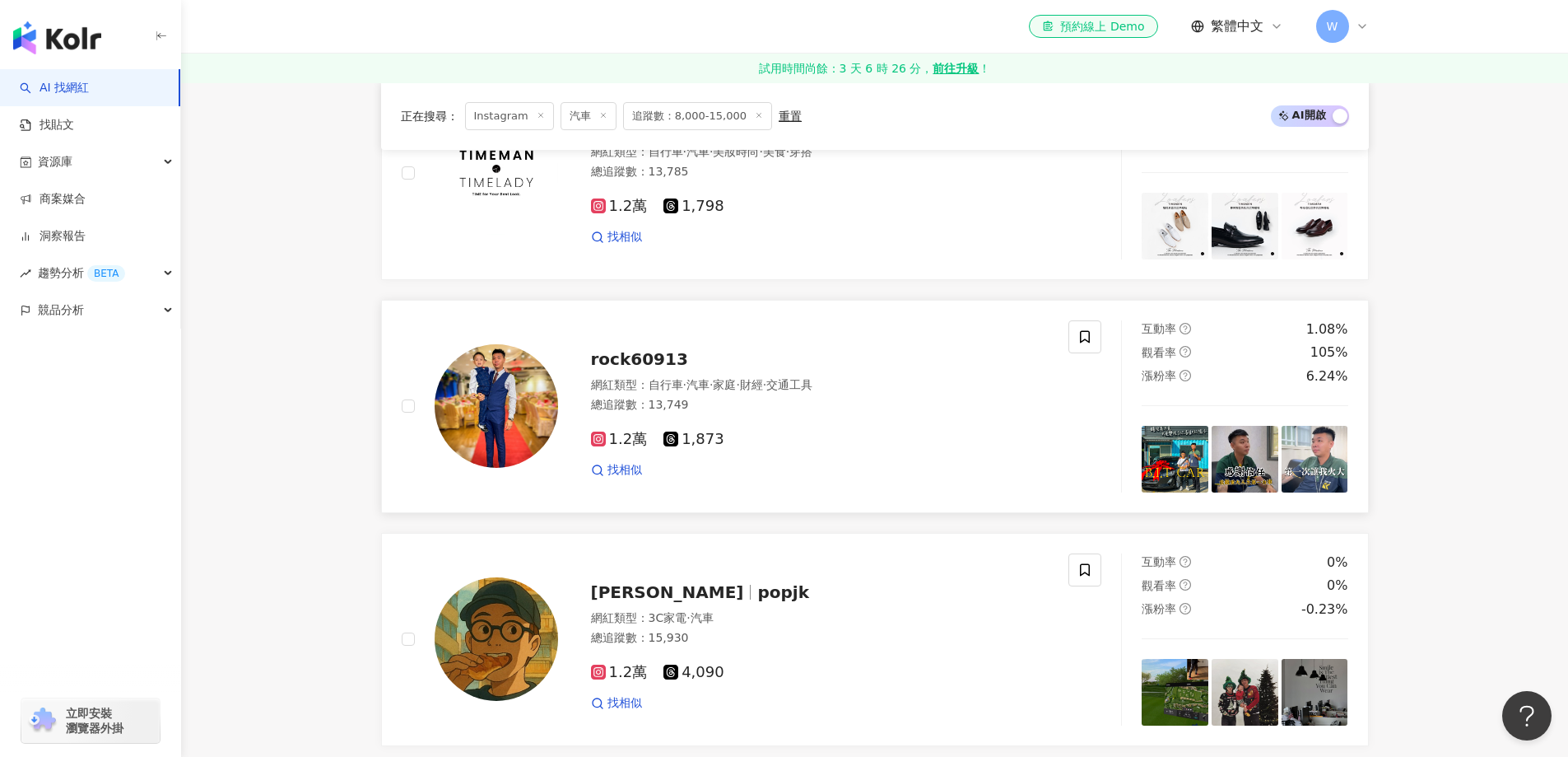
scroll to position [1318, 0]
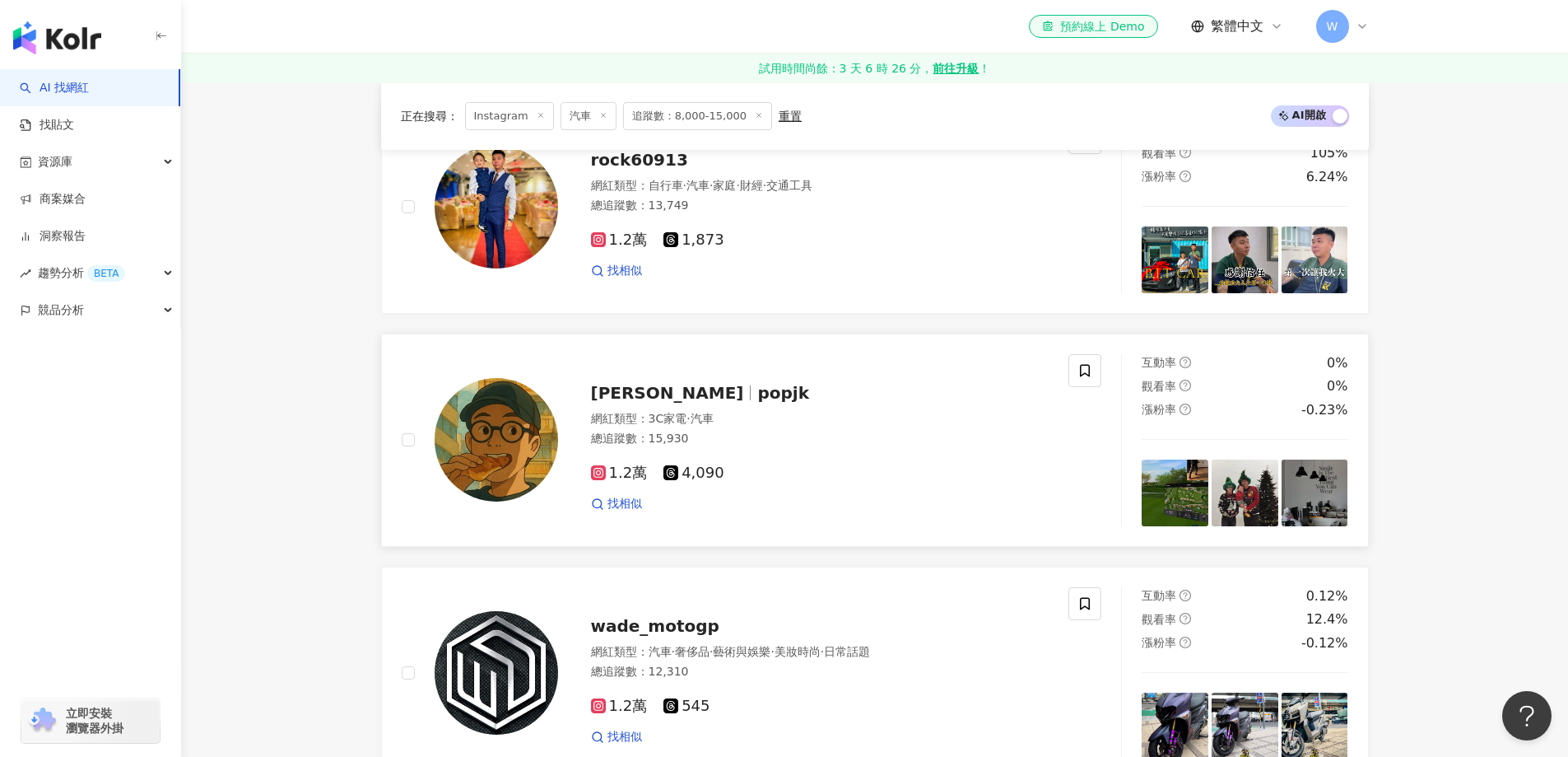
click at [758, 402] on span "popjk" at bounding box center [783, 393] width 52 height 19
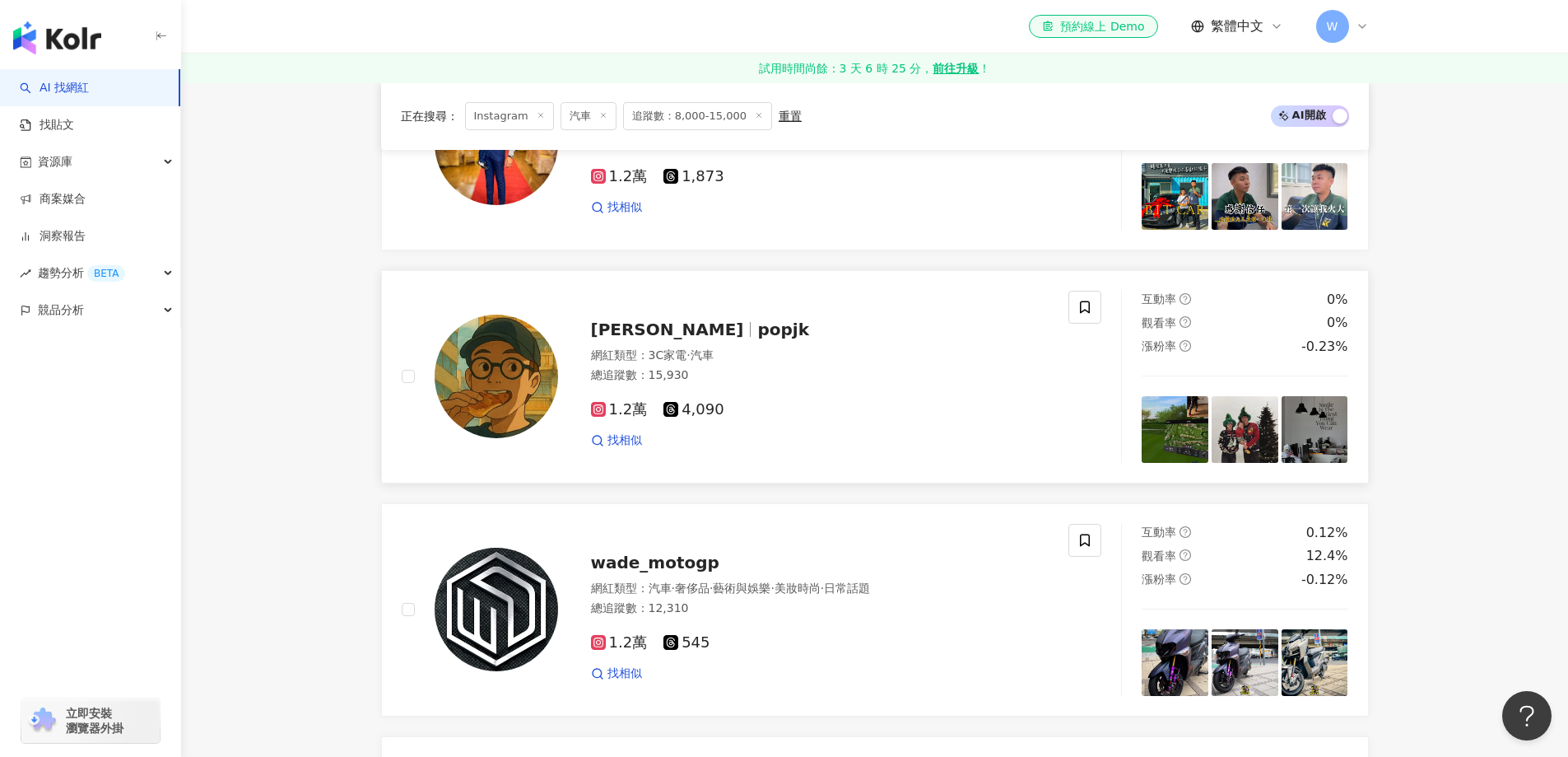
scroll to position [1730, 0]
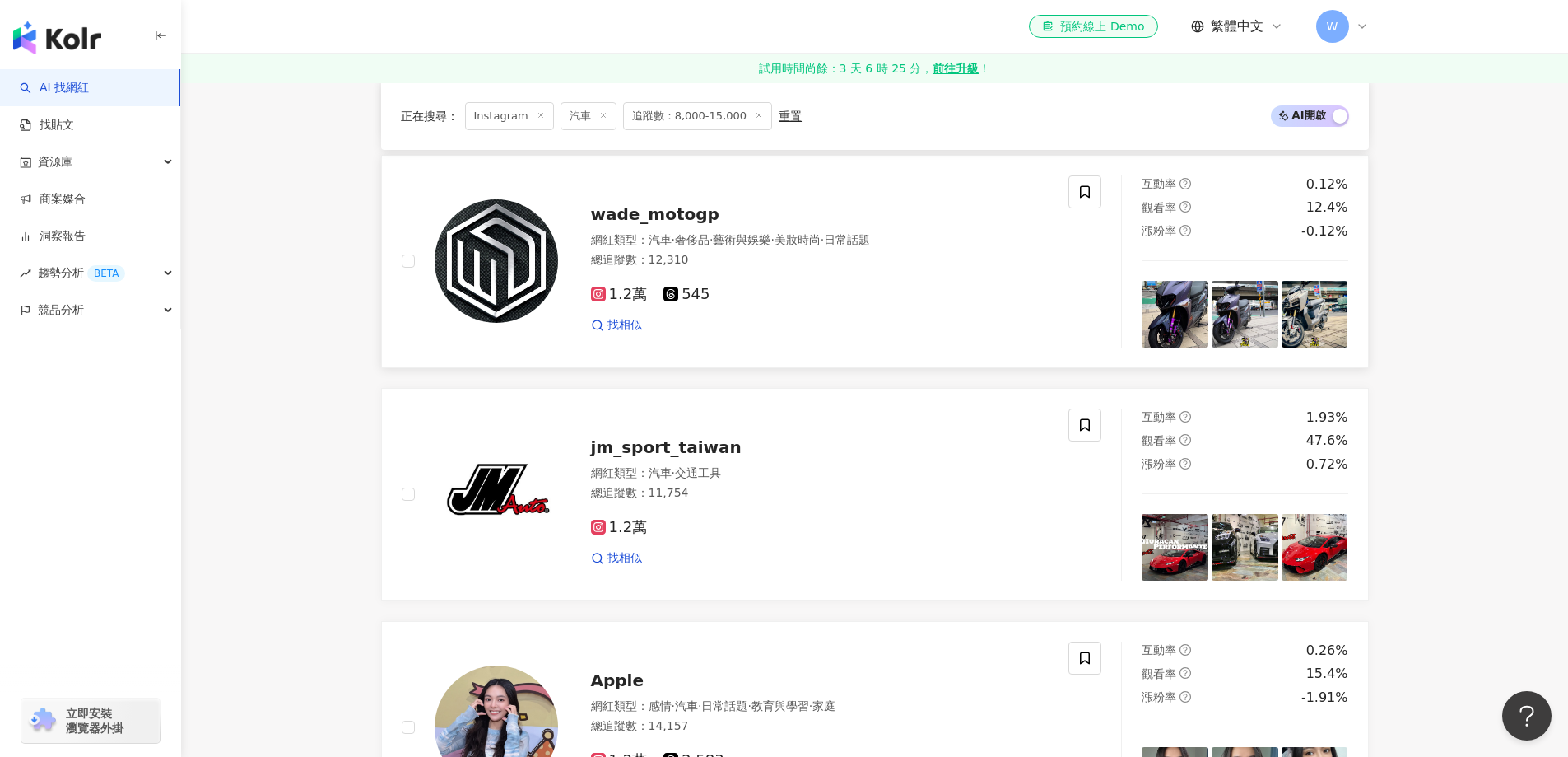
click at [633, 246] on div "網紅類型 ： 汽車 · 奢侈品 · 藝術與娛樂 · 美妝時尚 · 日常話題" at bounding box center [820, 240] width 458 height 17
click at [818, 479] on div "網紅類型 ： 汽車 · 交通工具" at bounding box center [820, 473] width 458 height 17
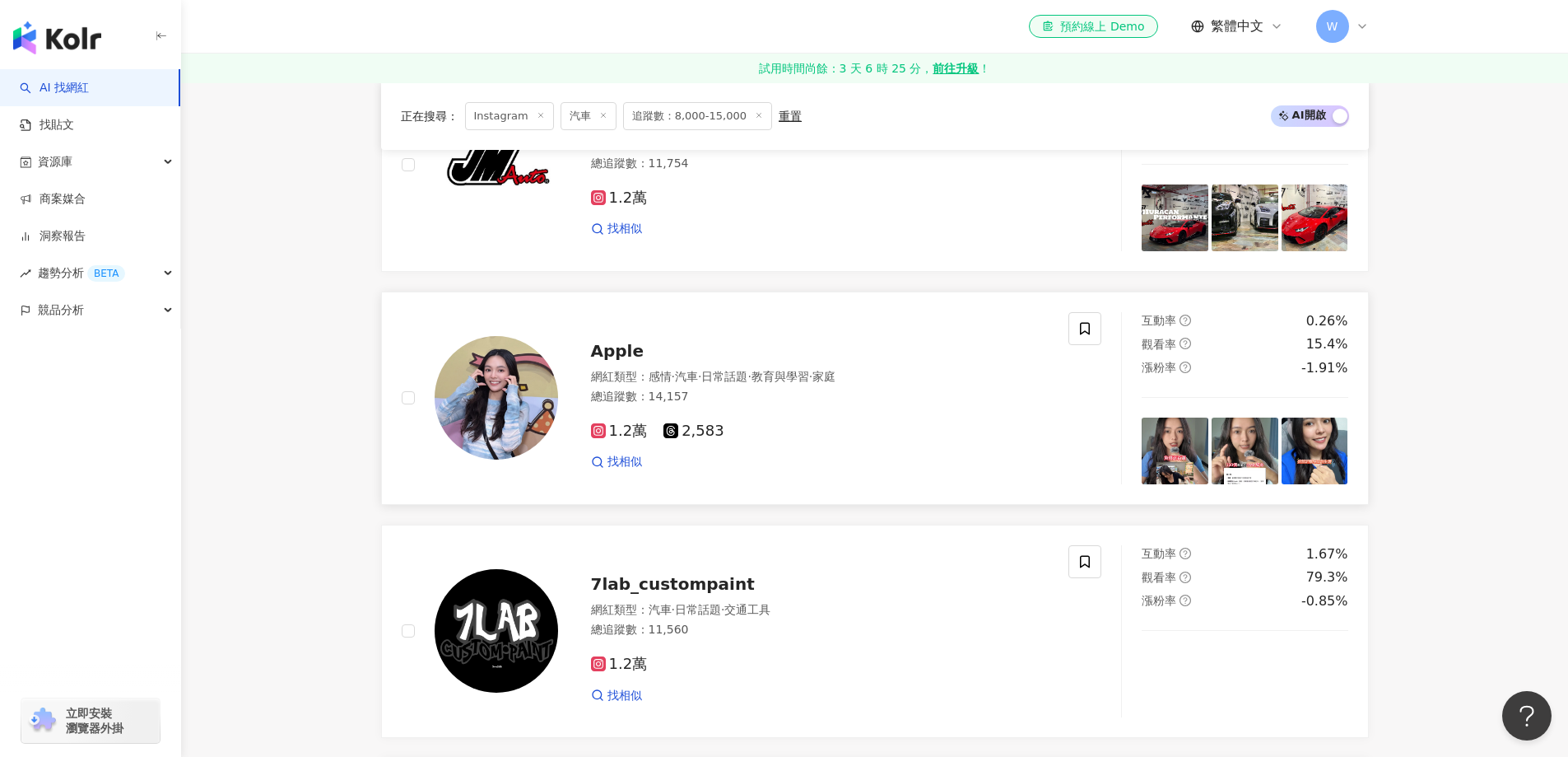
scroll to position [2142, 0]
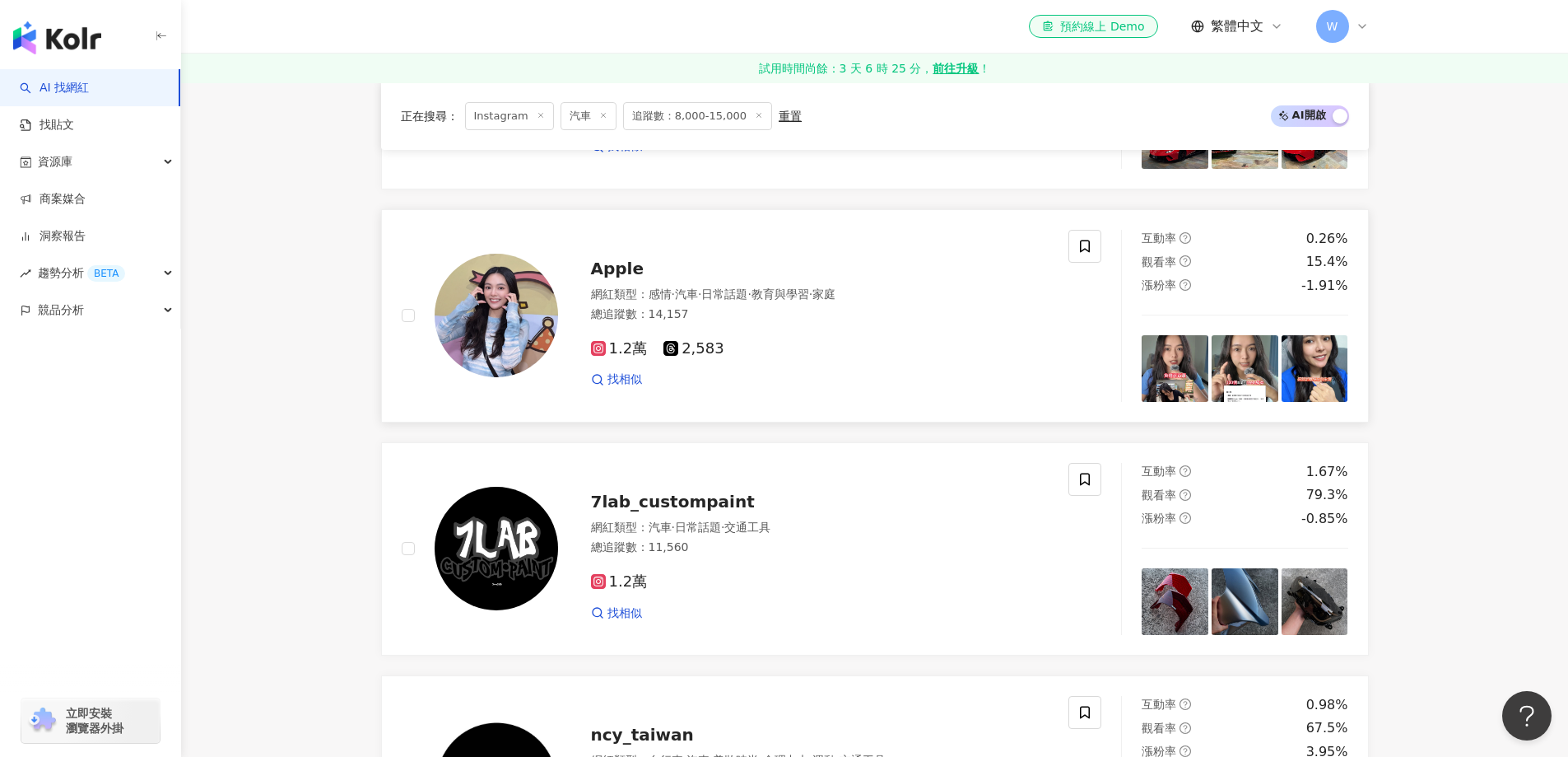
click at [743, 300] on span "日常話題" at bounding box center [725, 293] width 46 height 13
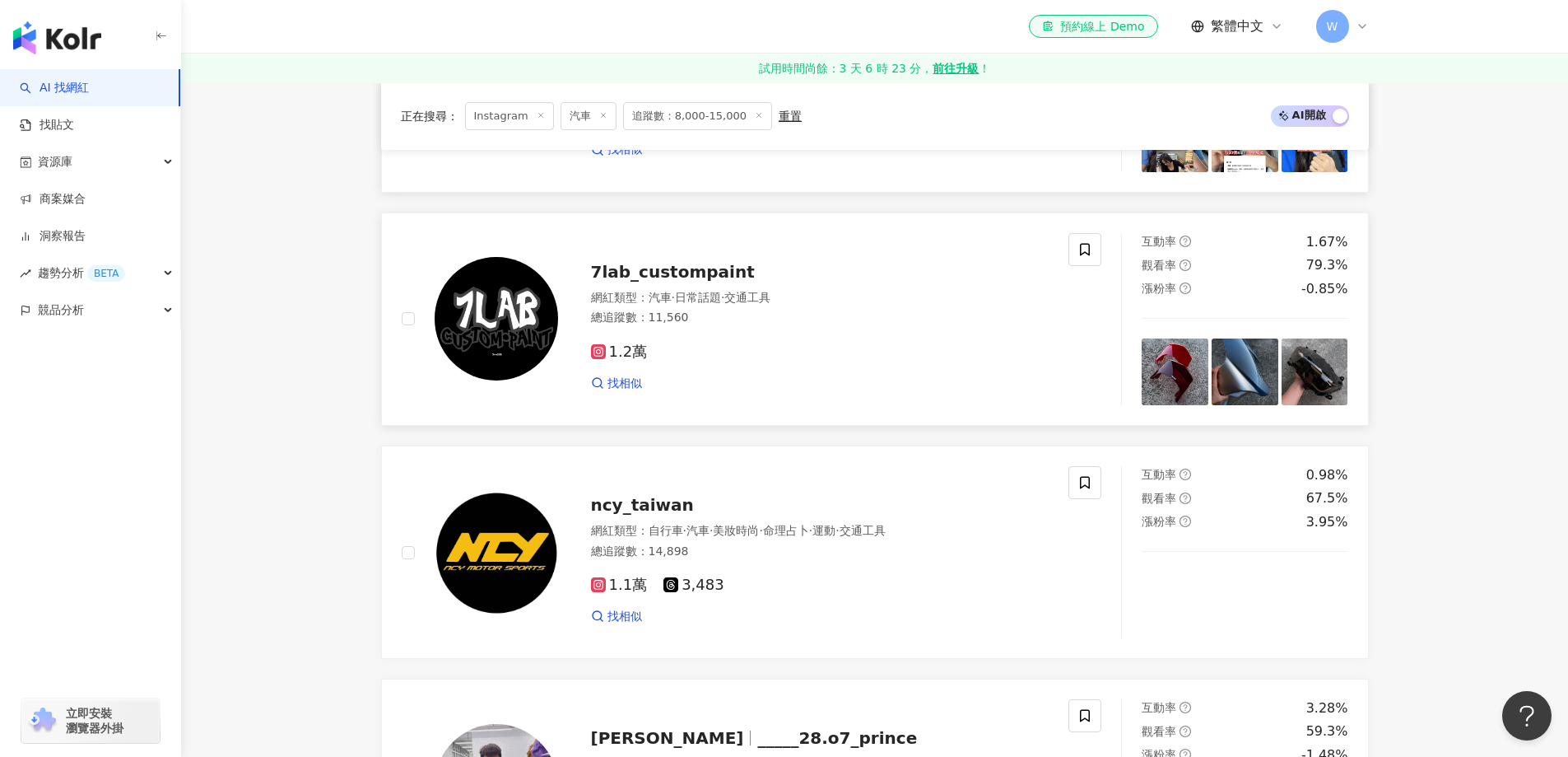
scroll to position [2388, 0]
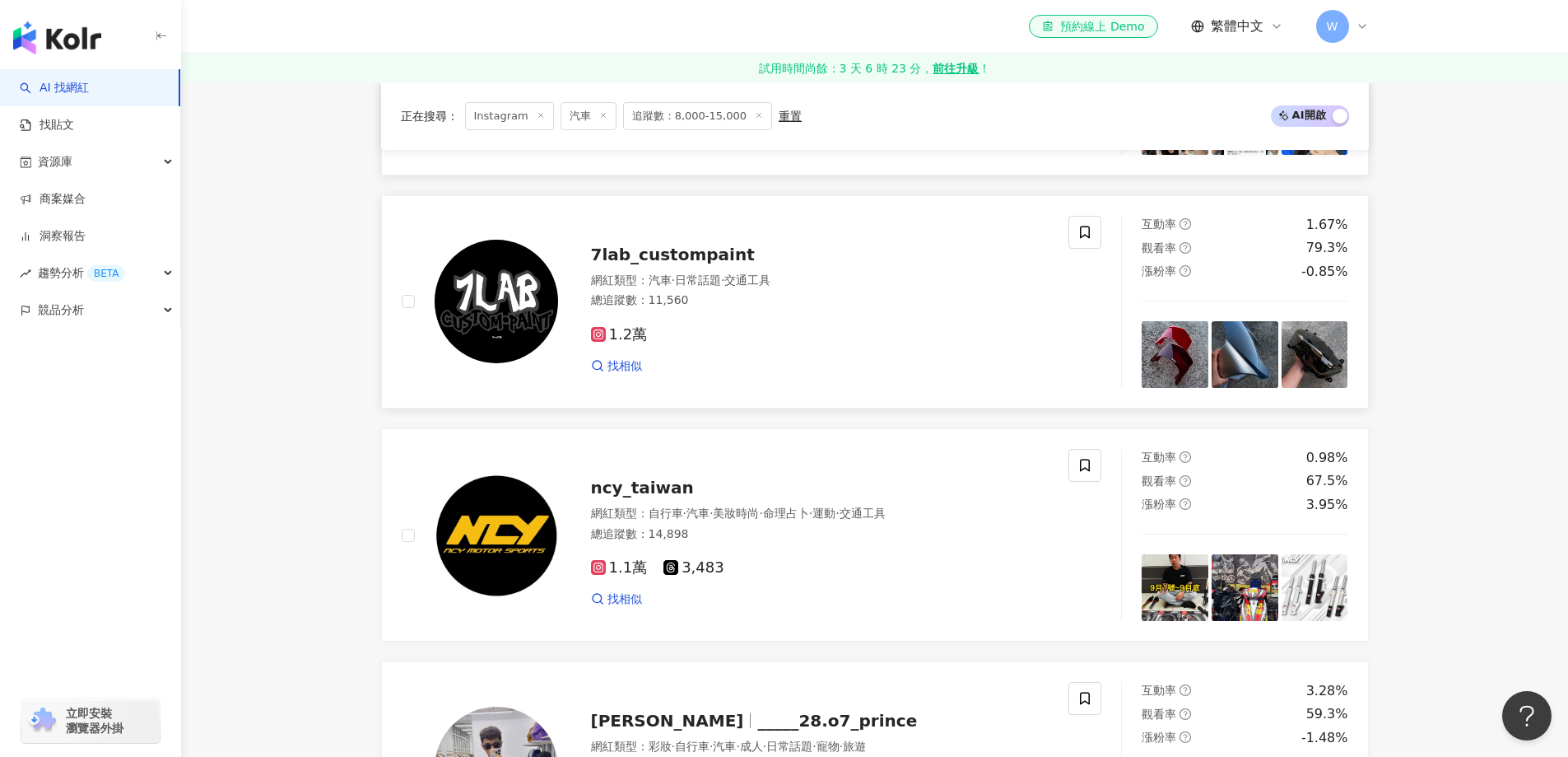
click at [861, 309] on div "總追蹤數 ： 11,560" at bounding box center [820, 300] width 458 height 17
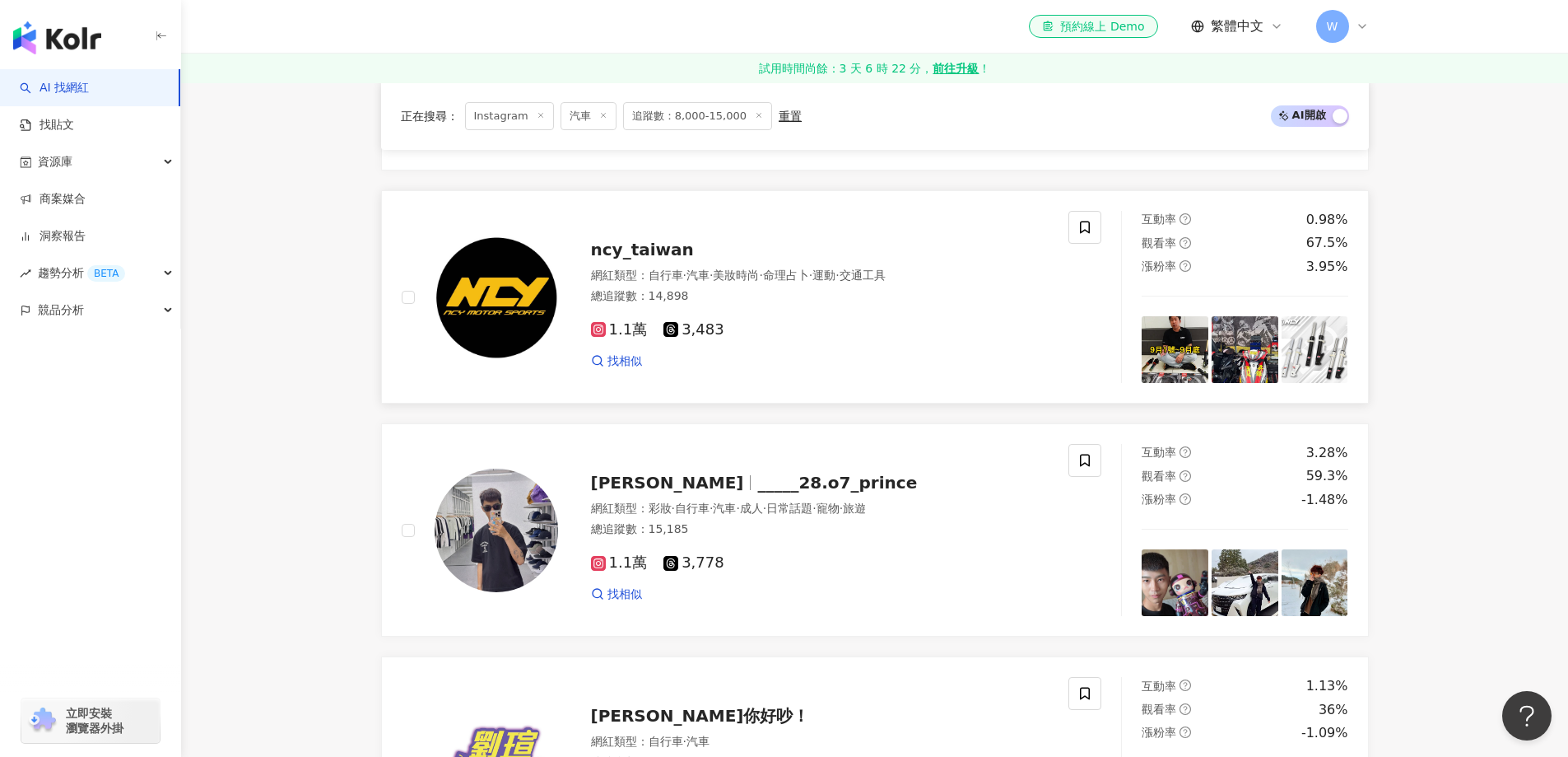
scroll to position [2636, 0]
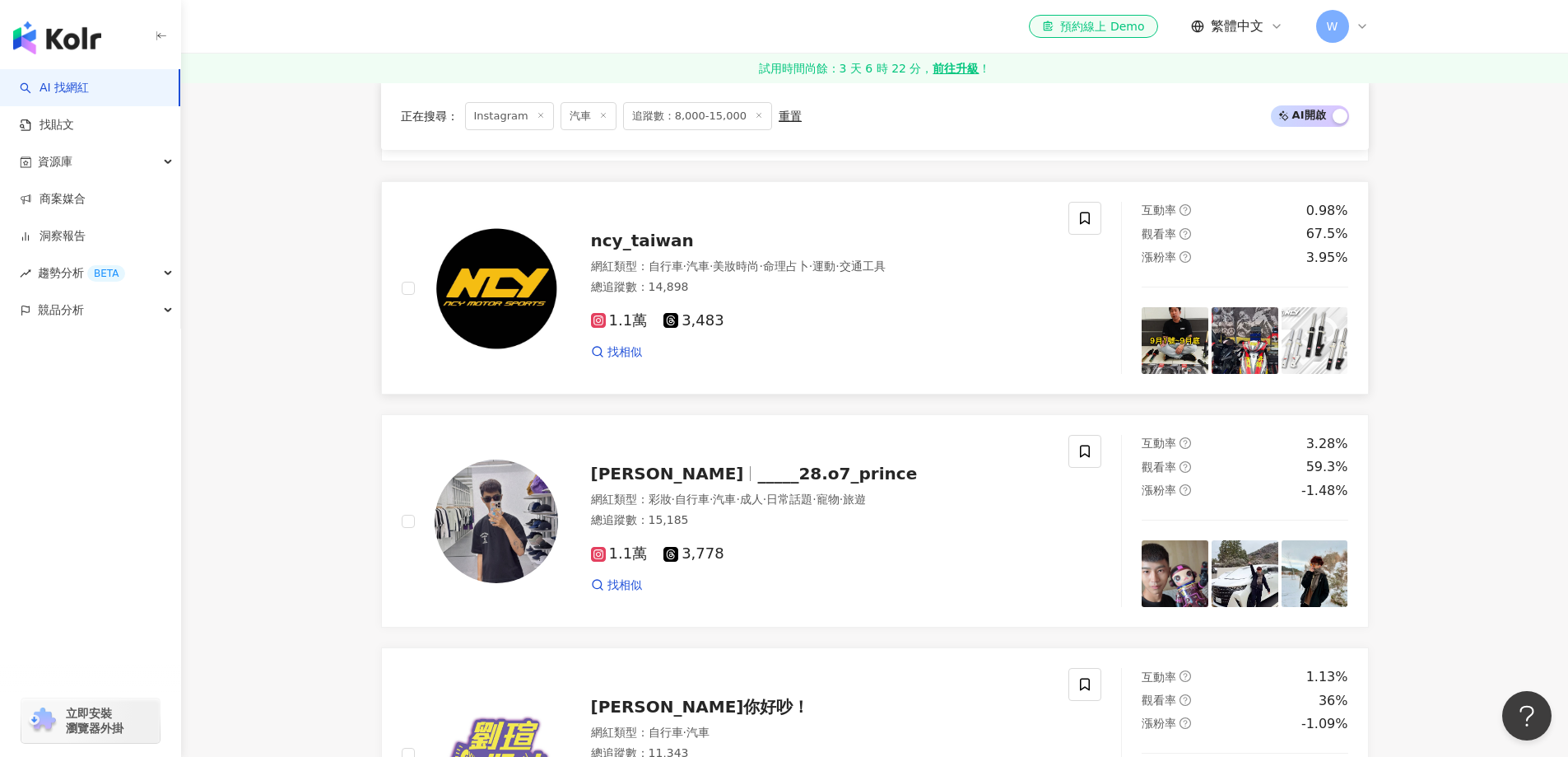
click at [790, 315] on div "1.1萬 3,483 找相似" at bounding box center [820, 329] width 458 height 61
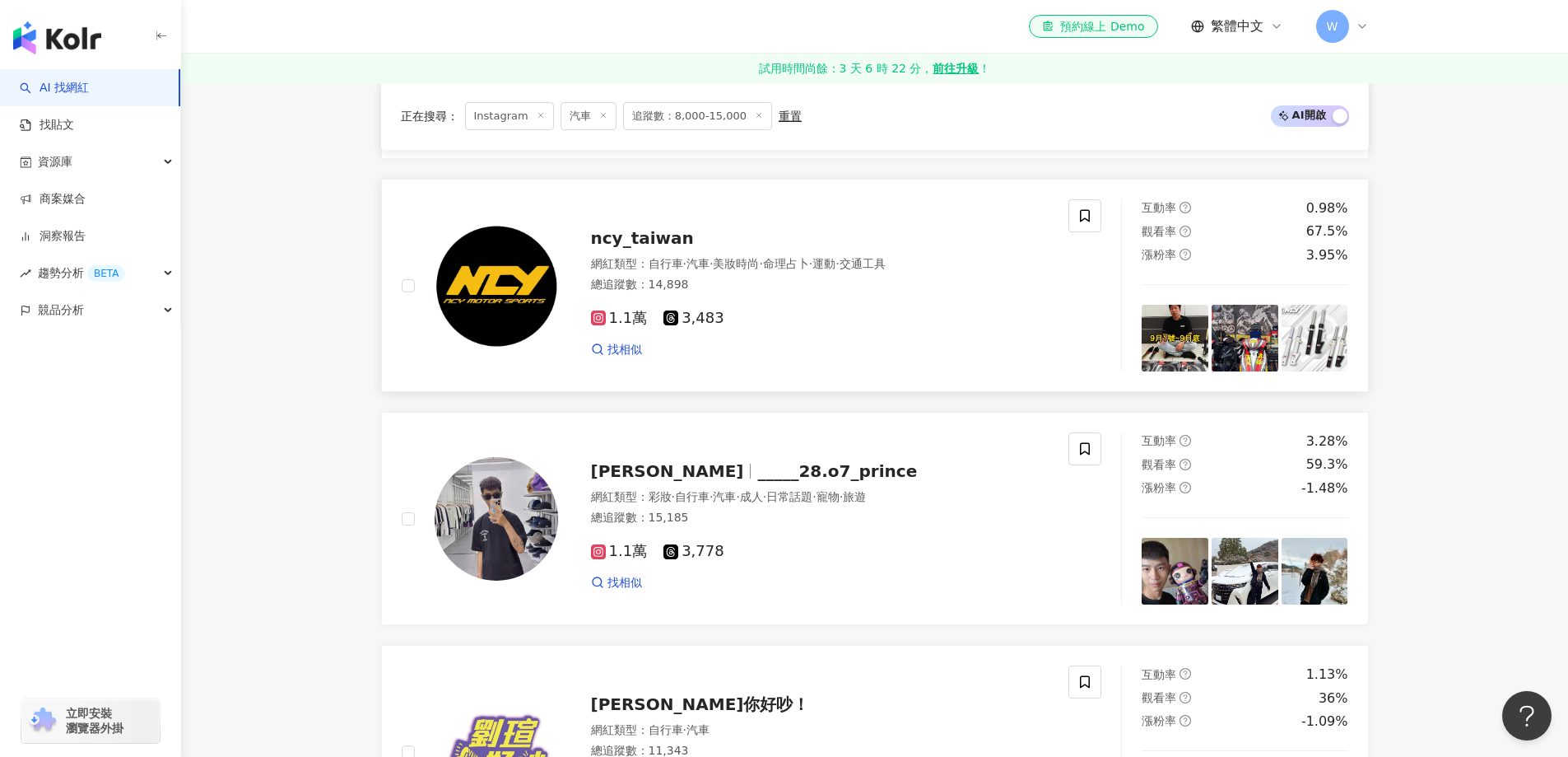
scroll to position [2801, 0]
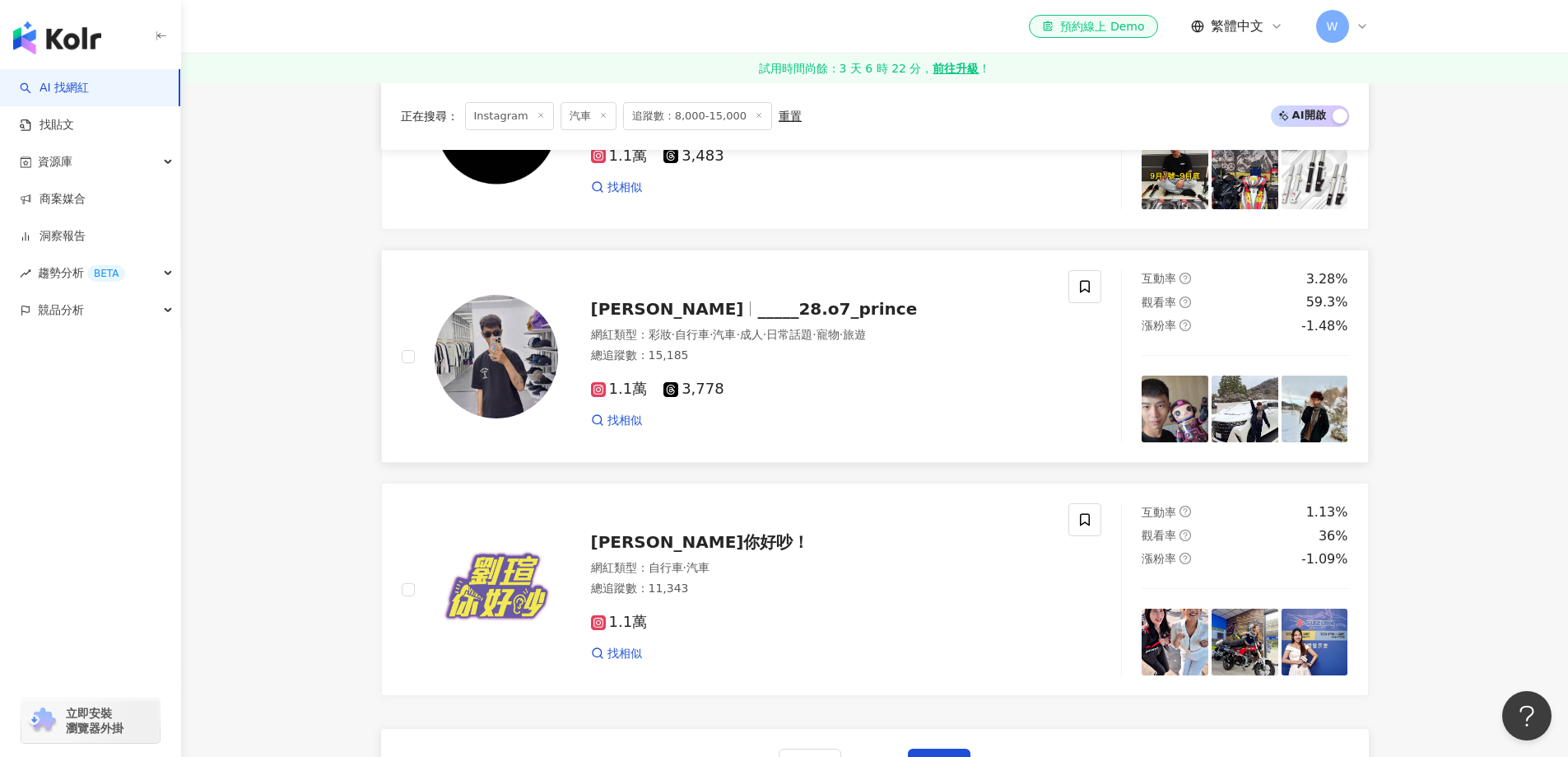
click at [694, 364] on div "總追蹤數 ： 15,185" at bounding box center [820, 356] width 458 height 17
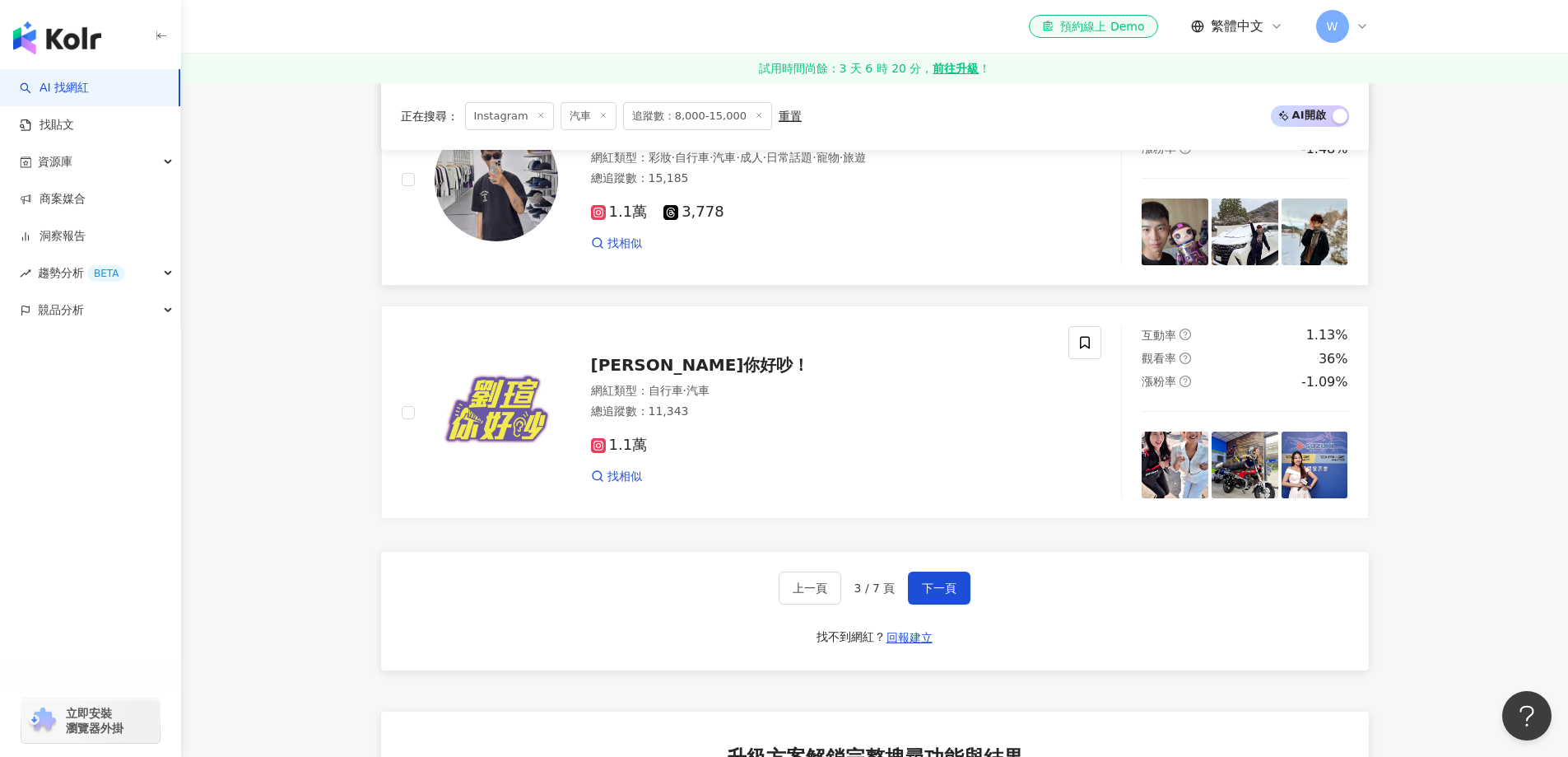
scroll to position [3047, 0]
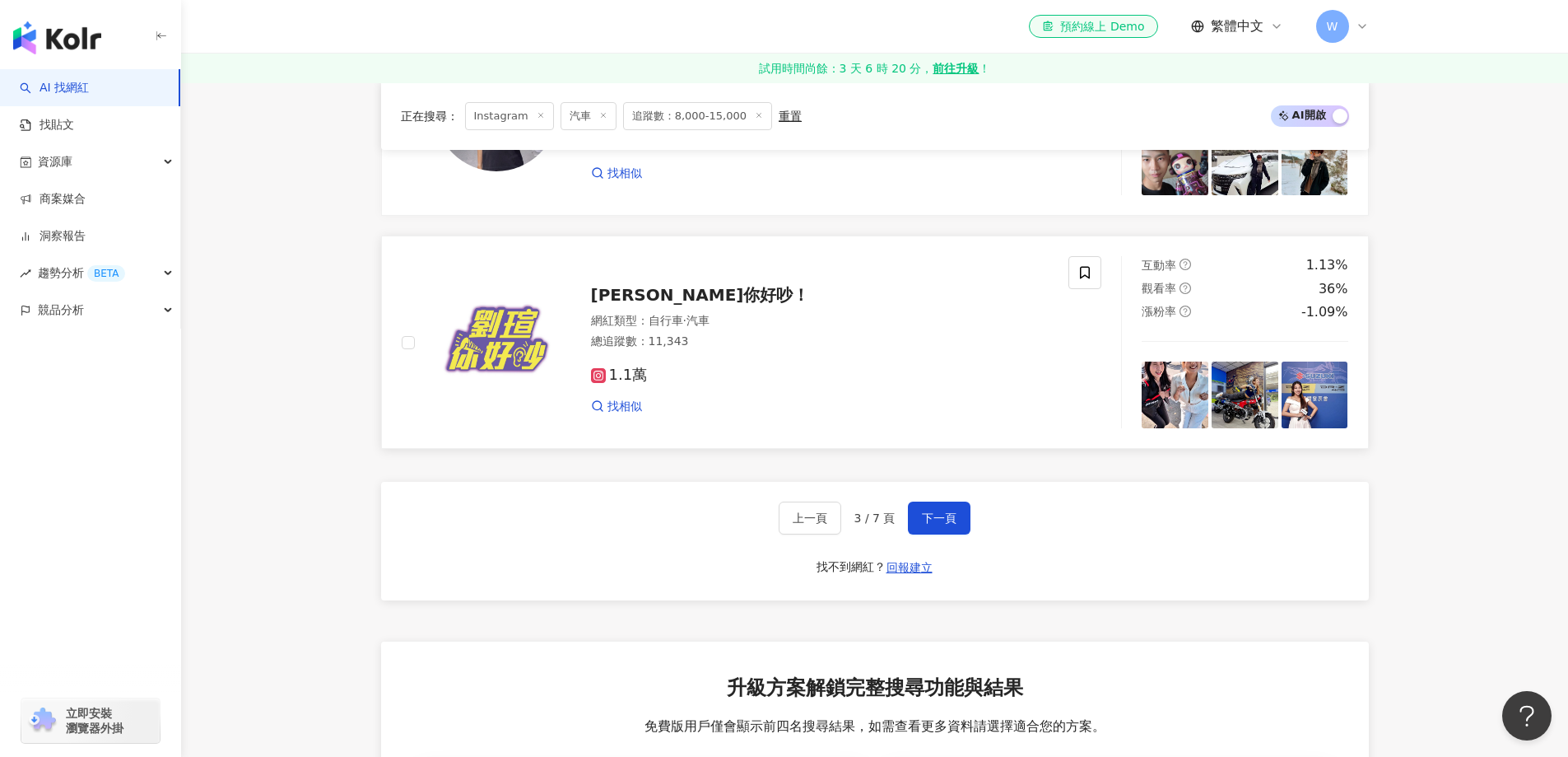
click at [706, 327] on span "汽車" at bounding box center [698, 320] width 23 height 13
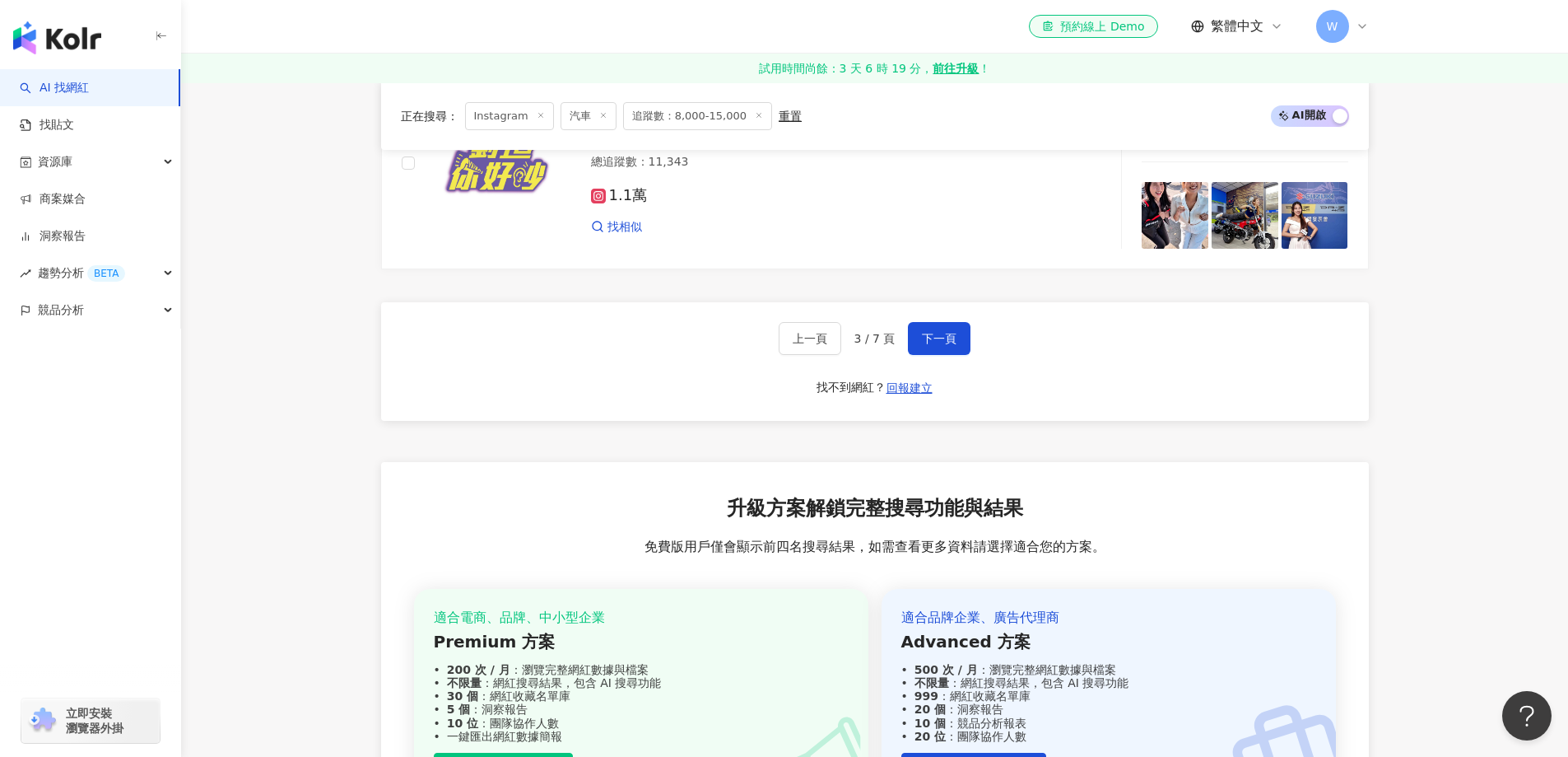
scroll to position [3295, 0]
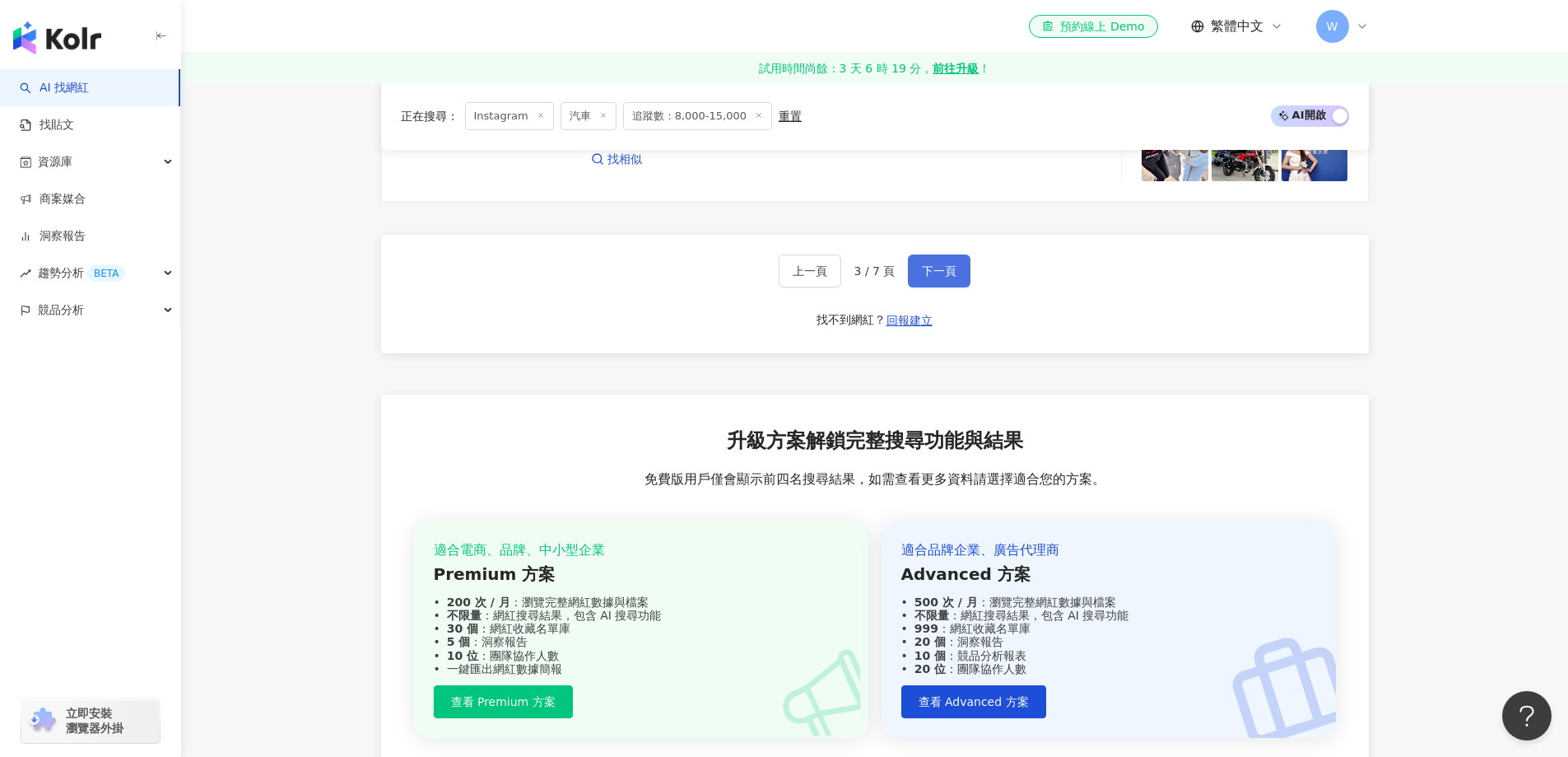
click at [967, 287] on button "下一頁" at bounding box center [939, 270] width 63 height 33
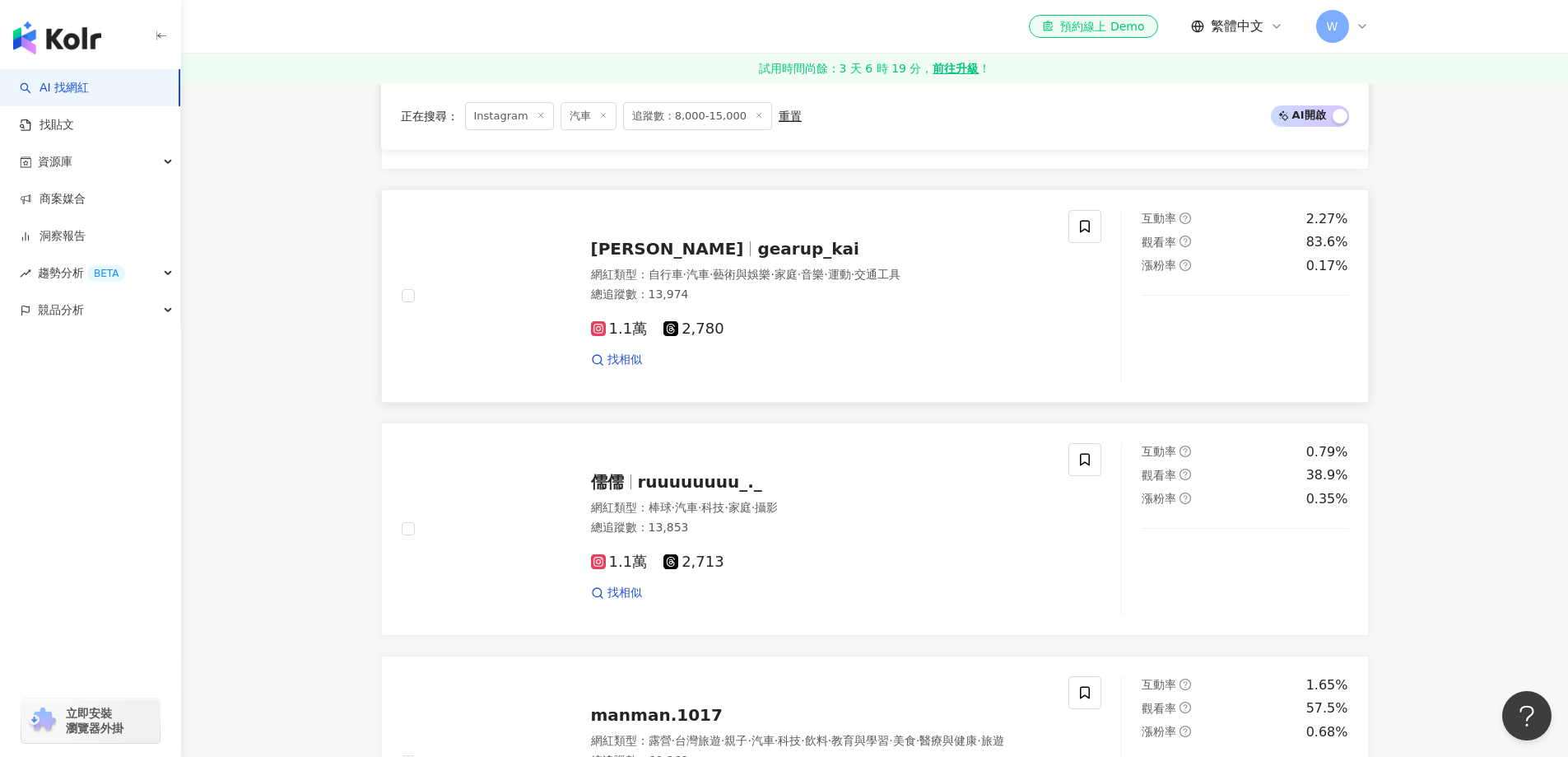
scroll to position [502, 0]
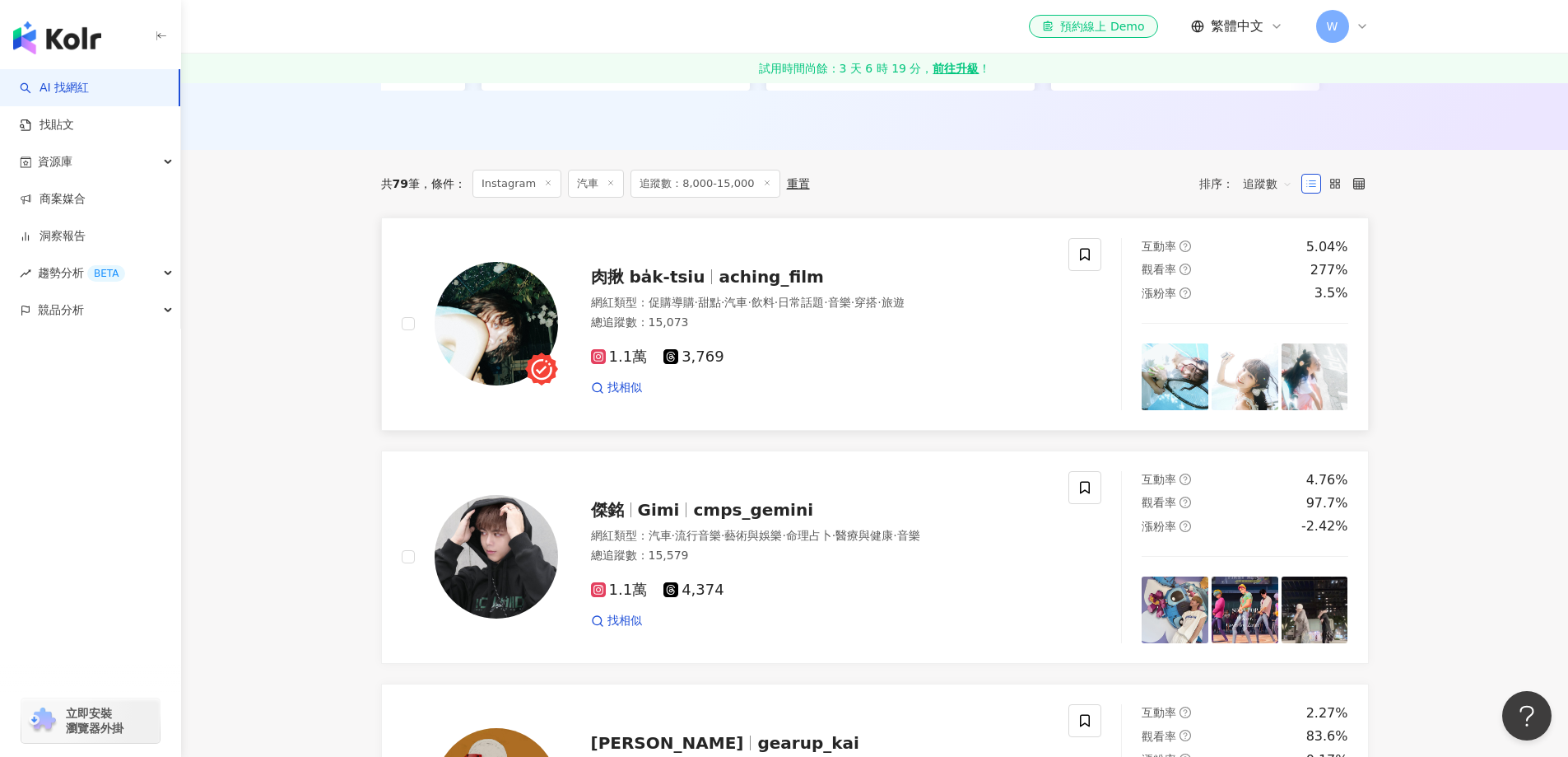
click at [701, 301] on div "肉揪 ba̍k-tsiu aching_film 網紅類型 ： 促購導購 · 甜點 · 汽車 · 飲料 · 日常話題 · 音樂 · 穿搭 · 旅遊 總追蹤數 …" at bounding box center [803, 323] width 492 height 144
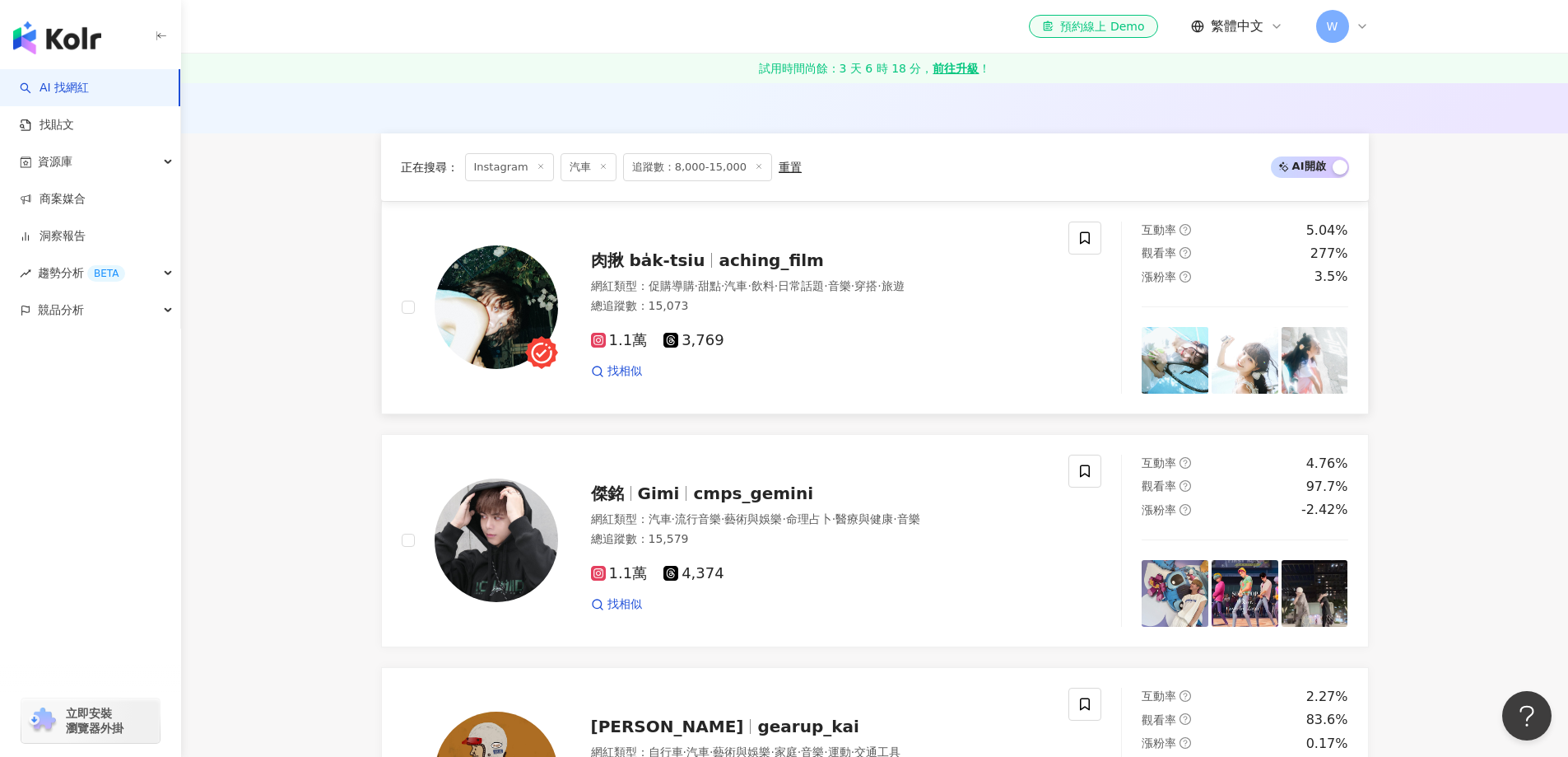
scroll to position [666, 0]
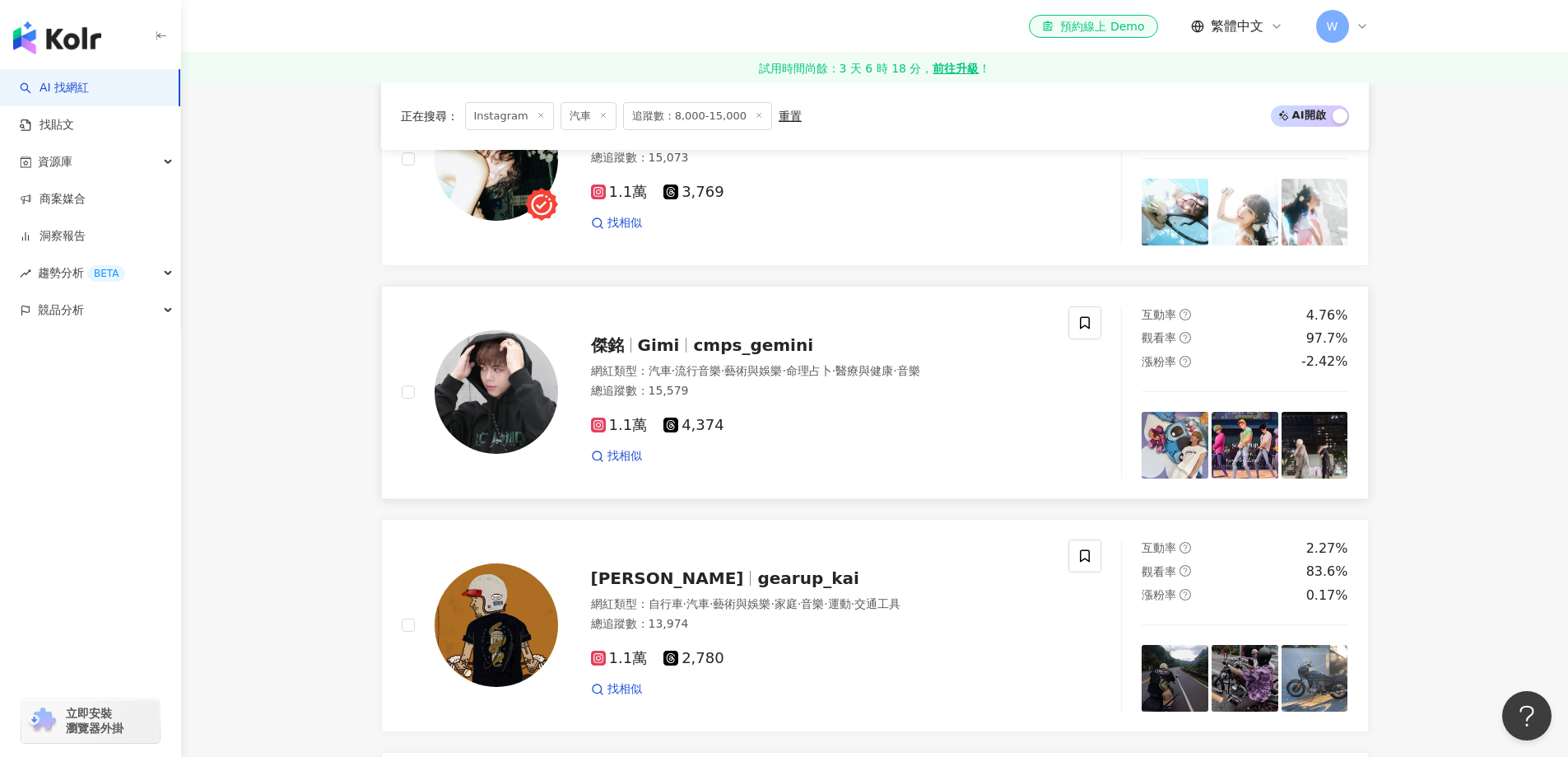
click at [743, 355] on span "cmps_gemini" at bounding box center [753, 345] width 120 height 19
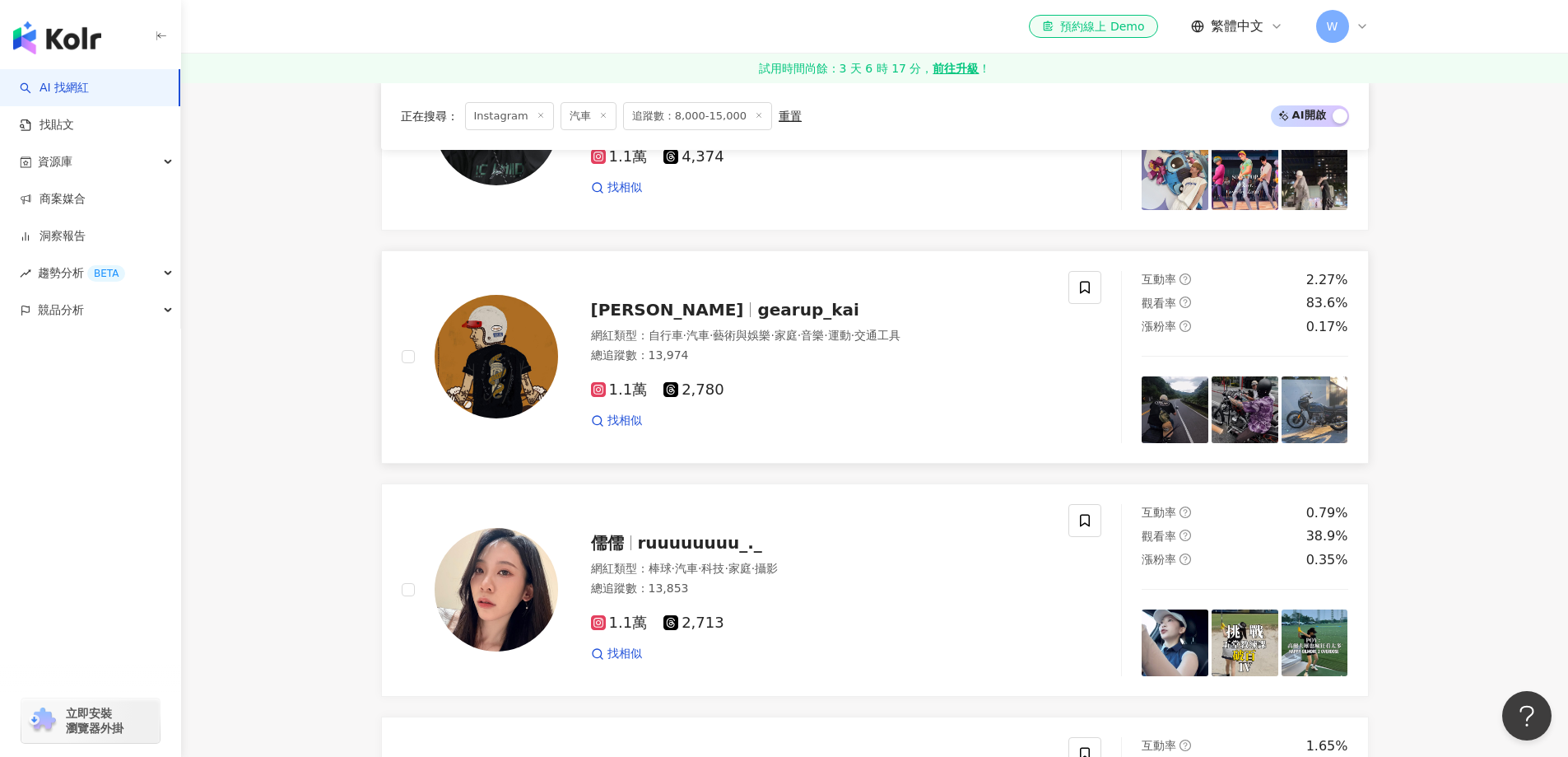
scroll to position [995, 0]
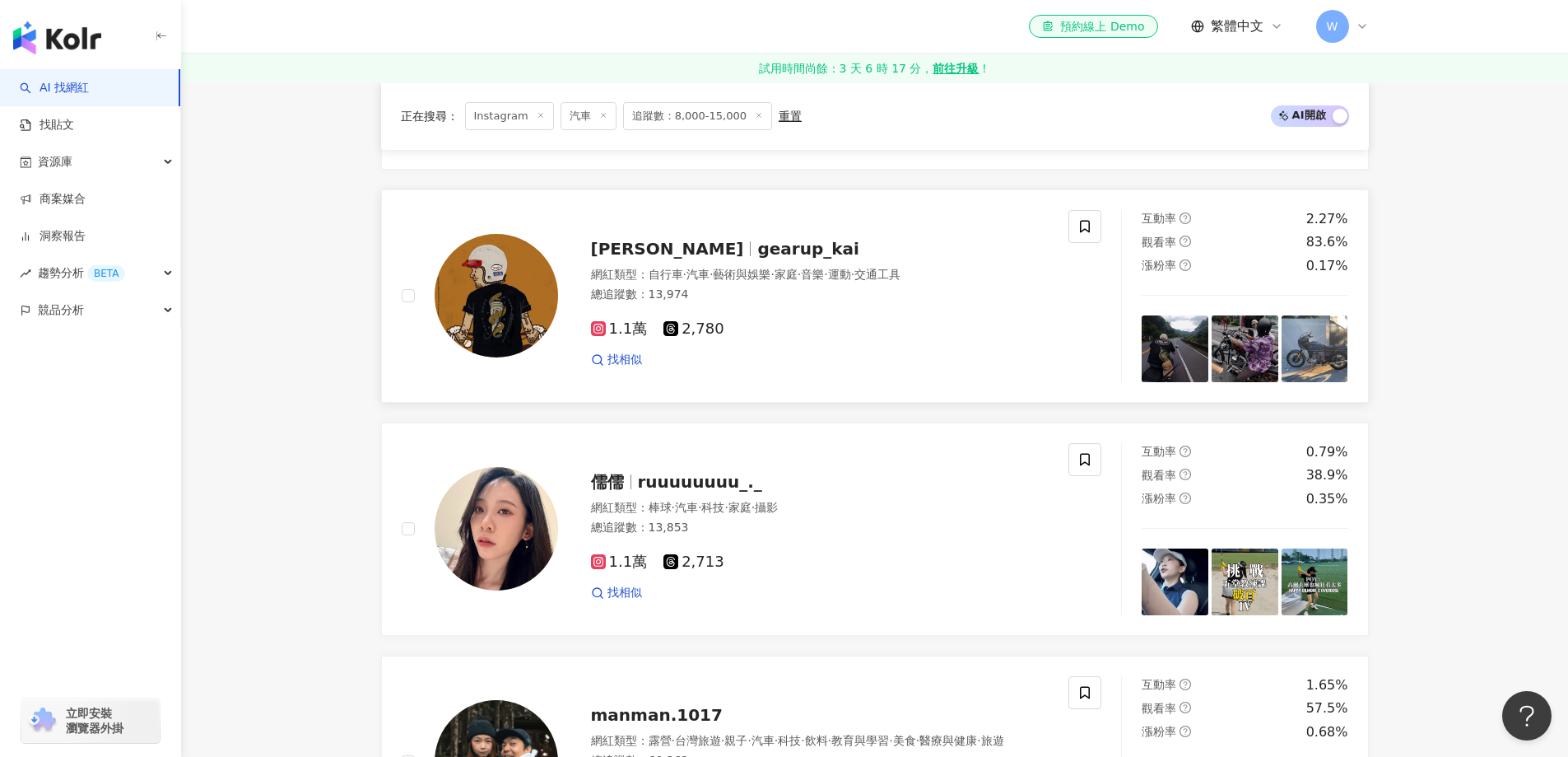
click at [805, 255] on div "張老凱 gearup_kai" at bounding box center [820, 249] width 458 height 23
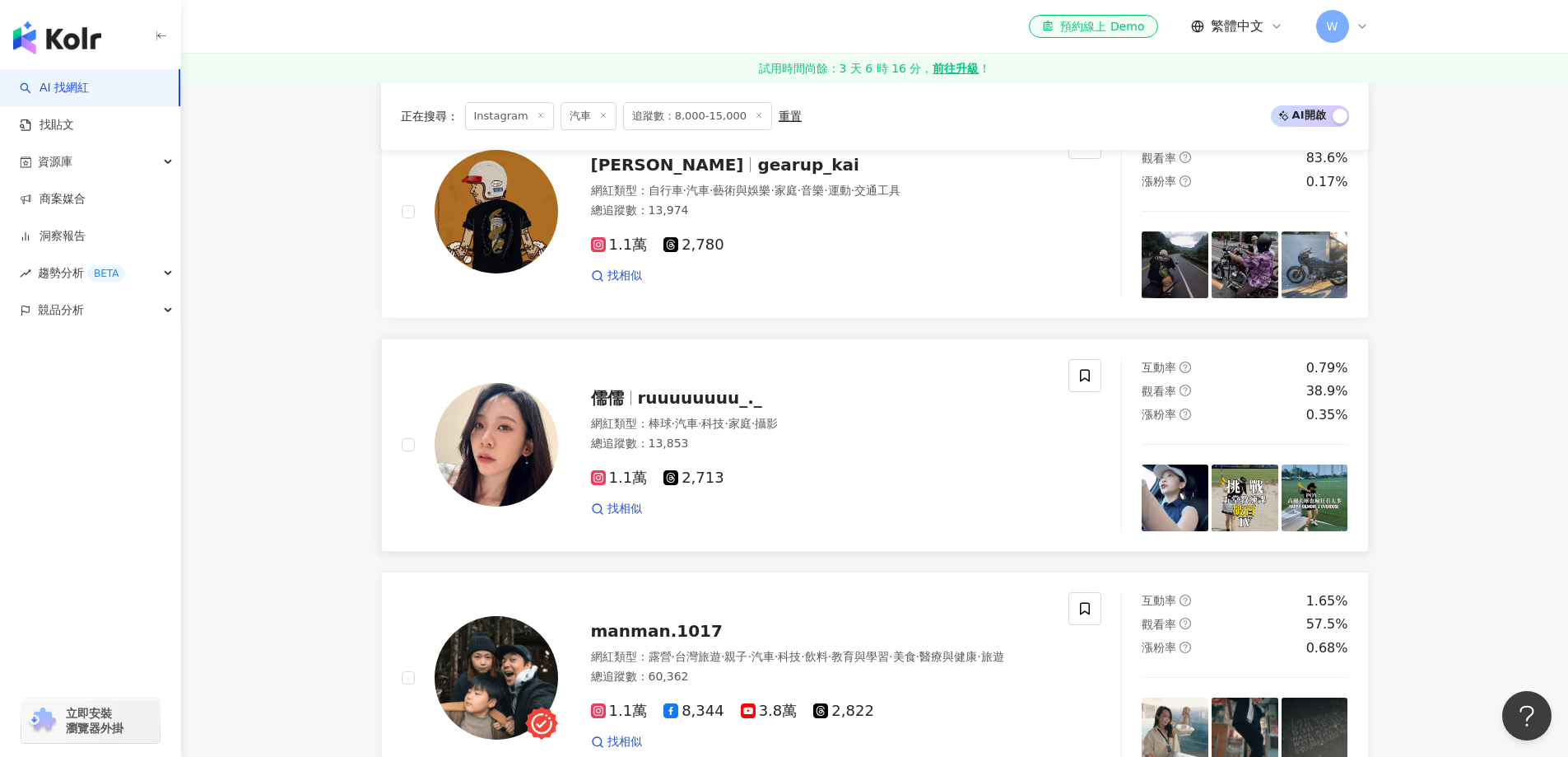
scroll to position [1161, 0]
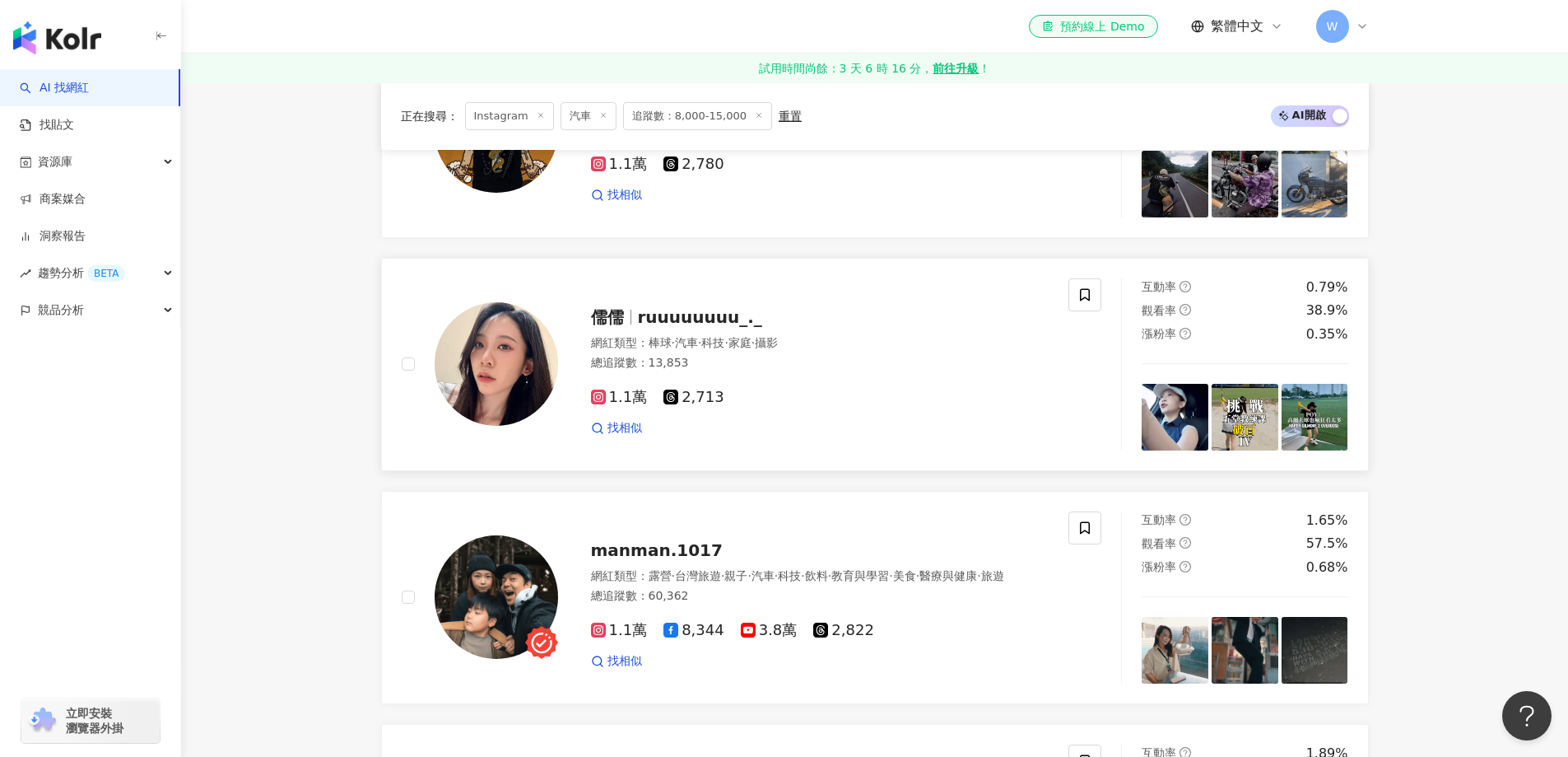
click at [727, 349] on span "·" at bounding box center [727, 342] width 4 height 13
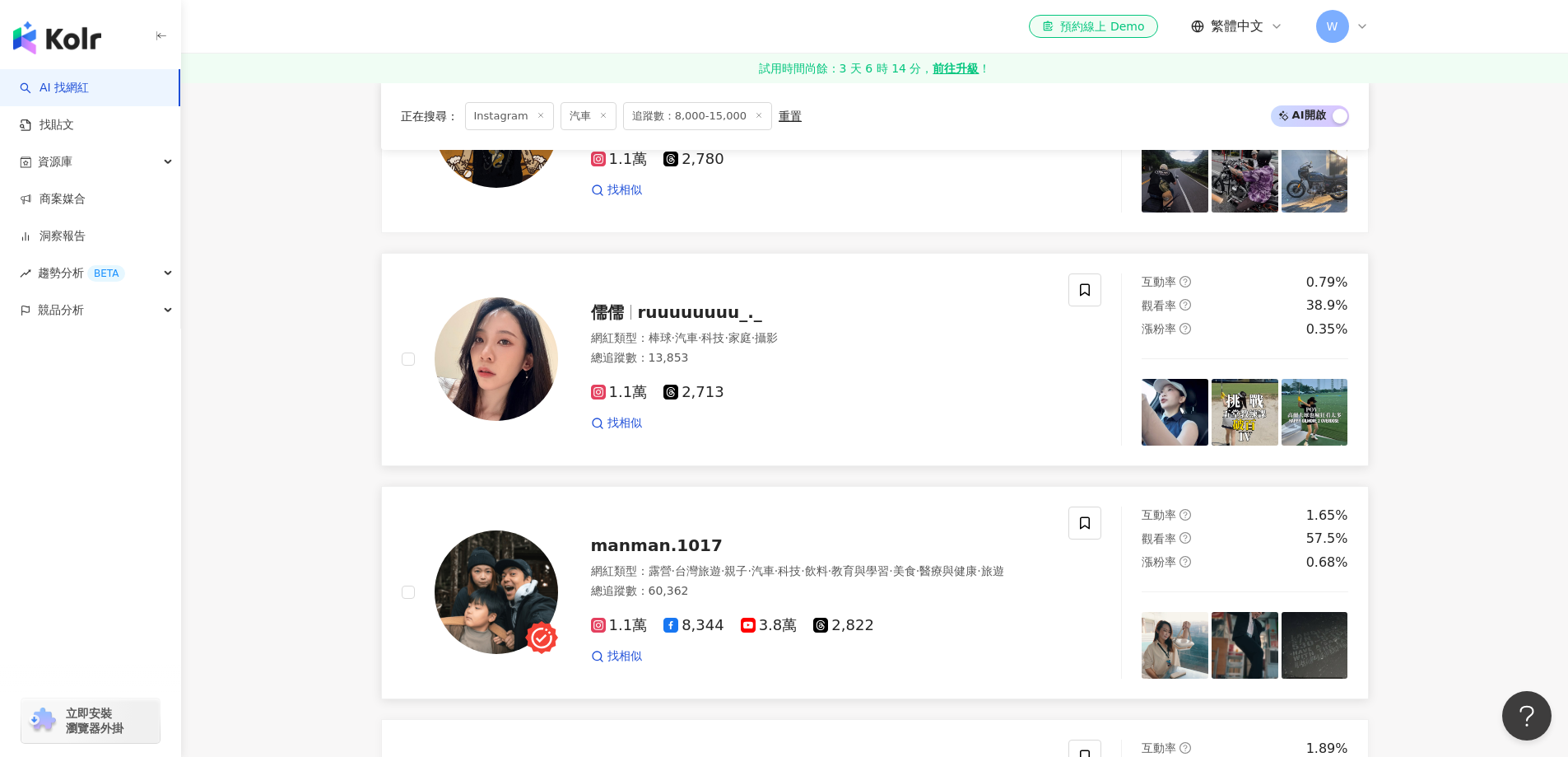
scroll to position [1408, 0]
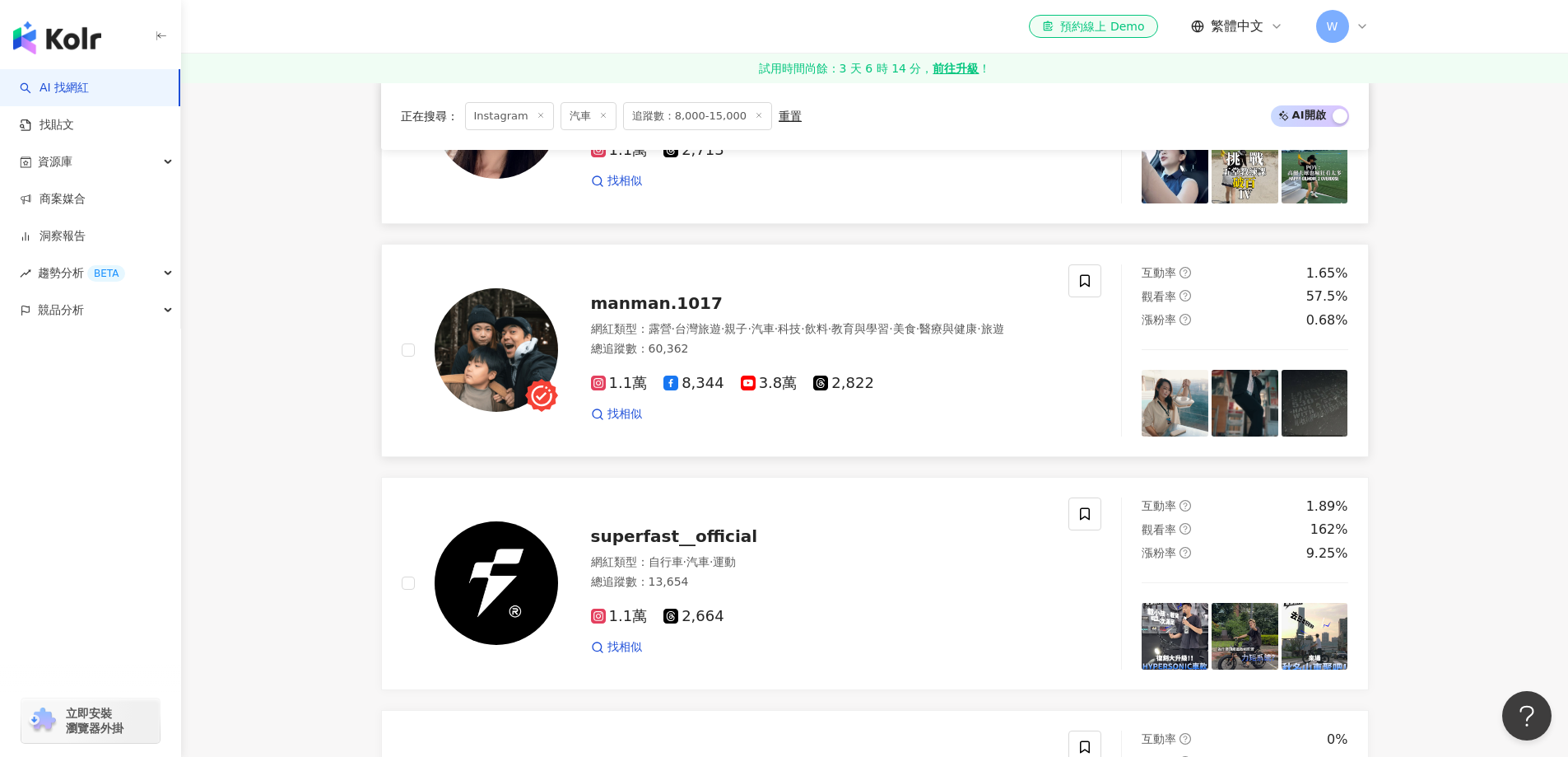
click at [763, 337] on div "網紅類型 ： 露營 · 台灣旅遊 · 親子 · 汽車 · 科技 · 飲料 · 教育與學習 · 美食 · 醫療與健康 · 旅遊" at bounding box center [820, 329] width 458 height 17
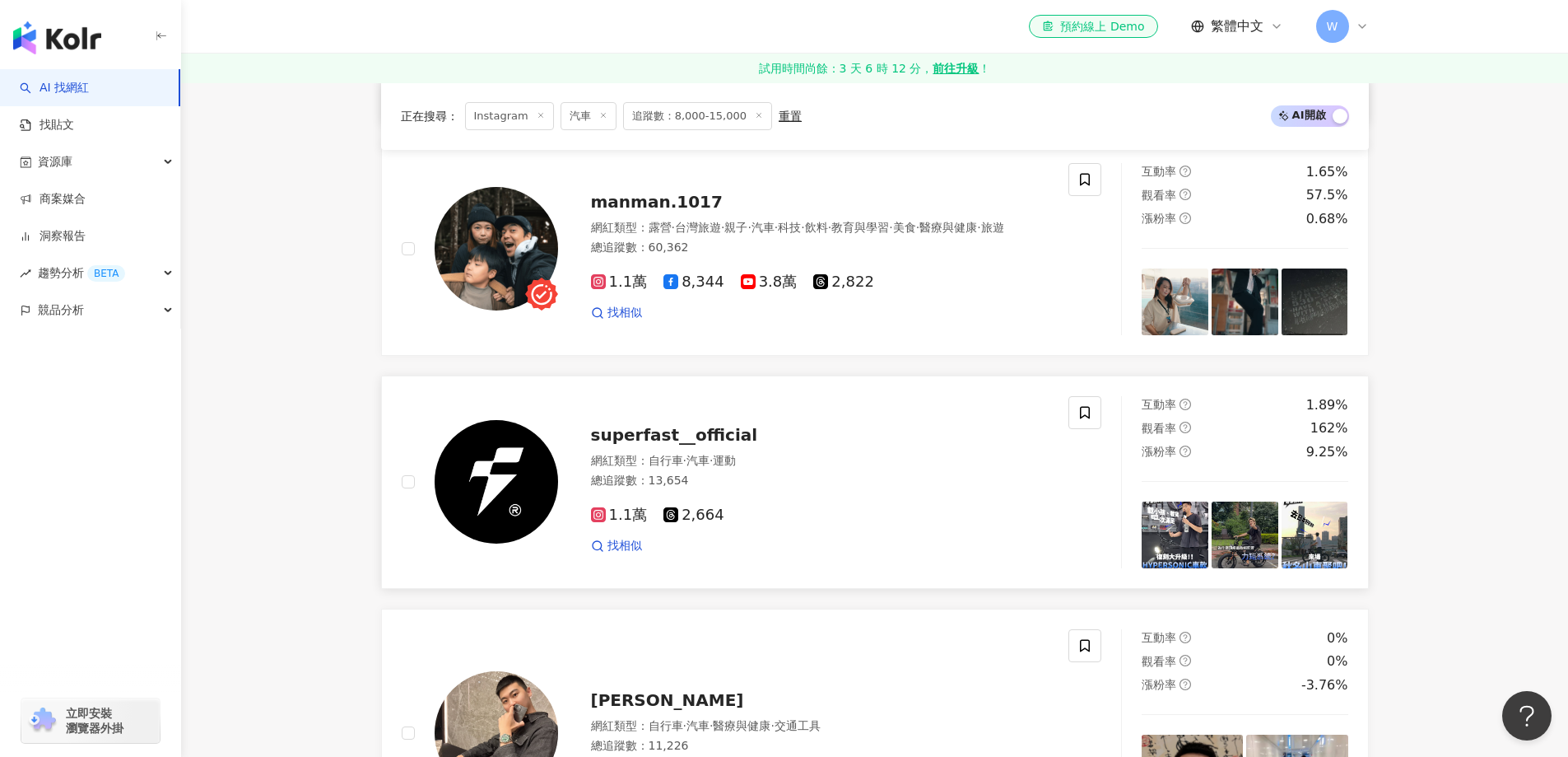
scroll to position [1737, 0]
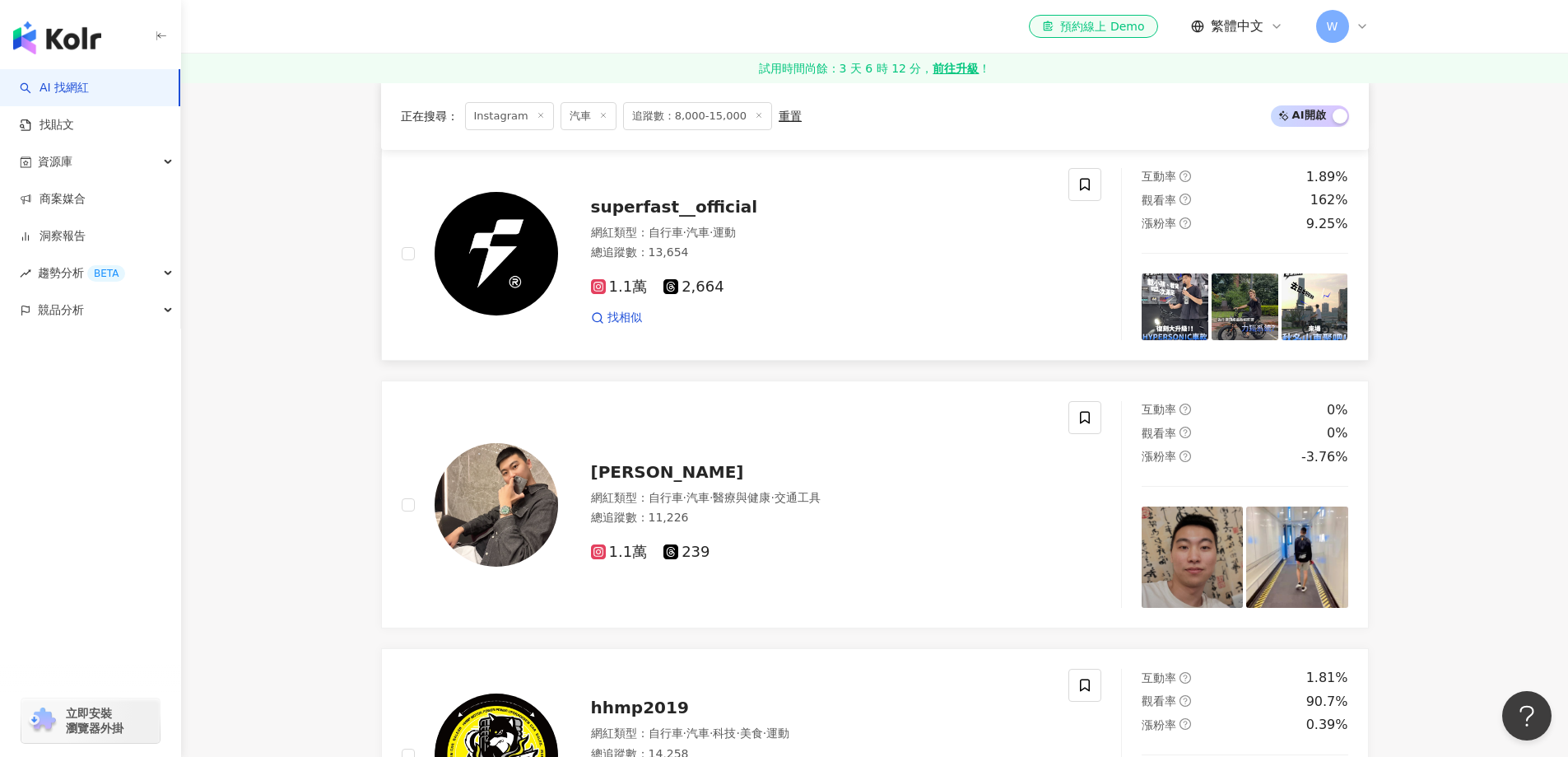
click at [768, 297] on div "1.1萬 2,664" at bounding box center [820, 287] width 458 height 19
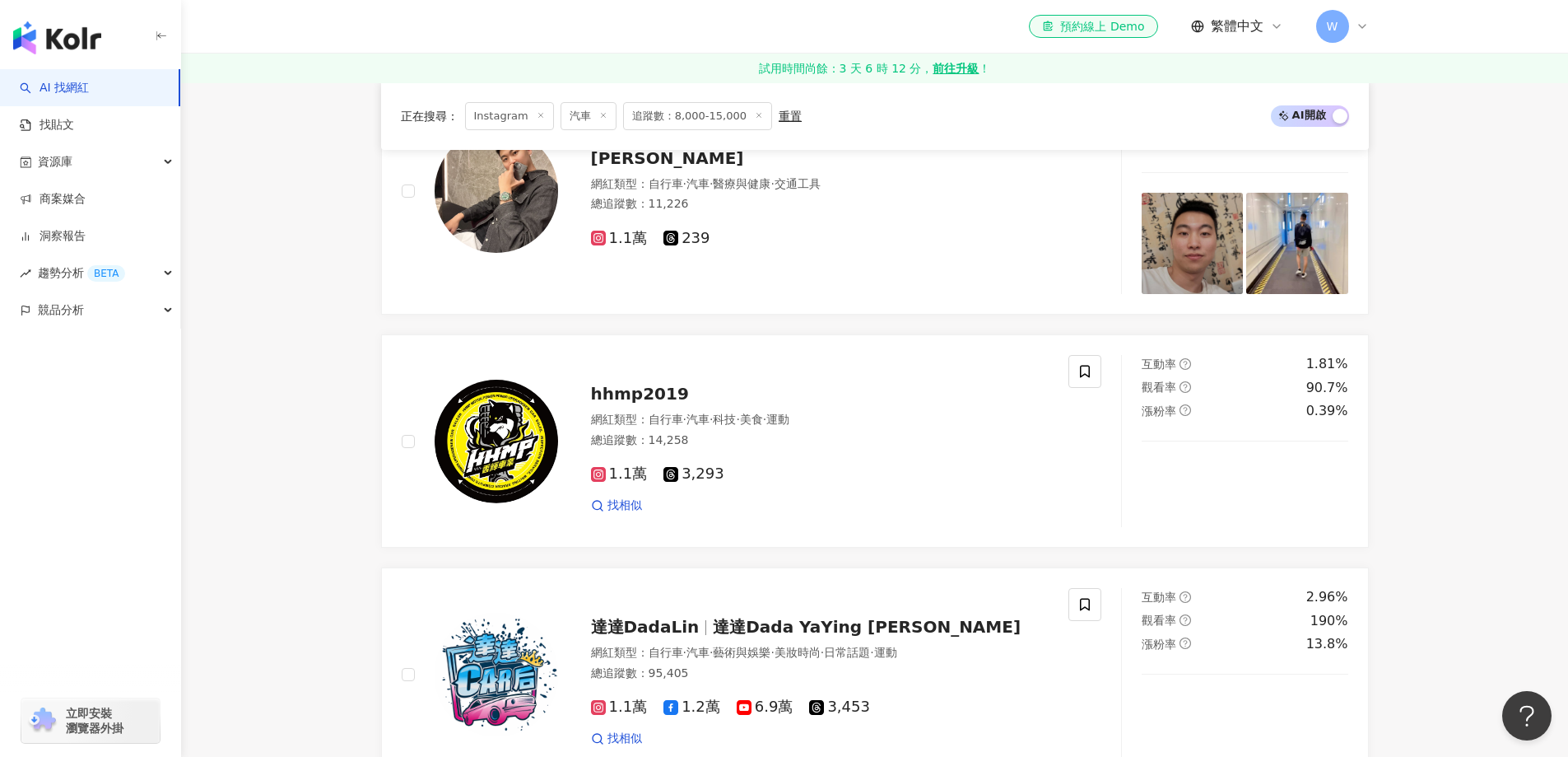
scroll to position [2067, 0]
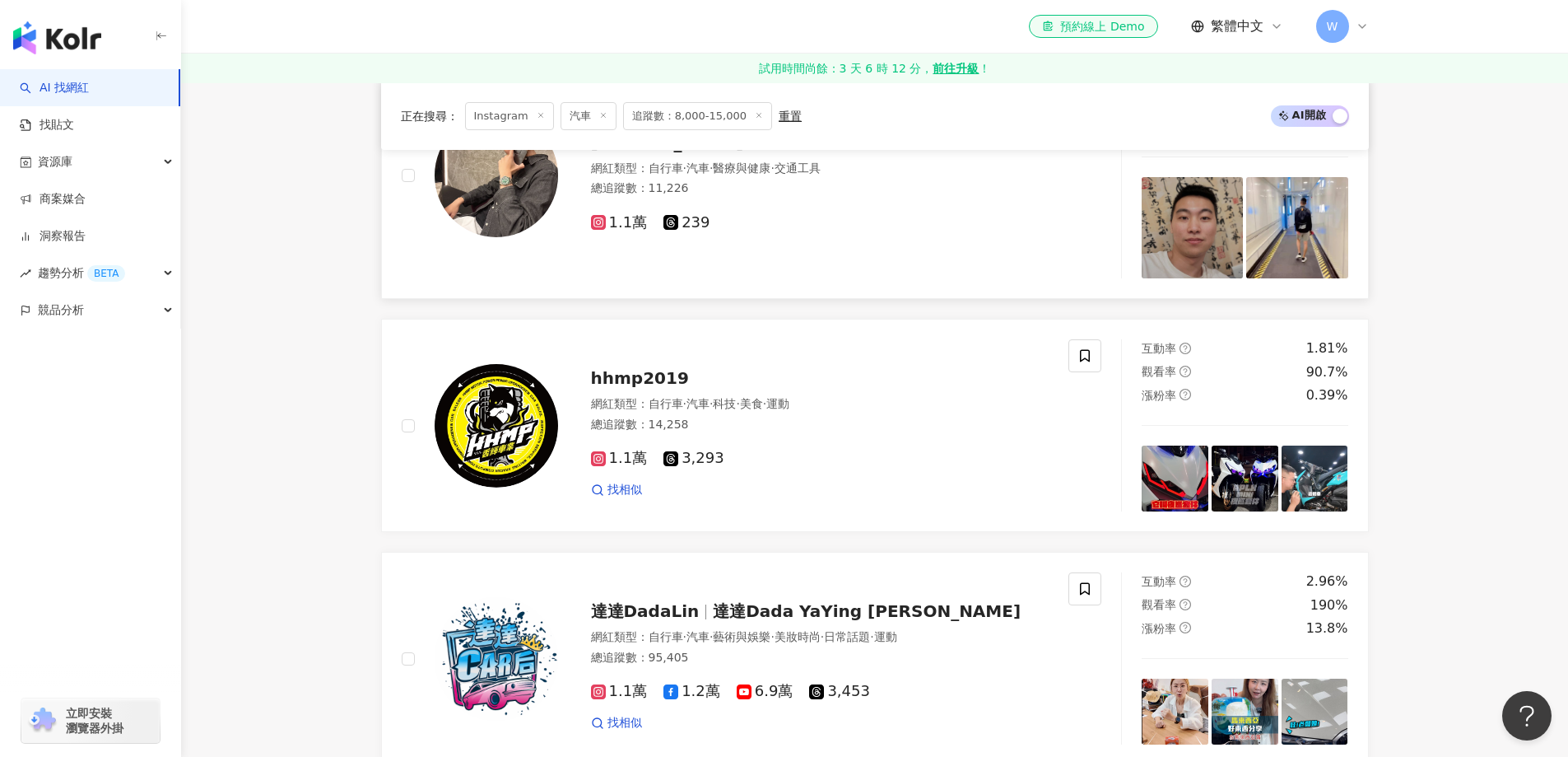
click at [841, 274] on div "鄭立揚 網紅類型 ： 自行車 · 汽車 · 醫療與健康 · 交通工具 總追蹤數 ： 11,226 1.1萬 239" at bounding box center [735, 175] width 667 height 207
click at [863, 468] on div "1.1萬 3,293" at bounding box center [820, 458] width 458 height 19
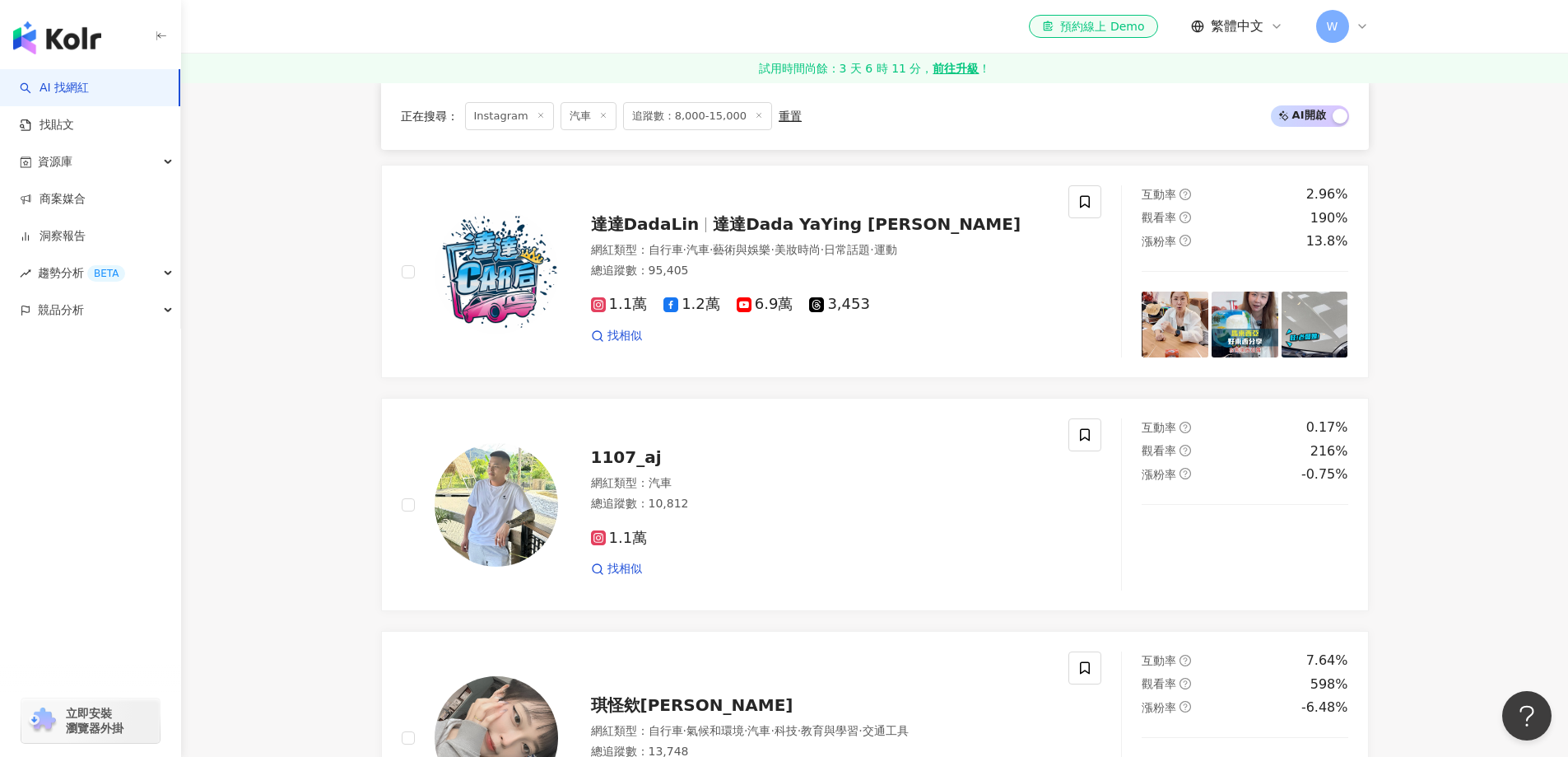
scroll to position [2479, 0]
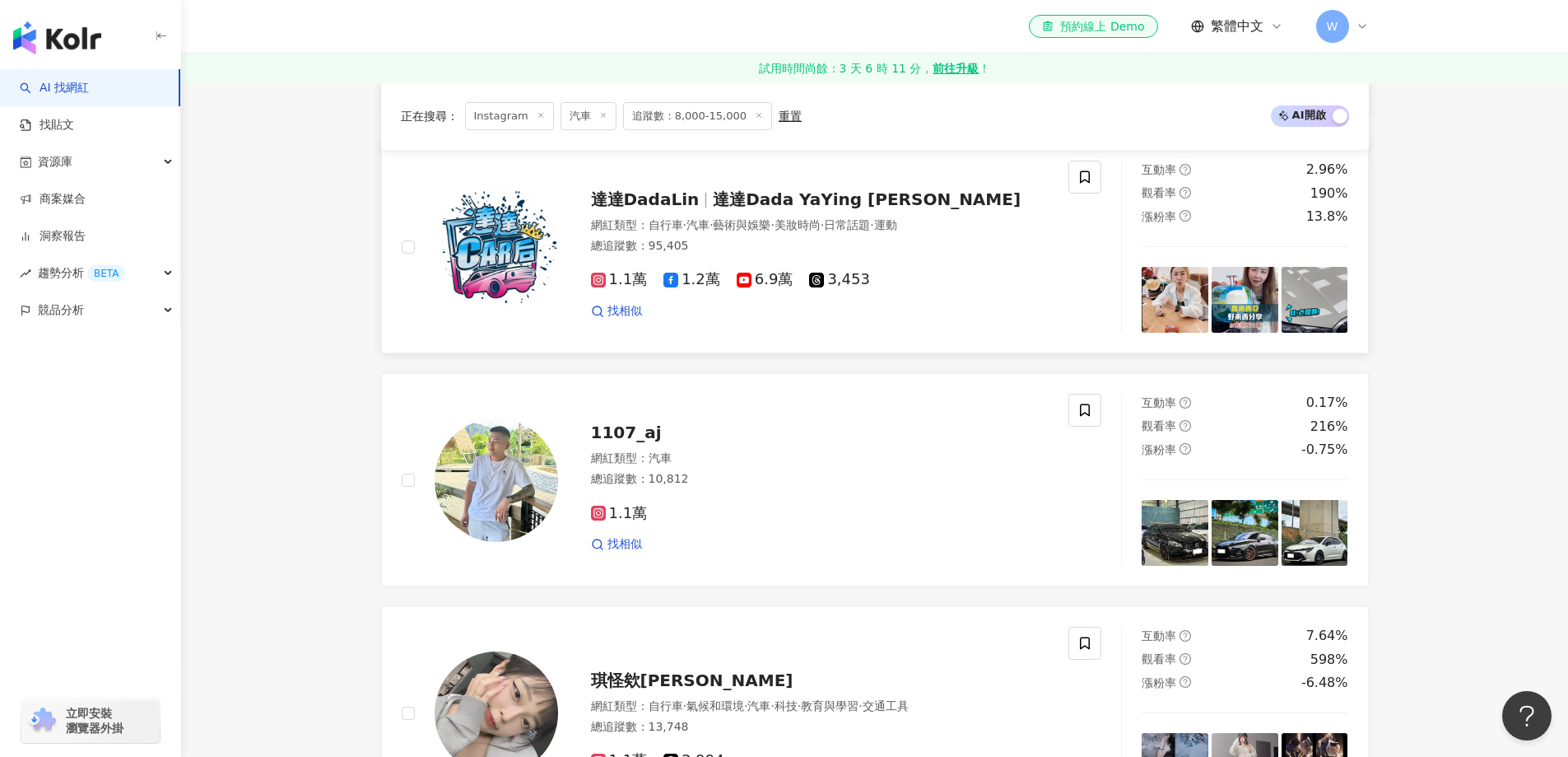
click at [788, 195] on div "達達DadaLin 達達Dada YaYing Lin 網紅類型 ： 自行車 · 汽車 · 藝術與娛樂 · 美妝時尚 · 日常話題 · 運動 總追蹤數 ： 9…" at bounding box center [803, 246] width 492 height 144
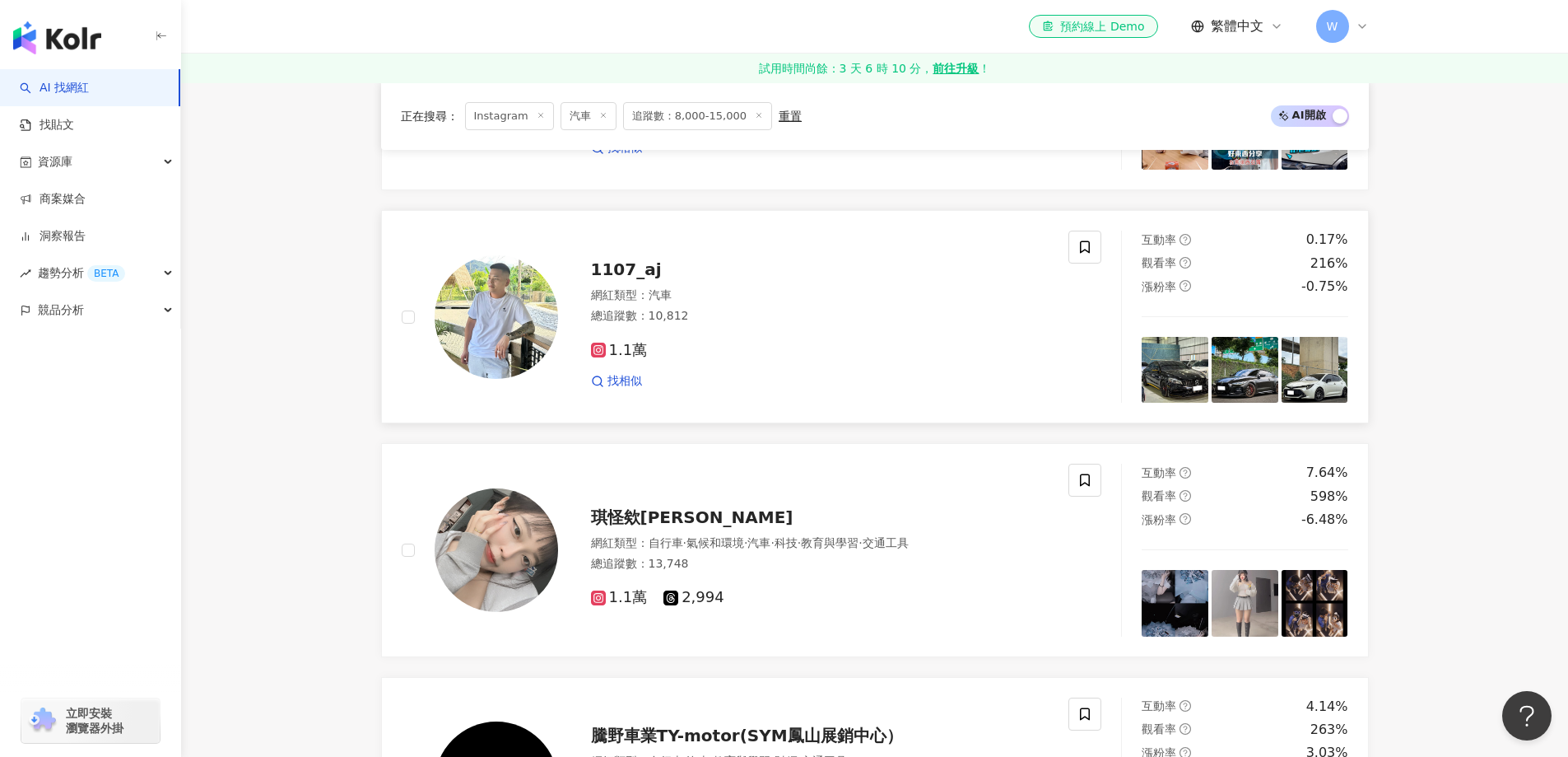
scroll to position [2644, 0]
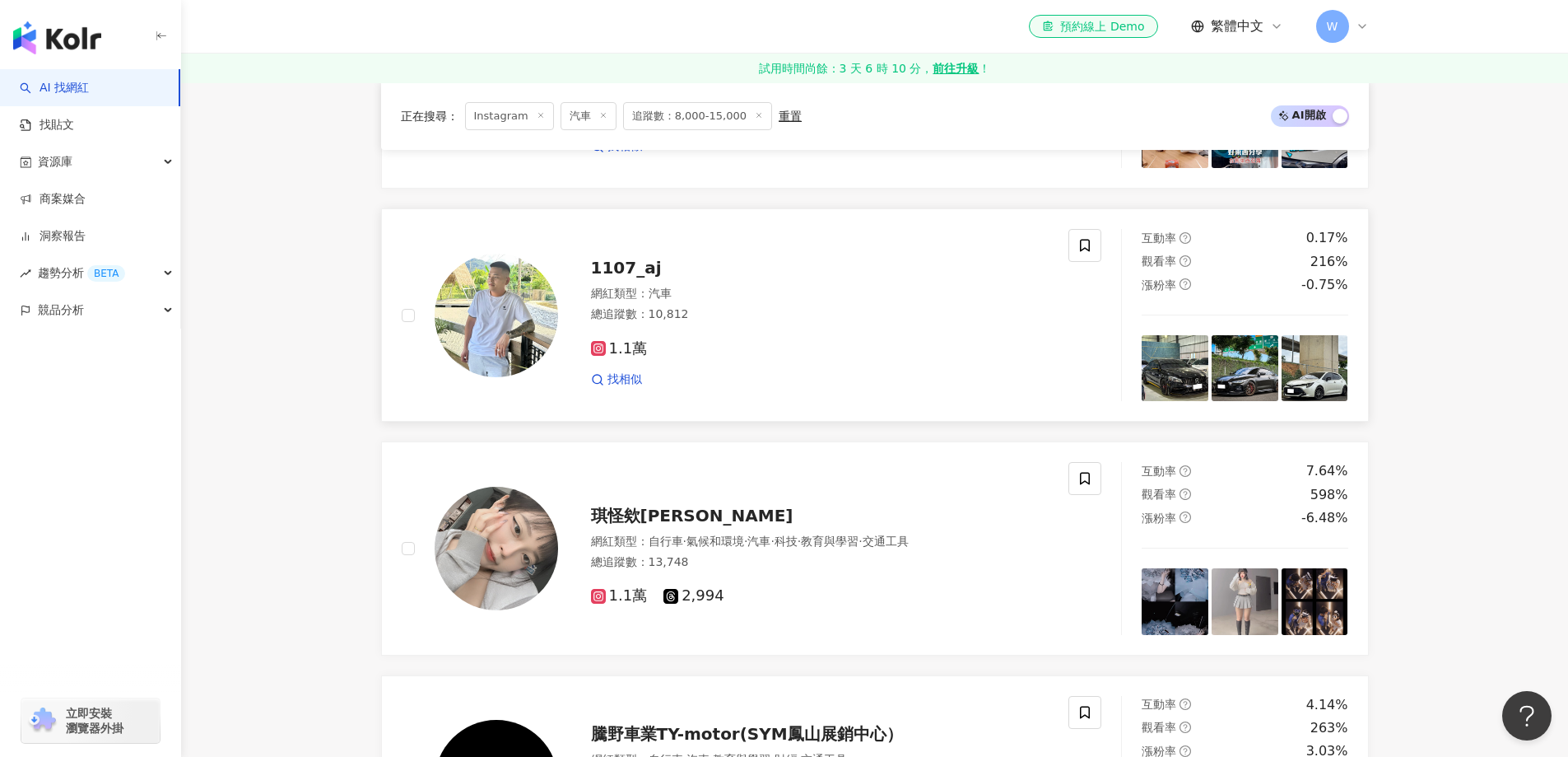
click at [802, 358] on div "1.1萬" at bounding box center [820, 349] width 458 height 19
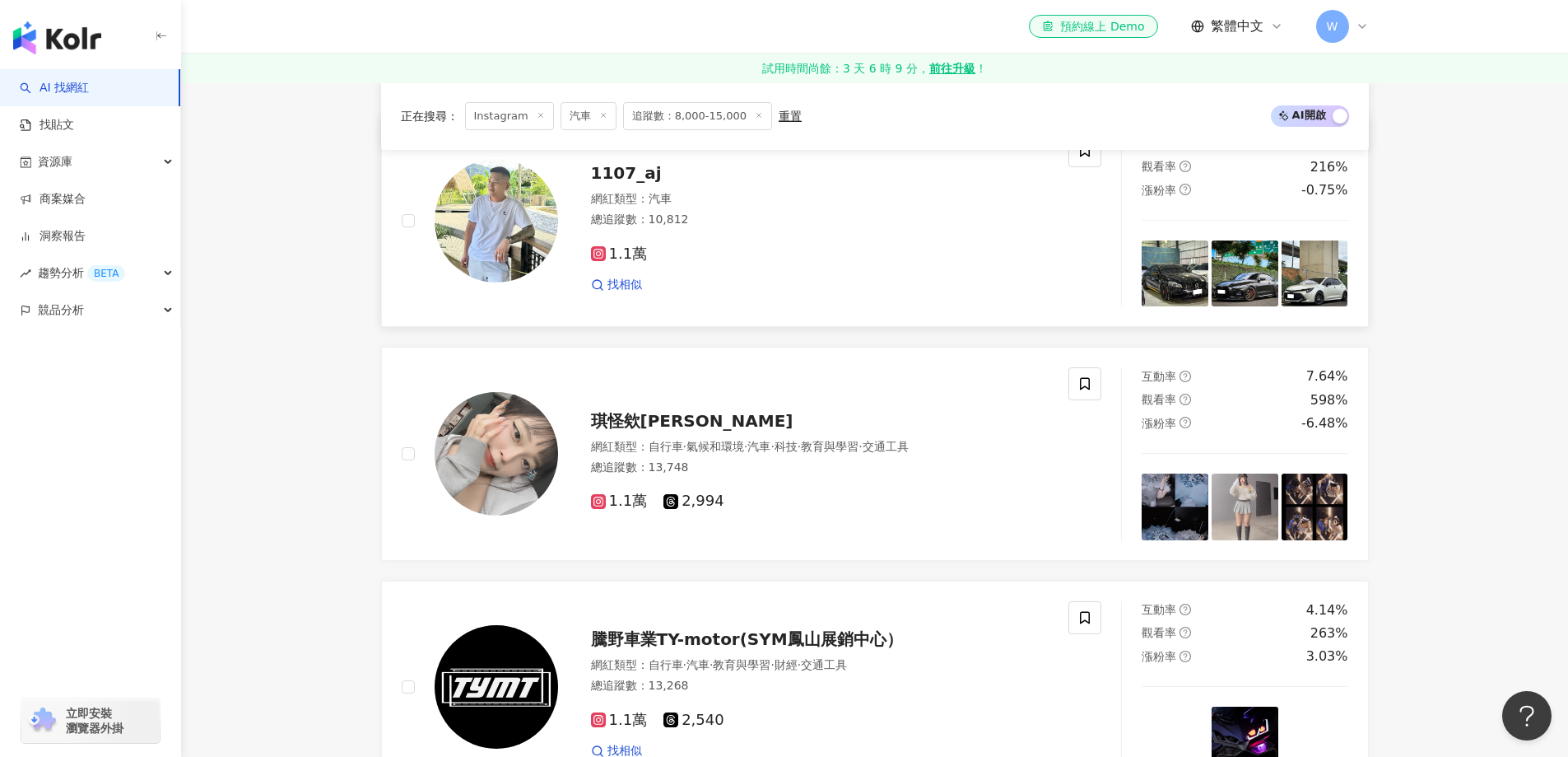
scroll to position [2890, 0]
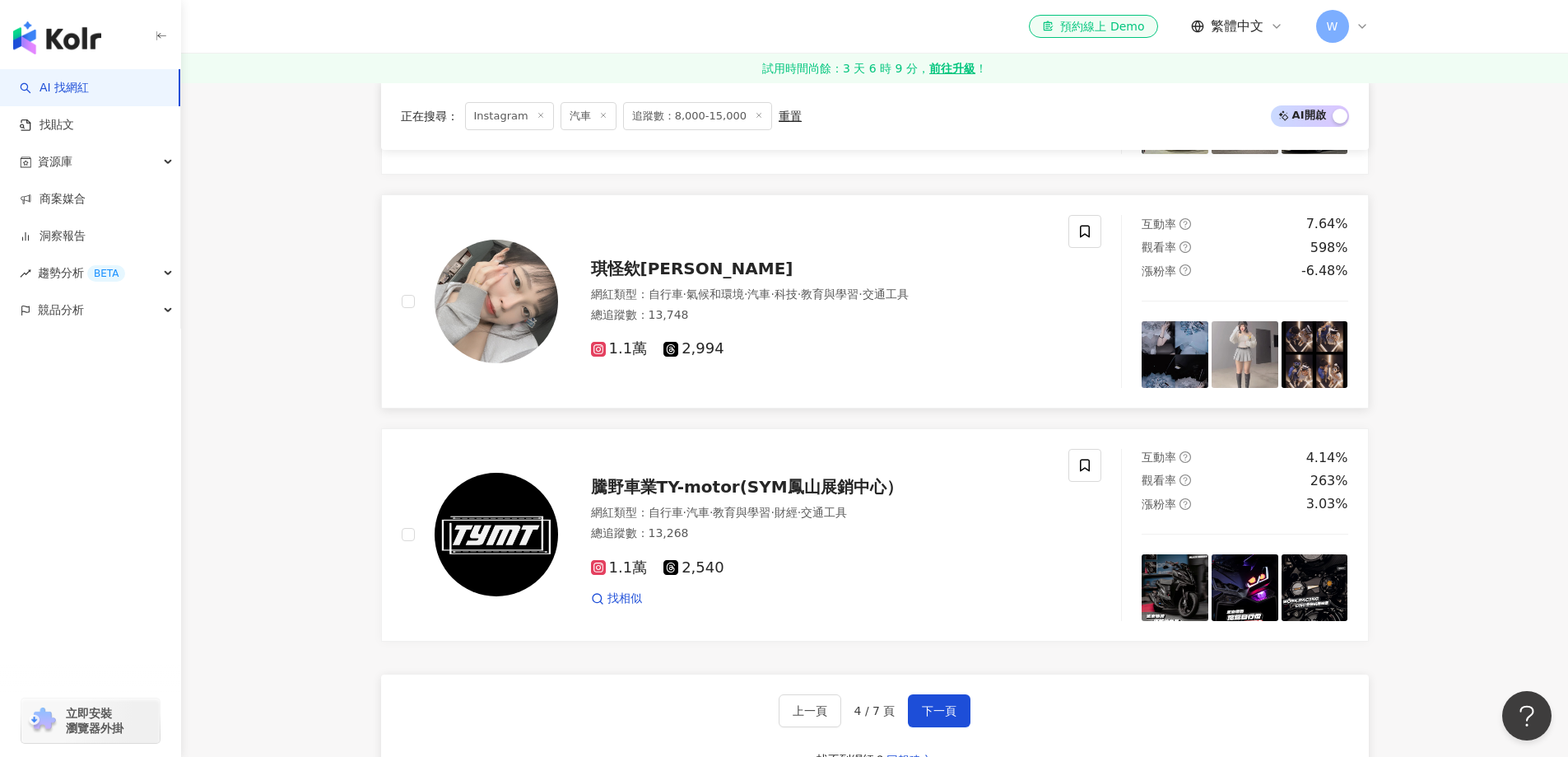
click at [734, 300] on span "氣候和環境" at bounding box center [715, 293] width 57 height 13
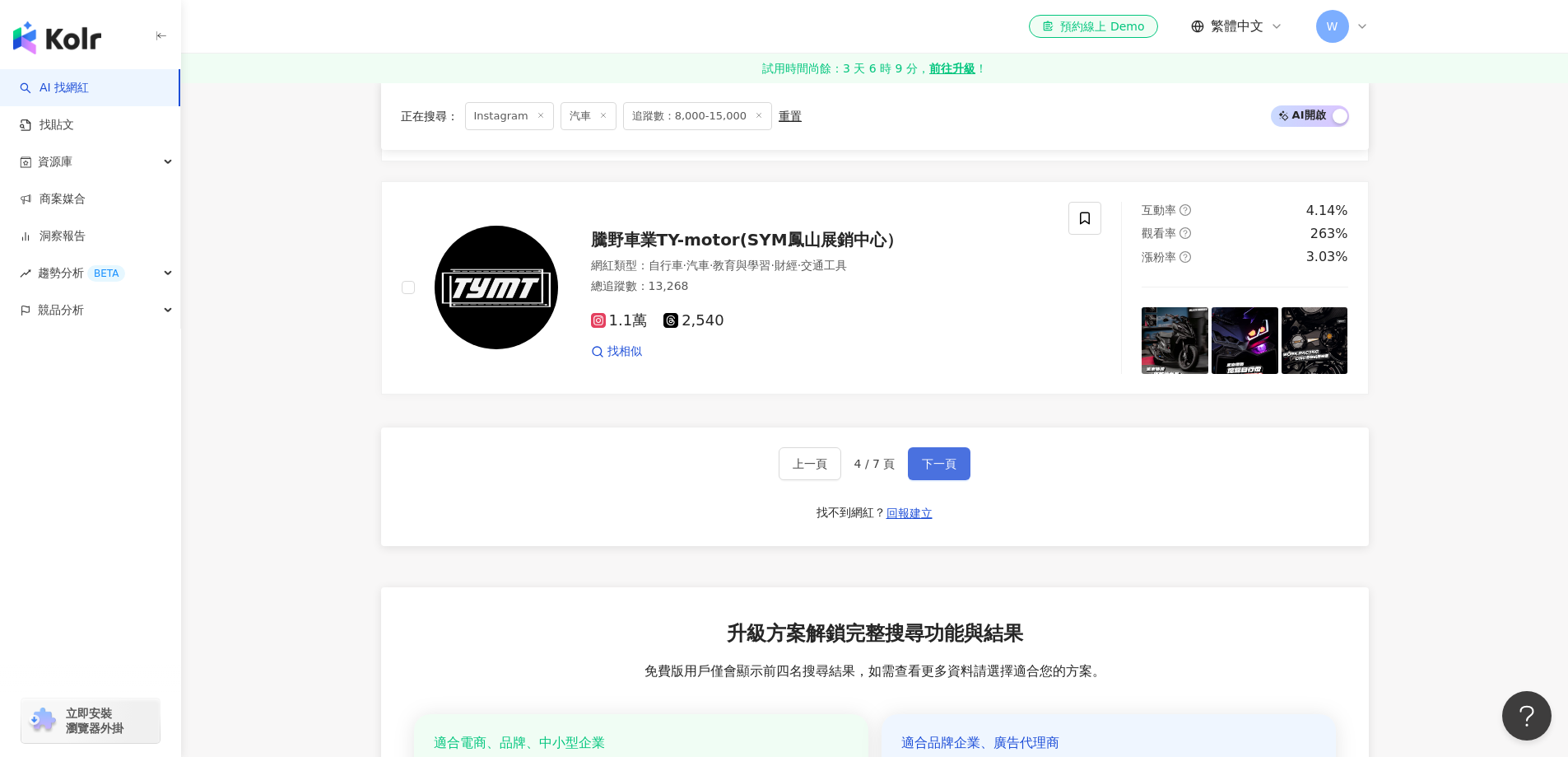
click at [946, 470] on span "下一頁" at bounding box center [939, 464] width 34 height 13
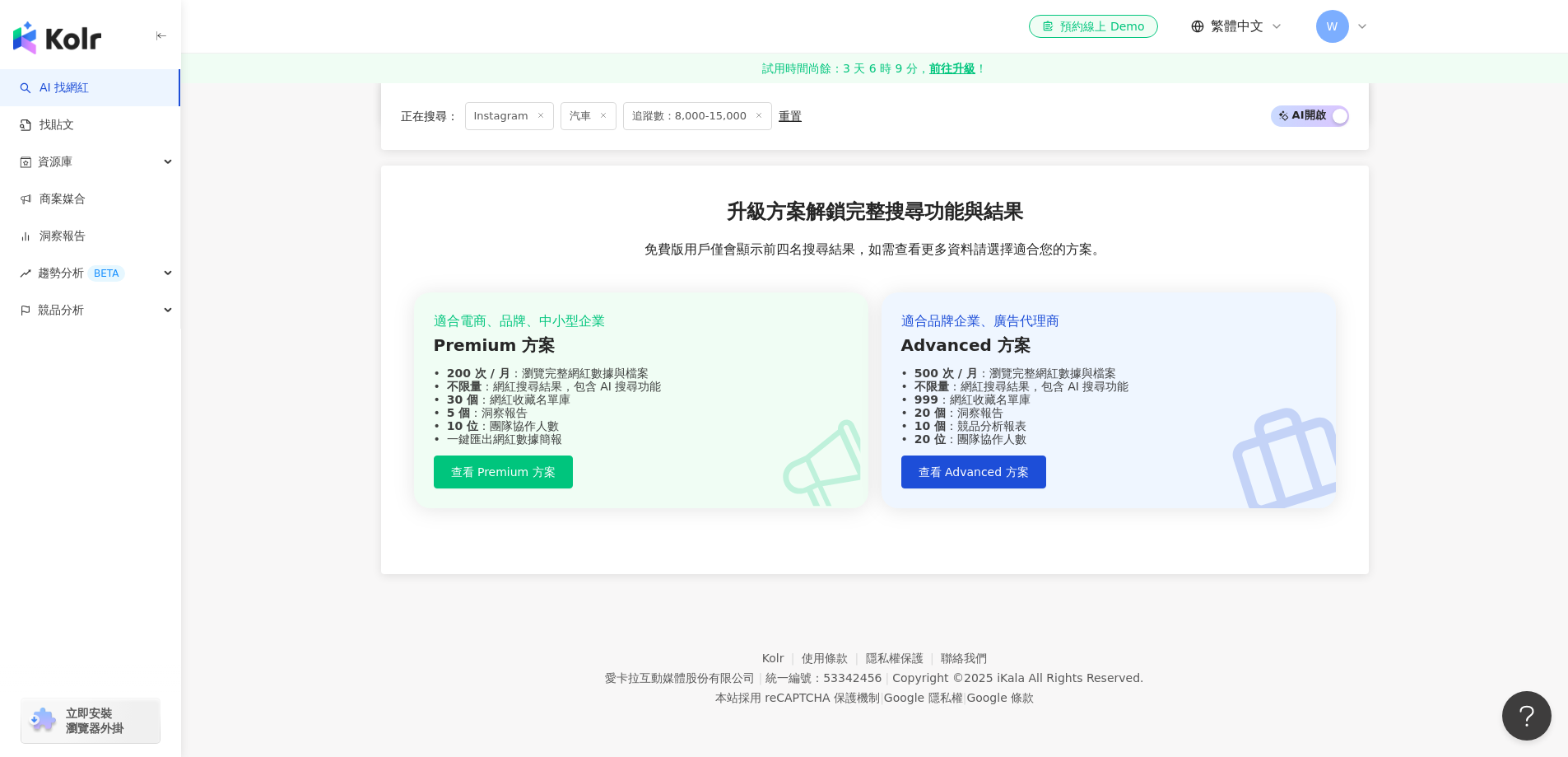
scroll to position [1303, 0]
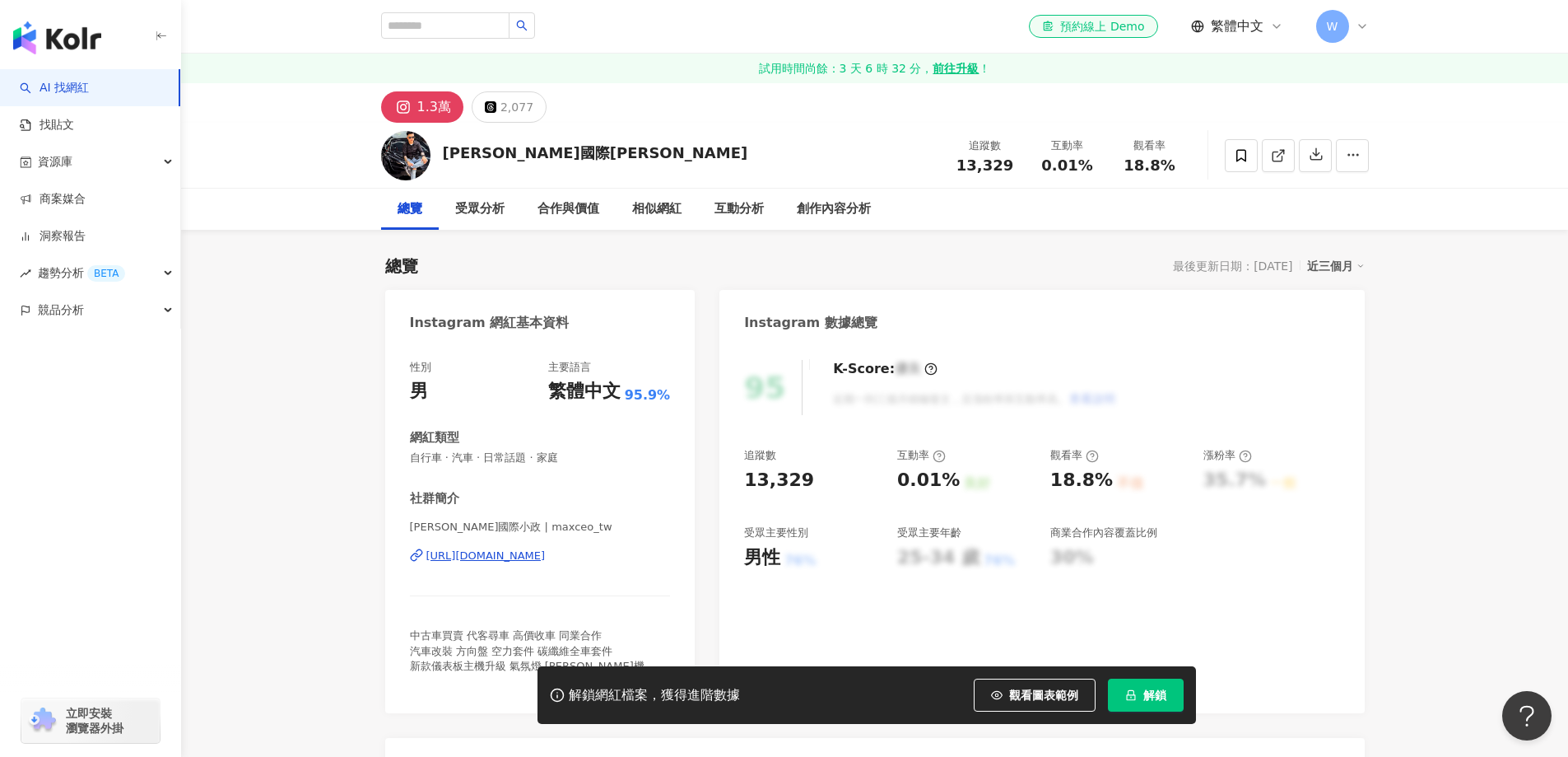
click at [531, 553] on div "[URL][DOMAIN_NAME]" at bounding box center [486, 556] width 119 height 15
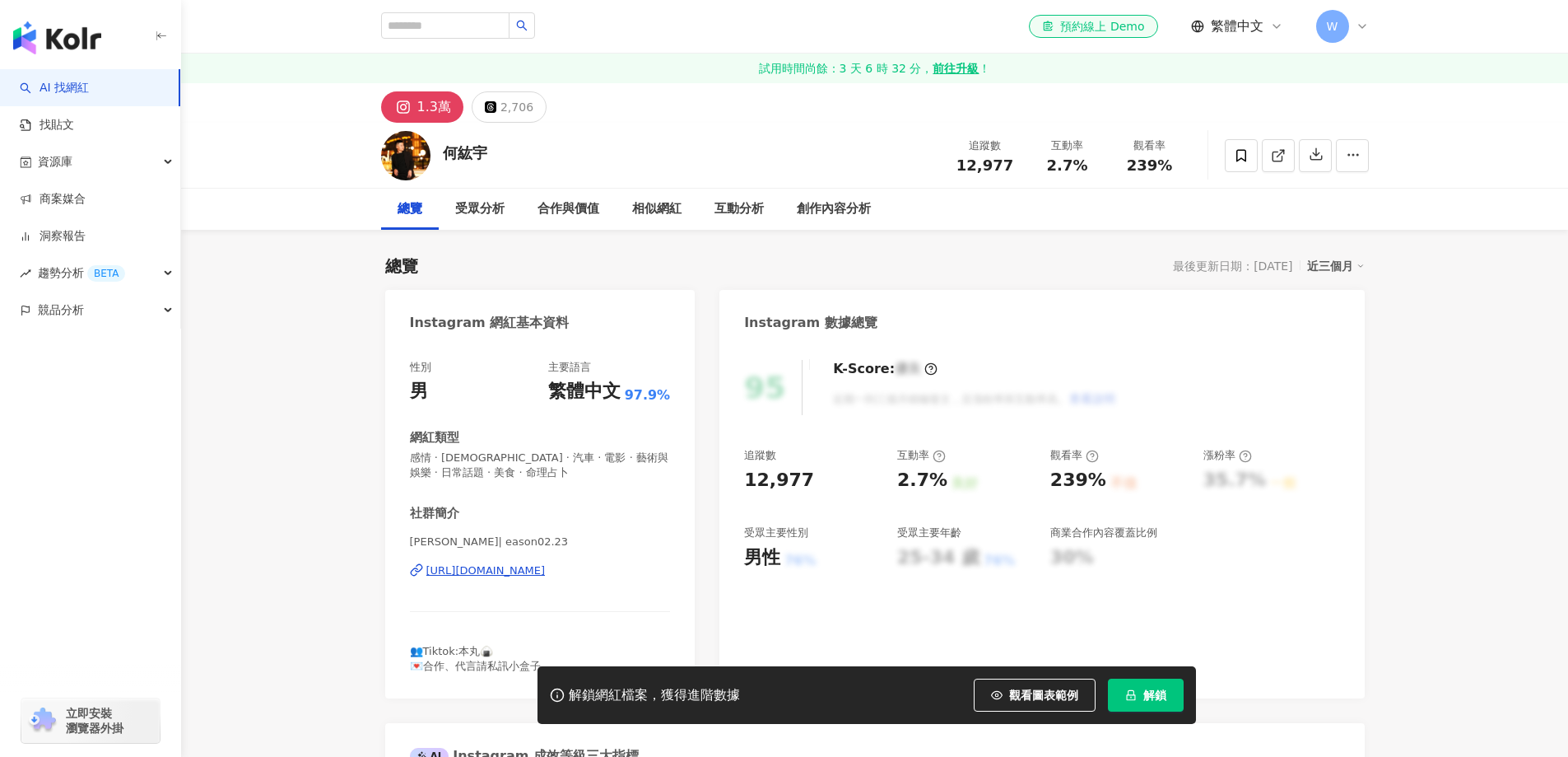
click at [546, 564] on div "https://www.instagram.com/eason02.23/" at bounding box center [486, 571] width 119 height 15
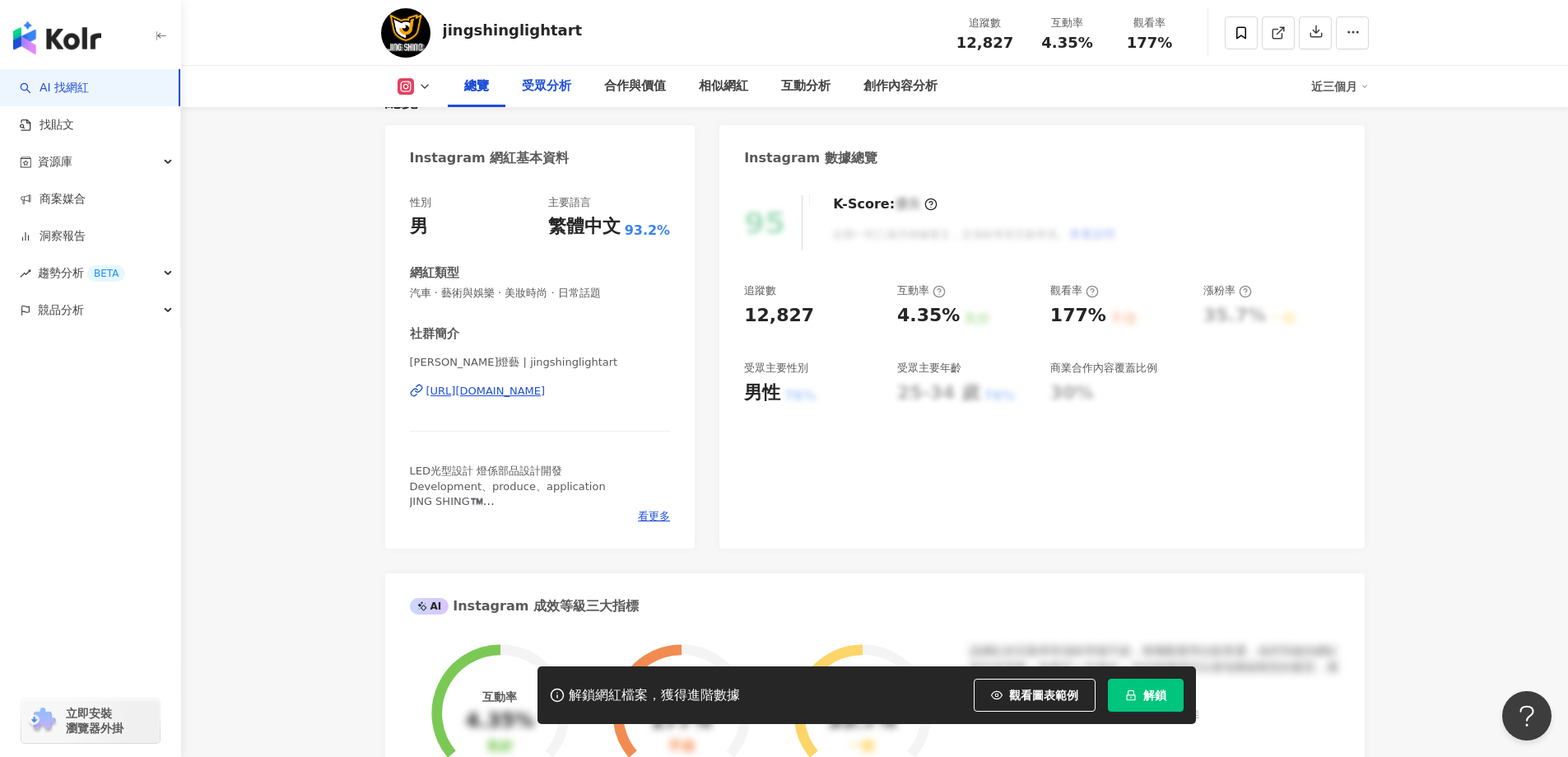
scroll to position [247, 0]
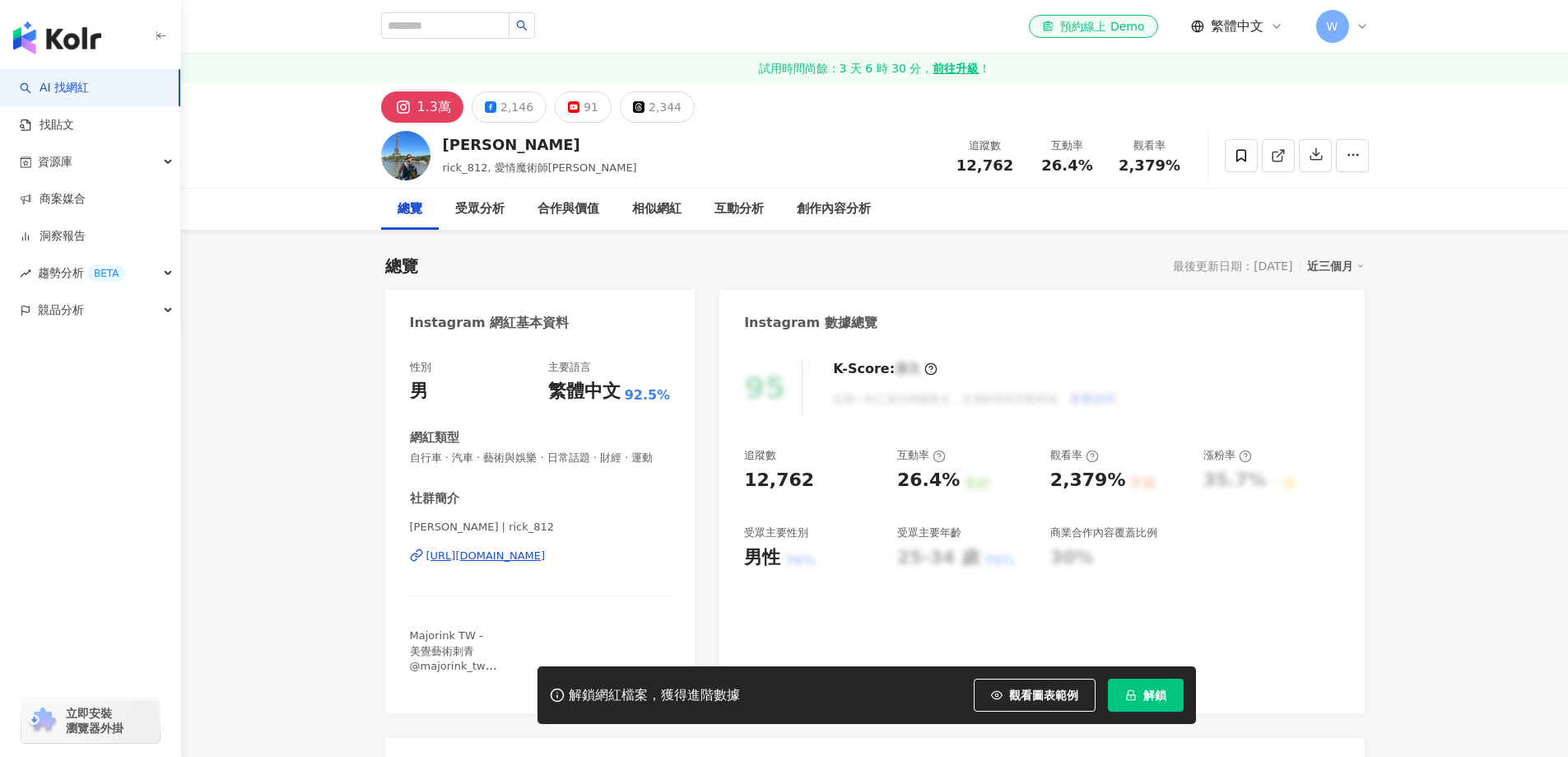
click at [546, 549] on div "https://www.instagram.com/rick_812/" at bounding box center [486, 556] width 119 height 15
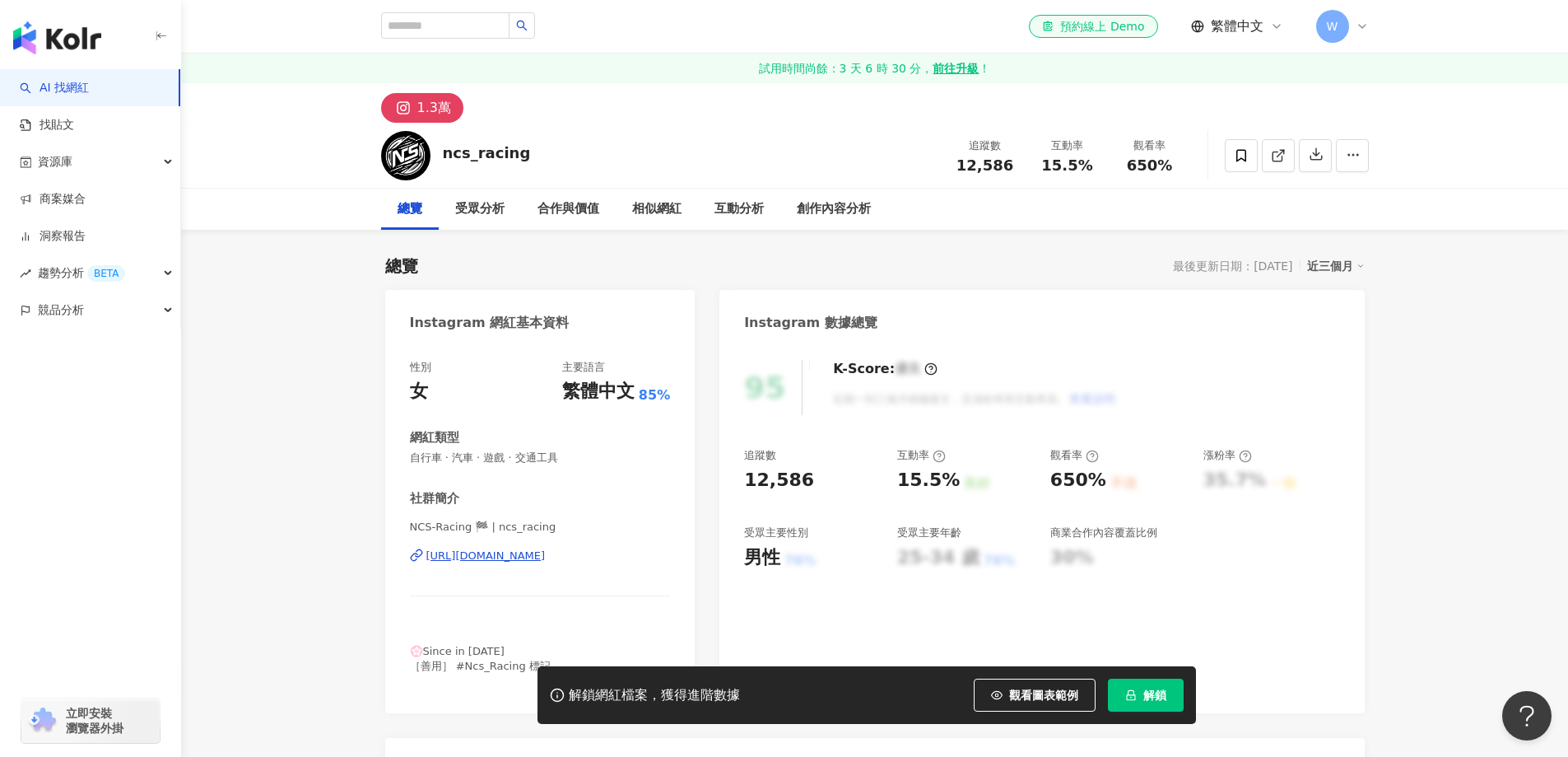
click at [546, 556] on div "[URL][DOMAIN_NAME]" at bounding box center [486, 556] width 119 height 15
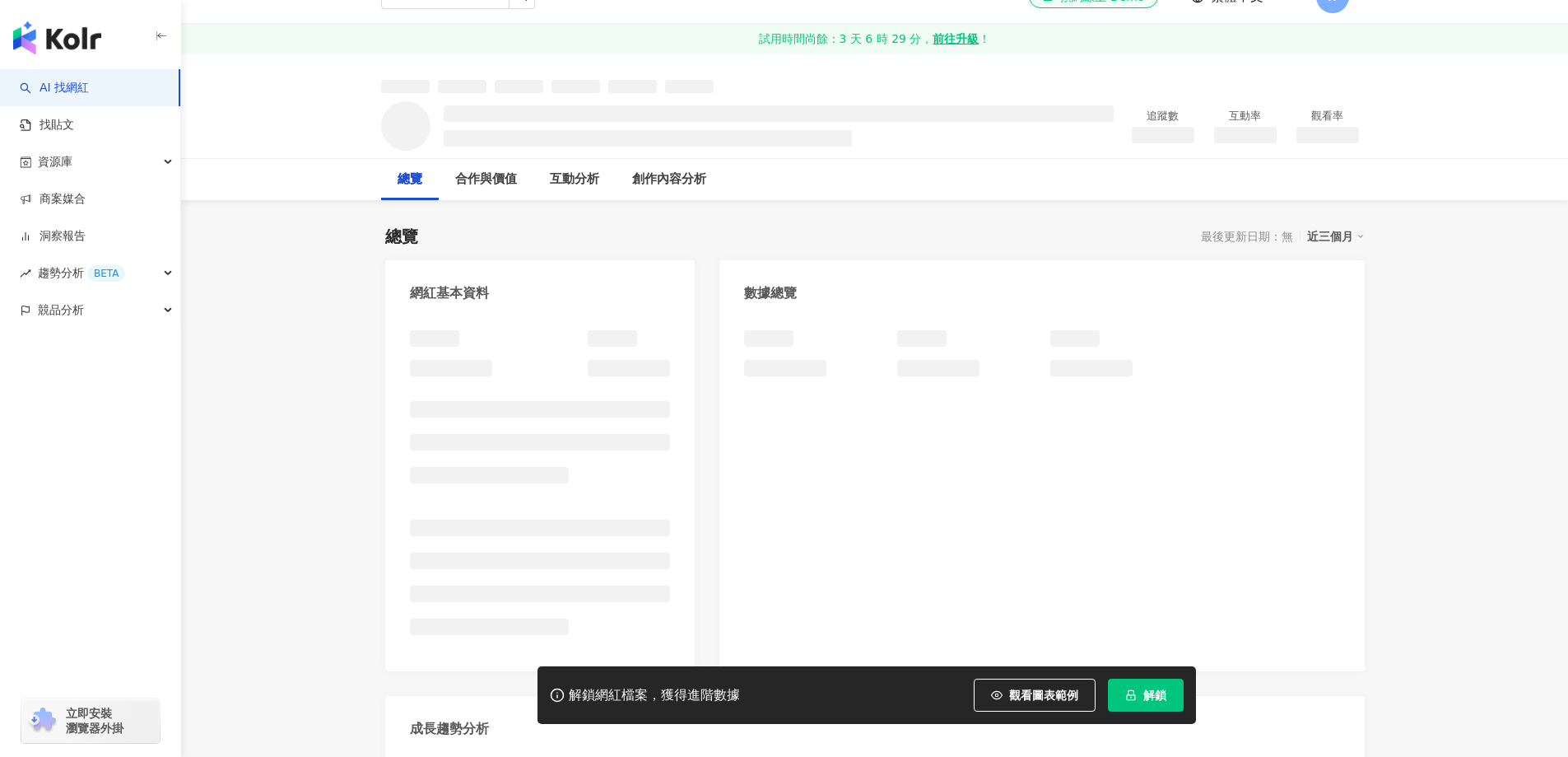
scroll to position [82, 0]
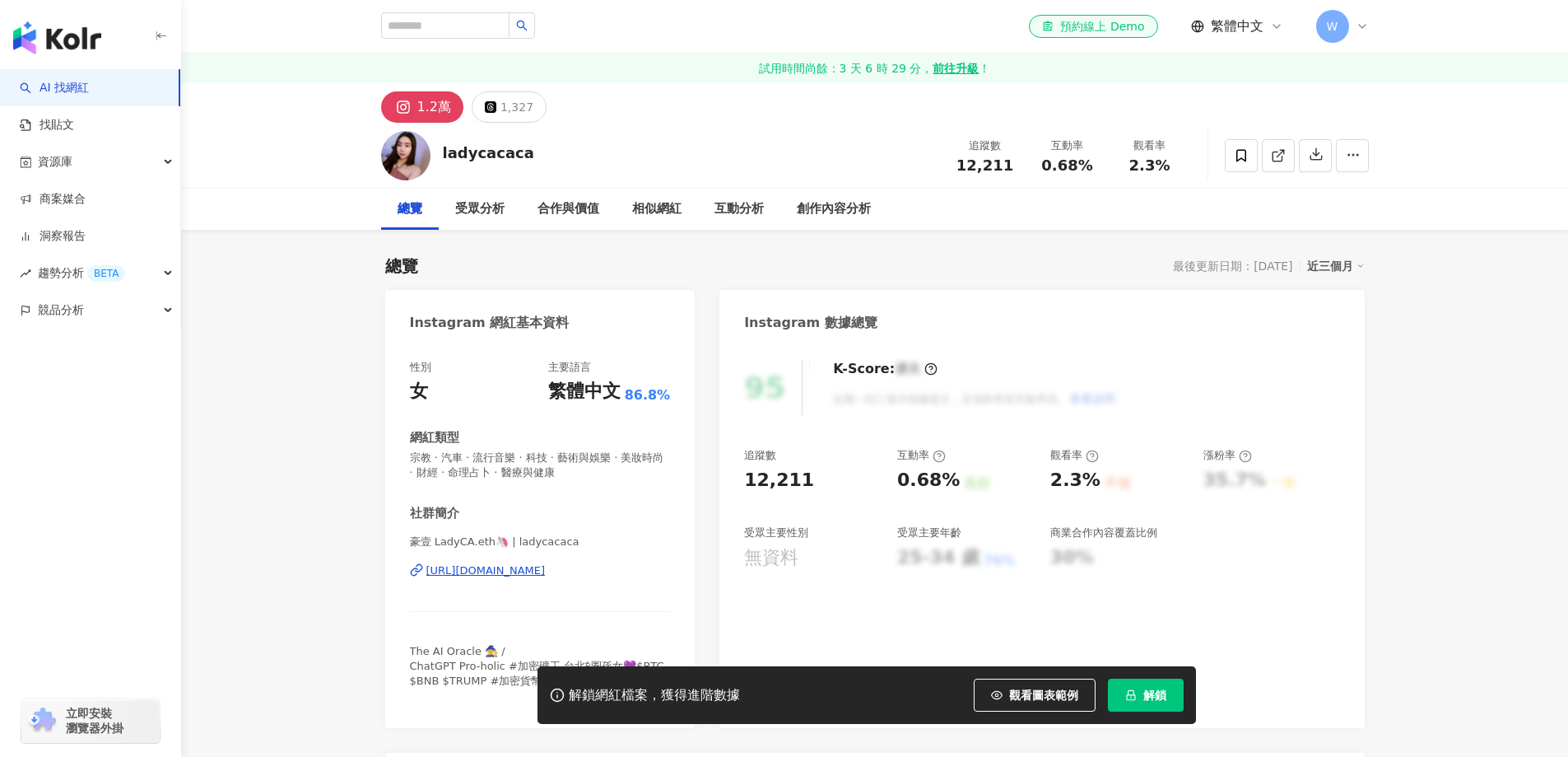
click at [585, 406] on div "性別 女 主要語言 繁體中文 86.8% 網紅類型 宗教 · 汽車 · 流行音樂 · 科技 · 藝術與娛樂 · 美妝時尚 · 財經 · 命理占卜 · 醫療與健…" at bounding box center [540, 532] width 261 height 344
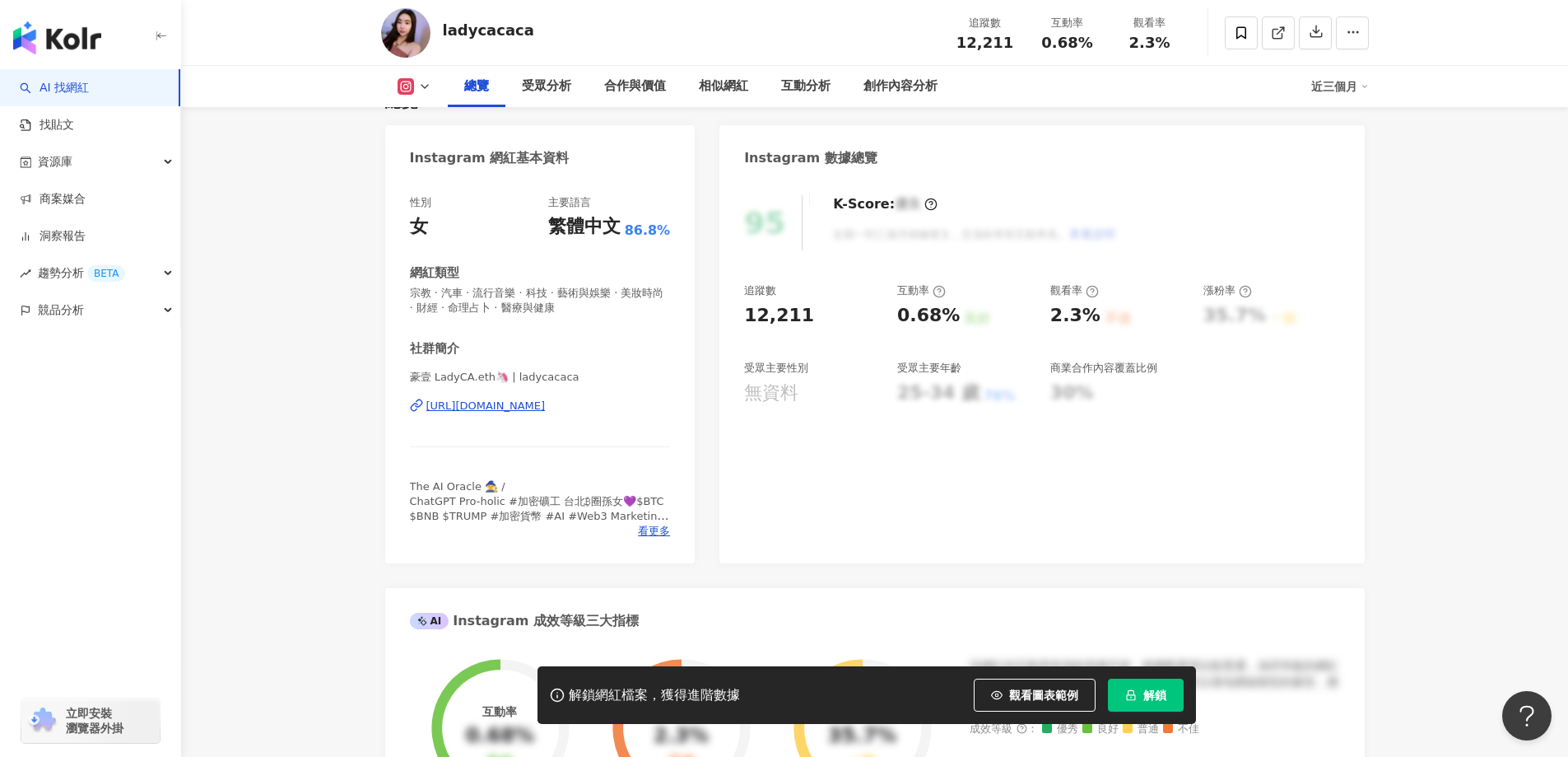
click at [546, 406] on div "https://www.instagram.com/ladycacaca/" at bounding box center [486, 405] width 119 height 15
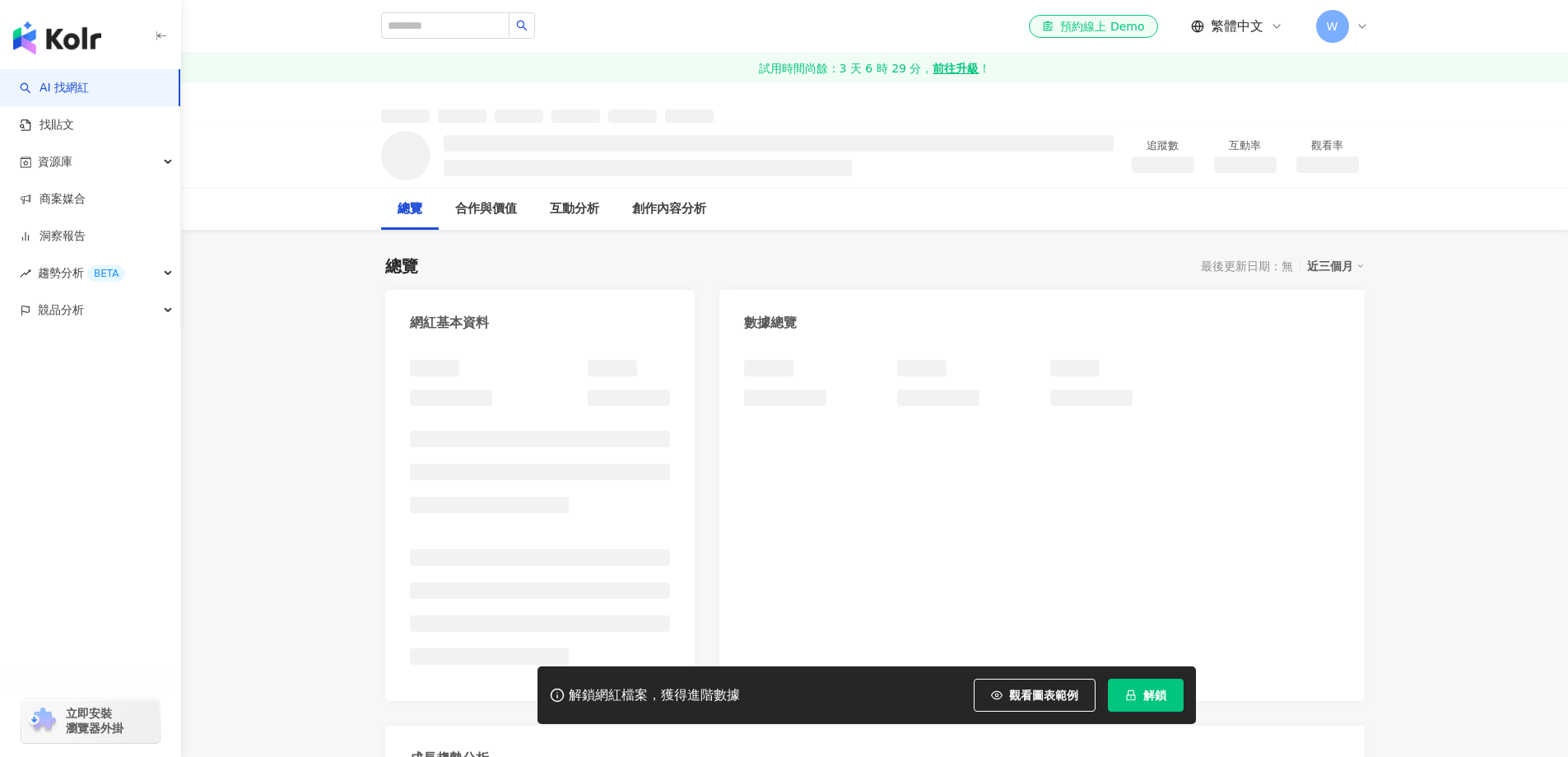
scroll to position [64, 0]
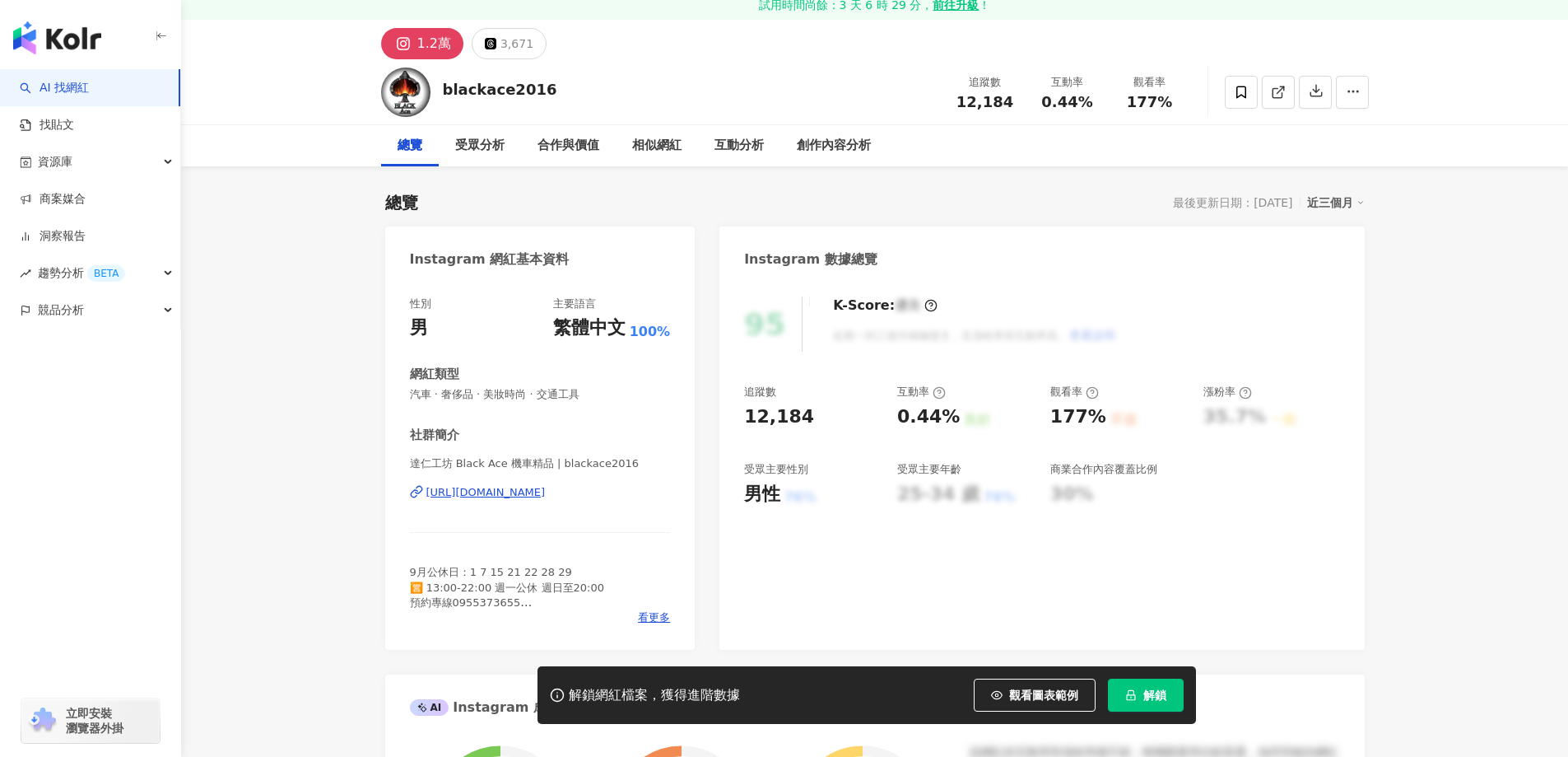
click at [546, 485] on div "[URL][DOMAIN_NAME]" at bounding box center [486, 492] width 119 height 15
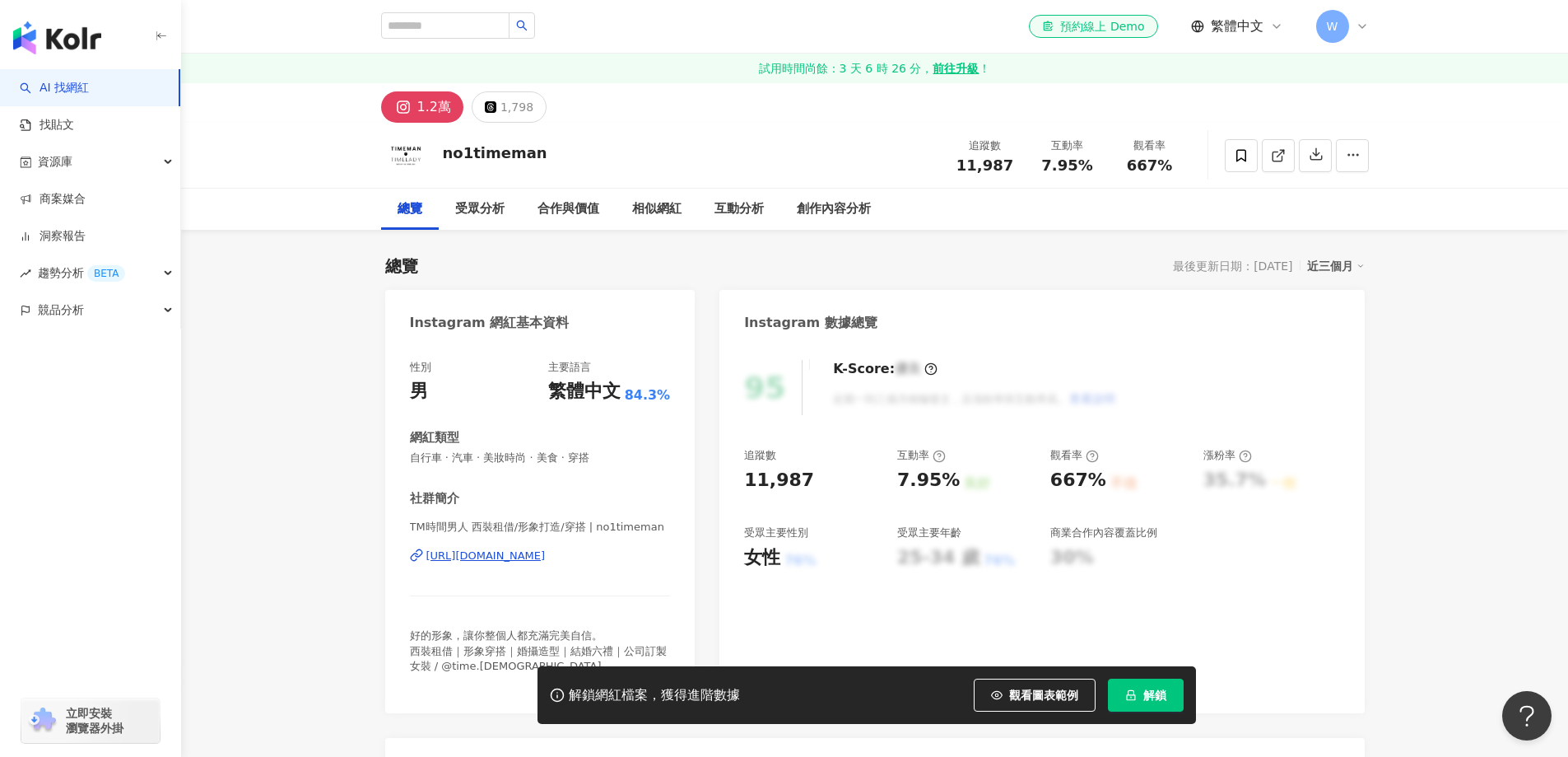
click at [546, 556] on div "[URL][DOMAIN_NAME]" at bounding box center [486, 556] width 119 height 15
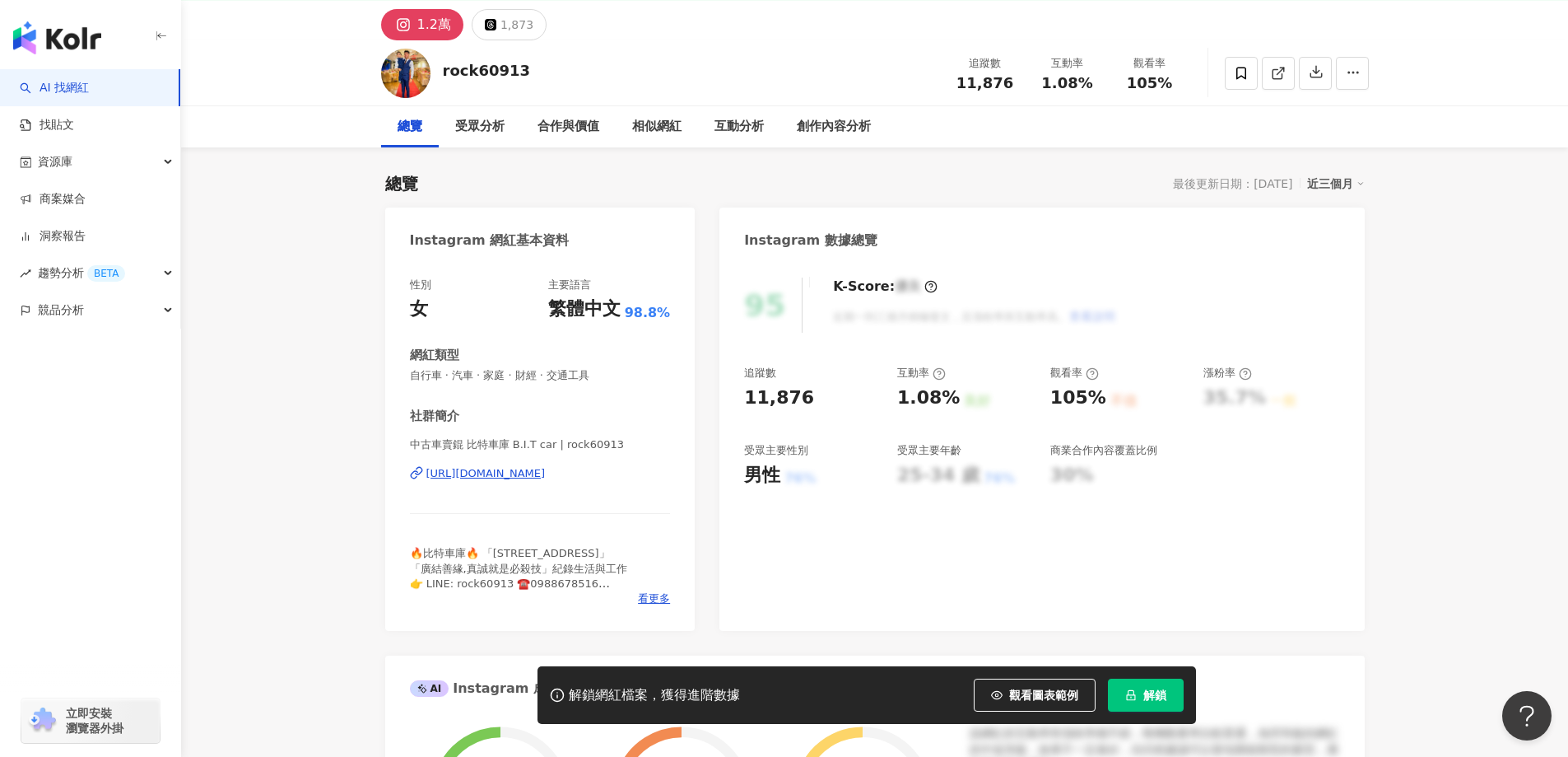
click at [546, 476] on div "https://www.instagram.com/rock60913/" at bounding box center [486, 473] width 119 height 15
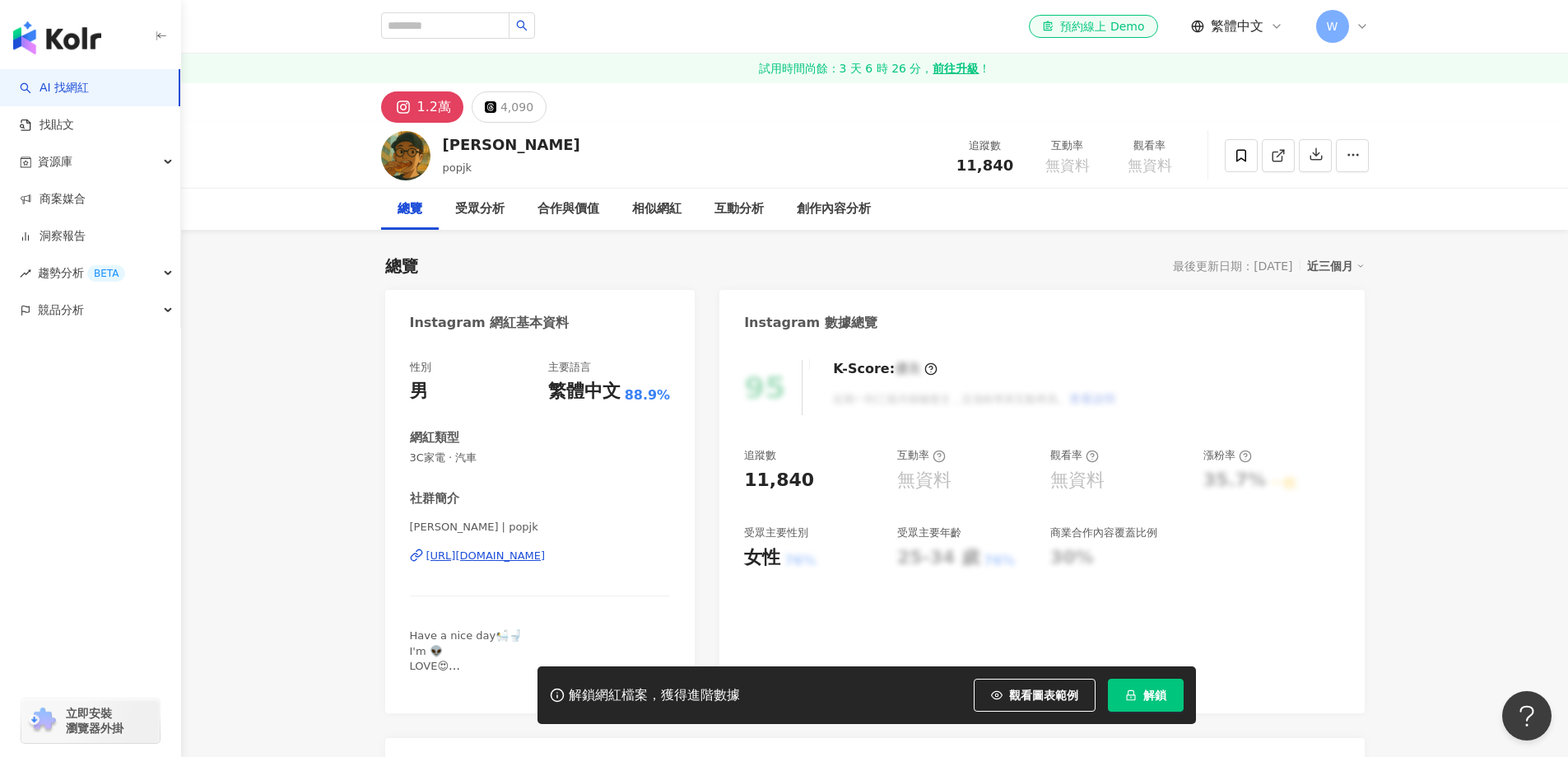
click at [546, 549] on div "[URL][DOMAIN_NAME]" at bounding box center [486, 556] width 119 height 15
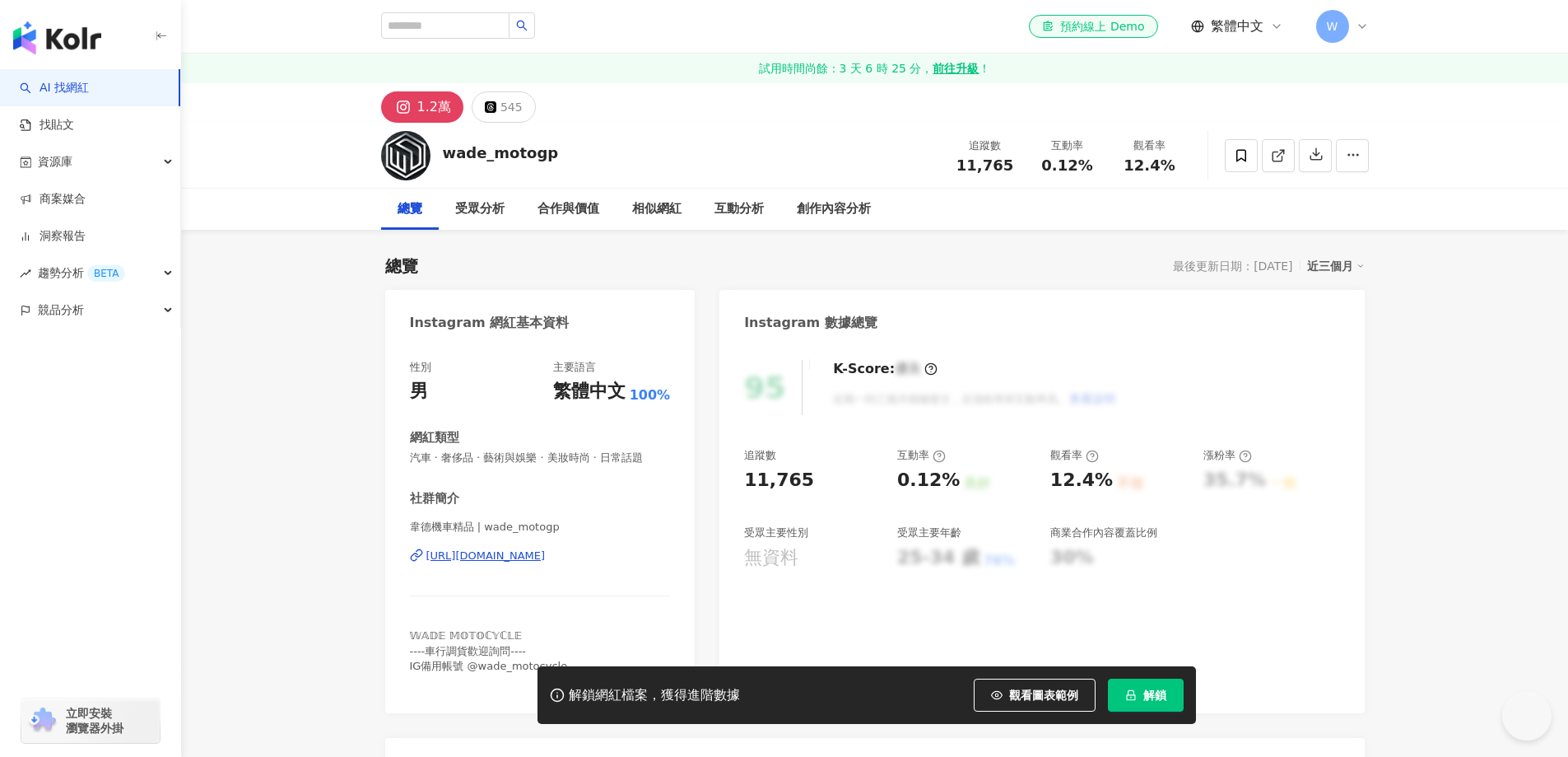
click at [543, 559] on div "https://www.instagram.com/wade_motogp/" at bounding box center [486, 556] width 119 height 15
click at [546, 562] on div "https://www.instagram.com/jm_sport_taiwan/" at bounding box center [486, 556] width 119 height 15
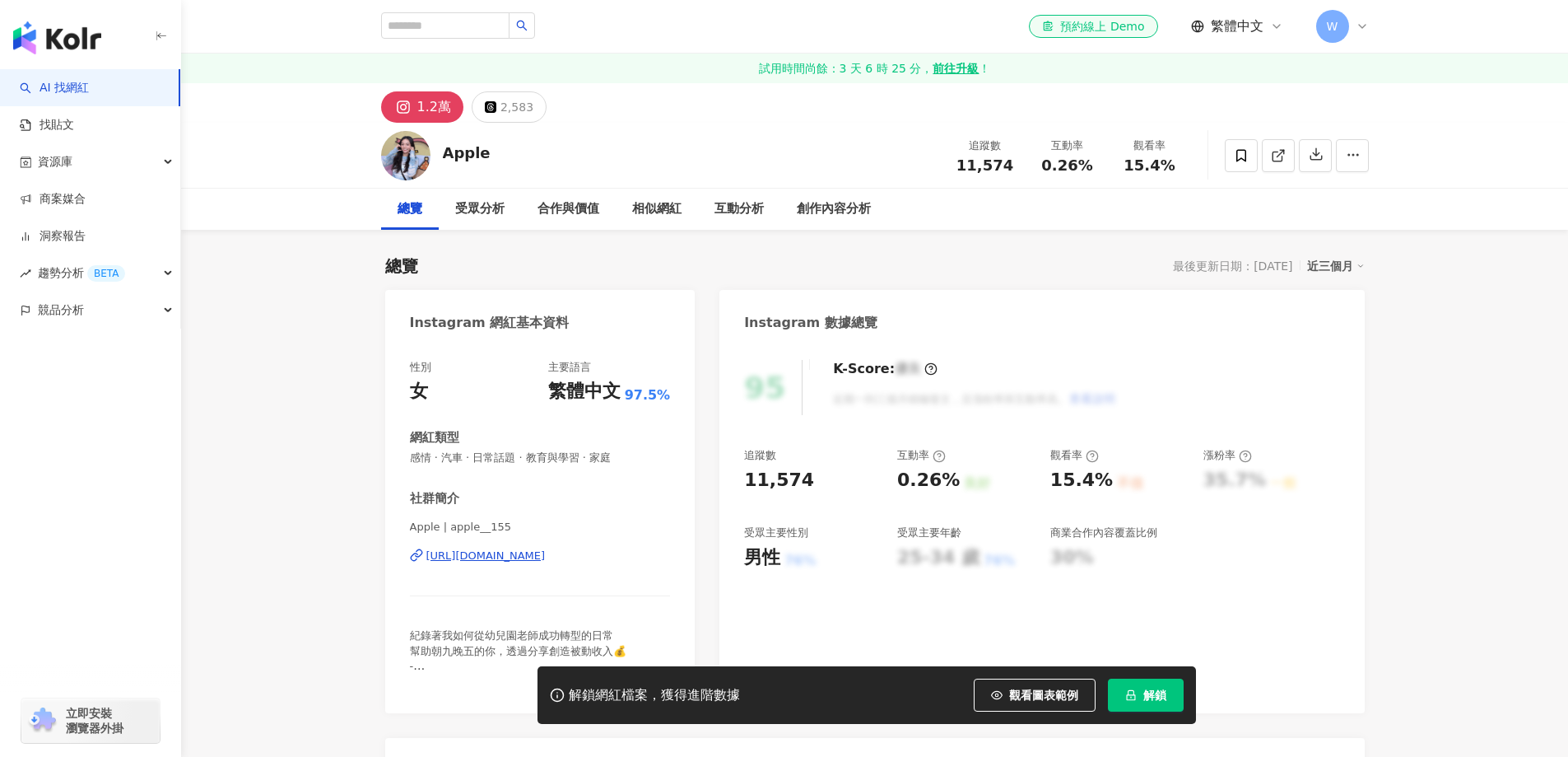
click at [546, 561] on div "[URL][DOMAIN_NAME]" at bounding box center [486, 556] width 119 height 15
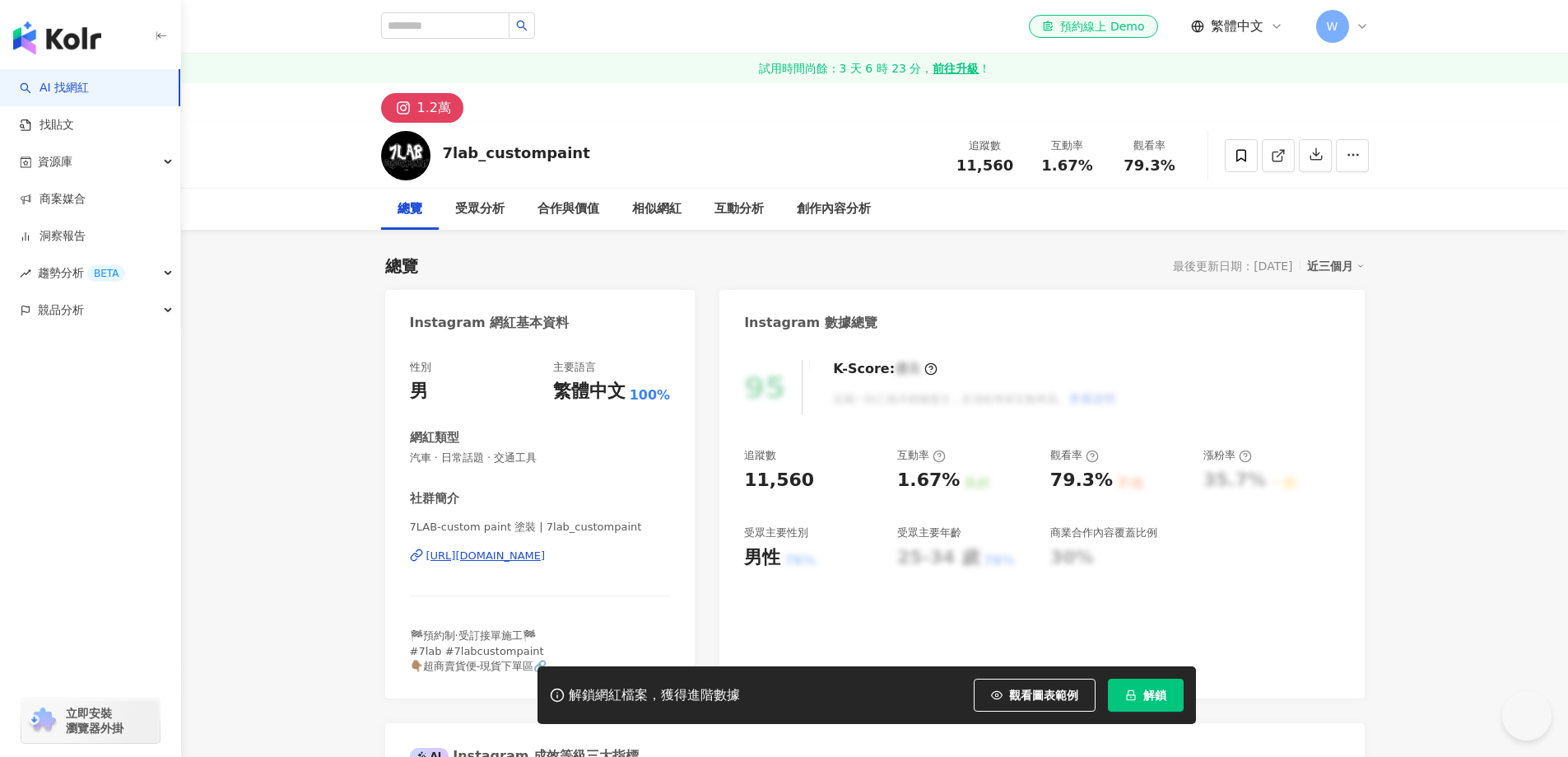
click at [546, 559] on div "https://www.instagram.com/7lab_custompaint/" at bounding box center [486, 556] width 119 height 15
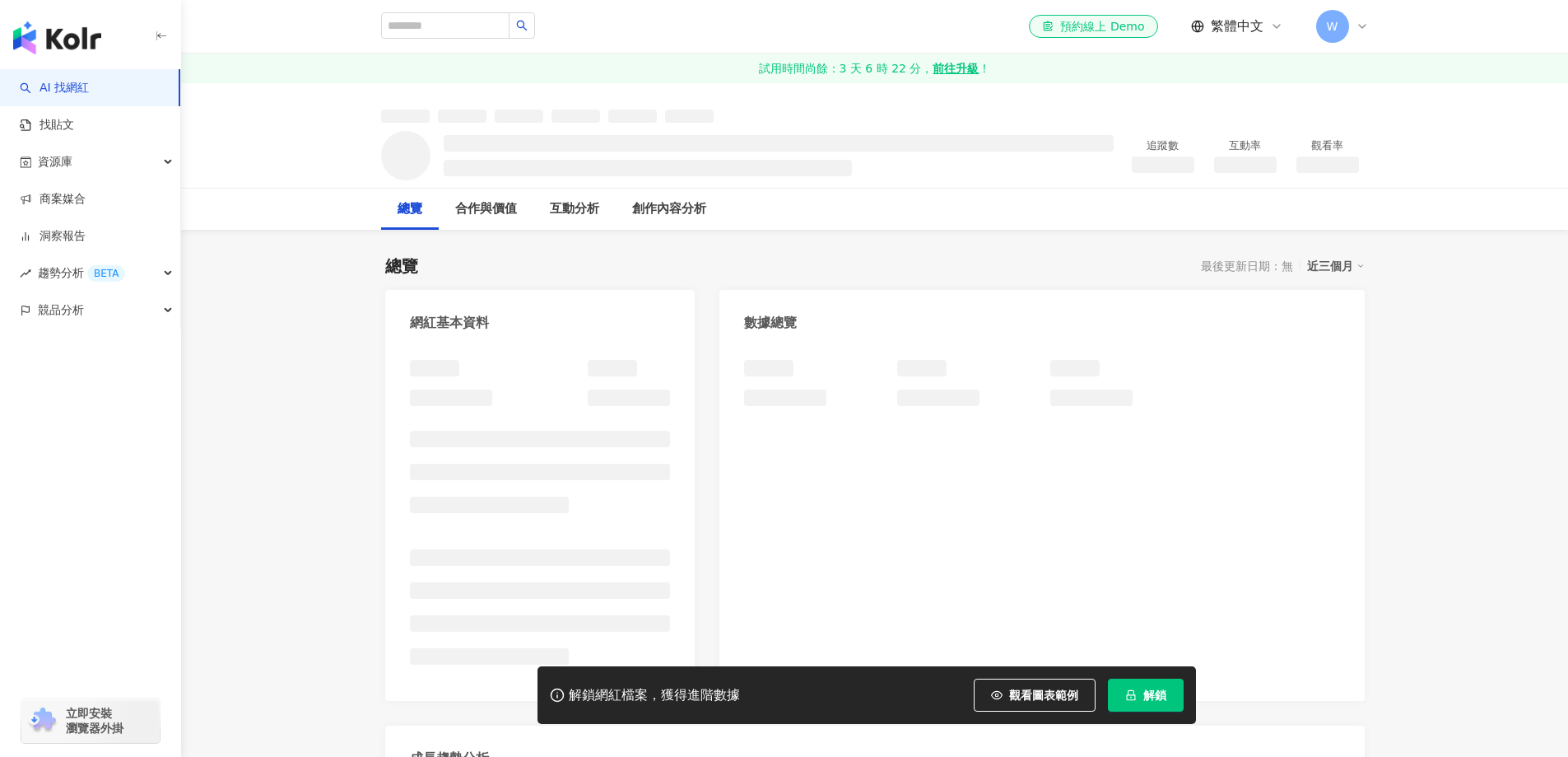
click at [708, 305] on div "網紅基本資料 數據總覽 成長趨勢分析 追蹤趨勢圖表" at bounding box center [875, 629] width 980 height 679
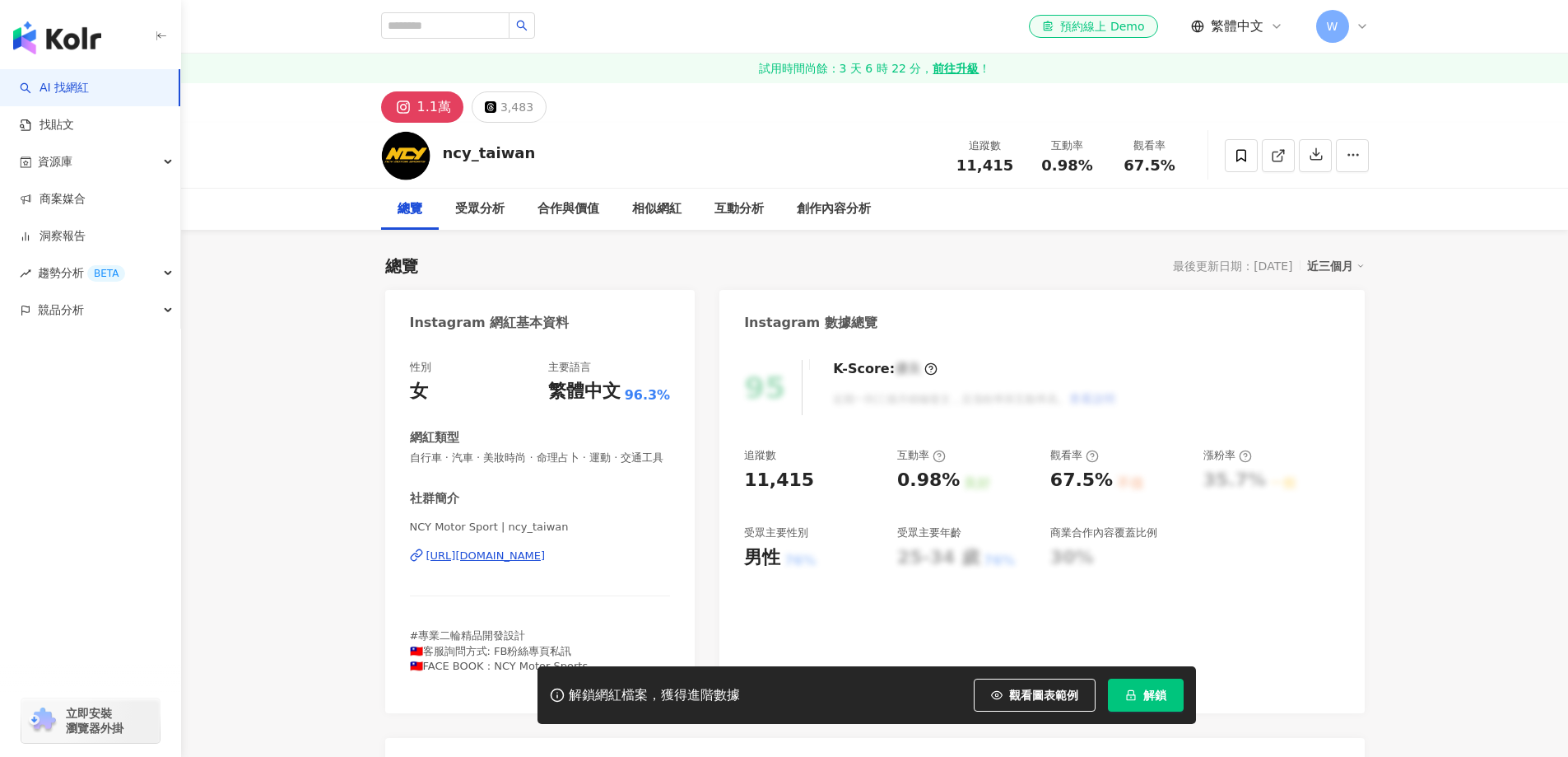
click at [546, 549] on div "[URL][DOMAIN_NAME]" at bounding box center [486, 556] width 119 height 15
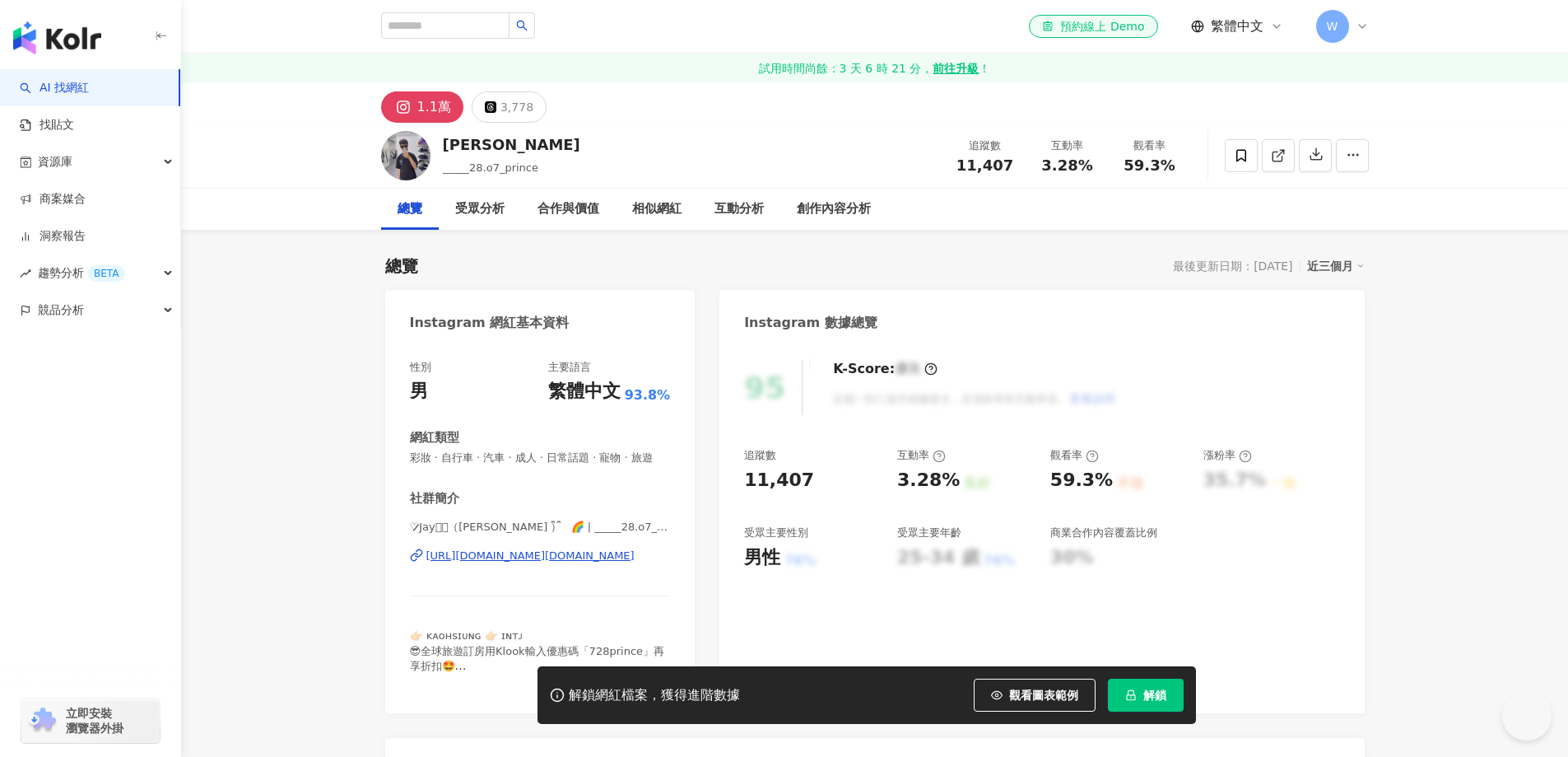
click at [555, 564] on div "https://www.instagram.com/_____28.o7_prince/" at bounding box center [531, 556] width 208 height 15
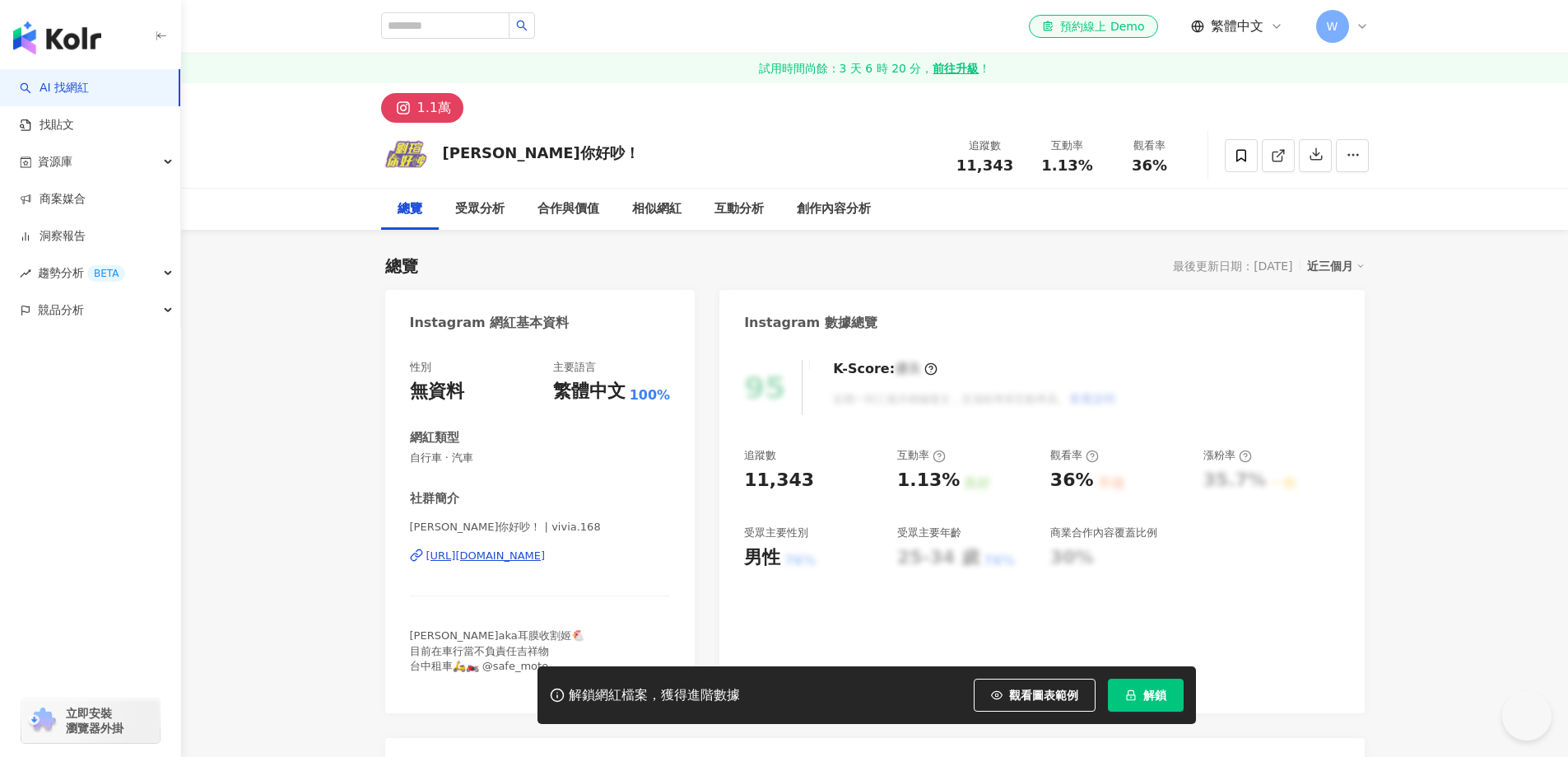
click at [504, 559] on div "[URL][DOMAIN_NAME]" at bounding box center [486, 556] width 119 height 15
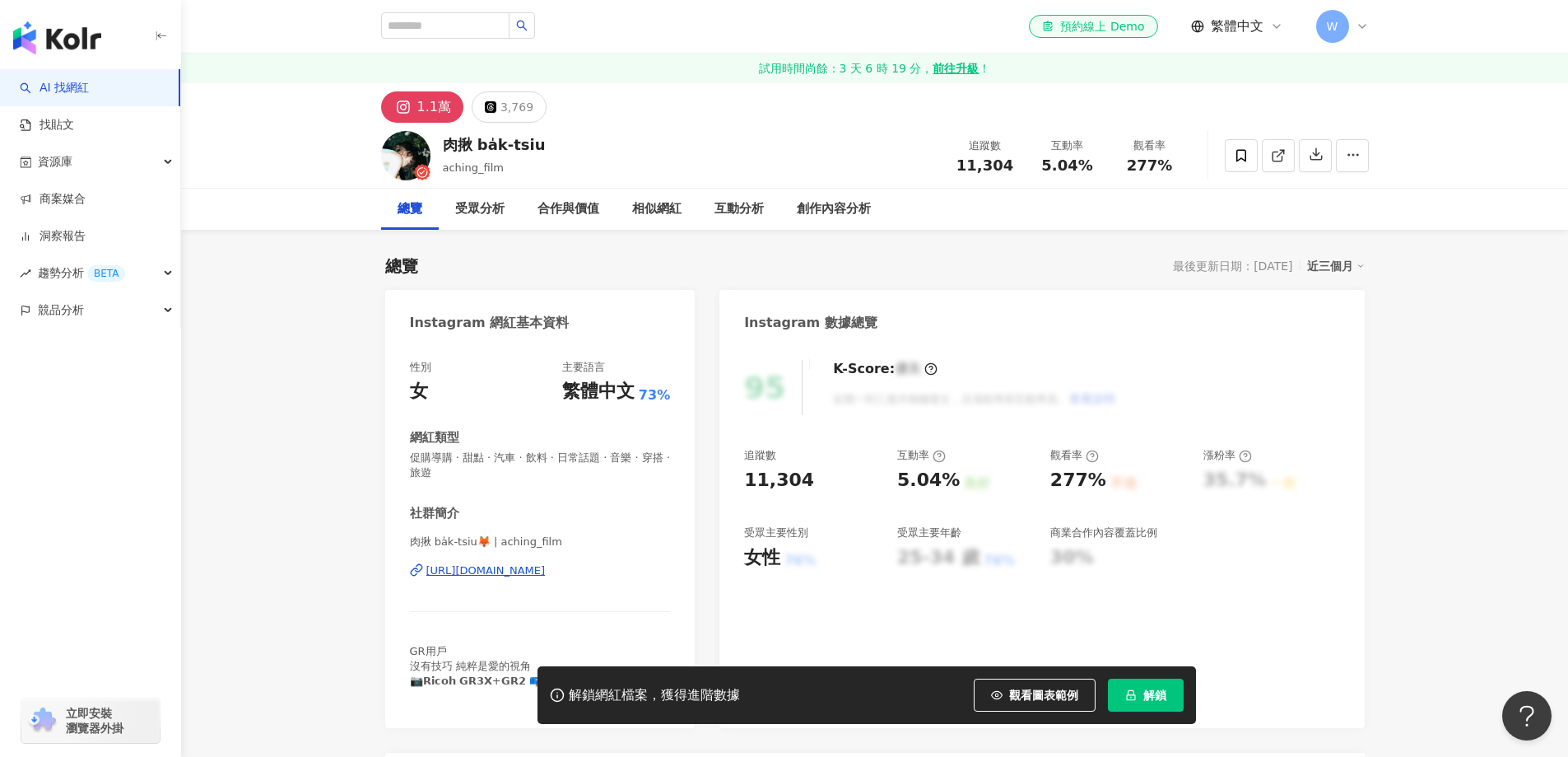
click at [546, 566] on div "https://www.instagram.com/aching_film/" at bounding box center [486, 571] width 119 height 15
click at [546, 564] on div "[URL][DOMAIN_NAME]" at bounding box center [486, 571] width 119 height 15
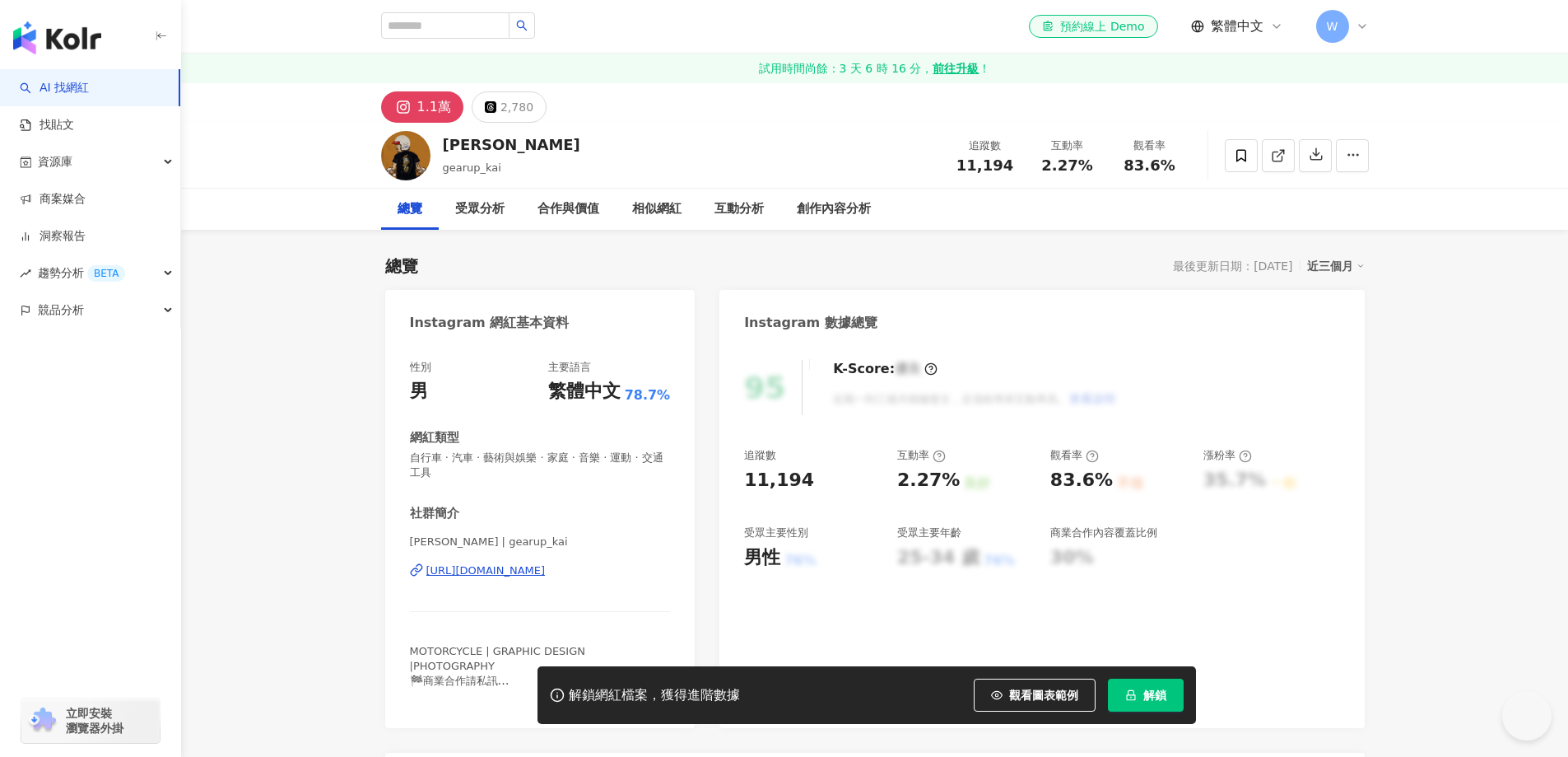
click at [580, 409] on div "性別 男 主要語言 繁體中文 78.7% 網紅類型 自行車 · 汽車 · 藝術與娛樂 · 家庭 · 音樂 · 運動 · 交通工具 社群簡介 張老凱 Kai |…" at bounding box center [540, 532] width 261 height 344
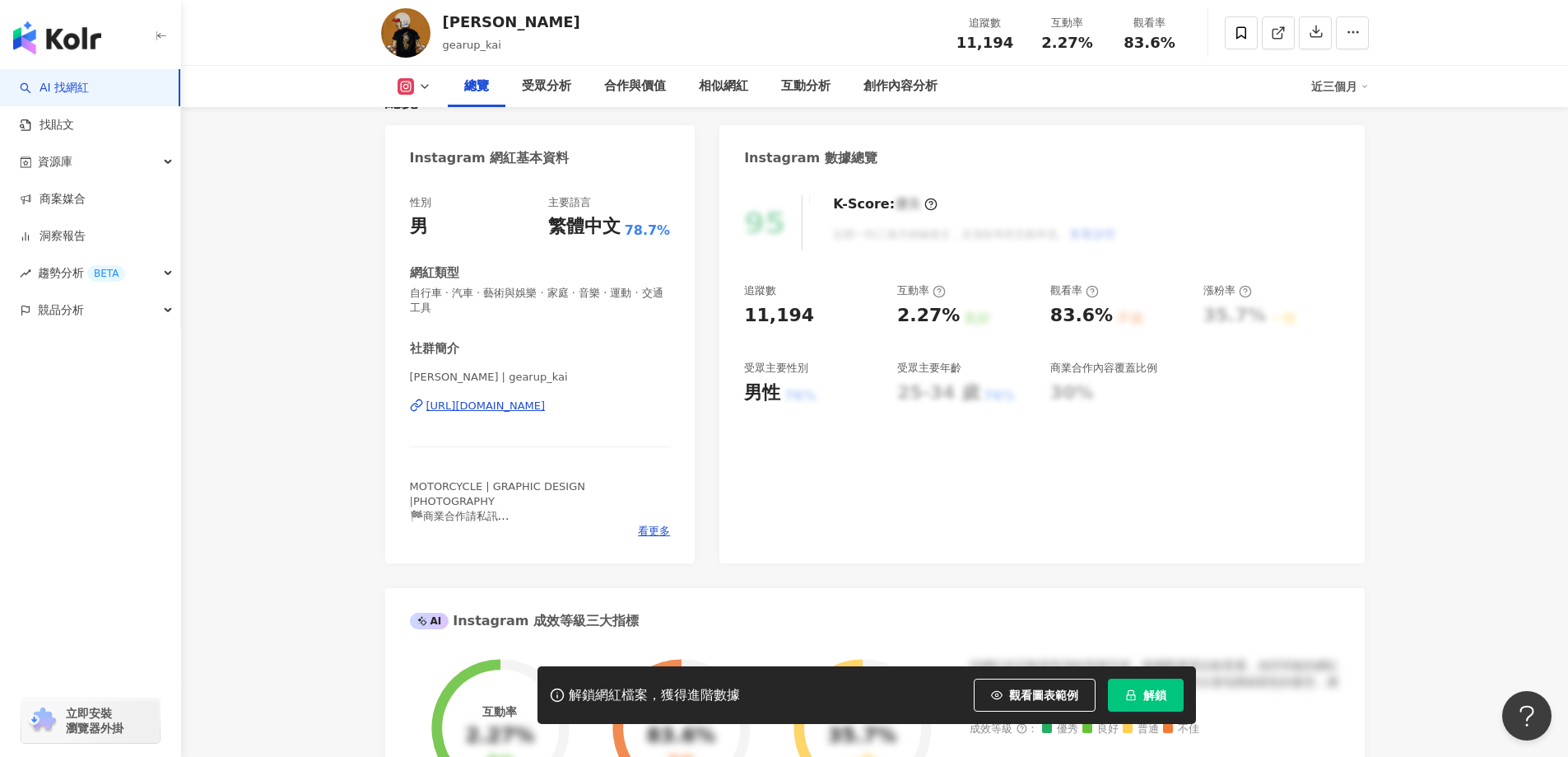
click at [546, 411] on div "https://www.instagram.com/gearup_kai/" at bounding box center [486, 405] width 119 height 15
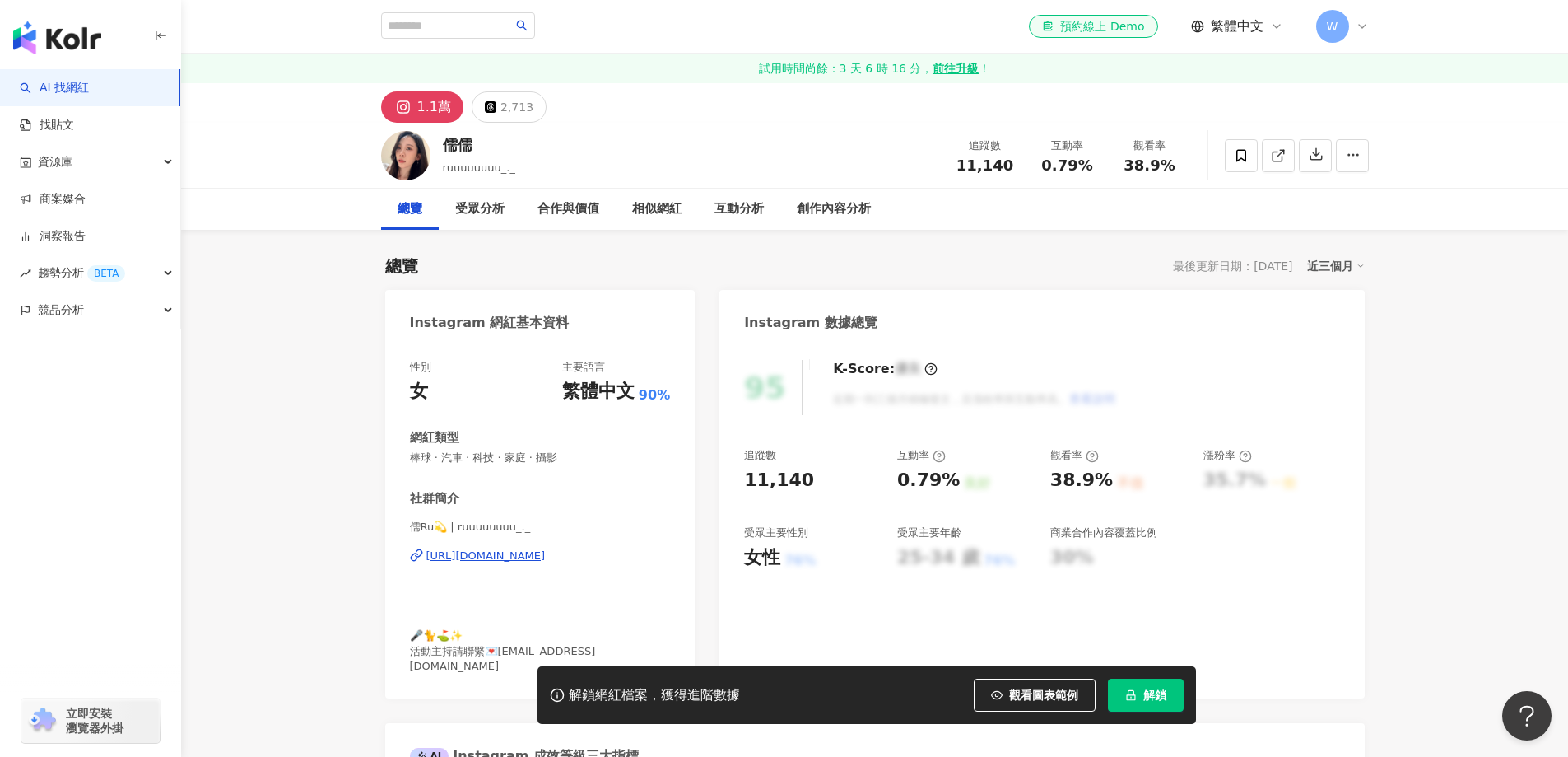
click at [498, 556] on div "[URL][DOMAIN_NAME]" at bounding box center [486, 556] width 119 height 15
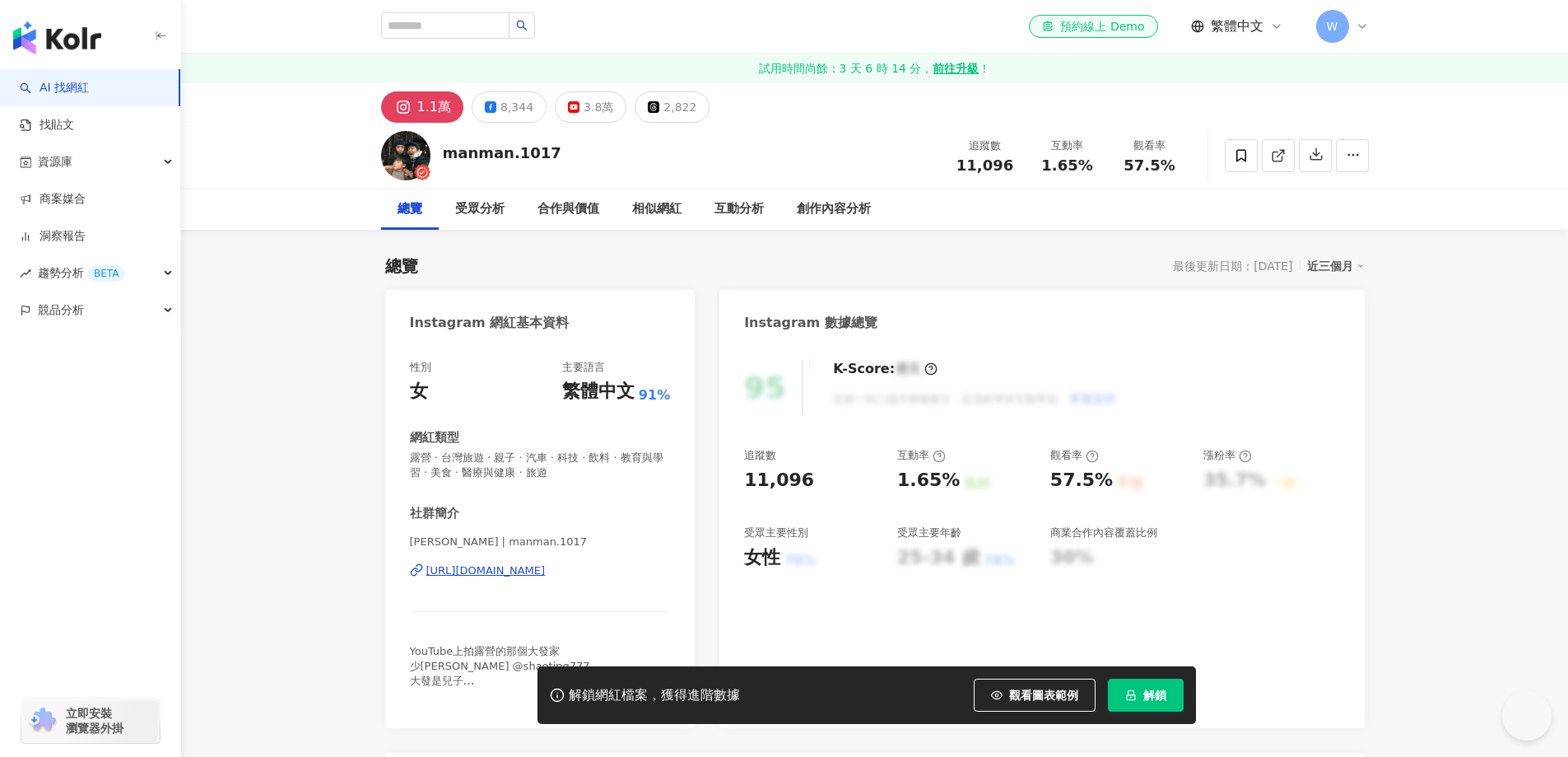
click at [546, 564] on div "https://www.instagram.com/manman.1017/" at bounding box center [486, 571] width 119 height 15
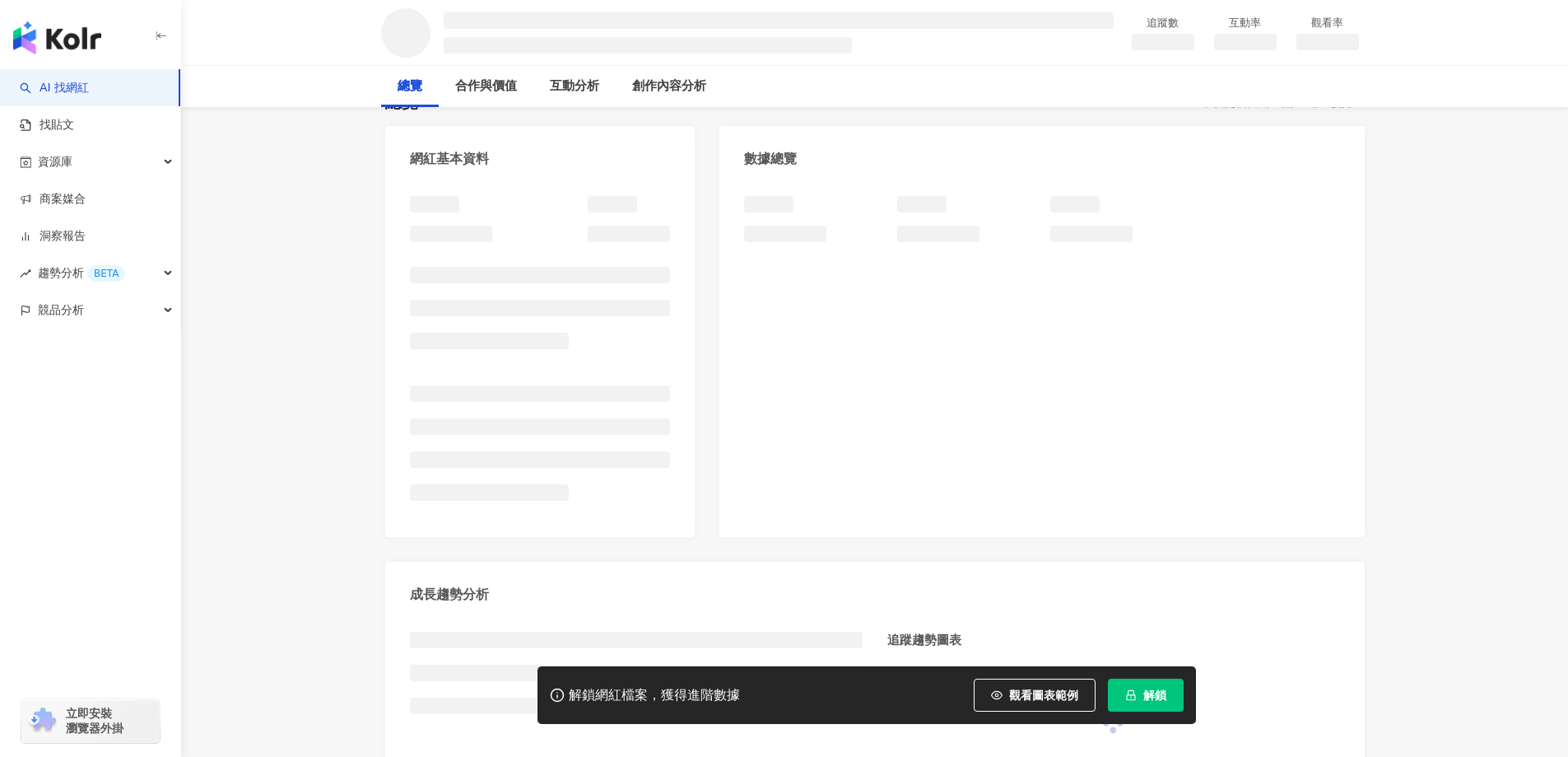
scroll to position [165, 0]
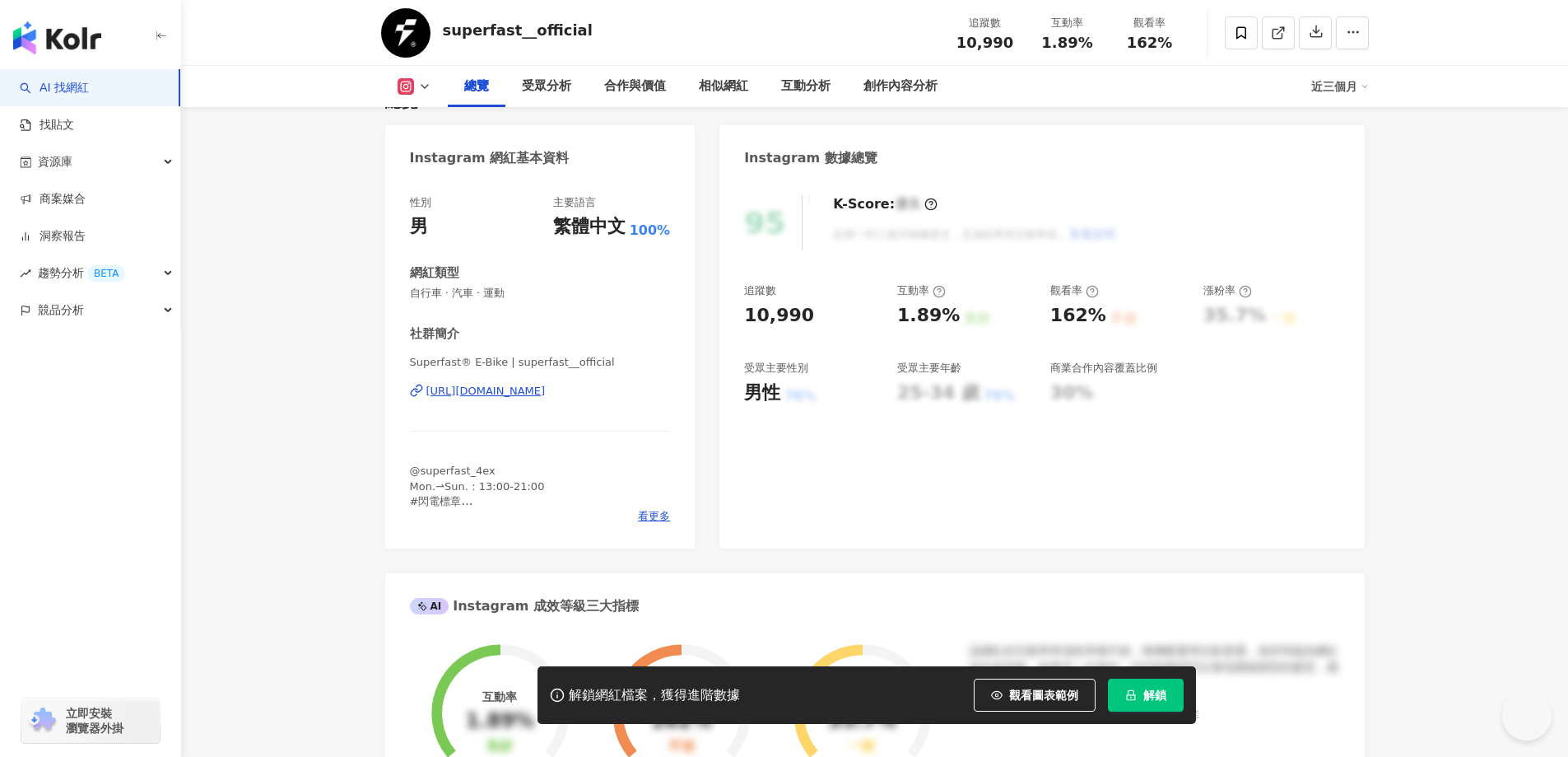
click at [546, 396] on div "[URL][DOMAIN_NAME]" at bounding box center [486, 391] width 119 height 15
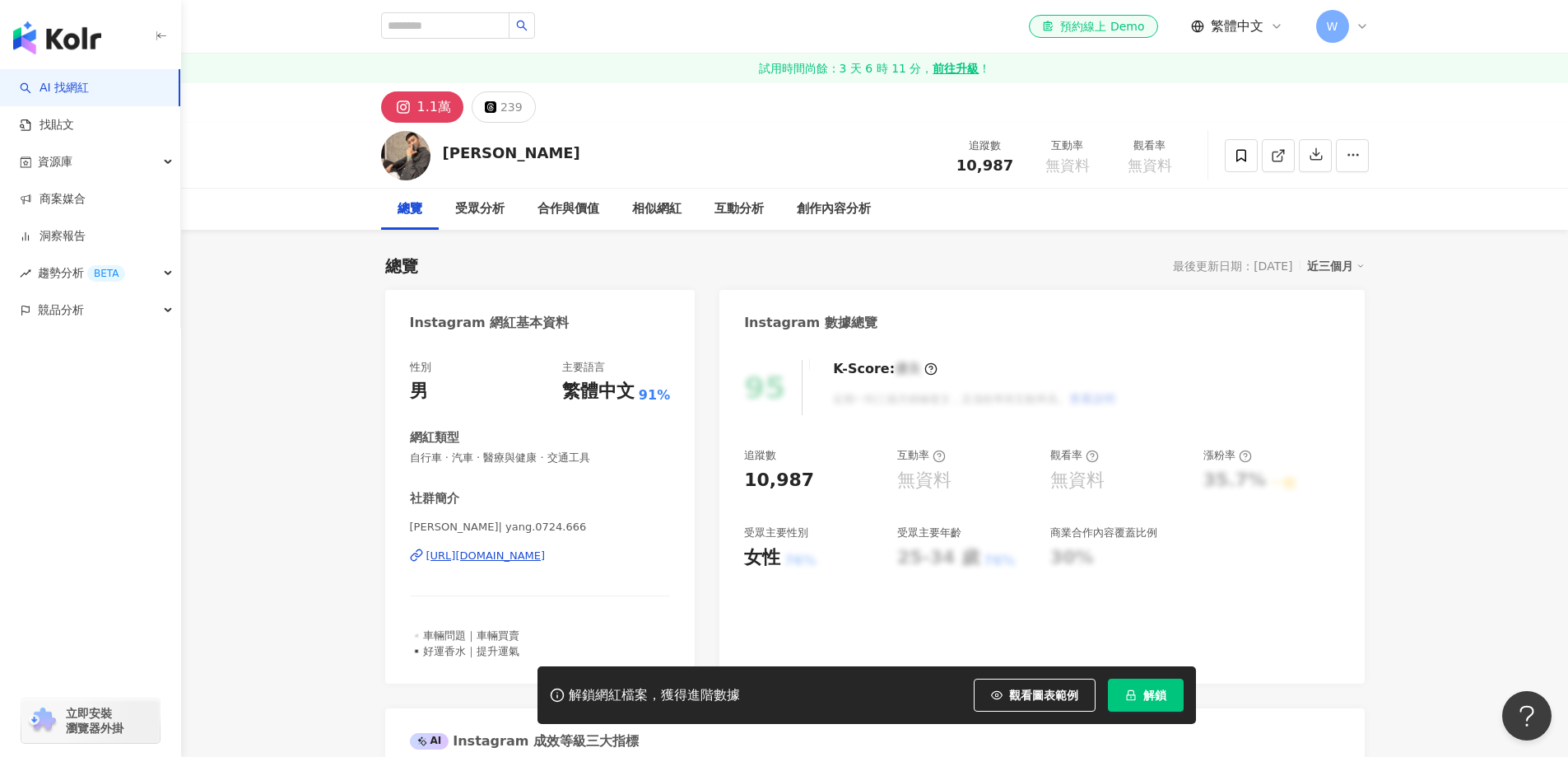
click at [546, 559] on div "https://www.instagram.com/yang.0724.666/" at bounding box center [486, 556] width 119 height 15
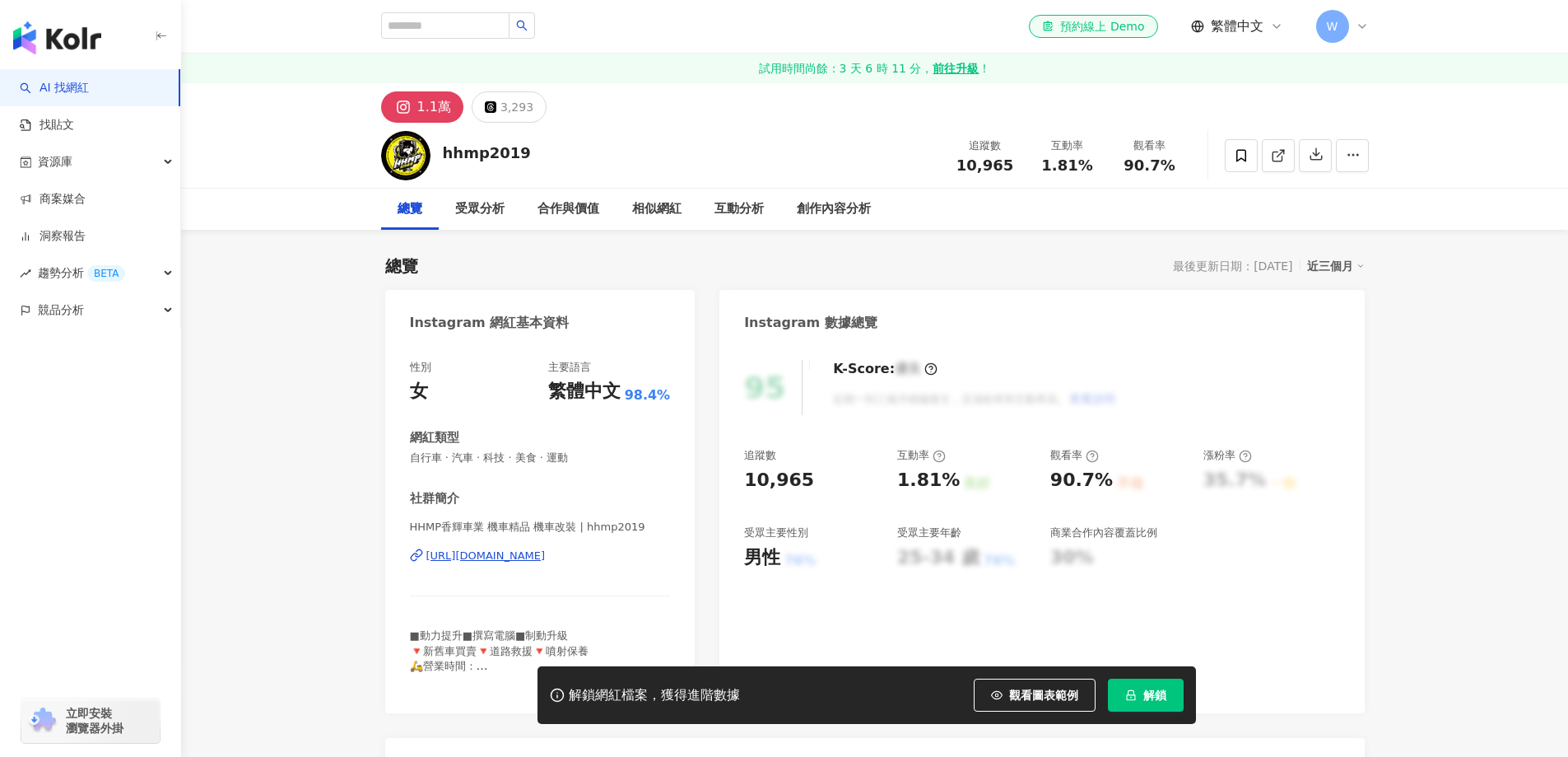
click at [546, 549] on div "https://www.instagram.com/hhmp2019/" at bounding box center [486, 556] width 119 height 15
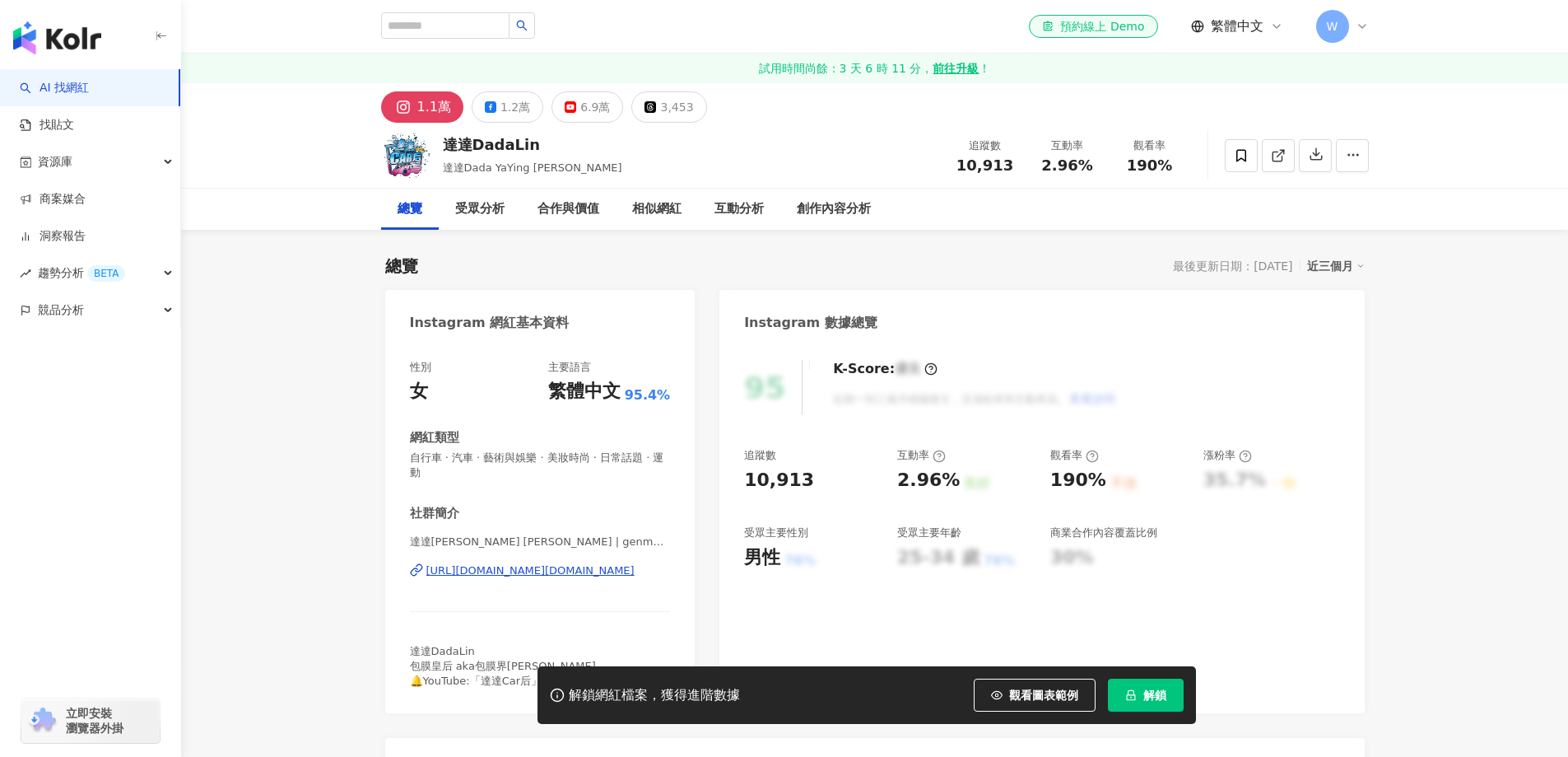
click at [532, 571] on div "https://www.instagram.com/genmai.misu/" at bounding box center [531, 571] width 208 height 15
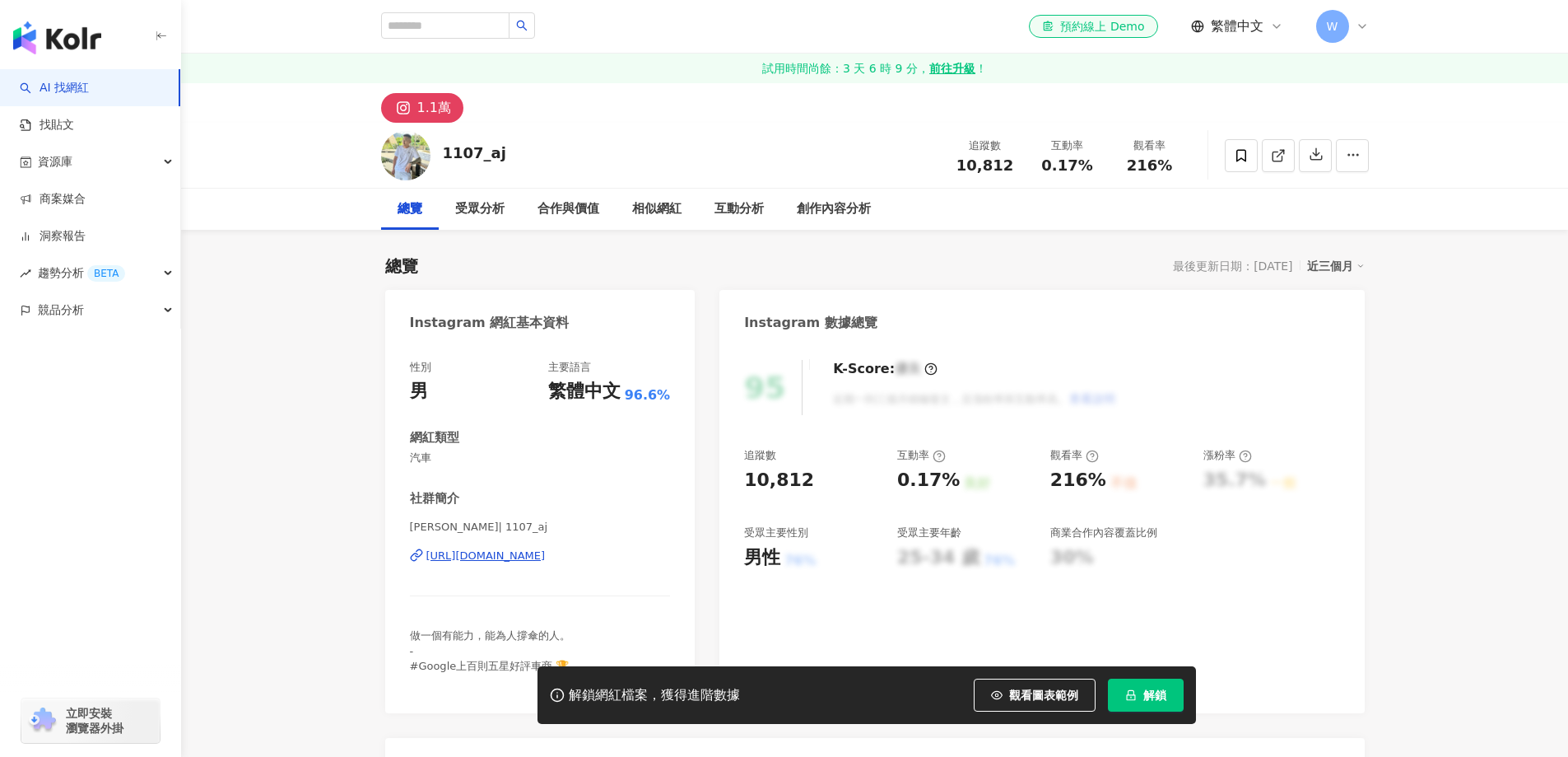
click at [513, 561] on div "https://www.instagram.com/1107_aj/" at bounding box center [486, 556] width 119 height 15
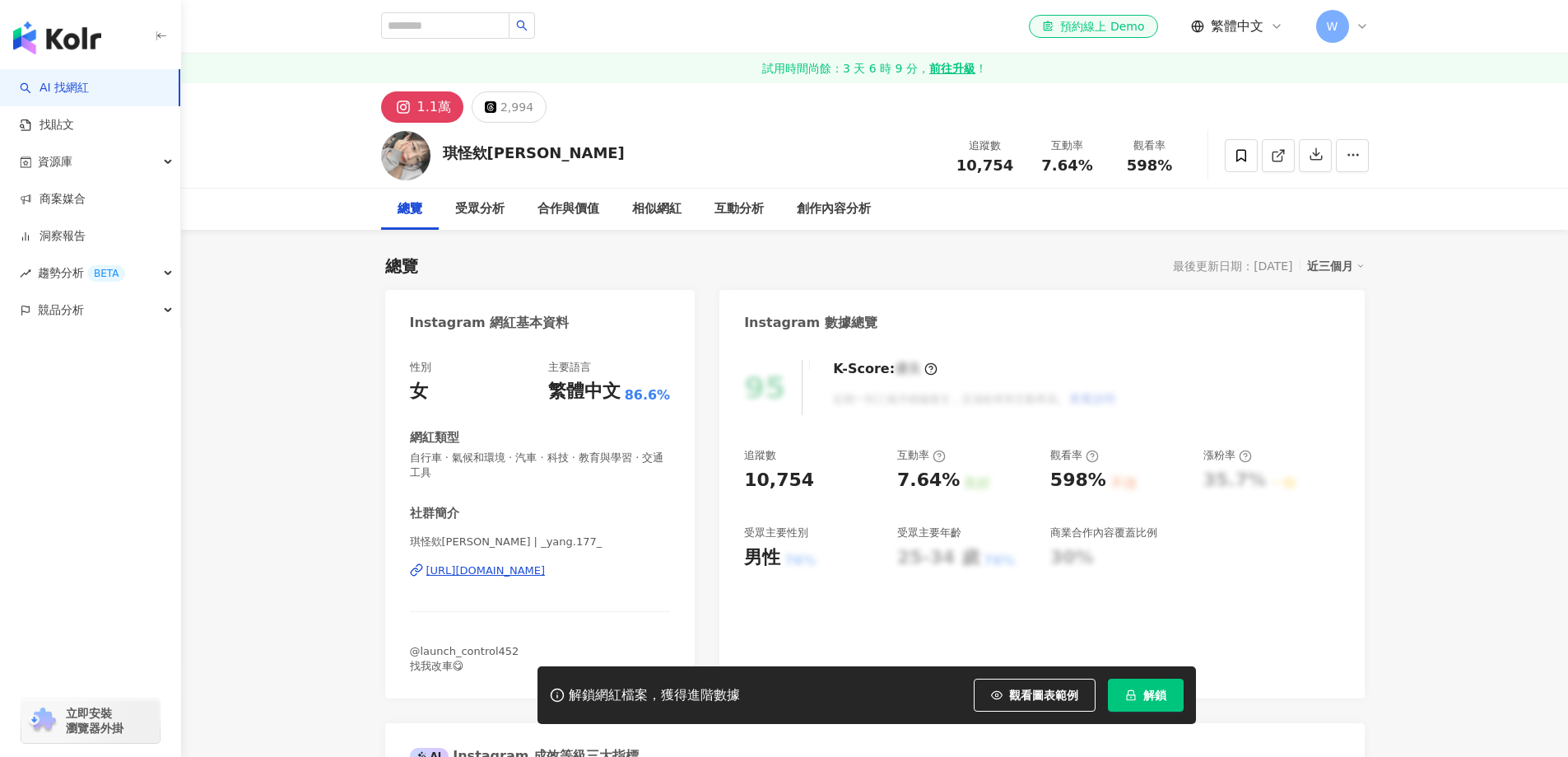
click at [546, 579] on div "https://www.instagram.com/_yang.177_/" at bounding box center [486, 571] width 119 height 15
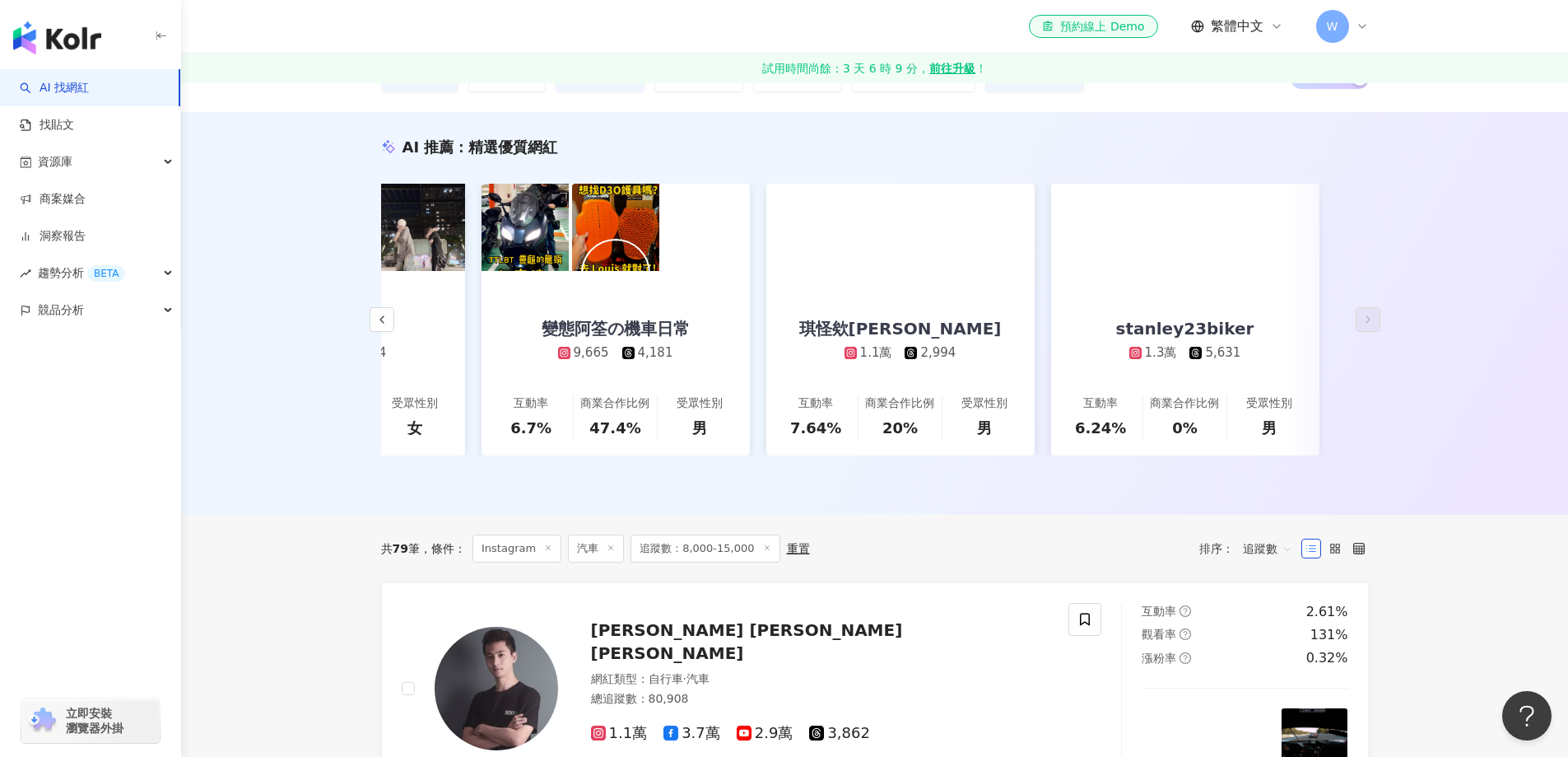
scroll to position [549, 0]
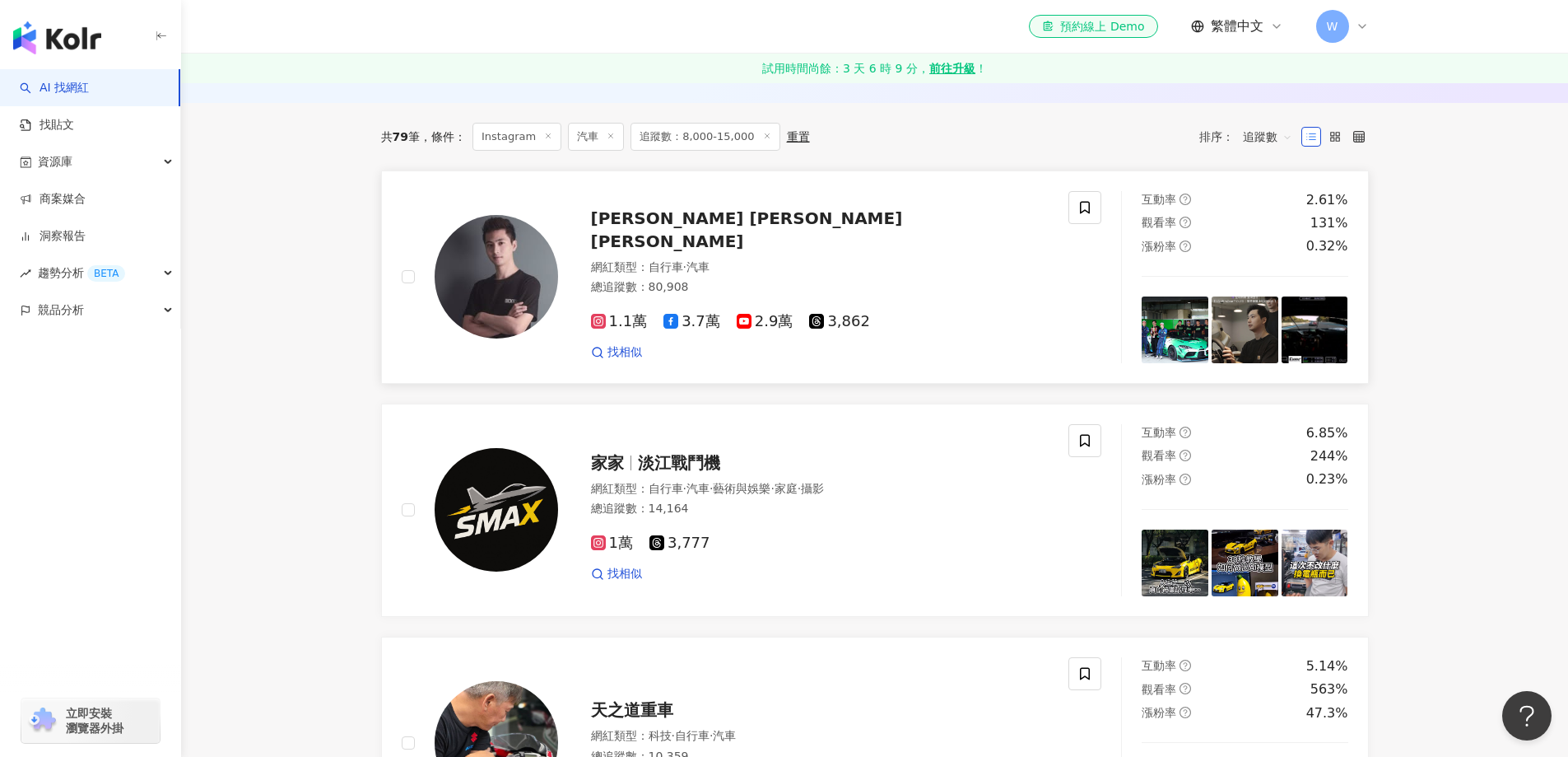
click at [684, 240] on span "Evan Chen 陳意凡" at bounding box center [747, 230] width 312 height 42
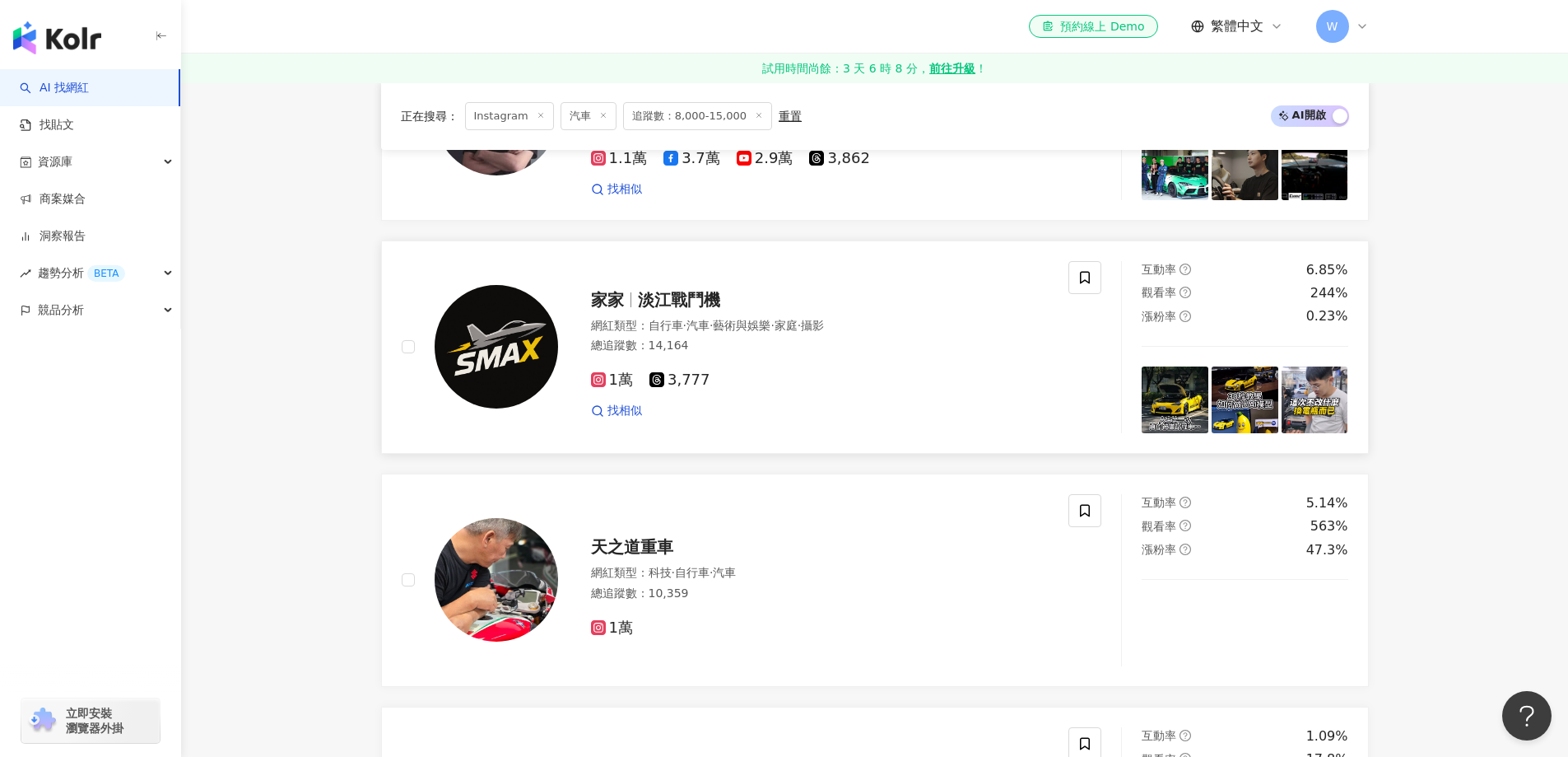
scroll to position [714, 0]
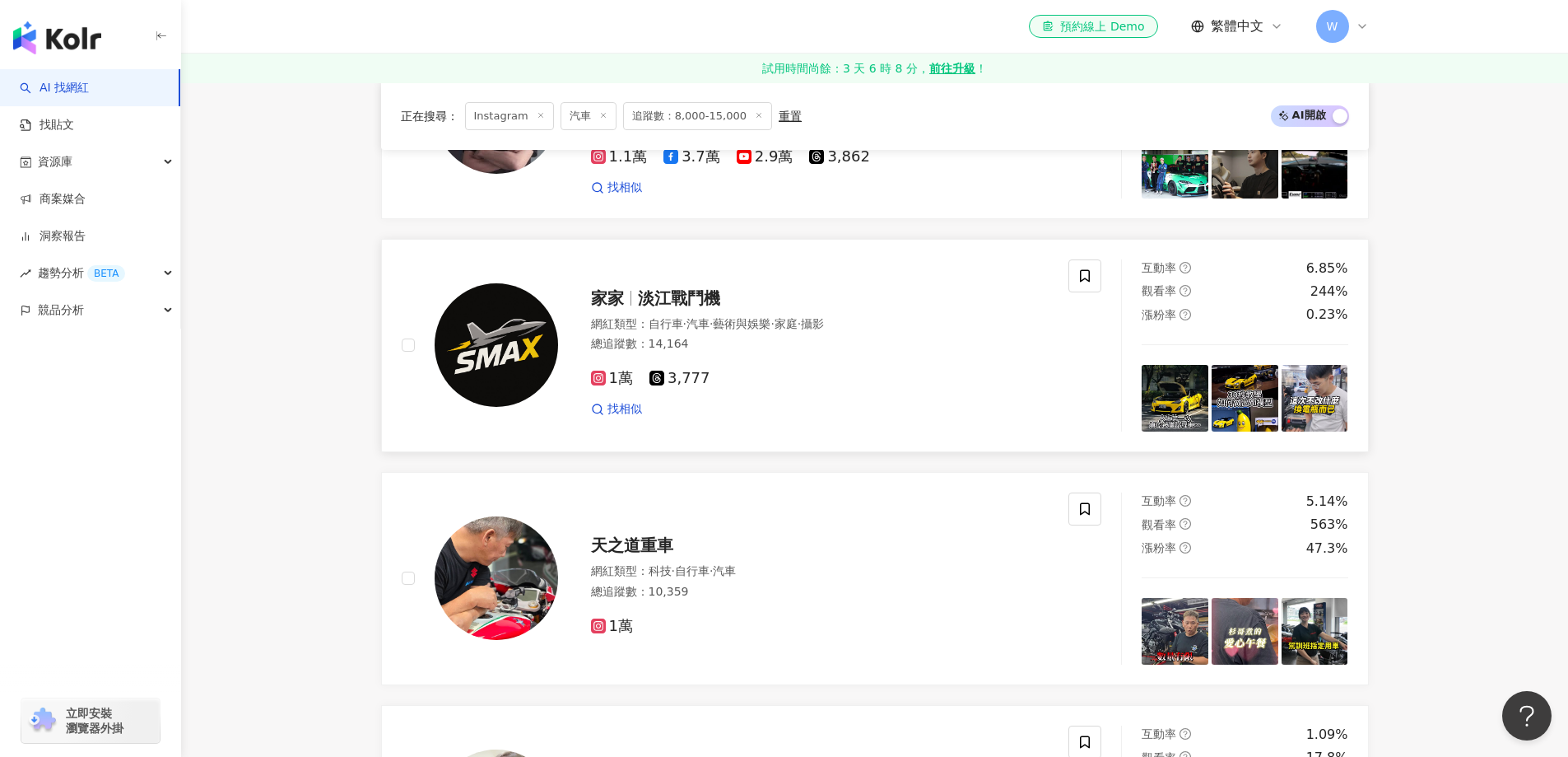
click at [752, 310] on div "家家 淡江戰鬥機" at bounding box center [820, 299] width 458 height 23
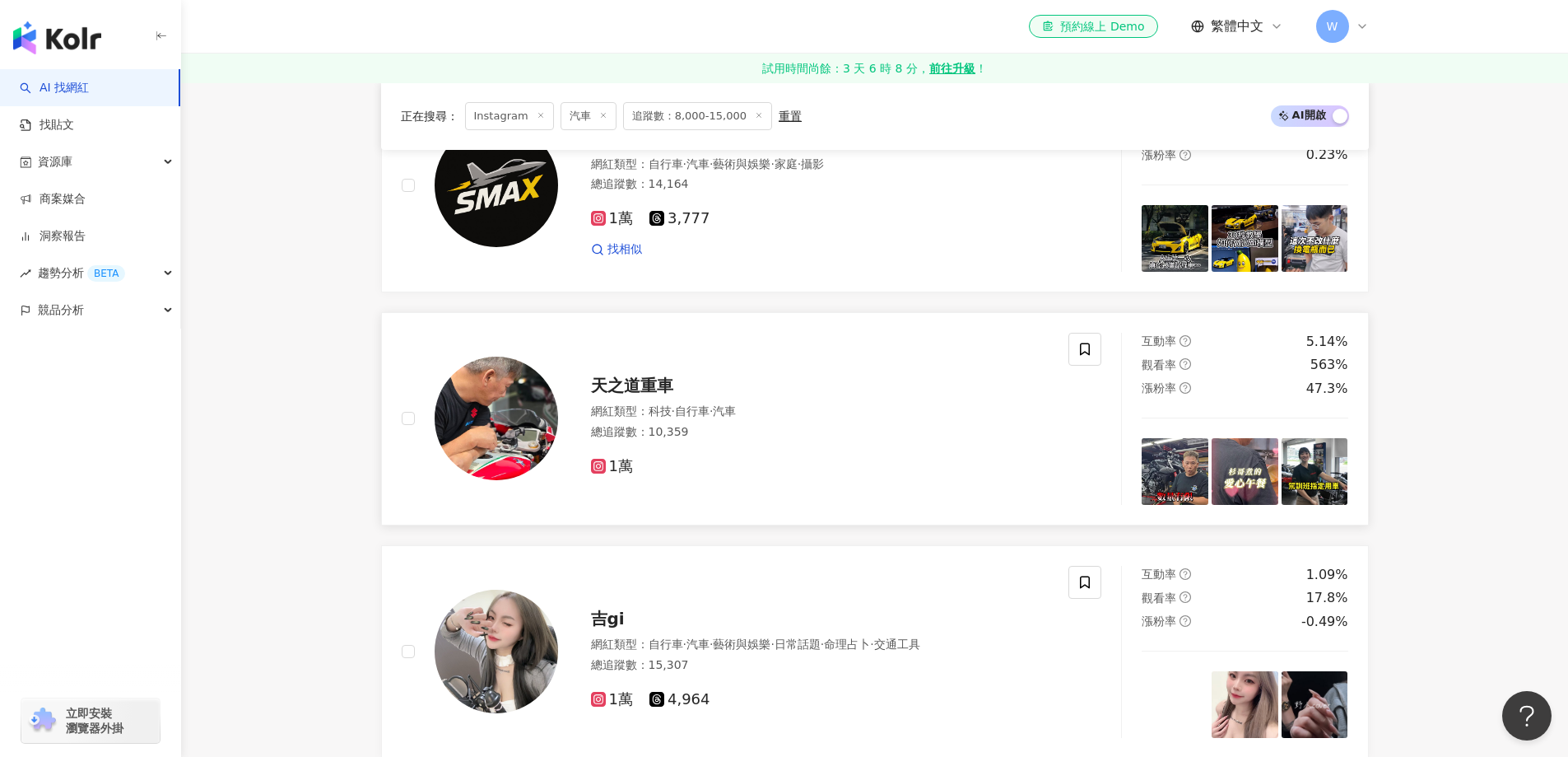
scroll to position [960, 0]
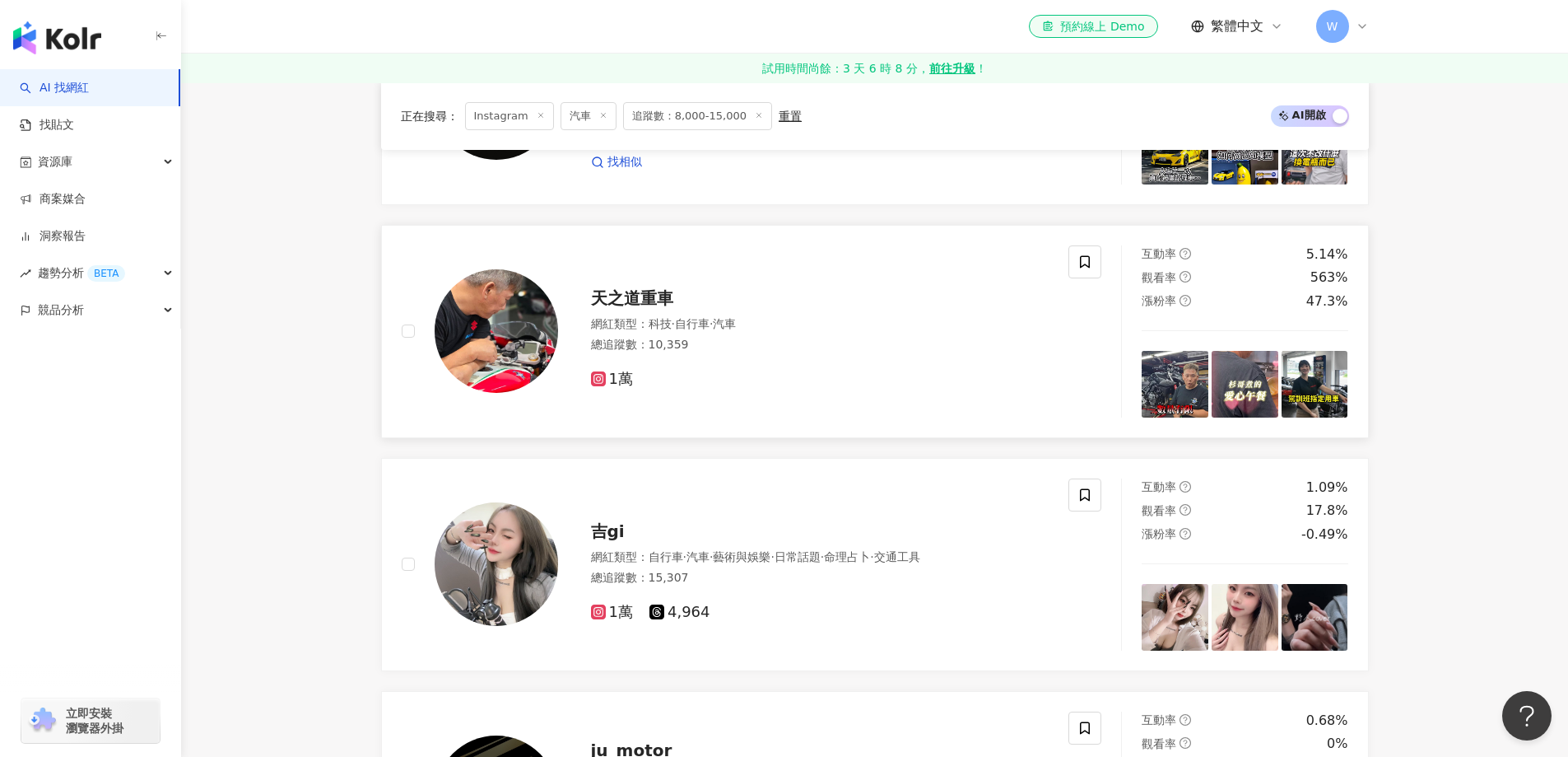
click at [714, 346] on div "網紅類型 ： 科技 · 自行車 · 汽車 總追蹤數 ： 10,359" at bounding box center [820, 337] width 458 height 41
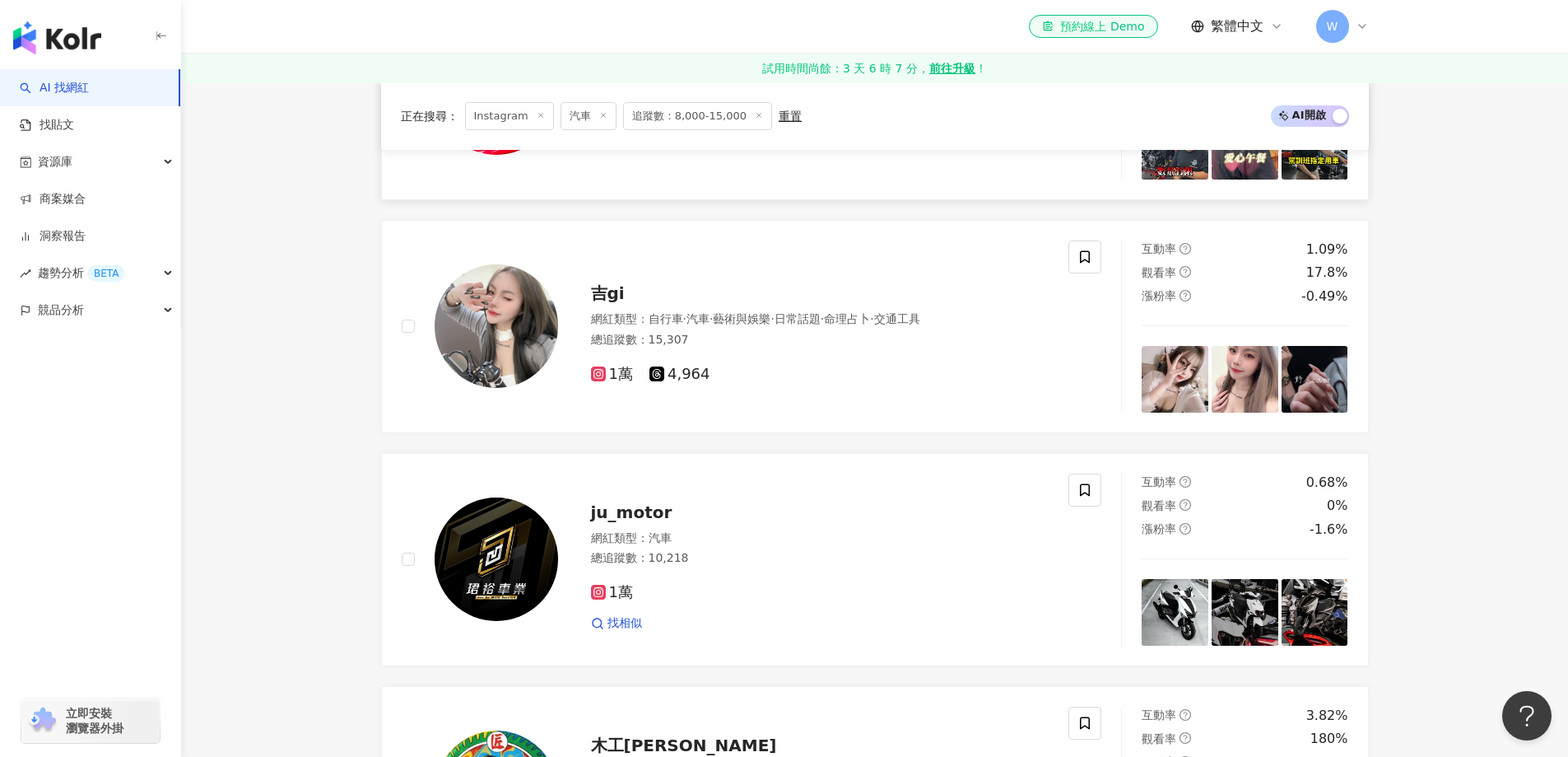
scroll to position [1207, 0]
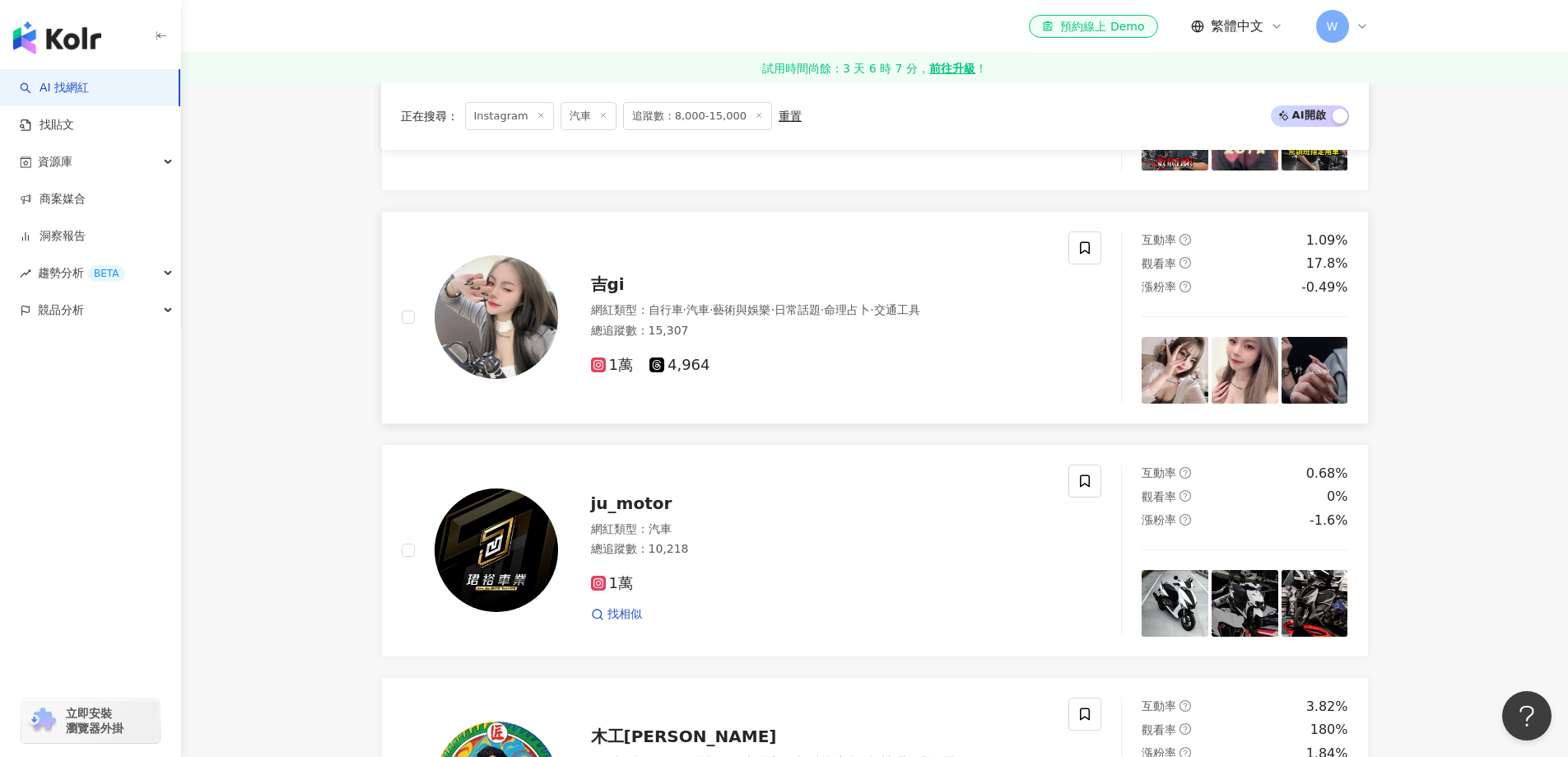
click at [771, 316] on span "藝術與娛樂" at bounding box center [742, 309] width 57 height 13
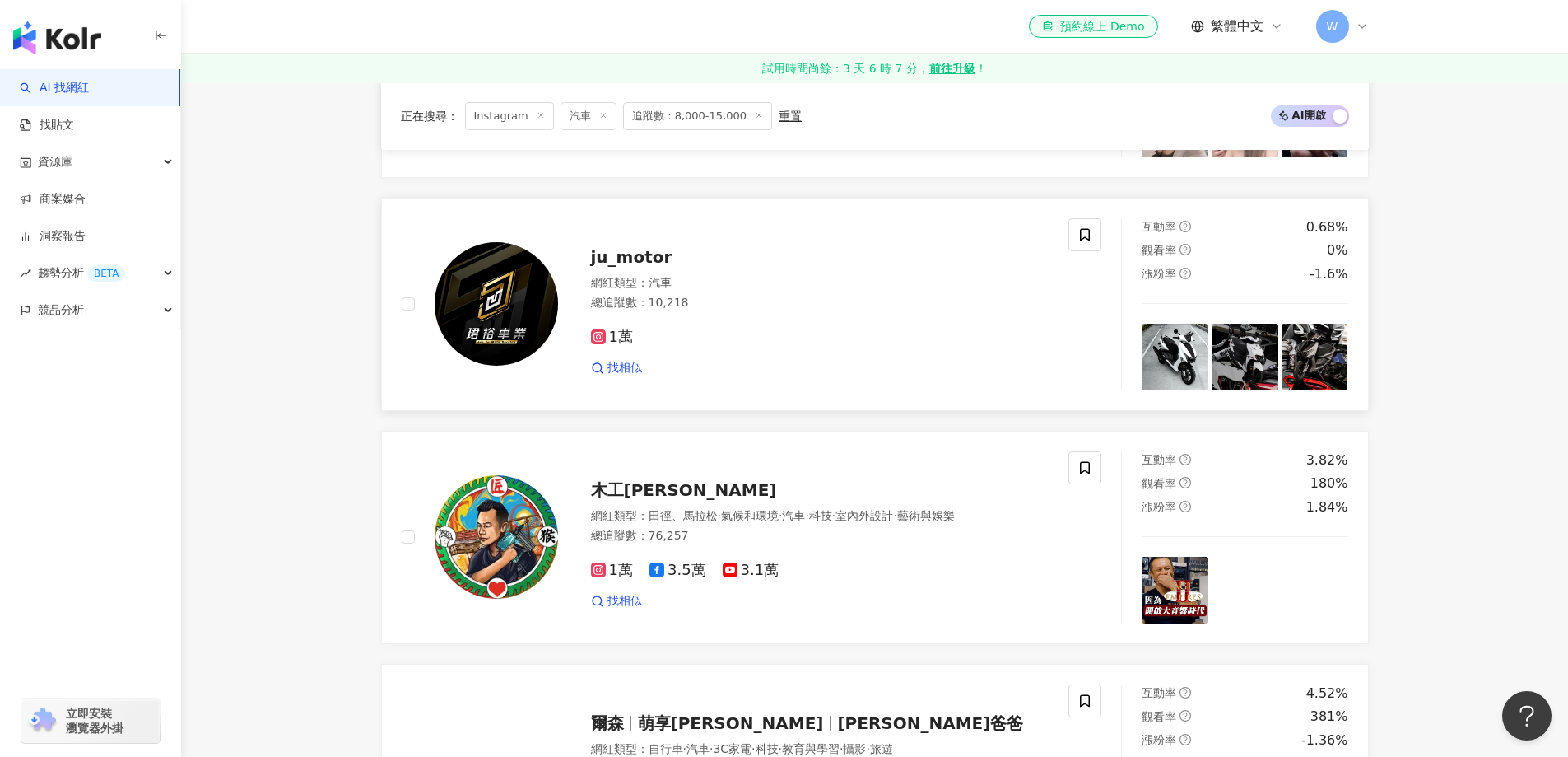
scroll to position [1455, 0]
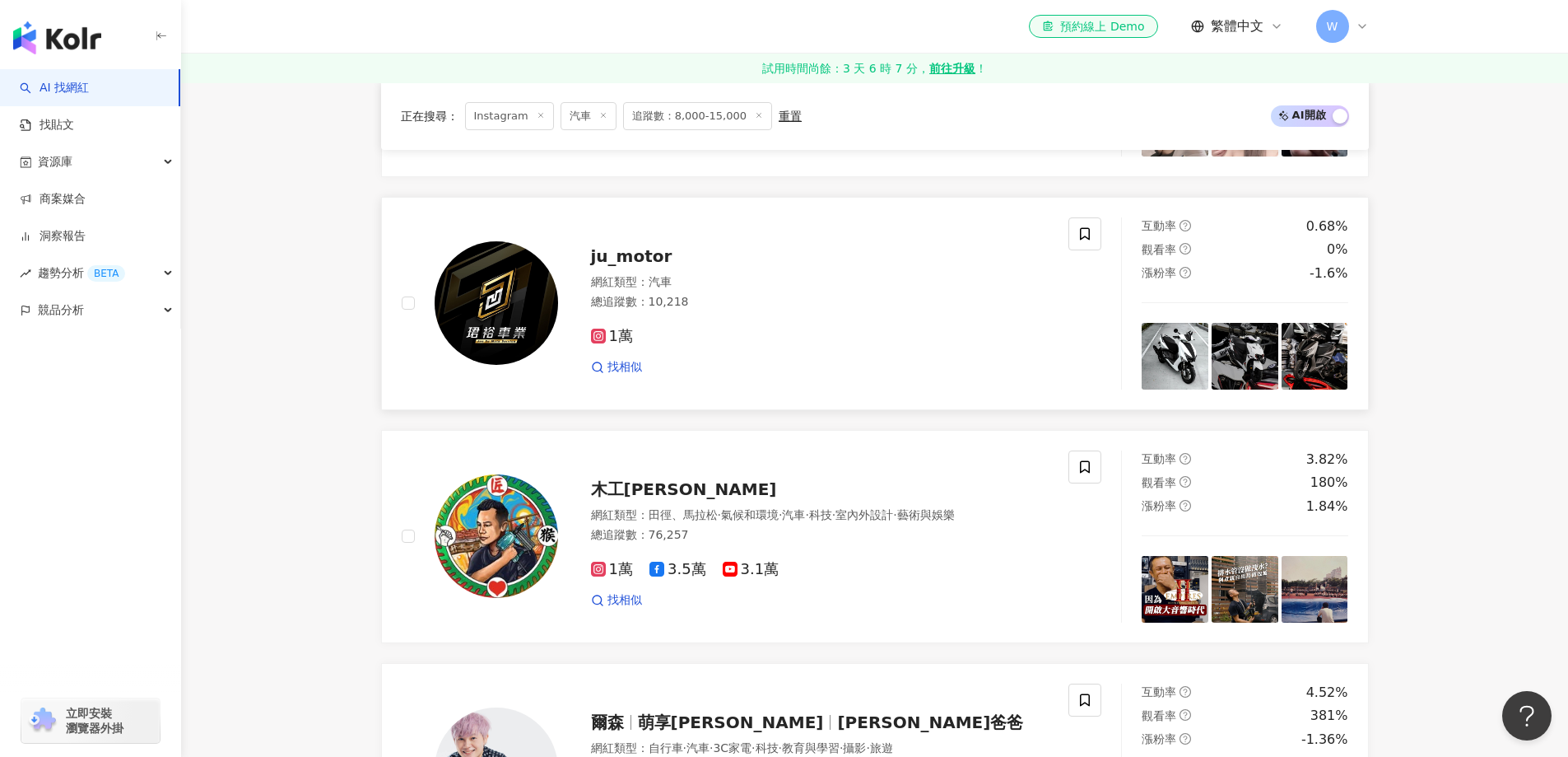
click at [833, 306] on div "網紅類型 ： 汽車 總追蹤數 ： 10,218" at bounding box center [820, 295] width 458 height 41
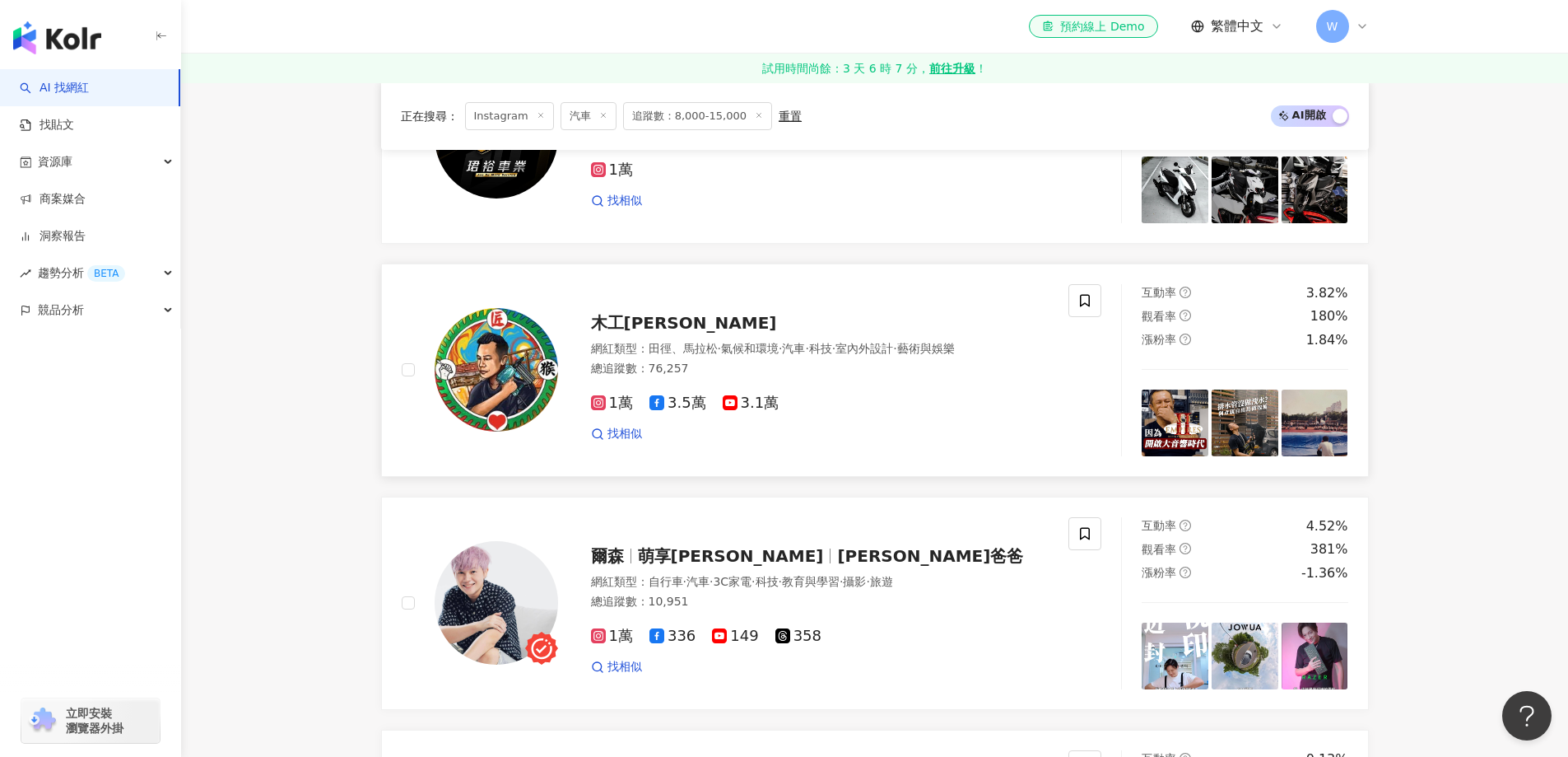
scroll to position [1702, 0]
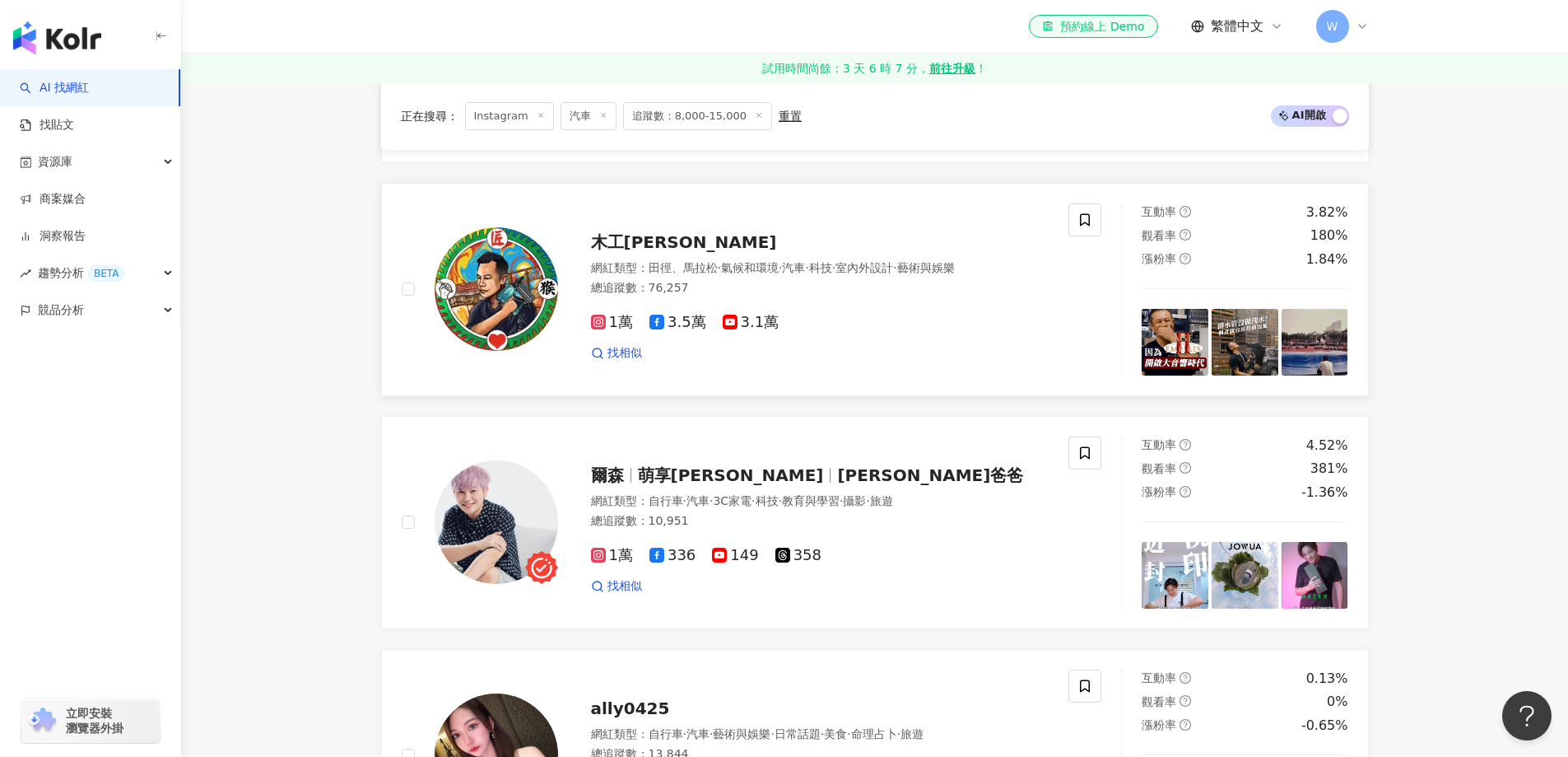
click at [789, 332] on div "1萬 3.5萬 3.1萬" at bounding box center [820, 322] width 458 height 19
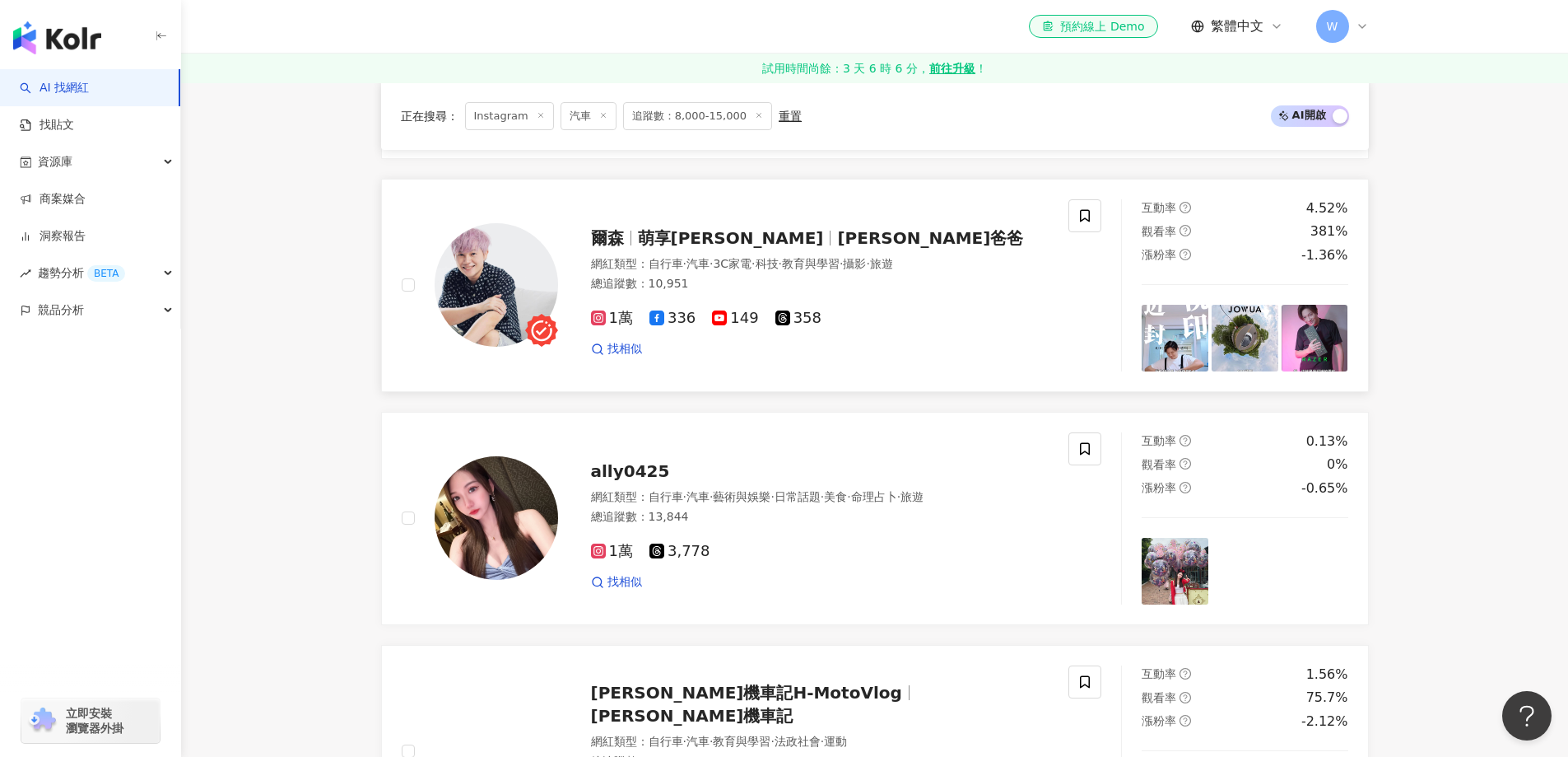
scroll to position [1949, 0]
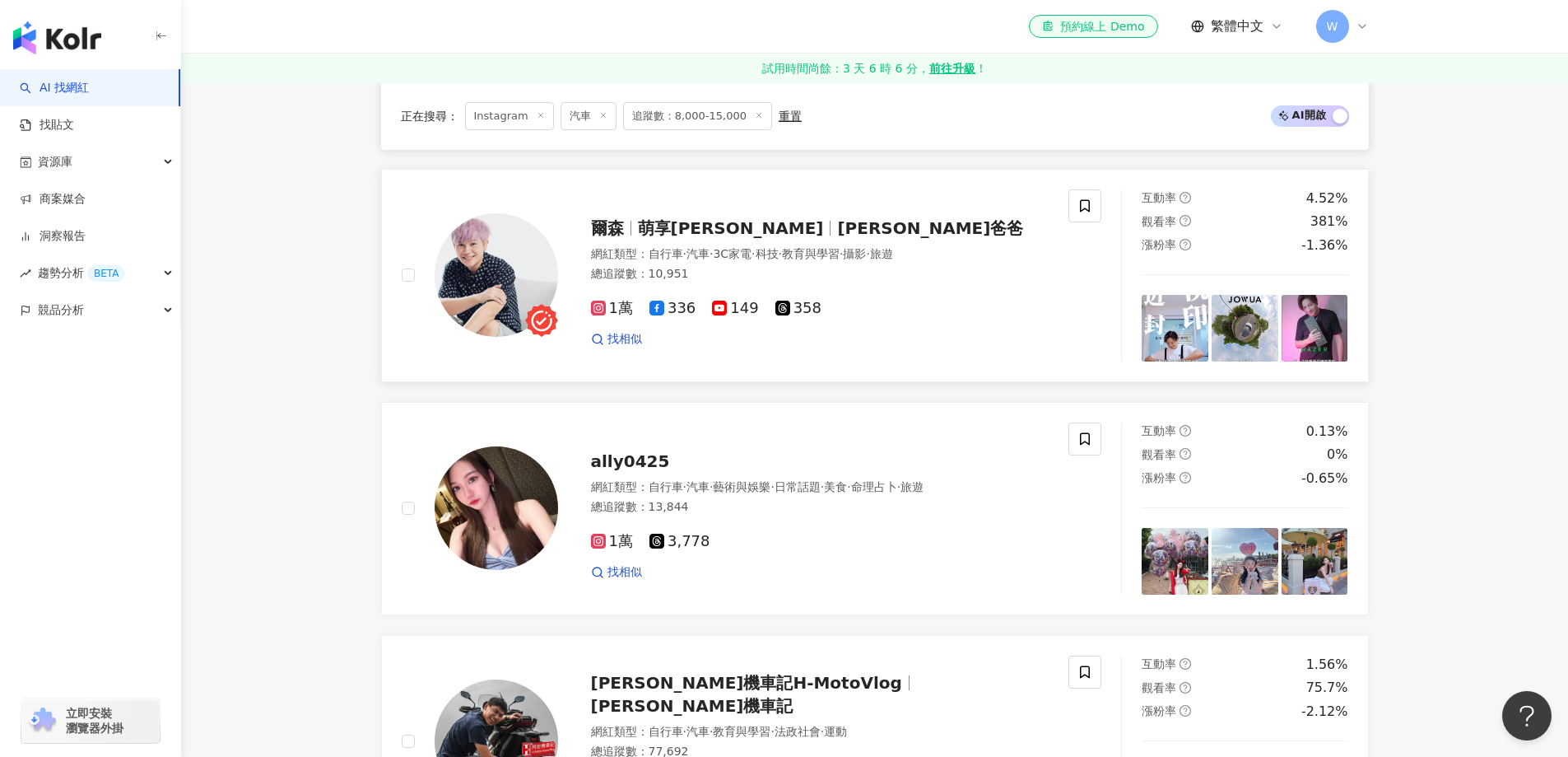
click at [833, 318] on div "1萬 336 149 358" at bounding box center [820, 308] width 458 height 19
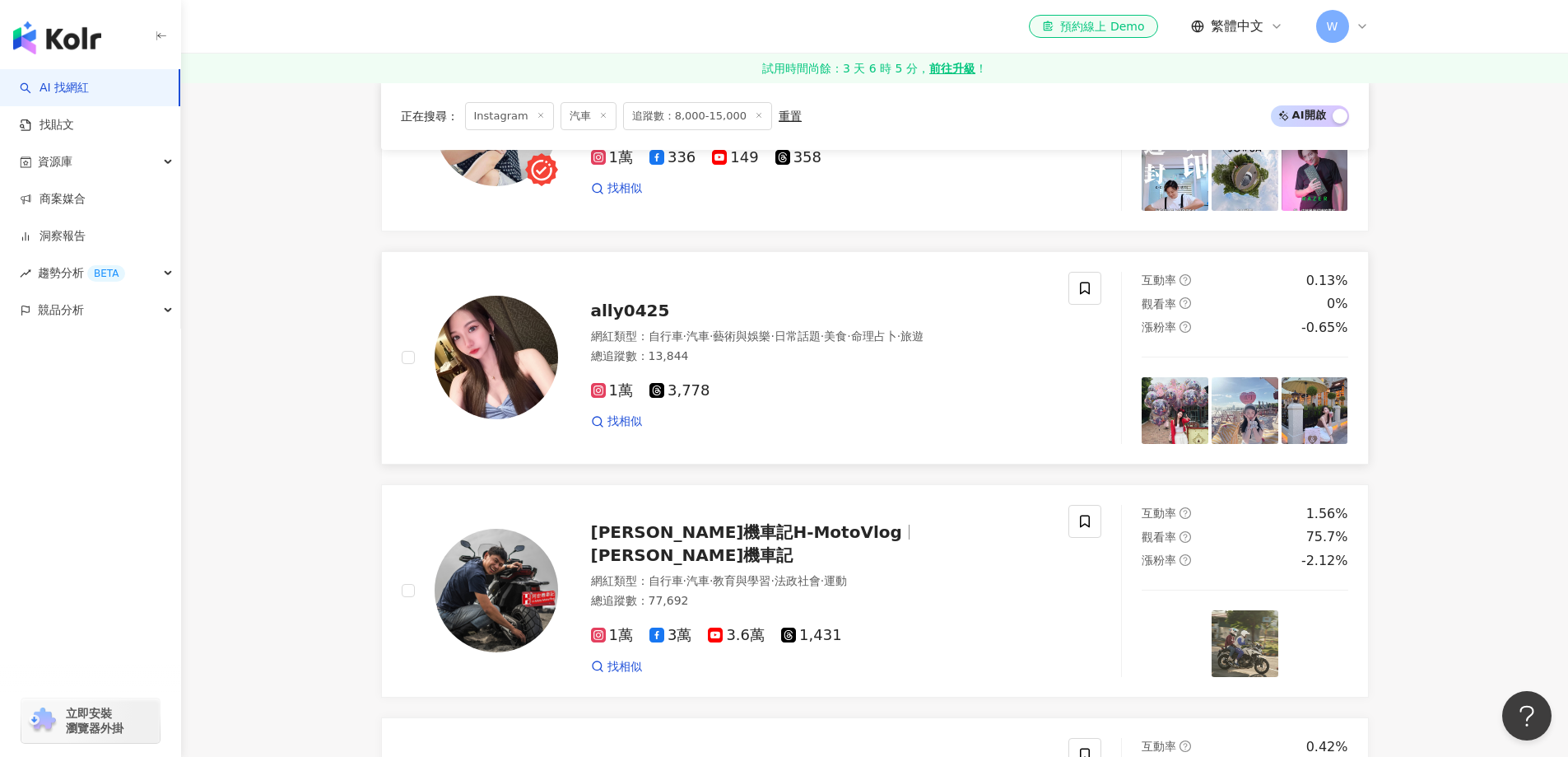
scroll to position [2114, 0]
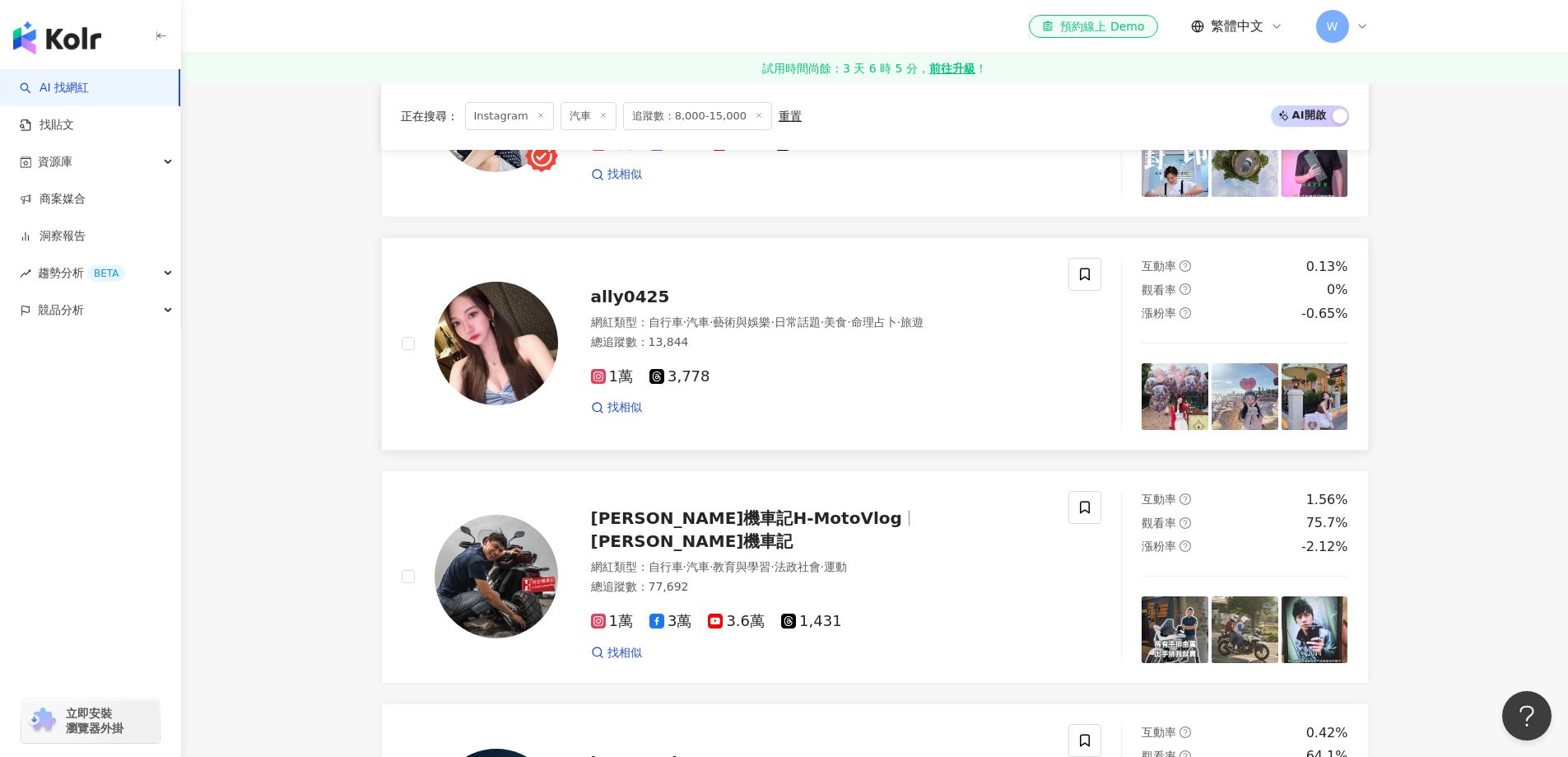
click at [786, 367] on div "1萬 3,778 找相似" at bounding box center [820, 385] width 458 height 61
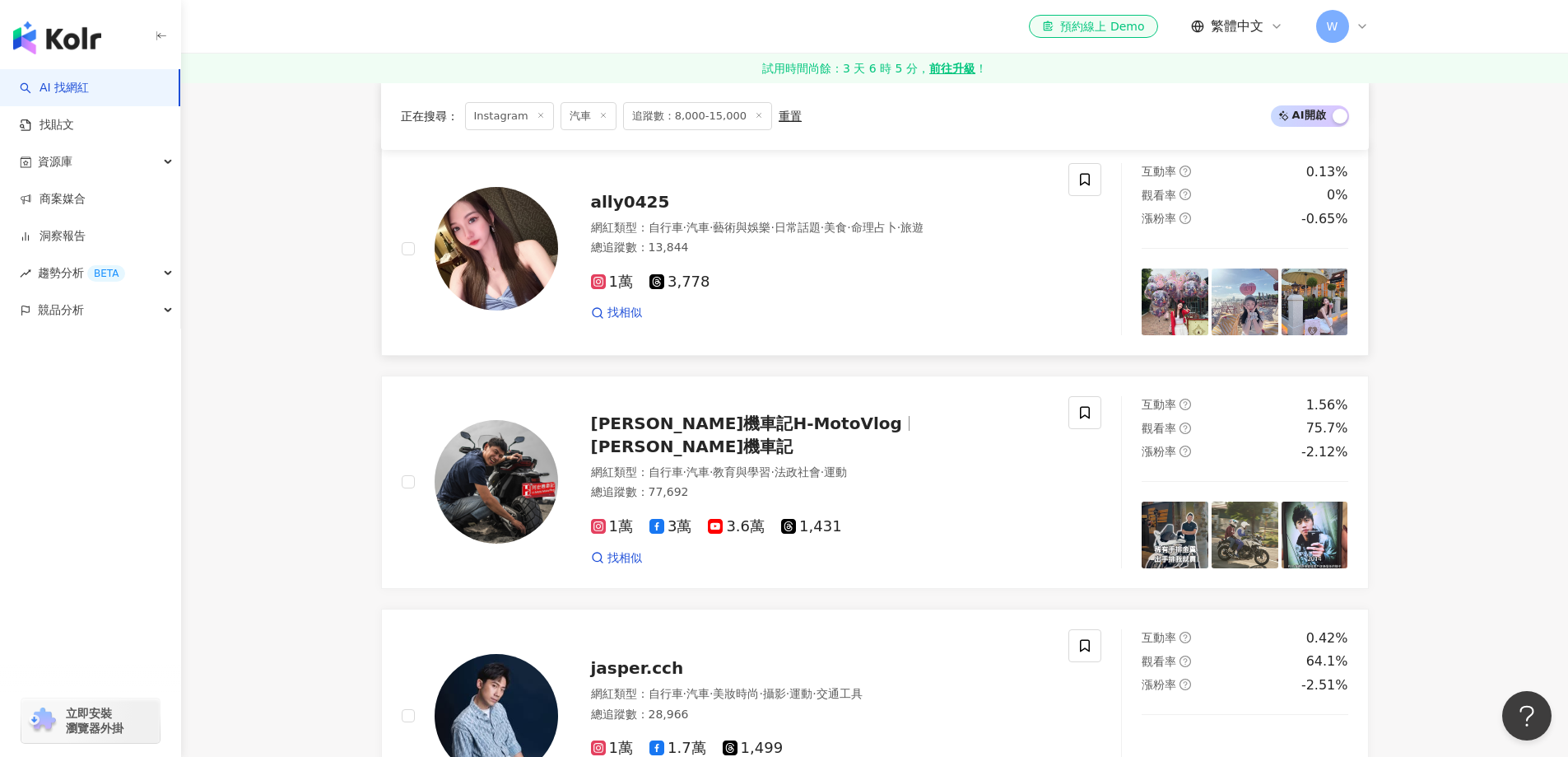
scroll to position [2361, 0]
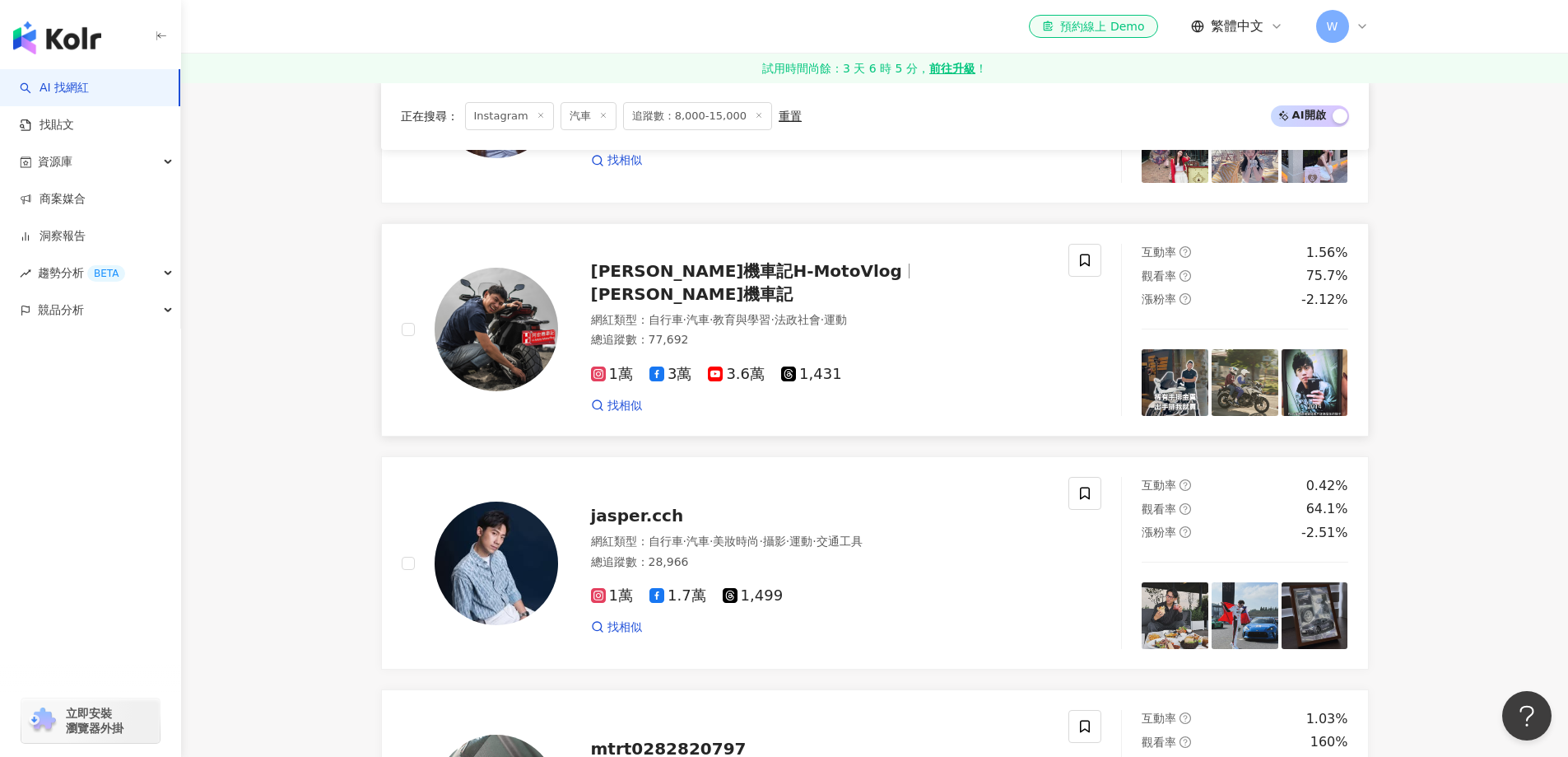
click at [771, 281] on span "阿宏機車記H-MotoVlog" at bounding box center [754, 271] width 325 height 19
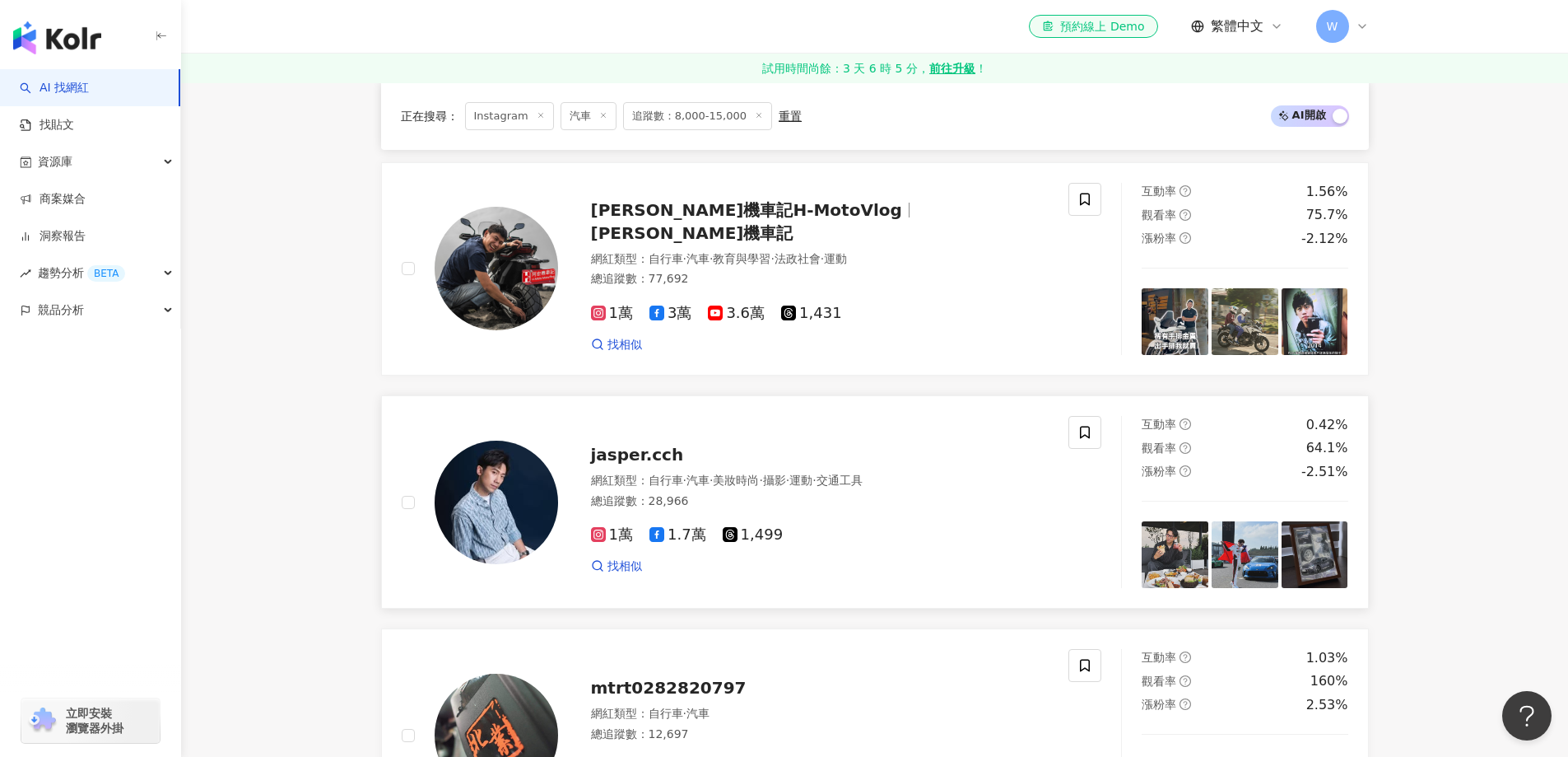
scroll to position [2608, 0]
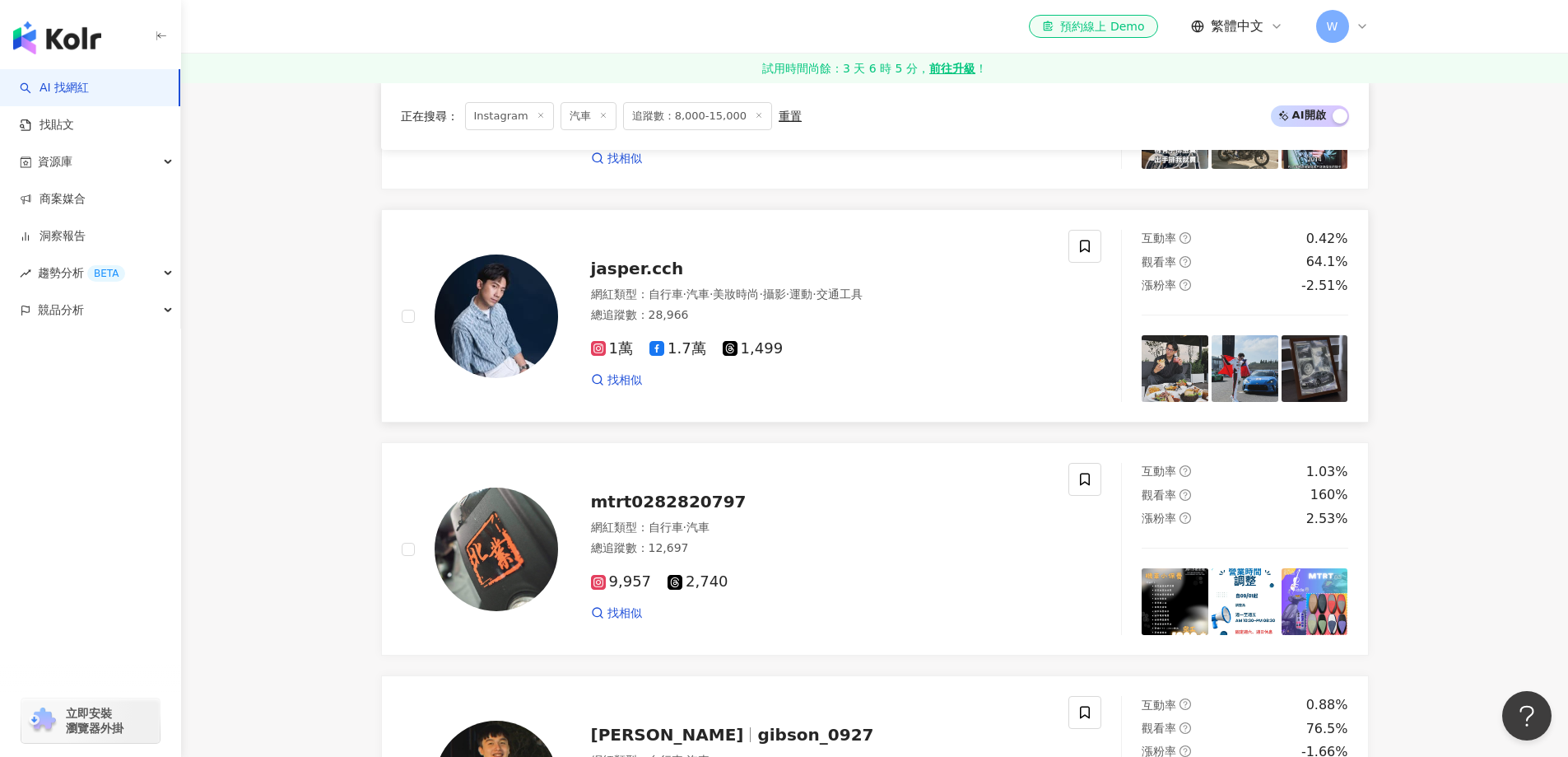
click at [832, 347] on div "1萬 1.7萬 1,499 找相似" at bounding box center [820, 357] width 458 height 61
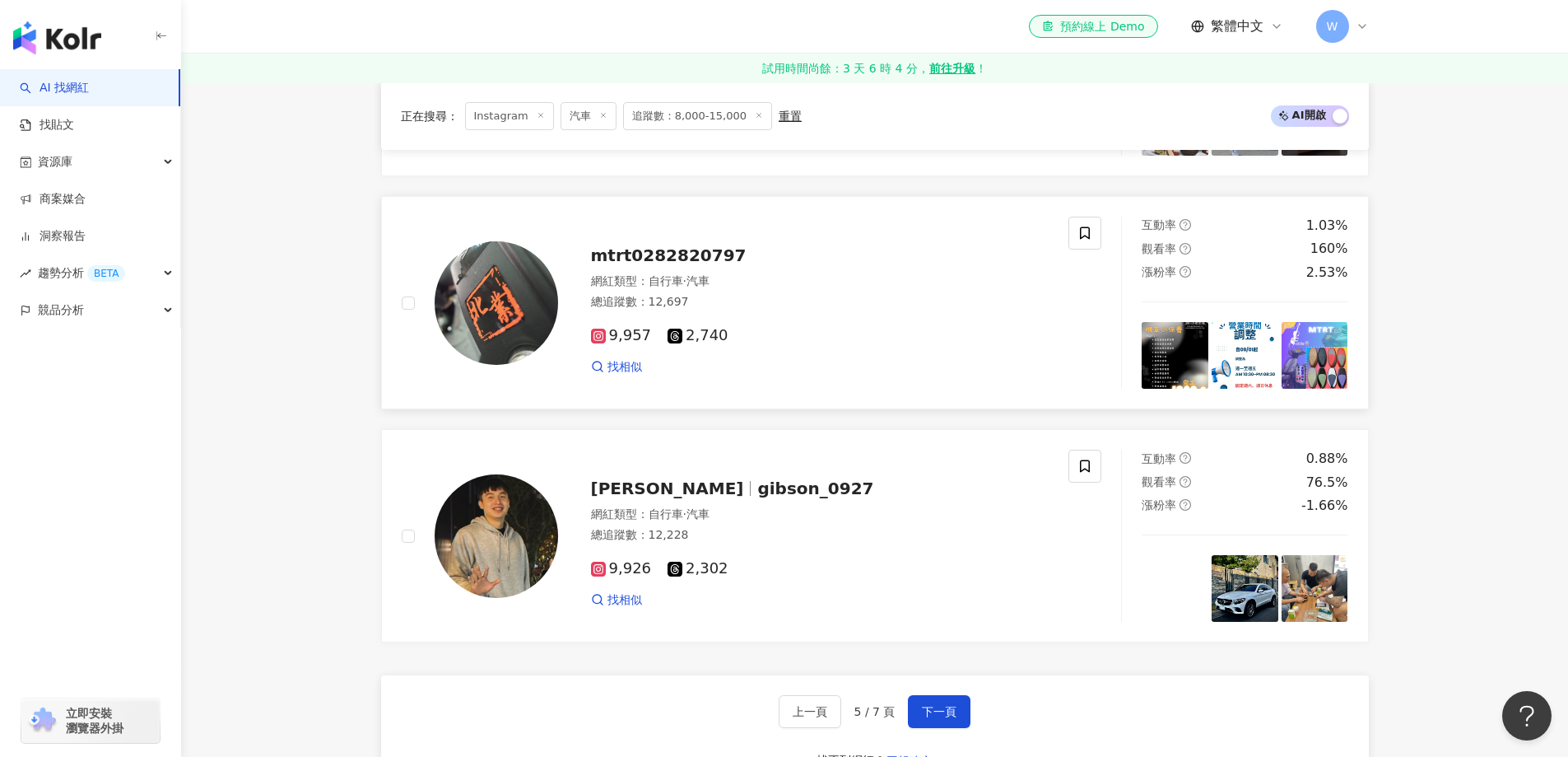
scroll to position [2855, 0]
click at [836, 330] on div "9,957 2,740 找相似" at bounding box center [820, 343] width 458 height 61
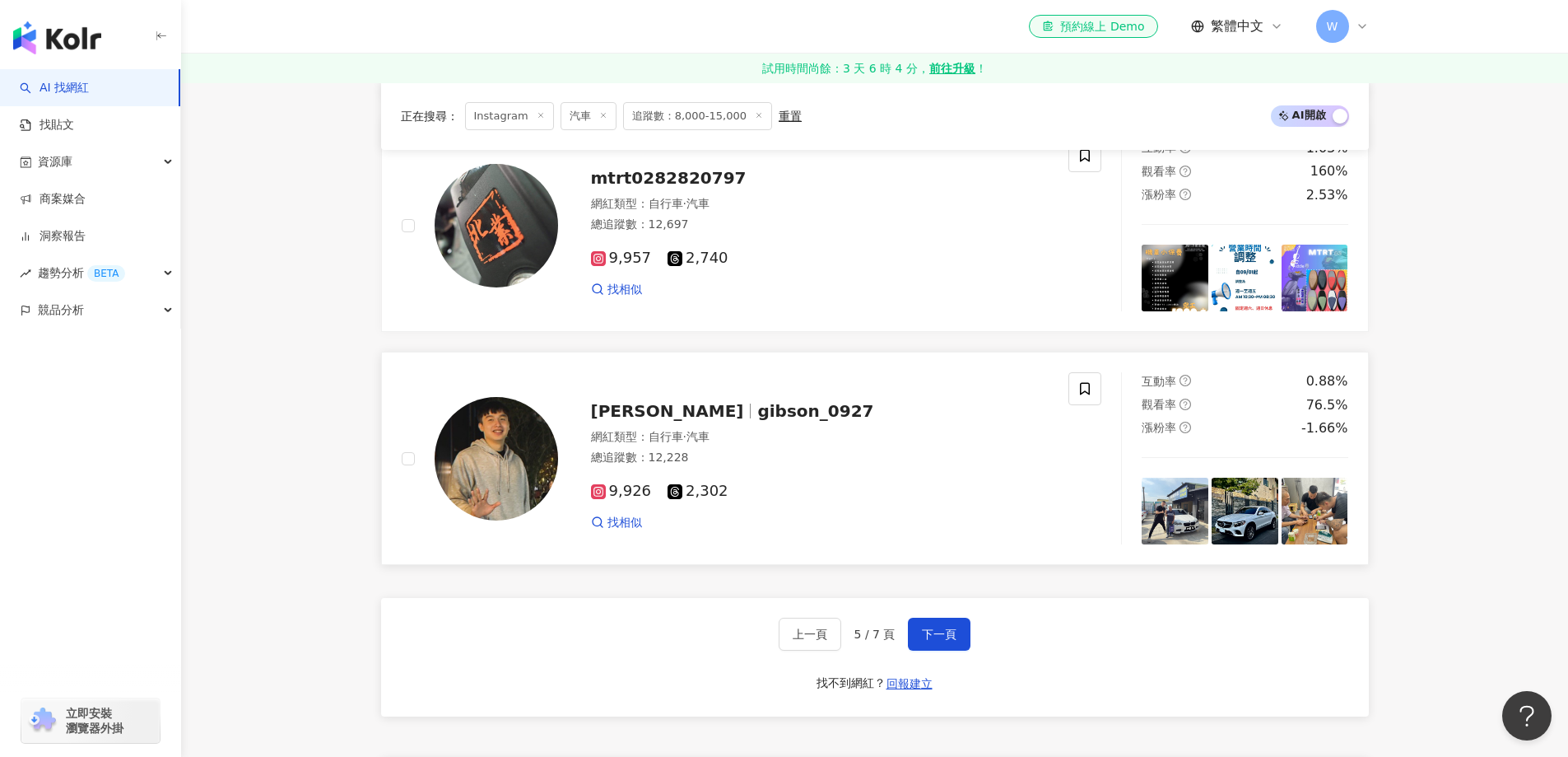
scroll to position [2937, 0]
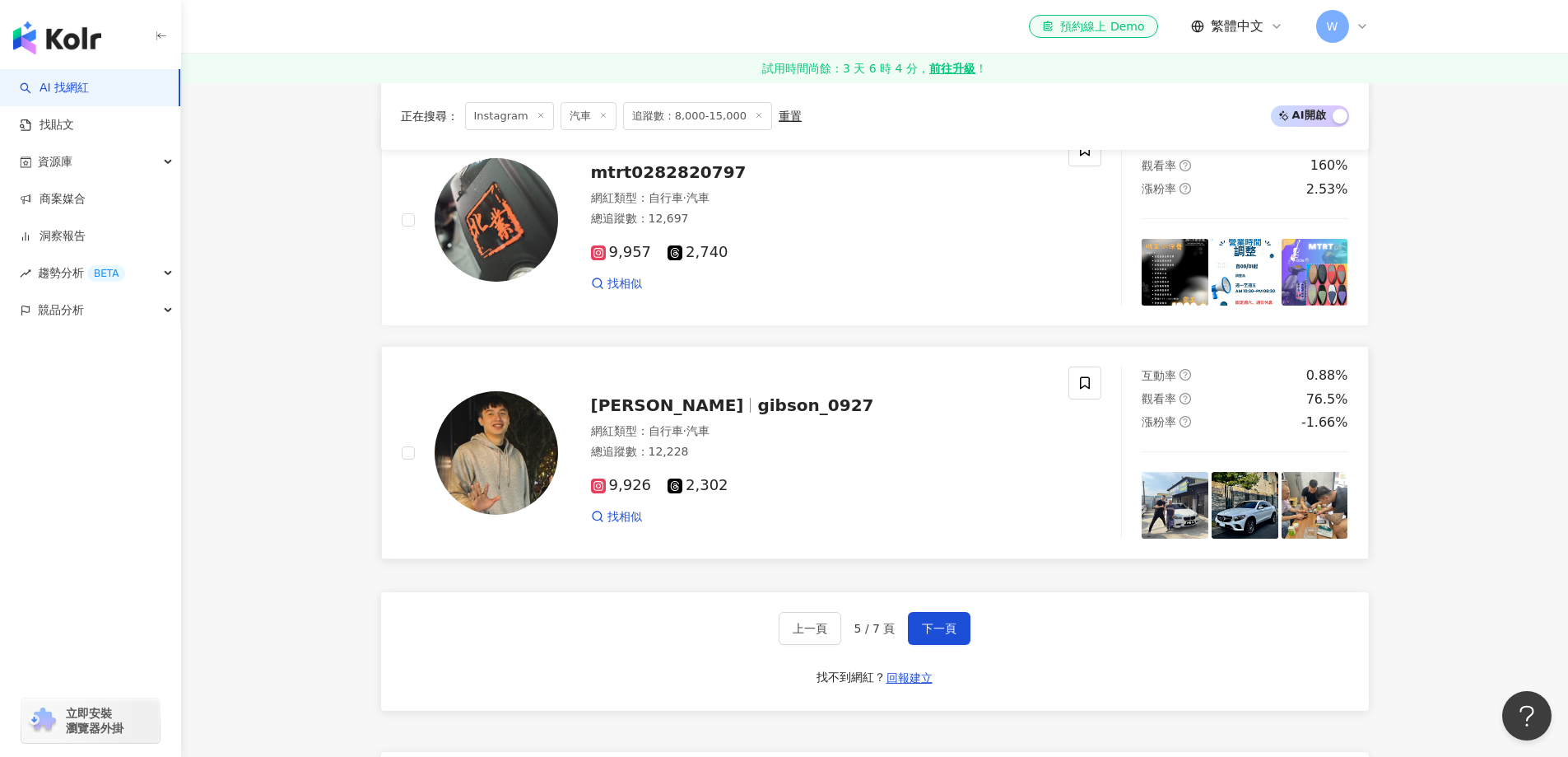
click at [799, 407] on div "吳沛嘉 gibson_0927" at bounding box center [820, 405] width 458 height 23
click at [948, 635] on span "下一頁" at bounding box center [939, 628] width 34 height 13
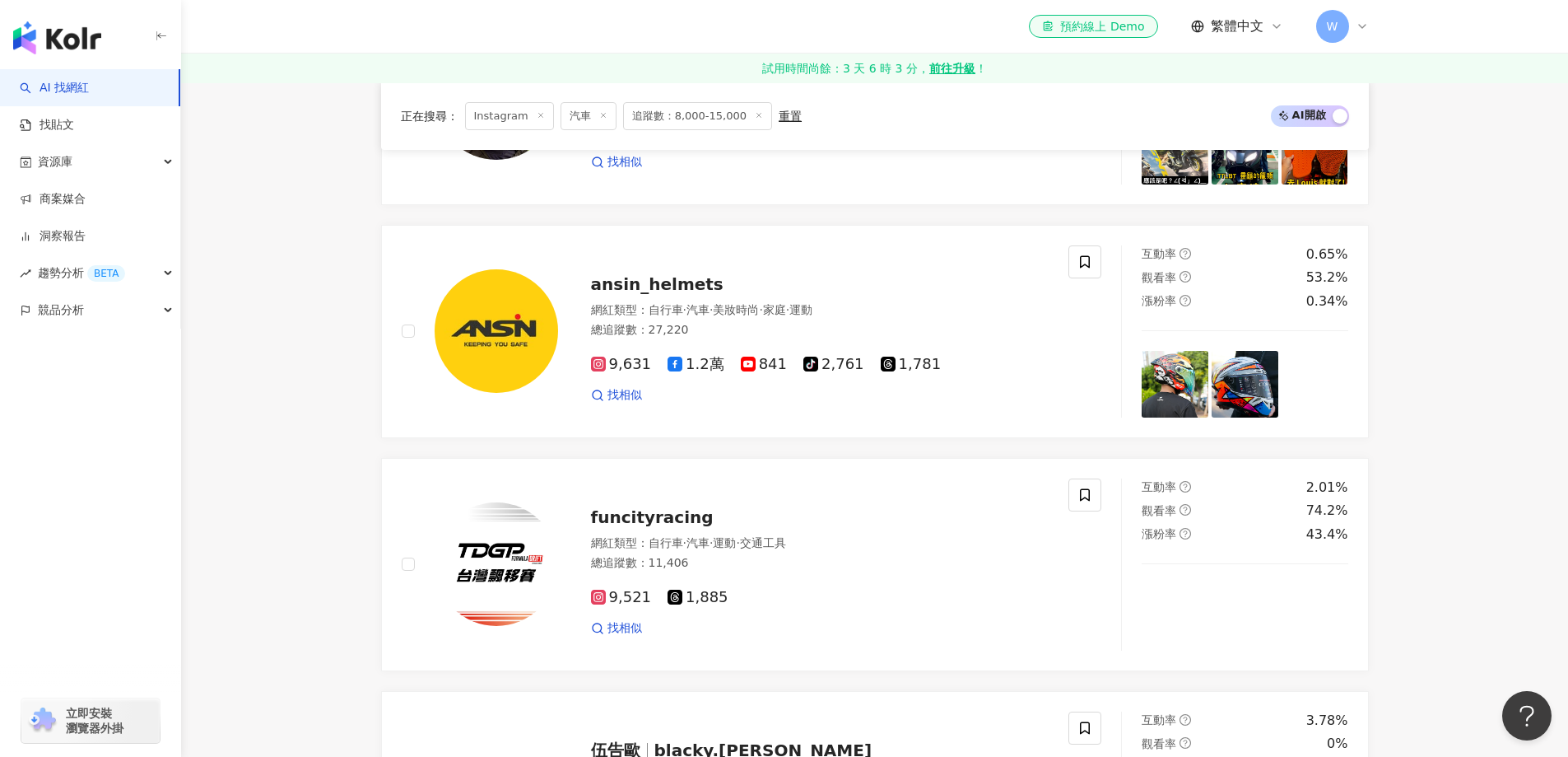
scroll to position [384, 0]
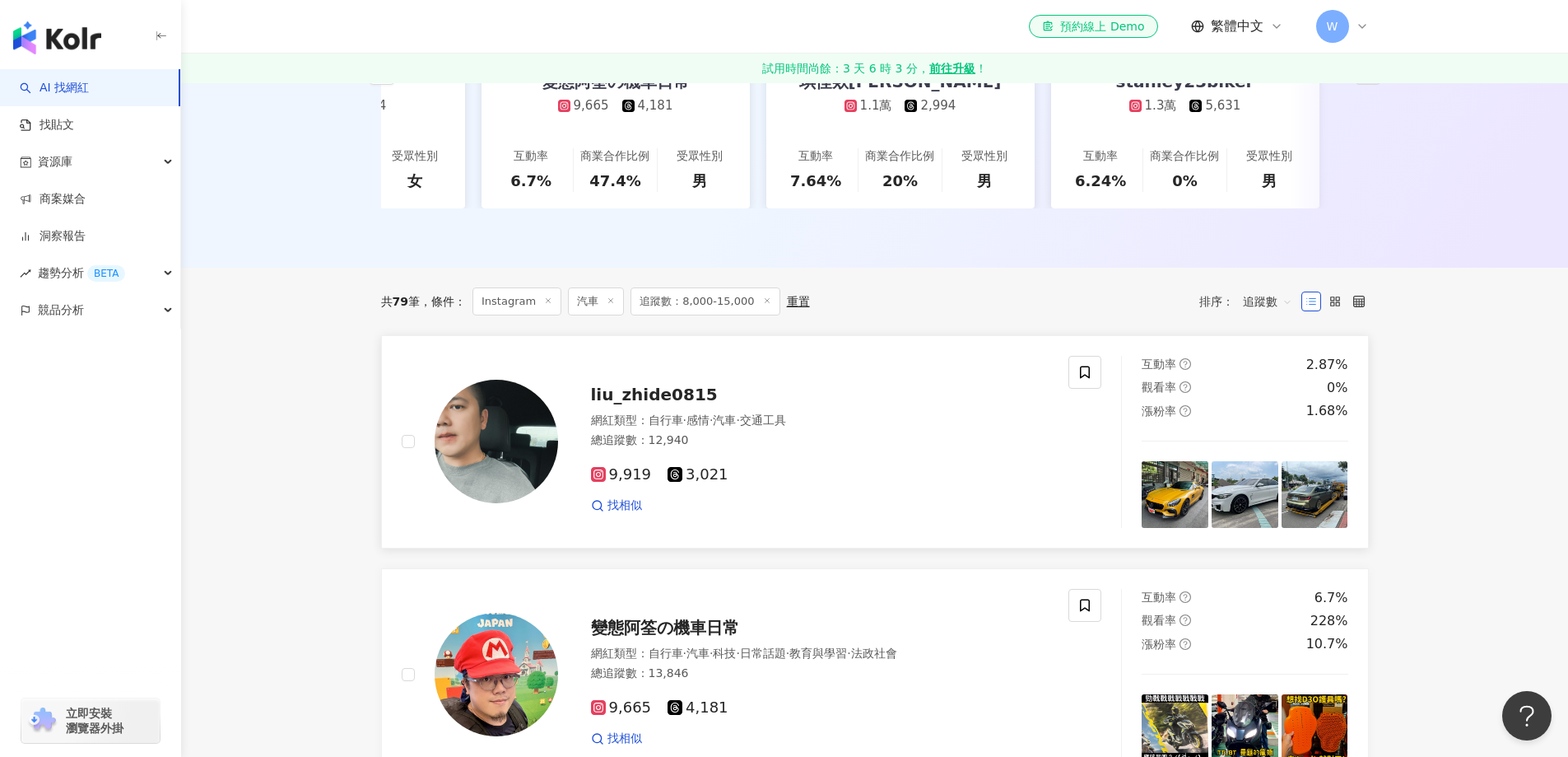
click at [627, 421] on div "liu_zhide0815 網紅類型 ： 自行車 · 感情 · 汽車 · 交通工具 總追蹤數 ： 12,940 9,919 3,021 找相似" at bounding box center [803, 442] width 492 height 144
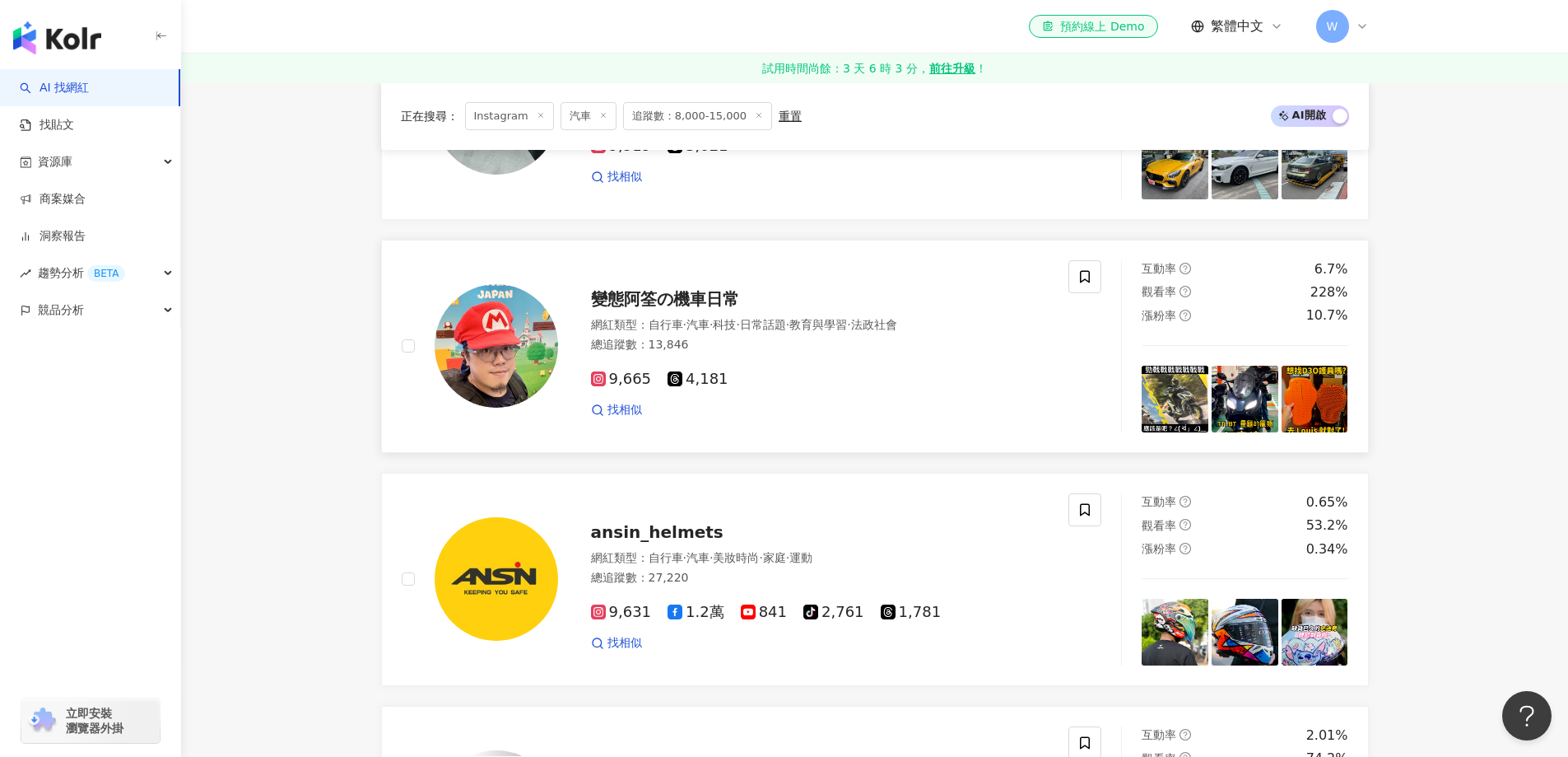
scroll to position [714, 0]
click at [799, 385] on div "9,665 4,181" at bounding box center [820, 379] width 458 height 19
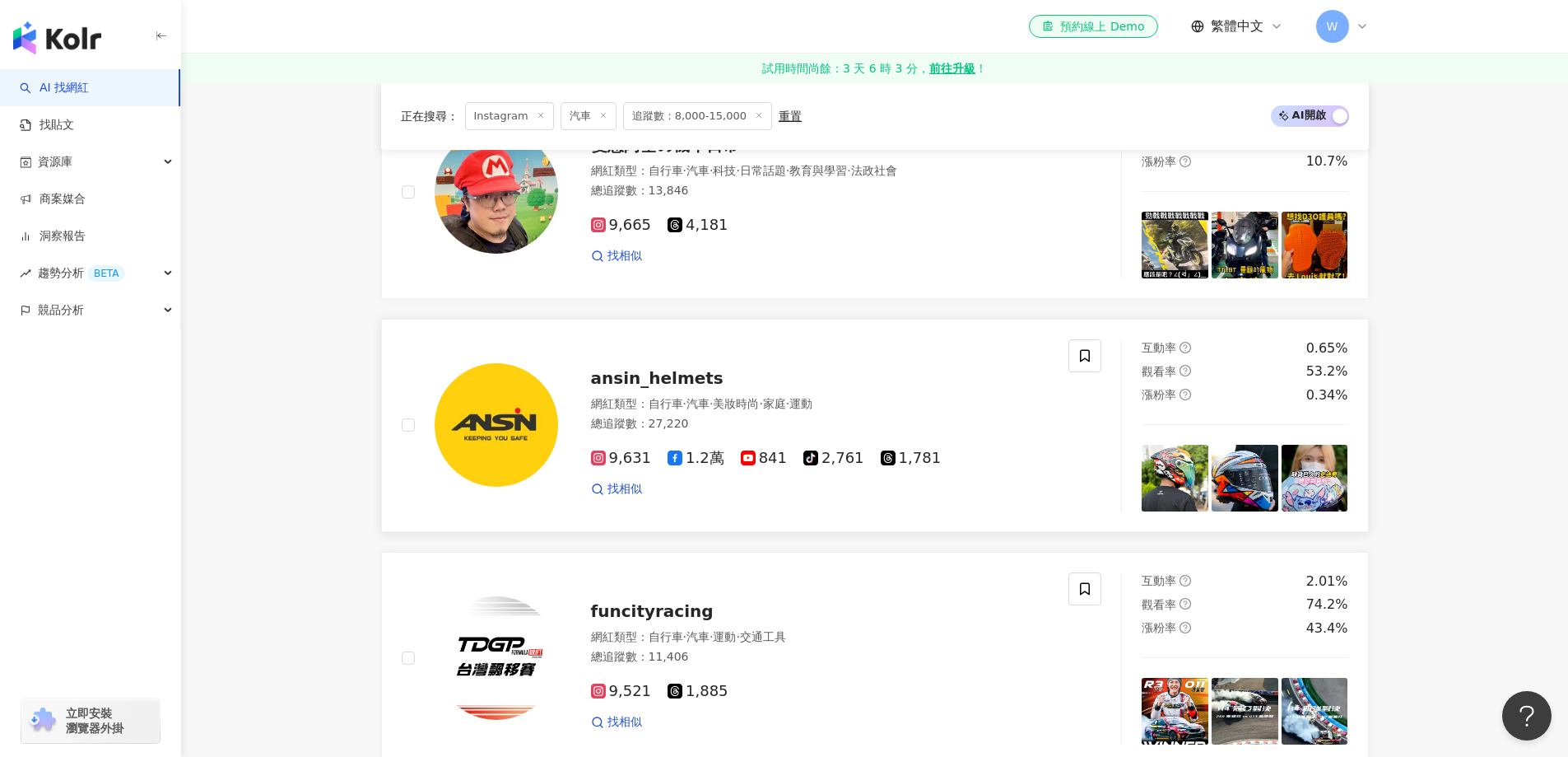
click at [784, 436] on div "9,631 1.2萬 841 tiktok-icon 2,761 1,781 找相似" at bounding box center [820, 466] width 458 height 61
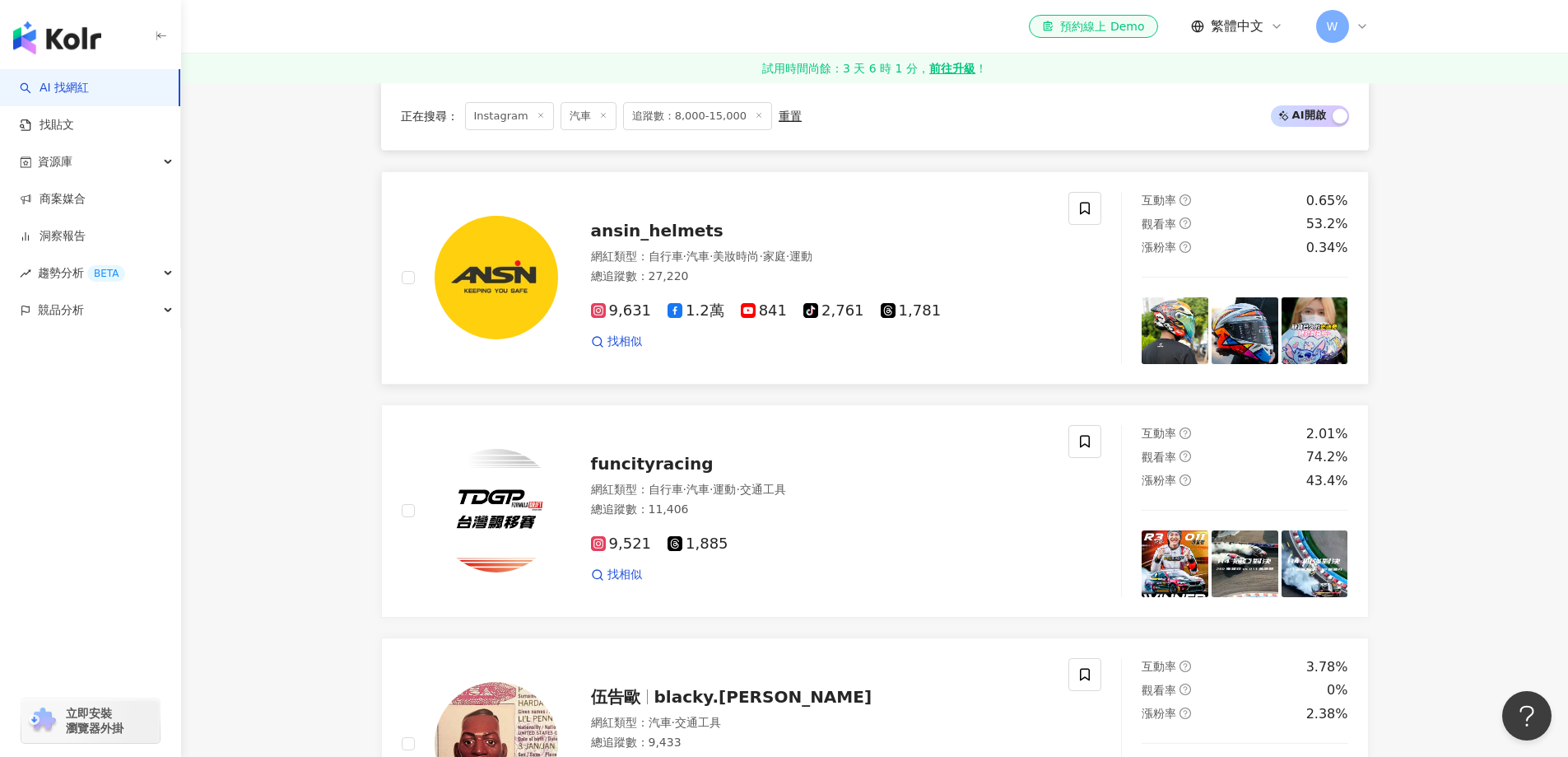
scroll to position [1043, 0]
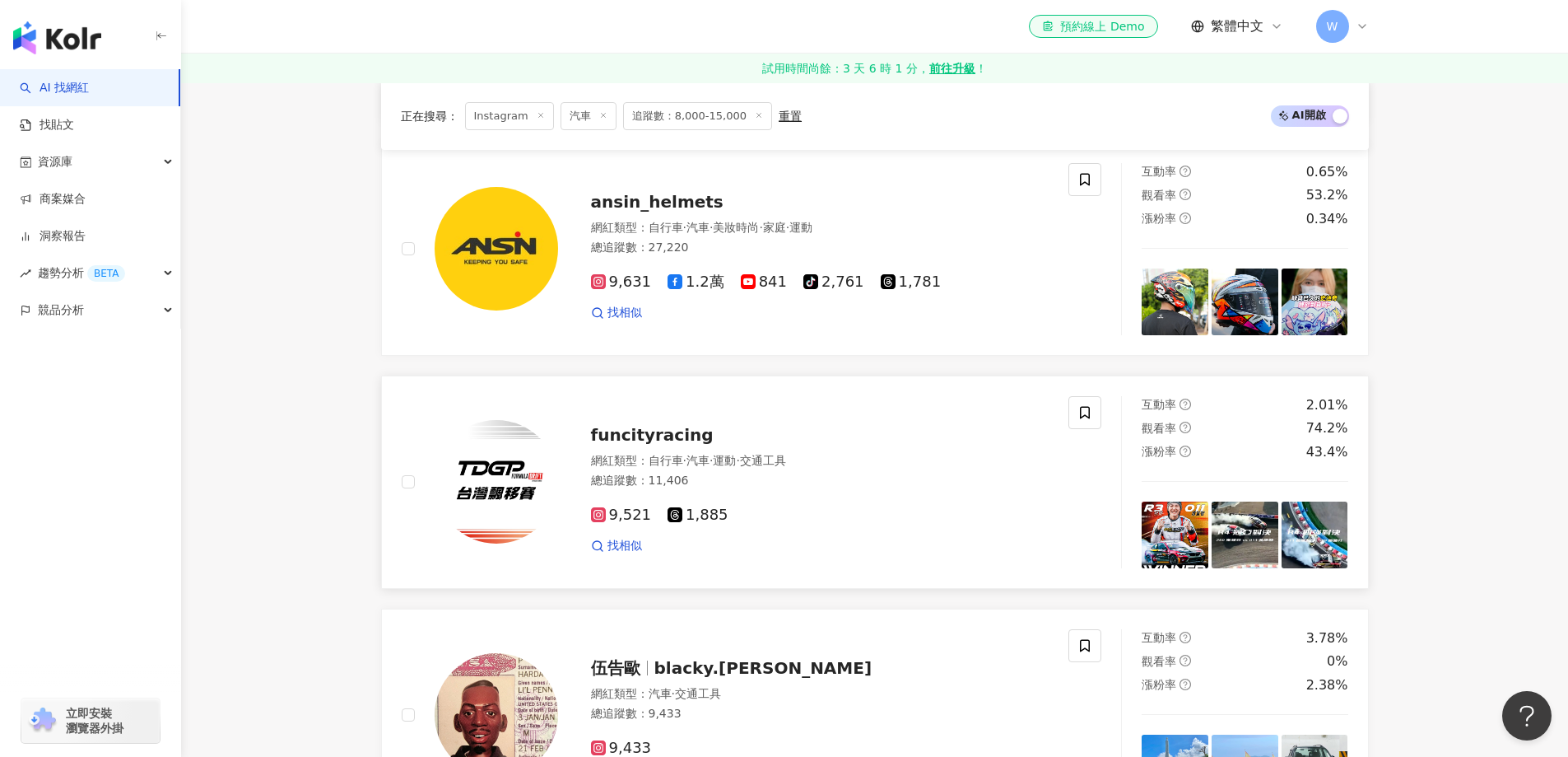
click at [775, 488] on div "總追蹤數 ： 11,406" at bounding box center [820, 481] width 458 height 17
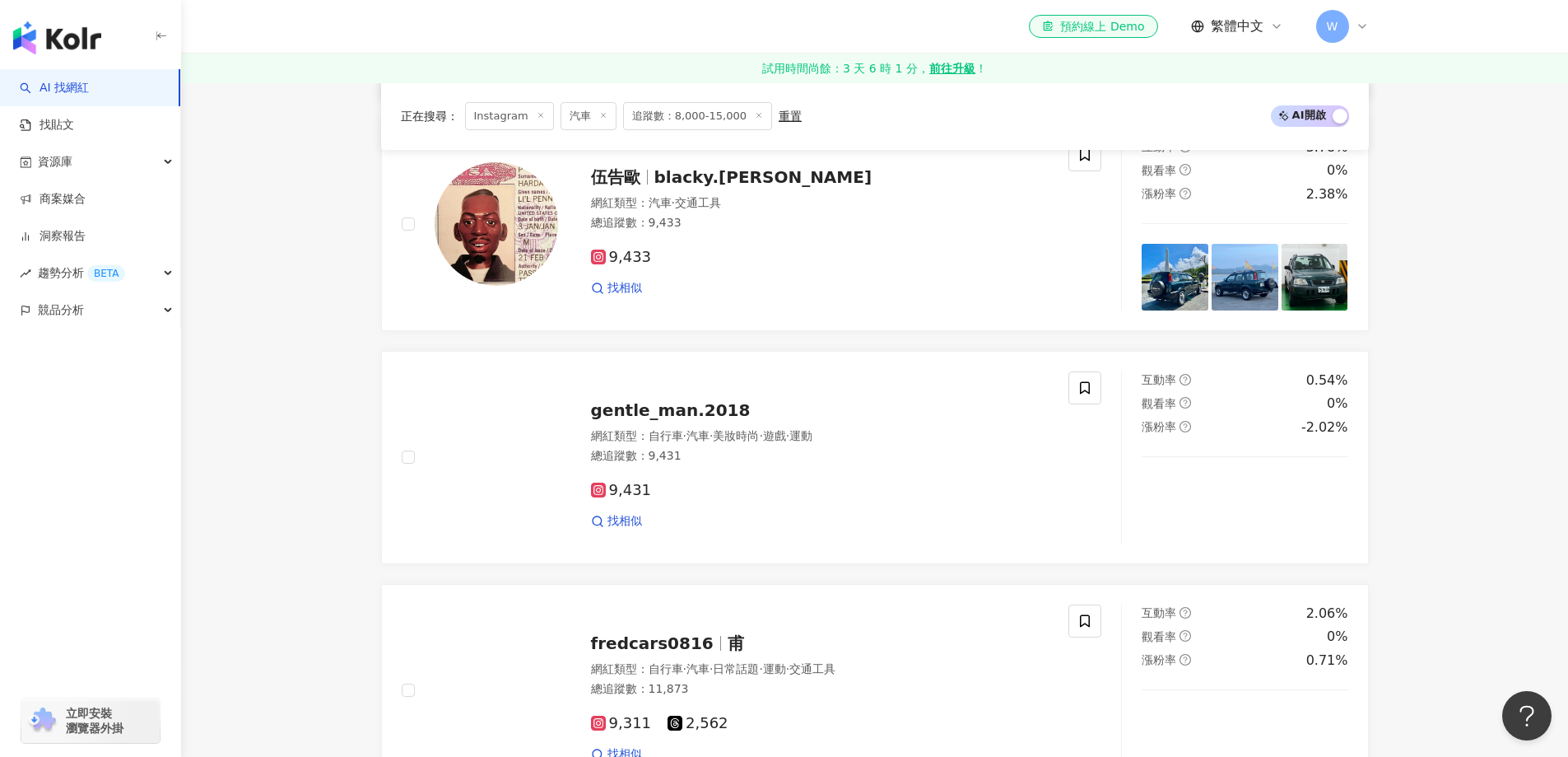
scroll to position [1537, 0]
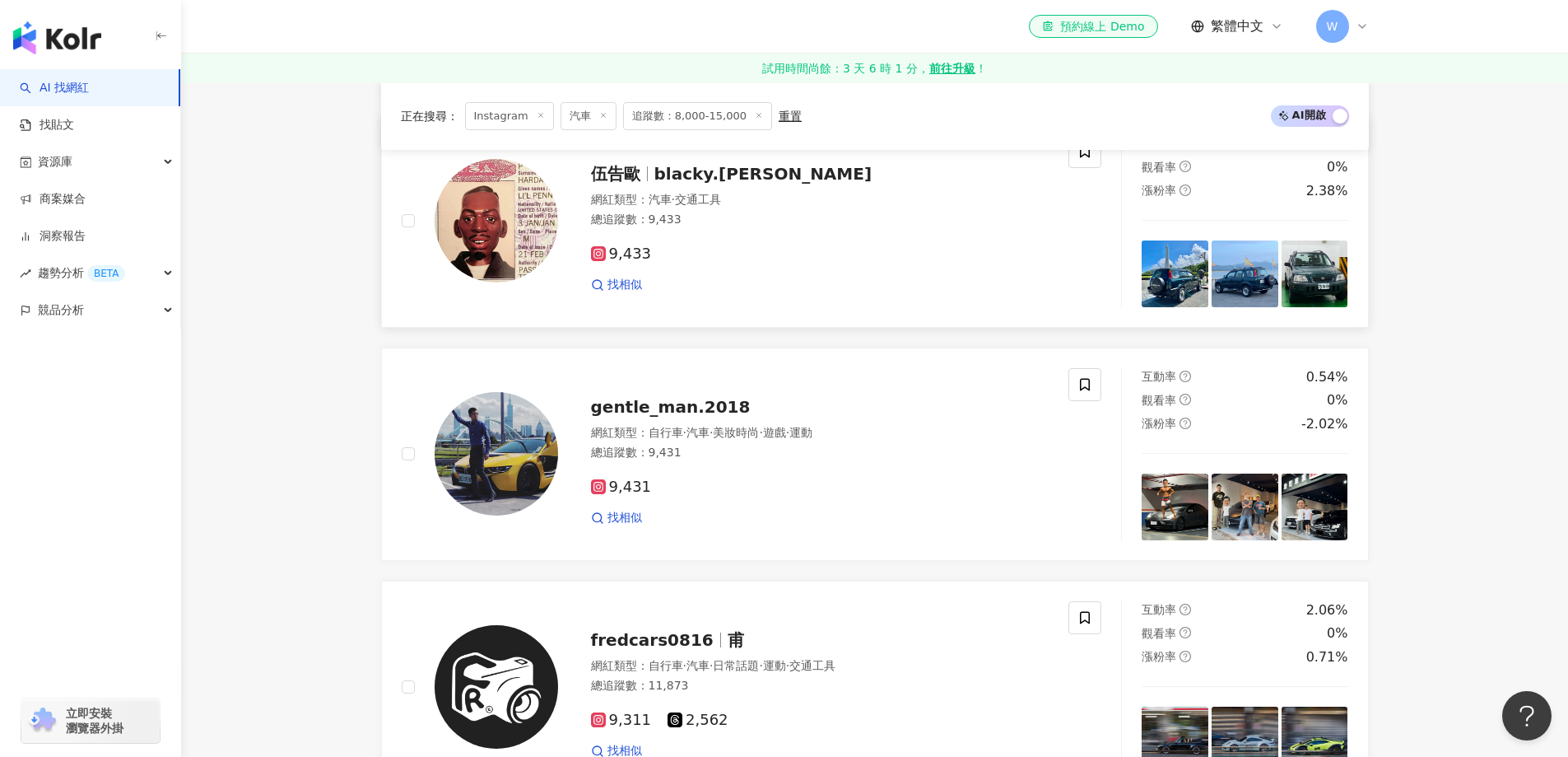
click at [793, 293] on div "找相似" at bounding box center [820, 284] width 458 height 17
click at [788, 489] on div "9,431 找相似" at bounding box center [820, 496] width 458 height 61
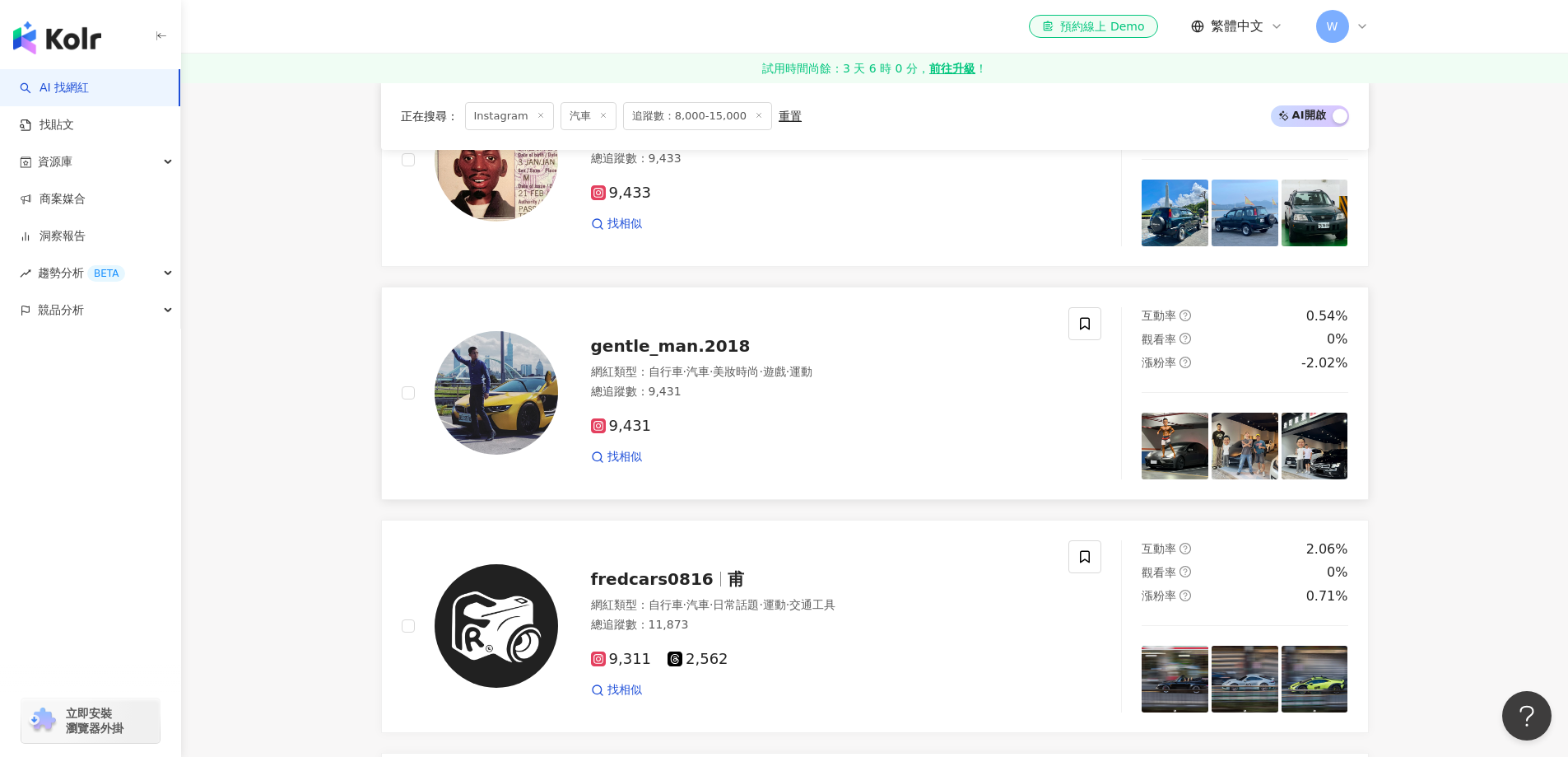
scroll to position [1949, 0]
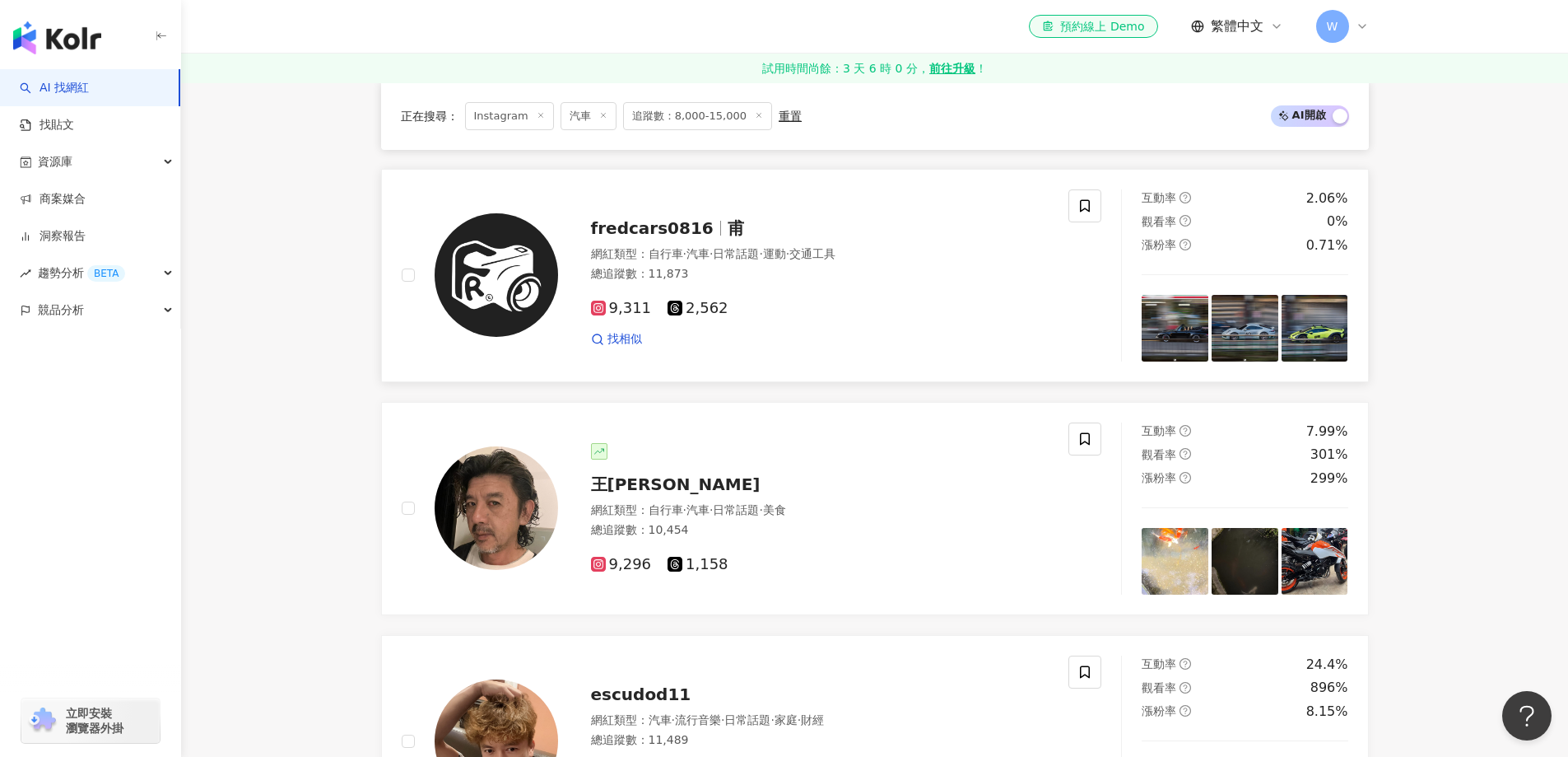
click at [797, 318] on div "9,311 2,562" at bounding box center [820, 308] width 458 height 19
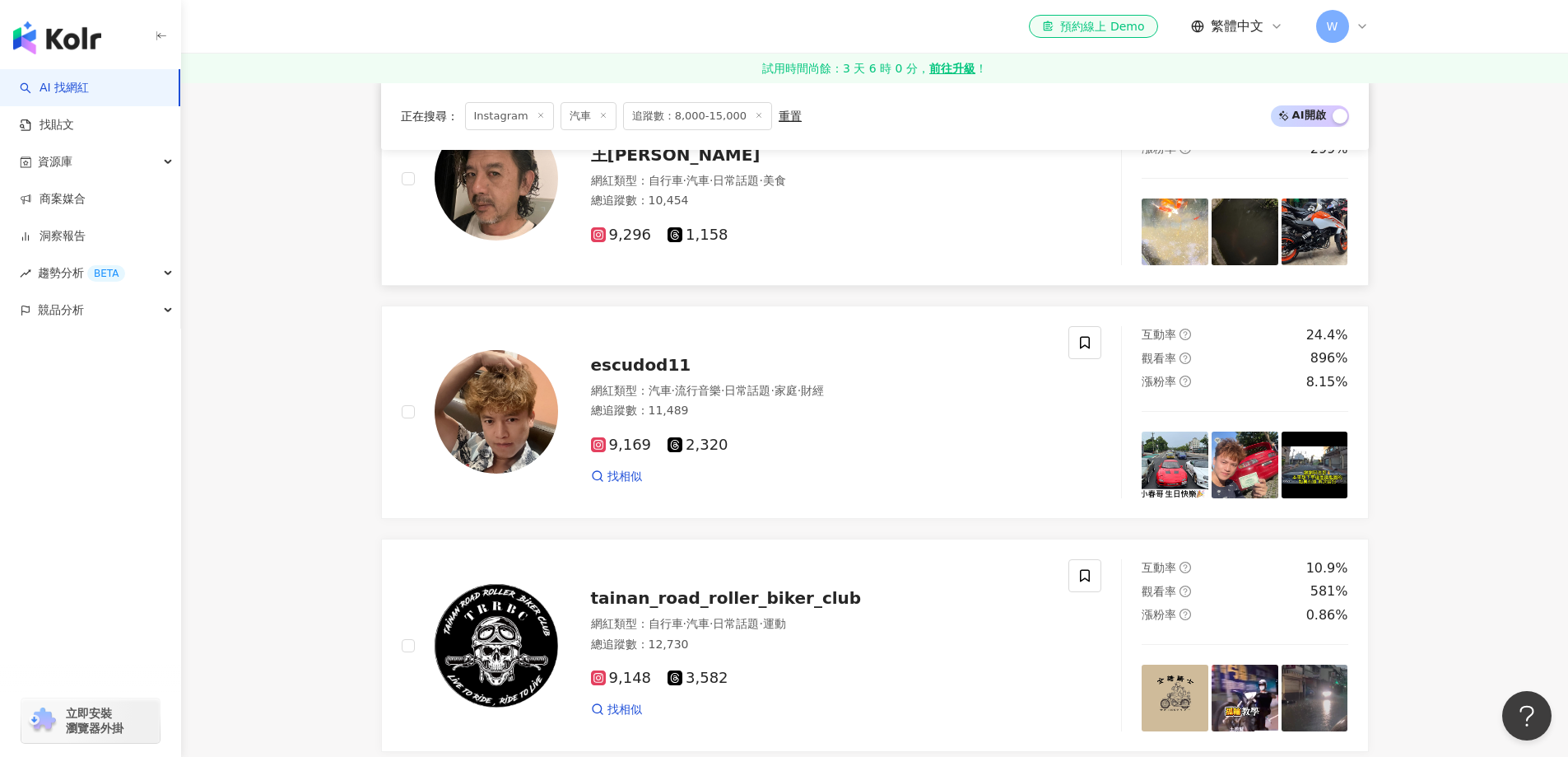
click at [743, 235] on div "9,296 1,158" at bounding box center [820, 229] width 458 height 31
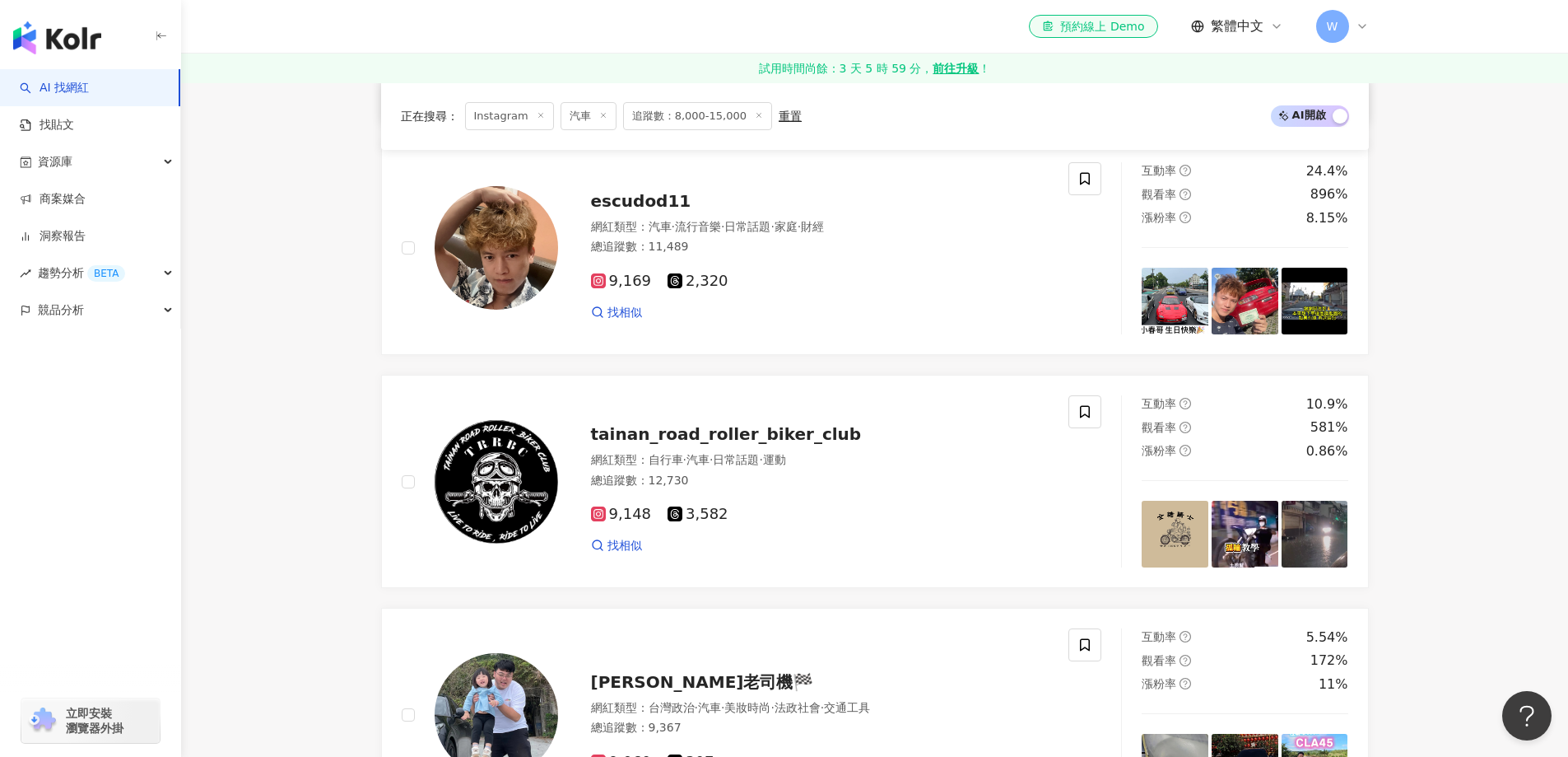
scroll to position [2443, 0]
click at [755, 287] on div "9,169 2,320" at bounding box center [820, 281] width 458 height 19
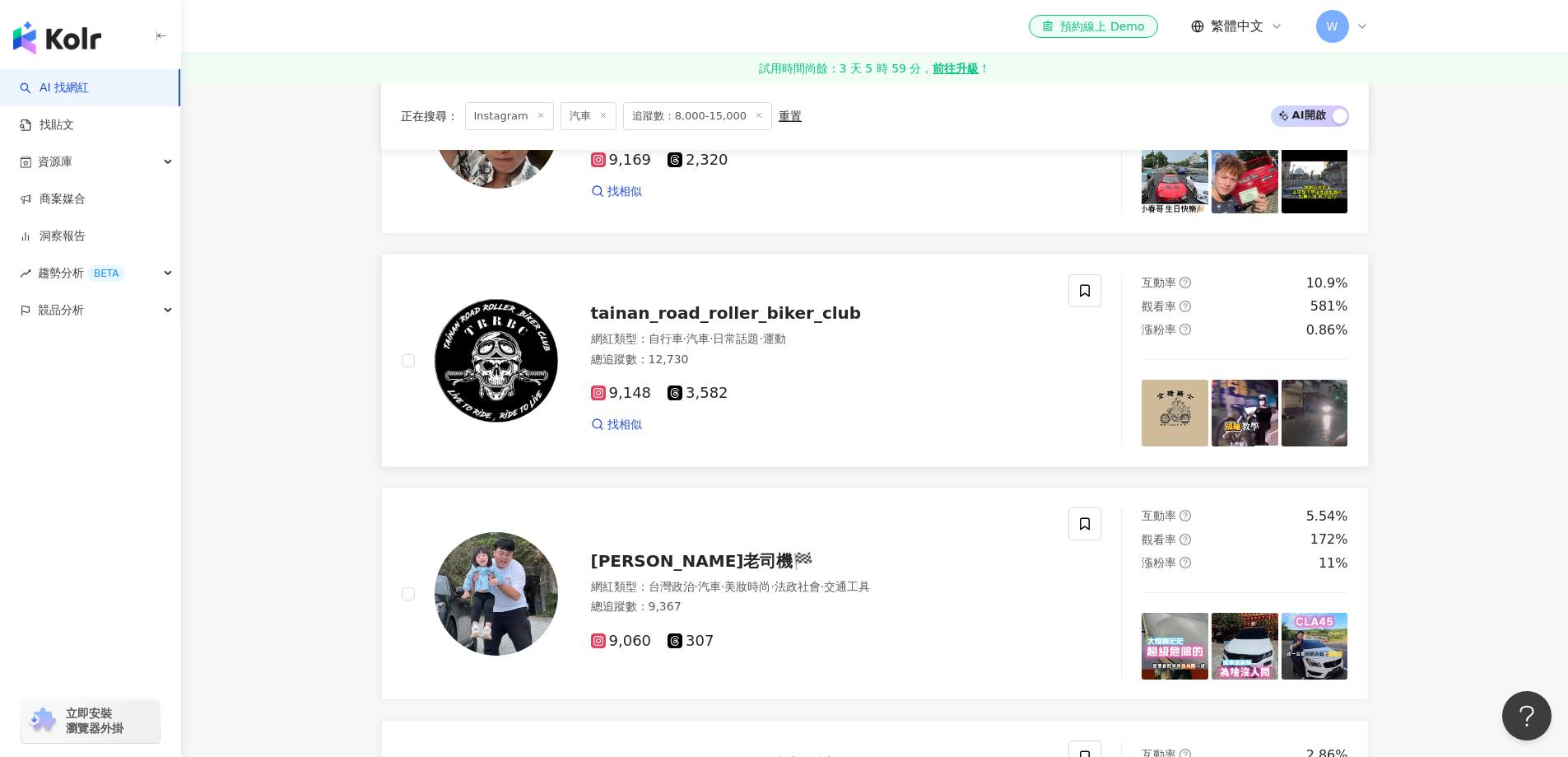
scroll to position [2608, 0]
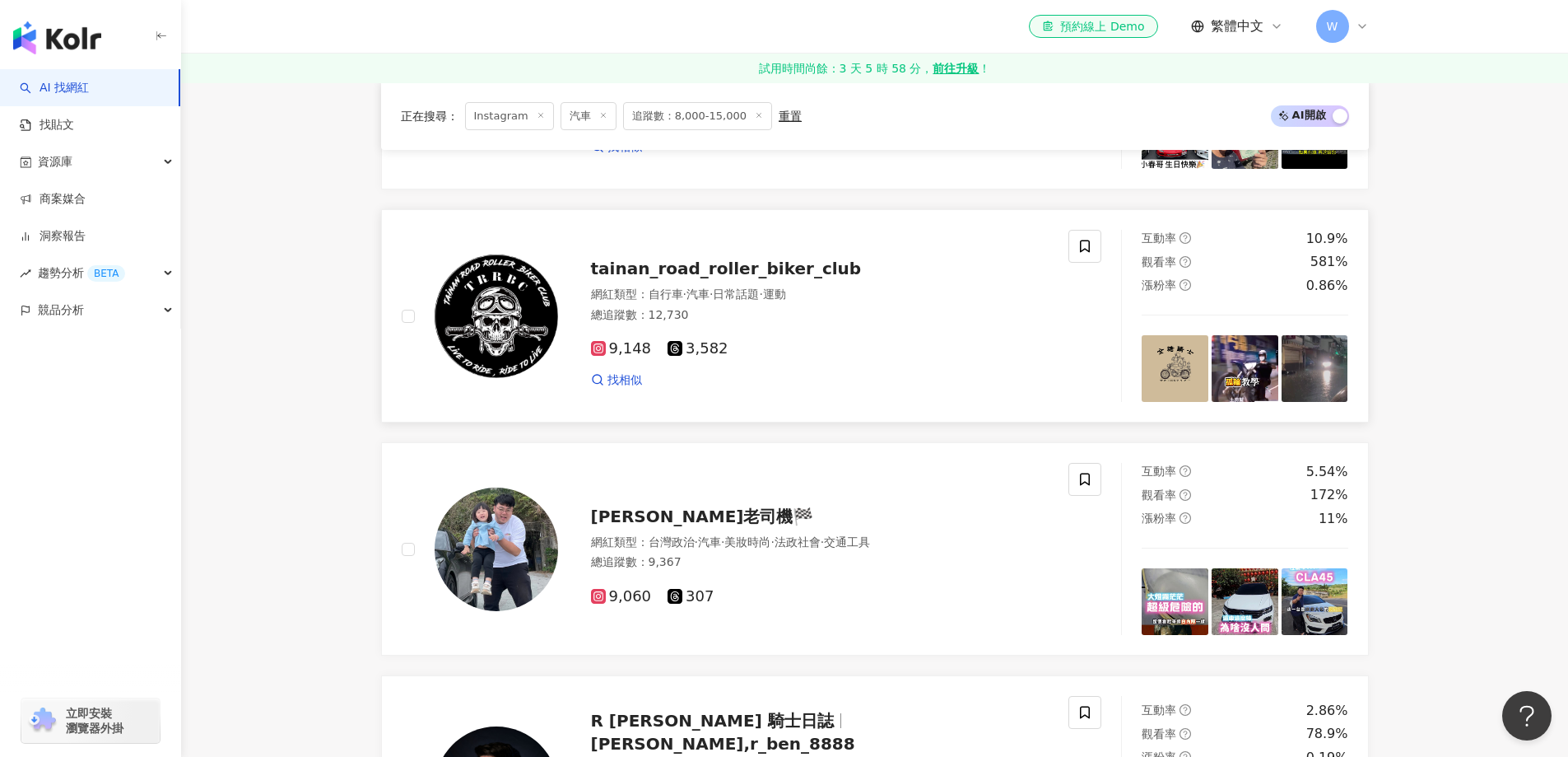
click at [776, 321] on div "總追蹤數 ： 12,730" at bounding box center [820, 315] width 458 height 17
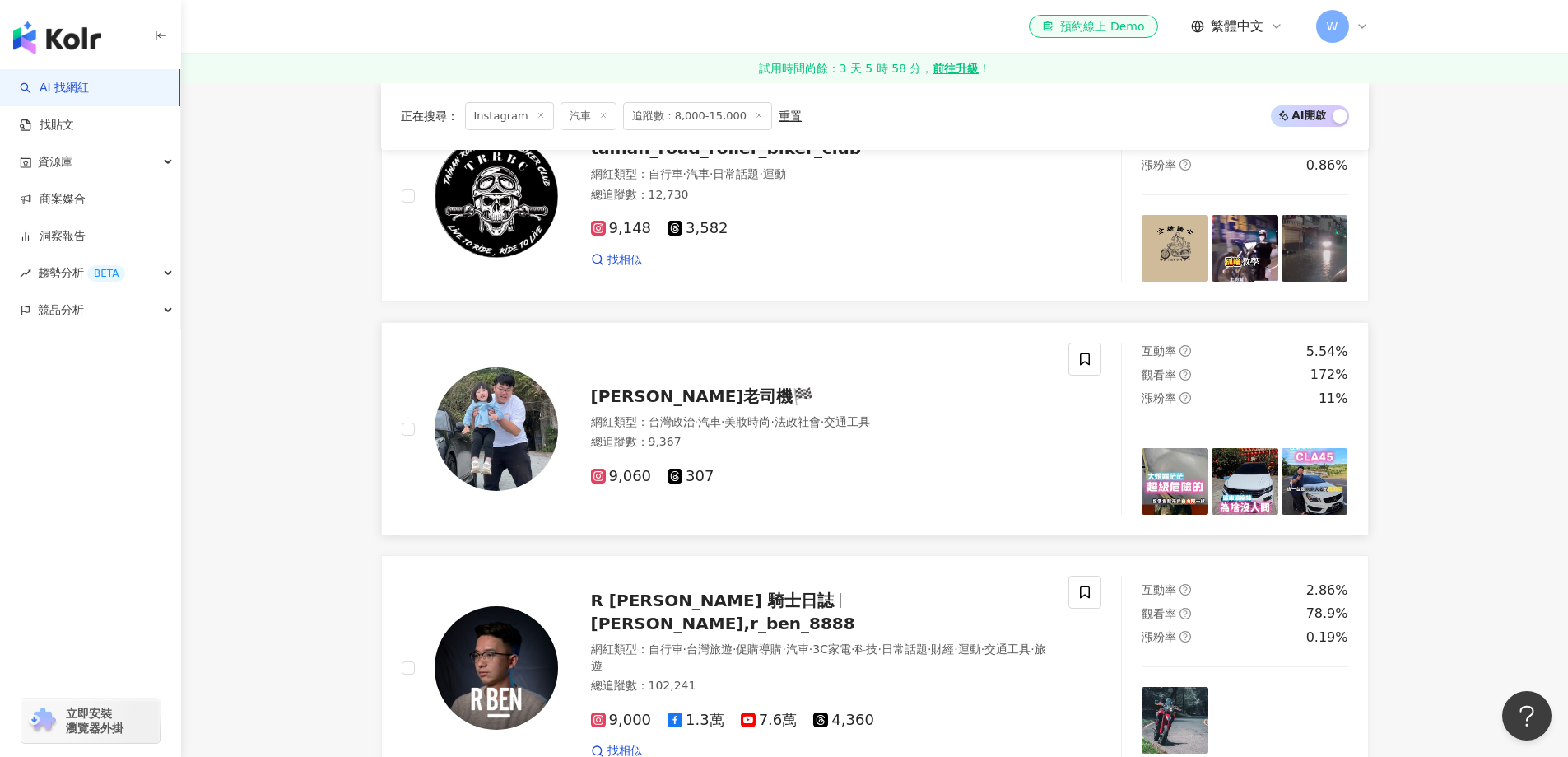
scroll to position [2855, 0]
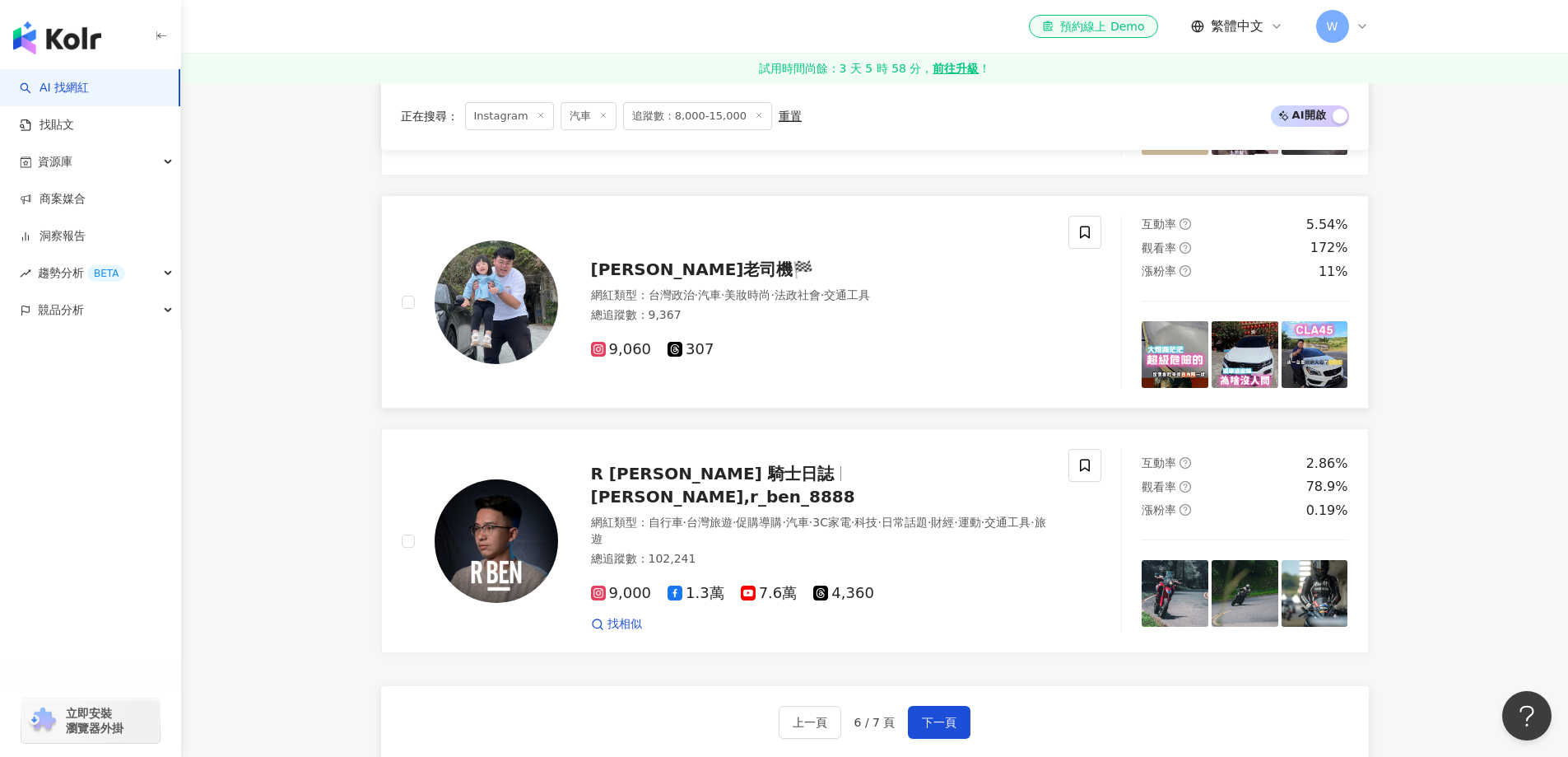
click at [776, 348] on div "9,060 307" at bounding box center [820, 343] width 458 height 31
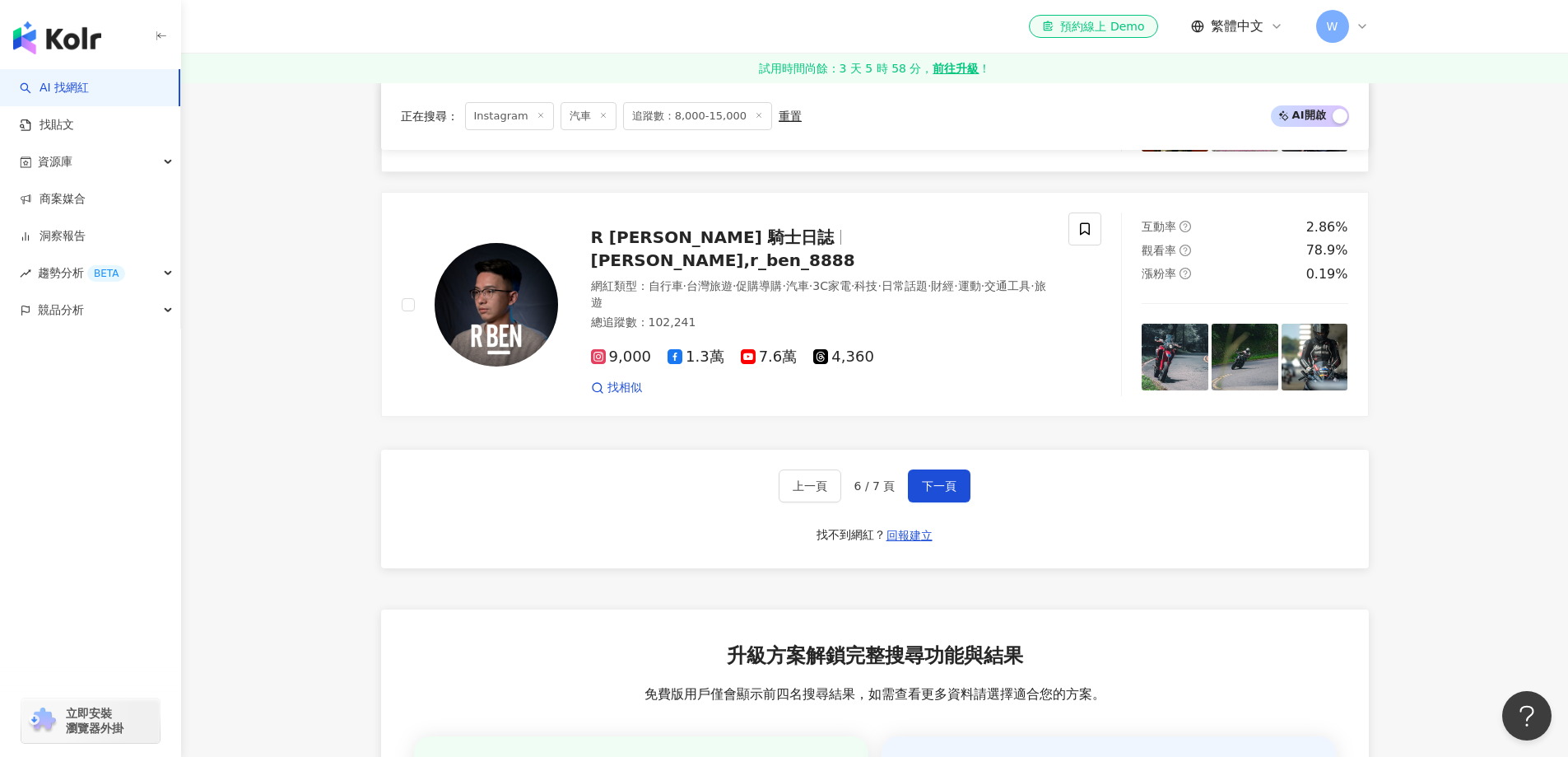
scroll to position [3184, 0]
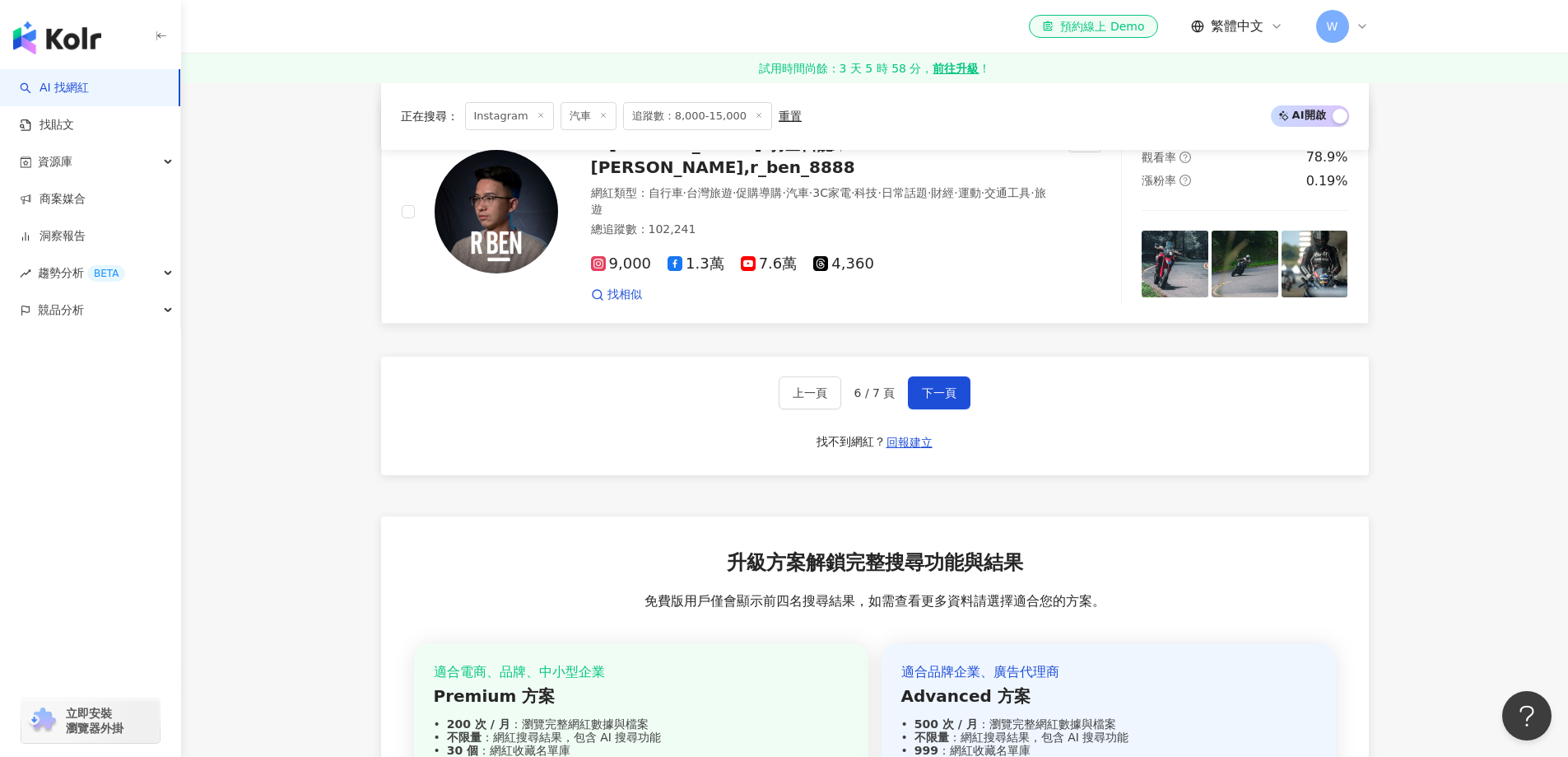
click at [811, 242] on div "9,000 1.3萬 7.6萬 4,360 找相似" at bounding box center [820, 272] width 458 height 61
click at [909, 374] on div "上一頁 6 / 7 頁 下一頁 找不到網紅？ 回報建立" at bounding box center [875, 416] width 988 height 118
click at [931, 389] on span "下一頁" at bounding box center [939, 392] width 34 height 13
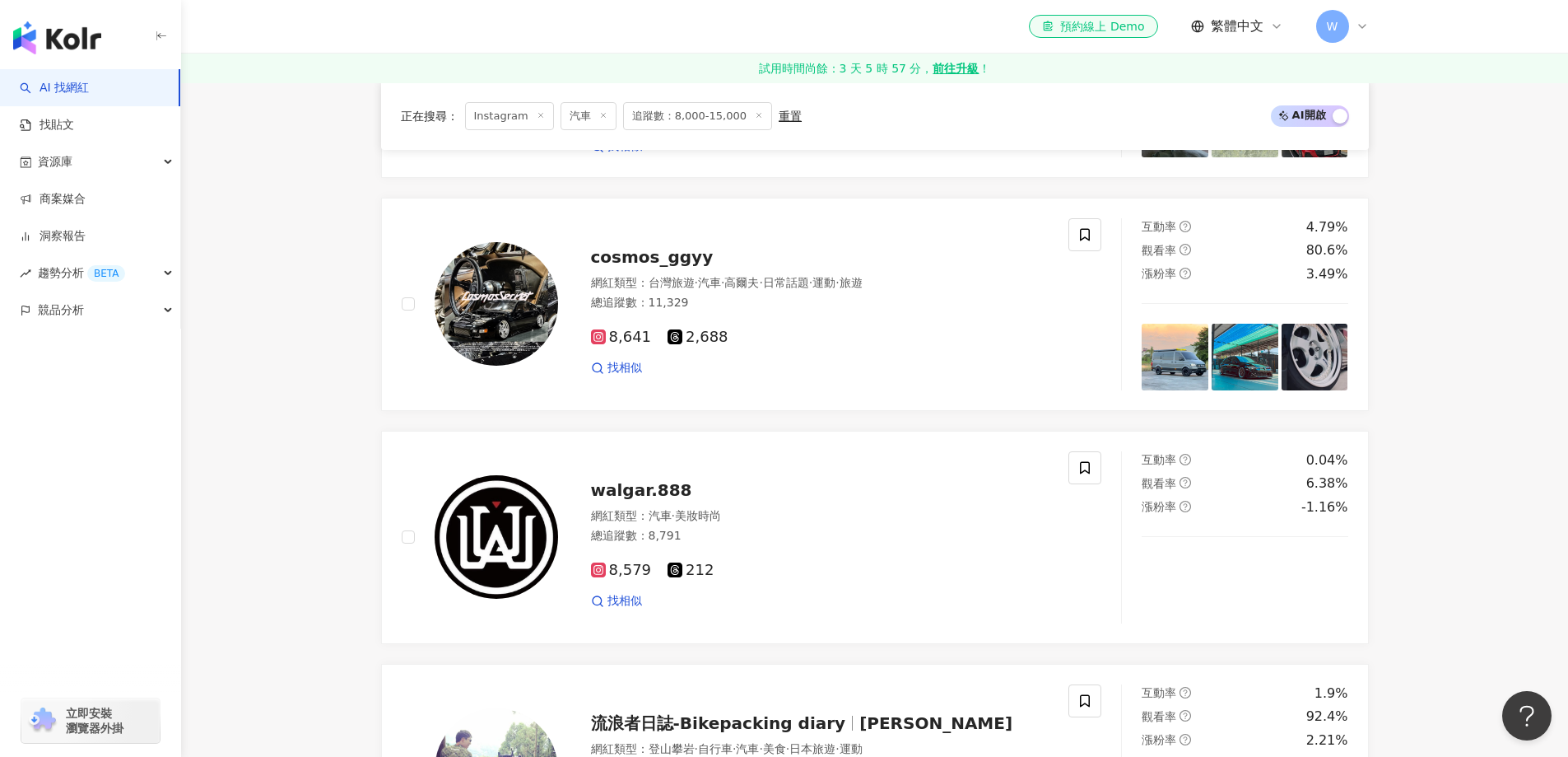
scroll to position [988, 0]
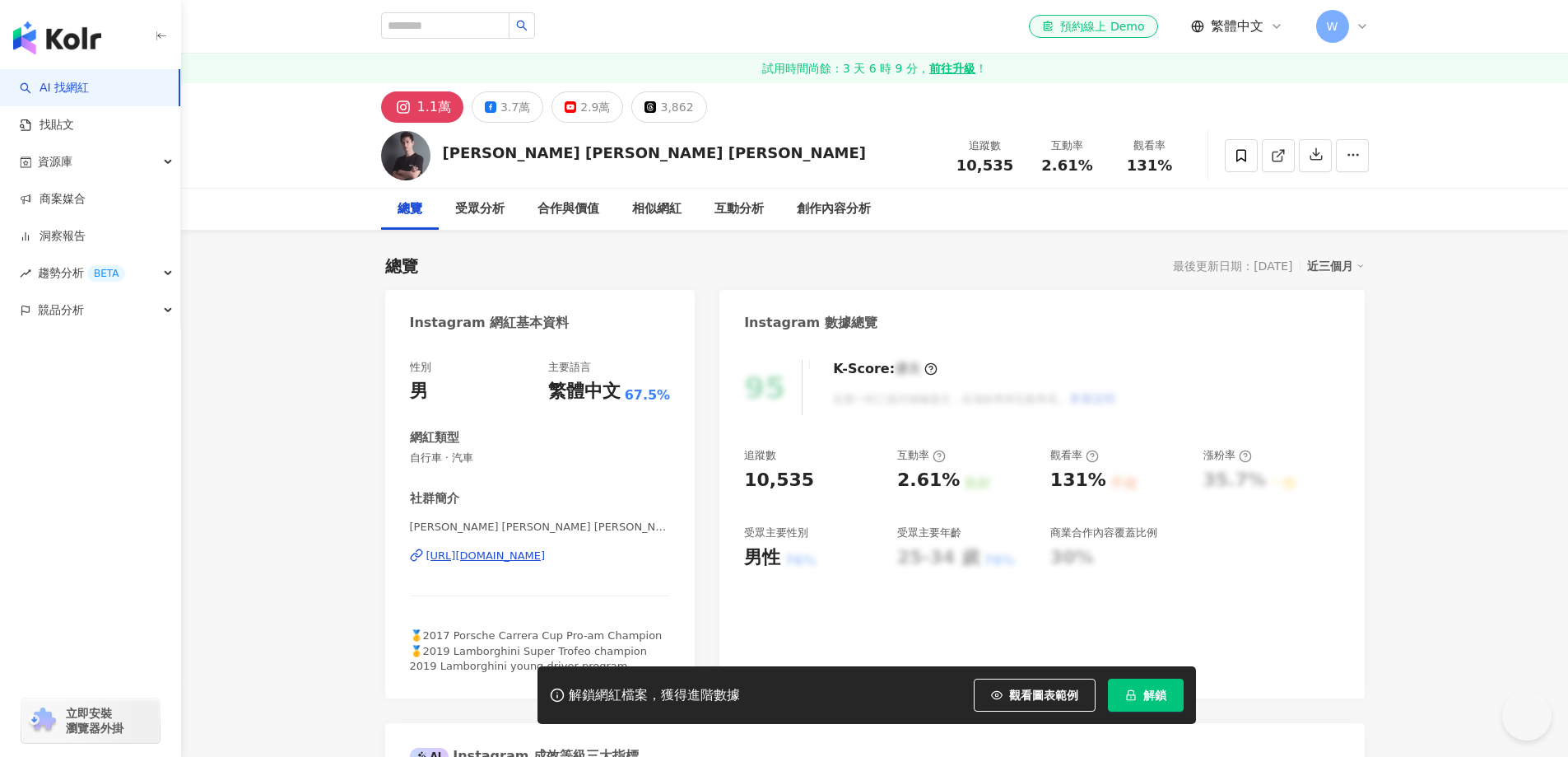
click at [546, 549] on div "https://www.instagram.com/evanchen0618/" at bounding box center [486, 556] width 119 height 15
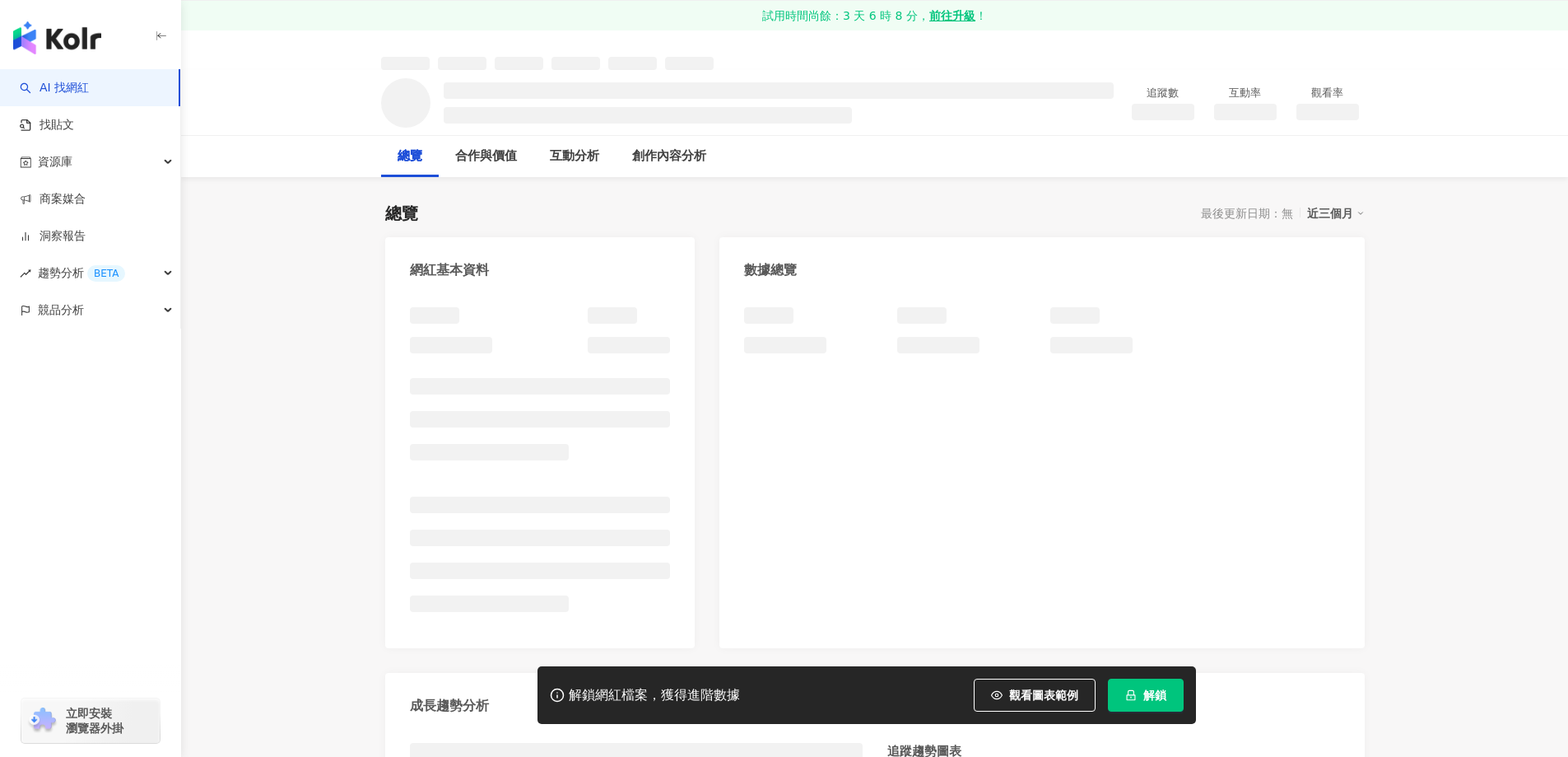
scroll to position [82, 0]
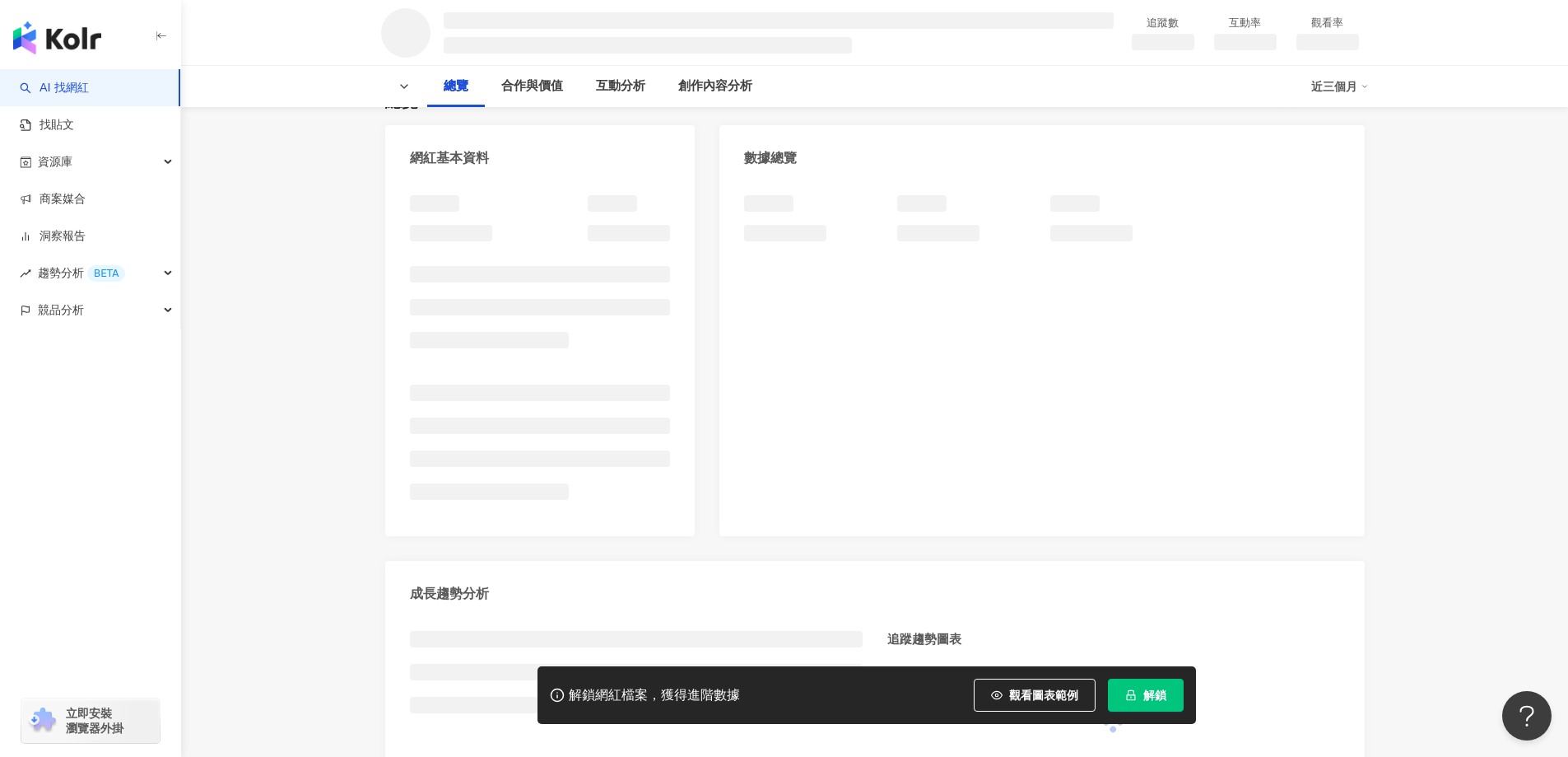
scroll to position [247, 0]
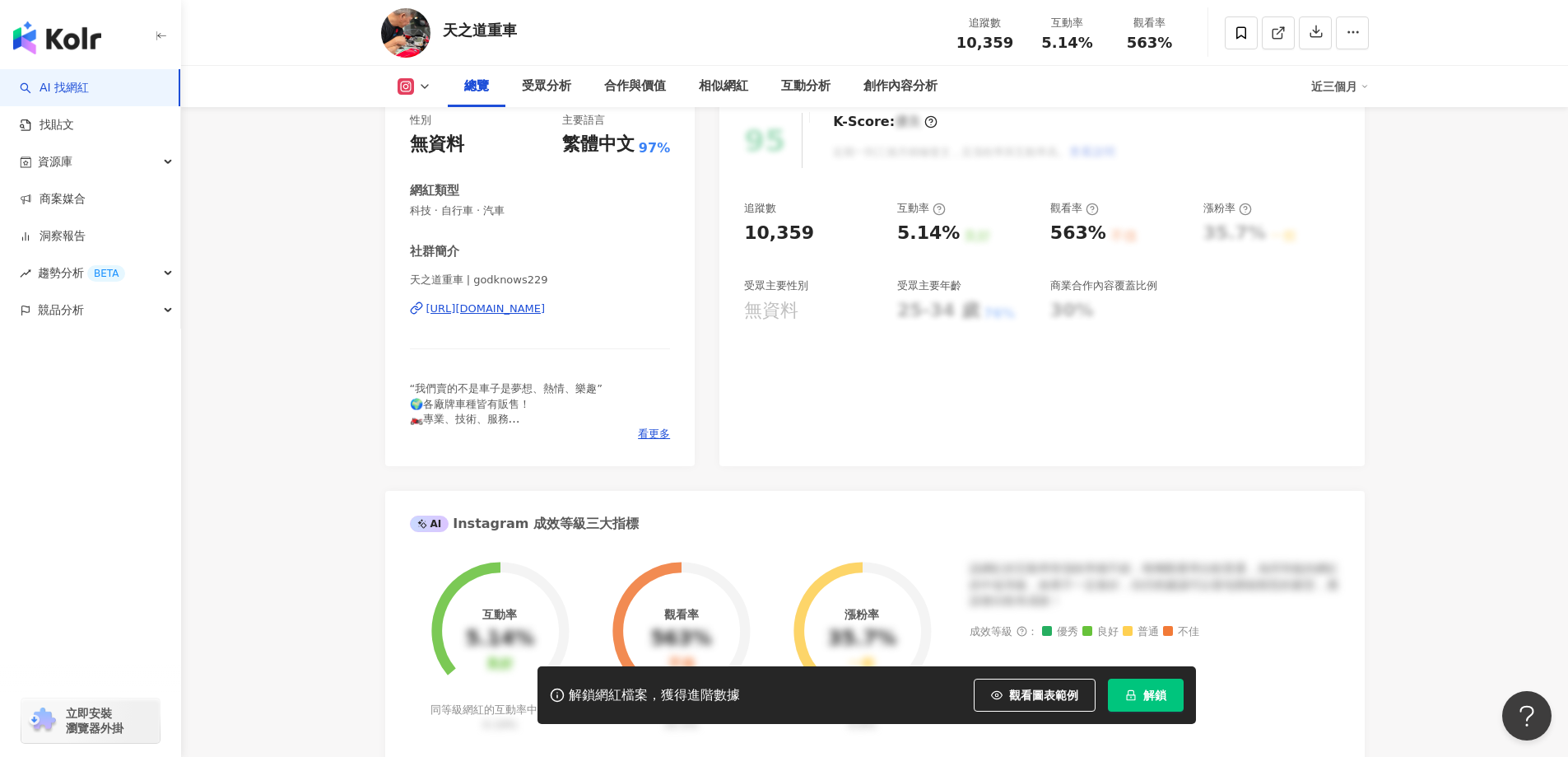
click at [546, 304] on div "https://www.instagram.com/godknows229/" at bounding box center [486, 308] width 119 height 15
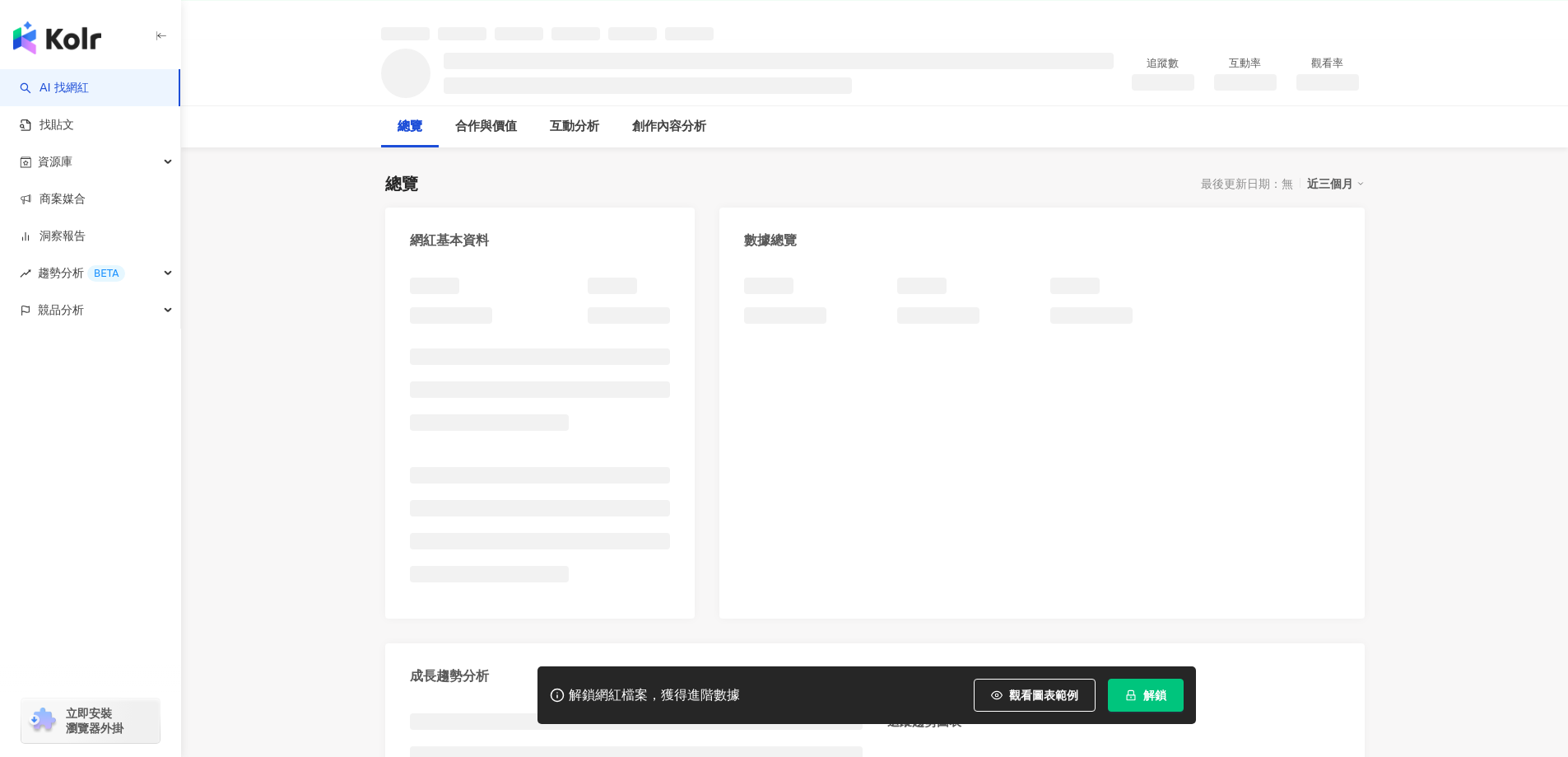
scroll to position [82, 0]
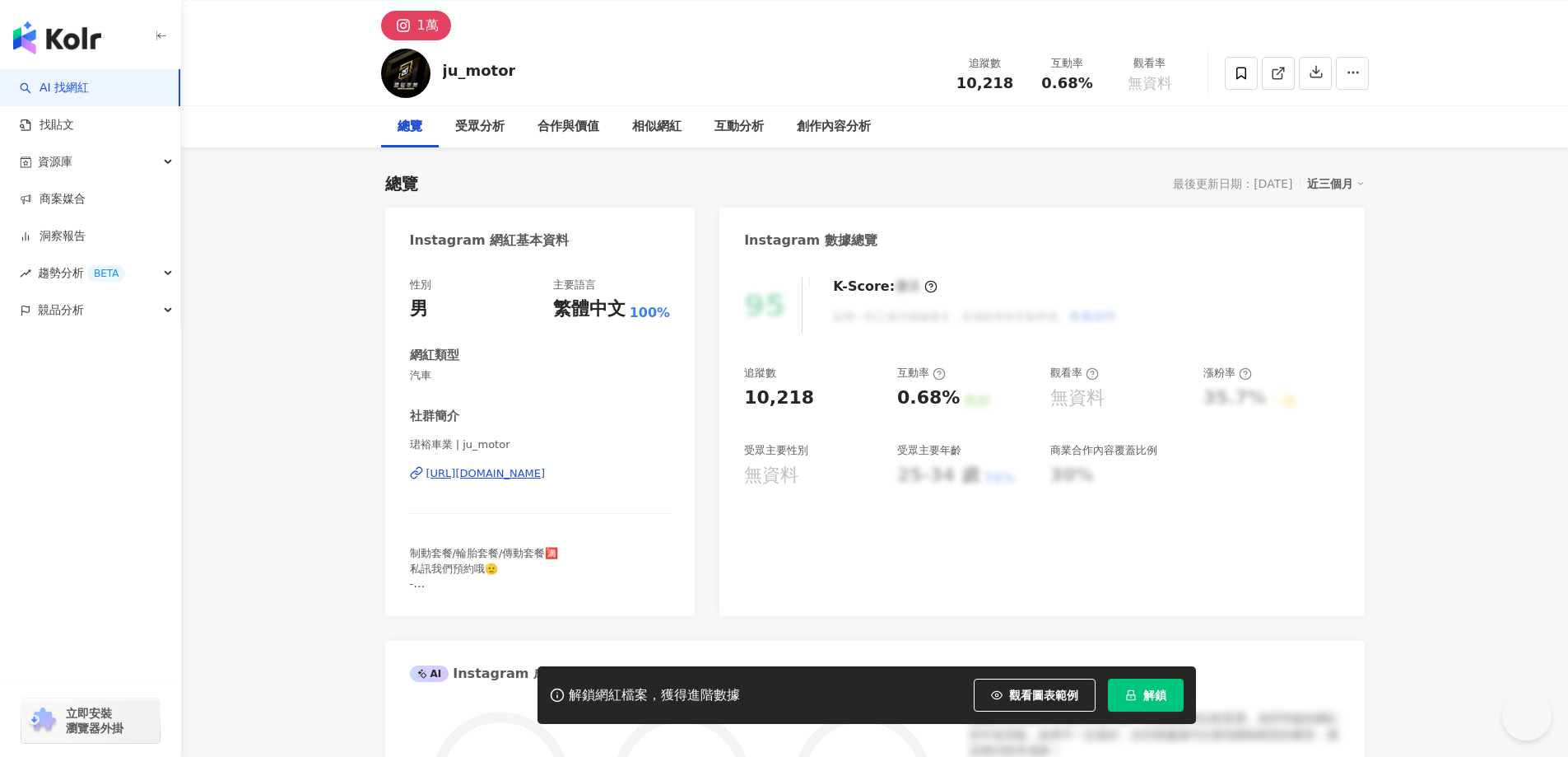
click at [519, 475] on div "https://www.instagram.com/ju_motor/" at bounding box center [486, 473] width 119 height 15
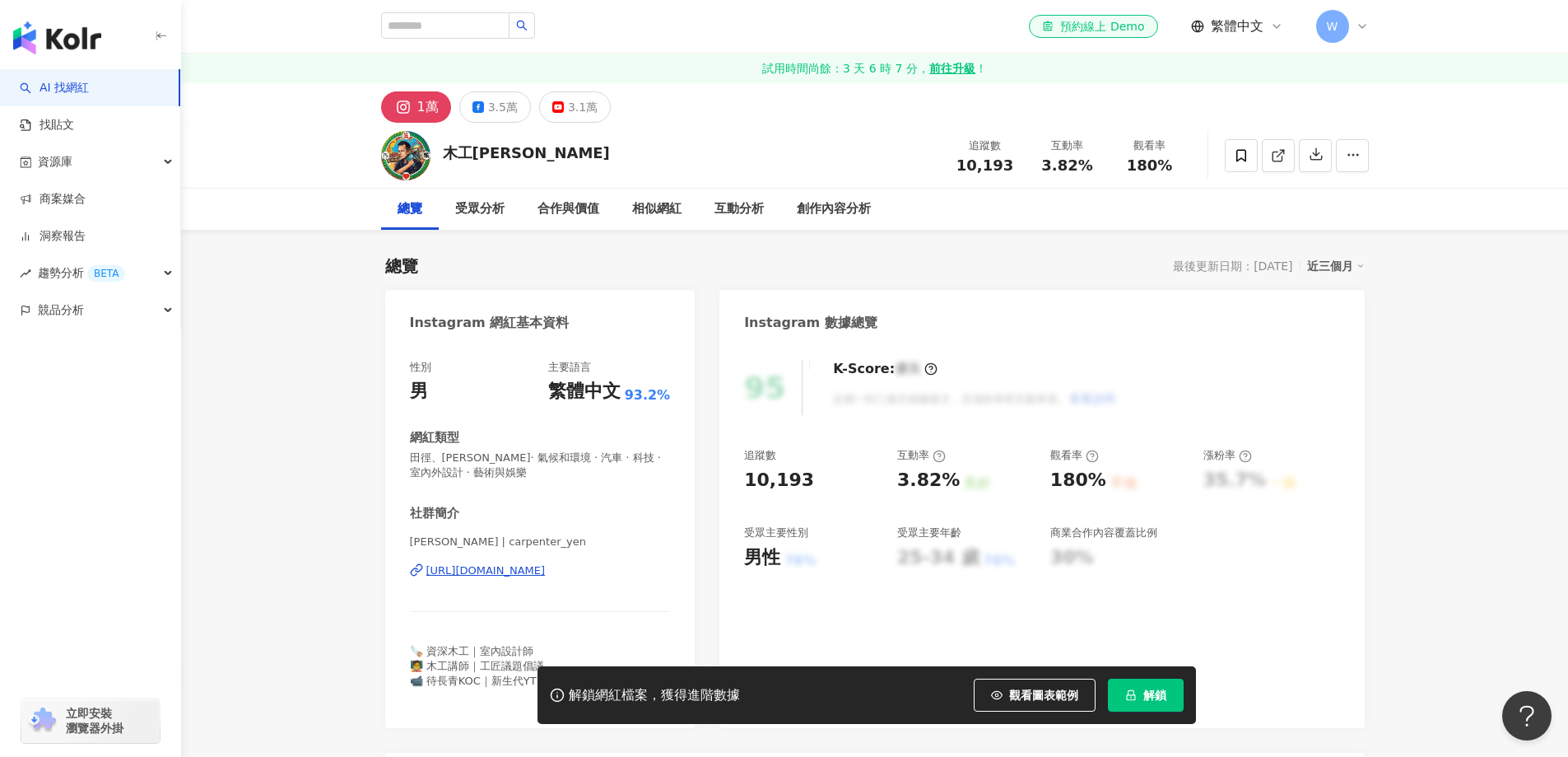
click at [546, 564] on div "https://www.instagram.com/carpenter_yen/" at bounding box center [486, 571] width 119 height 15
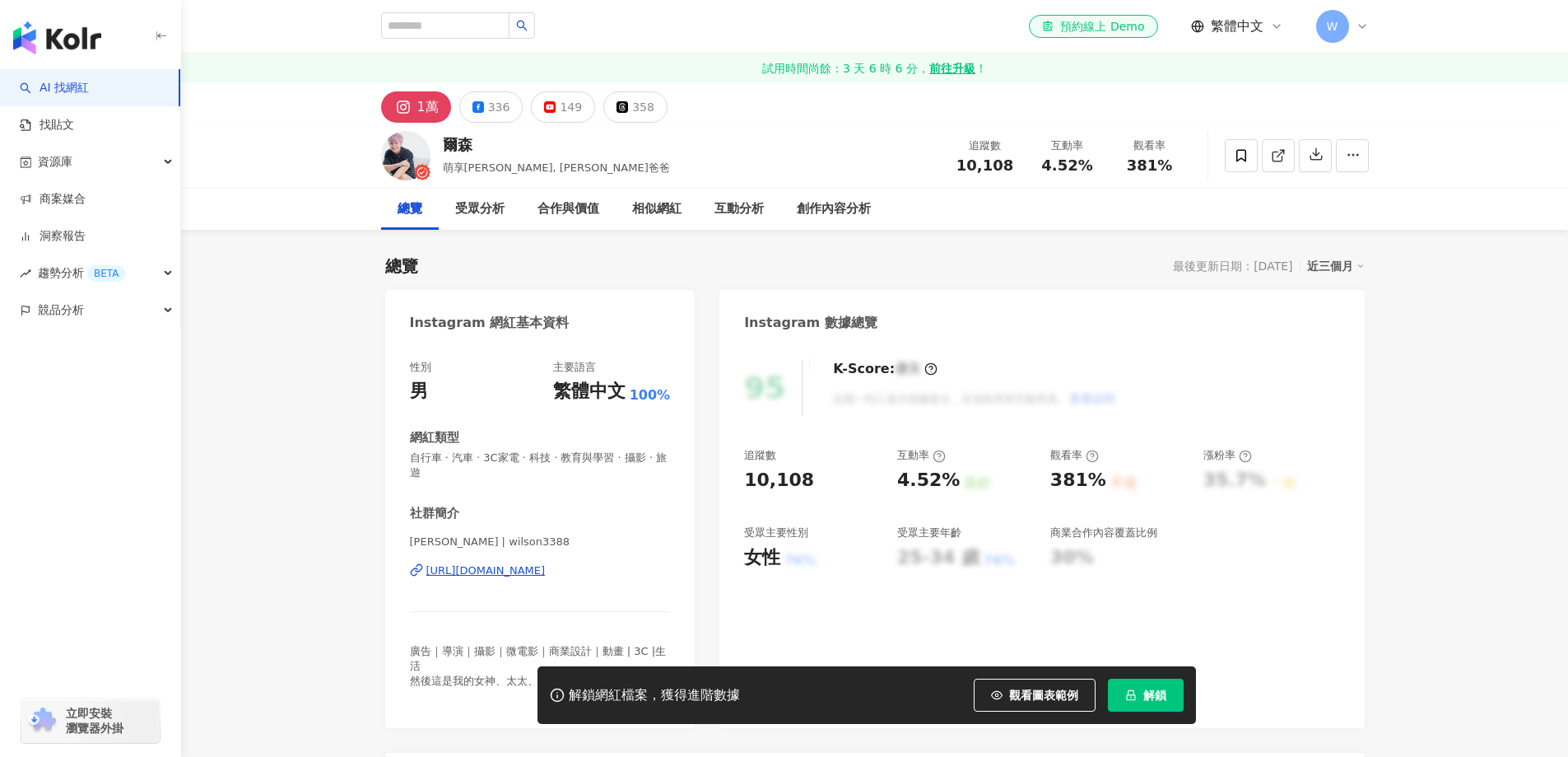
click at [546, 578] on div "https://www.instagram.com/wilson3388/" at bounding box center [486, 571] width 119 height 15
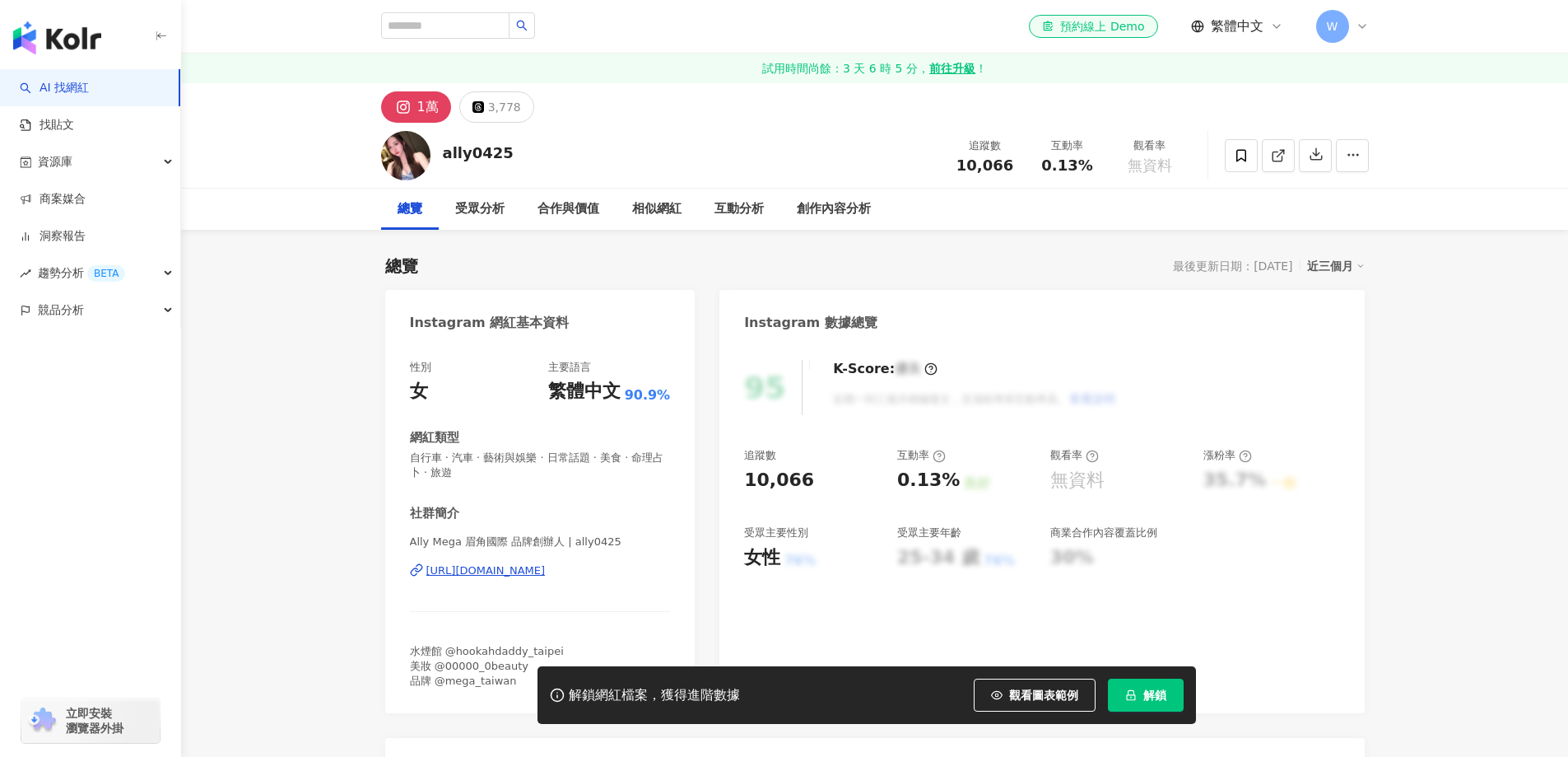
click at [546, 564] on div "https://www.instagram.com/ally0425/" at bounding box center [486, 571] width 119 height 15
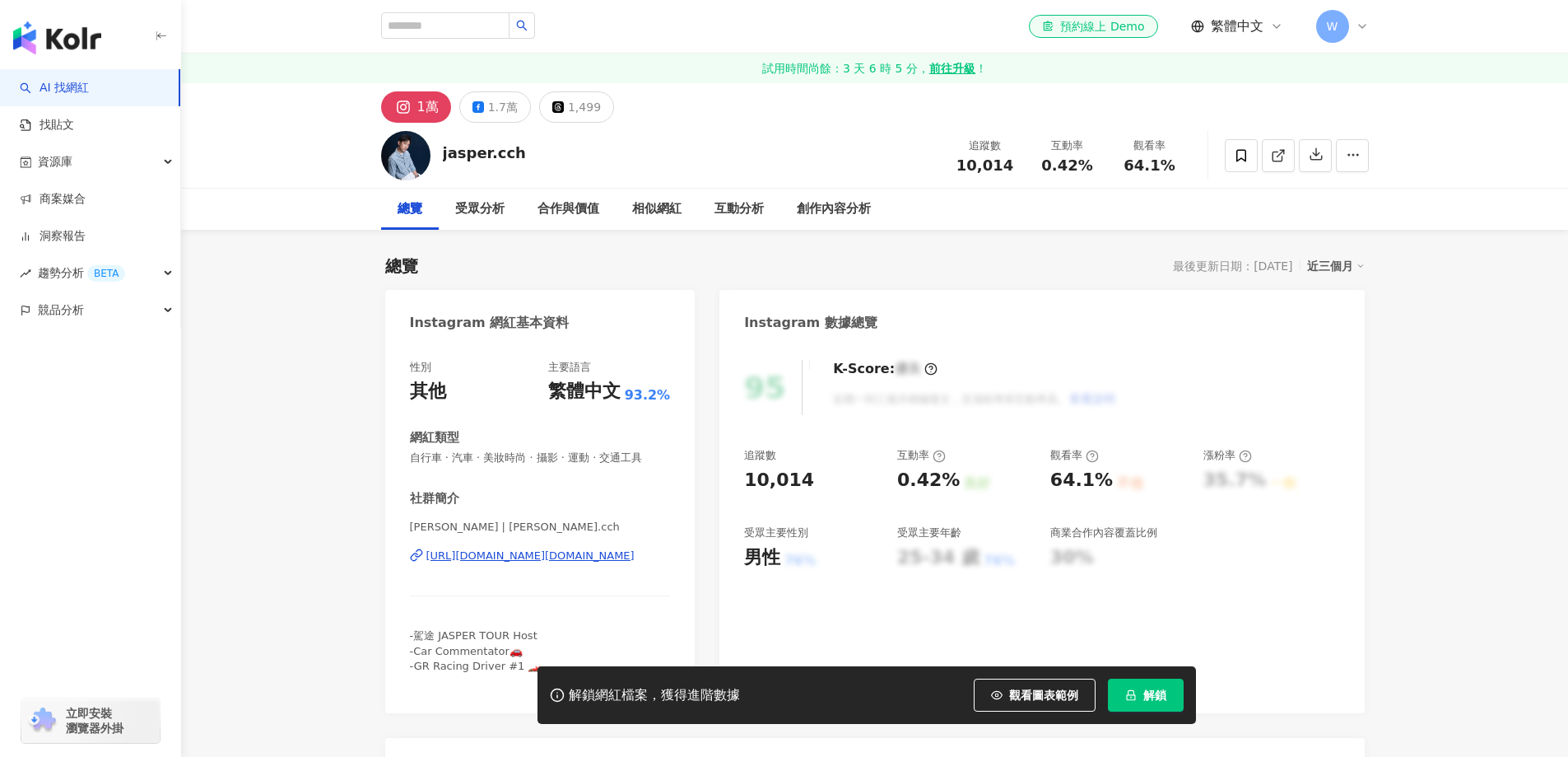
click at [587, 555] on div "https://www.instagram.com/jasper.cch/" at bounding box center [531, 556] width 208 height 15
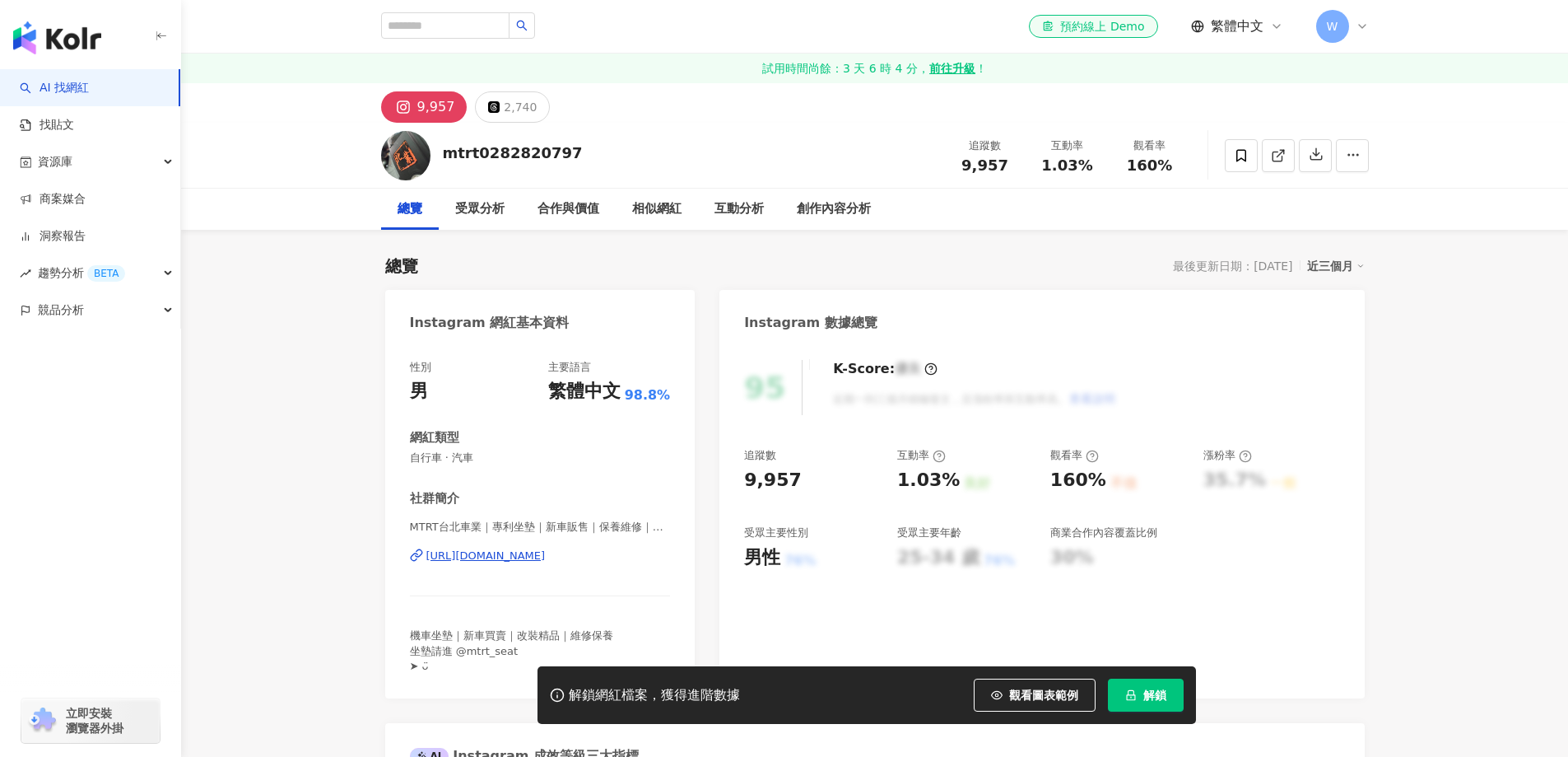
click at [546, 549] on div "https://www.instagram.com/mtrt0282820797/" at bounding box center [486, 556] width 119 height 15
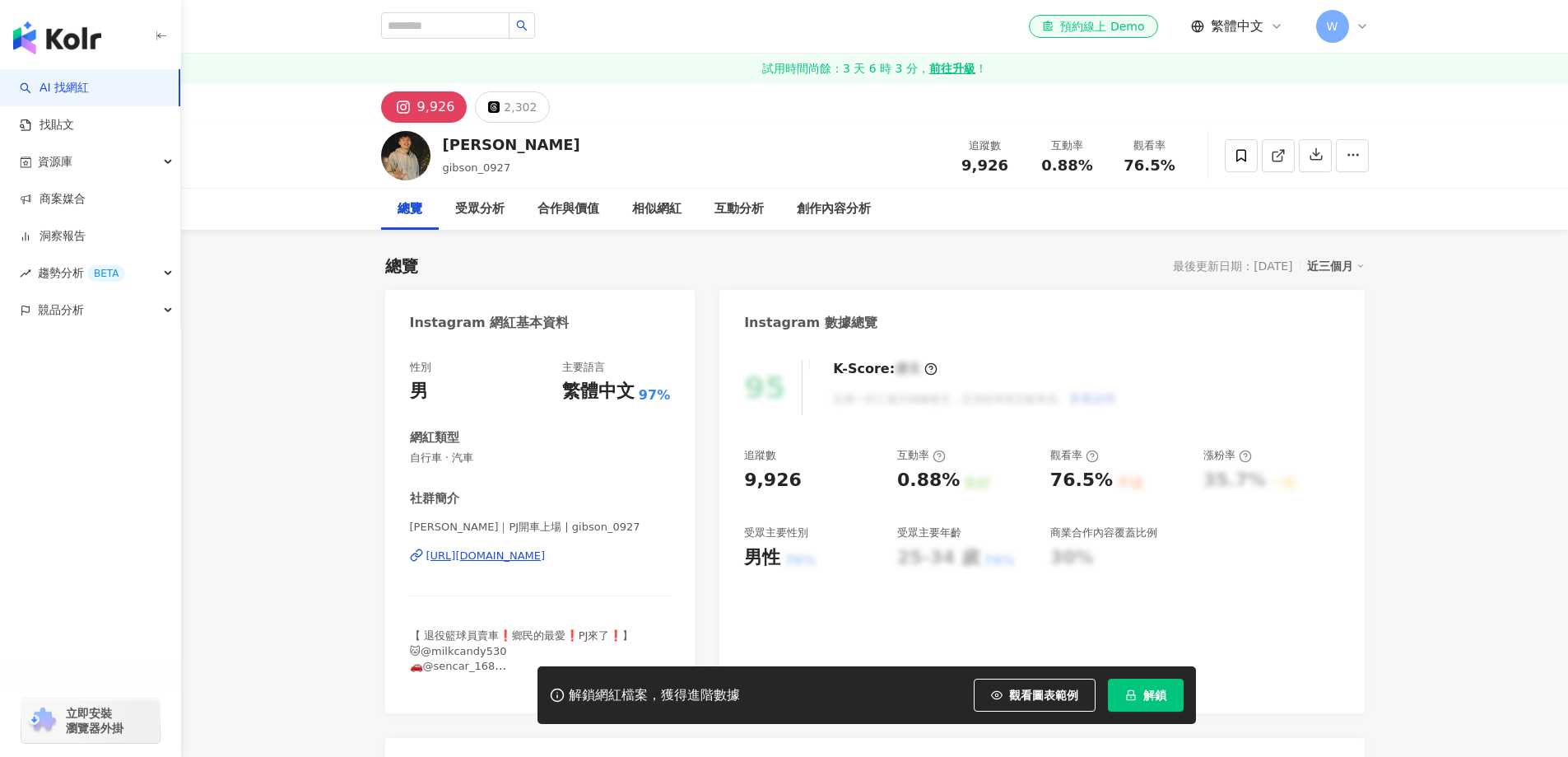
click at [546, 558] on div "https://www.instagram.com/gibson_0927/" at bounding box center [486, 556] width 119 height 15
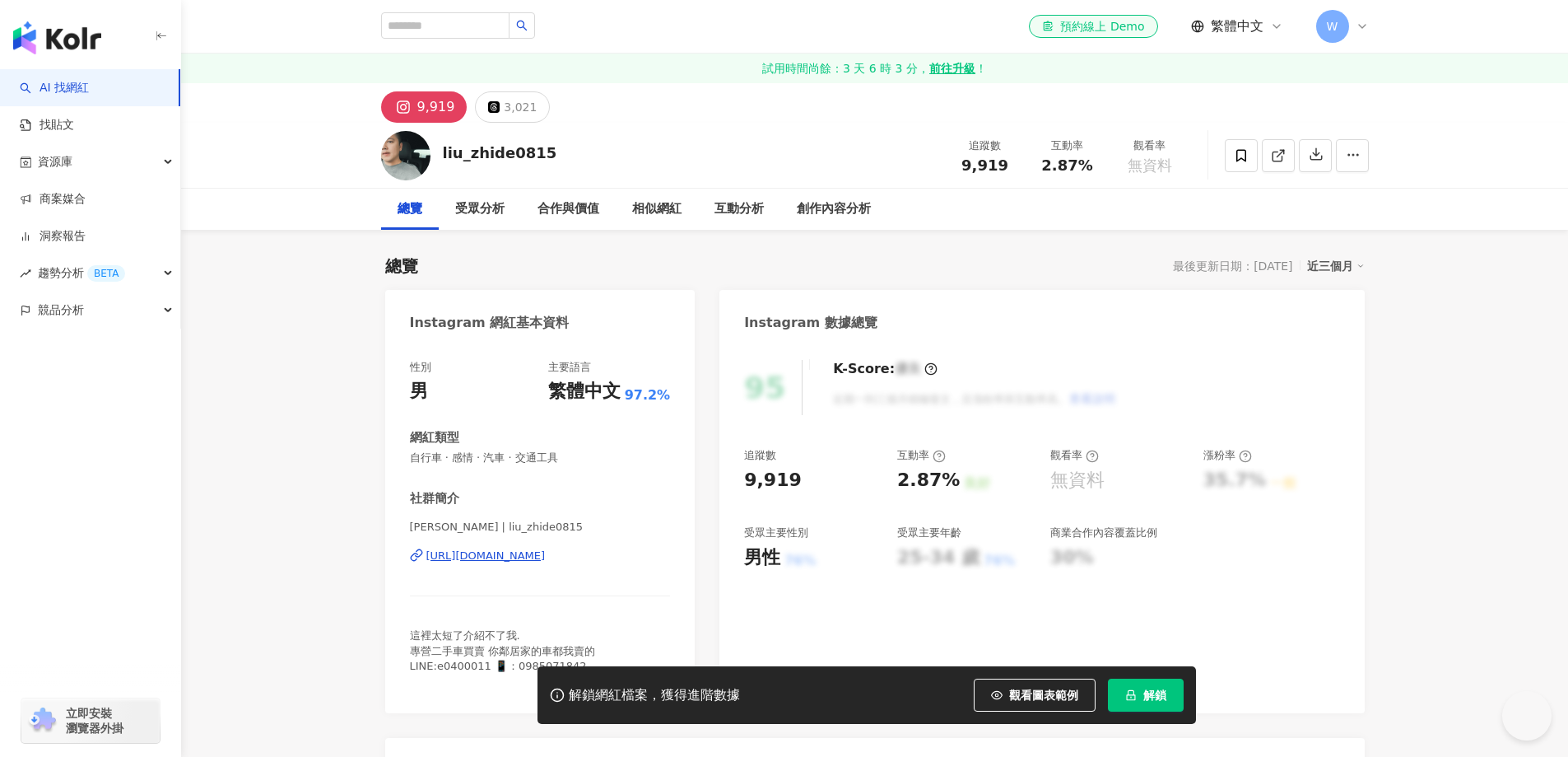
click at [546, 549] on div "https://www.instagram.com/liu_zhide0815/" at bounding box center [486, 556] width 119 height 15
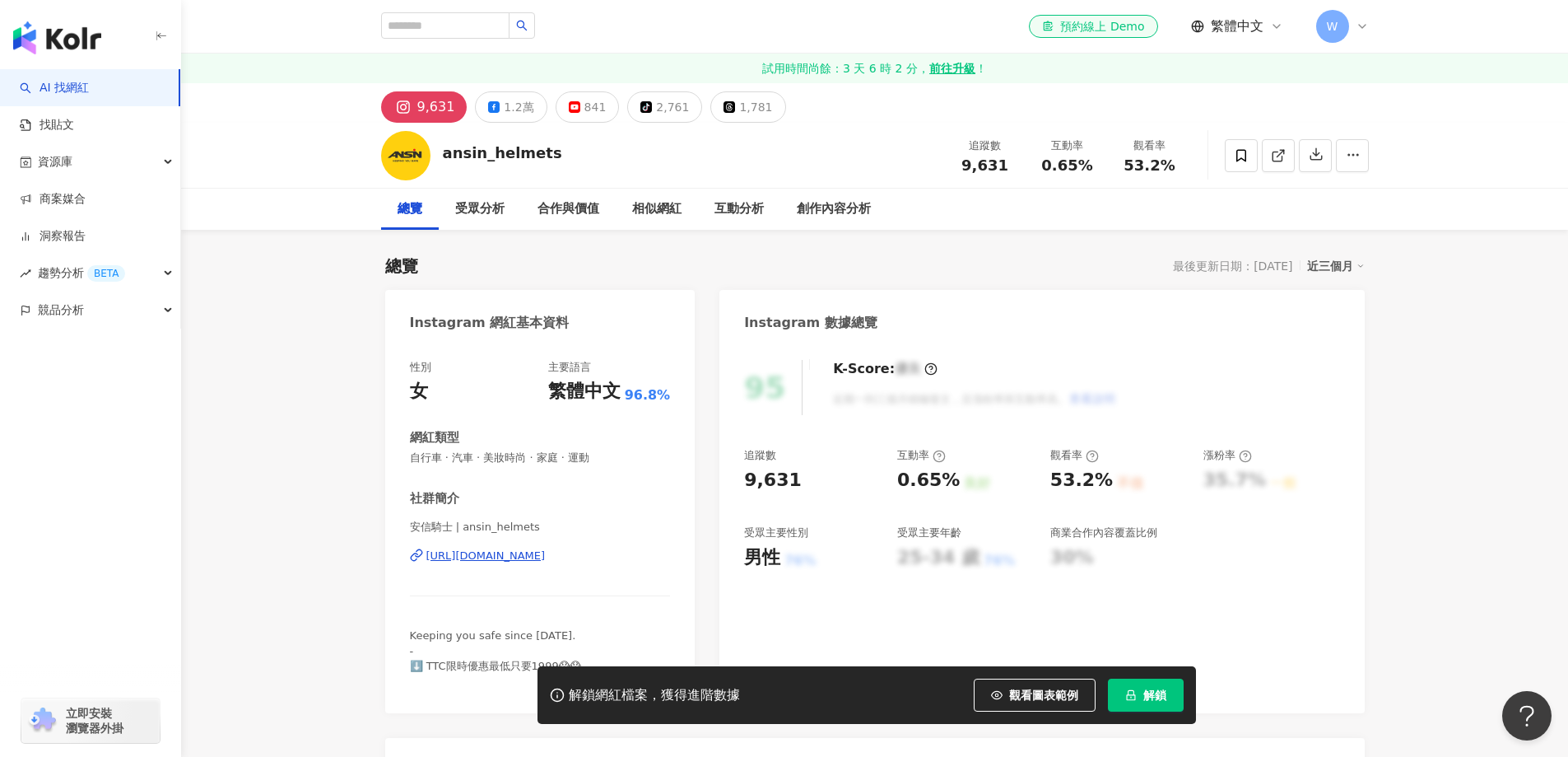
scroll to position [82, 0]
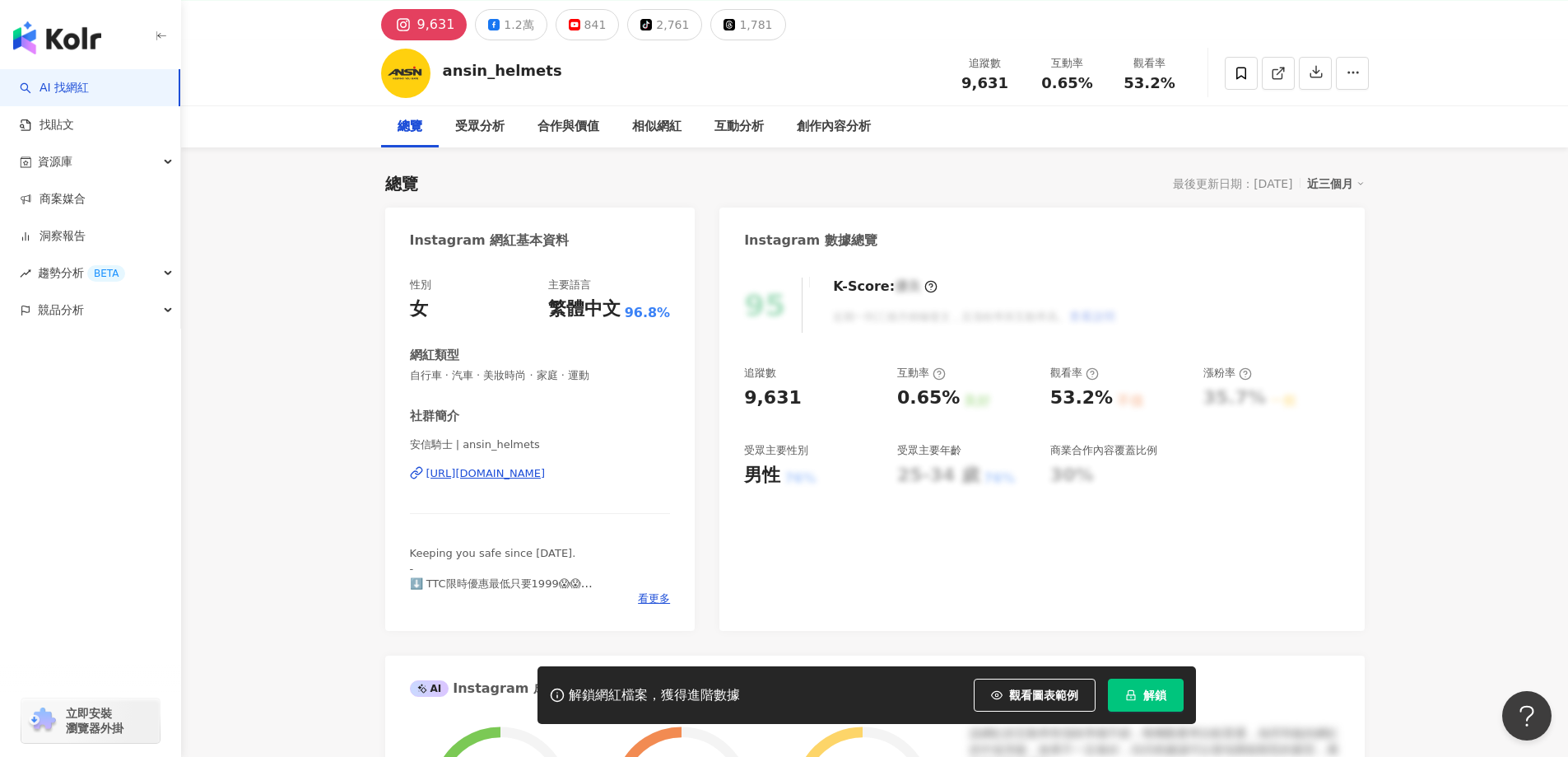
click at [546, 473] on div "https://www.instagram.com/ansin_helmets/" at bounding box center [486, 473] width 119 height 15
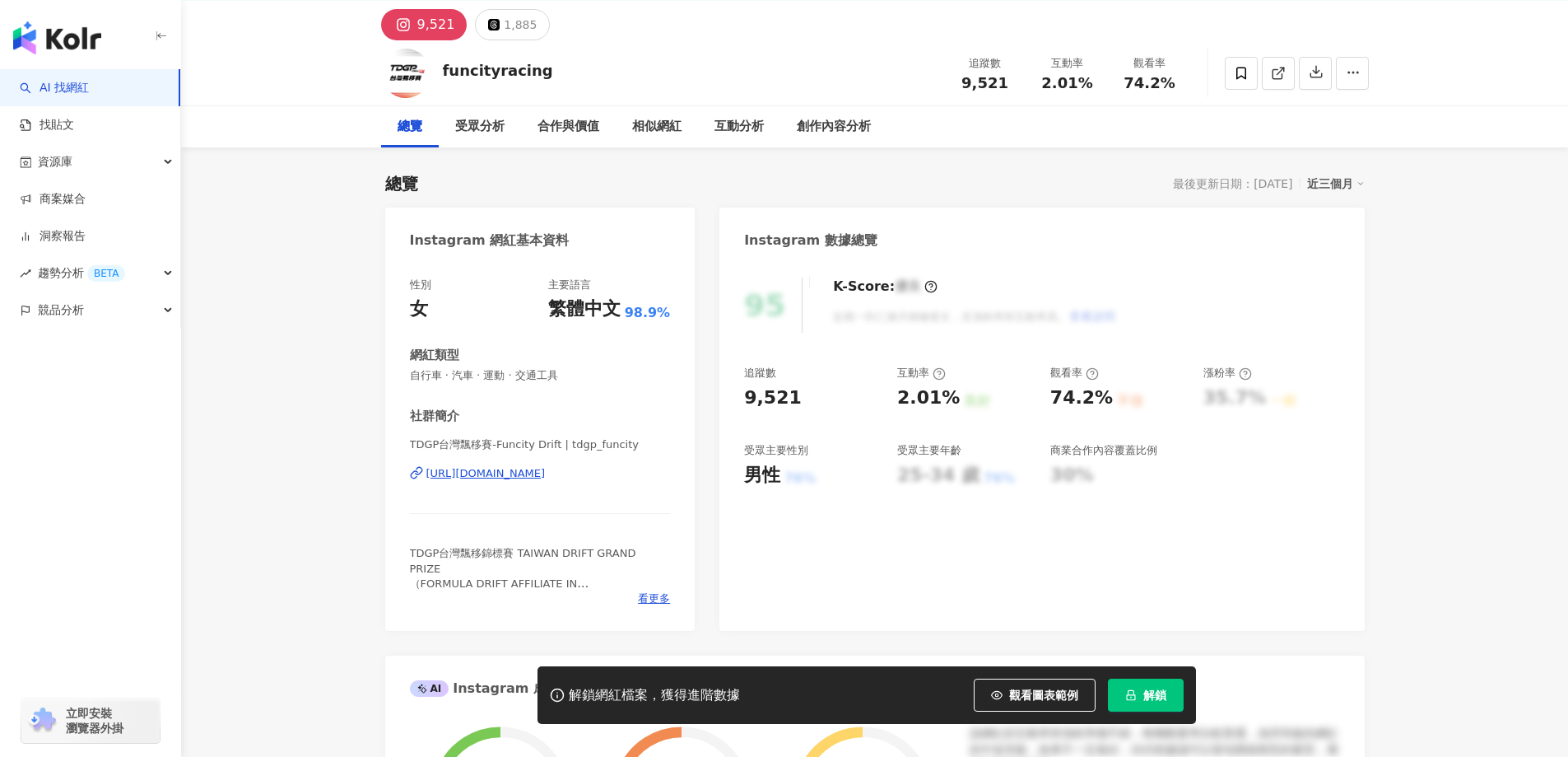
click at [546, 480] on div "[URL][DOMAIN_NAME]" at bounding box center [486, 473] width 119 height 15
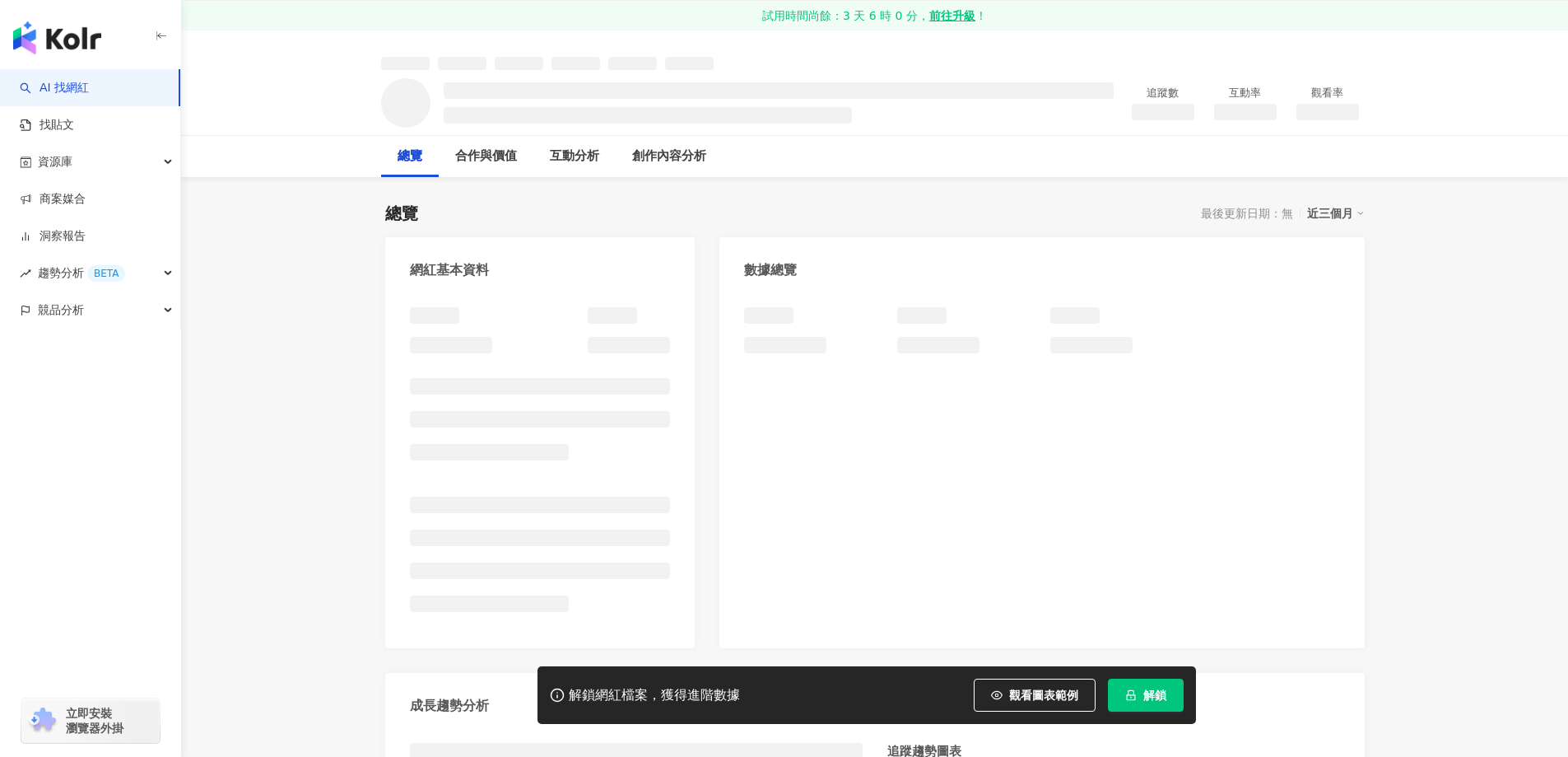
scroll to position [82, 0]
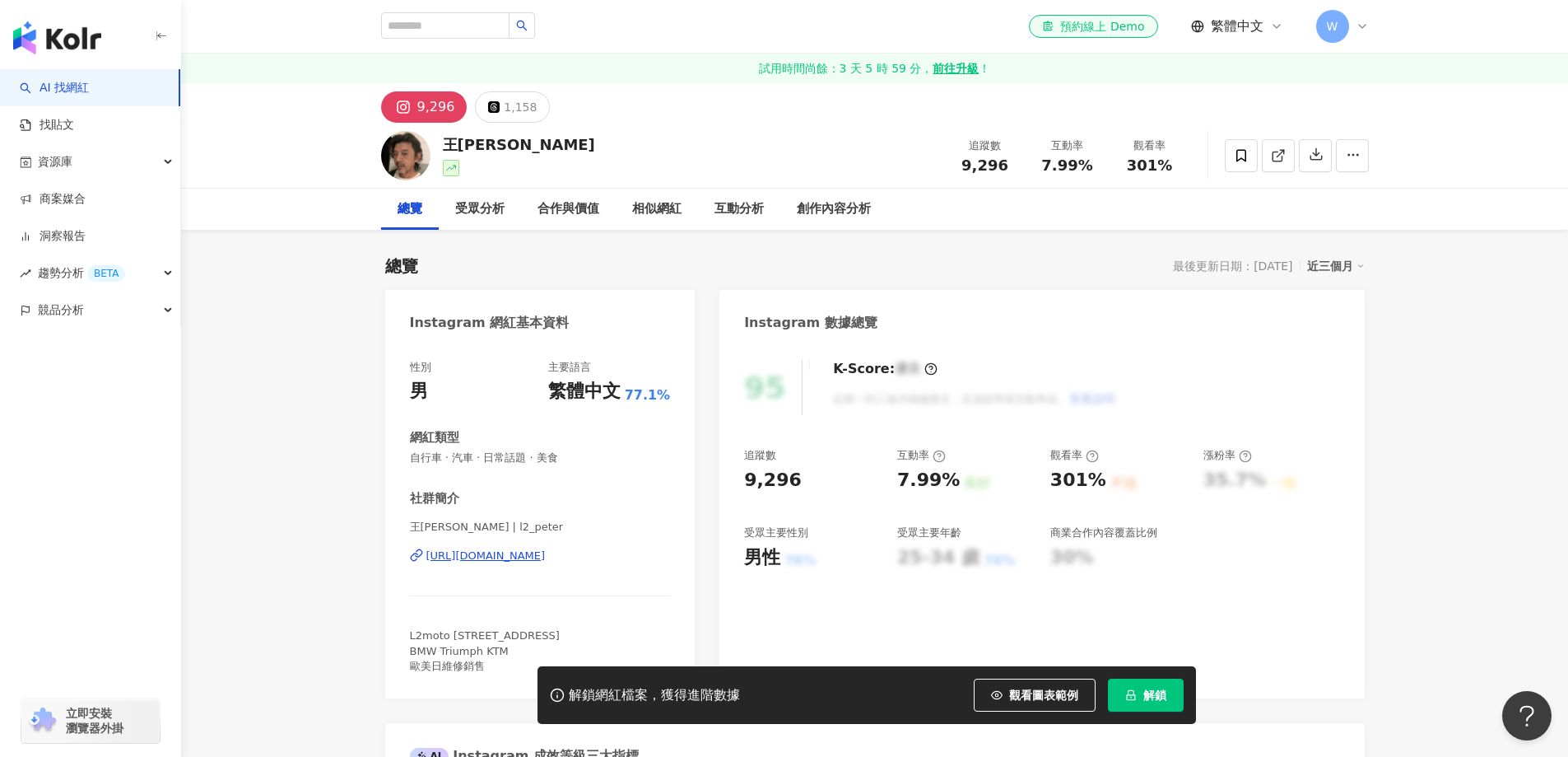
click at [546, 560] on div "https://www.instagram.com/l2_peter/" at bounding box center [486, 556] width 119 height 15
click at [546, 549] on div "https://www.instagram.com/escudod11/" at bounding box center [486, 556] width 119 height 15
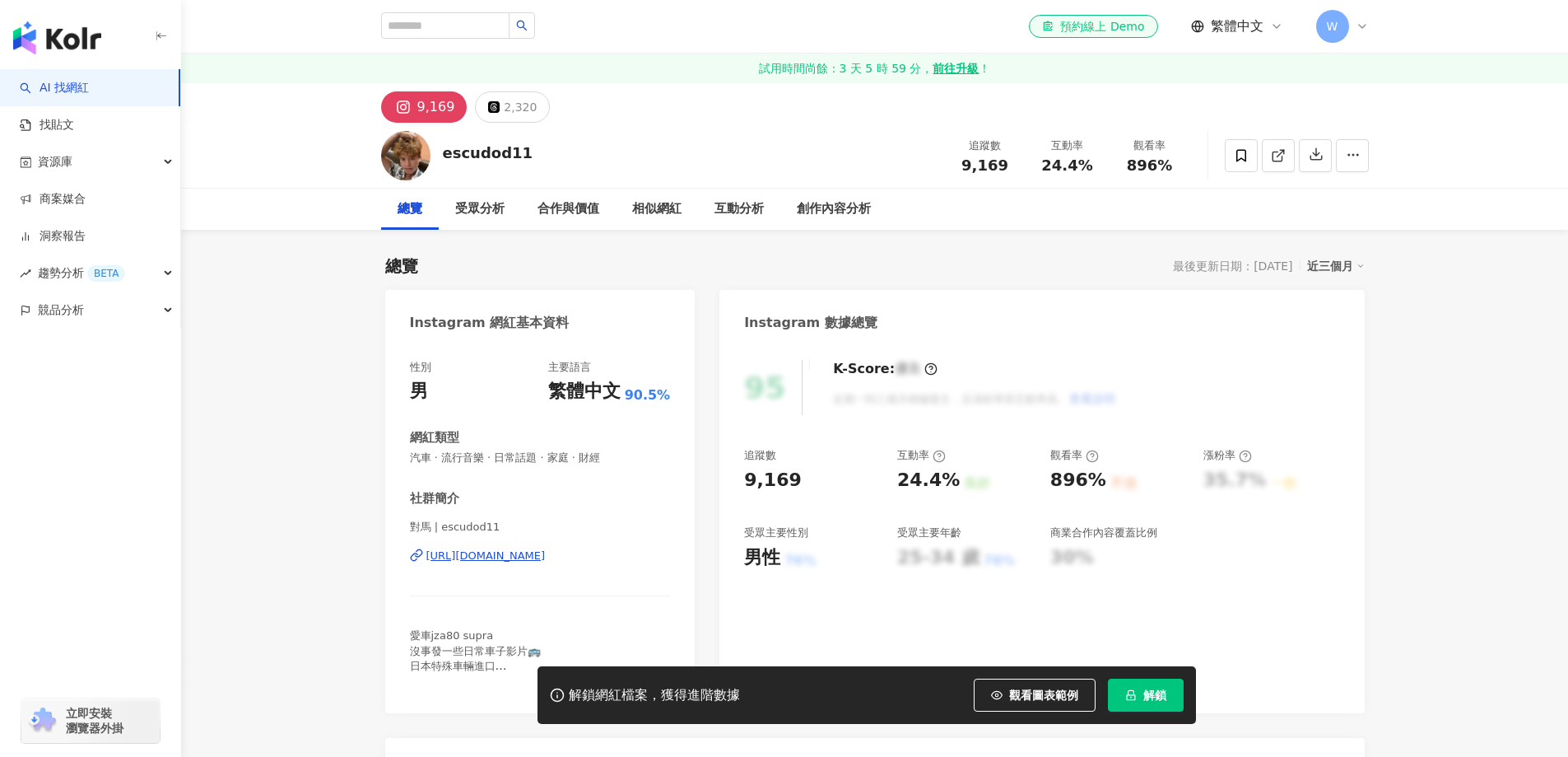
scroll to position [82, 0]
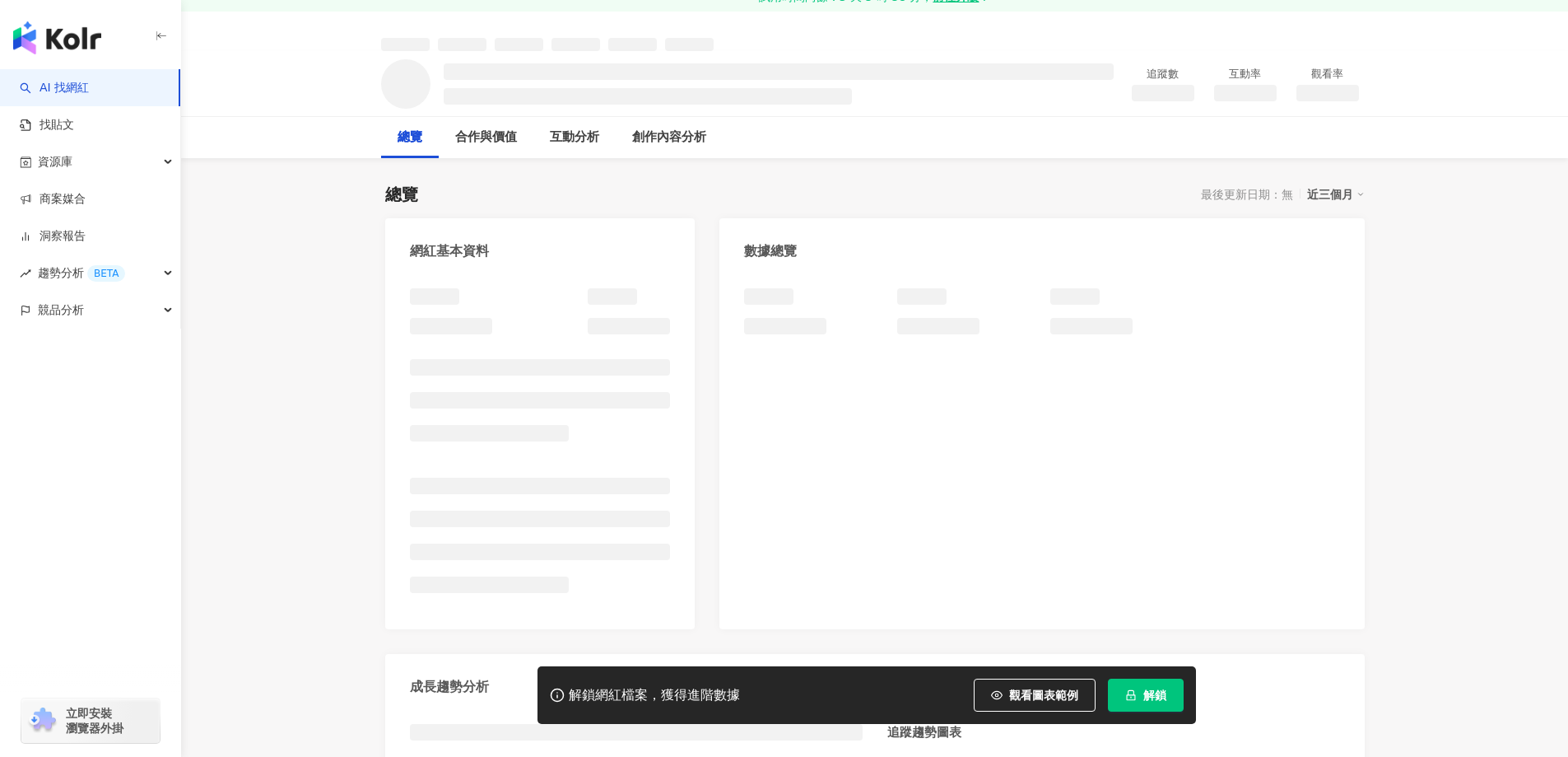
scroll to position [82, 0]
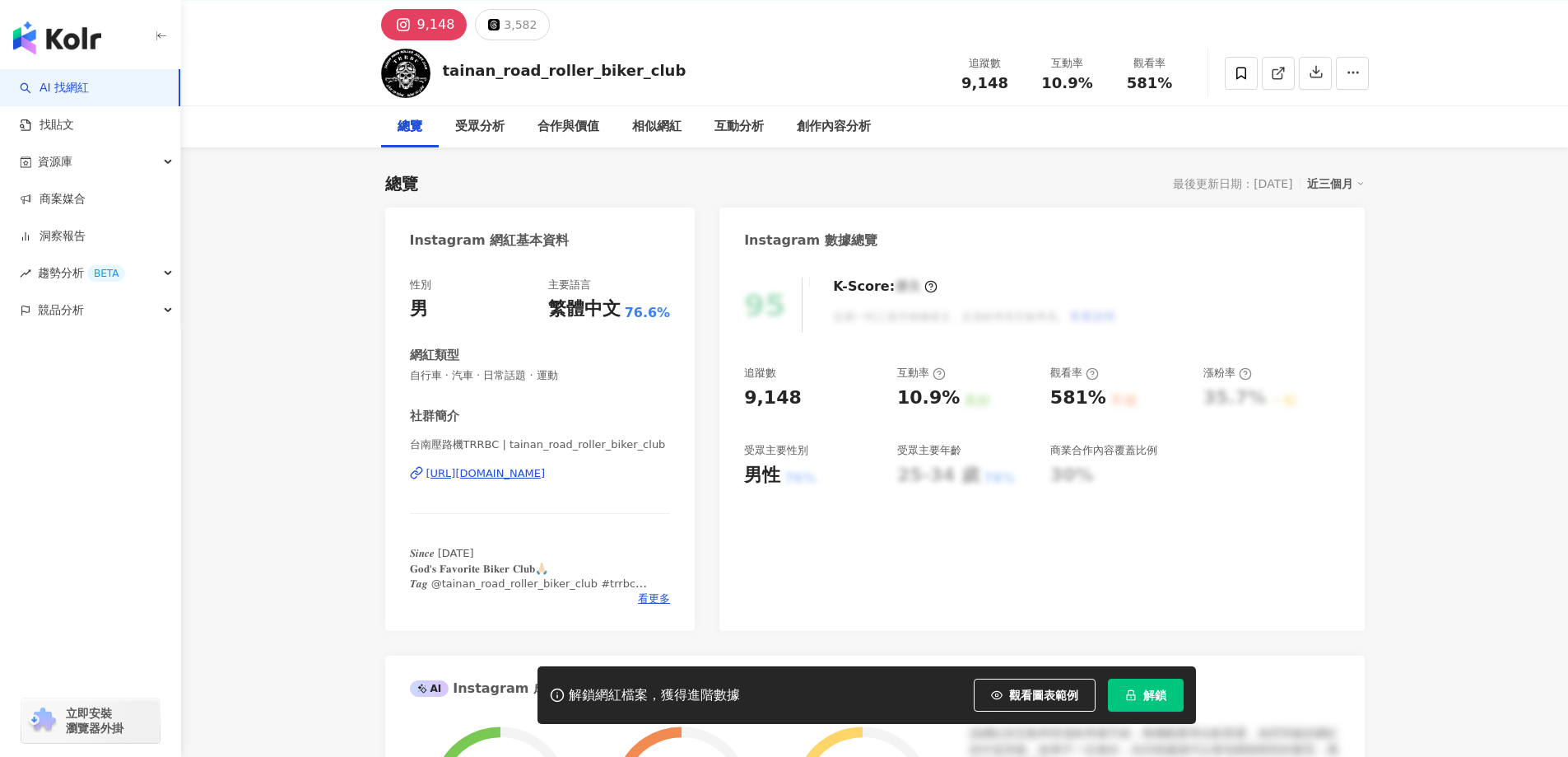
click at [546, 476] on div "[URL][DOMAIN_NAME]" at bounding box center [486, 473] width 119 height 15
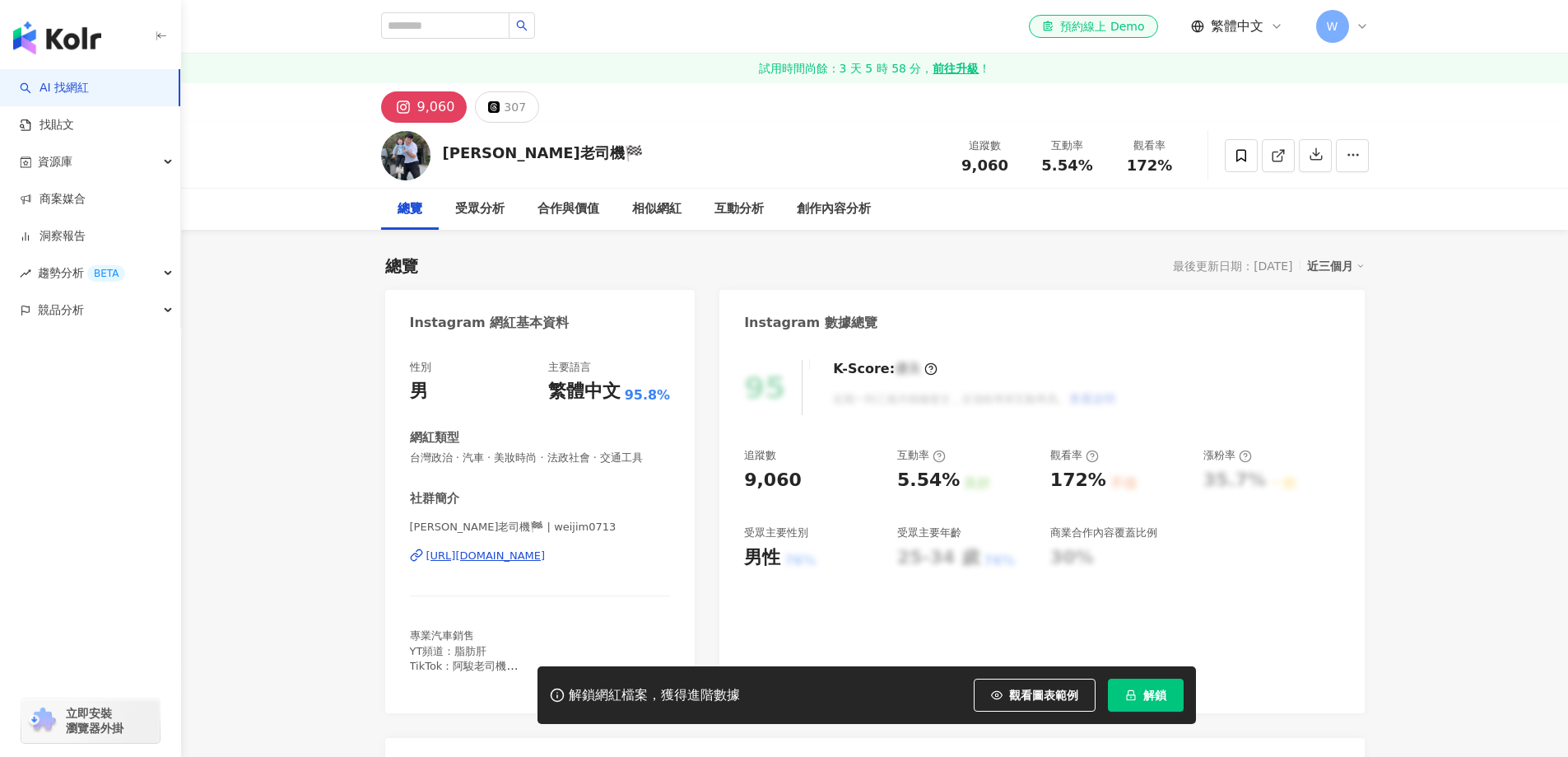
click at [546, 559] on div "https://www.instagram.com/weijim0713/" at bounding box center [486, 556] width 119 height 15
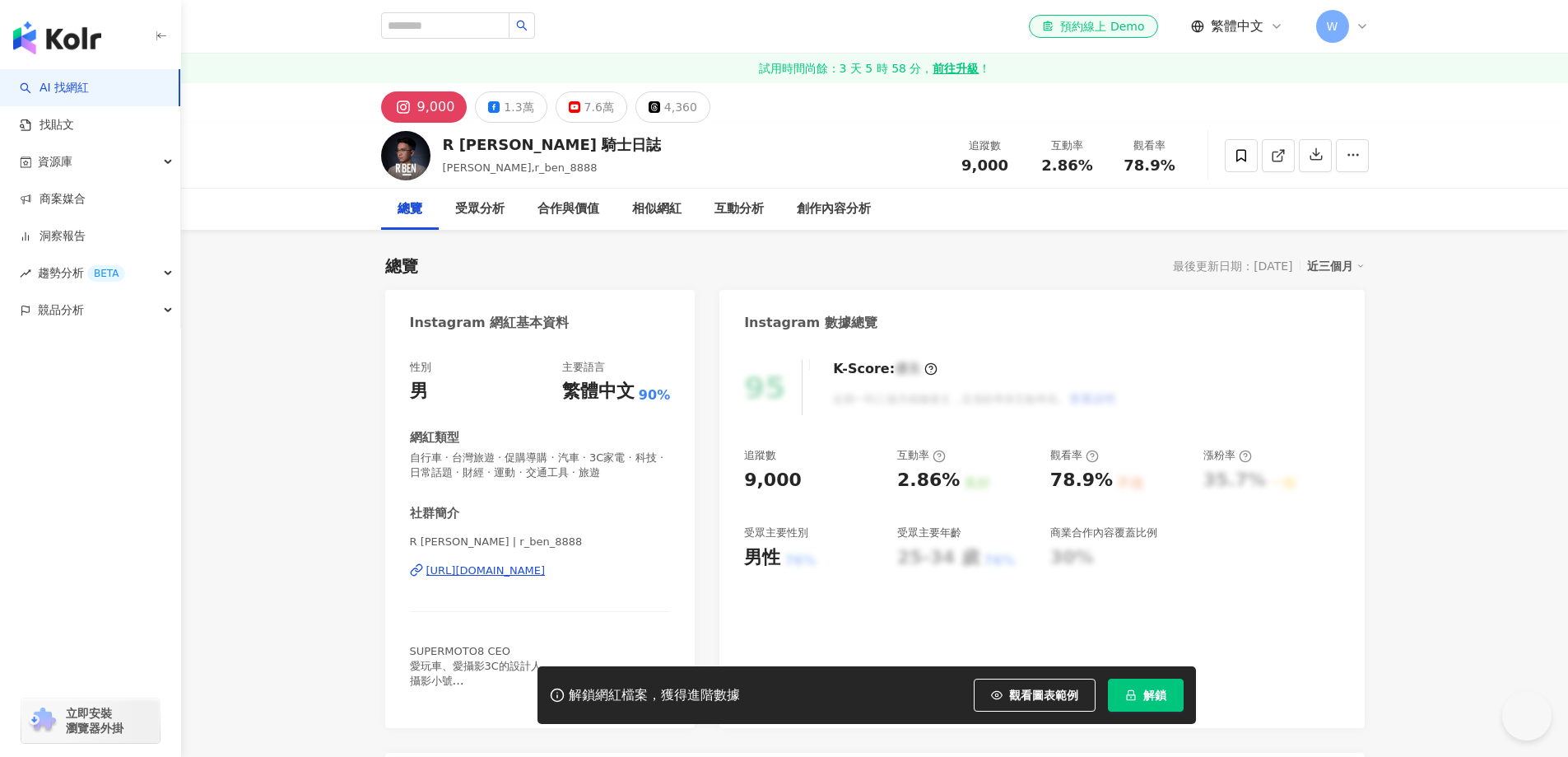
click at [546, 573] on div "https://www.instagram.com/r_ben_8888/" at bounding box center [486, 571] width 119 height 15
click at [495, 110] on icon at bounding box center [494, 107] width 11 height 11
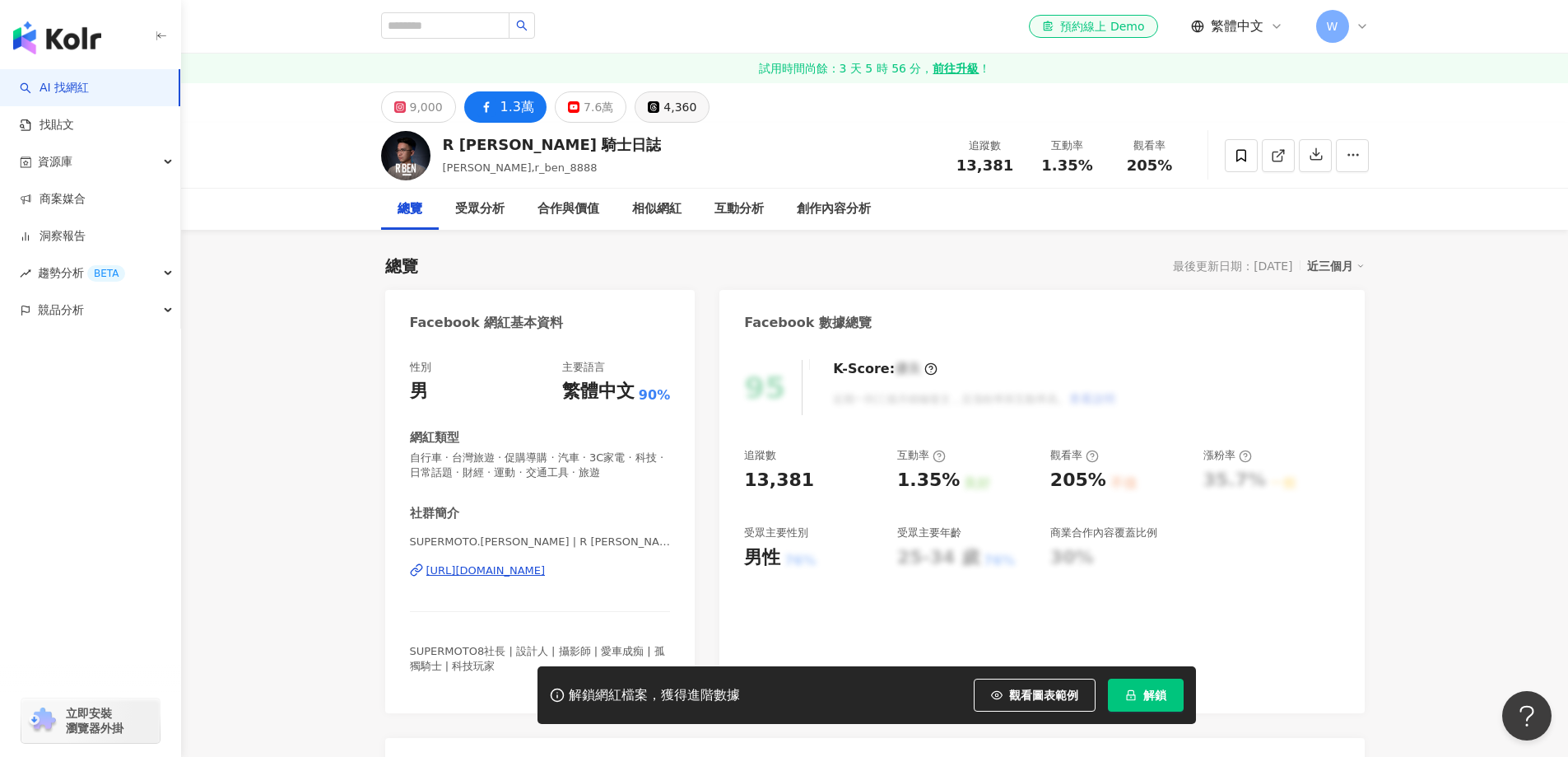
click at [568, 110] on icon at bounding box center [573, 107] width 11 height 11
click at [440, 112] on button "9,000" at bounding box center [418, 107] width 75 height 31
click at [435, 102] on div "9,000" at bounding box center [426, 107] width 33 height 23
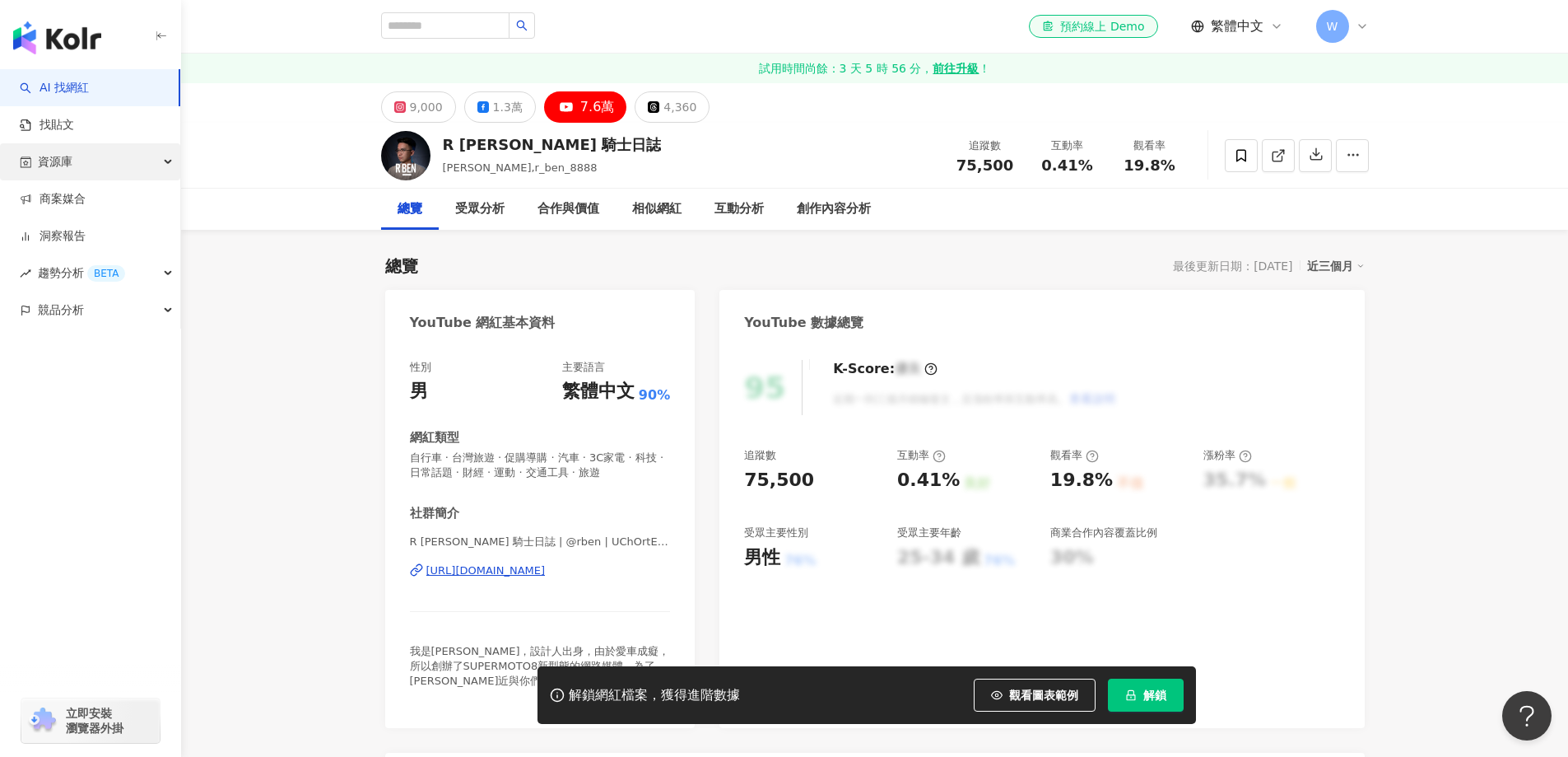
click at [147, 162] on div "資源庫" at bounding box center [90, 162] width 180 height 37
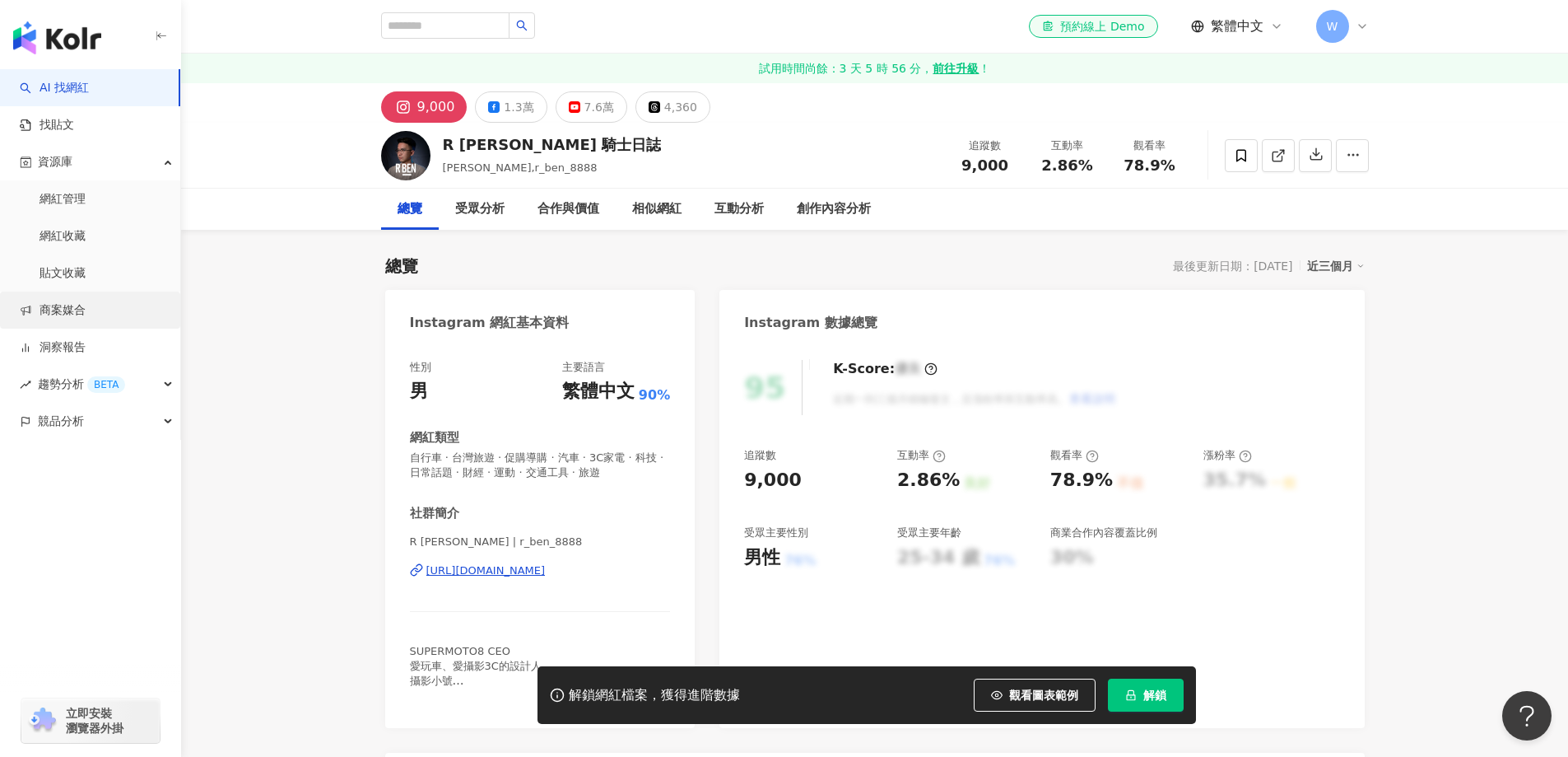
click at [86, 310] on link "商案媒合" at bounding box center [52, 310] width 66 height 17
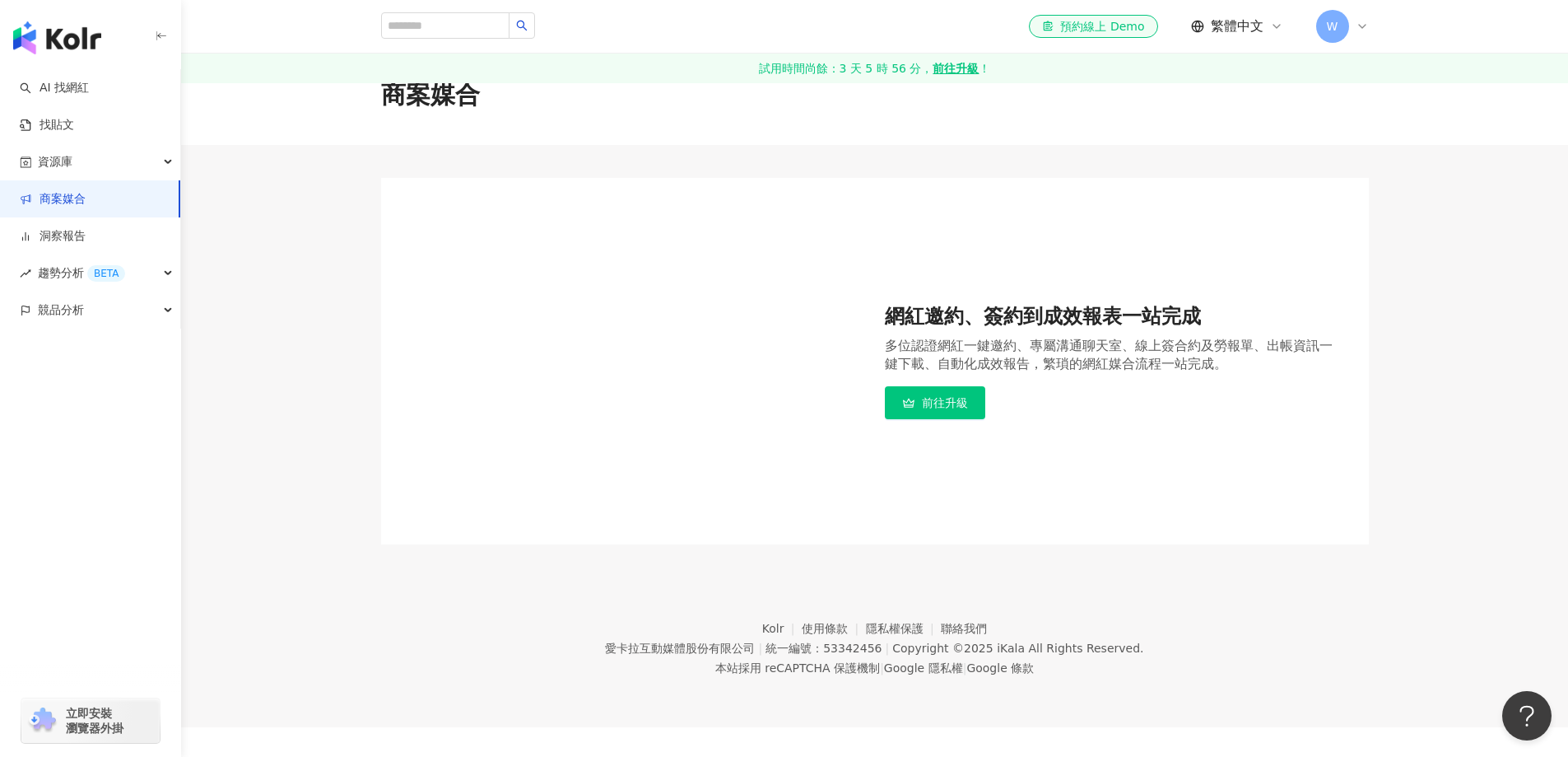
scroll to position [76, 0]
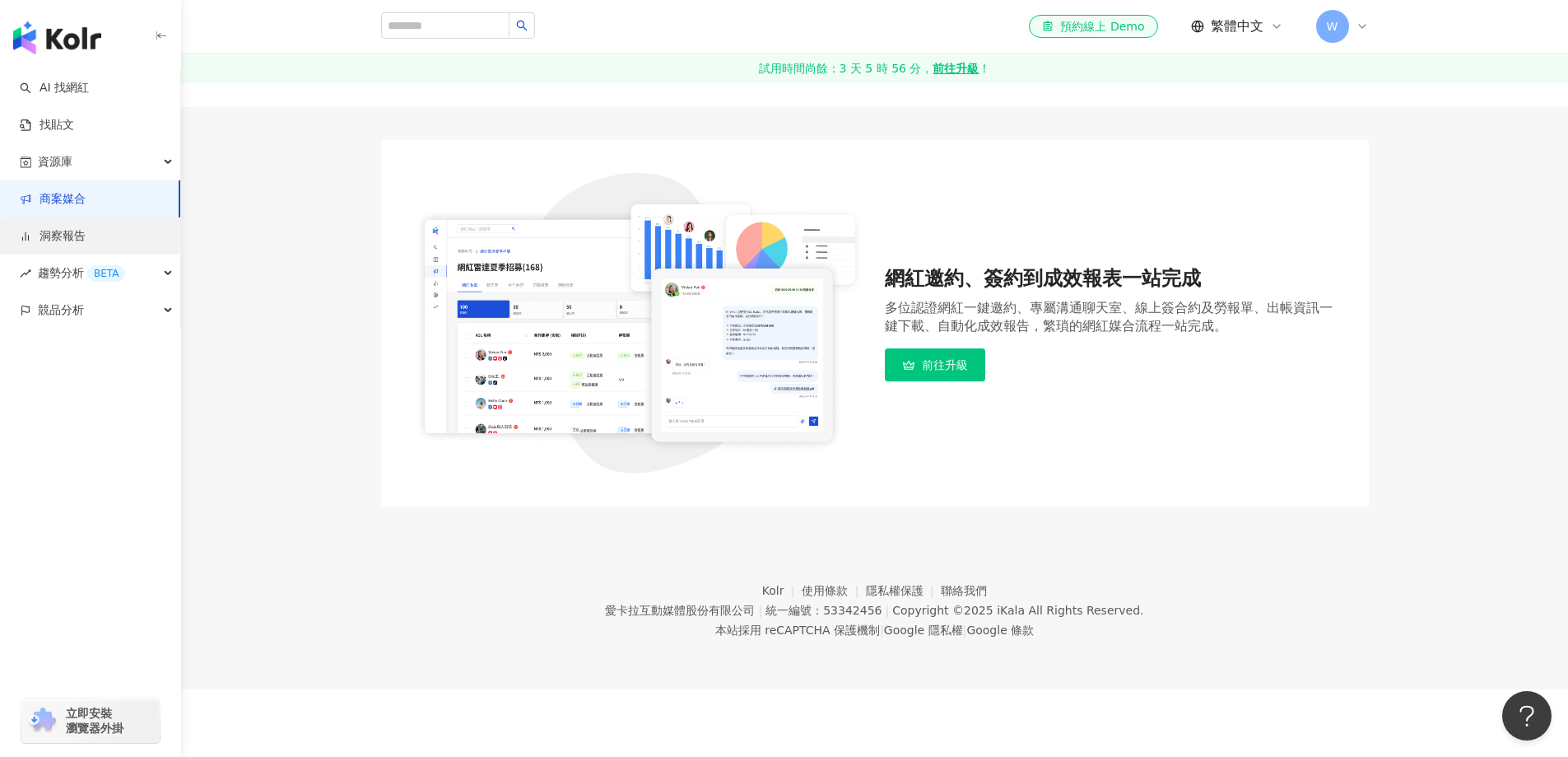
click at [86, 245] on link "洞察報告" at bounding box center [52, 236] width 66 height 17
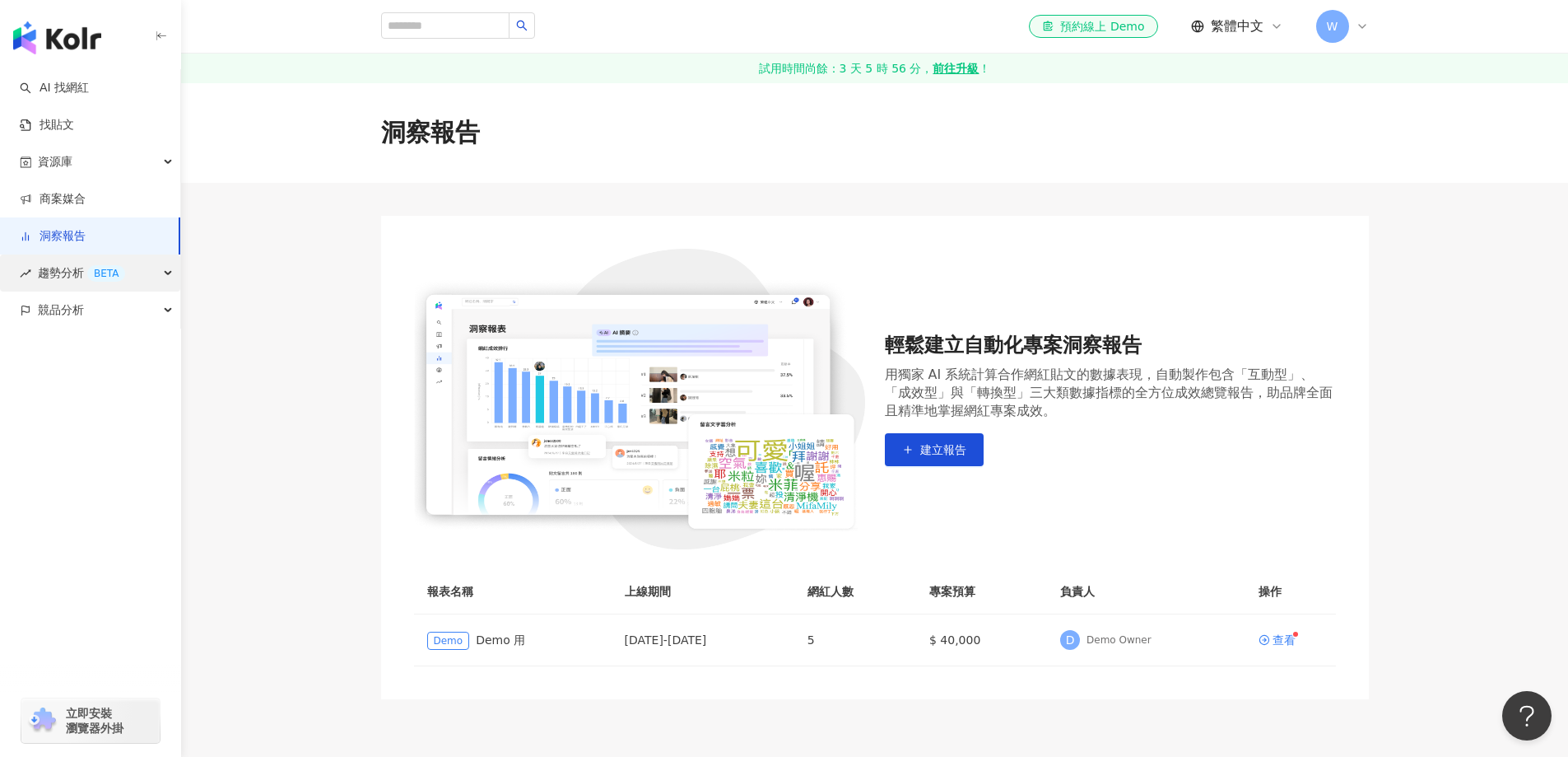
click at [118, 284] on span "趨勢分析 BETA" at bounding box center [81, 273] width 87 height 37
click at [115, 319] on link "Hashtag 排行" at bounding box center [77, 310] width 75 height 17
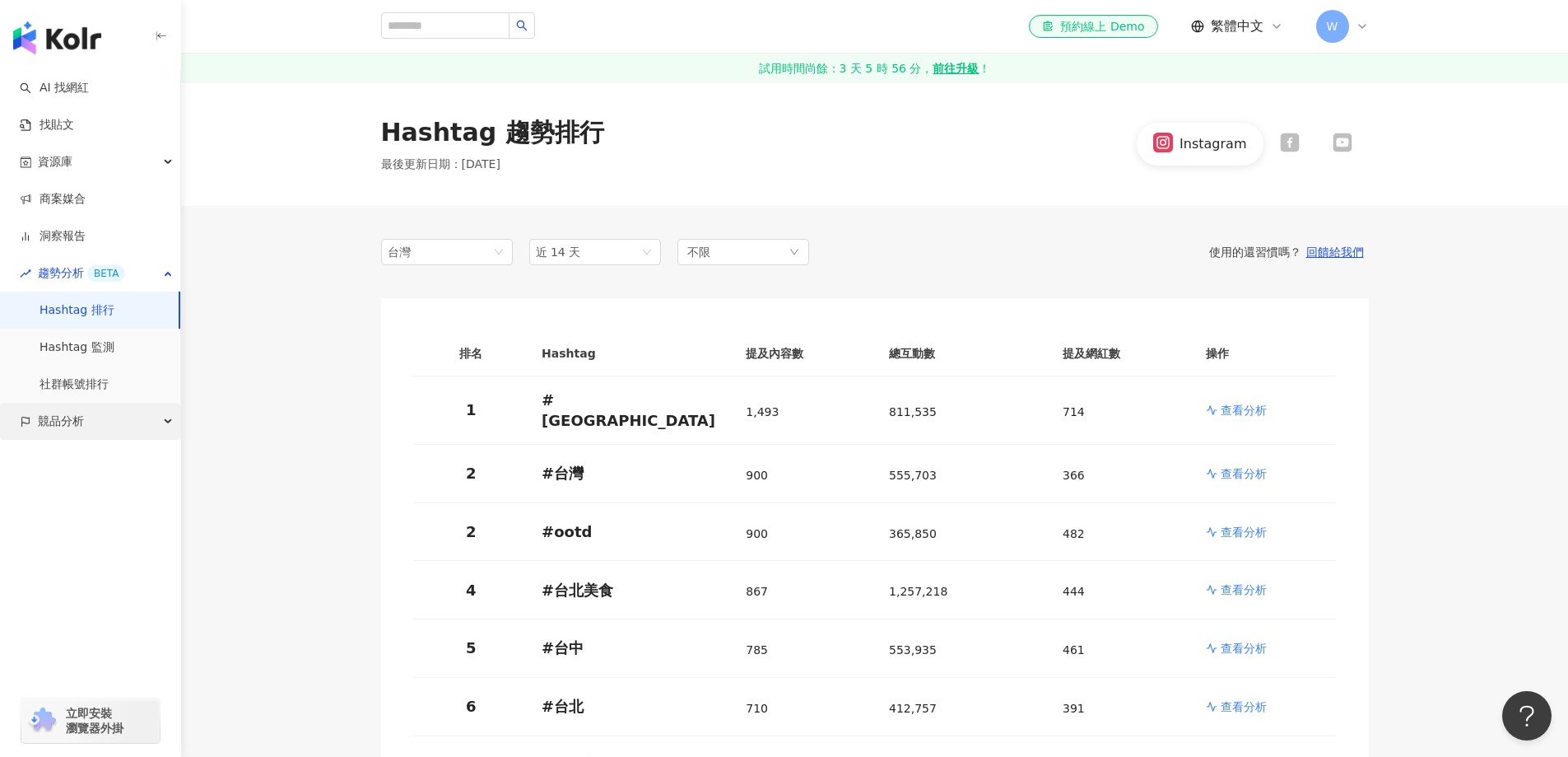
click at [128, 416] on div "競品分析" at bounding box center [90, 421] width 180 height 37
click at [74, 117] on link "找貼文" at bounding box center [47, 125] width 55 height 17
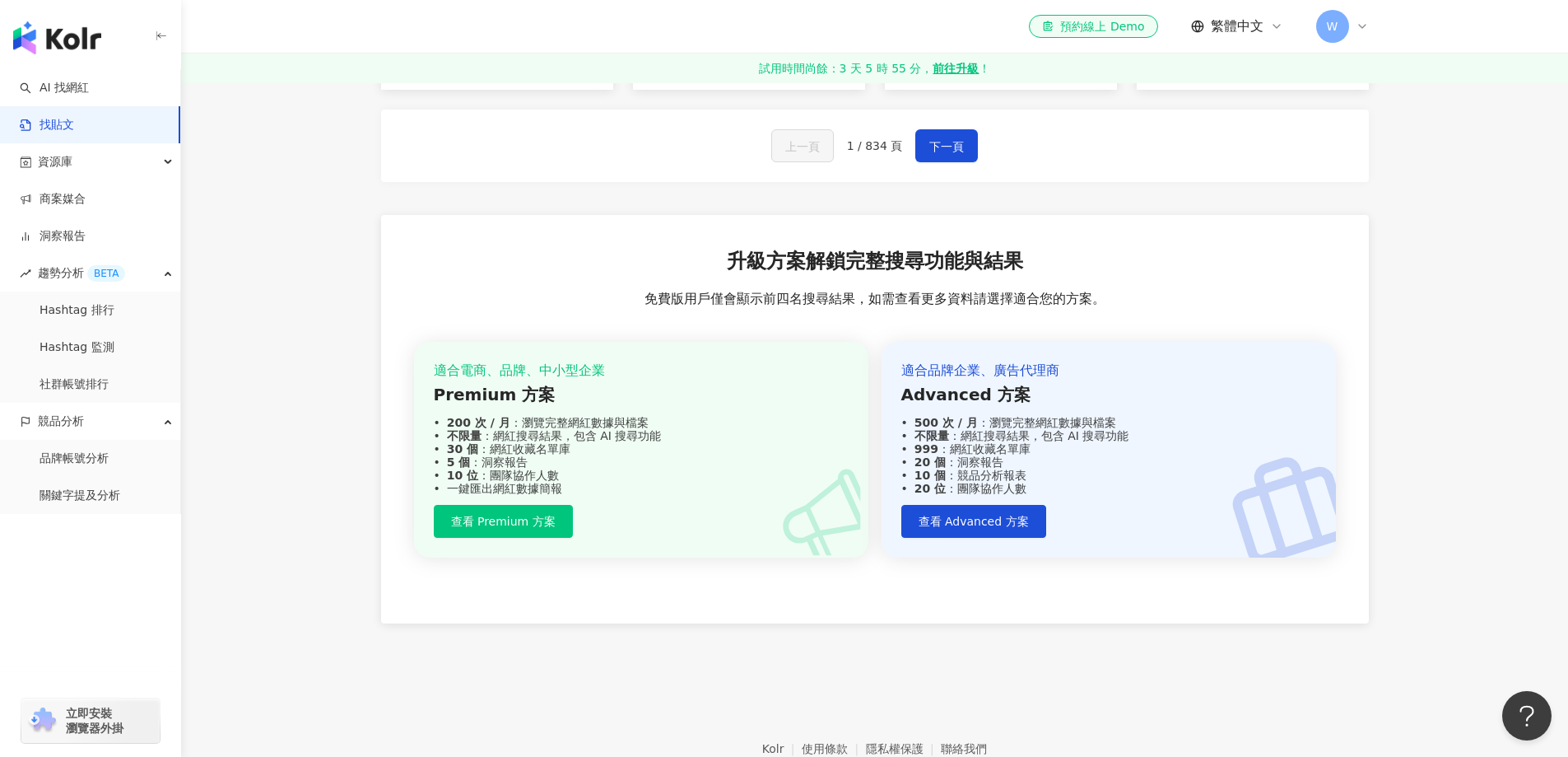
scroll to position [102, 0]
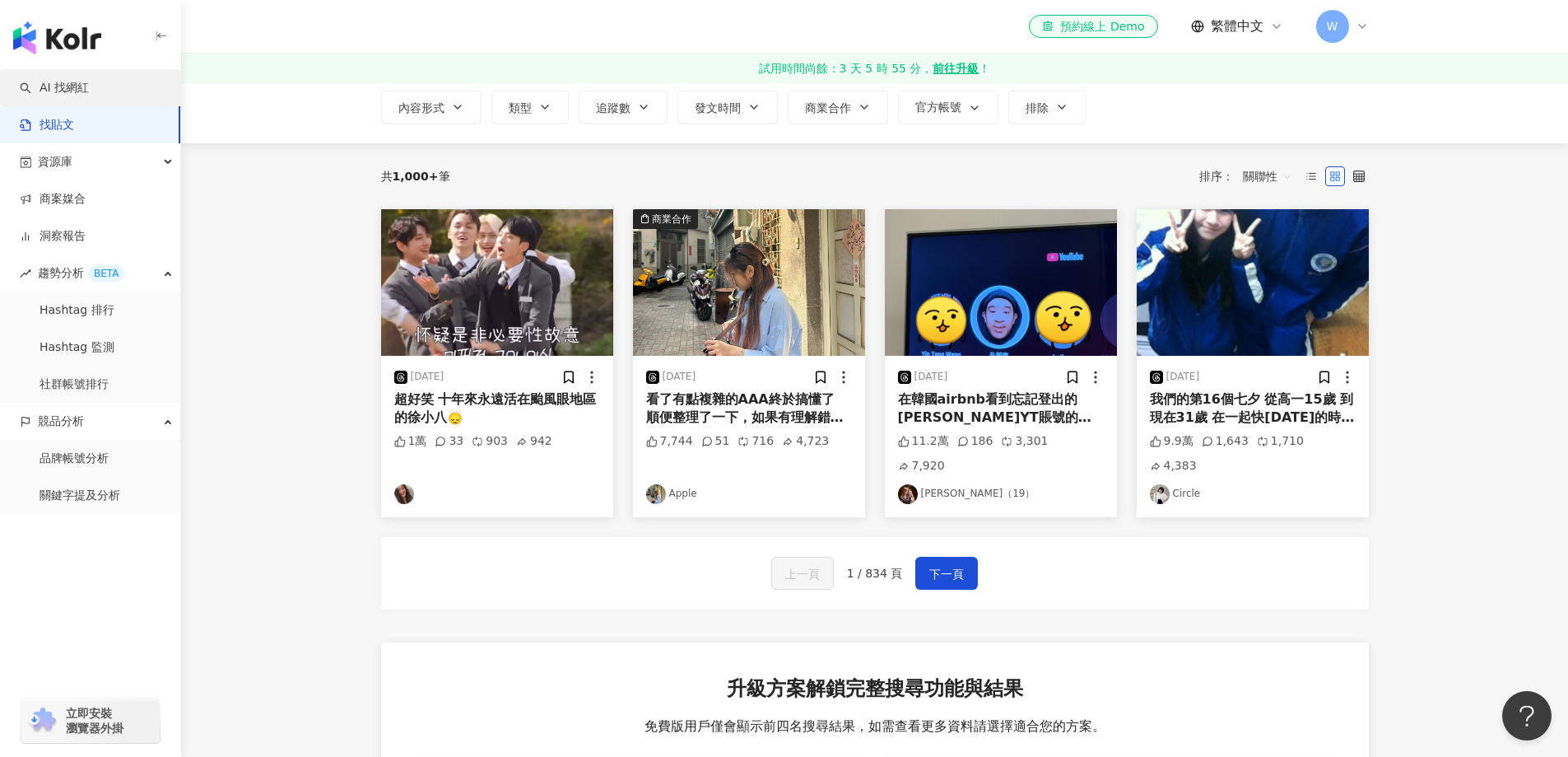
click at [89, 94] on link "AI 找網紅" at bounding box center [54, 87] width 69 height 17
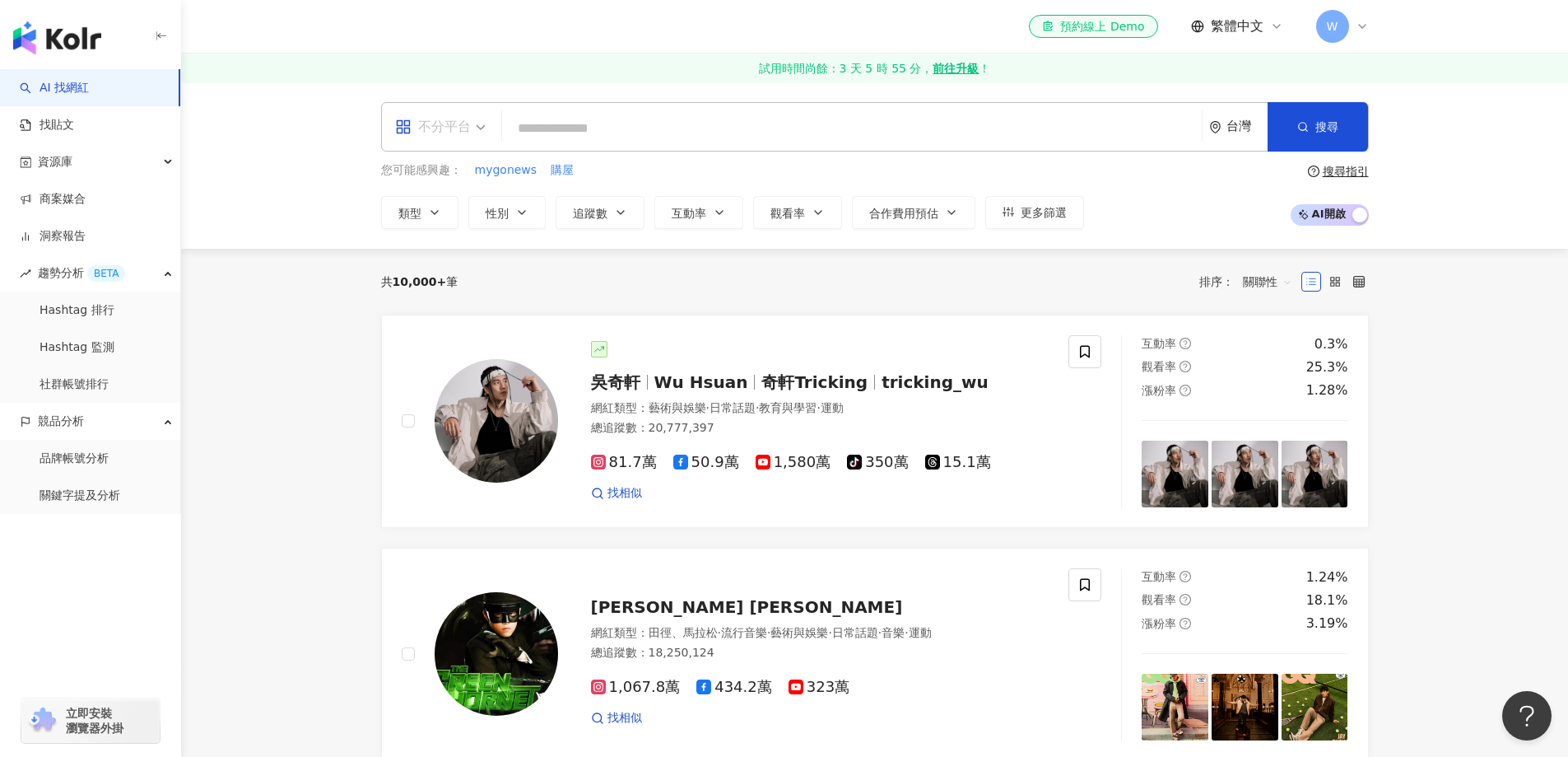
click at [405, 112] on input "search" at bounding box center [441, 117] width 91 height 26
click at [448, 197] on div "Instagram" at bounding box center [445, 202] width 93 height 20
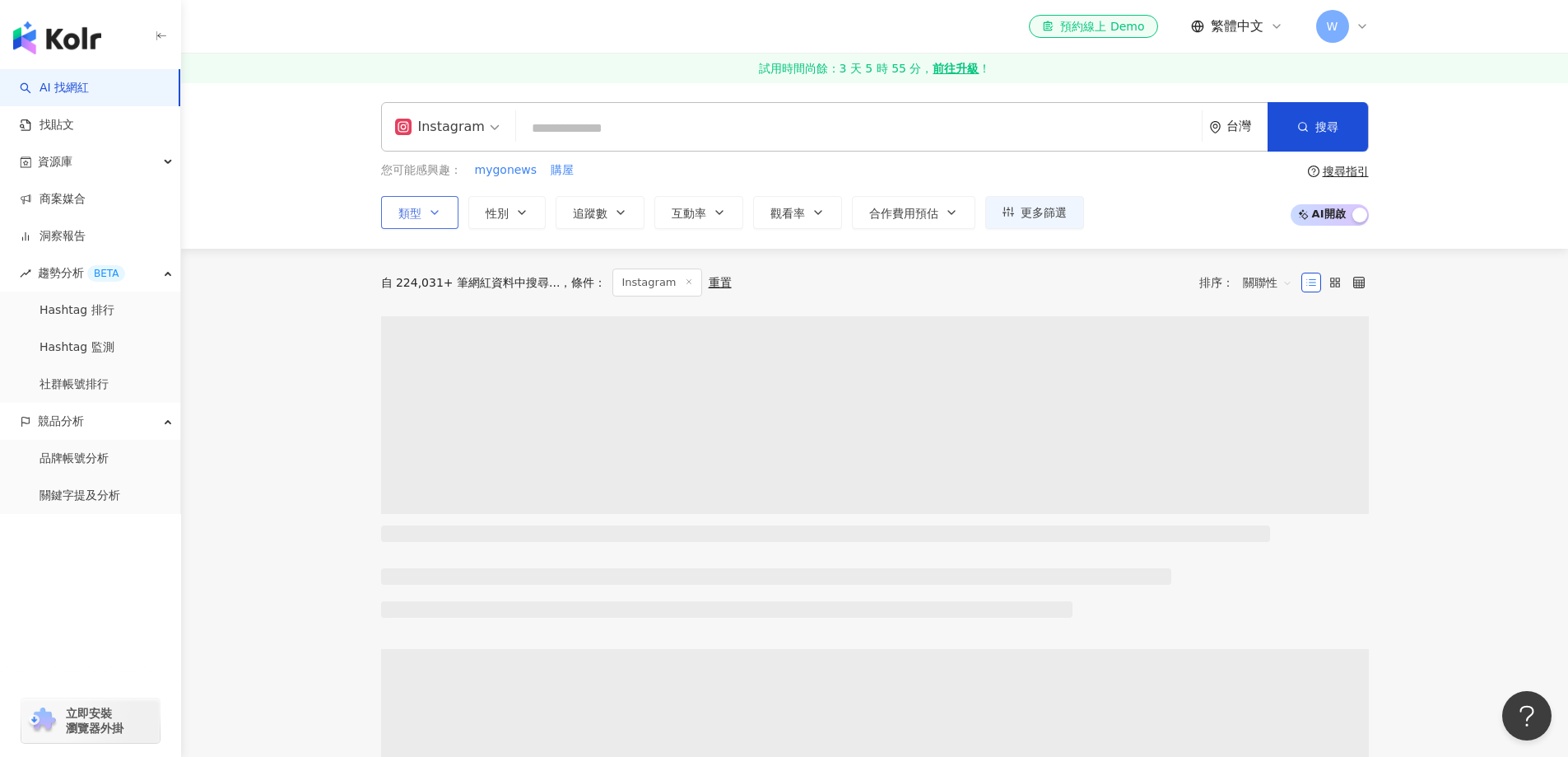
click at [446, 218] on button "類型" at bounding box center [420, 212] width 78 height 33
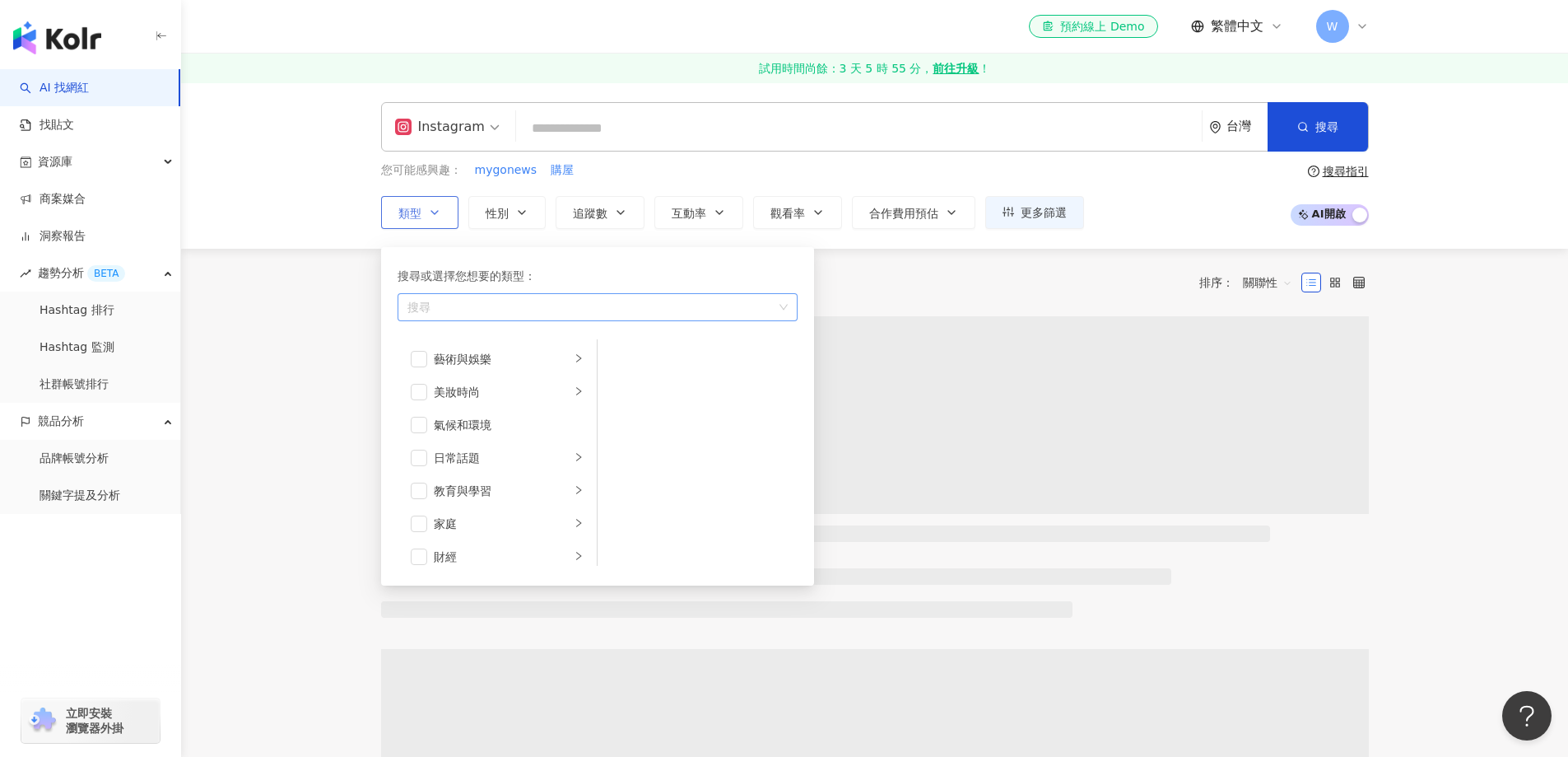
click at [547, 303] on div "button" at bounding box center [589, 307] width 376 height 12
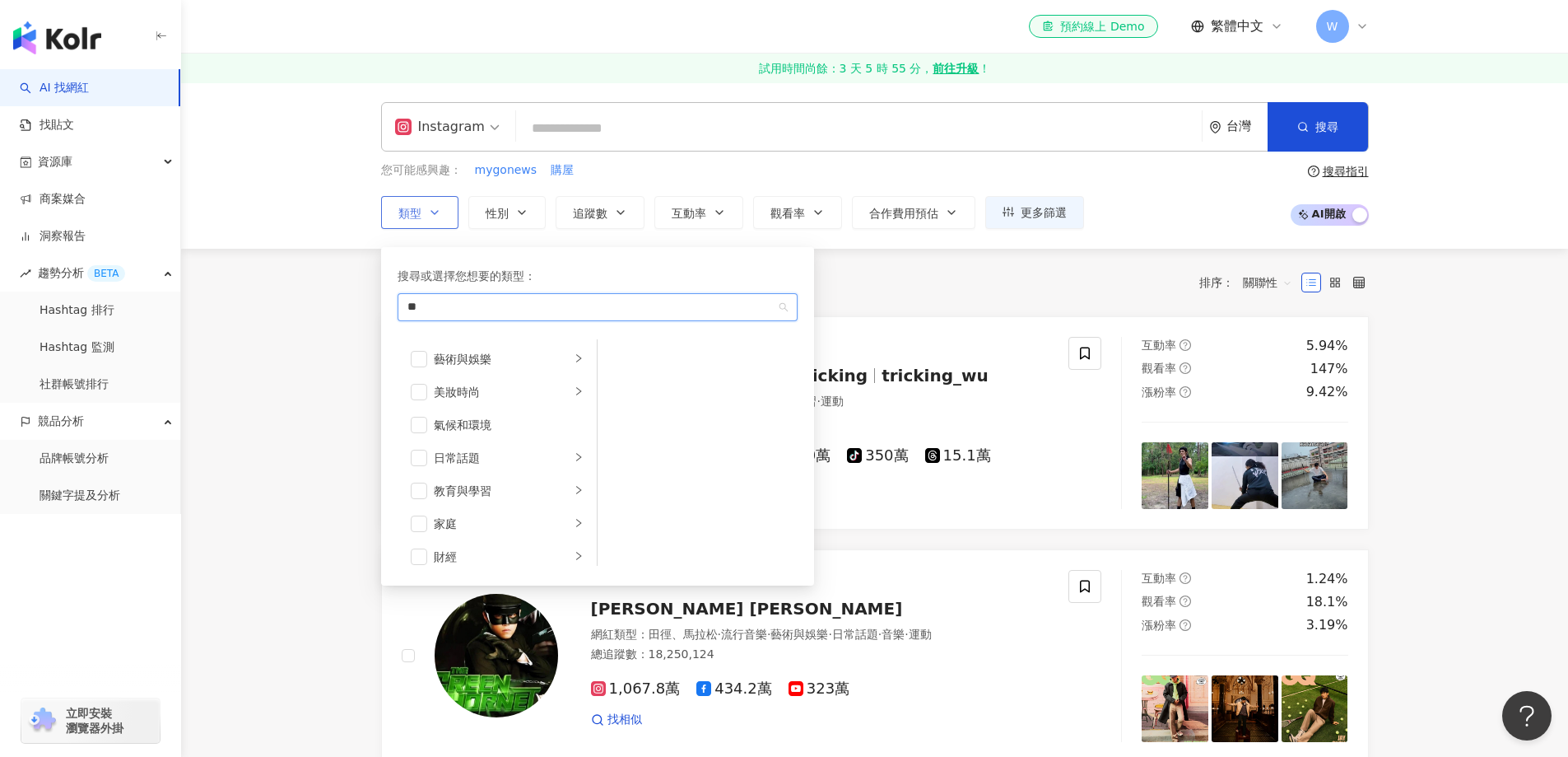
type input "*"
type input "**"
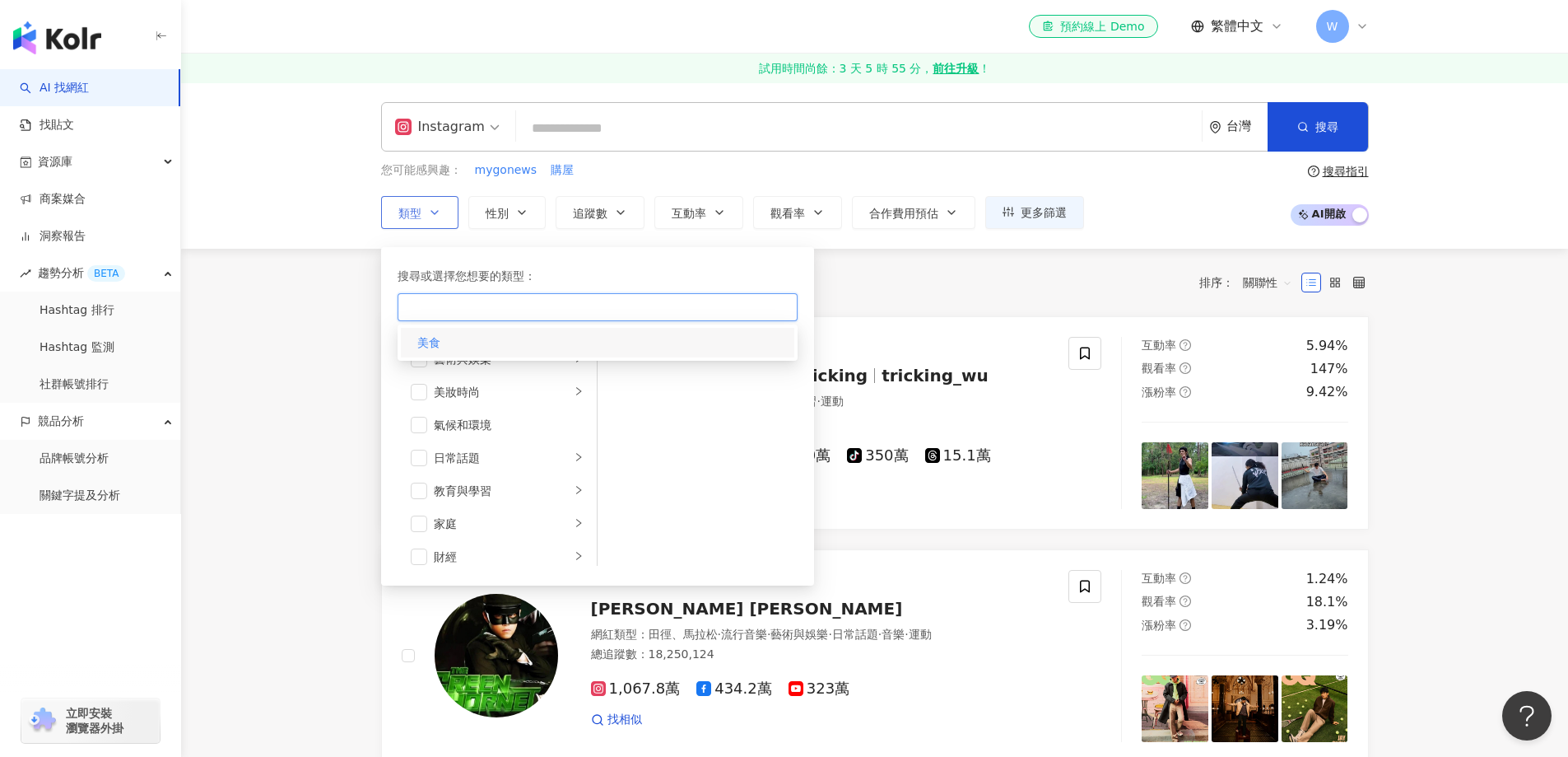
click at [547, 345] on div "美食" at bounding box center [598, 343] width 394 height 30
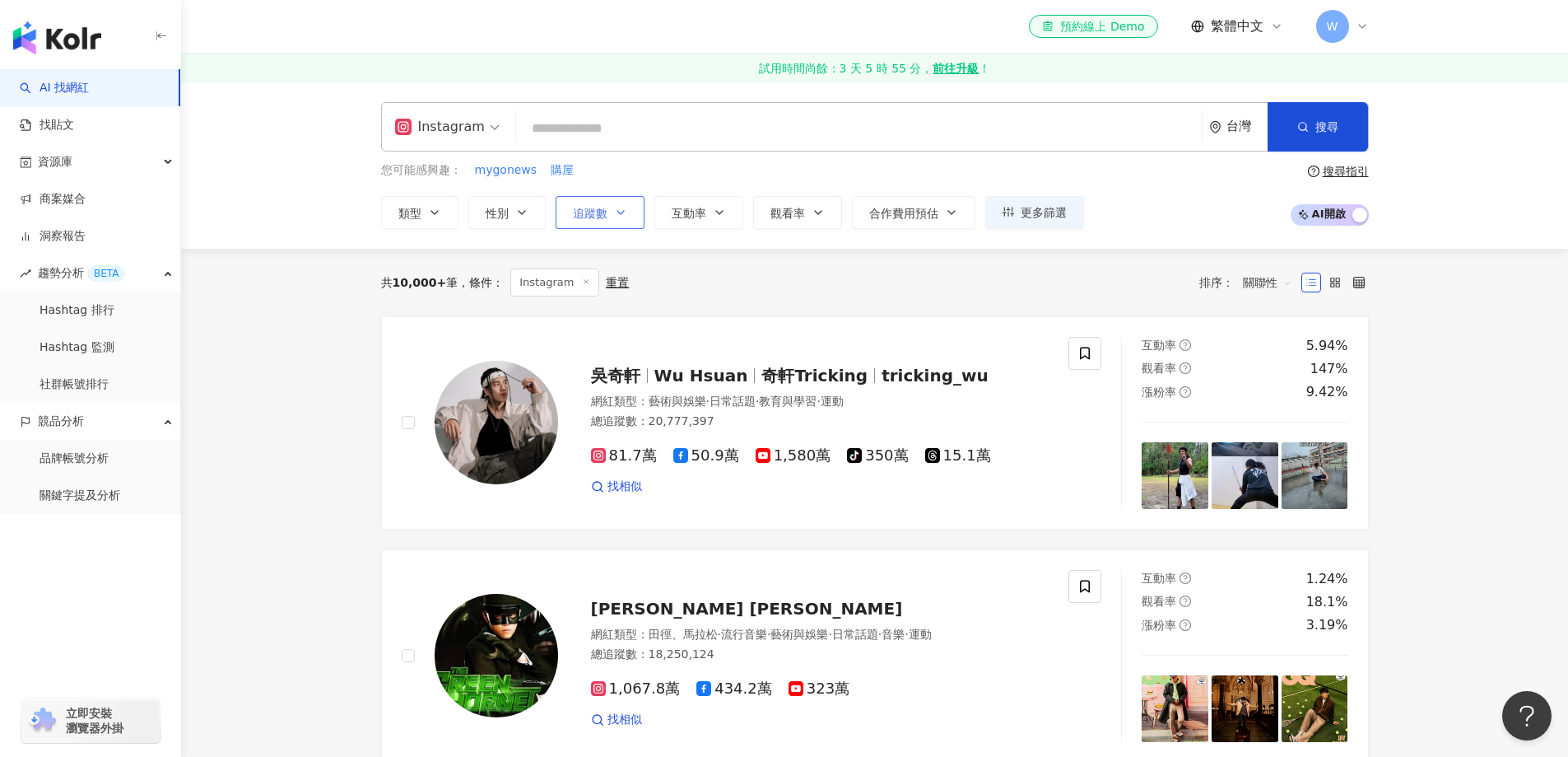
click at [613, 217] on button "追蹤數" at bounding box center [599, 212] width 89 height 33
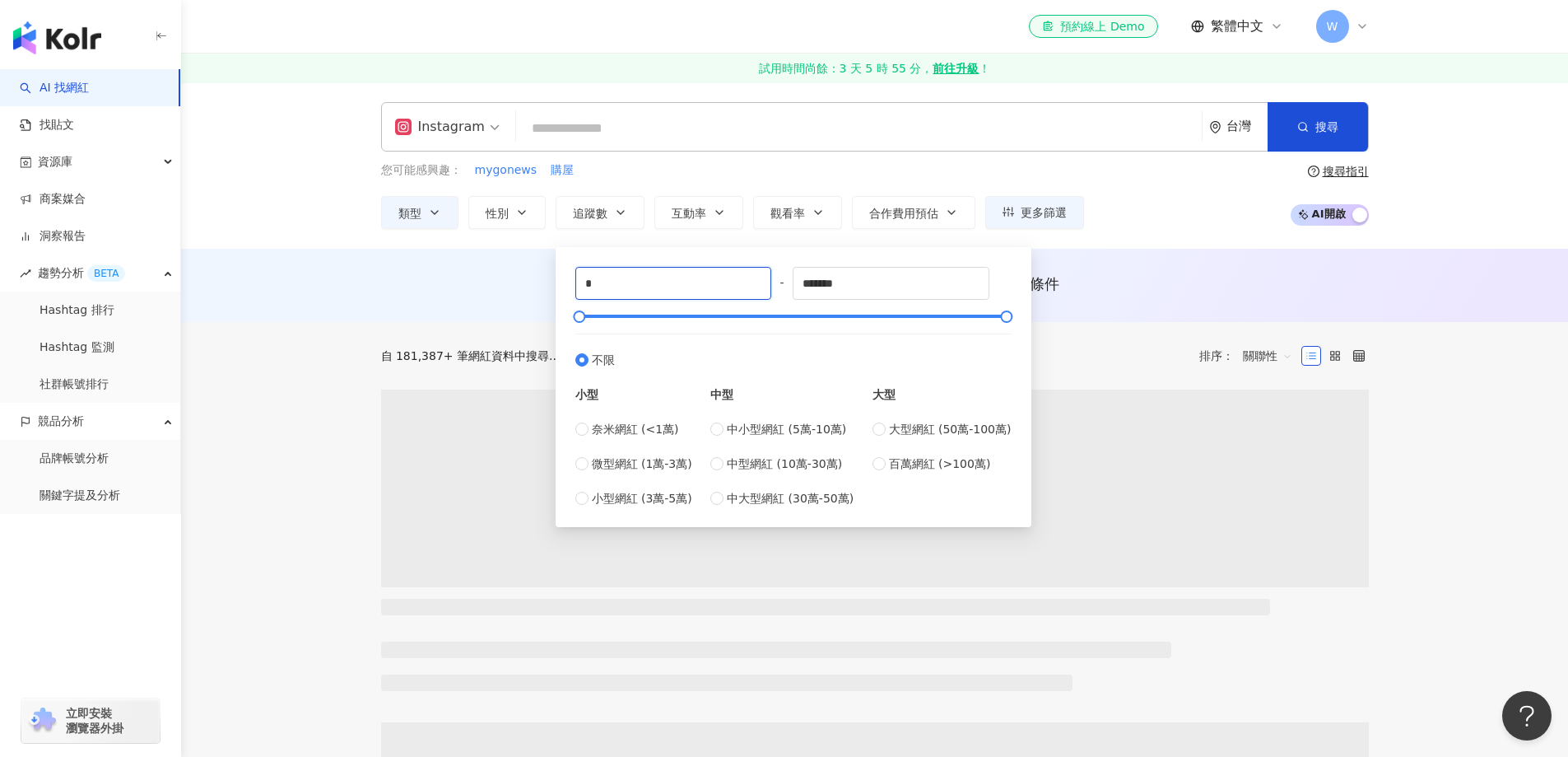
drag, startPoint x: 677, startPoint y: 295, endPoint x: 305, endPoint y: 236, distance: 376.6
click at [305, 236] on div "Instagram 台灣 搜尋 您可能感興趣： mygonews 購屋 類型 性別 追蹤數 互動率 觀看率 合作費用預估 更多篩選 * - ******* 不…" at bounding box center [874, 165] width 1387 height 166
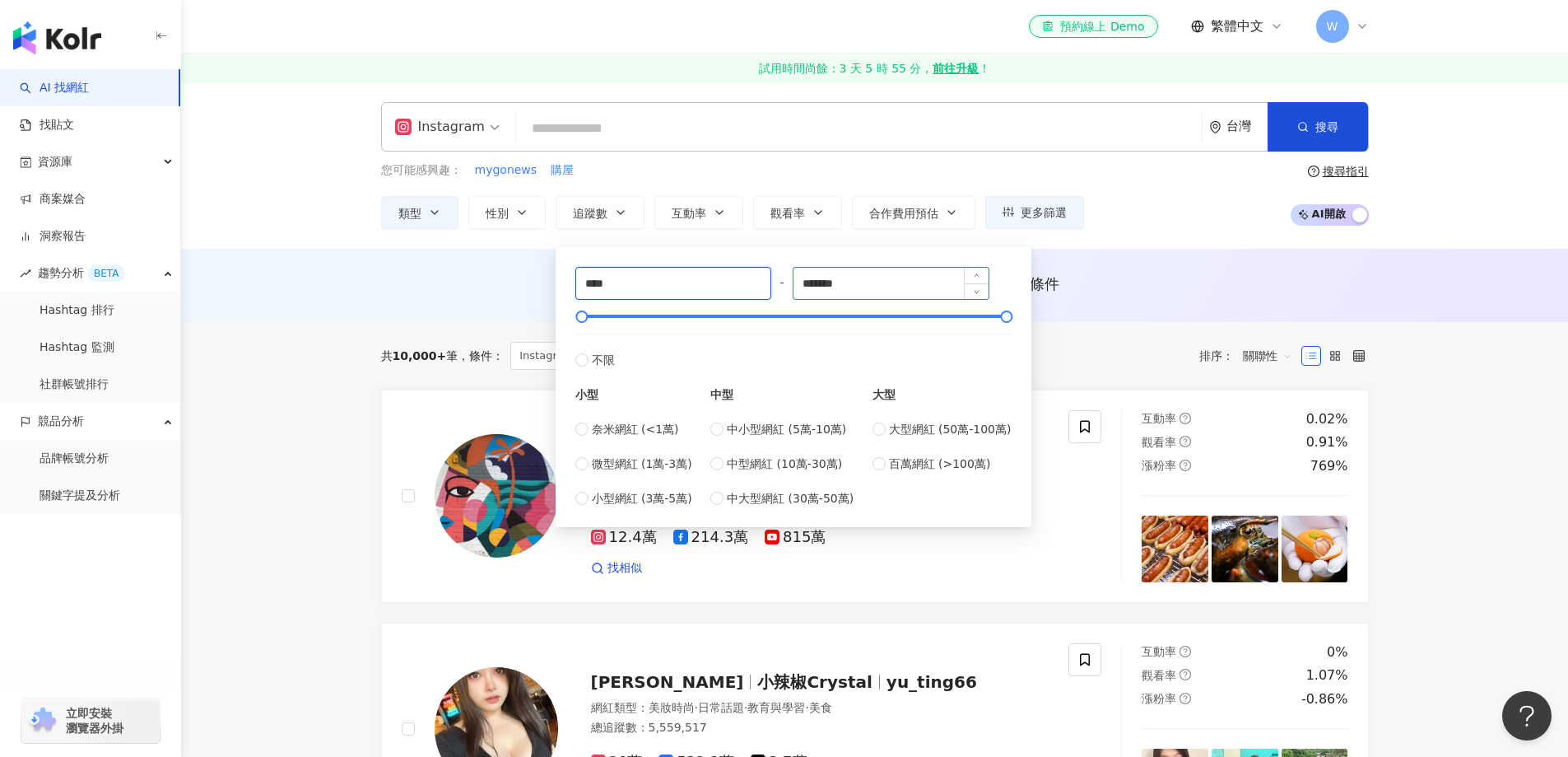
type input "****"
drag, startPoint x: 885, startPoint y: 297, endPoint x: 330, endPoint y: 276, distance: 555.4
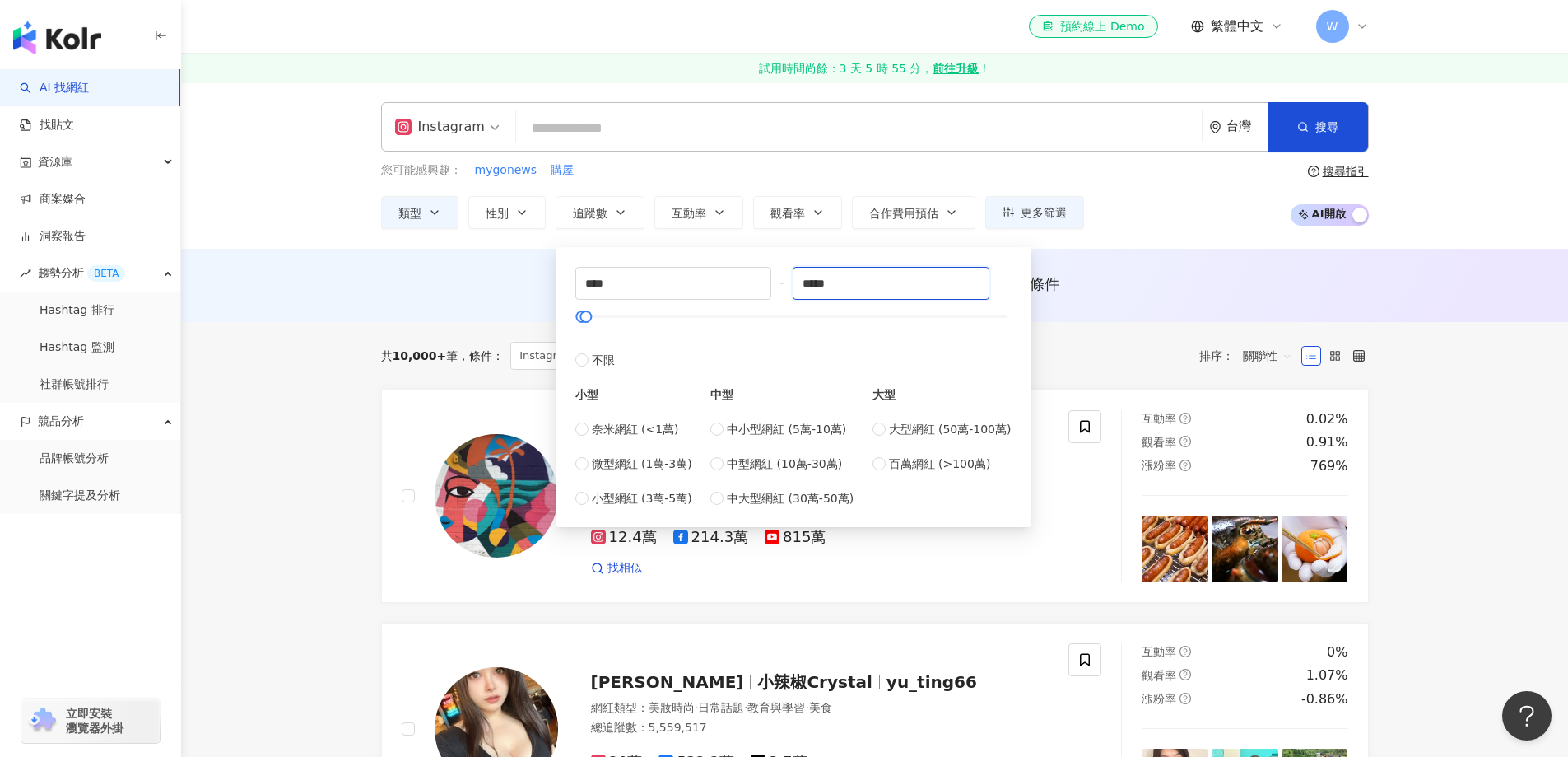
type input "*****"
click at [464, 266] on div "AI 推薦 ： 無結果，請嘗試搜尋其他語言關鍵字或條件" at bounding box center [874, 285] width 1387 height 73
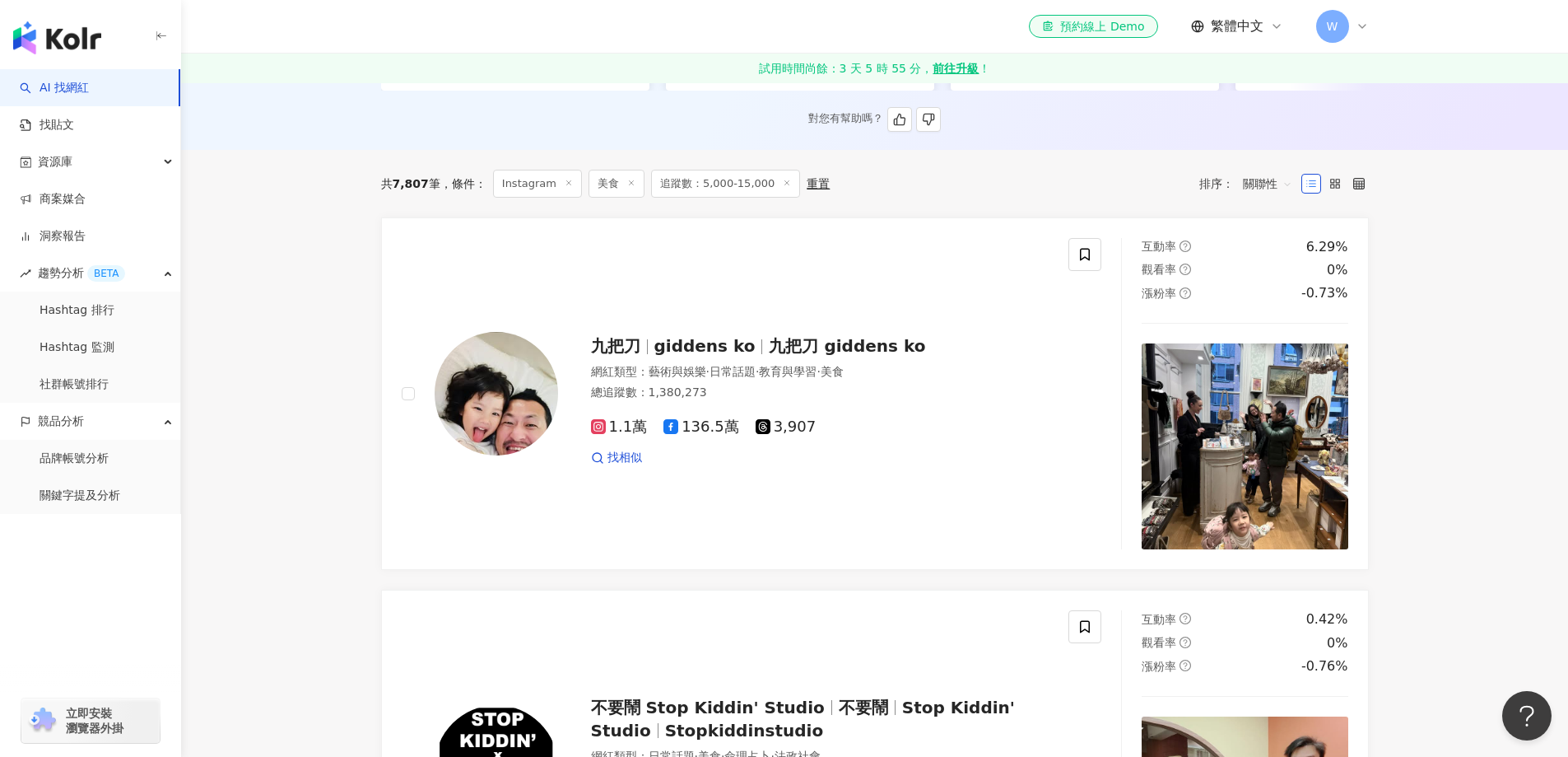
scroll to position [495, 0]
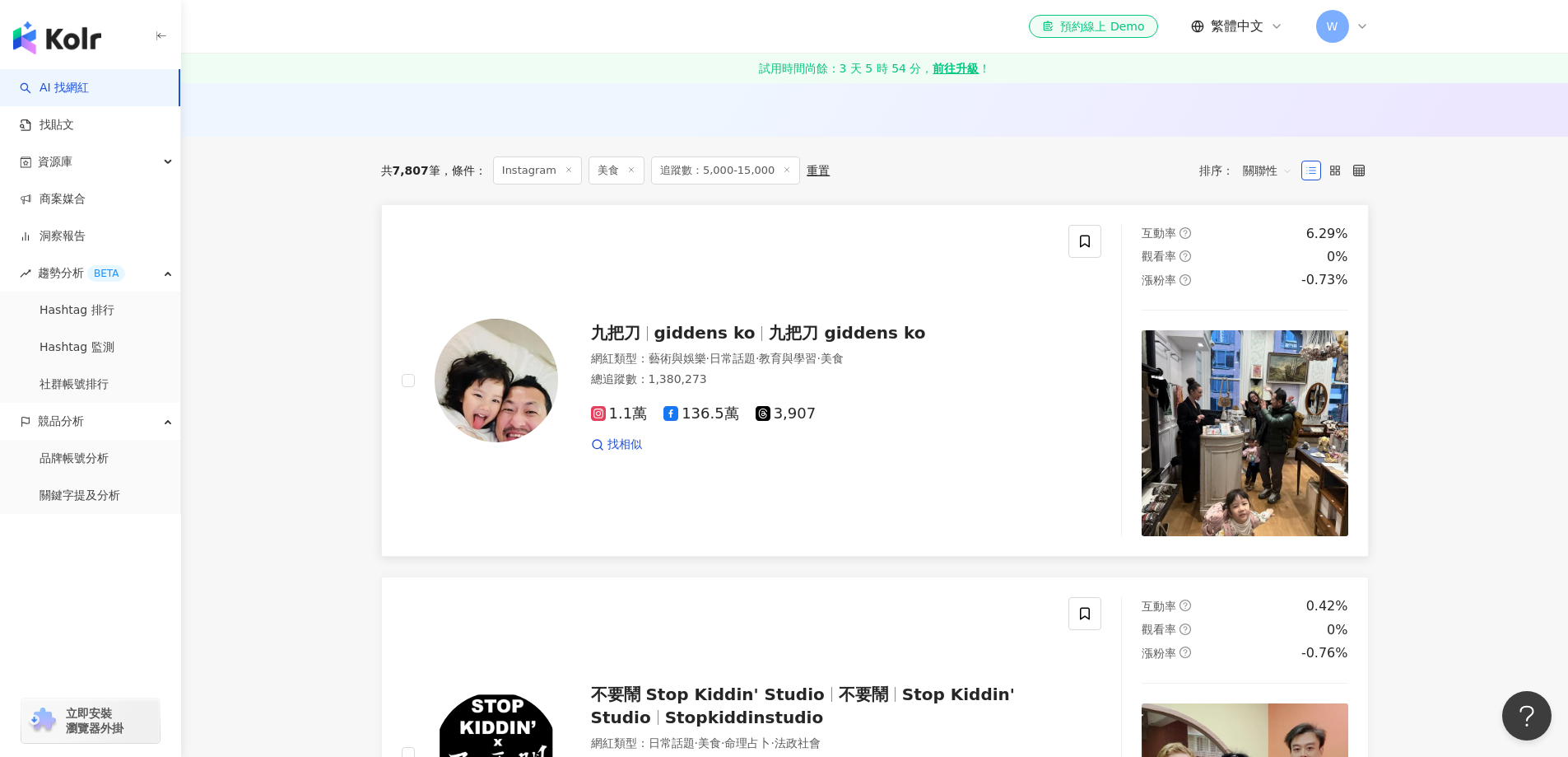
click at [836, 343] on span "九把刀 giddens ko" at bounding box center [847, 333] width 156 height 19
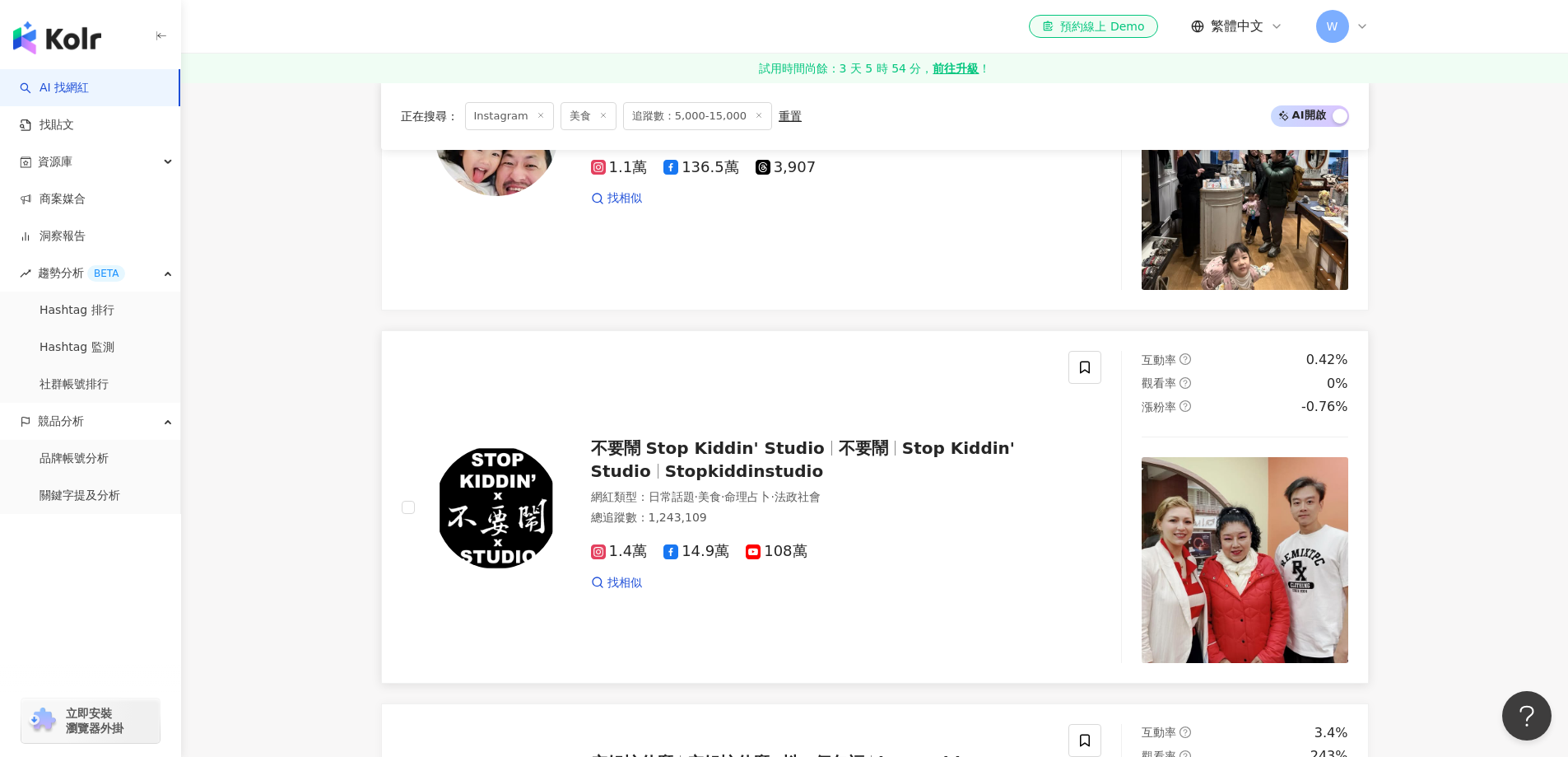
scroll to position [741, 0]
click at [933, 482] on div "不要鬧 Stop Kiddin' Studio 不要鬧 Stop Kiddin' Studio Stopkiddinstudio" at bounding box center [820, 458] width 458 height 46
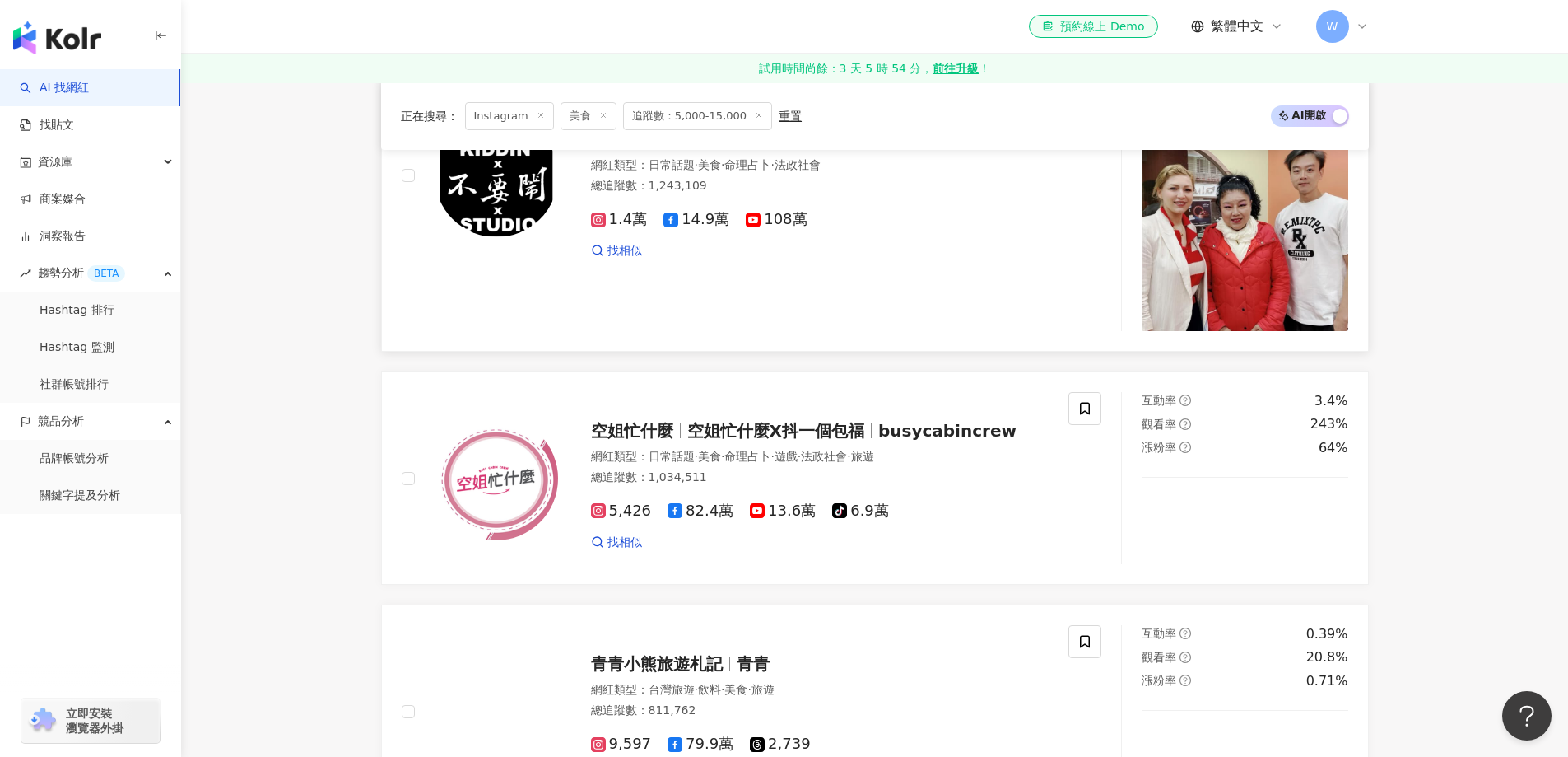
scroll to position [1154, 0]
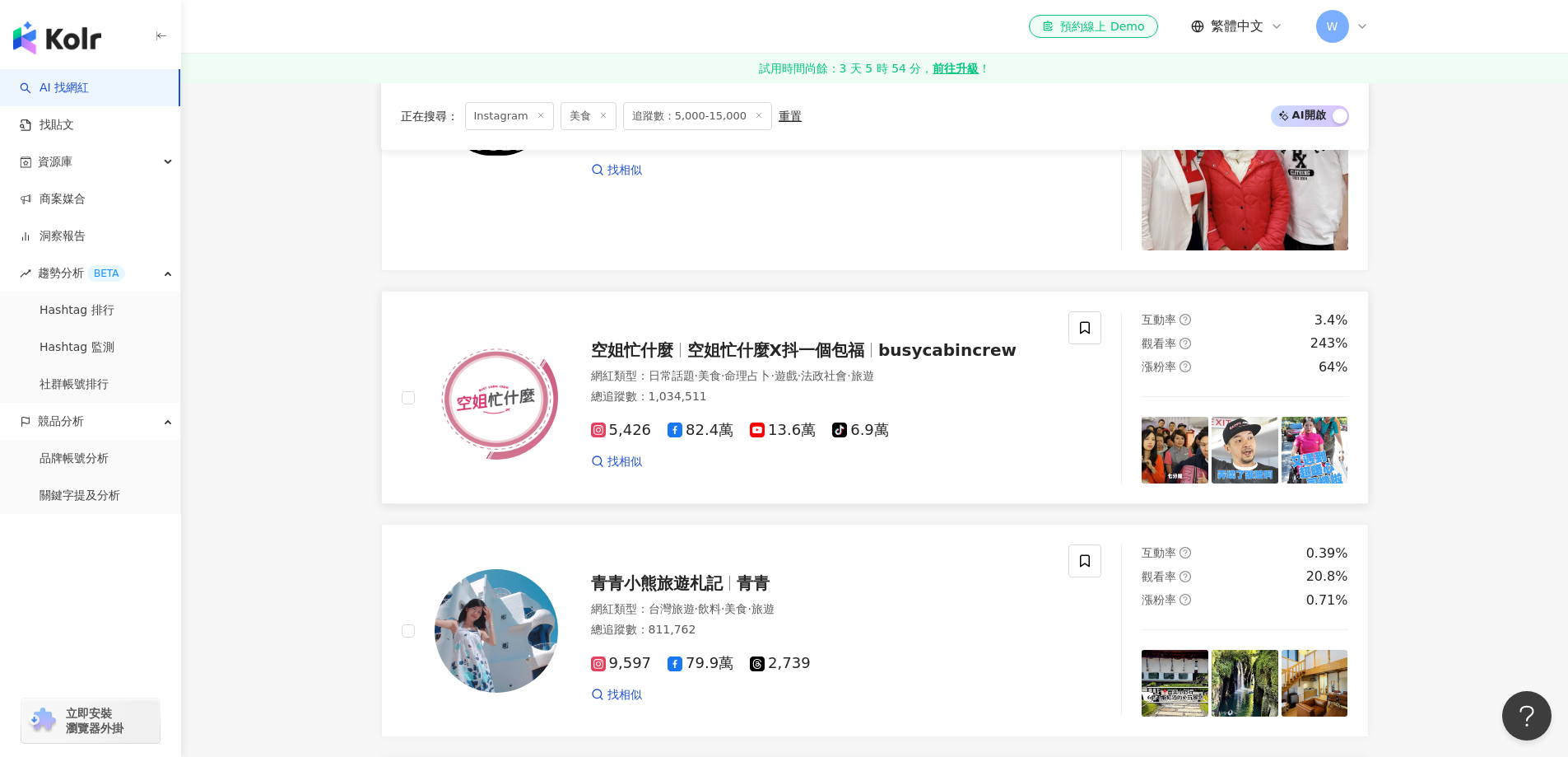
click at [874, 382] on span "旅遊" at bounding box center [863, 375] width 23 height 13
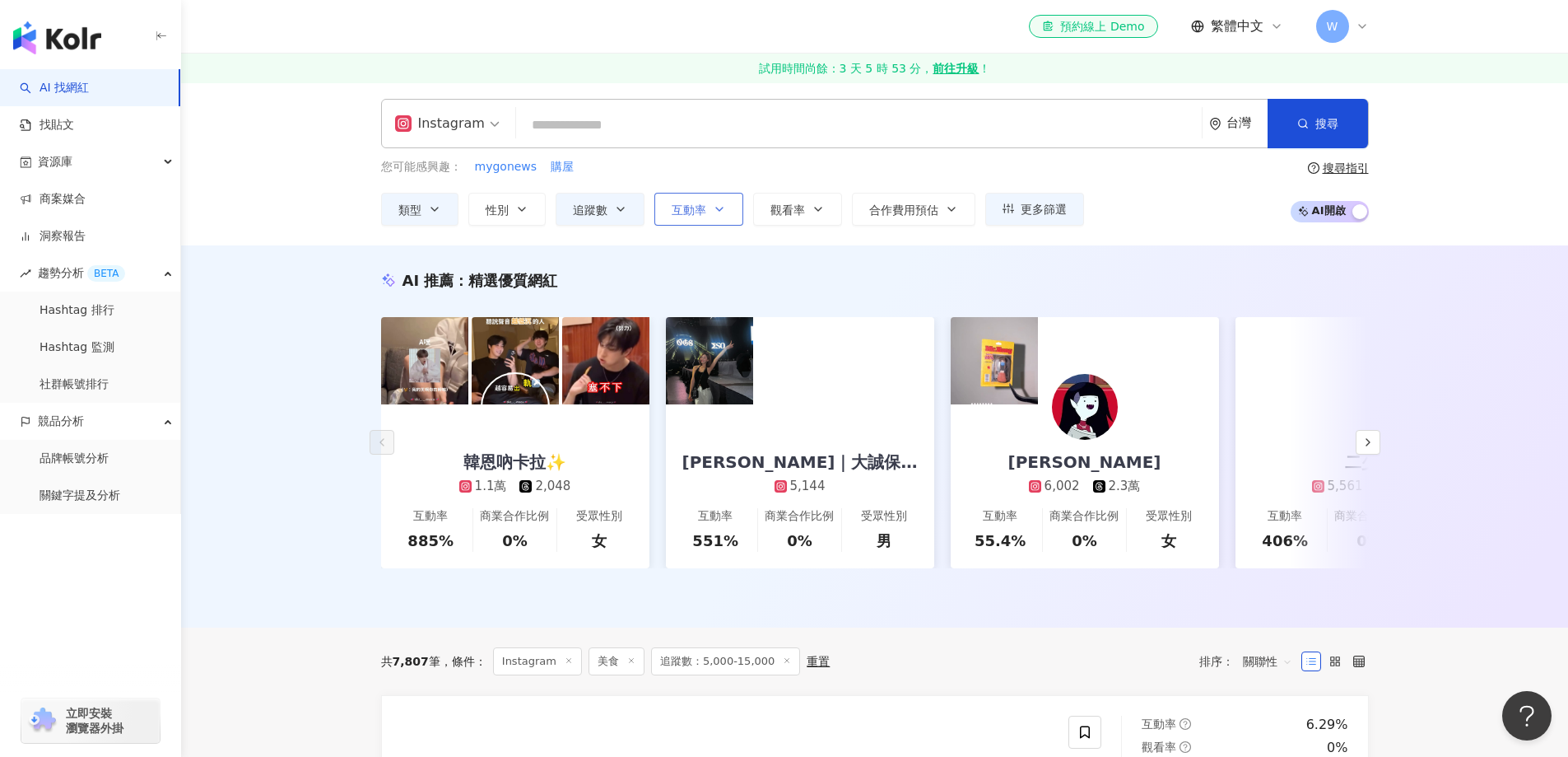
scroll to position [0, 0]
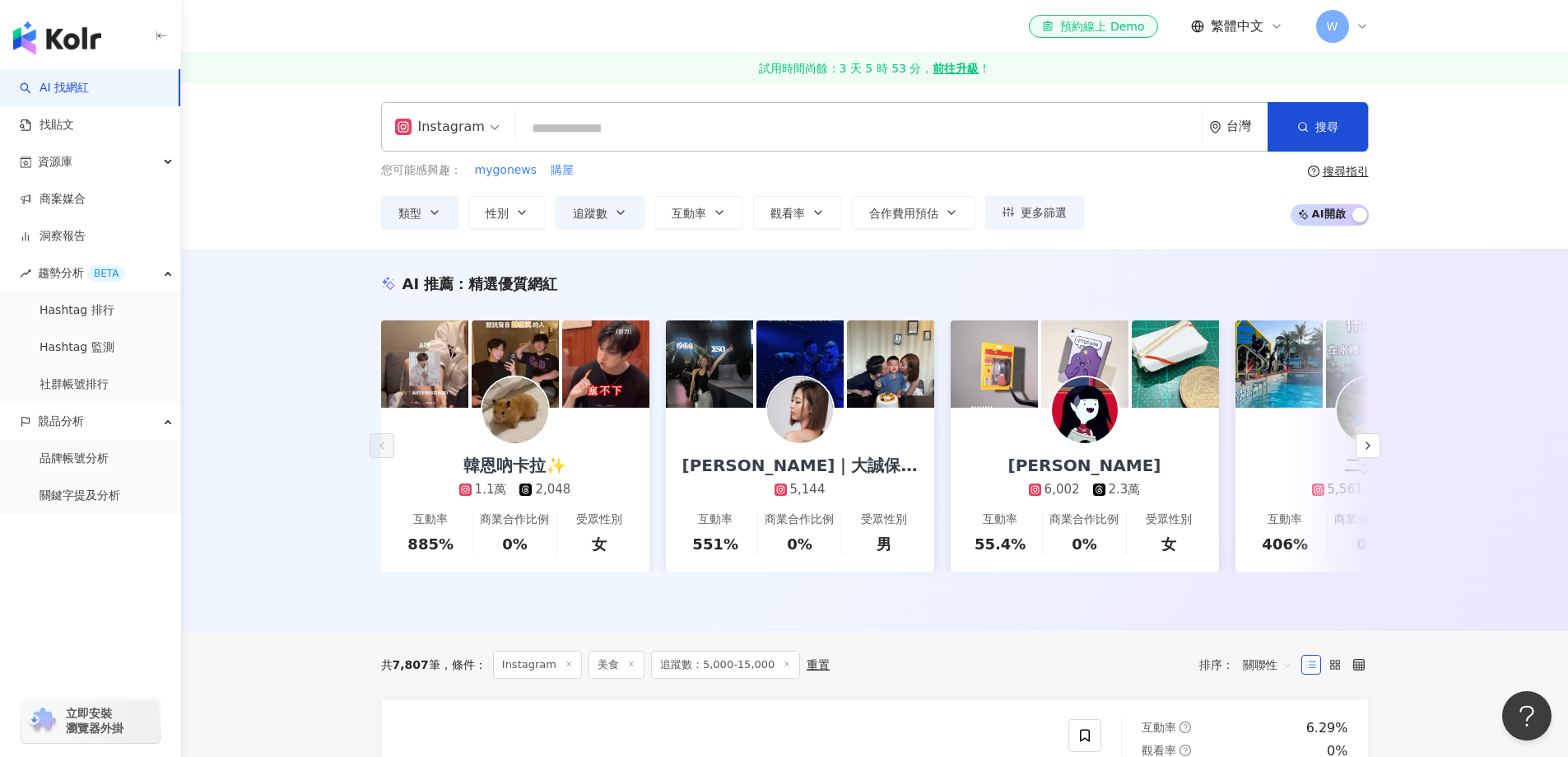
click at [720, 125] on input "search" at bounding box center [859, 128] width 673 height 31
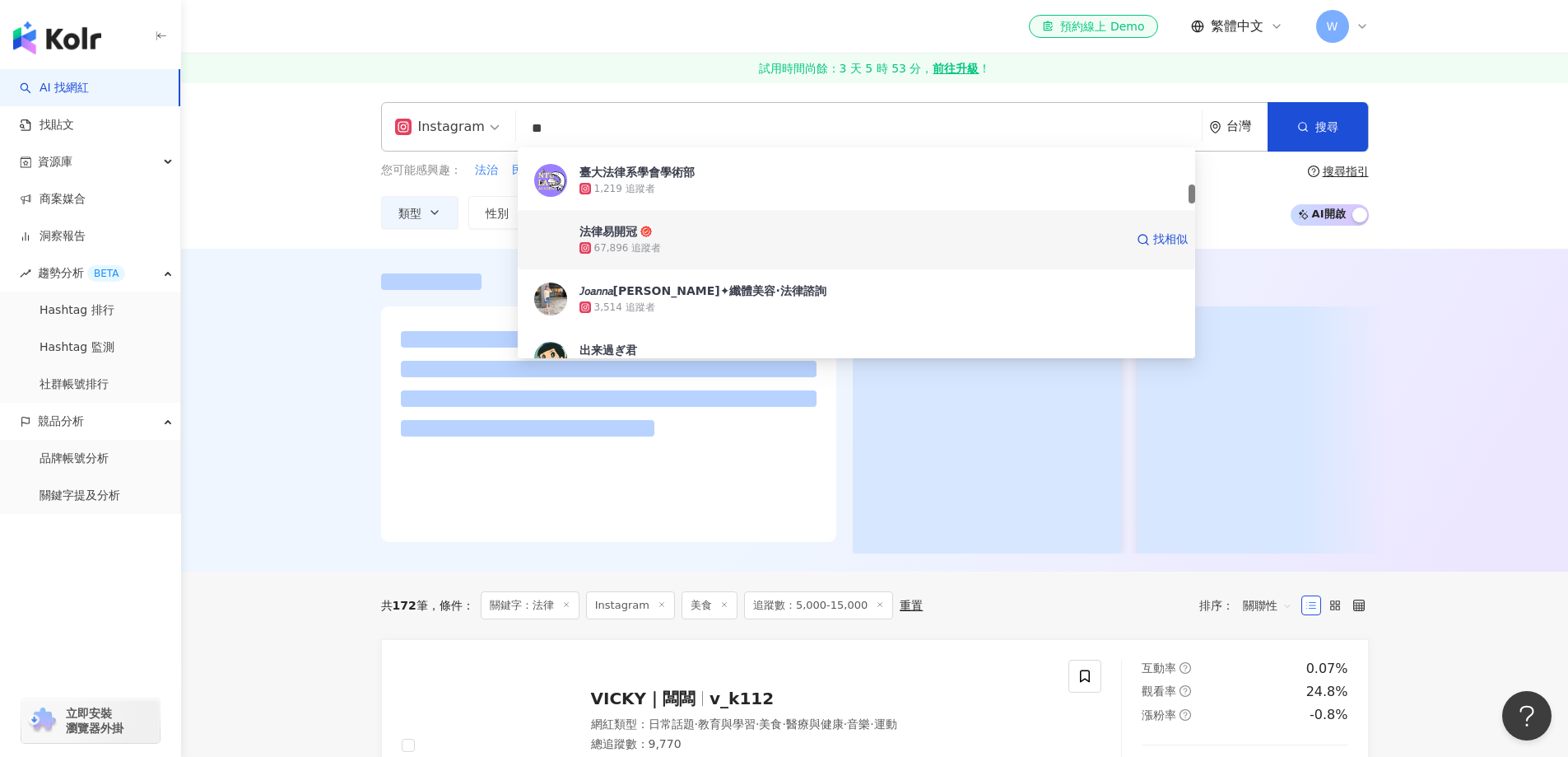
scroll to position [659, 0]
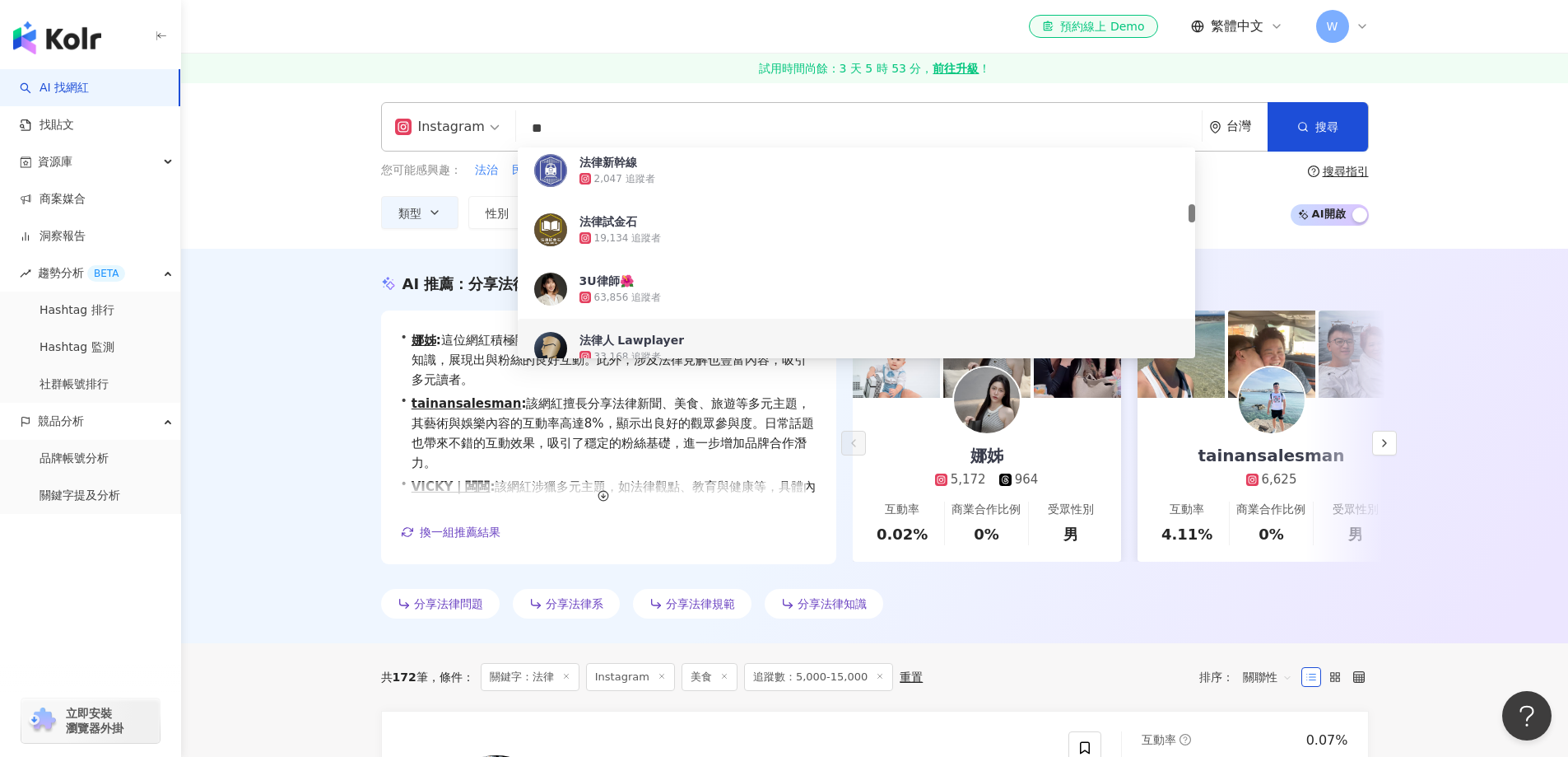
type input "**"
click at [248, 379] on div "AI 推薦 ： 分享法律的網紅 • 娜姊 : 這位網紅積極關注氣候及環境議題，並透過日常話題分享教育及健康知識，展現出與粉絲的良好互動。此外，涉及法律見解也豐…" at bounding box center [874, 446] width 1387 height 395
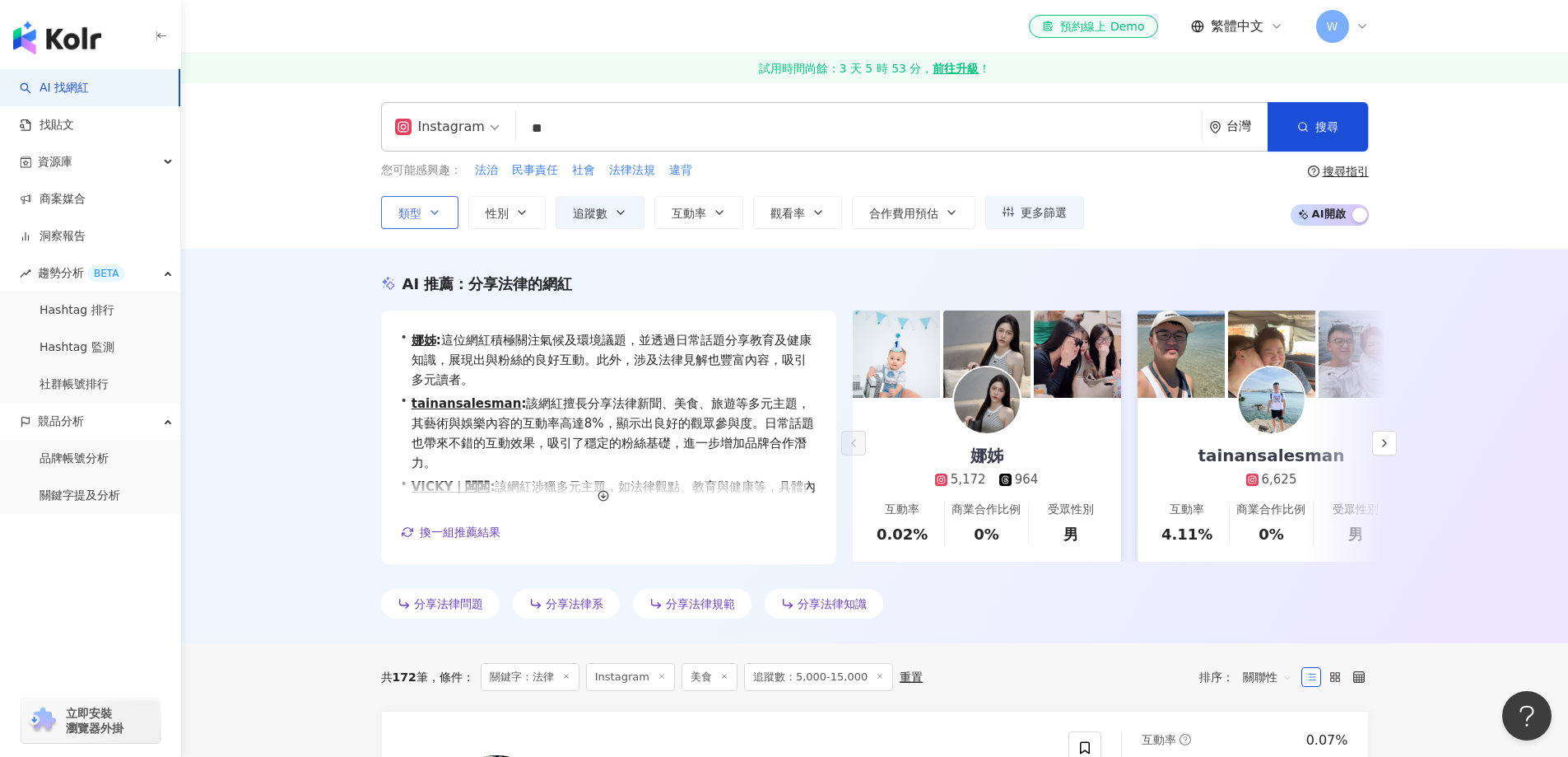
click at [429, 222] on button "類型" at bounding box center [420, 212] width 78 height 33
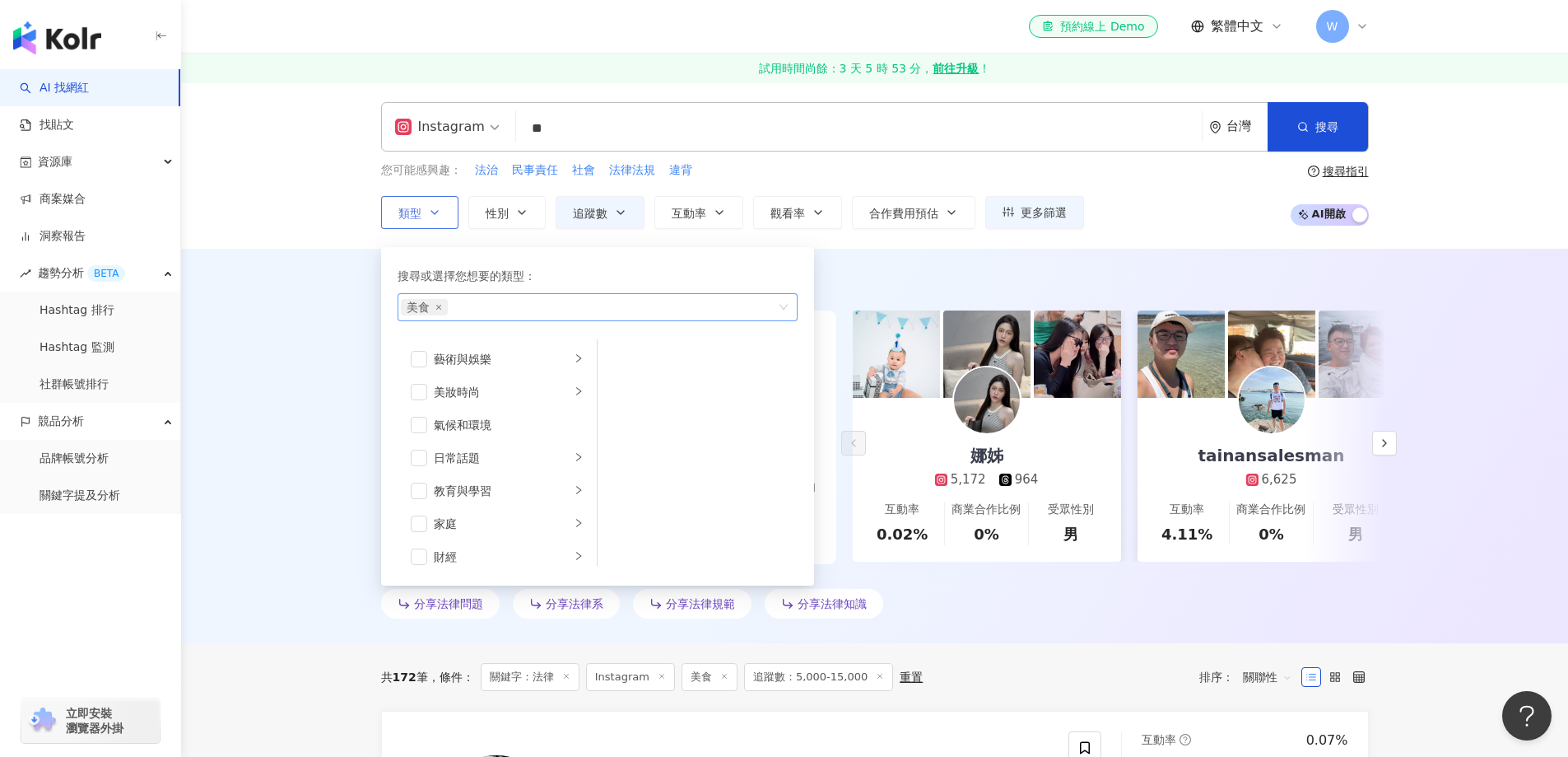
click at [580, 310] on div "美食" at bounding box center [589, 307] width 376 height 17
type input "*"
click at [606, 346] on div "法 政社會" at bounding box center [598, 343] width 394 height 30
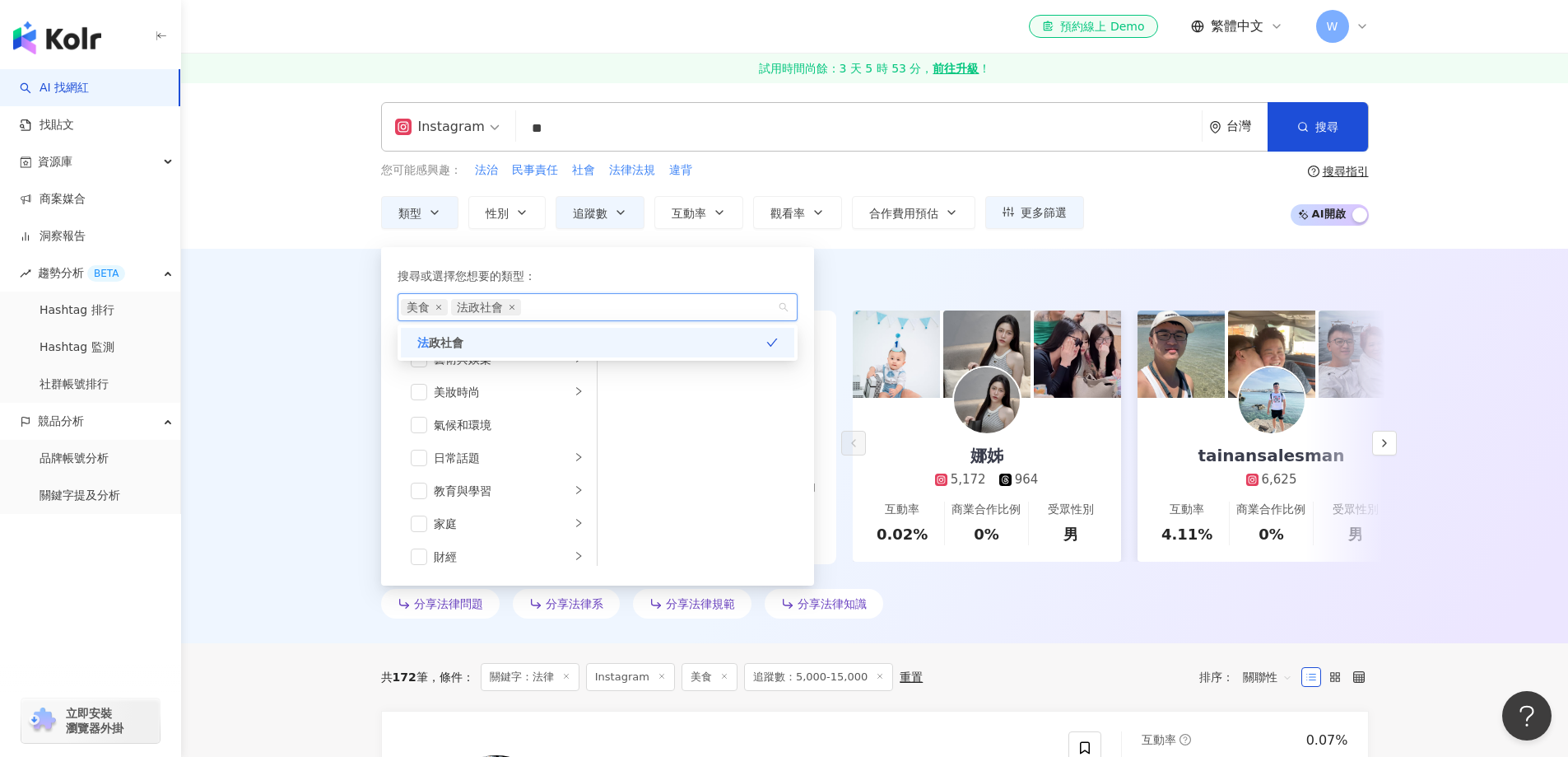
click at [884, 299] on div "AI 推薦 ： 分享法律的網紅 • 娜姊 : 這位網紅積極關注氣候及環境議題，並透過日常話題分享教育及健康知識，展現出與粉絲的良好互動。此外，涉及法律見解也豐…" at bounding box center [875, 450] width 1054 height 352
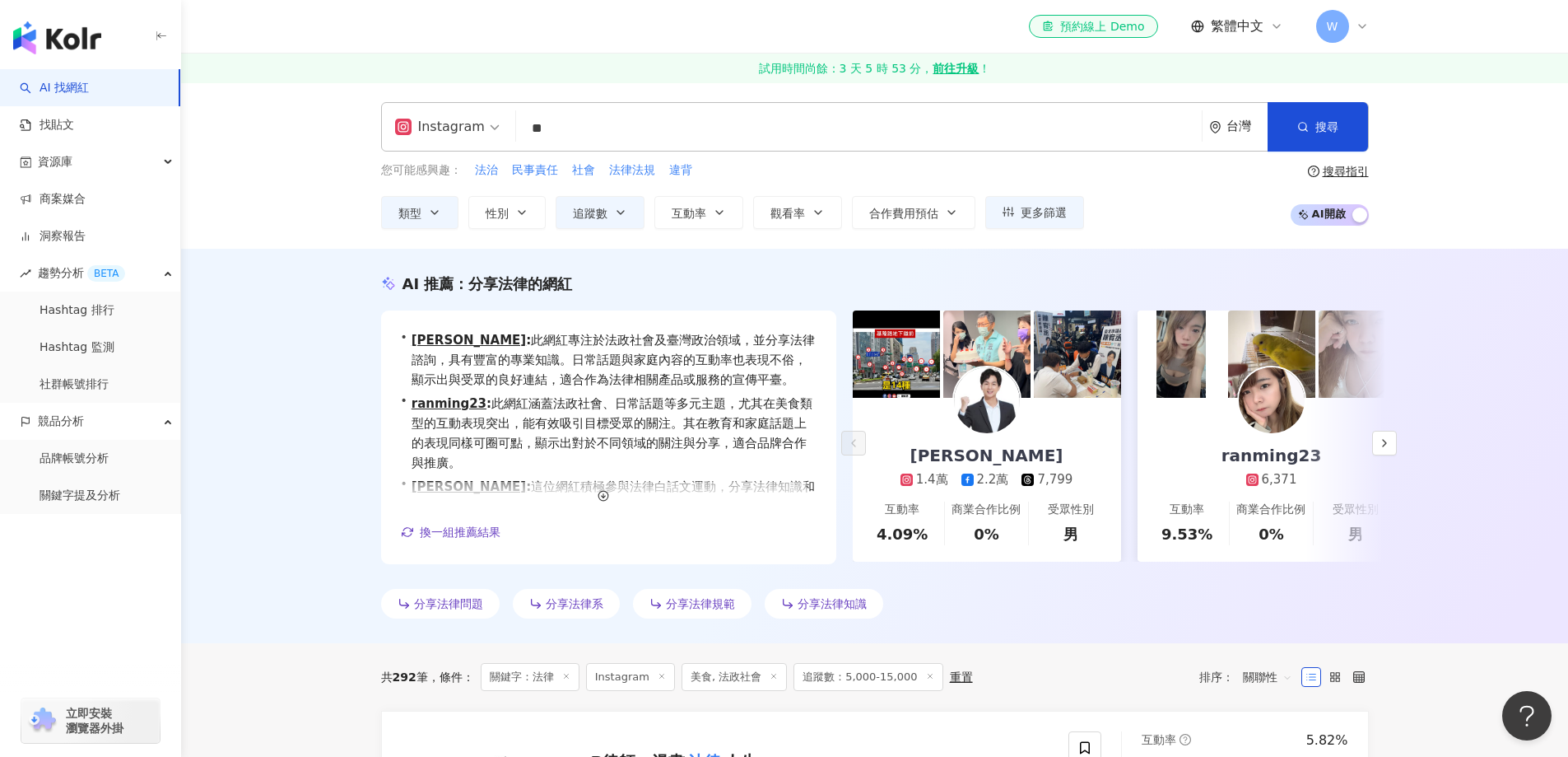
drag, startPoint x: 682, startPoint y: 139, endPoint x: 278, endPoint y: 105, distance: 405.4
click at [279, 106] on div "Instagram ** 台灣 搜尋 f16f0fe2-53bf-48f8-9a77-6c2fab097248 8c4fa5d3-d9b5-40fc-887d…" at bounding box center [874, 165] width 1387 height 166
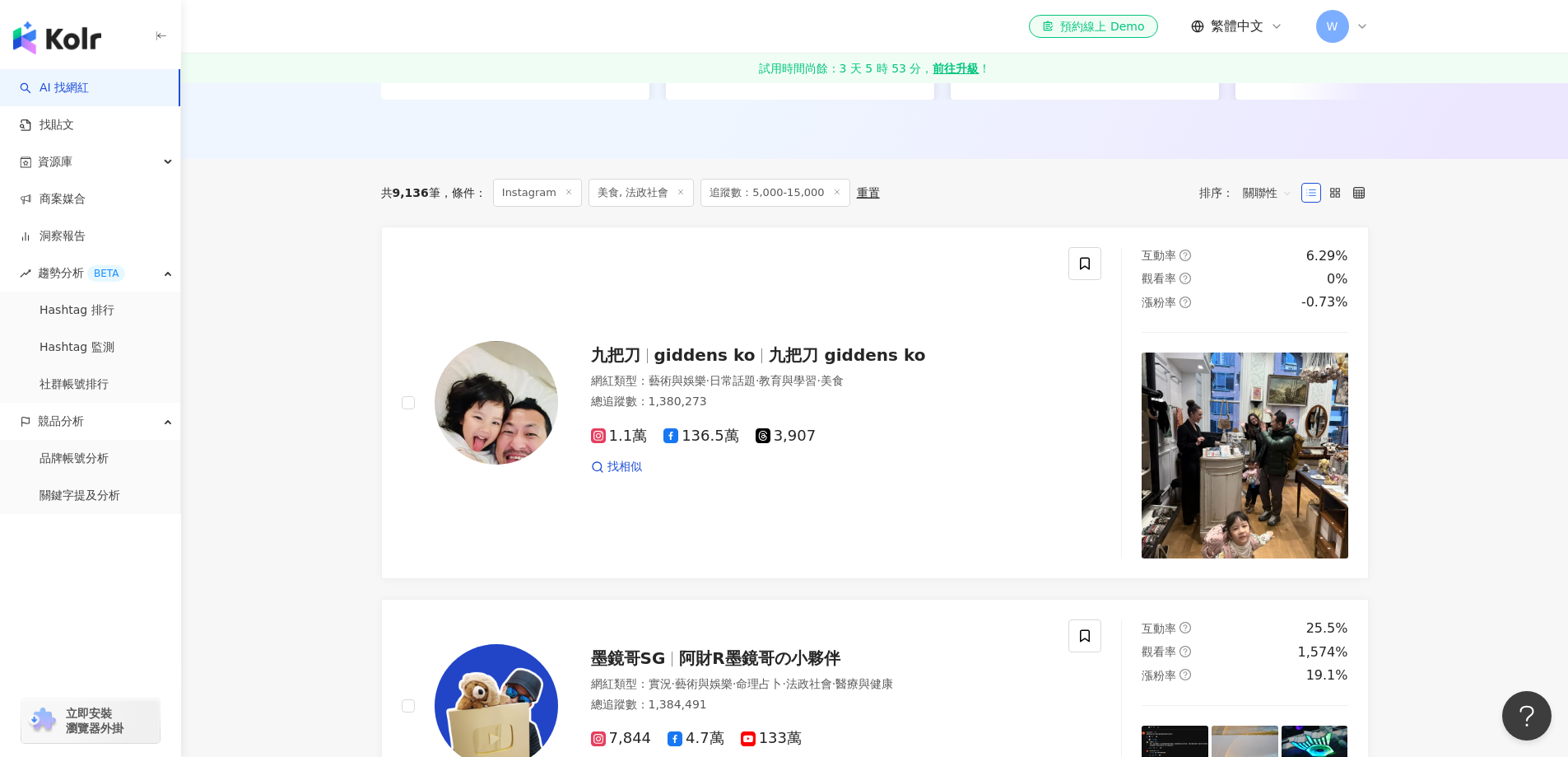
scroll to position [496, 0]
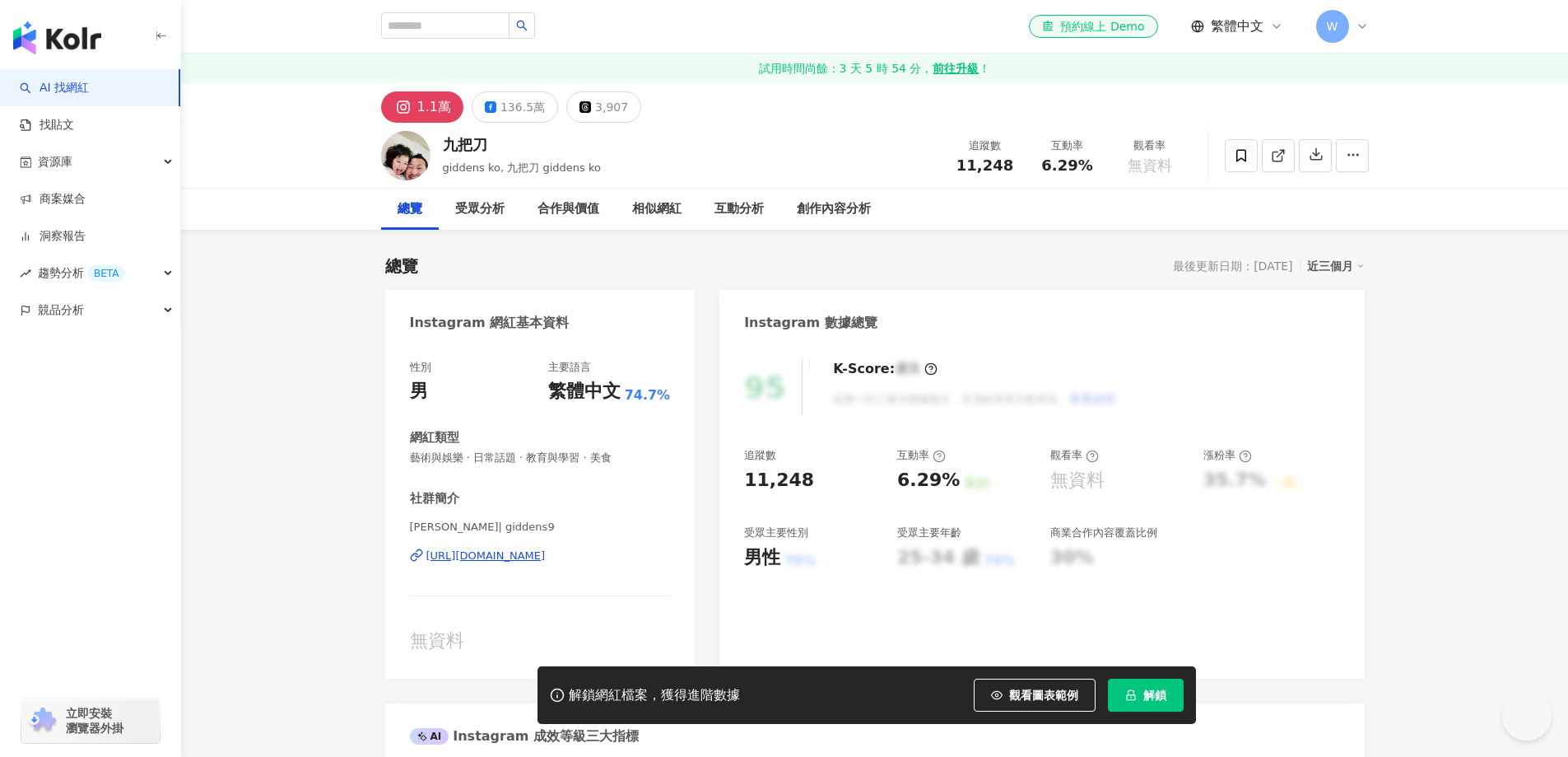
click at [529, 556] on div "[URL][DOMAIN_NAME]" at bounding box center [486, 556] width 119 height 15
click at [546, 549] on div "[URL][DOMAIN_NAME]" at bounding box center [486, 556] width 119 height 15
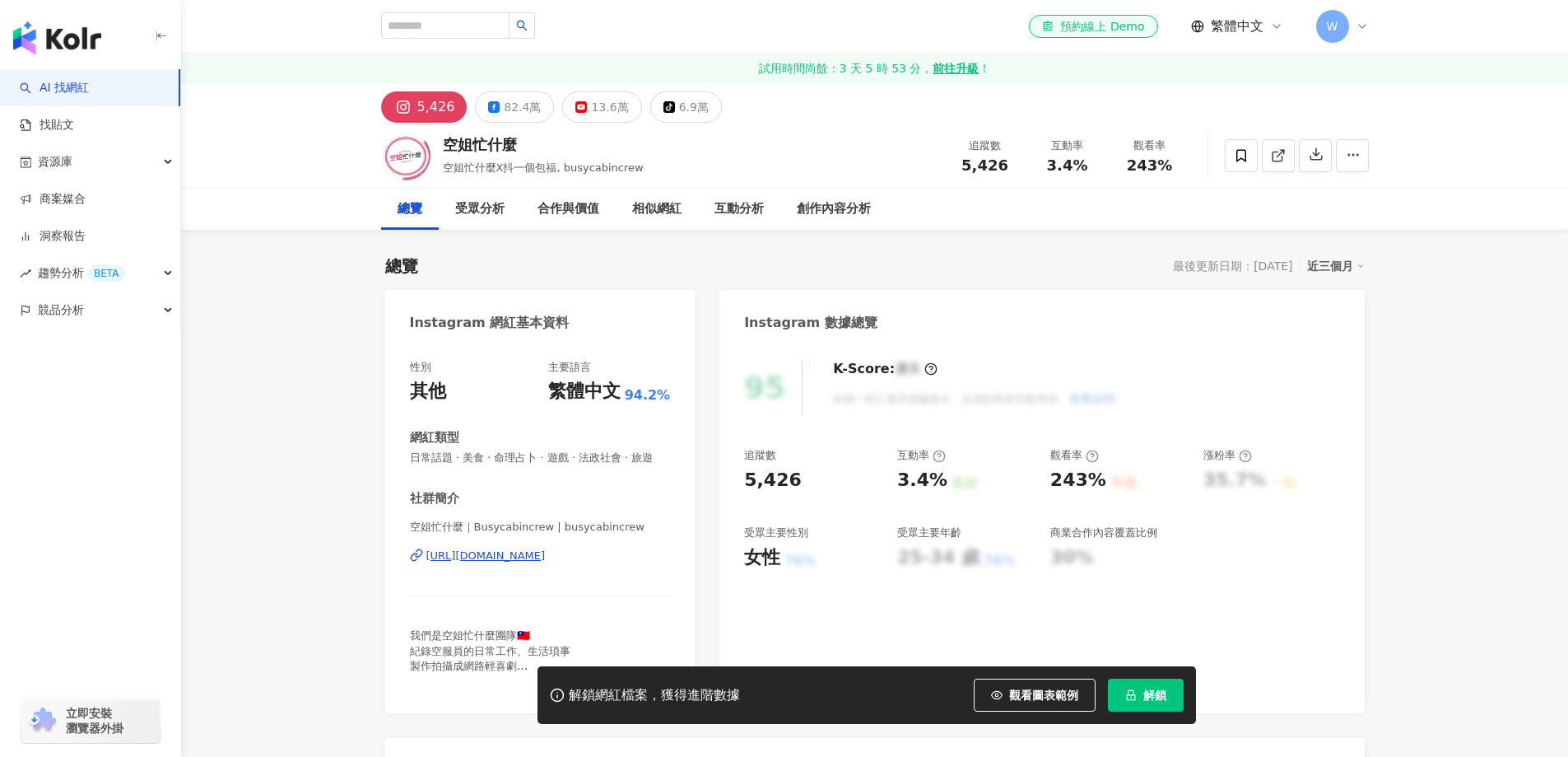
click at [546, 549] on div "[URL][DOMAIN_NAME]" at bounding box center [486, 556] width 119 height 15
